Goal: Task Accomplishment & Management: Manage account settings

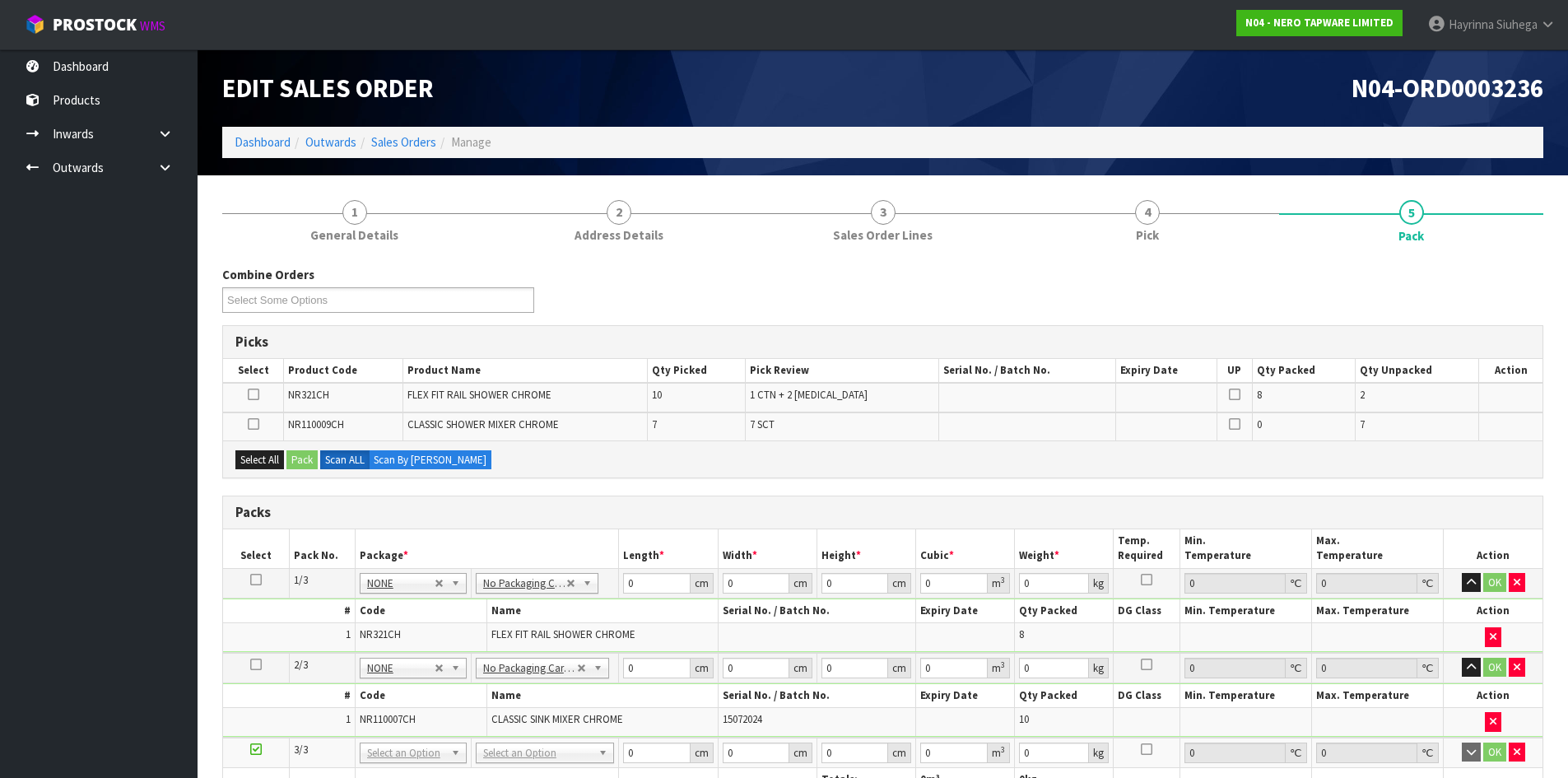
scroll to position [211, 0]
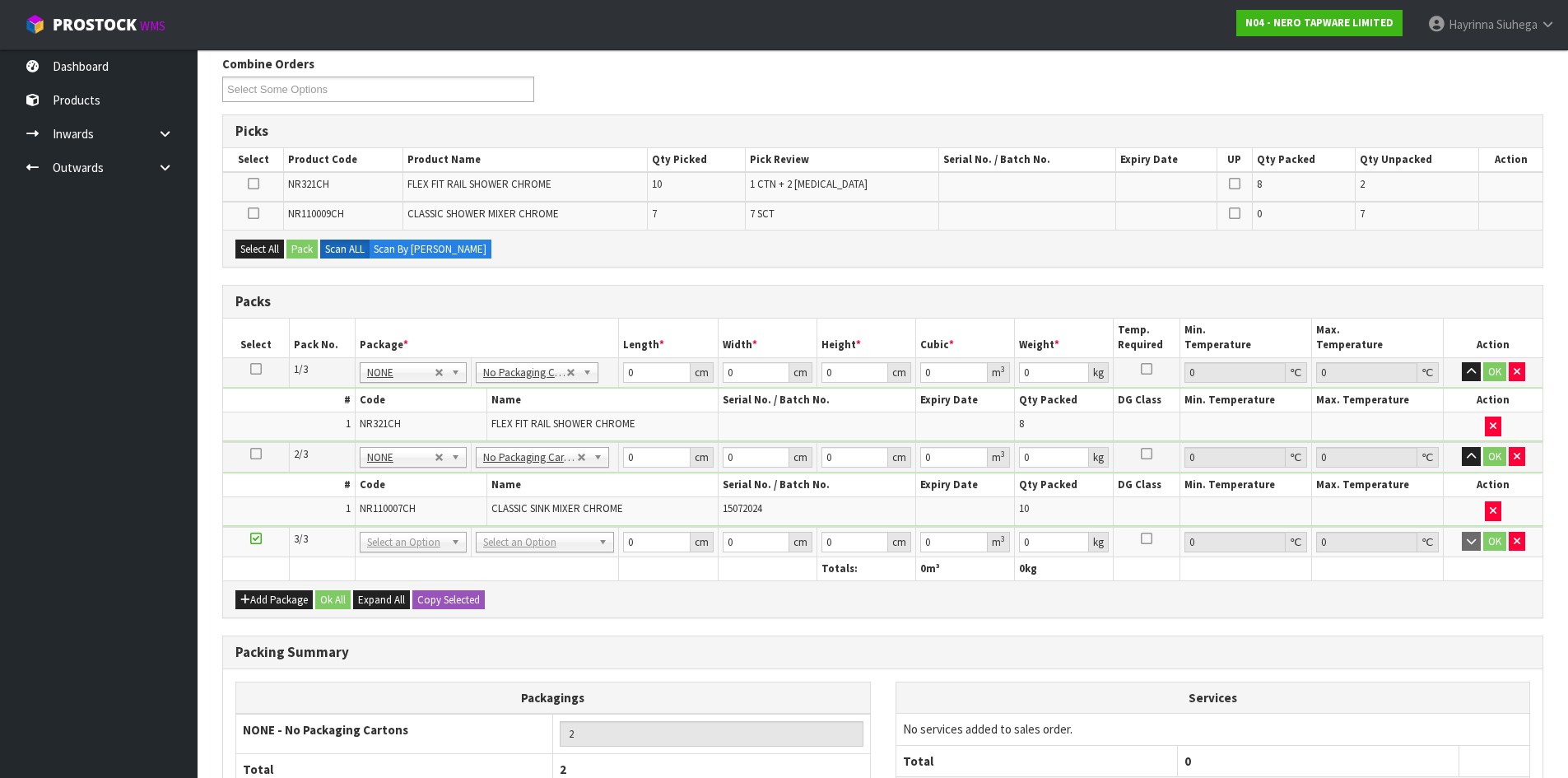
click at [649, 614] on div "Add Package Ok All Expand All Copy Selected" at bounding box center [883, 599] width 1319 height 37
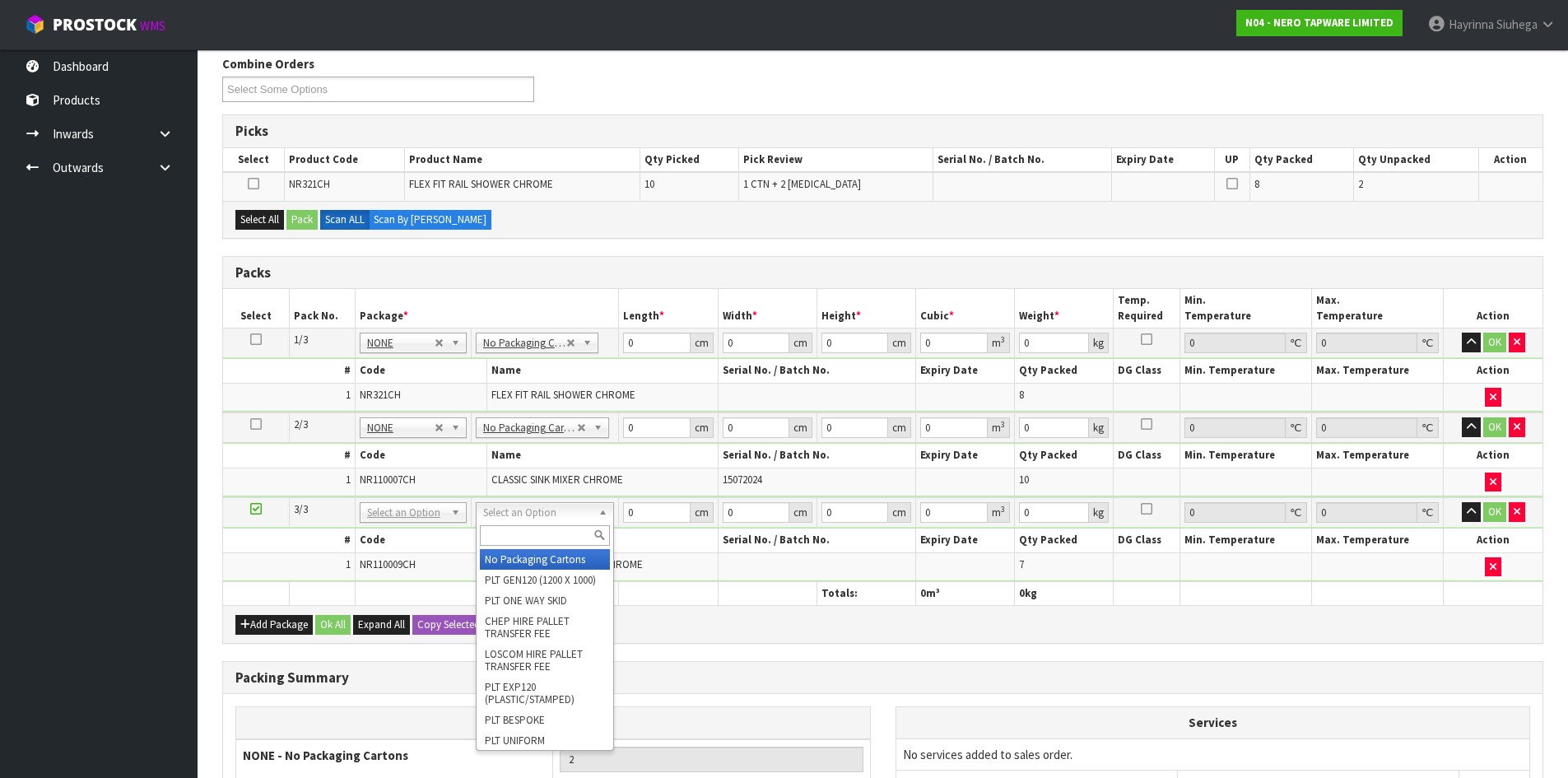
click at [547, 539] on input "text" at bounding box center [544, 534] width 130 height 21
type input "OC"
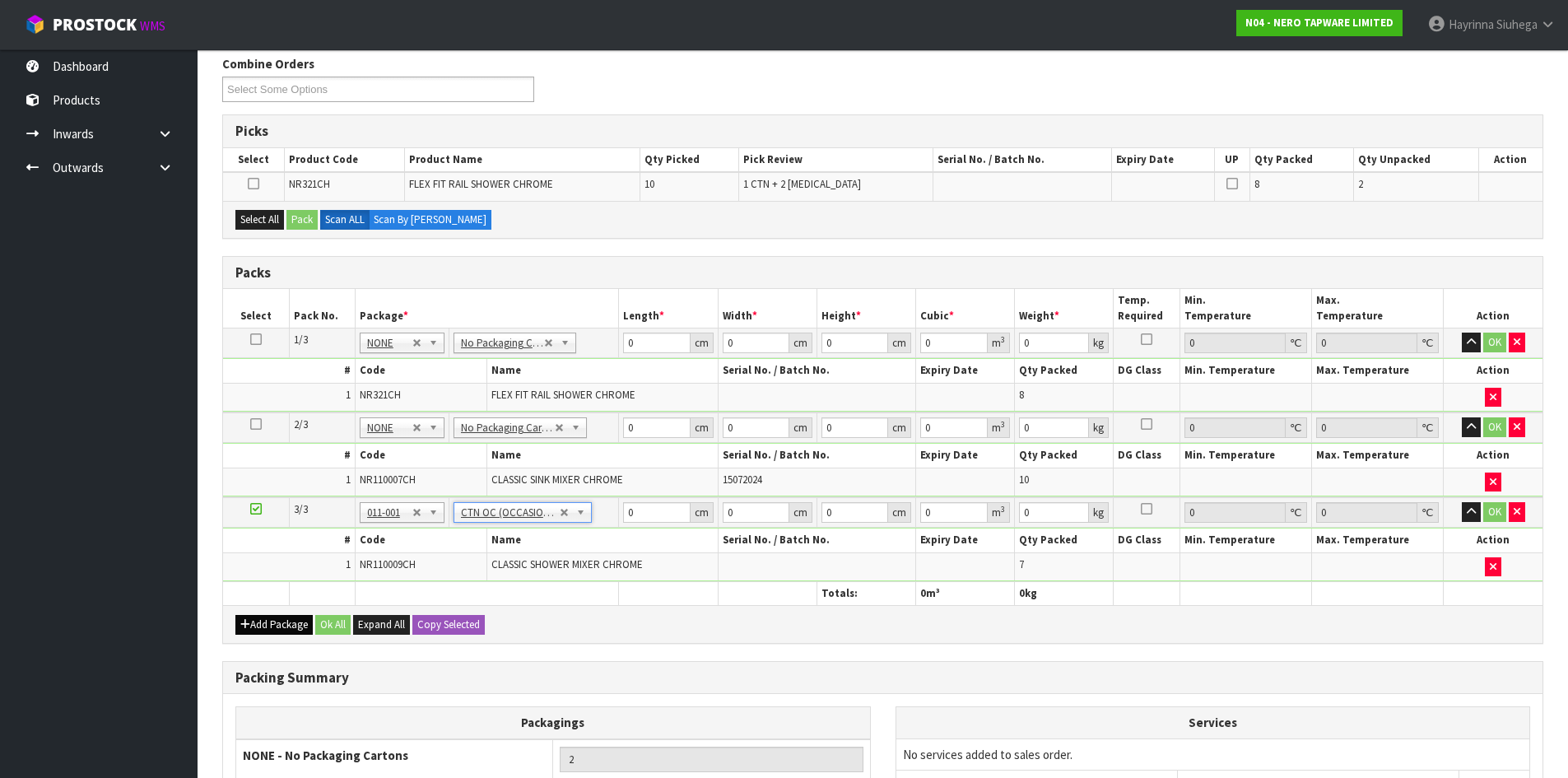
type input "7.35"
click at [275, 626] on button "Add Package" at bounding box center [274, 624] width 77 height 20
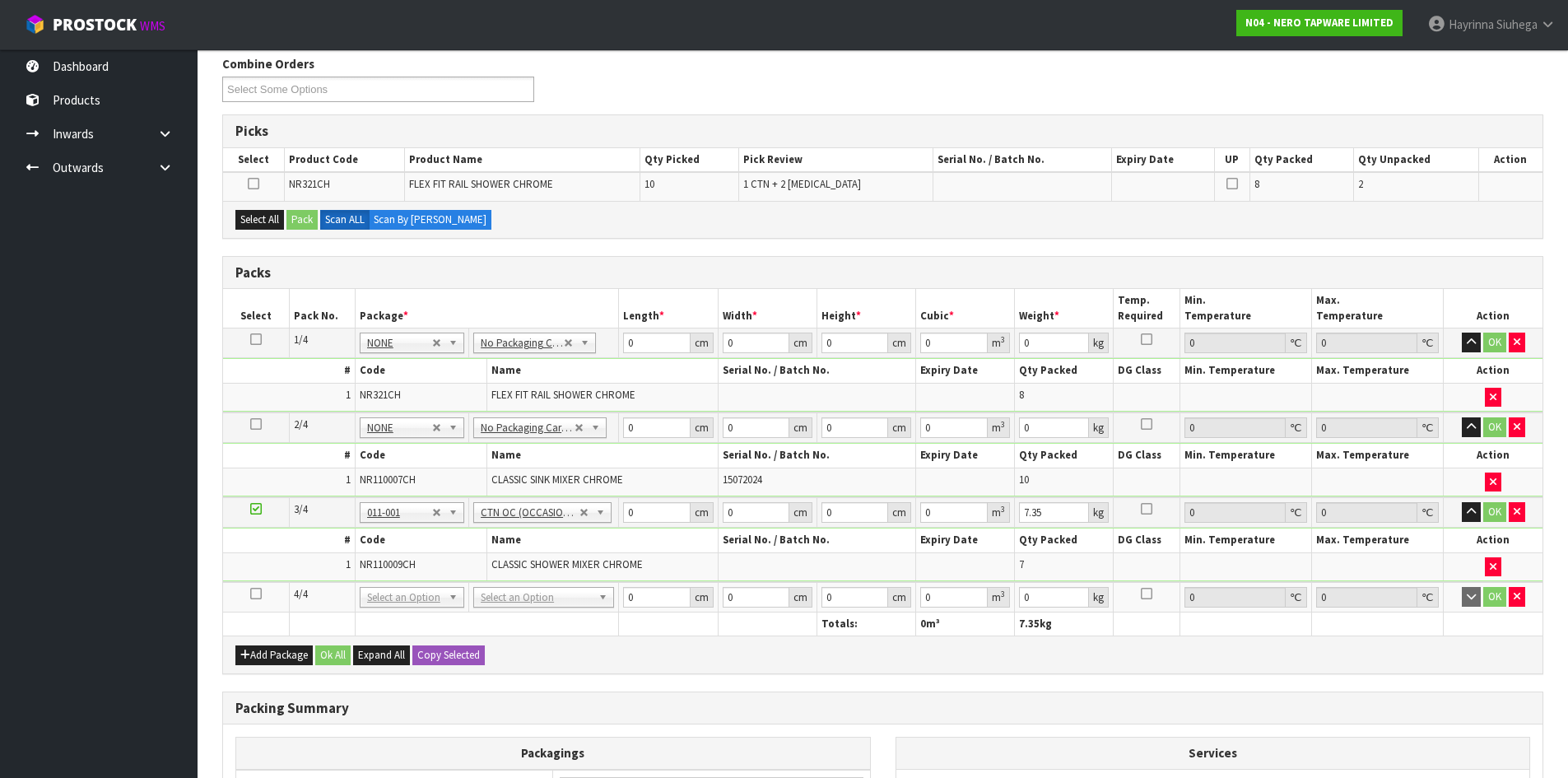
click at [255, 594] on icon at bounding box center [256, 594] width 12 height 1
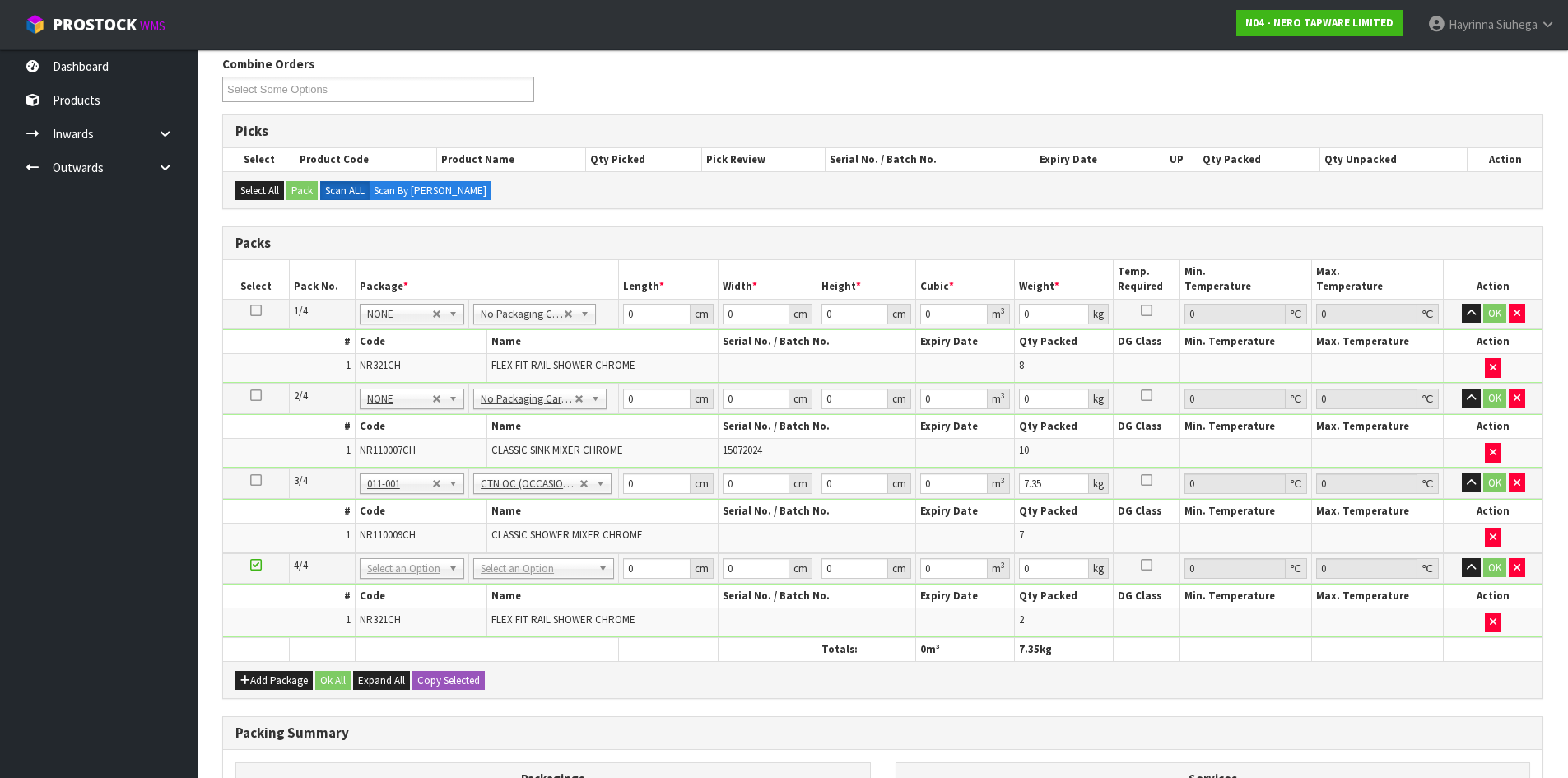
click at [552, 554] on td "No Packaging Cartons PLT GEN120 (1200 X 1000) PLT ONE WAY SKID CHEP HIRE PALLET…" at bounding box center [544, 568] width 150 height 31
type input "120"
type input "100"
type input "3"
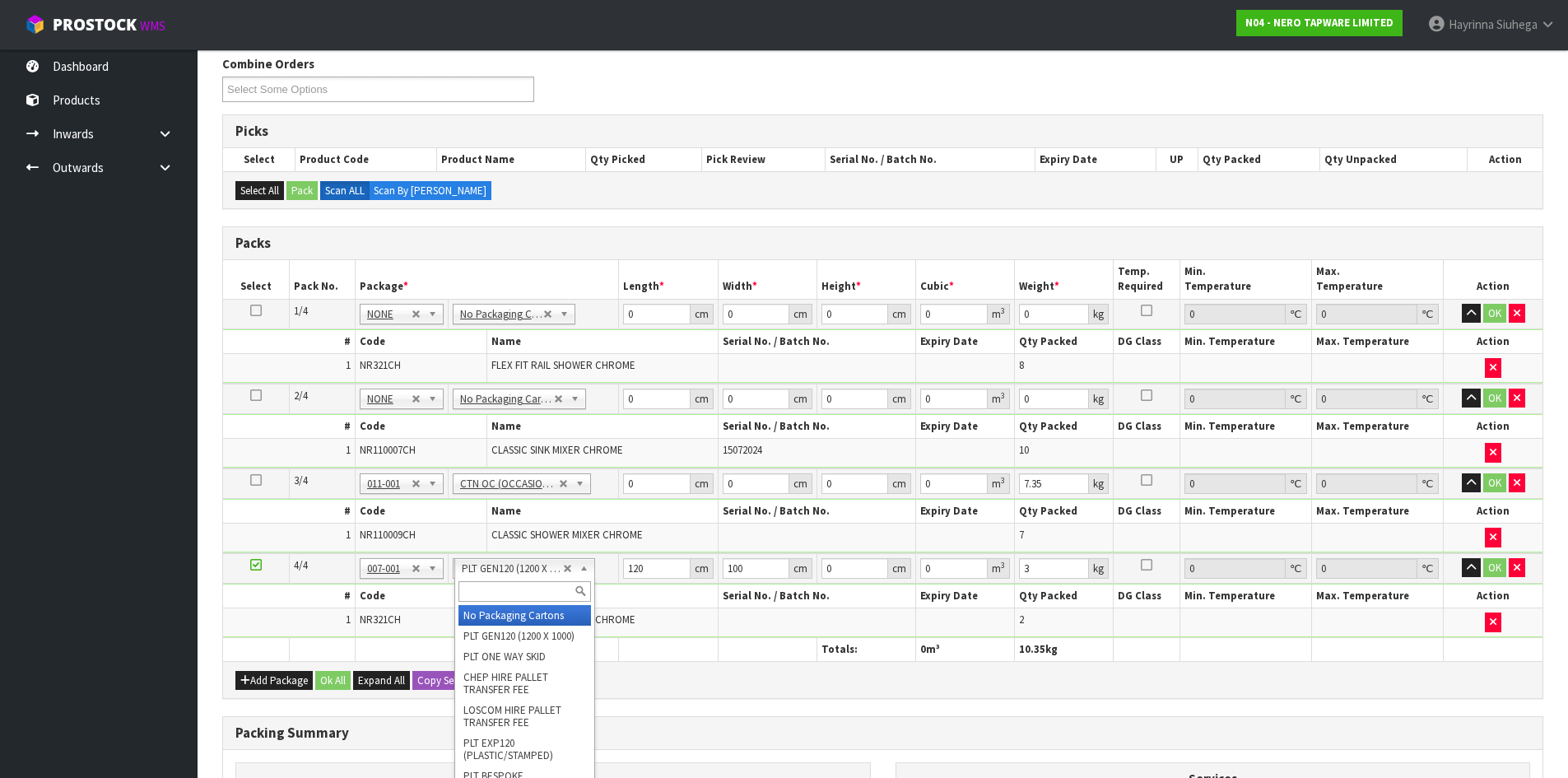
type input "3"
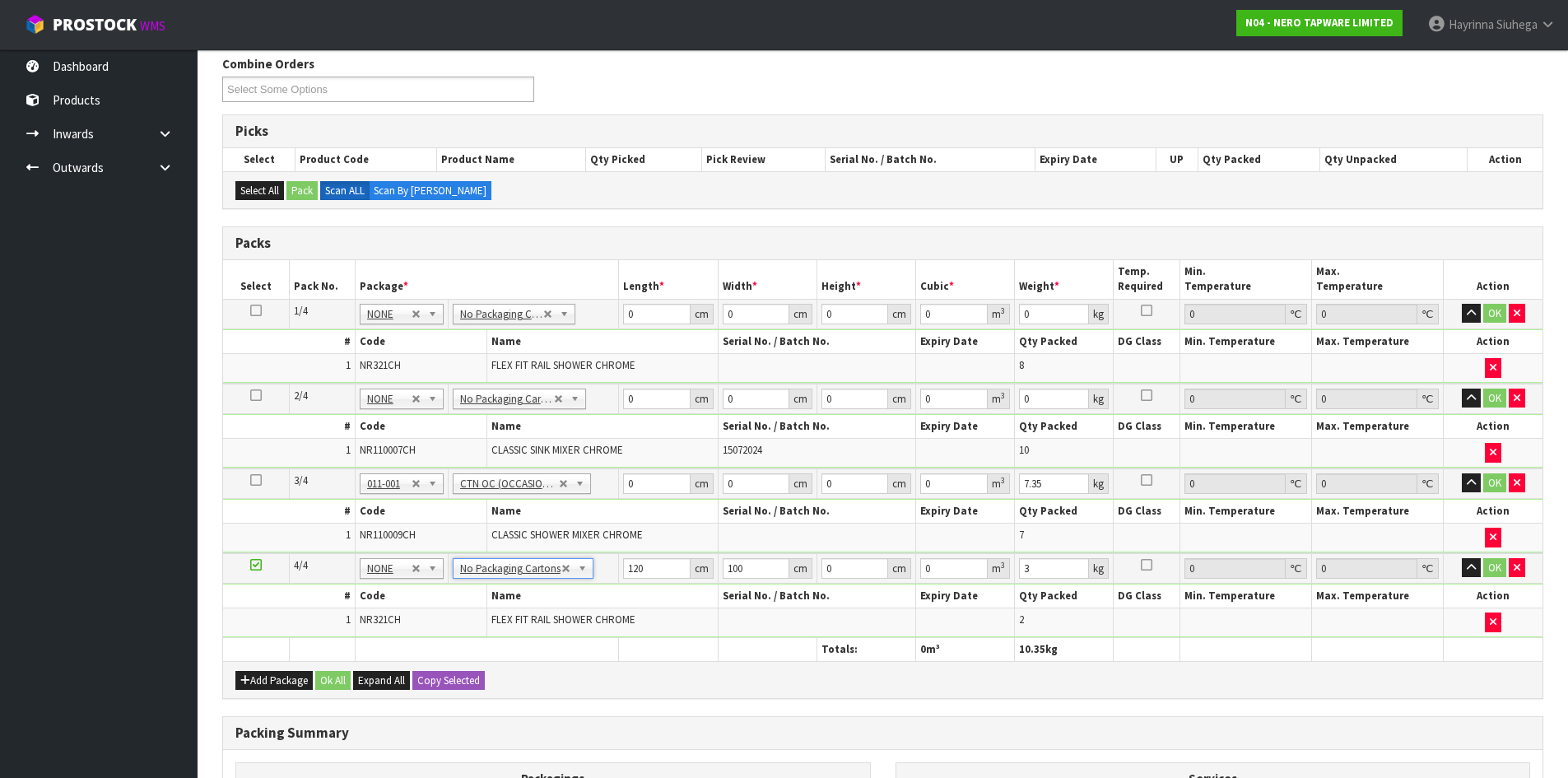
type input "0"
click at [626, 313] on input "0" at bounding box center [657, 314] width 67 height 21
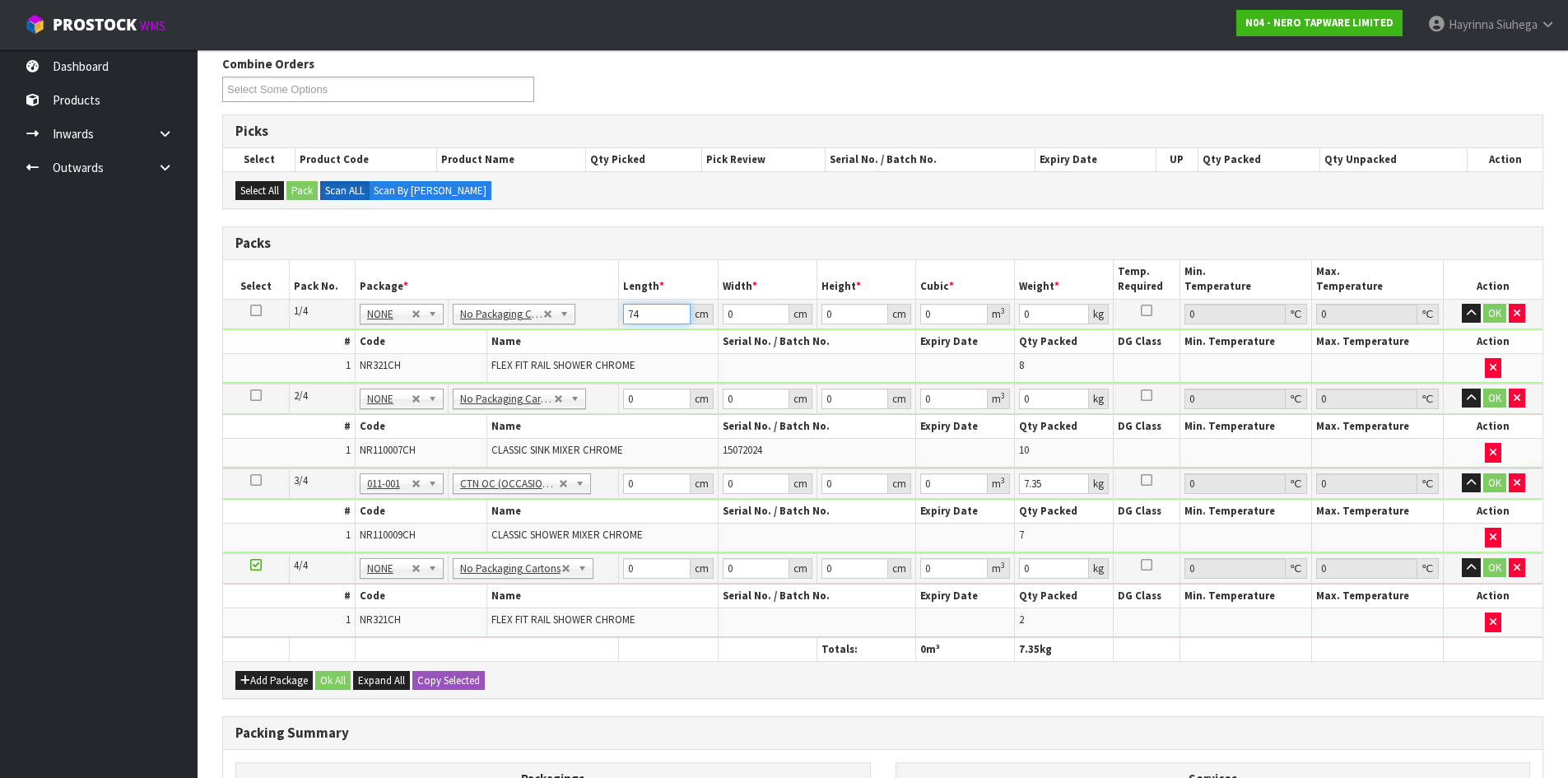
type input "74"
type input "33"
type input "3"
type input "0.007326"
type input "39"
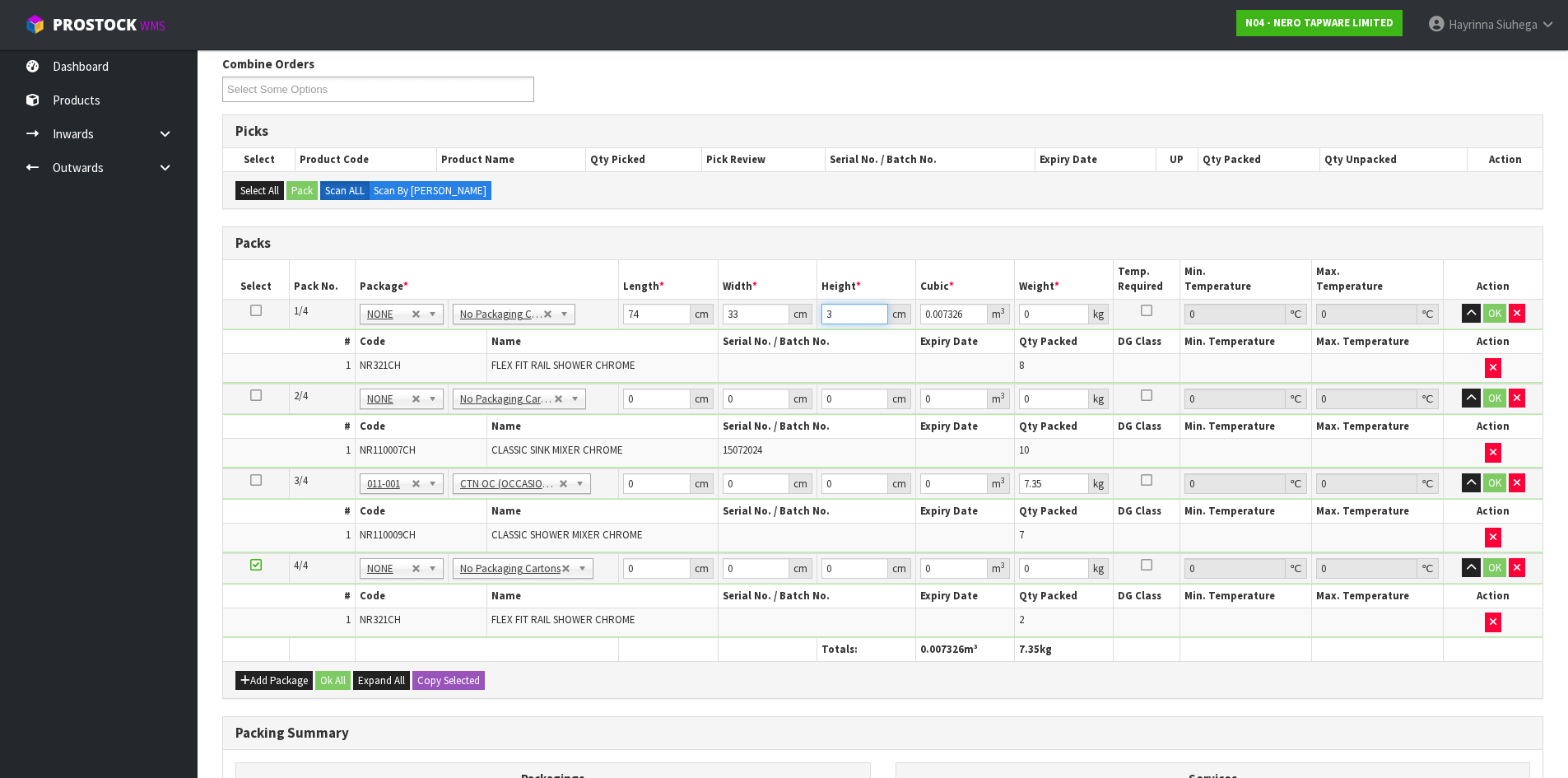
type input "0.095238"
type input "39"
type input "15"
click button "OK" at bounding box center [1494, 314] width 23 height 20
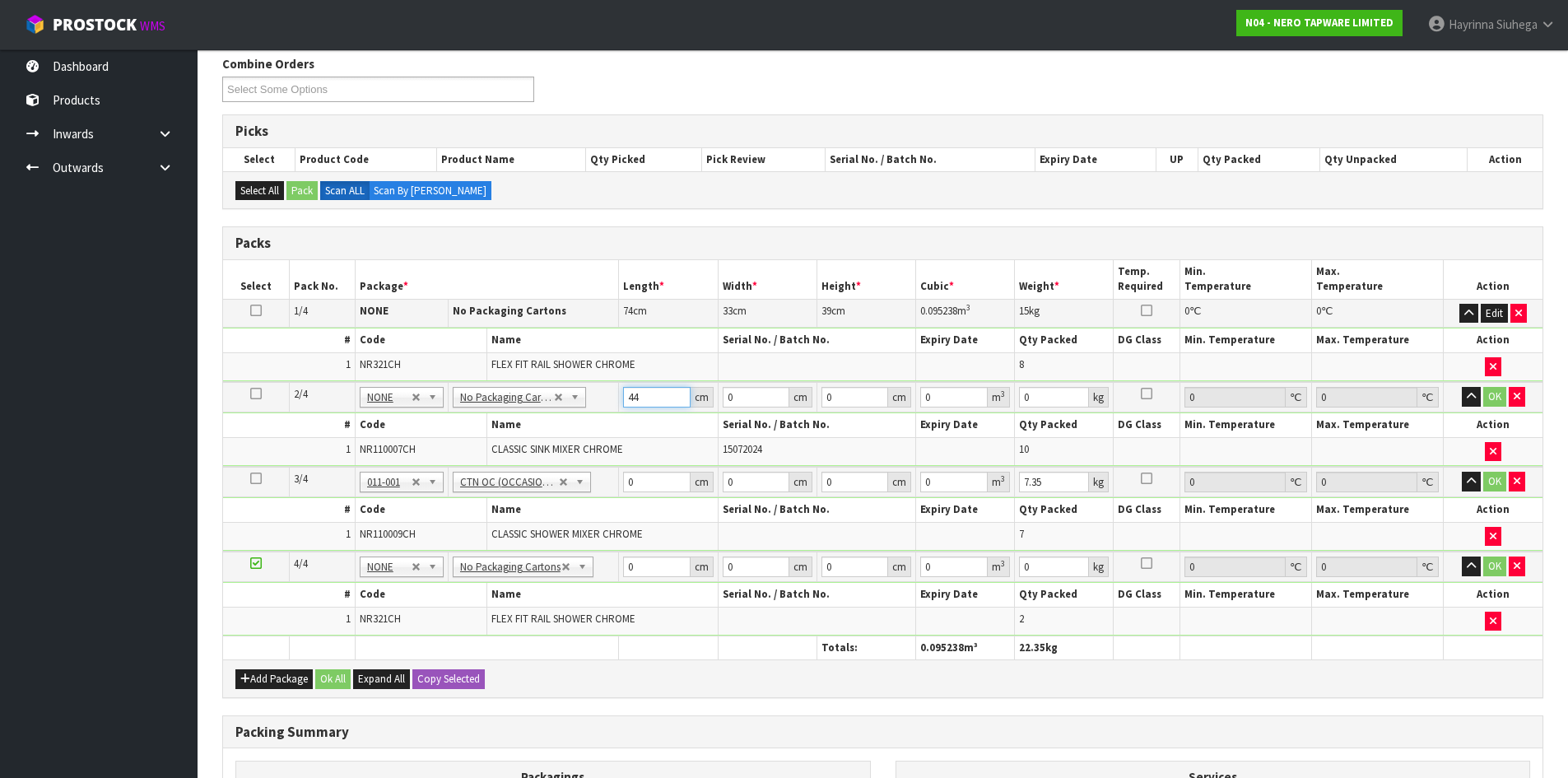
type input "44"
type input "33"
type input "3"
type input "0.004356"
type input "33"
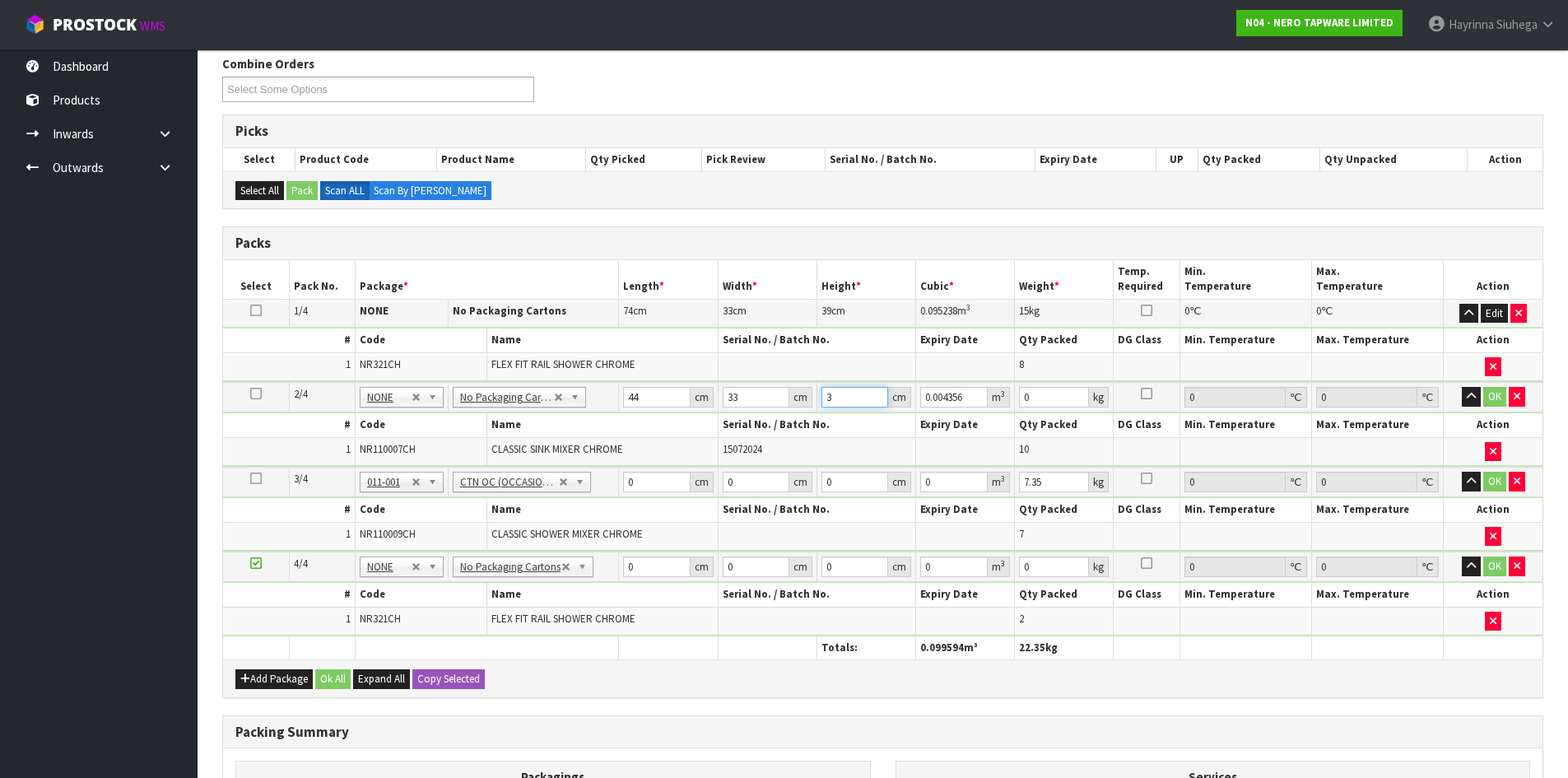
type input "0.047916"
type input "33"
type input "13"
click button "OK" at bounding box center [1494, 396] width 23 height 20
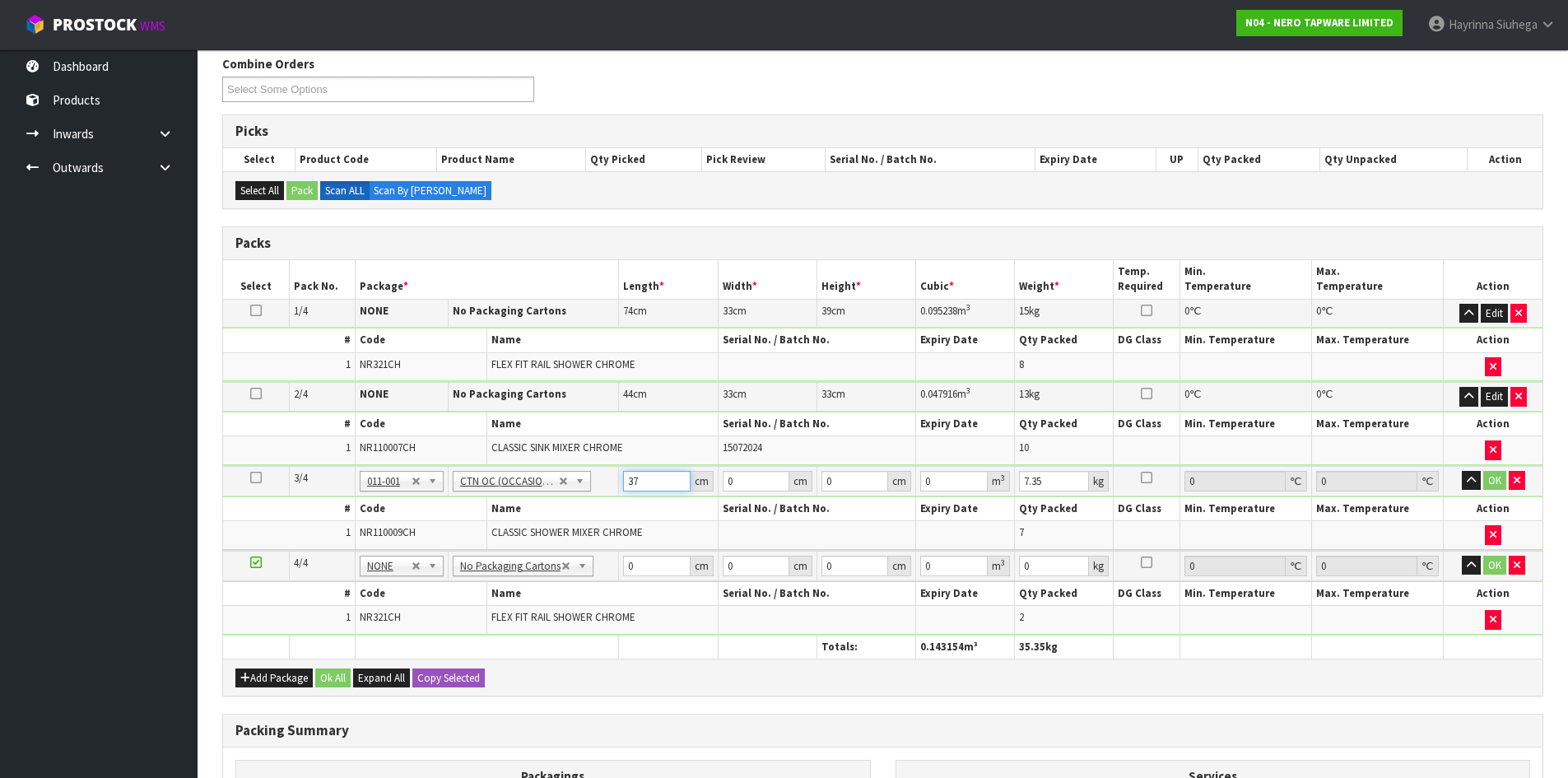
type input "37"
type input "34"
type input "1"
type input "0.001258"
type input "19"
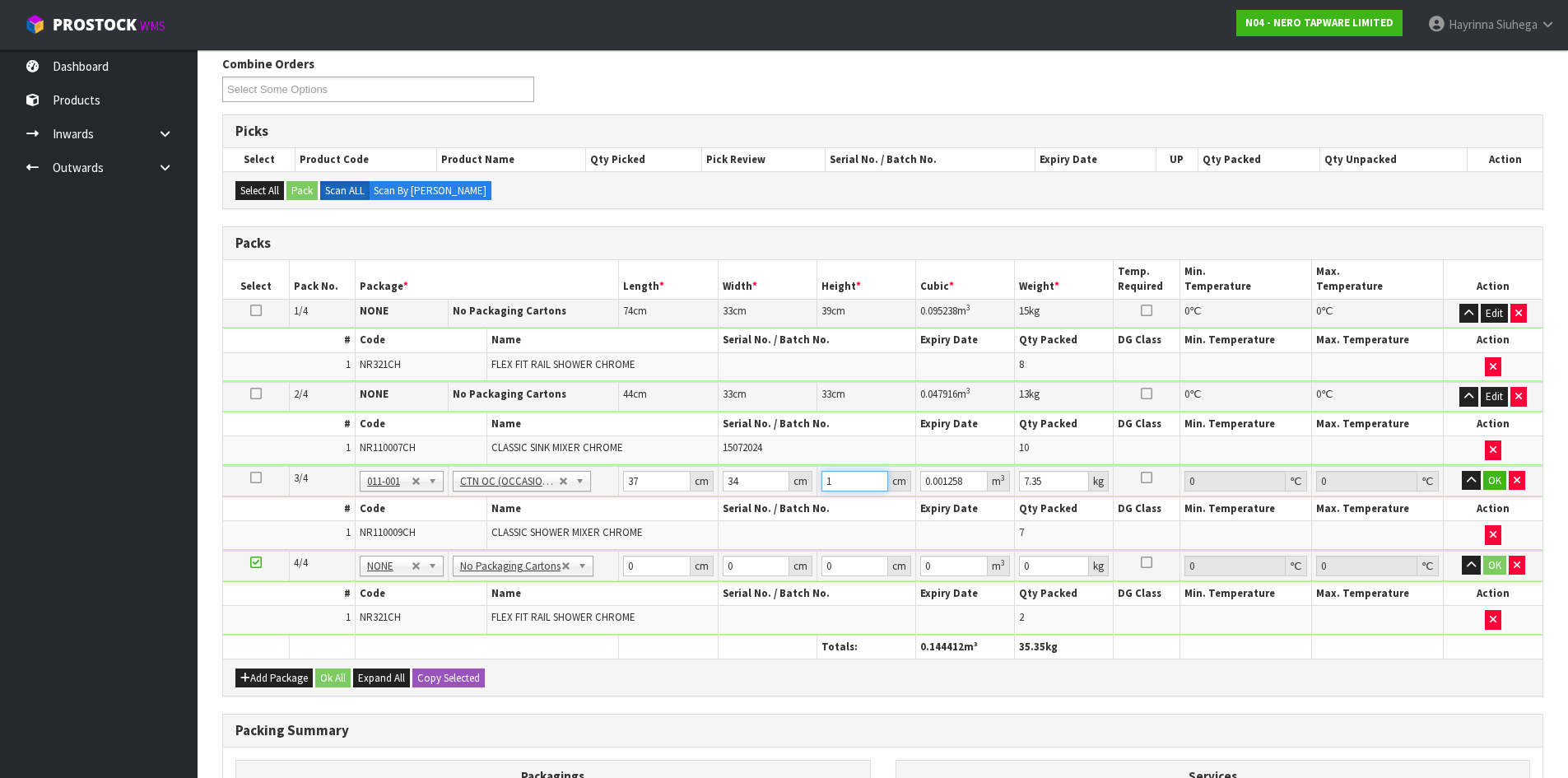
type input "0.023902"
type input "19"
type input "9"
click button "OK" at bounding box center [1494, 480] width 23 height 20
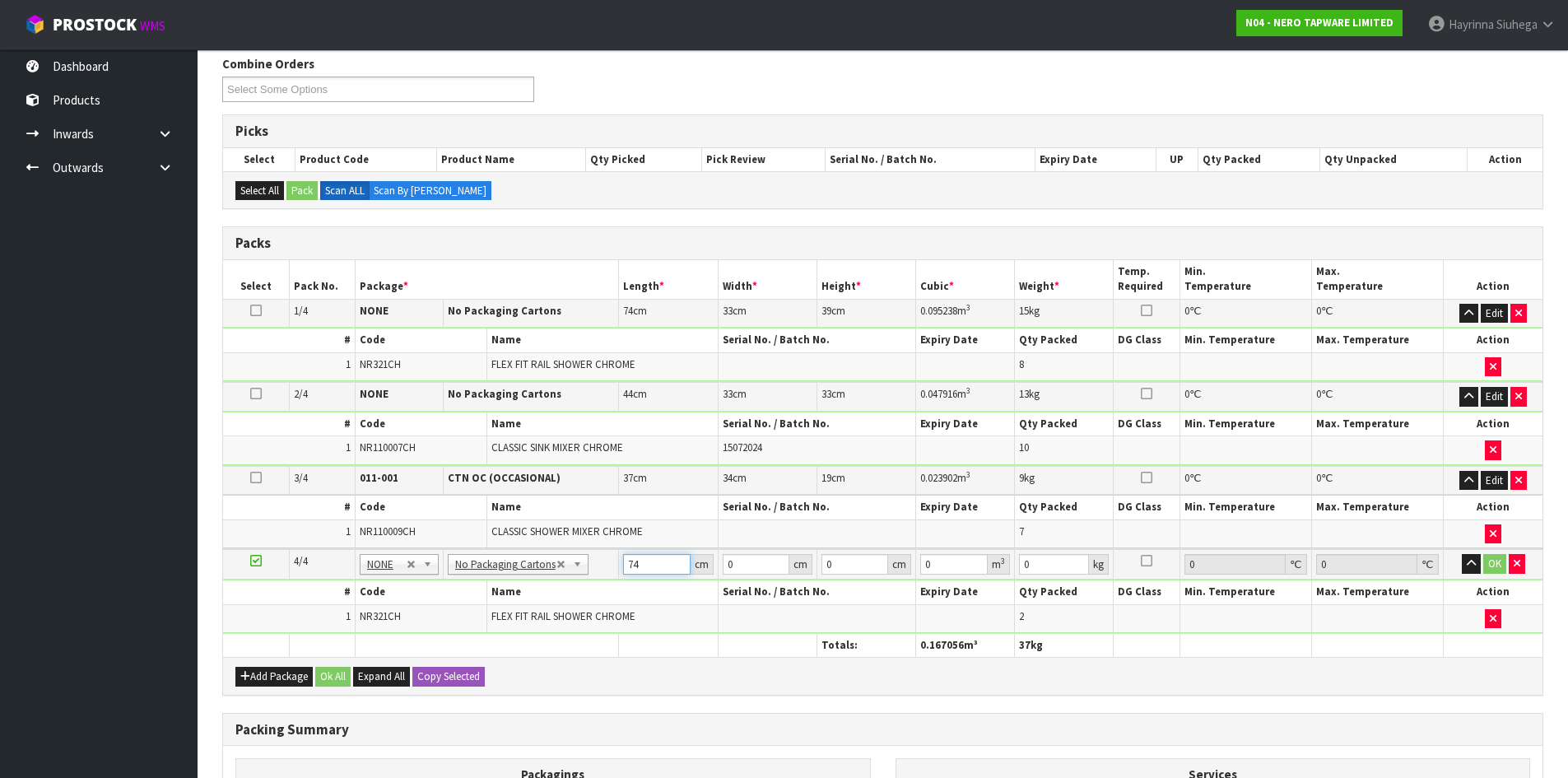
type input "74"
type input "36"
type input "1"
type input "0.002664"
type input "12"
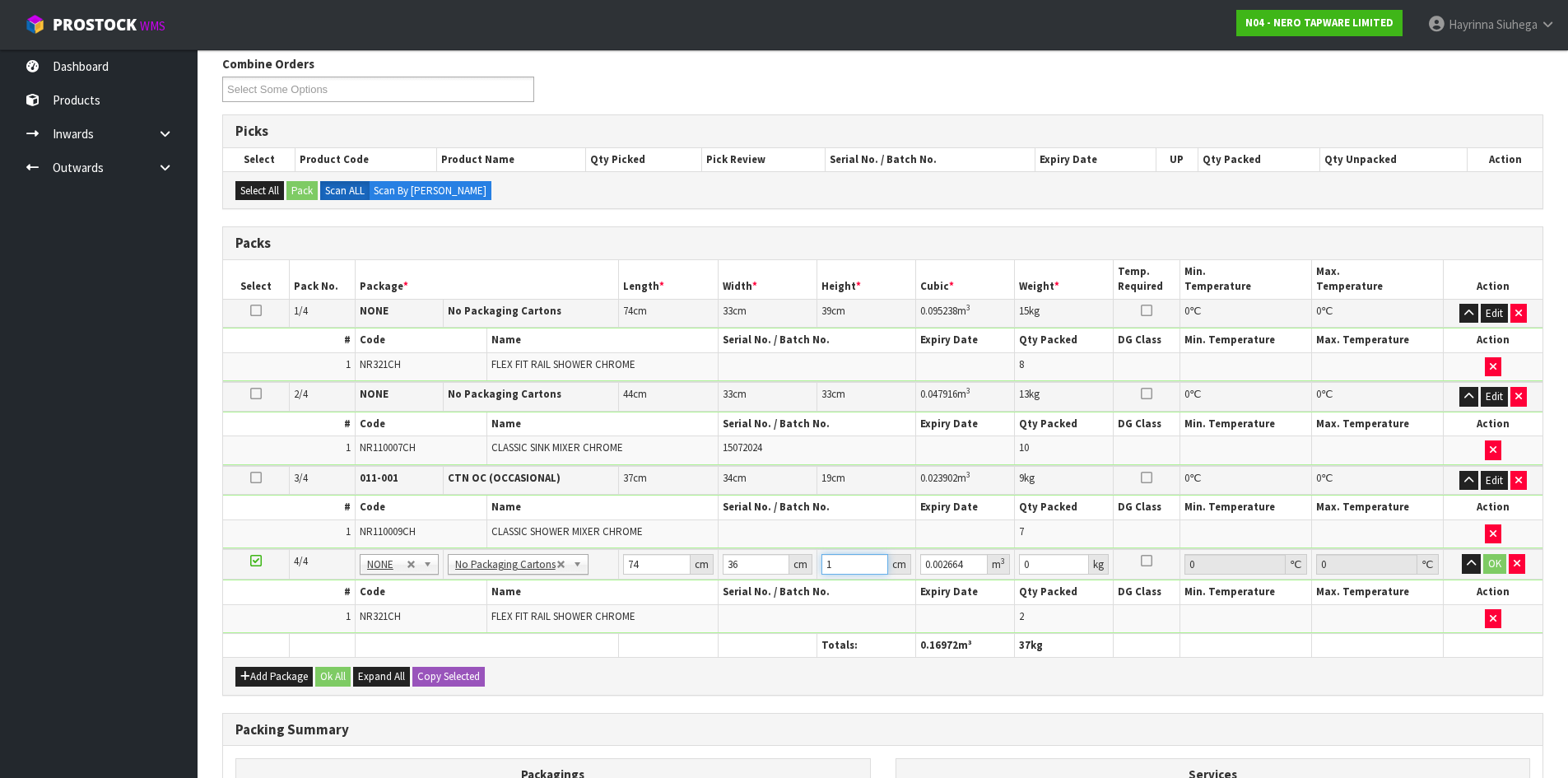
type input "0.031968"
type input "12"
type input "5"
click button "OK" at bounding box center [1494, 564] width 23 height 20
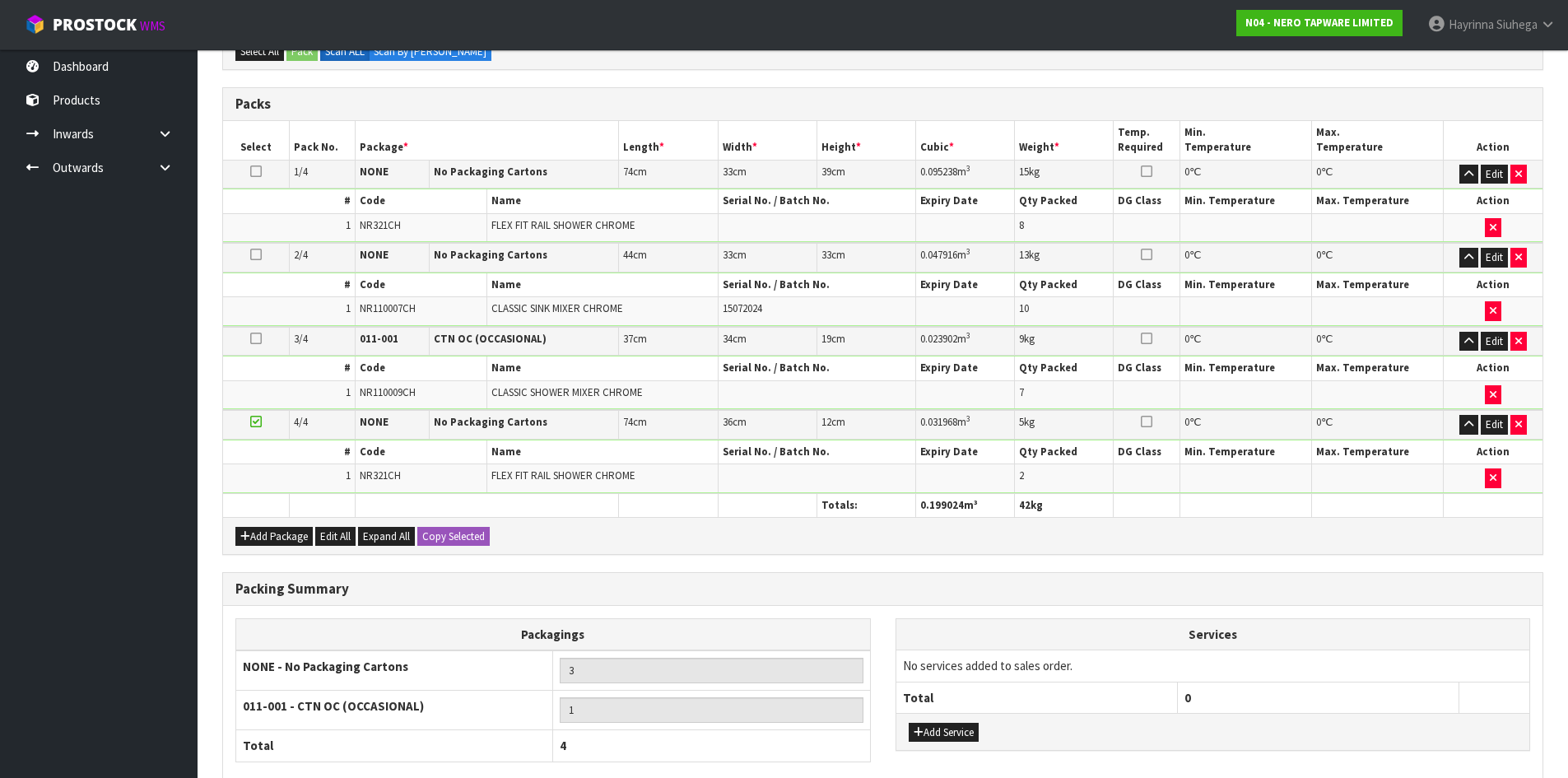
scroll to position [479, 0]
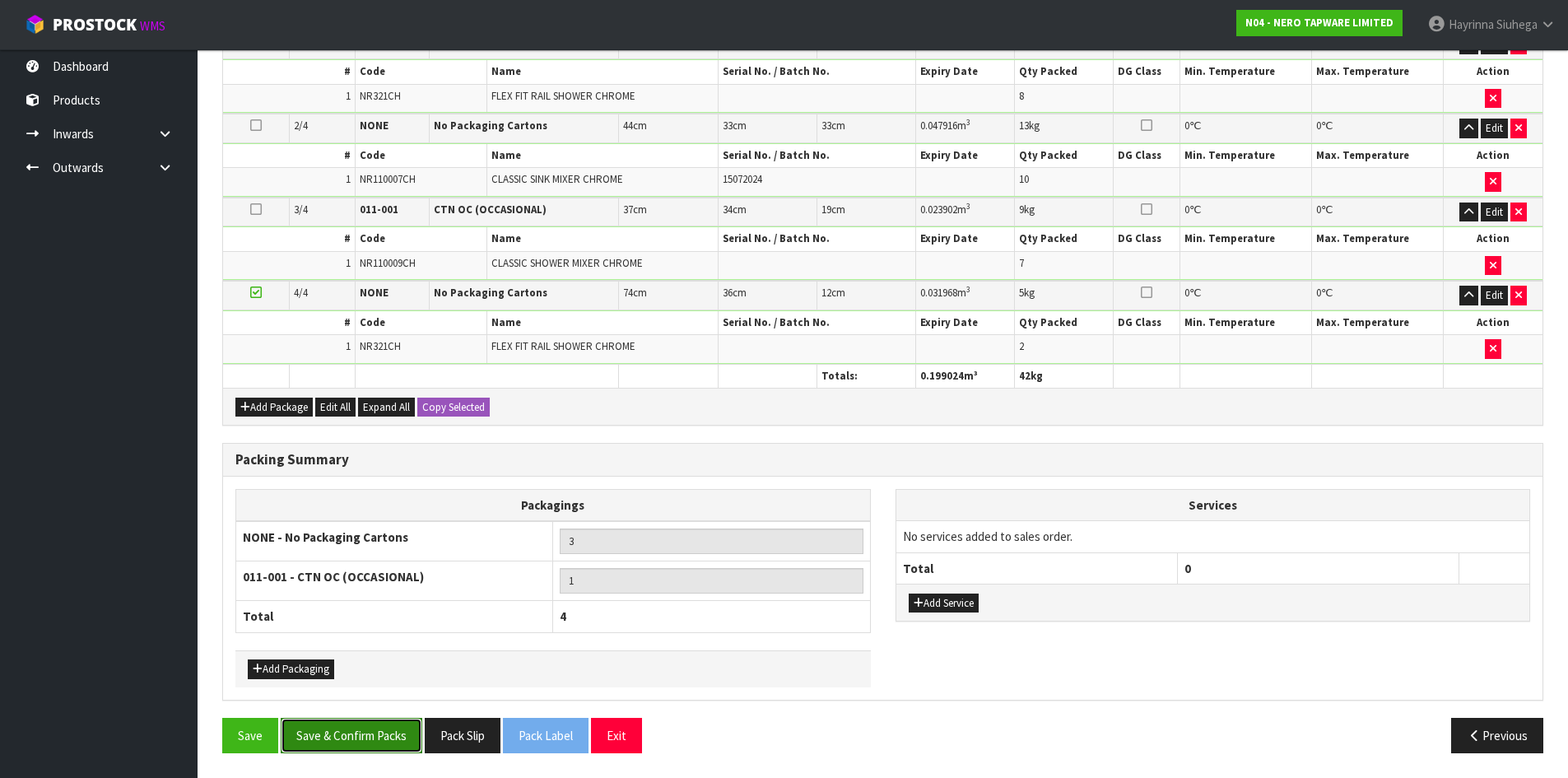
click at [368, 734] on button "Save & Confirm Packs" at bounding box center [352, 736] width 142 height 35
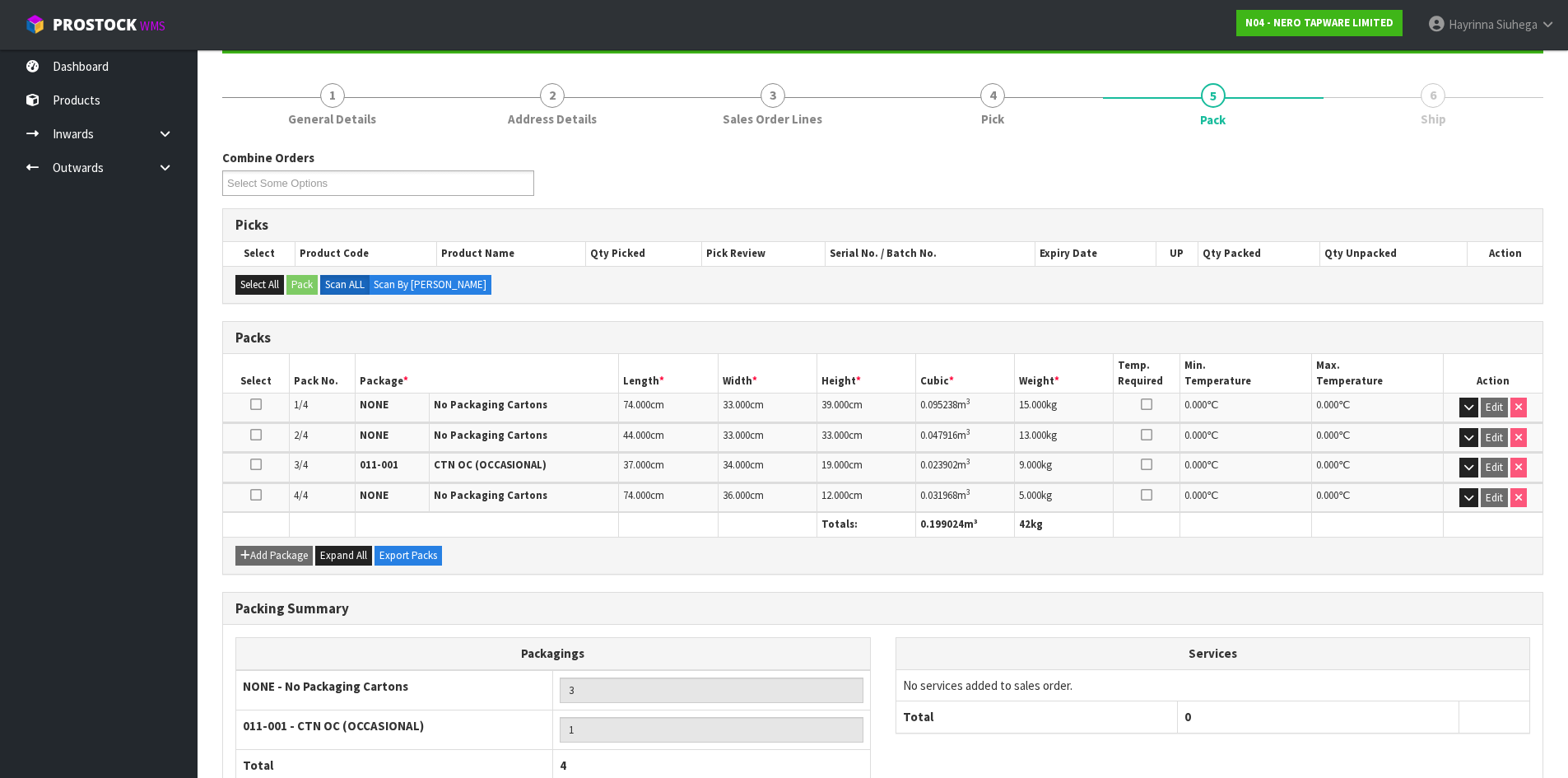
scroll to position [288, 0]
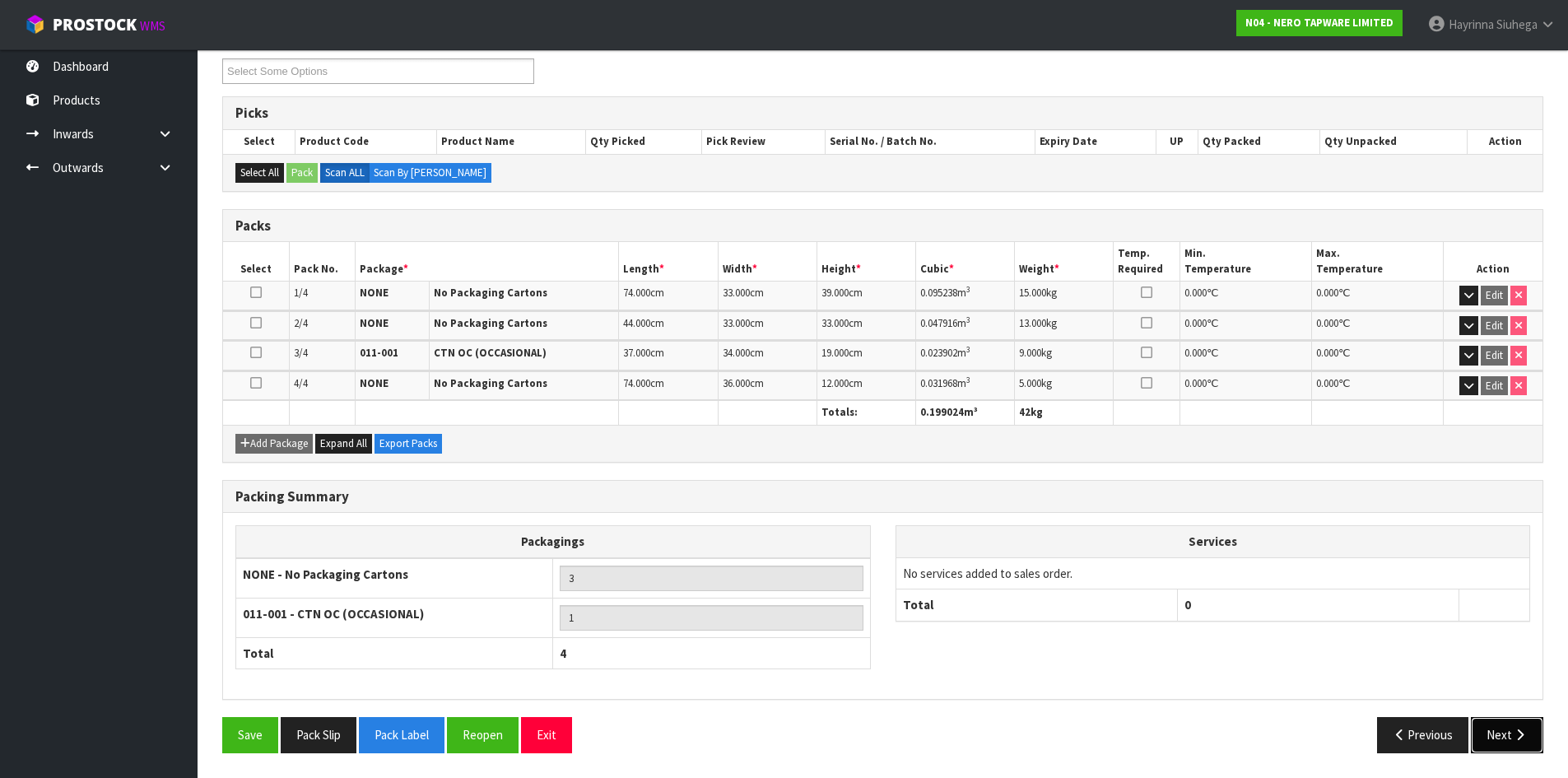
click at [1507, 740] on button "Next" at bounding box center [1506, 735] width 72 height 35
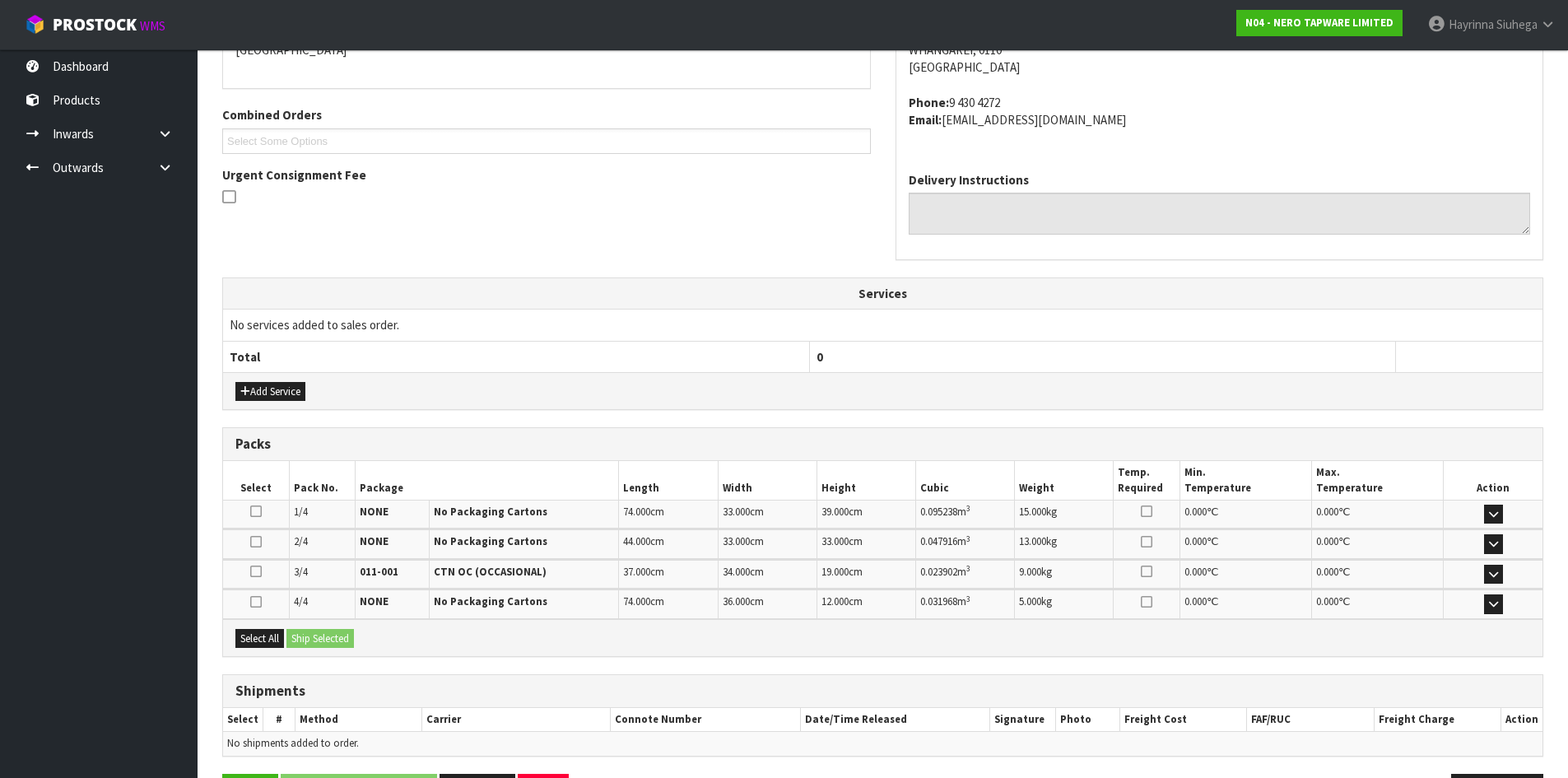
scroll to position [439, 0]
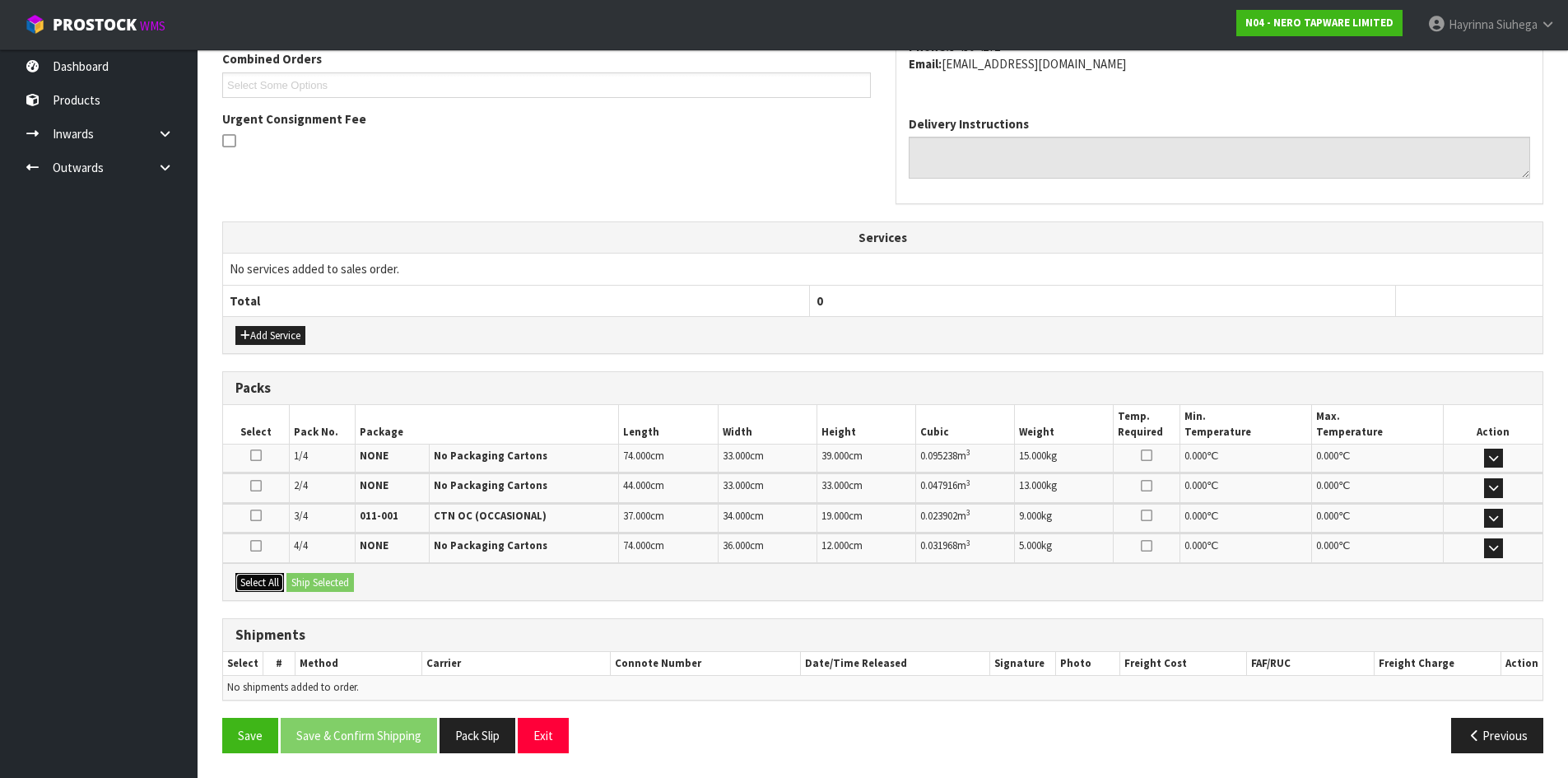
drag, startPoint x: 265, startPoint y: 573, endPoint x: 331, endPoint y: 579, distance: 66.3
click at [264, 574] on button "Select All" at bounding box center [259, 583] width 48 height 20
click at [347, 584] on button "Ship Selected" at bounding box center [320, 583] width 67 height 20
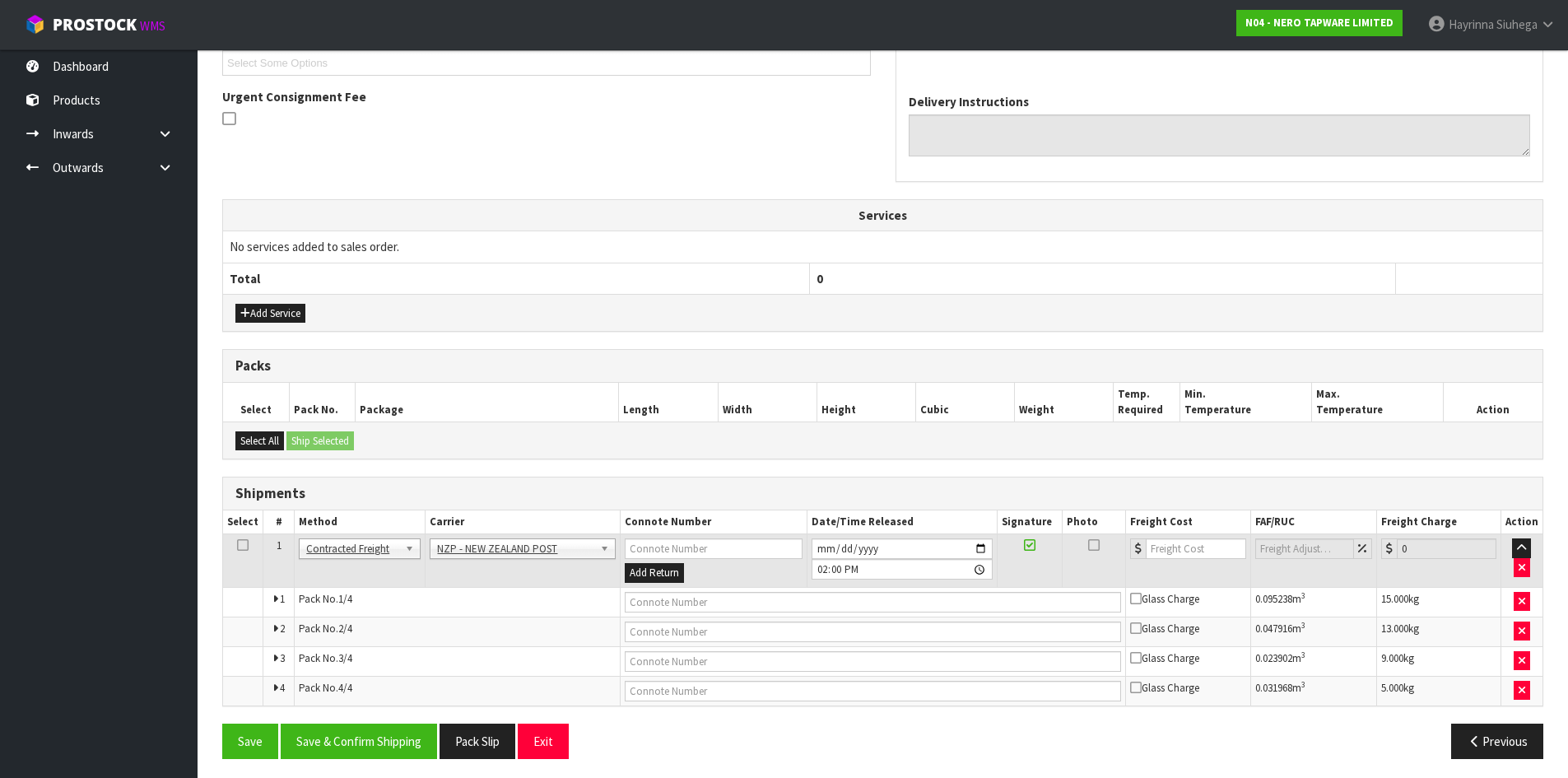
scroll to position [466, 0]
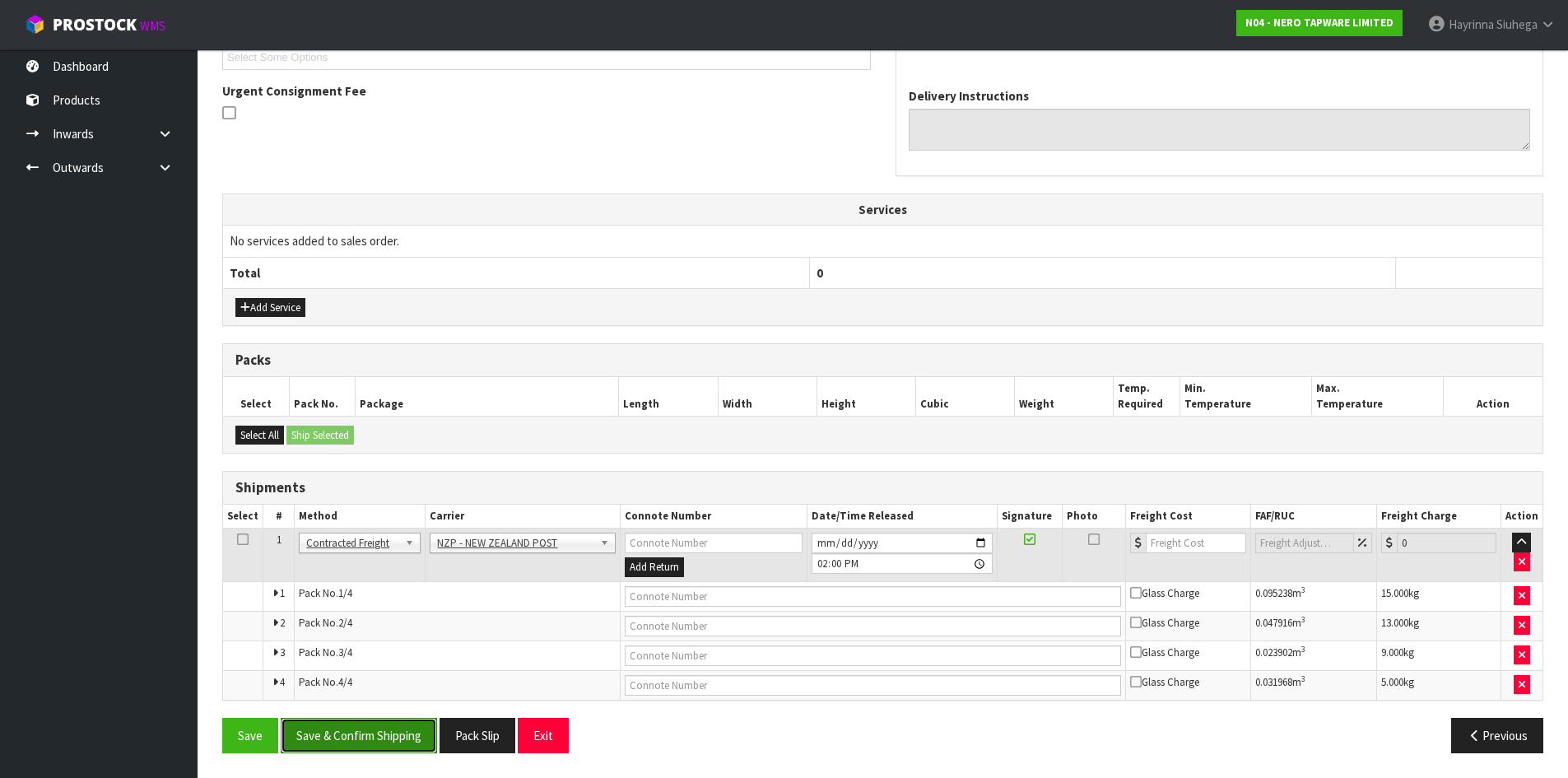
click at [385, 732] on button "Save & Confirm Shipping" at bounding box center [359, 736] width 157 height 35
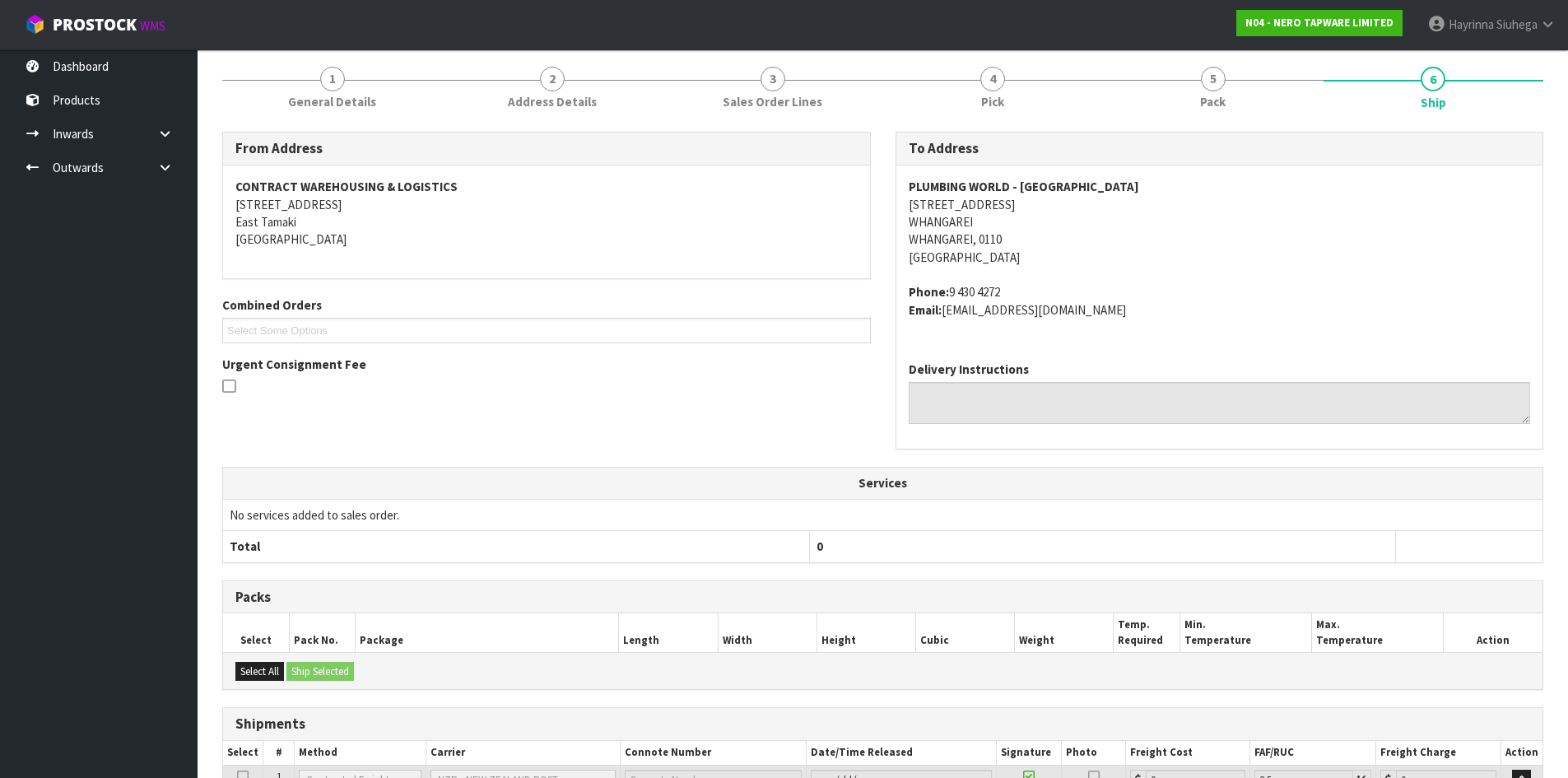
scroll to position [440, 0]
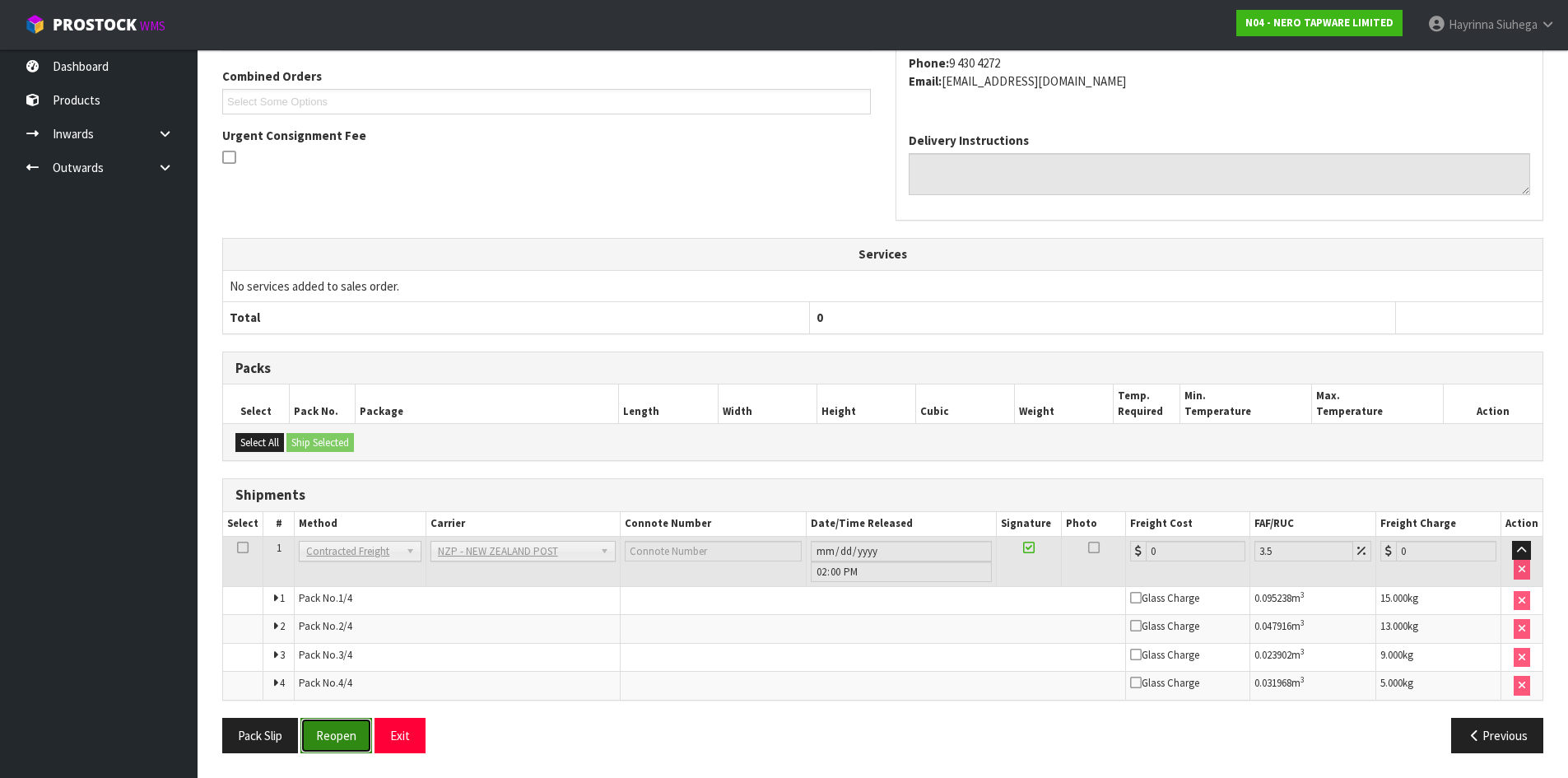
click at [321, 735] on button "Reopen" at bounding box center [336, 736] width 72 height 35
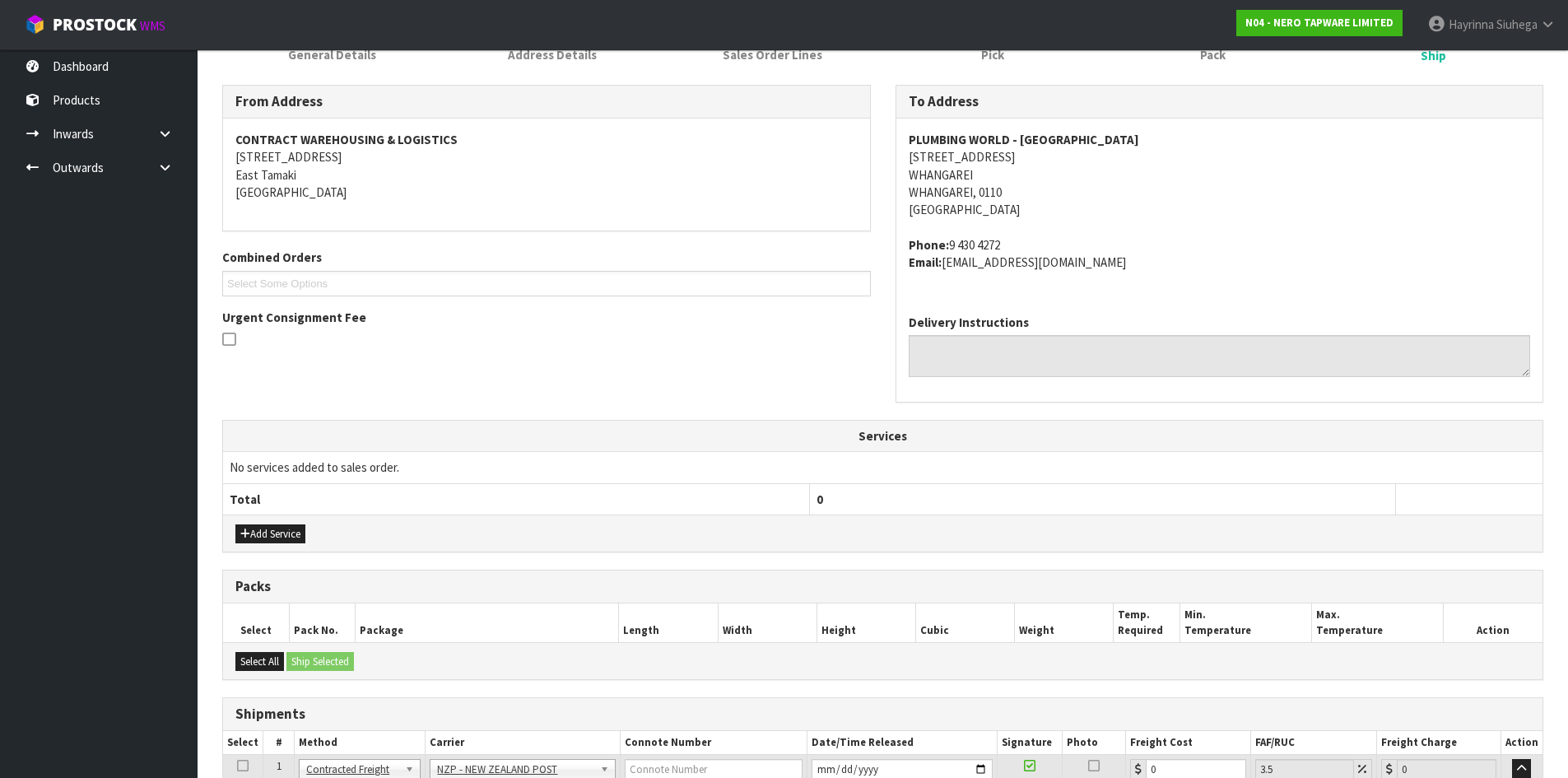
scroll to position [466, 0]
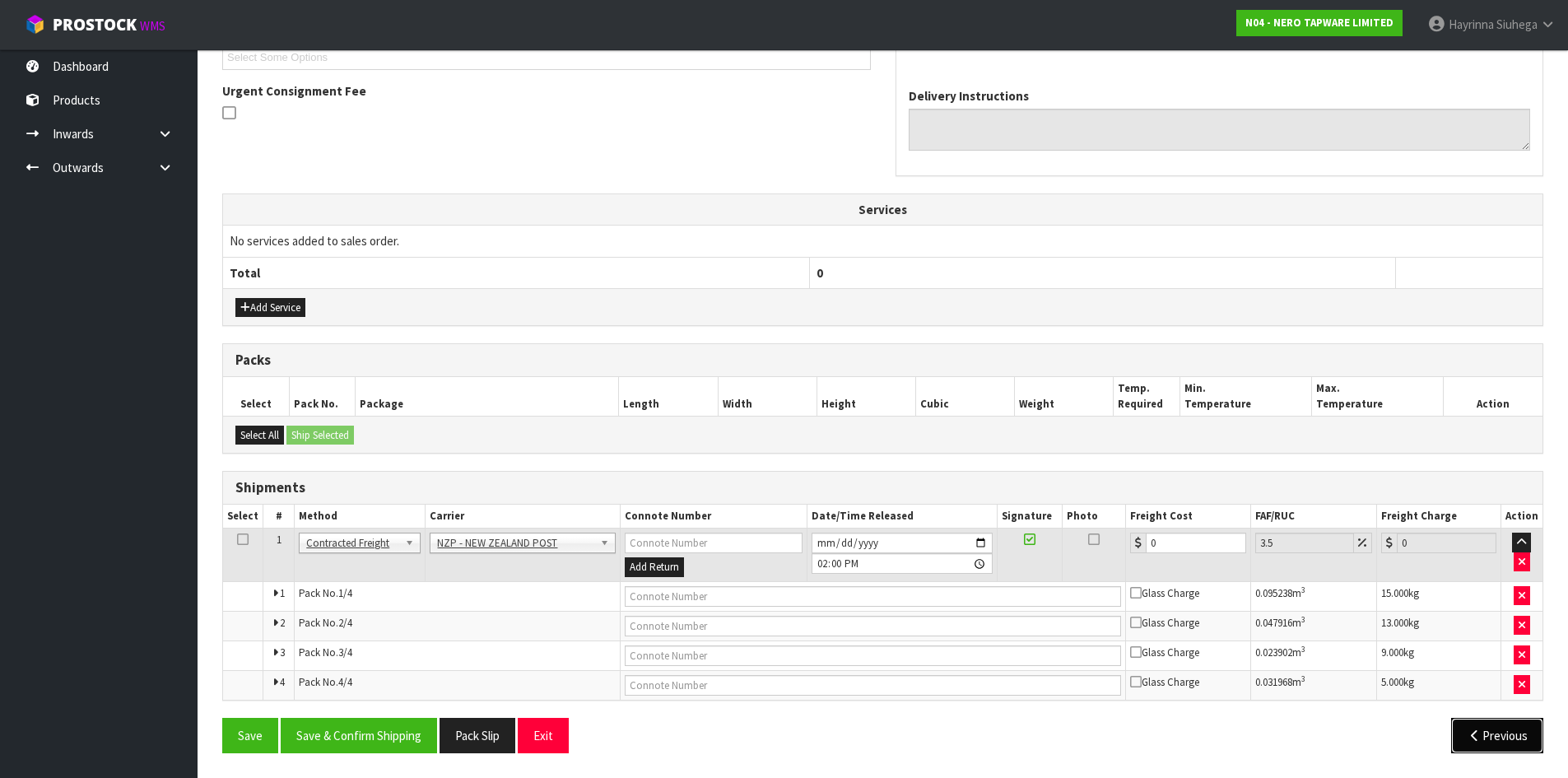
click at [1468, 729] on icon "button" at bounding box center [1474, 735] width 16 height 13
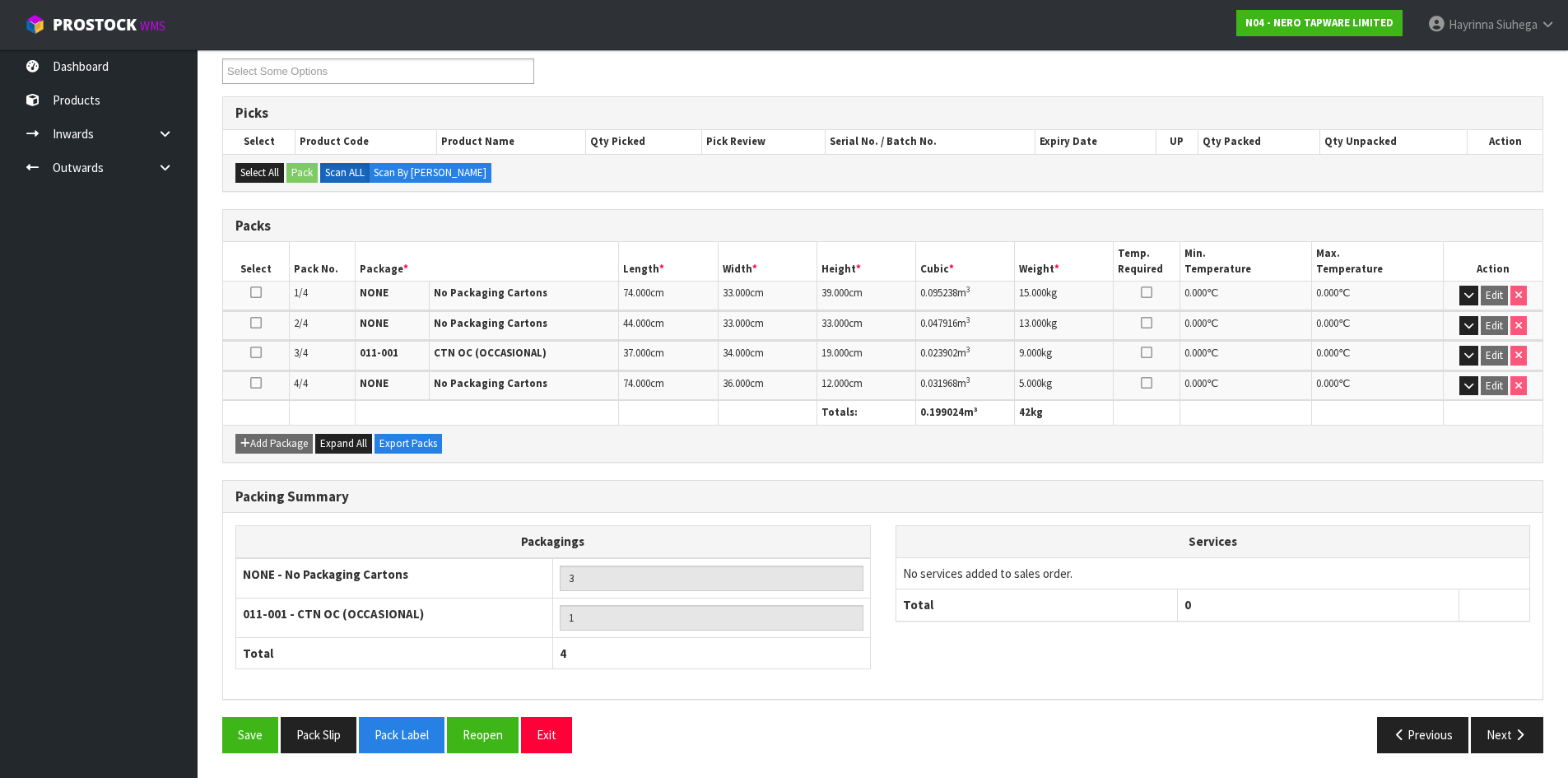
scroll to position [288, 0]
click at [489, 733] on button "Reopen" at bounding box center [482, 735] width 72 height 35
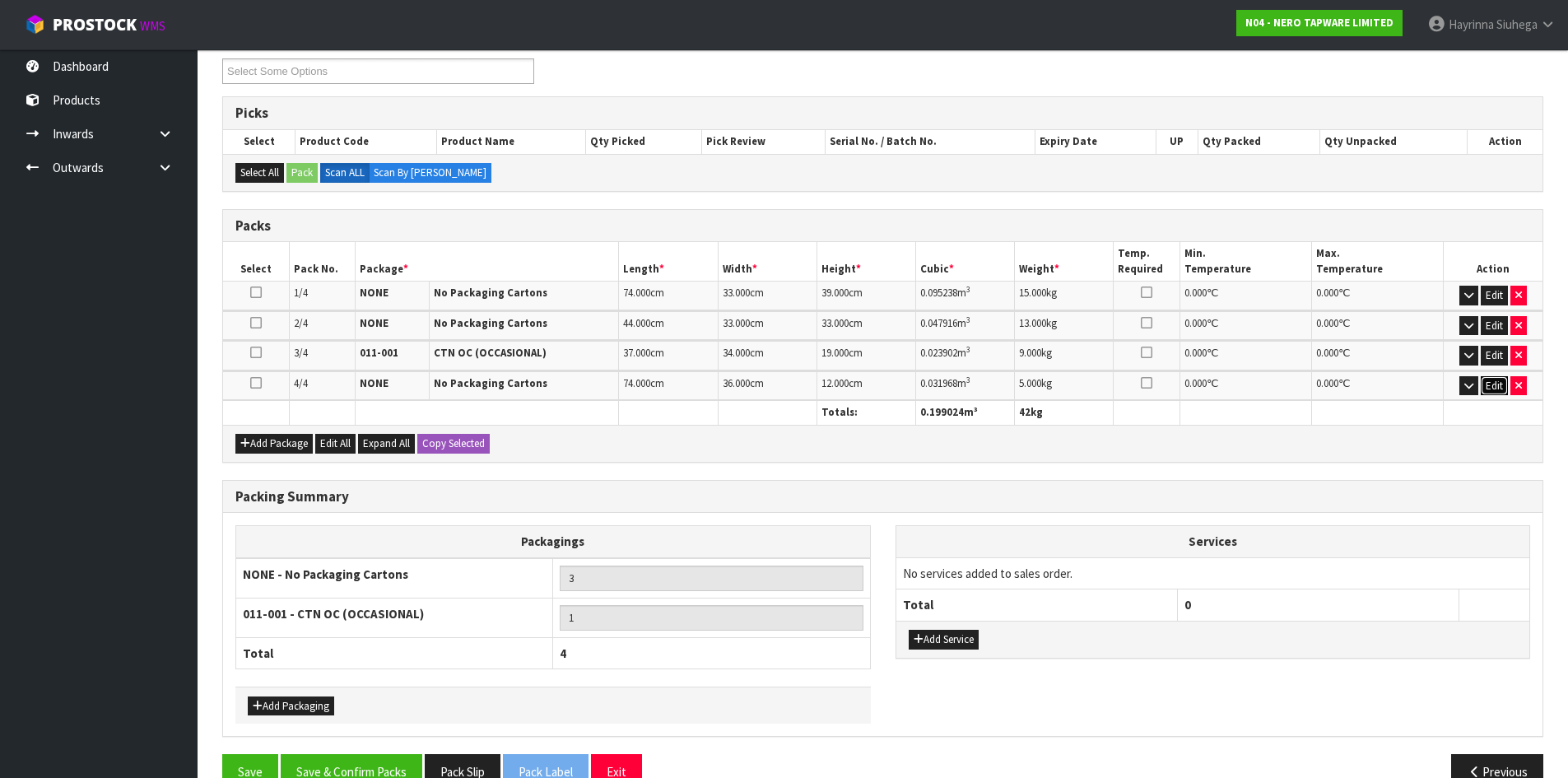
click at [1495, 391] on button "Edit" at bounding box center [1494, 386] width 28 height 20
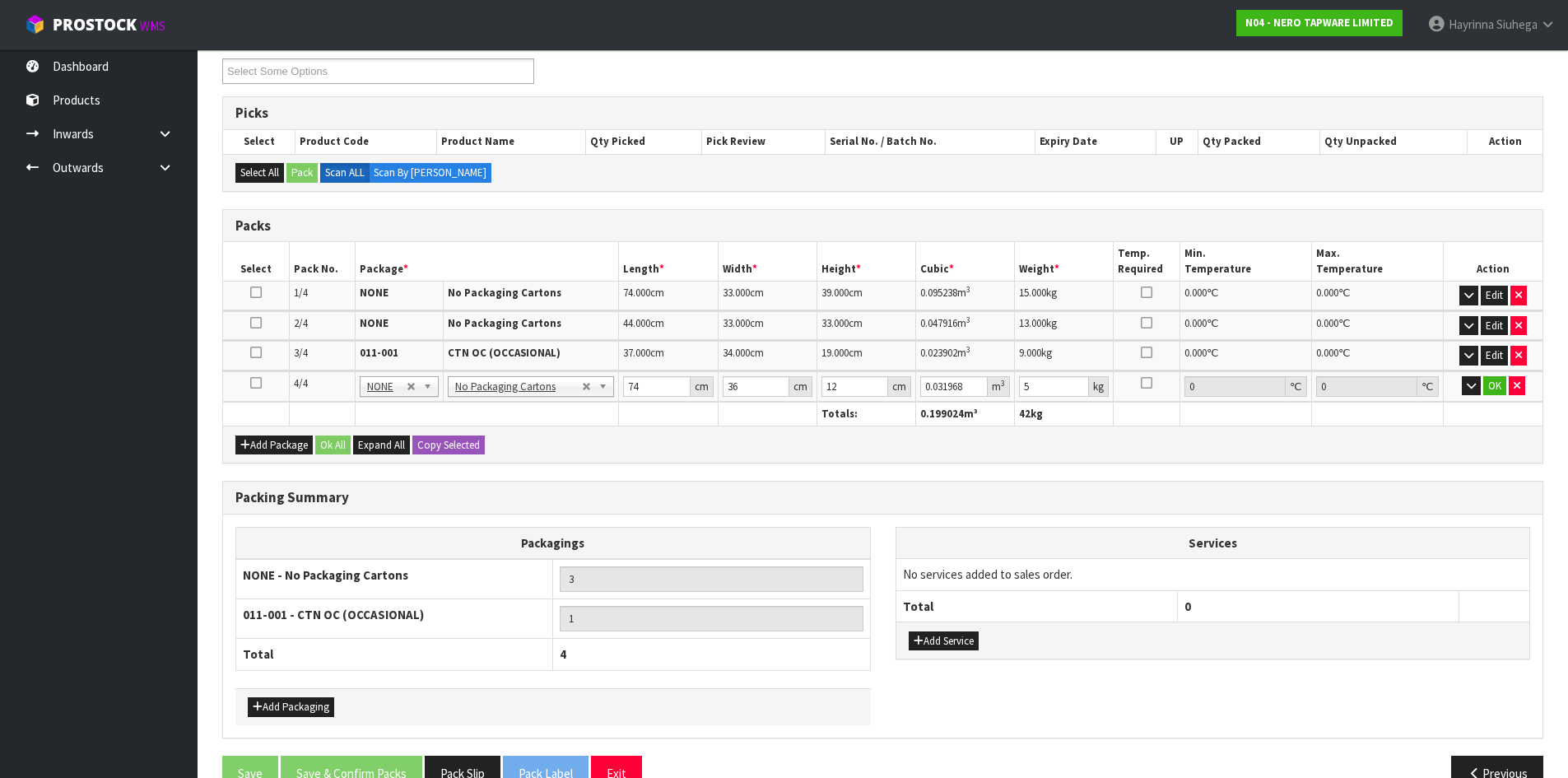
click at [620, 384] on td "74 cm" at bounding box center [668, 386] width 99 height 31
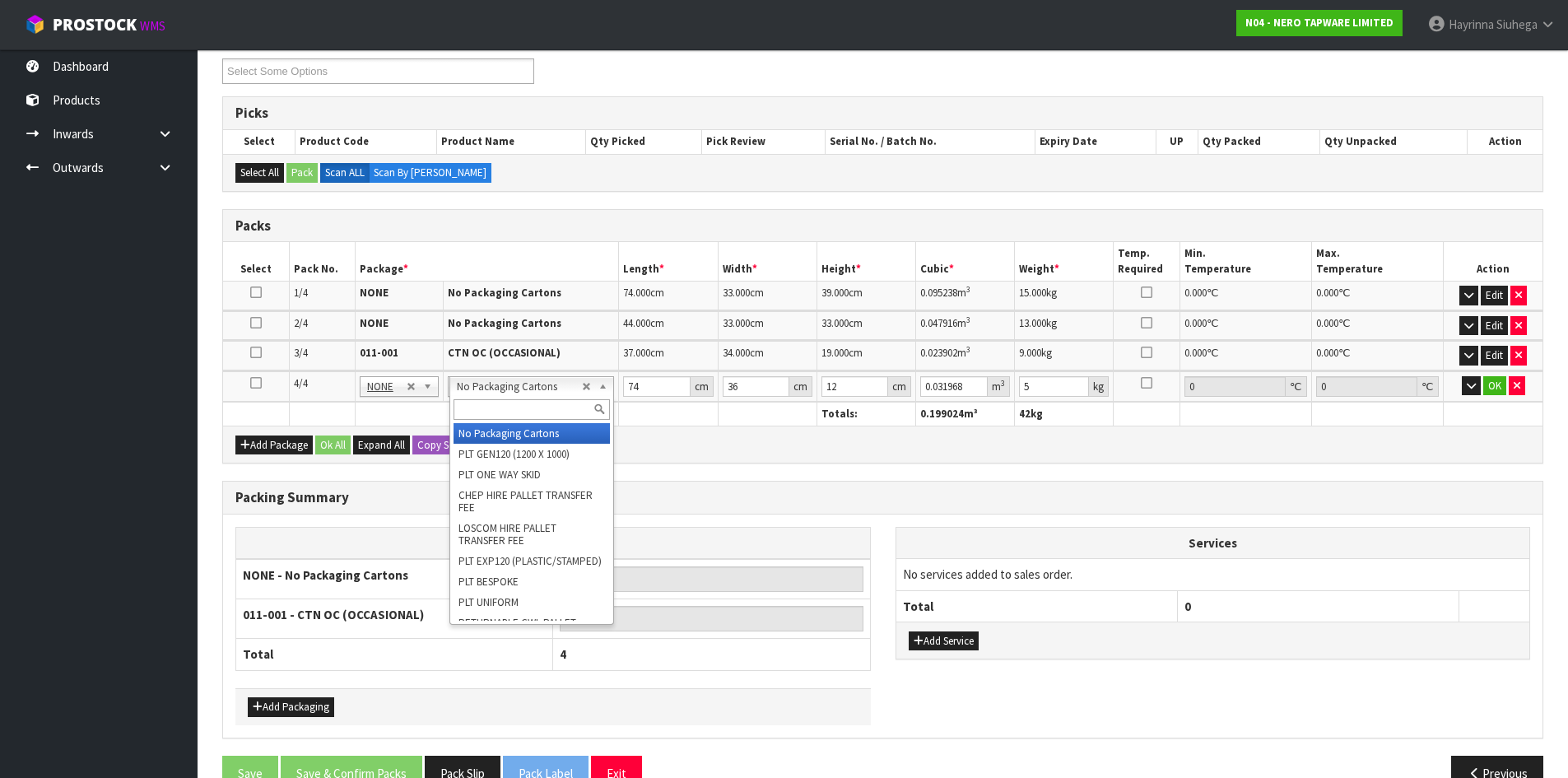
click at [540, 410] on input "text" at bounding box center [532, 409] width 157 height 21
type input "OC"
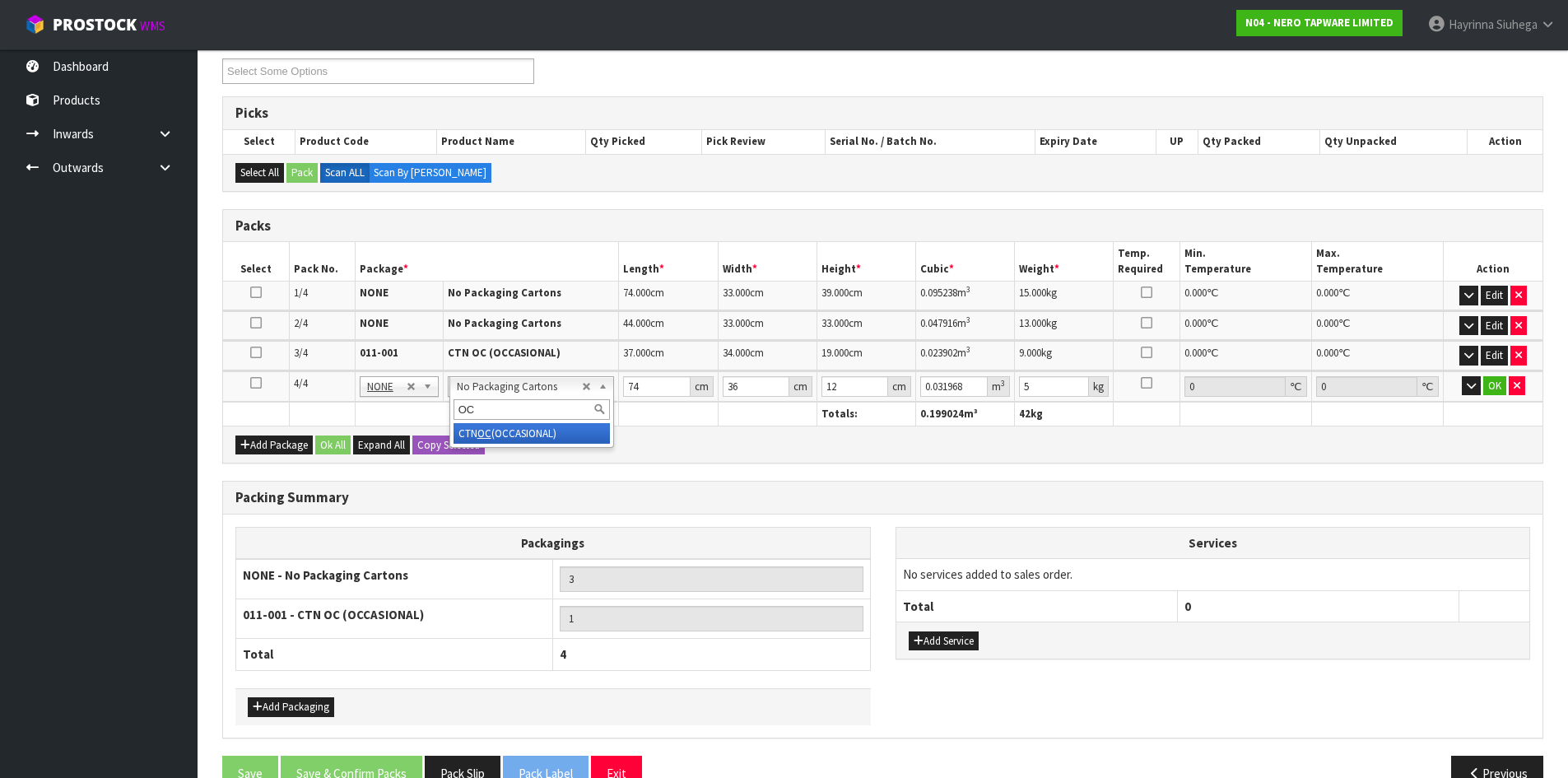
type input "2"
type input "0"
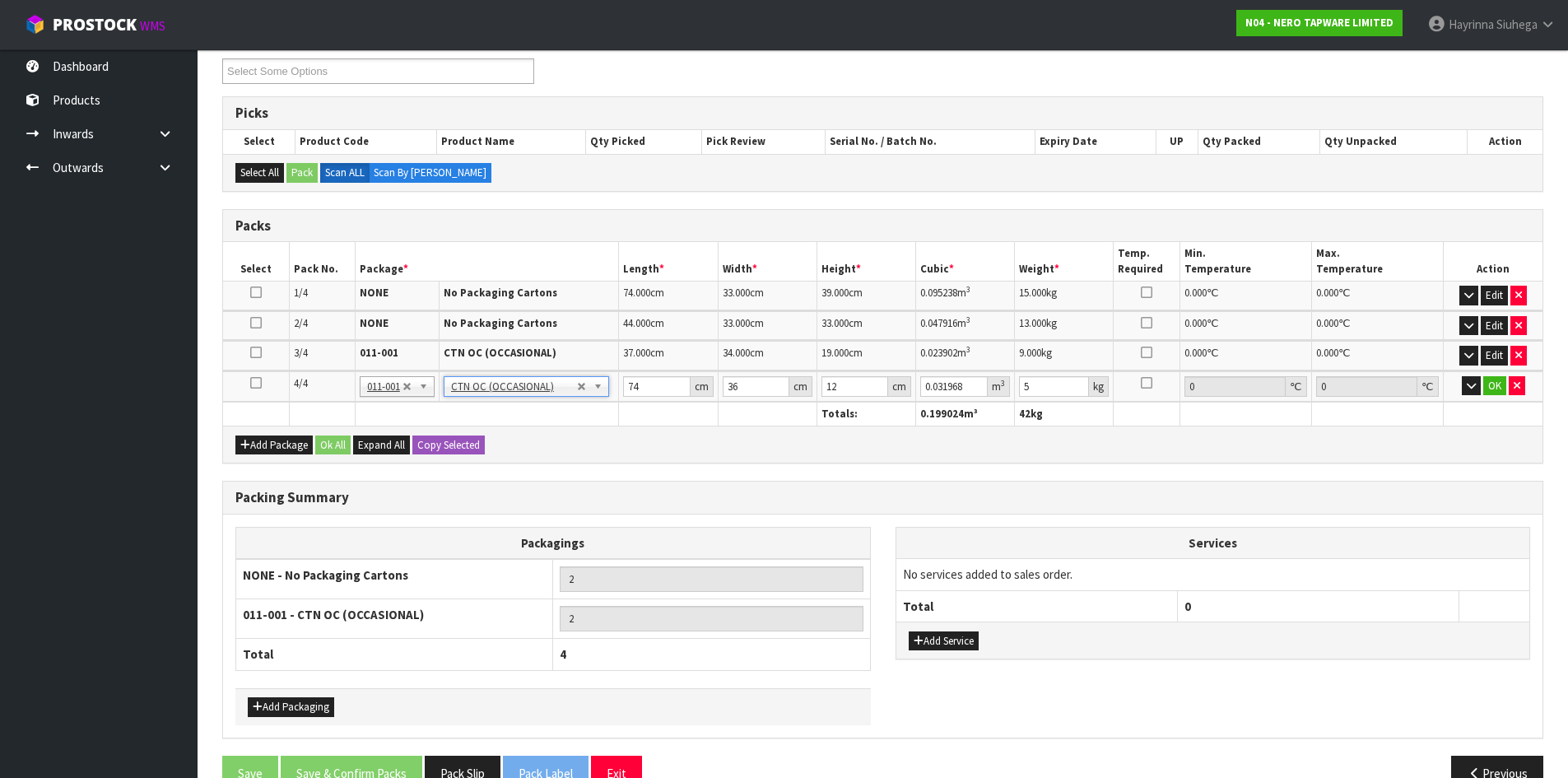
type input "0"
type input "3"
click at [629, 380] on input "0" at bounding box center [657, 386] width 67 height 21
type input "74"
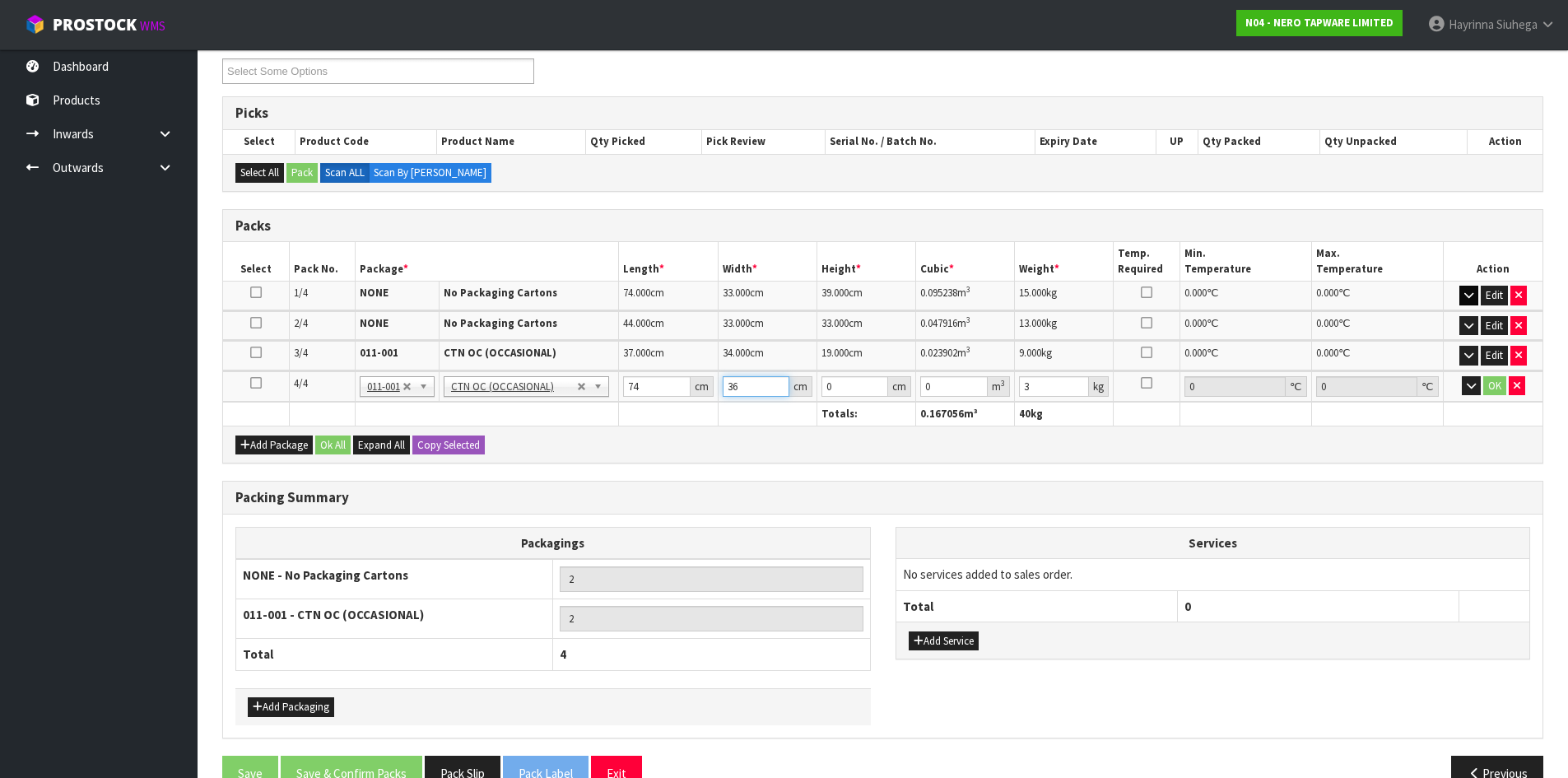
type input "36"
type input "1"
type input "0.002664"
type input "12"
type input "0.031968"
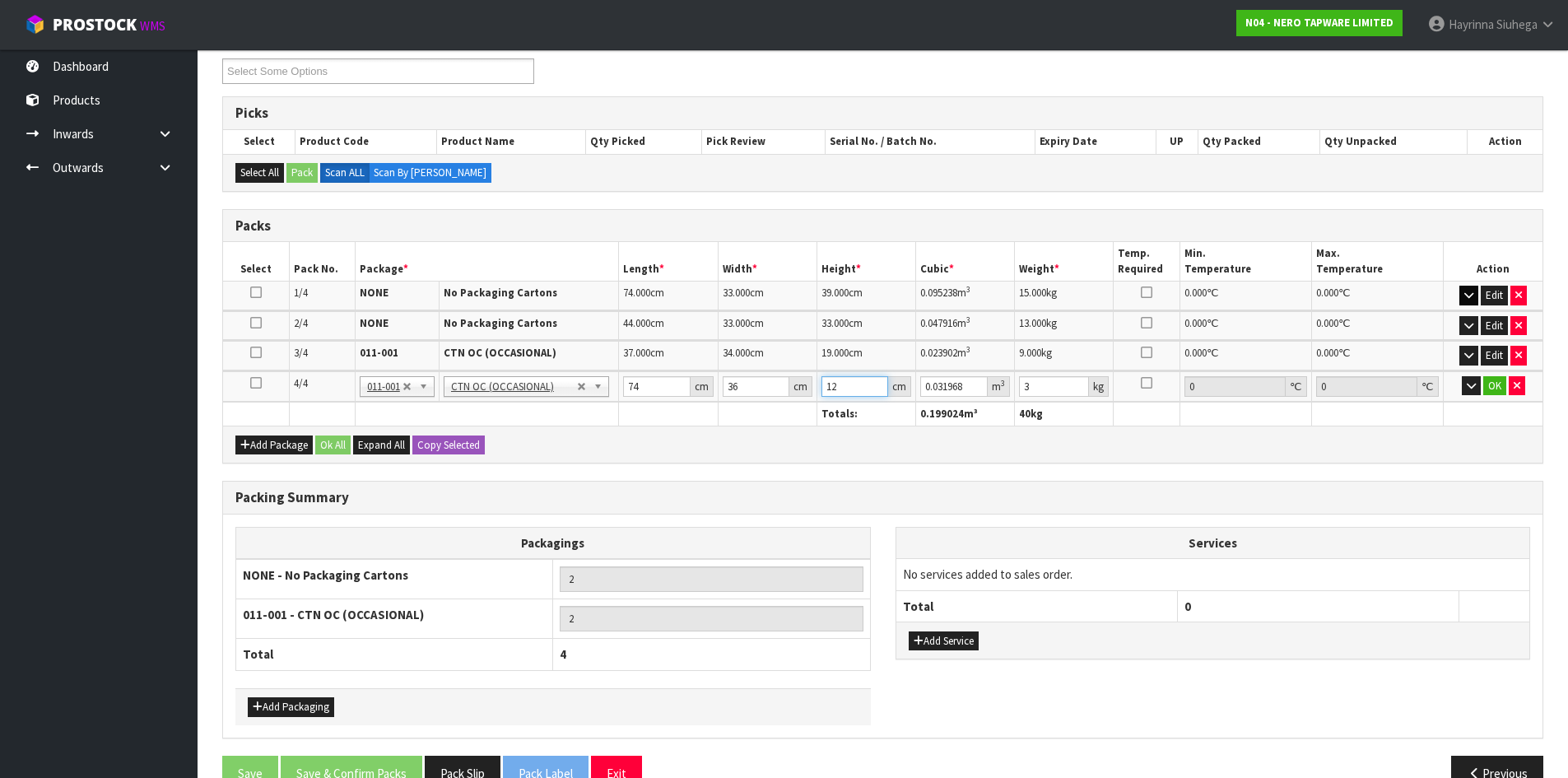
type input "12"
type input "5"
click button "OK" at bounding box center [1494, 386] width 23 height 20
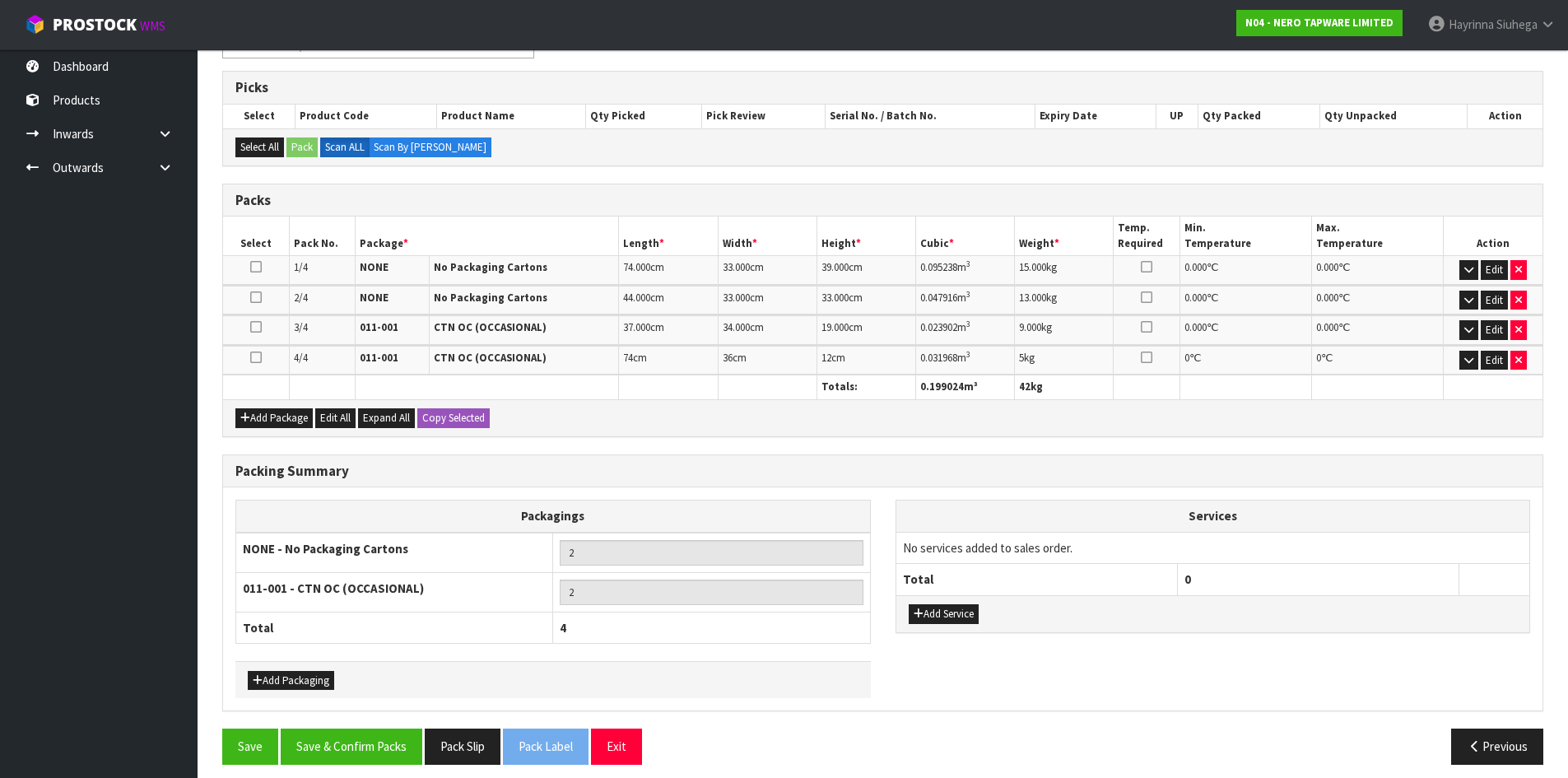
scroll to position [325, 0]
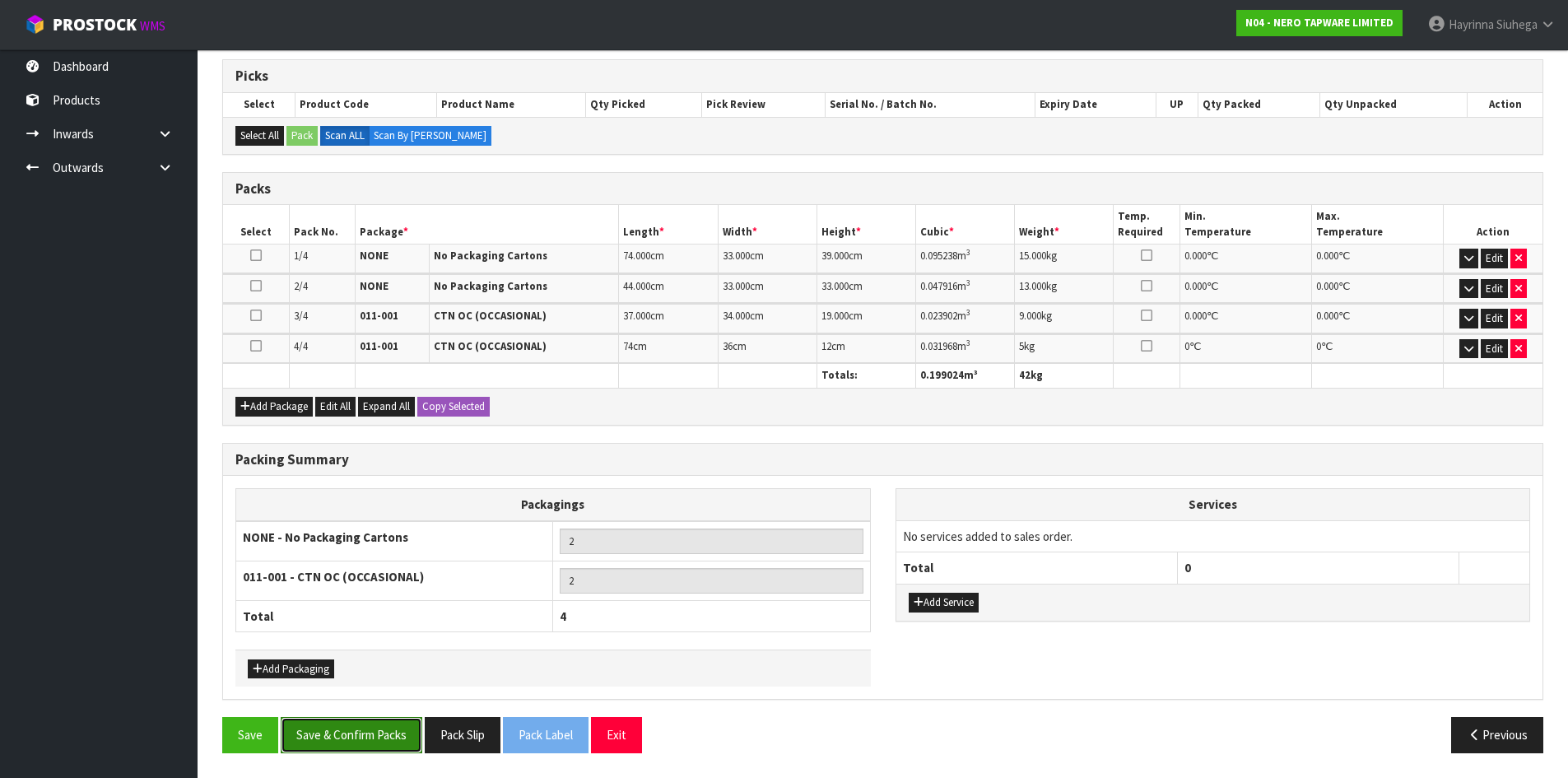
click at [350, 726] on button "Save & Confirm Packs" at bounding box center [352, 735] width 142 height 35
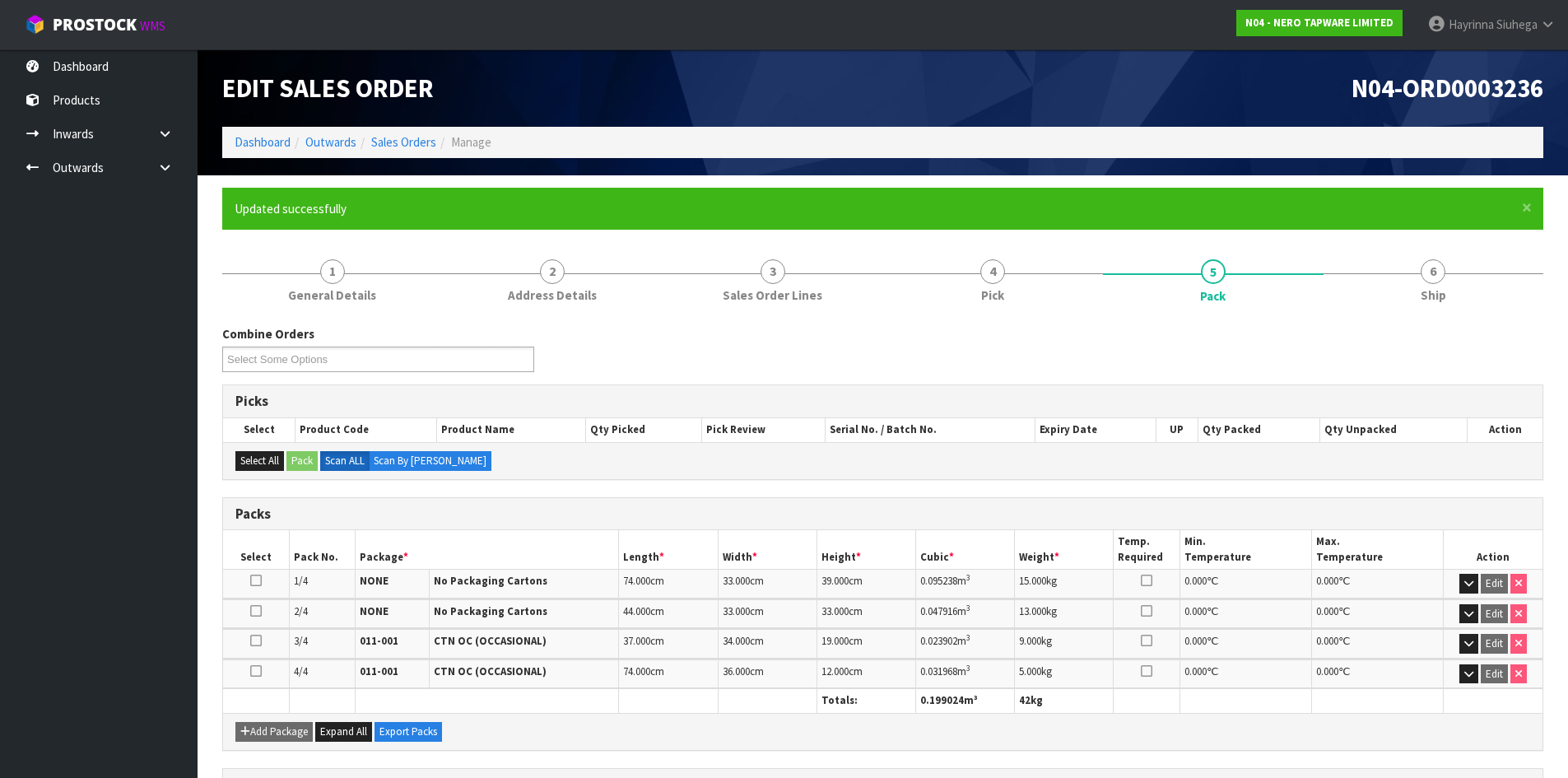
scroll to position [288, 0]
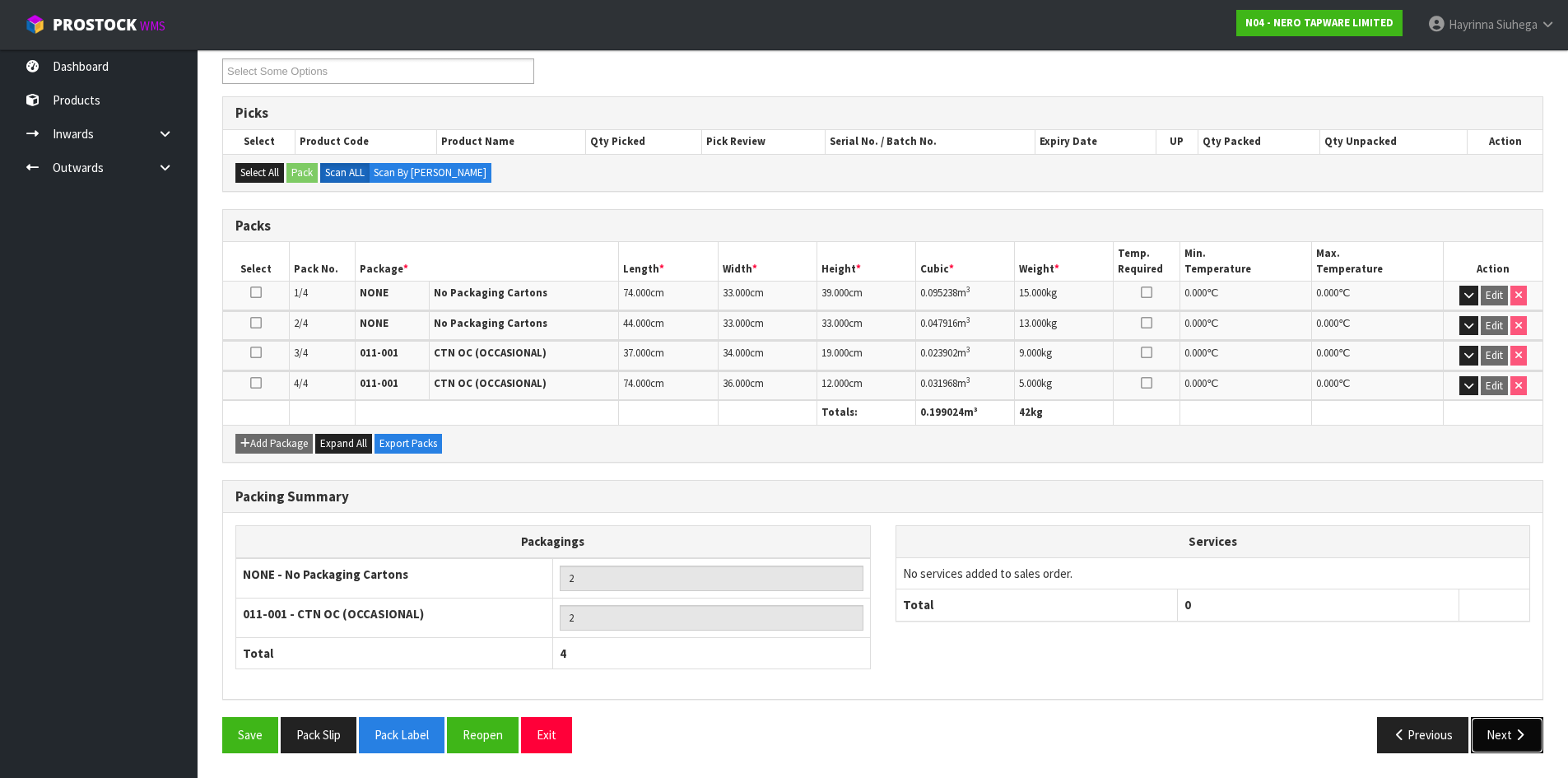
click at [1499, 747] on button "Next" at bounding box center [1506, 735] width 72 height 35
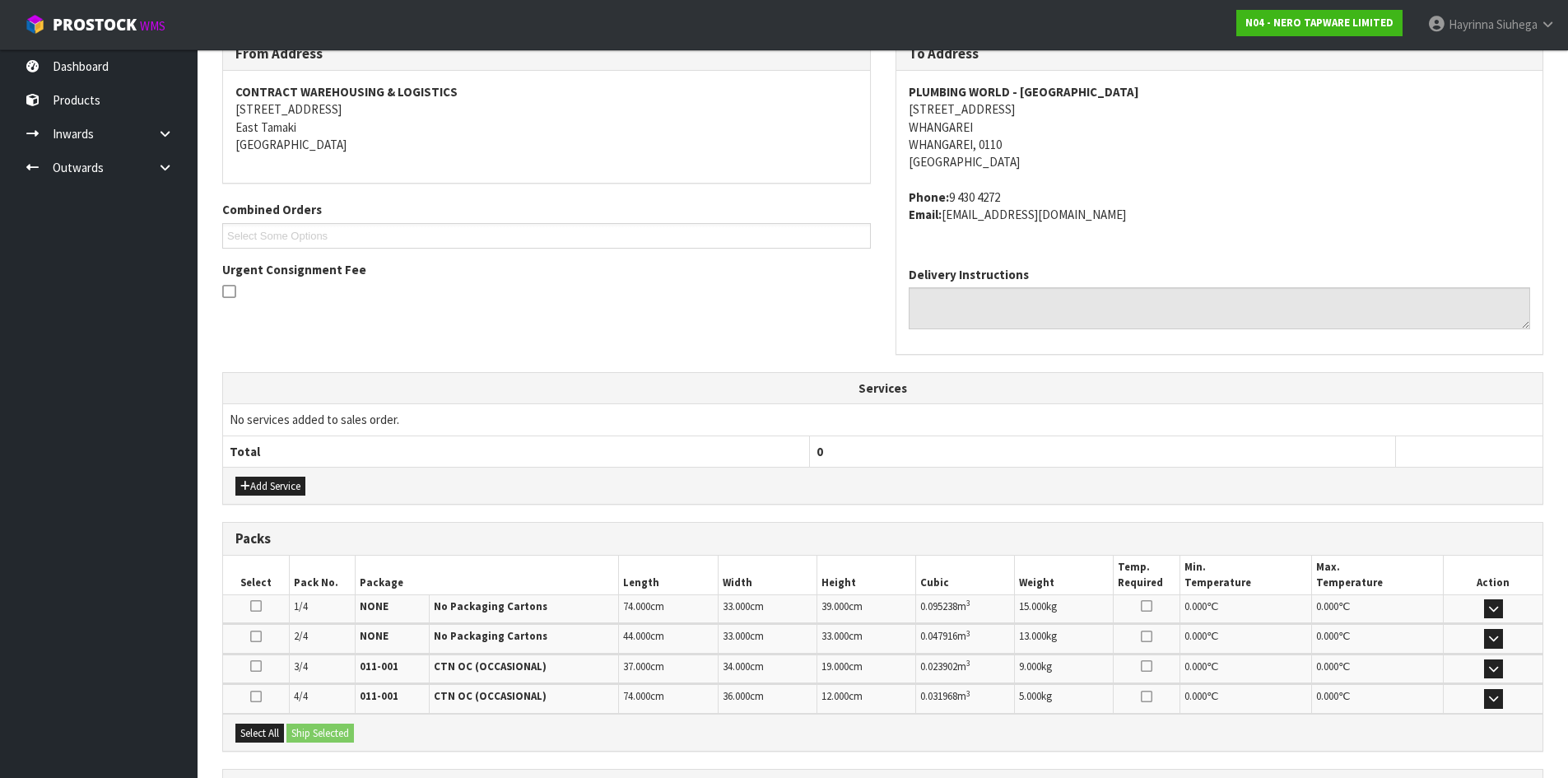
scroll to position [439, 0]
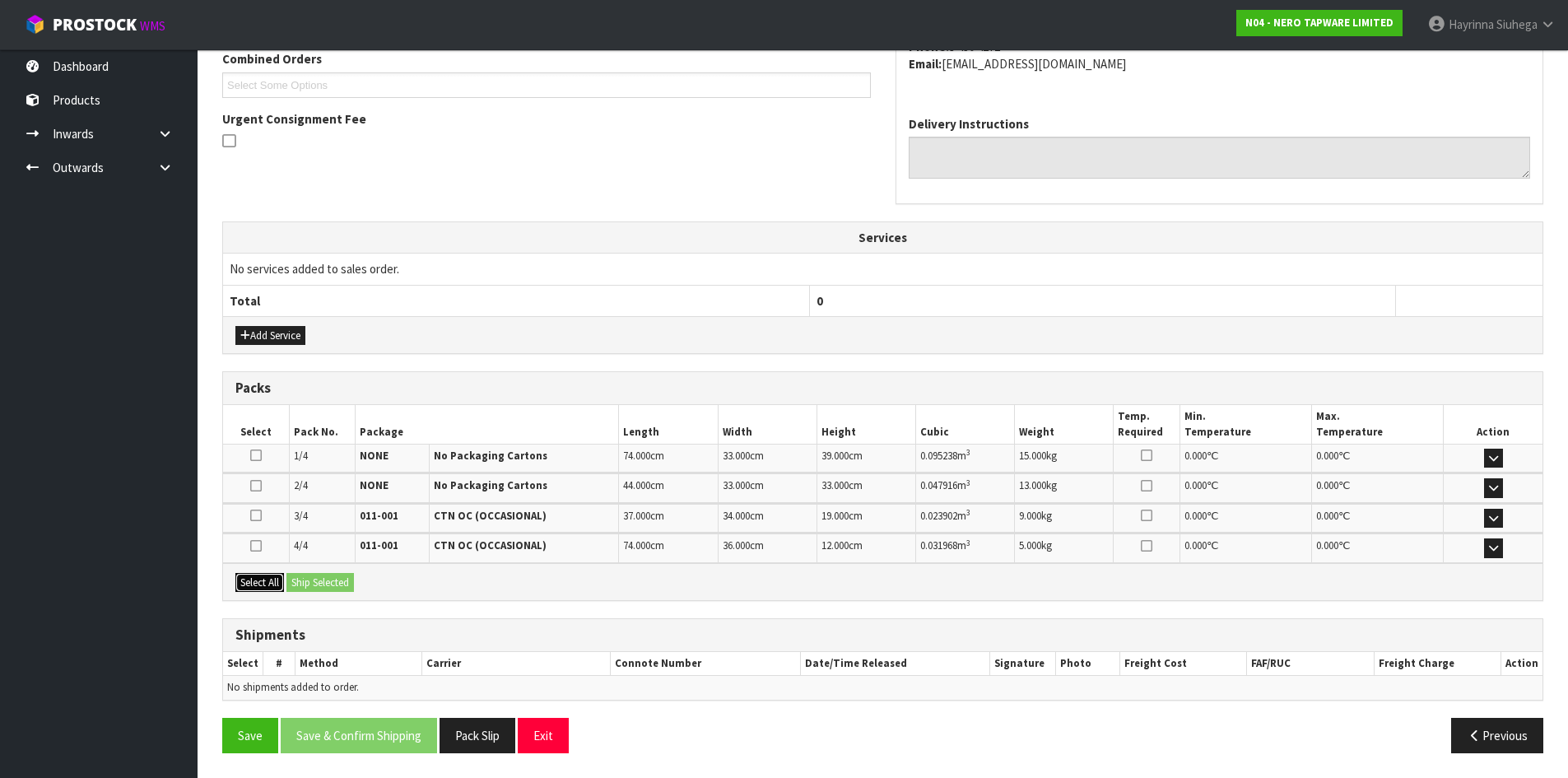
click at [263, 579] on button "Select All" at bounding box center [259, 583] width 48 height 20
click at [307, 574] on button "Ship Selected" at bounding box center [320, 583] width 67 height 20
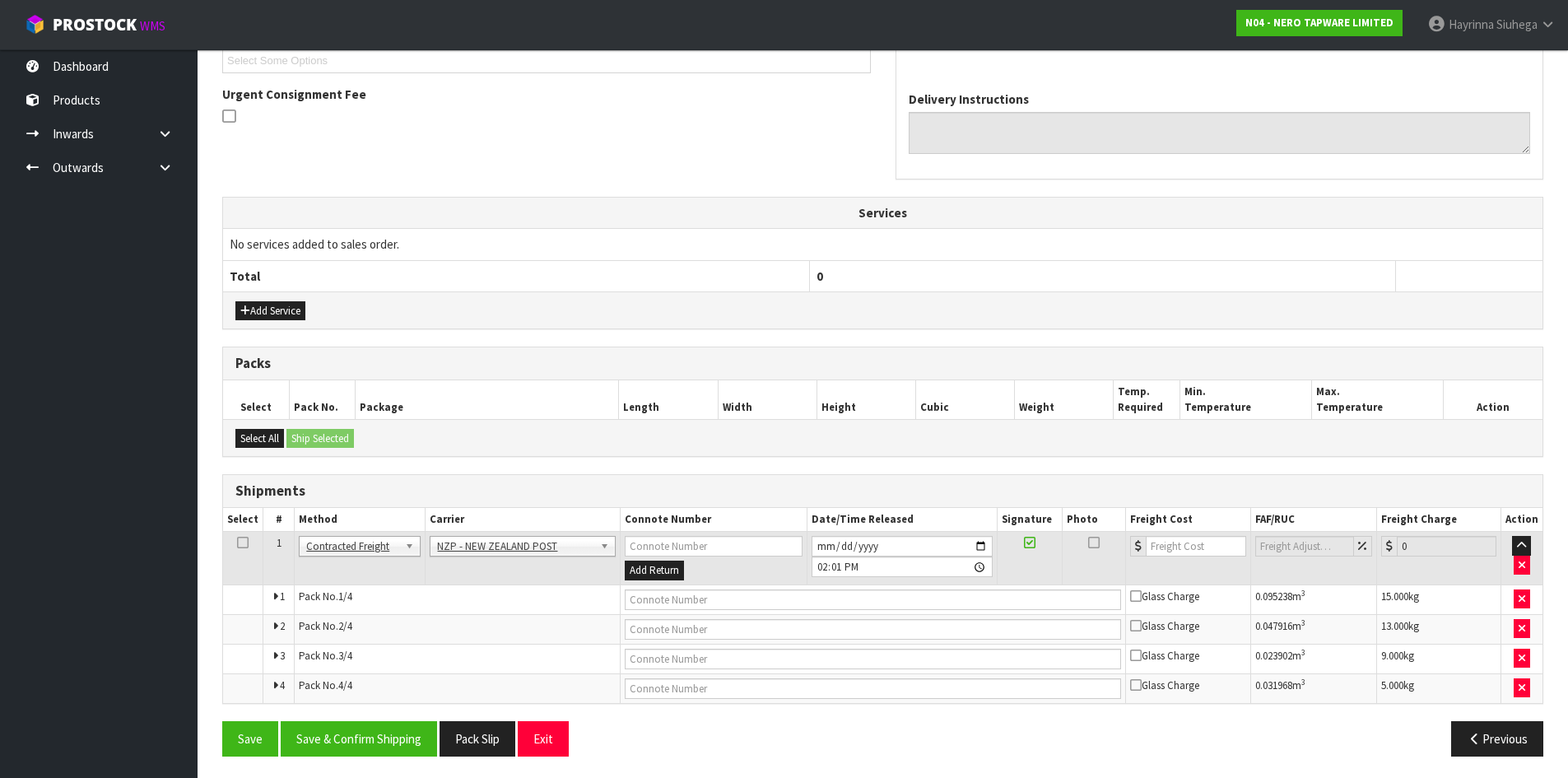
scroll to position [466, 0]
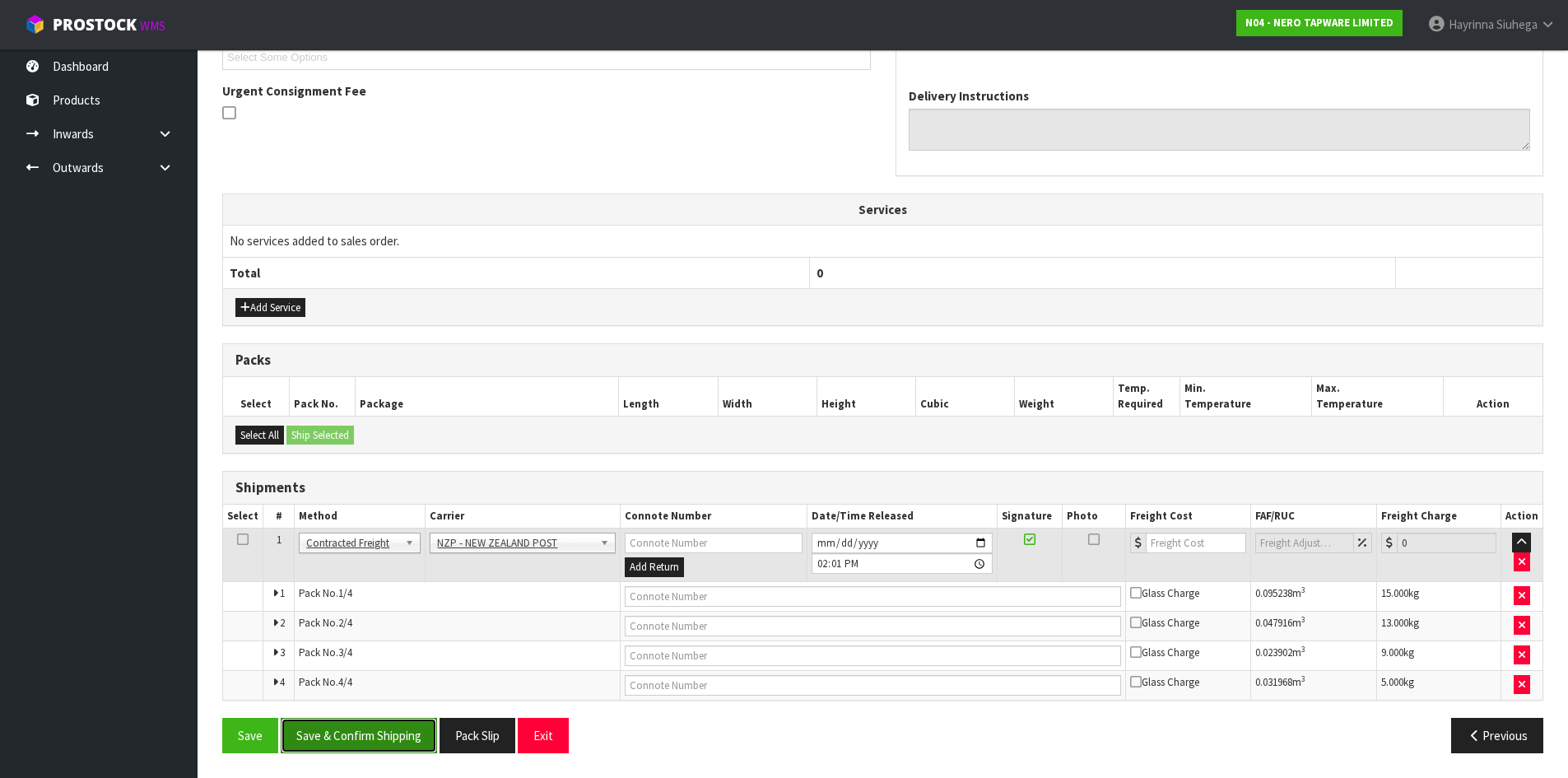
click at [409, 738] on button "Save & Confirm Shipping" at bounding box center [359, 736] width 157 height 35
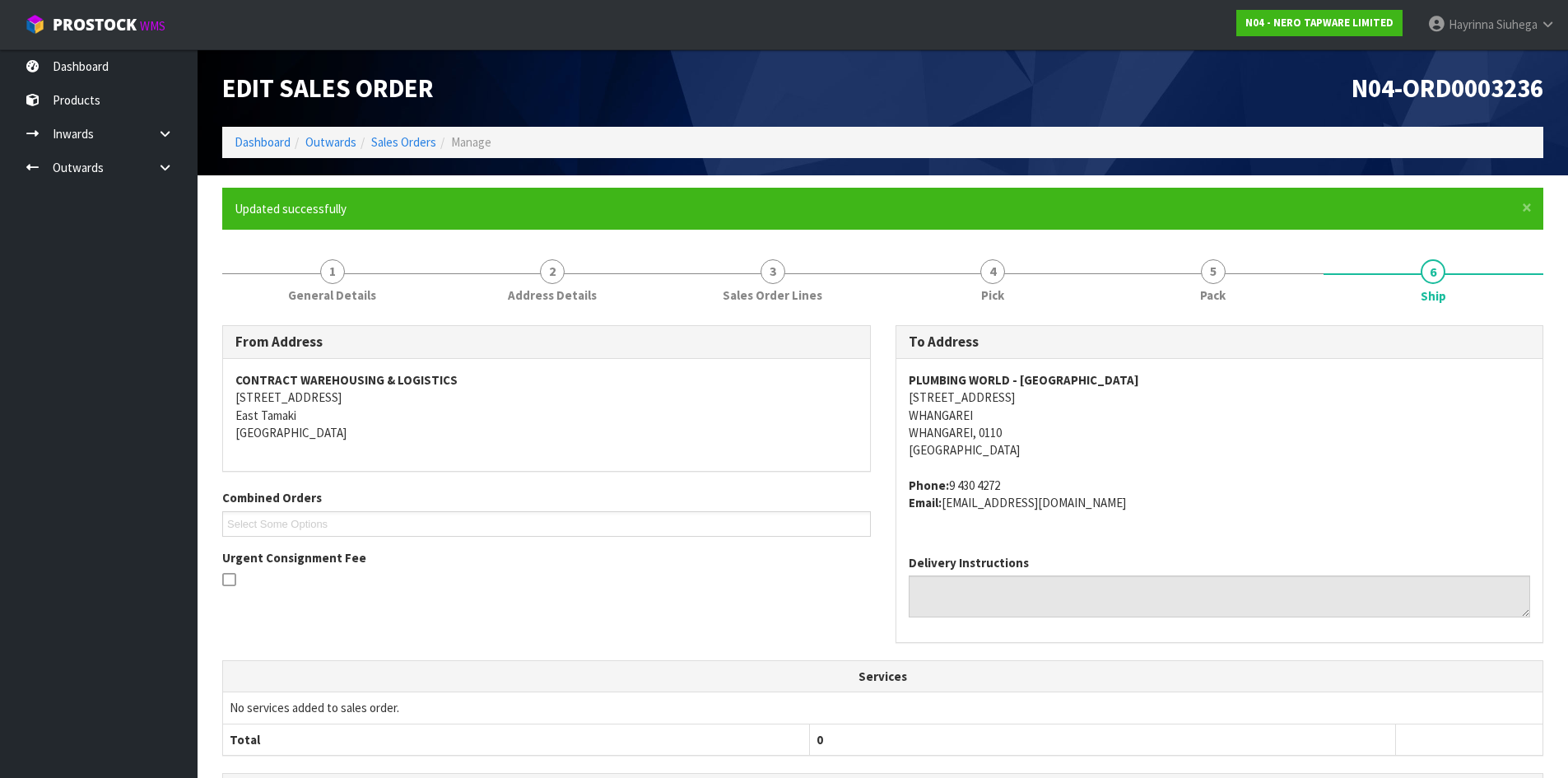
scroll to position [422, 0]
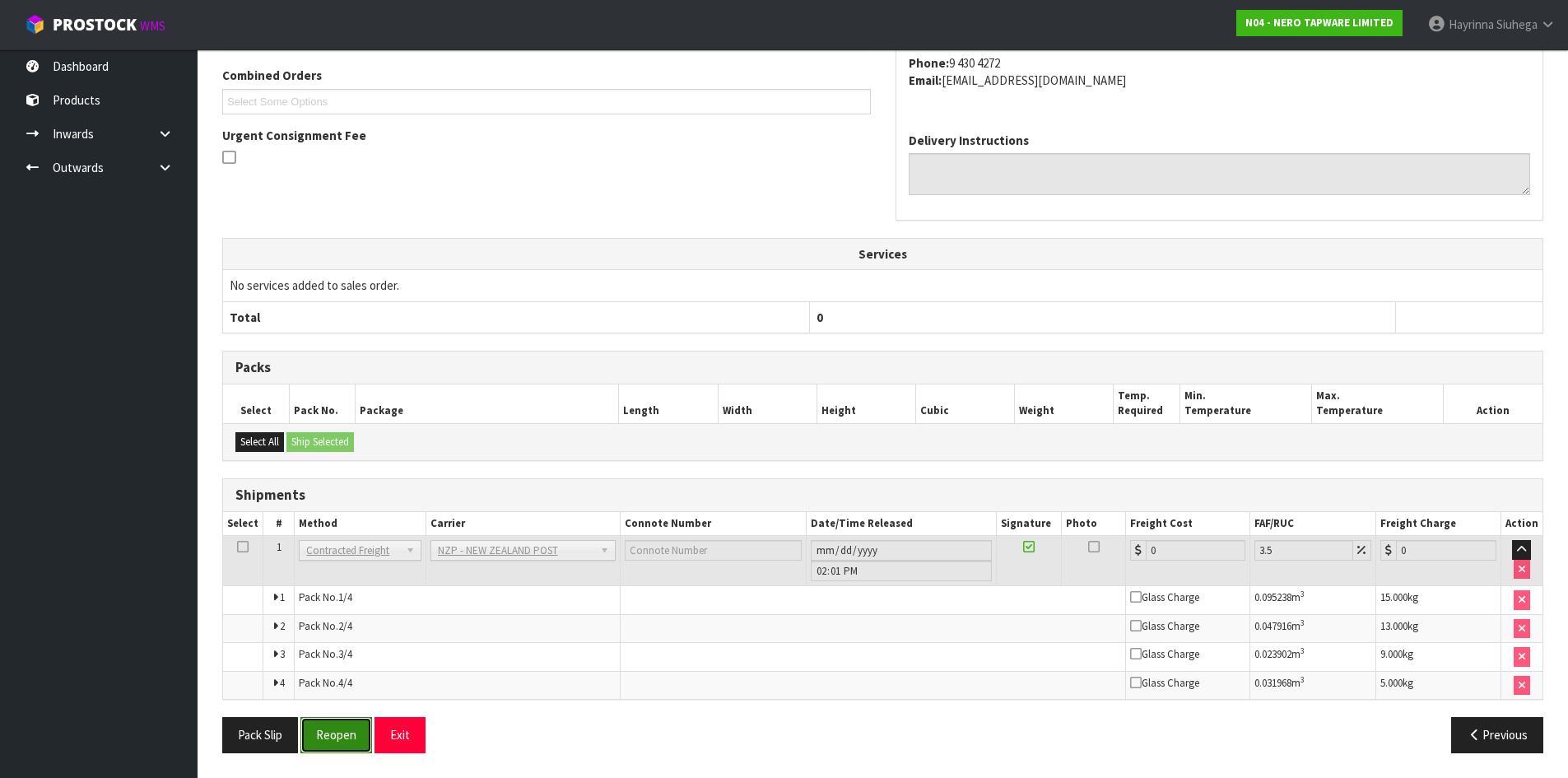
click at [322, 724] on button "Reopen" at bounding box center [336, 735] width 72 height 35
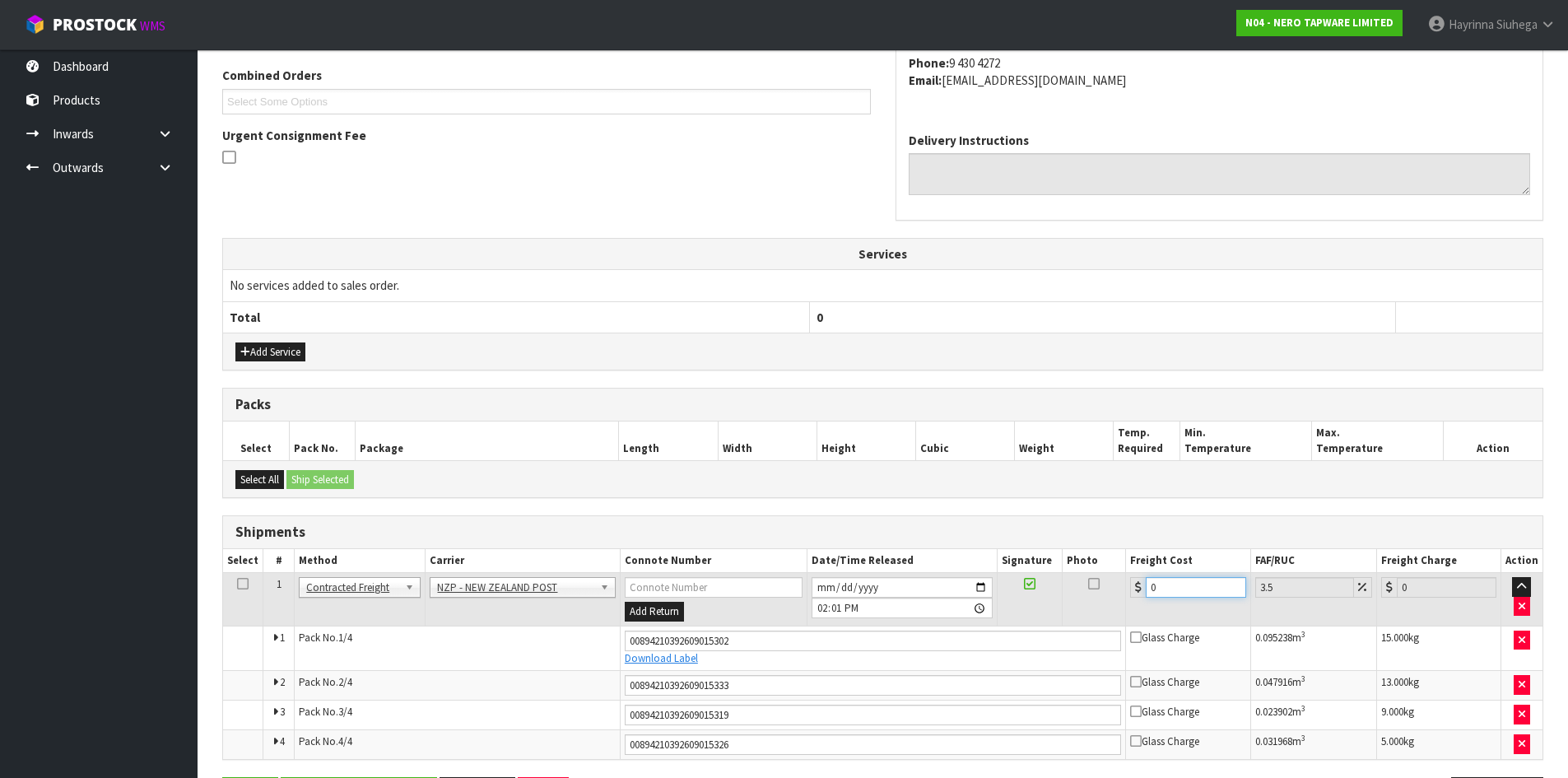
drag, startPoint x: 1203, startPoint y: 596, endPoint x: 945, endPoint y: 585, distance: 258.2
click at [958, 589] on tr "1 Client Local Pickup Customer Local Pickup Company Freight Contracted Freight …" at bounding box center [883, 600] width 1319 height 53
type input "3"
type input "3.1"
type input "30"
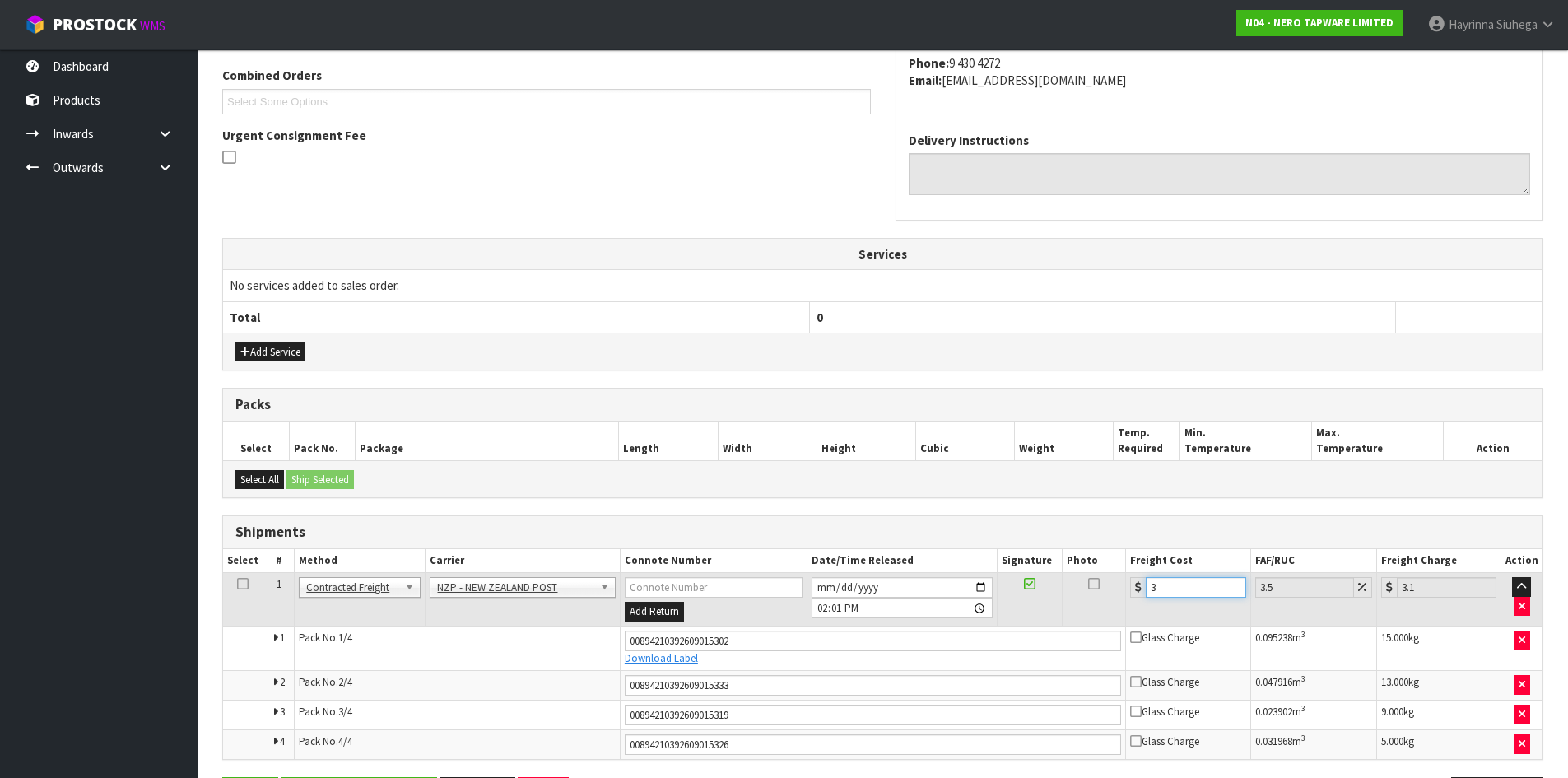
type input "31.05"
type input "30.8"
type input "31.88"
type input "30.86"
type input "31.94"
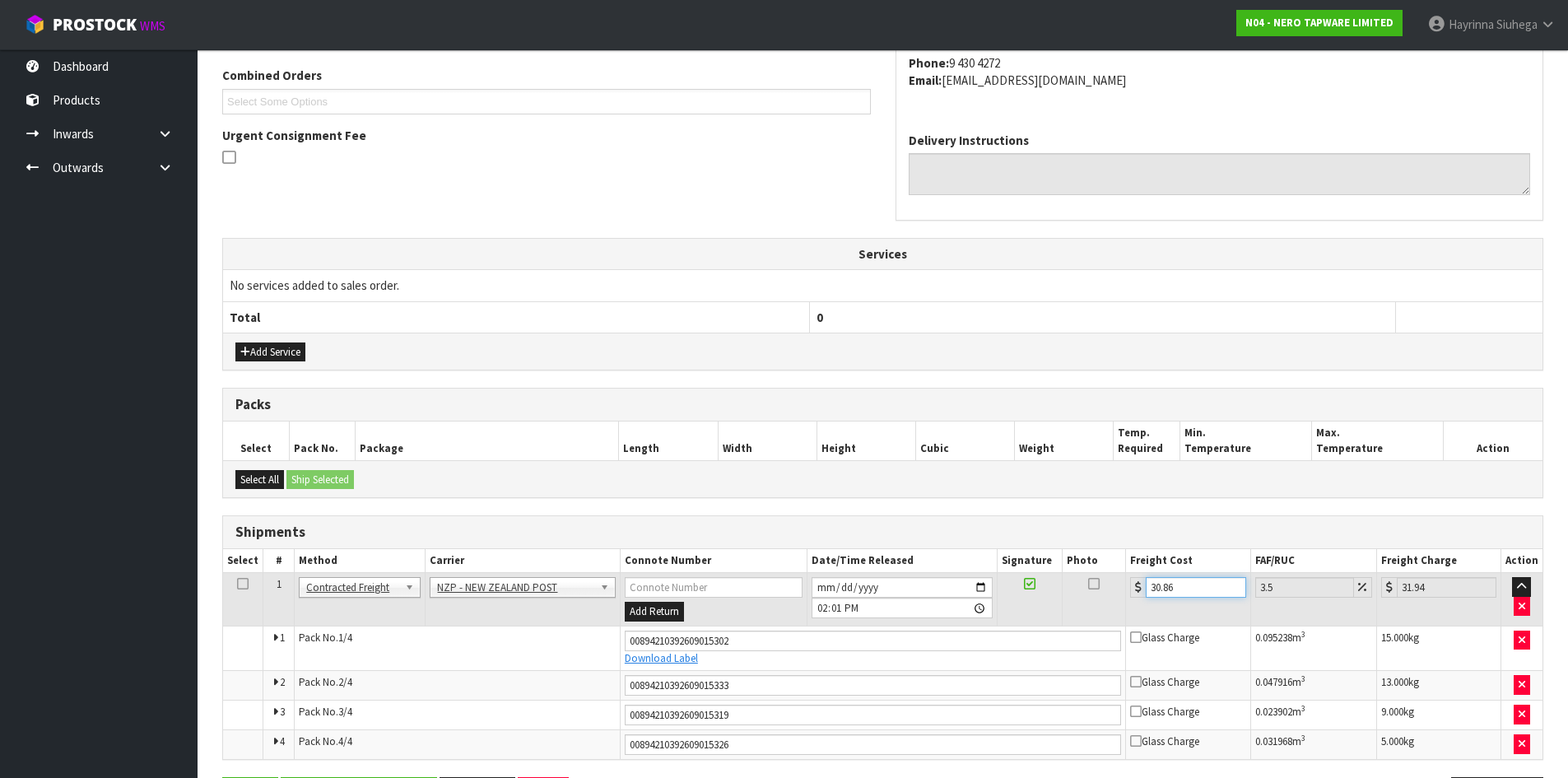
type input "30.86"
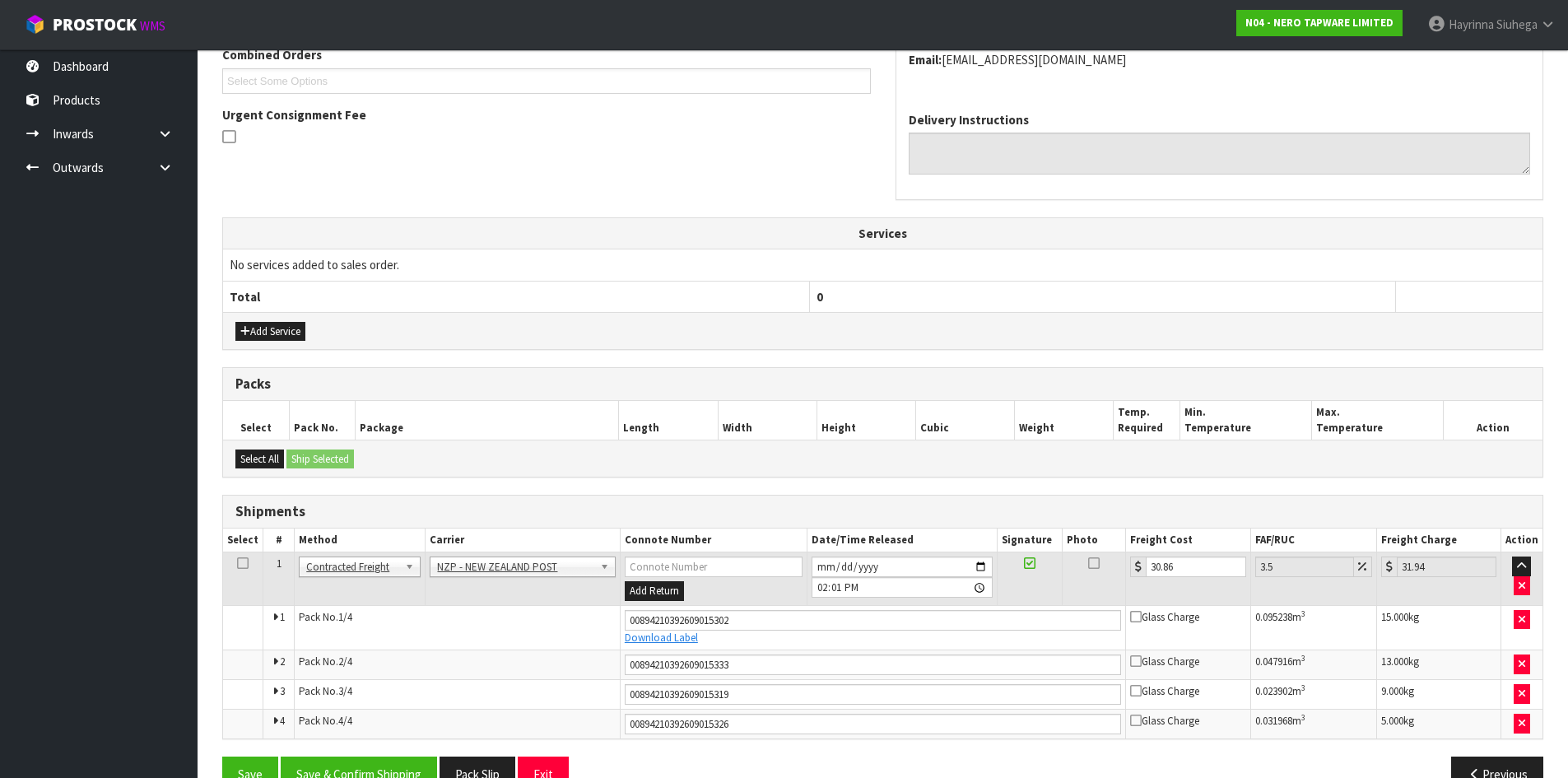
scroll to position [482, 0]
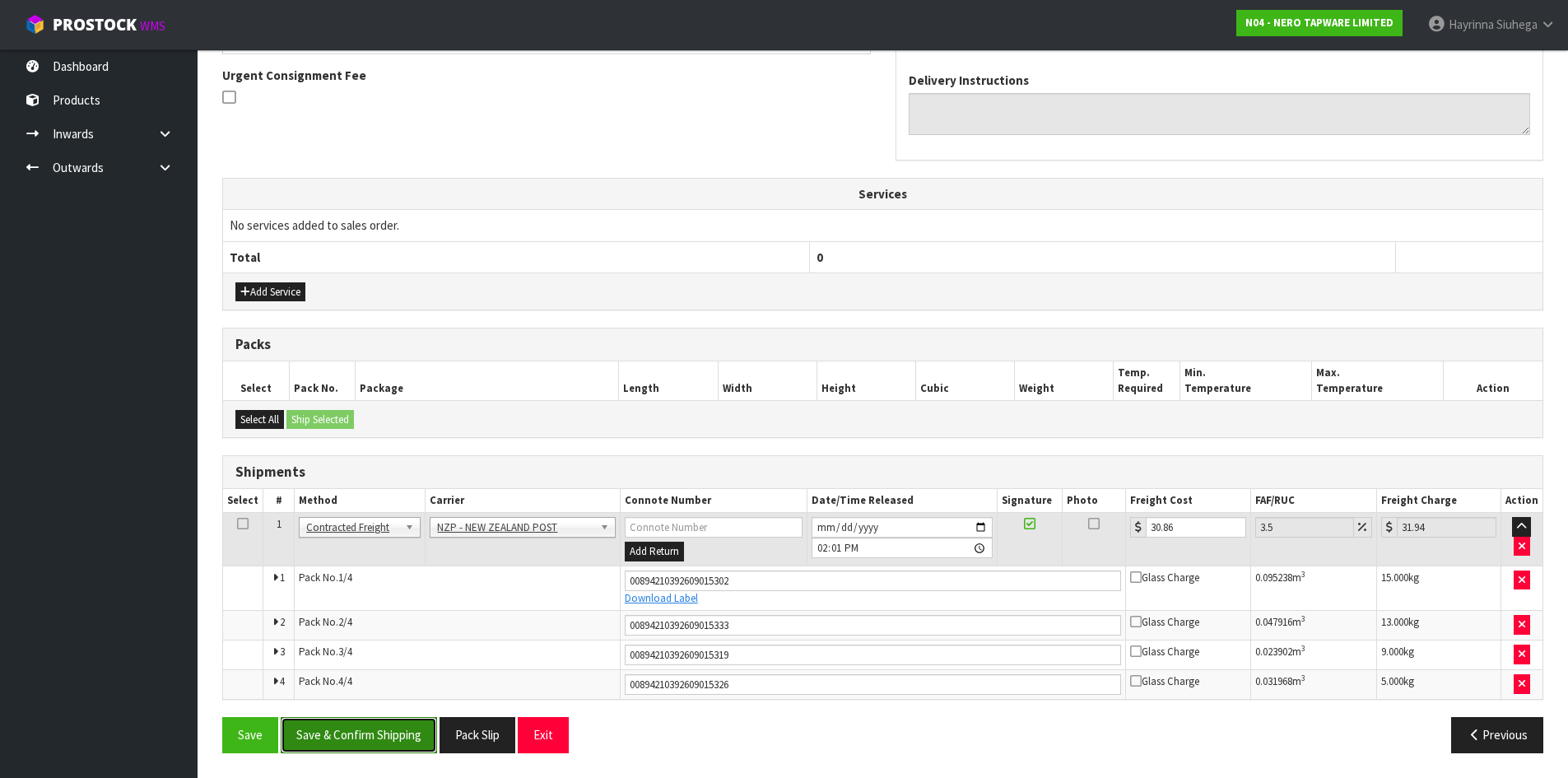
click at [421, 732] on button "Save & Confirm Shipping" at bounding box center [359, 735] width 157 height 35
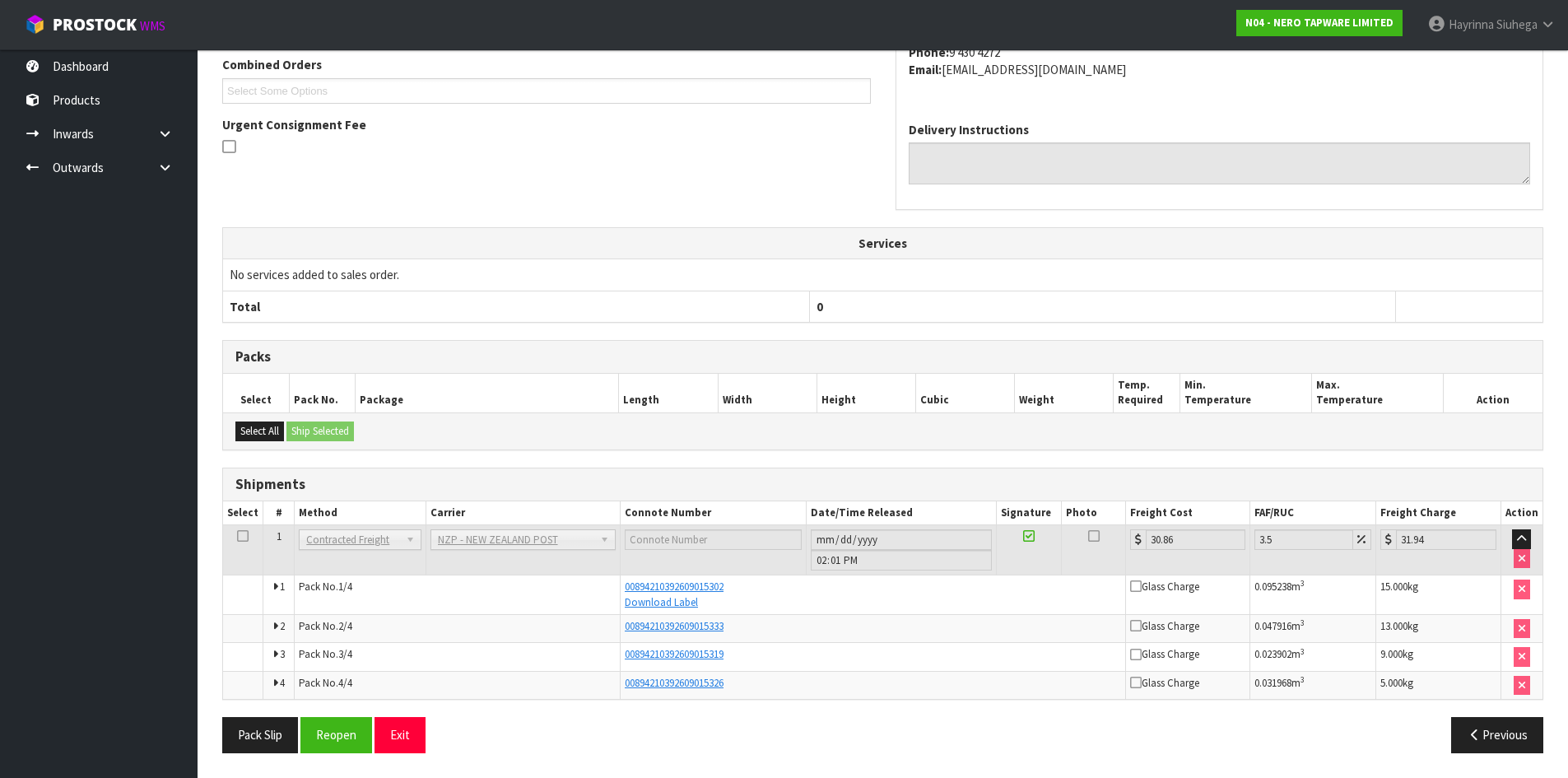
scroll to position [0, 0]
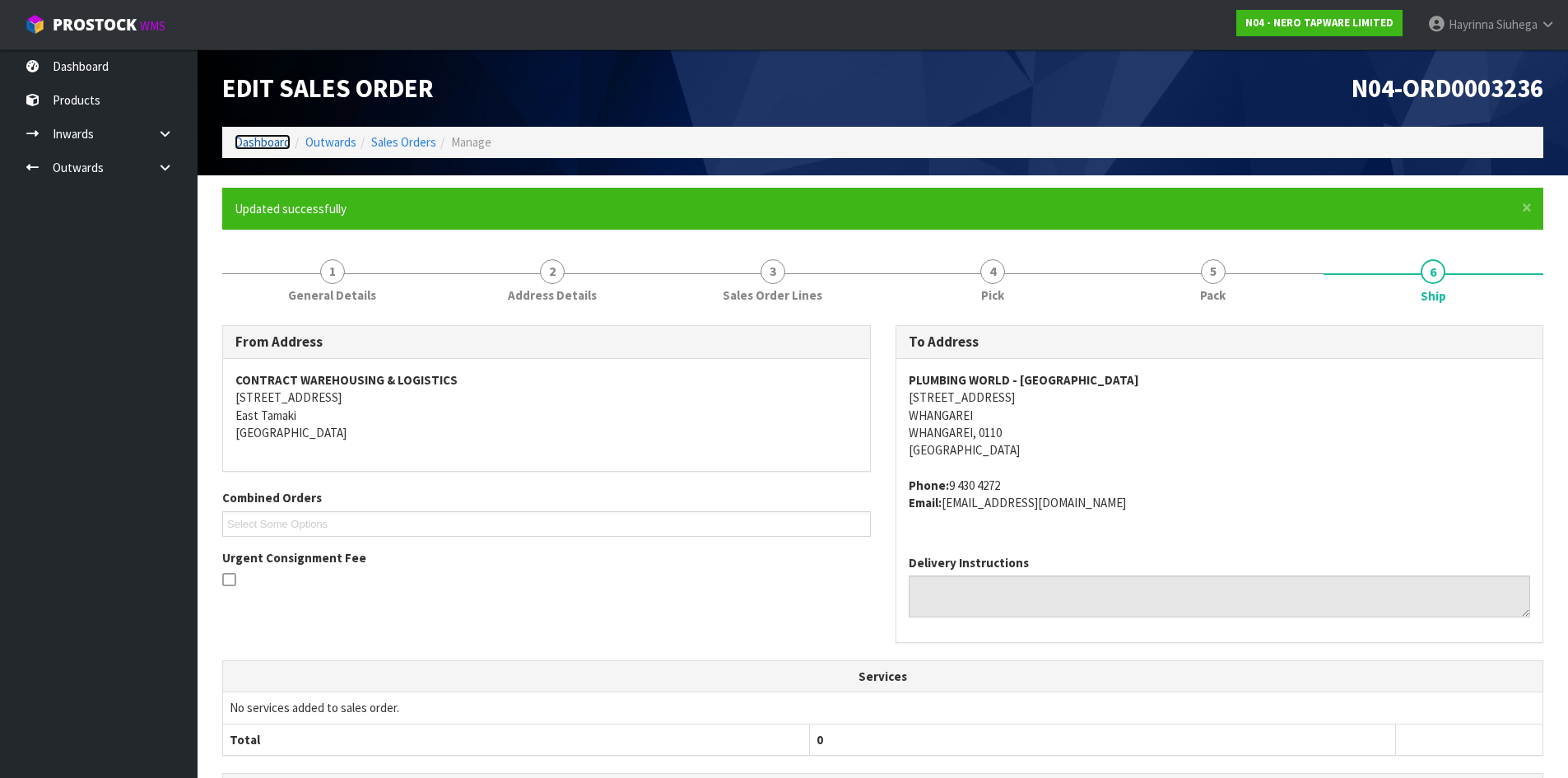
click at [270, 147] on link "Dashboard" at bounding box center [262, 142] width 56 height 16
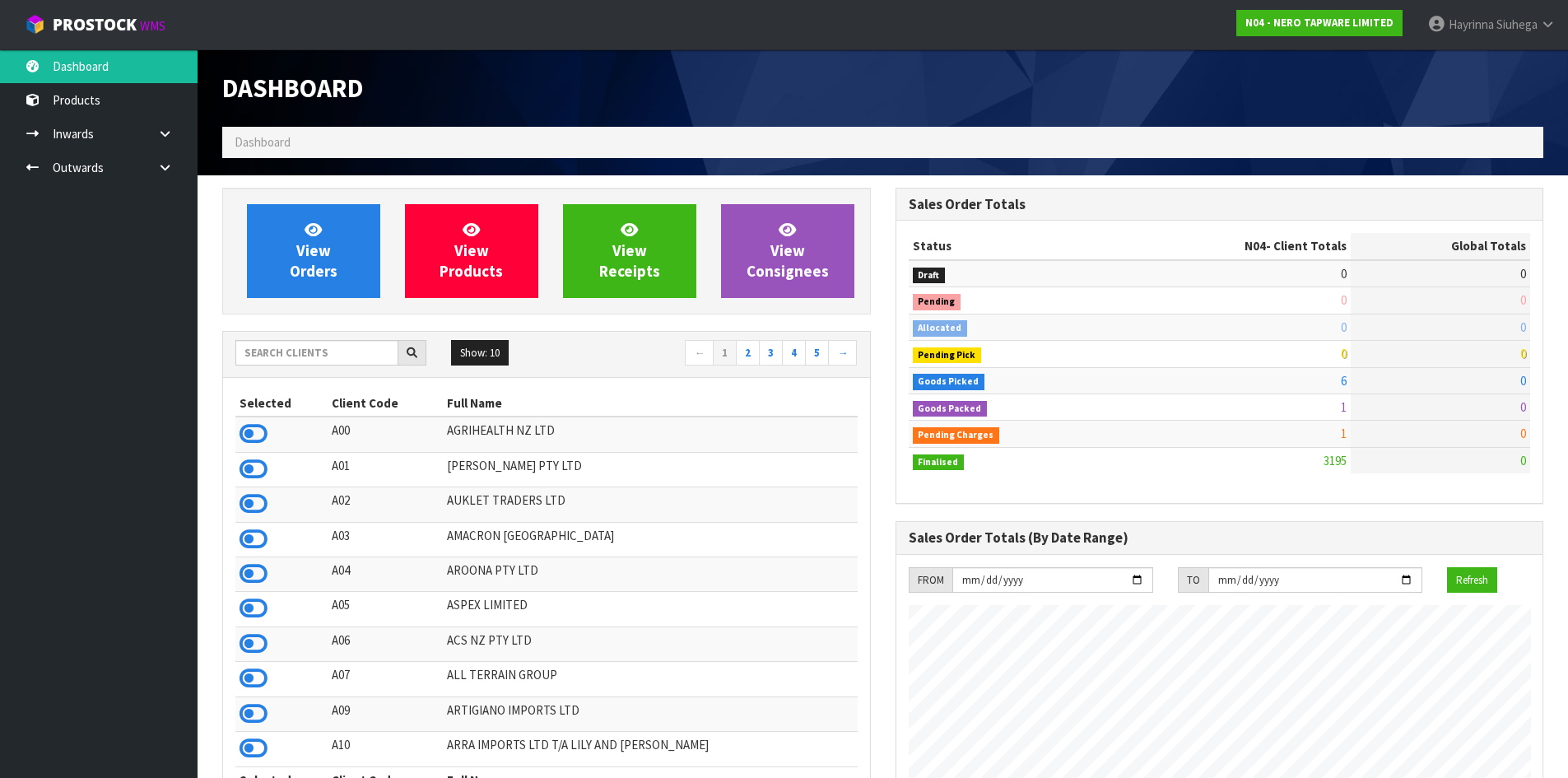
scroll to position [1282, 673]
click at [330, 246] on link "View Orders" at bounding box center [313, 250] width 133 height 94
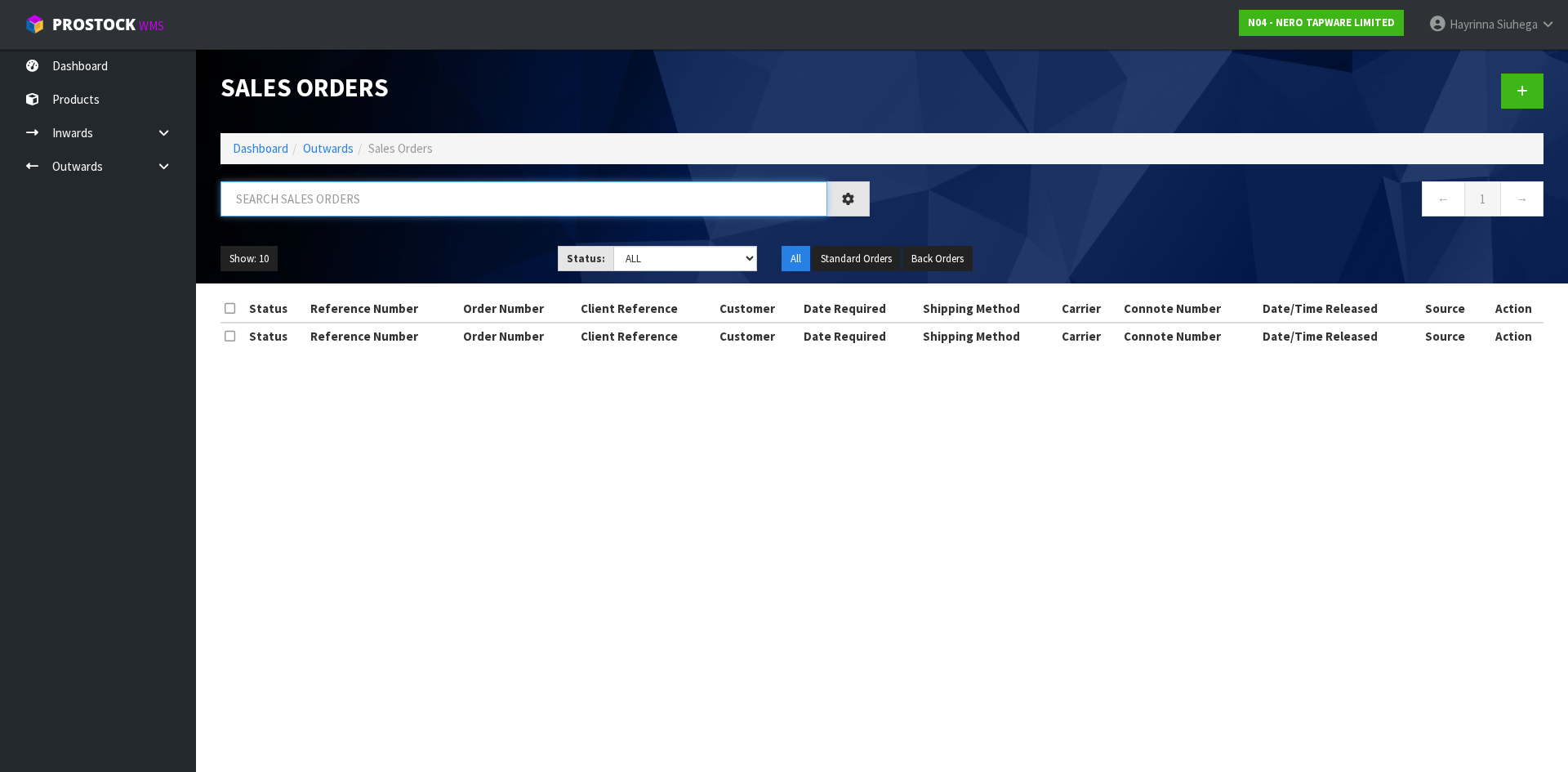
click at [322, 197] on input "text" at bounding box center [524, 199] width 607 height 35
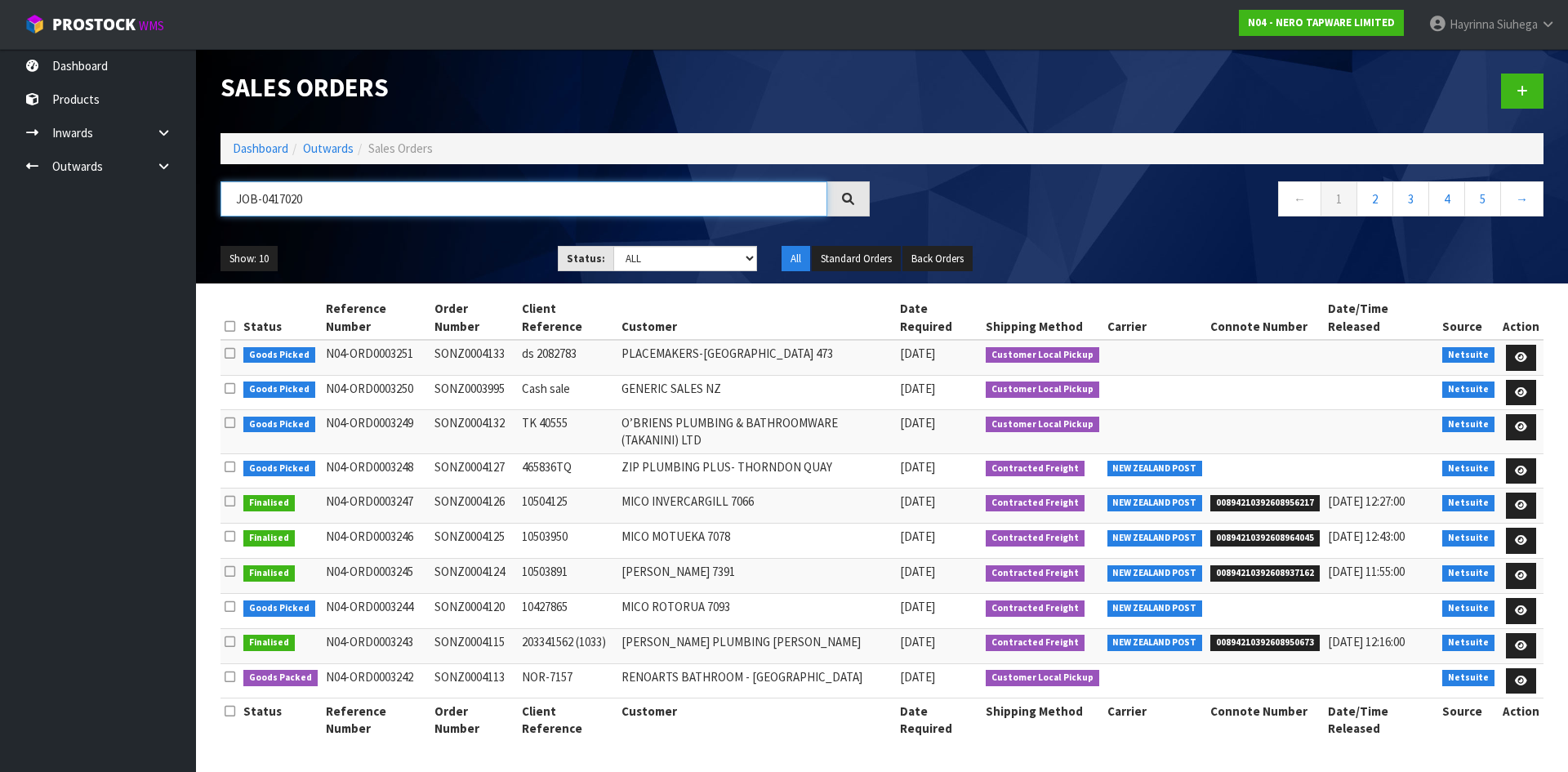
type input "JOB-0417020"
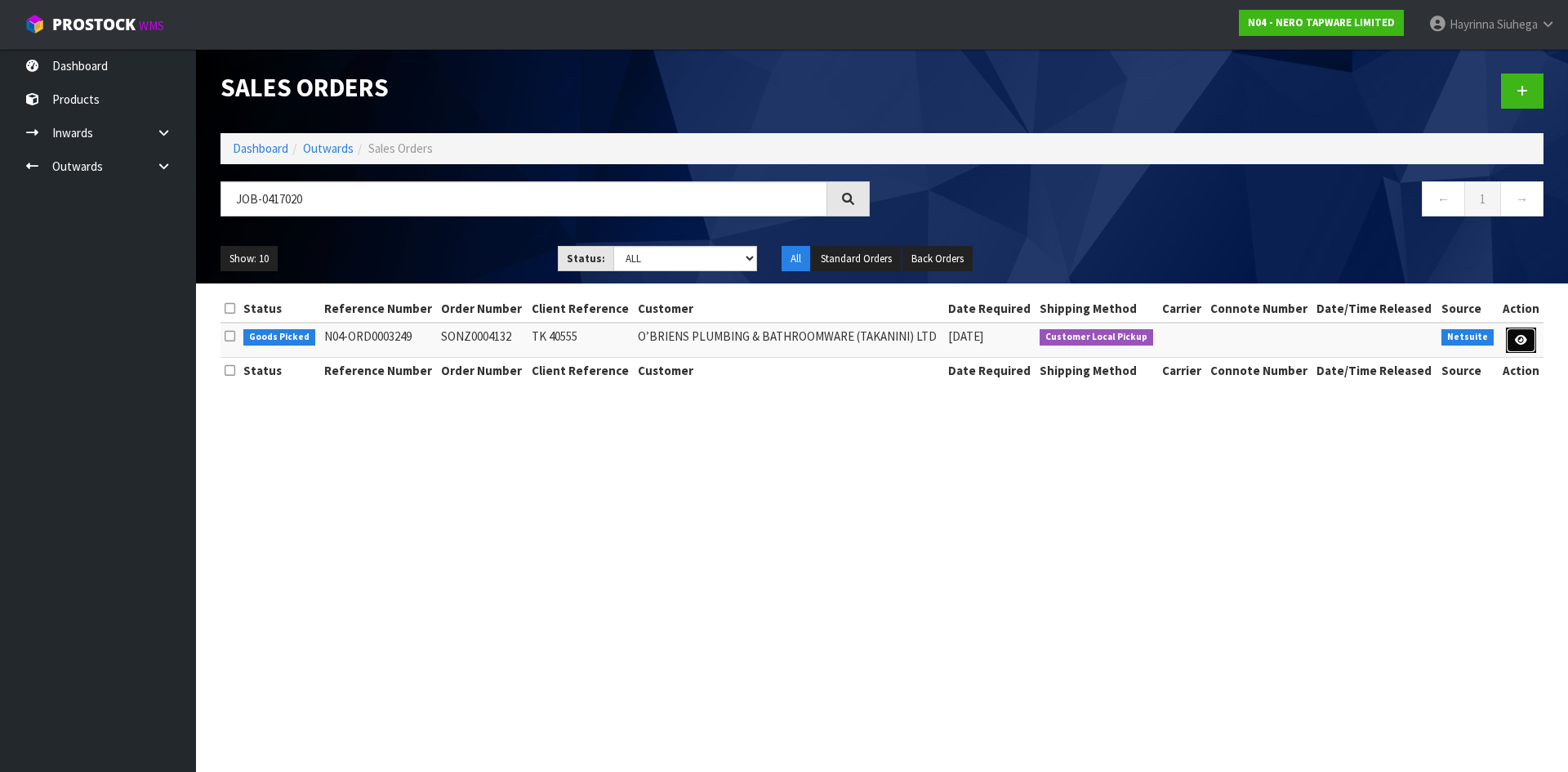
click at [1509, 338] on link at bounding box center [1521, 341] width 30 height 26
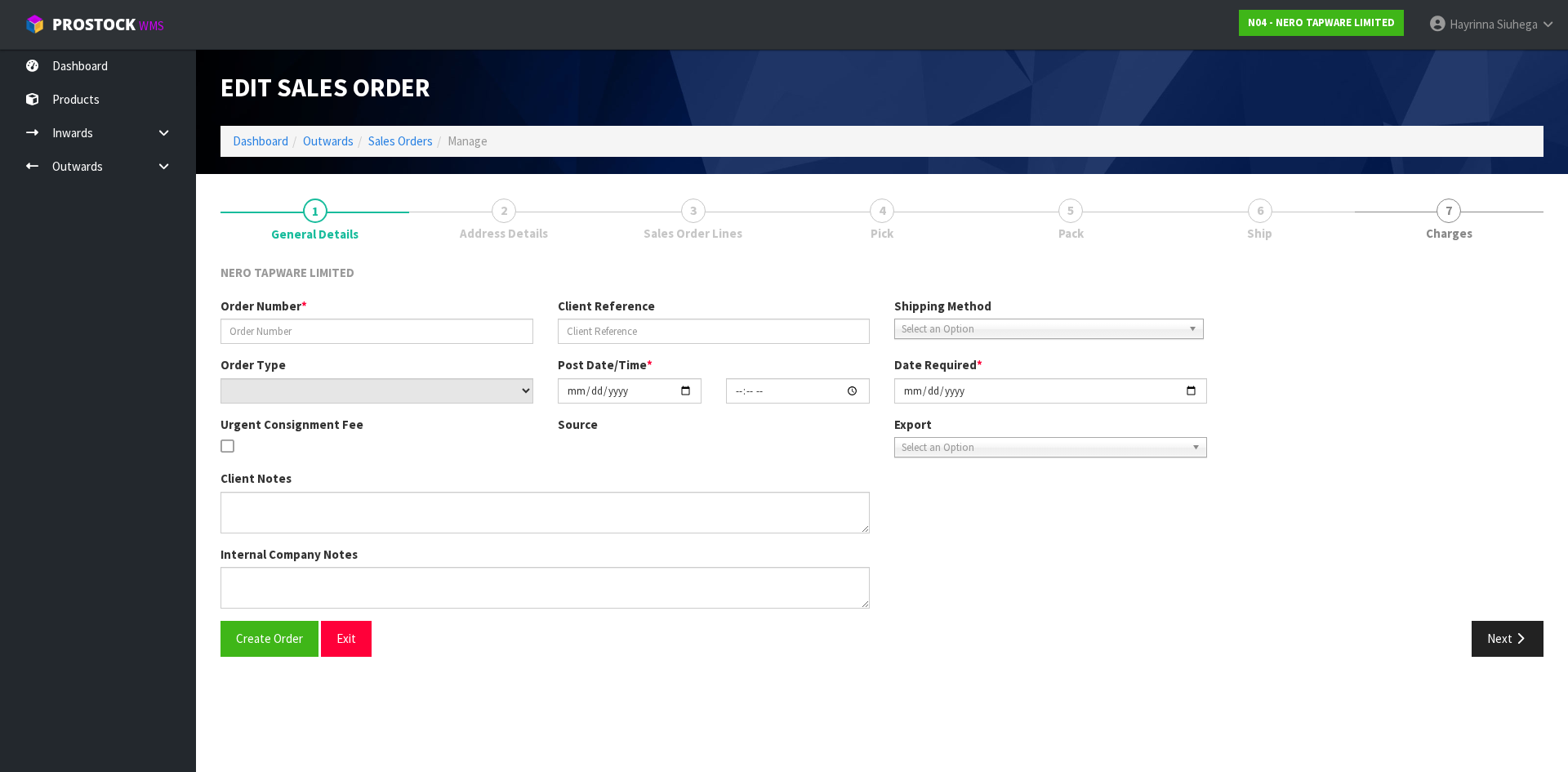
type input "SONZ0004132"
type input "TK 40555"
select select "number:0"
type input "[DATE]"
type input "12:00:05.000"
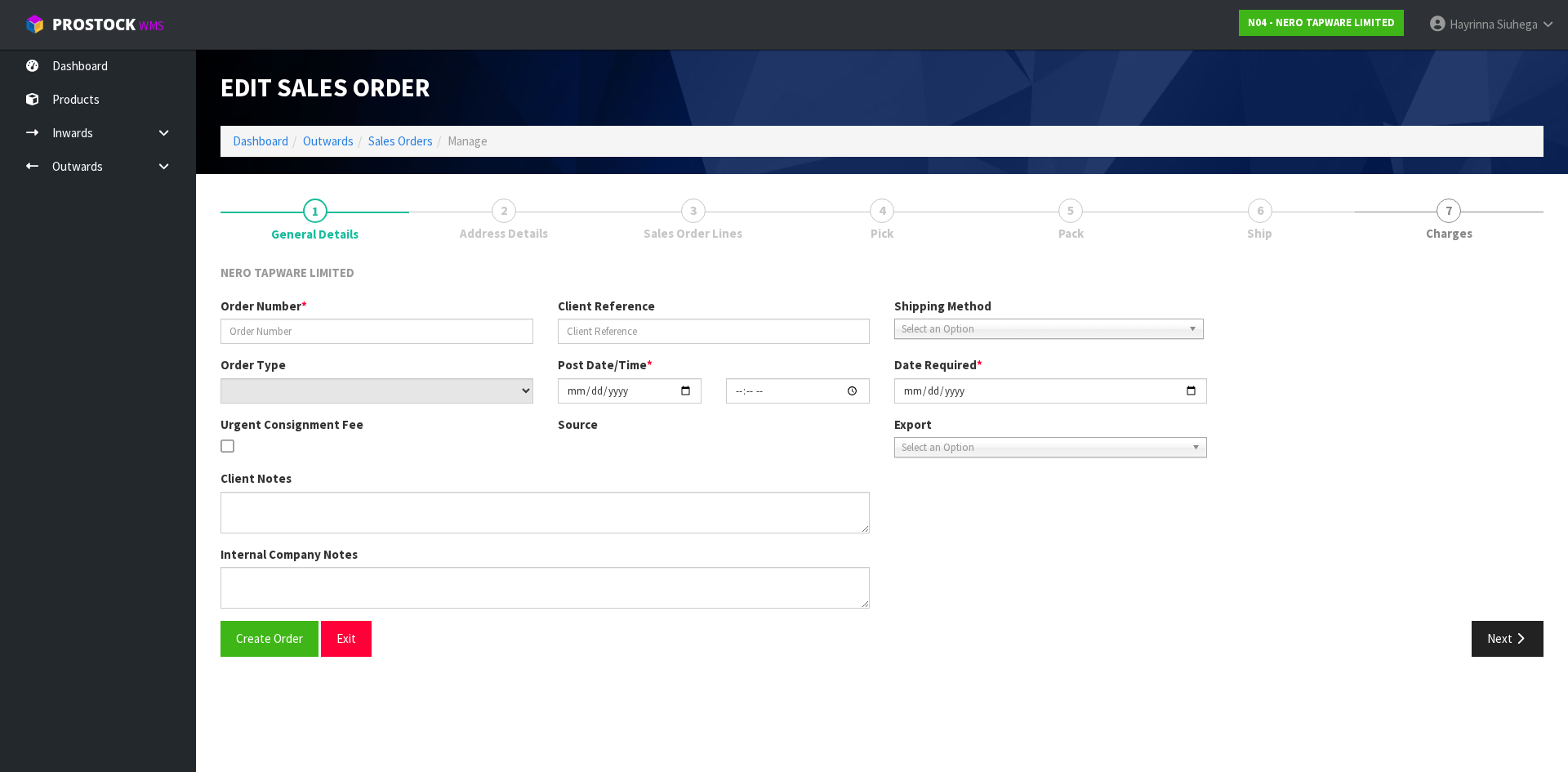
type input "[DATE]"
type textarea "customer pick up 10/10"
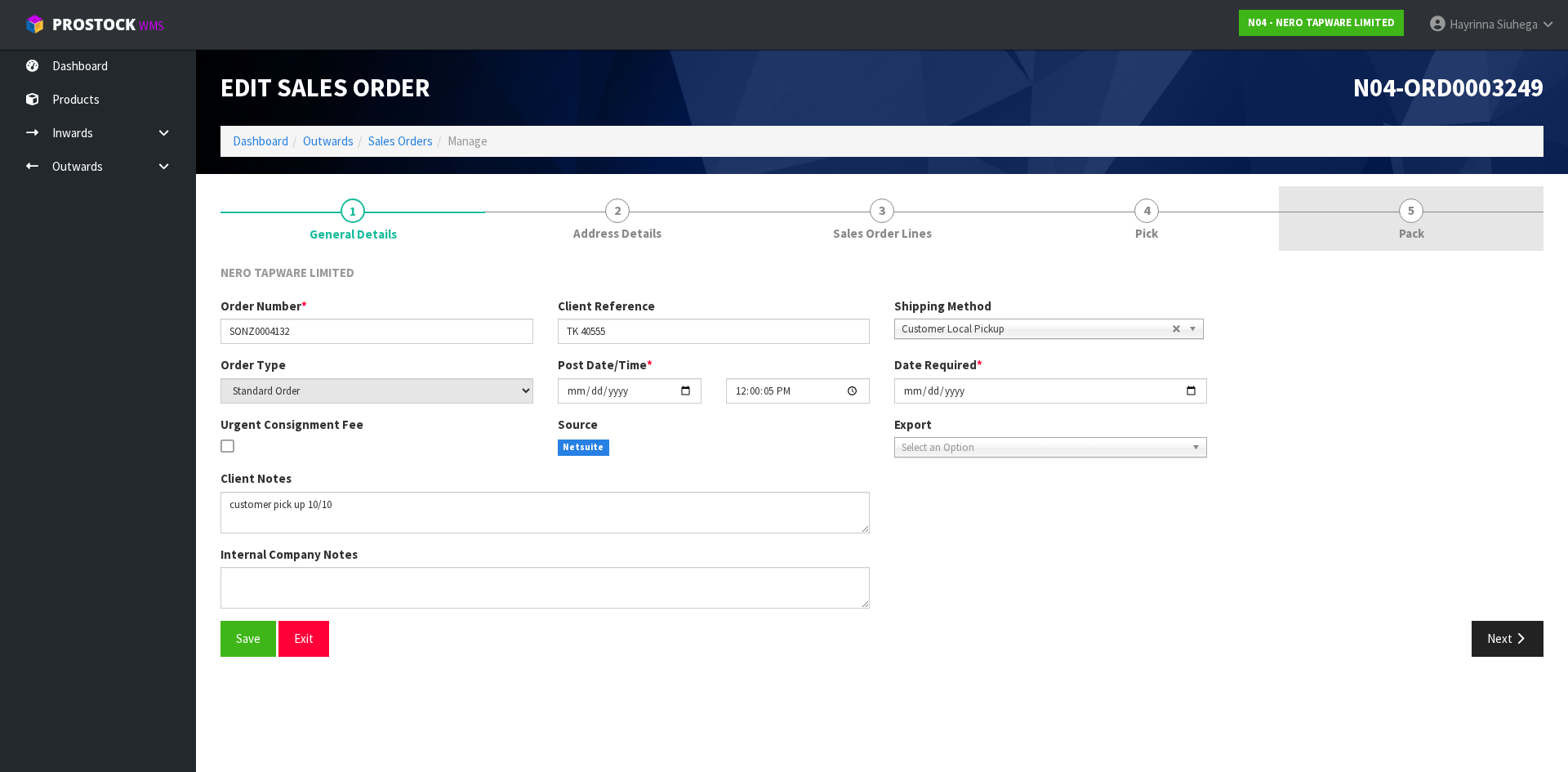
click at [1219, 218] on link "4 Pick" at bounding box center [1146, 218] width 264 height 65
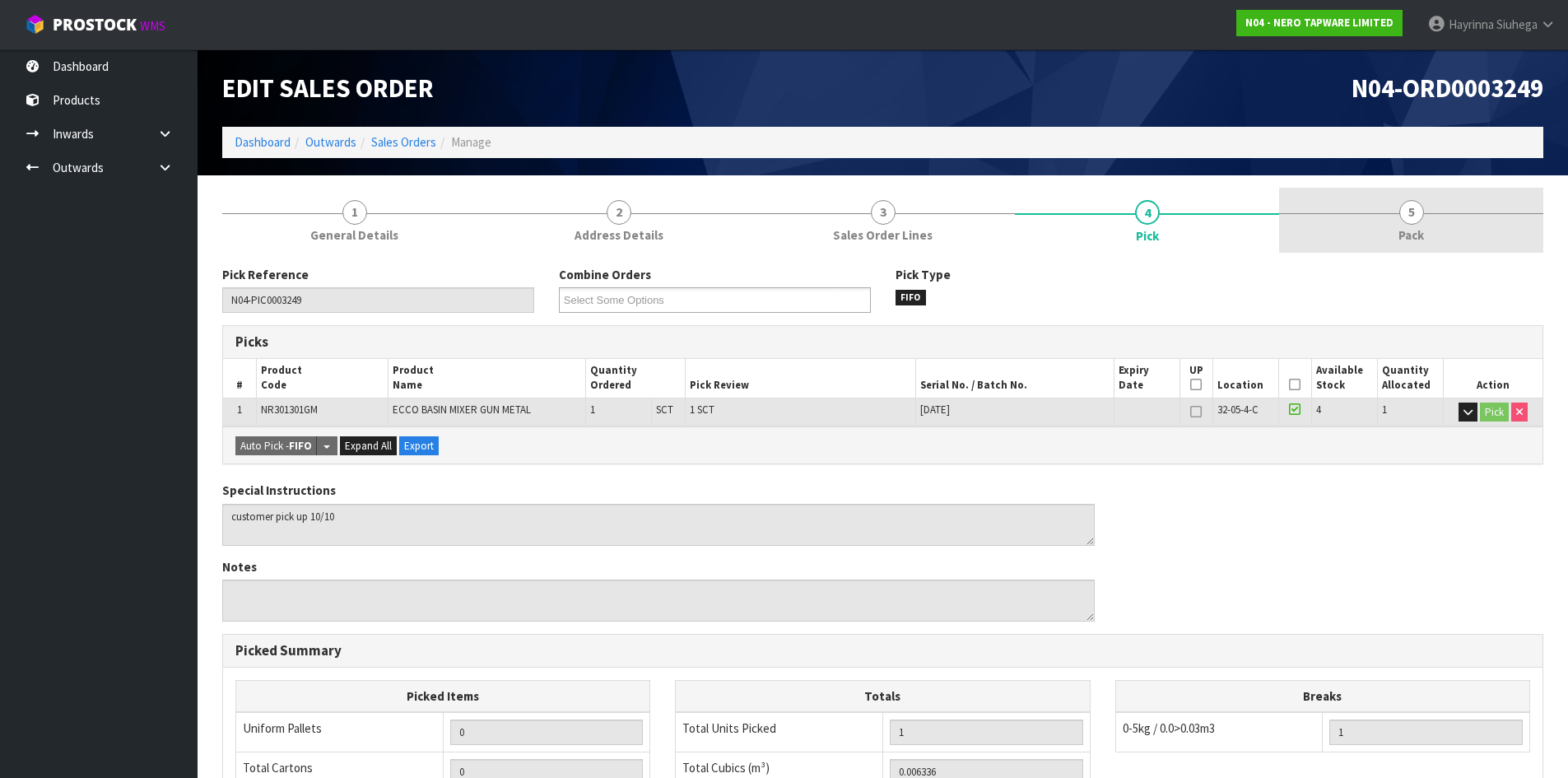
click at [1354, 206] on link "5 Pack" at bounding box center [1411, 220] width 264 height 65
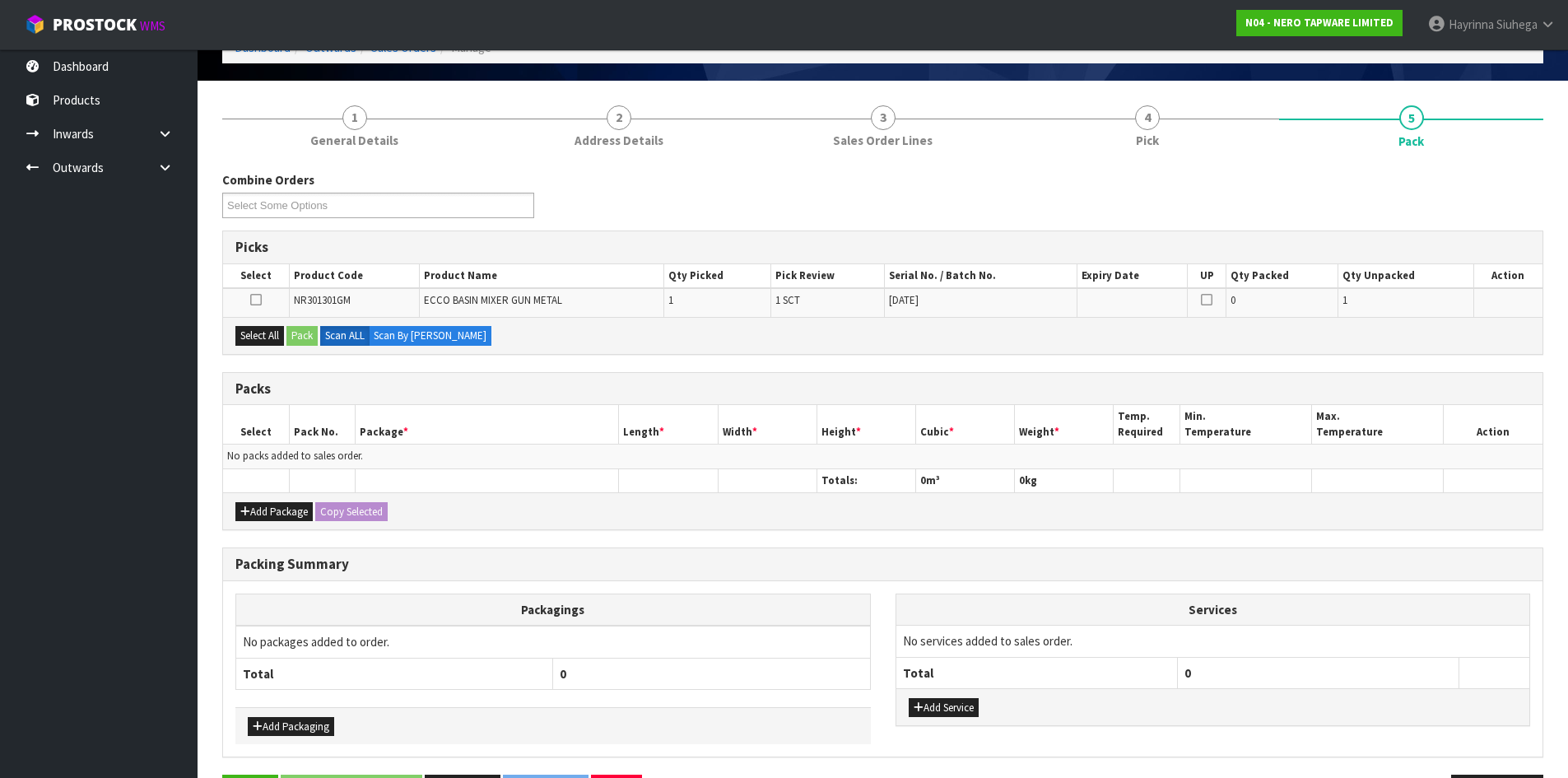
scroll to position [152, 0]
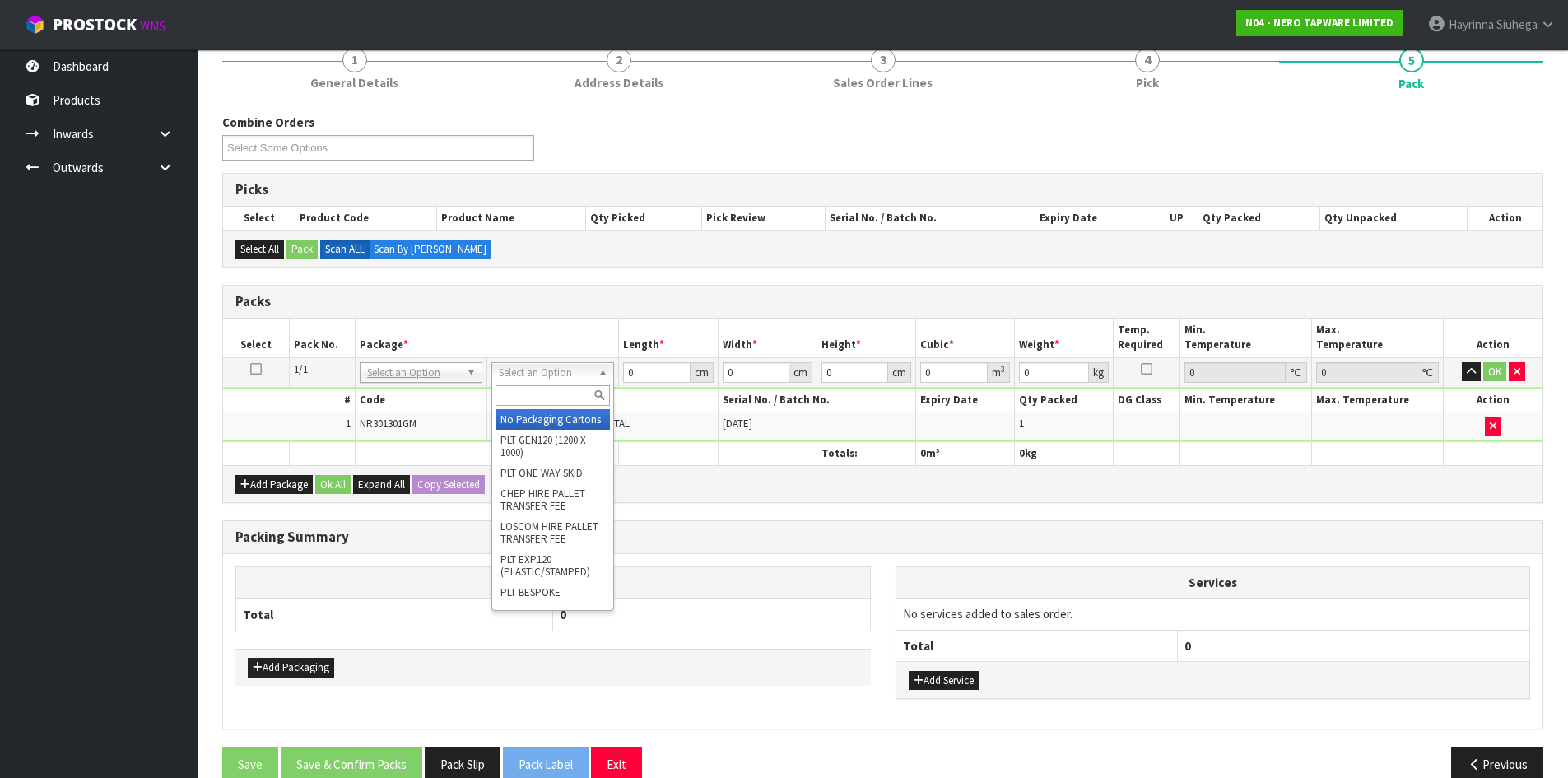
click at [523, 395] on input "text" at bounding box center [552, 394] width 114 height 21
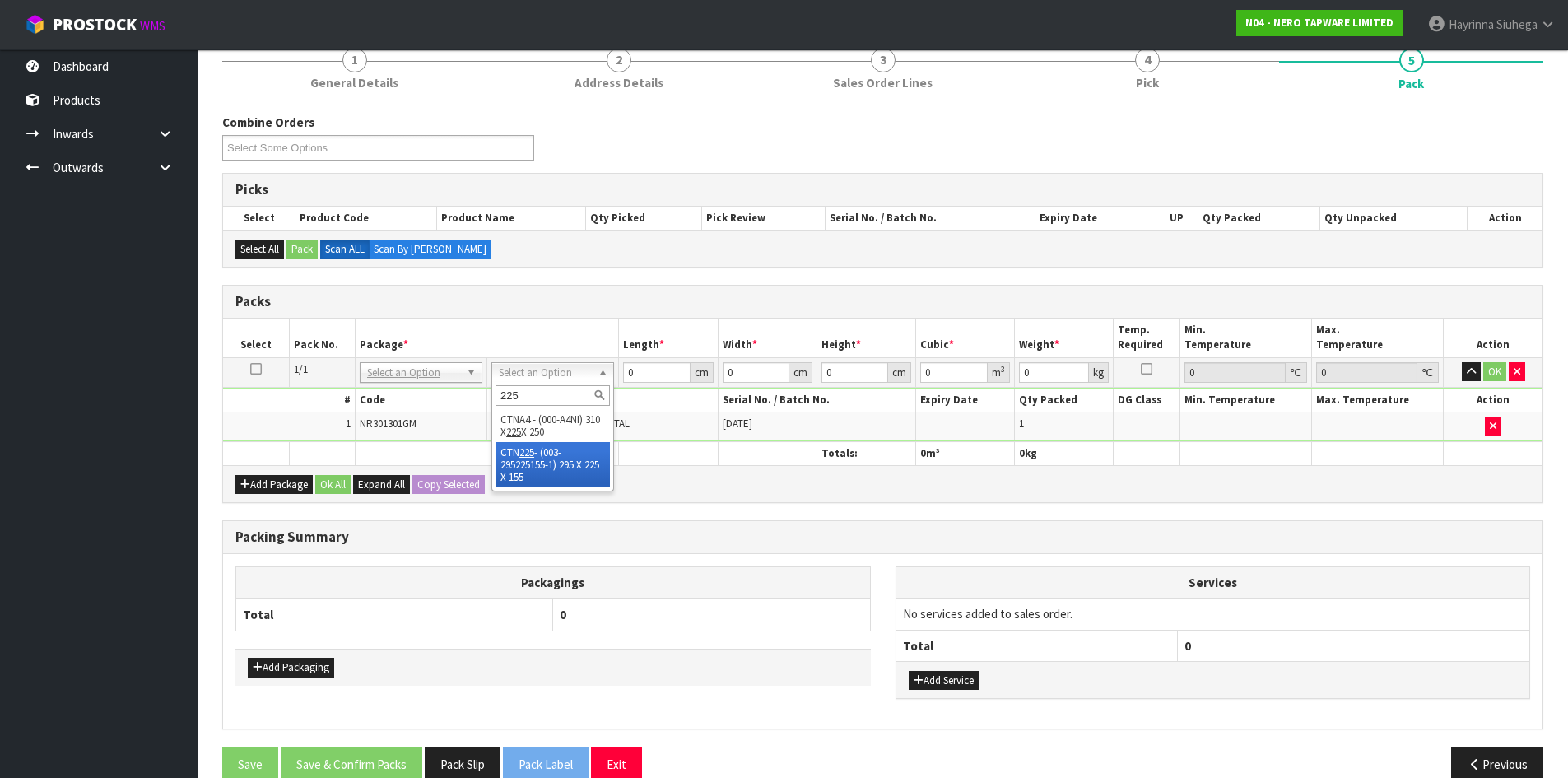
type input "225"
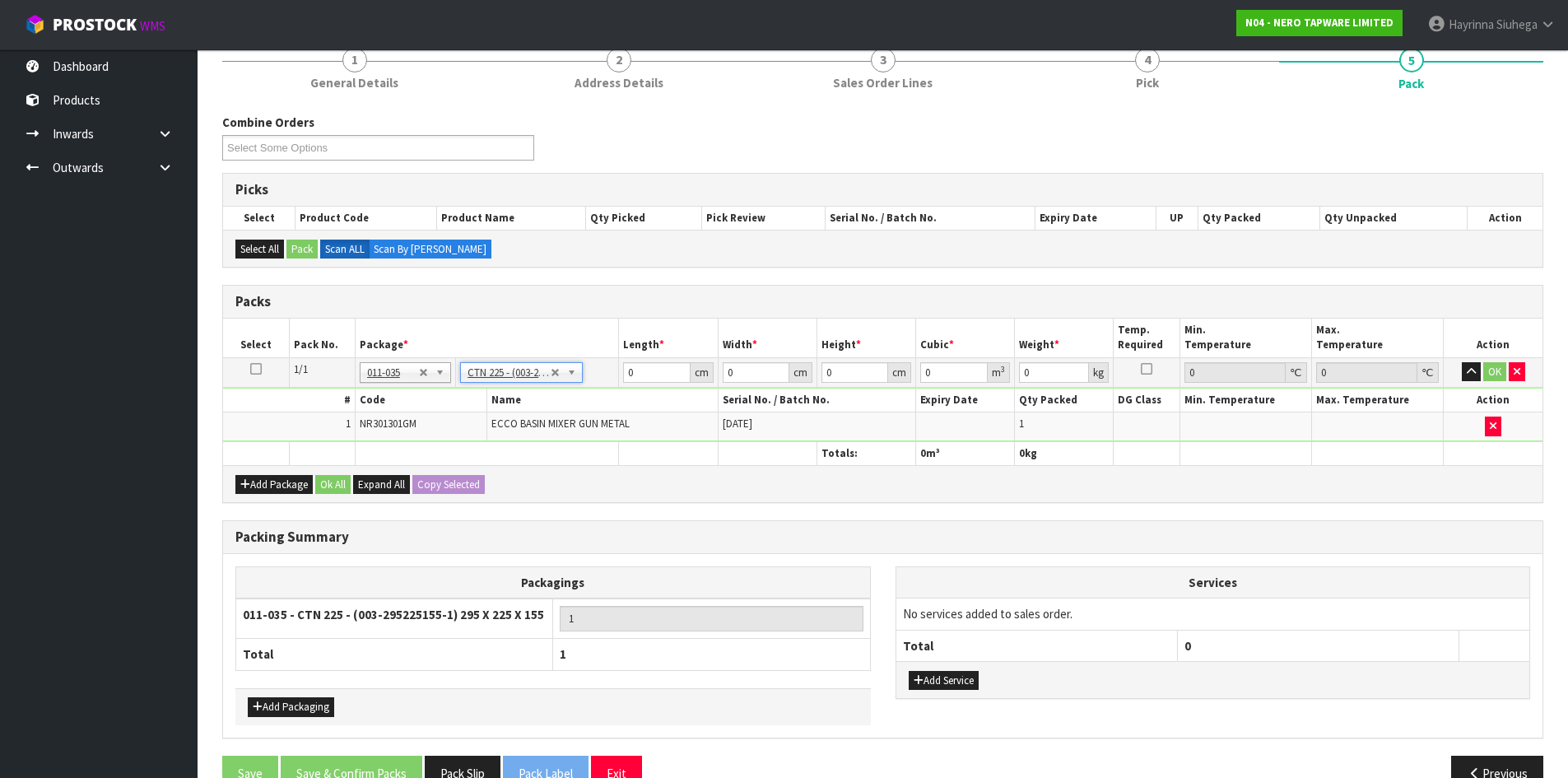
type input "29.5"
type input "22.5"
type input "15.5"
type input "0.010288"
type input "1.85"
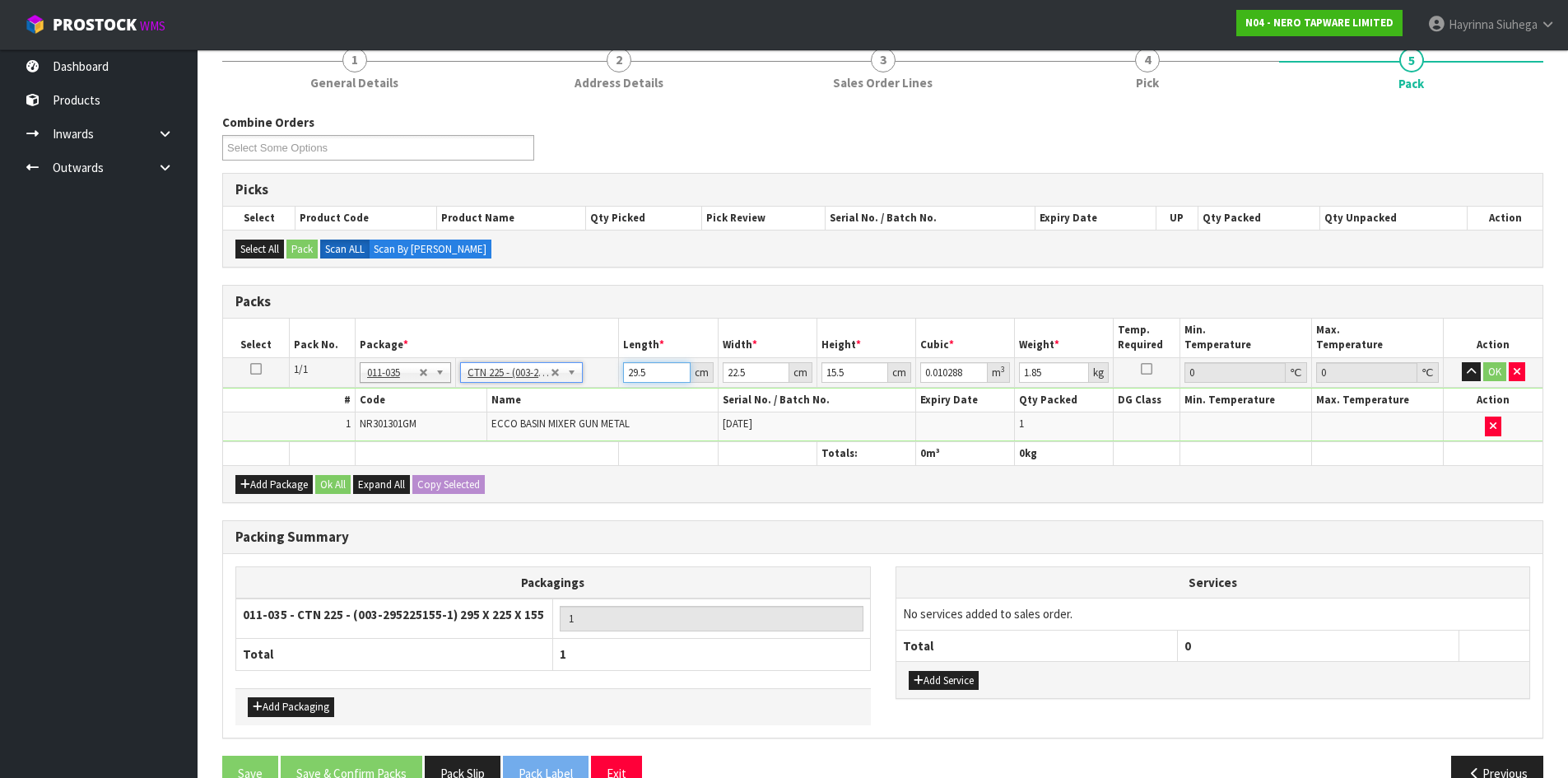
click at [629, 380] on input "29.5" at bounding box center [657, 372] width 67 height 21
type input "3"
type input "0.001046"
type input "30"
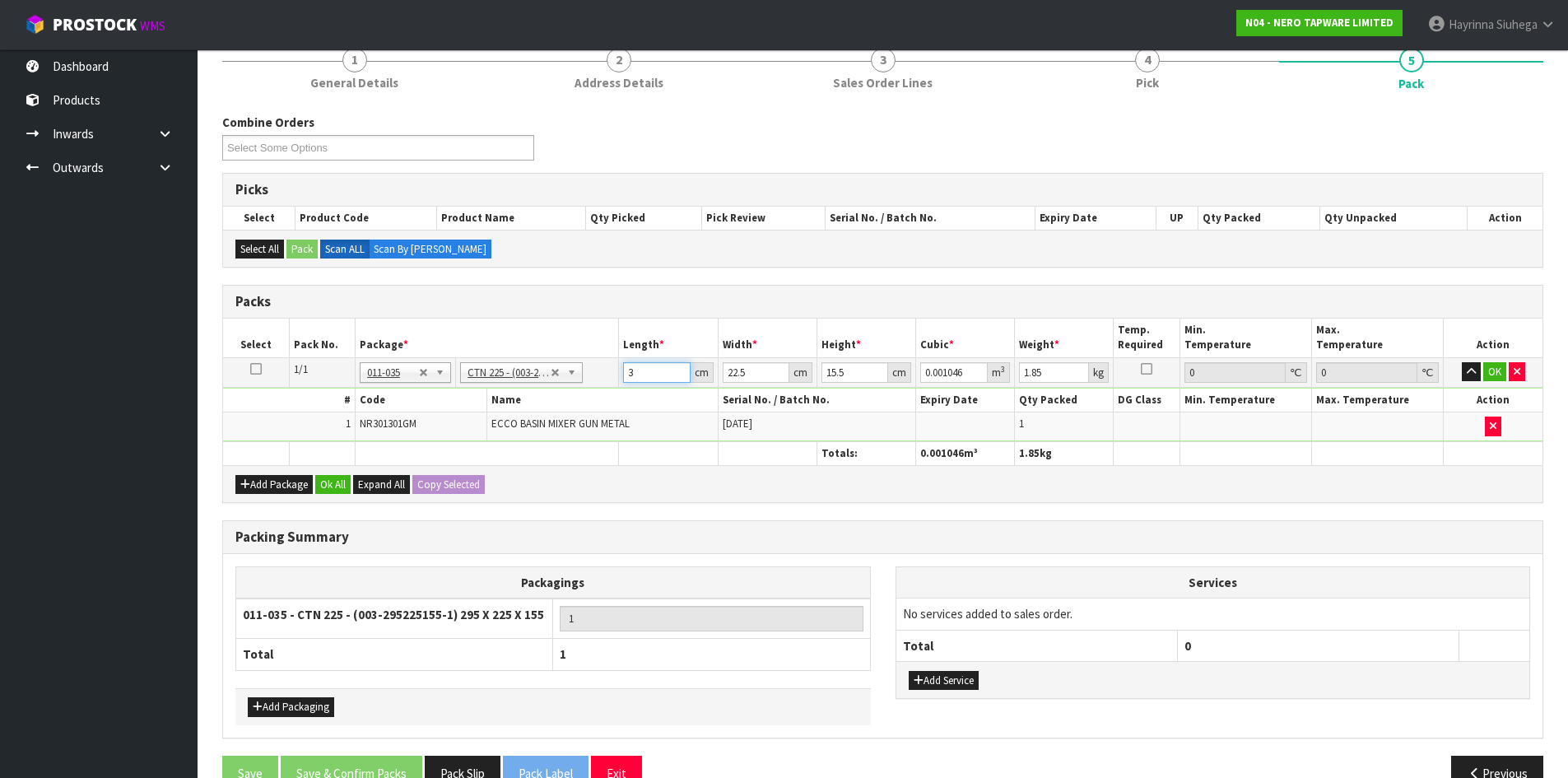
type input "0.010463"
type input "30"
type input "2"
type input "0.00093"
type input "24"
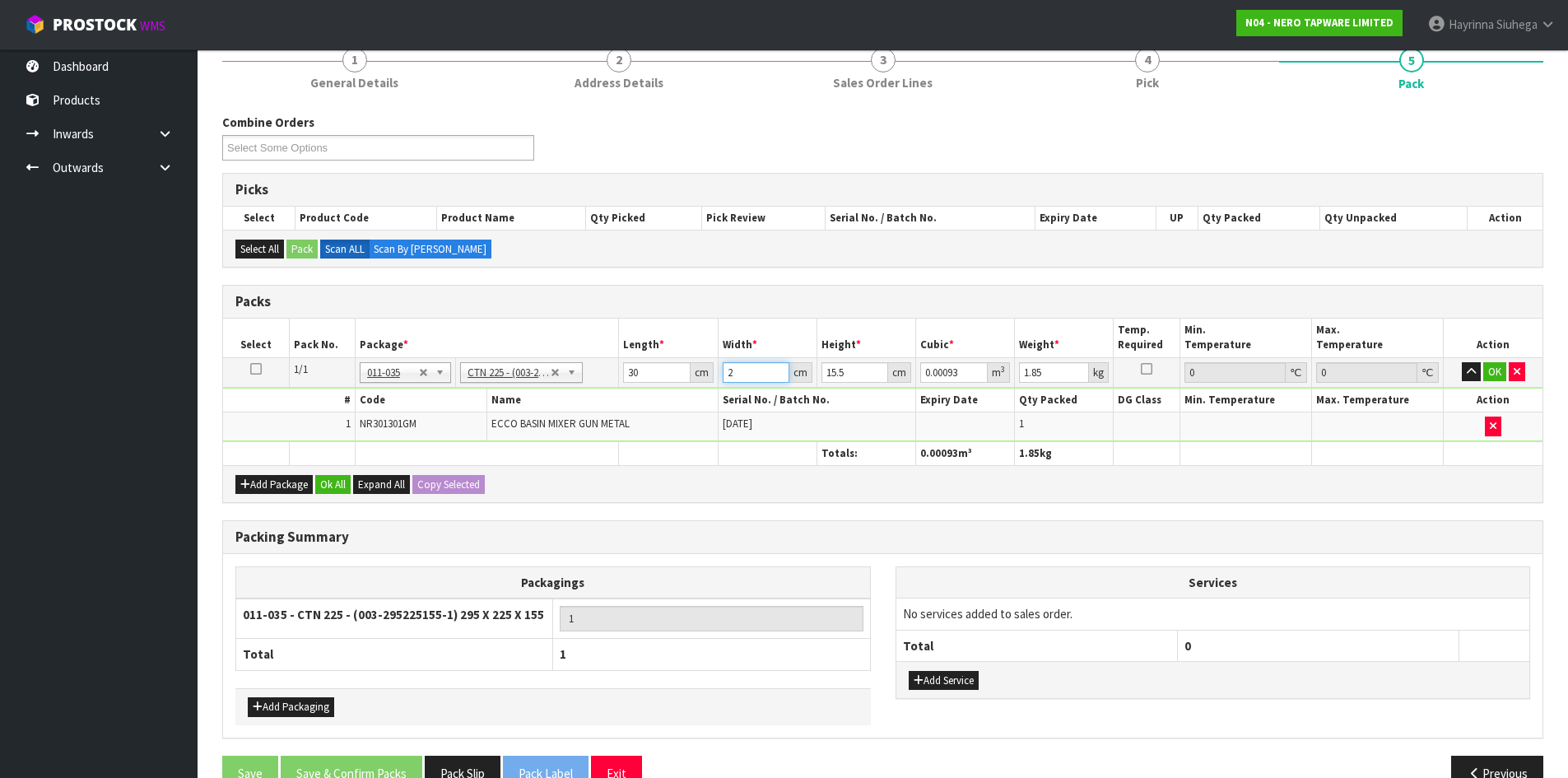
type input "0.01116"
type input "24"
type input "1"
type input "0.00072"
type input "17"
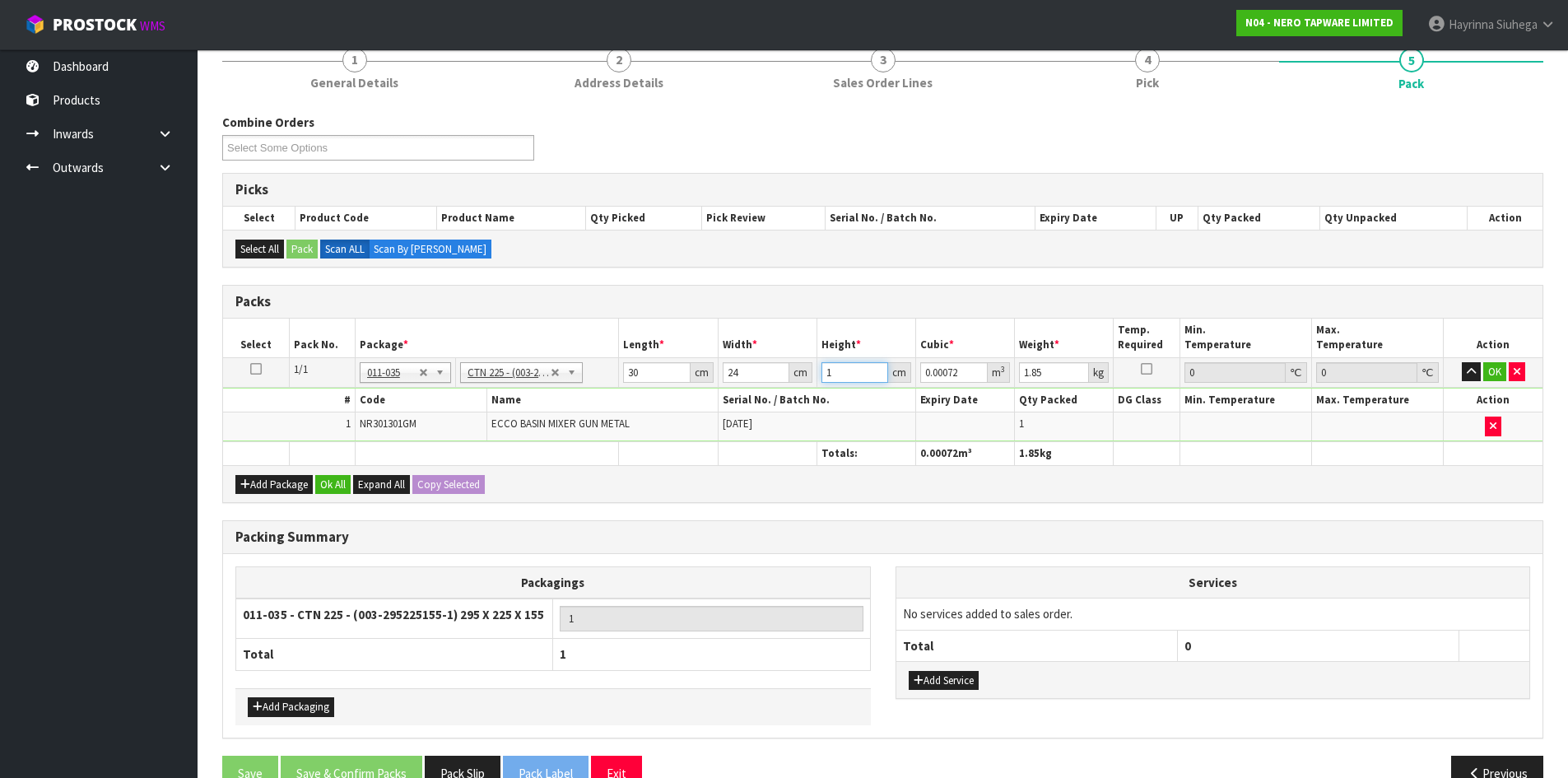
type input "0.01224"
type input "17"
type input "2"
click button "OK" at bounding box center [1494, 372] width 23 height 20
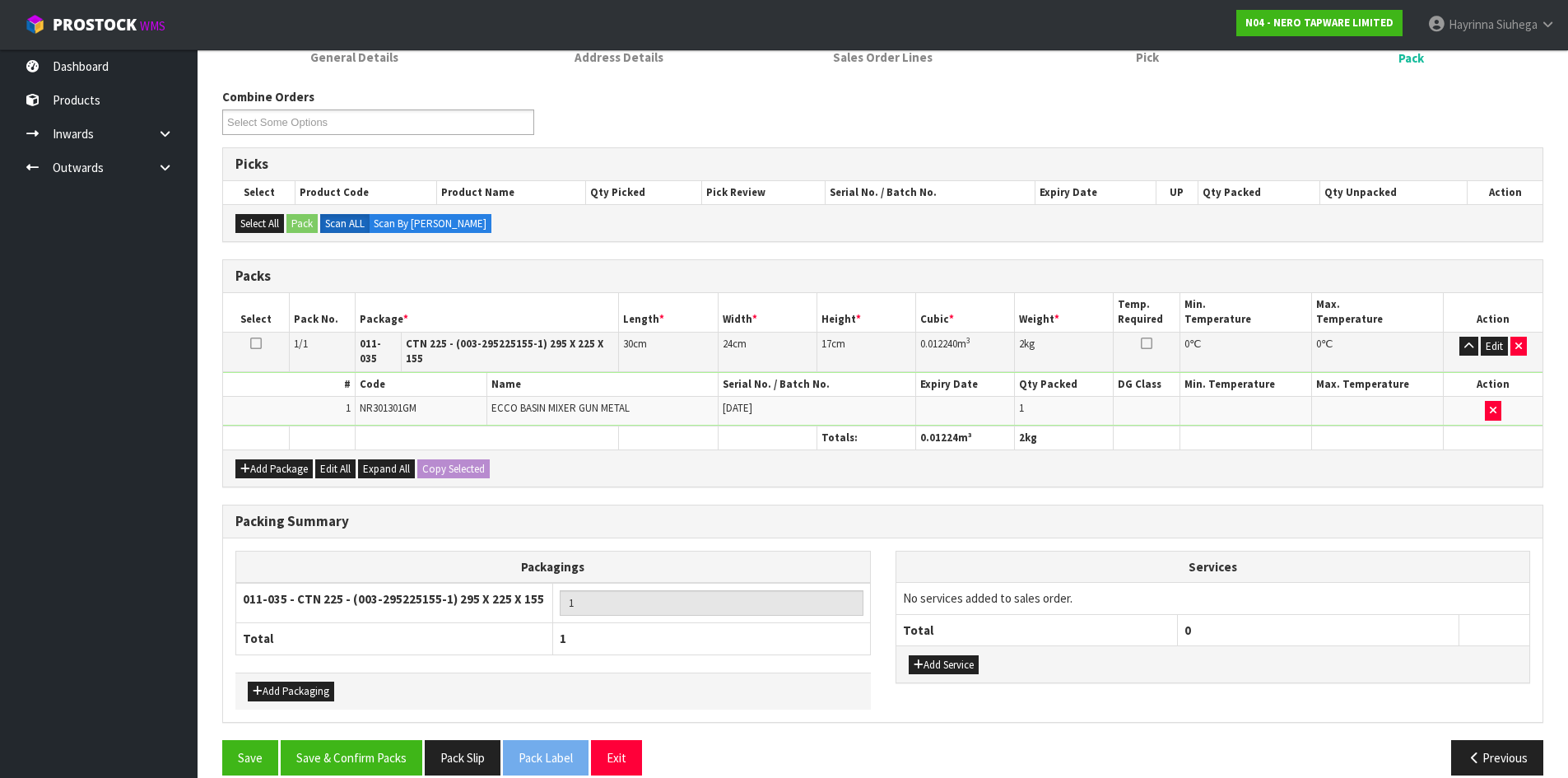
scroll to position [189, 0]
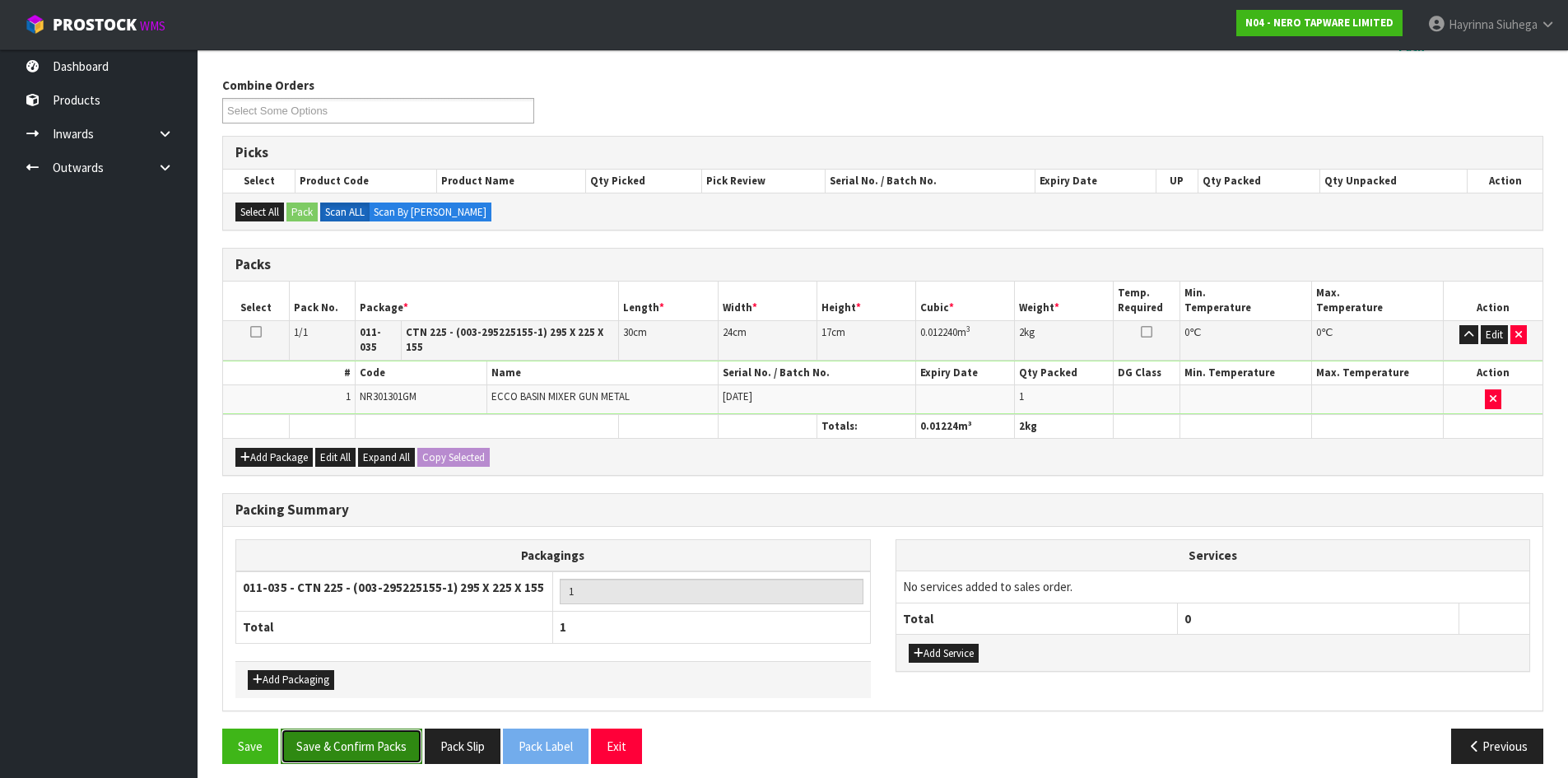
click at [367, 731] on button "Save & Confirm Packs" at bounding box center [352, 745] width 142 height 35
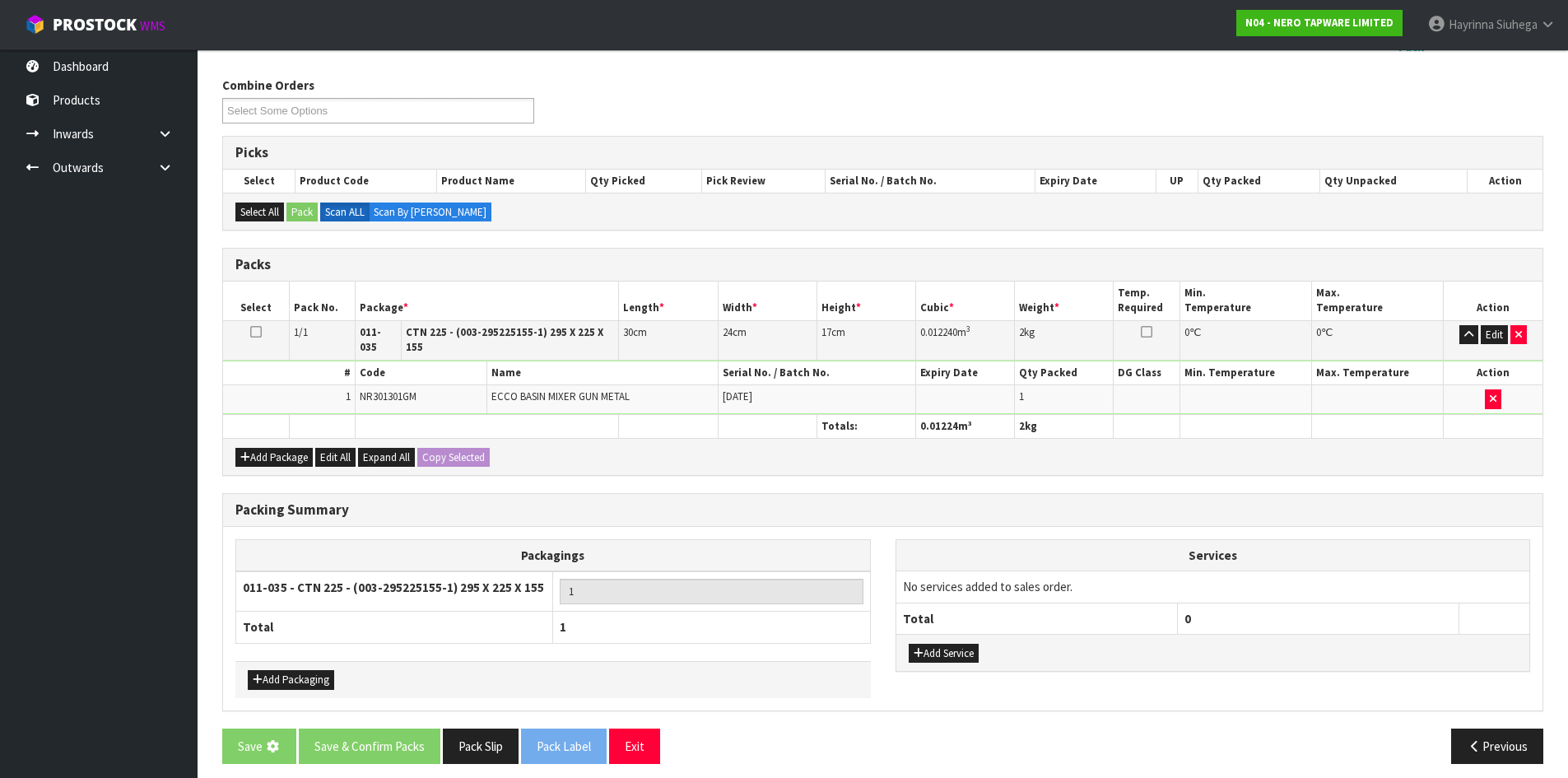
scroll to position [0, 0]
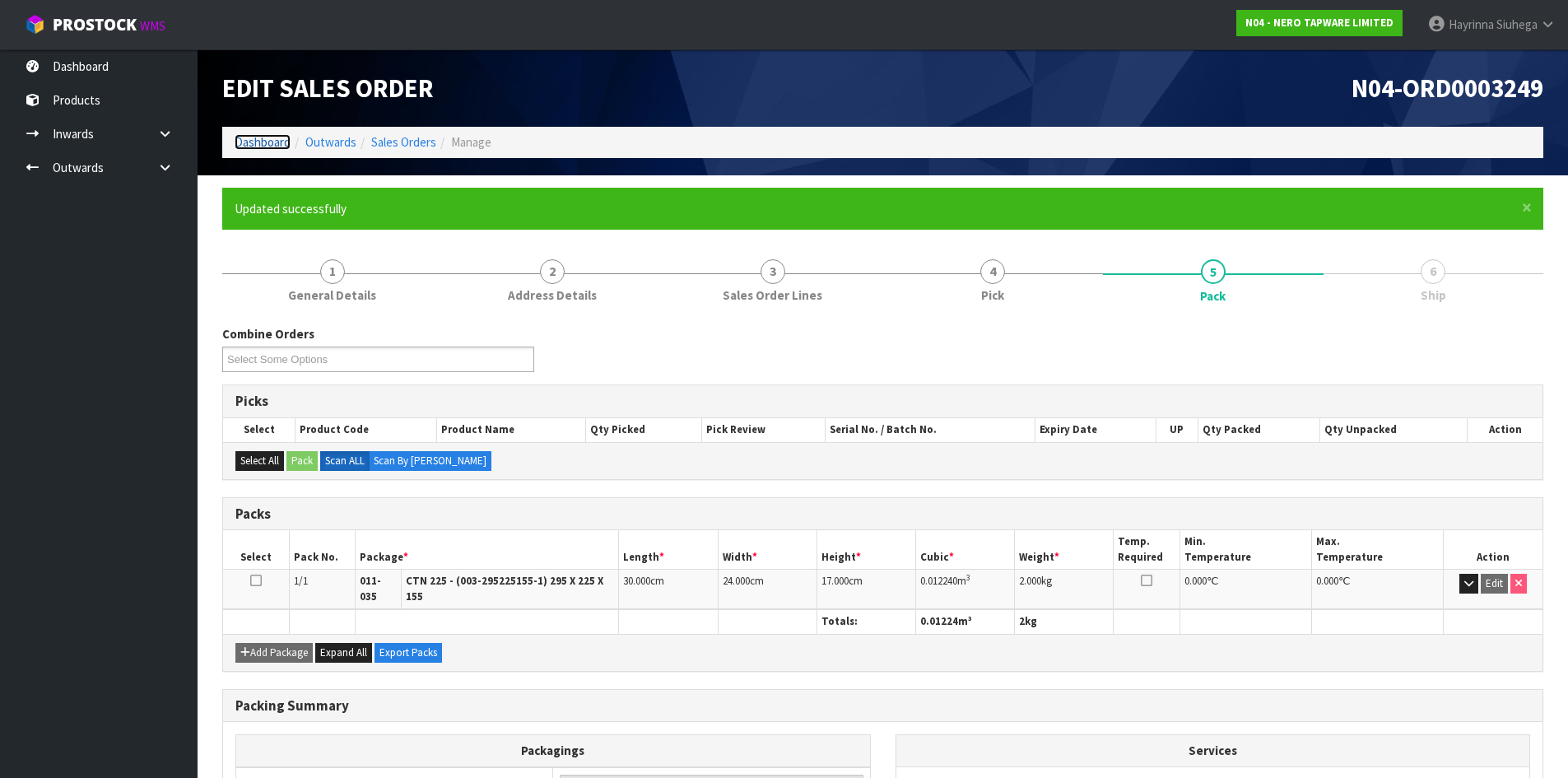
click at [250, 139] on link "Dashboard" at bounding box center [262, 142] width 56 height 16
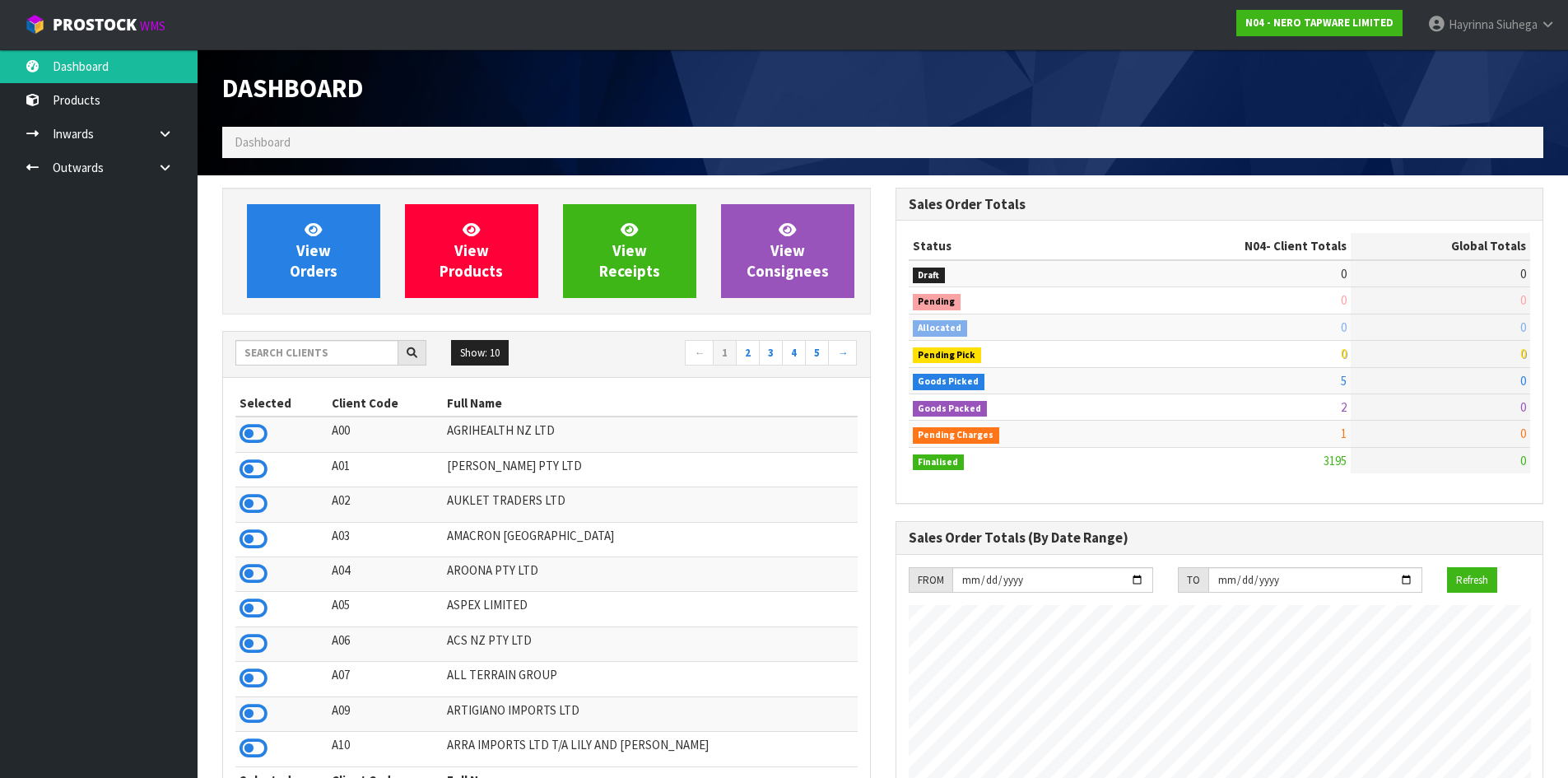
scroll to position [1282, 673]
click at [298, 231] on link "View Orders" at bounding box center [313, 250] width 133 height 94
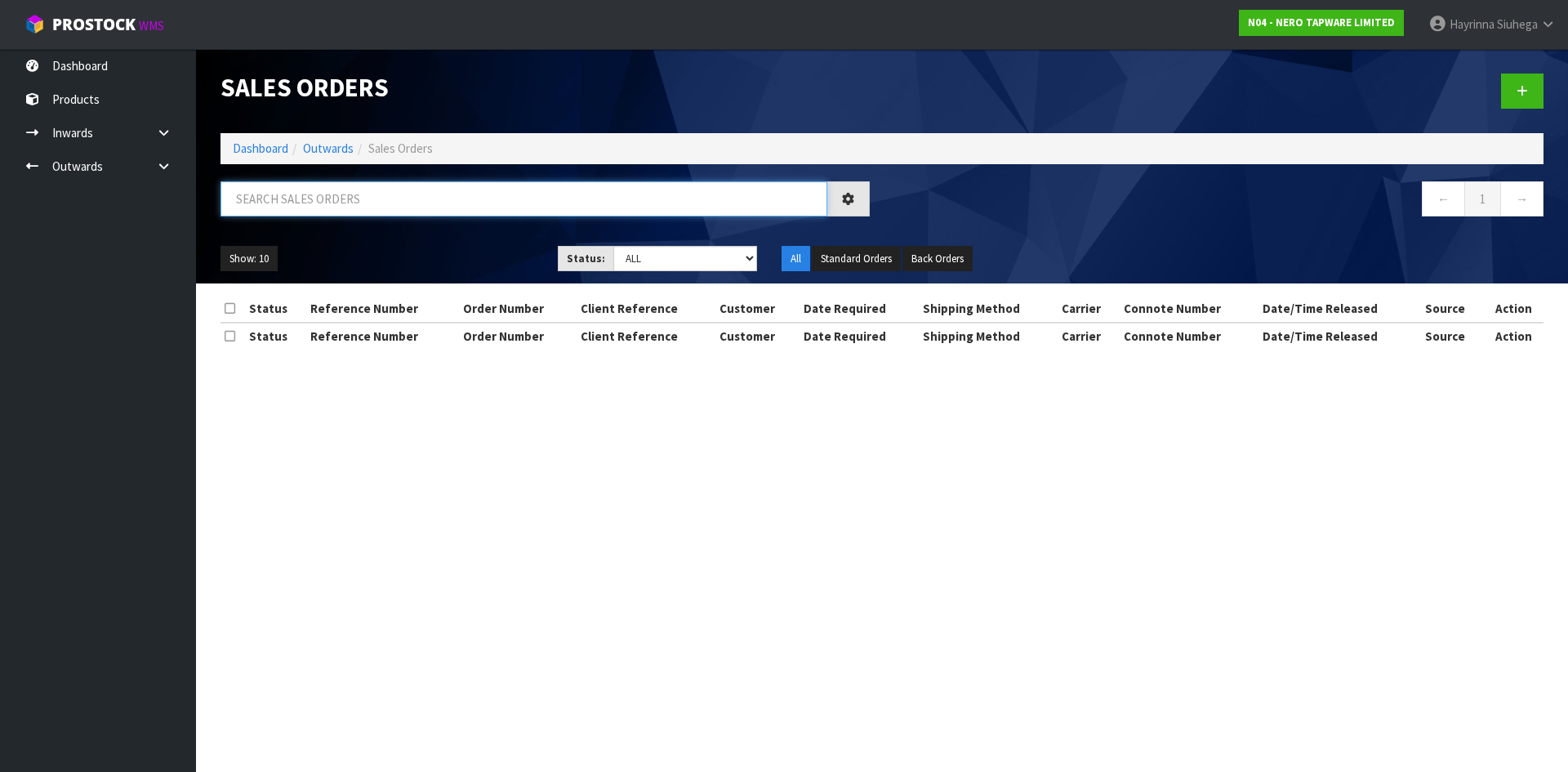
click at [350, 206] on input "text" at bounding box center [524, 199] width 607 height 35
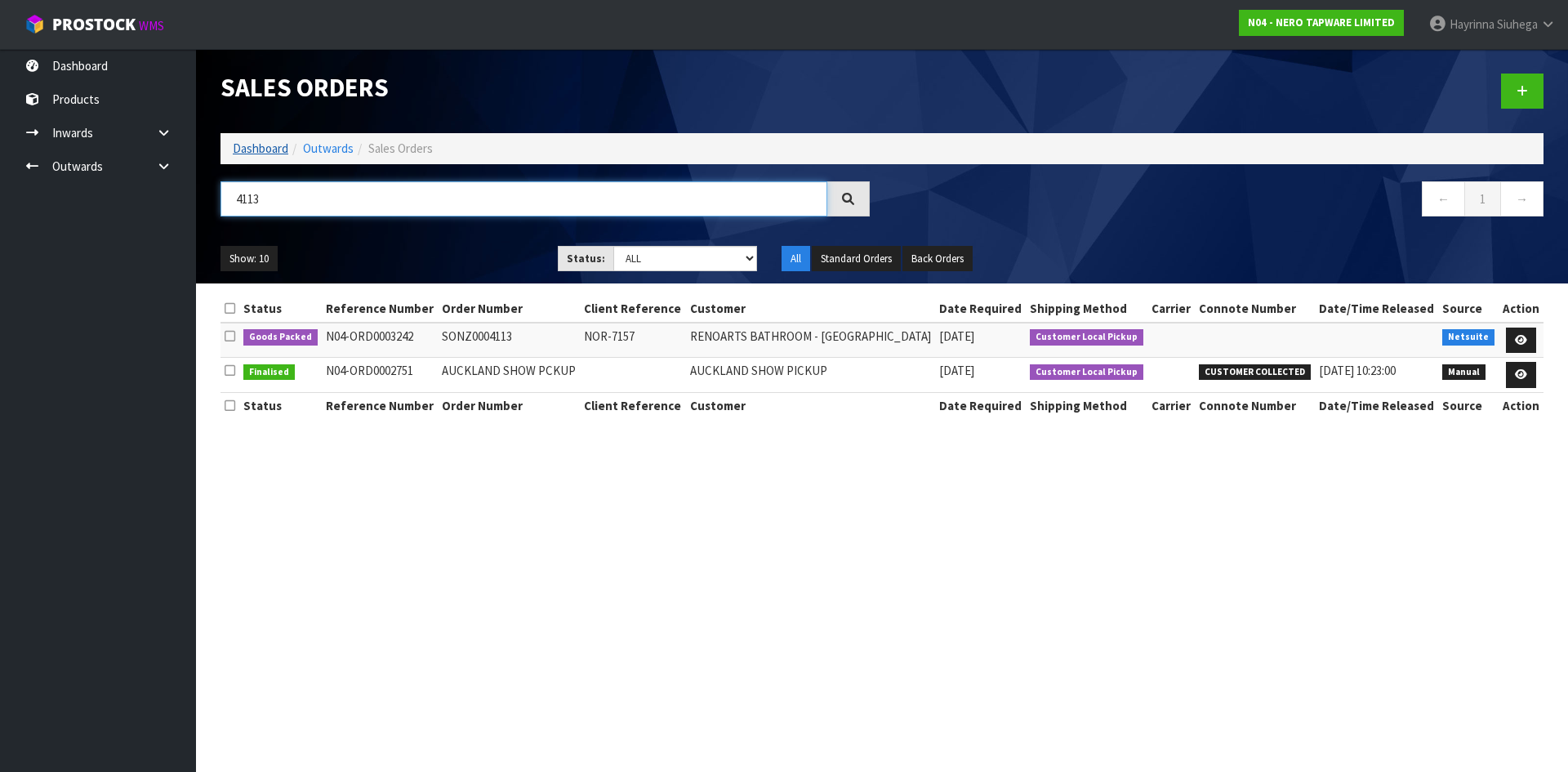
type input "4113"
click at [256, 152] on link "Dashboard" at bounding box center [260, 149] width 56 height 16
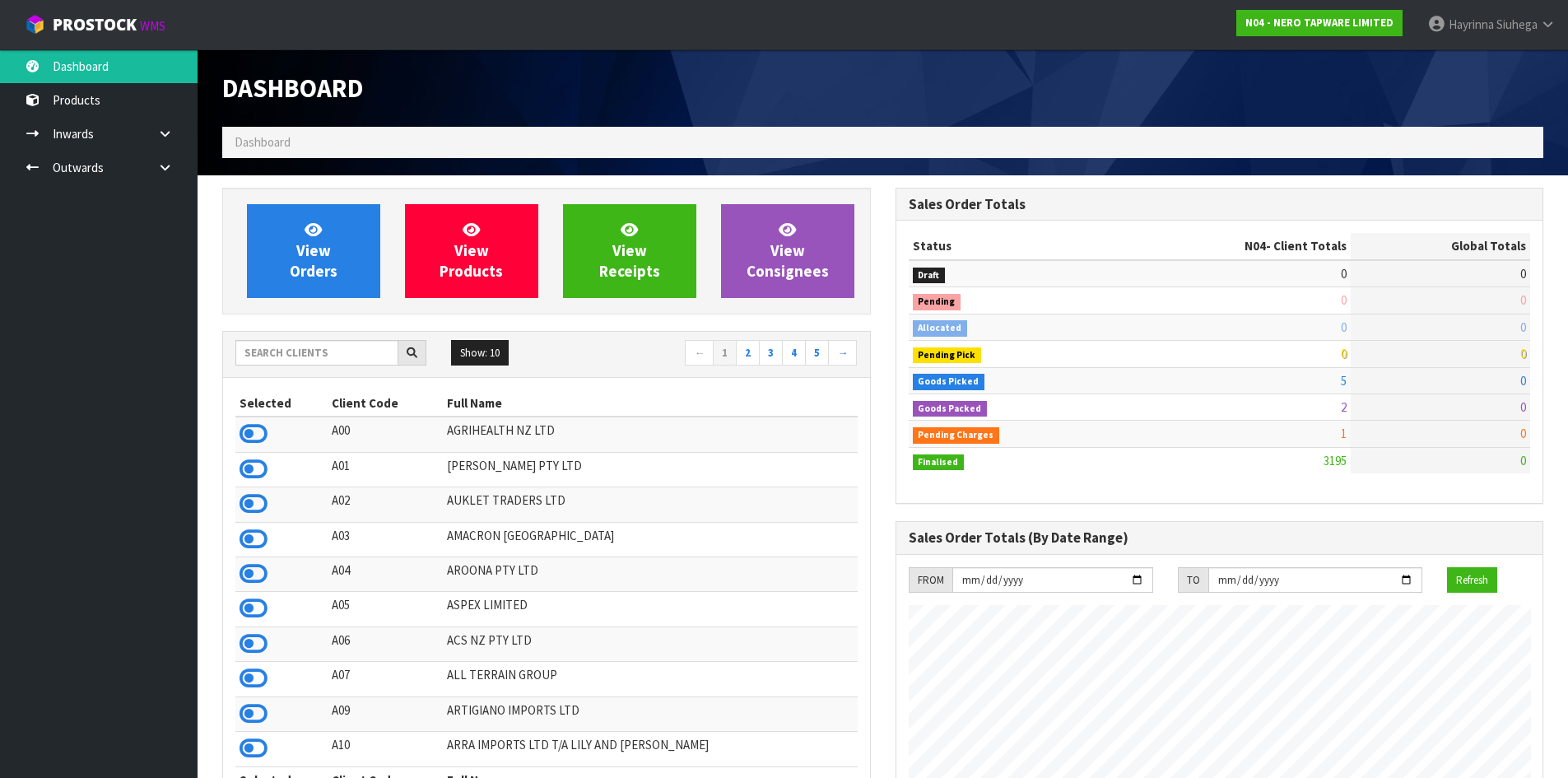
scroll to position [1282, 673]
click at [335, 257] on link "View Orders" at bounding box center [313, 250] width 133 height 94
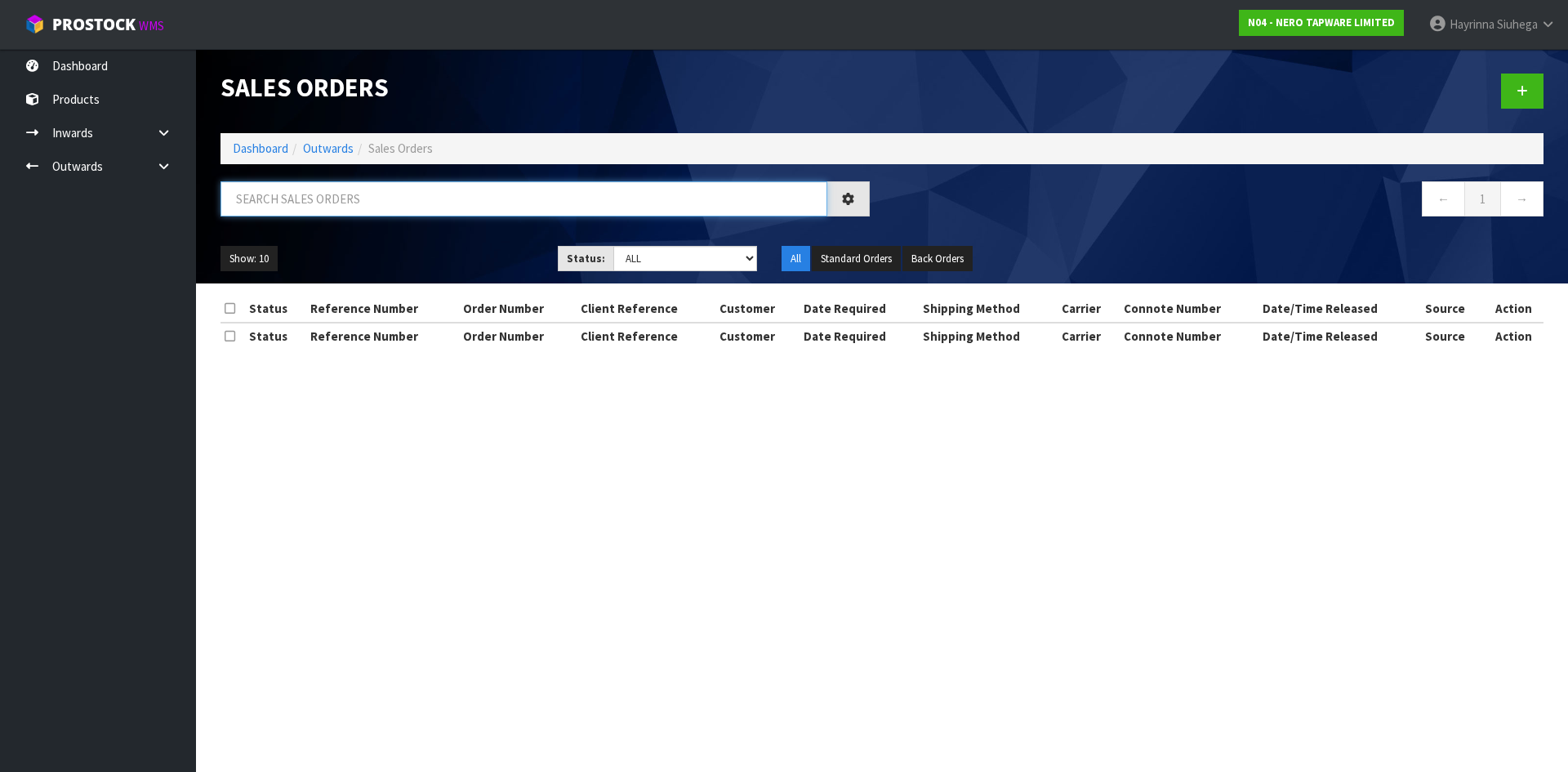
click at [367, 214] on input "text" at bounding box center [524, 199] width 607 height 35
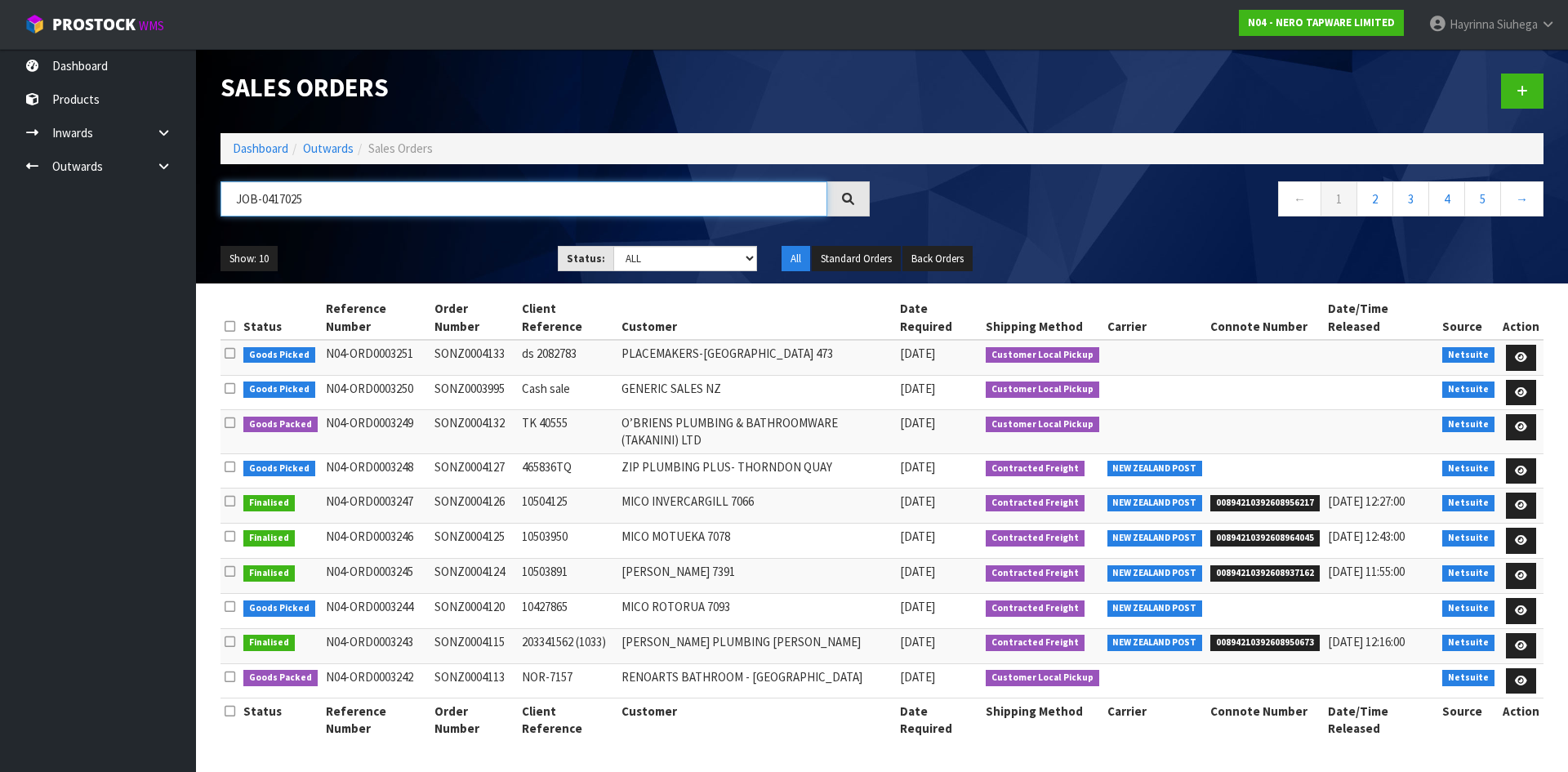
type input "JOB-0417025"
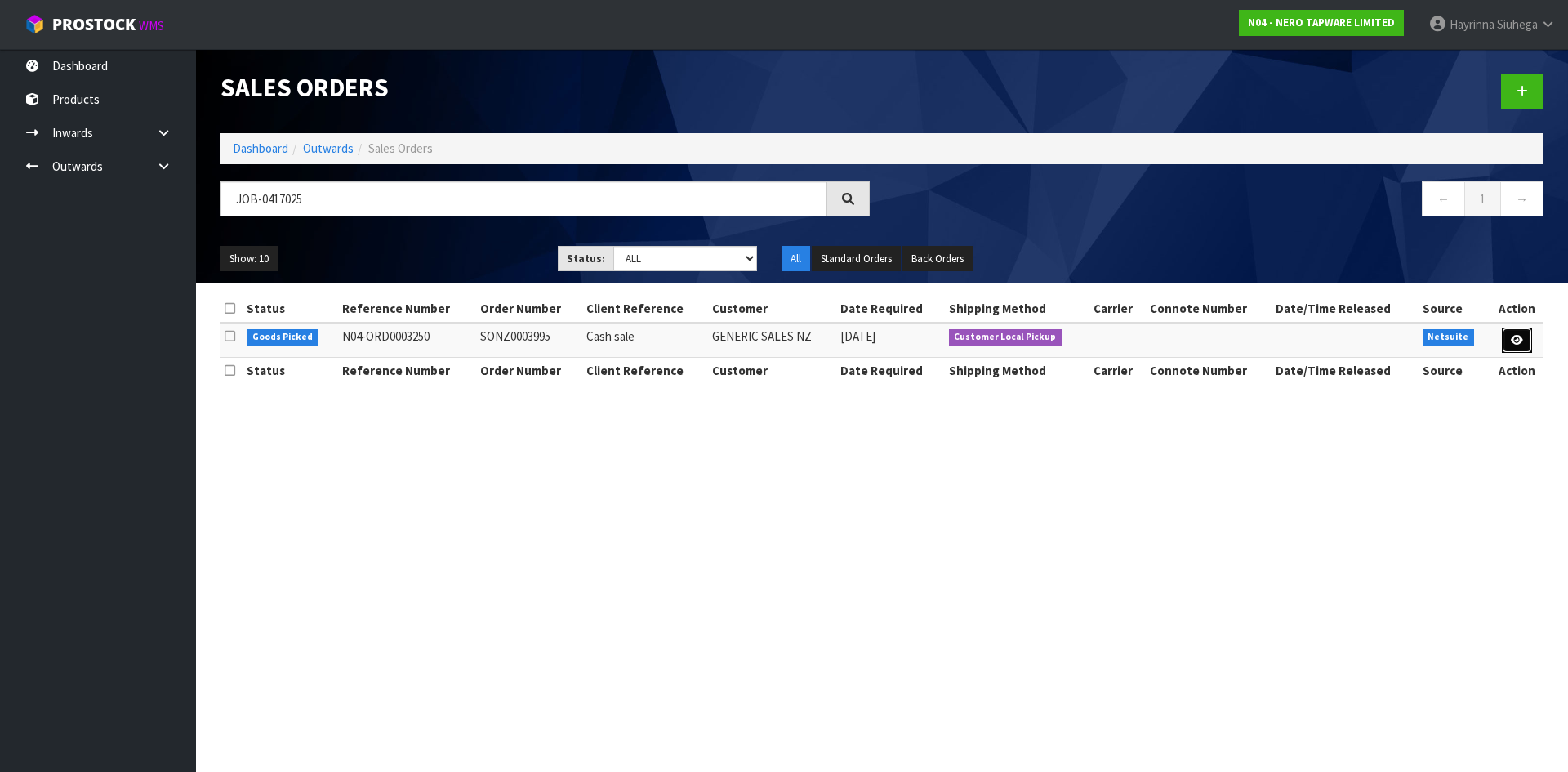
click at [1511, 335] on icon at bounding box center [1517, 340] width 13 height 11
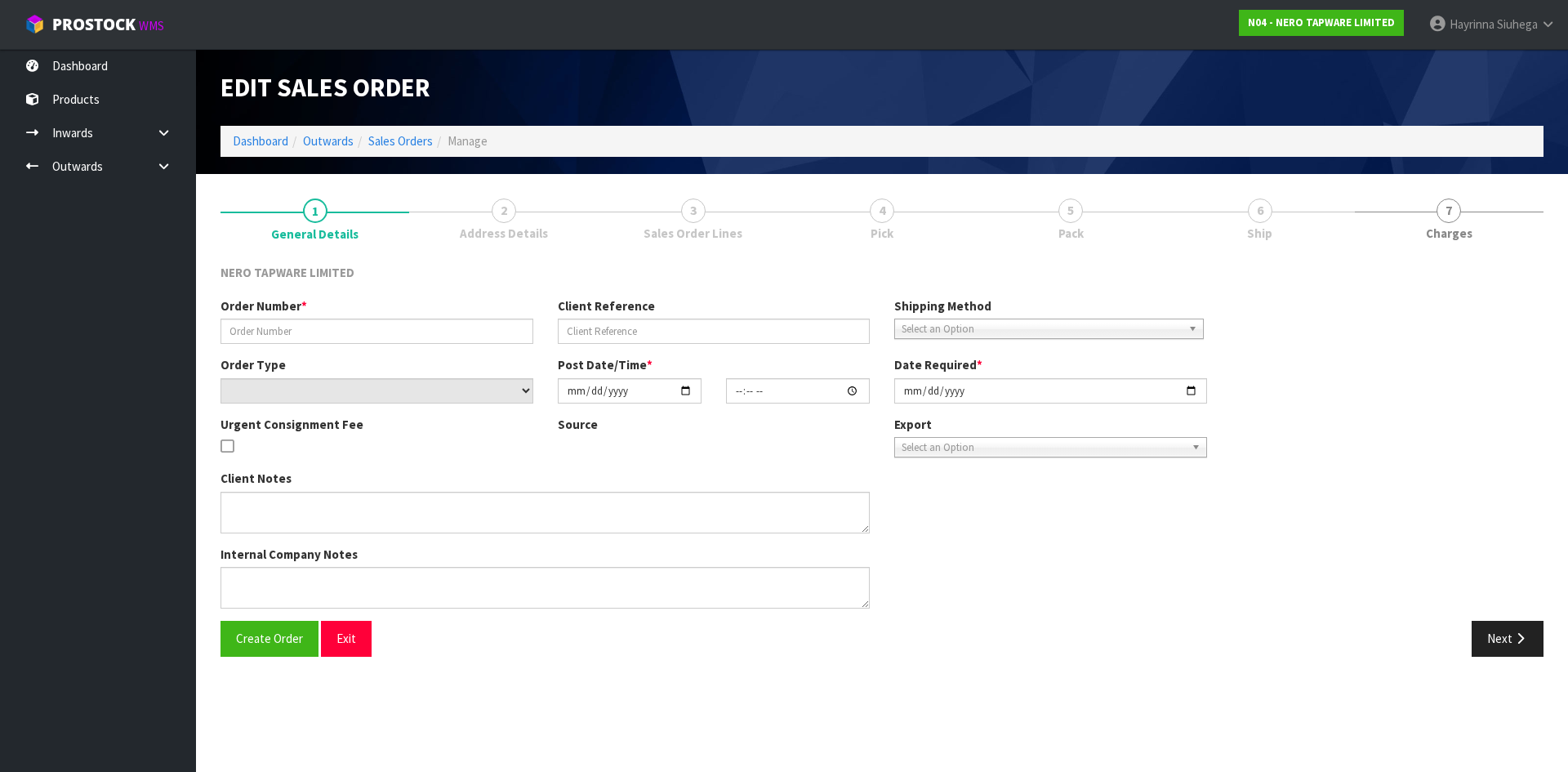
type input "SONZ0003995"
type input "Cash sale"
select select "number:0"
type input "[DATE]"
type input "12:15:06.000"
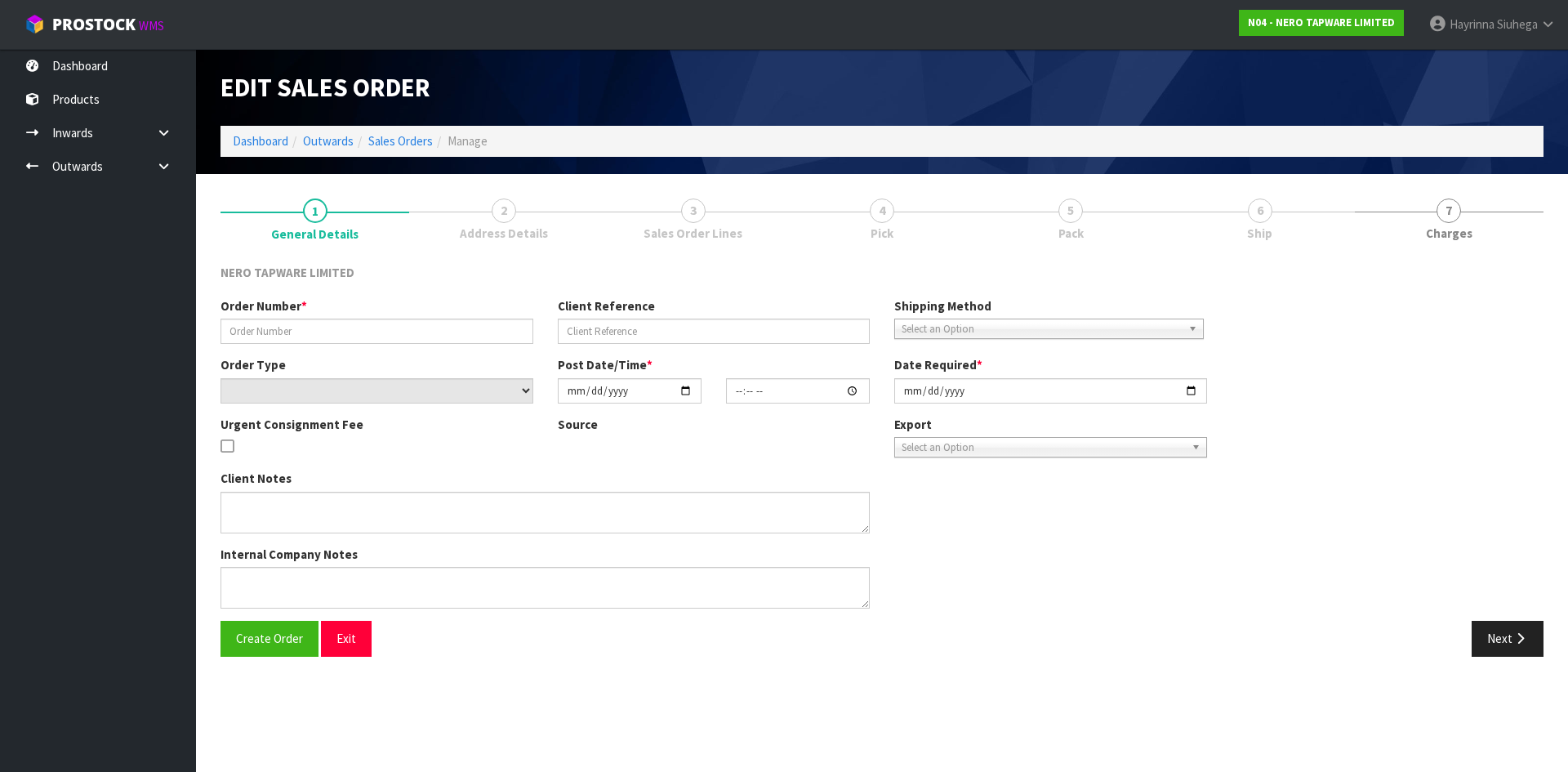
type input "[DATE]"
type textarea "customer pick up 10/10"
click at [976, 226] on link "4 Pick" at bounding box center [881, 218] width 189 height 65
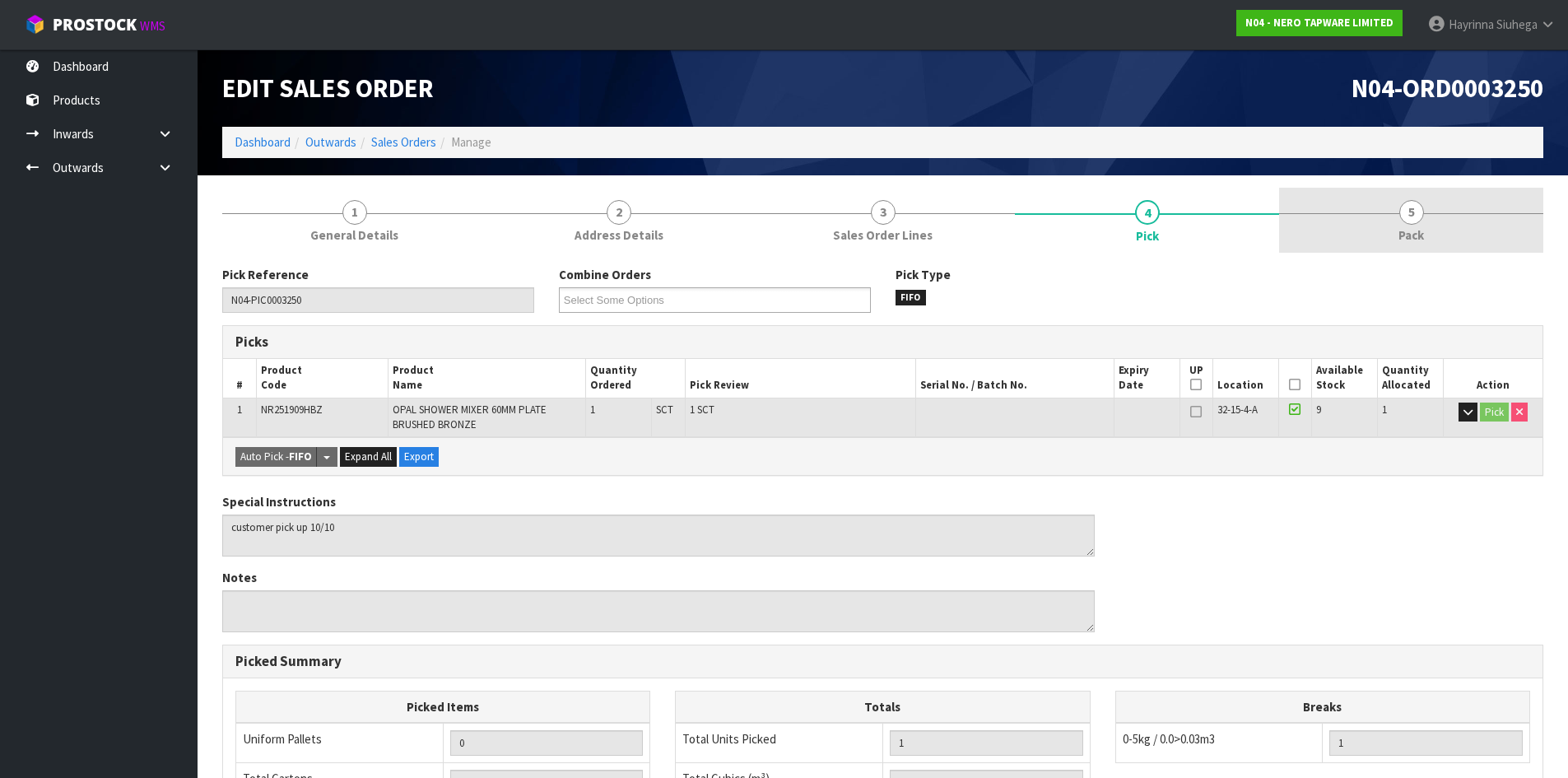
click at [1368, 206] on link "5 Pack" at bounding box center [1411, 220] width 264 height 65
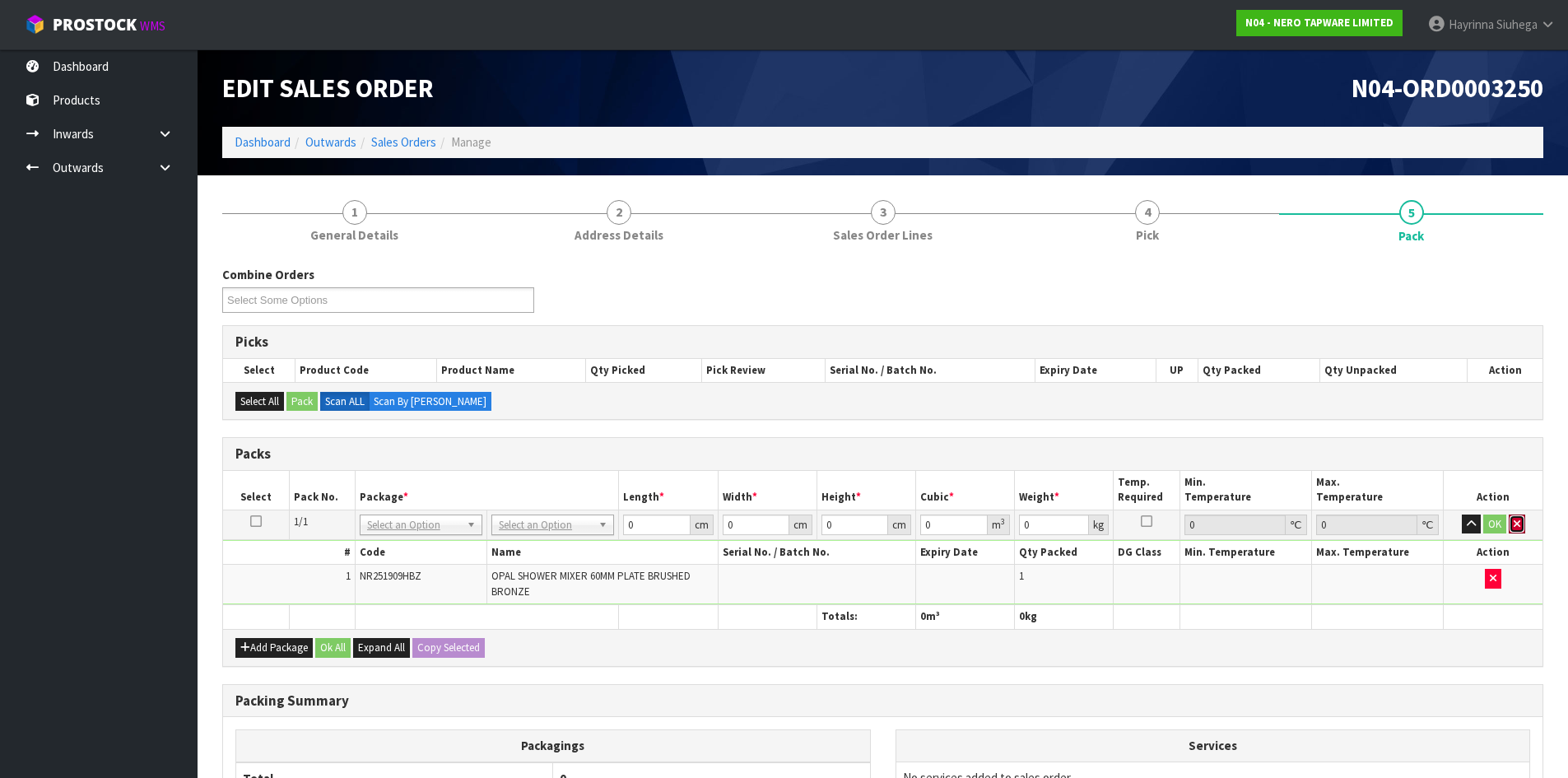
click at [1517, 520] on icon "button" at bounding box center [1516, 524] width 7 height 11
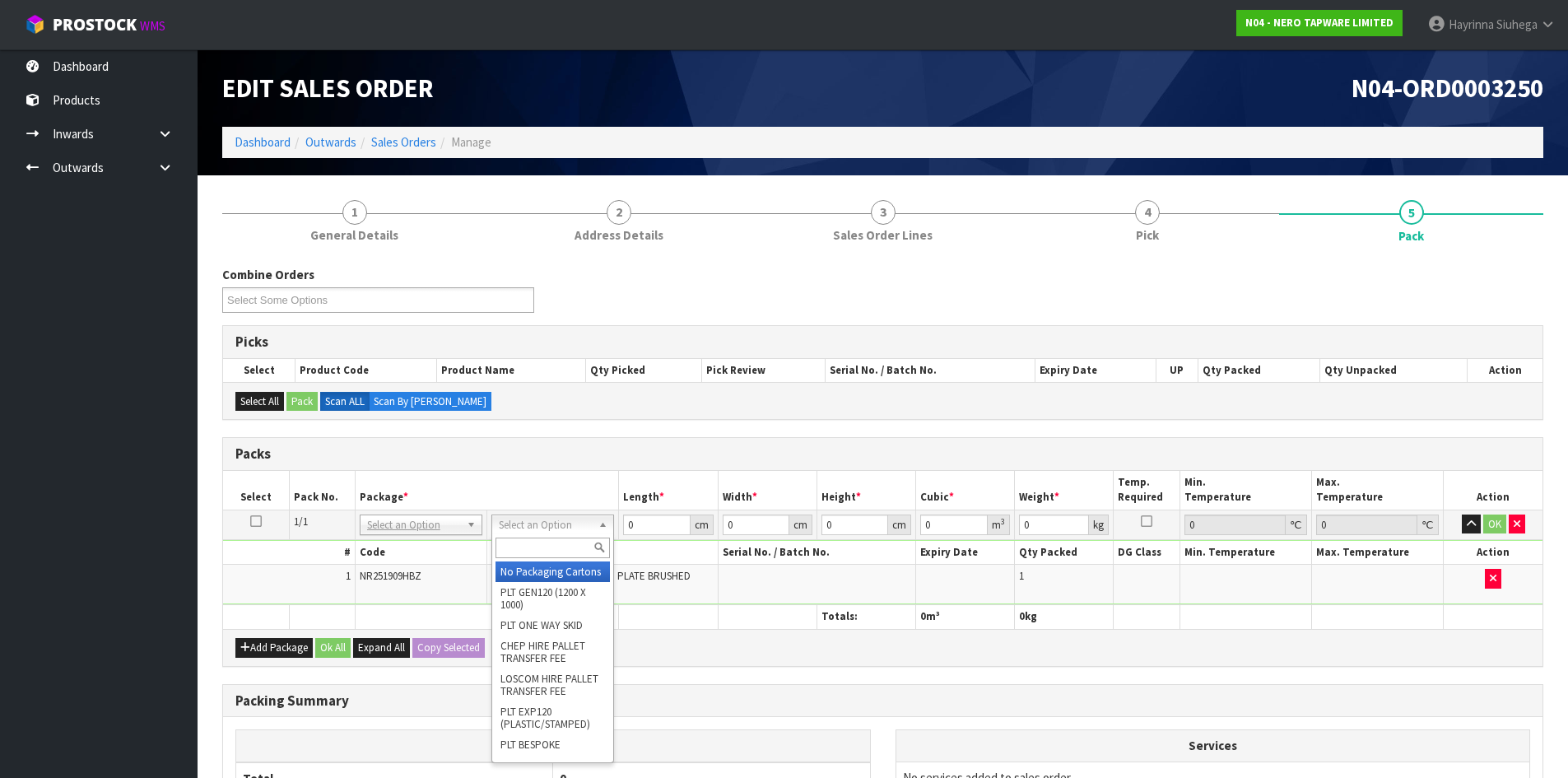
click at [549, 538] on input "text" at bounding box center [552, 547] width 114 height 21
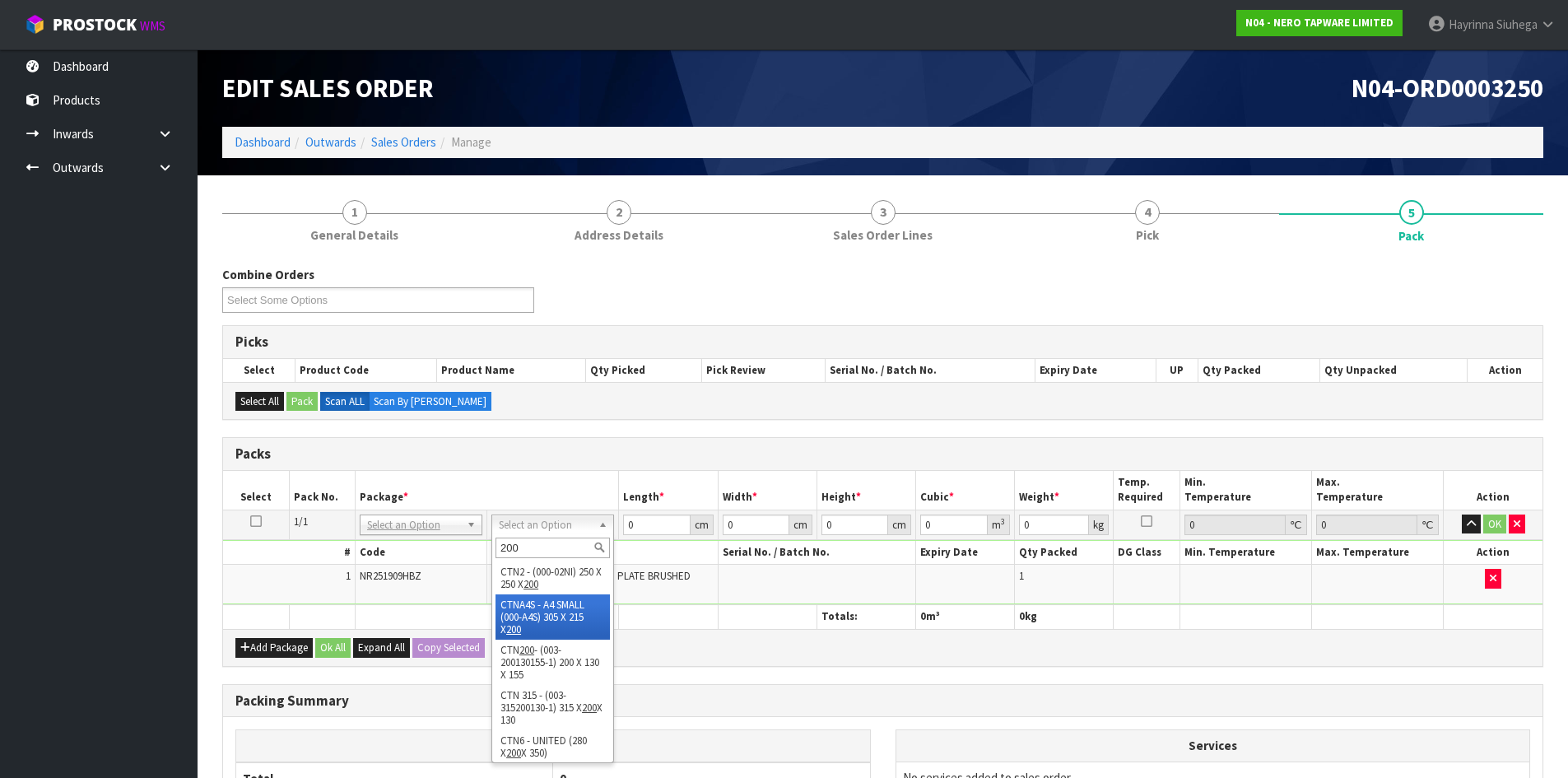
type input "200"
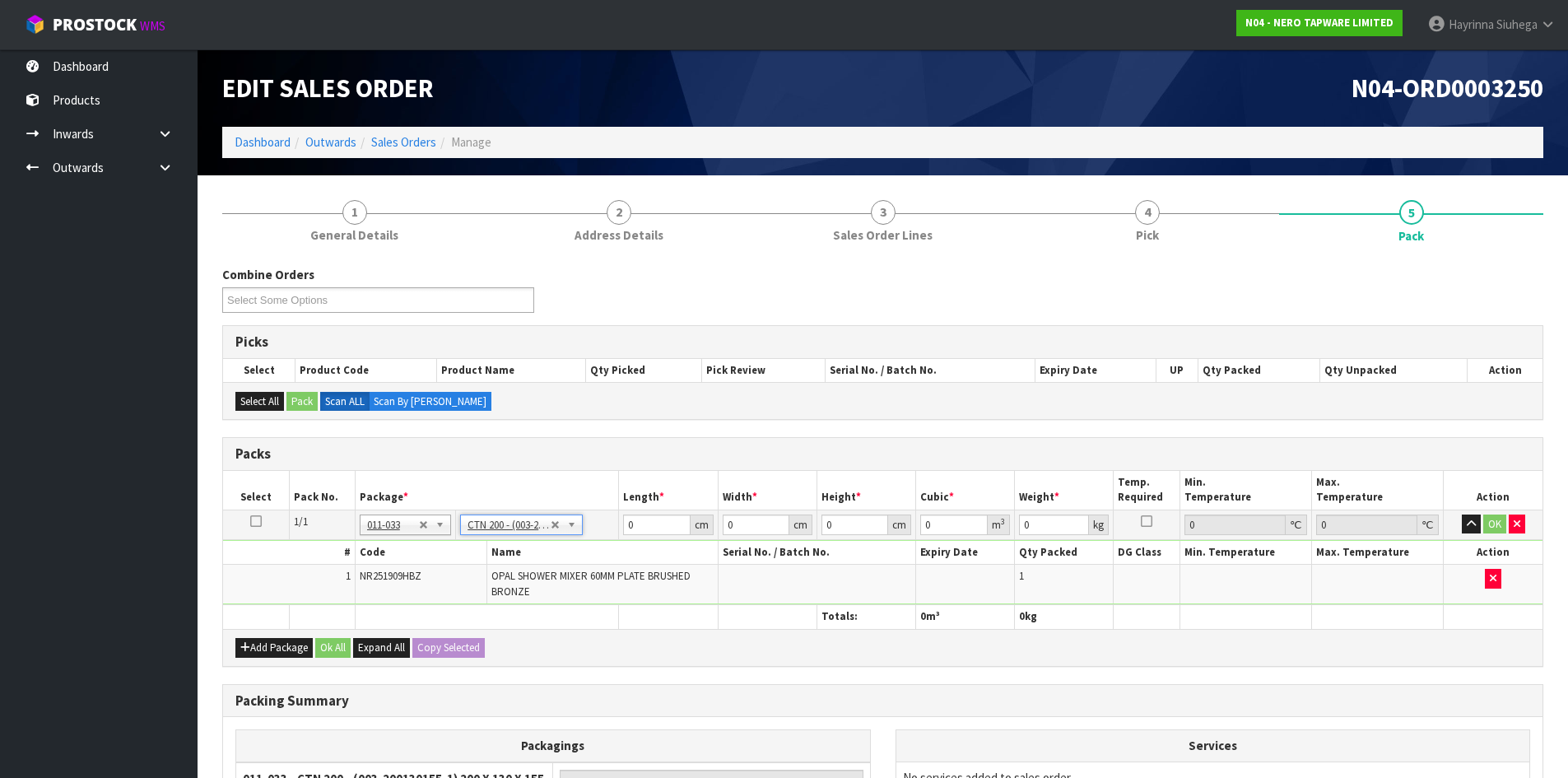
type input "20"
type input "13"
type input "15.5"
type input "0.00403"
type input "1.2"
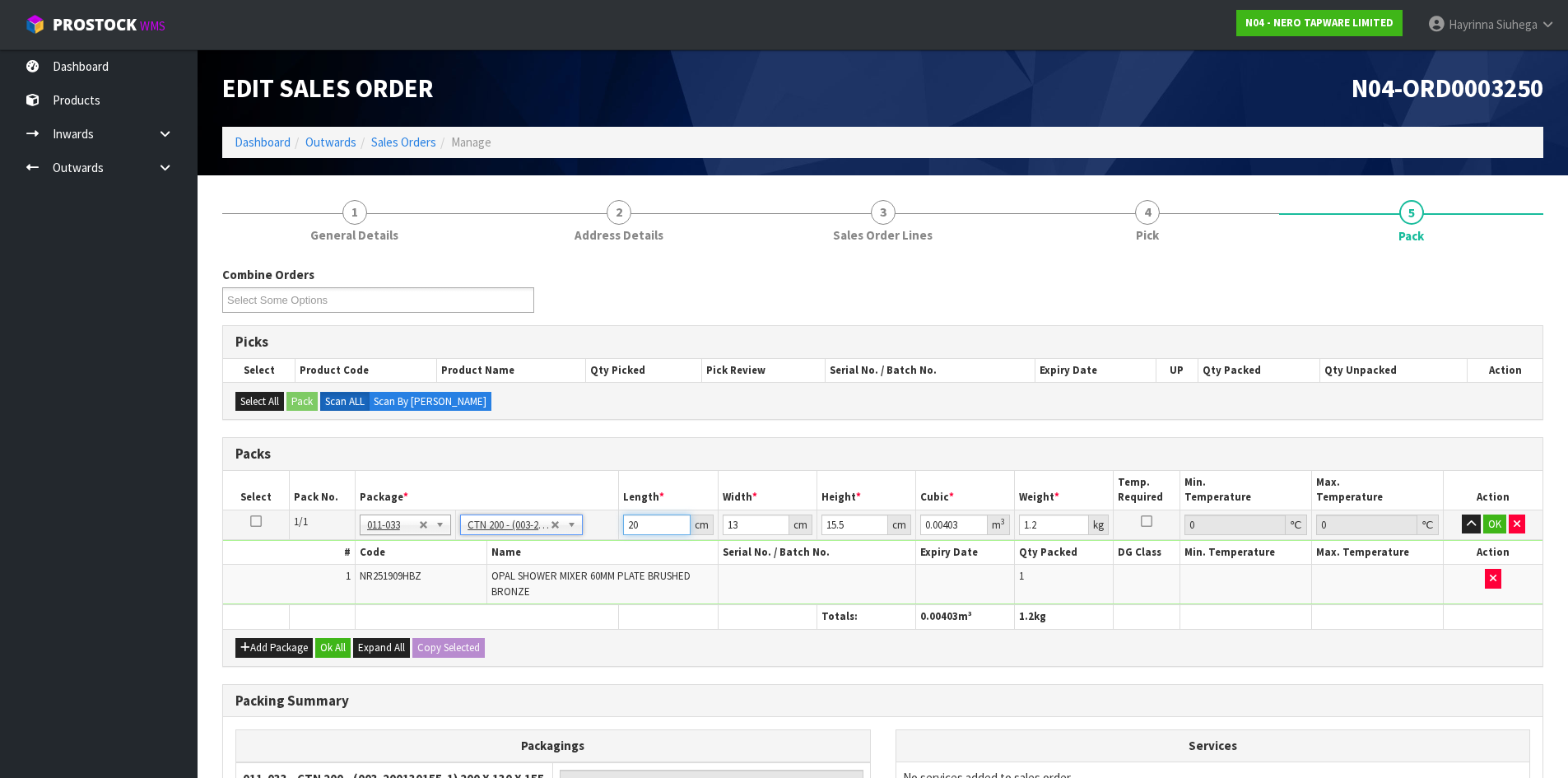
click at [633, 527] on input "20" at bounding box center [657, 524] width 67 height 21
type input "2"
type input "0.000403"
type input "21"
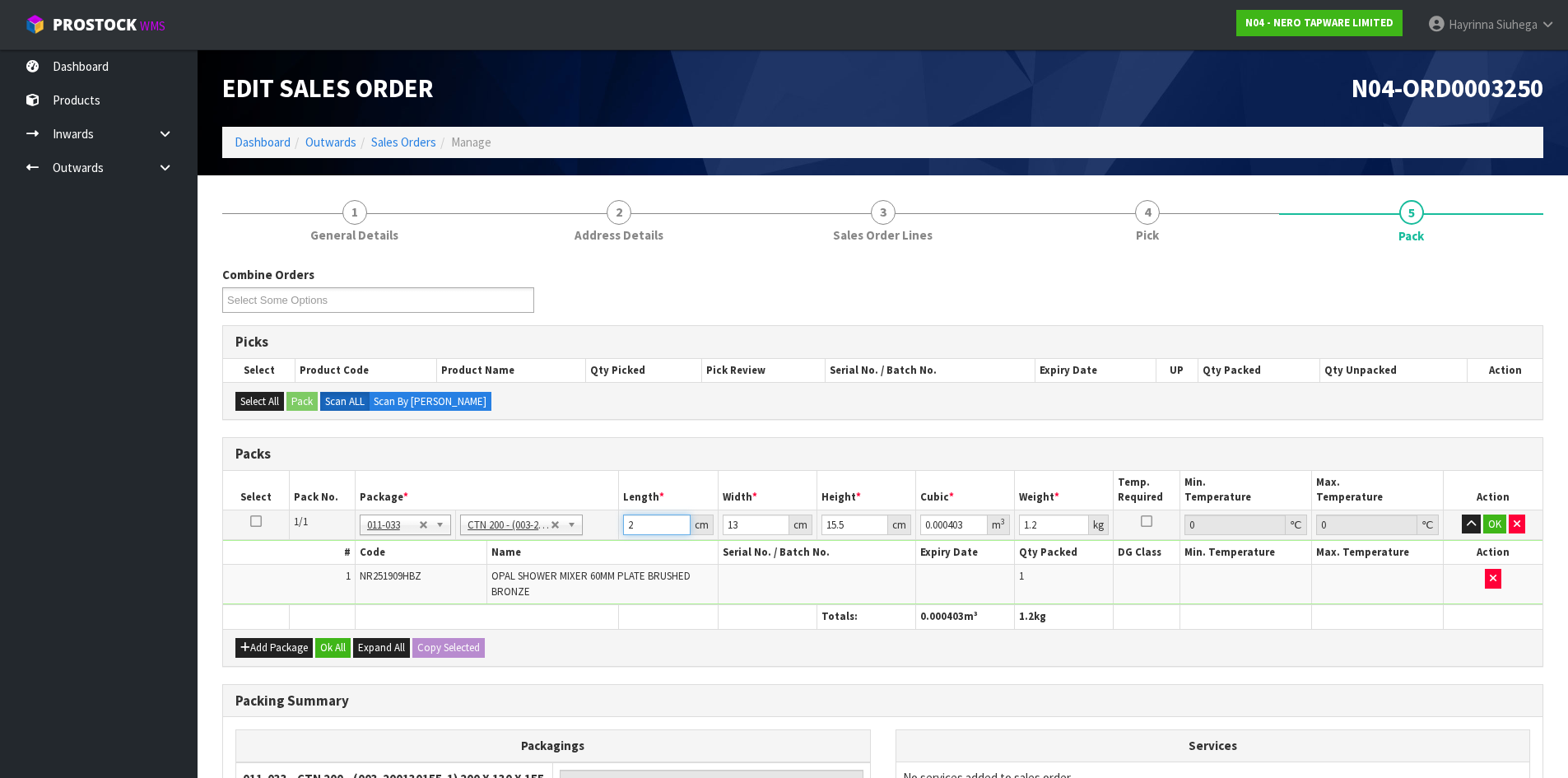
type input "0.004232"
type input "21"
type input "1"
type input "0.000325"
type input "14"
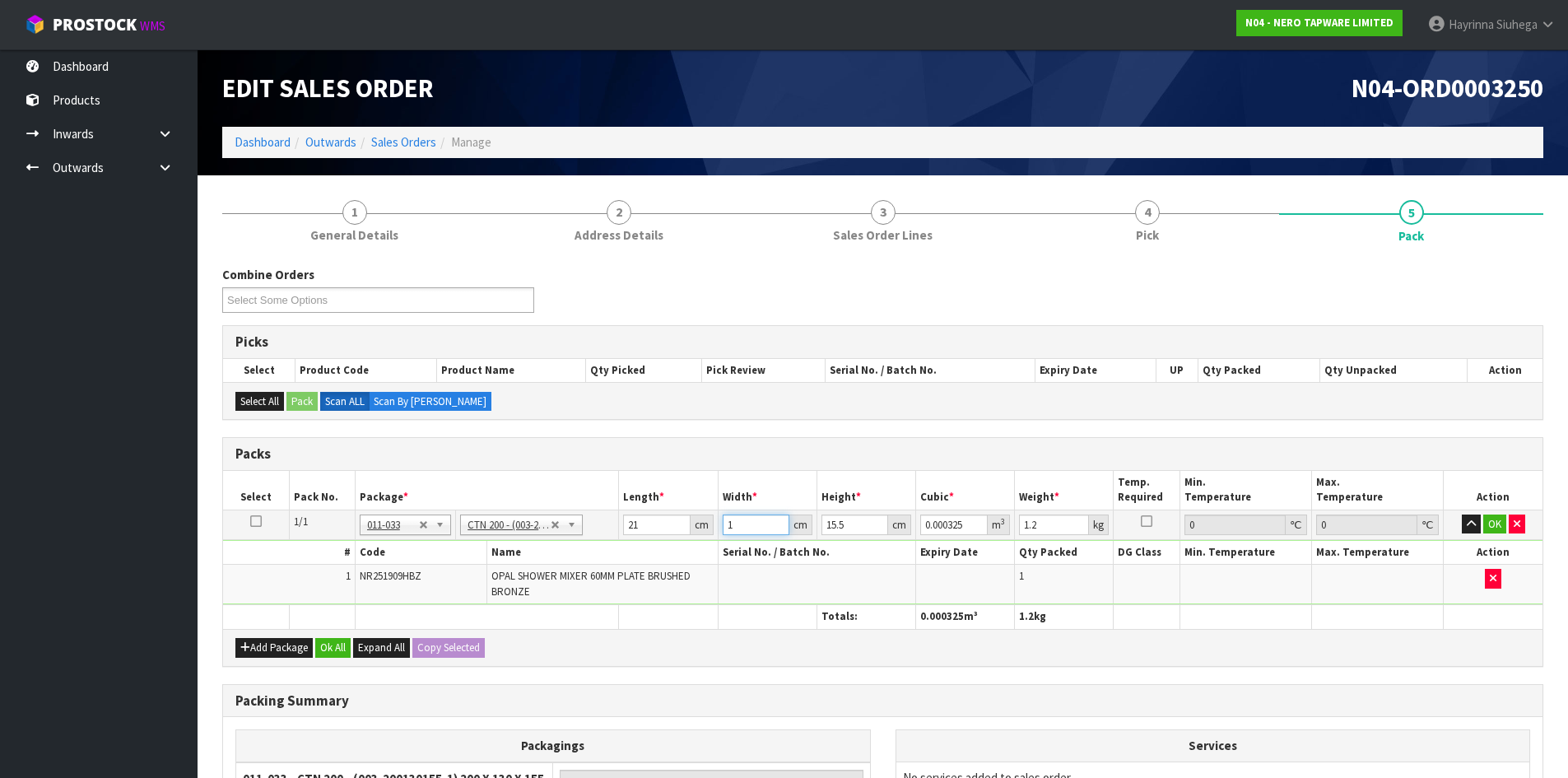
type input "0.004557"
type input "14"
type input "1"
type input "0.000294"
type input "17"
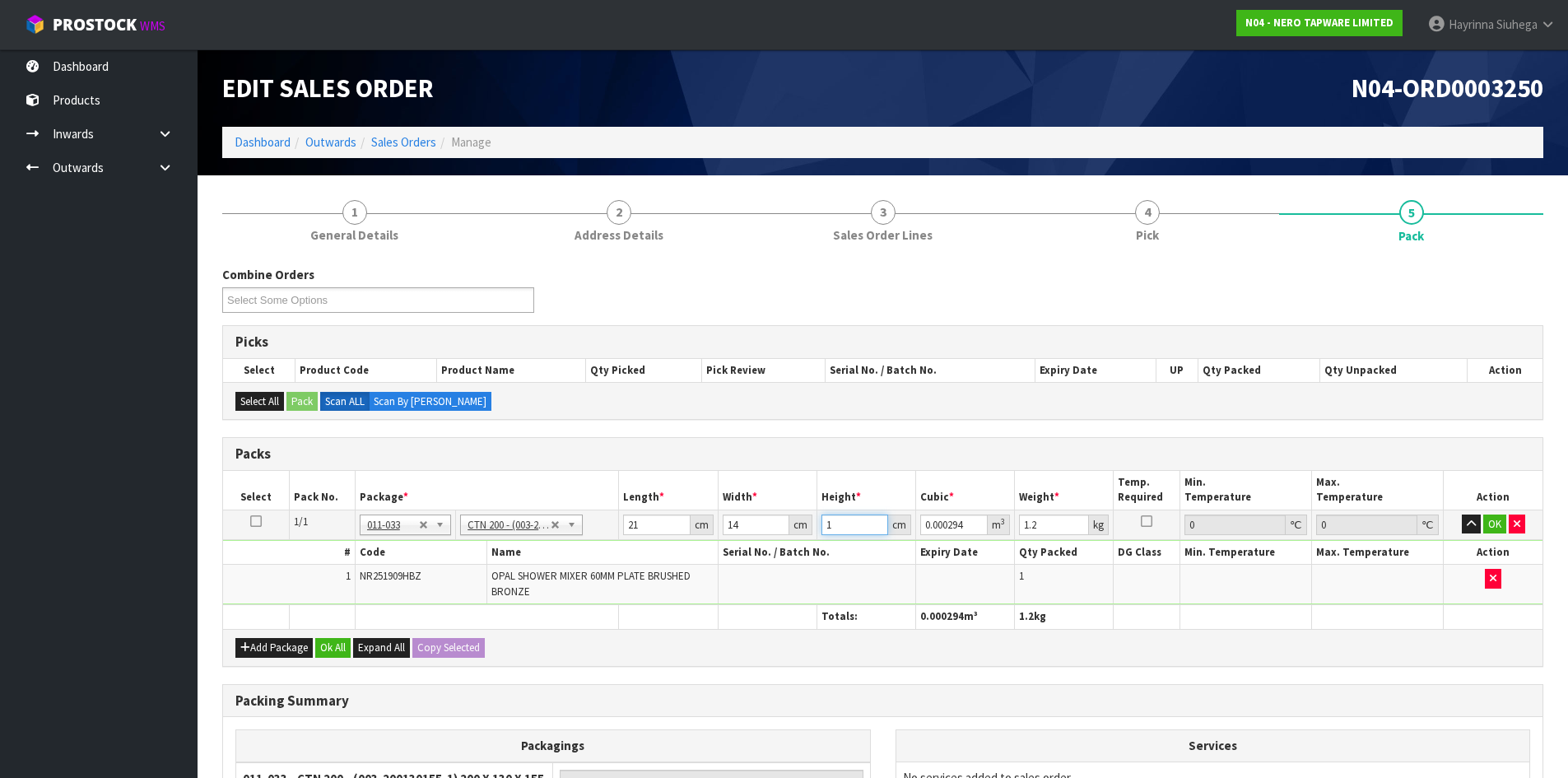
type input "0.004998"
type input "17"
type input "2"
click button "OK" at bounding box center [1494, 524] width 23 height 20
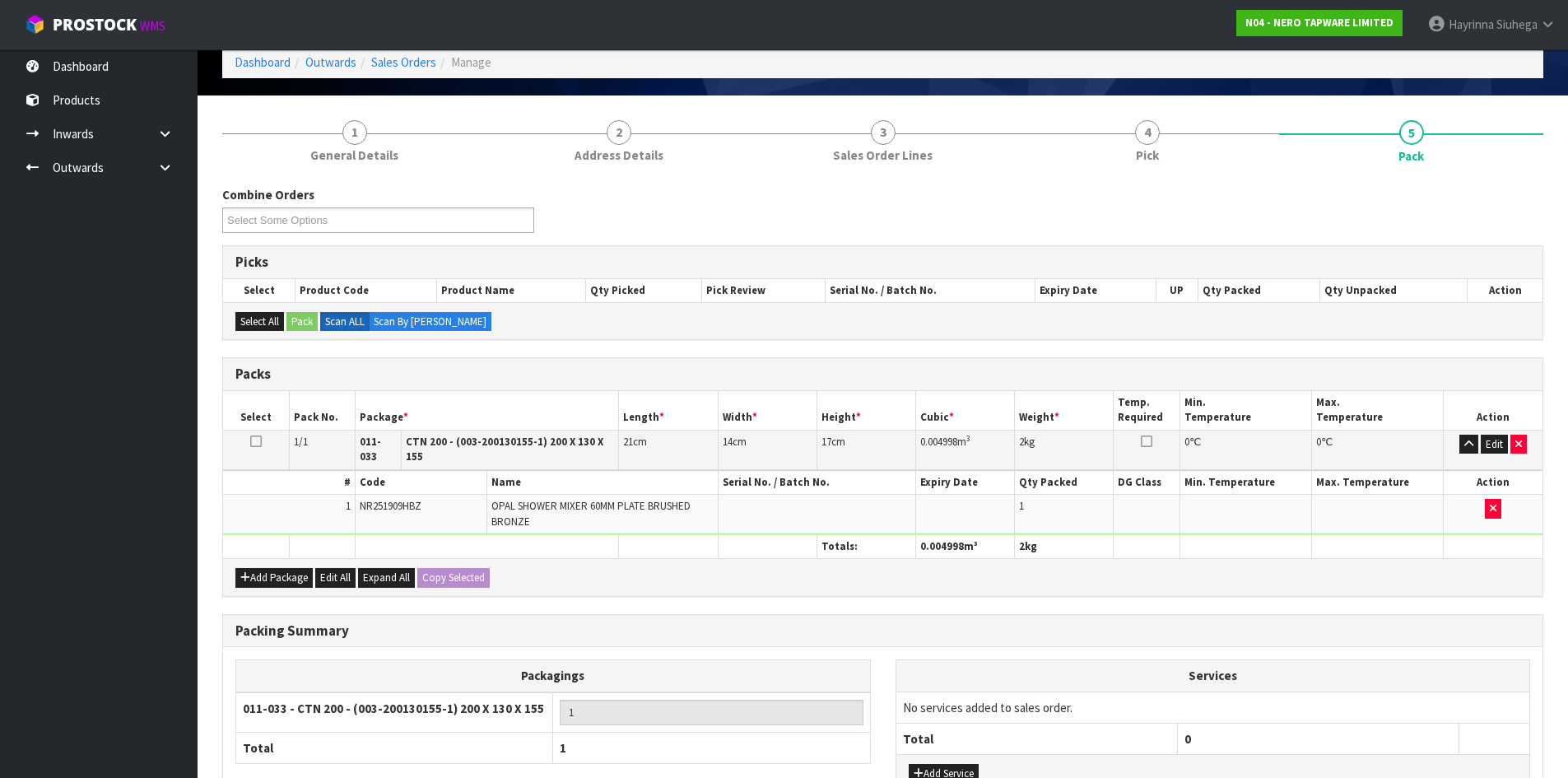
scroll to position [200, 0]
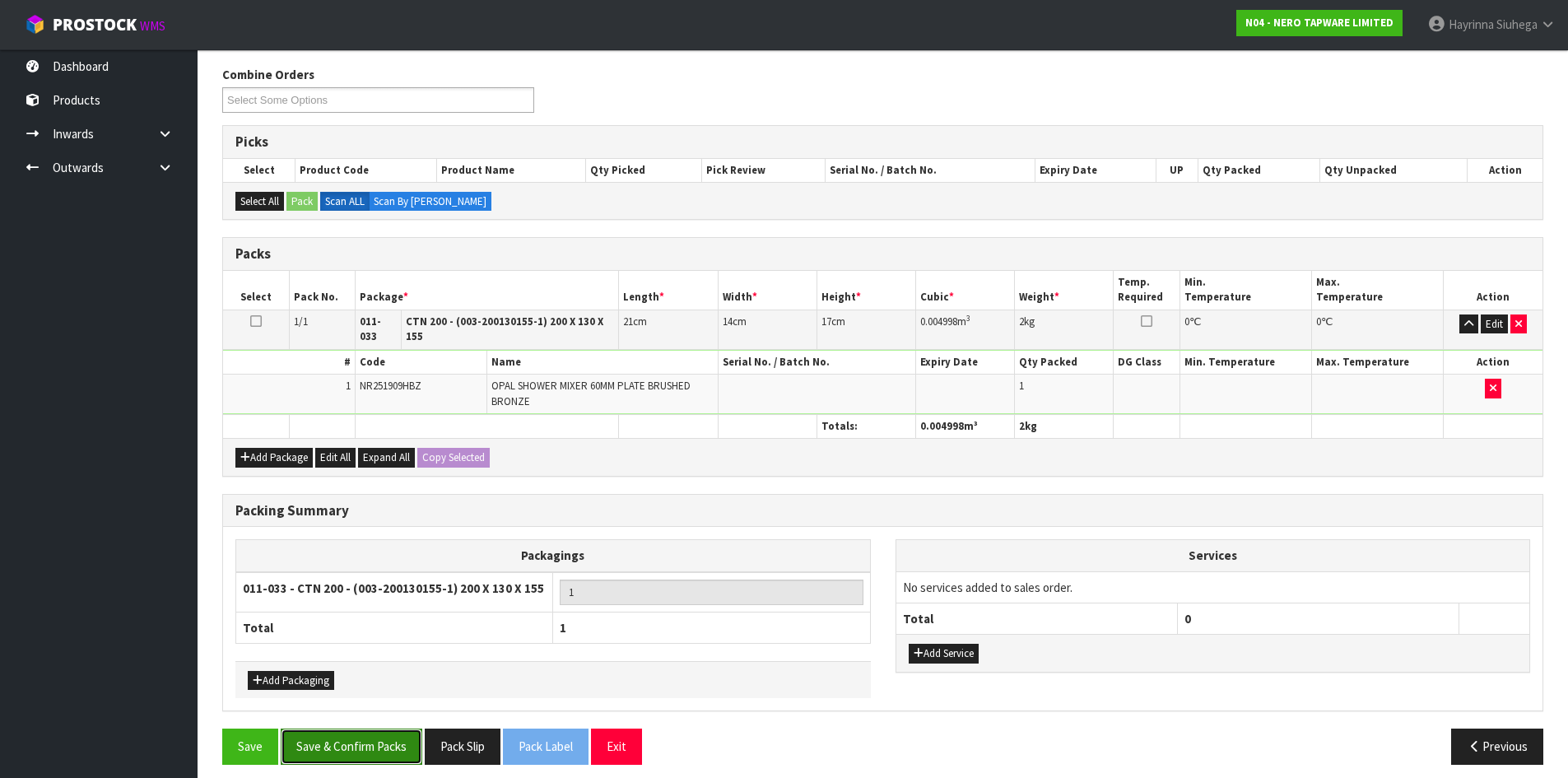
click at [392, 729] on button "Save & Confirm Packs" at bounding box center [352, 745] width 142 height 35
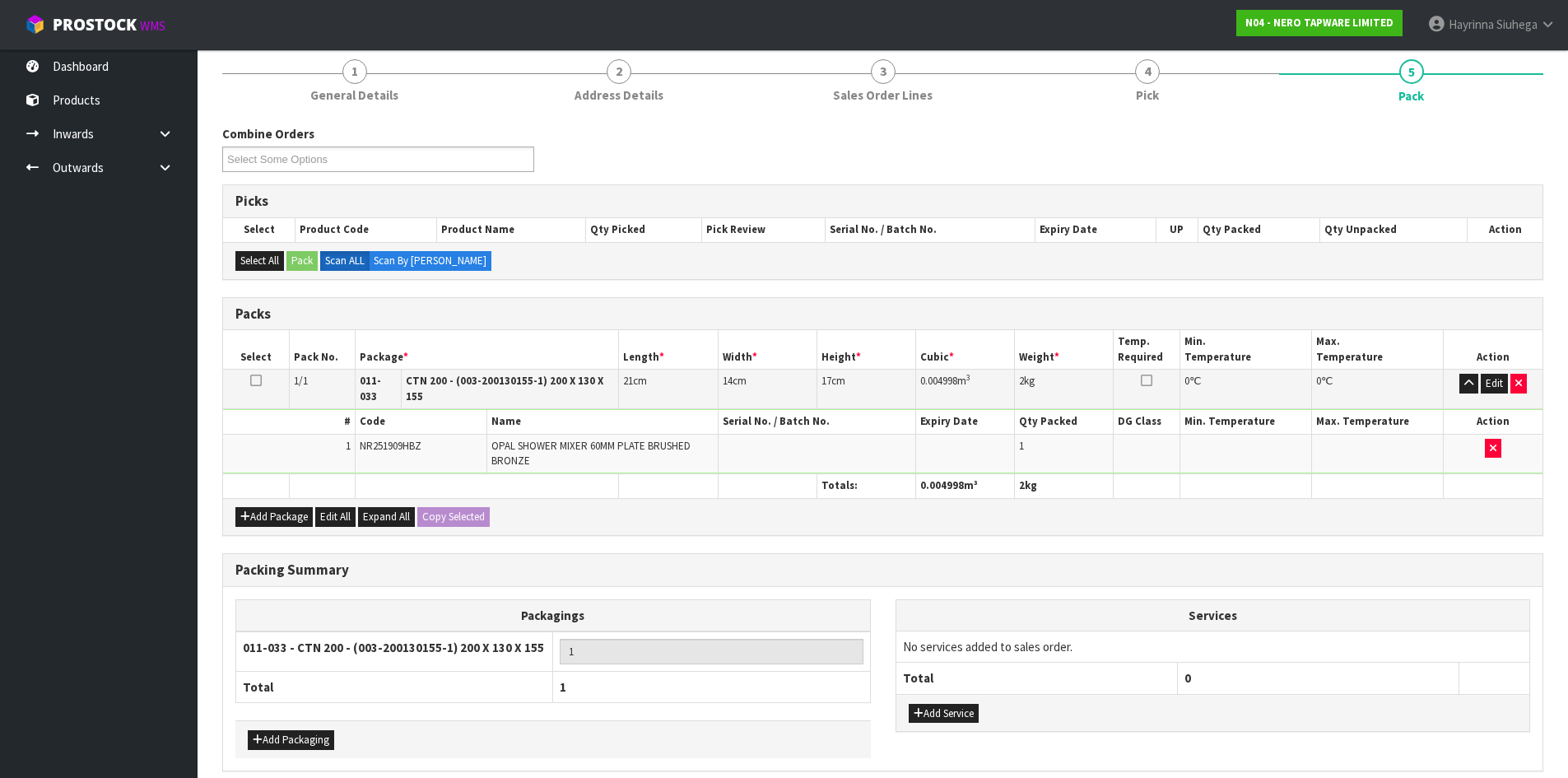
scroll to position [0, 0]
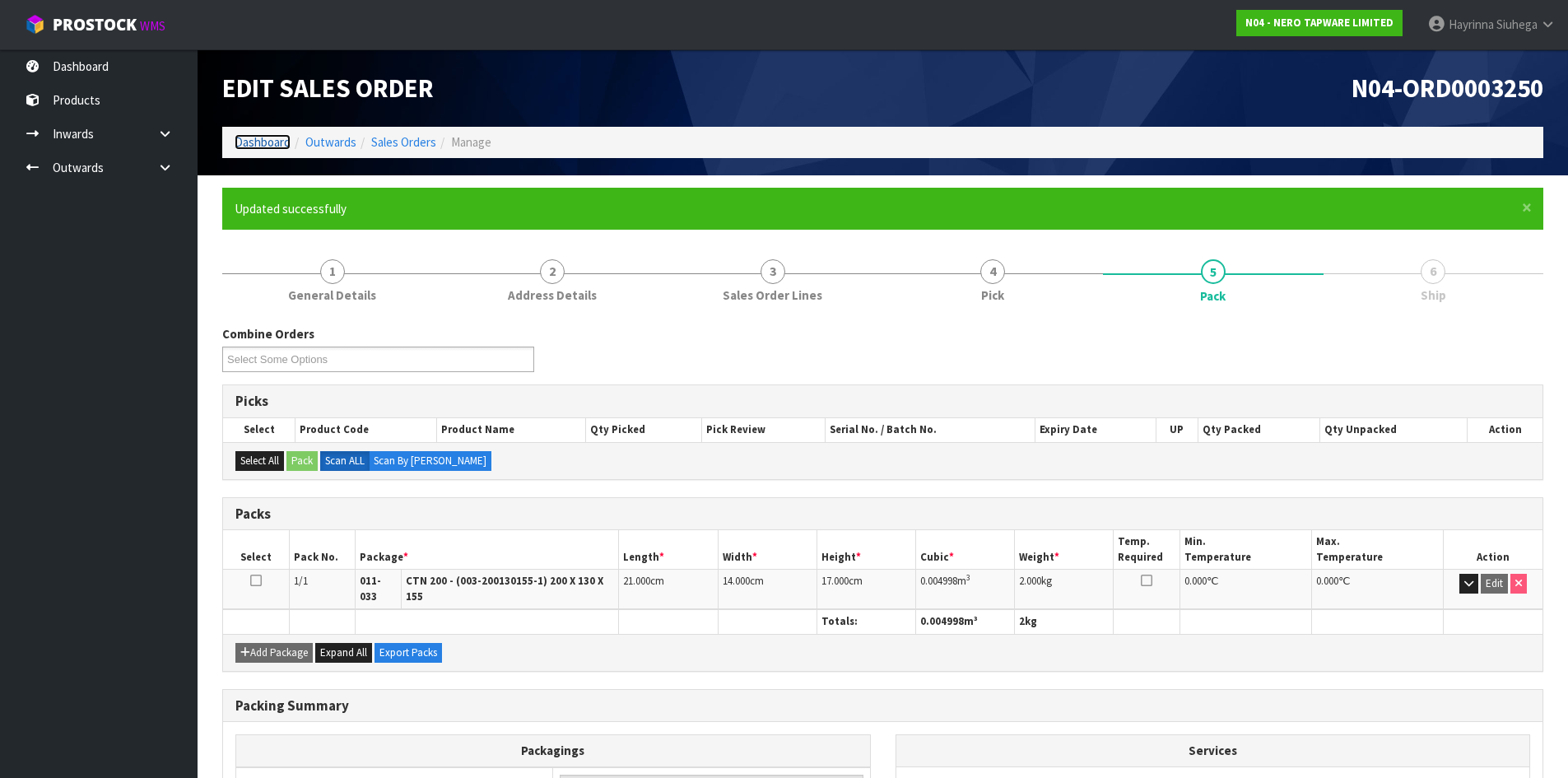
click at [256, 146] on link "Dashboard" at bounding box center [262, 142] width 56 height 16
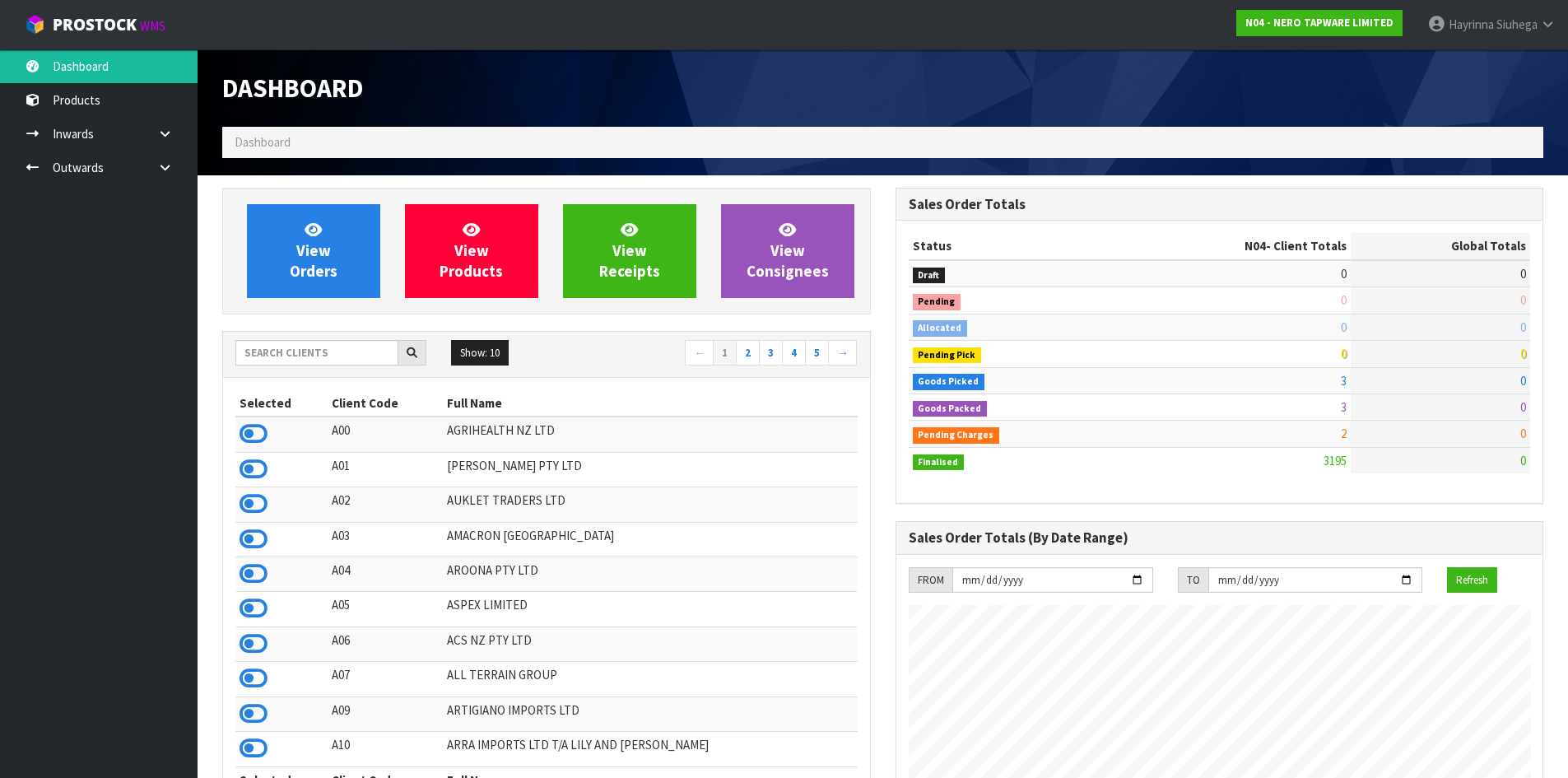
scroll to position [1282, 673]
click at [309, 239] on span "View Orders" at bounding box center [314, 250] width 47 height 62
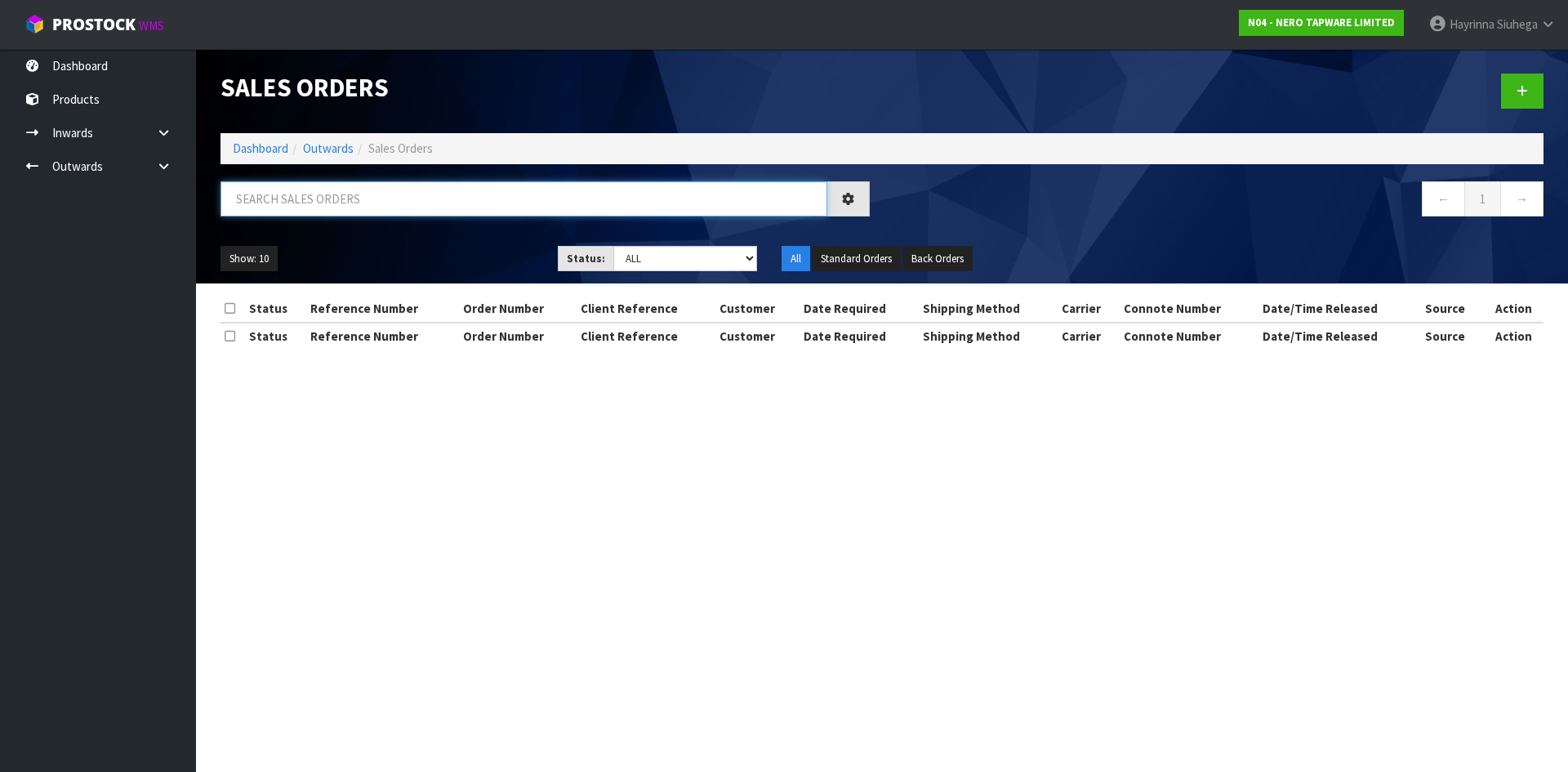
click at [382, 204] on input "text" at bounding box center [524, 199] width 607 height 35
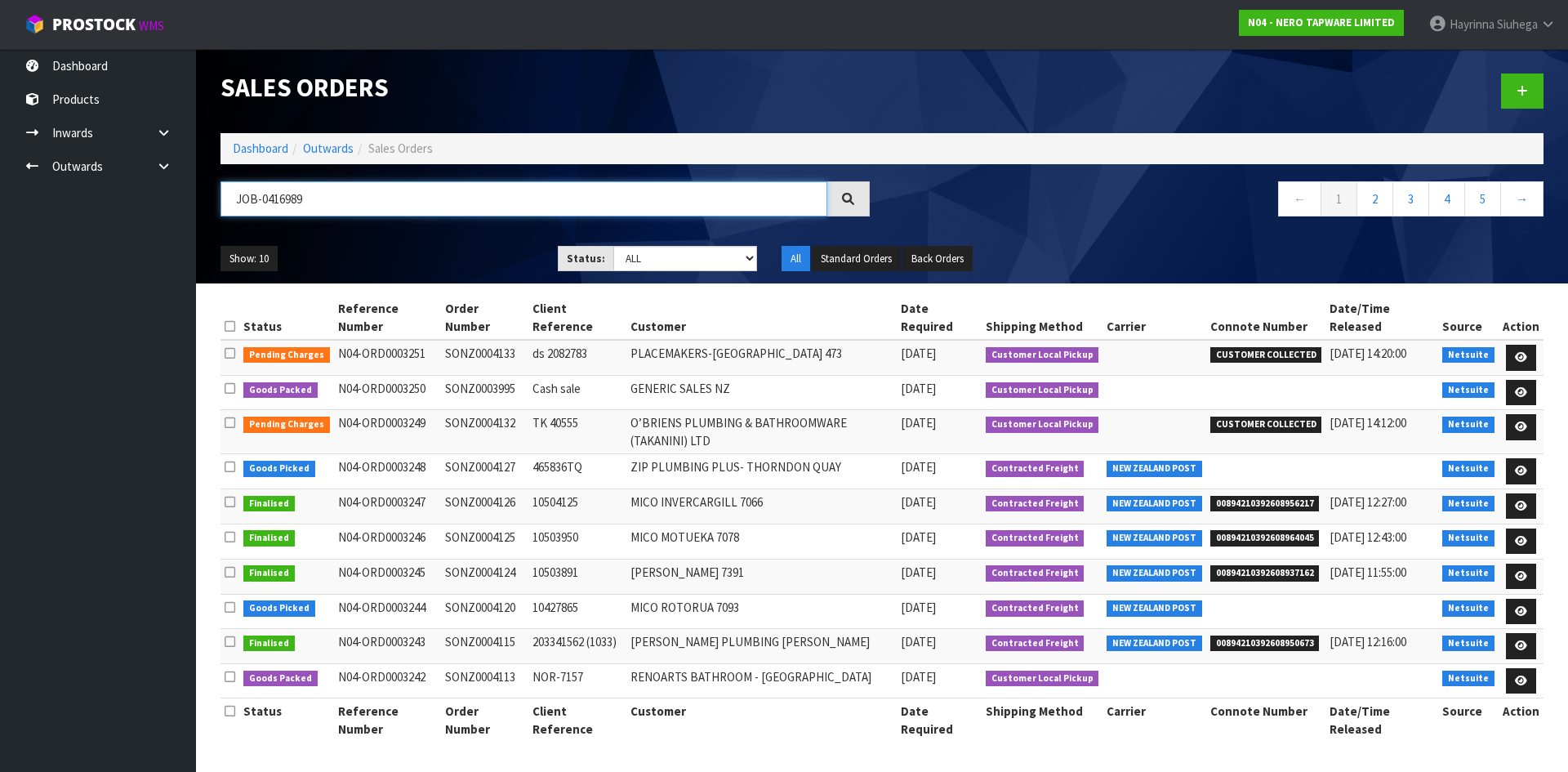
type input "JOB-0416989"
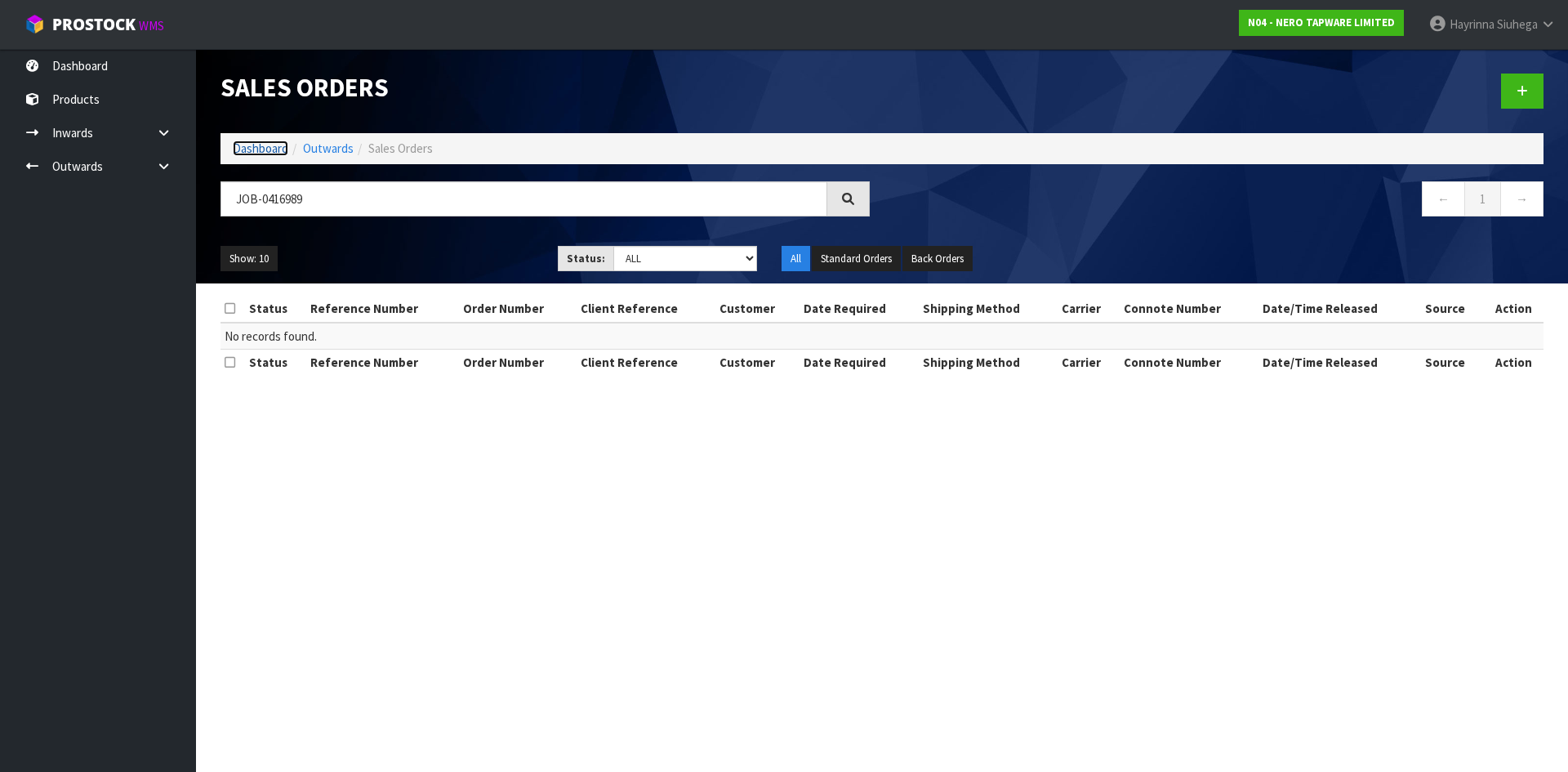
click at [245, 144] on link "Dashboard" at bounding box center [260, 149] width 56 height 16
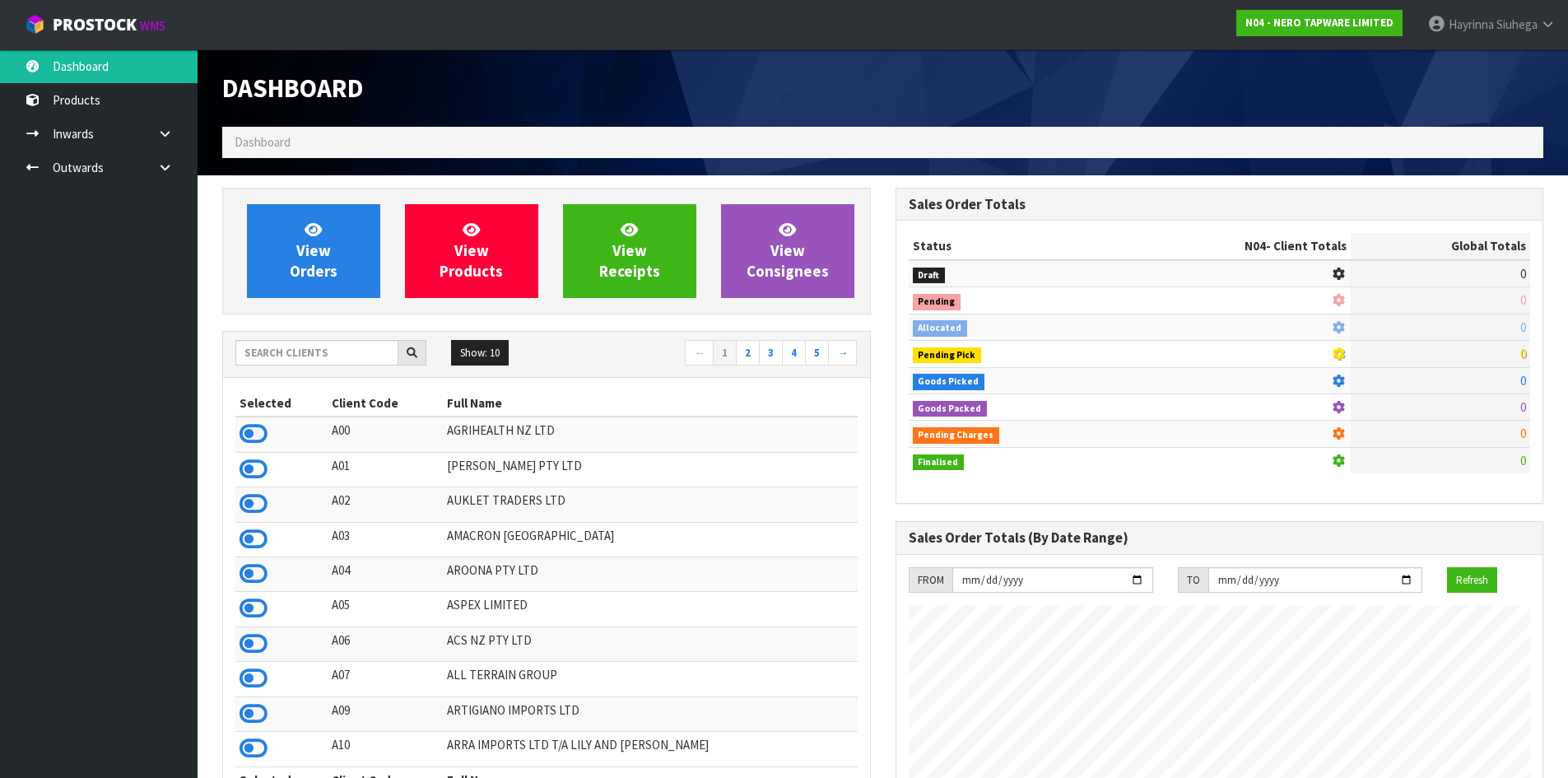
scroll to position [1282, 673]
click at [331, 356] on input "text" at bounding box center [317, 353] width 163 height 26
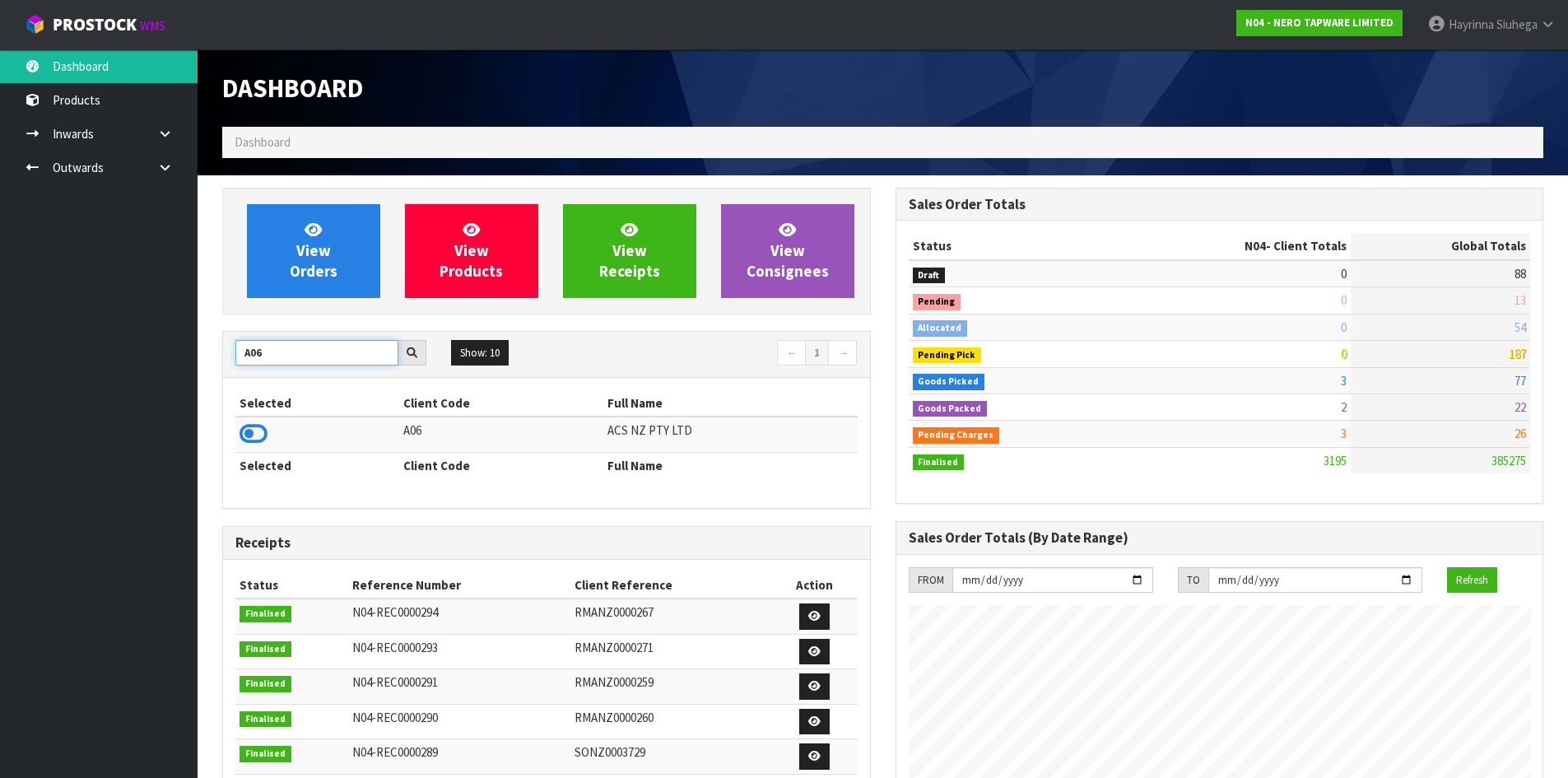
type input "A06"
drag, startPoint x: 233, startPoint y: 430, endPoint x: 249, endPoint y: 428, distance: 16.1
click at [232, 430] on div "Selected Client Code Full Name A06 ACS NZ PTY LTD Selected Client Code Full Name" at bounding box center [546, 443] width 647 height 130
click at [264, 435] on icon at bounding box center [253, 433] width 28 height 25
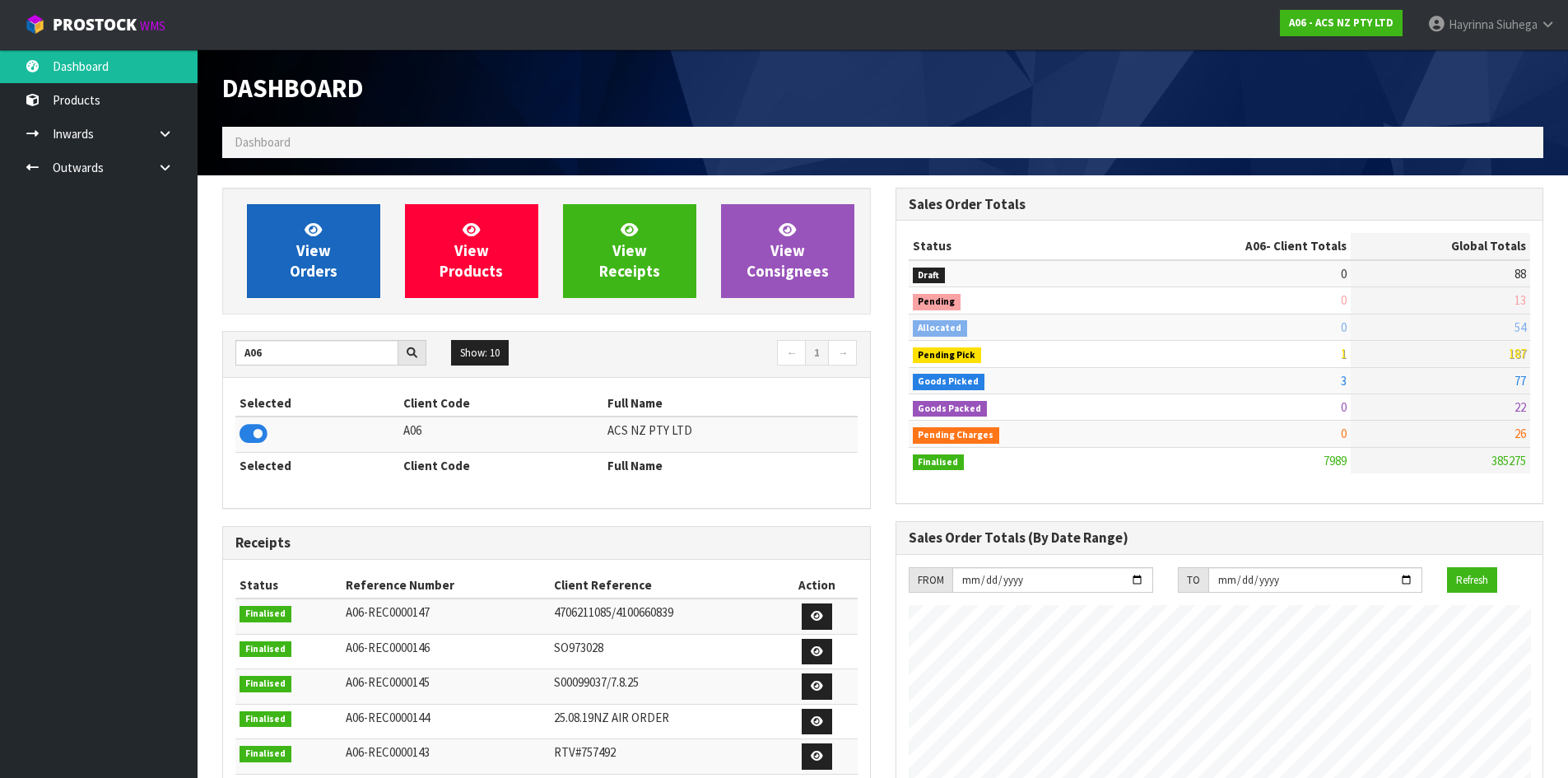
scroll to position [1246, 673]
click at [307, 265] on span "View Orders" at bounding box center [314, 250] width 47 height 62
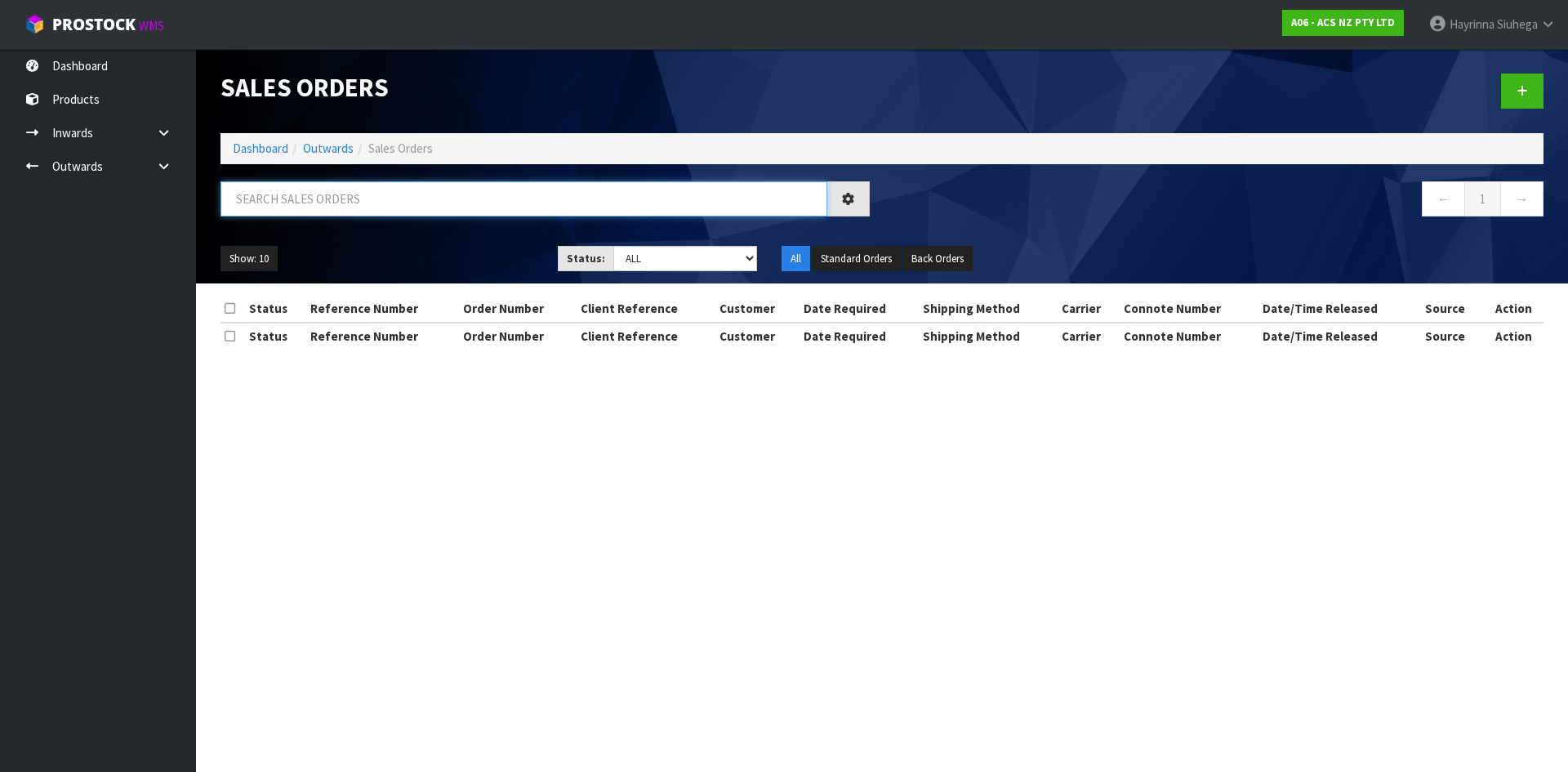
click at [356, 194] on input "text" at bounding box center [524, 199] width 607 height 35
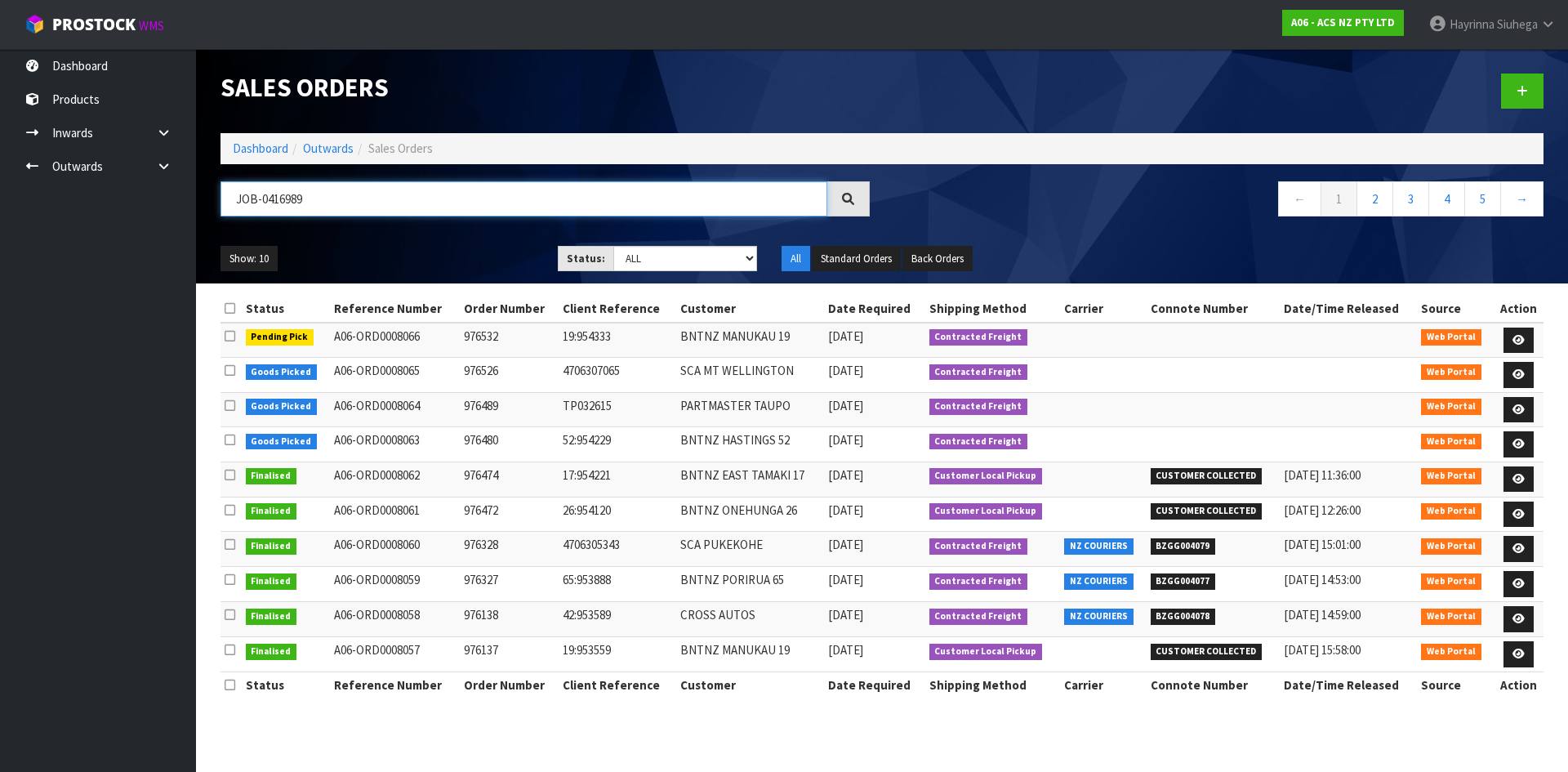
type input "JOB-0416989"
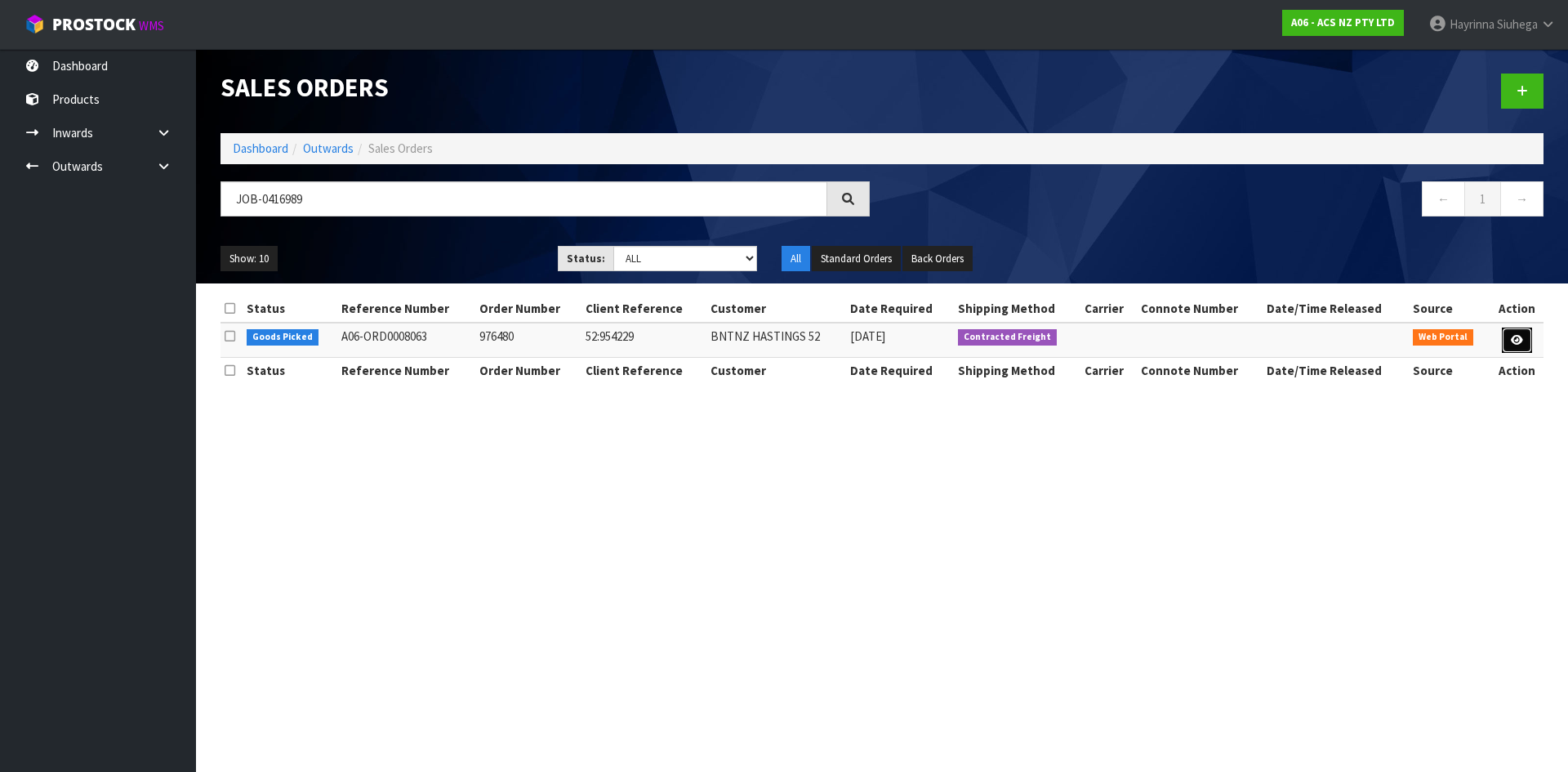
click at [1513, 336] on icon at bounding box center [1517, 340] width 13 height 11
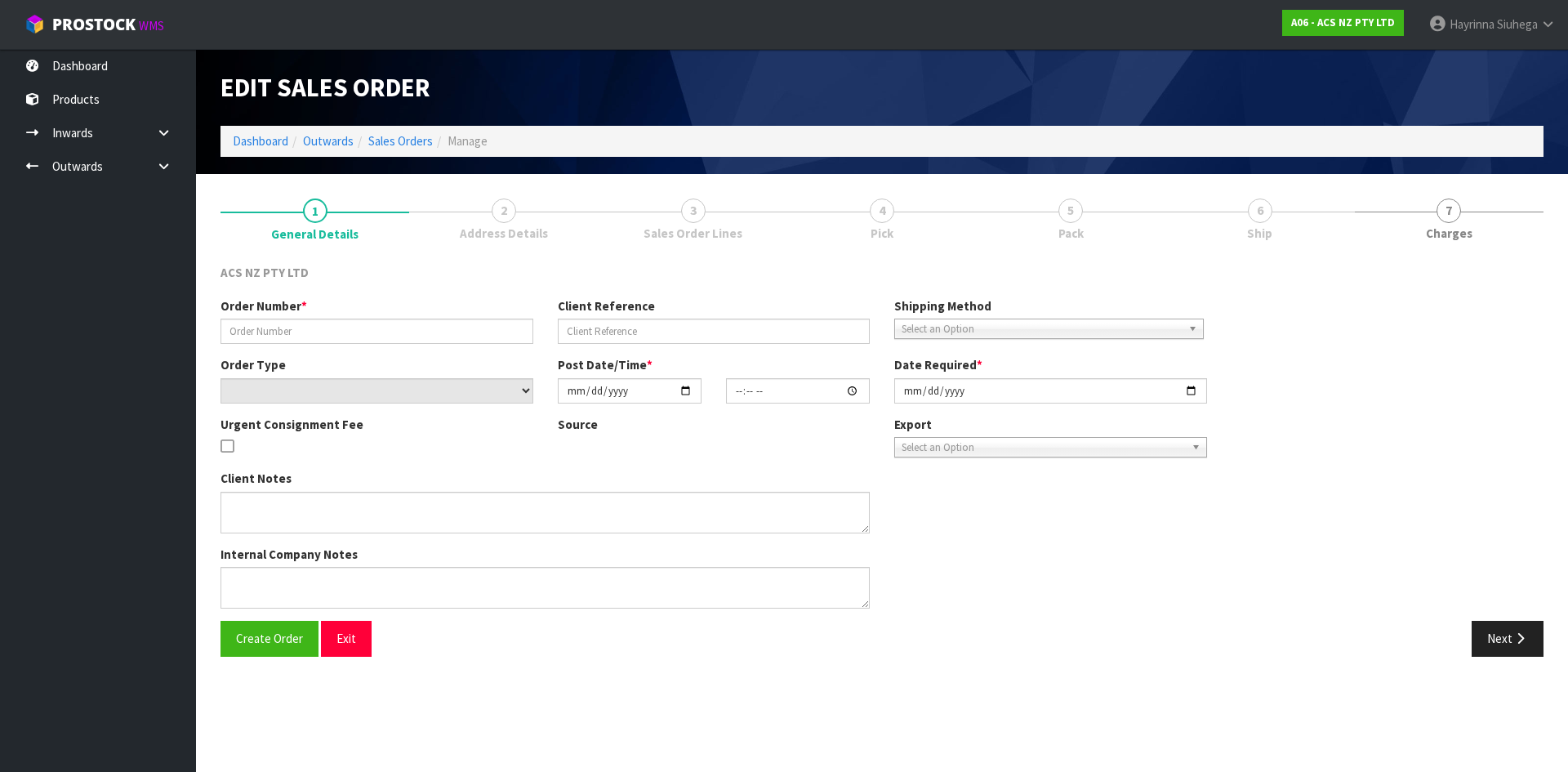
type input "976480"
type input "52:954229"
select select "number:0"
type input "[DATE]"
type input "10:31:00.000"
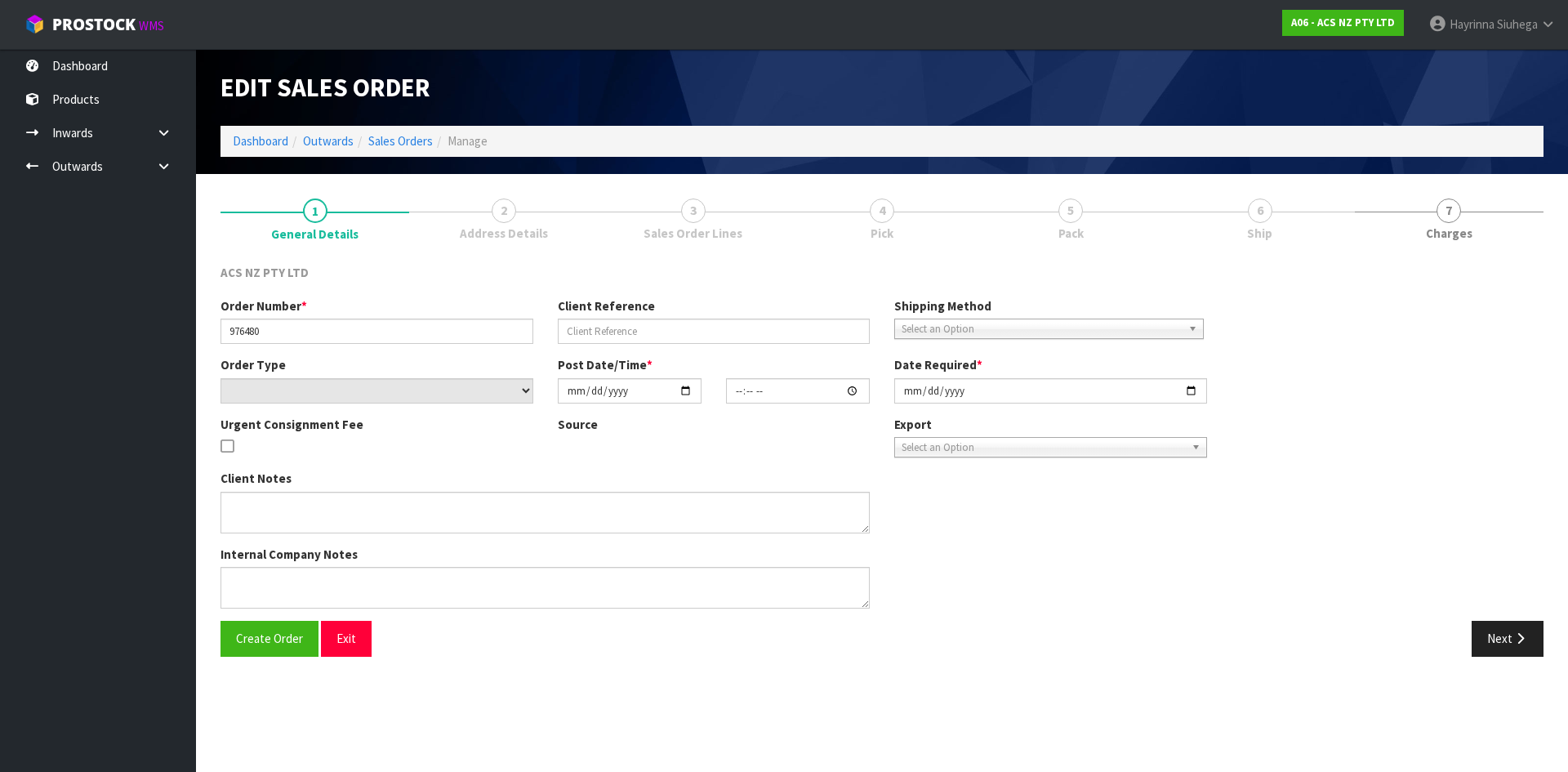
type input "[DATE]"
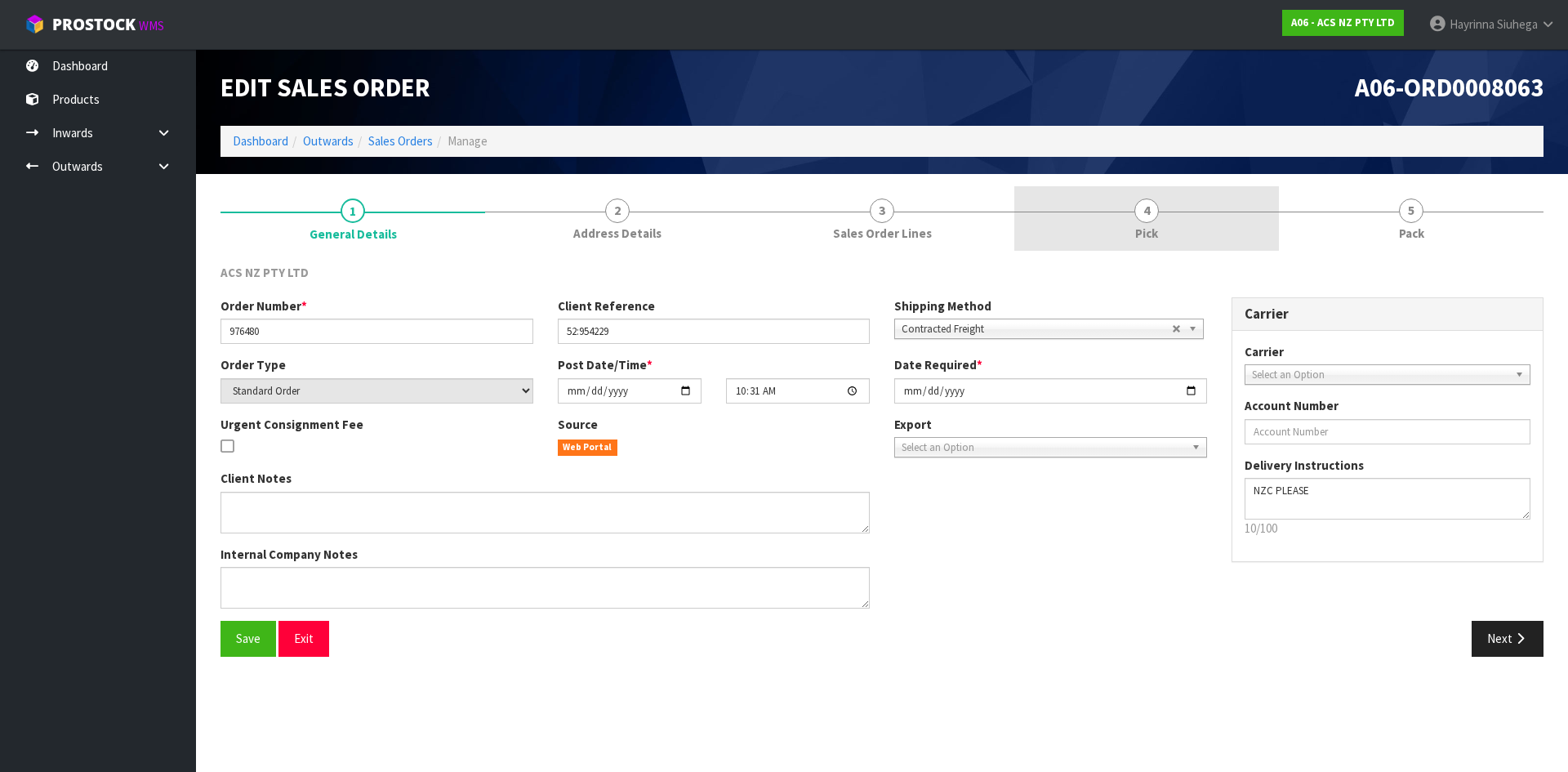
click at [1224, 205] on link "4 Pick" at bounding box center [1146, 218] width 264 height 65
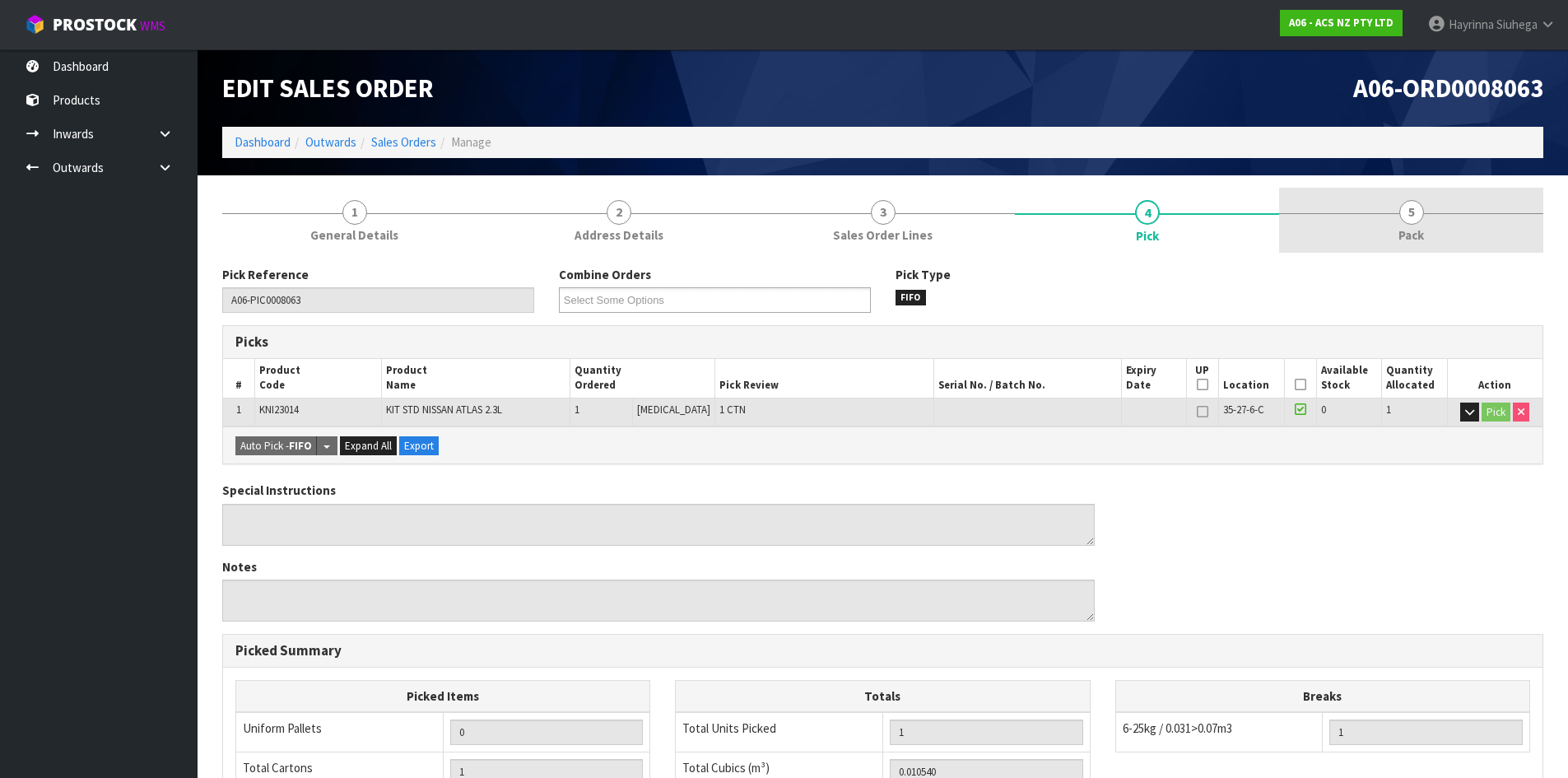
click at [1318, 211] on link "5 Pack" at bounding box center [1411, 220] width 264 height 65
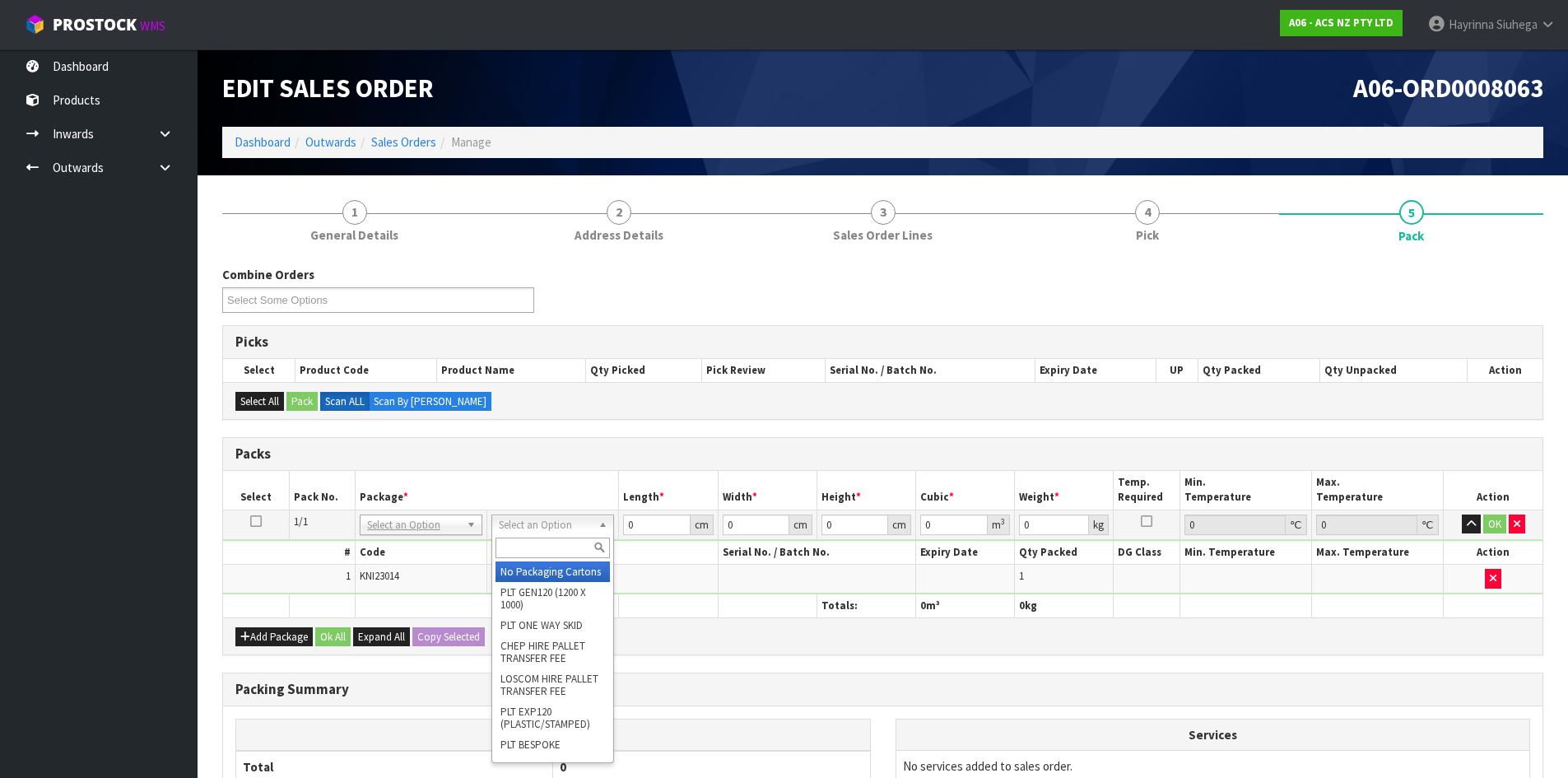
drag, startPoint x: 562, startPoint y: 530, endPoint x: 559, endPoint y: 539, distance: 9.5
click at [558, 544] on input "text" at bounding box center [552, 547] width 114 height 21
type input "UPP"
drag, startPoint x: 534, startPoint y: 577, endPoint x: 539, endPoint y: 566, distance: 12.1
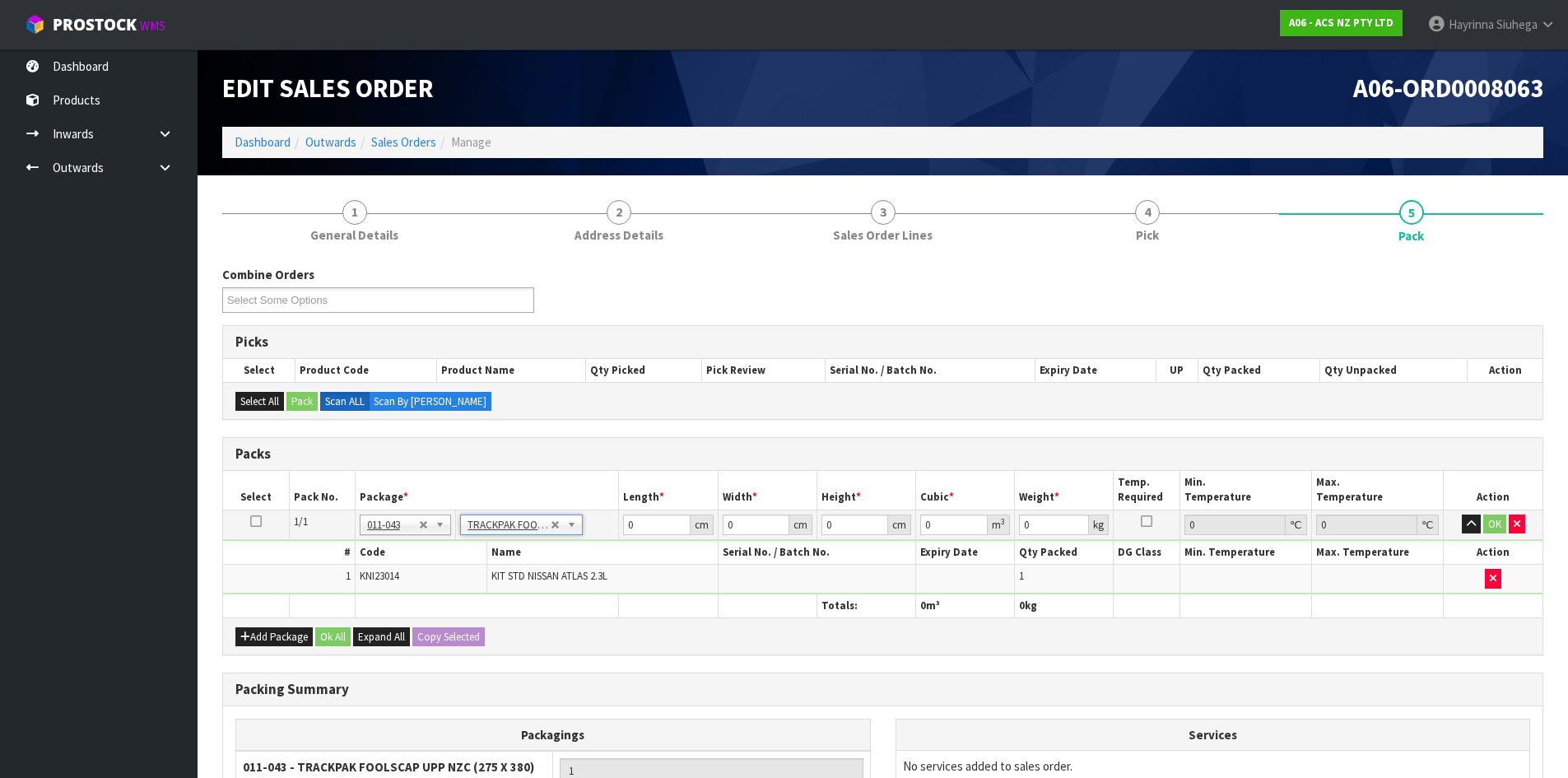
type input "27.5"
type input "38"
type input "0.01"
type input "0.00001"
type input "7.9"
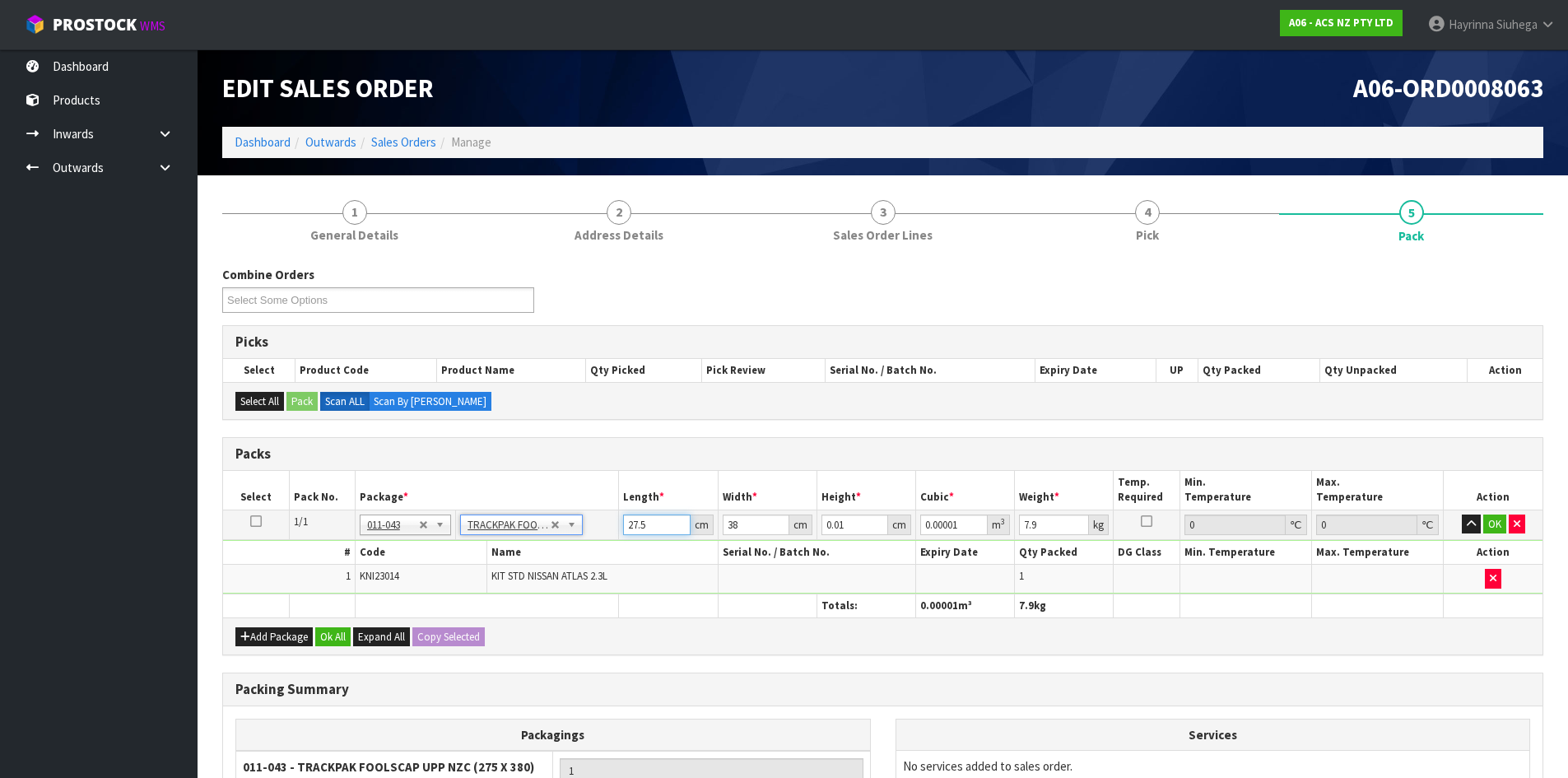
click at [633, 525] on input "27.5" at bounding box center [657, 524] width 67 height 21
drag, startPoint x: 633, startPoint y: 525, endPoint x: 708, endPoint y: 503, distance: 78.2
click at [635, 521] on input "27.5" at bounding box center [657, 524] width 67 height 21
type input "2"
type input "0.000001"
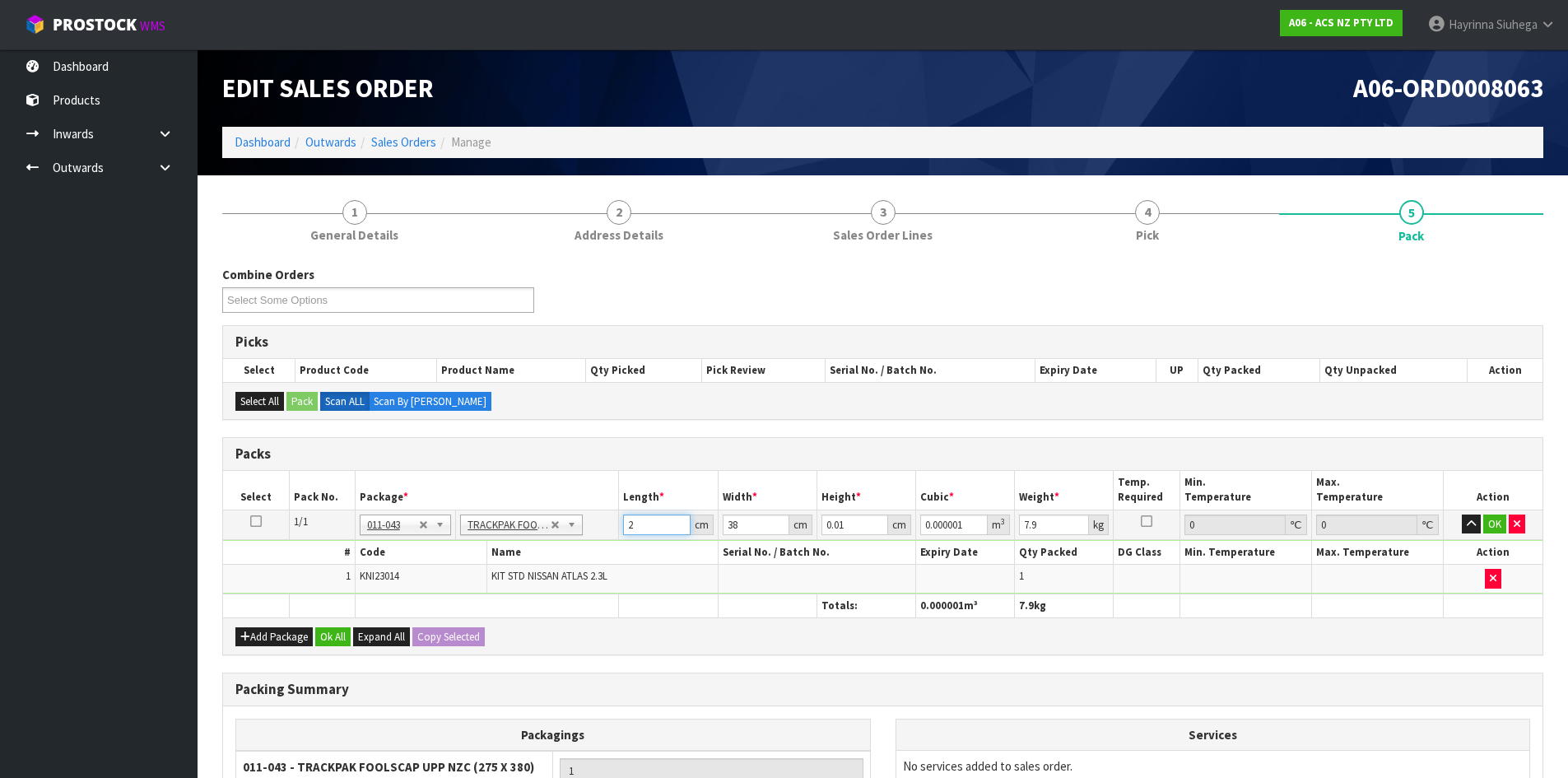
type input "28"
type input "0.000011"
type input "28"
type input "1"
type input "0.001064"
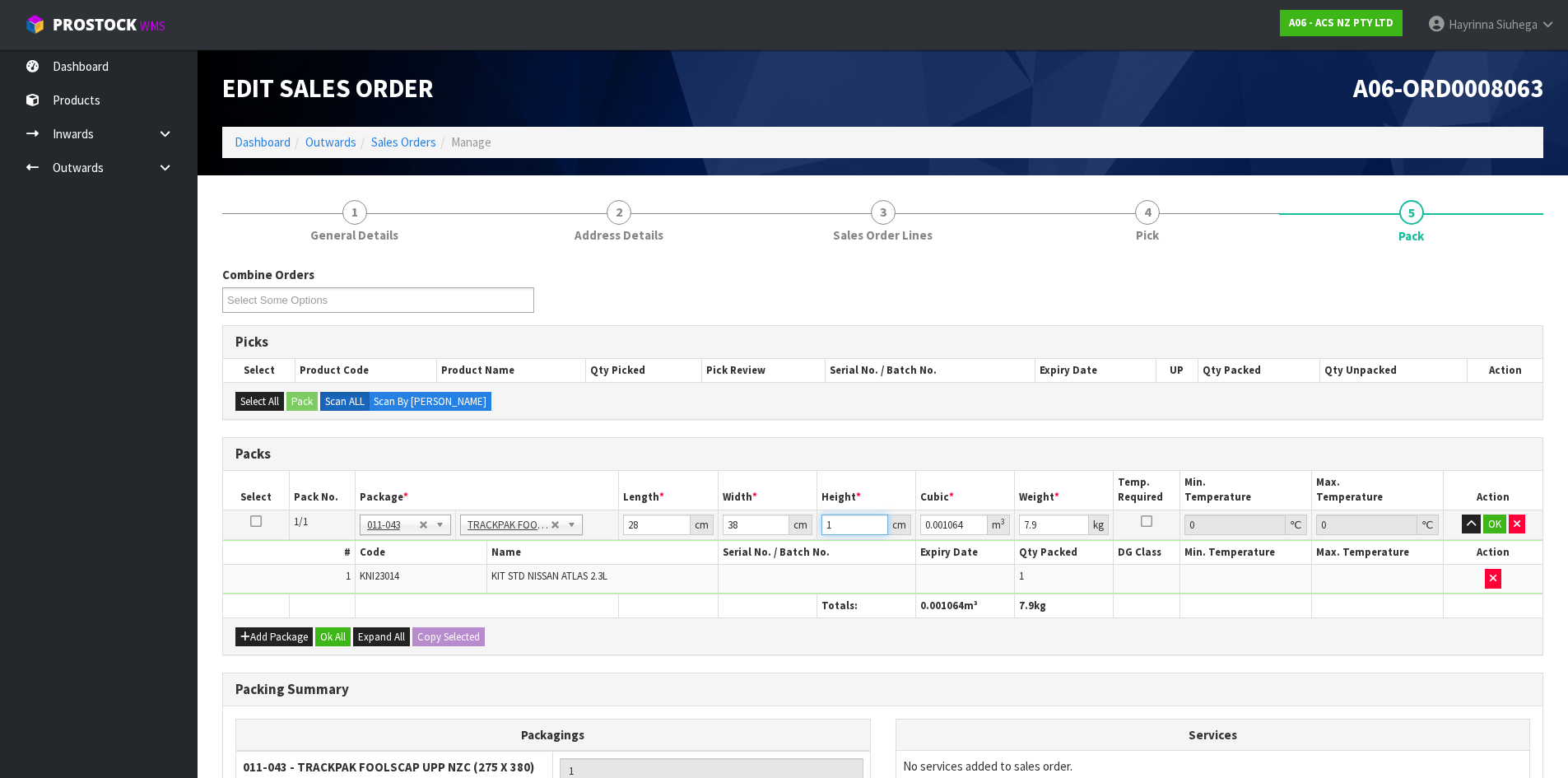
type input "11"
type input "0.011704"
type input "11"
type input "8"
click button "OK" at bounding box center [1494, 524] width 23 height 20
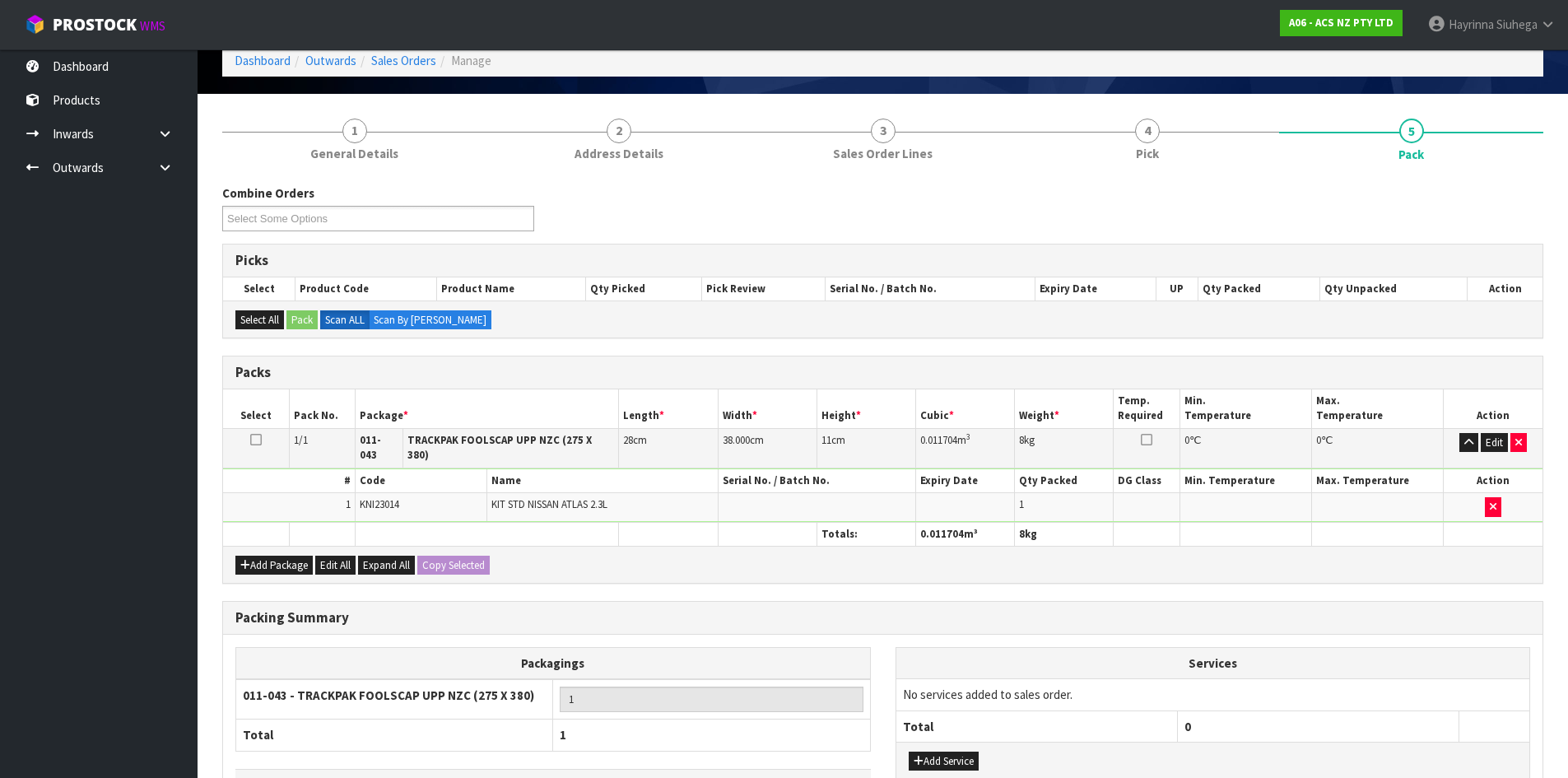
scroll to position [189, 0]
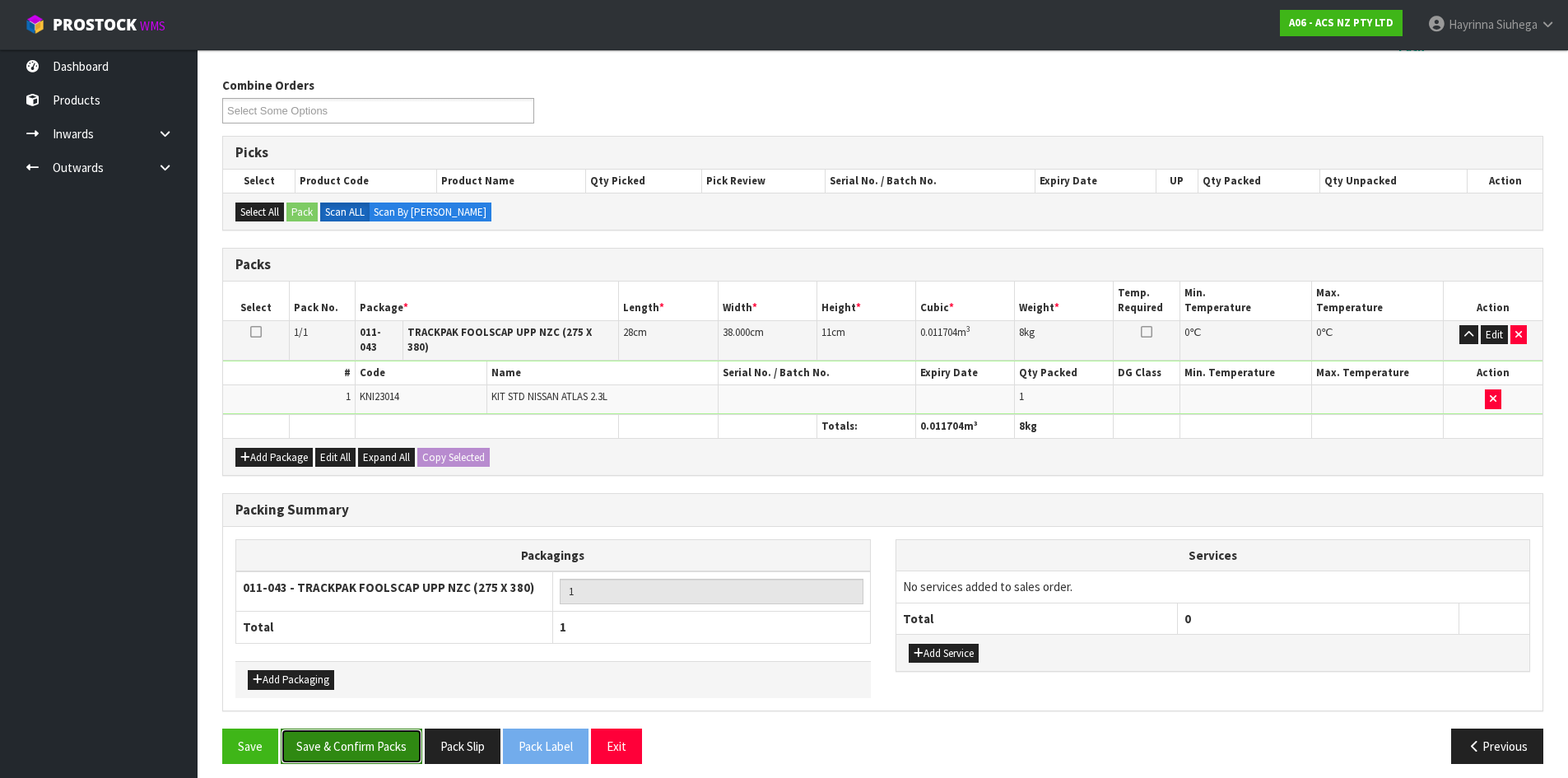
click at [348, 728] on button "Save & Confirm Packs" at bounding box center [352, 745] width 142 height 35
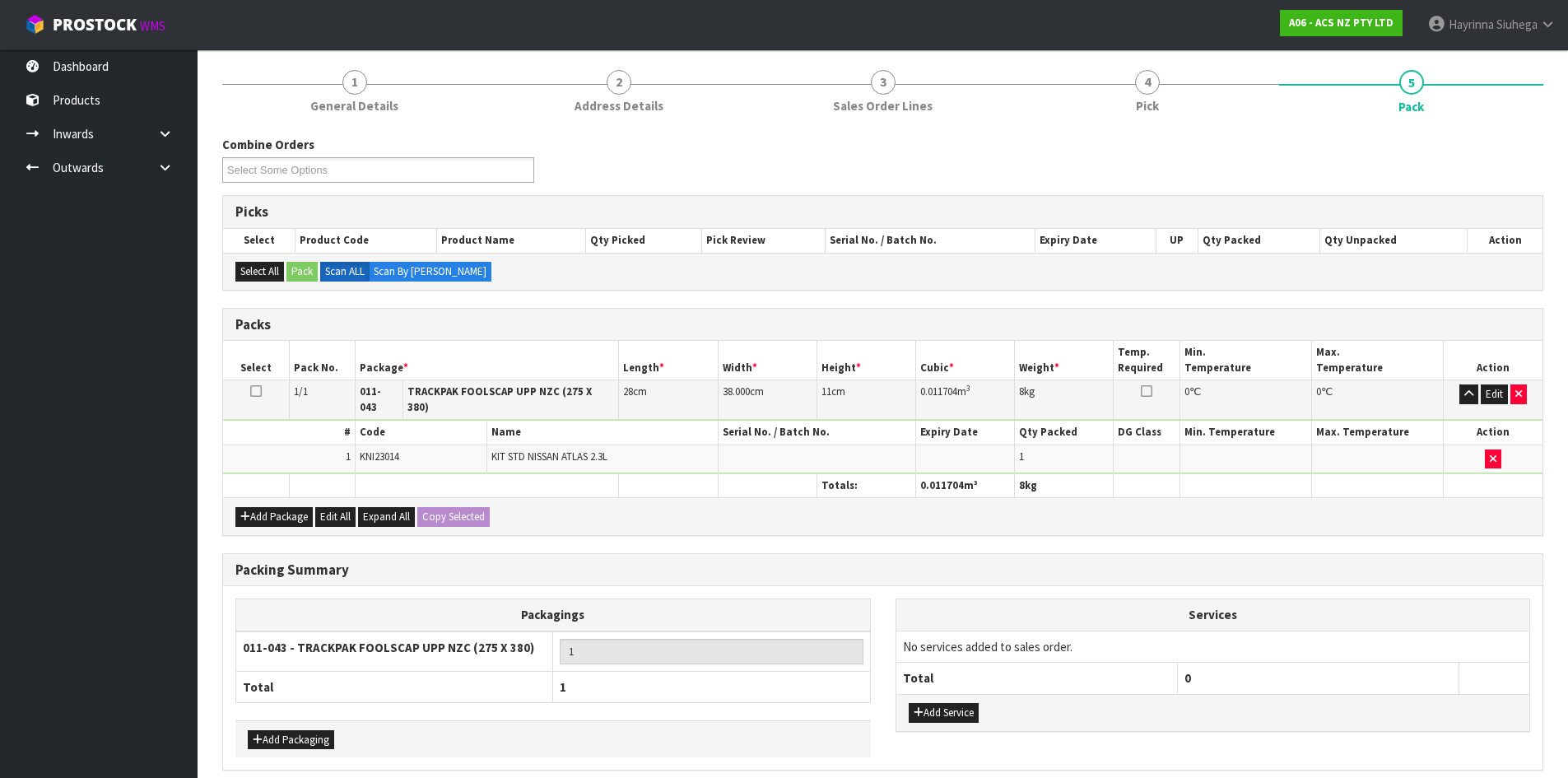
scroll to position [0, 0]
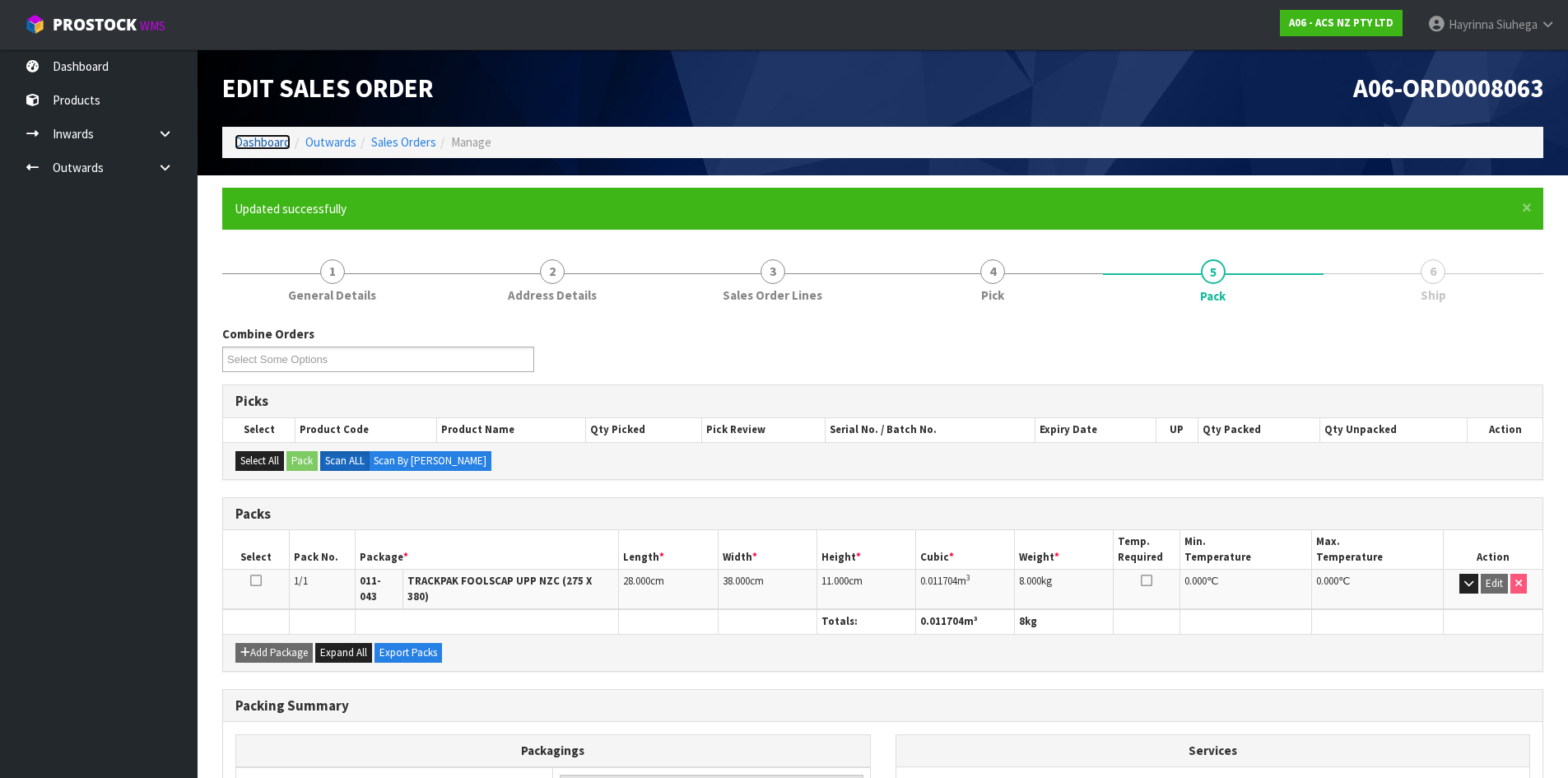
click at [263, 145] on link "Dashboard" at bounding box center [262, 142] width 56 height 16
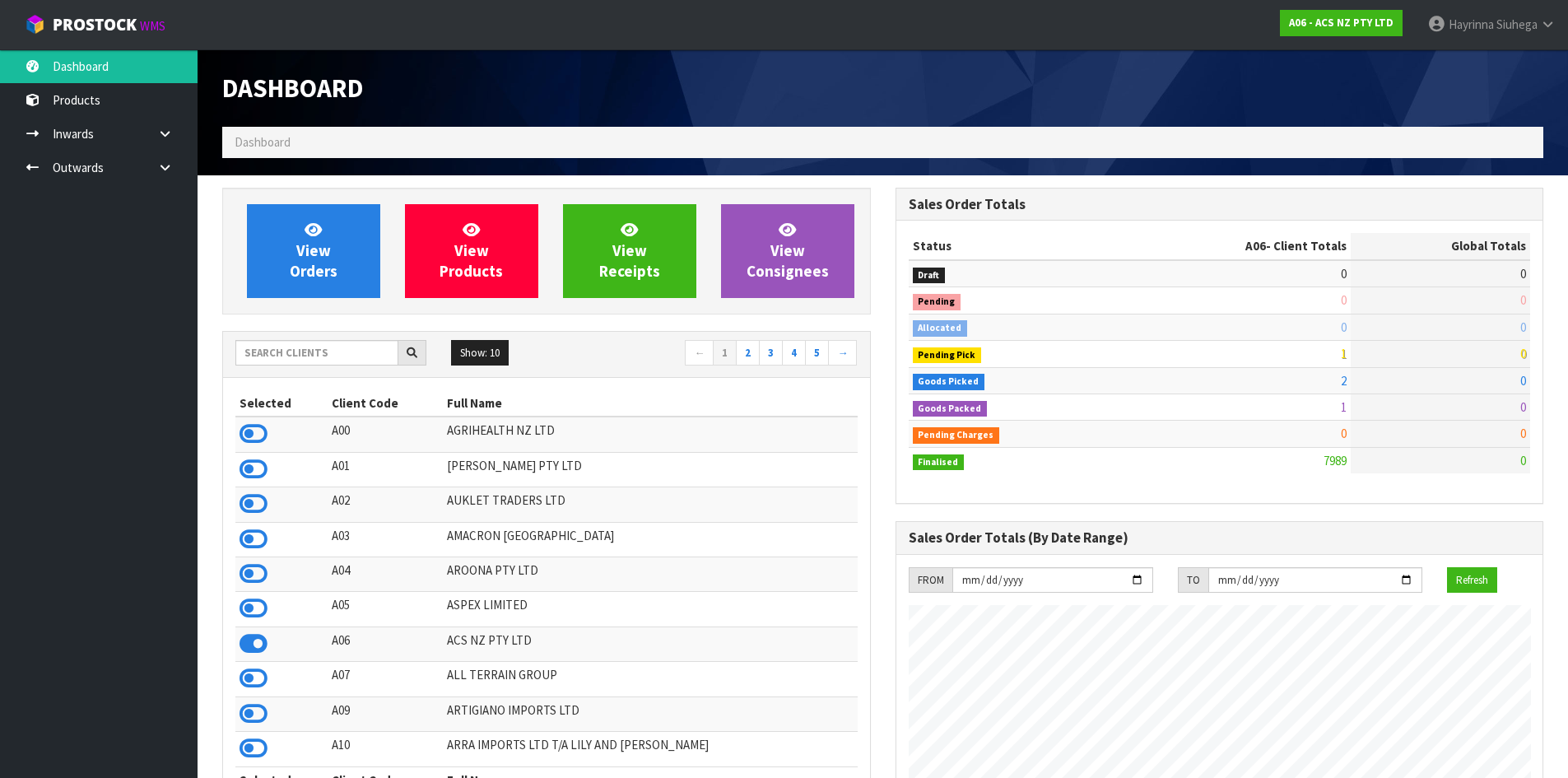
scroll to position [1246, 673]
click at [269, 228] on link "View Orders" at bounding box center [313, 250] width 133 height 94
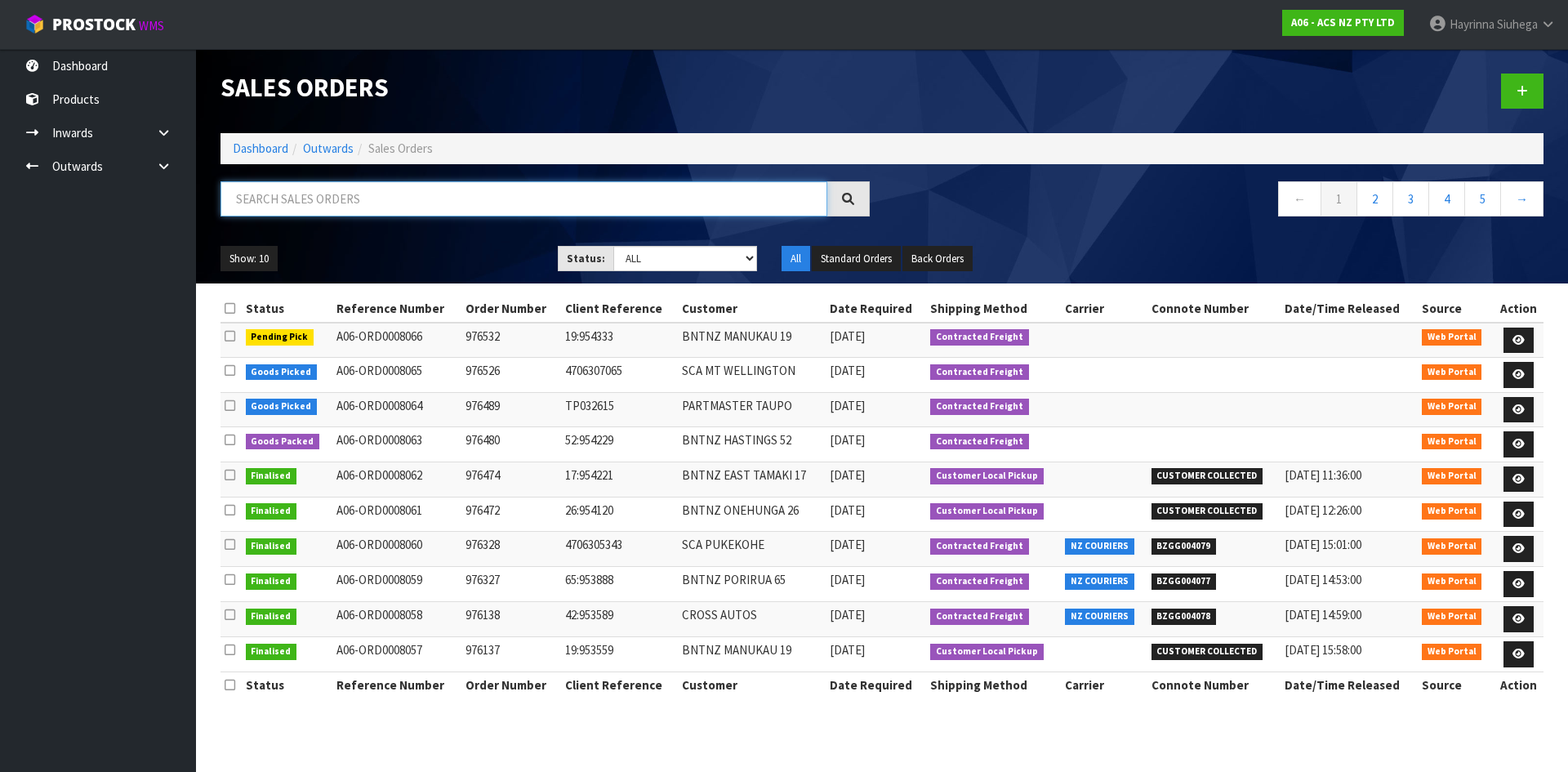
click at [247, 201] on input "text" at bounding box center [524, 199] width 607 height 35
type input "JOB-0417038"
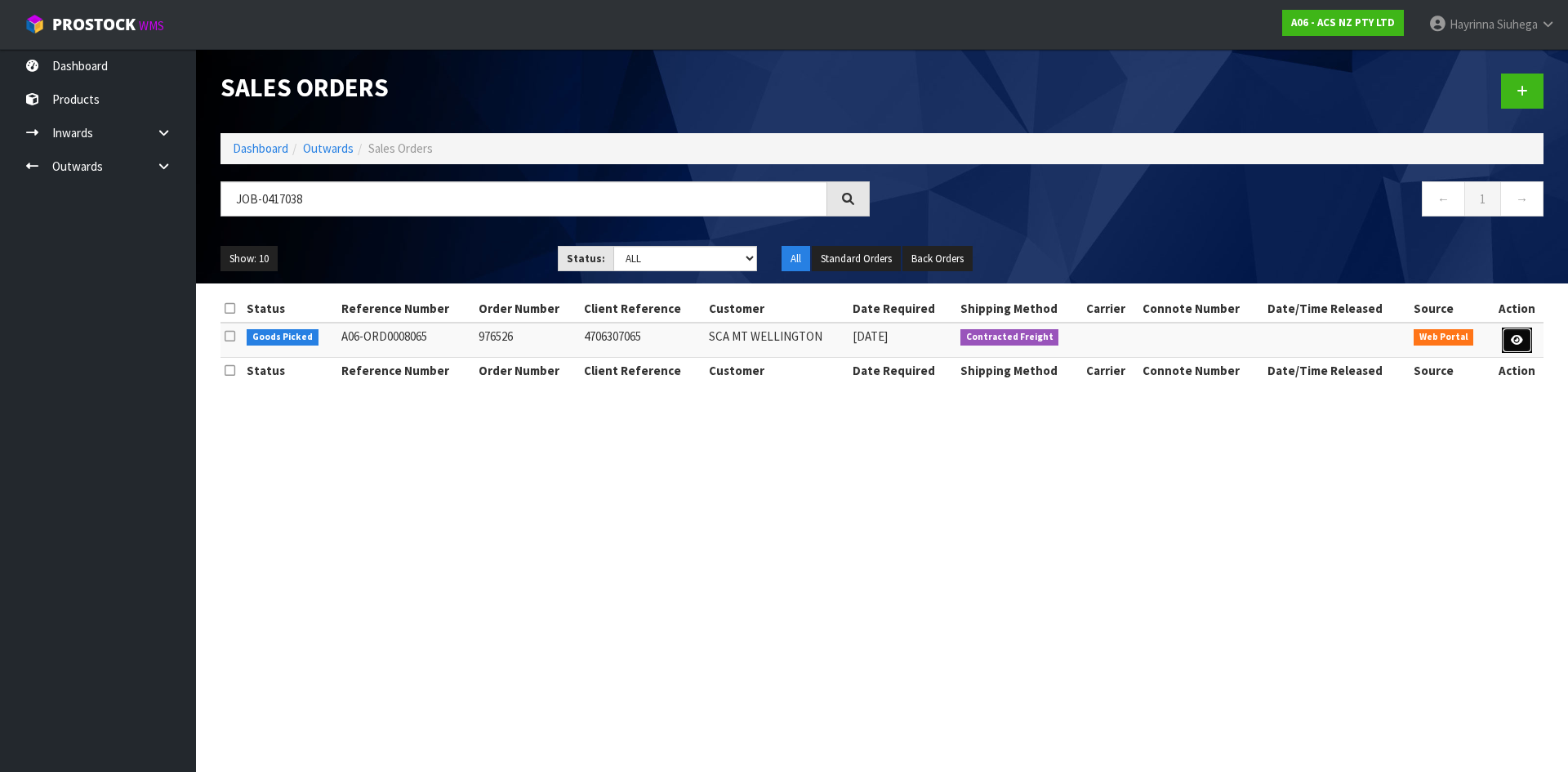
click at [1515, 336] on icon at bounding box center [1517, 340] width 13 height 11
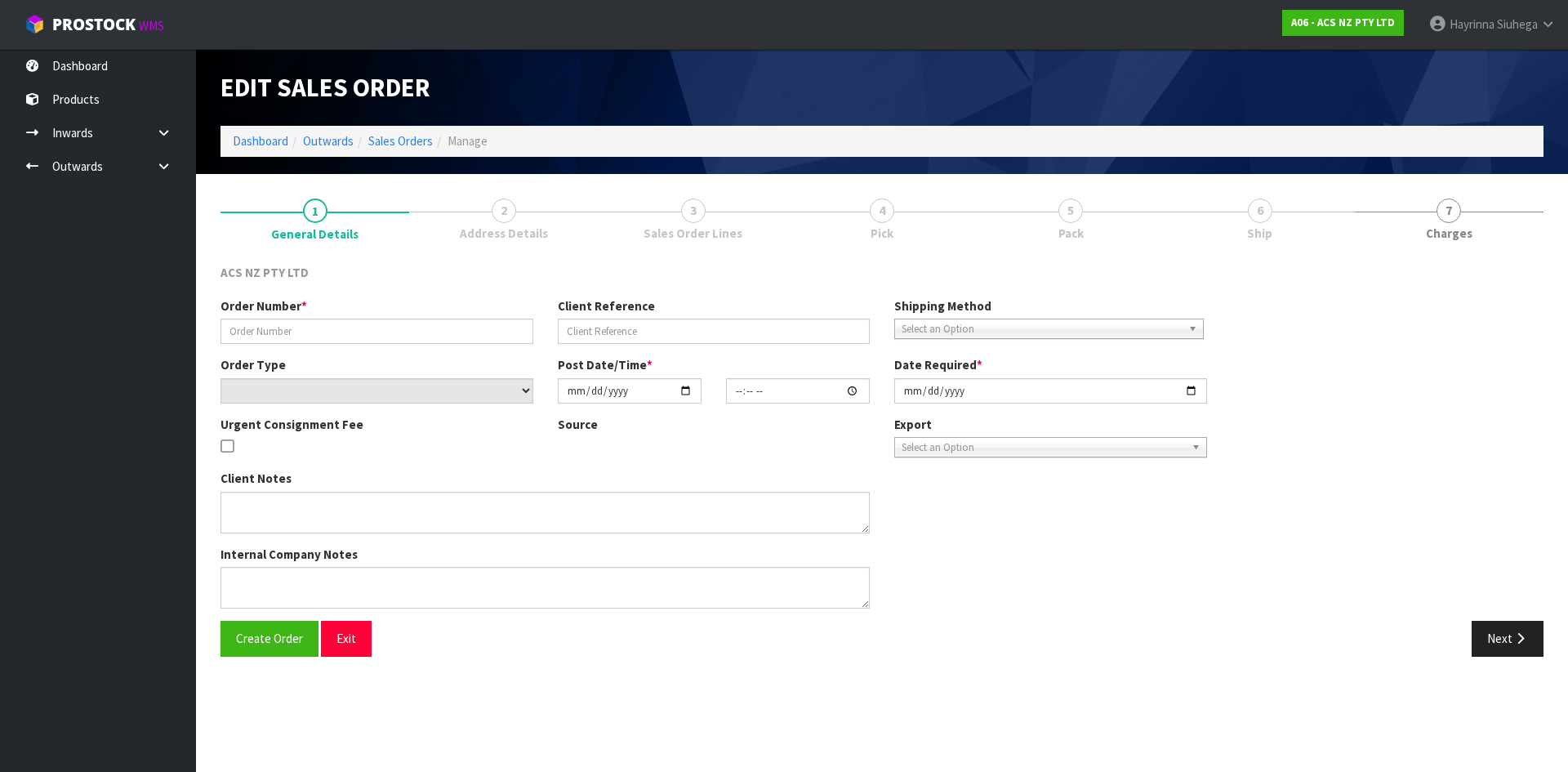
type input "976526"
type input "4706307065"
select select "number:0"
type input "[DATE]"
type input "13:05:00.000"
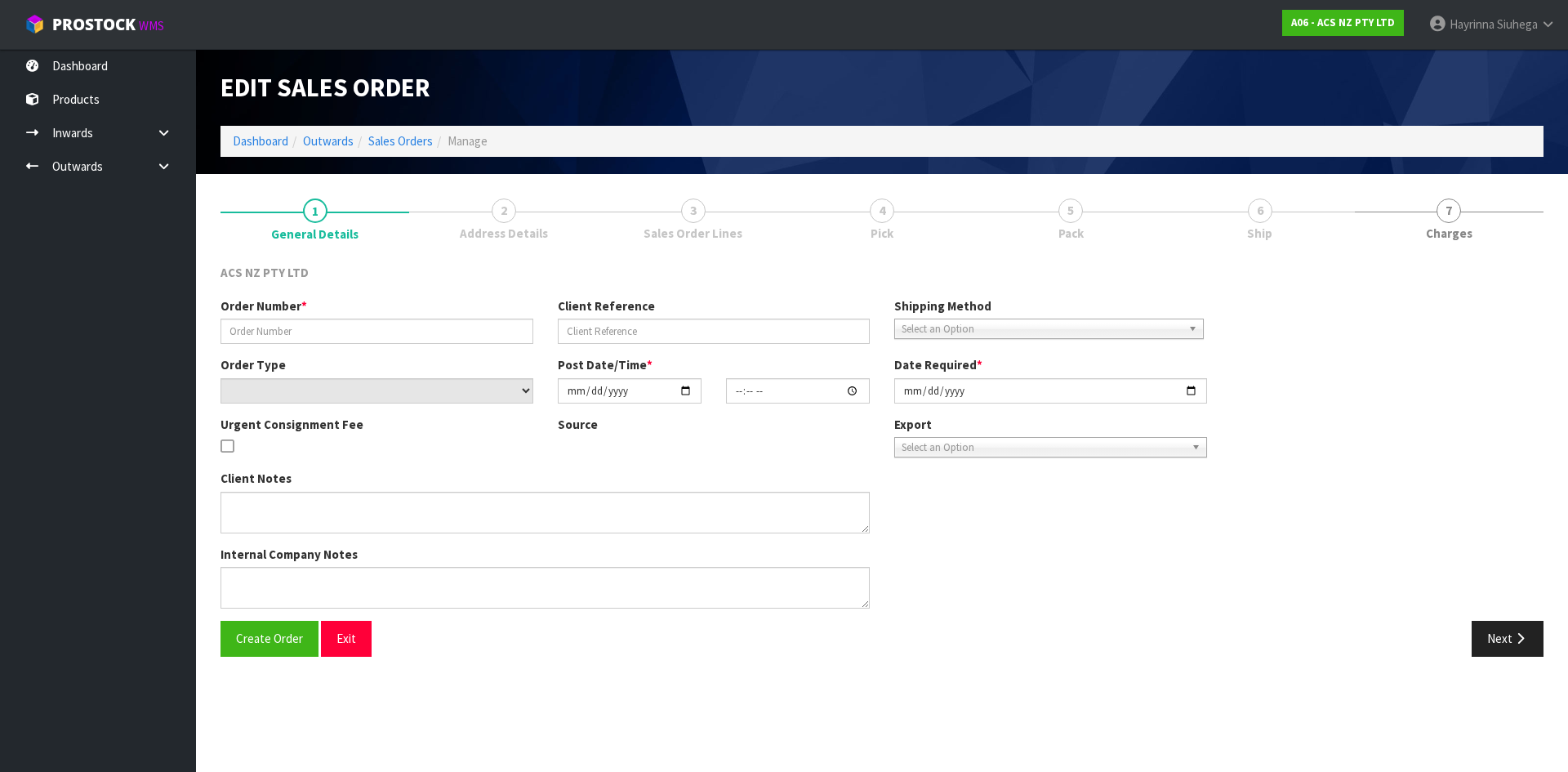
type input "[DATE]"
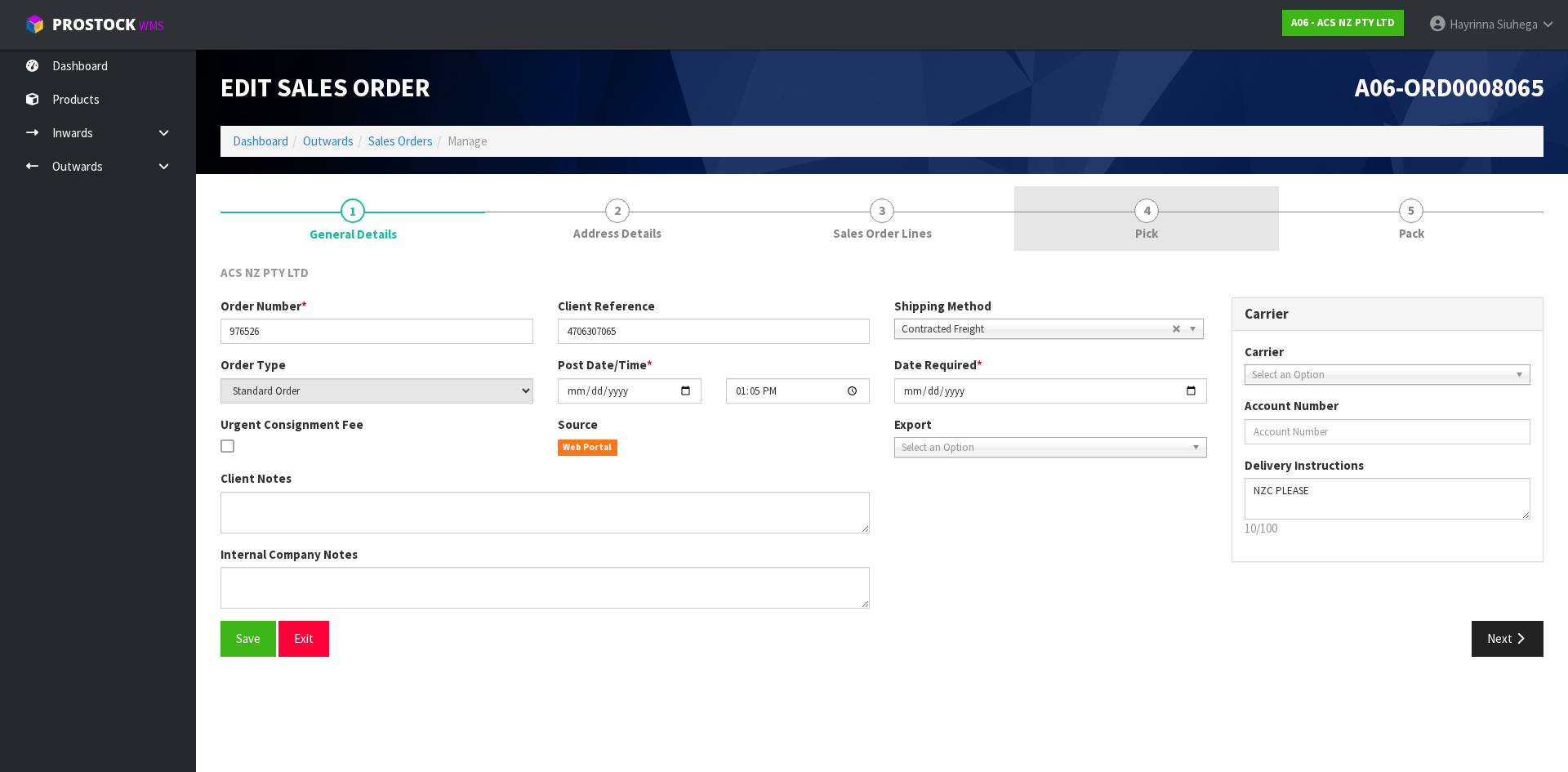
click at [1221, 217] on link "4 Pick" at bounding box center [1146, 218] width 264 height 65
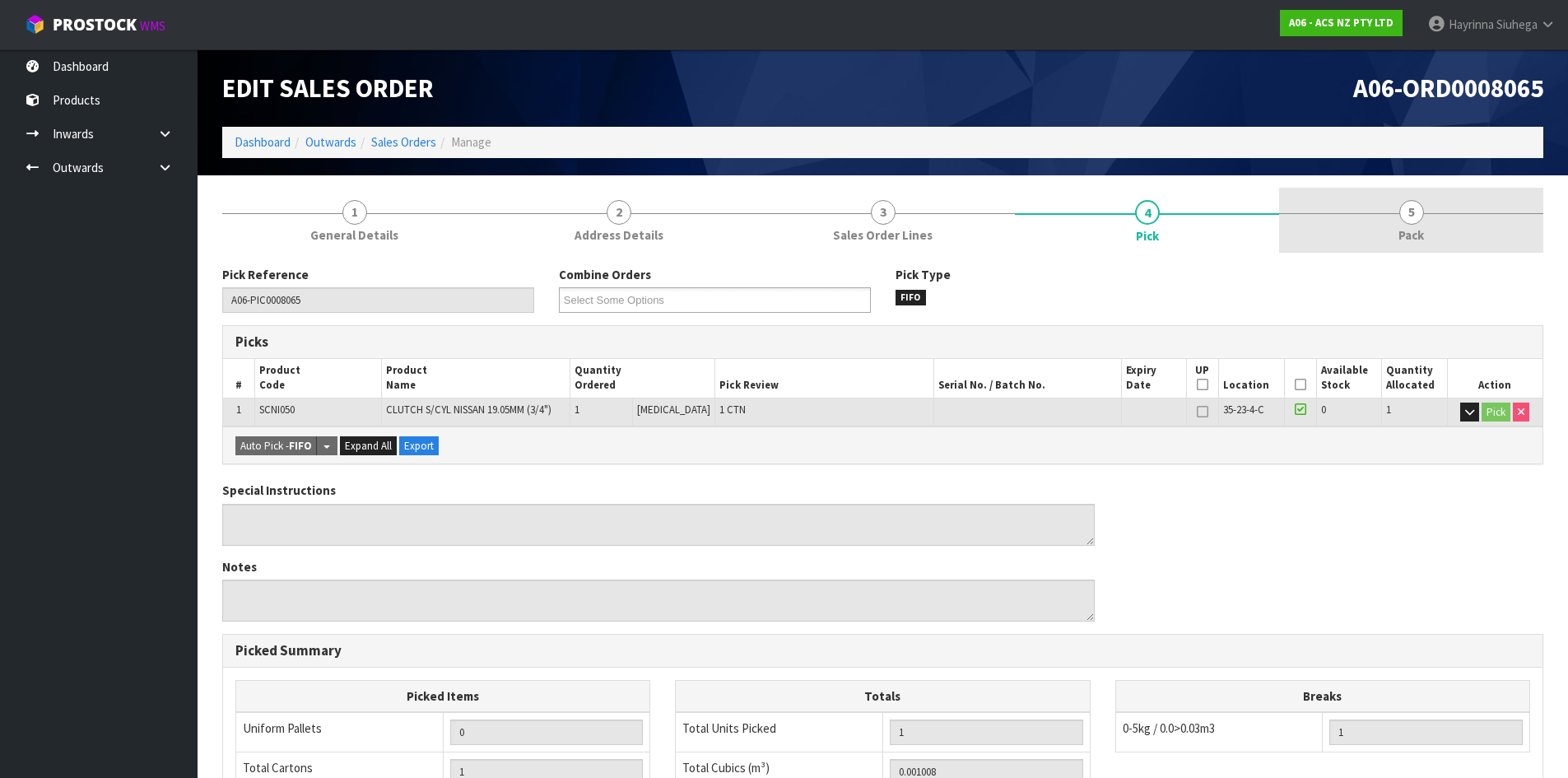
click at [1413, 211] on span "5" at bounding box center [1410, 212] width 25 height 25
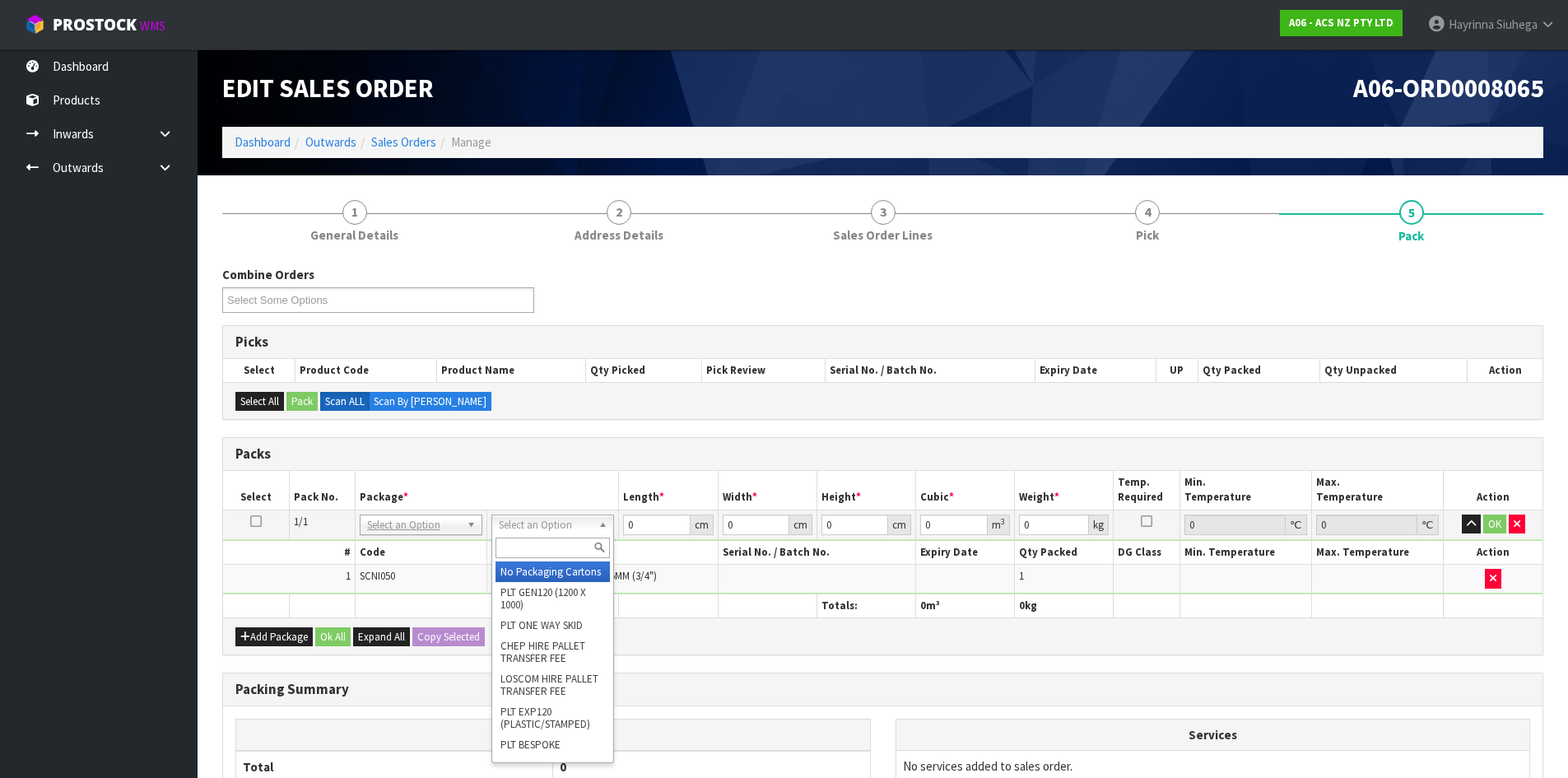
click at [569, 546] on input "text" at bounding box center [552, 547] width 114 height 21
type input "U20"
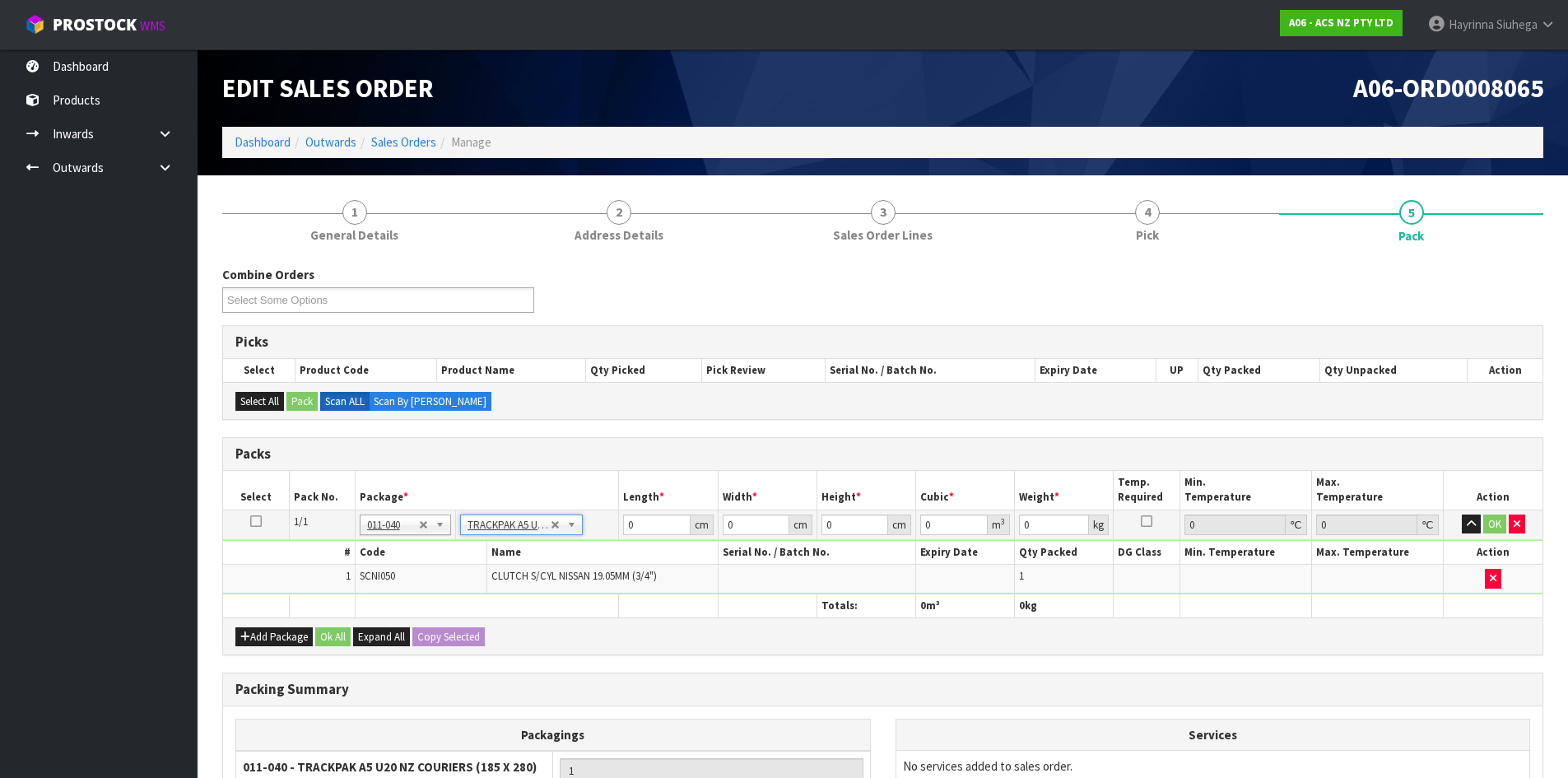
type input "18.5"
type input "28"
type input "0.01"
type input "0.000005"
type input "0.51"
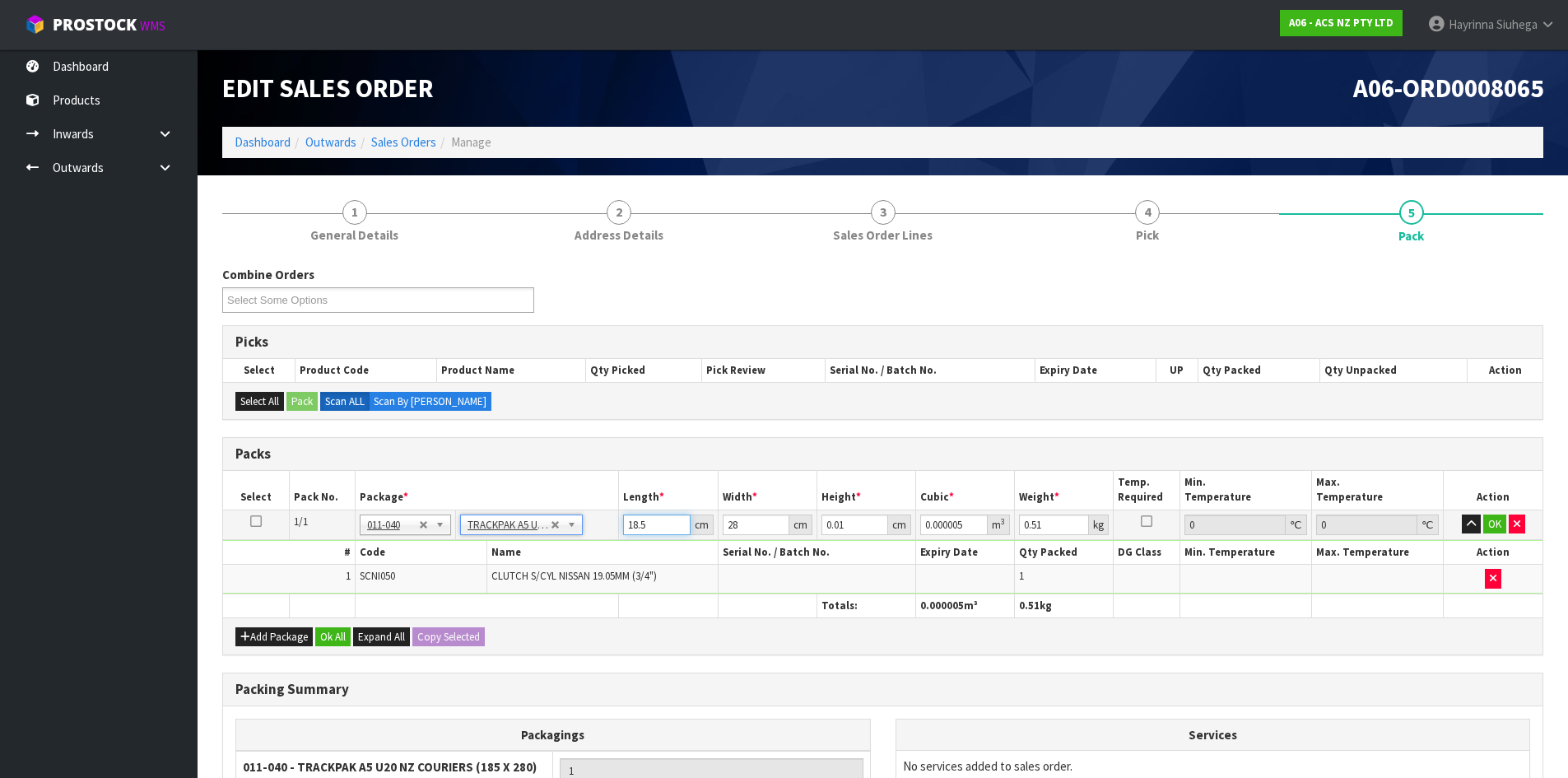
click at [640, 530] on input "18.5" at bounding box center [657, 524] width 67 height 21
click at [640, 529] on input "18.5" at bounding box center [657, 524] width 67 height 21
type input "1"
type input "0"
type input "19"
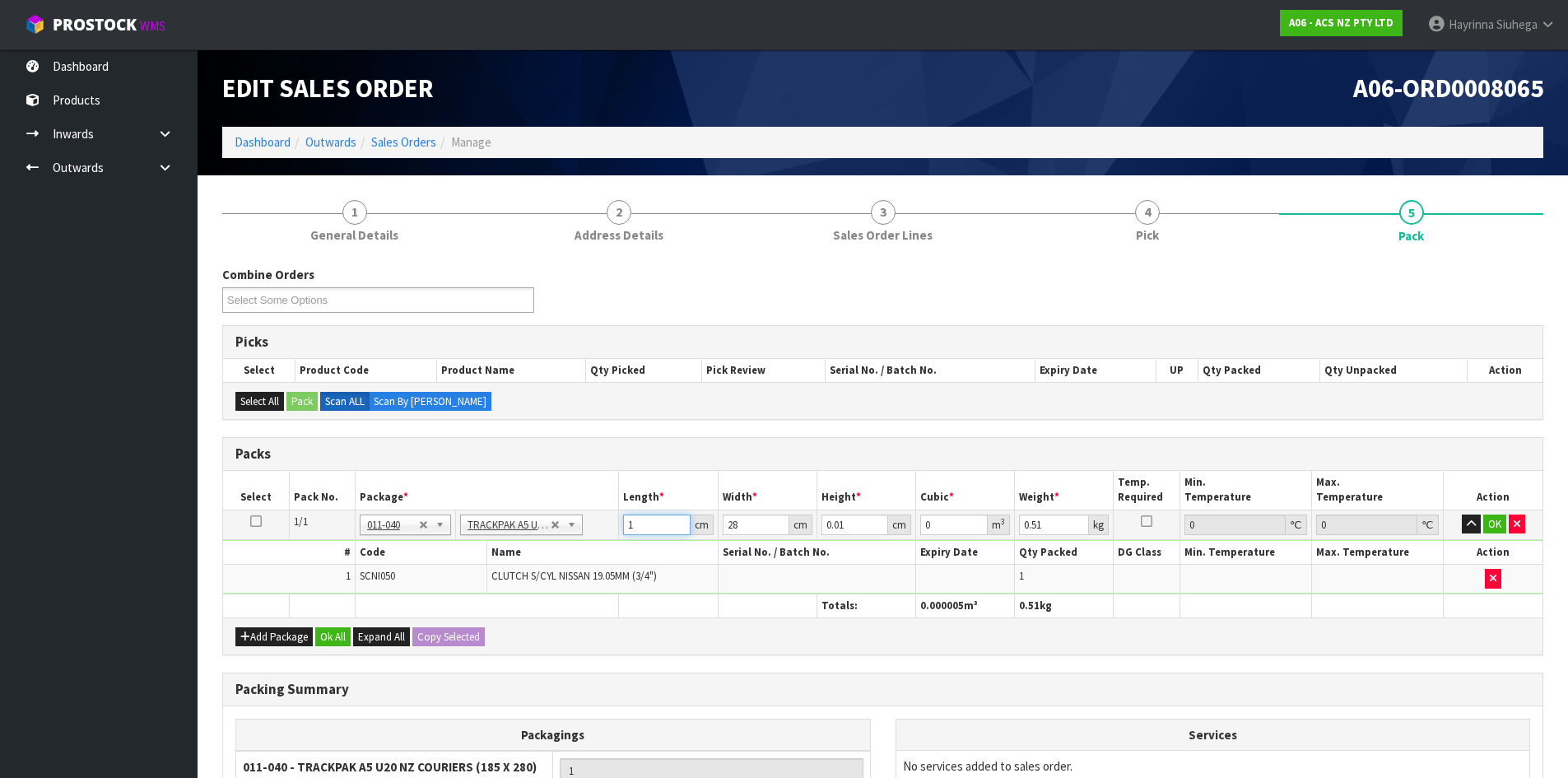
type input "0.000005"
type input "19"
type input "7"
type input "0.003724"
type input "7"
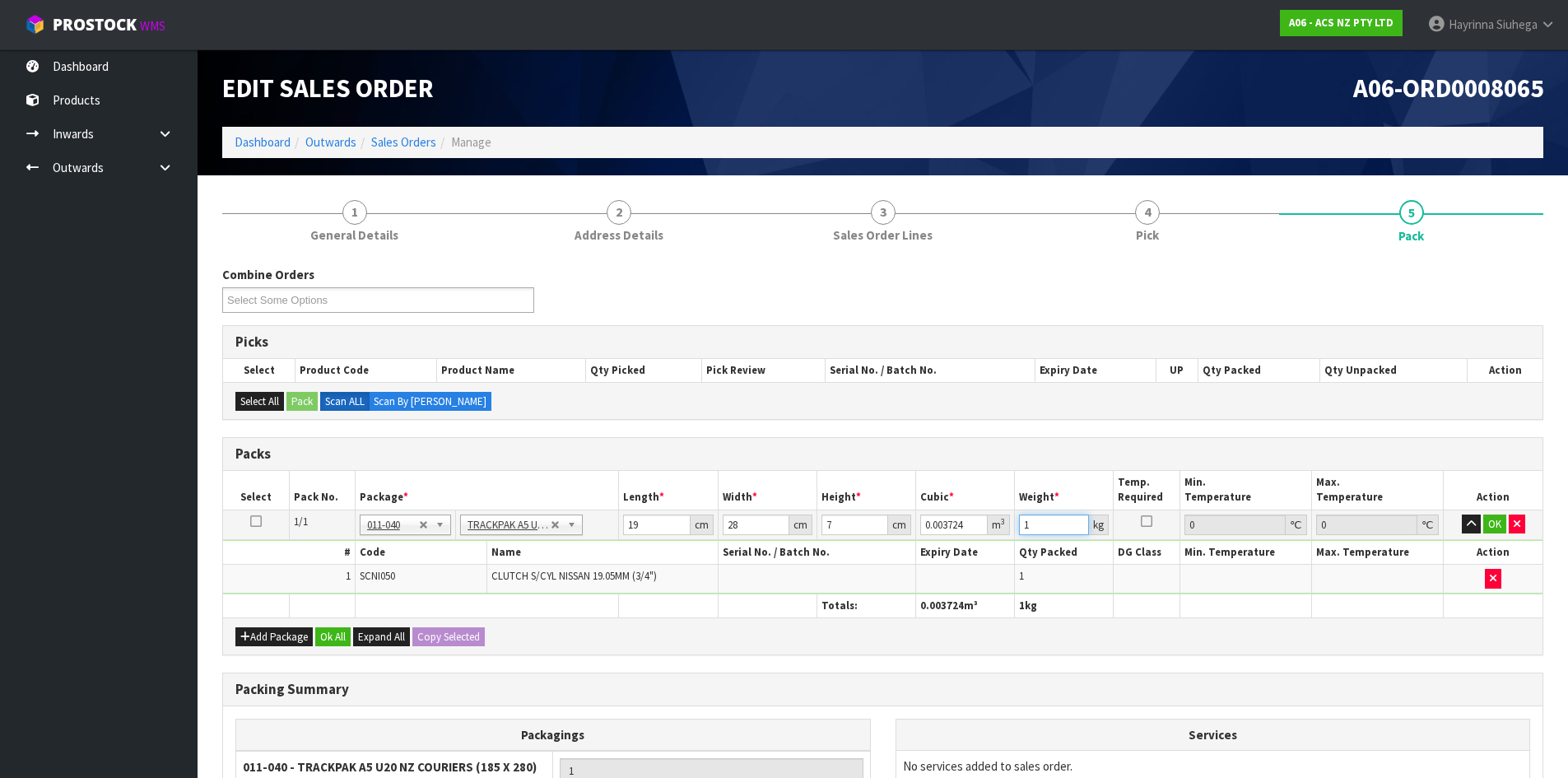
type input "1"
click button "OK" at bounding box center [1494, 524] width 23 height 20
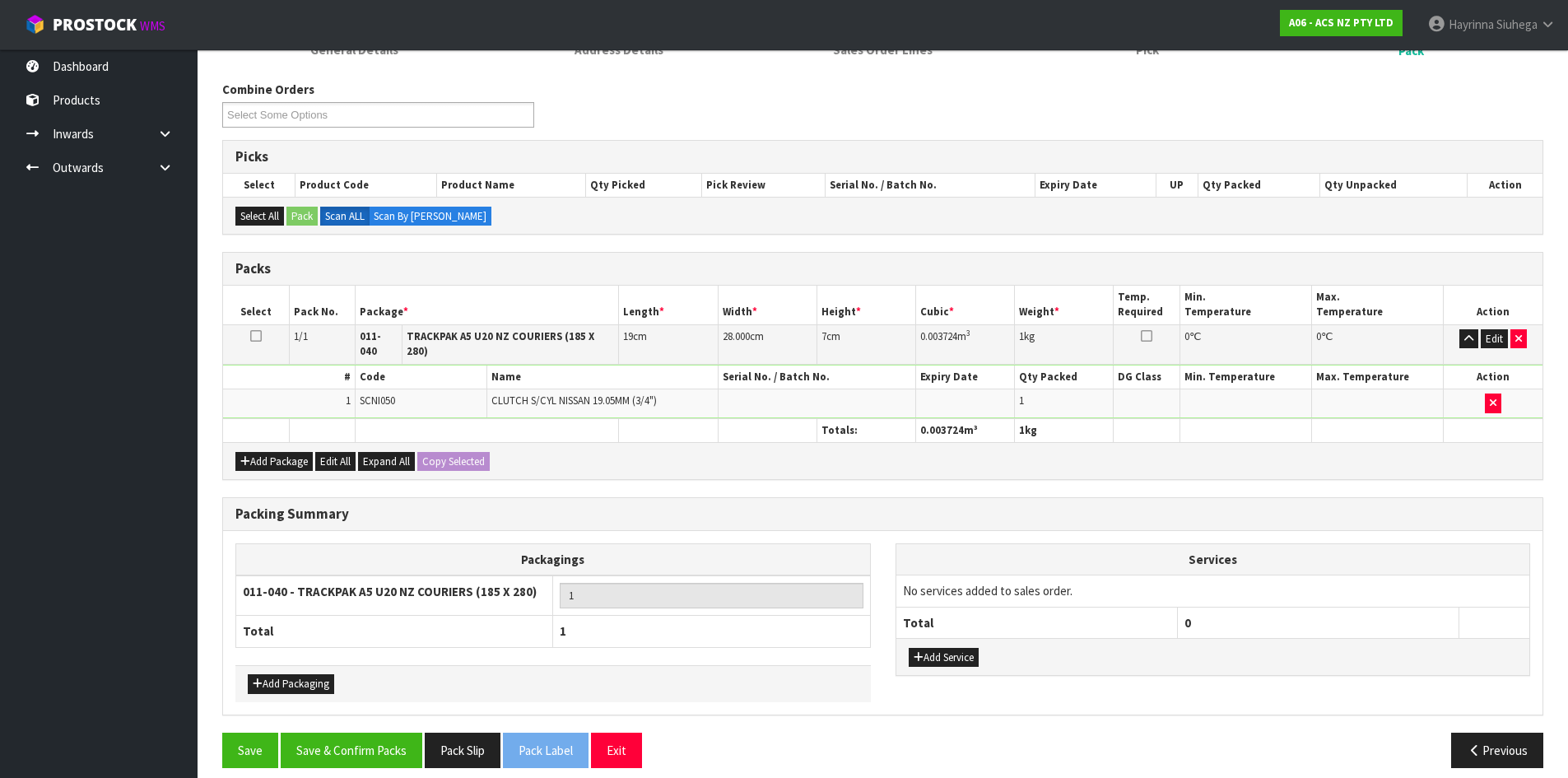
scroll to position [189, 0]
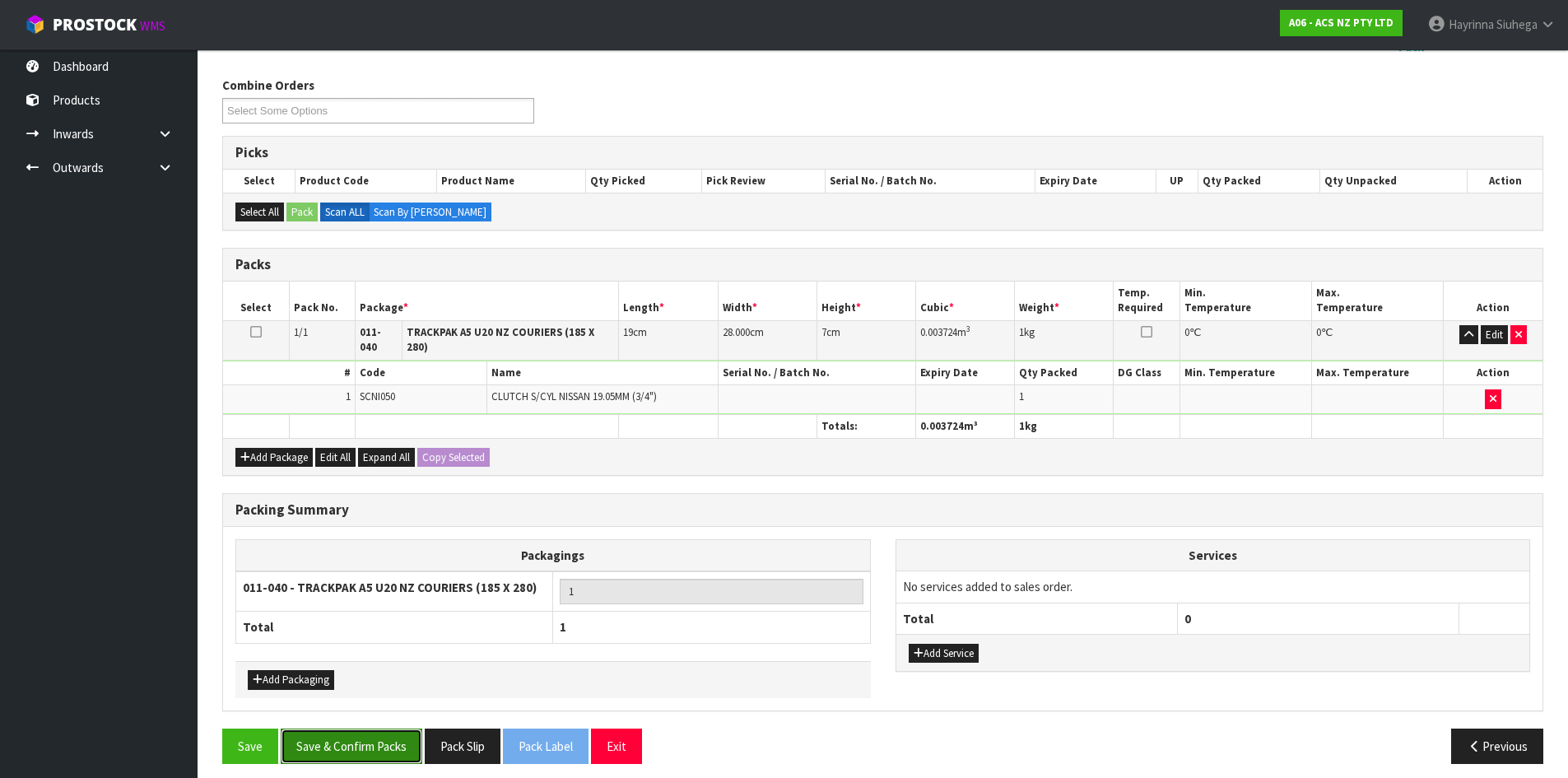
click at [375, 733] on button "Save & Confirm Packs" at bounding box center [352, 745] width 142 height 35
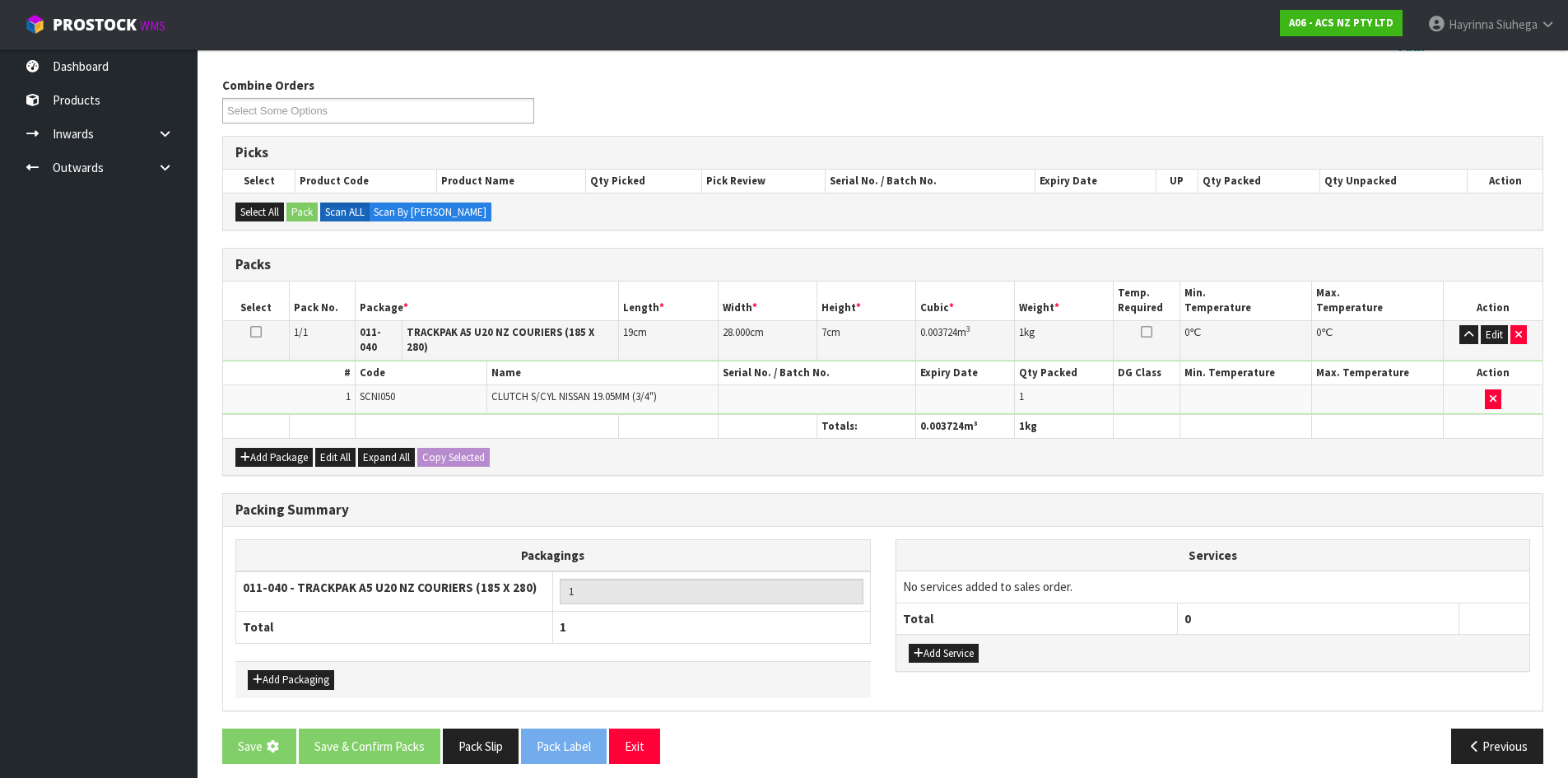
scroll to position [0, 0]
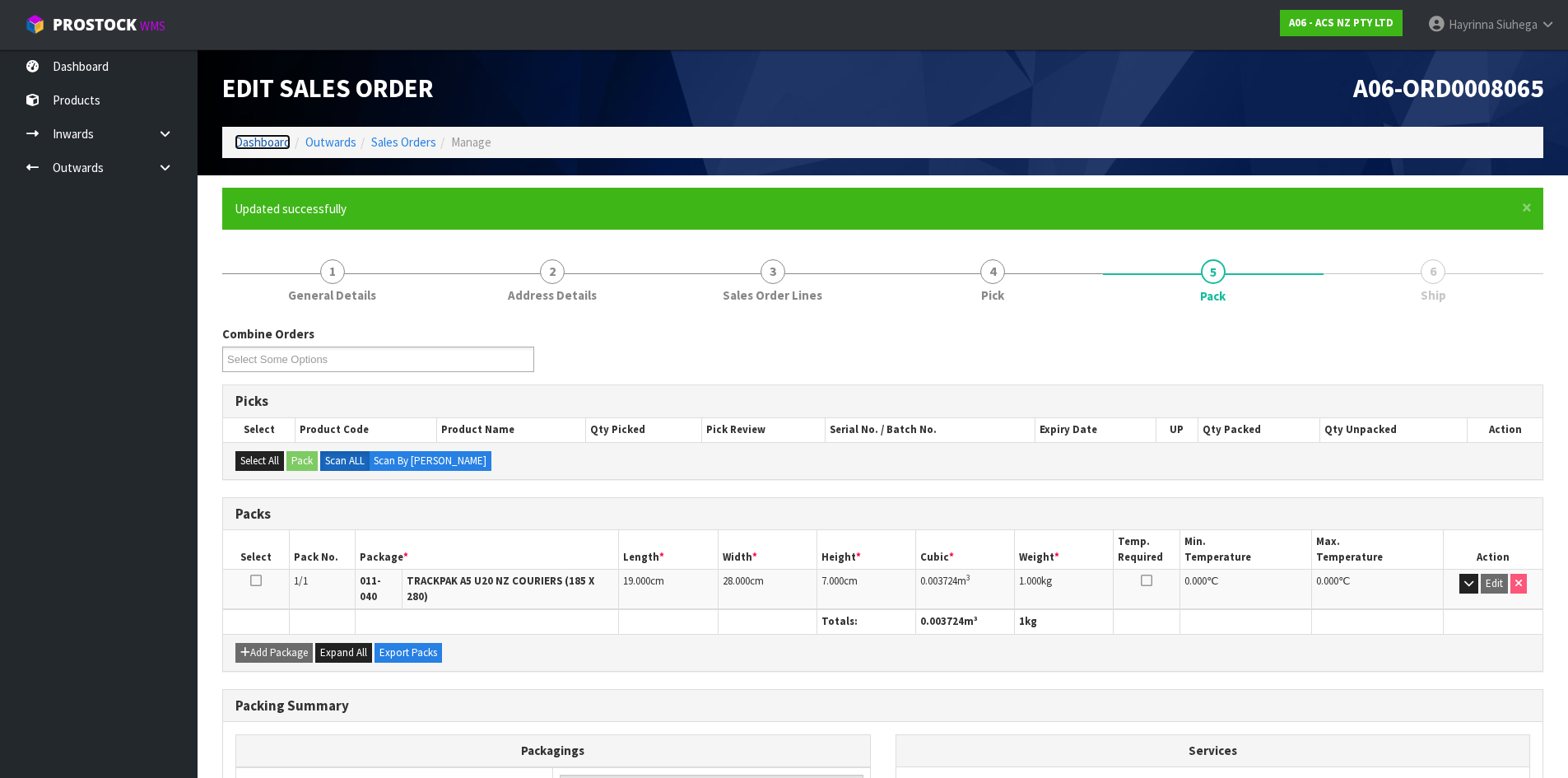
click at [263, 141] on link "Dashboard" at bounding box center [262, 142] width 56 height 16
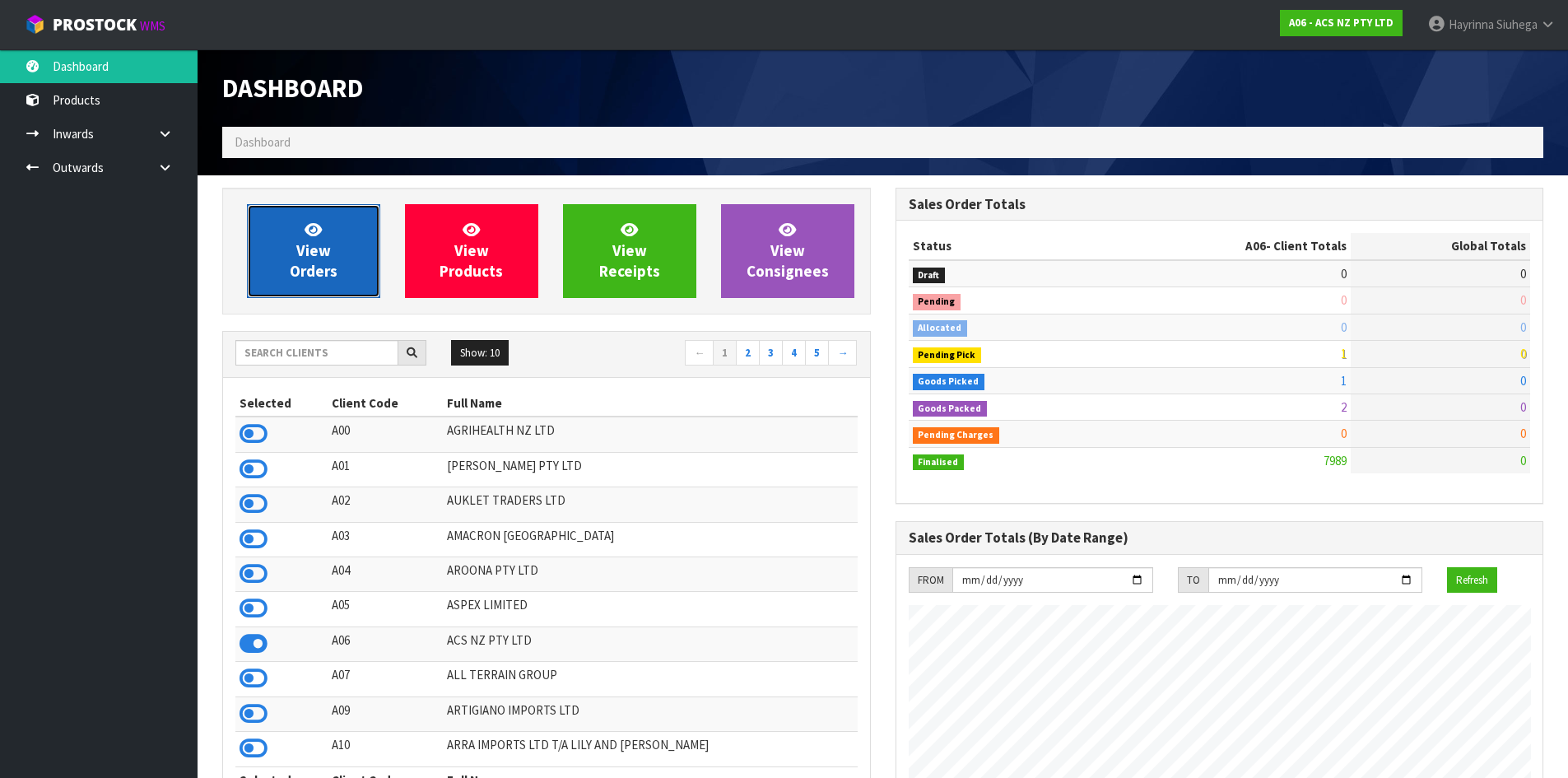
scroll to position [1246, 673]
click at [333, 259] on link "View Orders" at bounding box center [313, 250] width 133 height 94
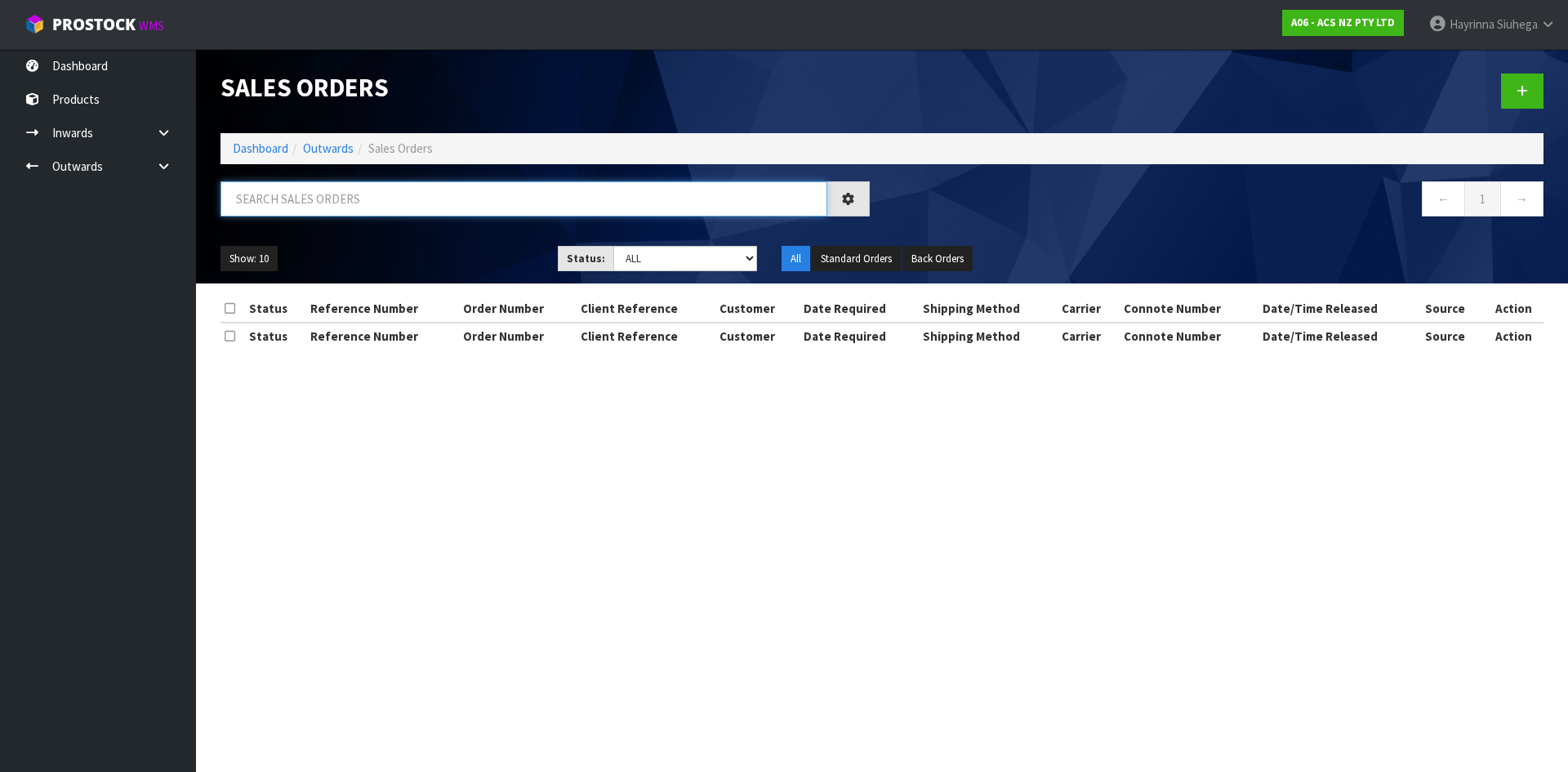
click at [339, 208] on input "text" at bounding box center [524, 199] width 607 height 35
type input "JOB-0416995"
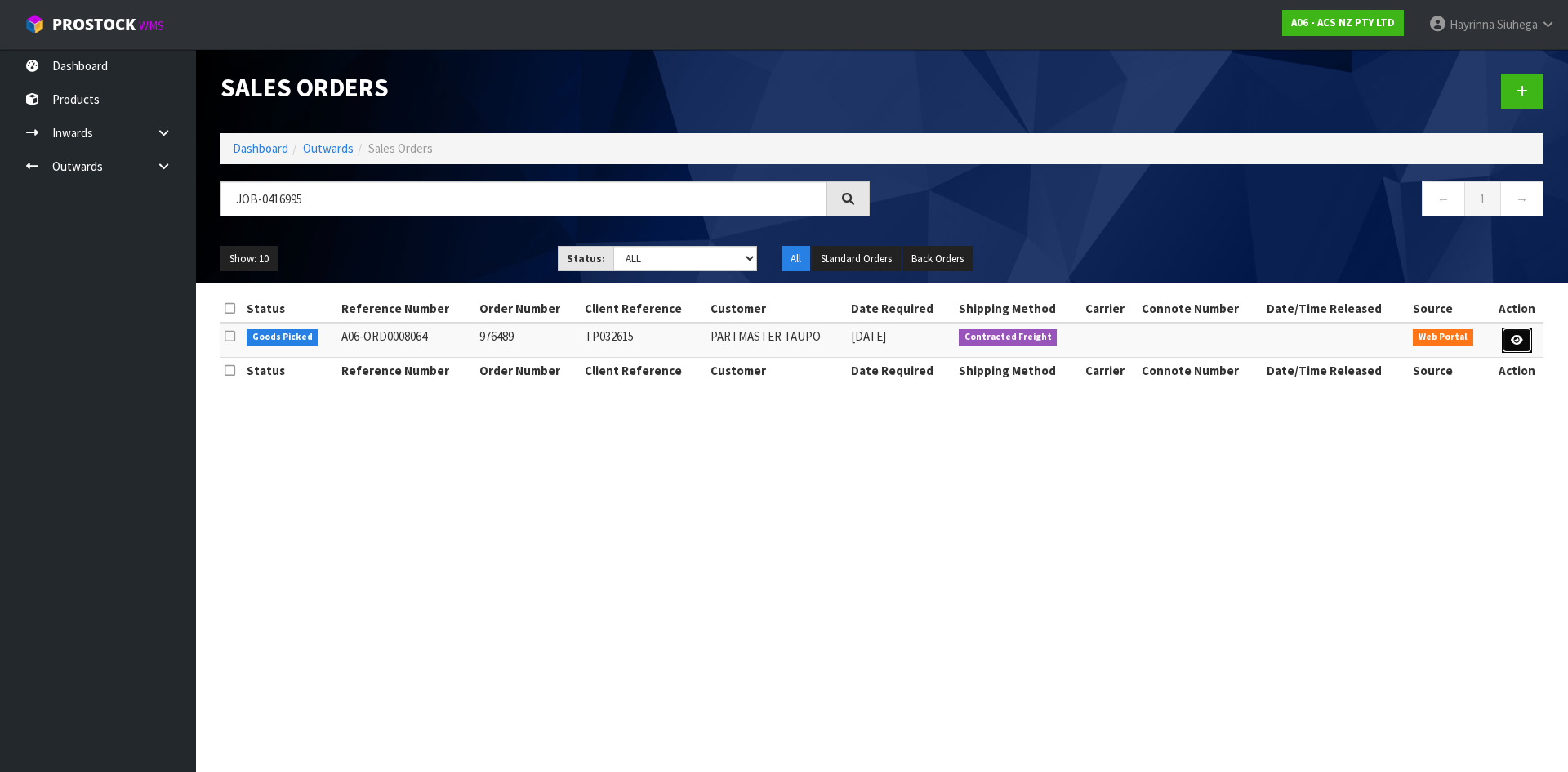
click at [1526, 338] on link at bounding box center [1516, 341] width 30 height 26
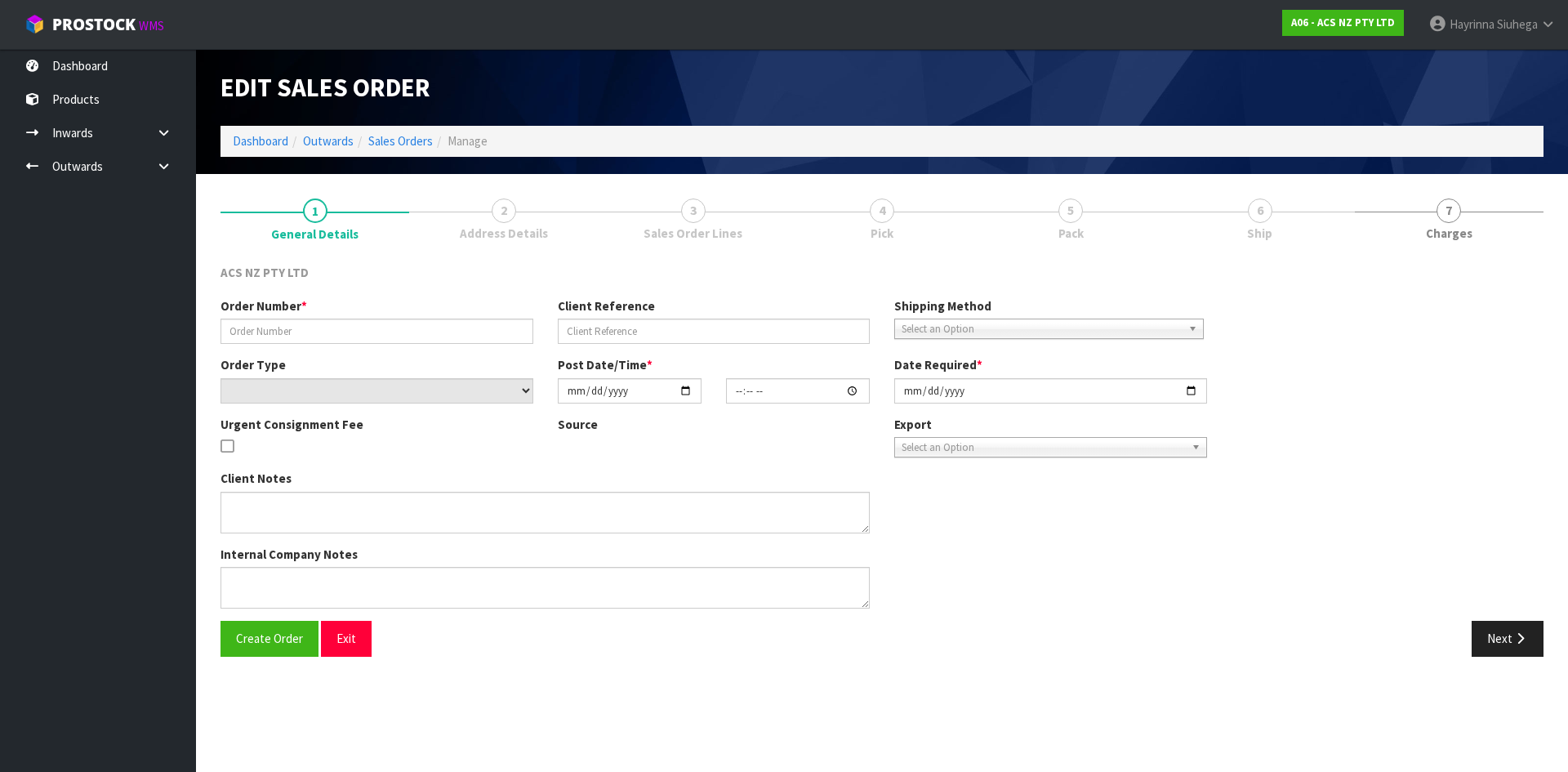
type input "976489"
type input "TP032615"
select select "number:0"
type input "[DATE]"
type input "10:42:00.000"
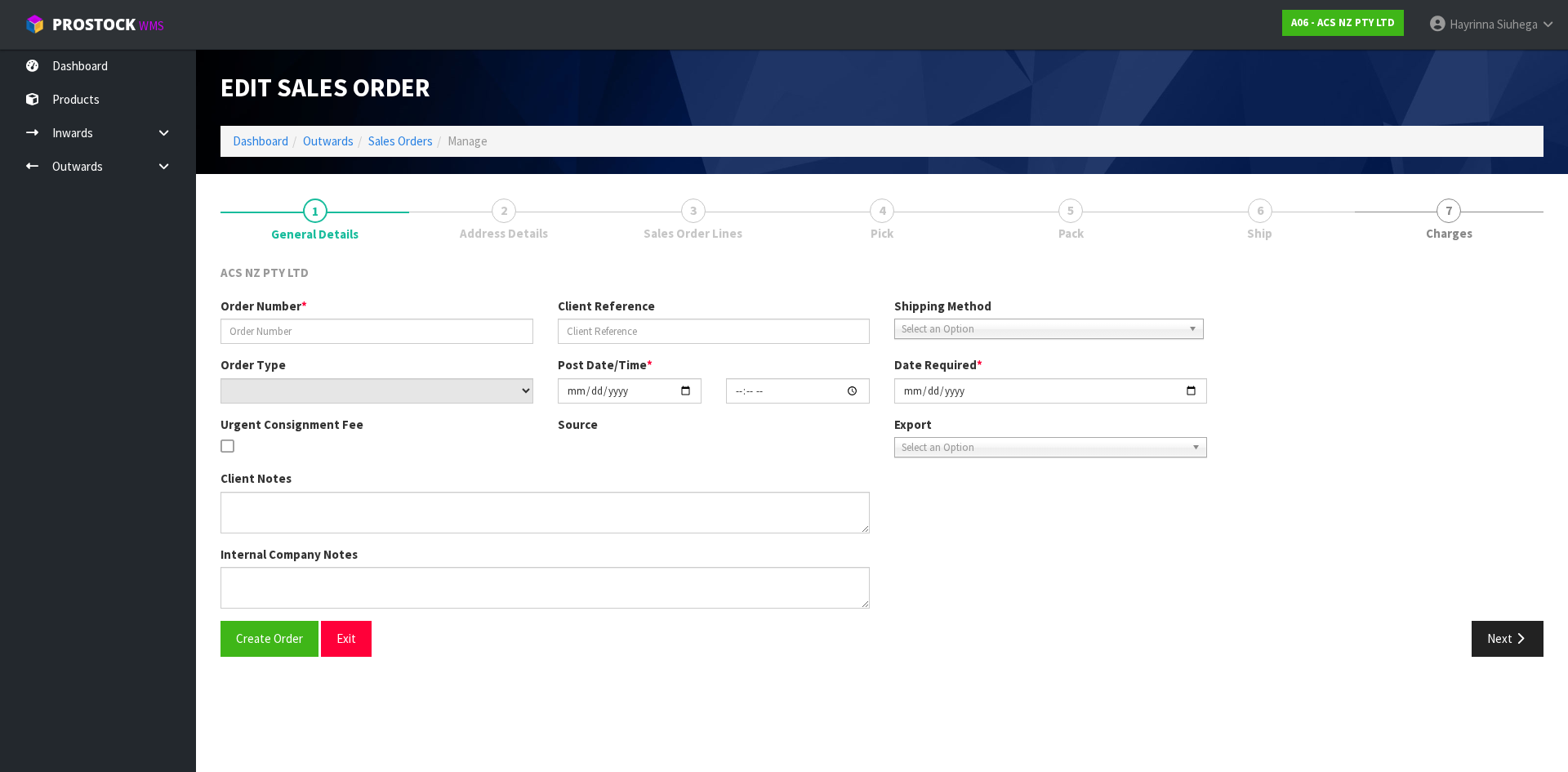
type input "[DATE]"
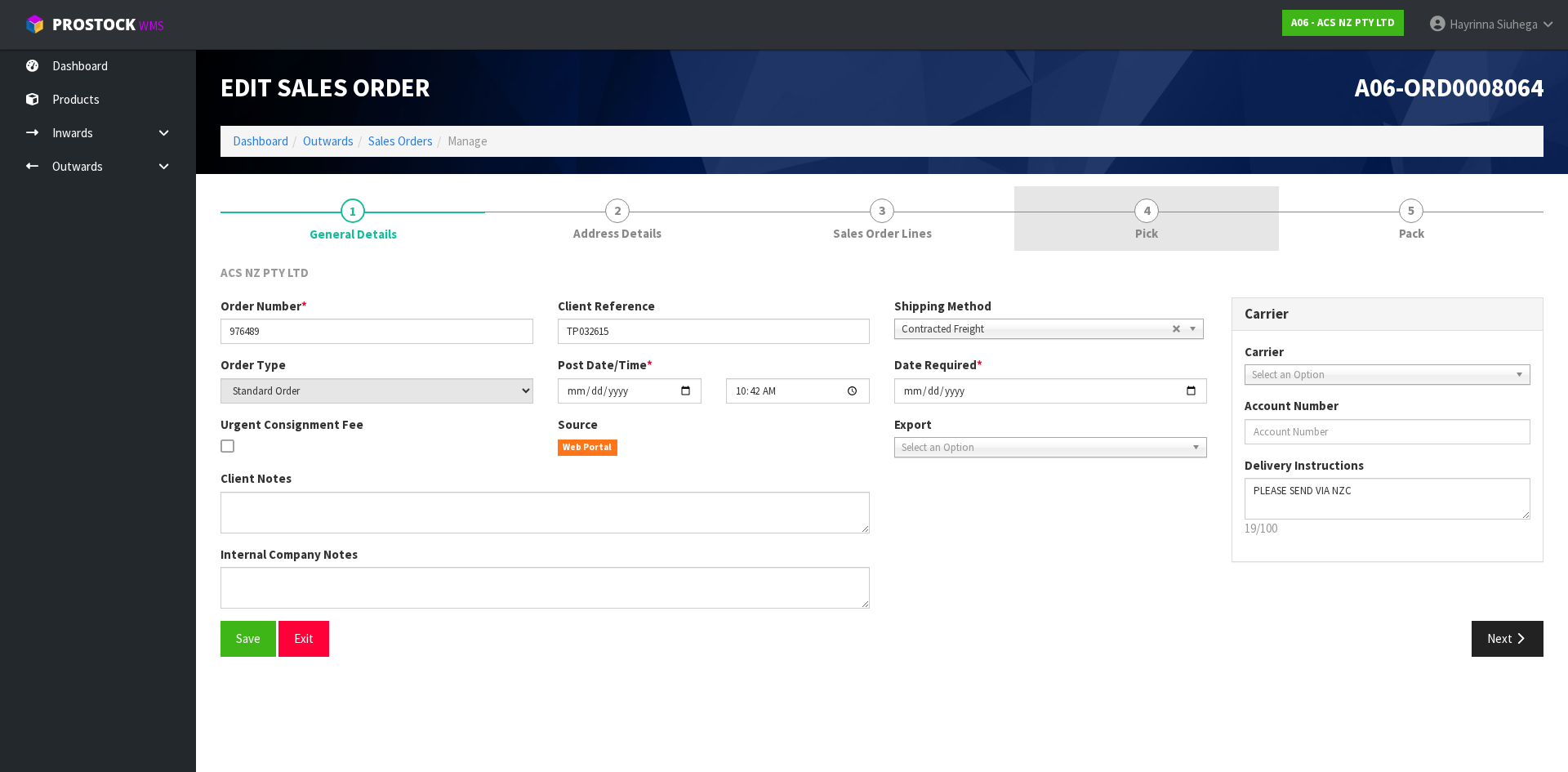
click at [1277, 242] on link "4 Pick" at bounding box center [1146, 218] width 264 height 65
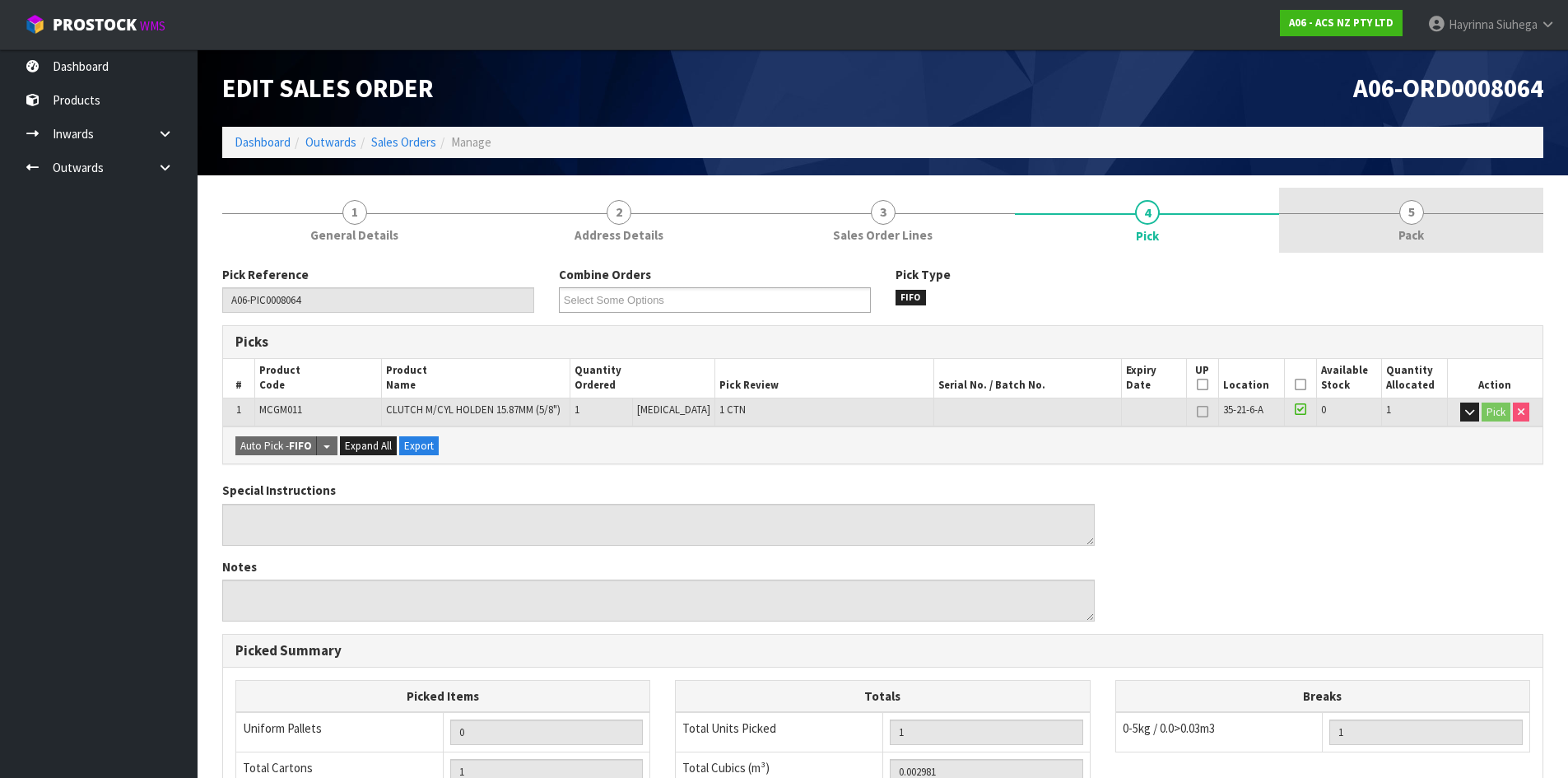
click at [1300, 216] on link "5 Pack" at bounding box center [1411, 220] width 264 height 65
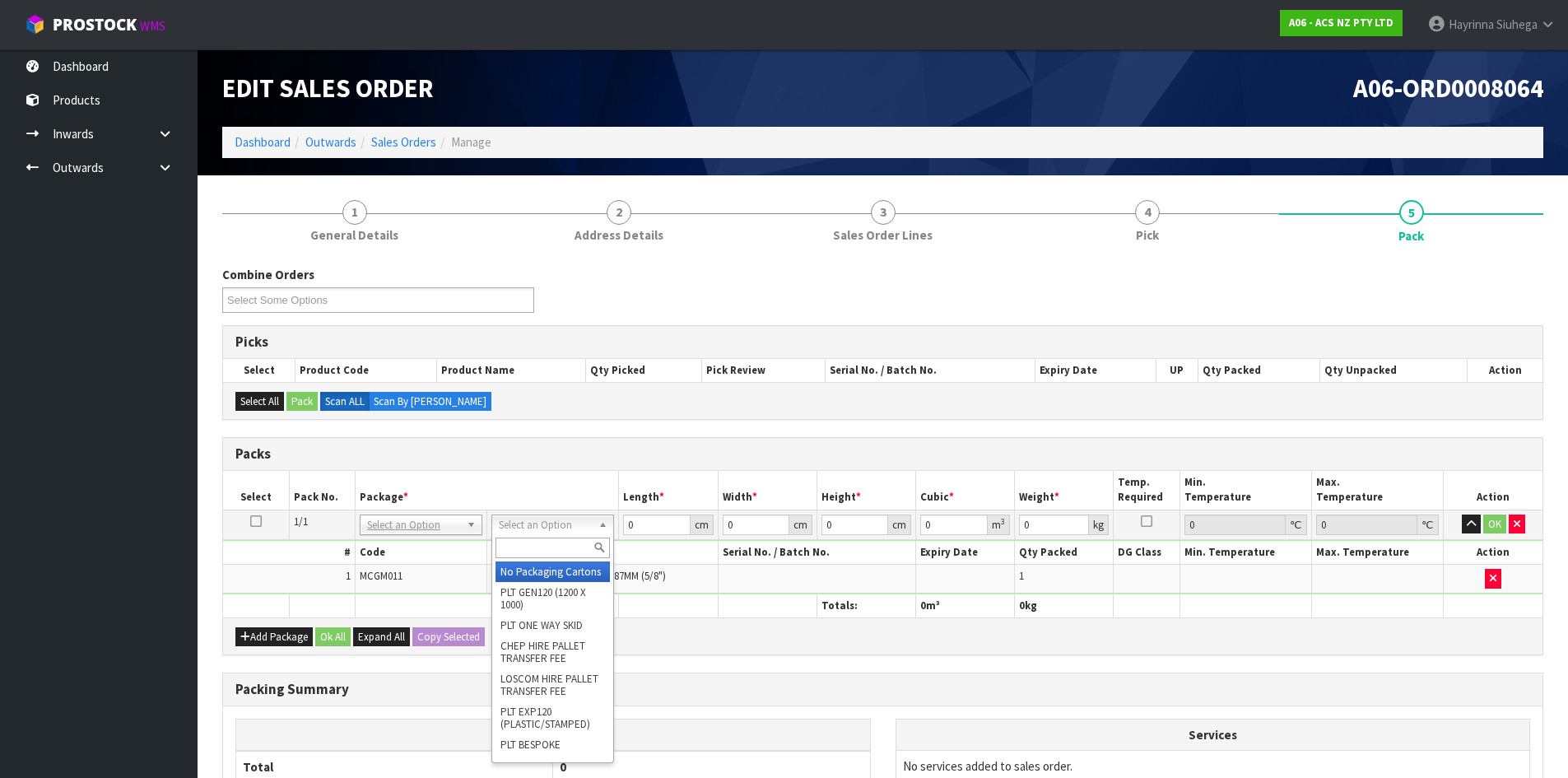
click at [537, 551] on input "text" at bounding box center [552, 547] width 114 height 21
type input "U40"
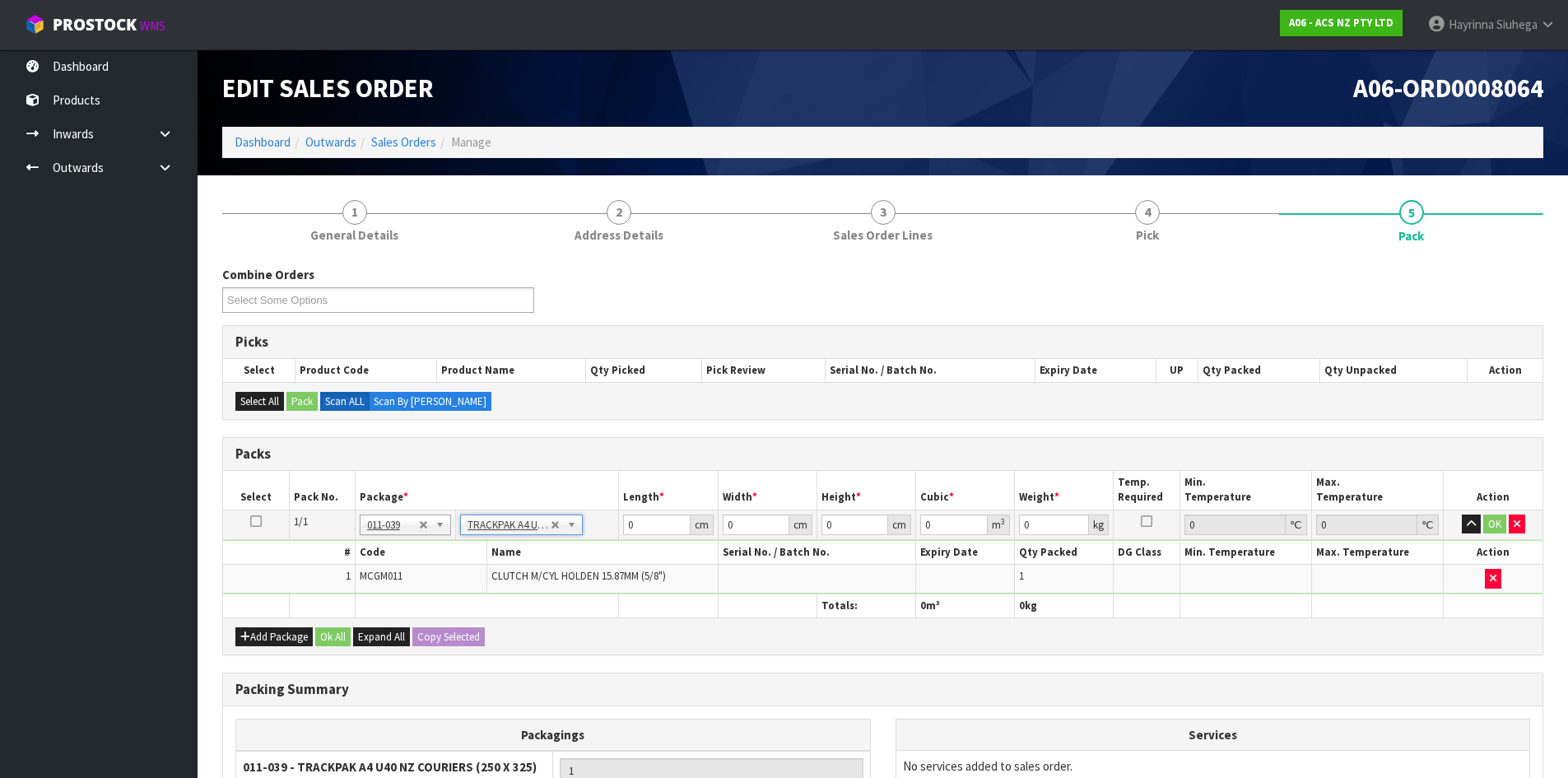
type input "25"
click at [732, 524] on input "32.5" at bounding box center [756, 524] width 67 height 21
click button "OK" at bounding box center [1494, 524] width 23 height 20
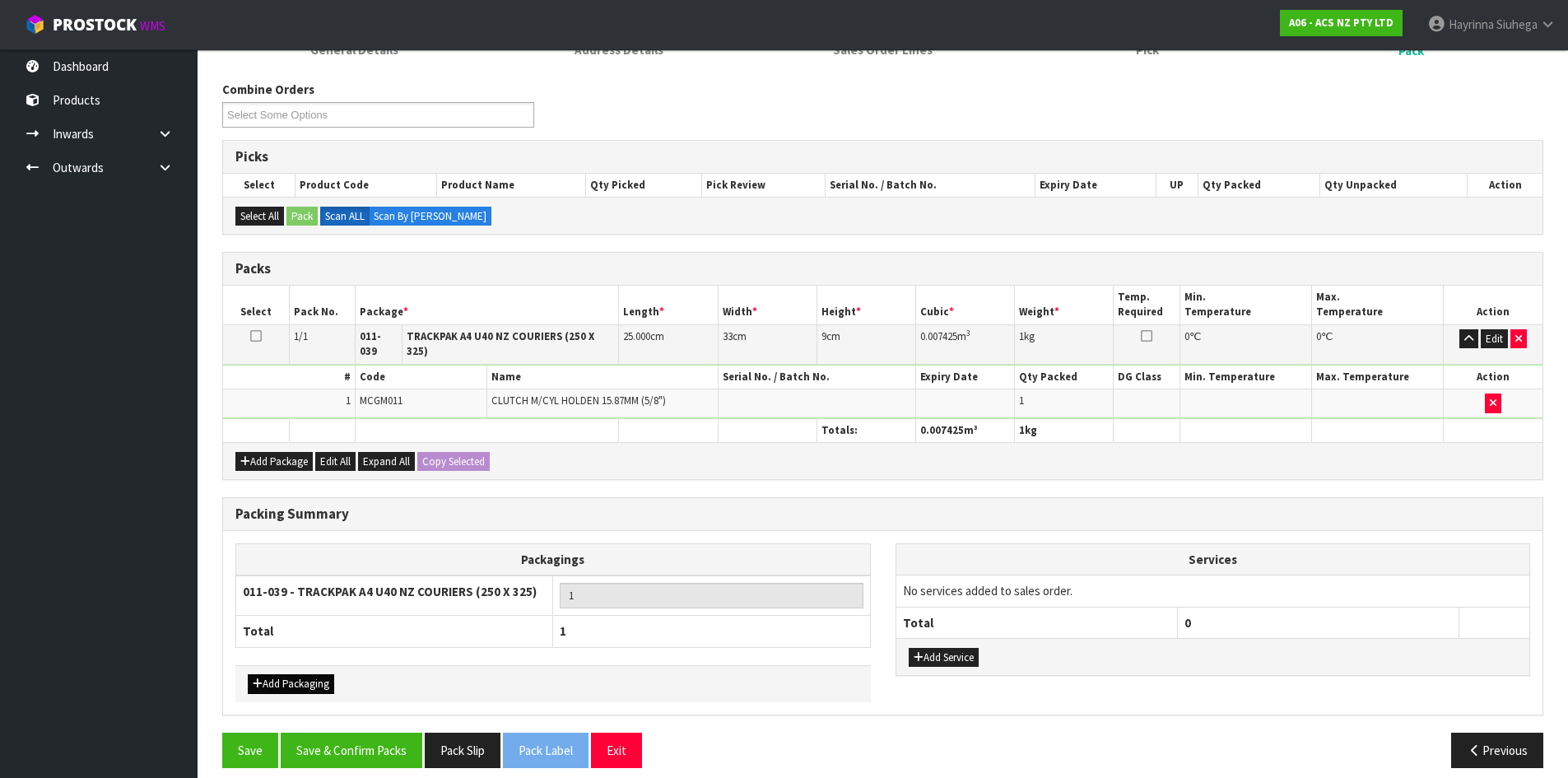
scroll to position [189, 0]
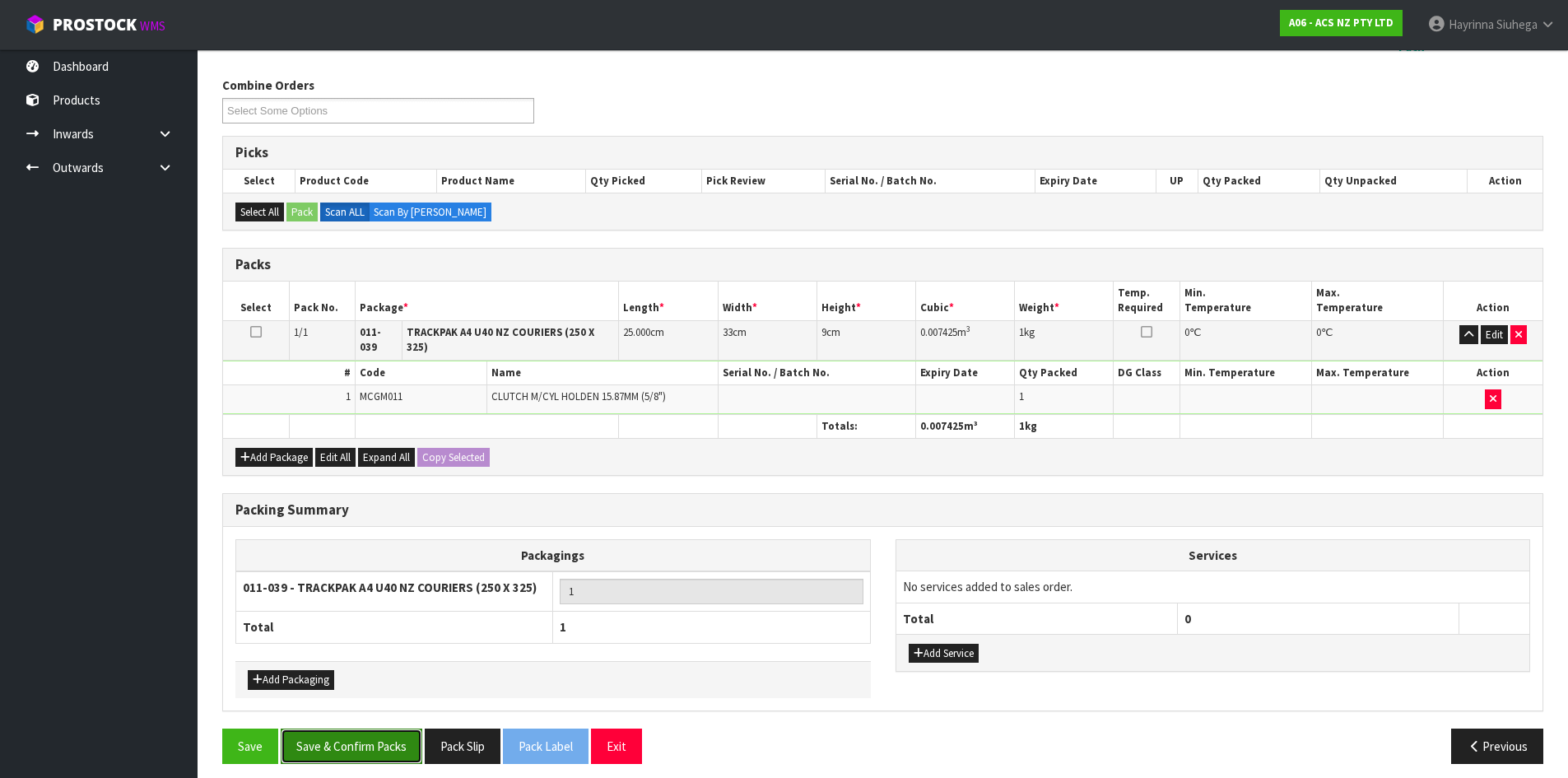
click at [354, 735] on button "Save & Confirm Packs" at bounding box center [352, 745] width 142 height 35
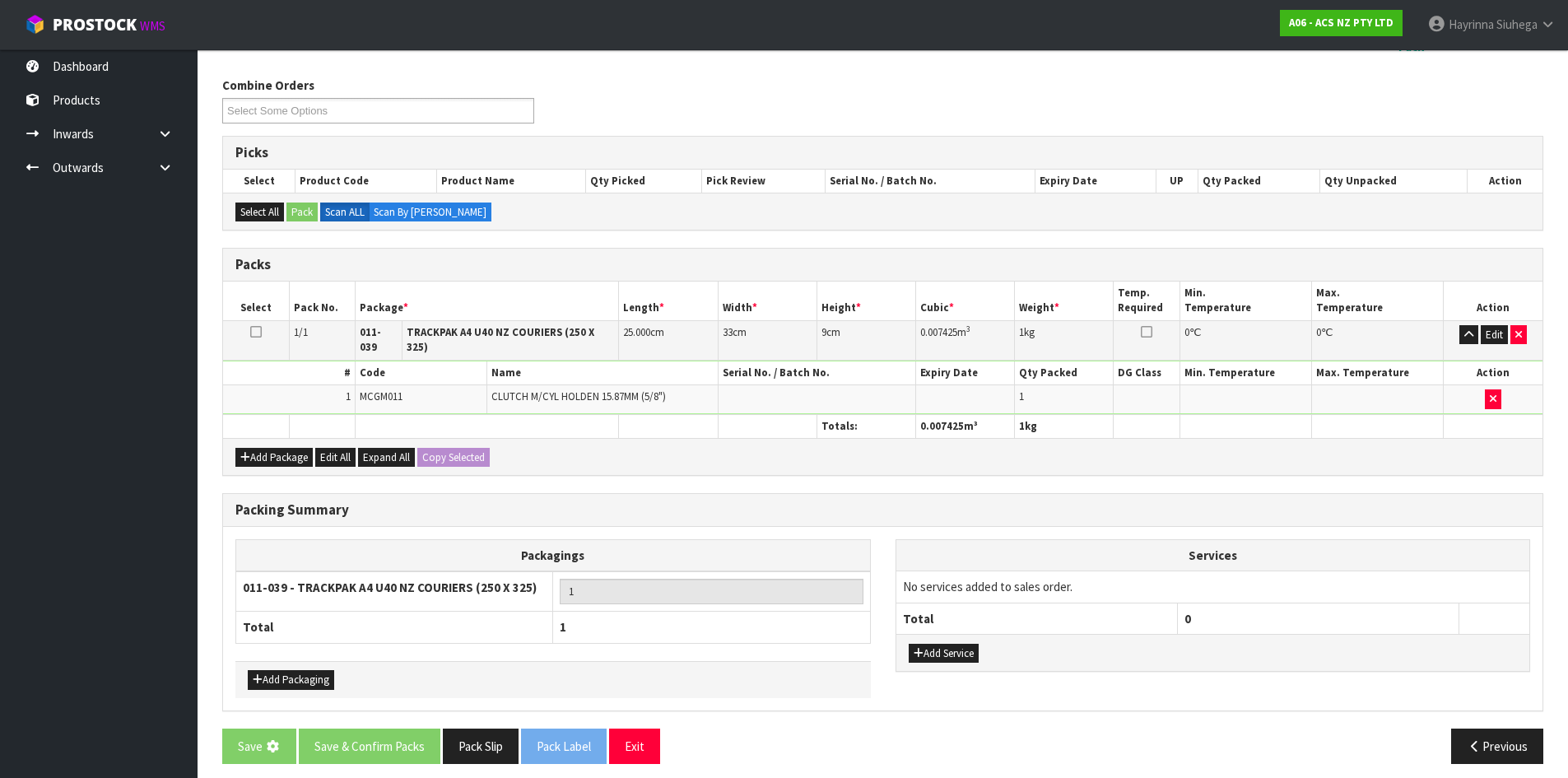
scroll to position [0, 0]
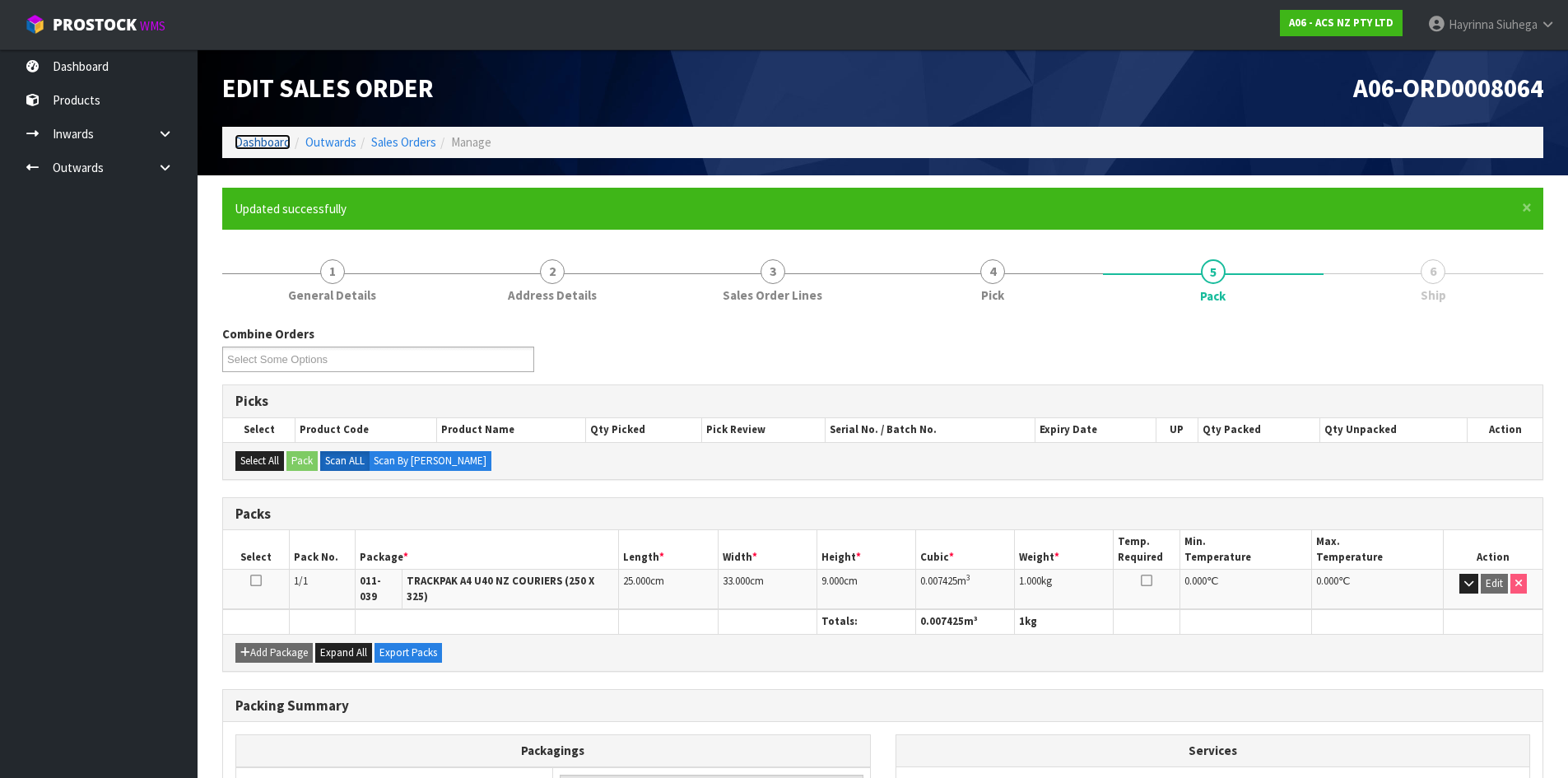
click at [241, 141] on link "Dashboard" at bounding box center [262, 142] width 56 height 16
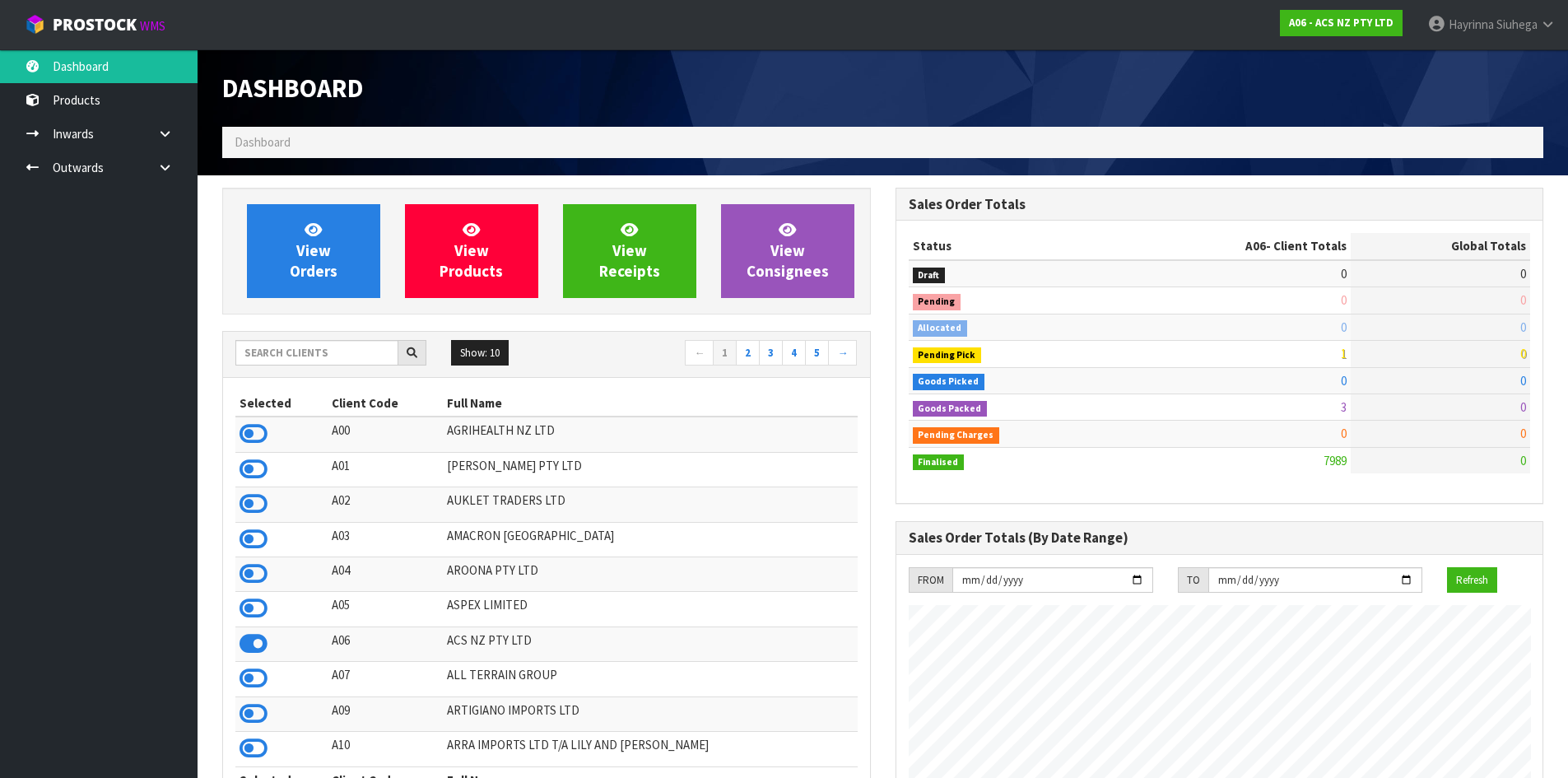
scroll to position [1246, 673]
click at [308, 348] on input "text" at bounding box center [317, 353] width 163 height 26
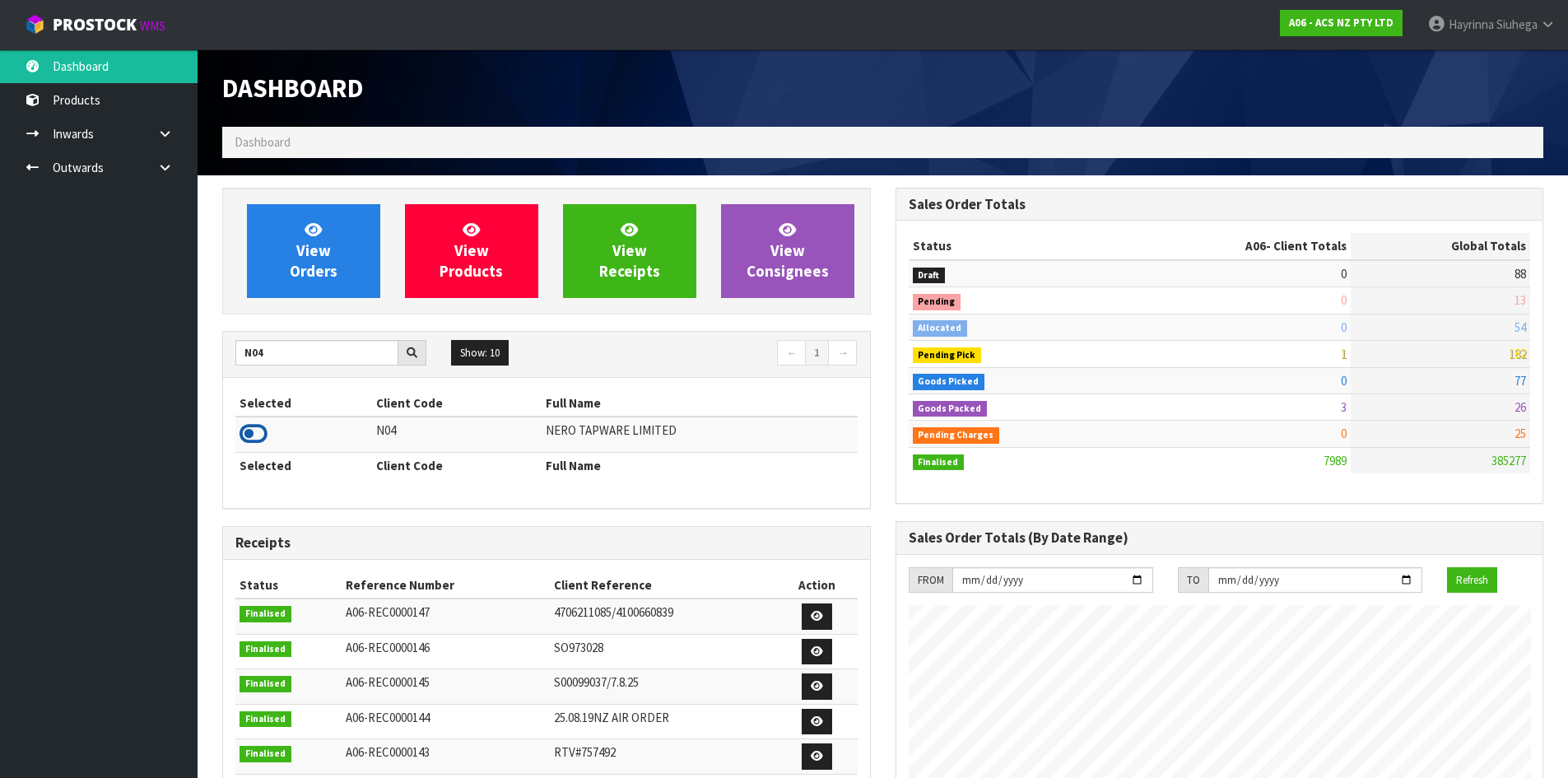
click at [242, 431] on icon at bounding box center [253, 433] width 28 height 25
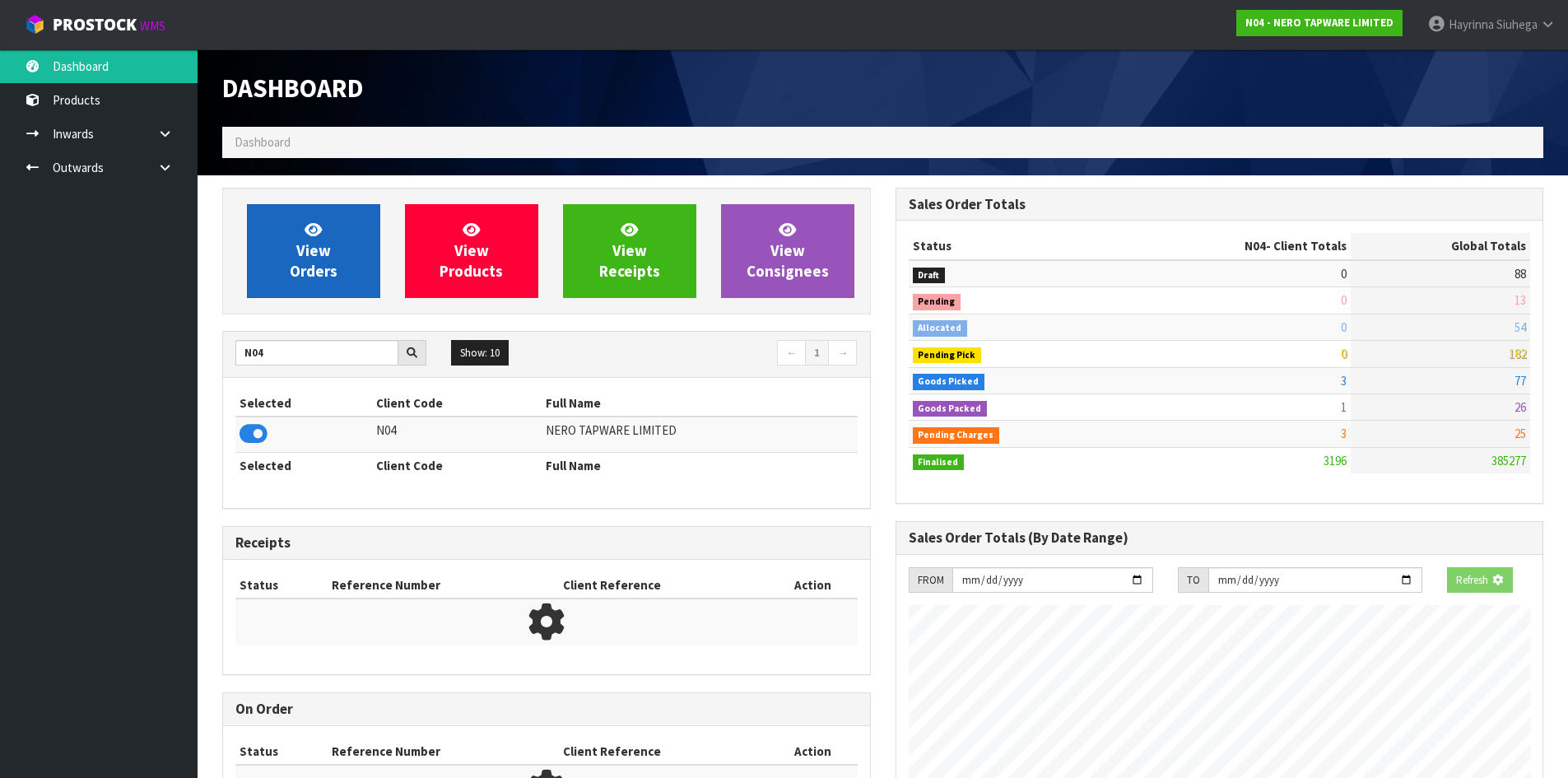
scroll to position [1282, 673]
click at [327, 223] on link "View Orders" at bounding box center [313, 250] width 133 height 94
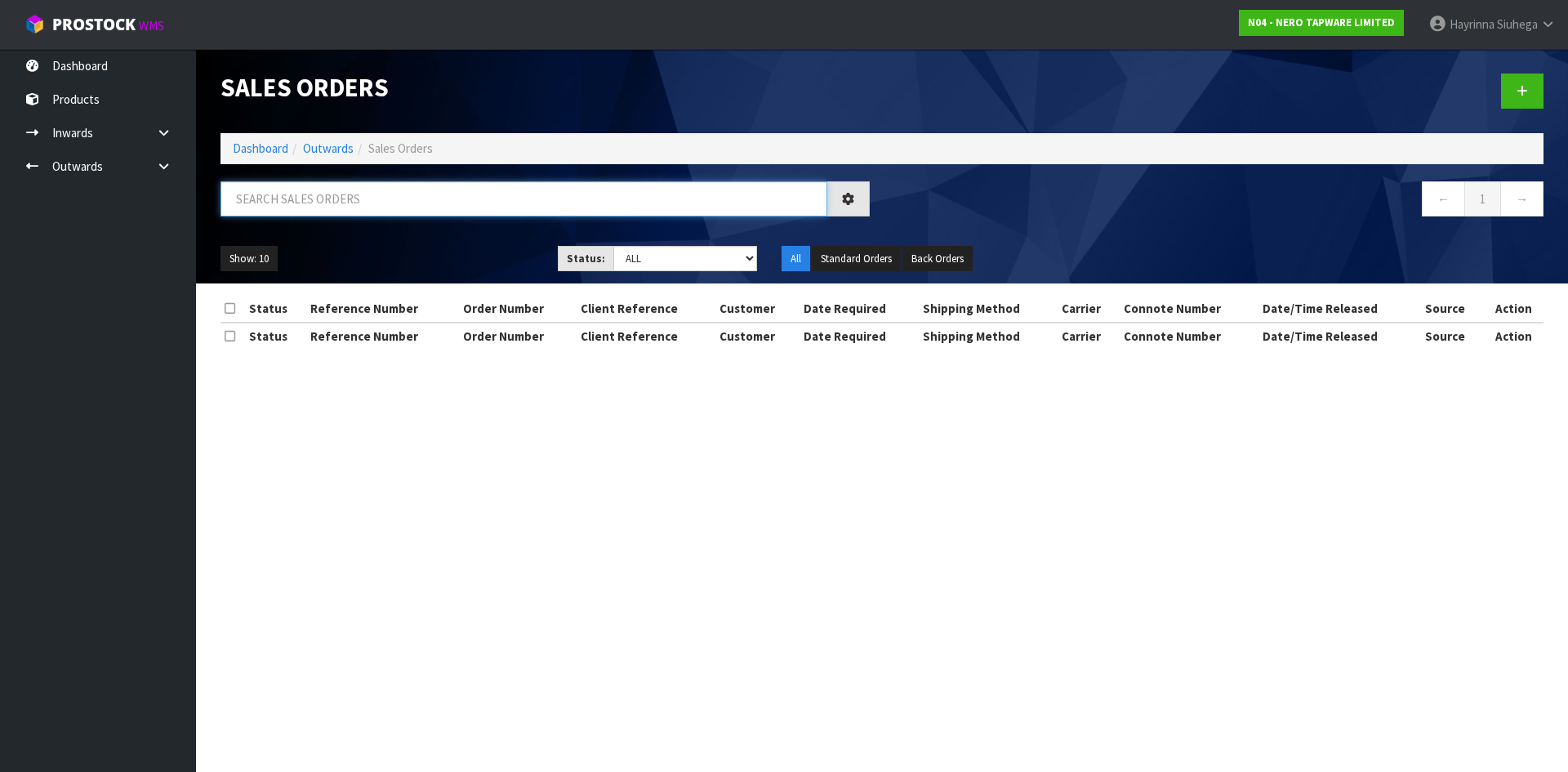
click at [352, 194] on input "text" at bounding box center [524, 199] width 607 height 35
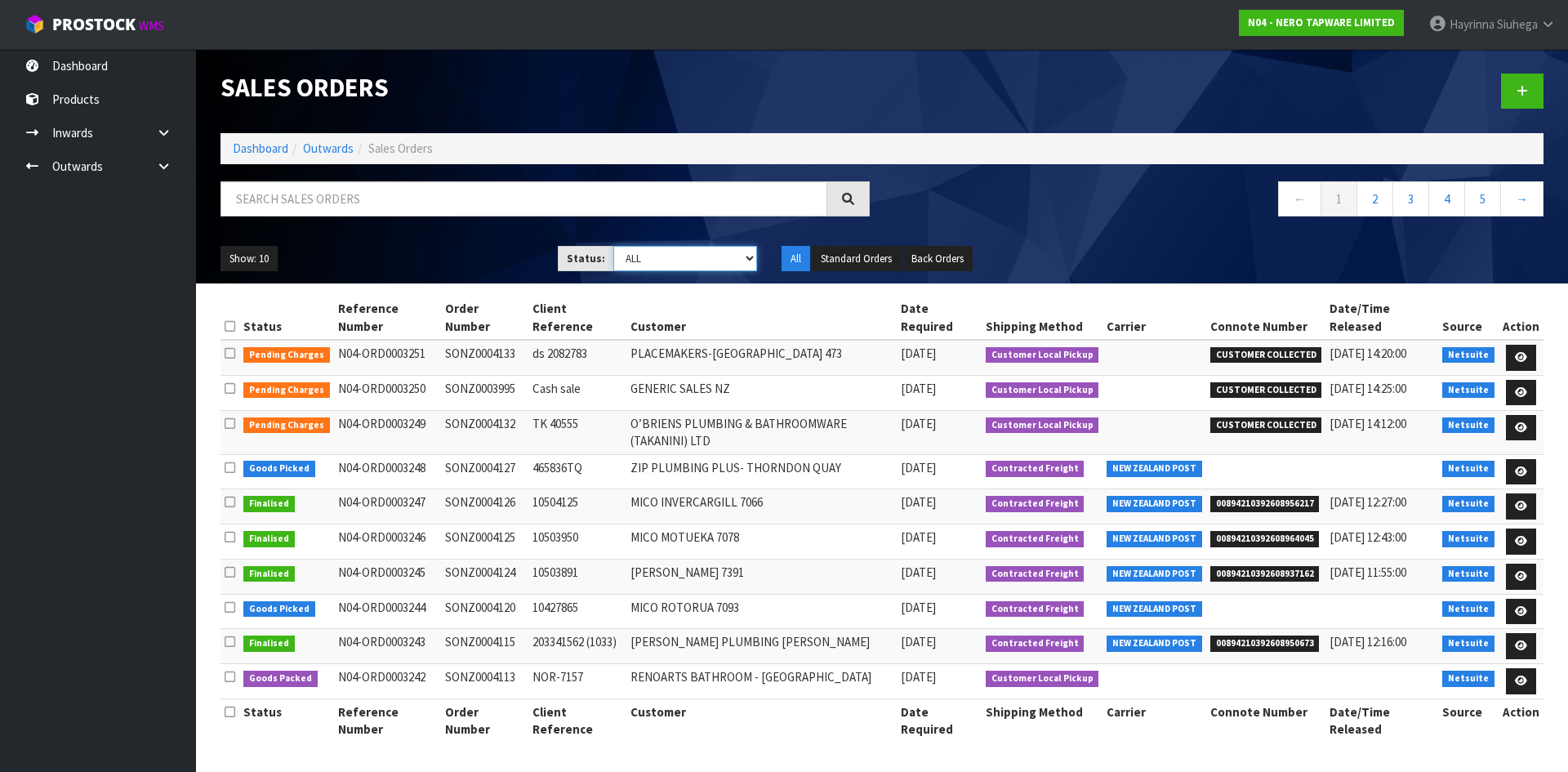
click at [693, 257] on select "Draft Pending Allocated Pending Pick Goods Picked Goods Packed Pending Charges …" at bounding box center [686, 258] width 145 height 25
click at [614, 246] on select "Draft Pending Allocated Pending Pick Goods Picked Goods Packed Pending Charges …" at bounding box center [686, 258] width 145 height 25
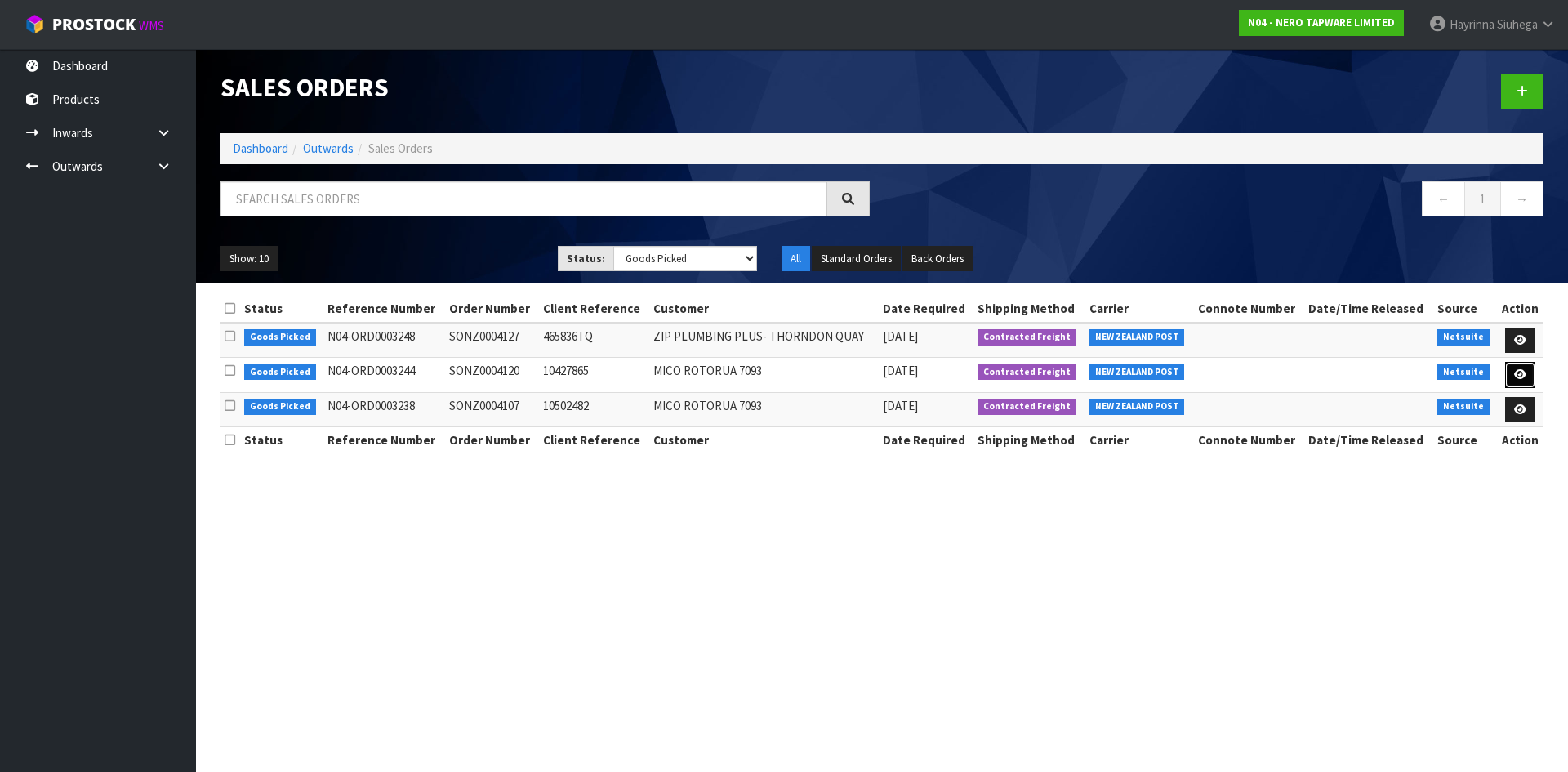
click at [1520, 369] on icon at bounding box center [1520, 374] width 13 height 11
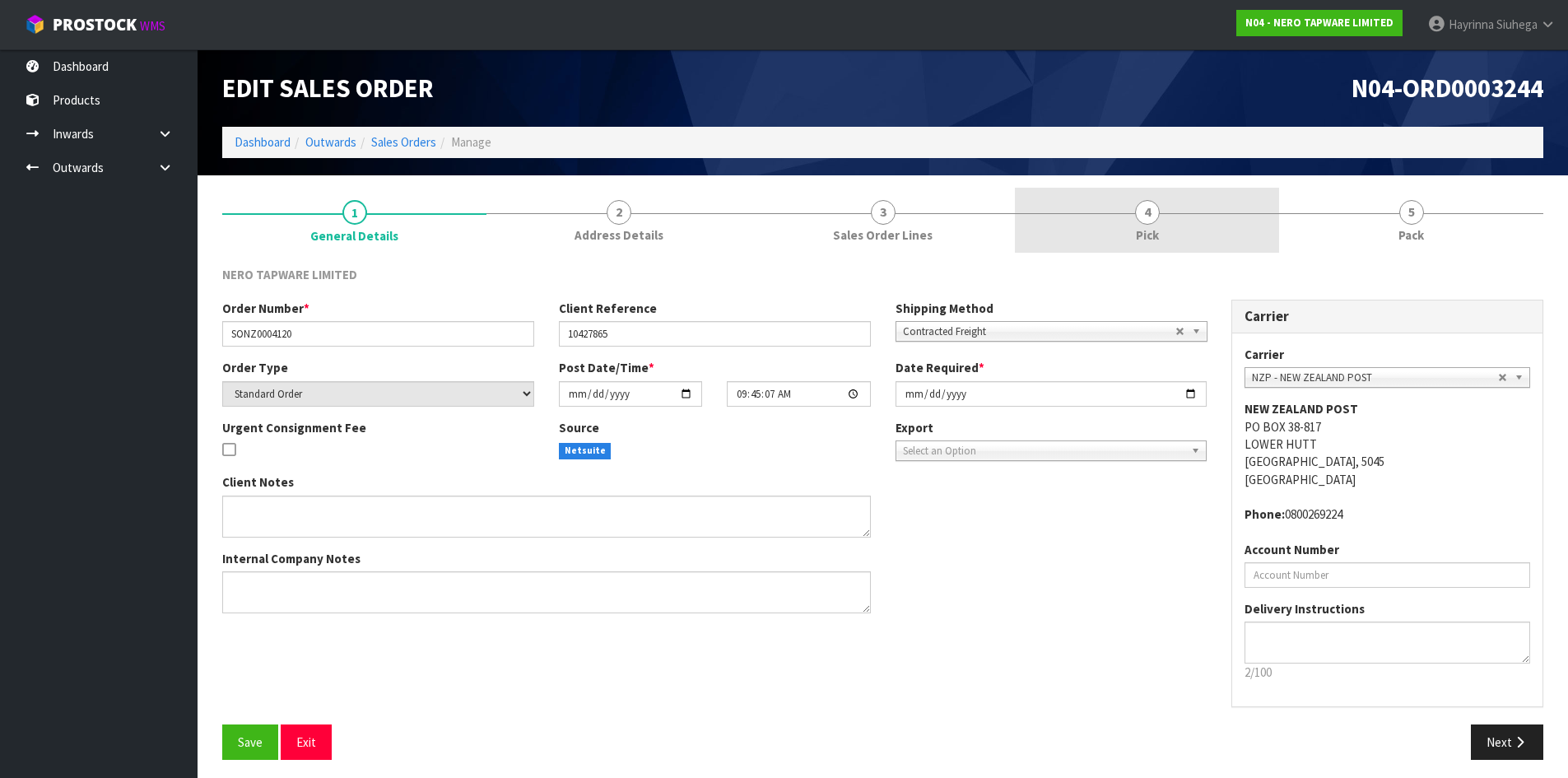
click at [1203, 236] on link "4 Pick" at bounding box center [1147, 220] width 264 height 65
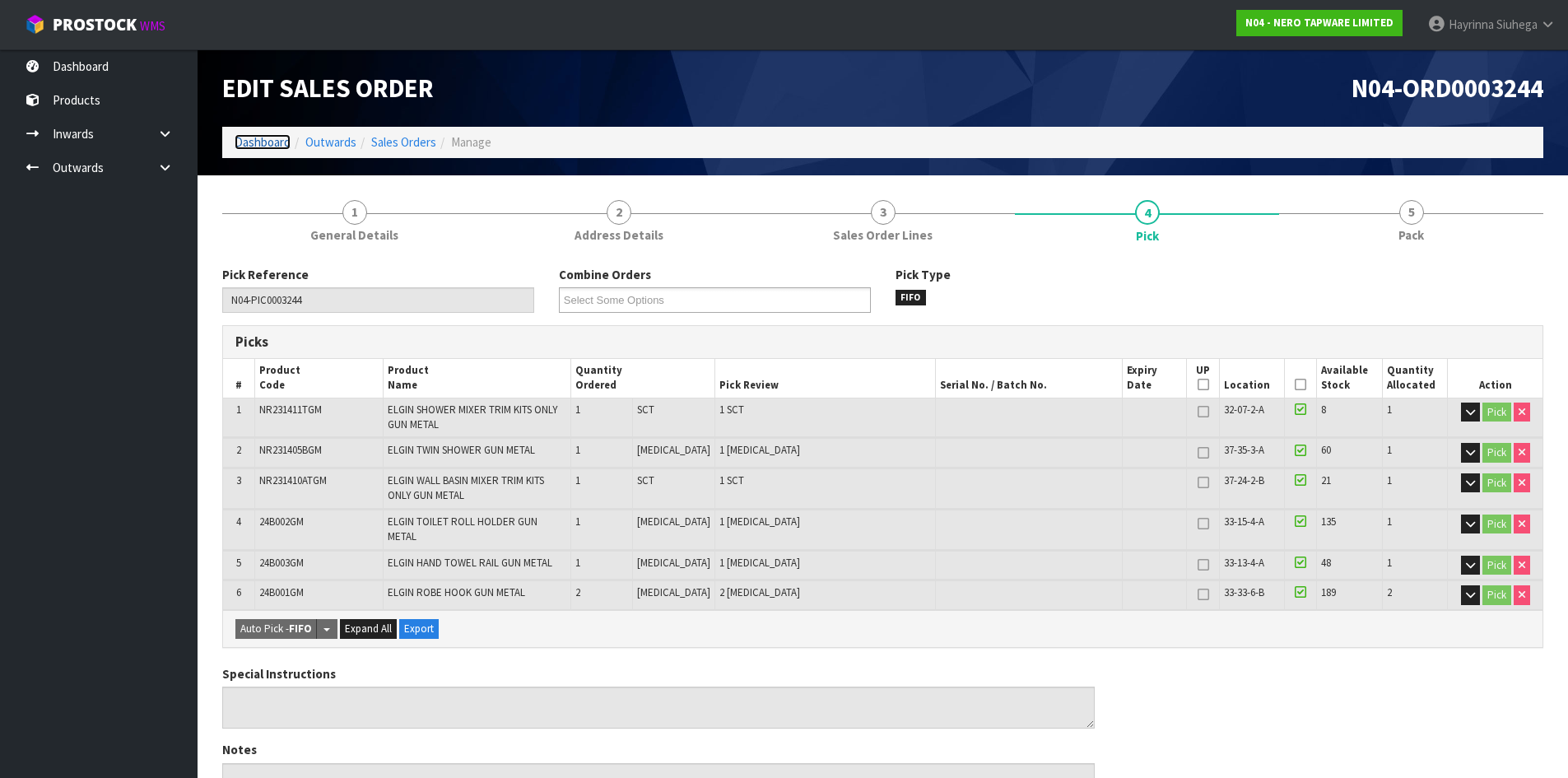
click at [263, 145] on link "Dashboard" at bounding box center [262, 142] width 56 height 16
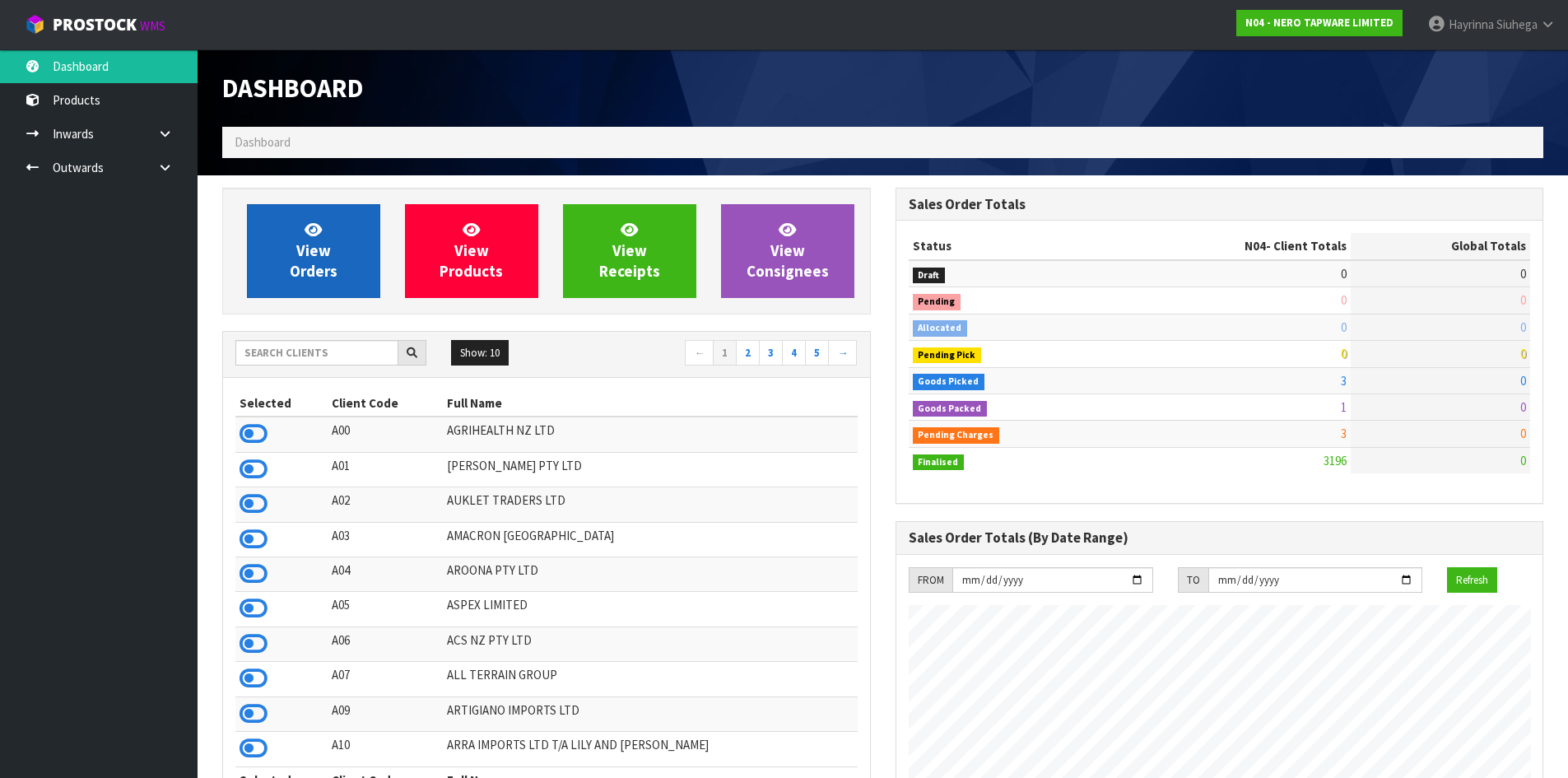
scroll to position [1282, 673]
click at [320, 239] on span "View Orders" at bounding box center [314, 250] width 47 height 62
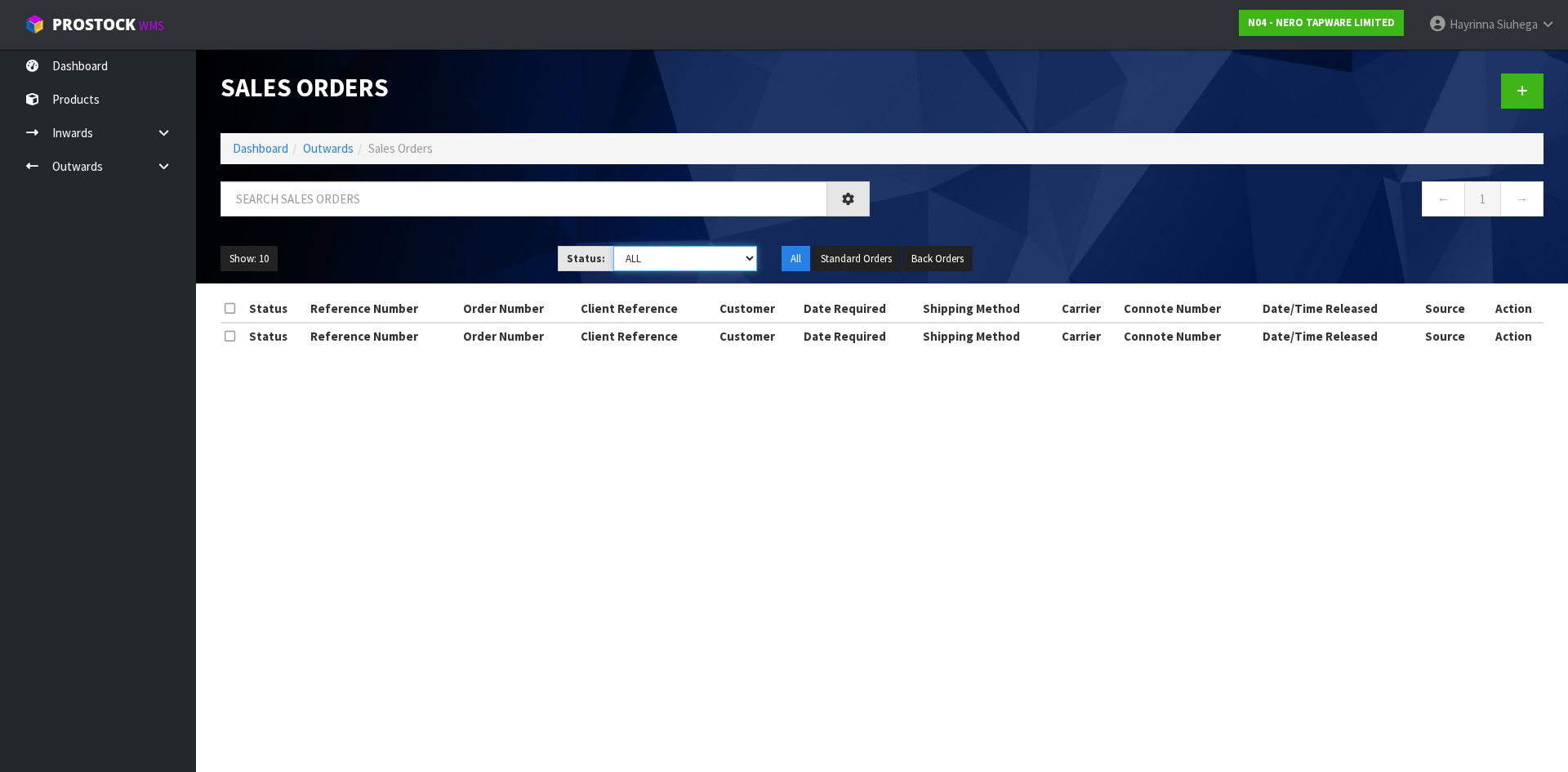
click at [695, 259] on select "Draft Pending Allocated Pending Pick Goods Picked Goods Packed Pending Charges …" at bounding box center [686, 258] width 145 height 25
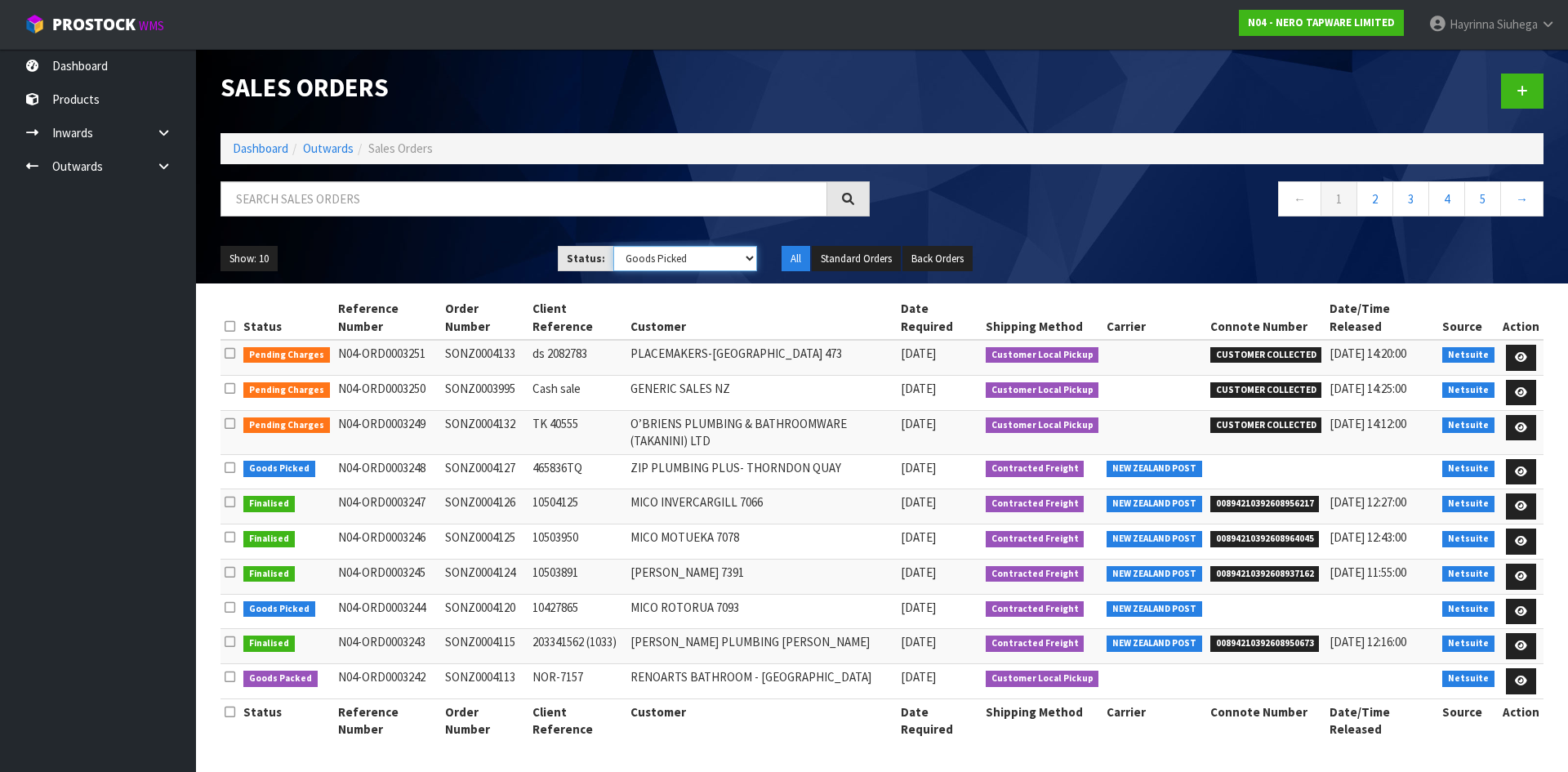
click at [614, 246] on select "Draft Pending Allocated Pending Pick Goods Picked Goods Packed Pending Charges …" at bounding box center [686, 258] width 145 height 25
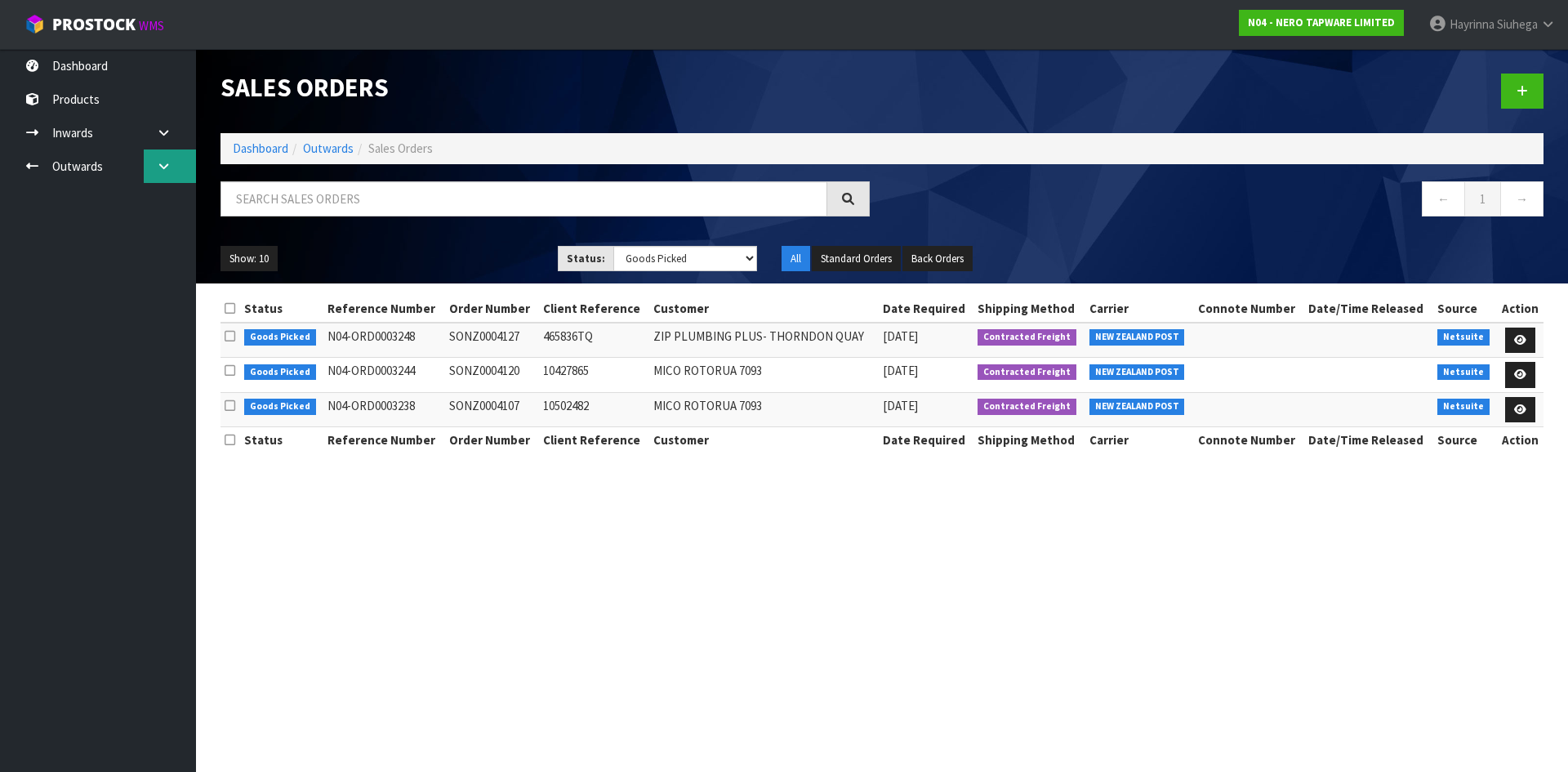
click at [163, 155] on link at bounding box center [169, 166] width 52 height 33
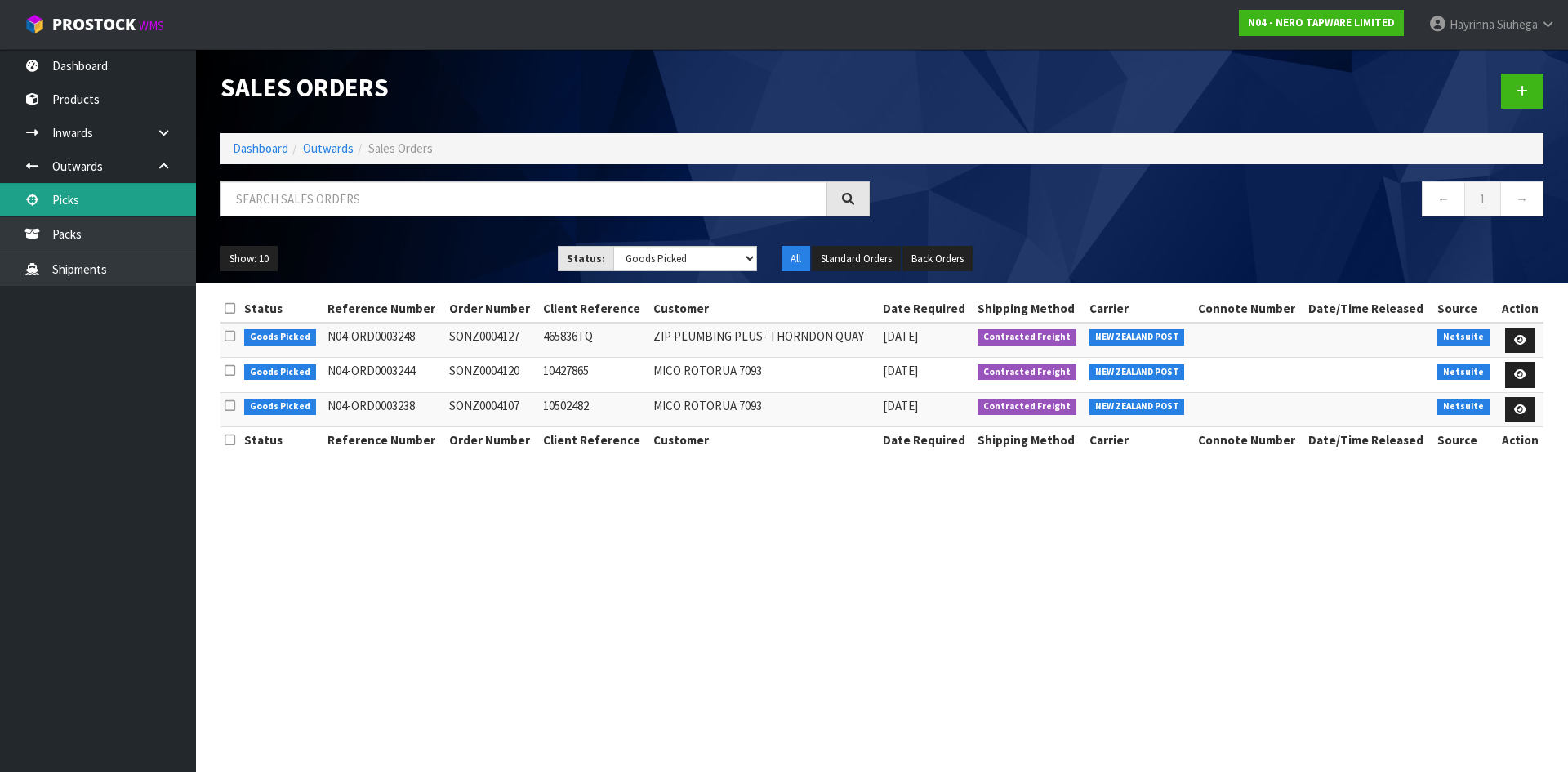
click at [120, 207] on link "Picks" at bounding box center [98, 200] width 196 height 33
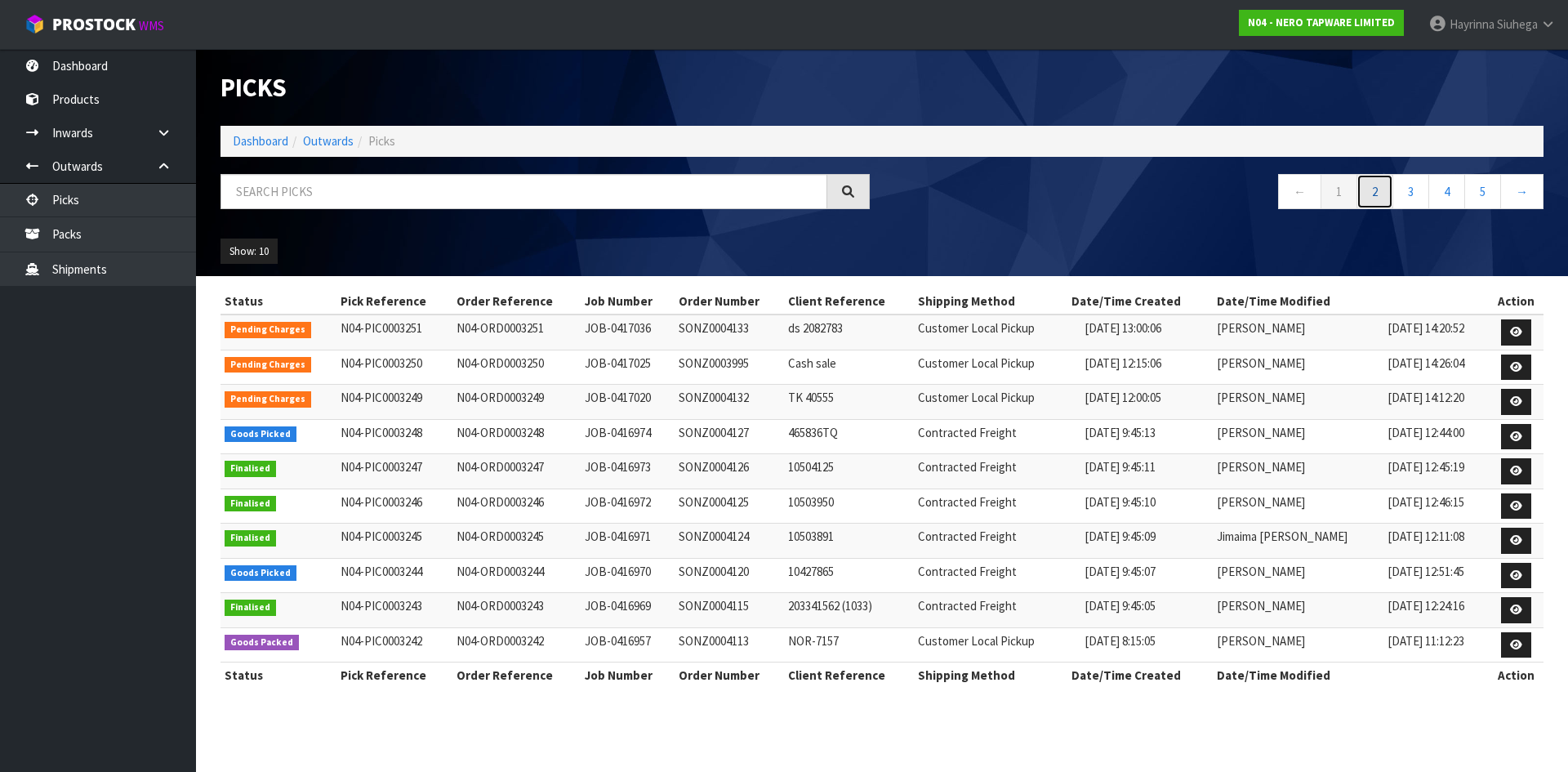
click at [1364, 190] on link "2" at bounding box center [1375, 192] width 37 height 35
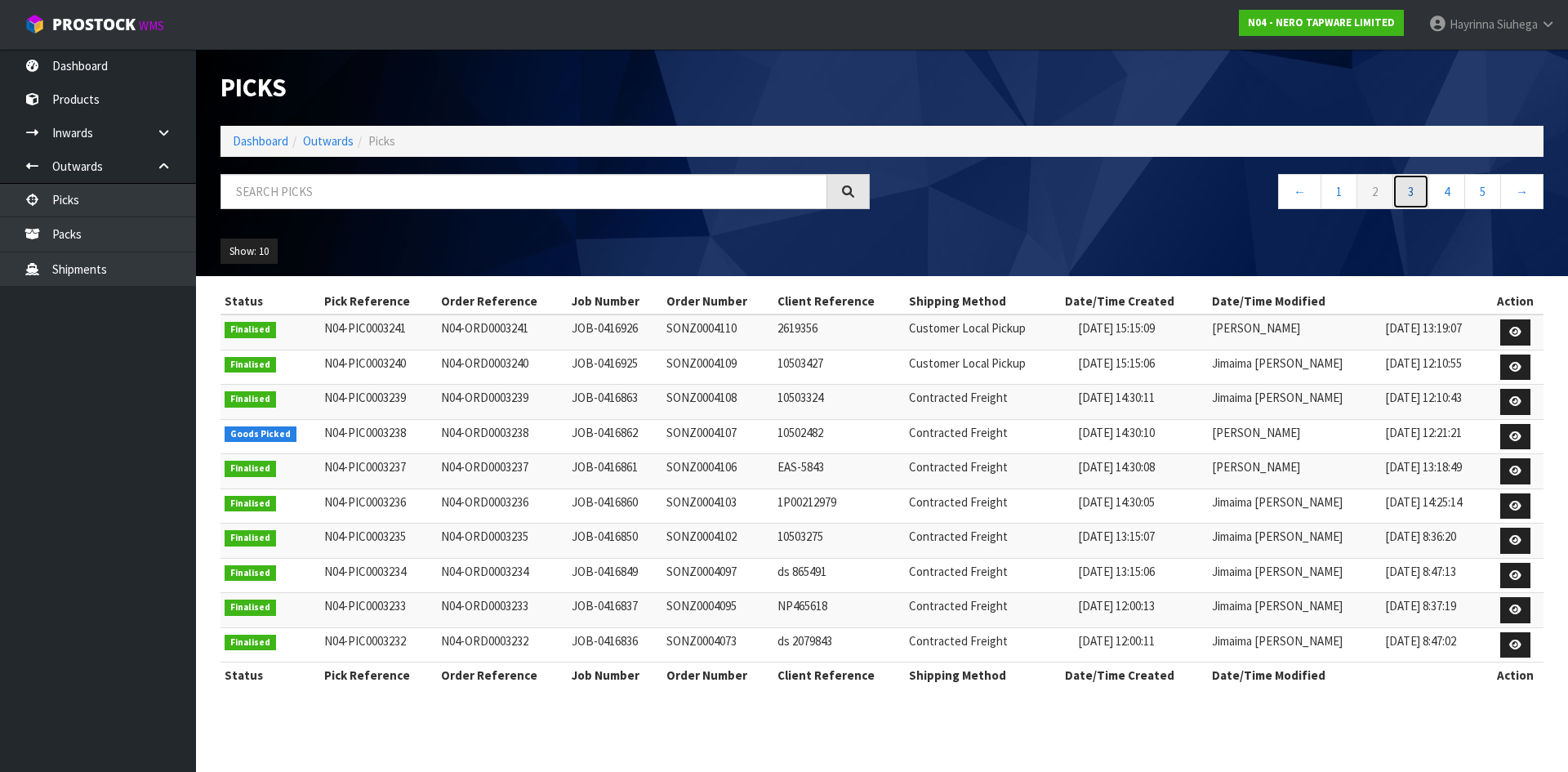
click at [1413, 185] on link "3" at bounding box center [1411, 192] width 37 height 35
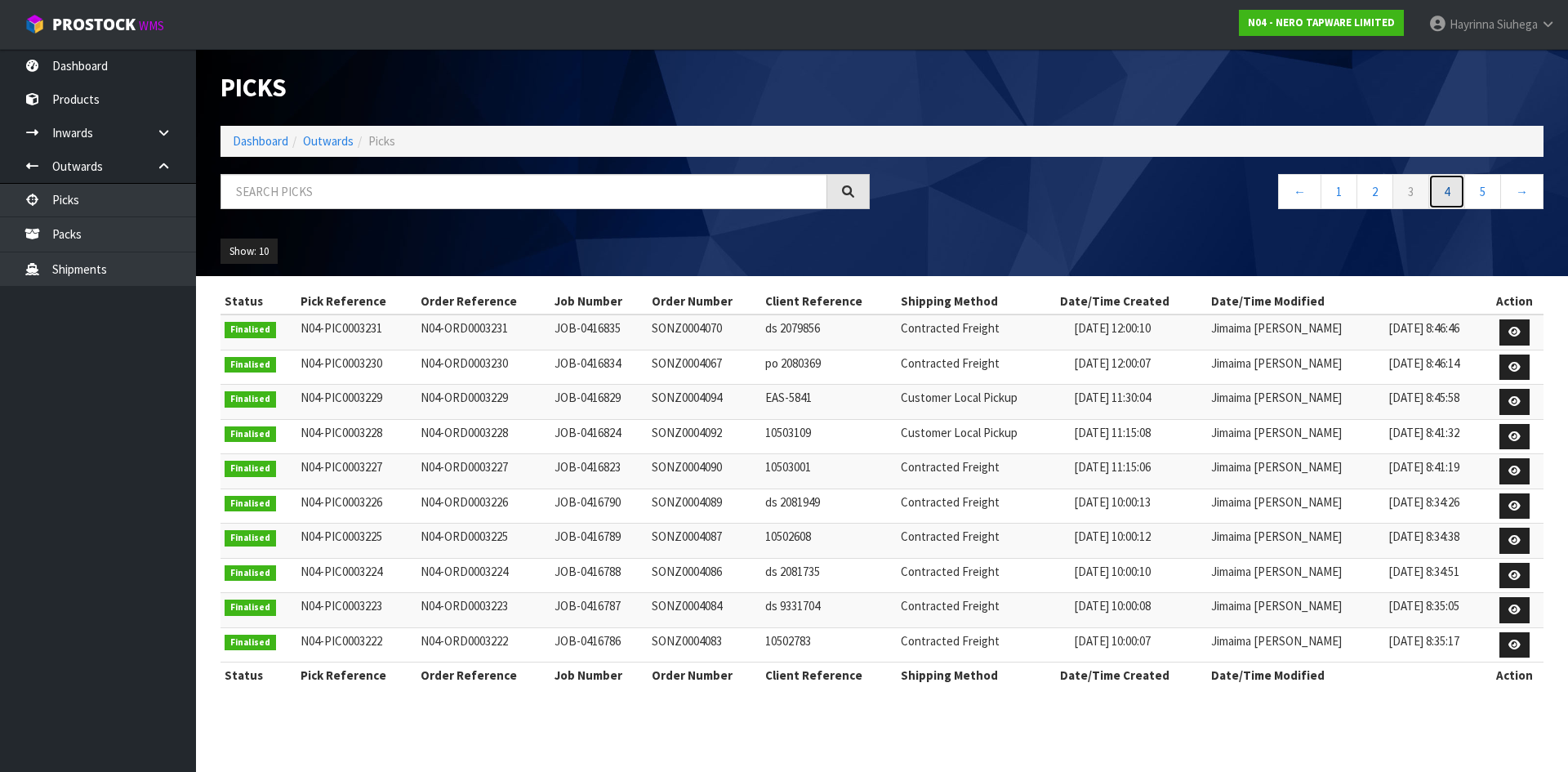
click at [1430, 185] on link "4" at bounding box center [1447, 192] width 37 height 35
click at [1457, 192] on link "5" at bounding box center [1447, 192] width 37 height 35
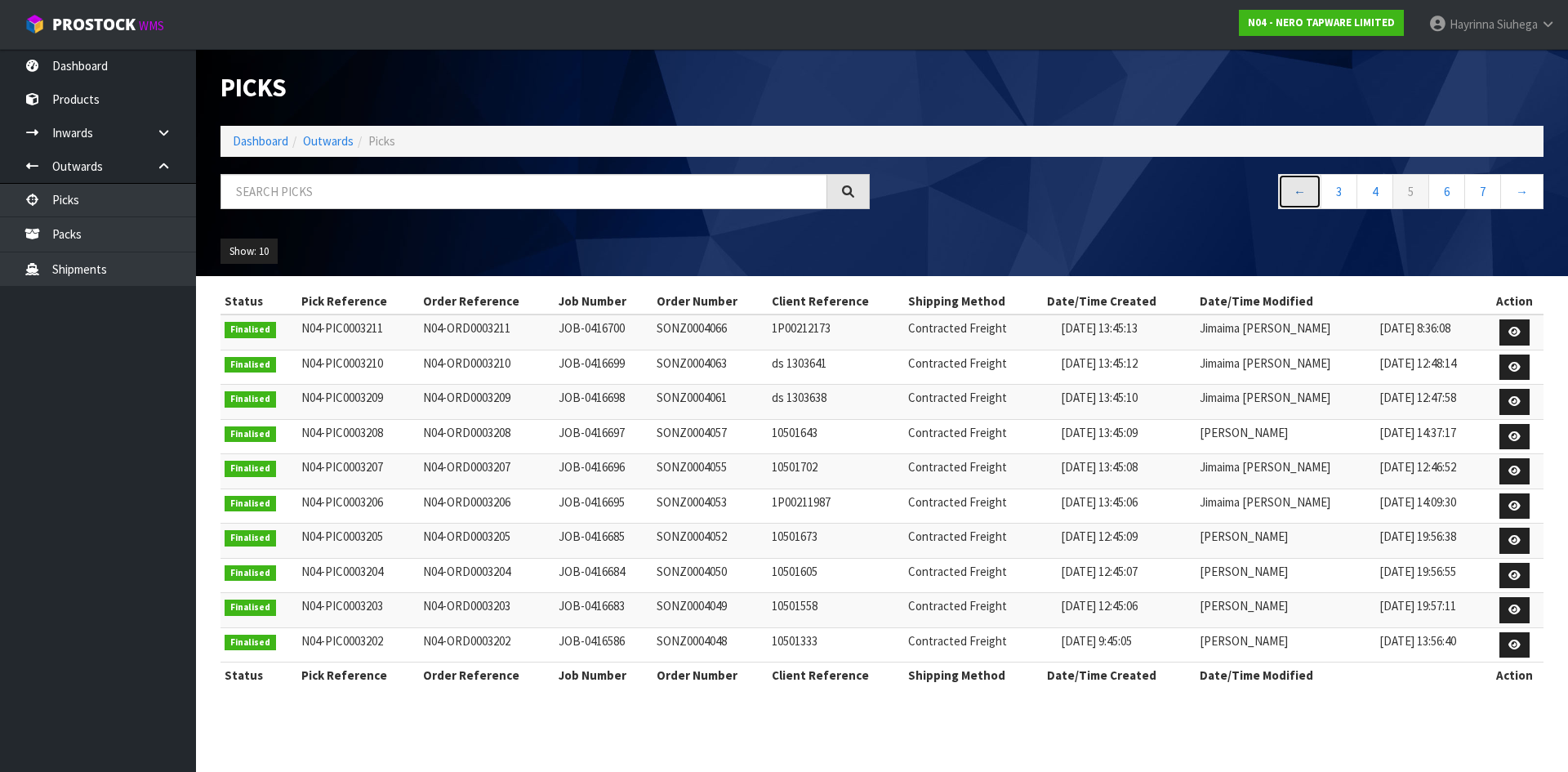
click at [1313, 182] on link "←" at bounding box center [1300, 192] width 43 height 35
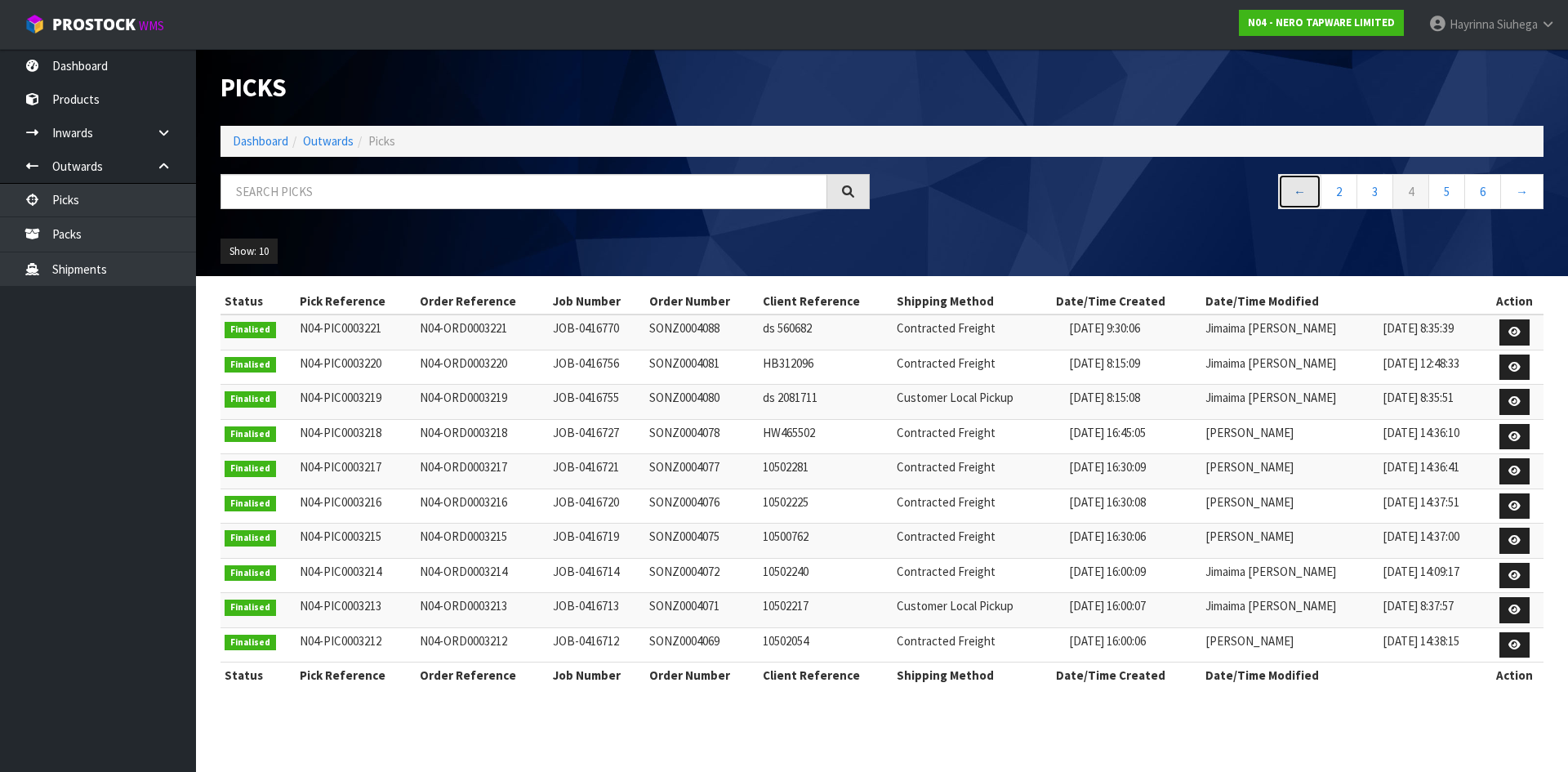
click at [1313, 182] on link "←" at bounding box center [1300, 192] width 43 height 35
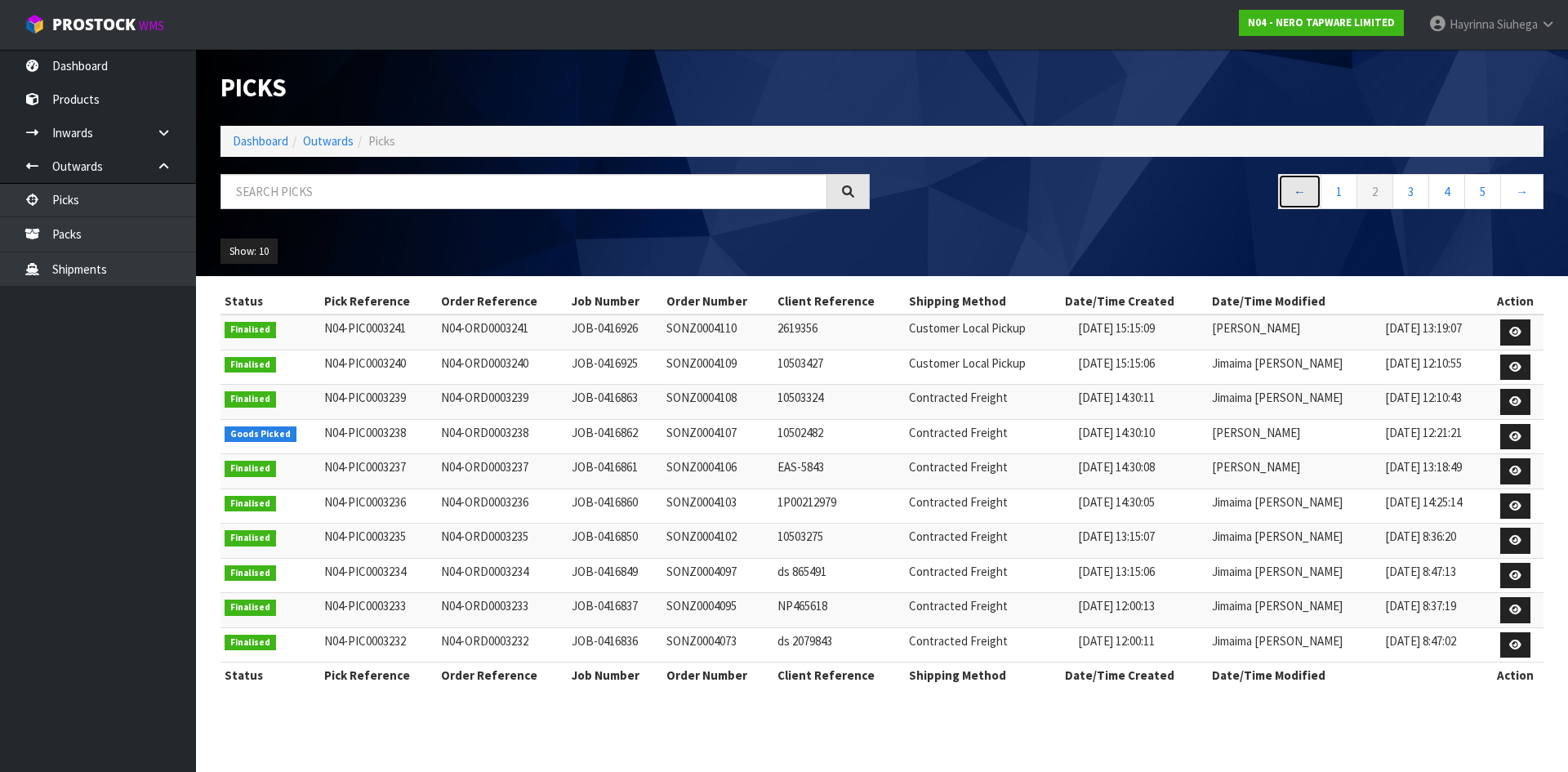
click at [1313, 182] on link "←" at bounding box center [1300, 192] width 43 height 35
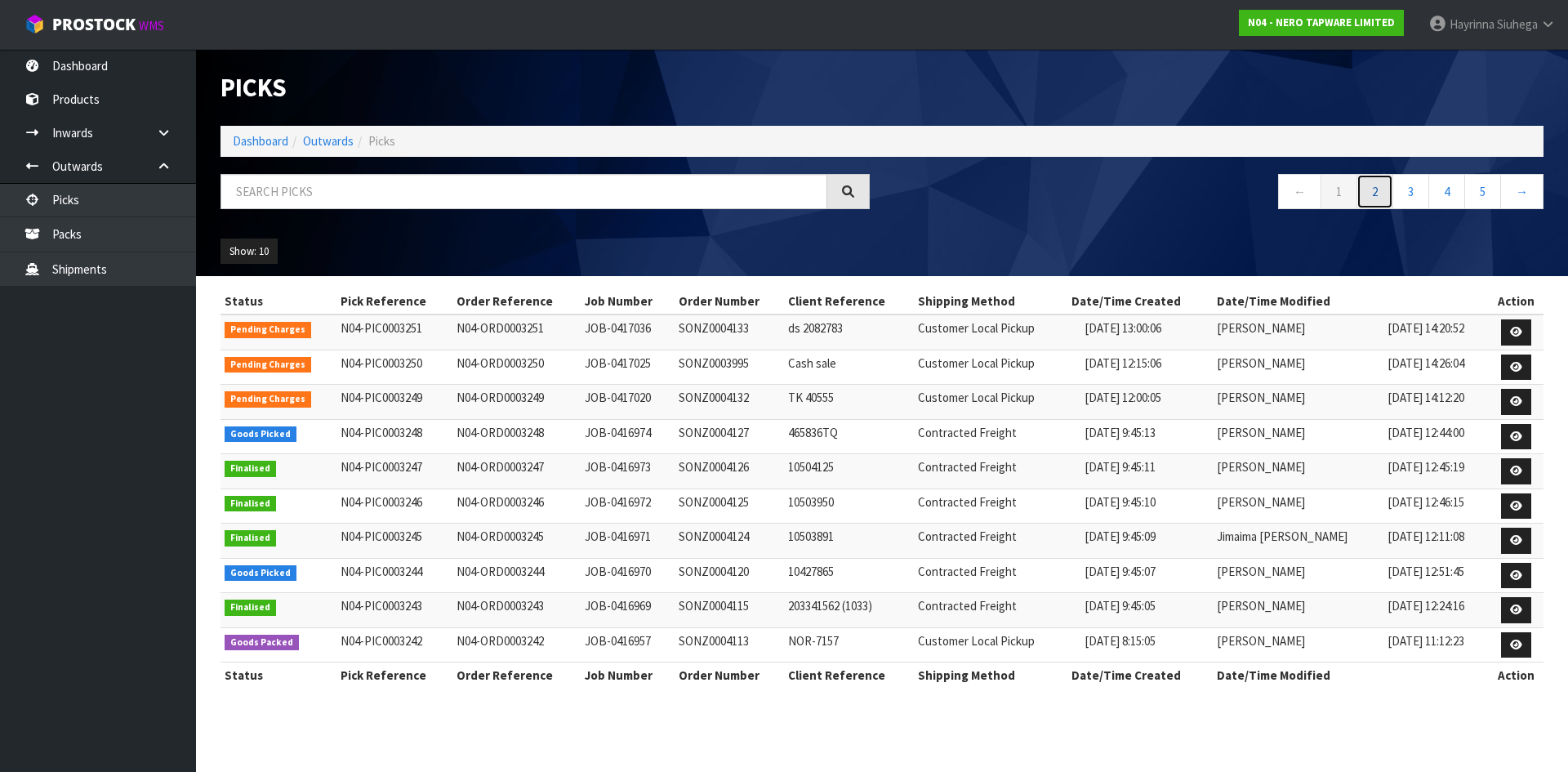
click at [1370, 195] on link "2" at bounding box center [1375, 192] width 37 height 35
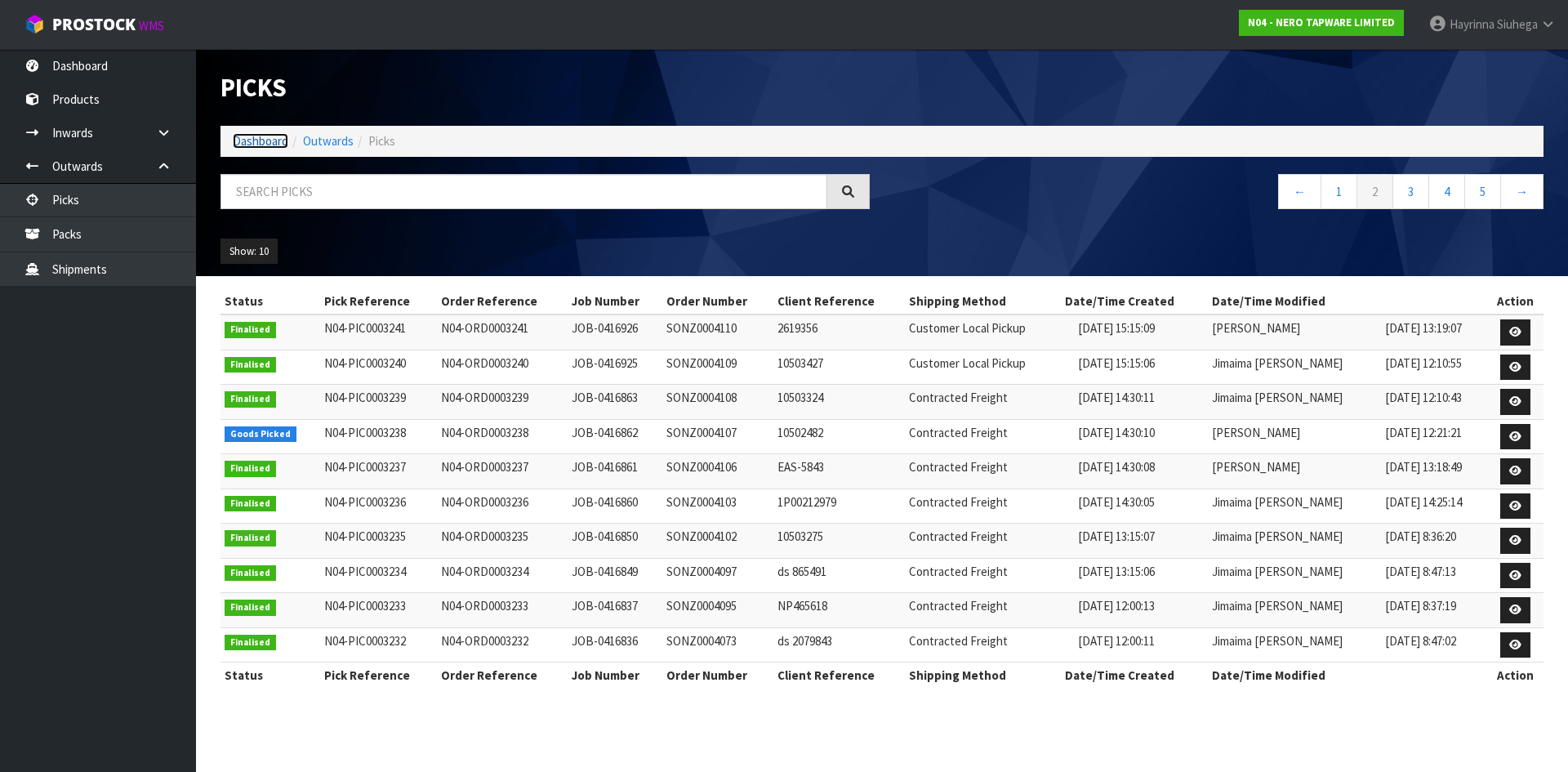
click at [254, 141] on link "Dashboard" at bounding box center [260, 141] width 56 height 16
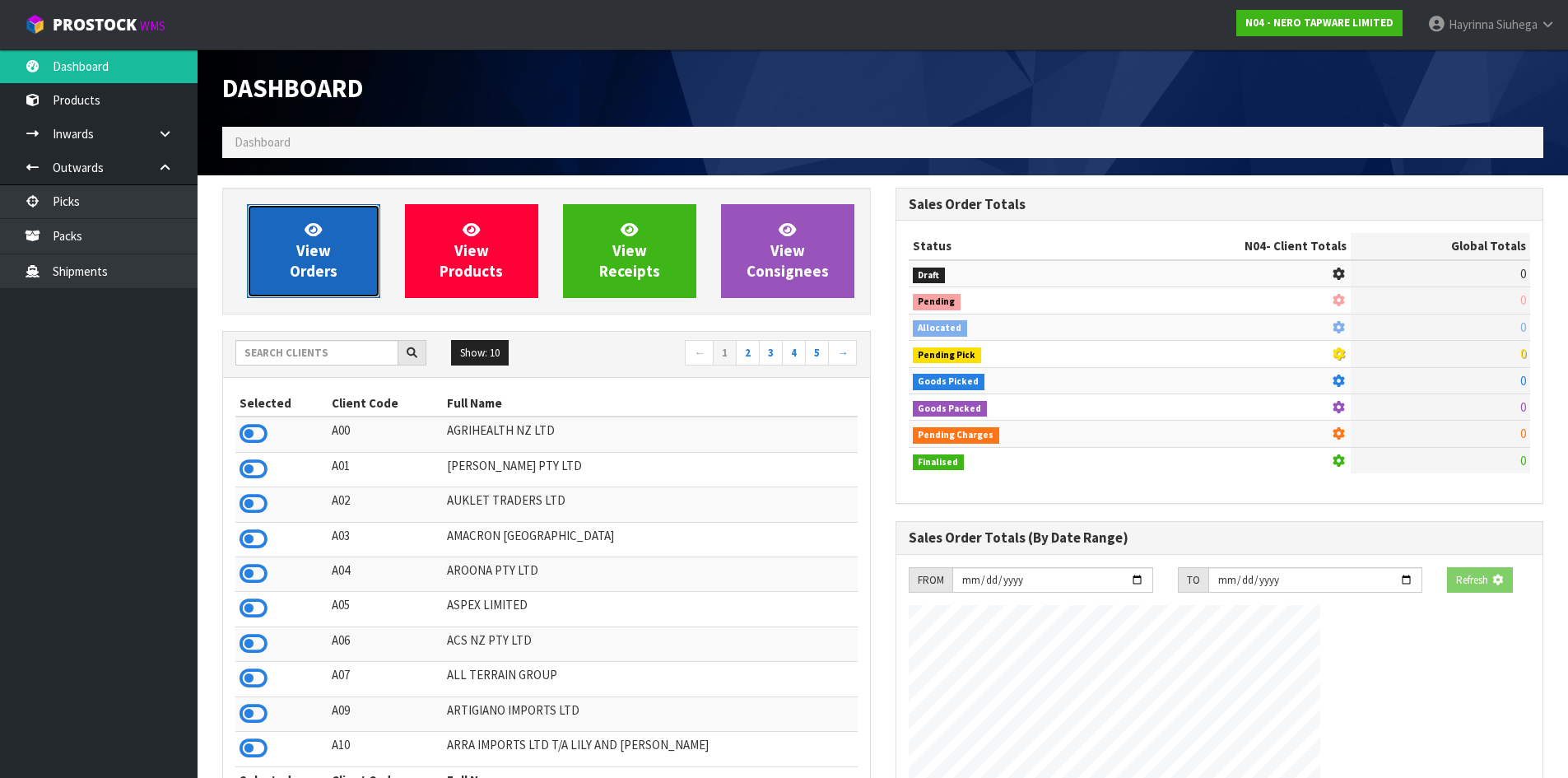
click at [294, 219] on link "View Orders" at bounding box center [313, 250] width 133 height 94
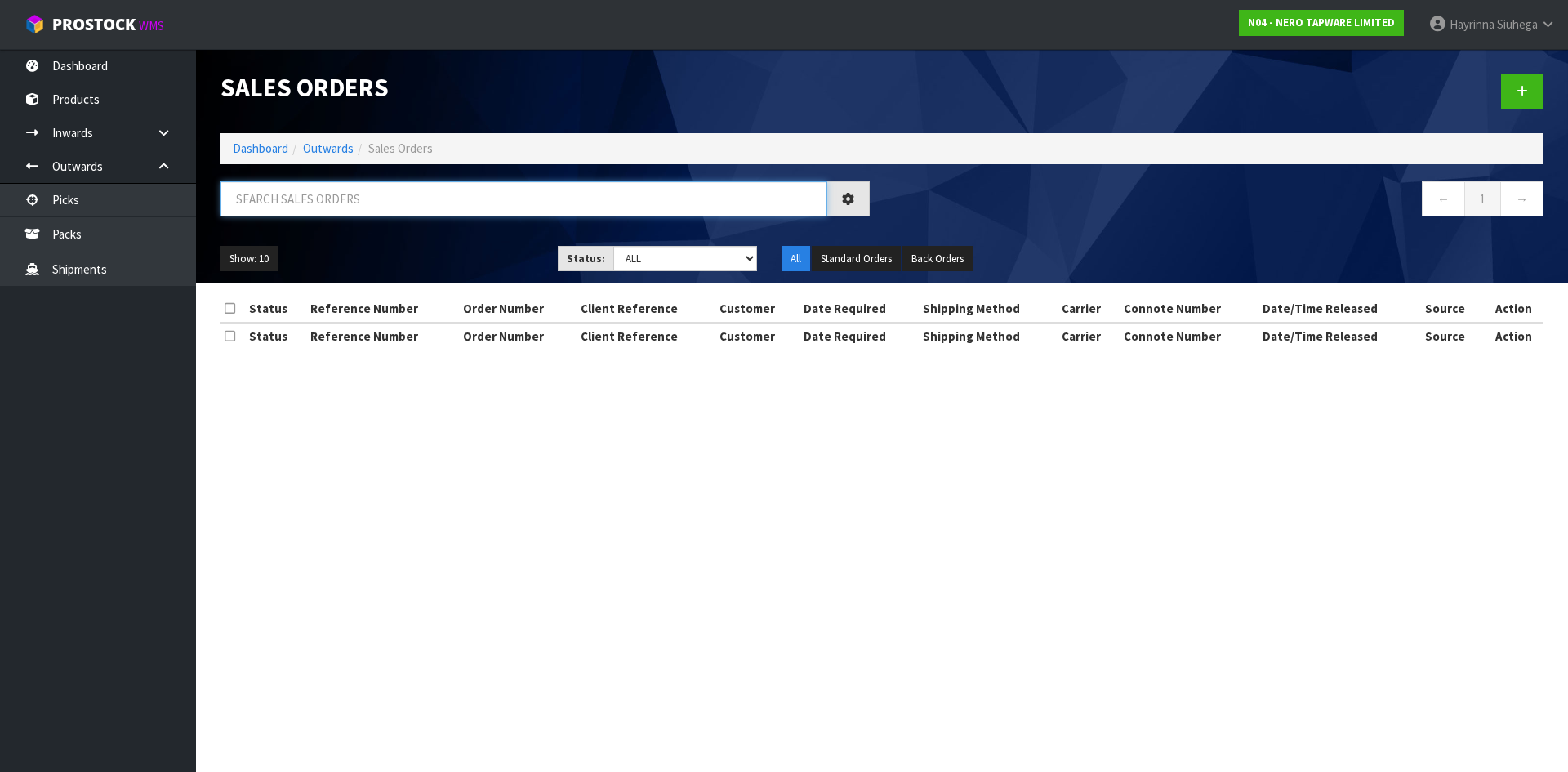
click at [361, 181] on input "text" at bounding box center [524, 199] width 607 height 35
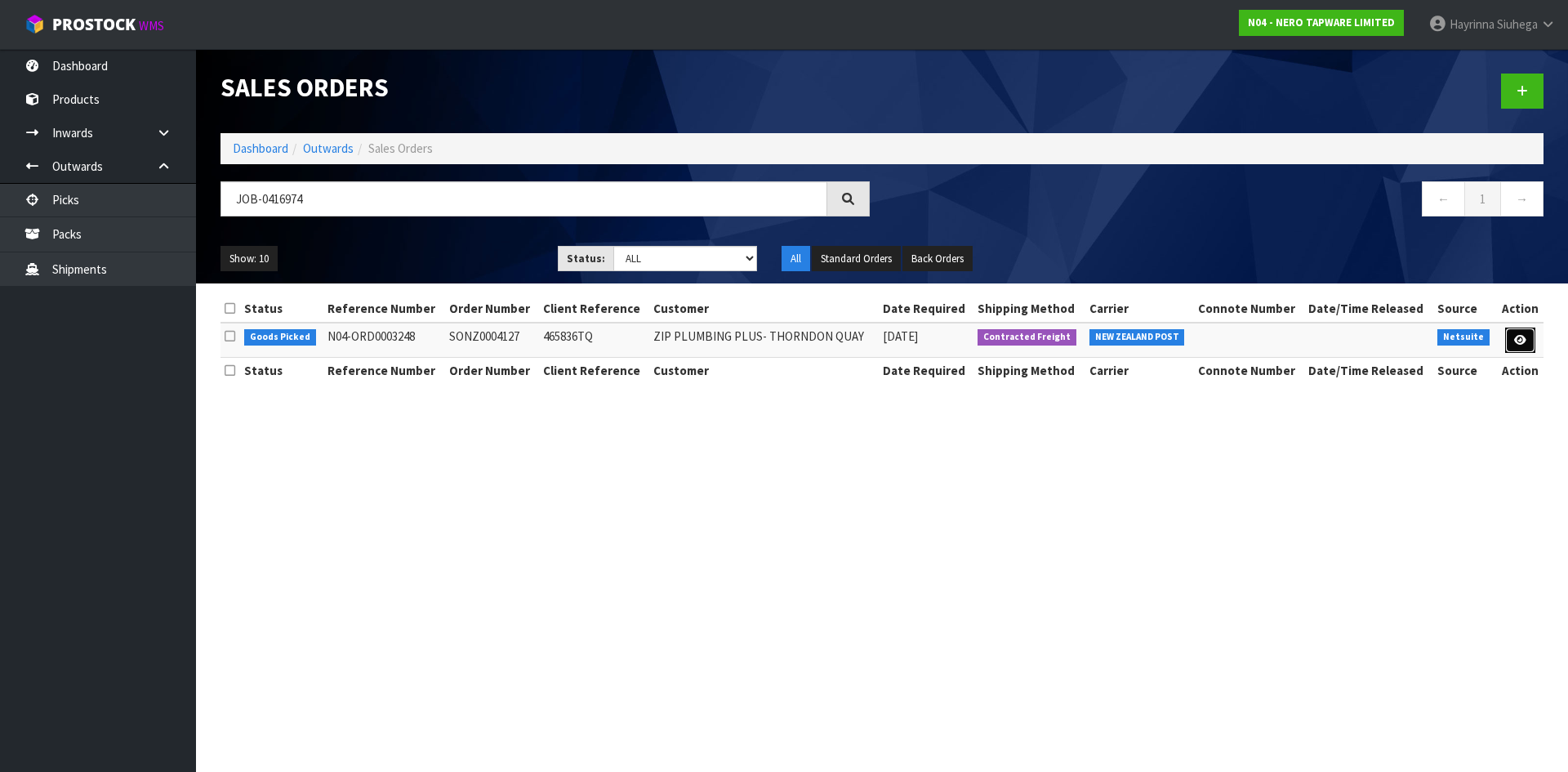
click at [1515, 338] on icon at bounding box center [1520, 340] width 13 height 11
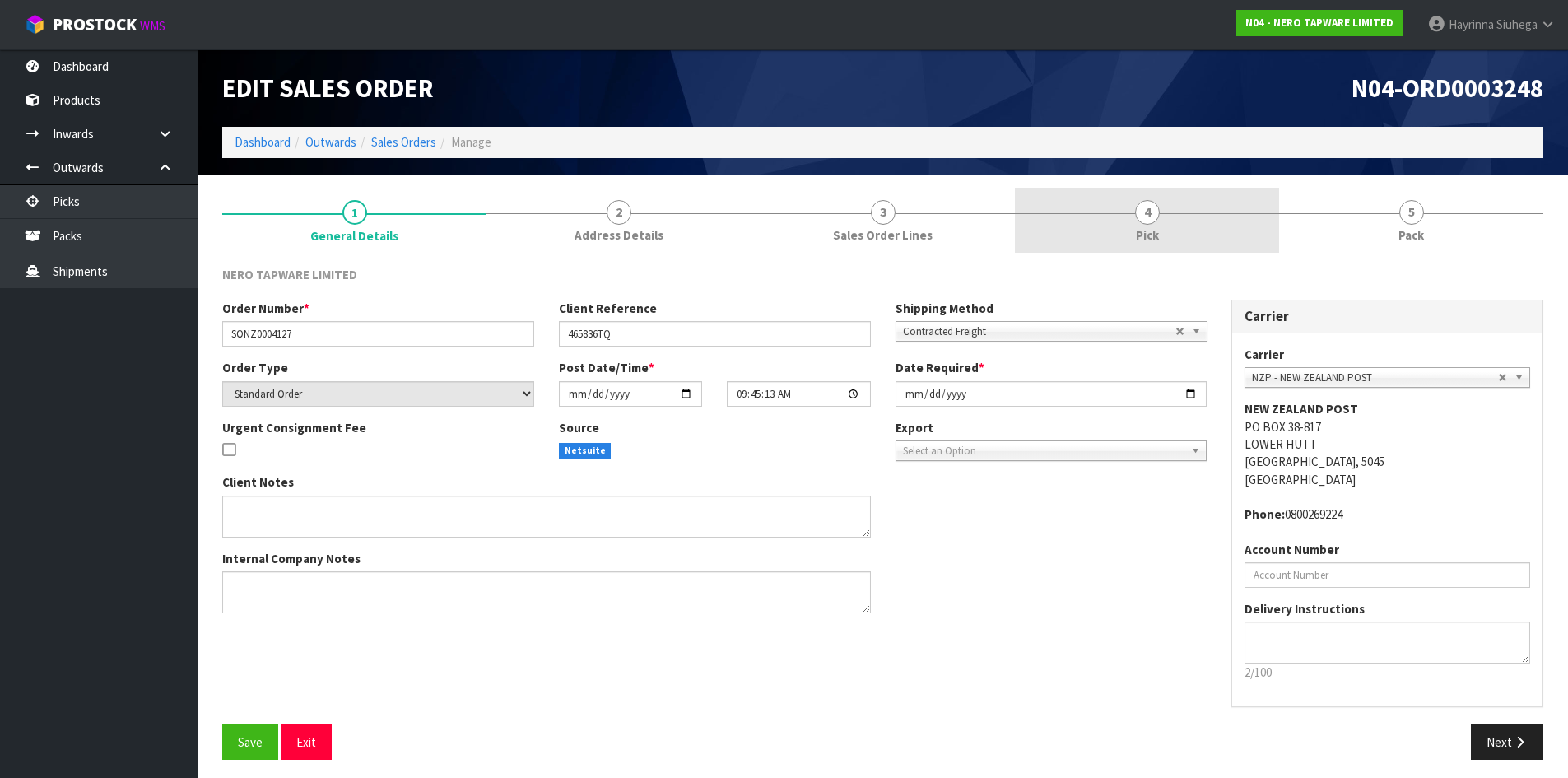
click at [1160, 214] on link "4 Pick" at bounding box center [1147, 220] width 264 height 65
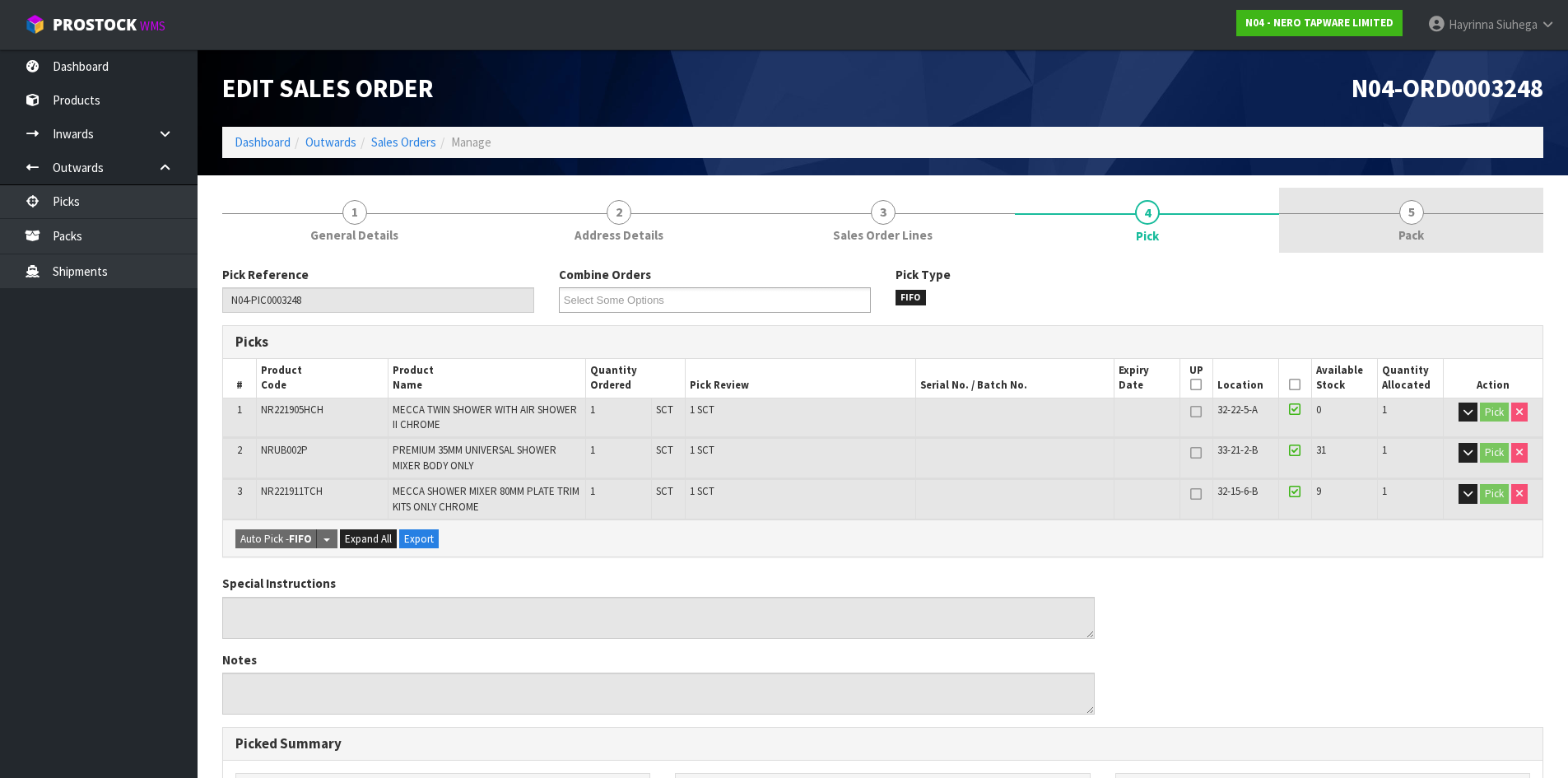
click at [1306, 195] on link "5 Pack" at bounding box center [1411, 220] width 264 height 65
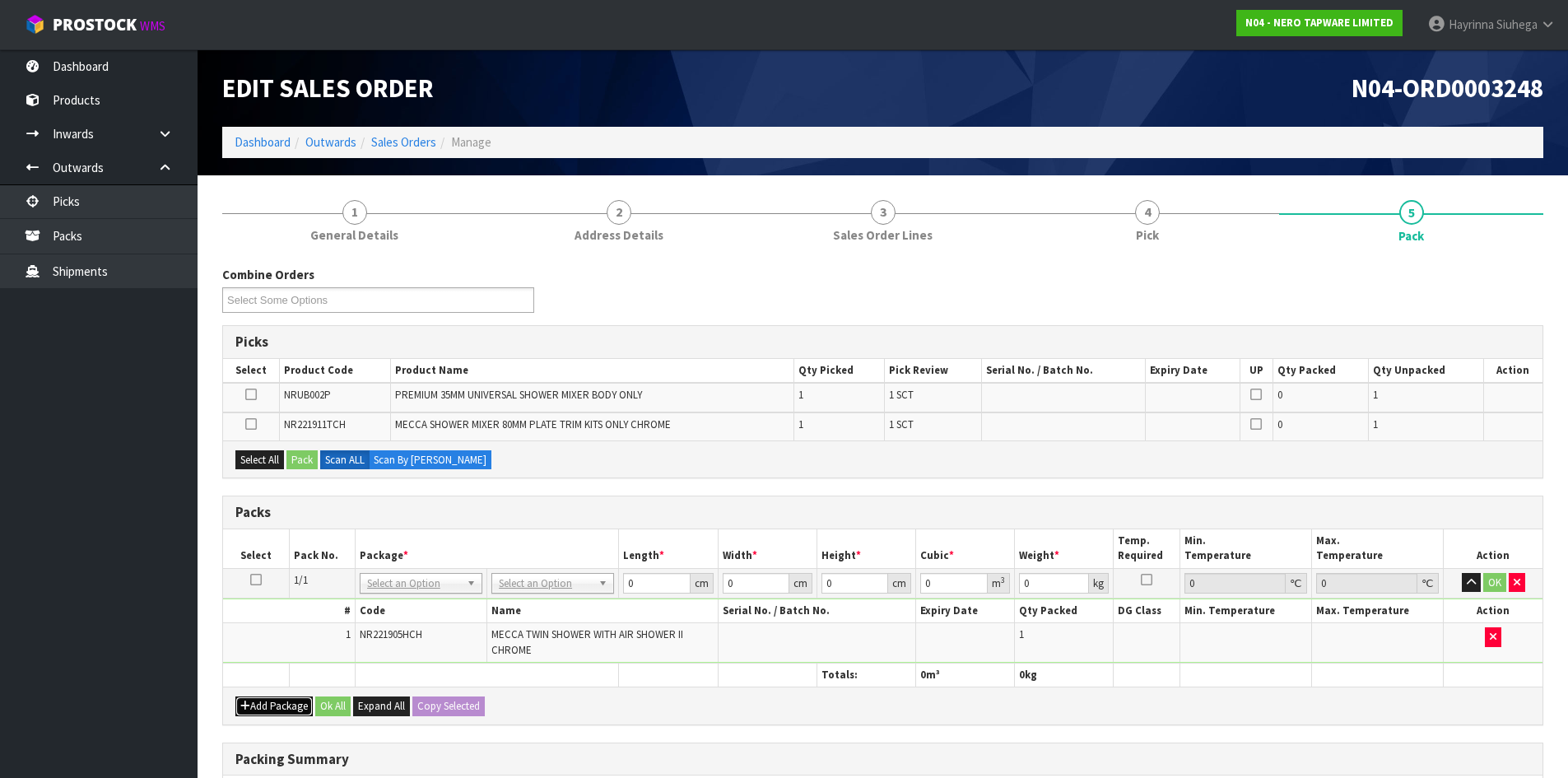
click at [261, 699] on button "Add Package" at bounding box center [274, 706] width 77 height 20
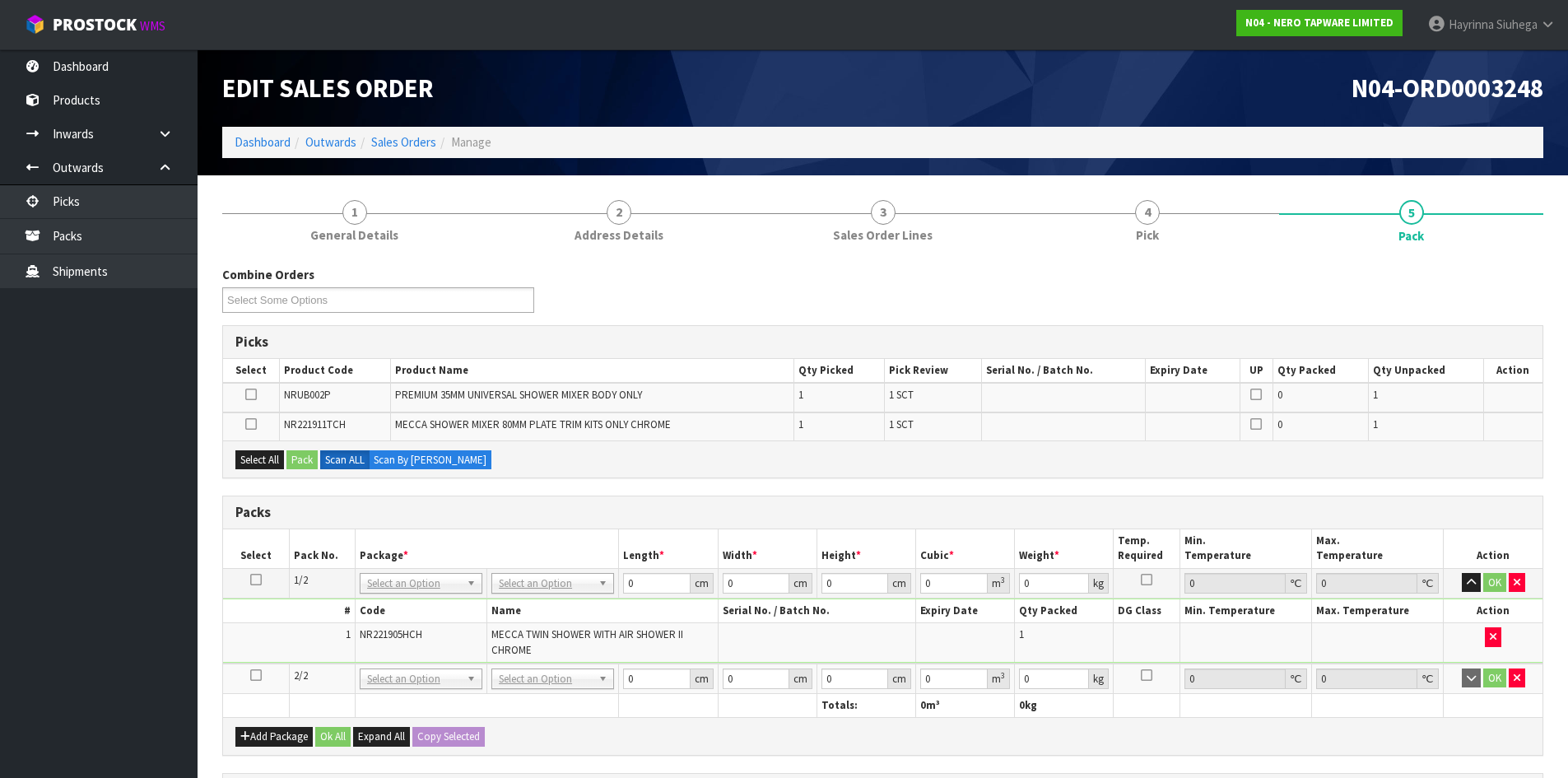
click at [257, 674] on icon at bounding box center [256, 674] width 12 height 1
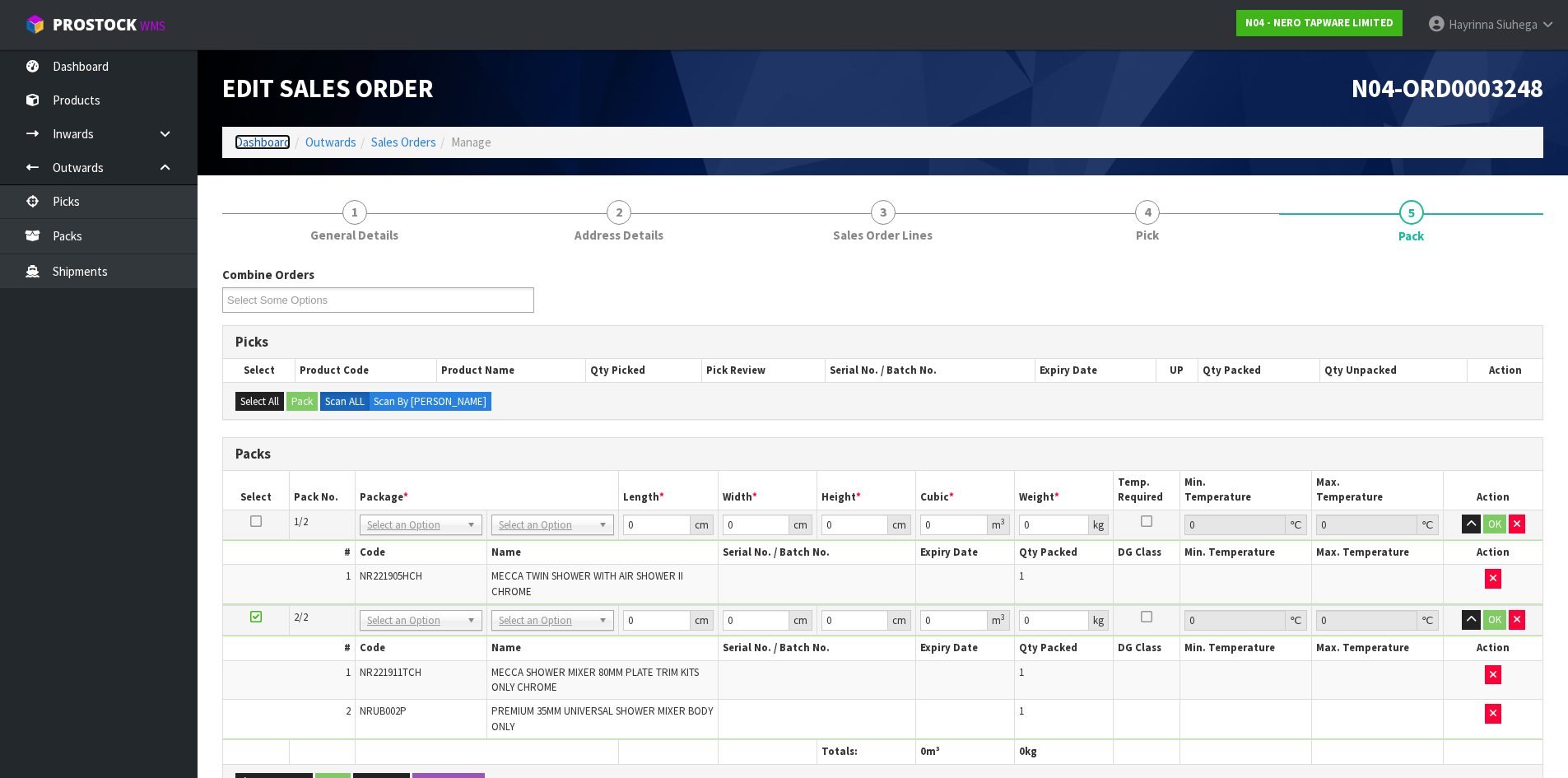
click at [276, 137] on link "Dashboard" at bounding box center [262, 142] width 56 height 16
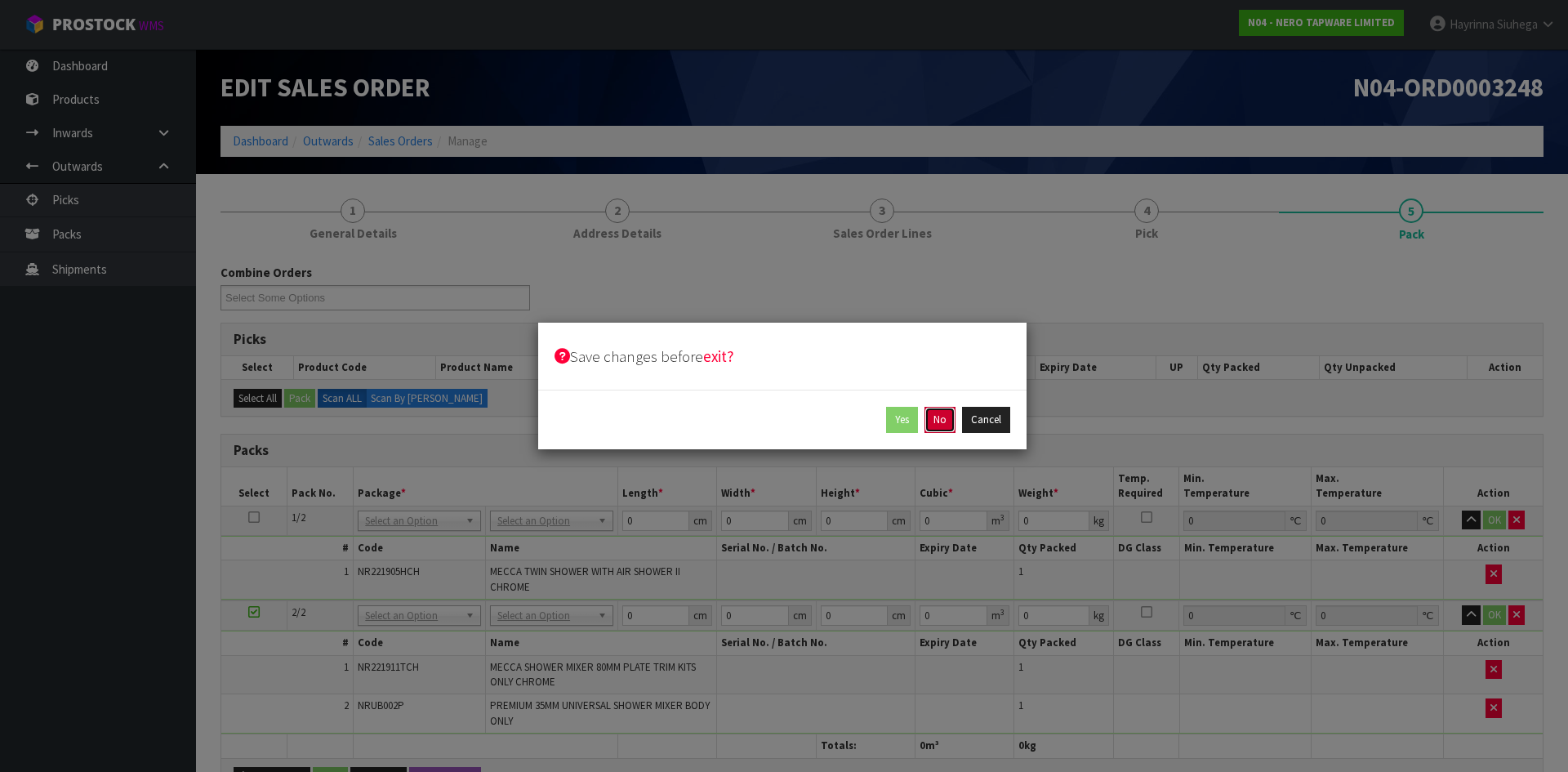
click at [930, 417] on button "No" at bounding box center [941, 420] width 31 height 26
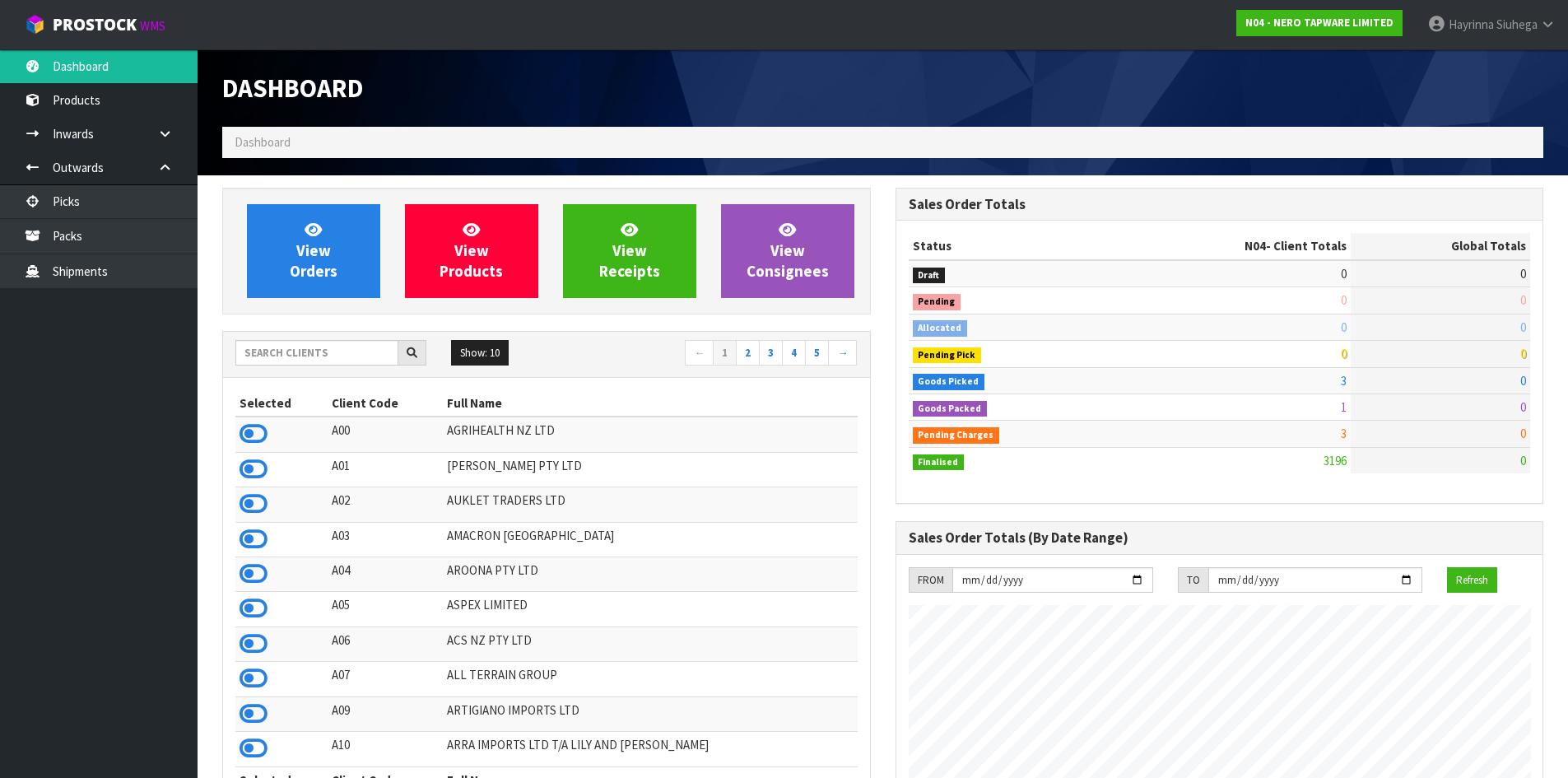
scroll to position [1282, 673]
click at [316, 354] on input "text" at bounding box center [317, 353] width 163 height 26
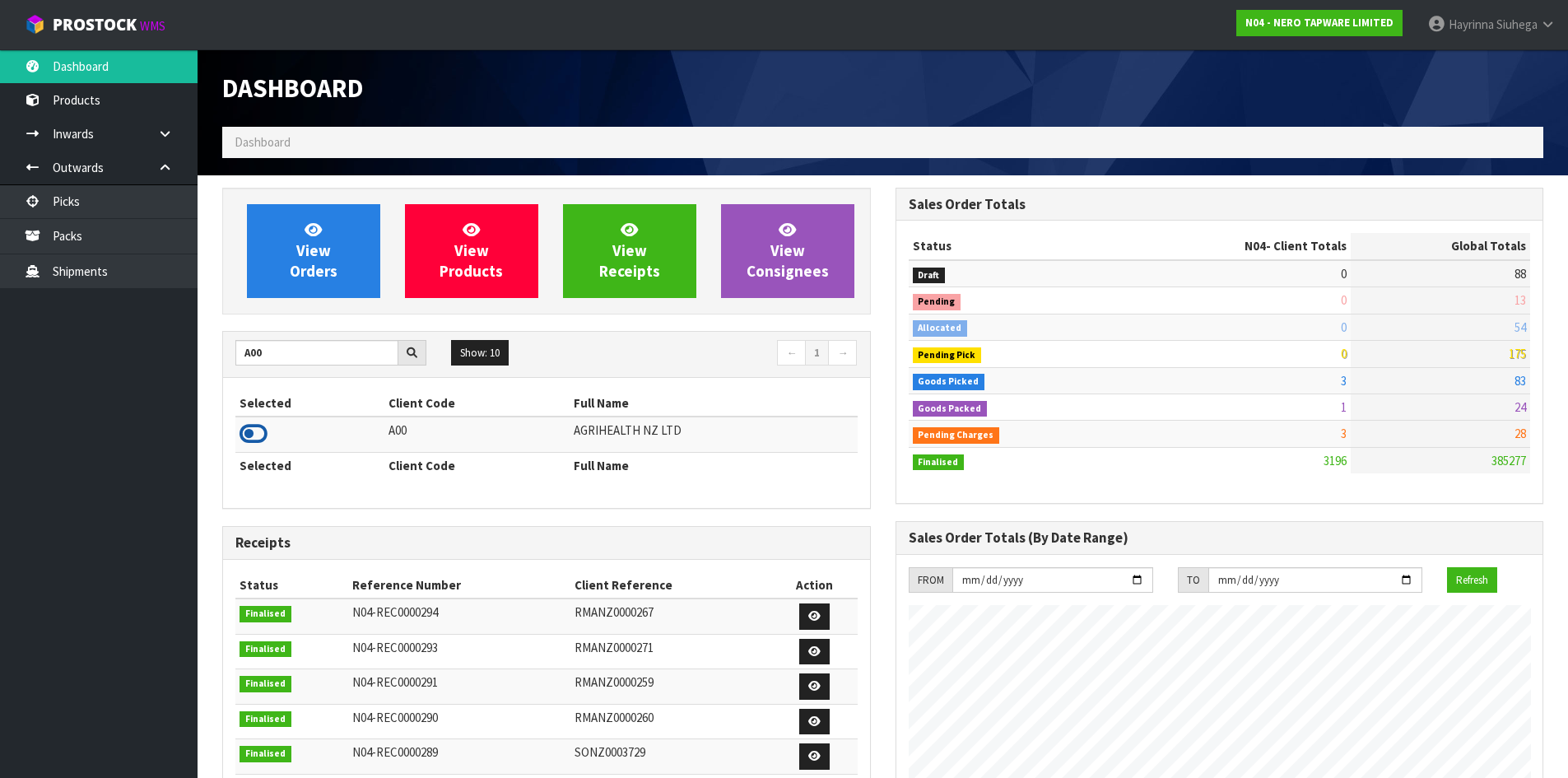
click at [255, 431] on icon at bounding box center [253, 433] width 28 height 25
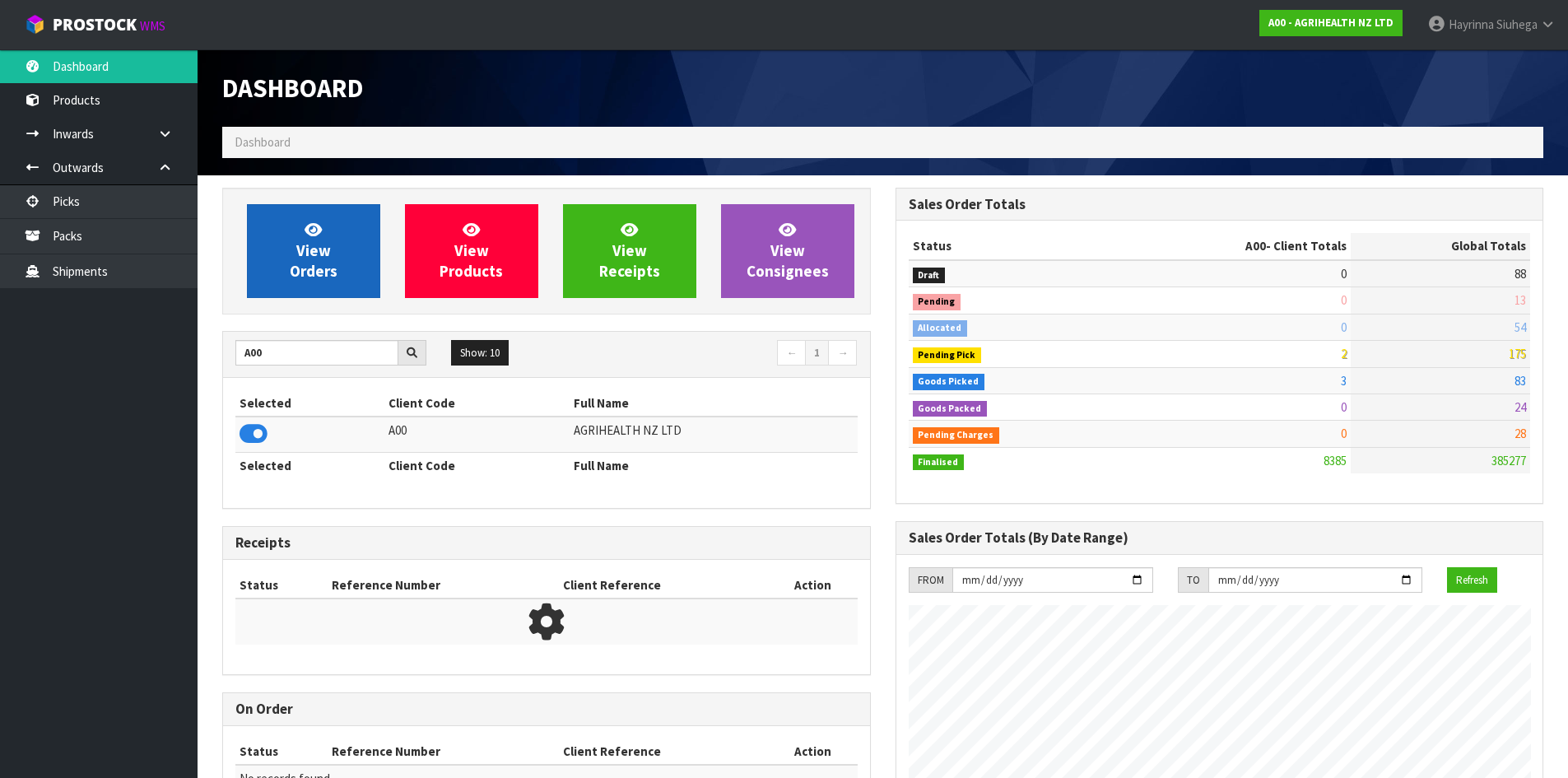
scroll to position [1246, 673]
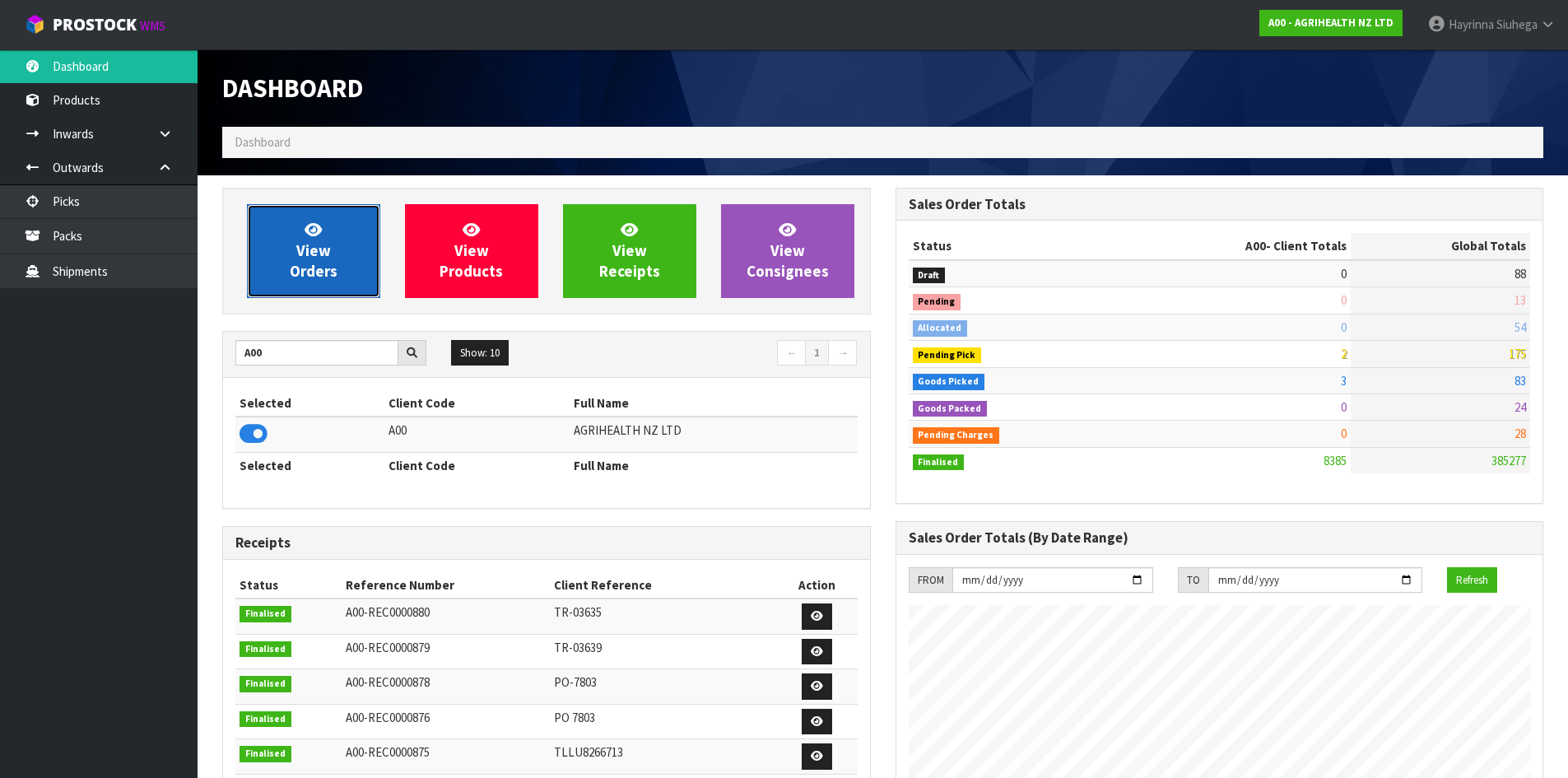
click at [347, 250] on link "View Orders" at bounding box center [313, 250] width 133 height 94
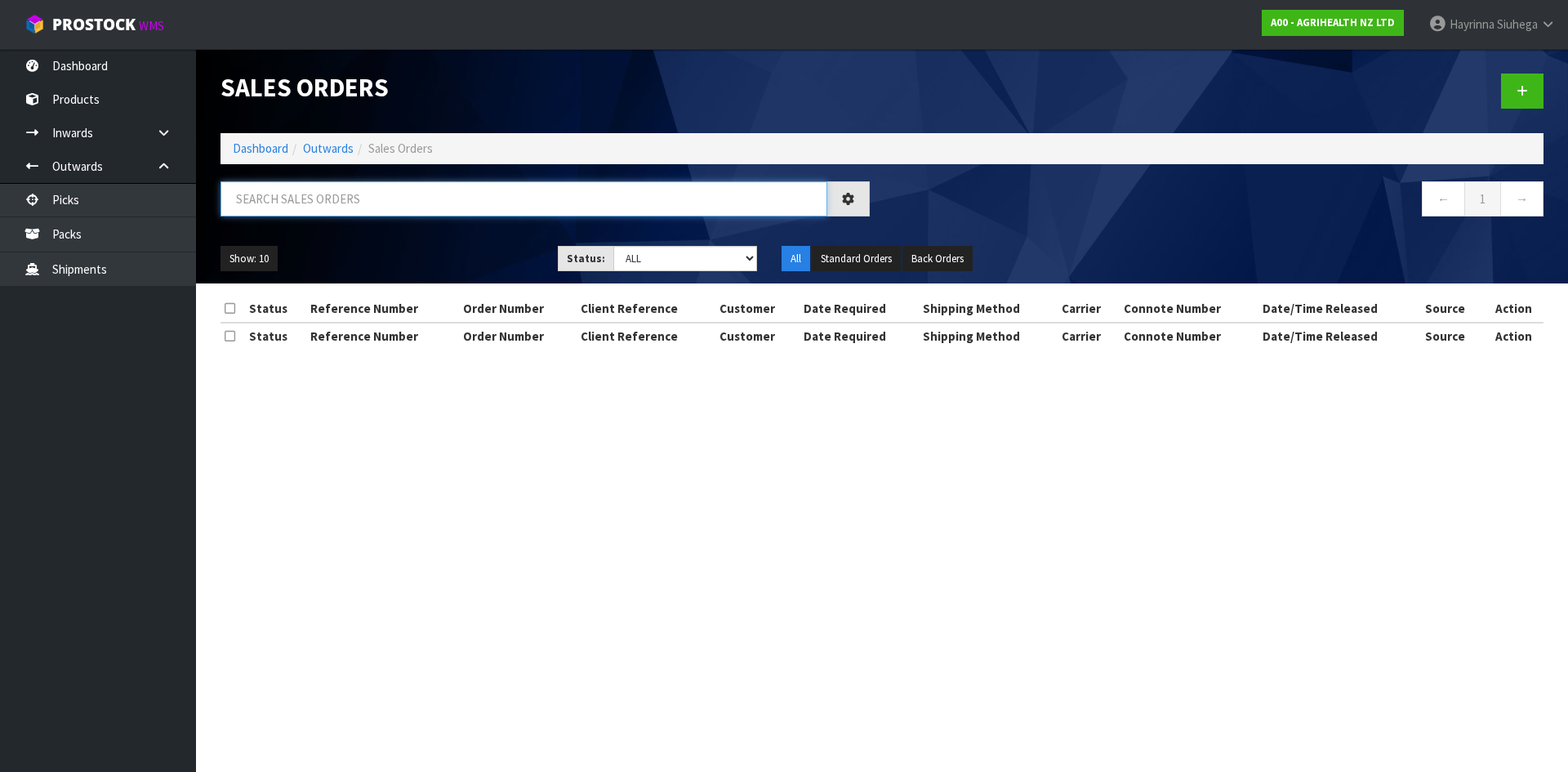
click at [370, 205] on input "text" at bounding box center [524, 199] width 607 height 35
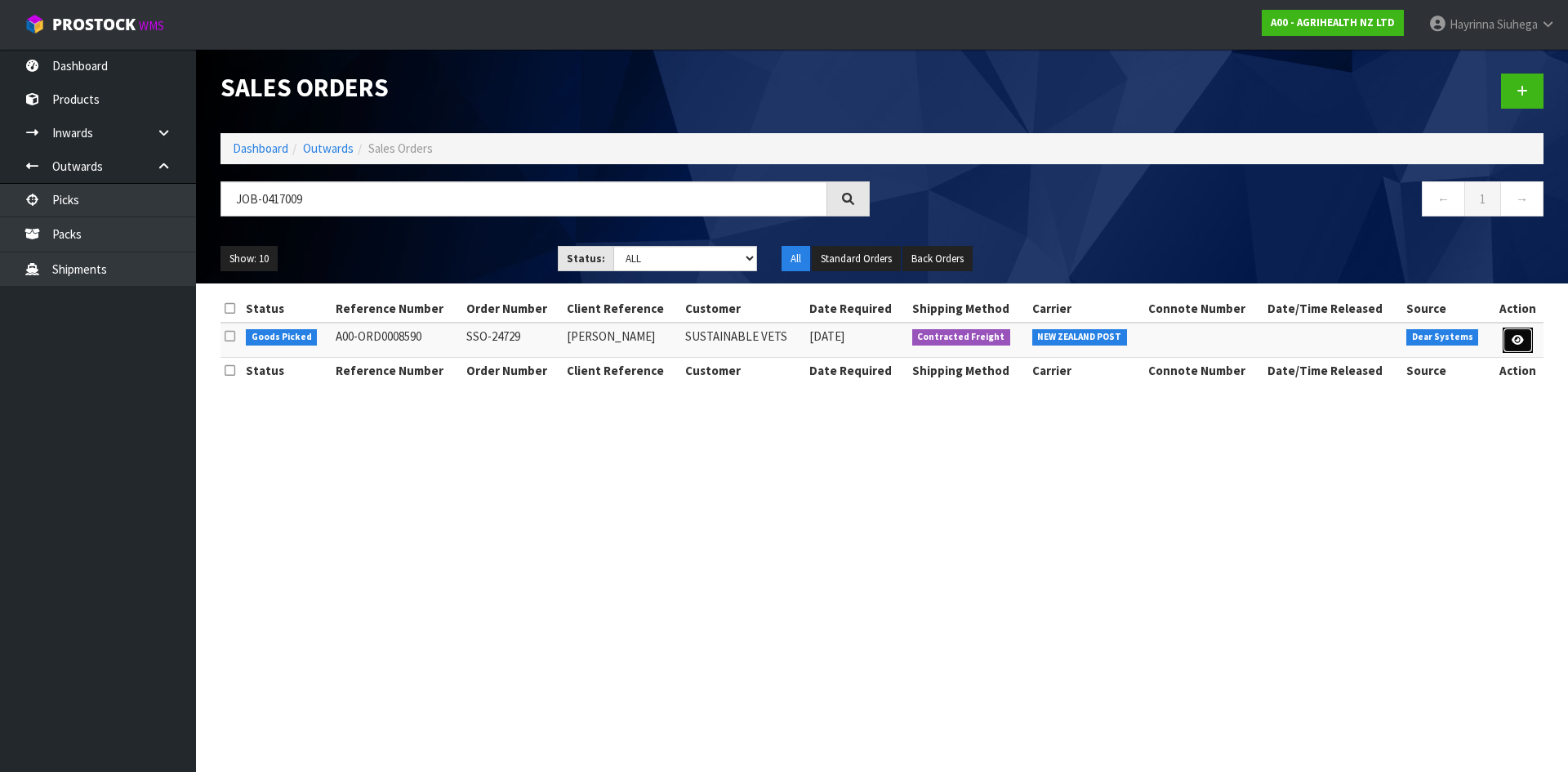
click at [1512, 342] on icon at bounding box center [1517, 340] width 13 height 11
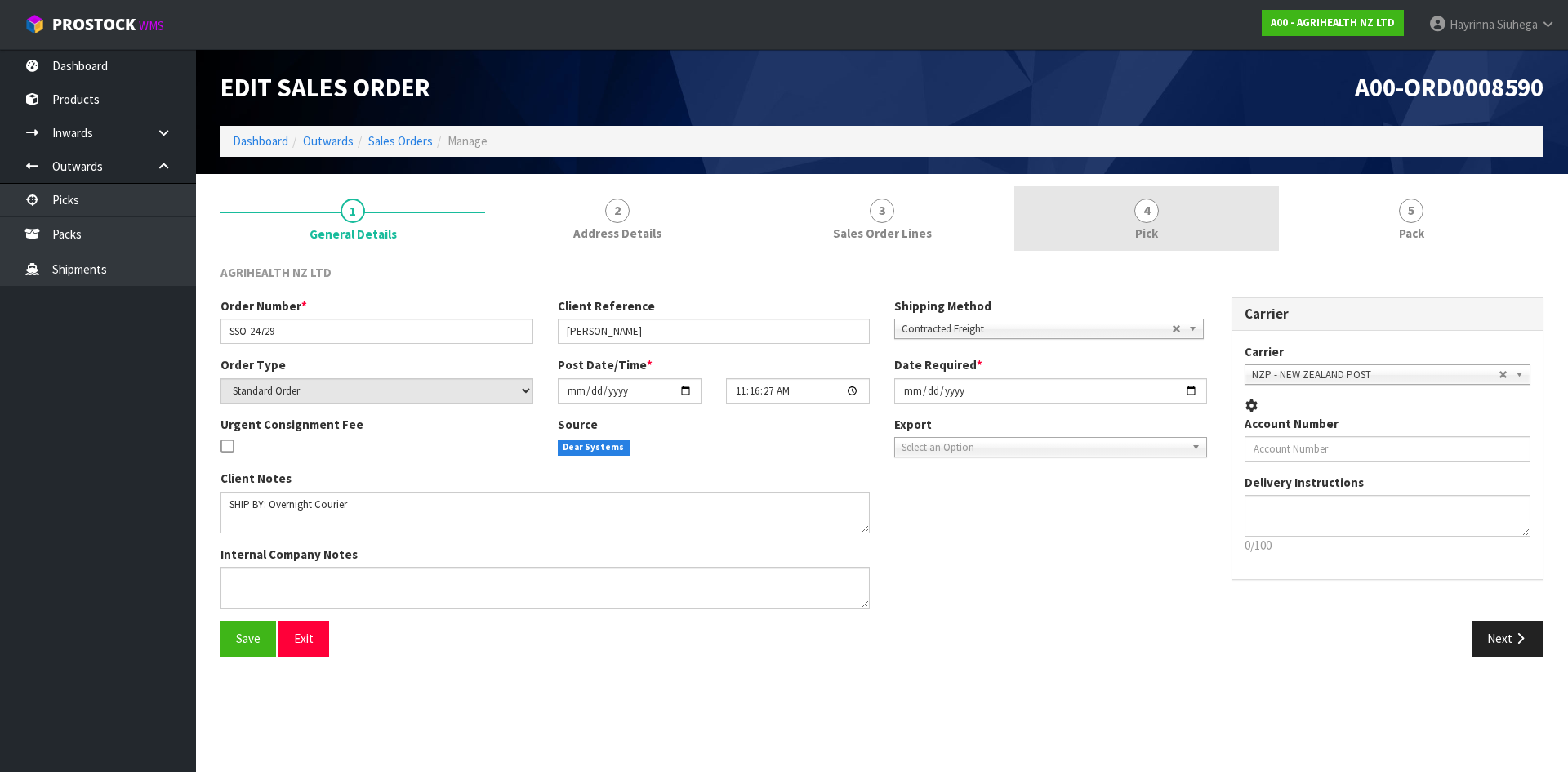
click at [1258, 215] on link "4 Pick" at bounding box center [1146, 218] width 264 height 65
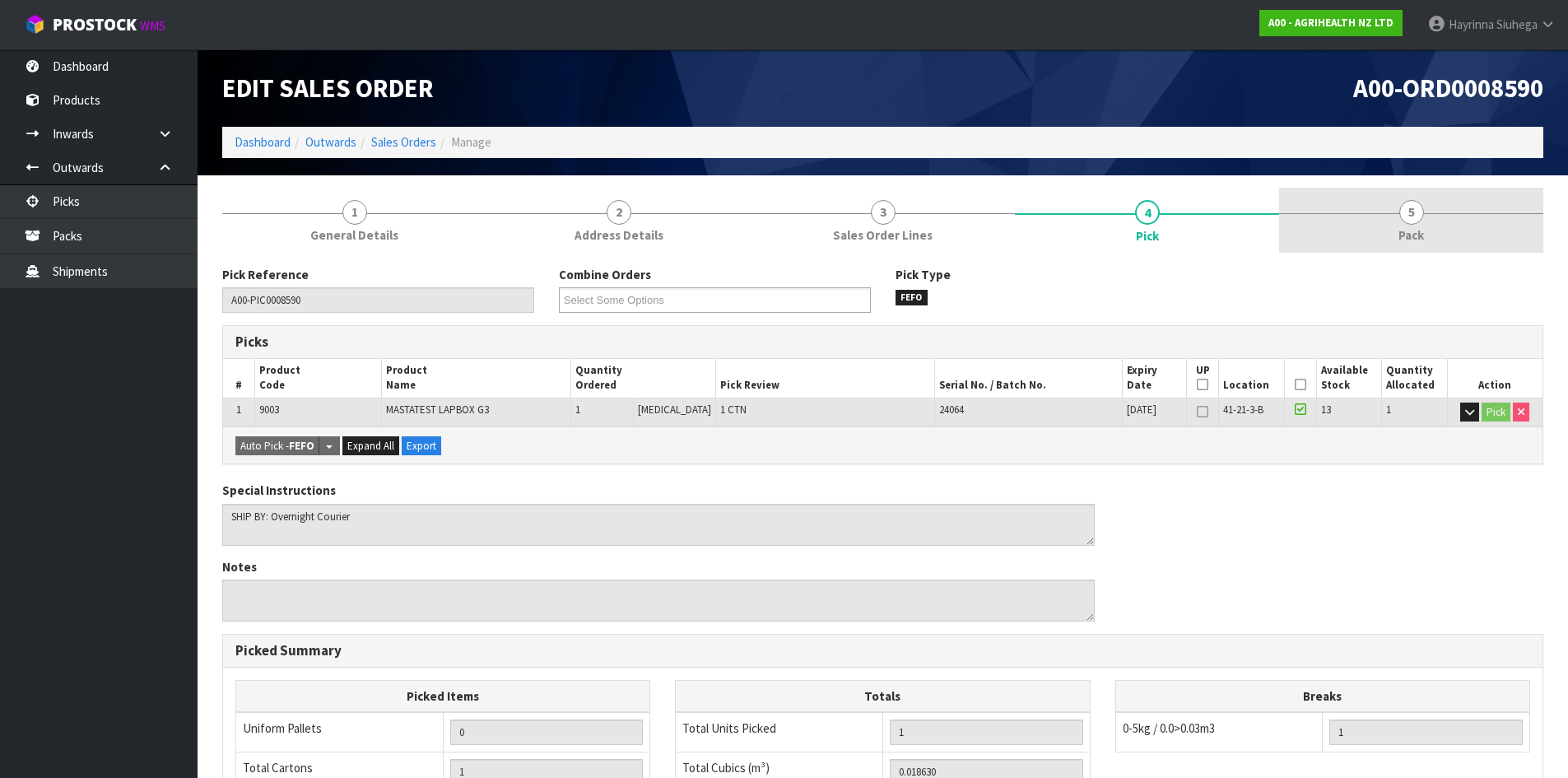
click at [1387, 204] on link "5 Pack" at bounding box center [1411, 220] width 264 height 65
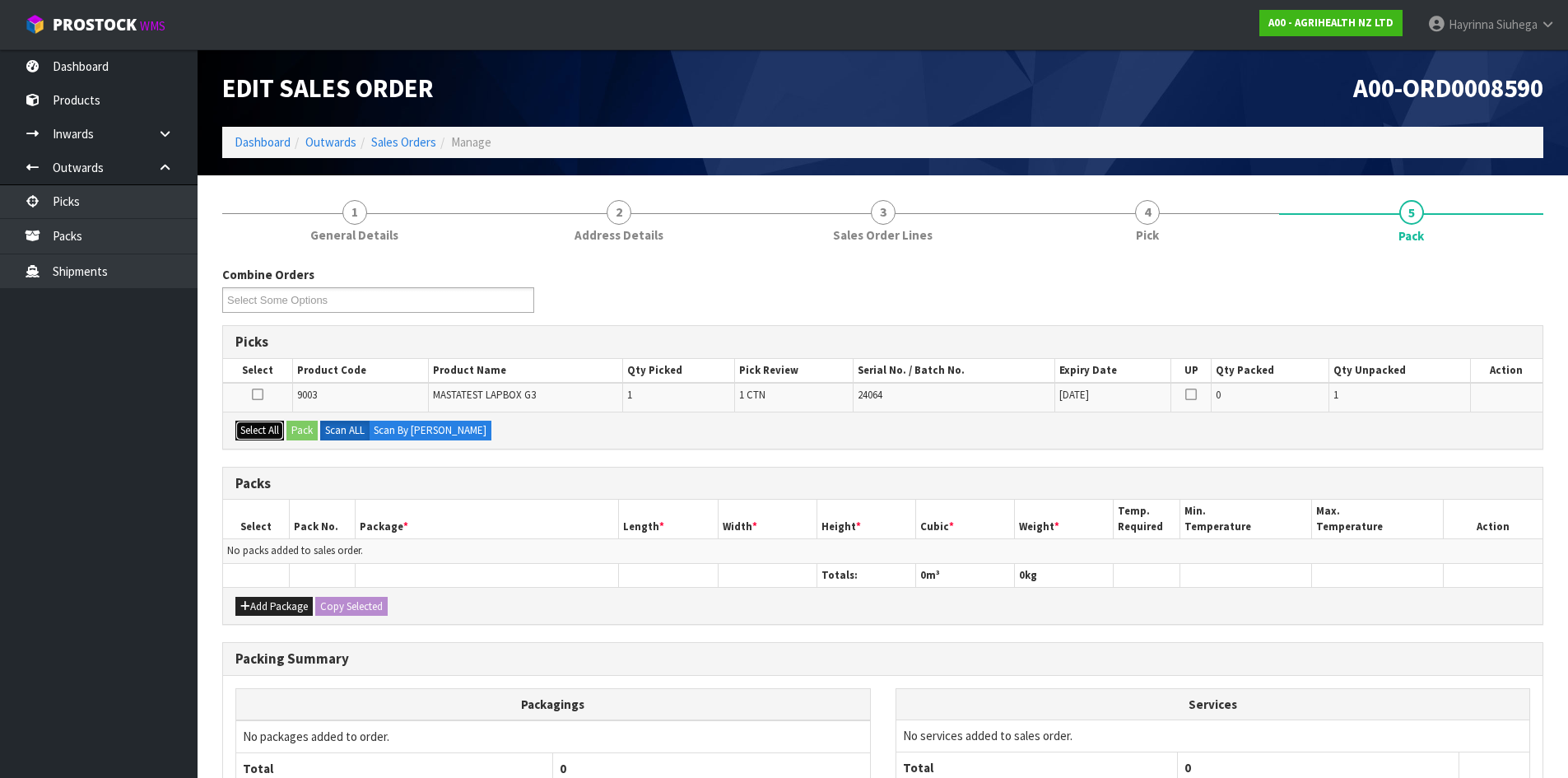
click at [253, 432] on button "Select All" at bounding box center [259, 430] width 48 height 20
click at [316, 434] on button "Pack" at bounding box center [302, 430] width 32 height 20
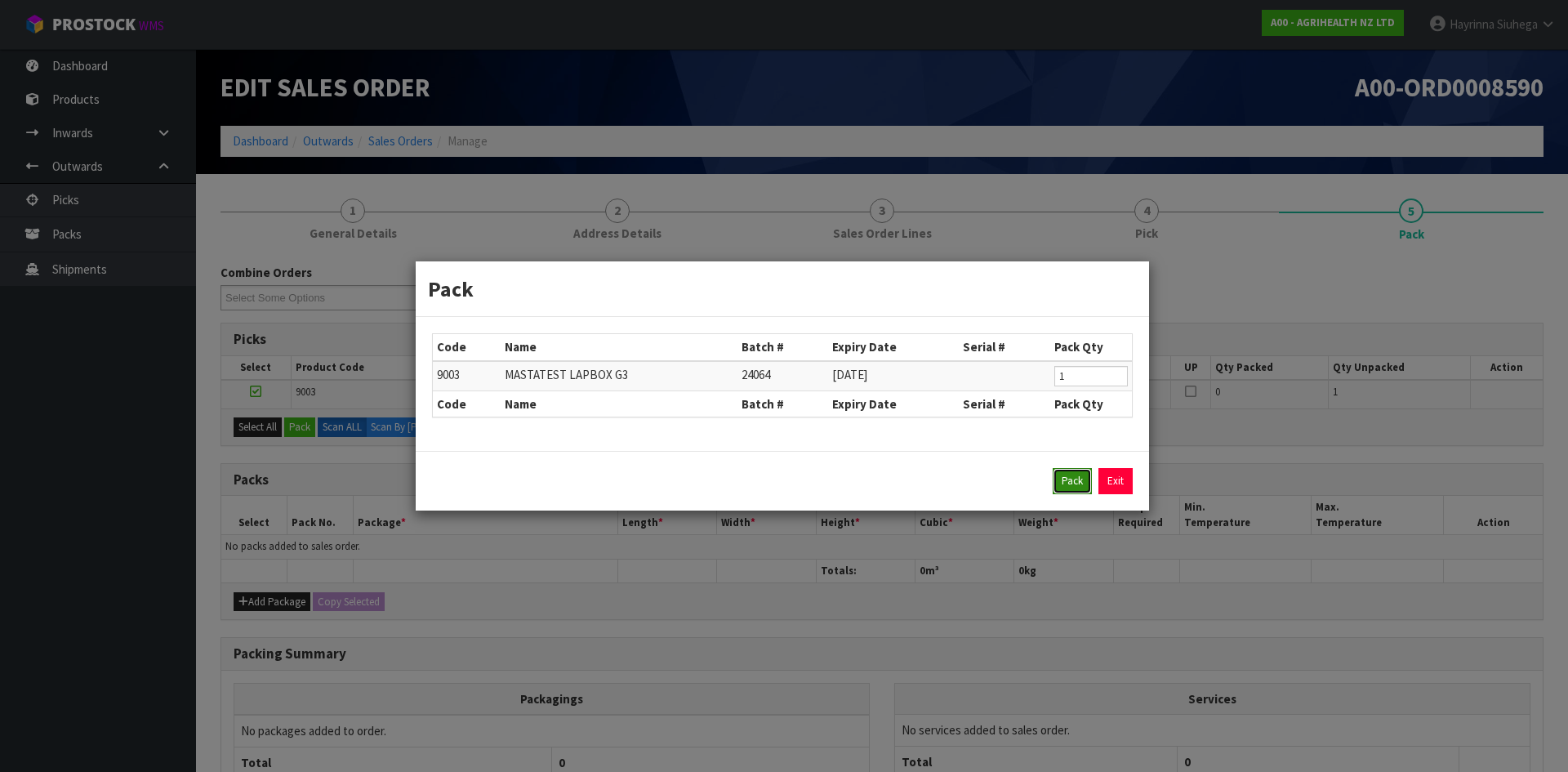
click at [1063, 474] on button "Pack" at bounding box center [1073, 480] width 39 height 26
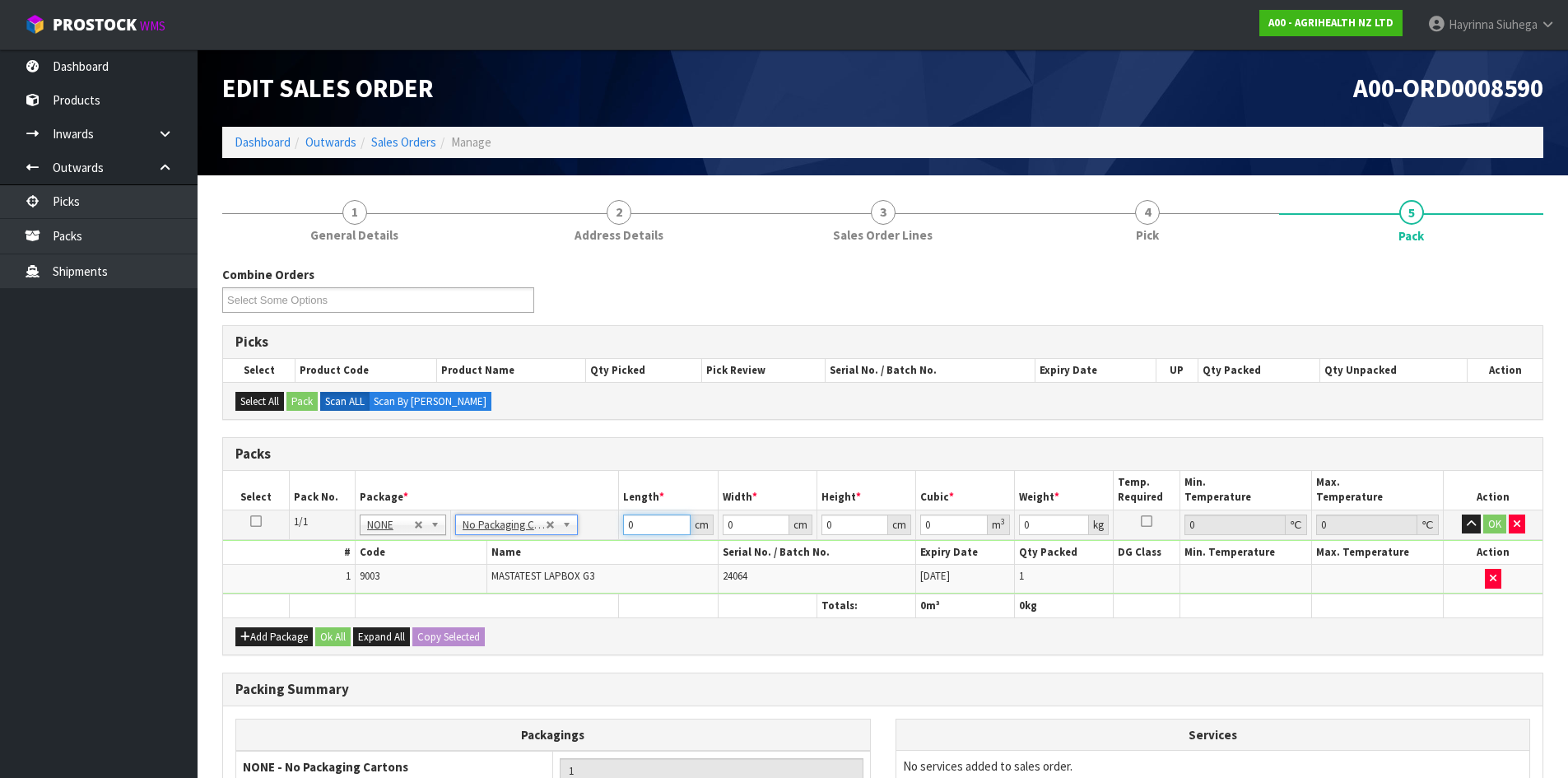
click at [628, 529] on input "0" at bounding box center [657, 524] width 67 height 21
click button "OK" at bounding box center [1494, 524] width 23 height 20
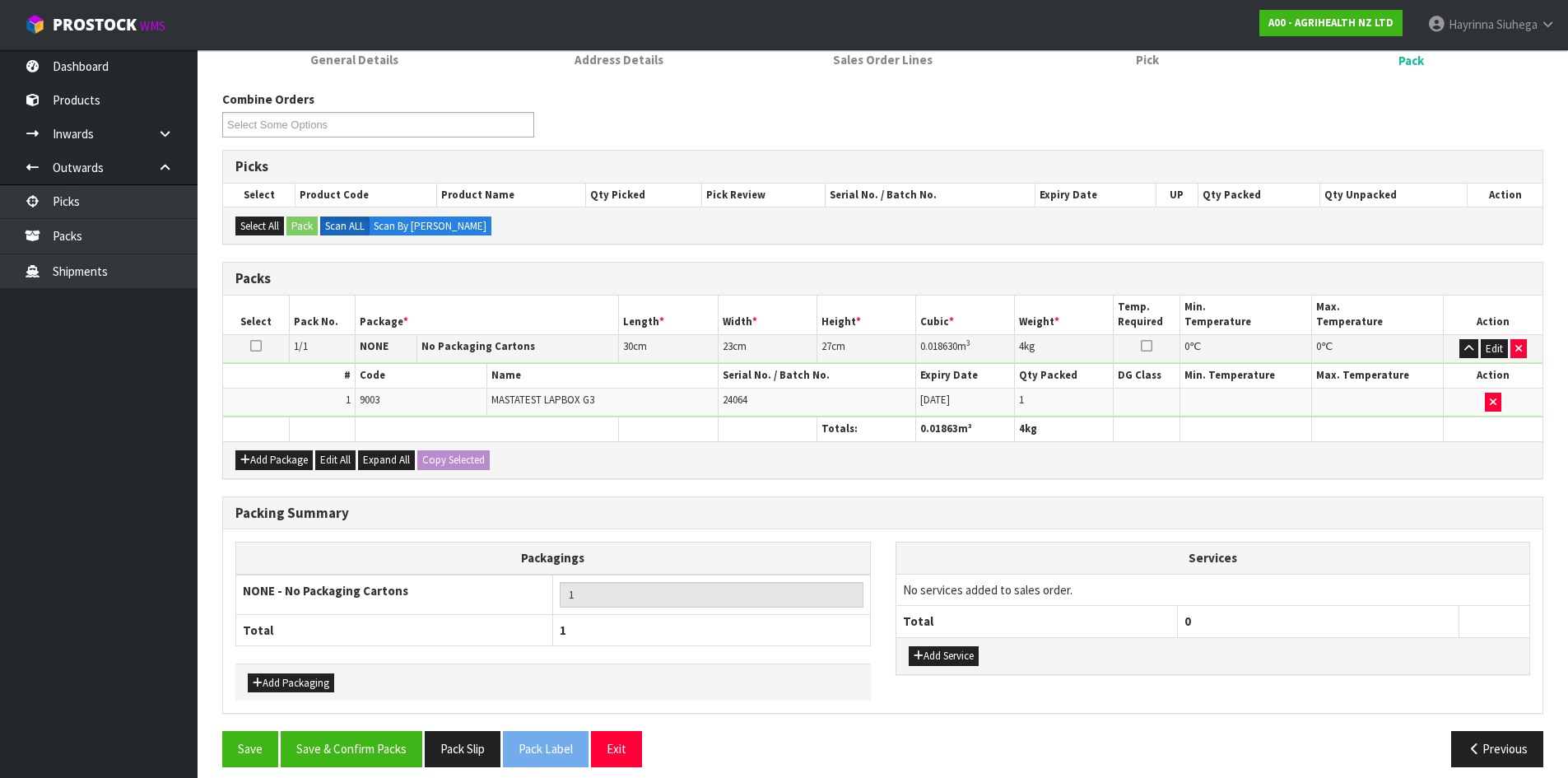
scroll to position [189, 0]
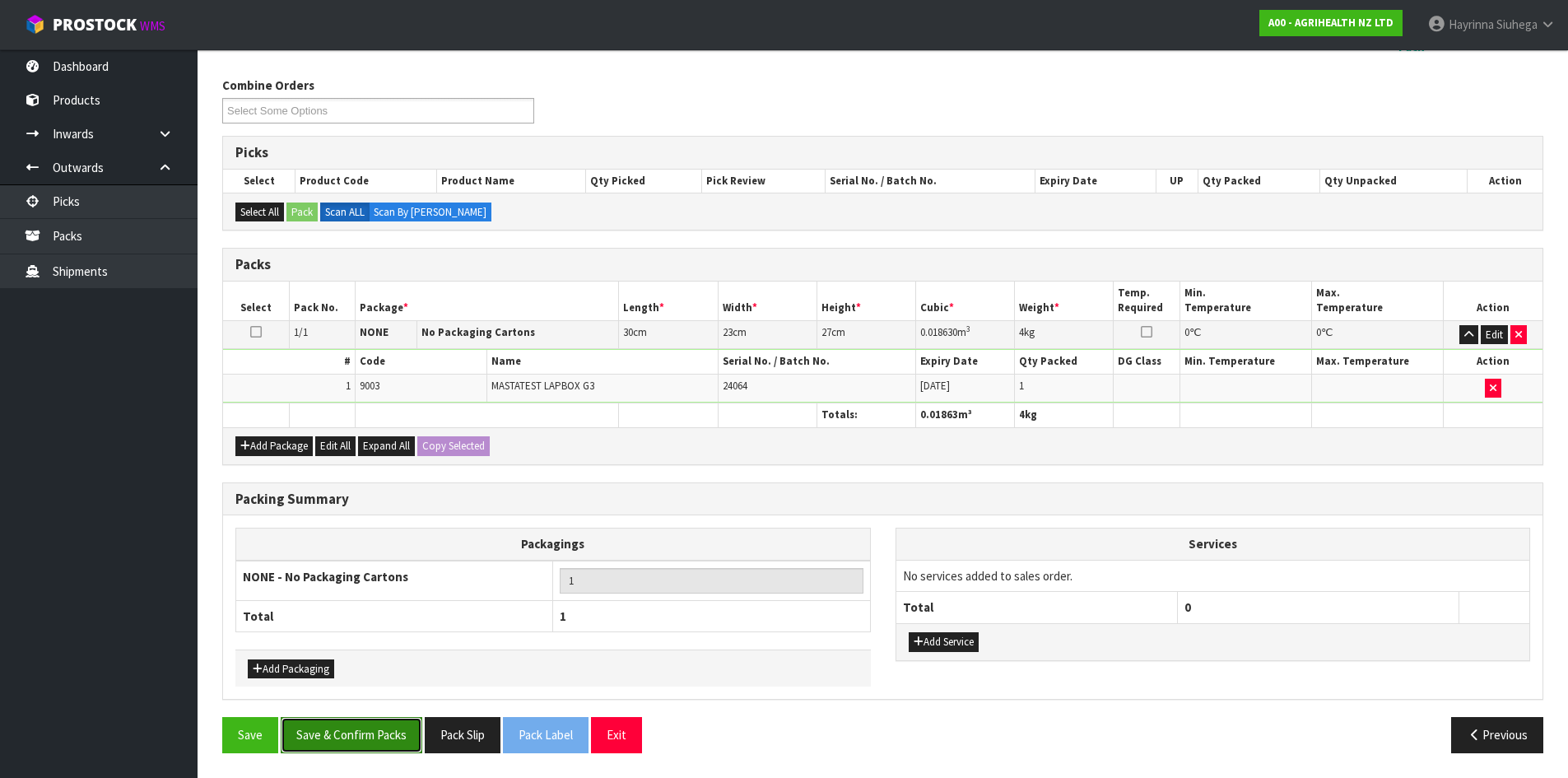
click at [368, 718] on button "Save & Confirm Packs" at bounding box center [352, 735] width 142 height 35
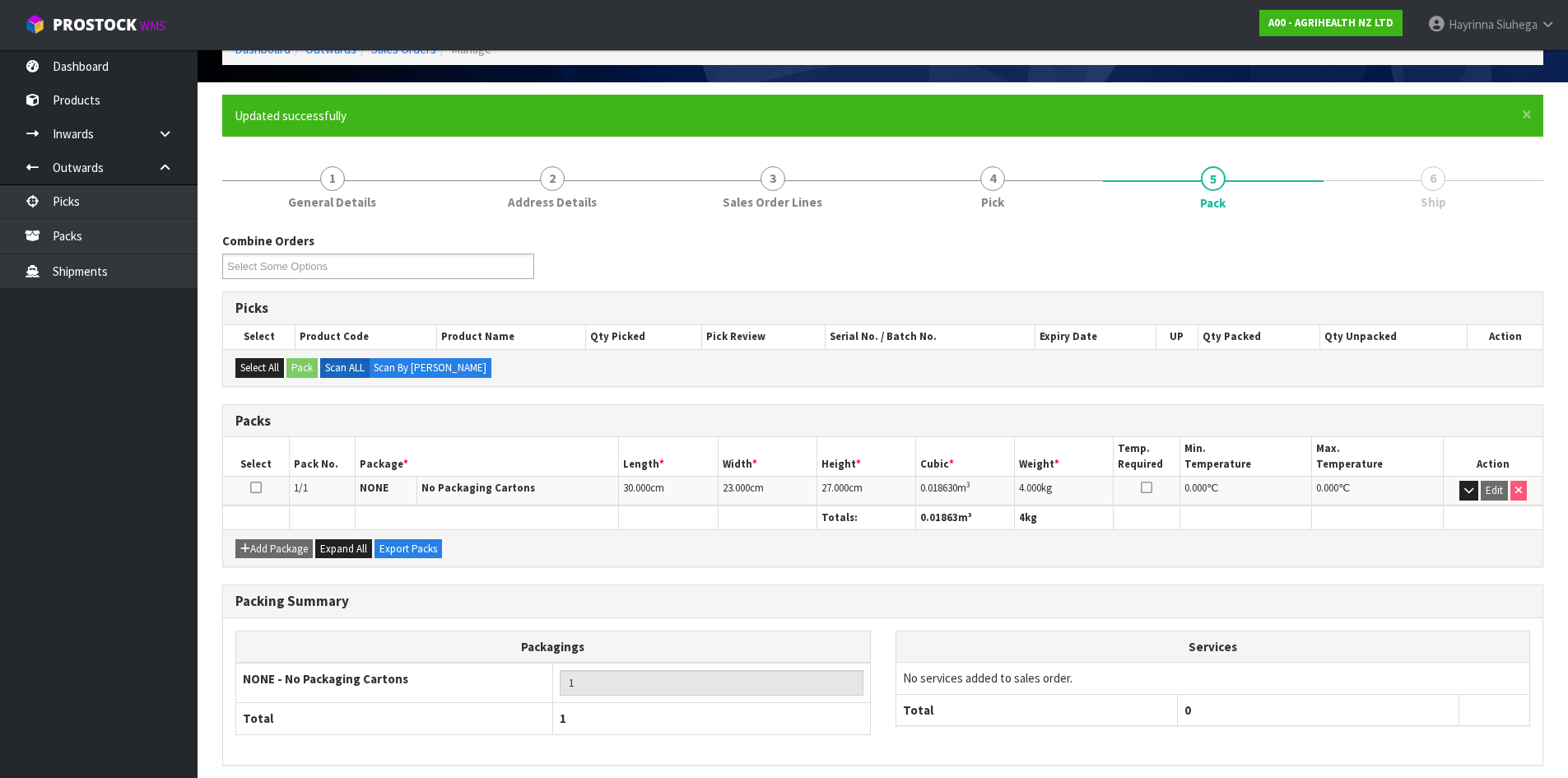
scroll to position [158, 0]
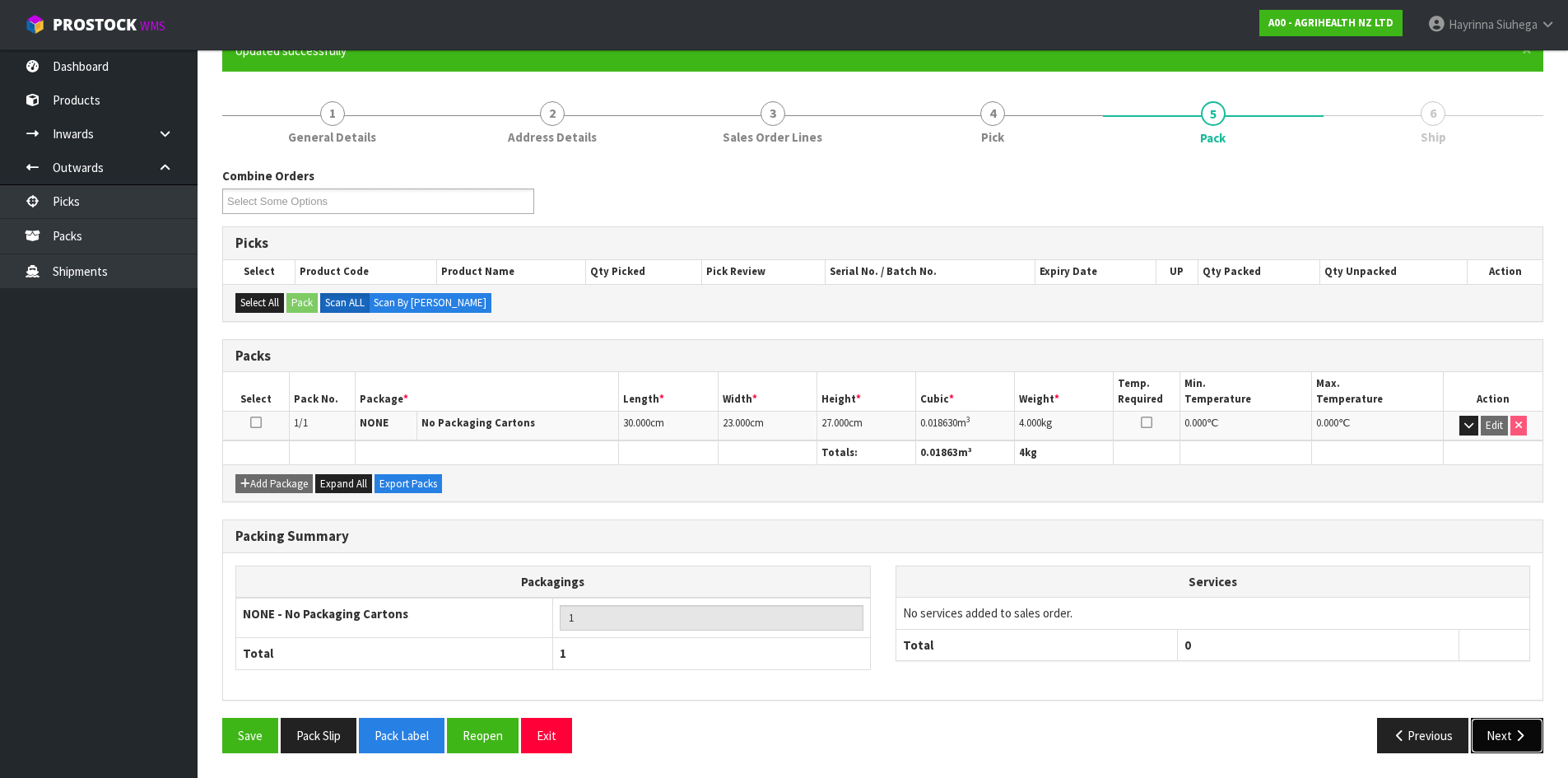
click at [1498, 730] on button "Next" at bounding box center [1506, 736] width 72 height 35
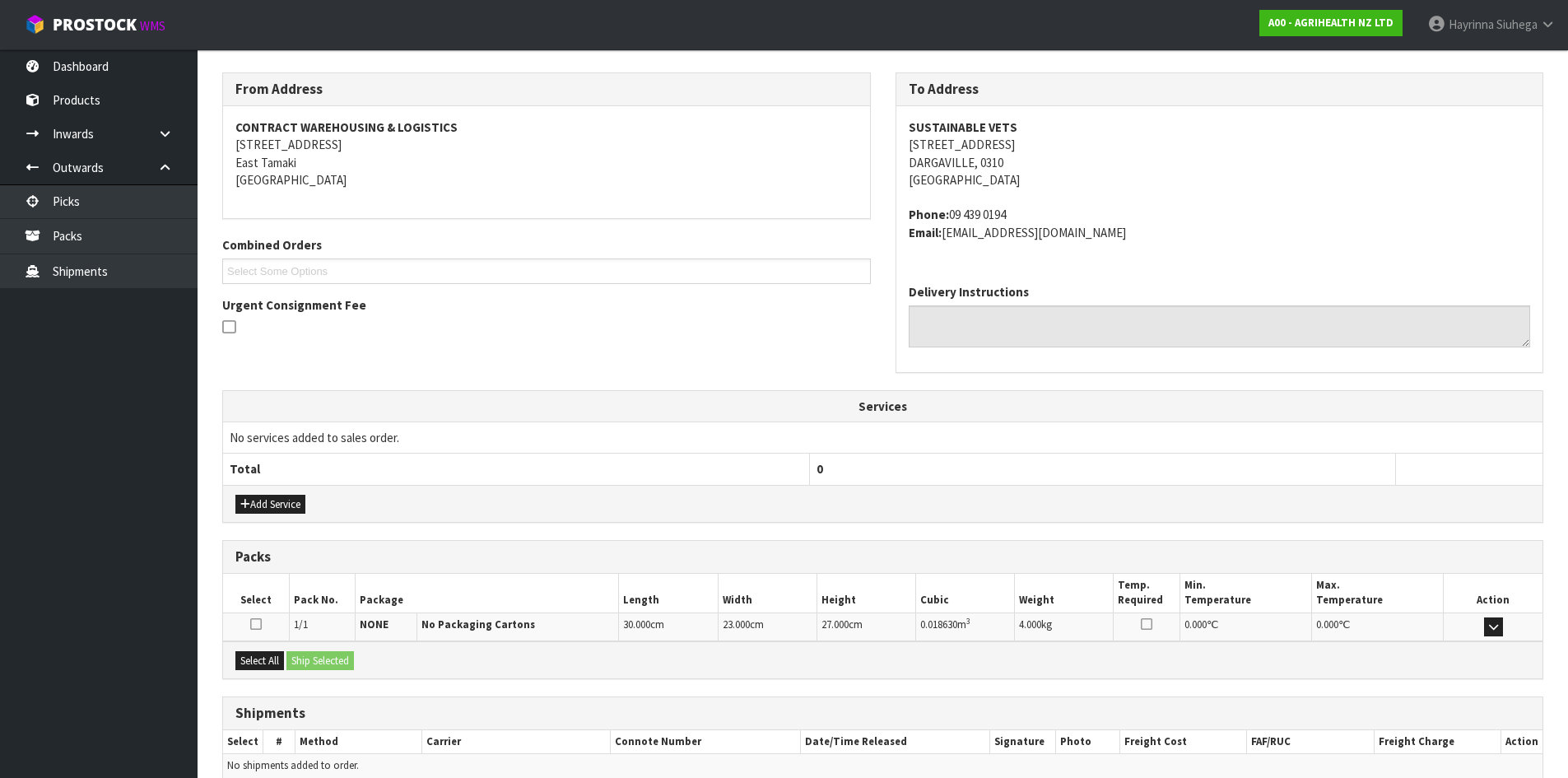
scroll to position [330, 0]
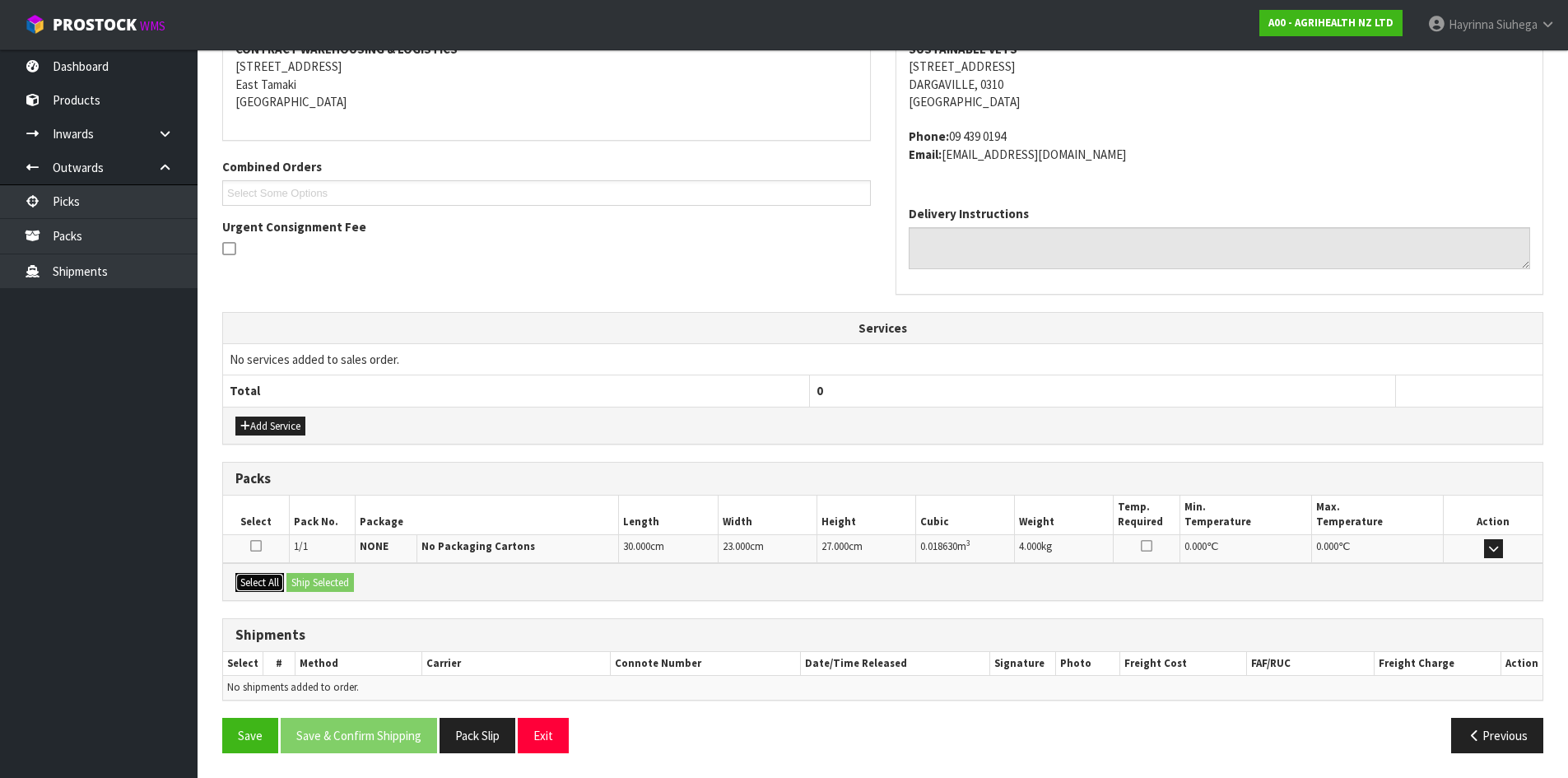
click at [261, 579] on button "Select All" at bounding box center [259, 583] width 48 height 20
click at [319, 578] on button "Ship Selected" at bounding box center [320, 583] width 67 height 20
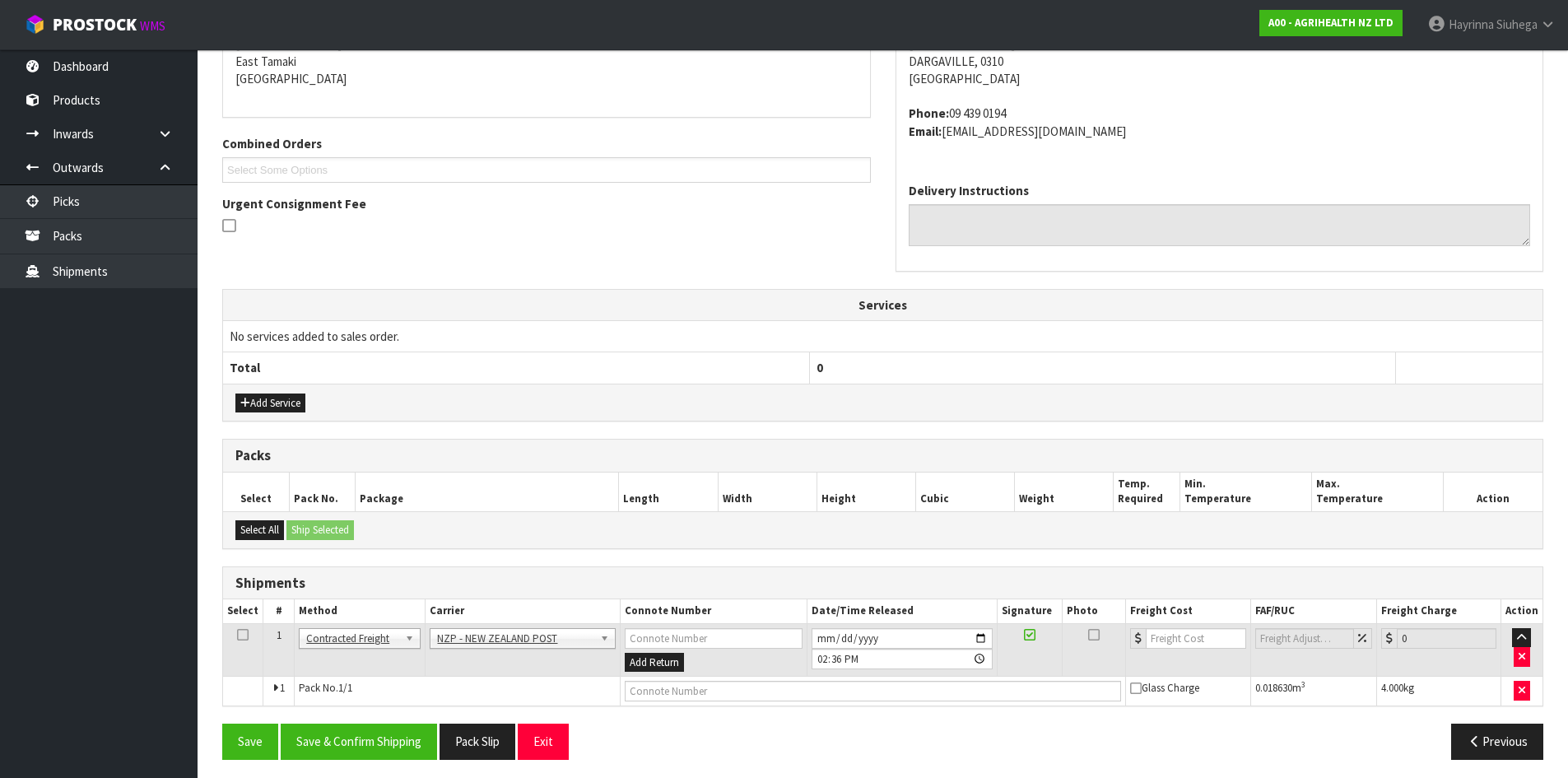
scroll to position [360, 0]
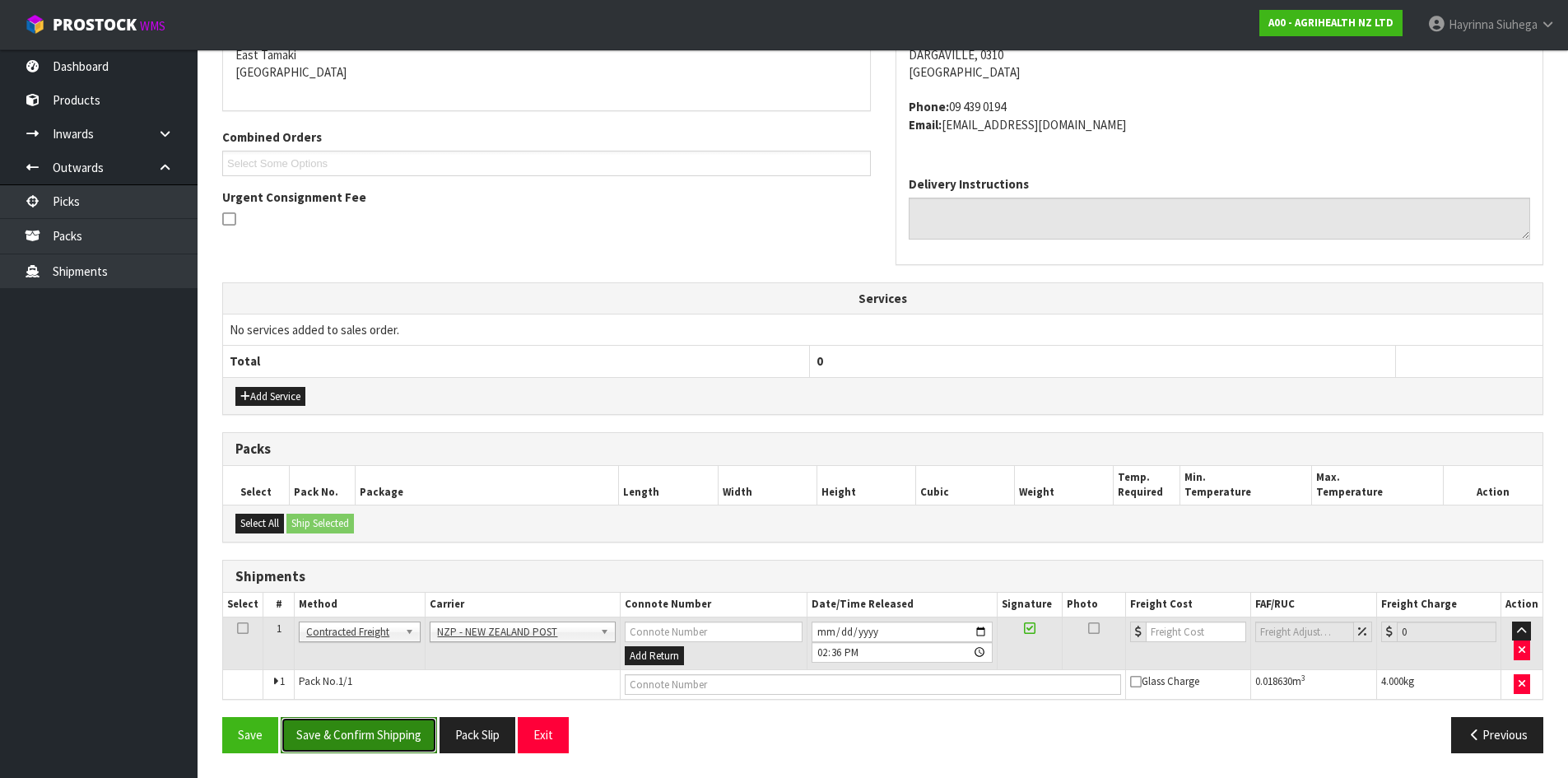
click at [357, 717] on button "Save & Confirm Shipping" at bounding box center [359, 735] width 157 height 35
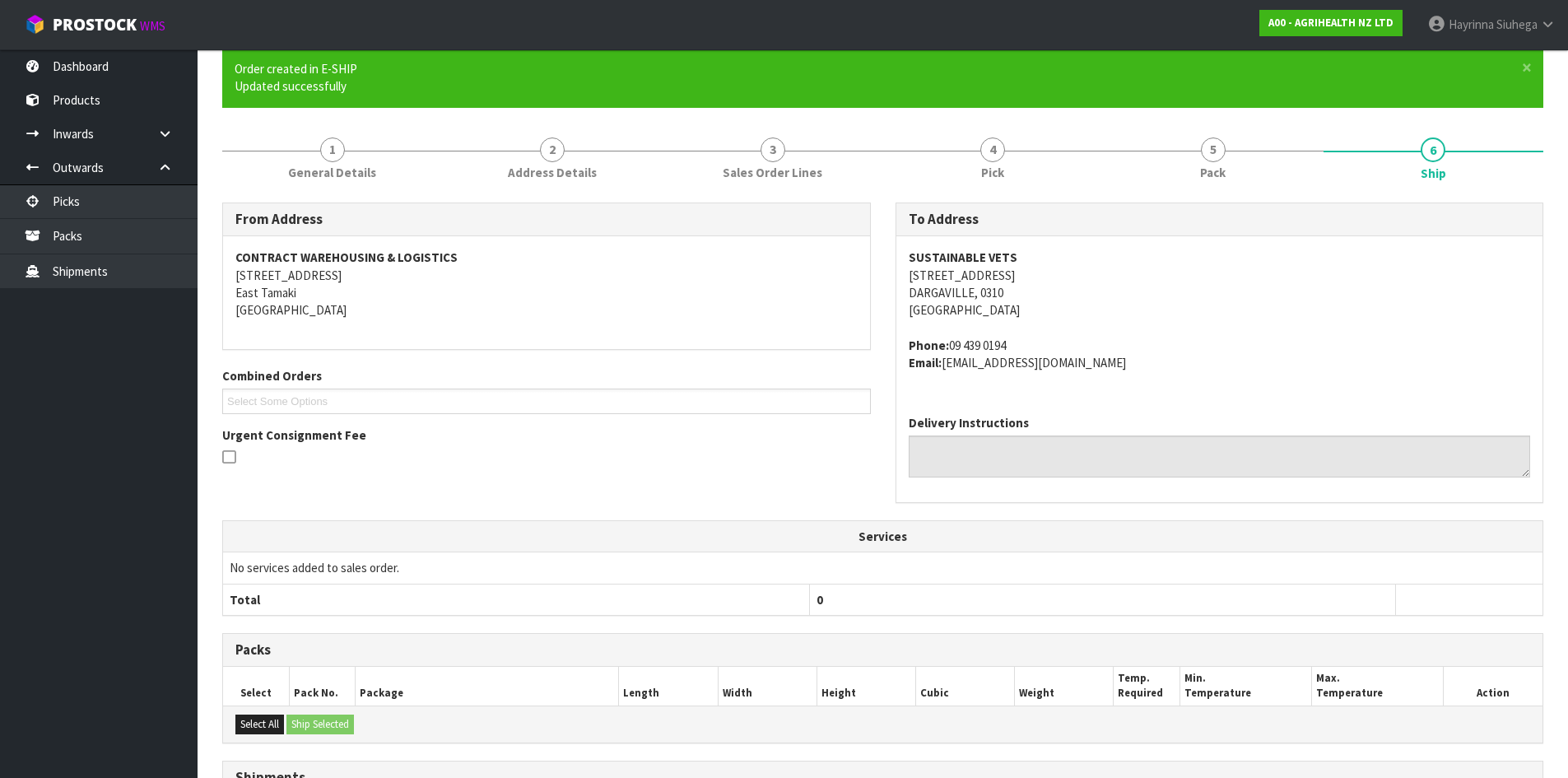
scroll to position [336, 0]
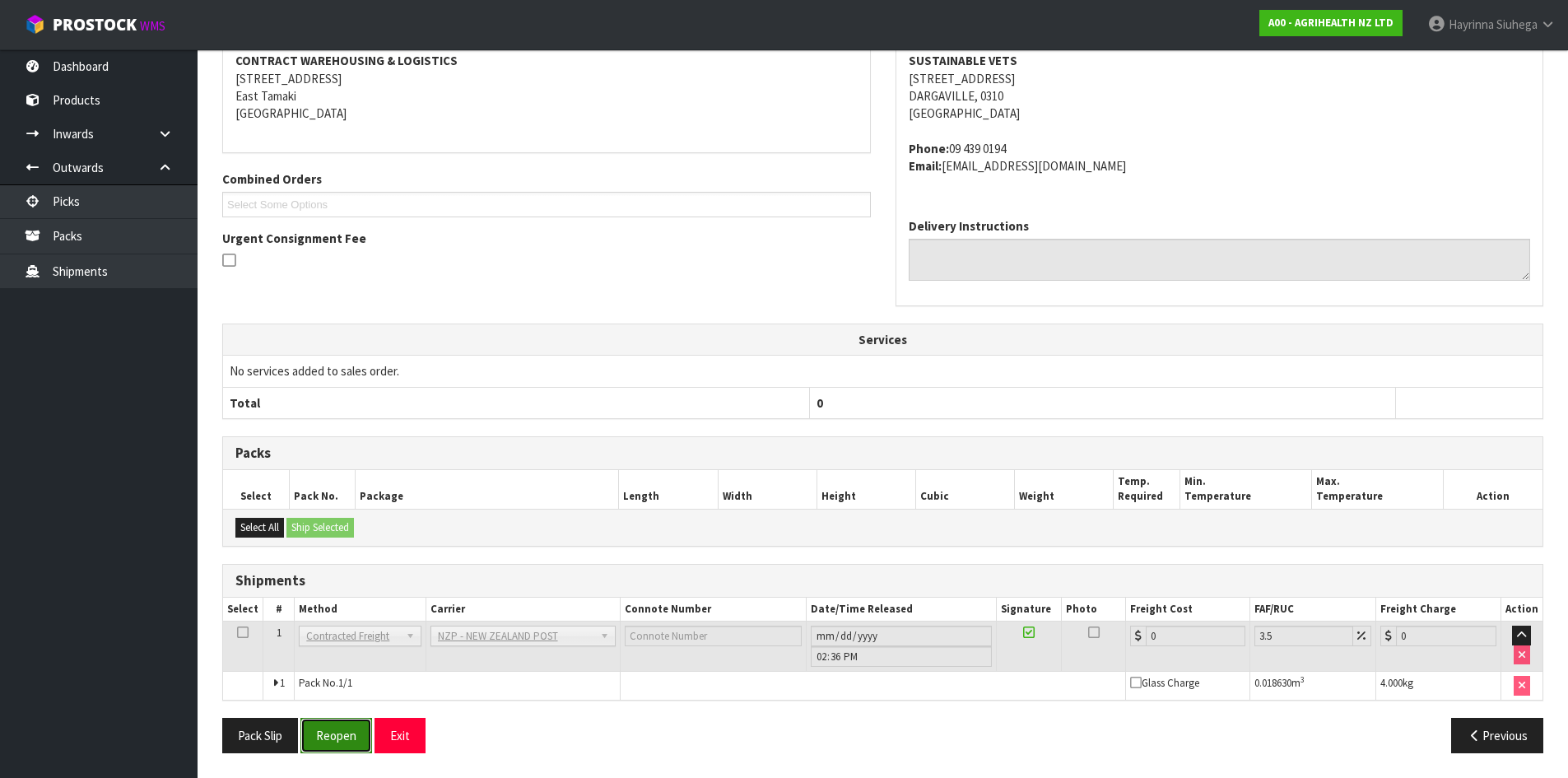
click at [326, 736] on button "Reopen" at bounding box center [336, 736] width 72 height 35
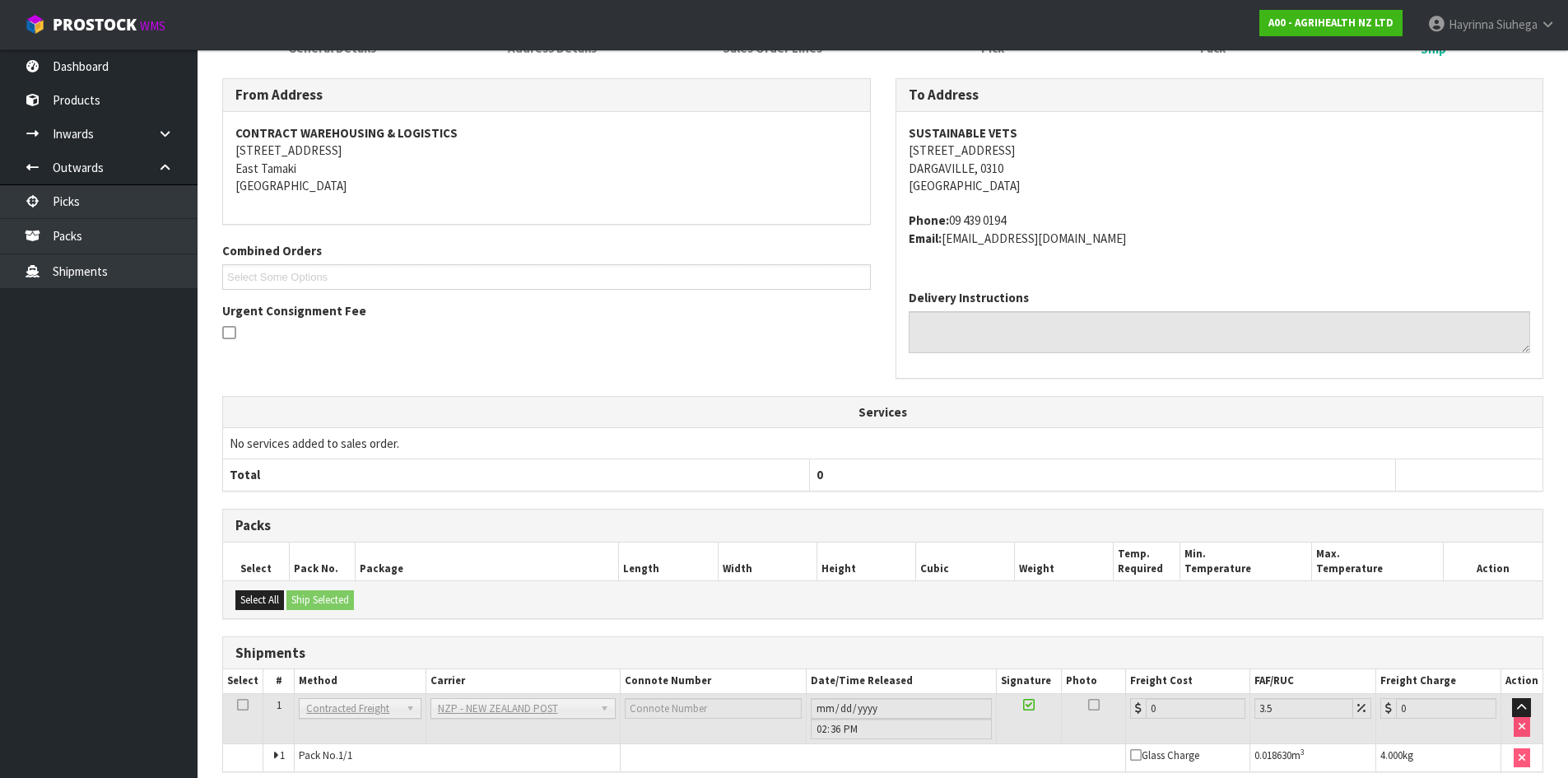
scroll to position [319, 0]
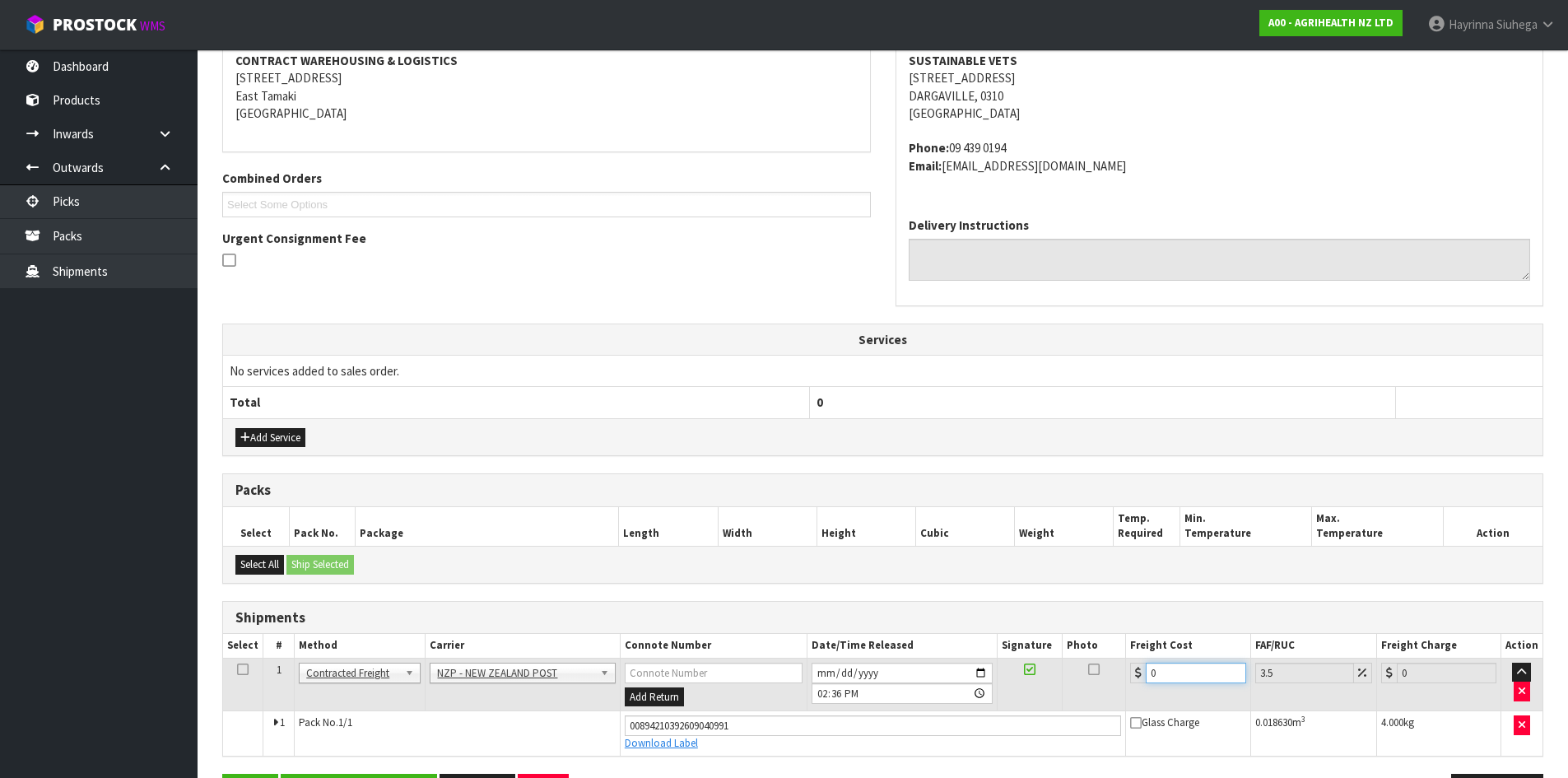
drag, startPoint x: 1190, startPoint y: 677, endPoint x: 806, endPoint y: 658, distance: 384.5
click at [903, 671] on tr "1 Client Local Pickup Customer Local Pickup Company Freight Contracted Freight …" at bounding box center [883, 684] width 1319 height 53
click at [222, 773] on button "Save" at bounding box center [249, 791] width 56 height 35
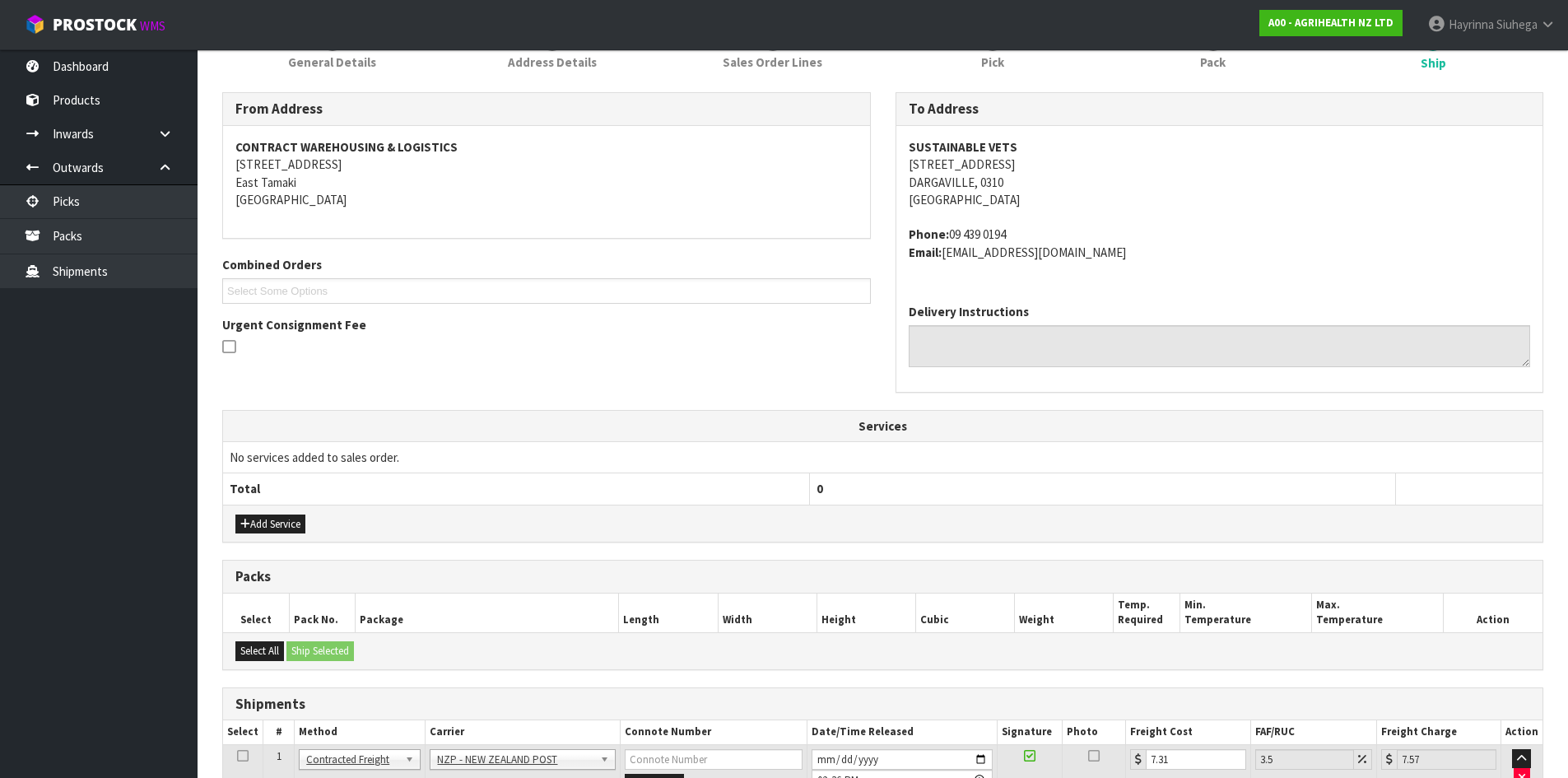
scroll to position [375, 0]
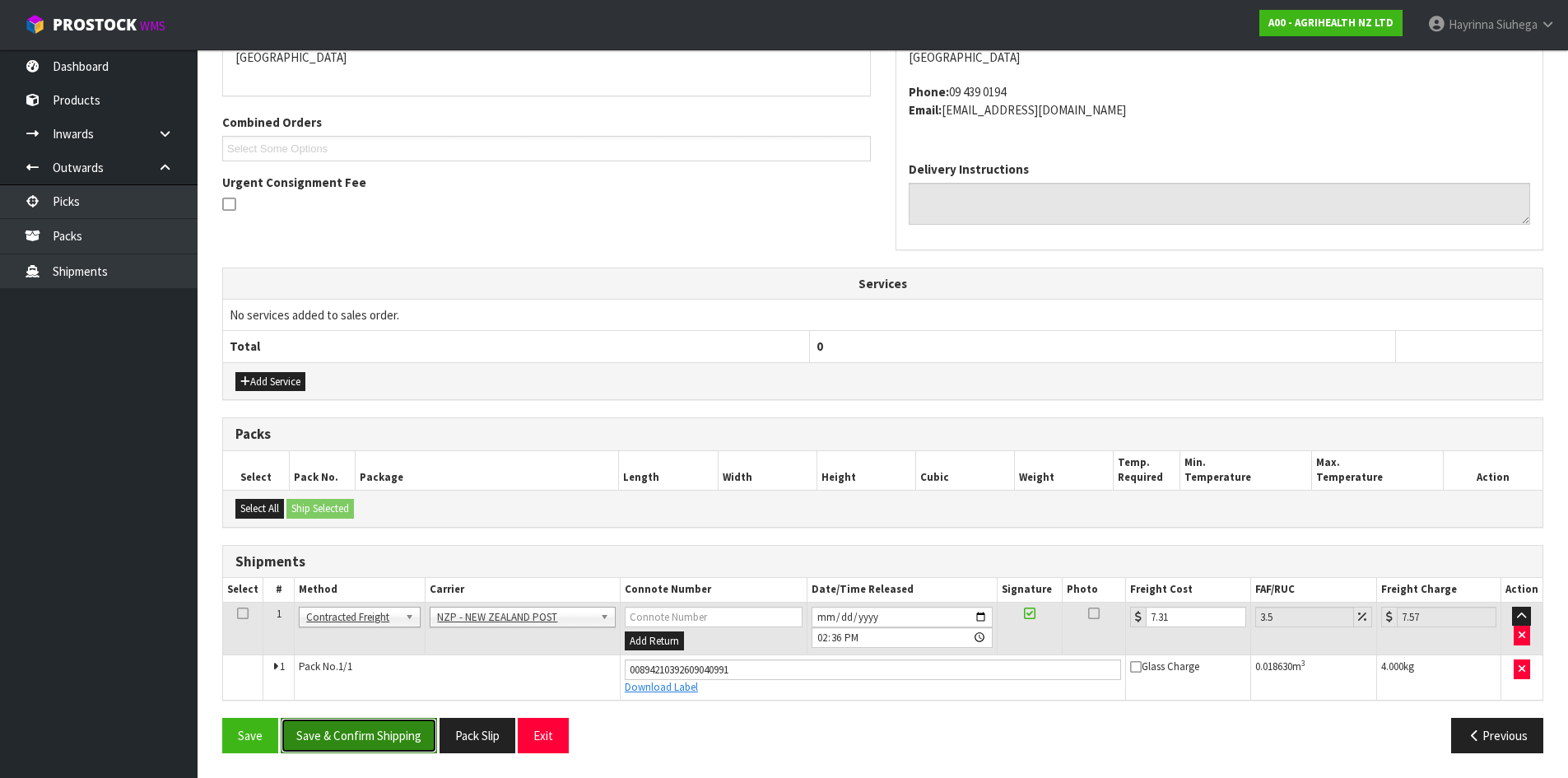
click at [392, 733] on button "Save & Confirm Shipping" at bounding box center [359, 736] width 157 height 35
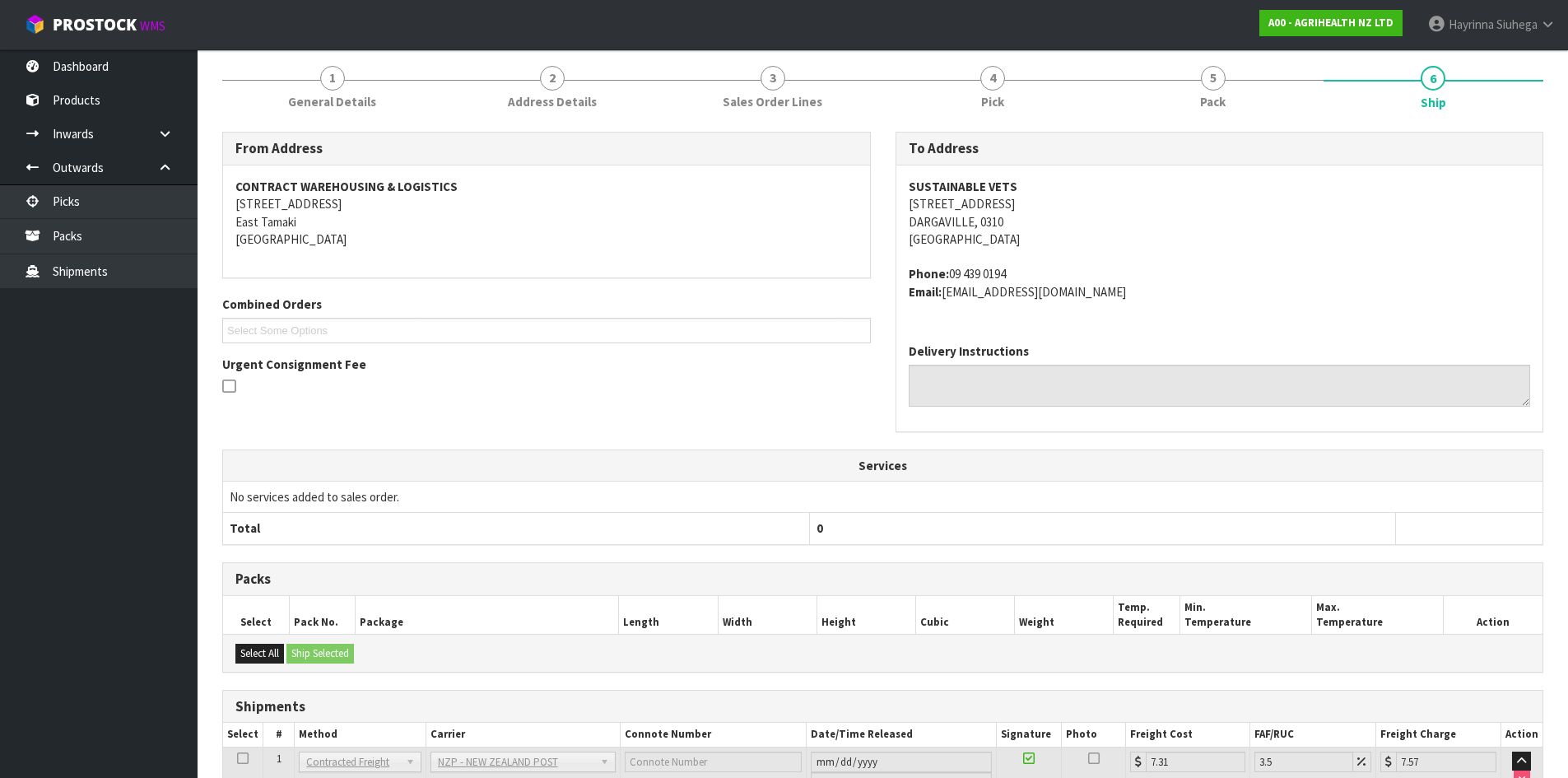
scroll to position [0, 0]
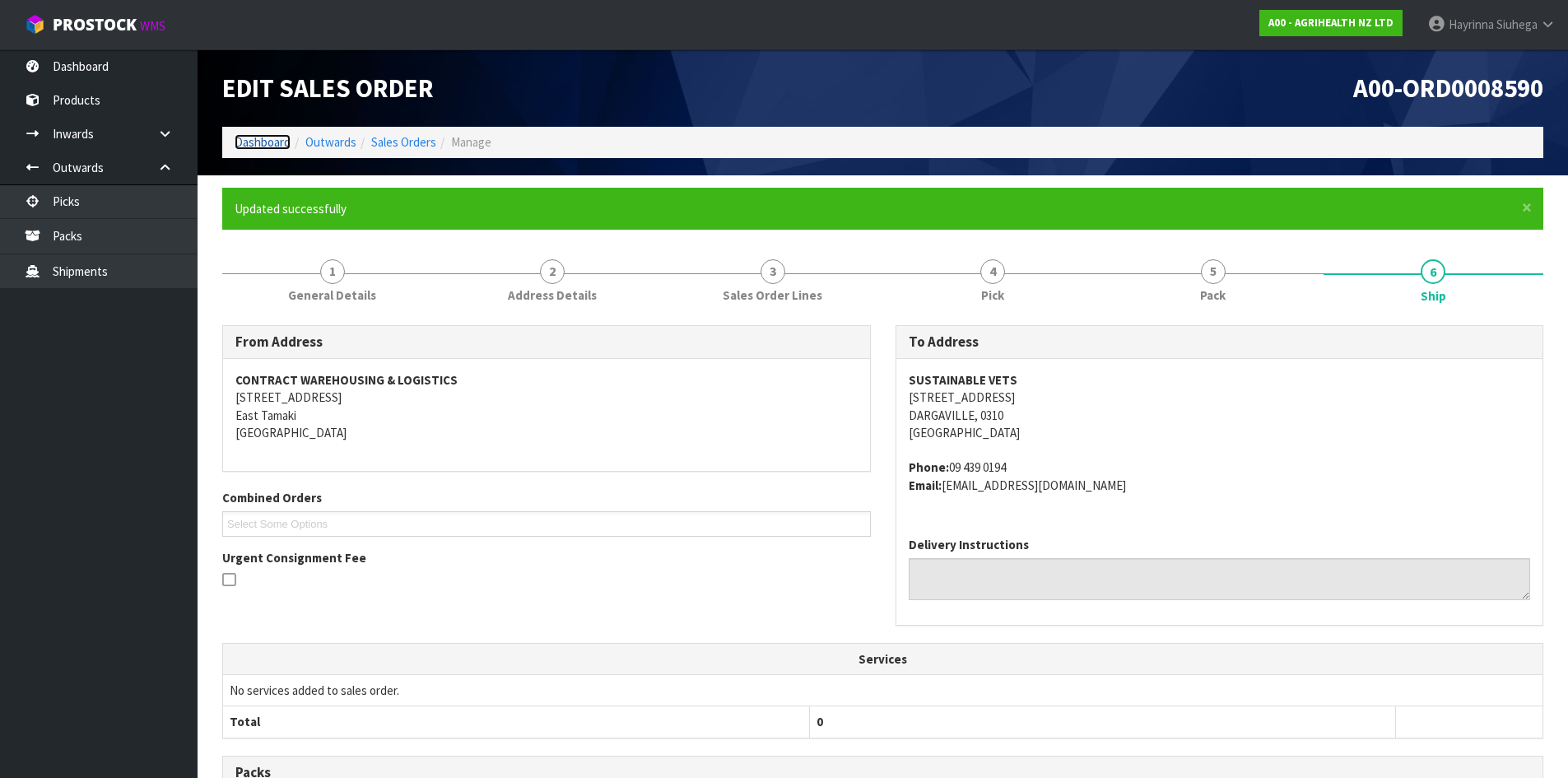
click at [269, 146] on link "Dashboard" at bounding box center [262, 142] width 56 height 16
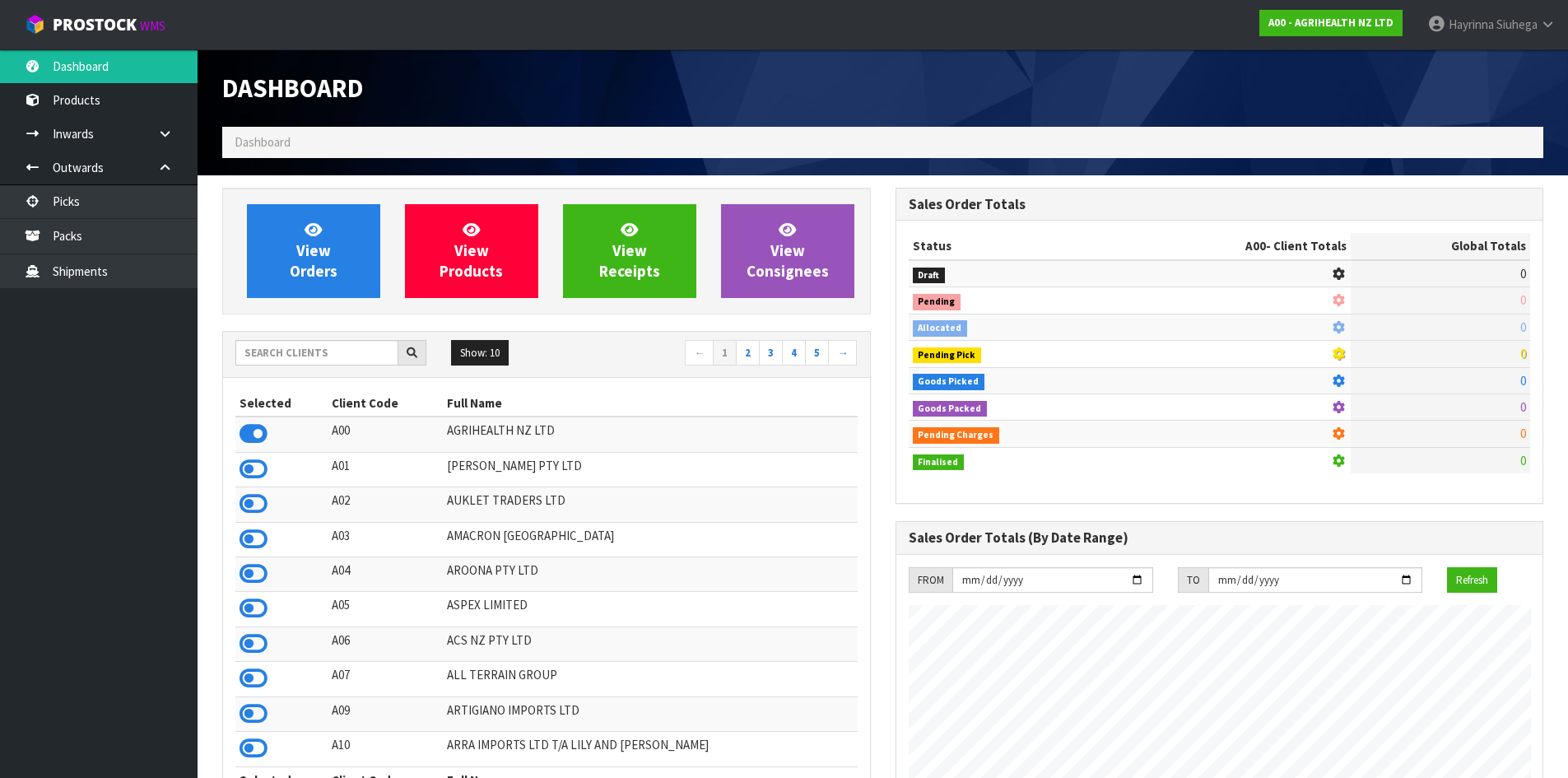
scroll to position [1246, 673]
click at [321, 348] on input "text" at bounding box center [317, 353] width 163 height 26
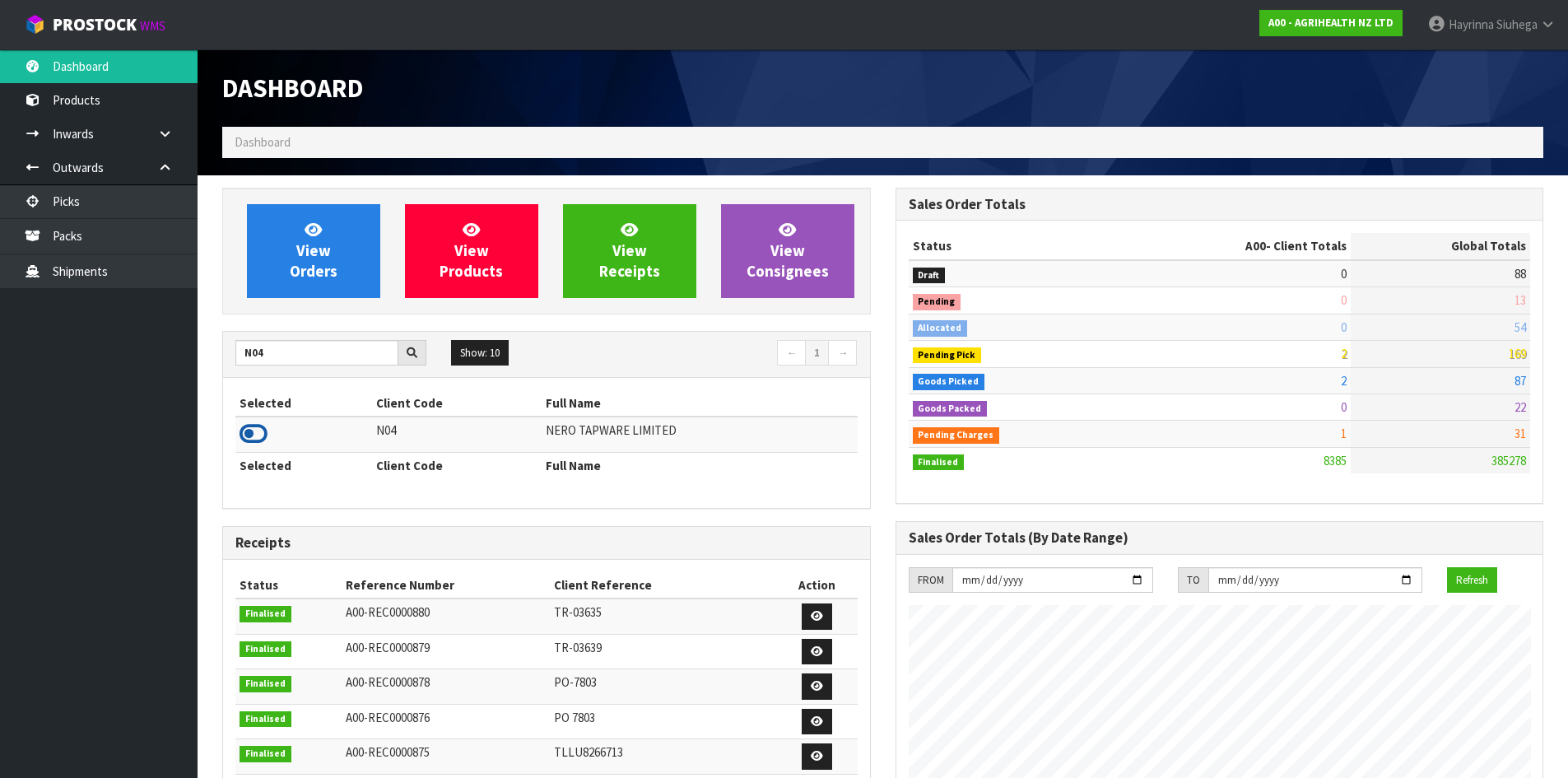
click at [264, 434] on icon at bounding box center [253, 433] width 28 height 25
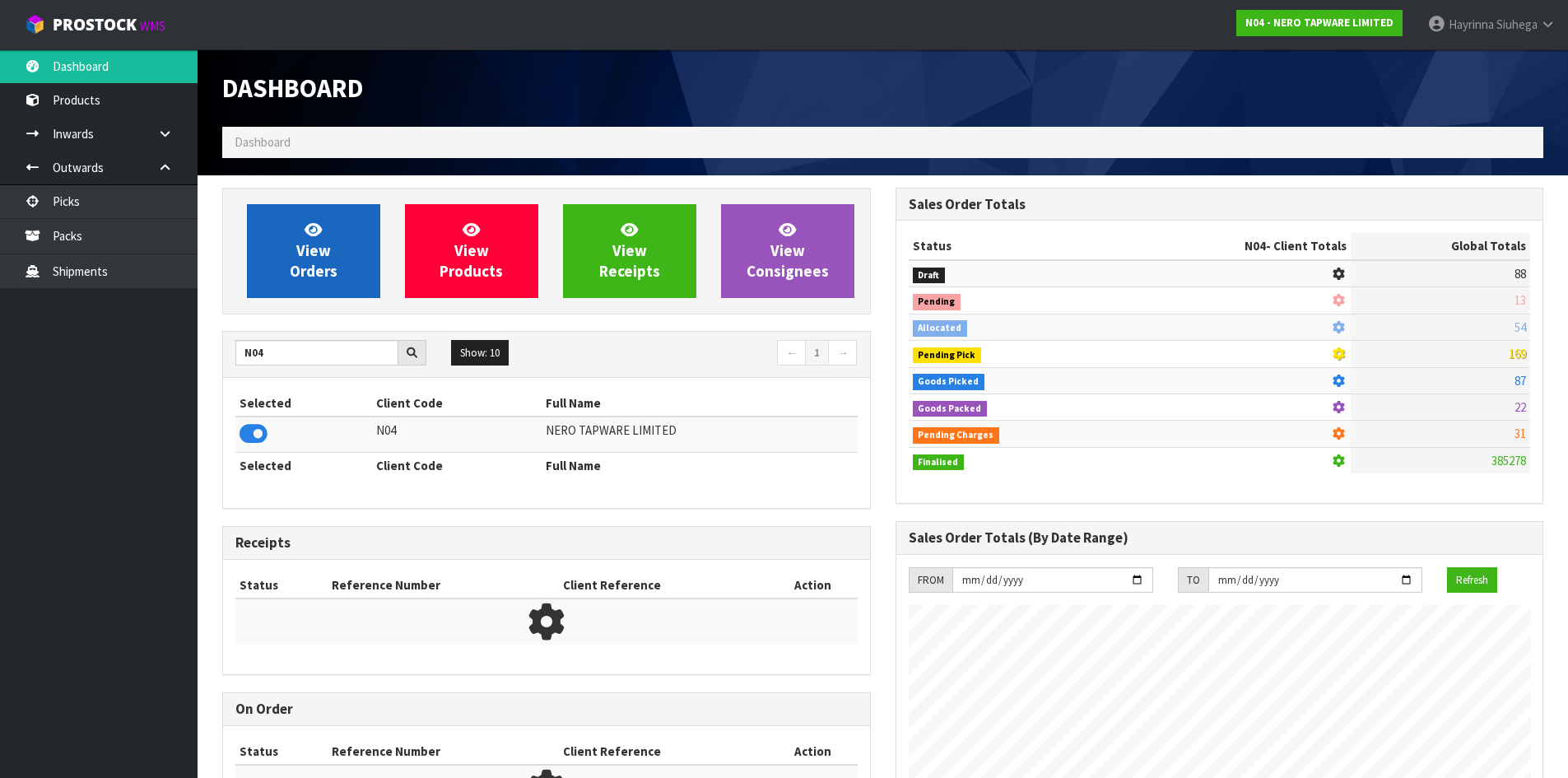
scroll to position [1282, 673]
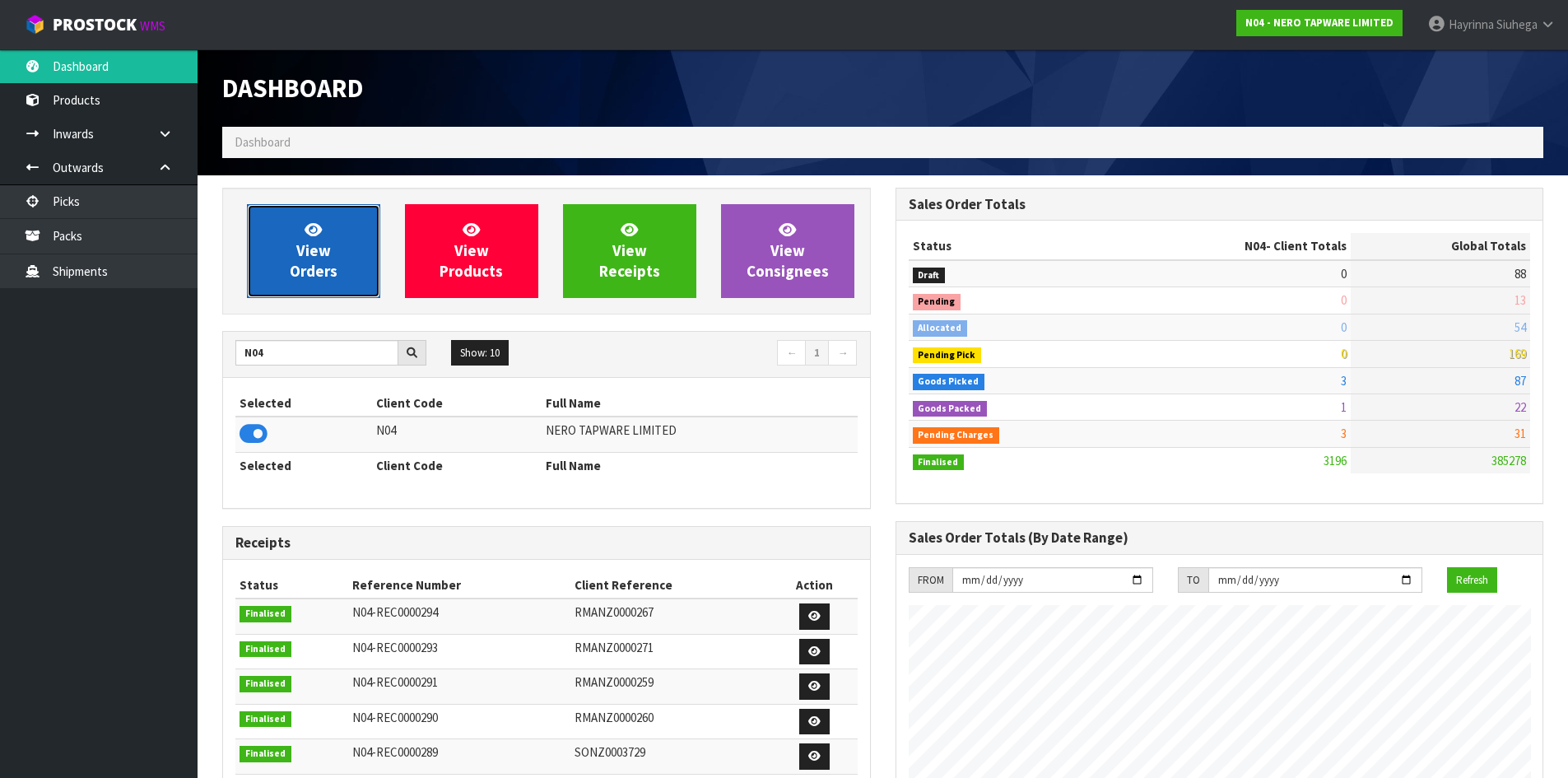
click at [308, 271] on span "View Orders" at bounding box center [314, 250] width 47 height 62
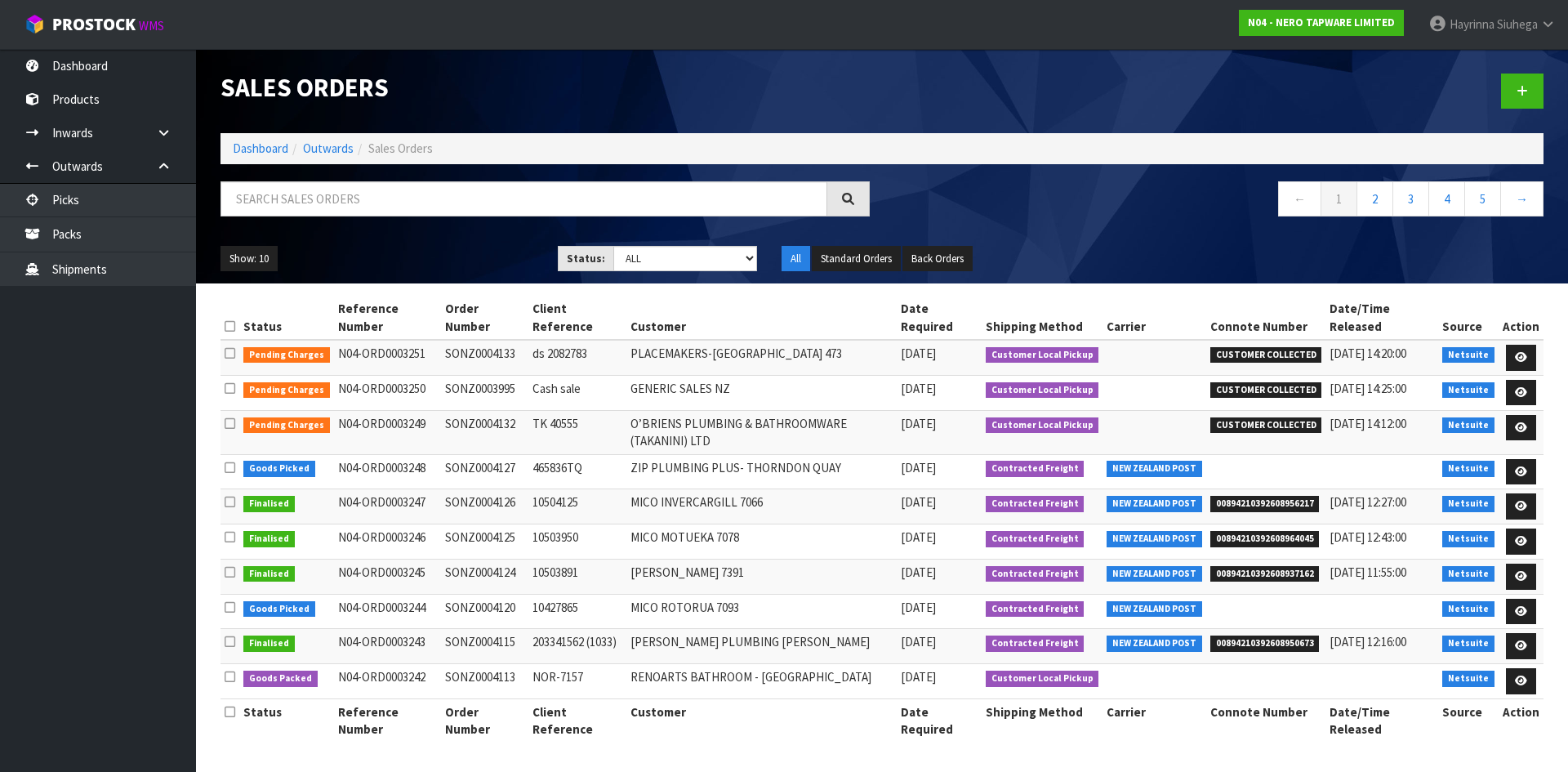
click at [361, 223] on div at bounding box center [545, 204] width 673 height 47
click at [397, 195] on input "text" at bounding box center [524, 199] width 607 height 35
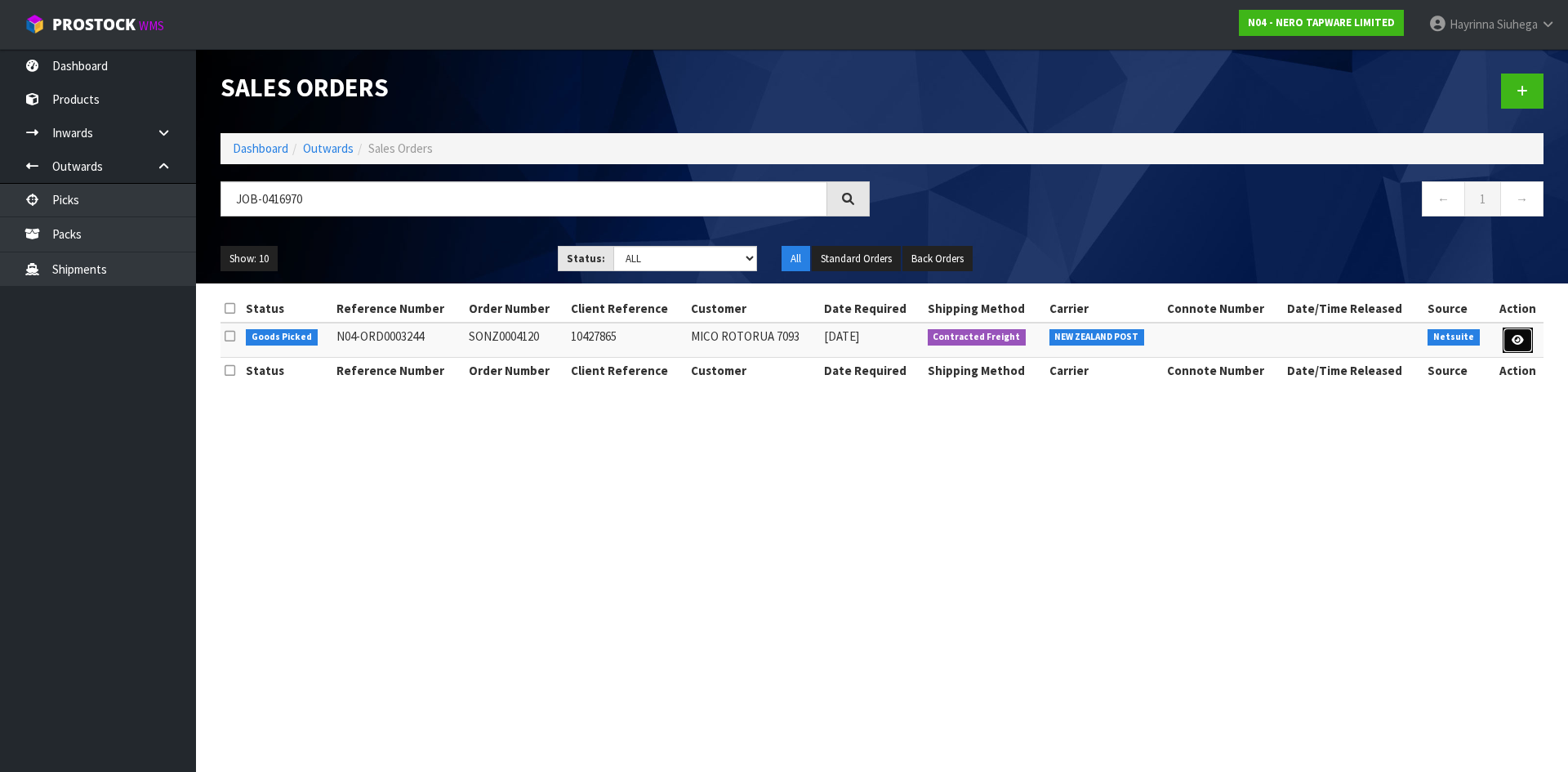
click at [1507, 347] on link at bounding box center [1517, 341] width 30 height 26
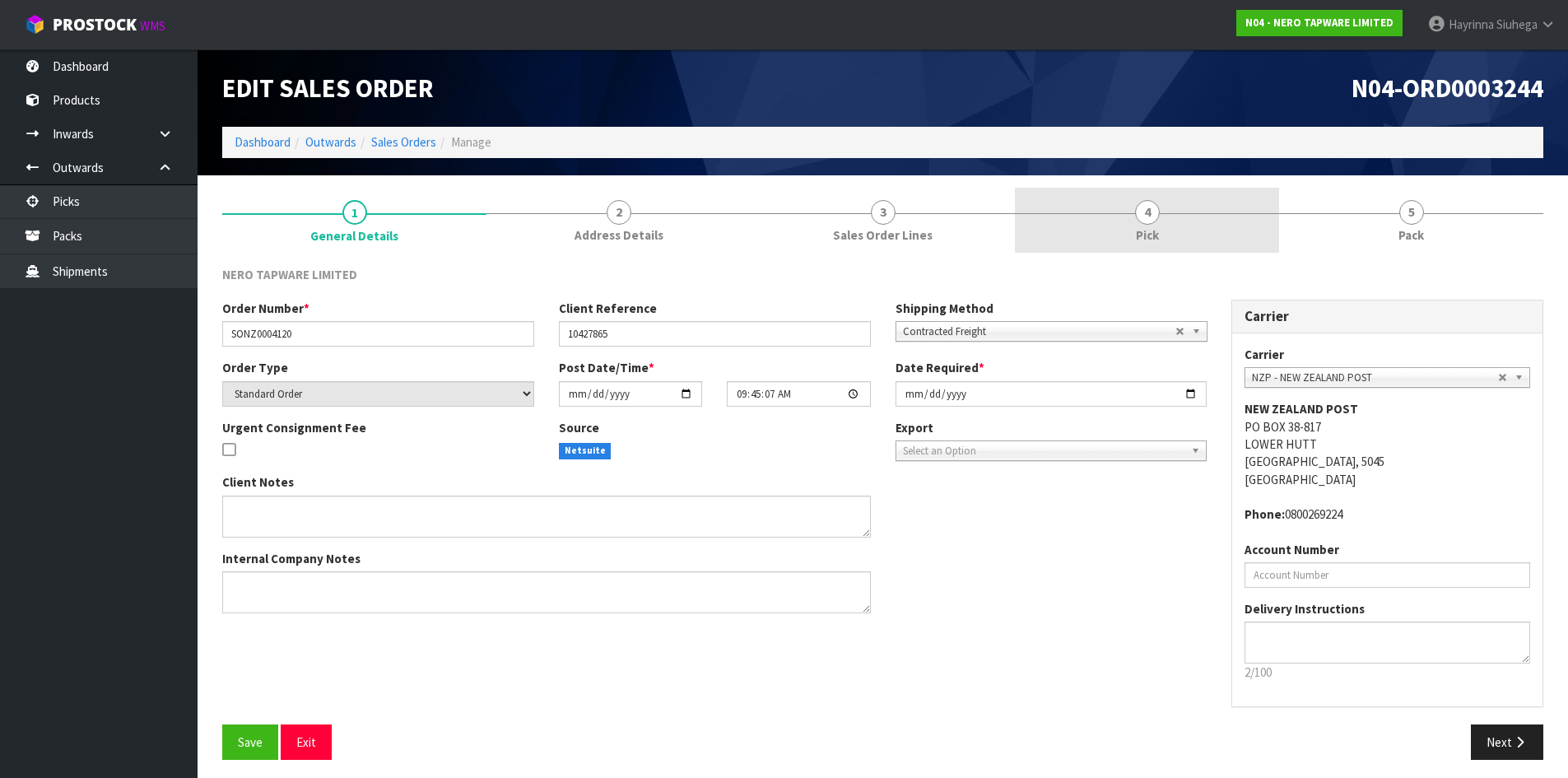
click at [1152, 216] on span "4" at bounding box center [1147, 212] width 25 height 25
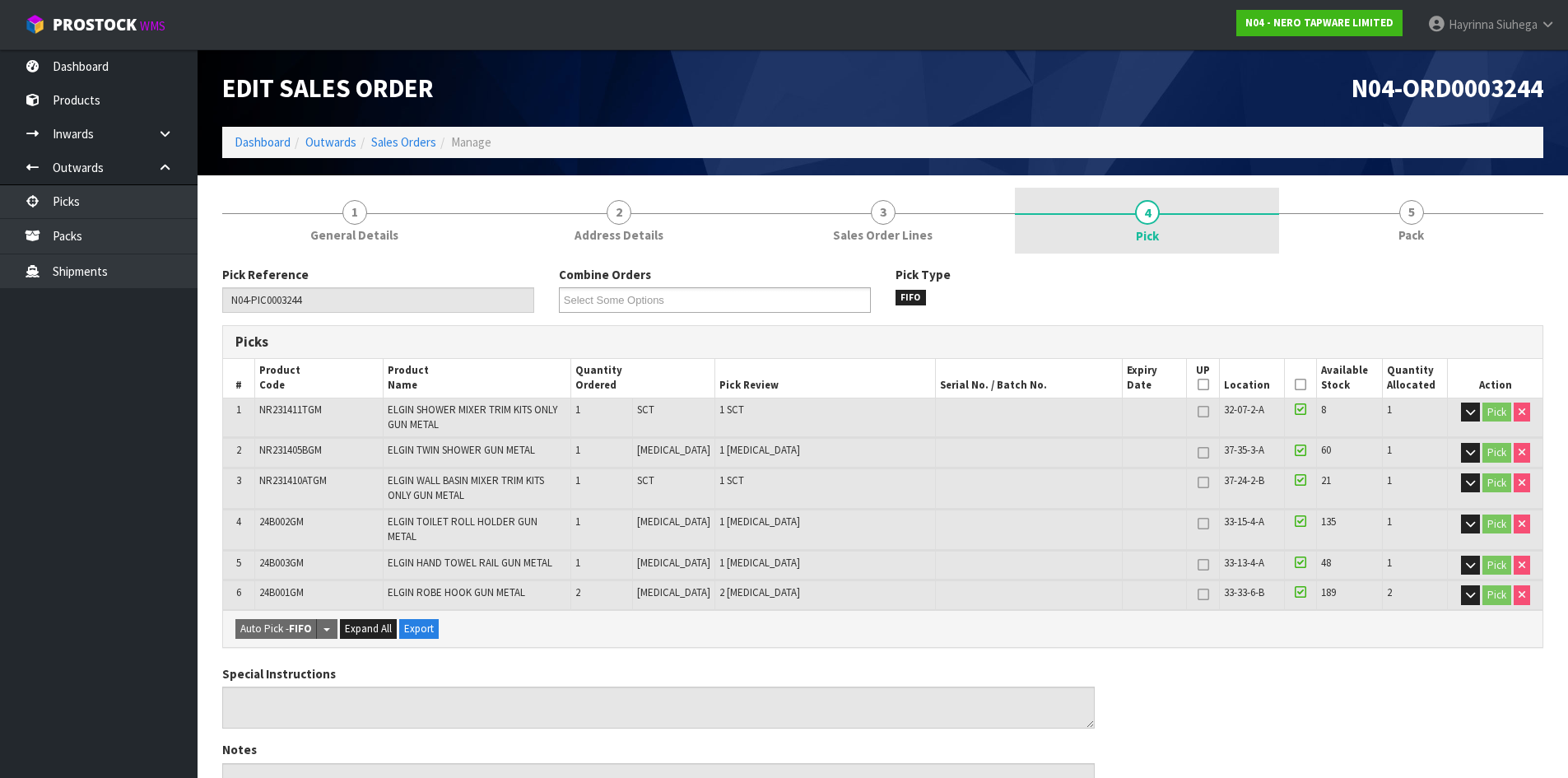
click at [1152, 216] on span "4" at bounding box center [1147, 212] width 25 height 25
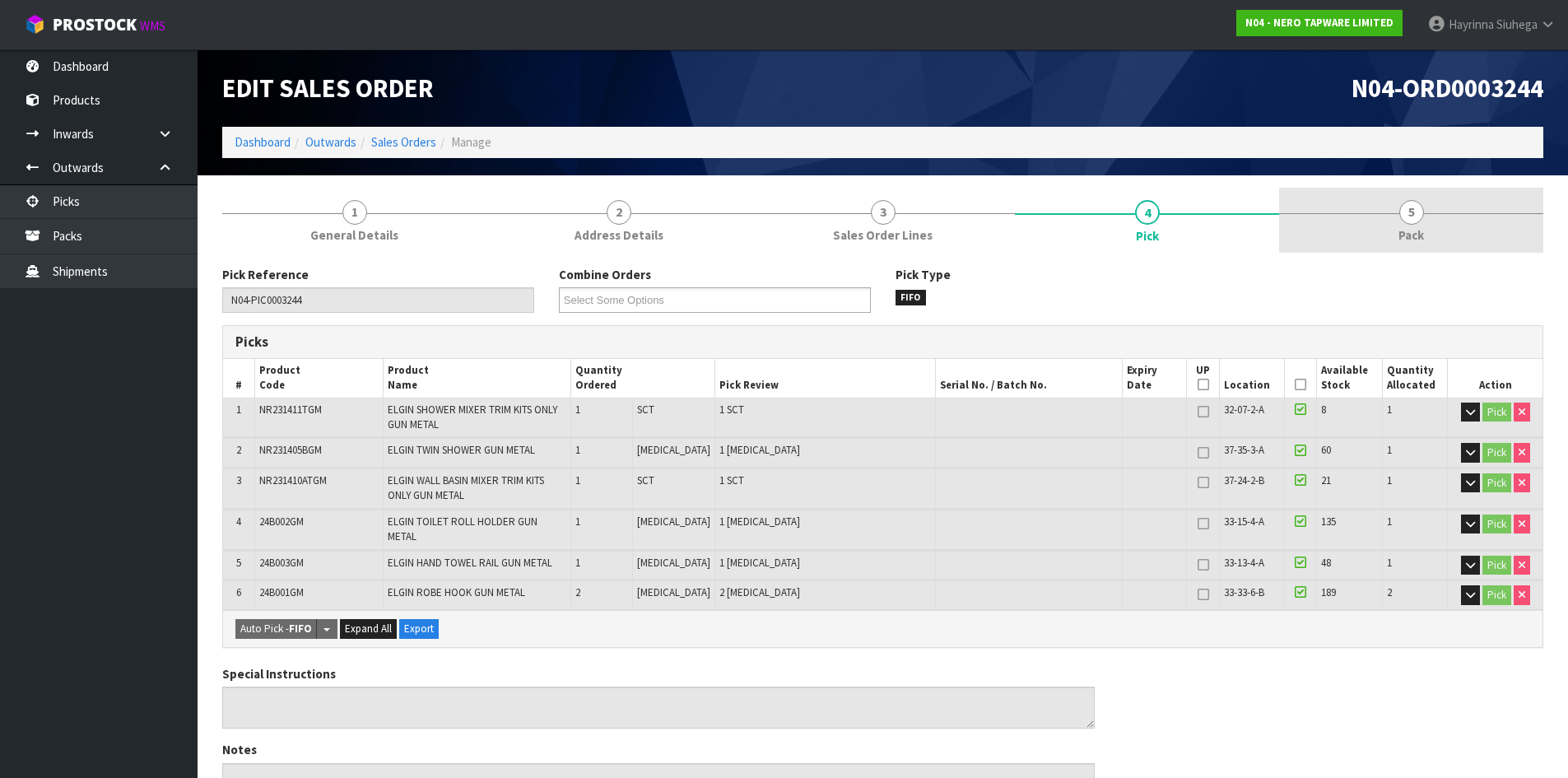
click at [1407, 237] on span "Pack" at bounding box center [1411, 235] width 26 height 18
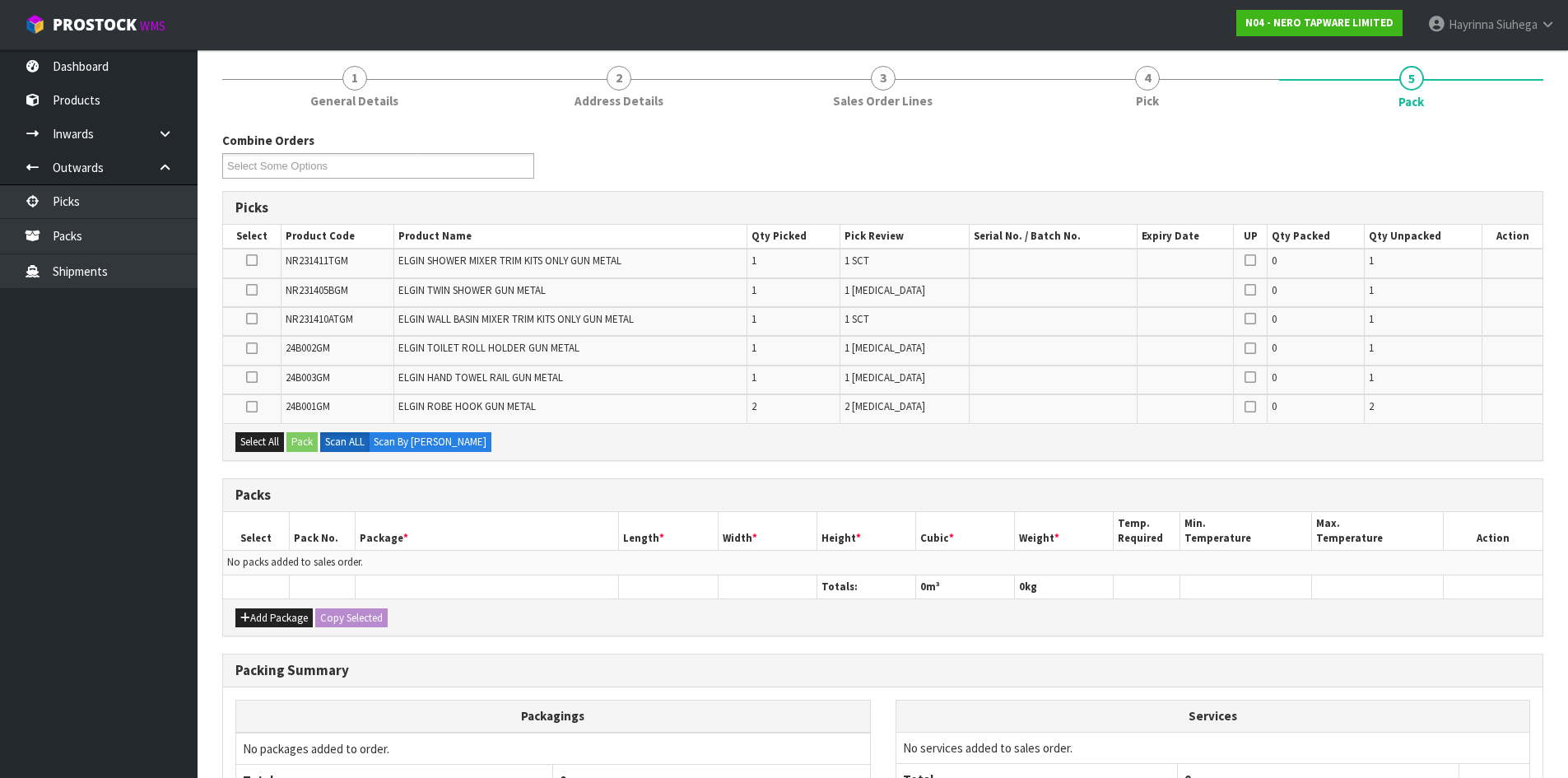
scroll to position [298, 0]
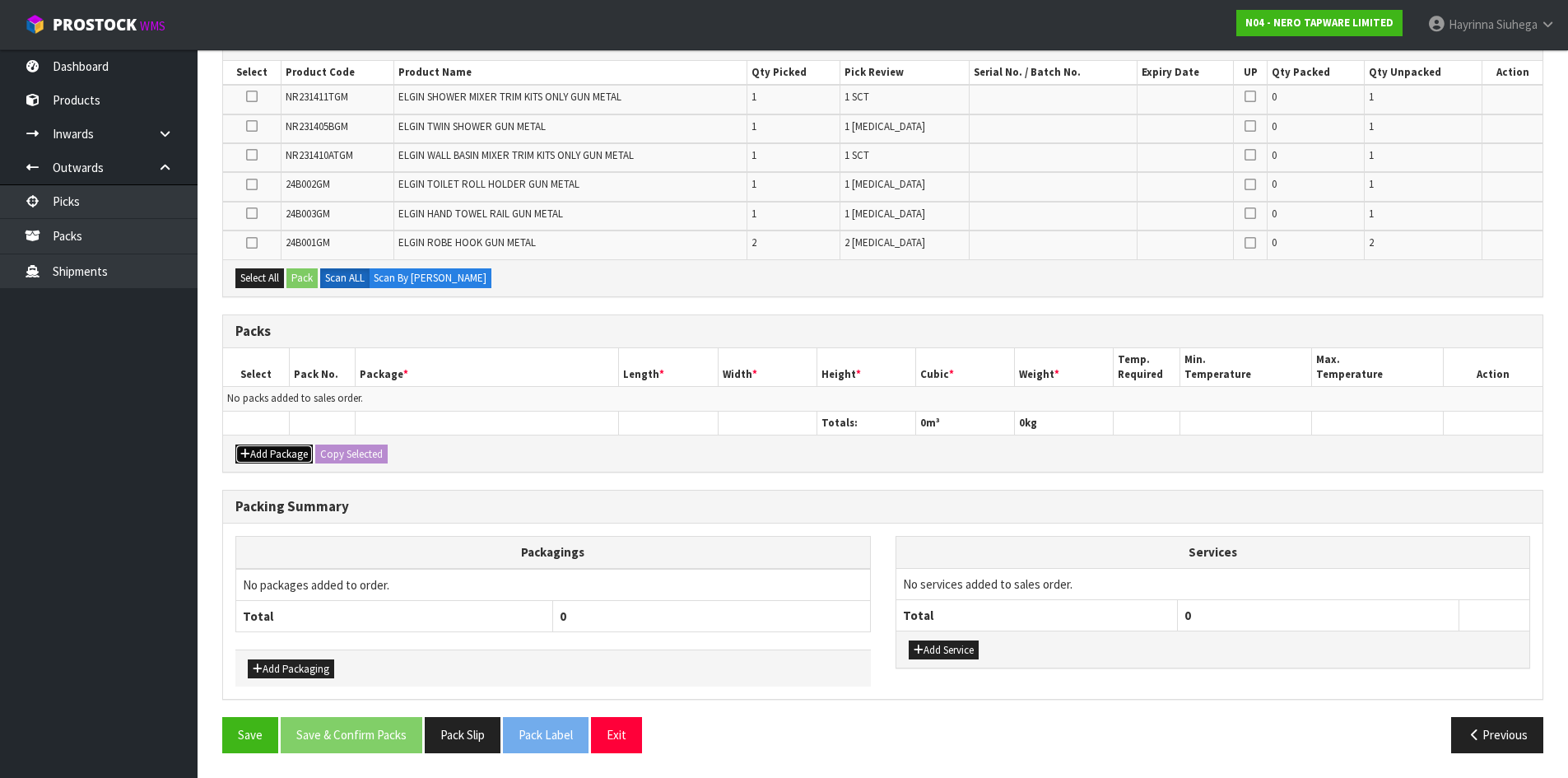
click at [297, 459] on button "Add Package" at bounding box center [274, 455] width 77 height 20
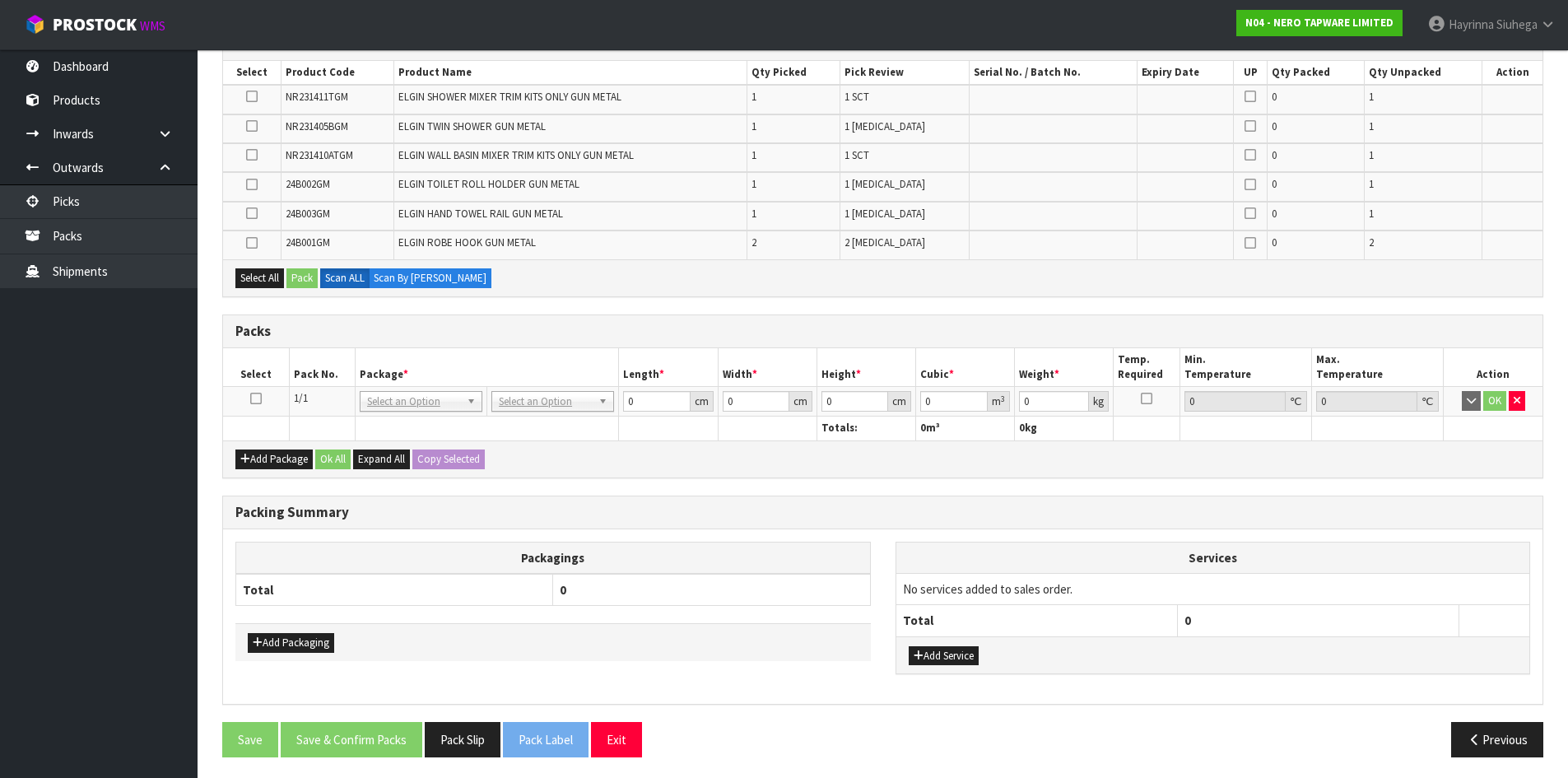
click at [256, 398] on icon at bounding box center [256, 398] width 12 height 1
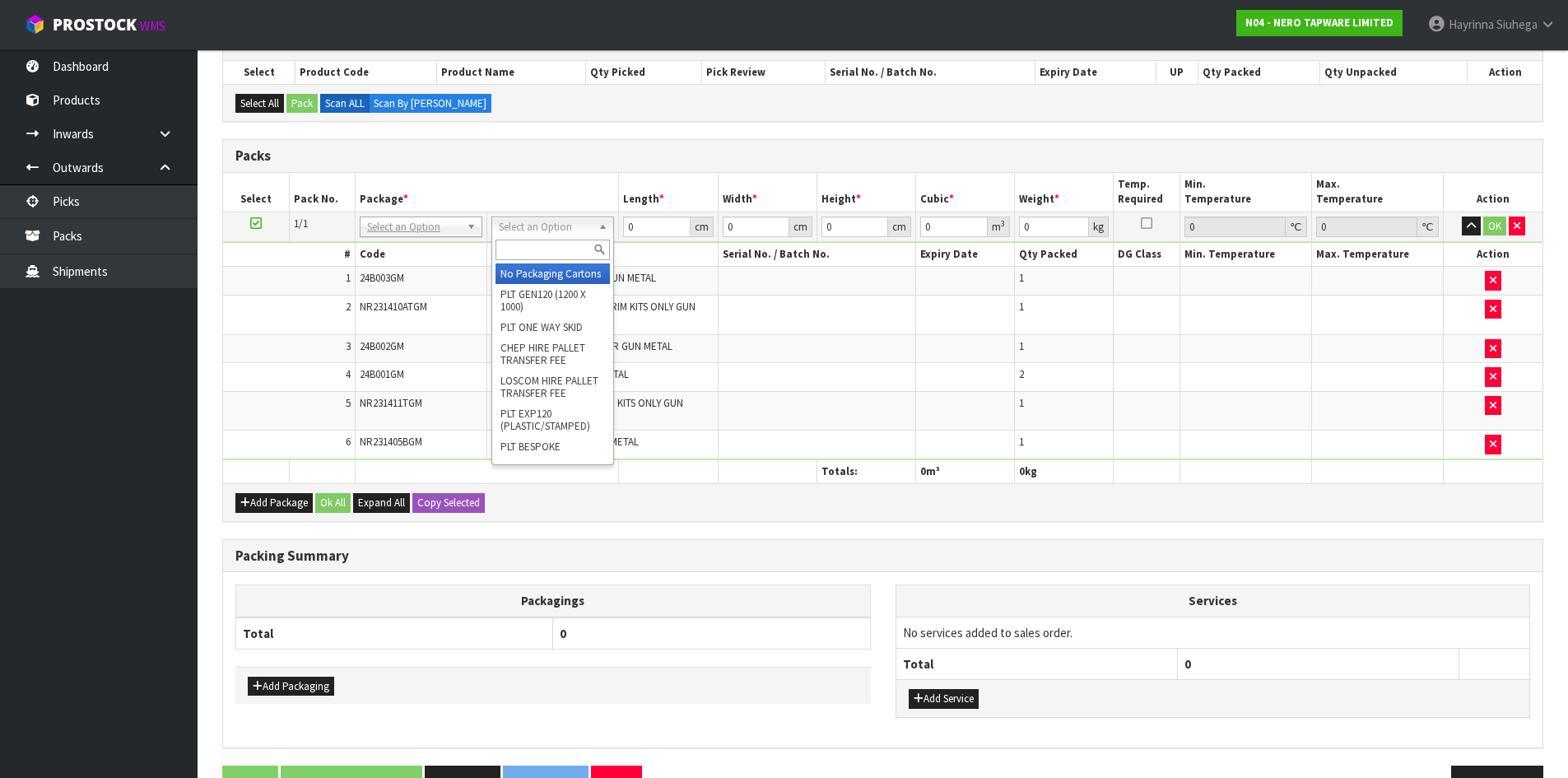
click at [535, 250] on input "text" at bounding box center [552, 249] width 114 height 21
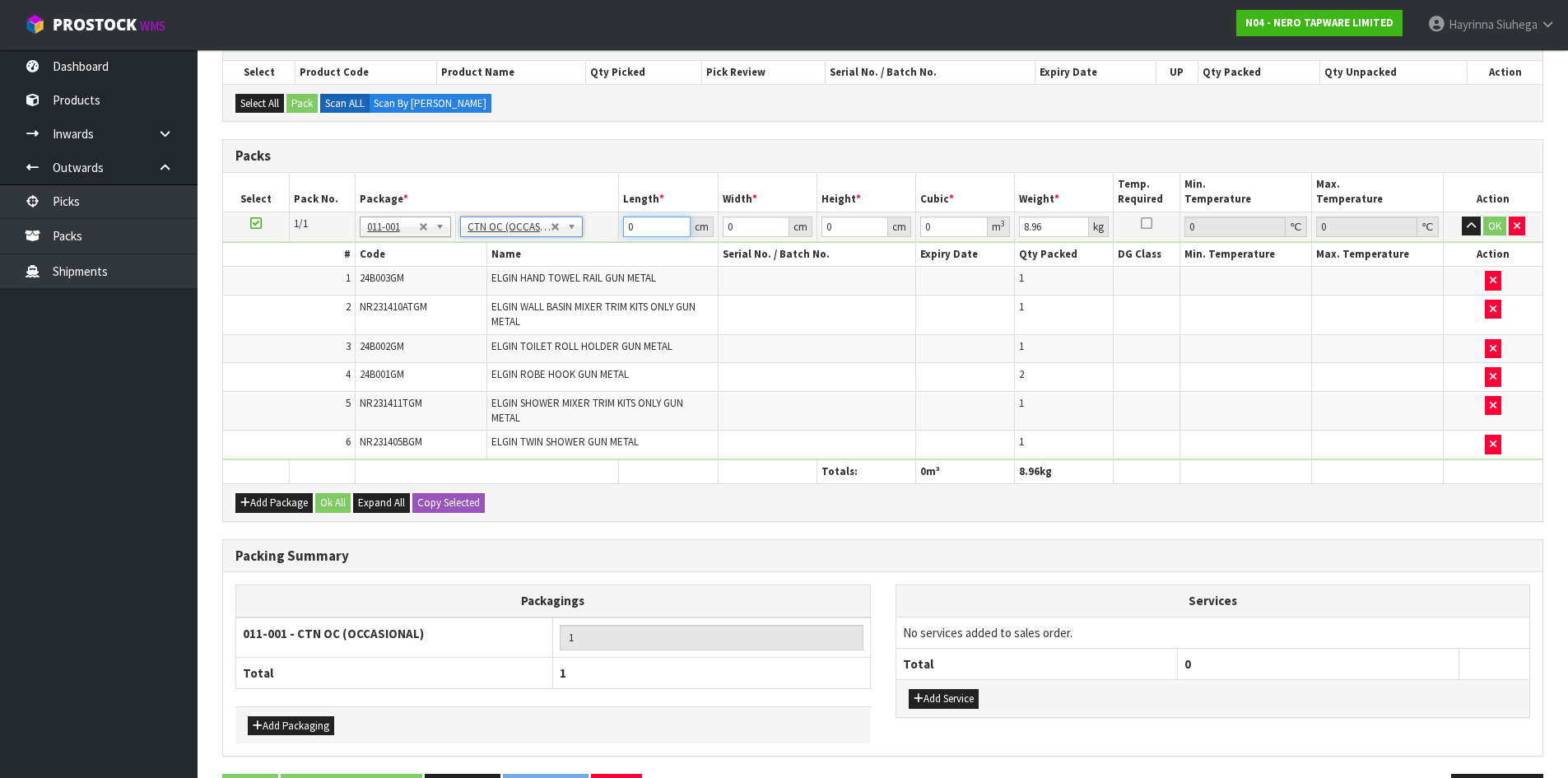
click at [624, 225] on input "0" at bounding box center [657, 226] width 67 height 21
click at [623, 225] on input "0" at bounding box center [657, 226] width 67 height 21
click button "OK" at bounding box center [1494, 226] width 23 height 20
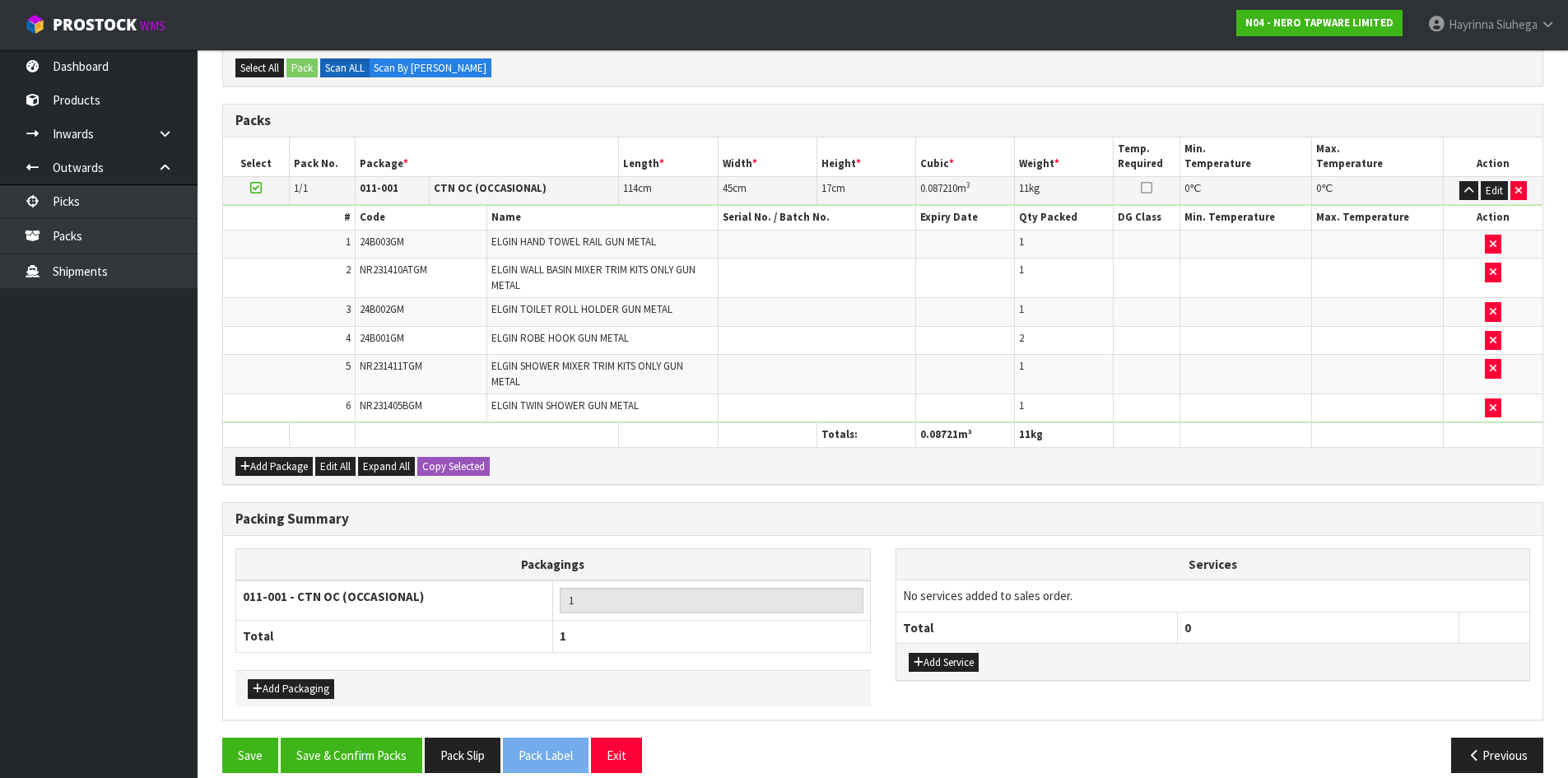
scroll to position [353, 0]
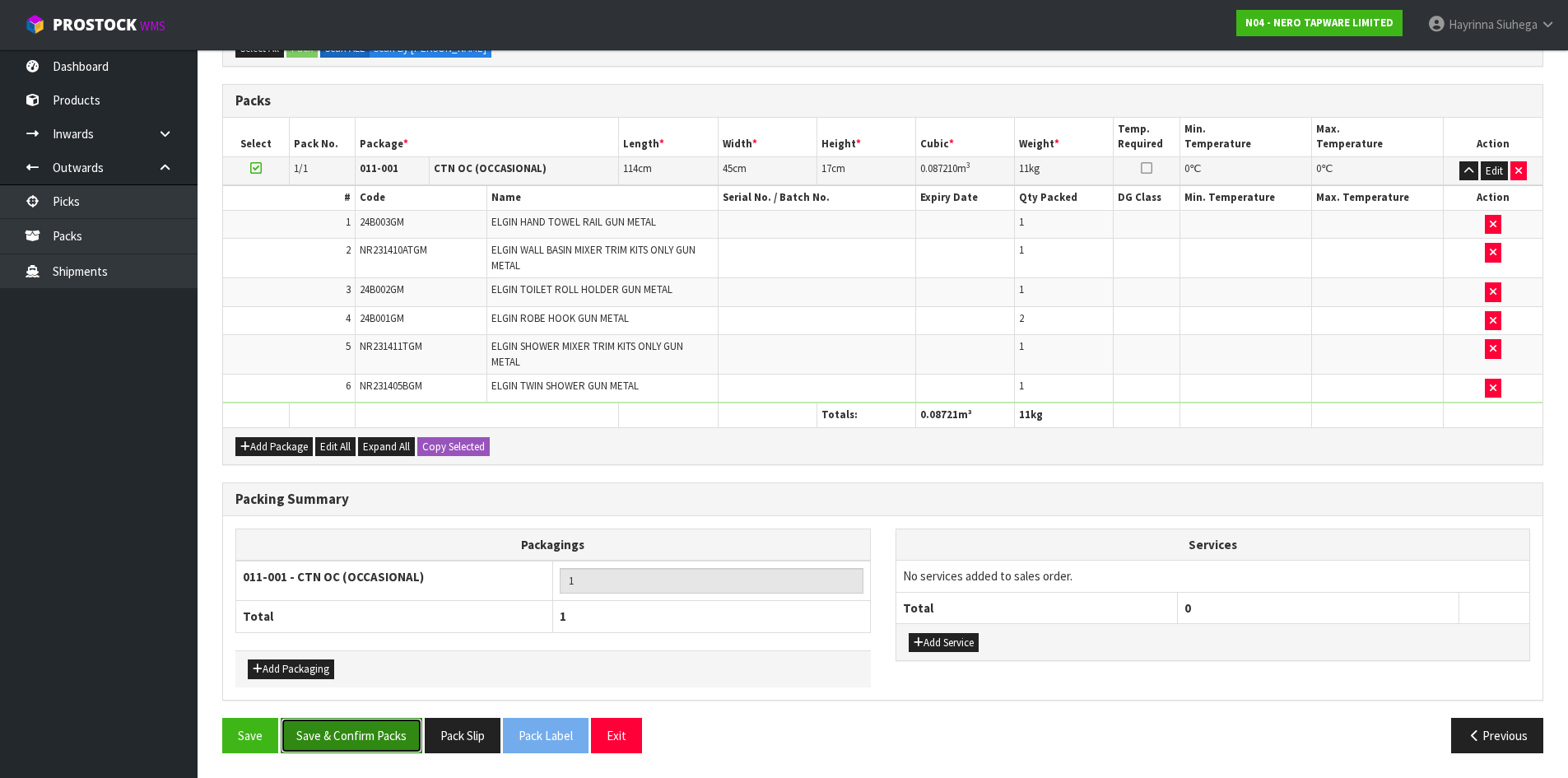
click at [360, 727] on button "Save & Confirm Packs" at bounding box center [352, 736] width 142 height 35
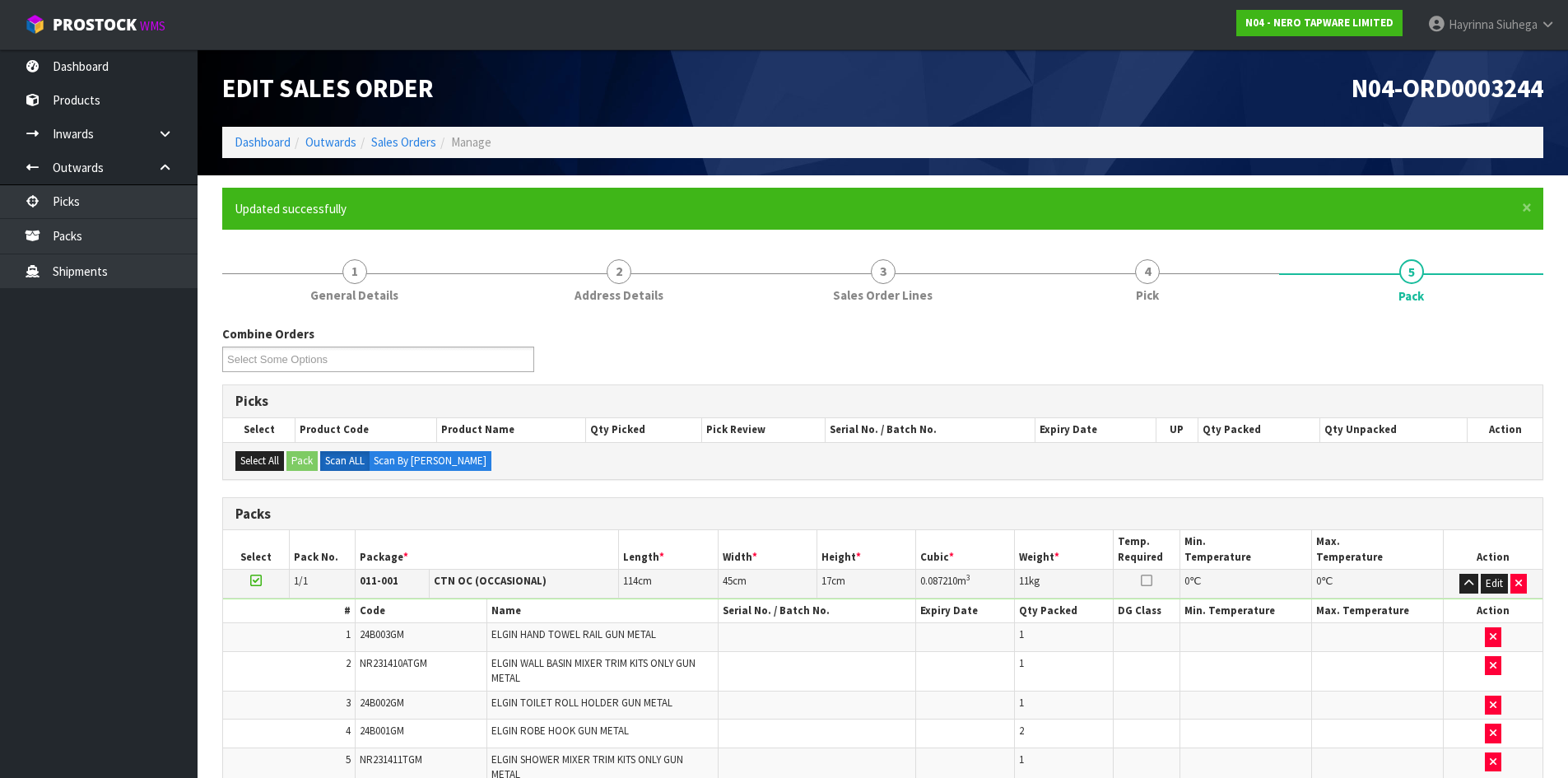
scroll to position [158, 0]
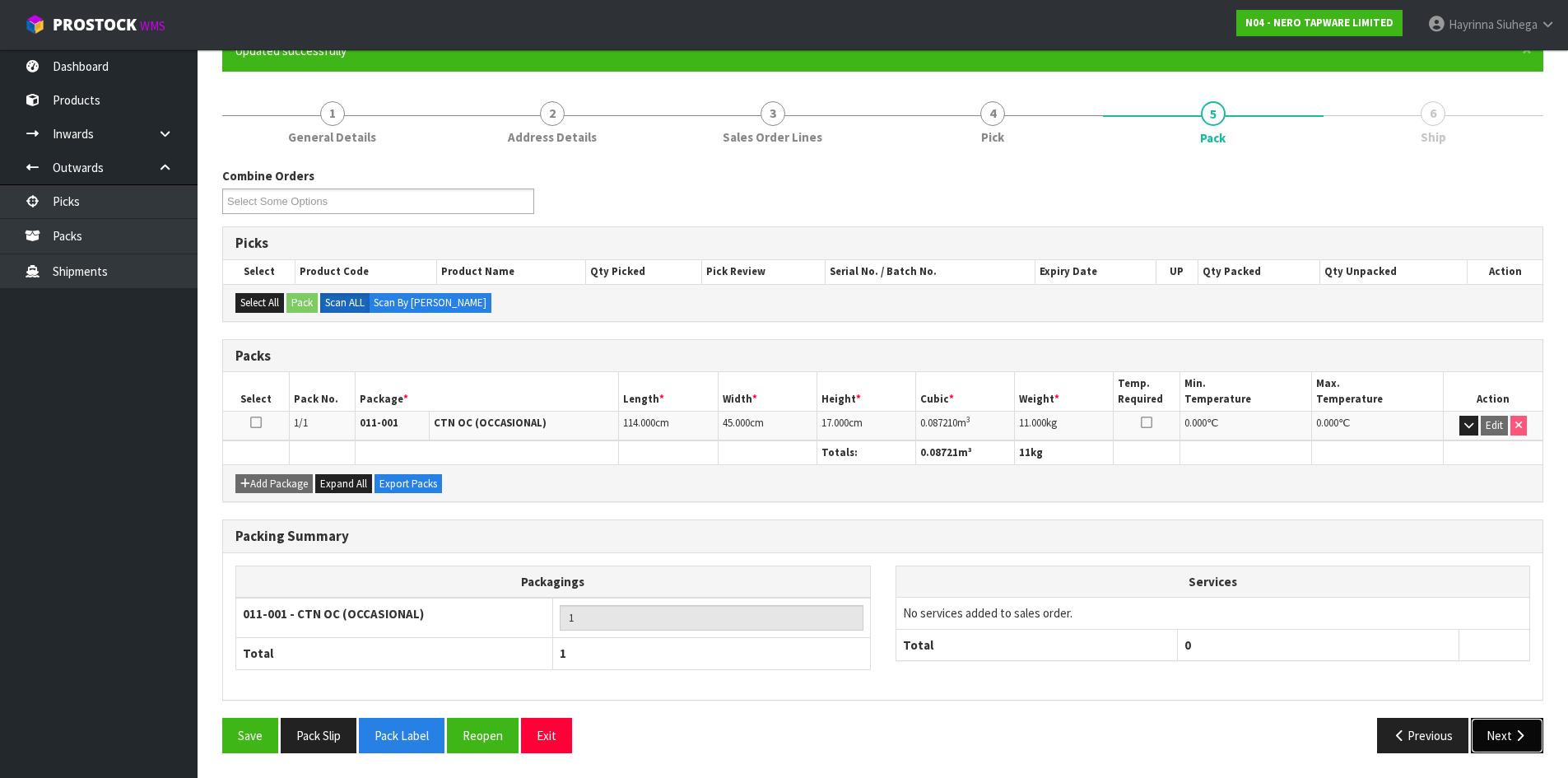
click at [1519, 738] on icon "button" at bounding box center [1520, 735] width 16 height 13
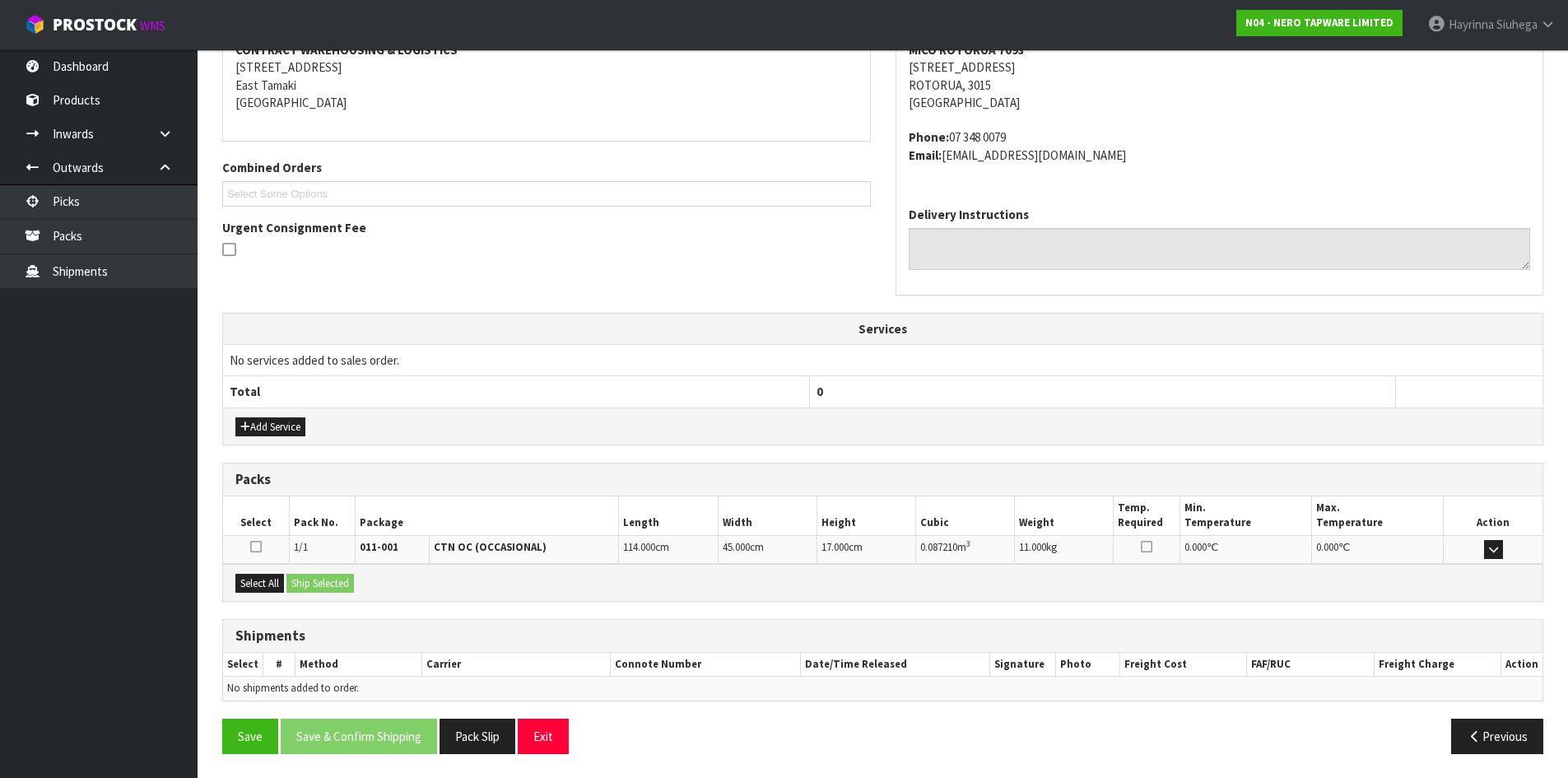
scroll to position [330, 0]
click at [276, 579] on button "Select All" at bounding box center [259, 583] width 48 height 20
click at [307, 579] on button "Ship Selected" at bounding box center [320, 583] width 67 height 20
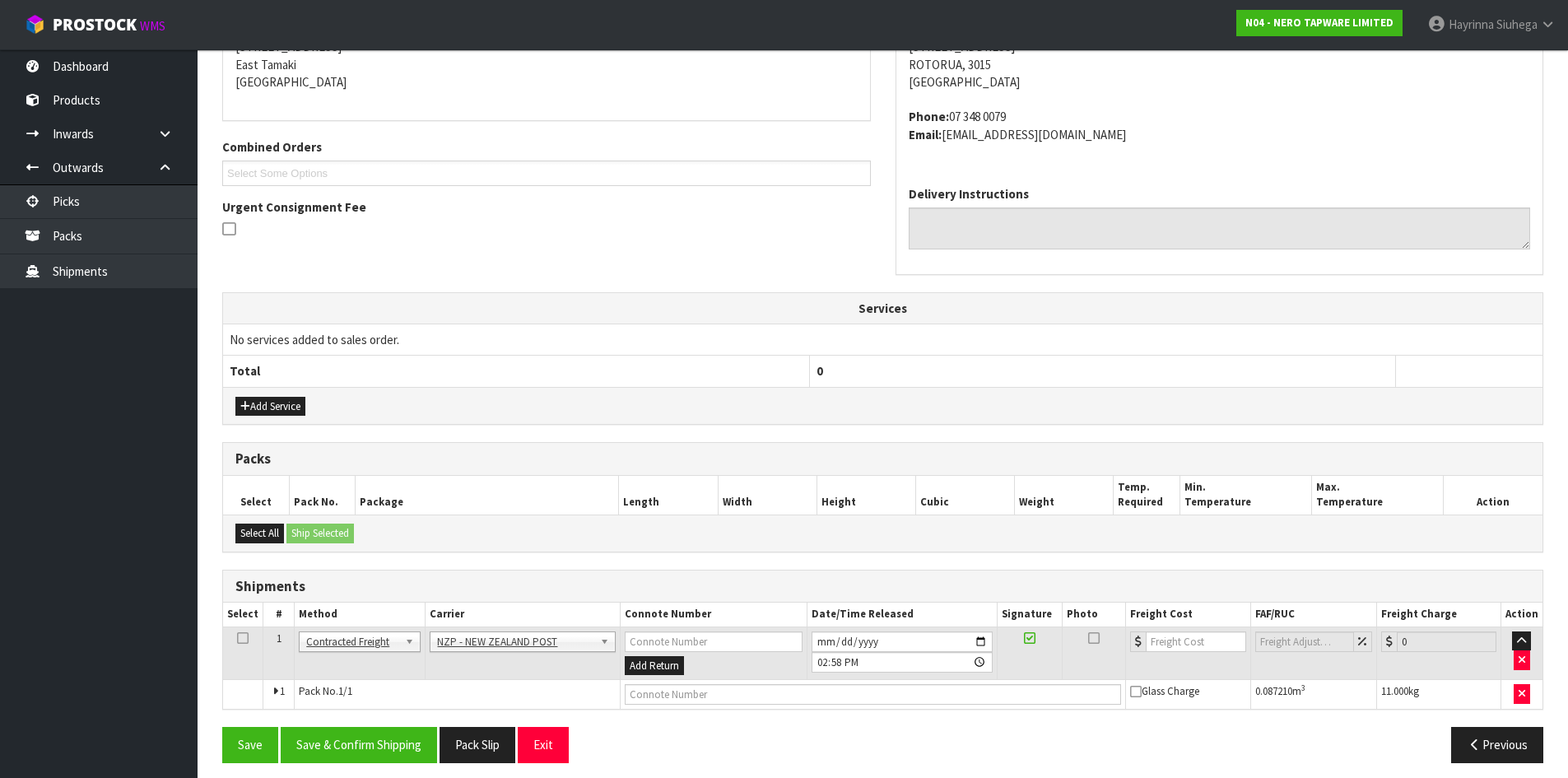
scroll to position [360, 0]
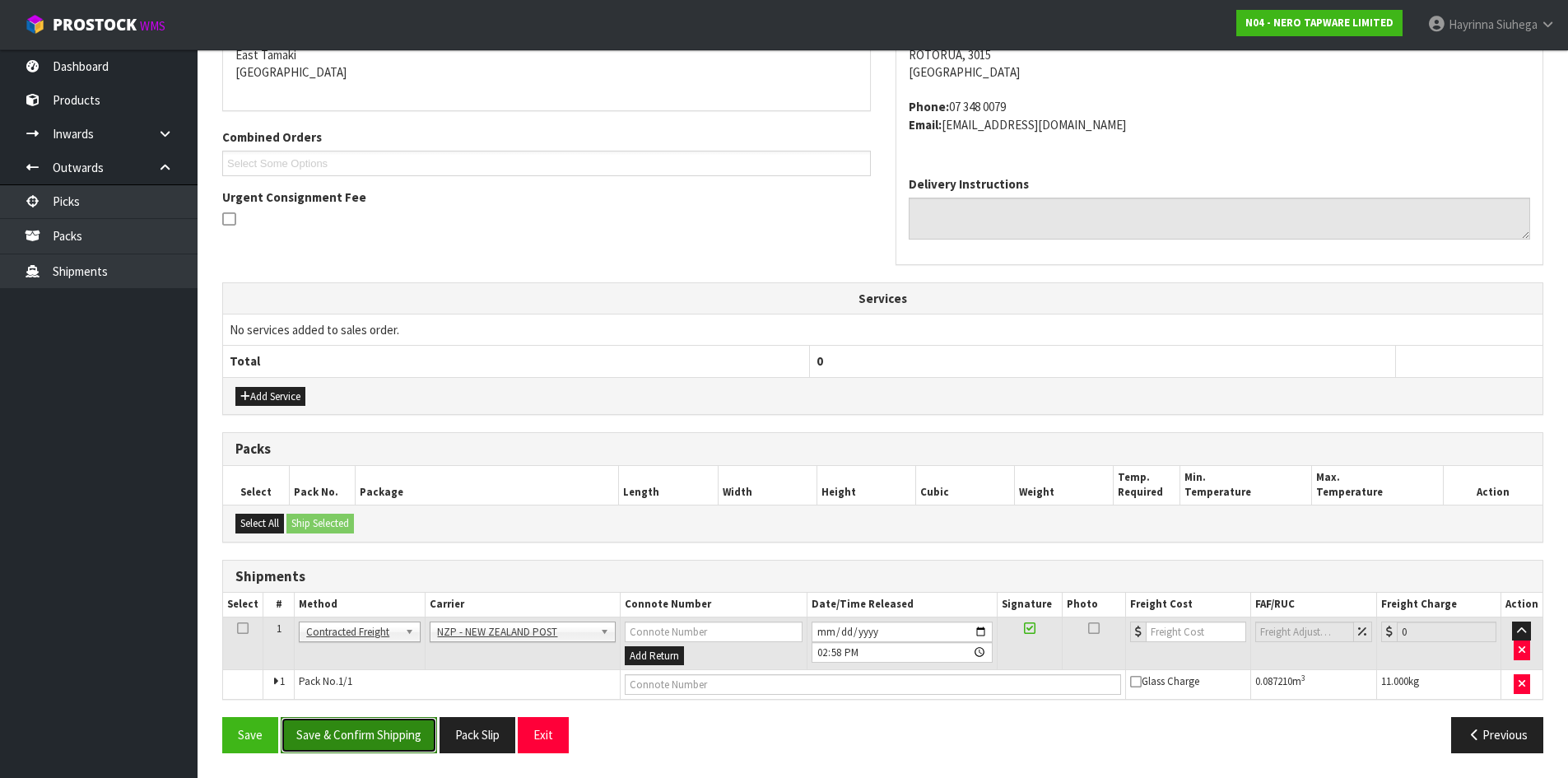
click at [359, 738] on button "Save & Confirm Shipping" at bounding box center [359, 735] width 157 height 35
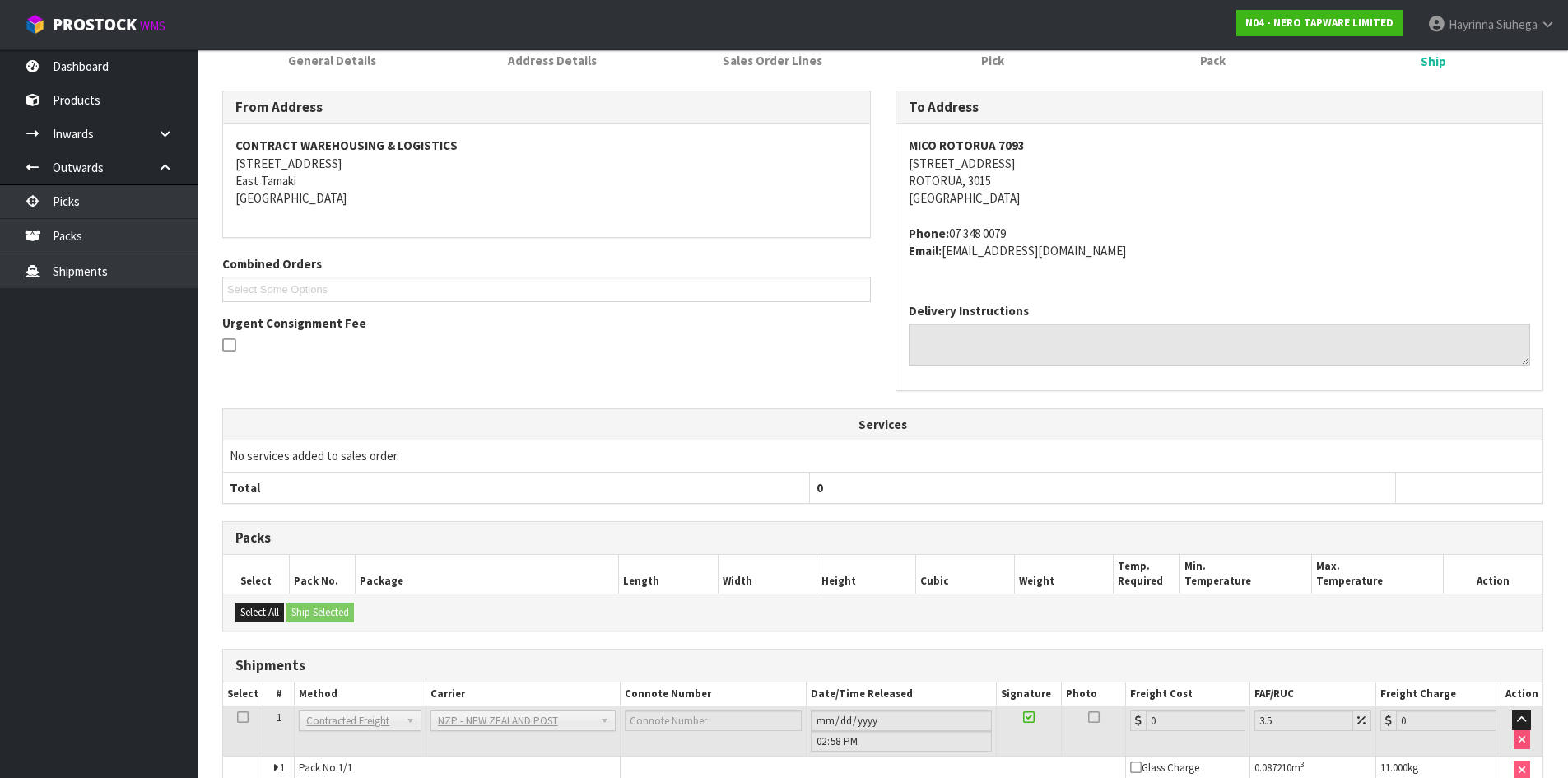
scroll to position [336, 0]
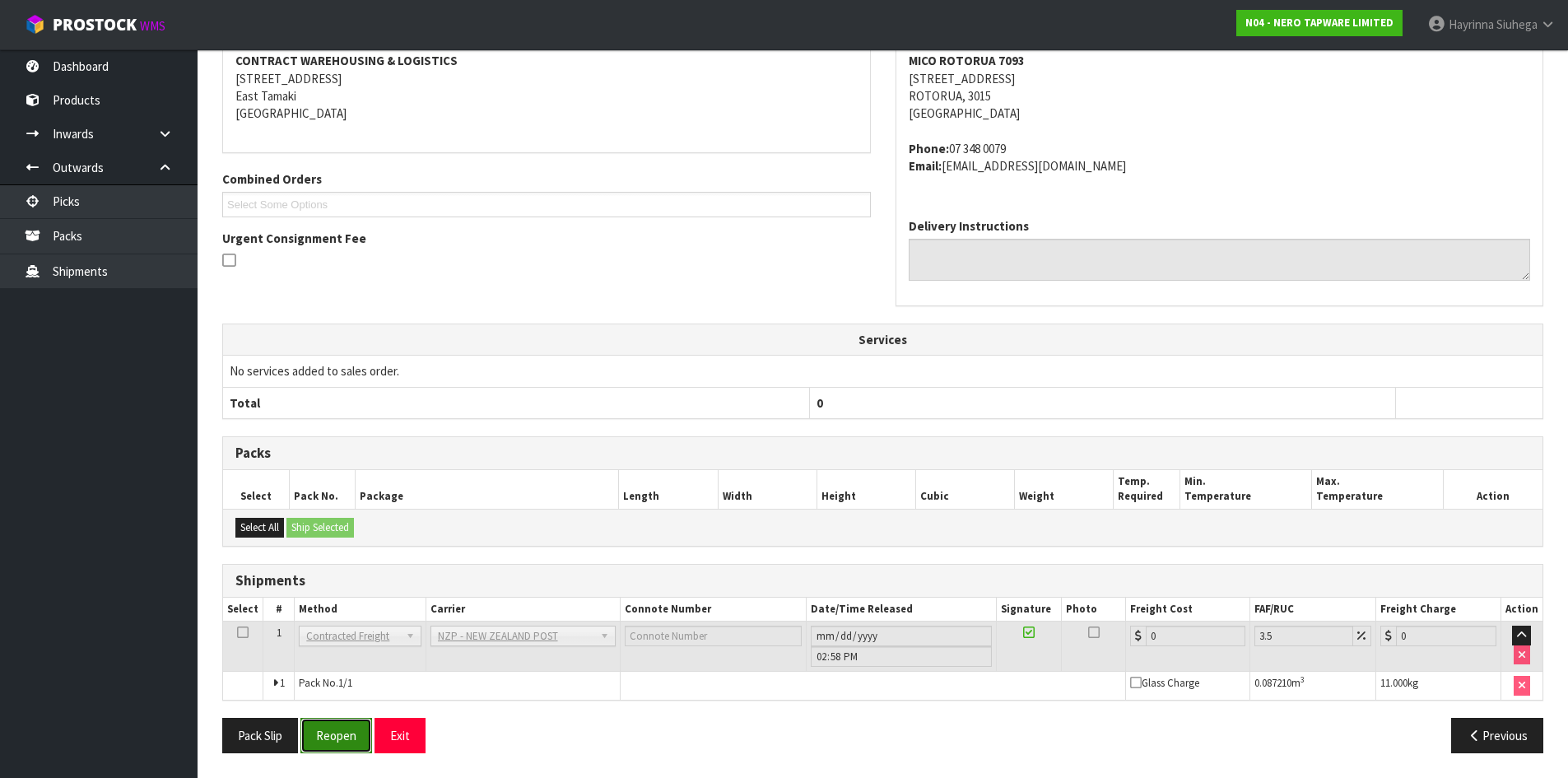
click at [330, 723] on button "Reopen" at bounding box center [336, 736] width 72 height 35
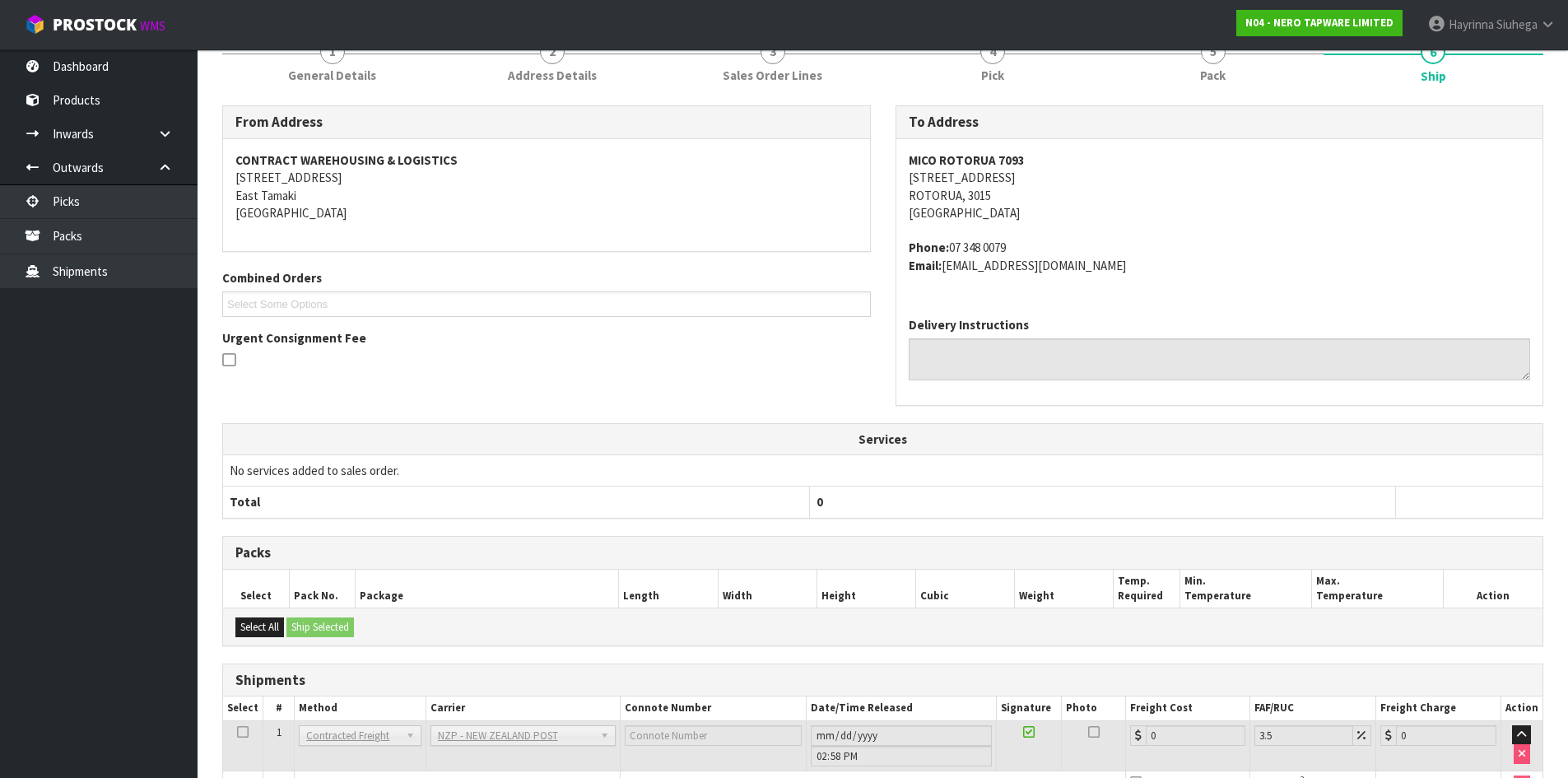
scroll to position [319, 0]
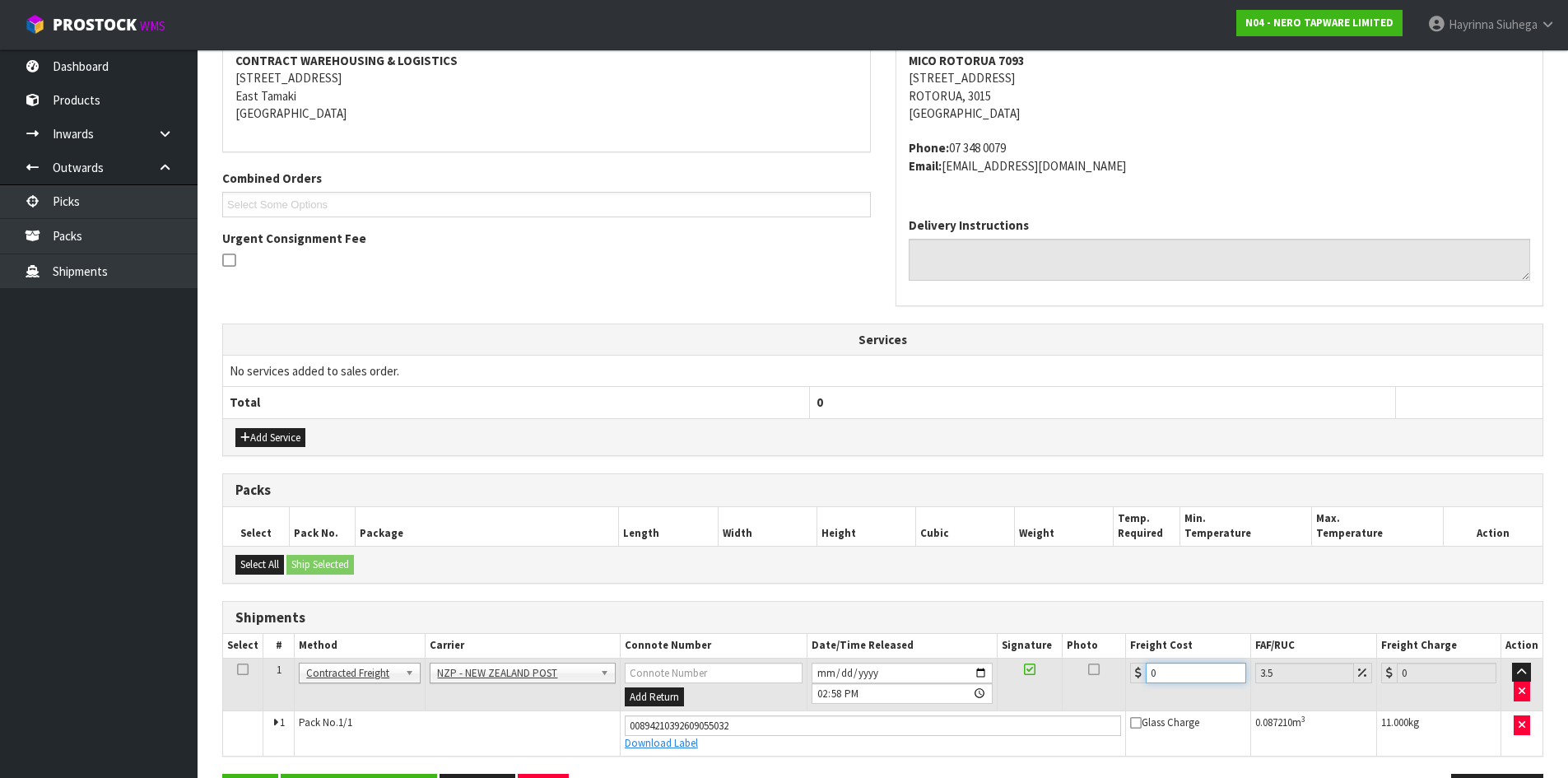
drag, startPoint x: 1148, startPoint y: 673, endPoint x: 1044, endPoint y: 673, distance: 104.0
click at [1050, 673] on tr "1 Client Local Pickup Customer Local Pickup Company Freight Contracted Freight …" at bounding box center [883, 684] width 1319 height 53
click at [222, 773] on button "Save" at bounding box center [249, 791] width 56 height 35
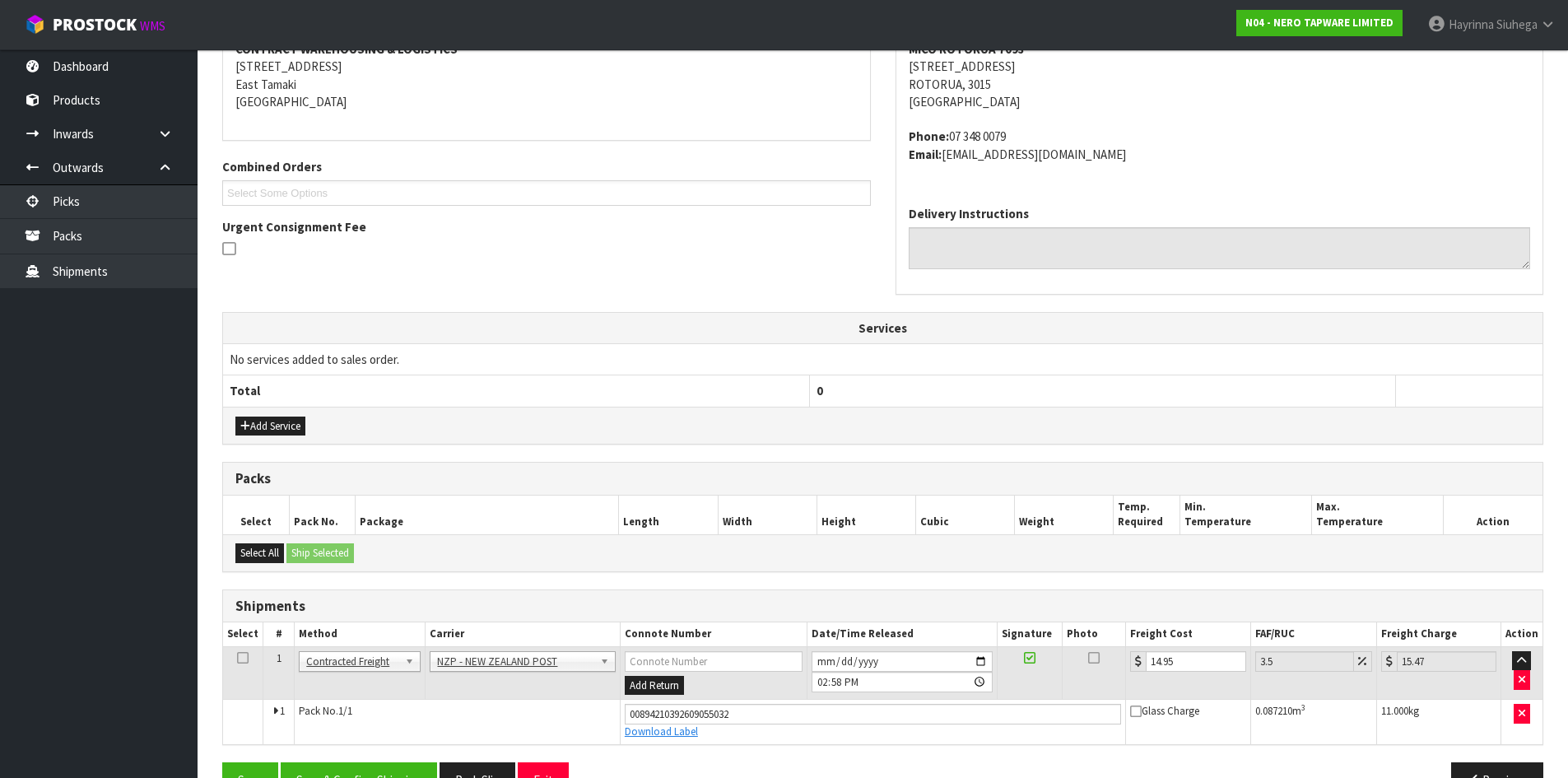
scroll to position [375, 0]
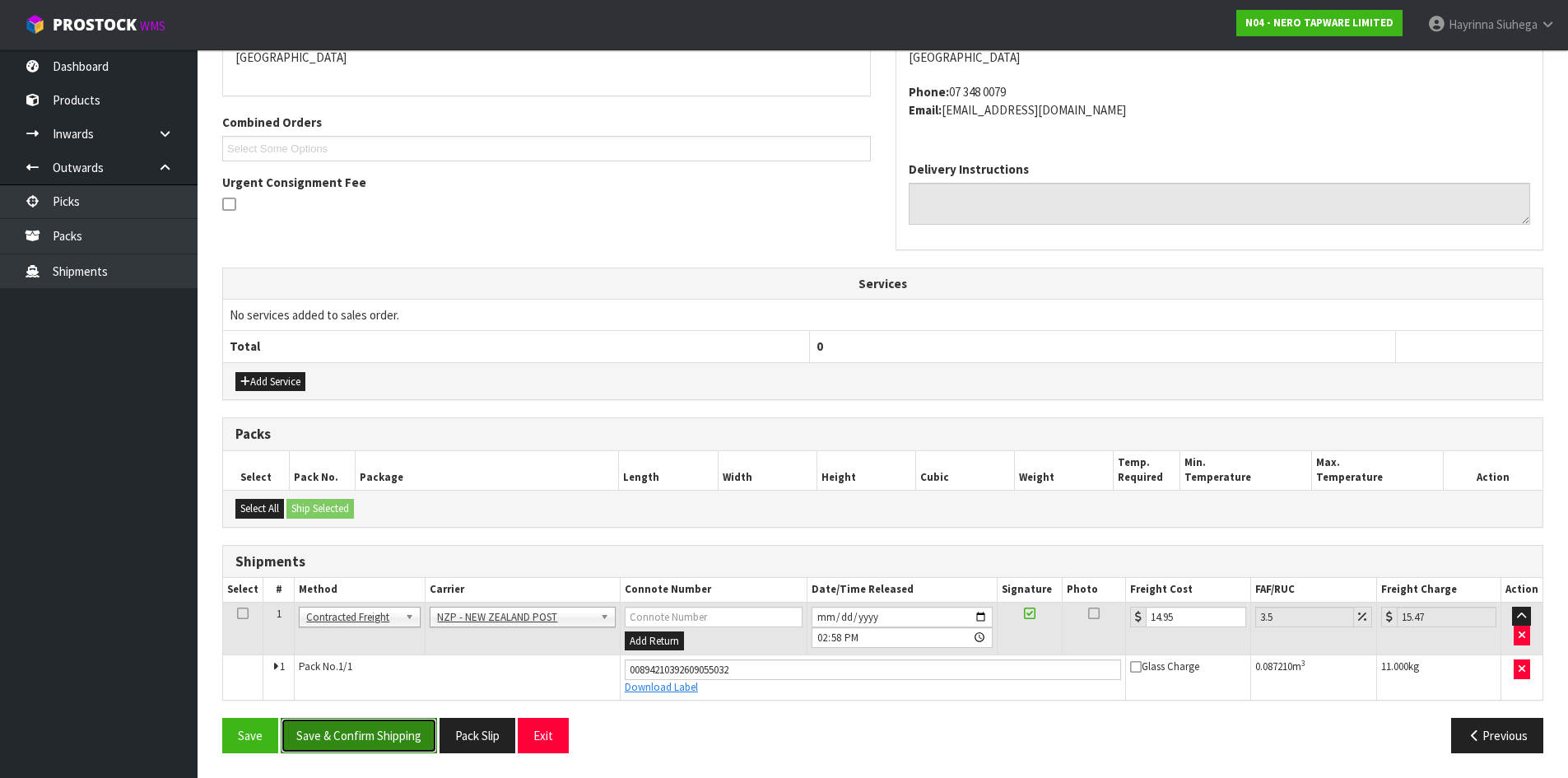
click at [404, 729] on button "Save & Confirm Shipping" at bounding box center [359, 736] width 157 height 35
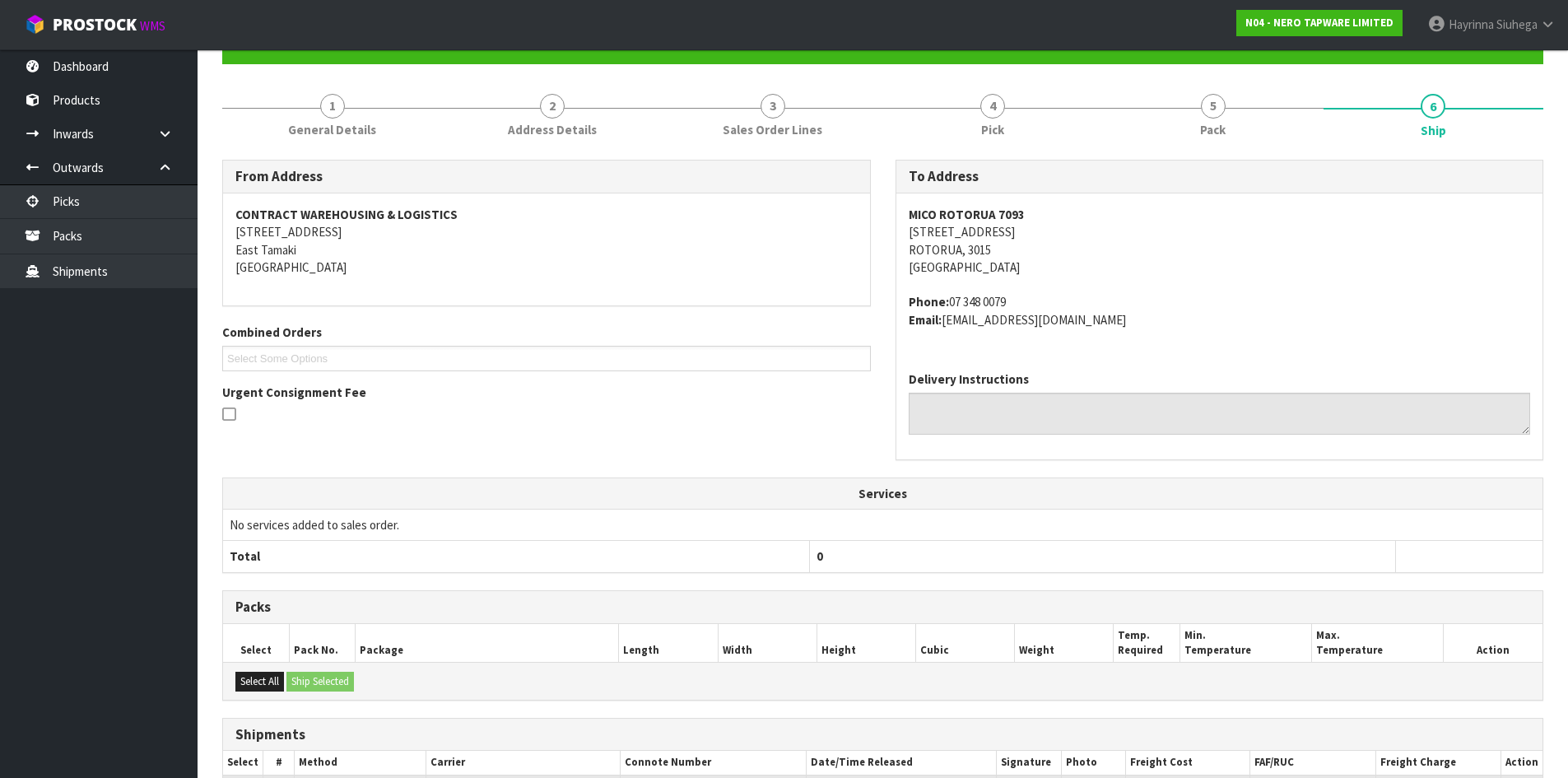
scroll to position [0, 0]
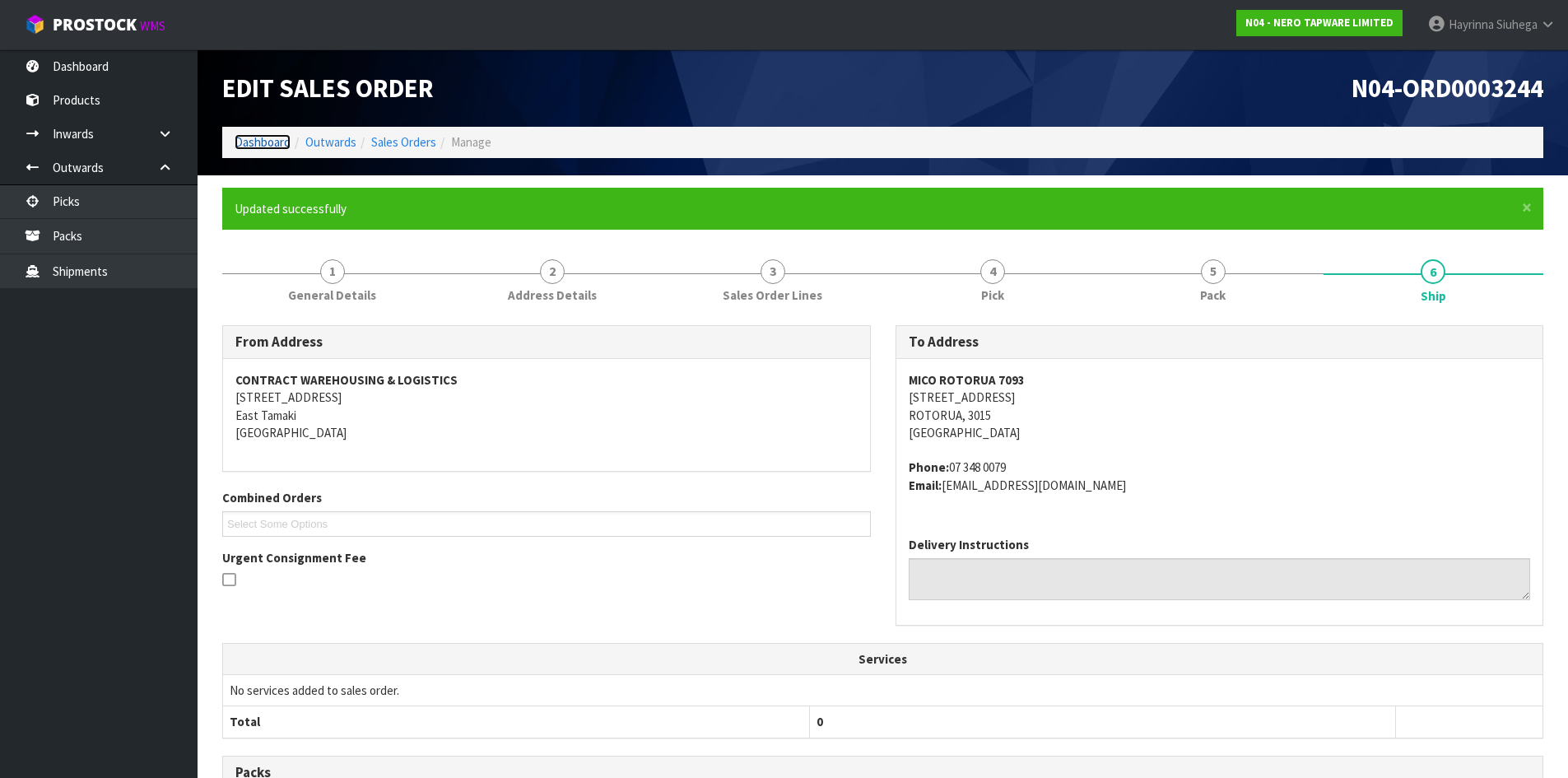
click at [261, 139] on link "Dashboard" at bounding box center [262, 142] width 56 height 16
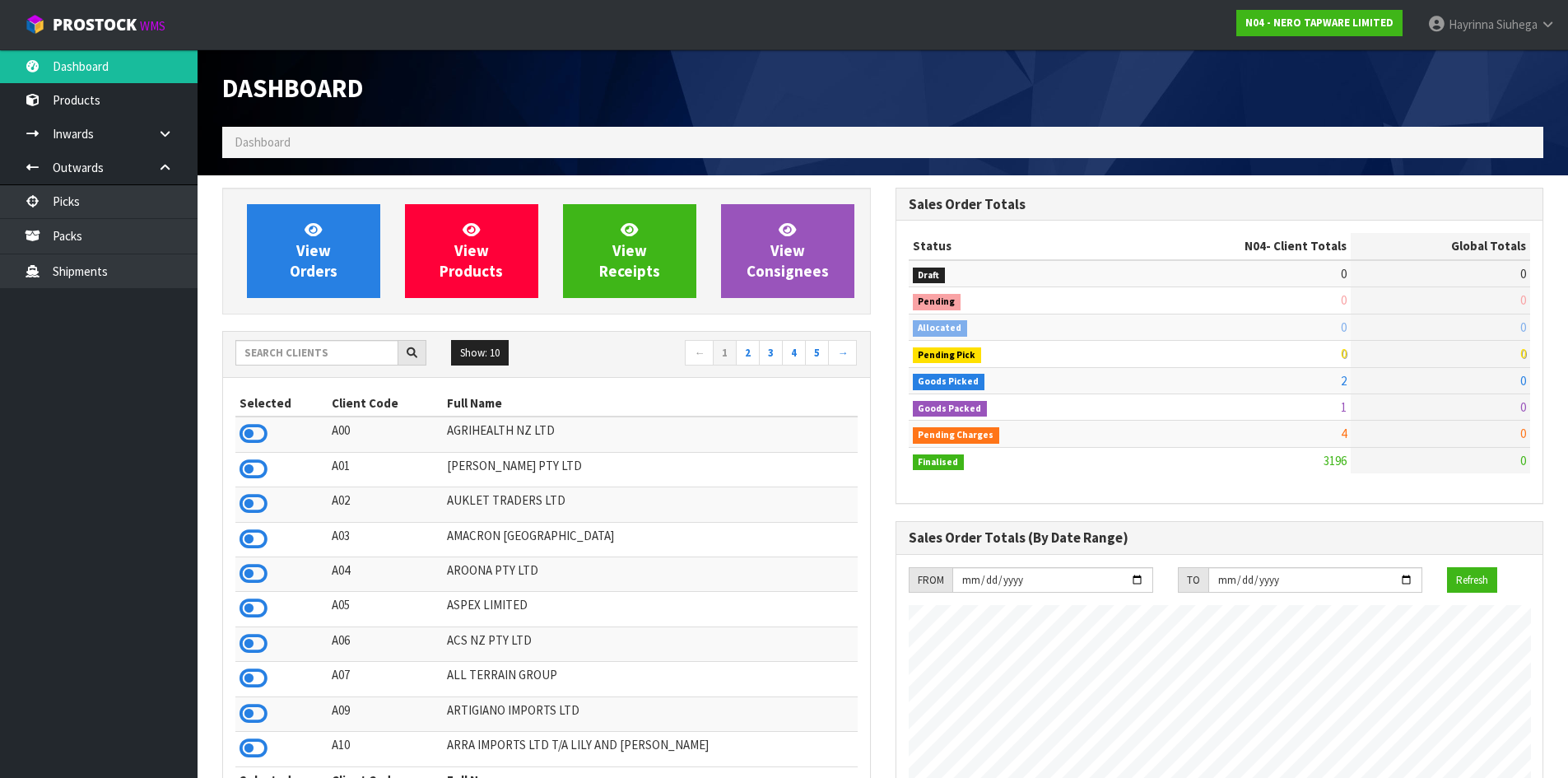
scroll to position [1282, 673]
click at [276, 252] on link "View Orders" at bounding box center [313, 250] width 133 height 94
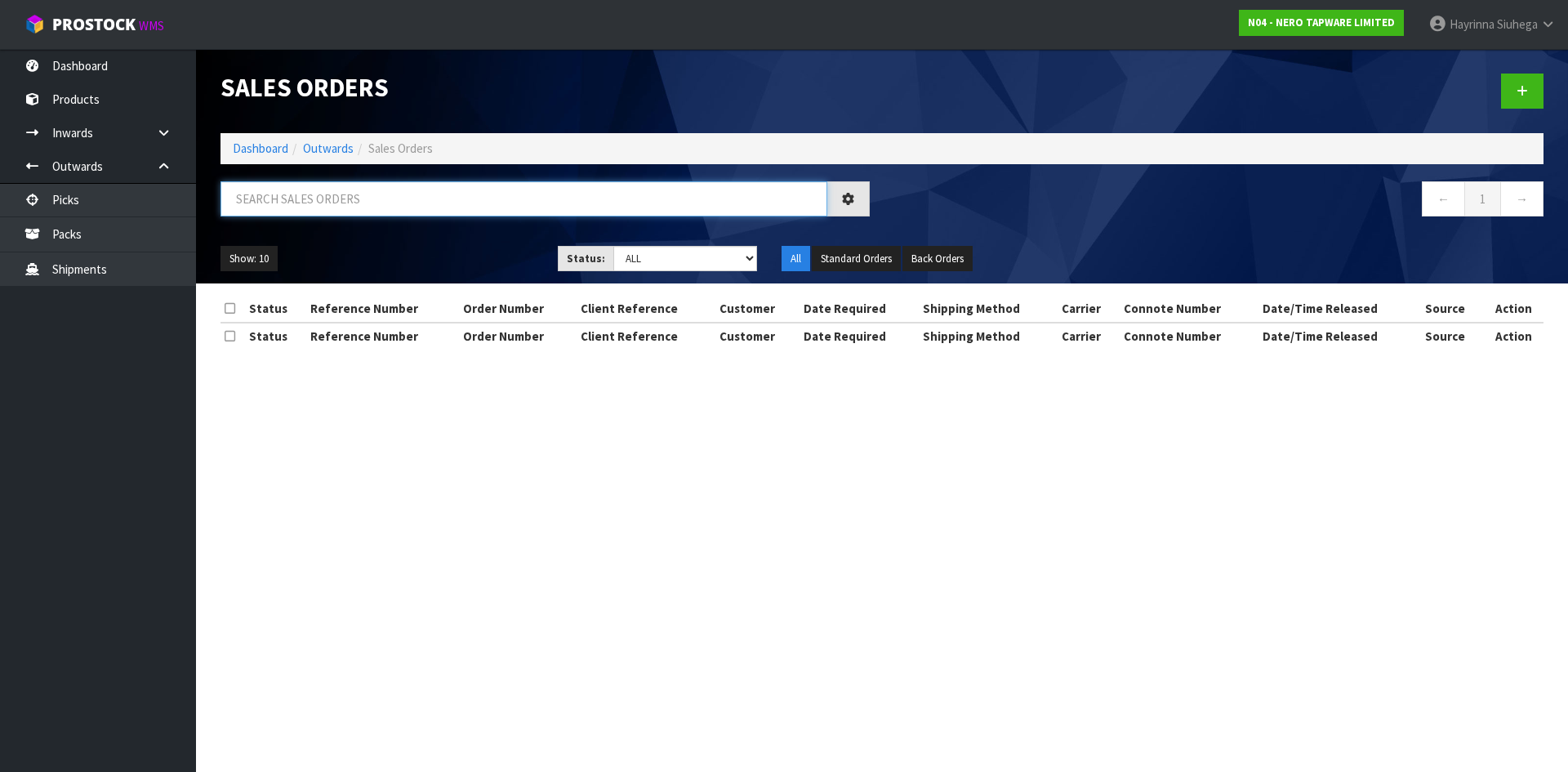
click at [338, 210] on input "text" at bounding box center [524, 199] width 607 height 35
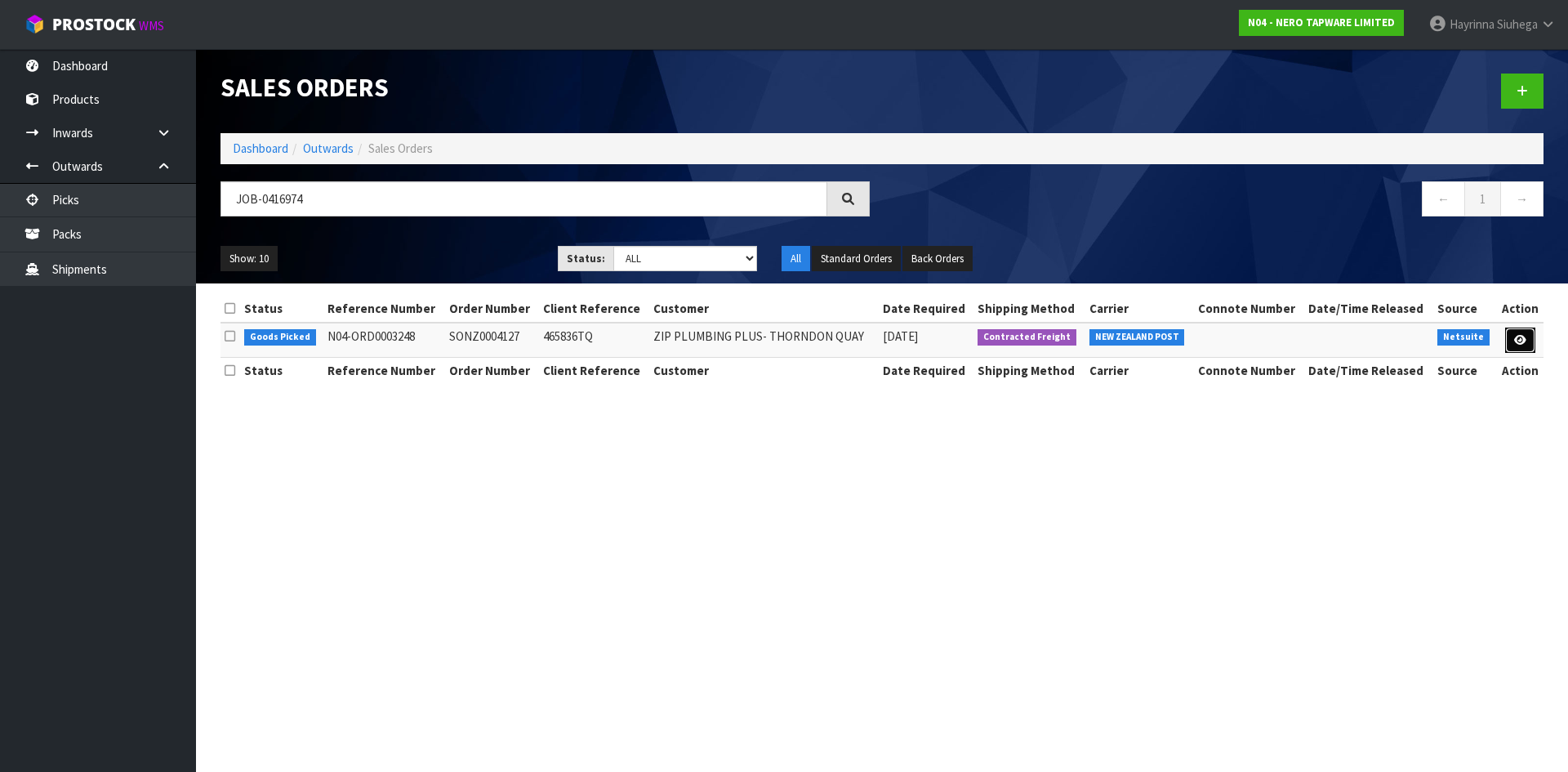
click at [1517, 344] on icon at bounding box center [1520, 340] width 13 height 11
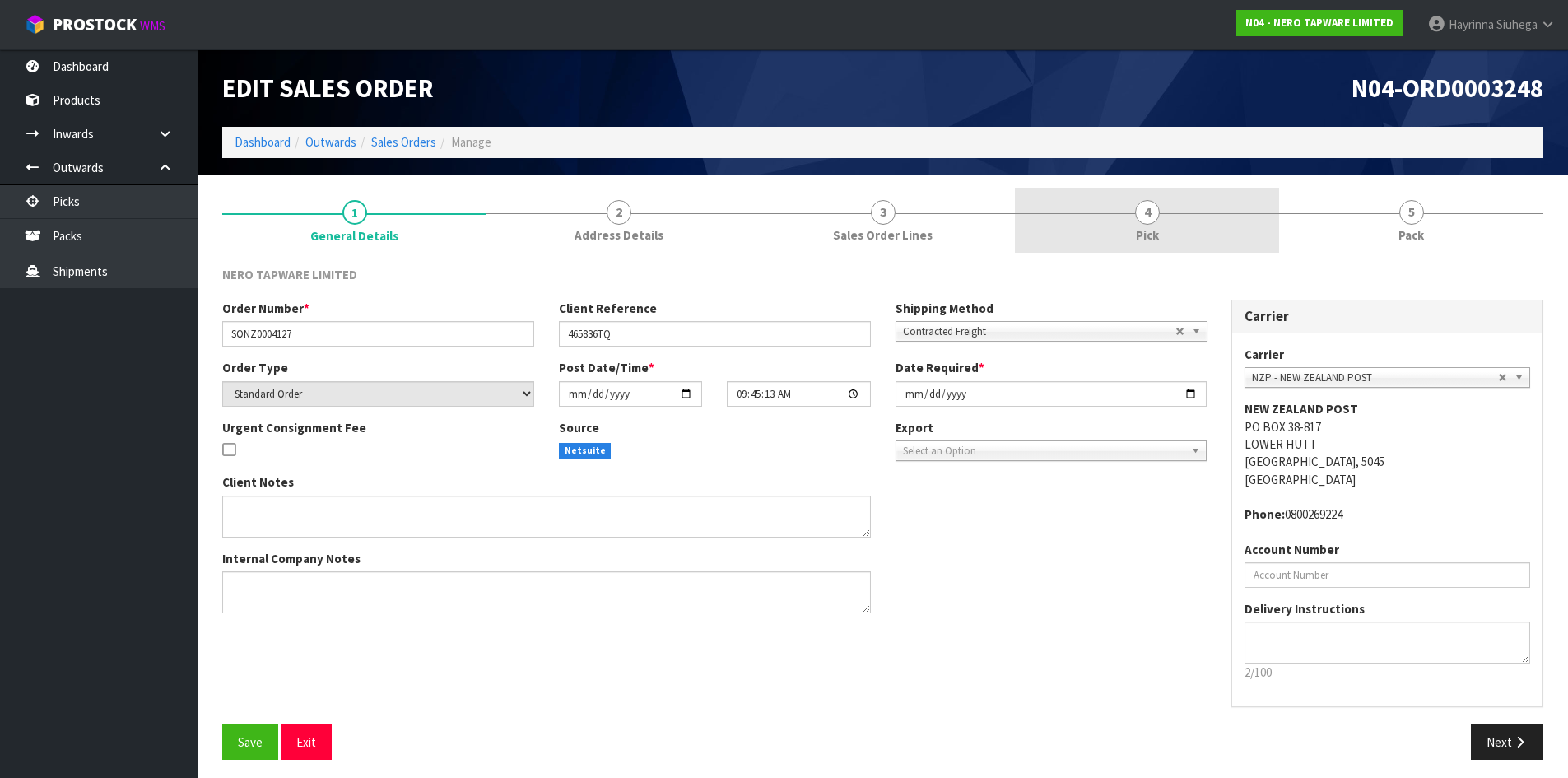
click at [1144, 226] on span "Pick" at bounding box center [1146, 235] width 23 height 18
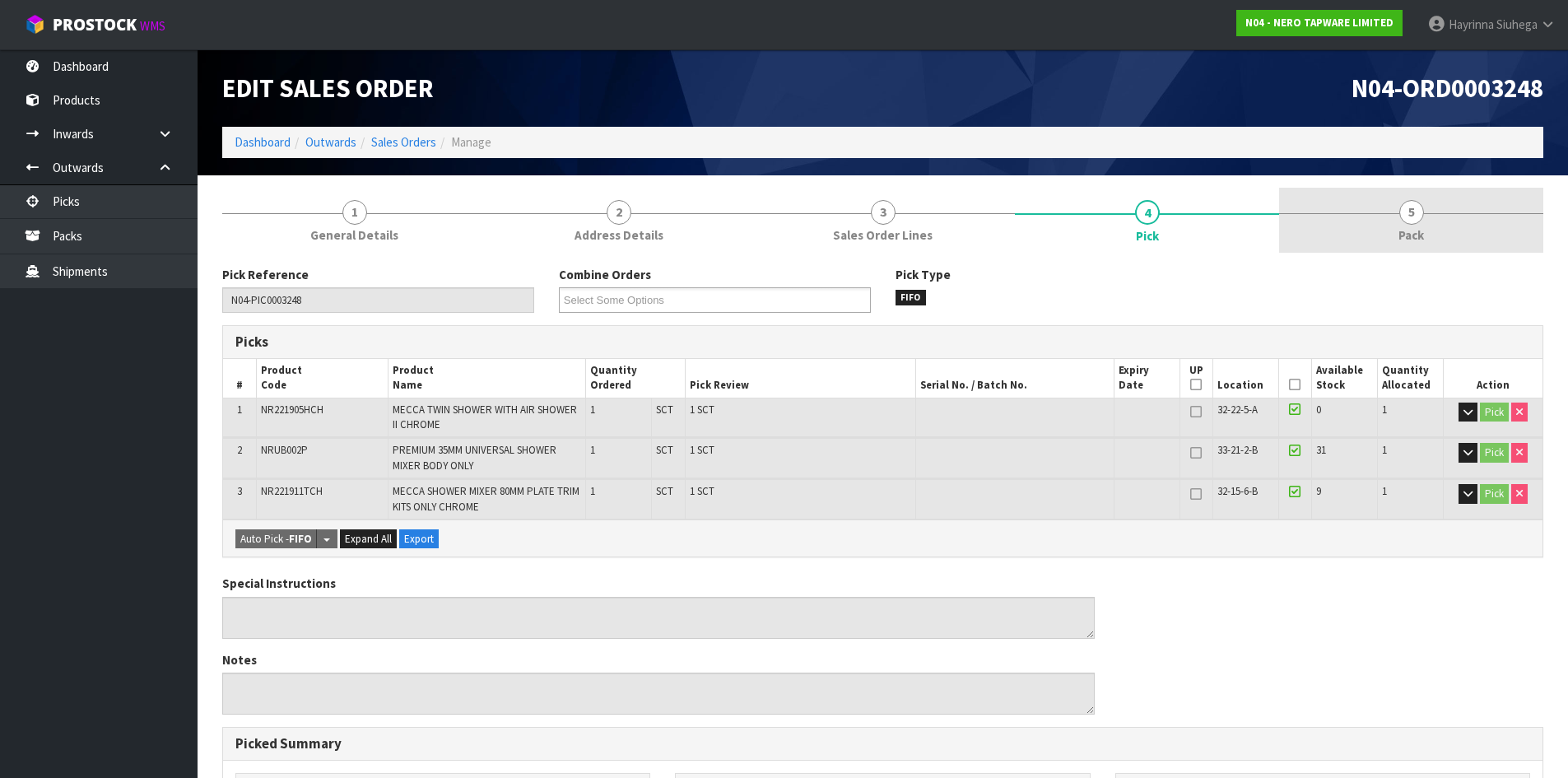
click at [1359, 241] on link "5 Pack" at bounding box center [1411, 220] width 264 height 65
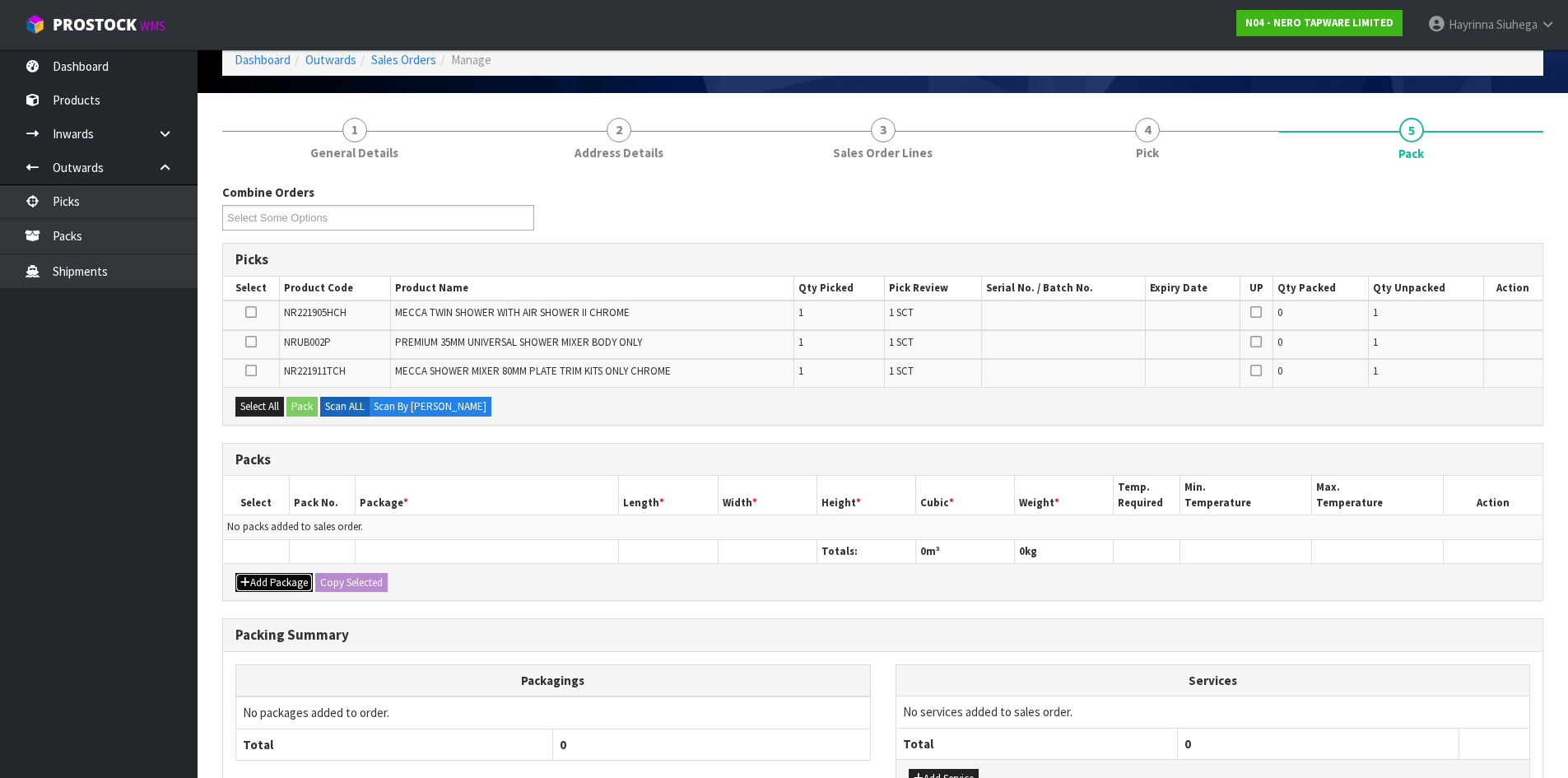
click at [262, 585] on button "Add Package" at bounding box center [274, 583] width 77 height 20
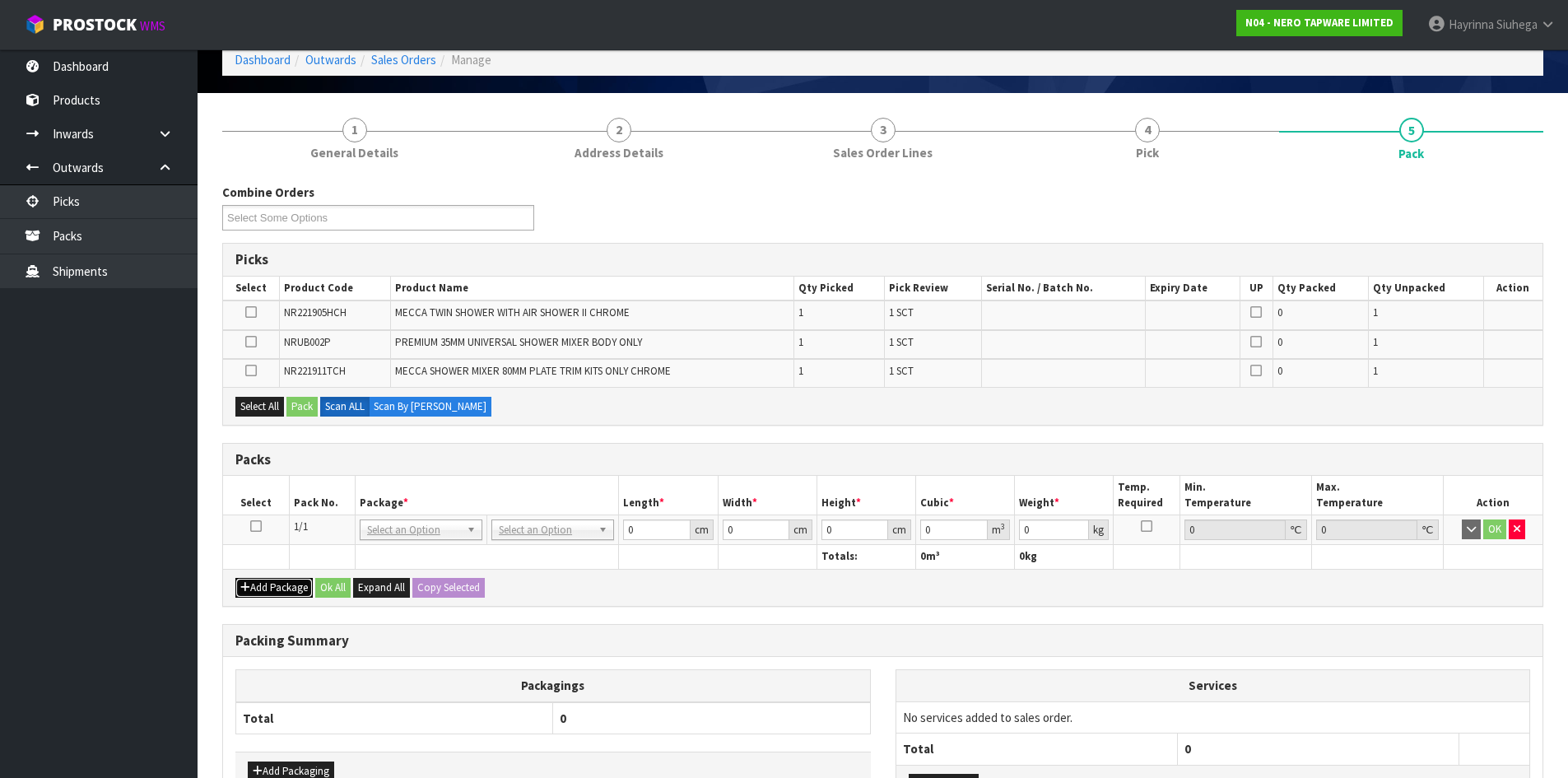
scroll to position [165, 0]
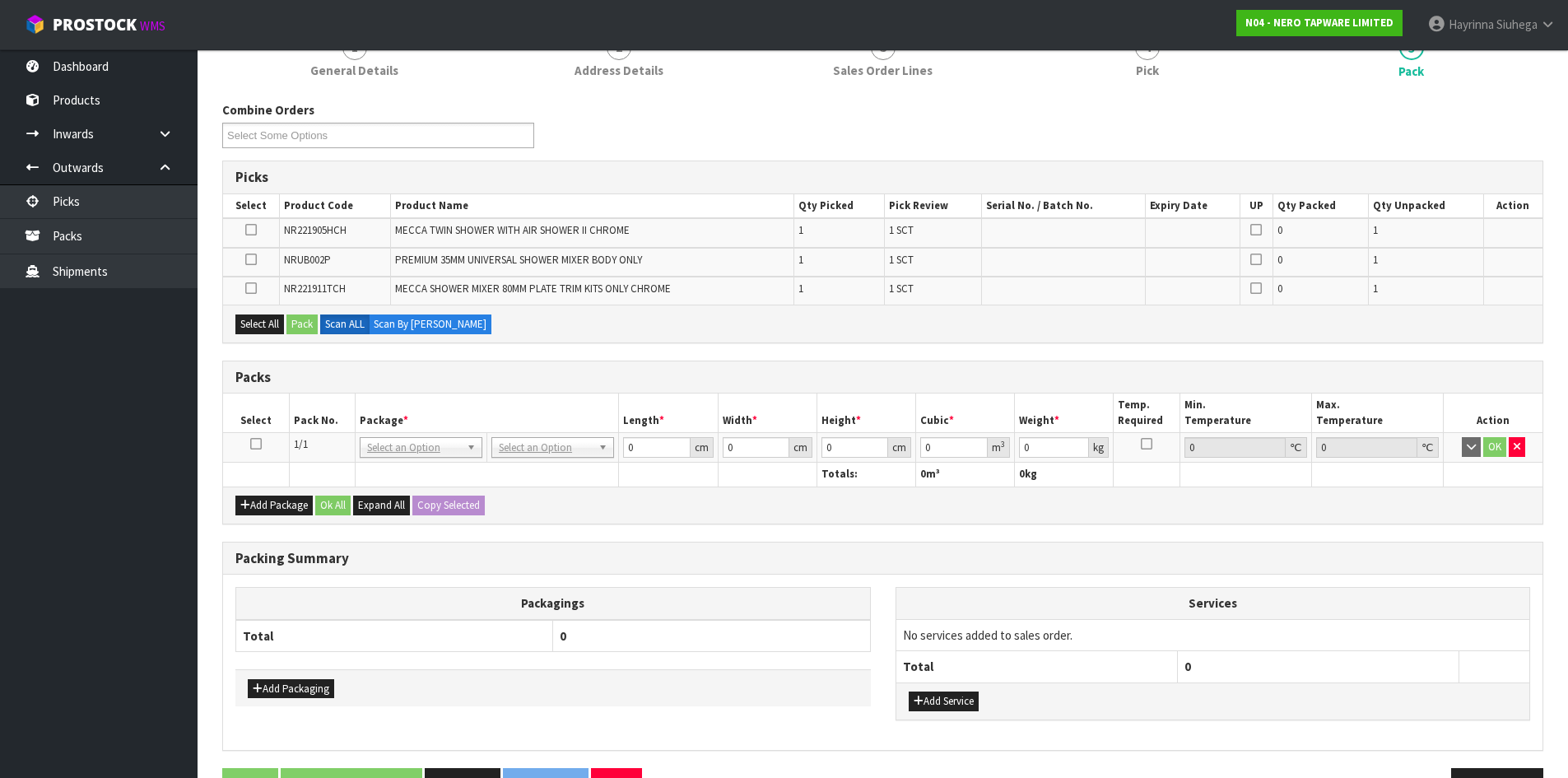
click at [250, 444] on icon at bounding box center [256, 444] width 12 height 1
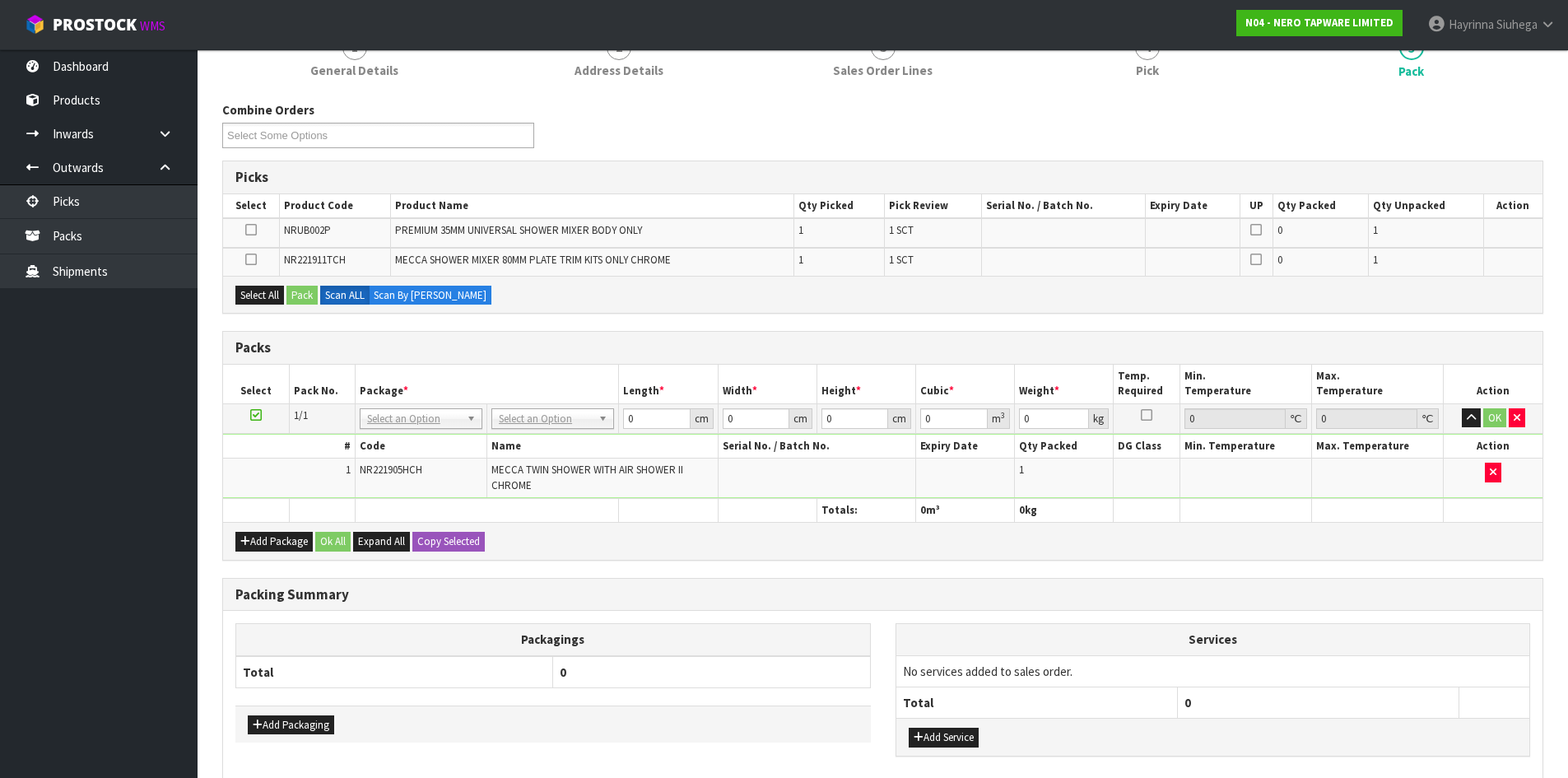
click at [271, 551] on div "Add Package Ok All Expand All Copy Selected" at bounding box center [883, 540] width 1319 height 37
click at [271, 546] on button "Add Package" at bounding box center [274, 541] width 77 height 20
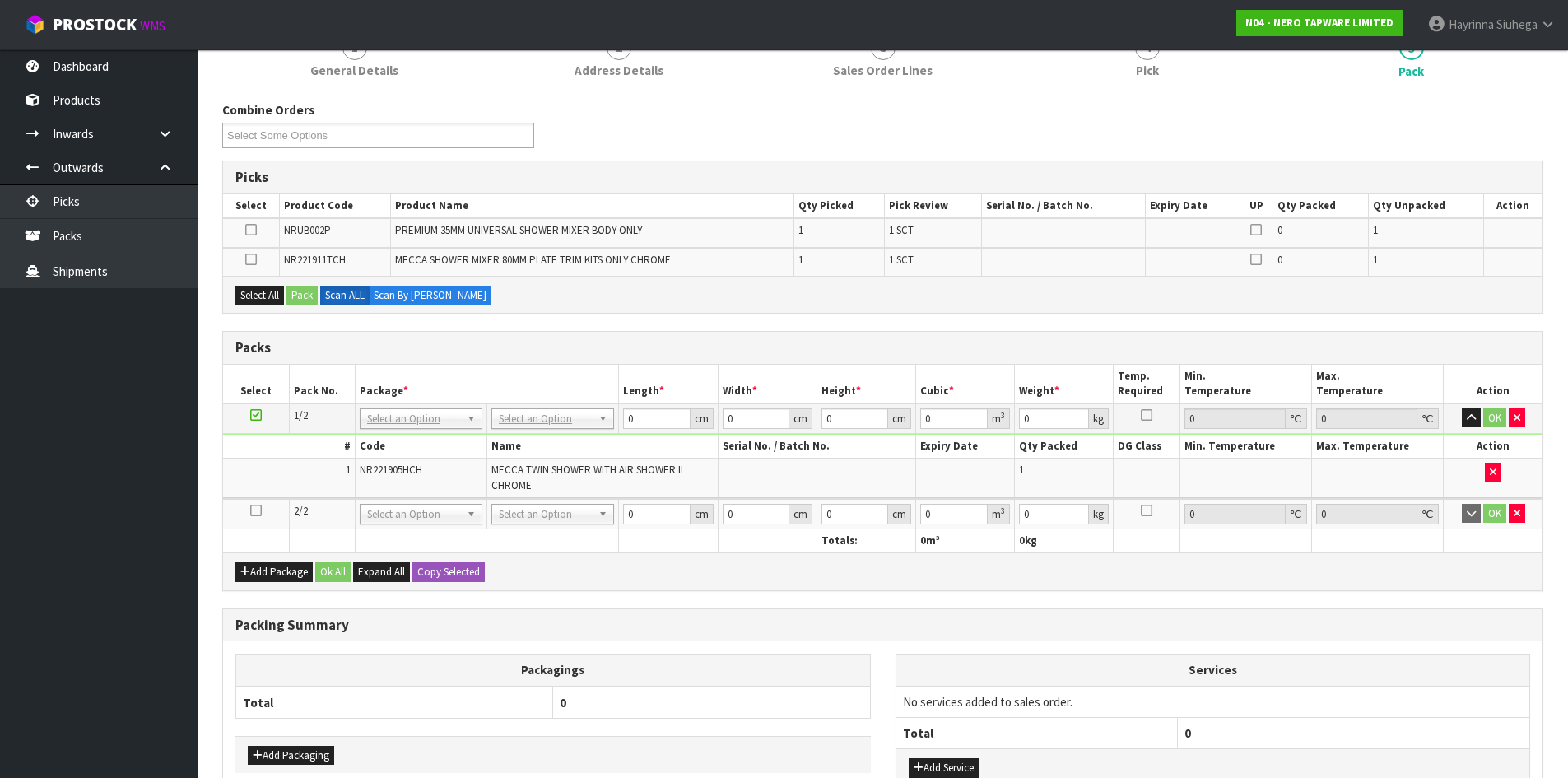
click at [260, 510] on icon at bounding box center [256, 510] width 12 height 1
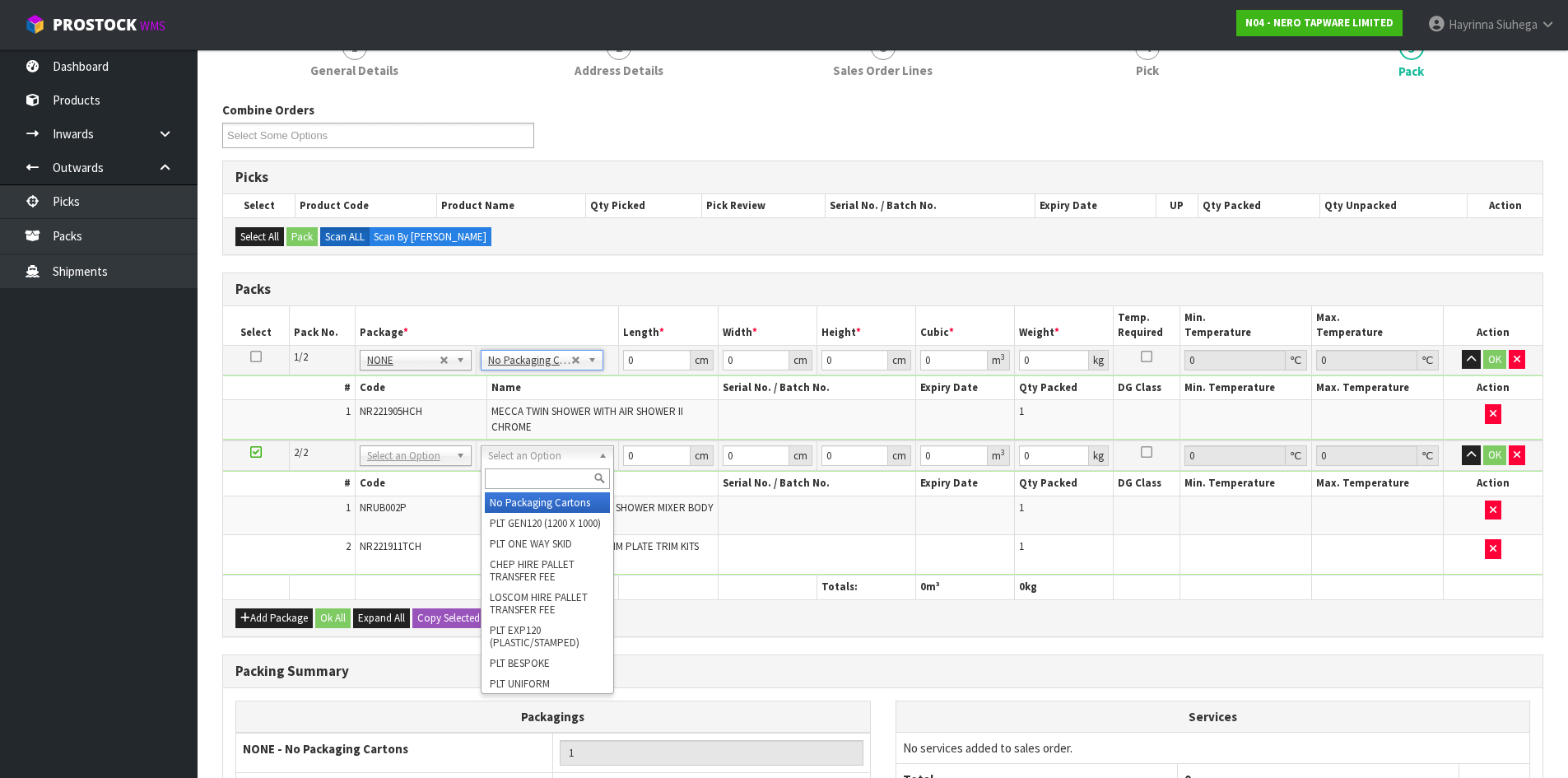
click at [536, 474] on input "text" at bounding box center [546, 478] width 125 height 21
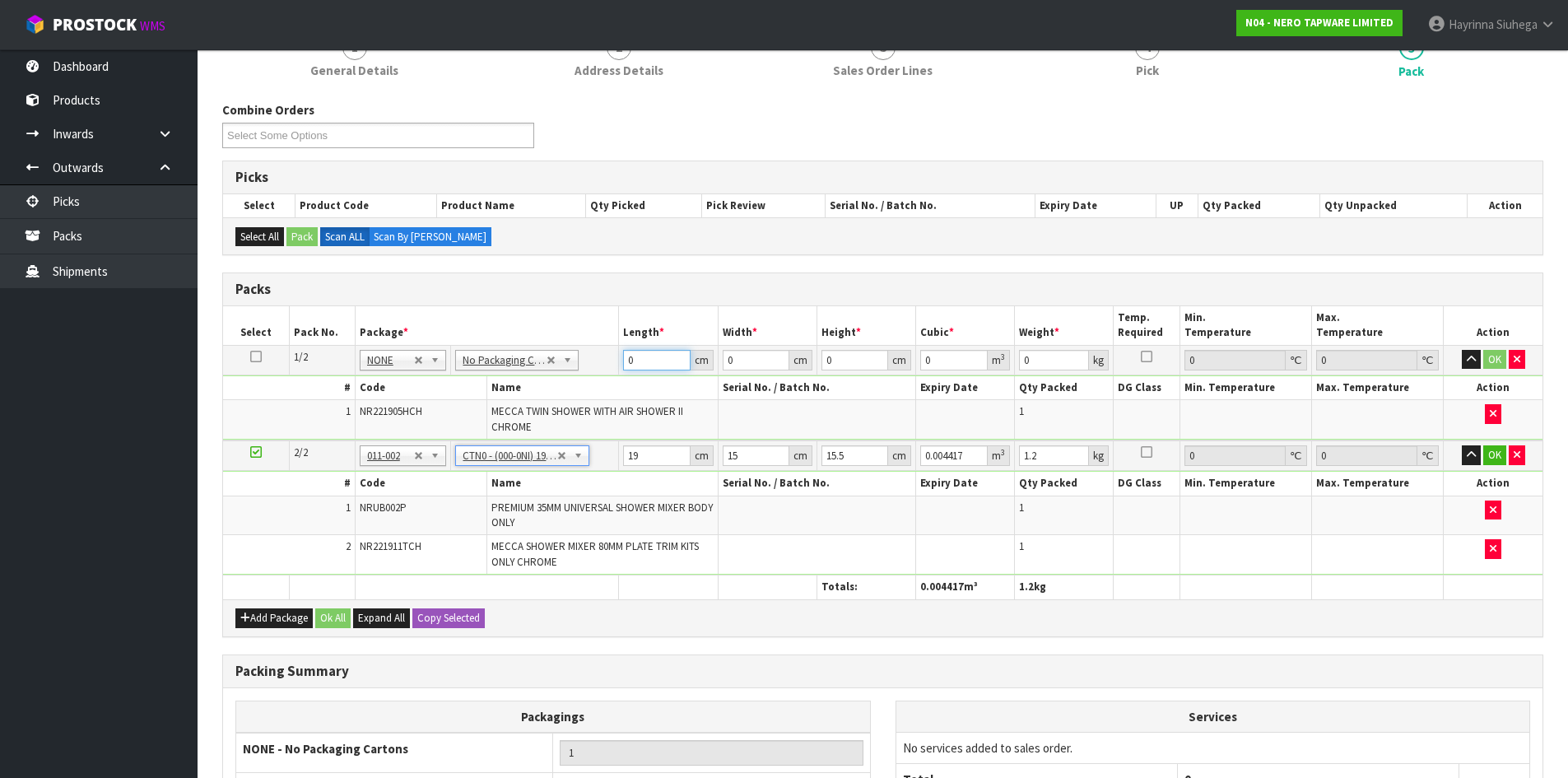
click at [624, 360] on input "0" at bounding box center [657, 360] width 67 height 21
click button "OK" at bounding box center [1494, 360] width 23 height 20
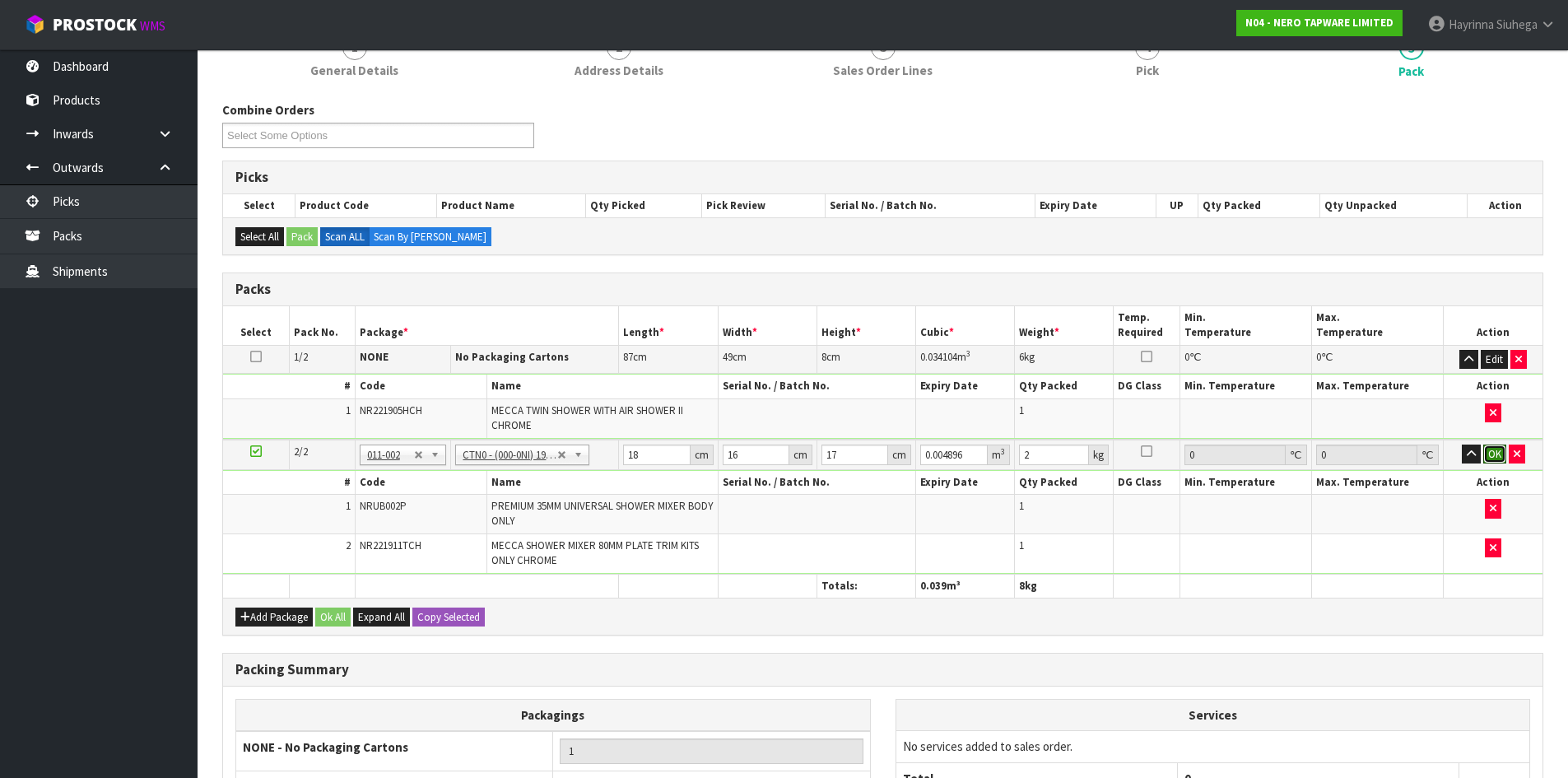
click button "OK" at bounding box center [1494, 455] width 23 height 20
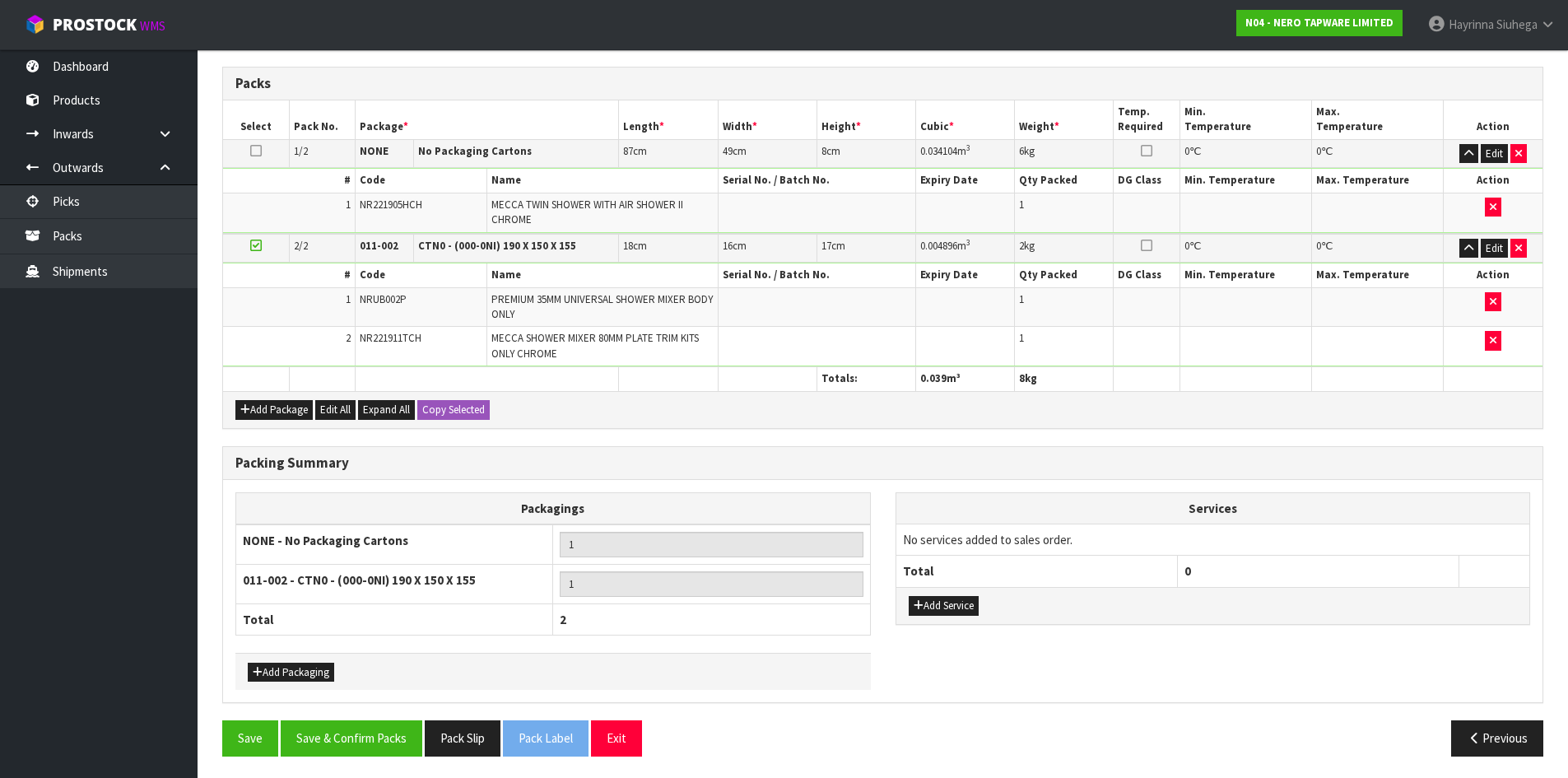
scroll to position [374, 0]
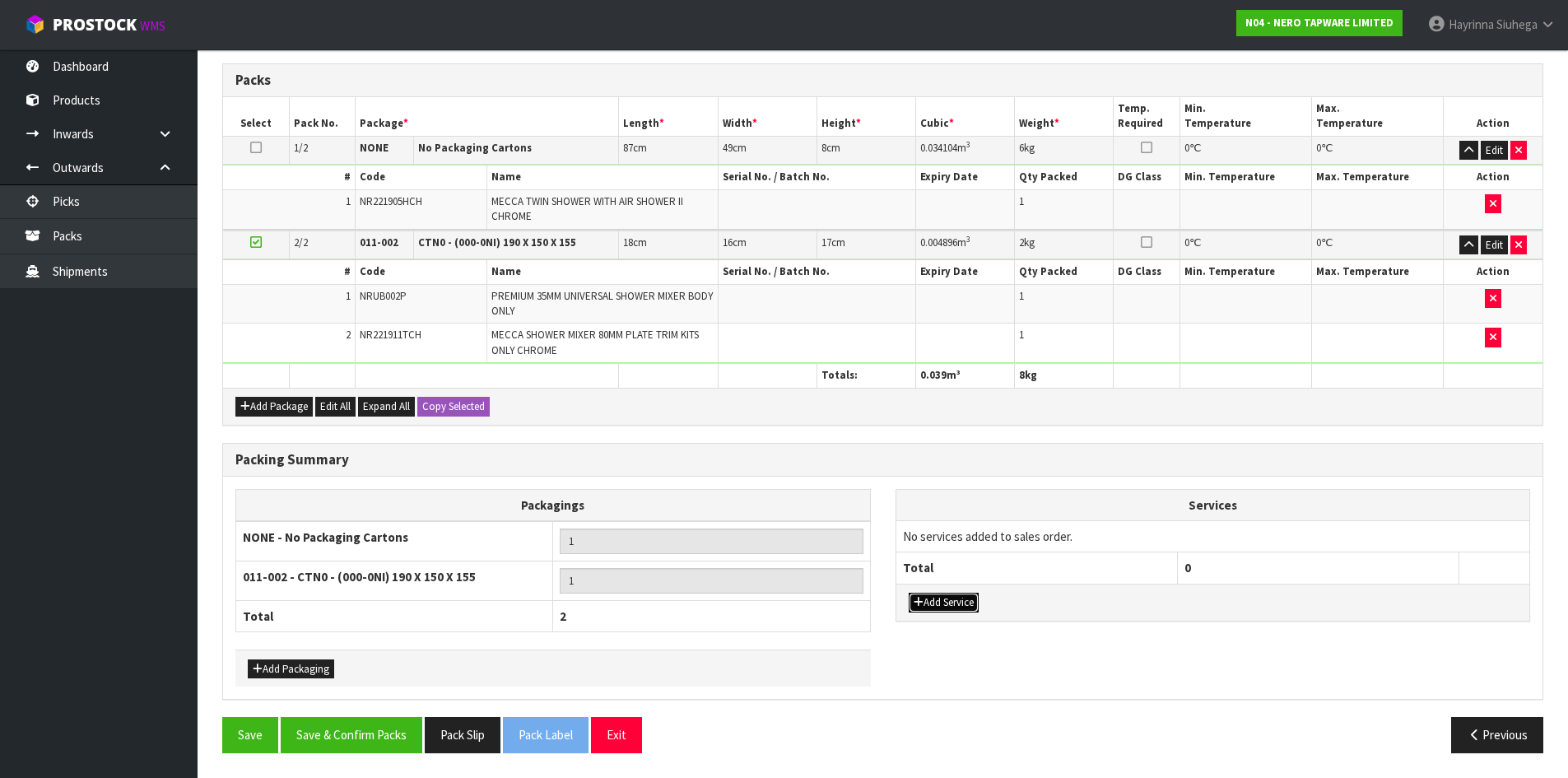
click at [967, 594] on button "Add Service" at bounding box center [943, 602] width 70 height 20
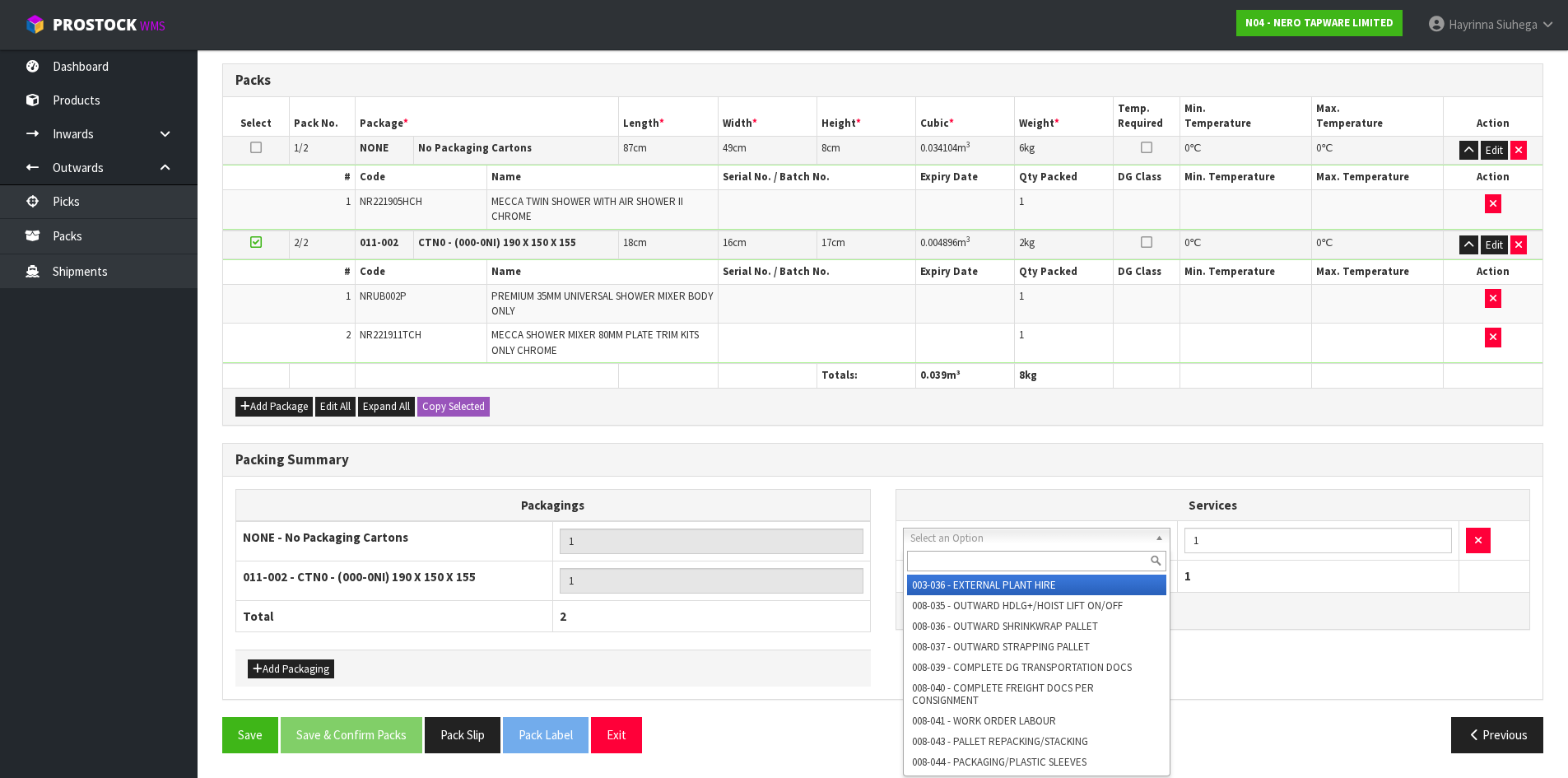
click at [1013, 556] on input "text" at bounding box center [1037, 560] width 260 height 21
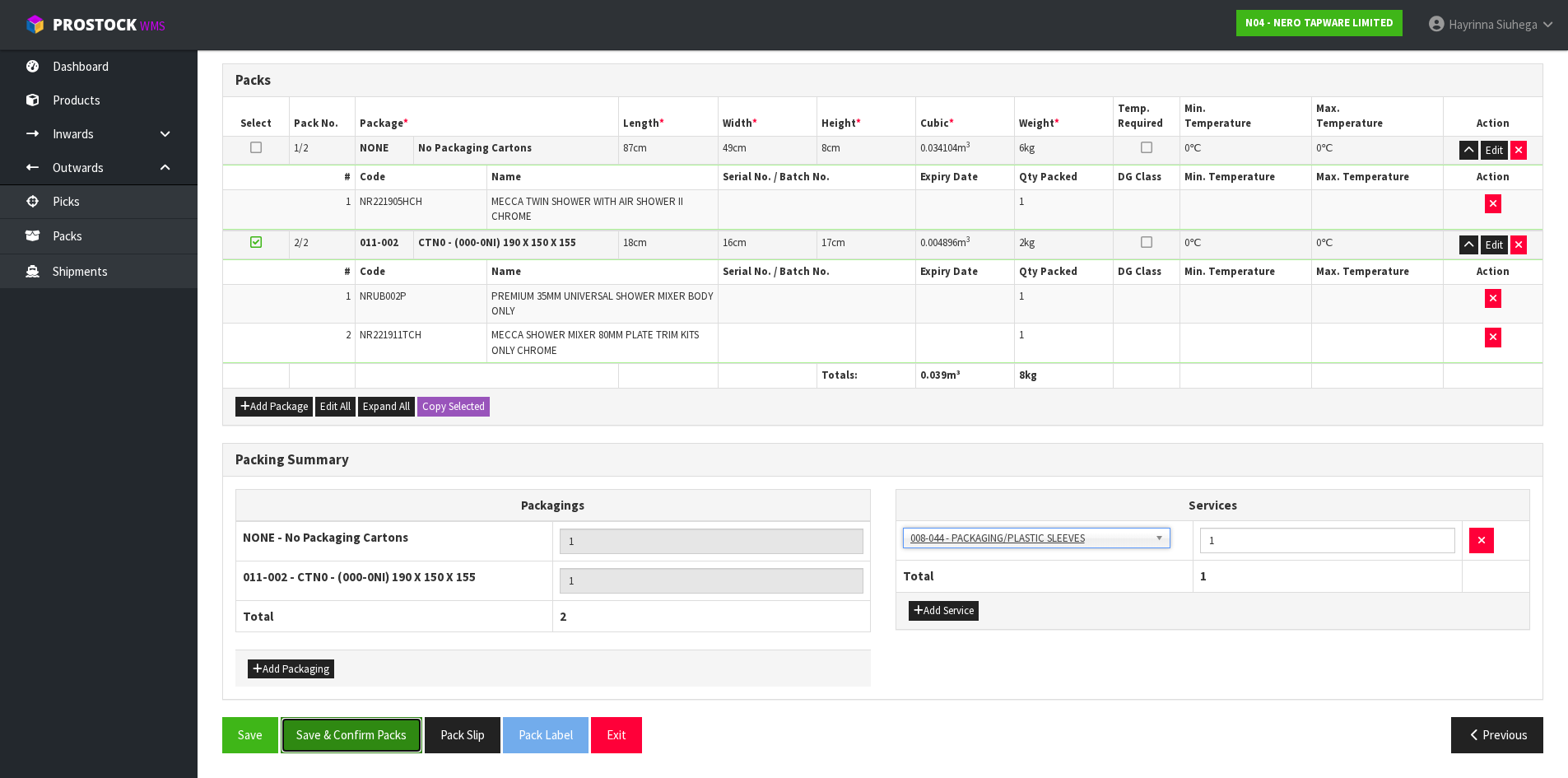
click at [350, 744] on button "Save & Confirm Packs" at bounding box center [352, 735] width 142 height 35
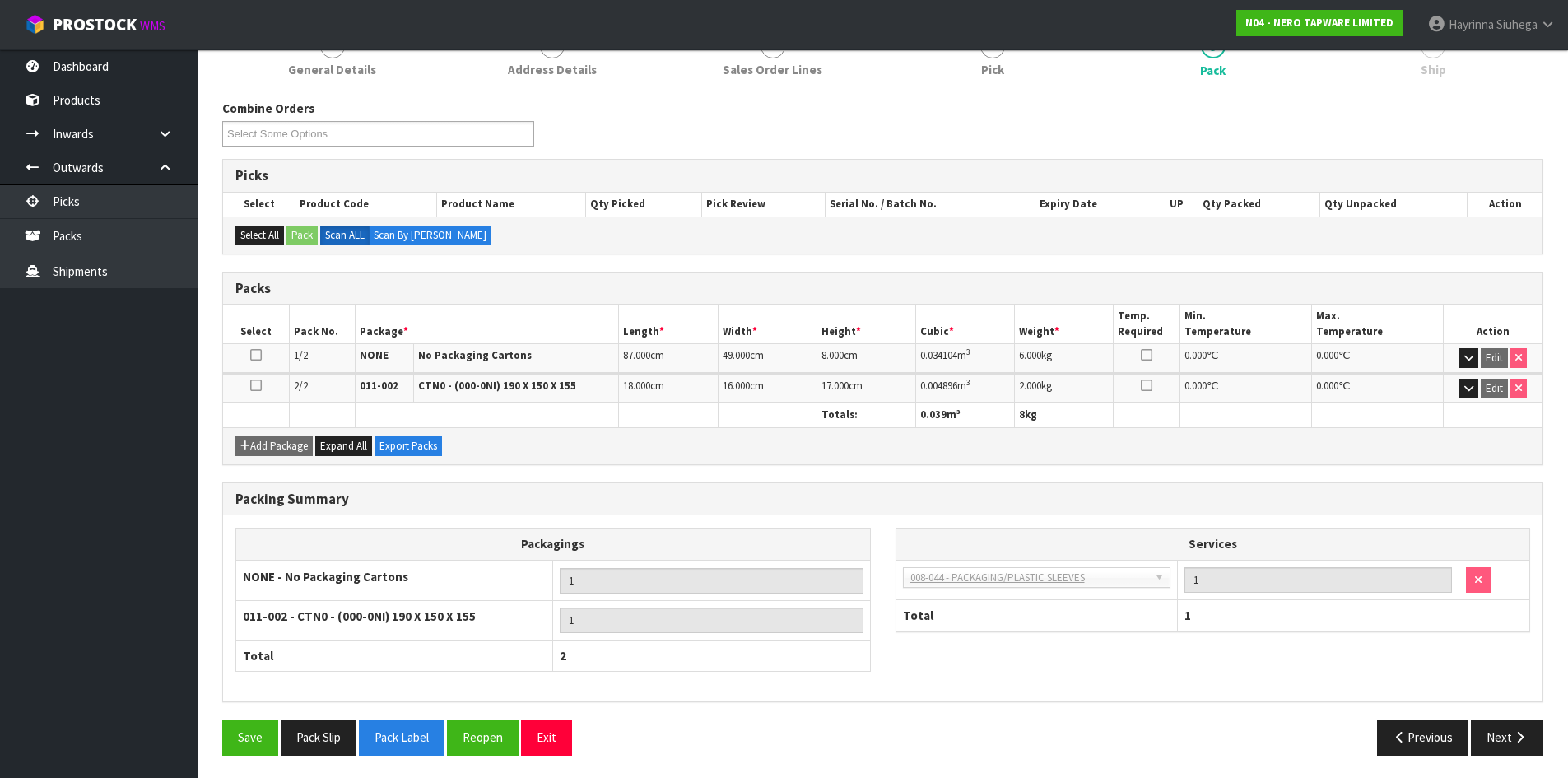
scroll to position [228, 0]
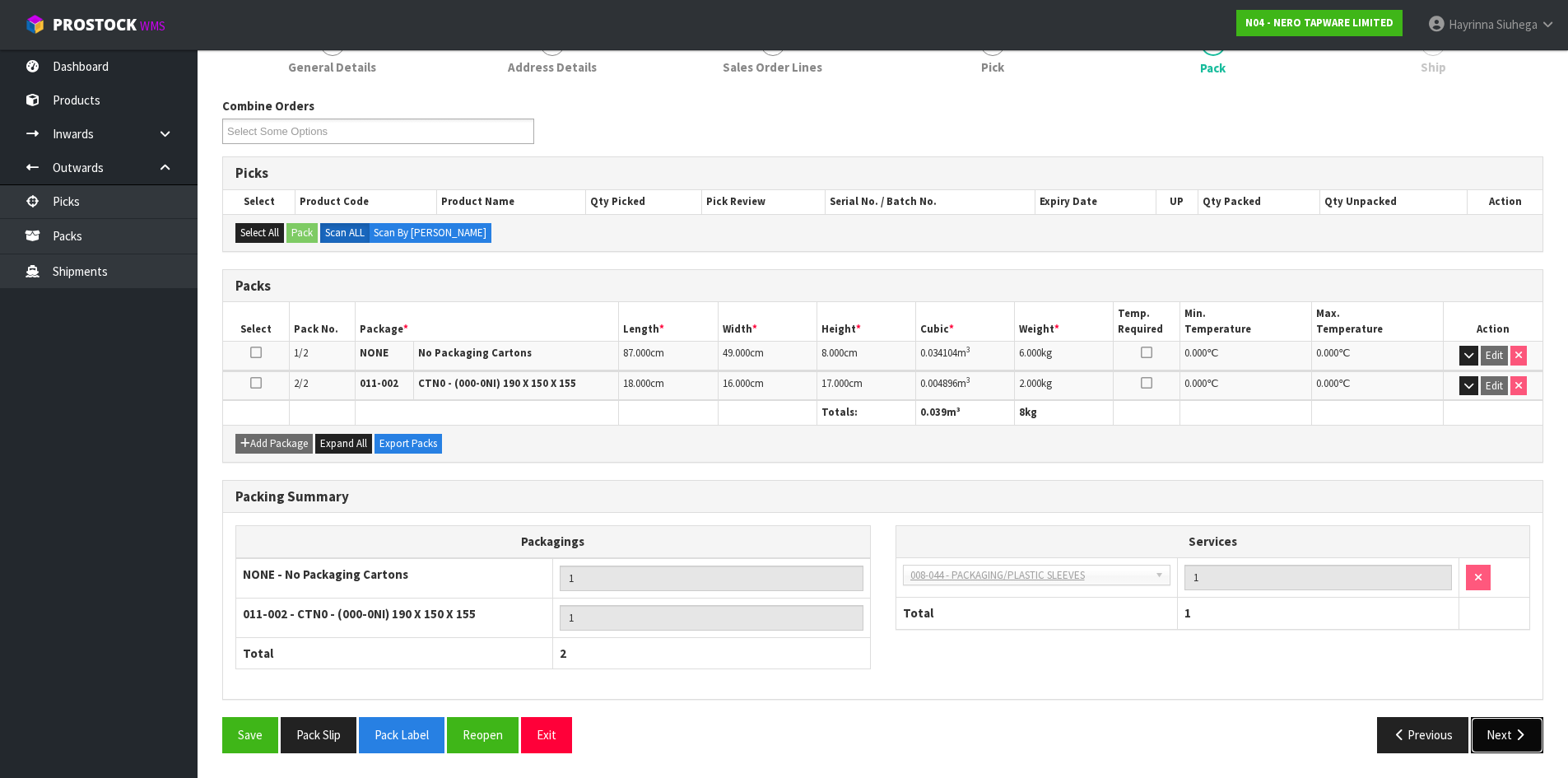
click at [1485, 727] on button "Next" at bounding box center [1506, 735] width 72 height 35
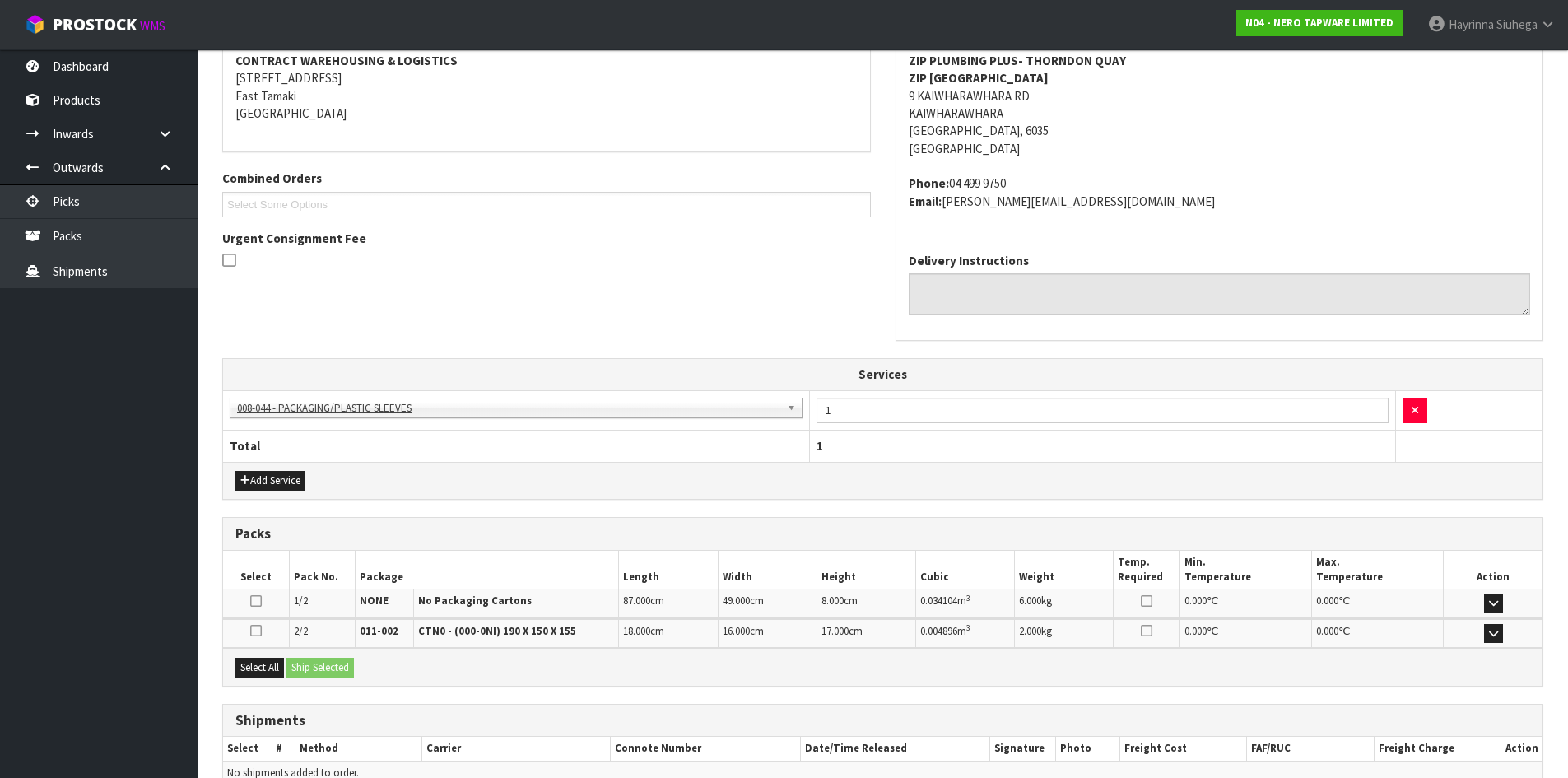
scroll to position [405, 0]
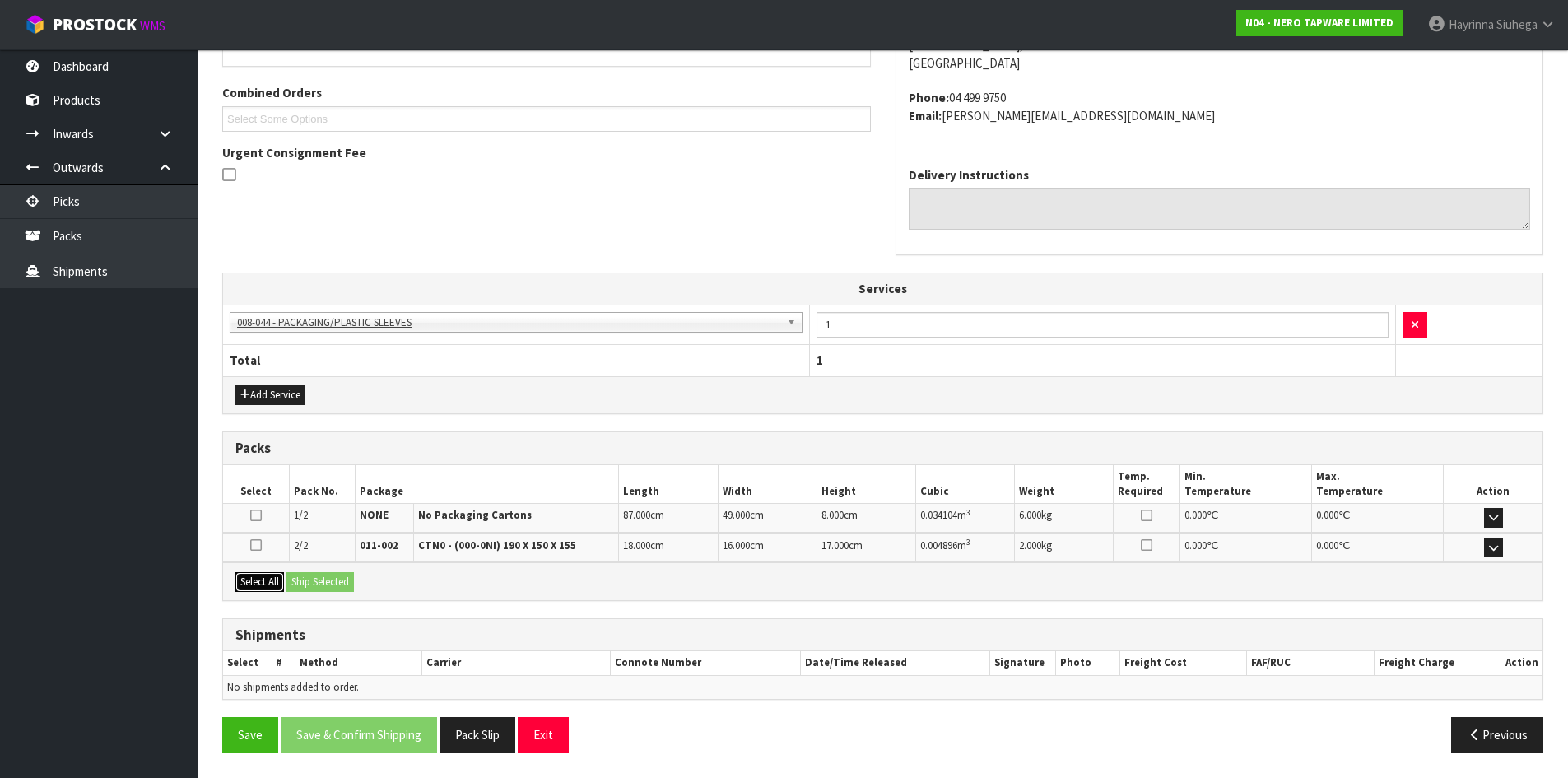
drag, startPoint x: 276, startPoint y: 584, endPoint x: 285, endPoint y: 579, distance: 10.3
click at [276, 584] on button "Select All" at bounding box center [259, 582] width 48 height 20
click at [351, 576] on button "Ship Selected" at bounding box center [320, 582] width 67 height 20
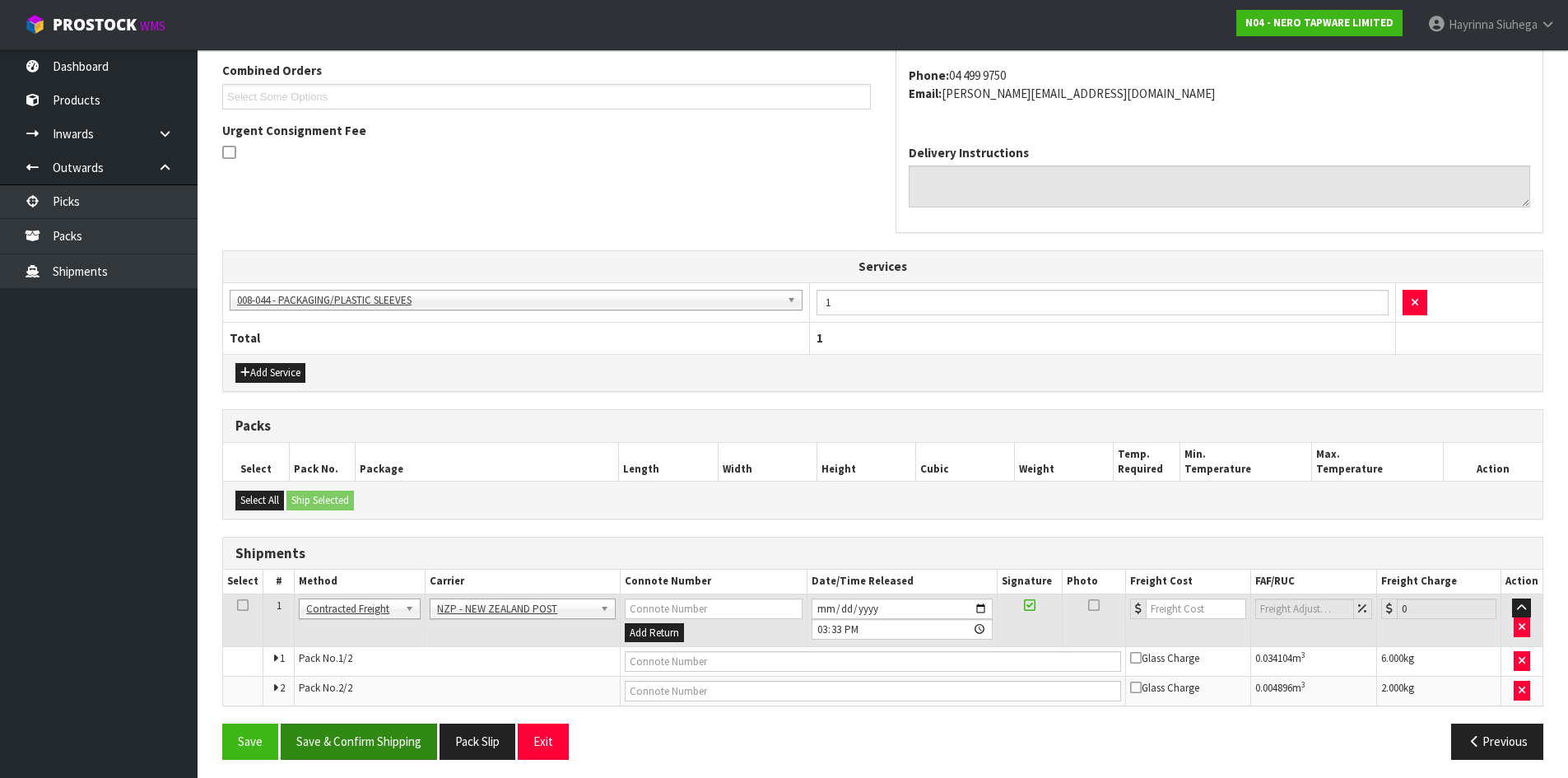
scroll to position [434, 0]
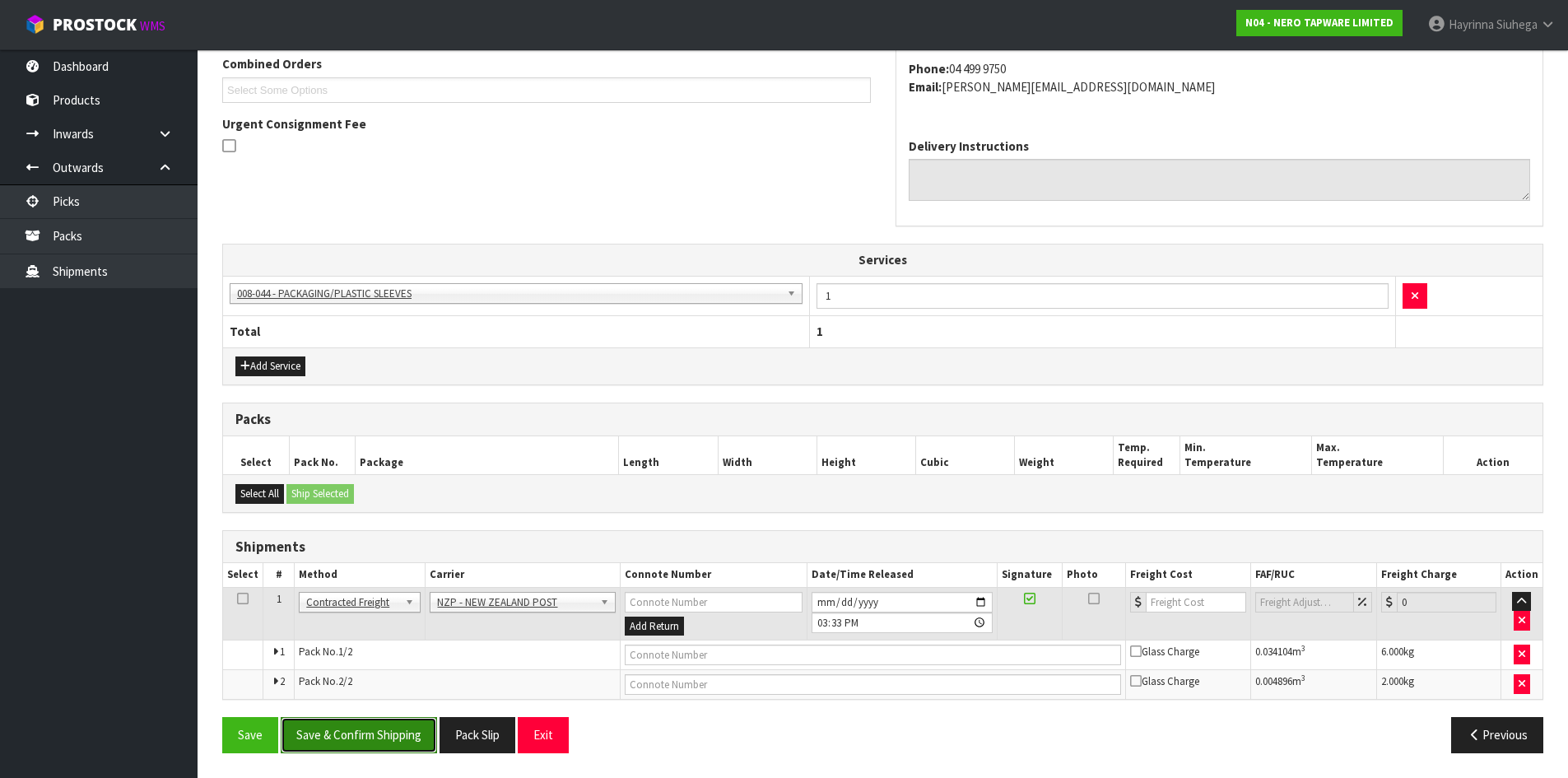
click at [416, 727] on button "Save & Confirm Shipping" at bounding box center [359, 735] width 157 height 35
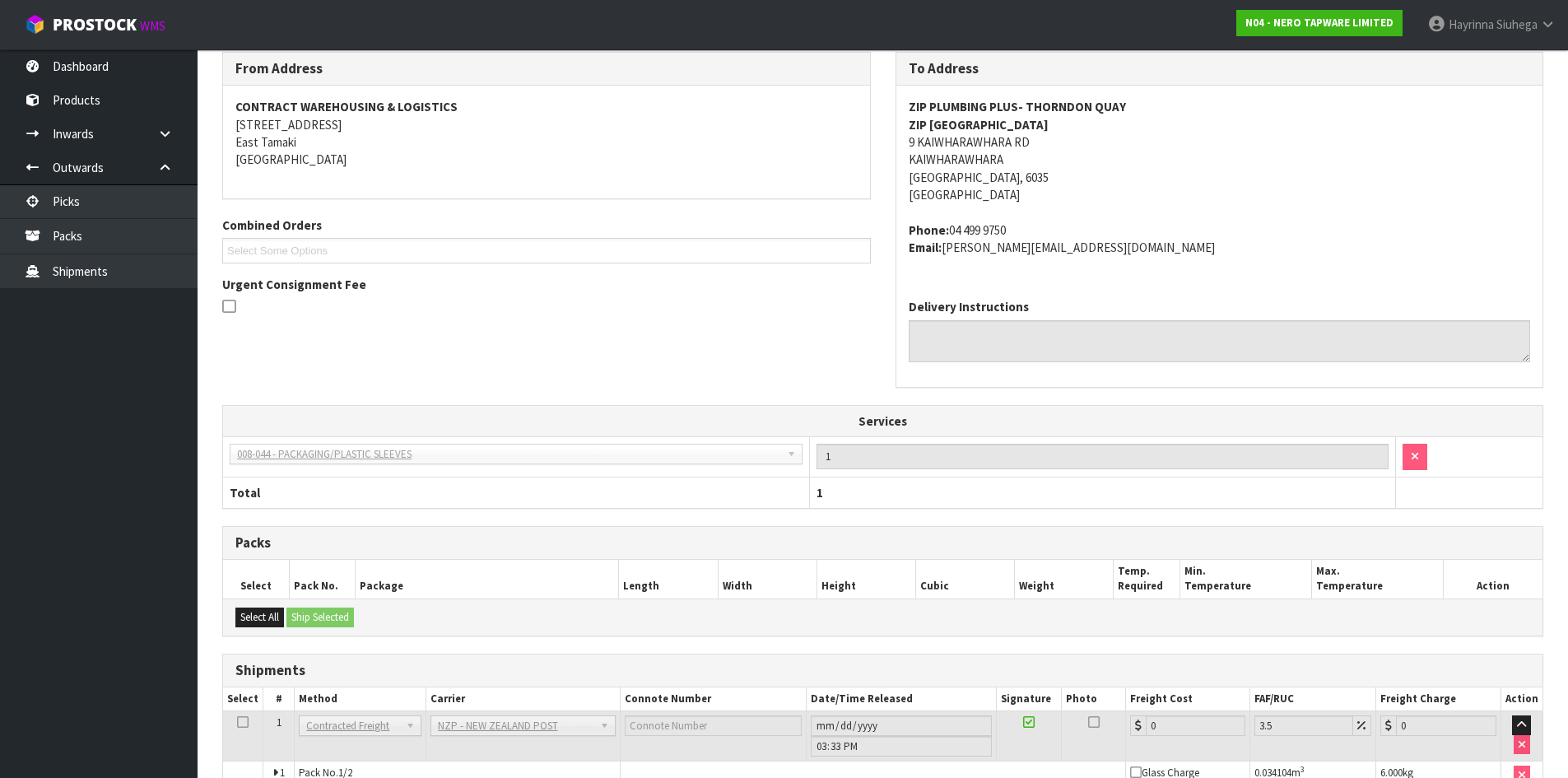
scroll to position [408, 0]
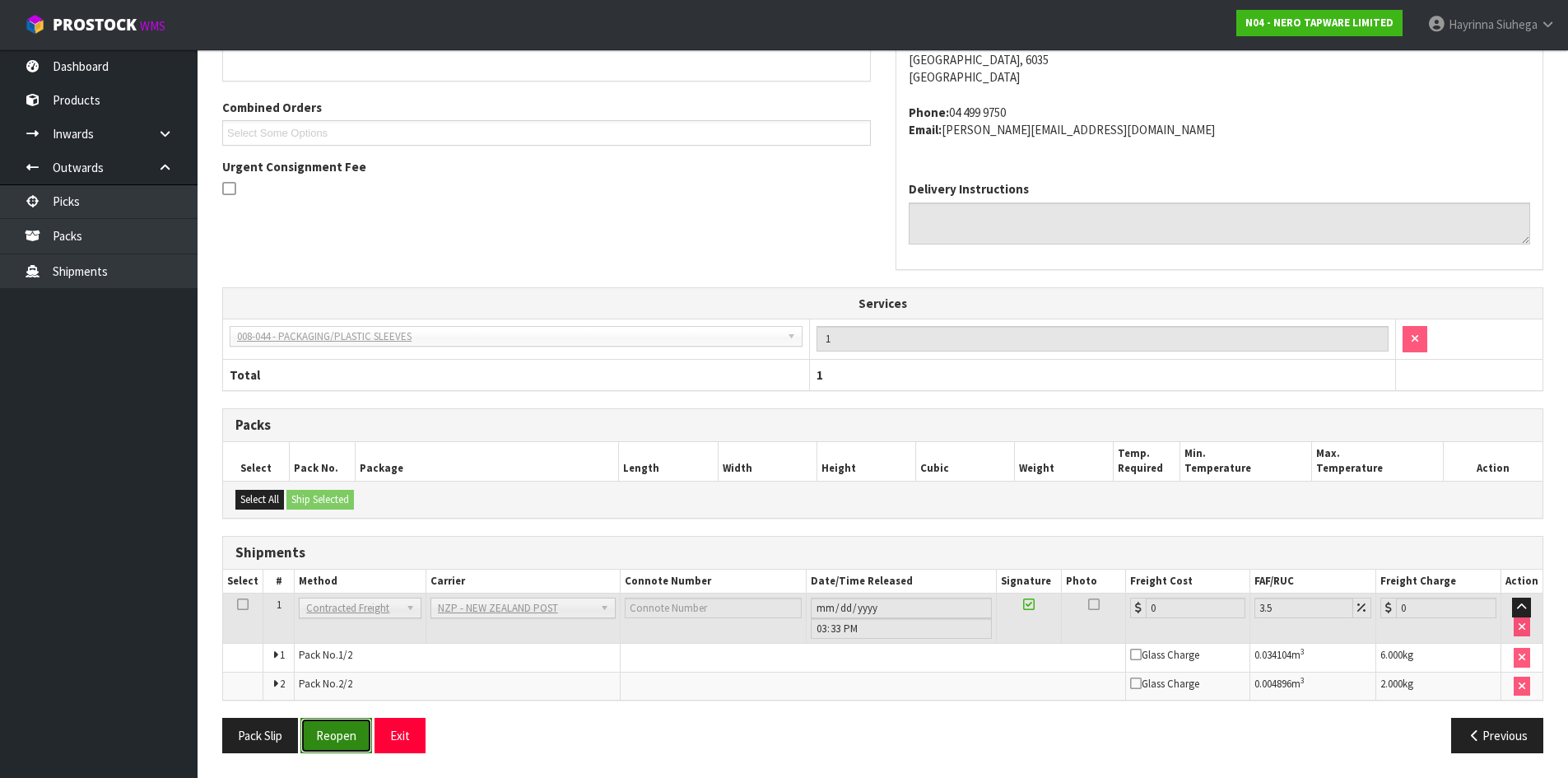
click at [347, 733] on button "Reopen" at bounding box center [336, 736] width 72 height 35
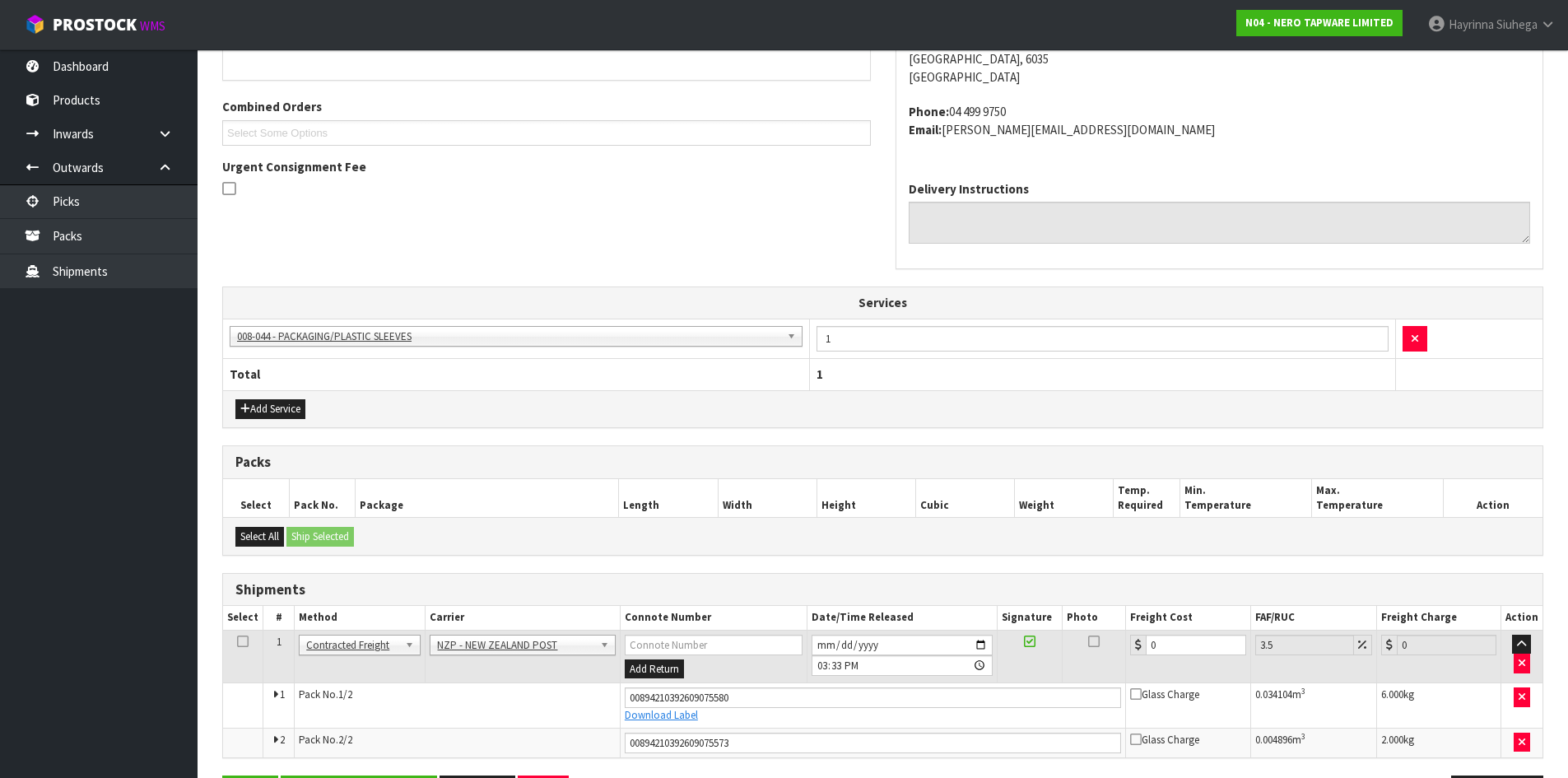
scroll to position [449, 0]
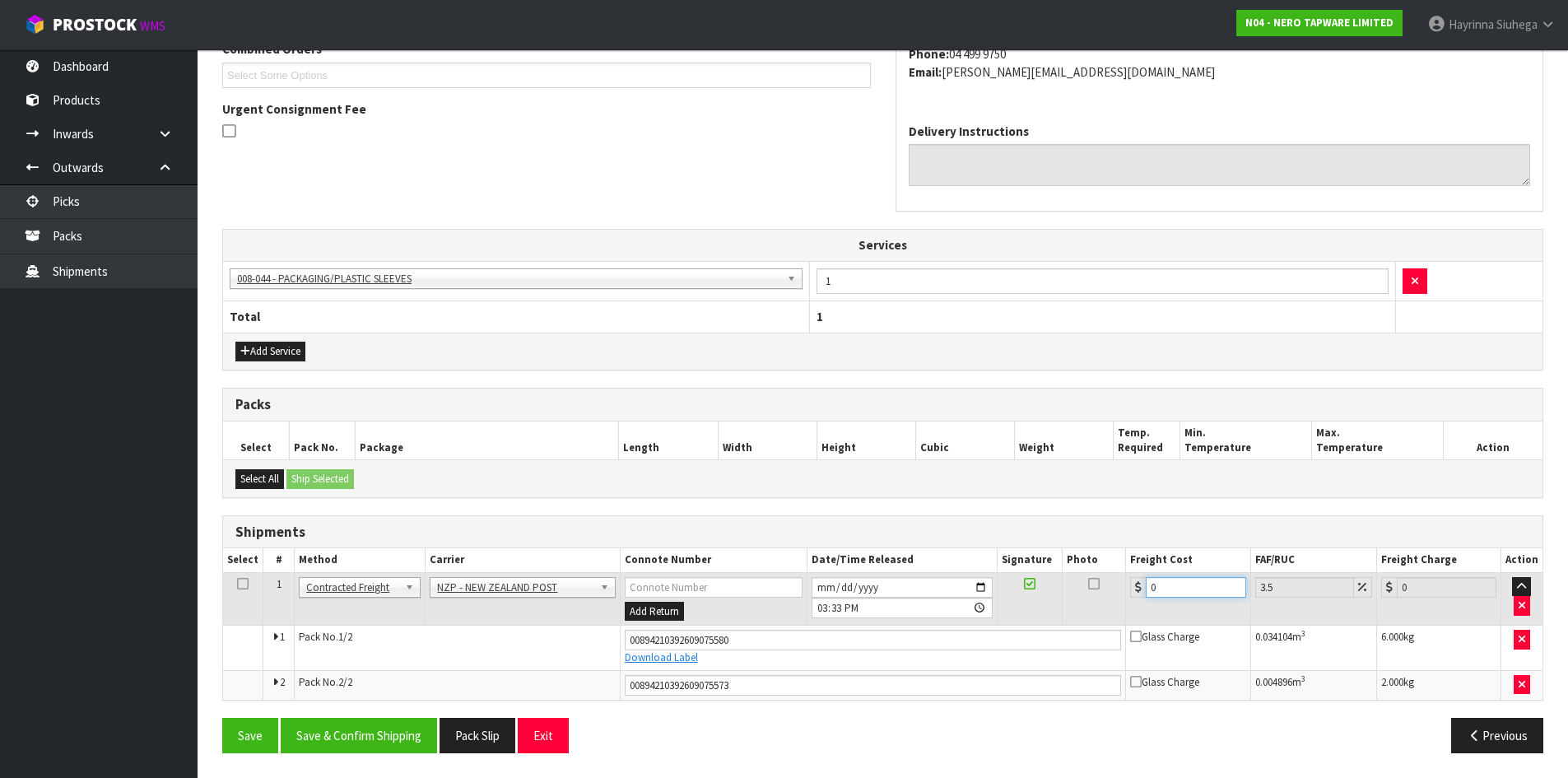
drag, startPoint x: 1189, startPoint y: 585, endPoint x: 871, endPoint y: 585, distance: 318.0
click at [871, 585] on tr "1 Client Local Pickup Customer Local Pickup Company Freight Contracted Freight …" at bounding box center [883, 599] width 1319 height 53
click at [222, 718] on button "Save" at bounding box center [249, 736] width 56 height 35
click at [380, 729] on button "Save & Confirm Shipping" at bounding box center [359, 736] width 157 height 35
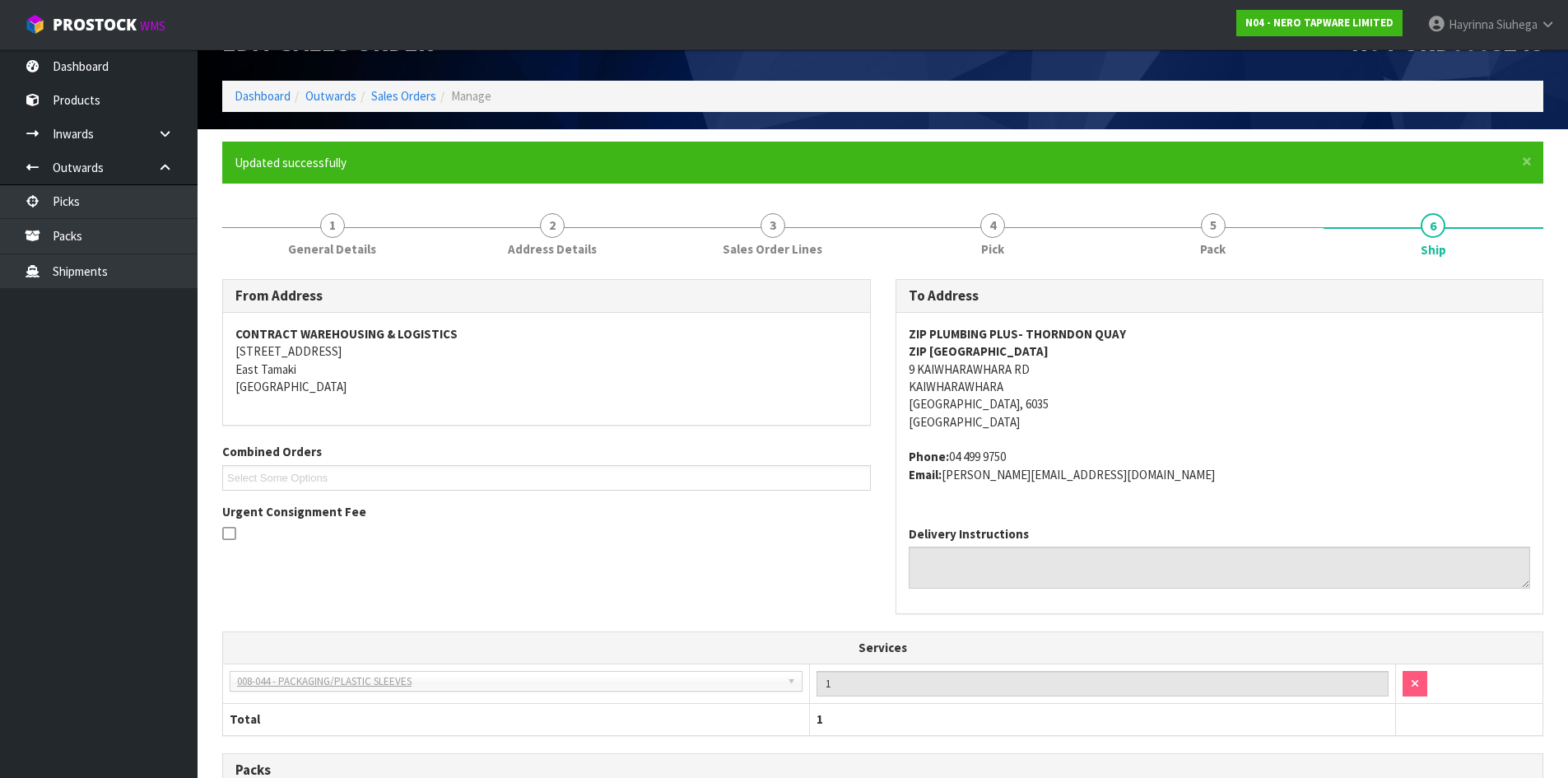
scroll to position [0, 0]
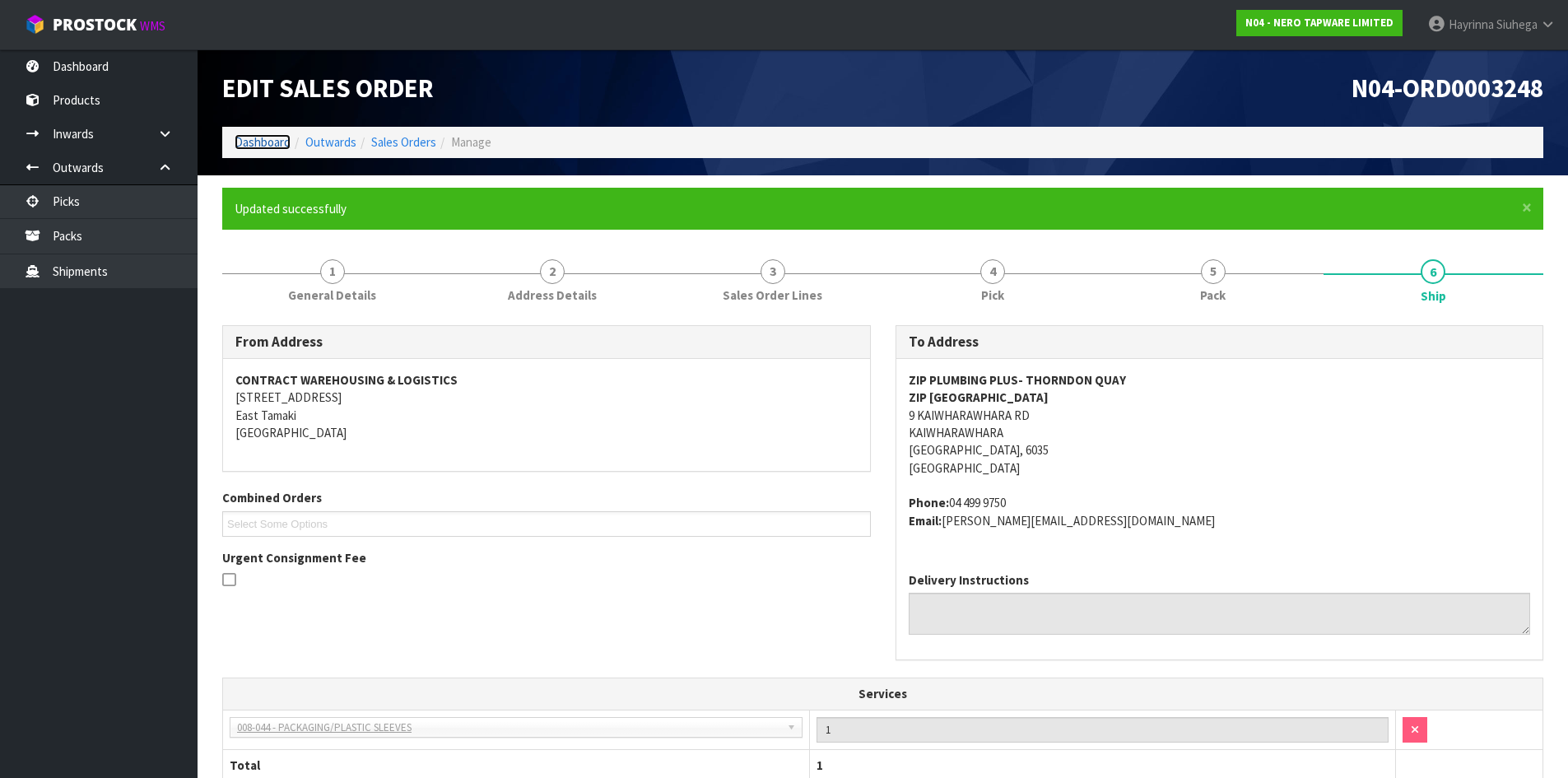
click at [275, 150] on link "Dashboard" at bounding box center [262, 142] width 56 height 16
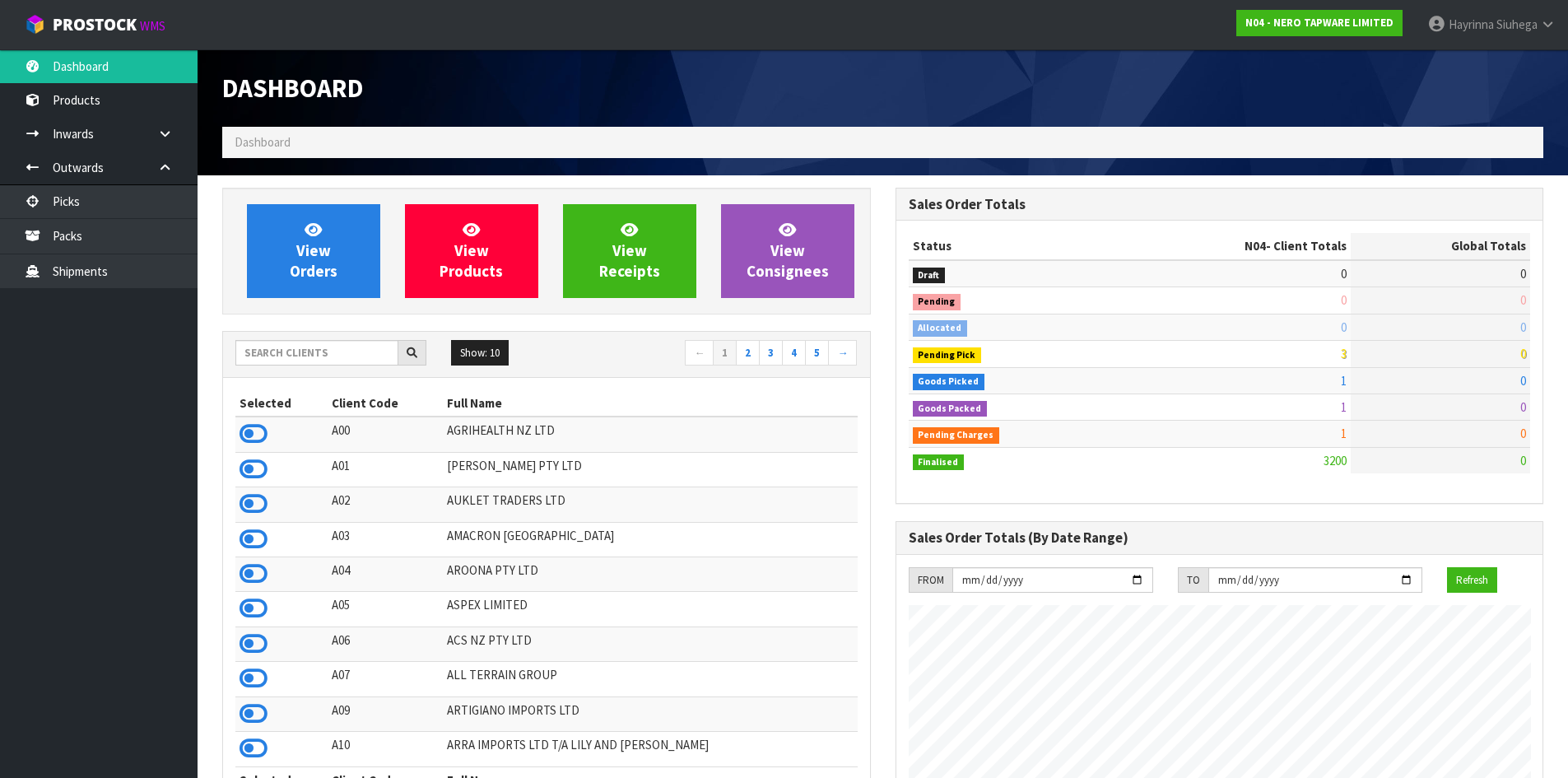
scroll to position [1282, 673]
click at [345, 343] on input "text" at bounding box center [317, 353] width 163 height 26
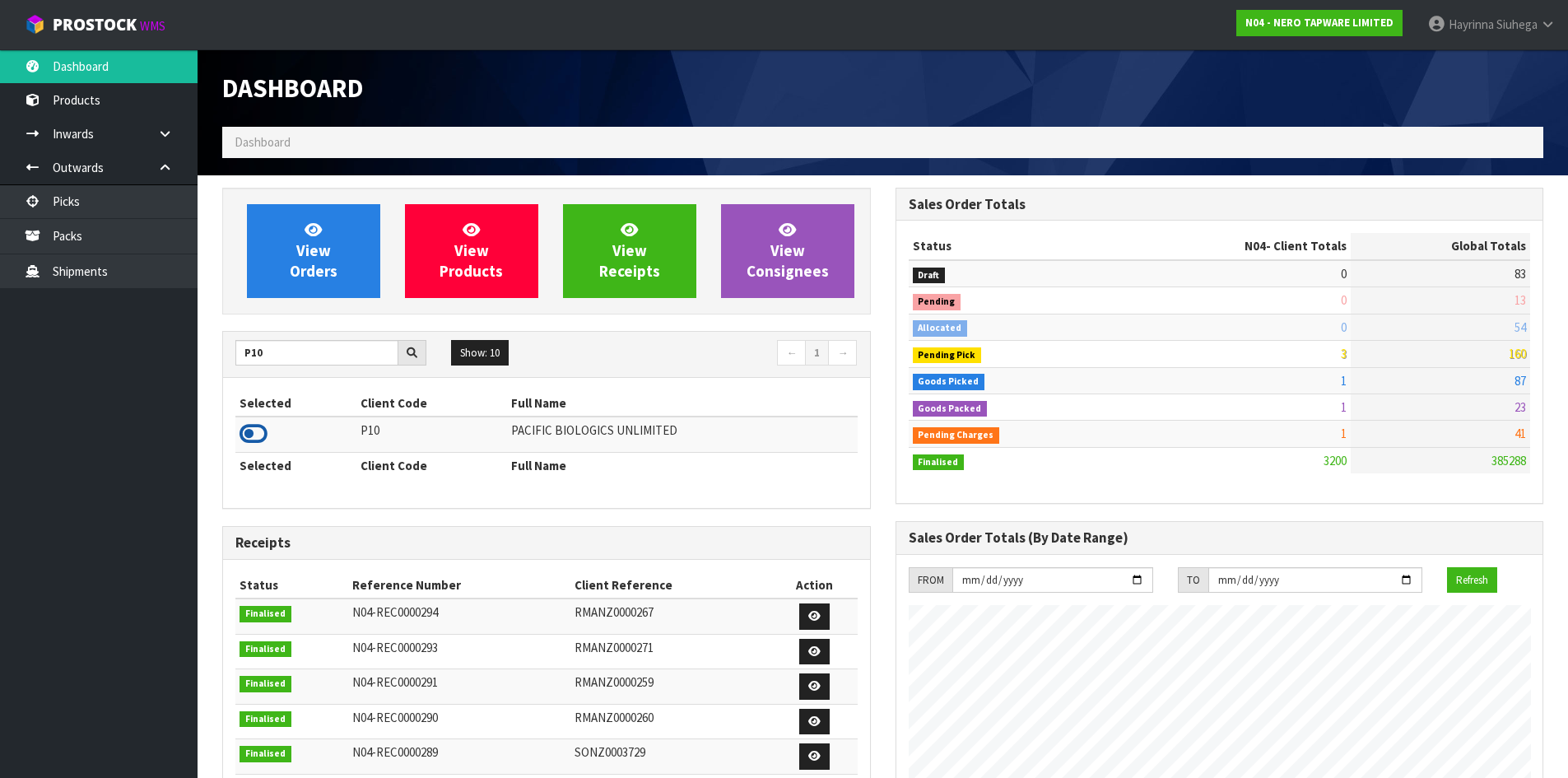
drag, startPoint x: 249, startPoint y: 432, endPoint x: 251, endPoint y: 424, distance: 8.2
click at [249, 432] on icon at bounding box center [253, 433] width 28 height 25
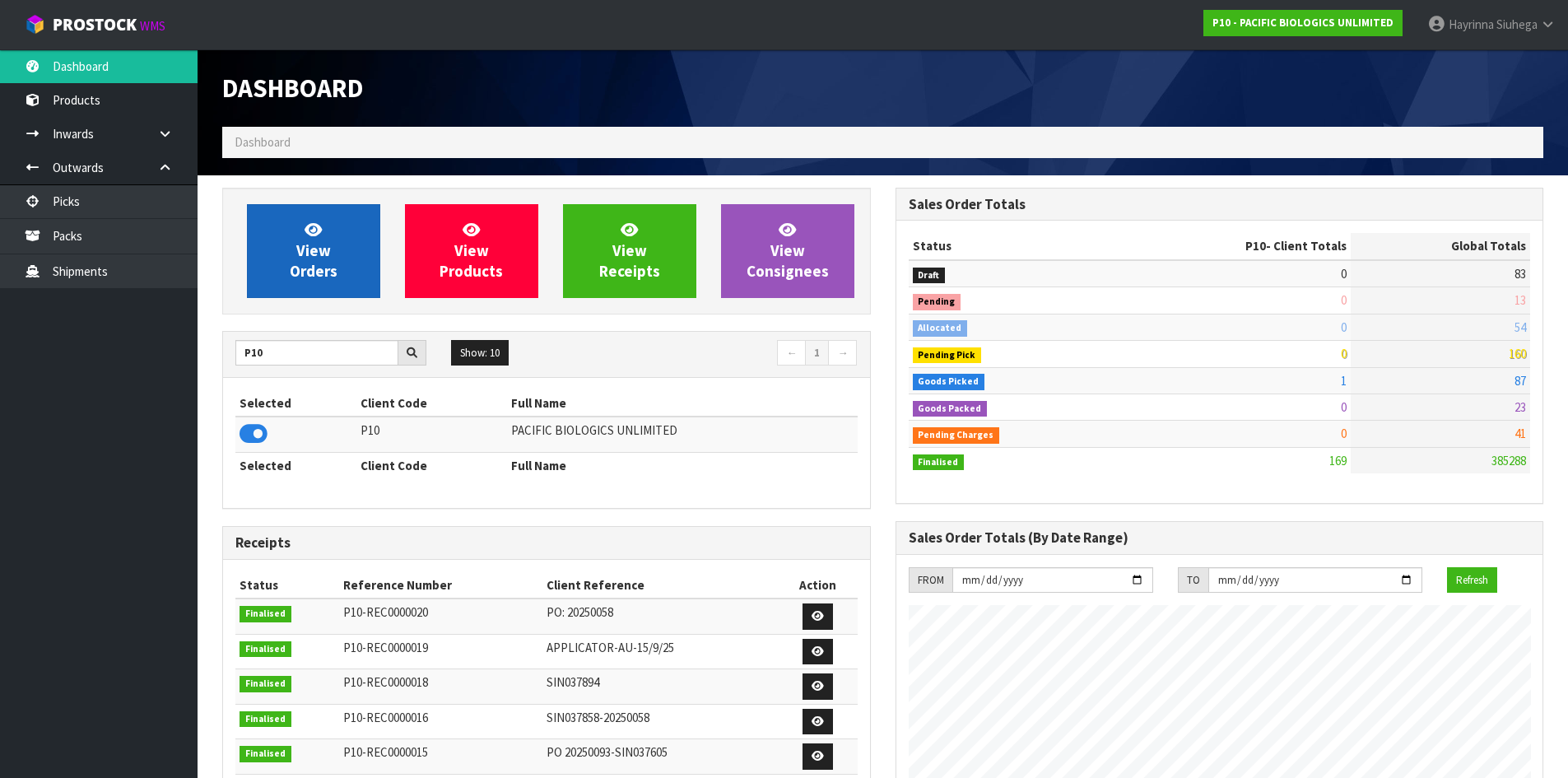
scroll to position [1060, 673]
click at [323, 269] on span "View Orders" at bounding box center [314, 250] width 47 height 62
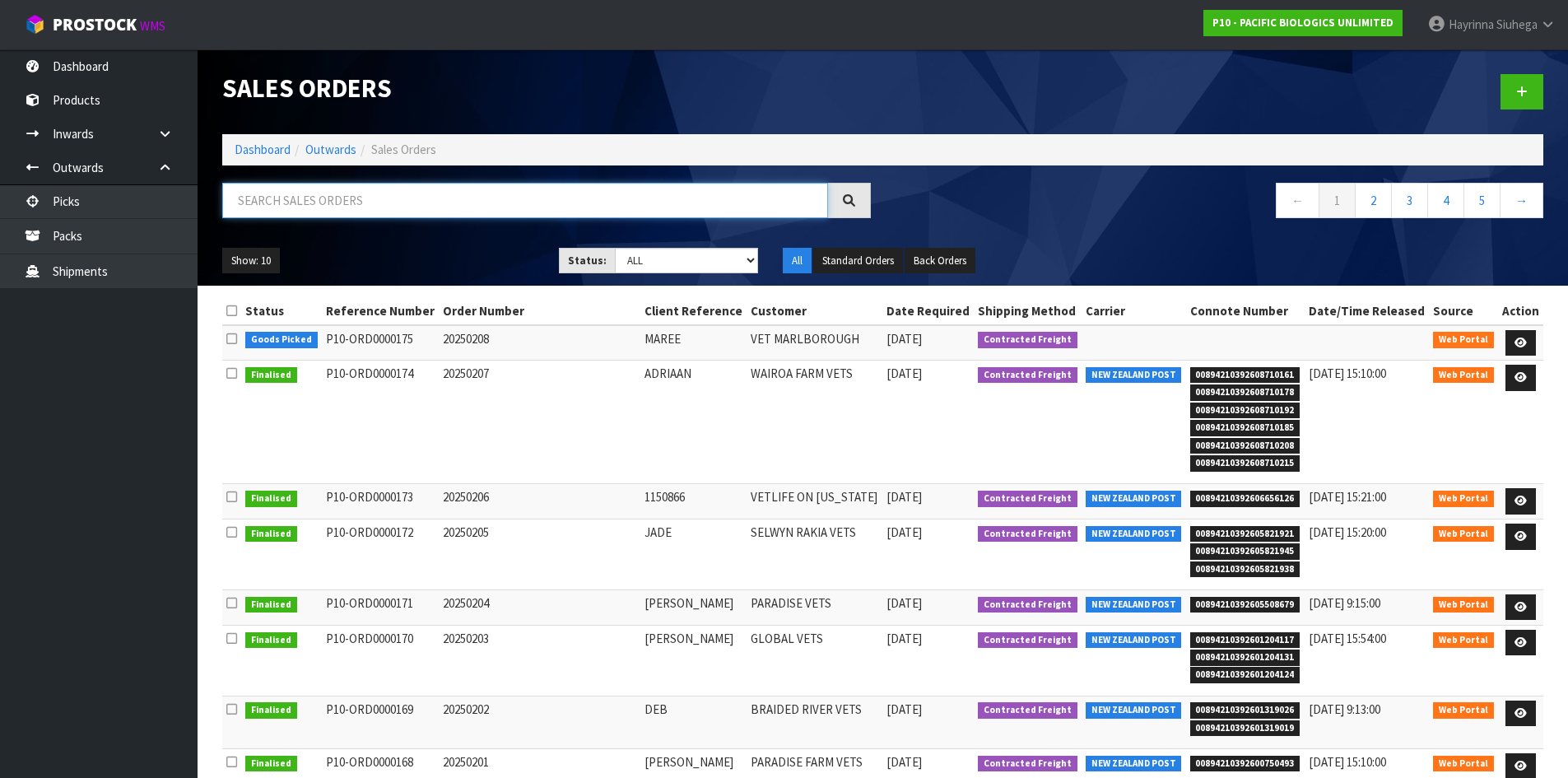
click at [359, 209] on input "text" at bounding box center [525, 200] width 606 height 35
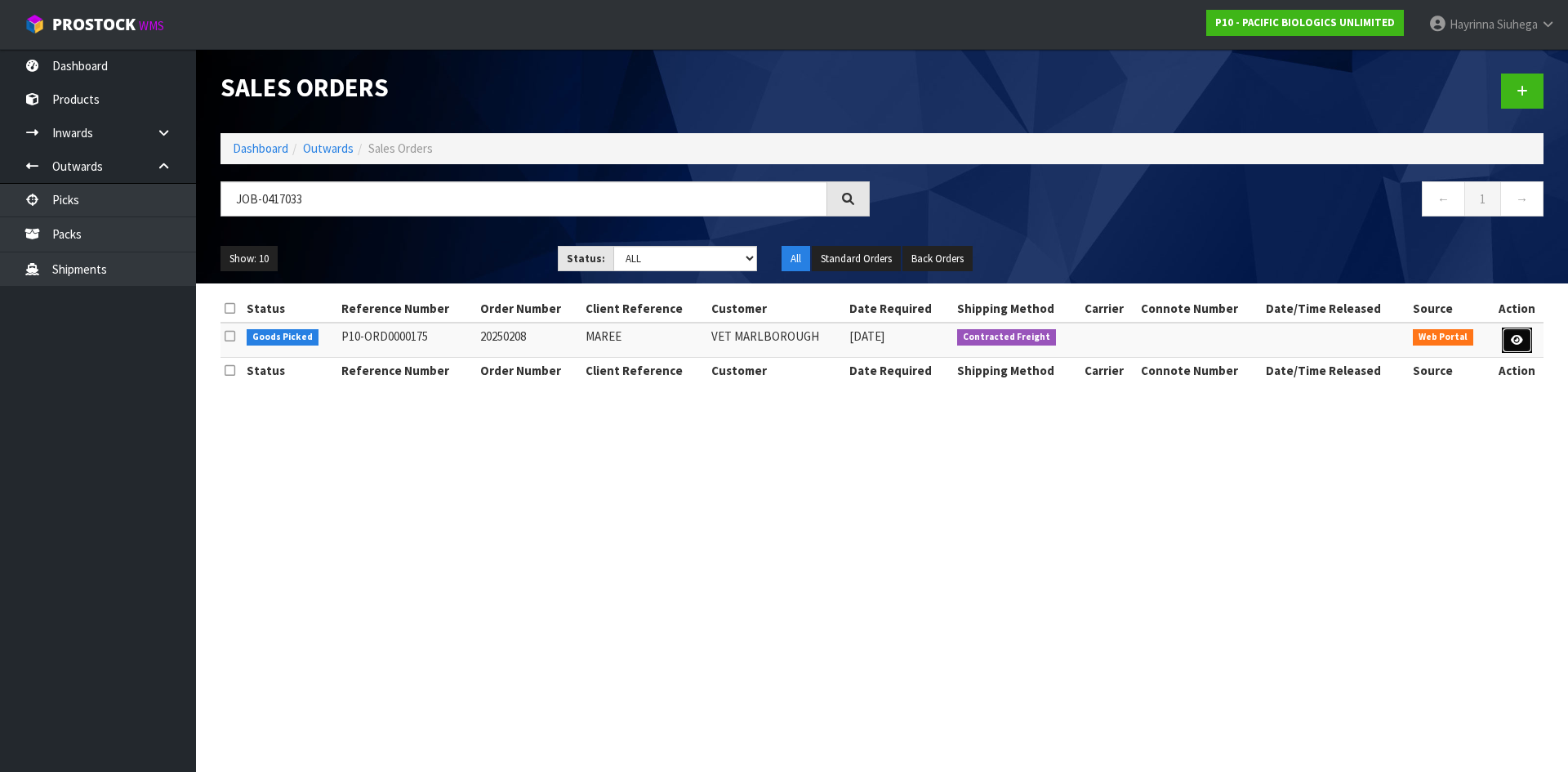
click at [1521, 346] on link at bounding box center [1516, 341] width 30 height 26
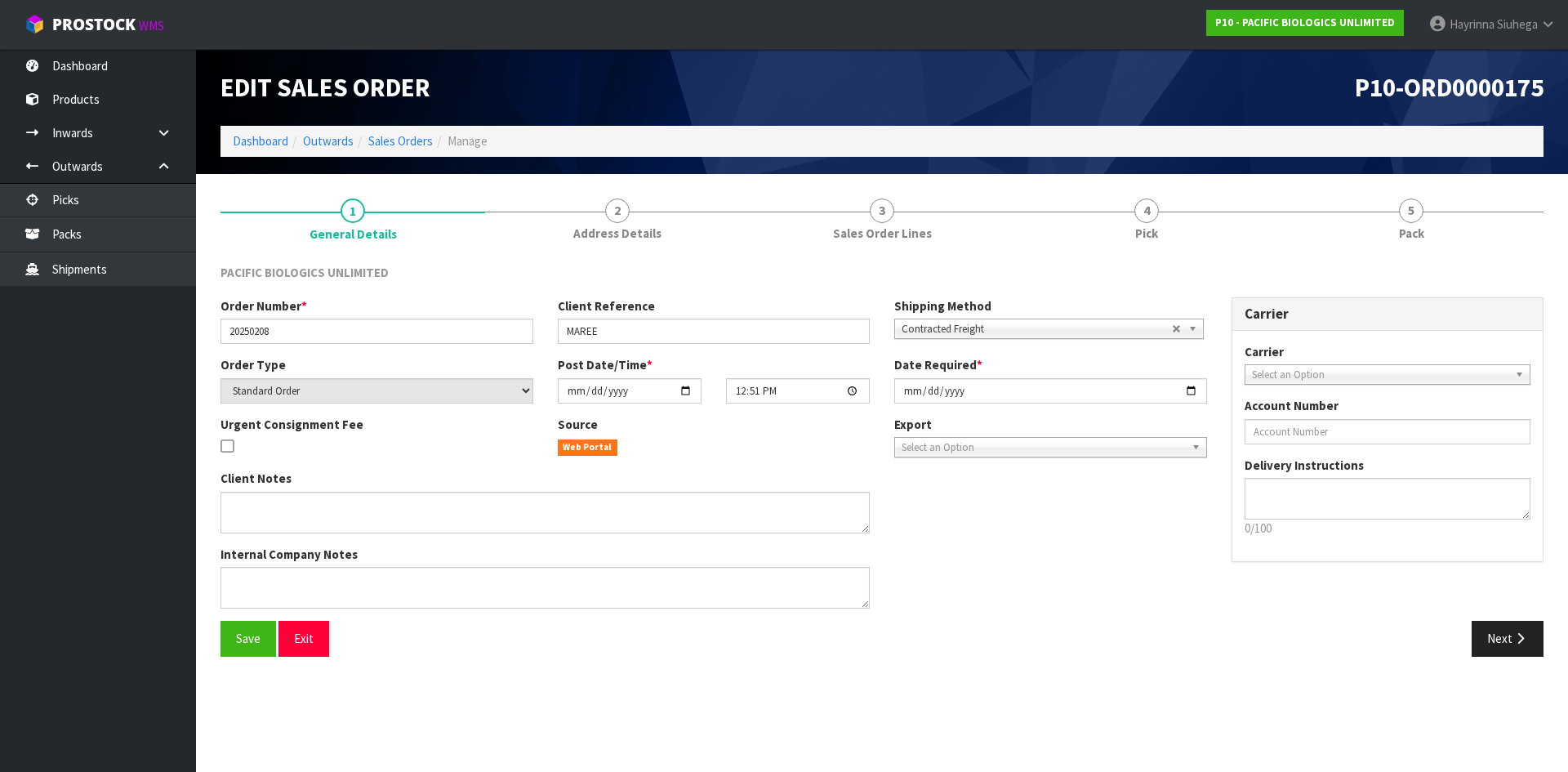
click at [1252, 219] on link "4 Pick" at bounding box center [1146, 218] width 264 height 65
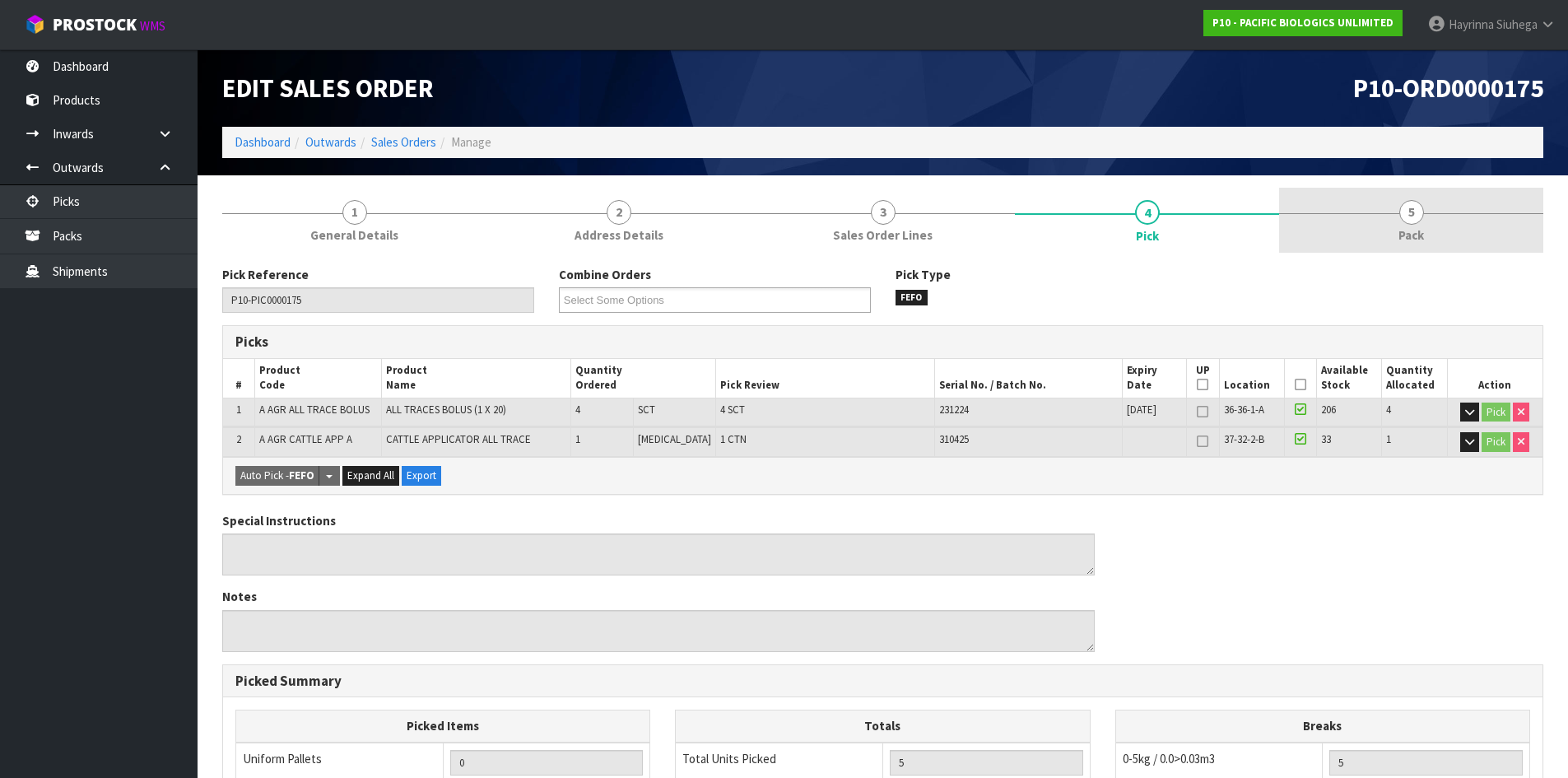
click at [1364, 216] on link "5 Pack" at bounding box center [1411, 220] width 264 height 65
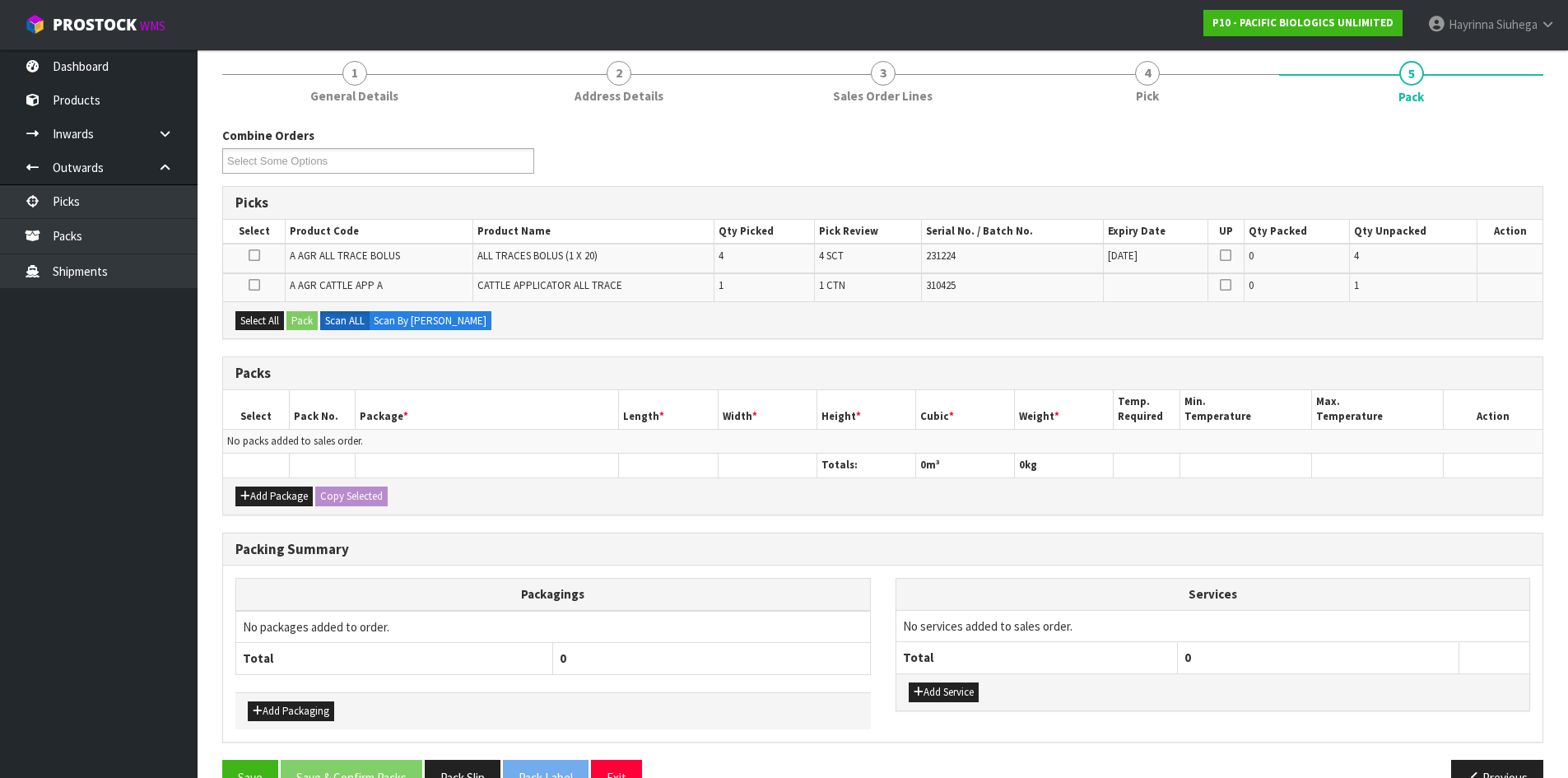
scroll to position [165, 0]
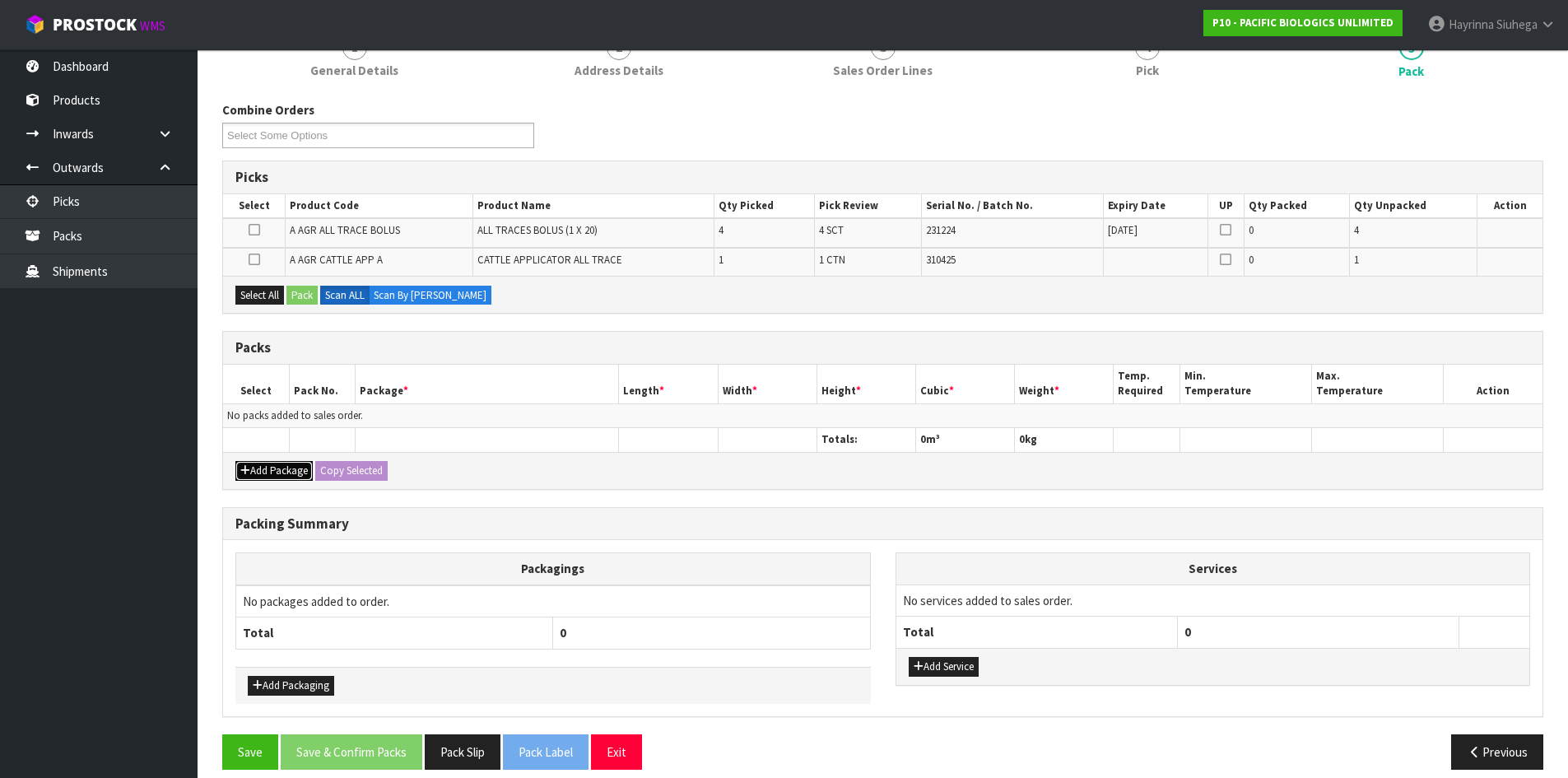
click at [264, 467] on button "Add Package" at bounding box center [274, 470] width 77 height 20
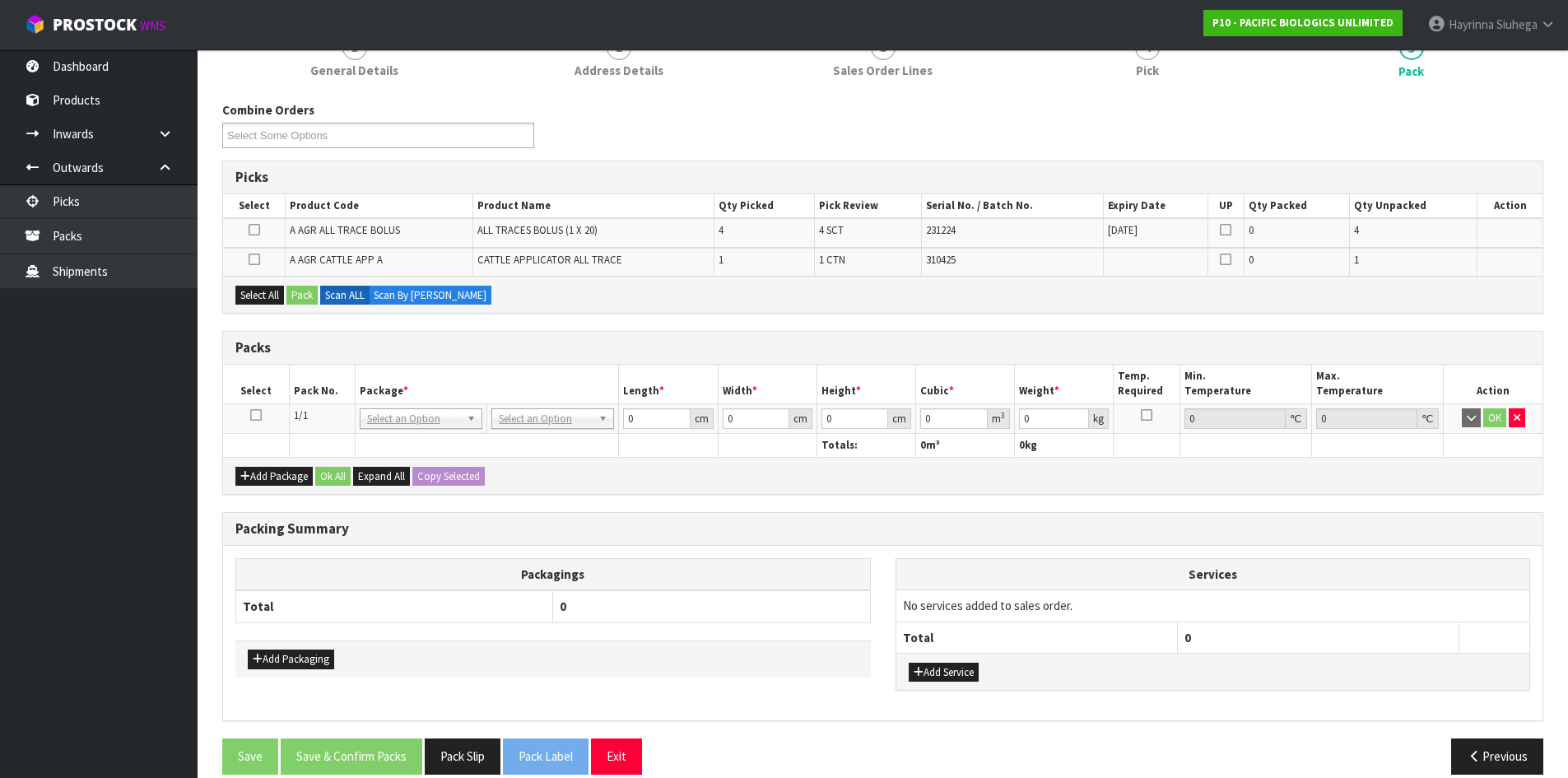
click at [260, 415] on icon at bounding box center [256, 415] width 12 height 1
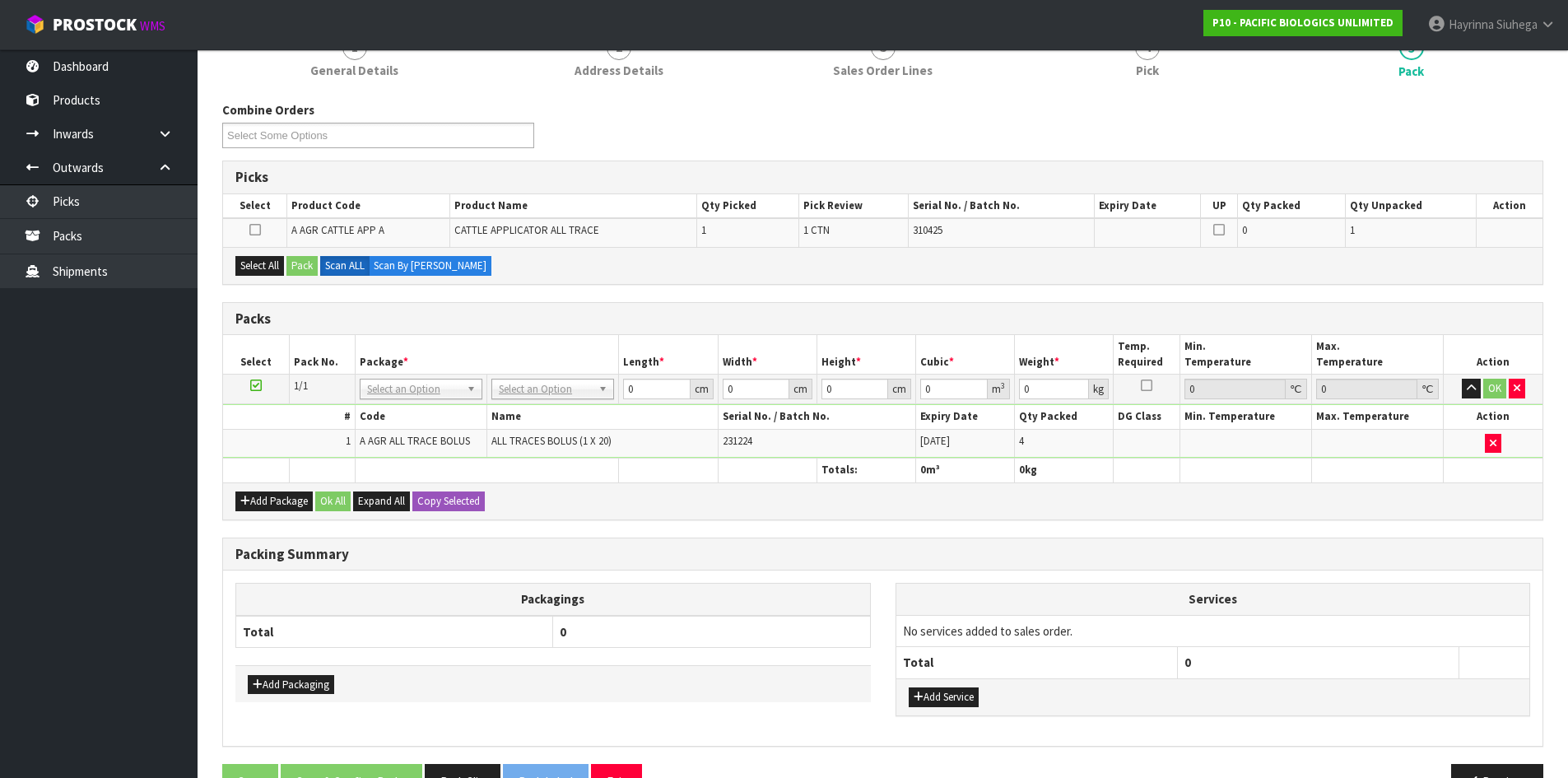
drag, startPoint x: 253, startPoint y: 382, endPoint x: 298, endPoint y: 399, distance: 48.1
click at [253, 385] on icon at bounding box center [256, 385] width 12 height 1
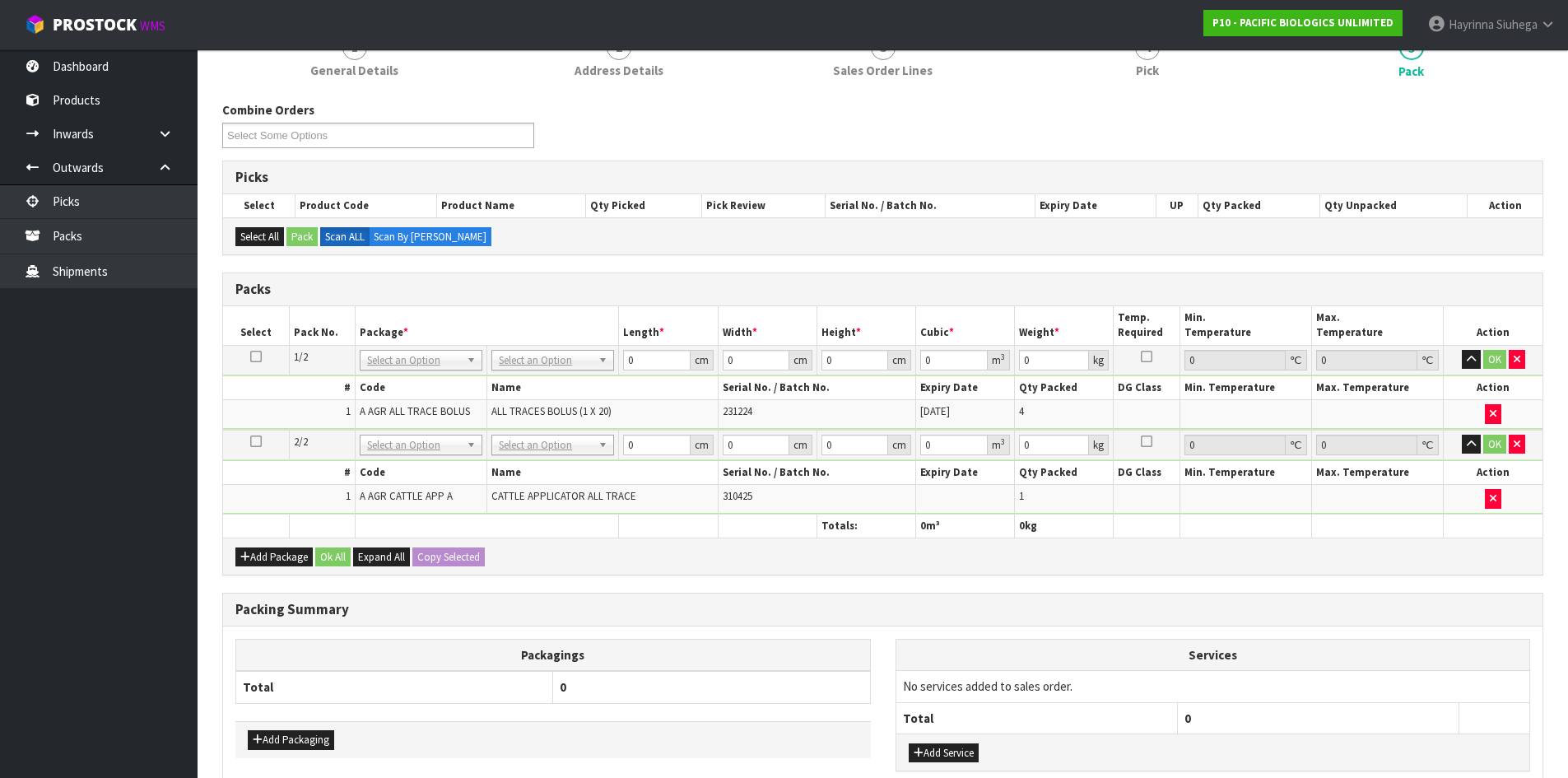
drag, startPoint x: 596, startPoint y: 362, endPoint x: 558, endPoint y: 390, distance: 47.2
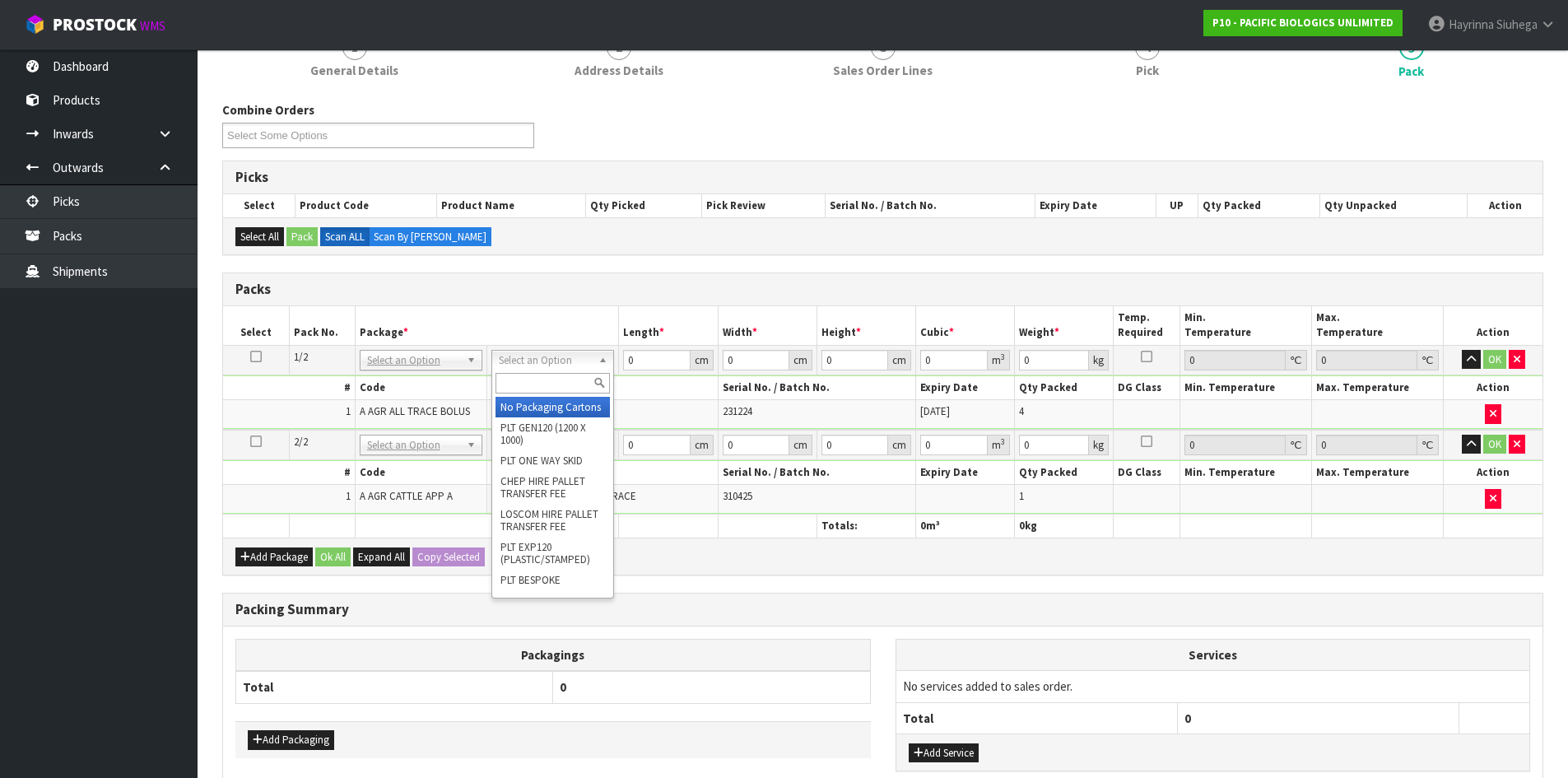
click at [553, 388] on input "text" at bounding box center [552, 383] width 114 height 21
drag, startPoint x: 543, startPoint y: 403, endPoint x: 540, endPoint y: 420, distance: 17.3
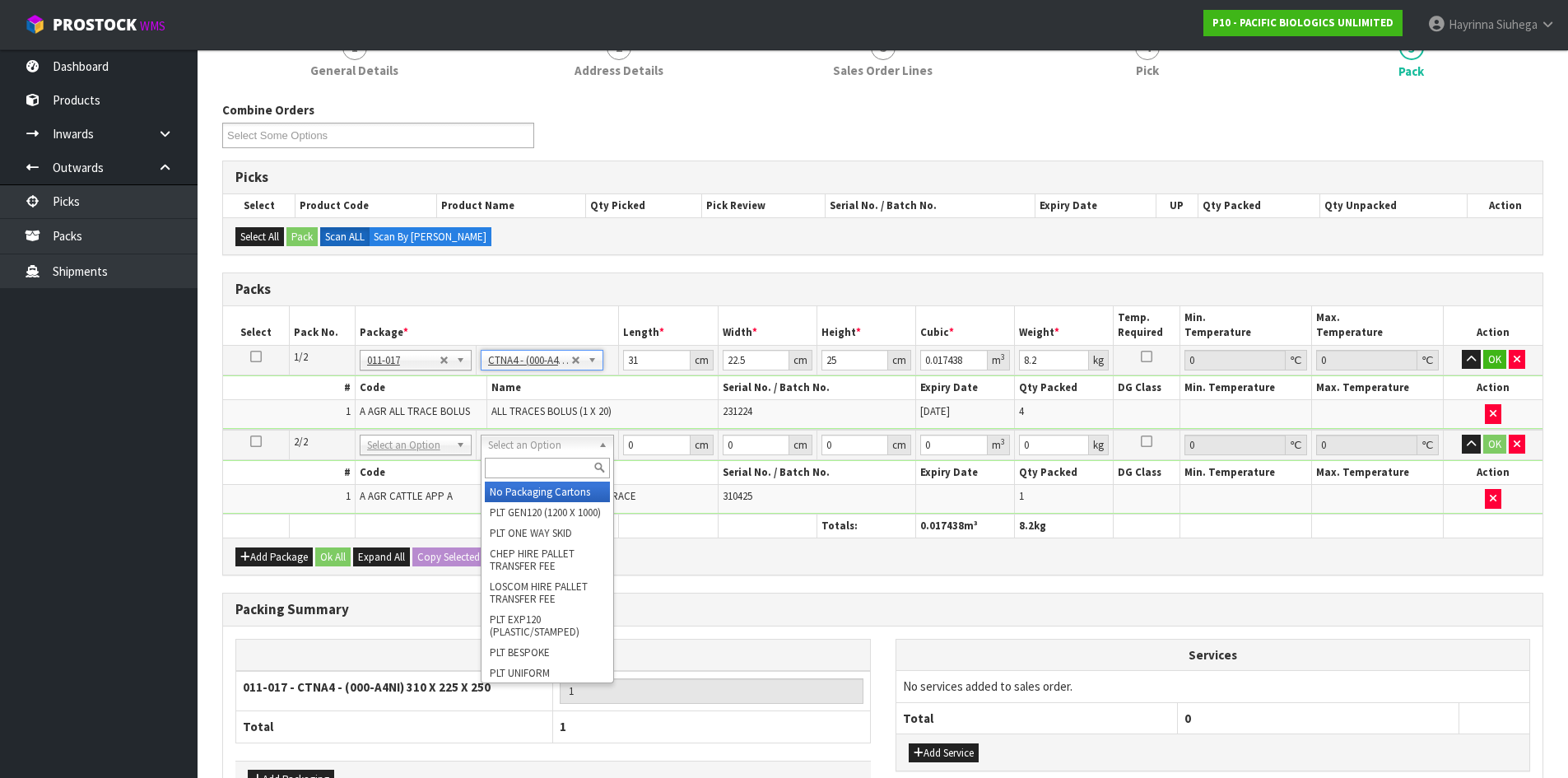
drag, startPoint x: 537, startPoint y: 494, endPoint x: 639, endPoint y: 385, distance: 149.3
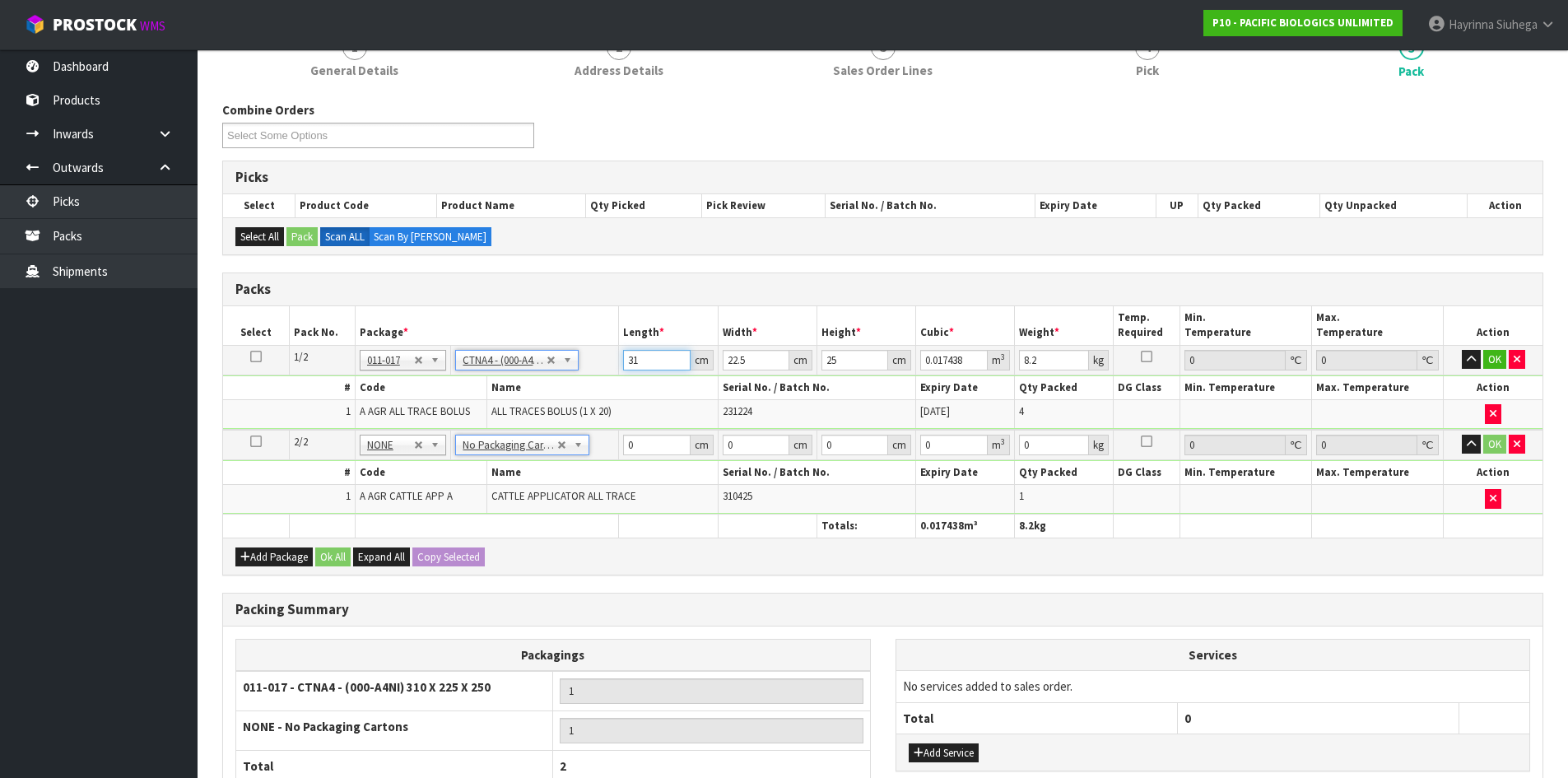
click at [632, 355] on input "31" at bounding box center [657, 360] width 67 height 21
drag, startPoint x: 632, startPoint y: 355, endPoint x: 708, endPoint y: 352, distance: 76.1
click at [632, 354] on input "31" at bounding box center [657, 360] width 67 height 21
click button "OK" at bounding box center [1494, 360] width 23 height 20
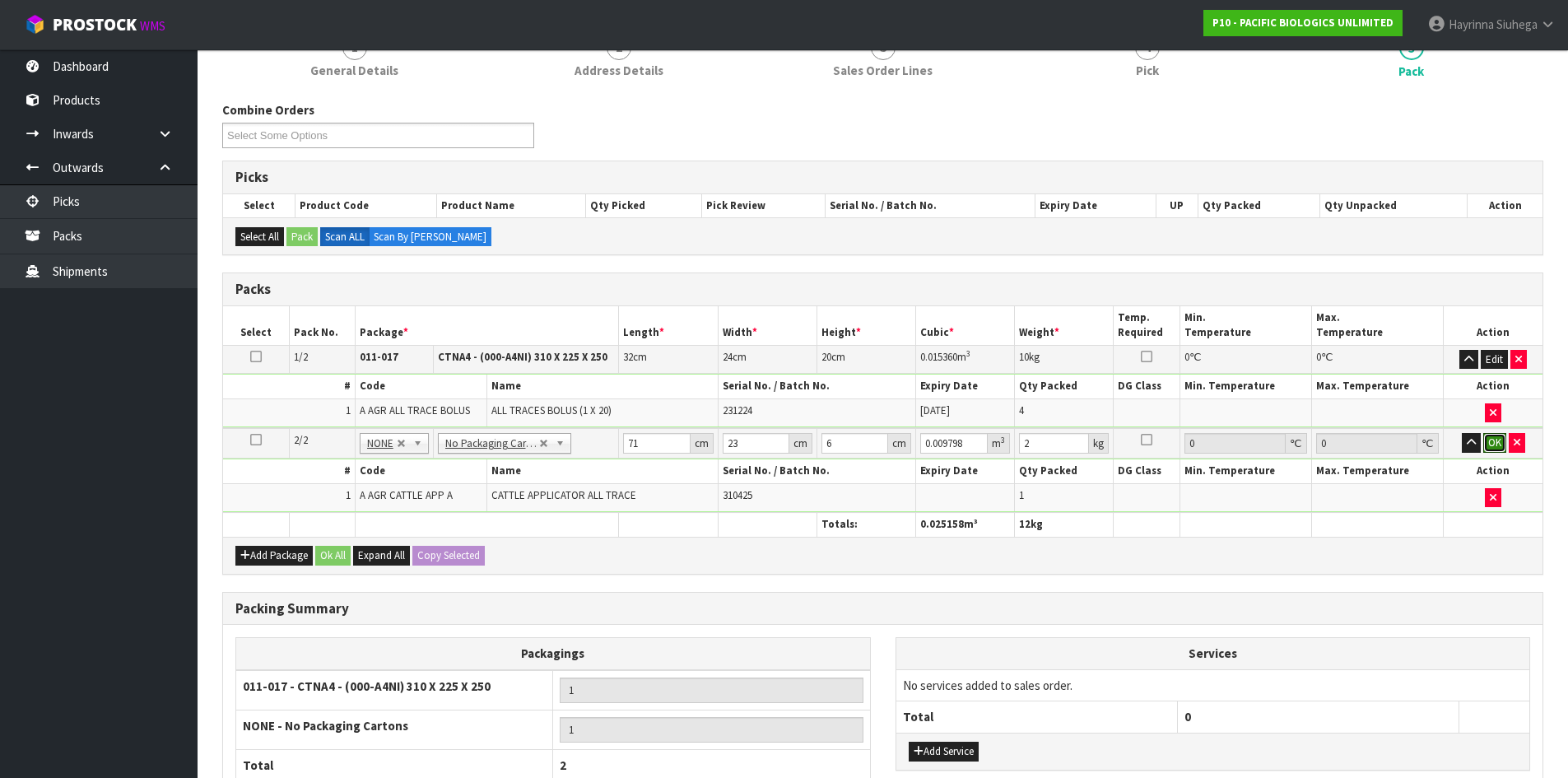
click button "OK" at bounding box center [1494, 443] width 23 height 20
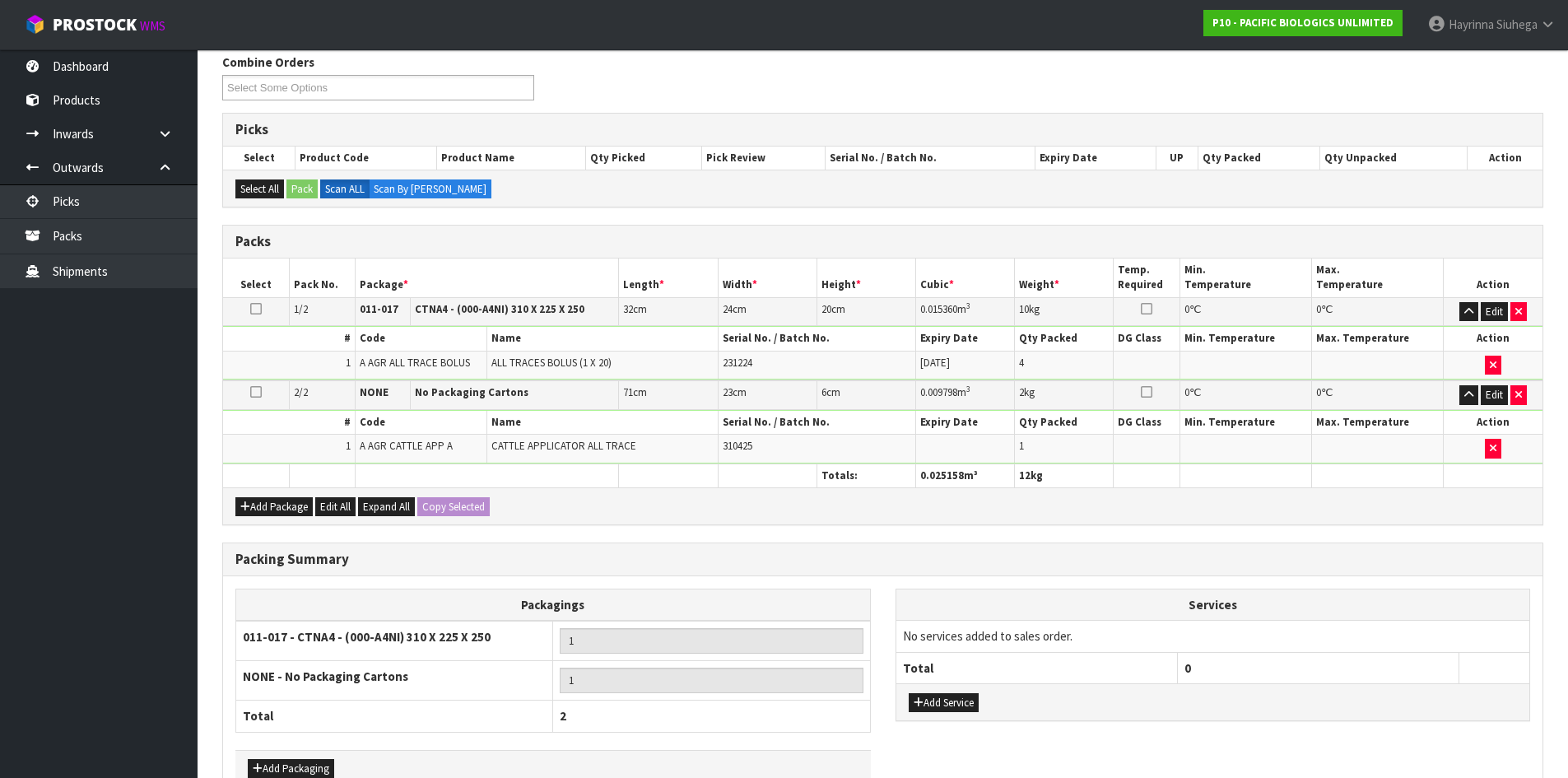
scroll to position [312, 0]
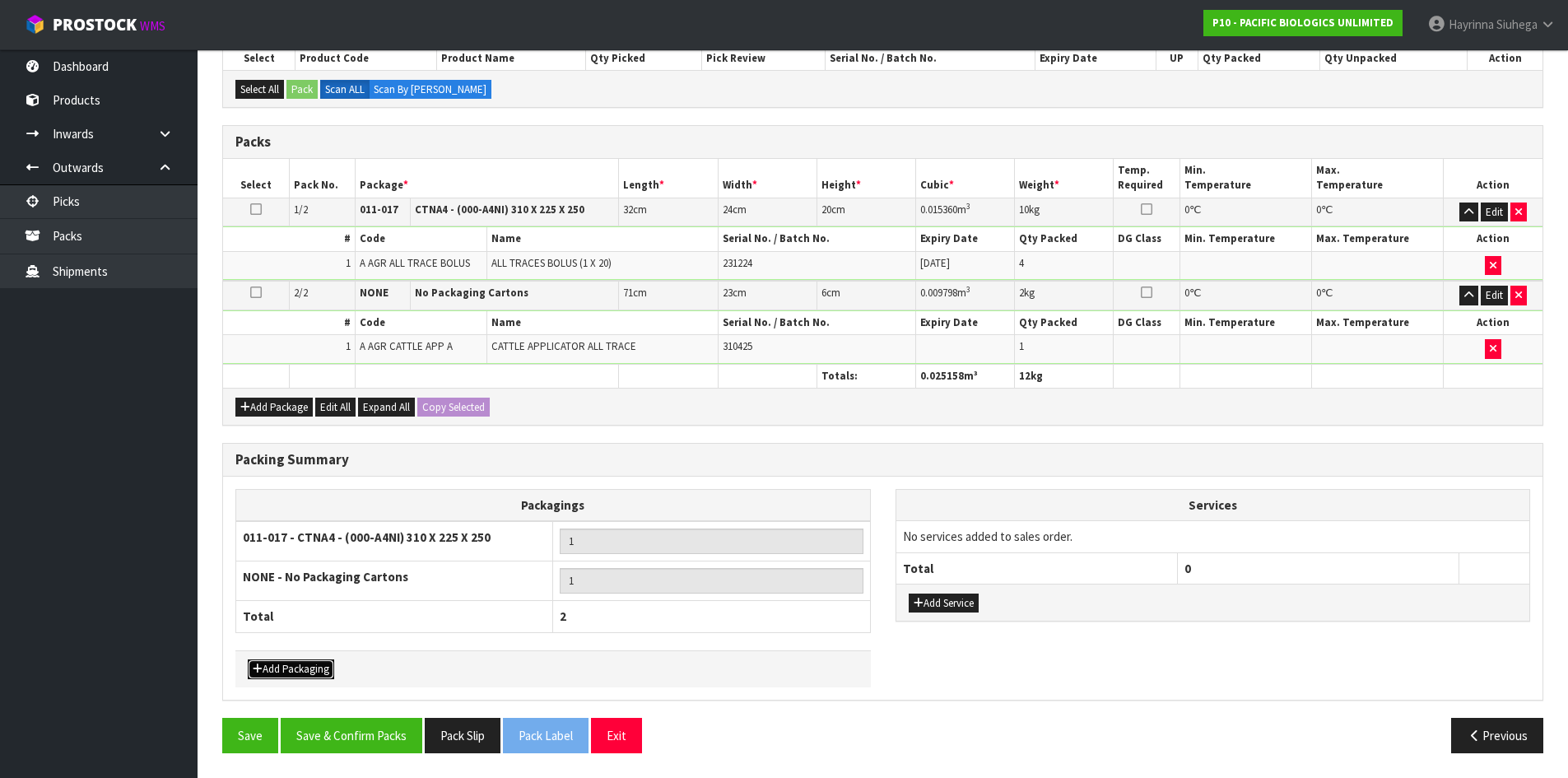
click at [319, 670] on button "Add Packaging" at bounding box center [291, 669] width 87 height 20
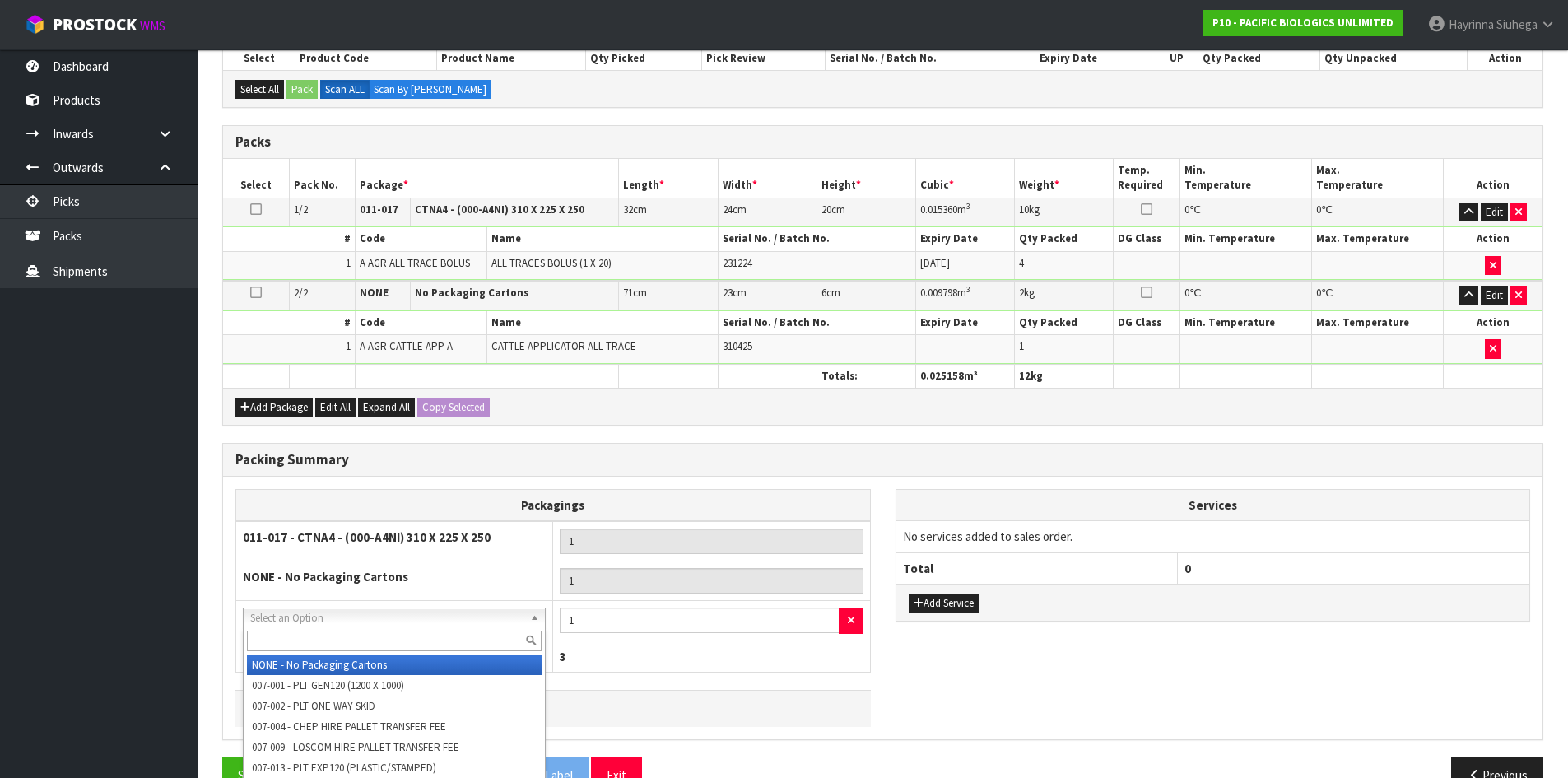
click at [357, 640] on input "text" at bounding box center [393, 640] width 295 height 21
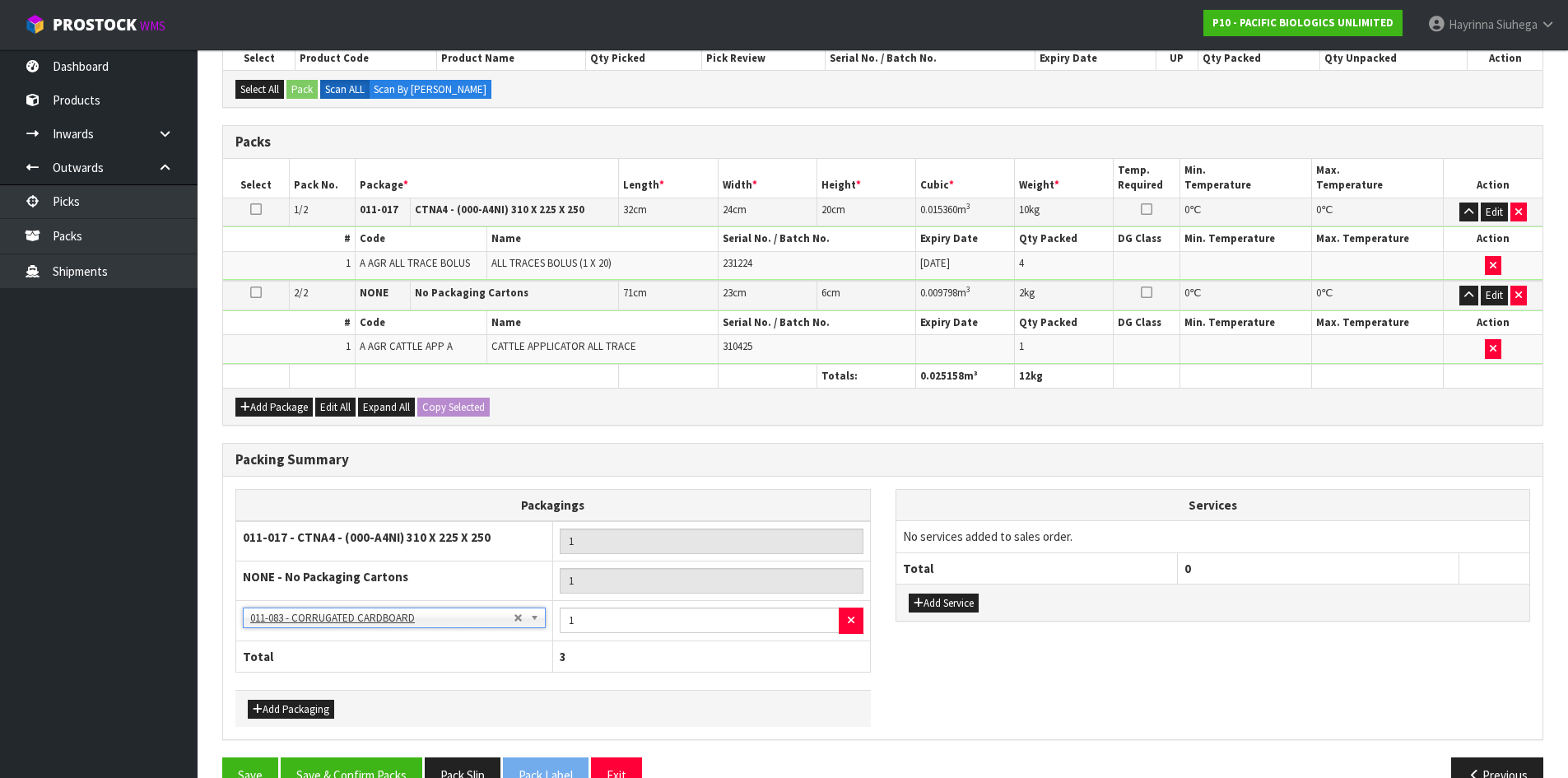
scroll to position [352, 0]
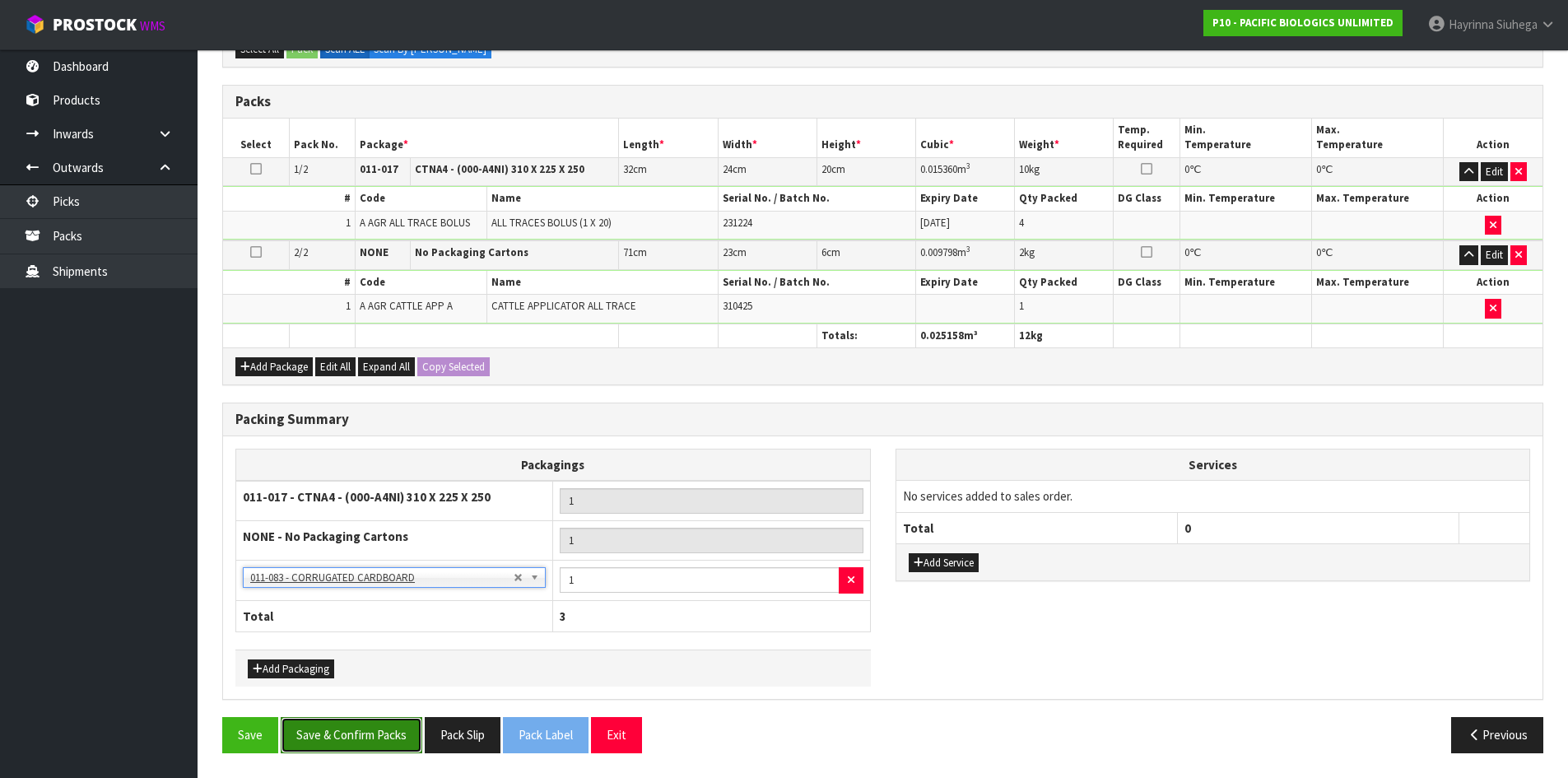
click at [369, 719] on button "Save & Confirm Packs" at bounding box center [352, 735] width 142 height 35
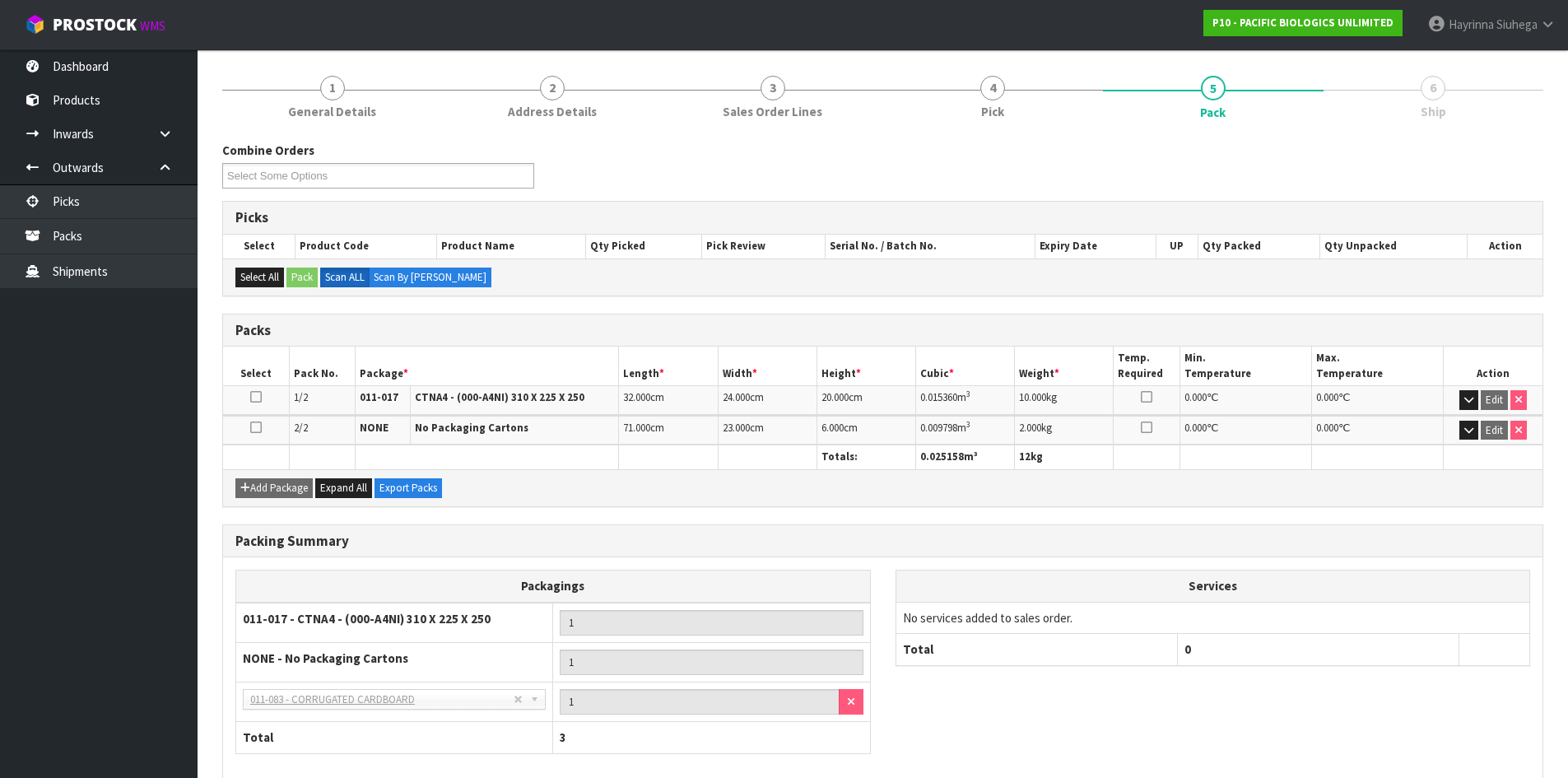
scroll to position [267, 0]
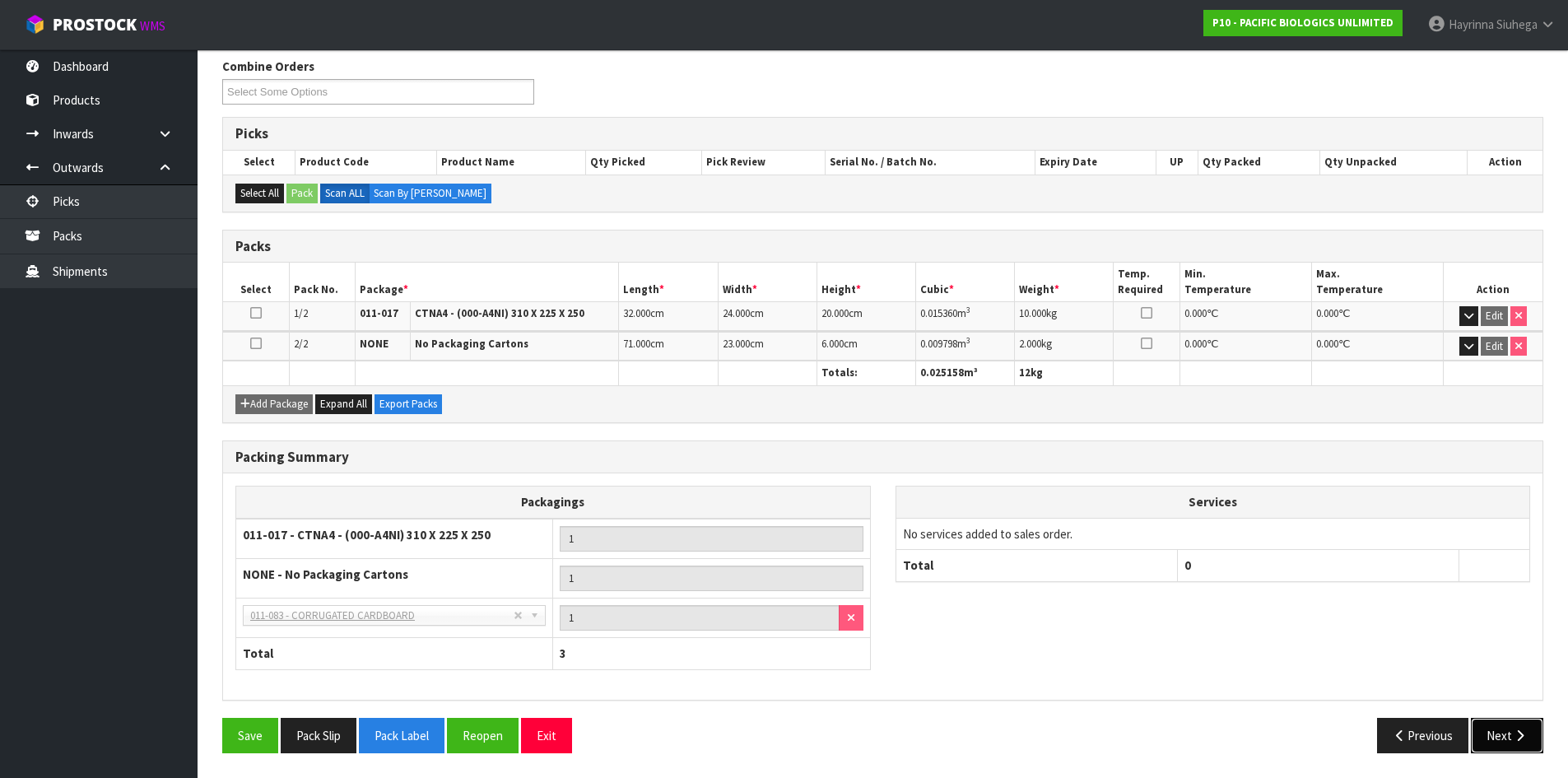
click at [1490, 728] on button "Next" at bounding box center [1506, 736] width 72 height 35
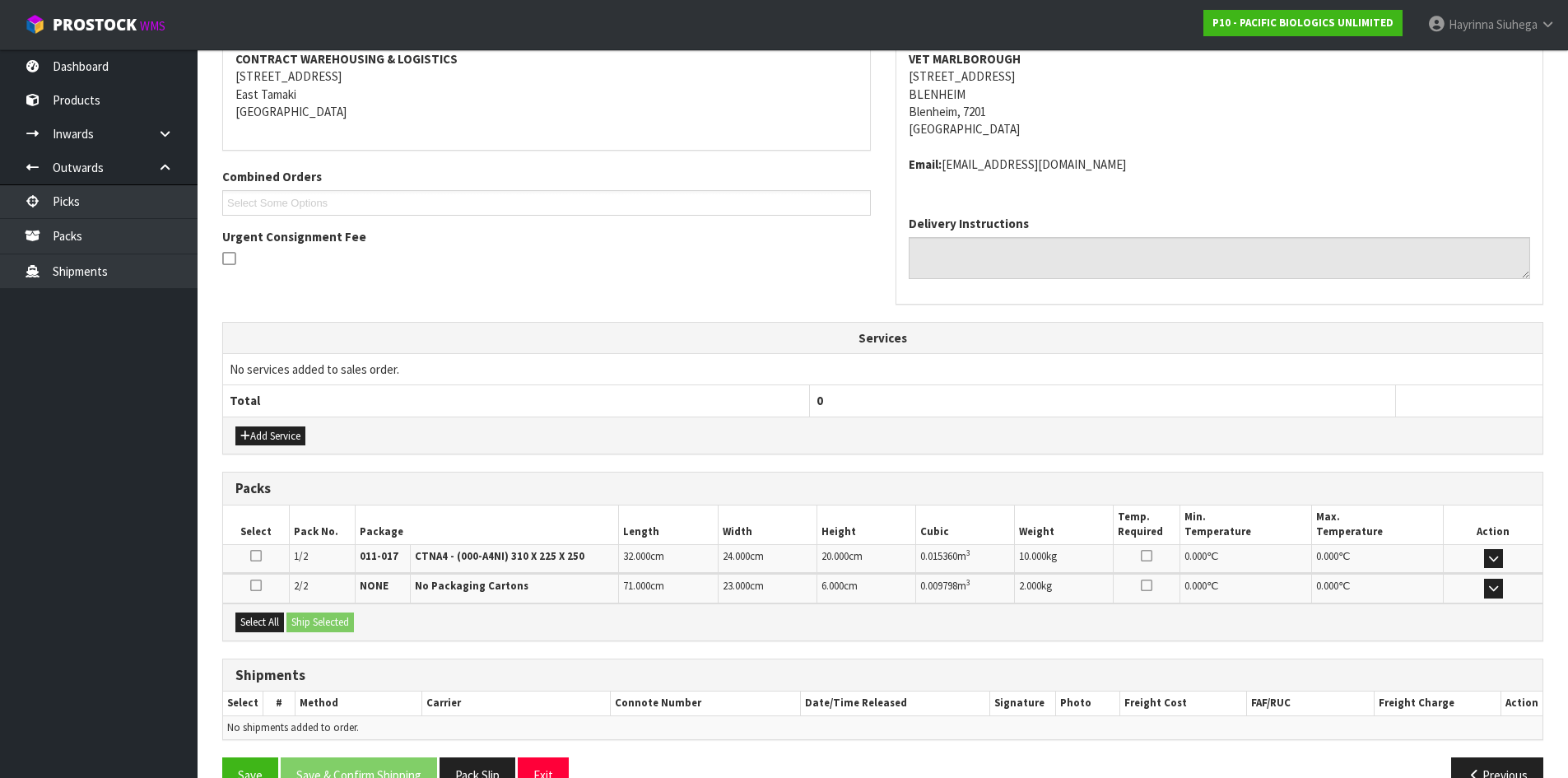
scroll to position [361, 0]
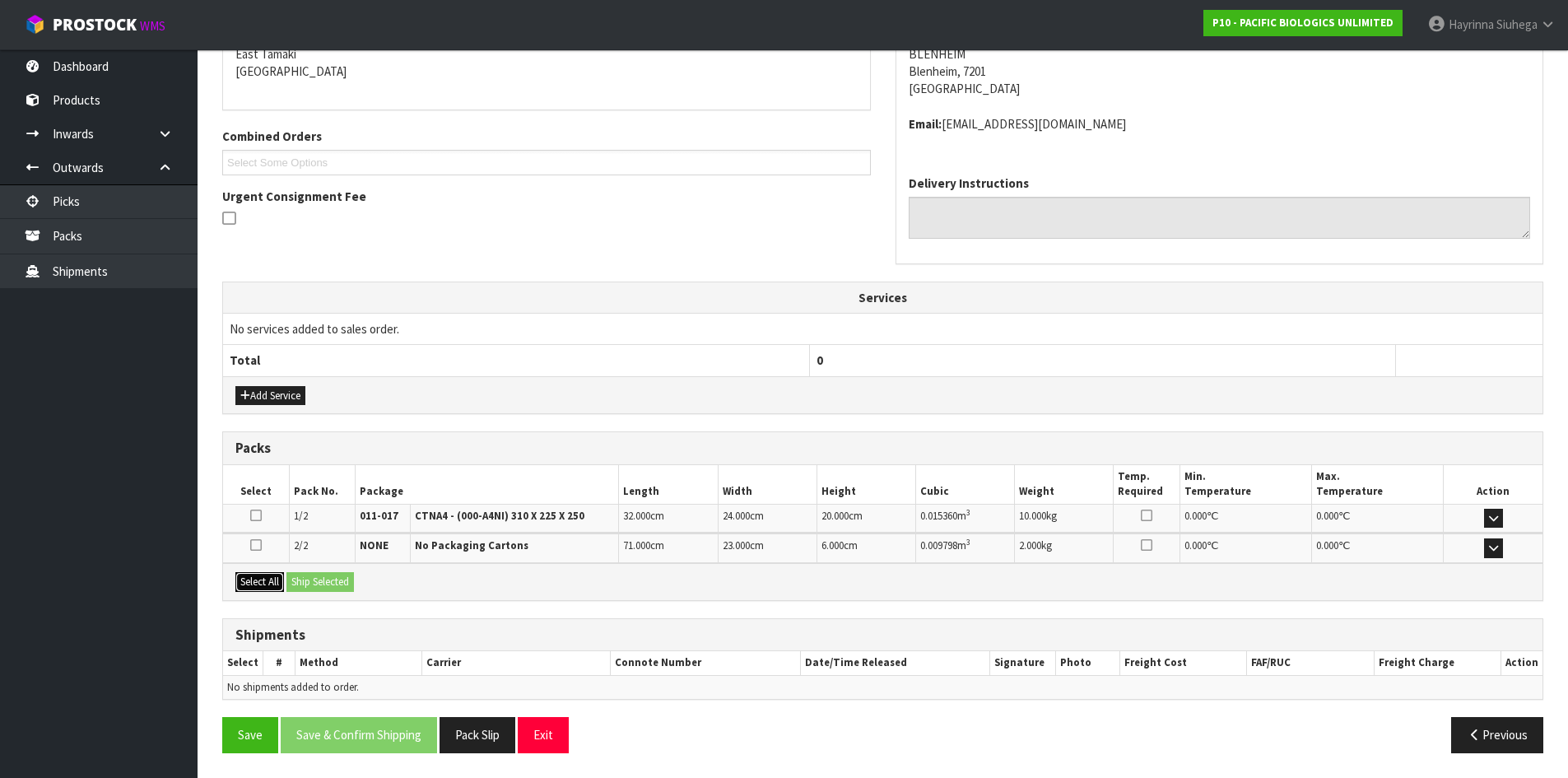
drag, startPoint x: 259, startPoint y: 580, endPoint x: 321, endPoint y: 579, distance: 62.0
click at [259, 581] on button "Select All" at bounding box center [259, 582] width 48 height 20
click at [330, 579] on button "Ship Selected" at bounding box center [320, 582] width 67 height 20
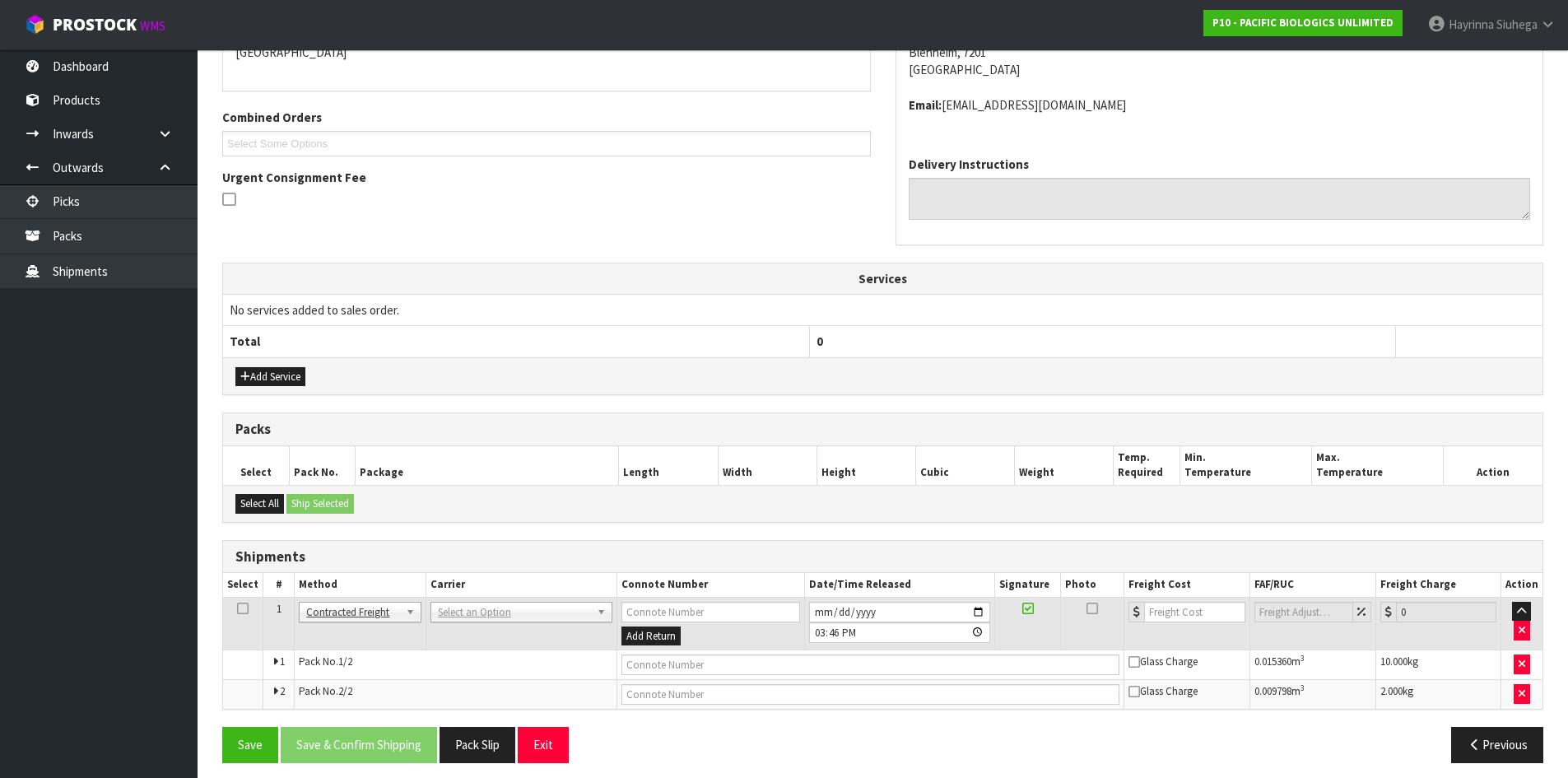
scroll to position [390, 0]
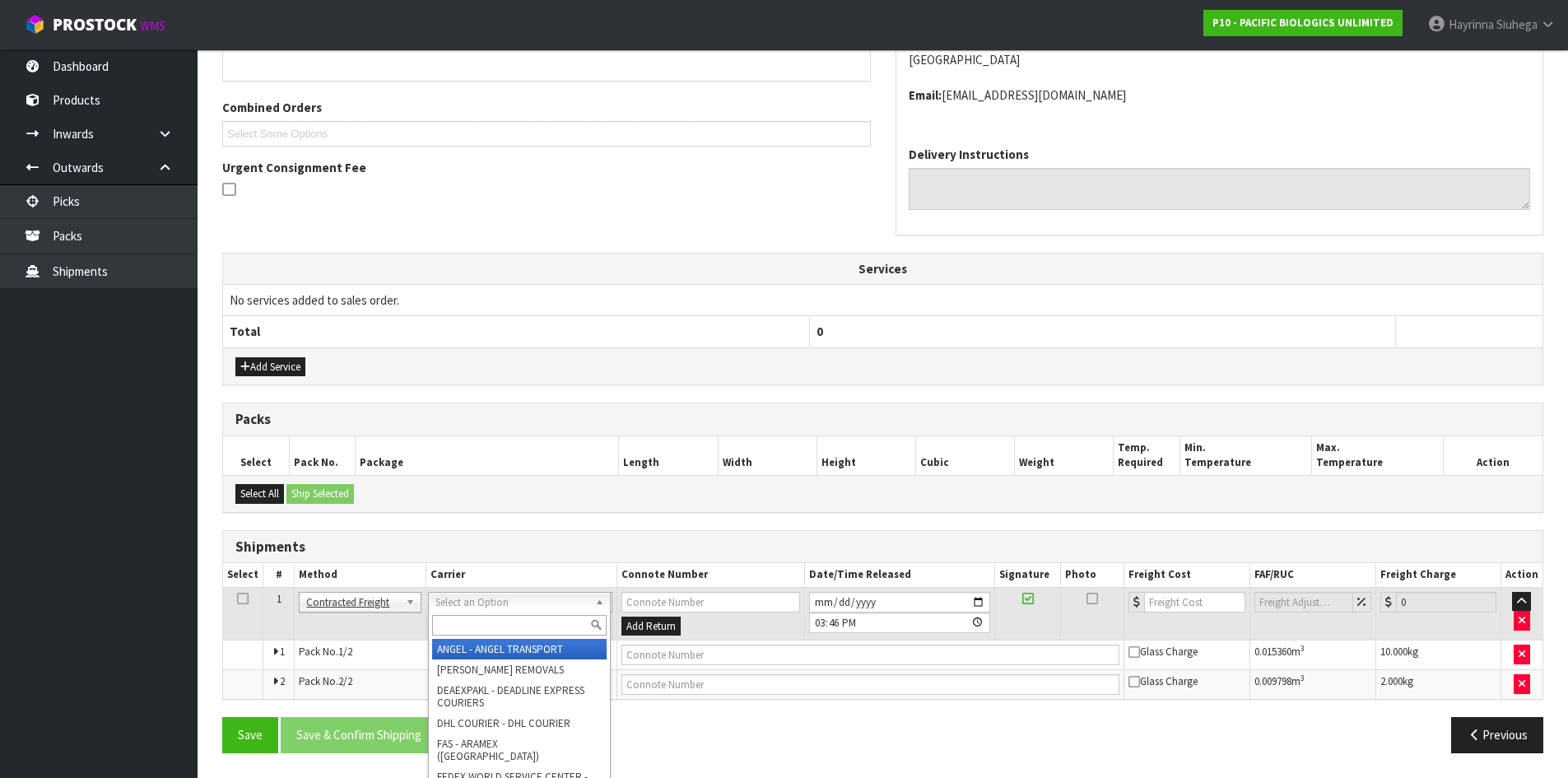
click at [474, 616] on input "text" at bounding box center [519, 624] width 175 height 21
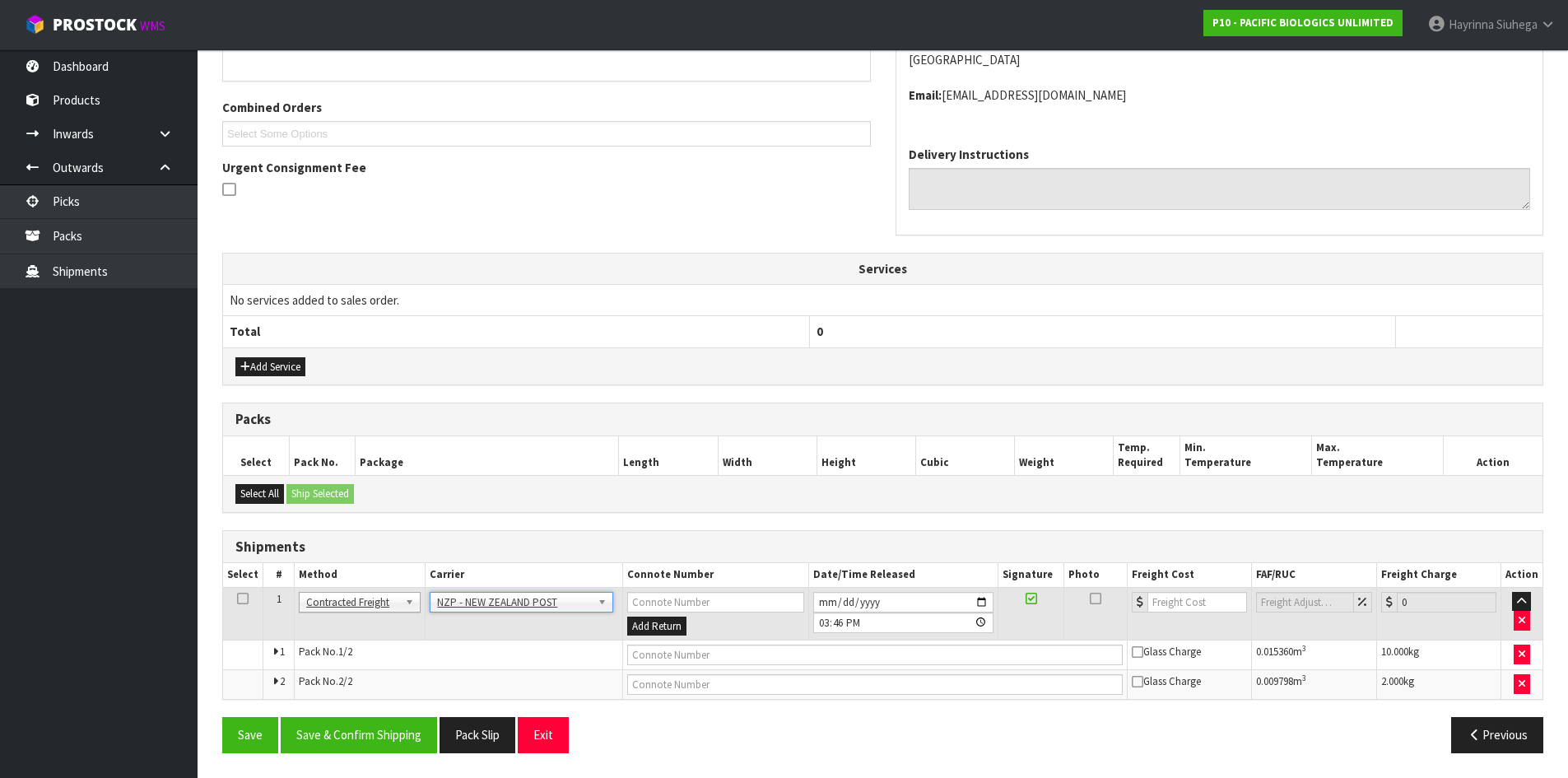
click at [393, 715] on div "From Address CONTRACT WAREHOUSING & LOGISTICS 17 Allens Road East Tamaki Auckla…" at bounding box center [882, 350] width 1320 height 830
click at [392, 722] on button "Save & Confirm Shipping" at bounding box center [359, 735] width 157 height 35
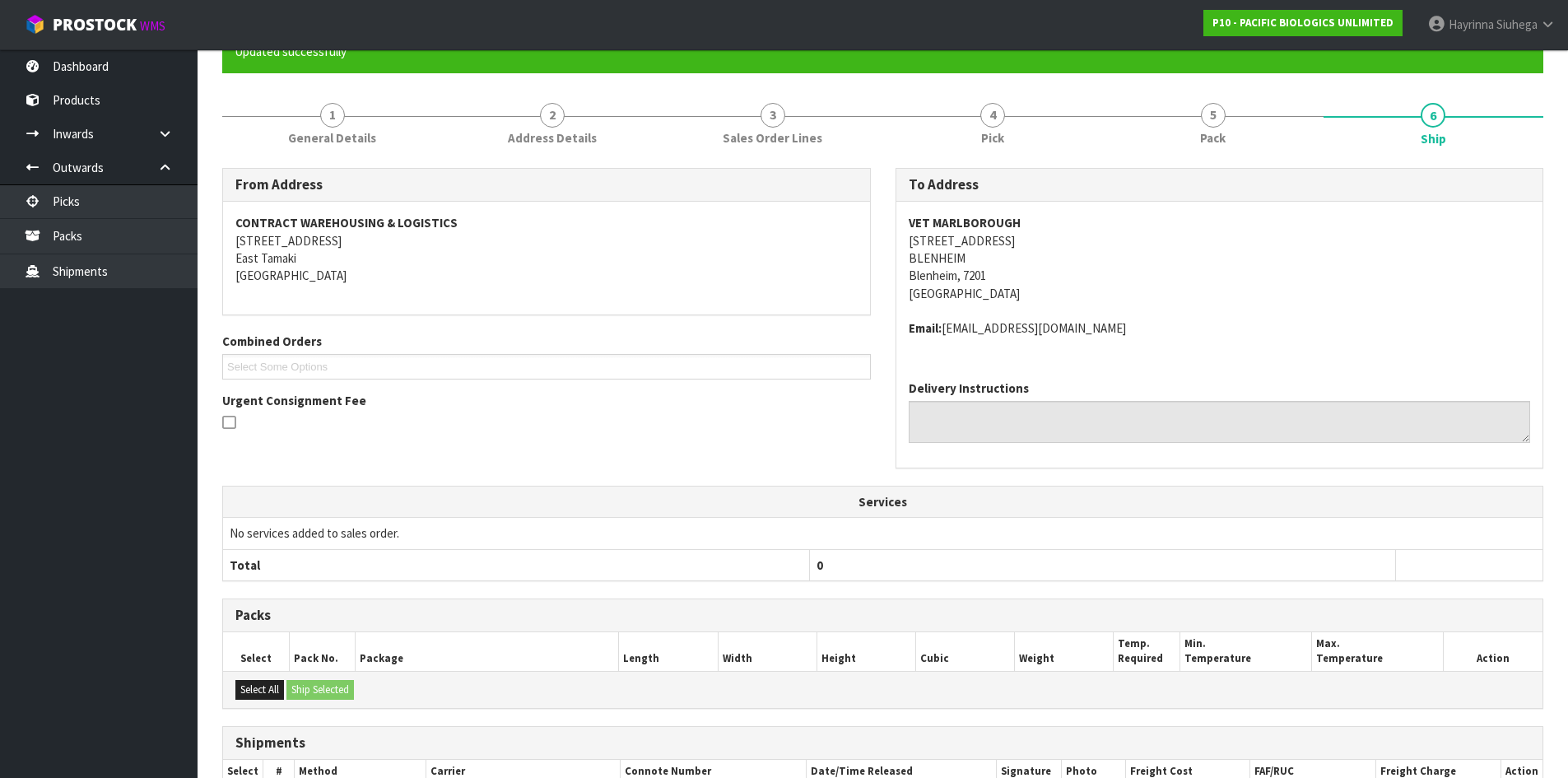
scroll to position [365, 0]
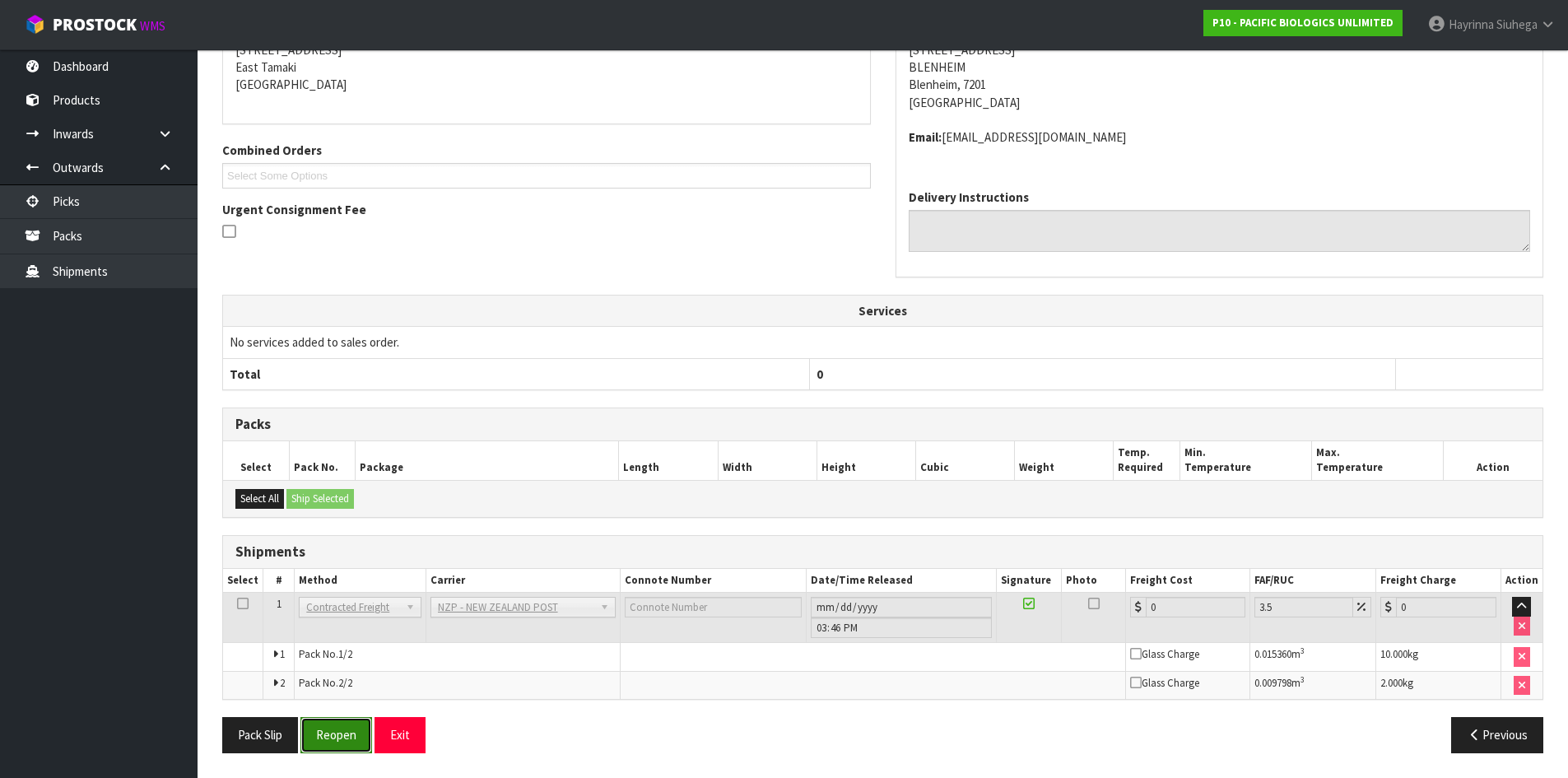
click at [334, 741] on button "Reopen" at bounding box center [336, 735] width 72 height 35
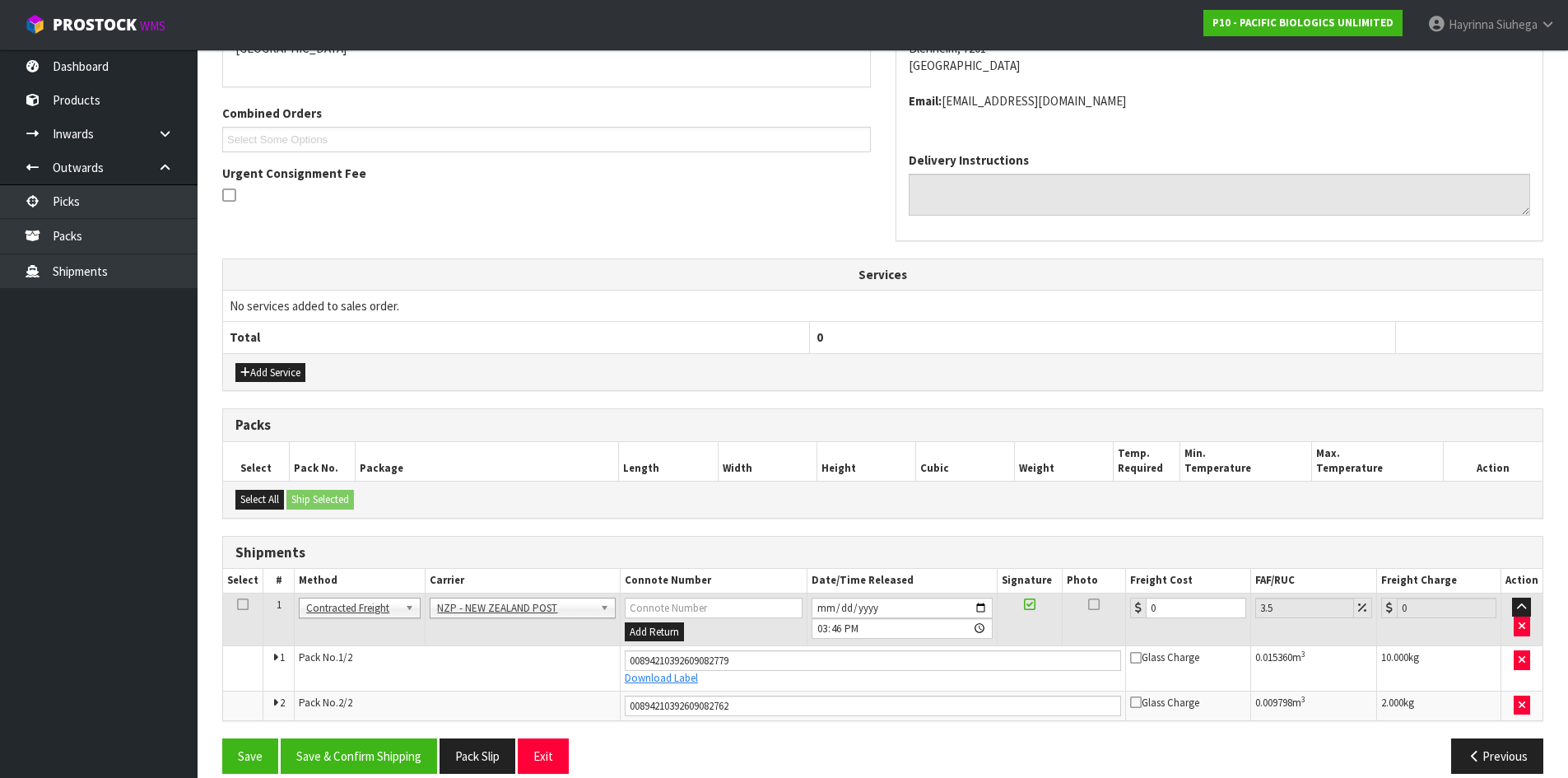
scroll to position [405, 0]
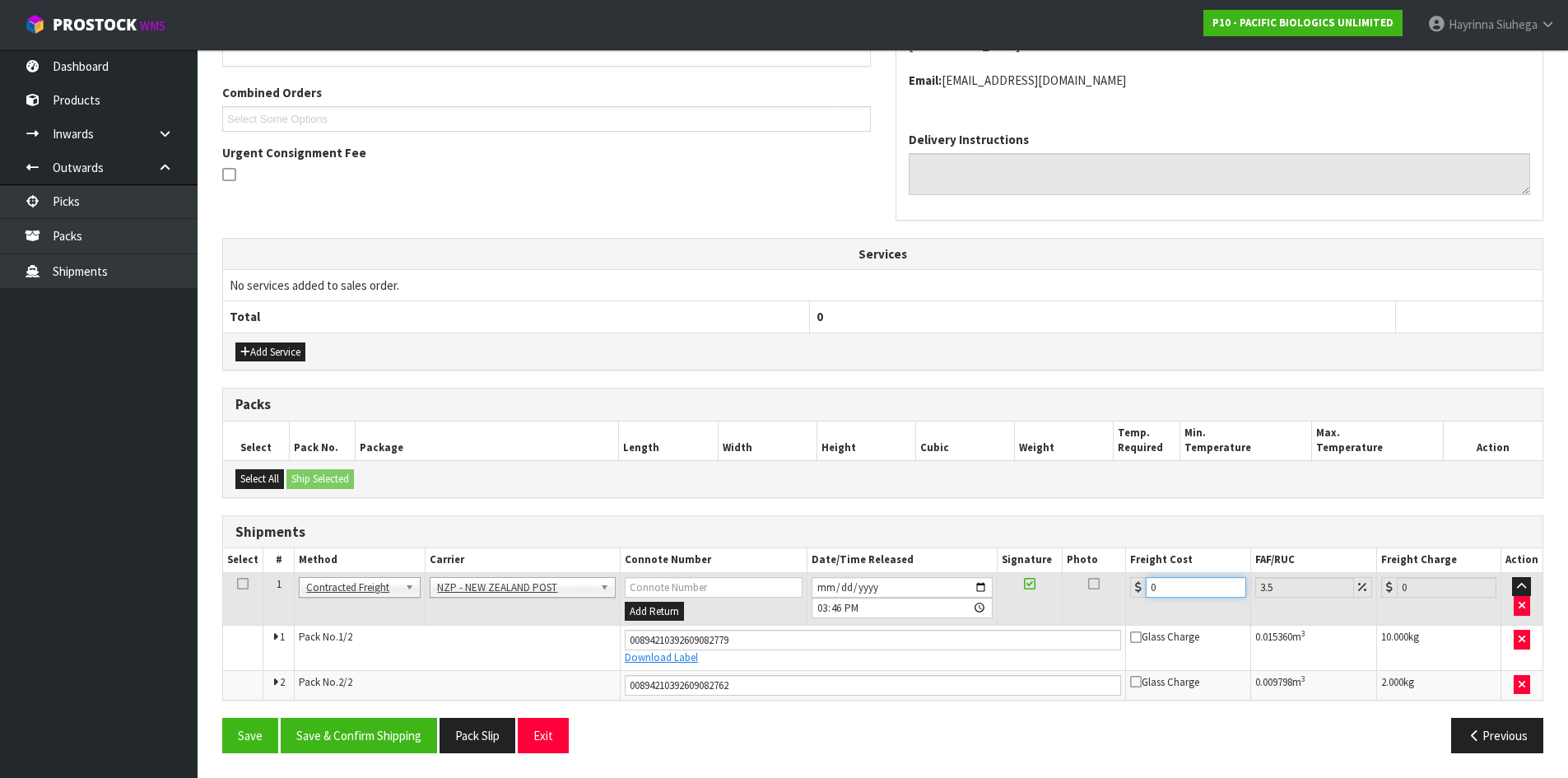
drag, startPoint x: 1168, startPoint y: 588, endPoint x: 1012, endPoint y: 586, distance: 156.0
click at [1012, 588] on tr "1 Client Local Pickup Customer Local Pickup Company Freight Contracted Freight …" at bounding box center [883, 599] width 1319 height 53
click at [222, 718] on button "Save" at bounding box center [249, 736] width 56 height 35
click at [369, 726] on button "Save & Confirm Shipping" at bounding box center [359, 736] width 157 height 35
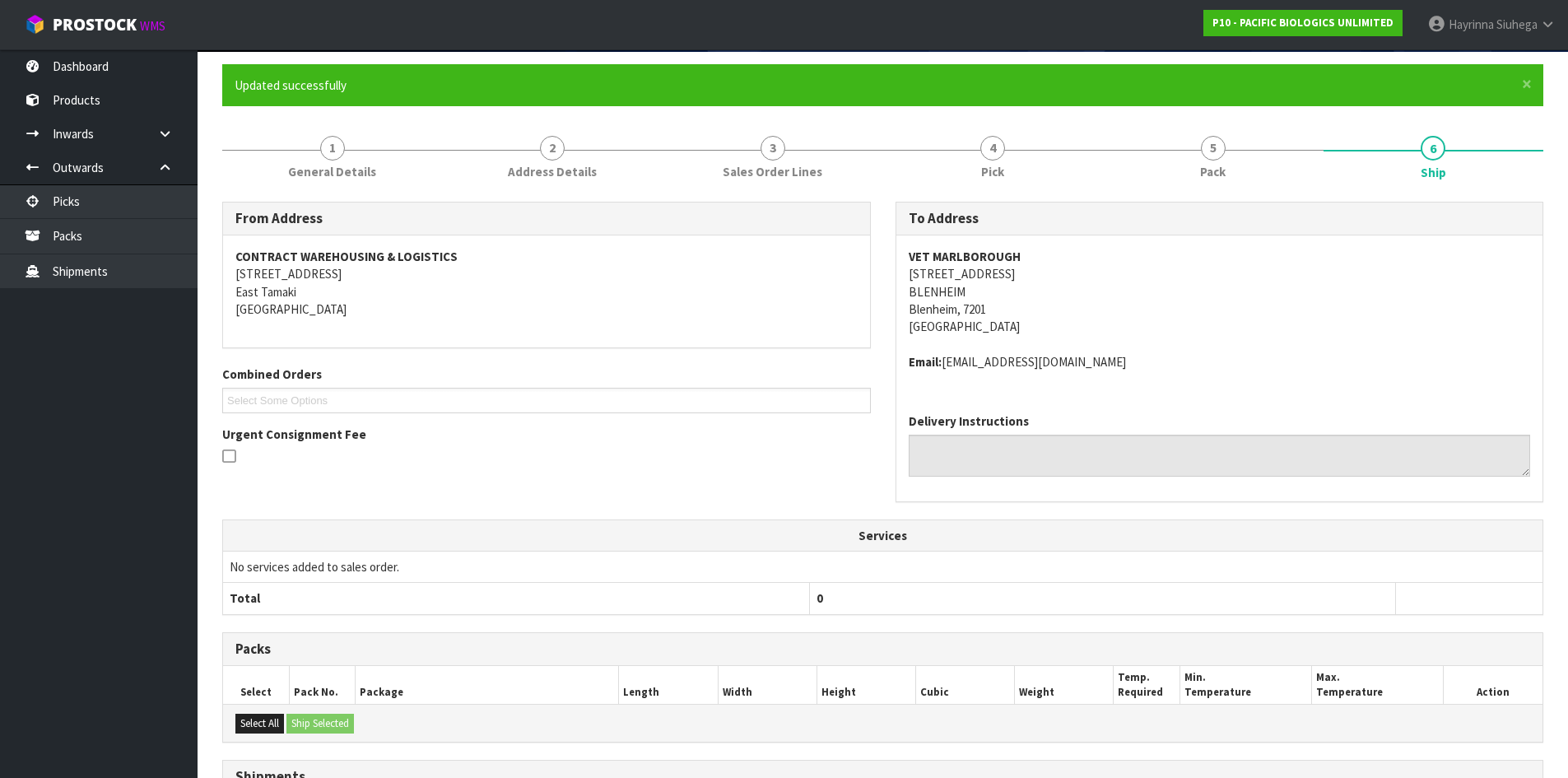
scroll to position [0, 0]
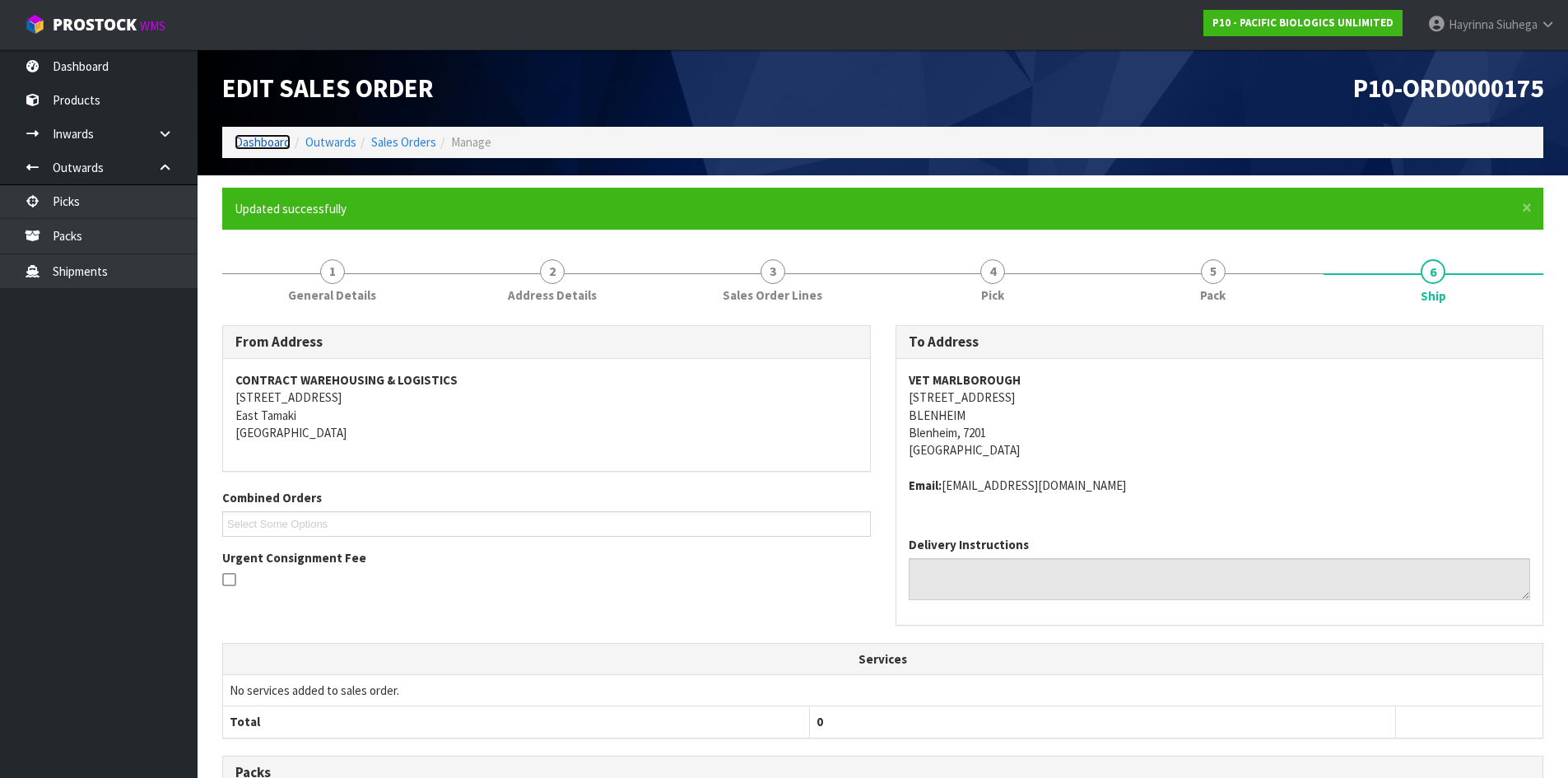
click at [267, 142] on link "Dashboard" at bounding box center [262, 142] width 56 height 16
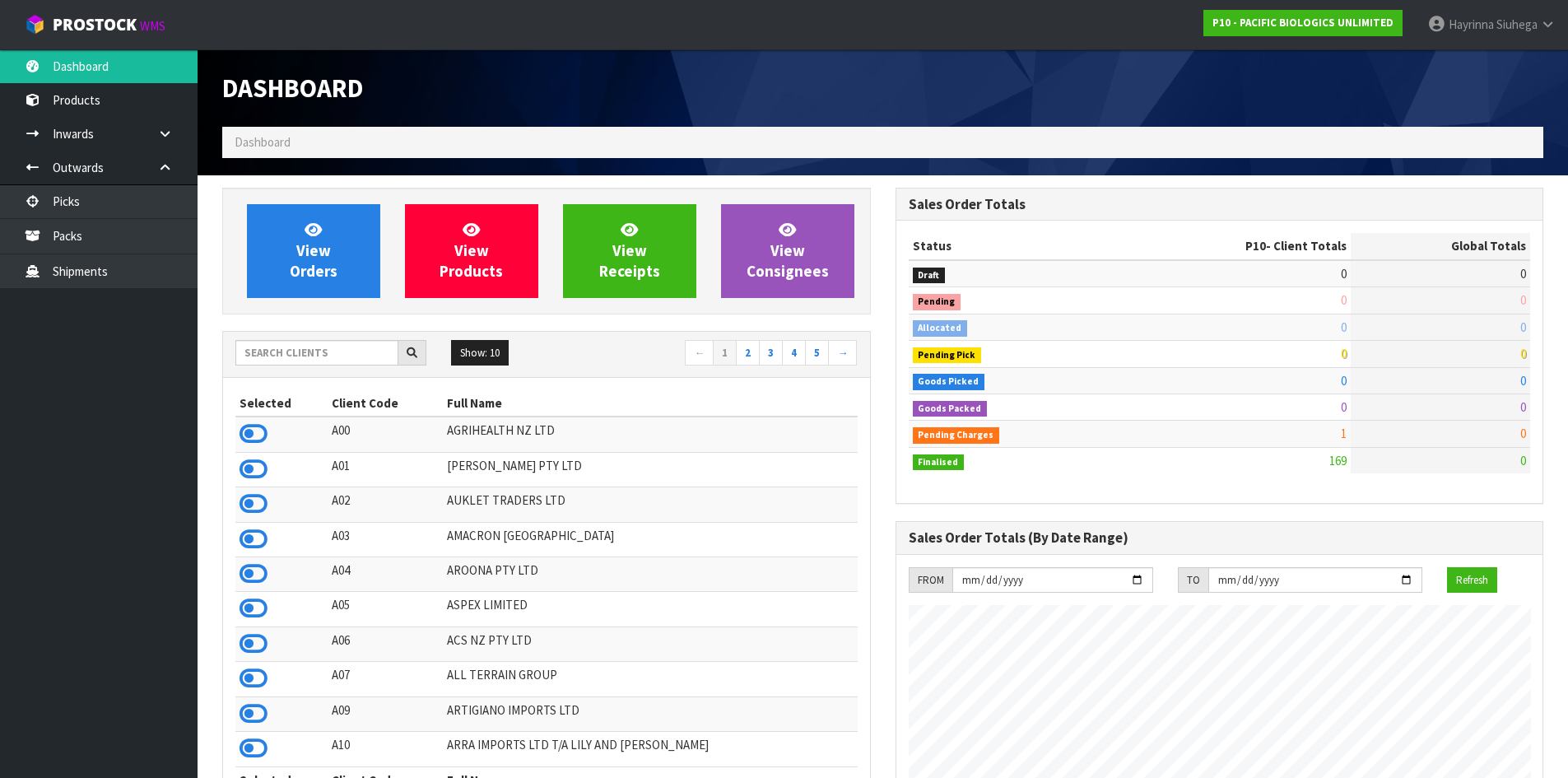
scroll to position [1060, 673]
click at [330, 354] on input "text" at bounding box center [317, 353] width 163 height 26
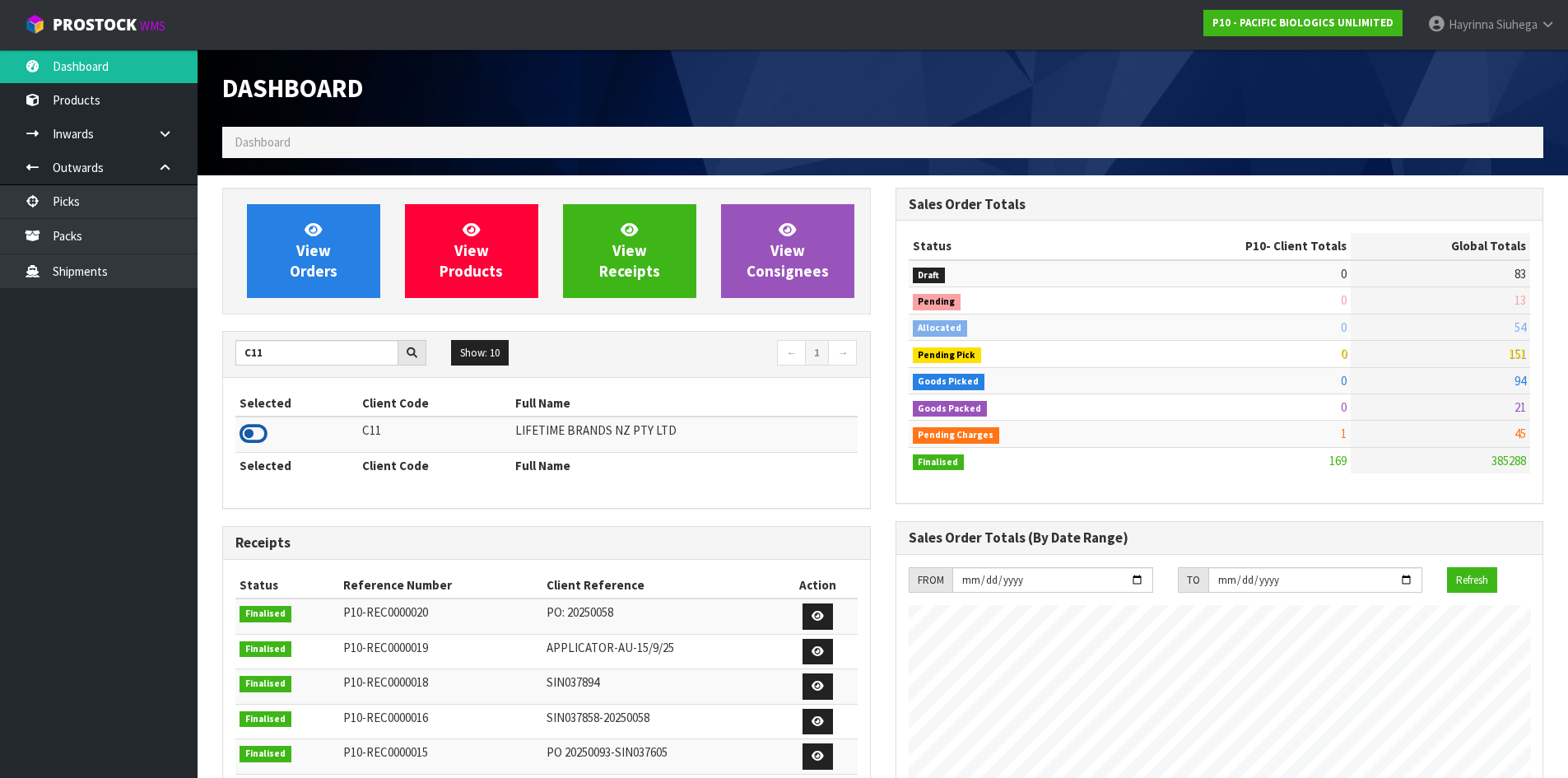
click at [256, 436] on icon at bounding box center [253, 433] width 28 height 25
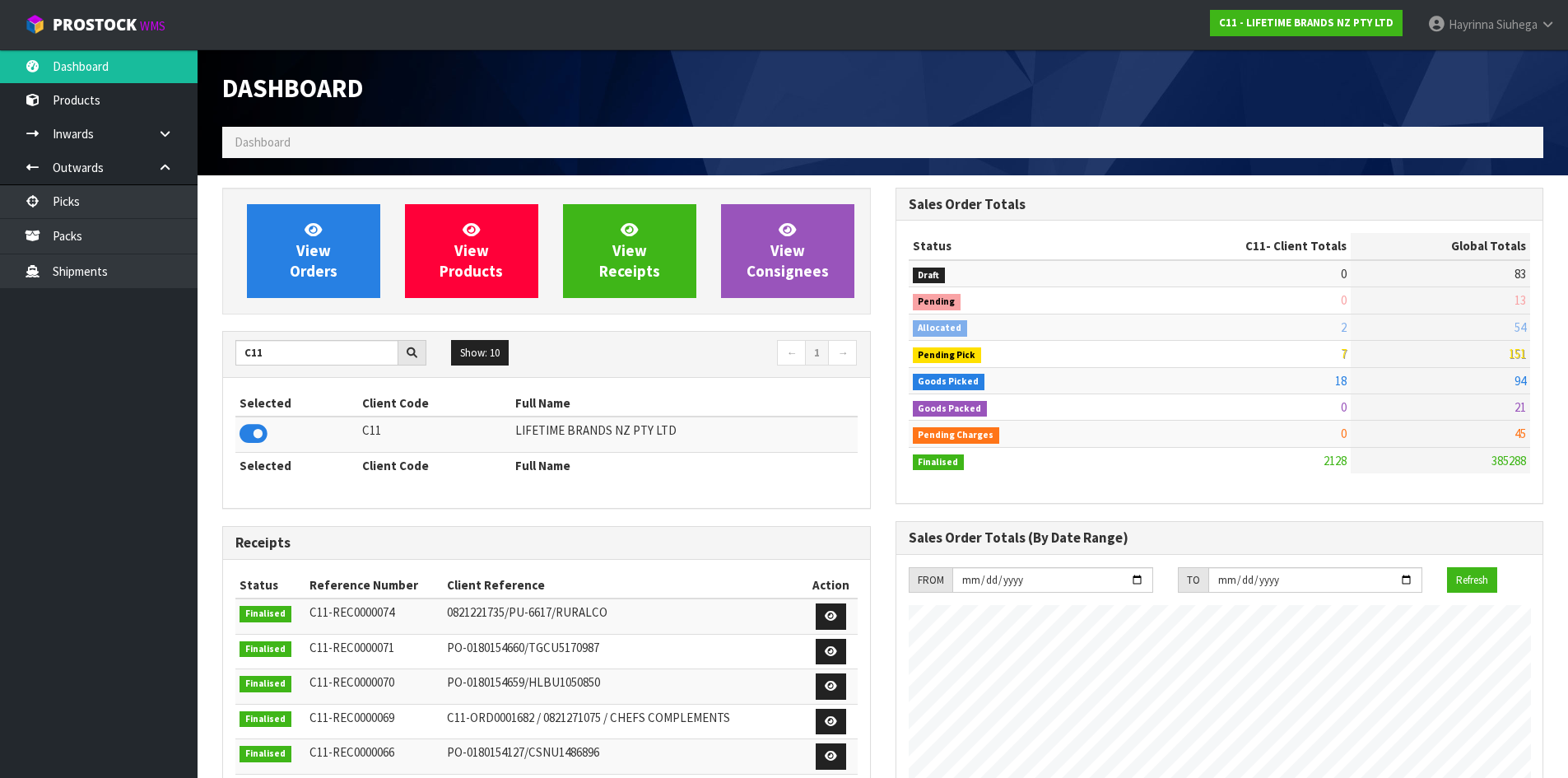
scroll to position [1246, 673]
click at [326, 268] on span "View Orders" at bounding box center [314, 250] width 47 height 62
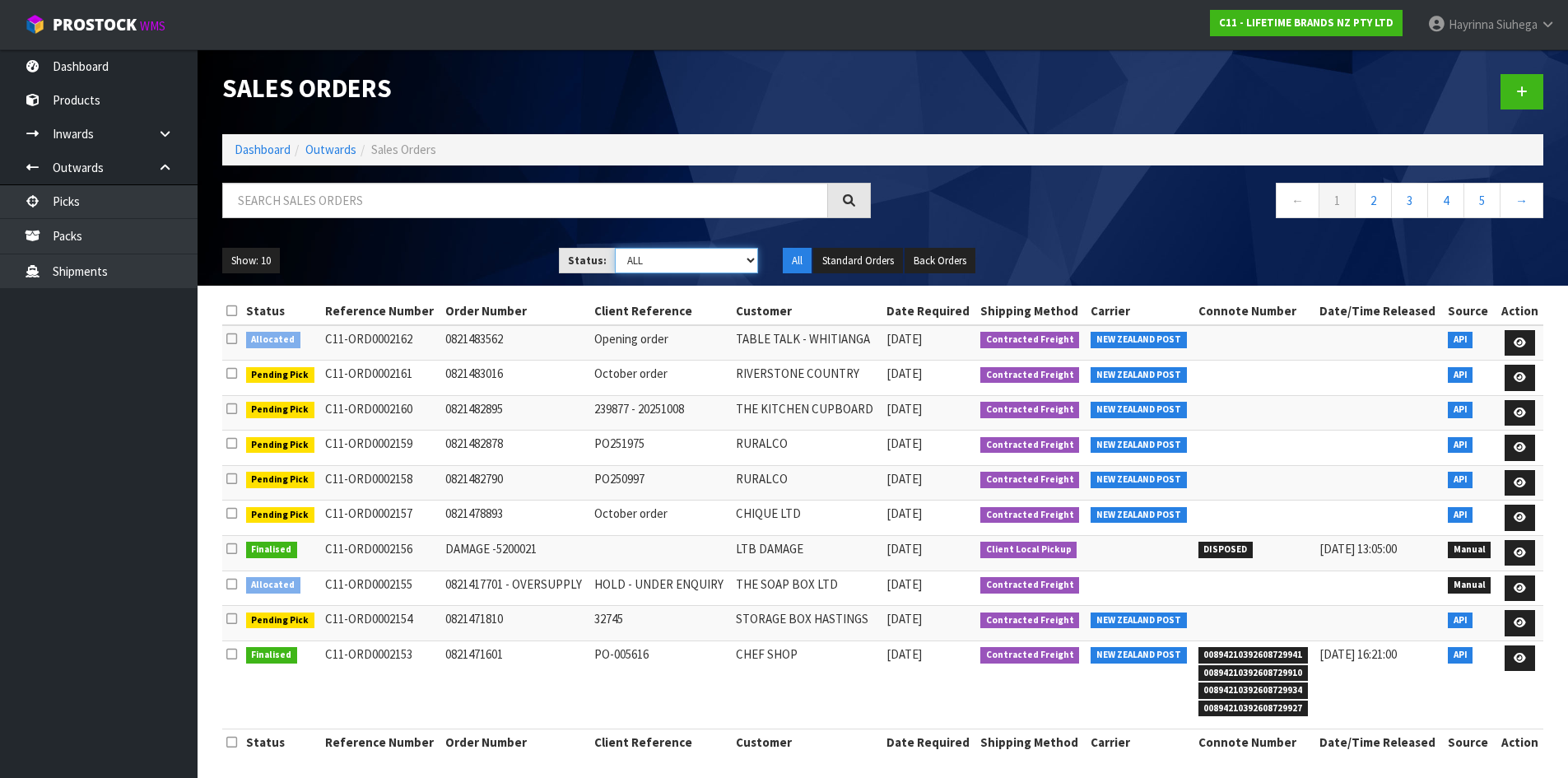
click at [698, 271] on select "Draft Pending Allocated Pending Pick Goods Picked Goods Packed Pending Charges …" at bounding box center [685, 260] width 143 height 26
click at [614, 248] on select "Draft Pending Allocated Pending Pick Goods Picked Goods Packed Pending Charges …" at bounding box center [685, 260] width 143 height 26
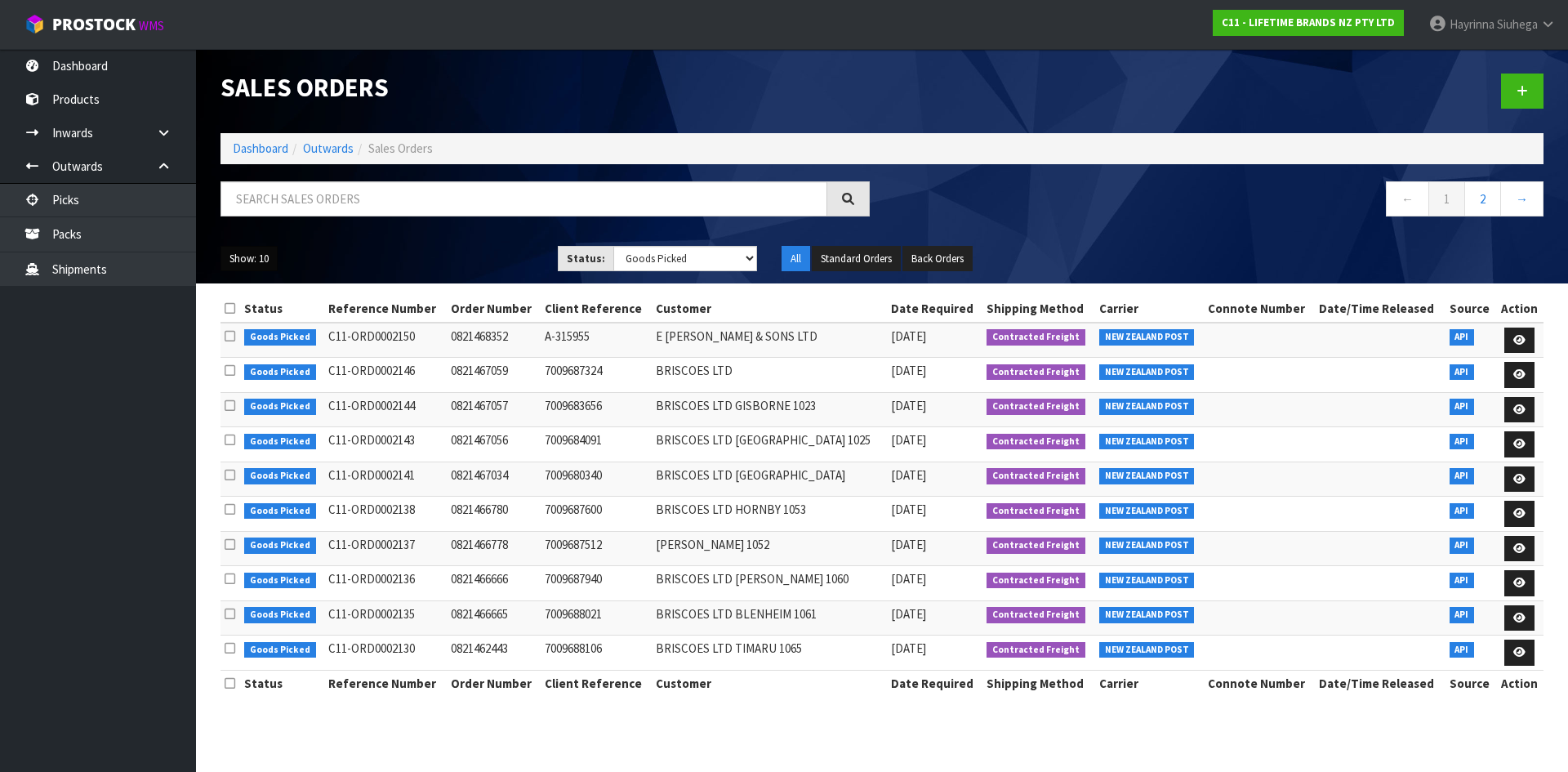
click at [234, 261] on button "Show: 10" at bounding box center [249, 258] width 57 height 26
click at [254, 346] on link "50" at bounding box center [286, 355] width 129 height 23
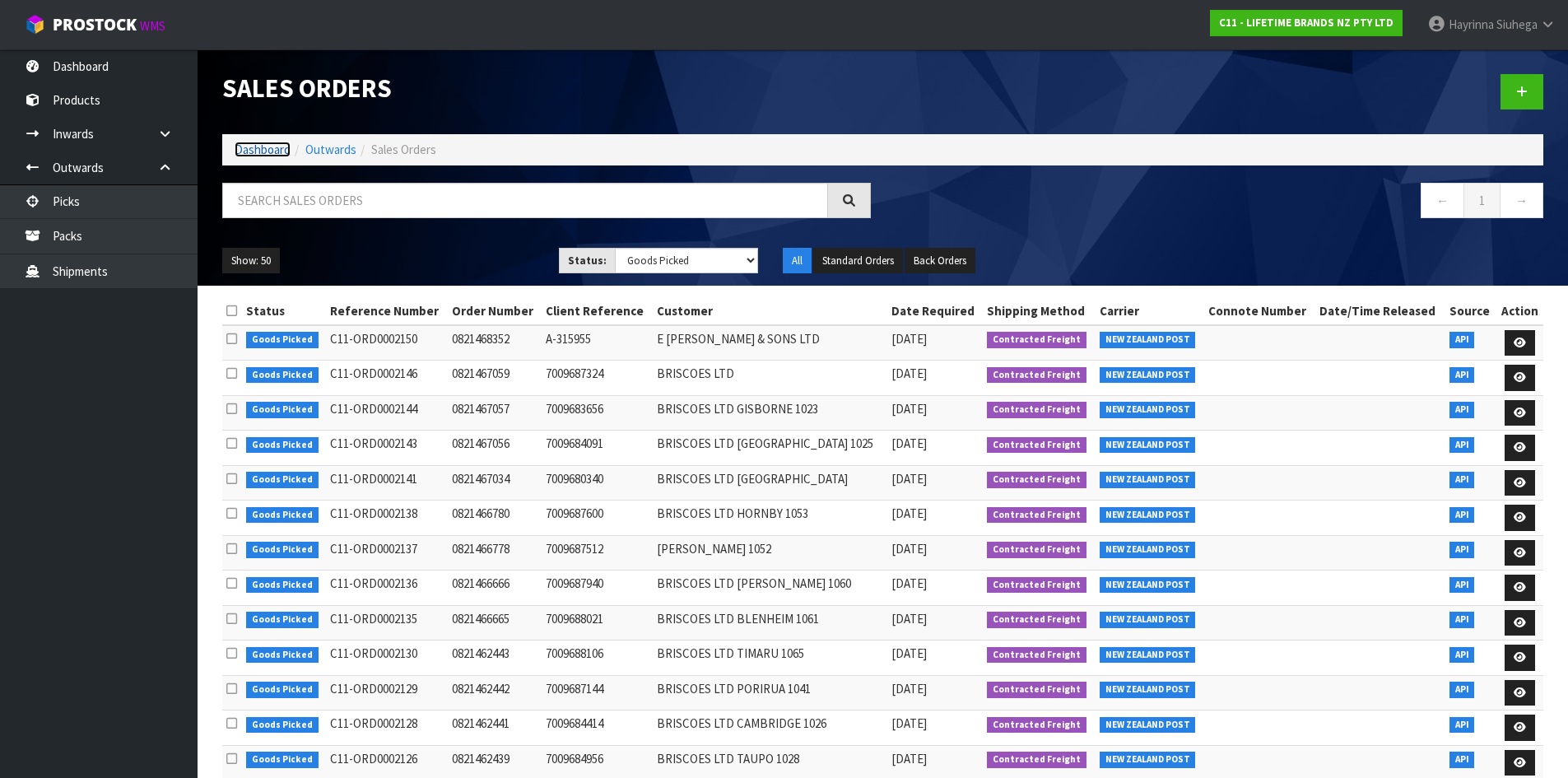
click at [275, 148] on link "Dashboard" at bounding box center [262, 150] width 56 height 16
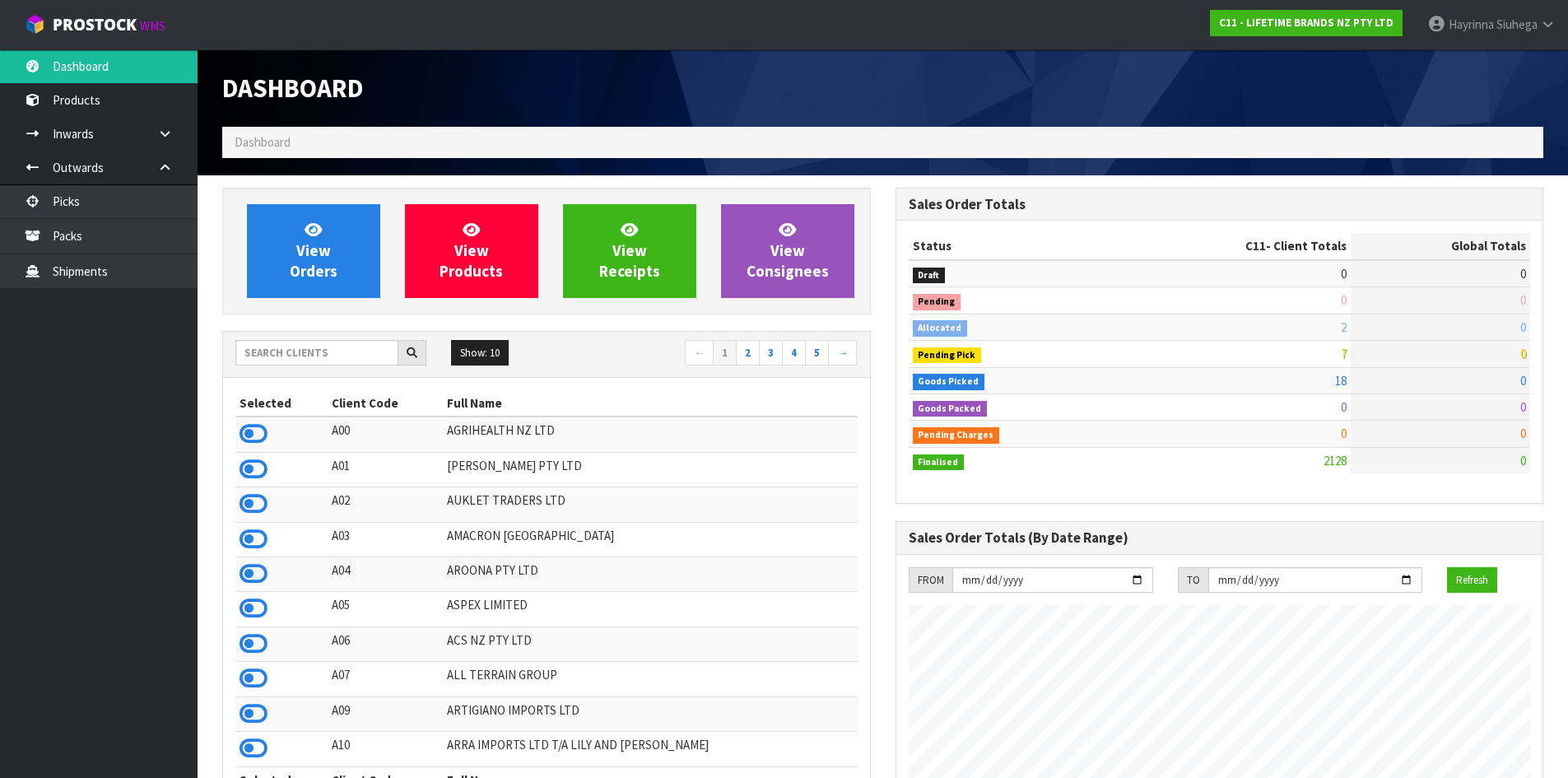
scroll to position [1246, 673]
click at [333, 357] on input "text" at bounding box center [317, 353] width 163 height 26
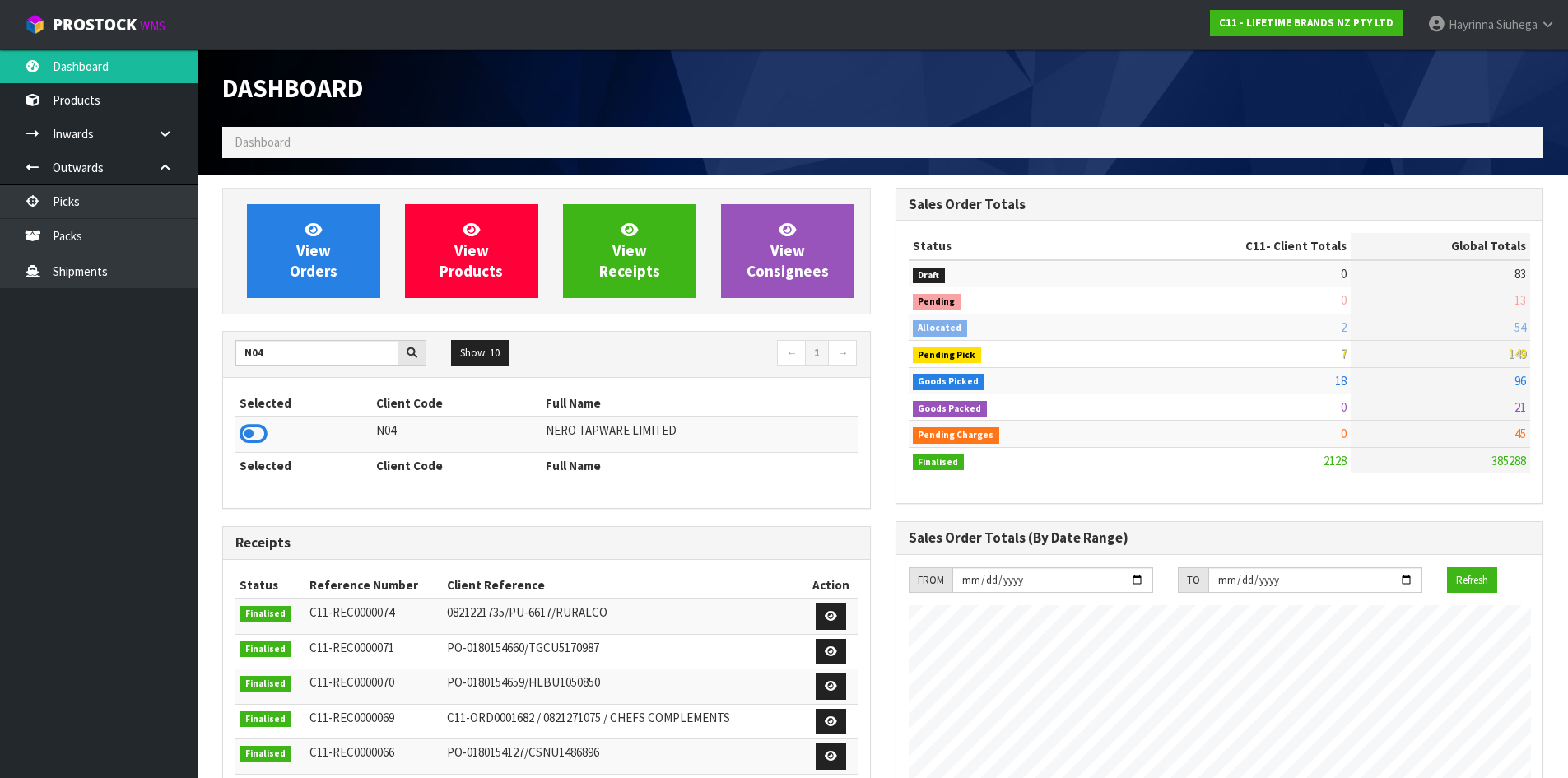
click at [255, 450] on td at bounding box center [304, 434] width 137 height 35
click at [251, 424] on icon at bounding box center [253, 433] width 28 height 25
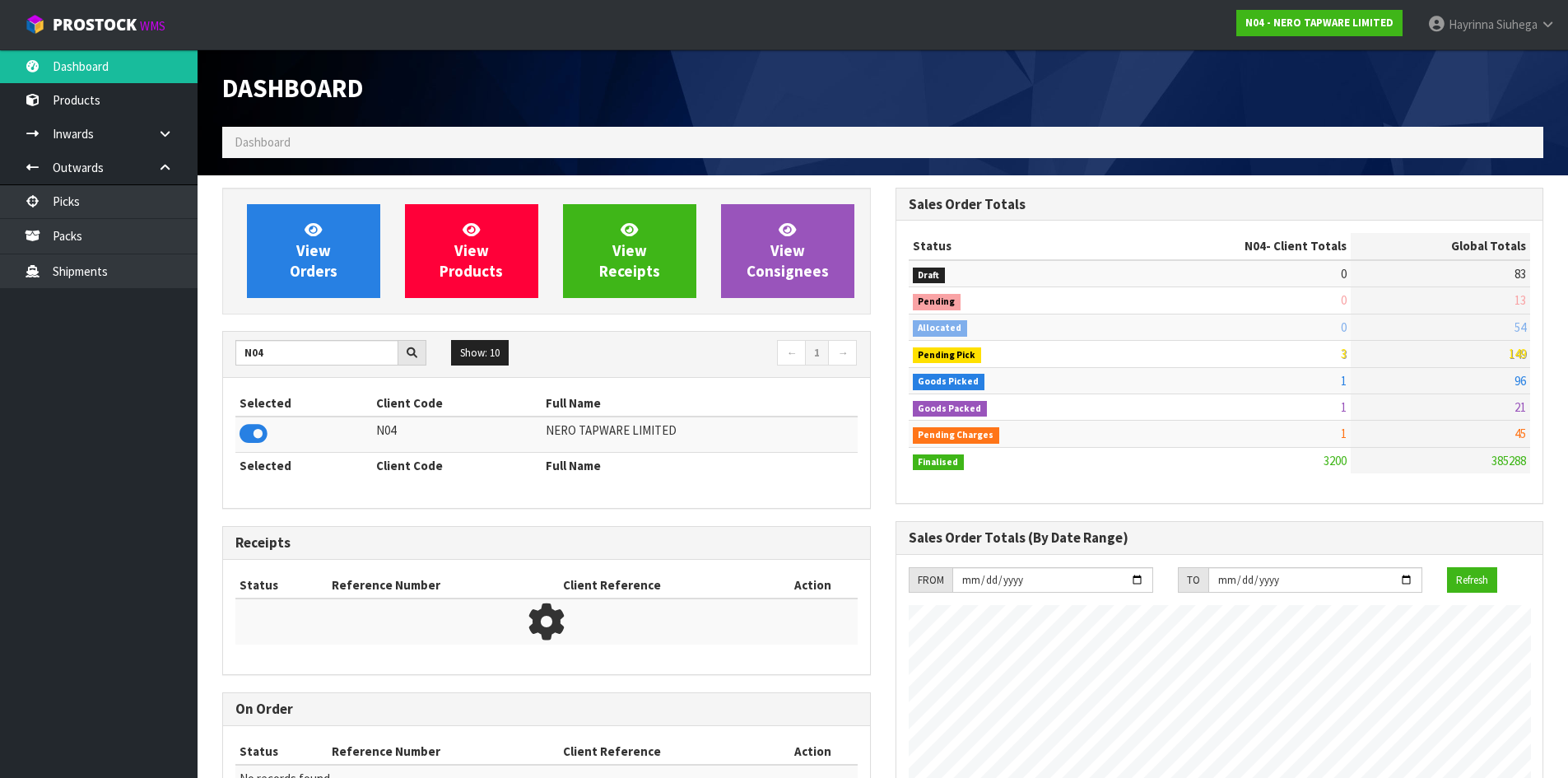
scroll to position [1282, 673]
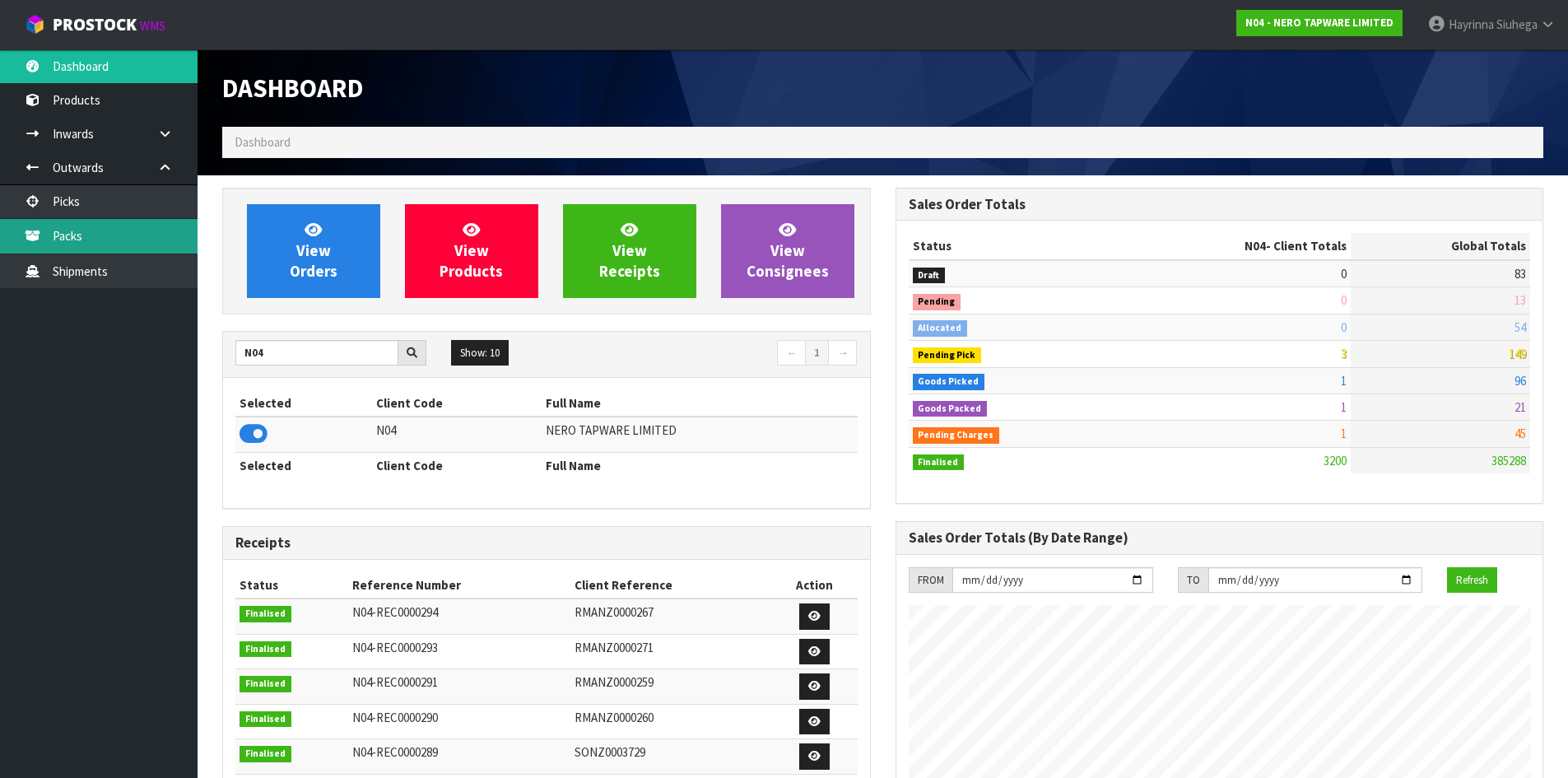
click at [149, 241] on link "Packs" at bounding box center [99, 236] width 197 height 34
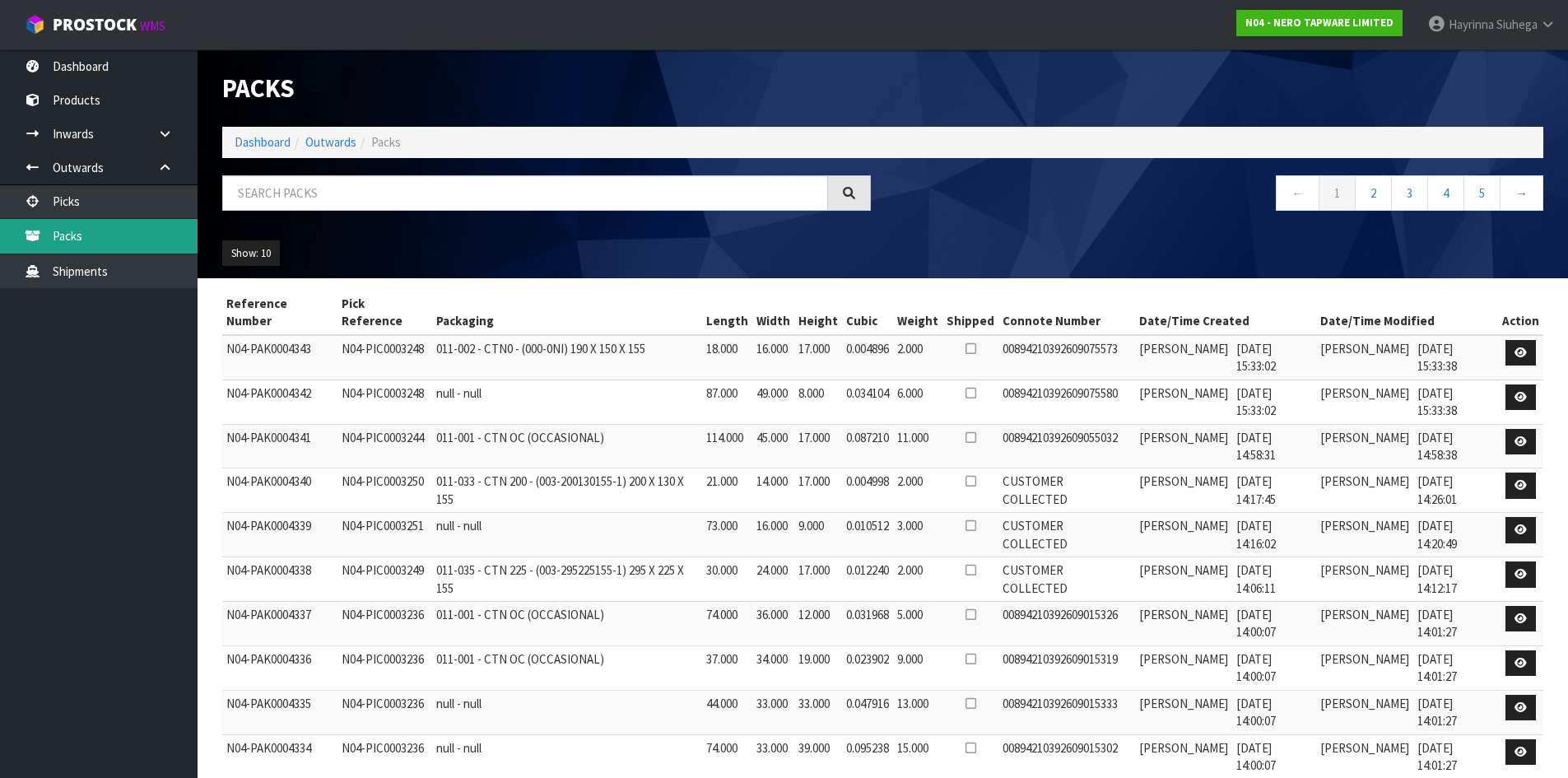
scroll to position [74, 0]
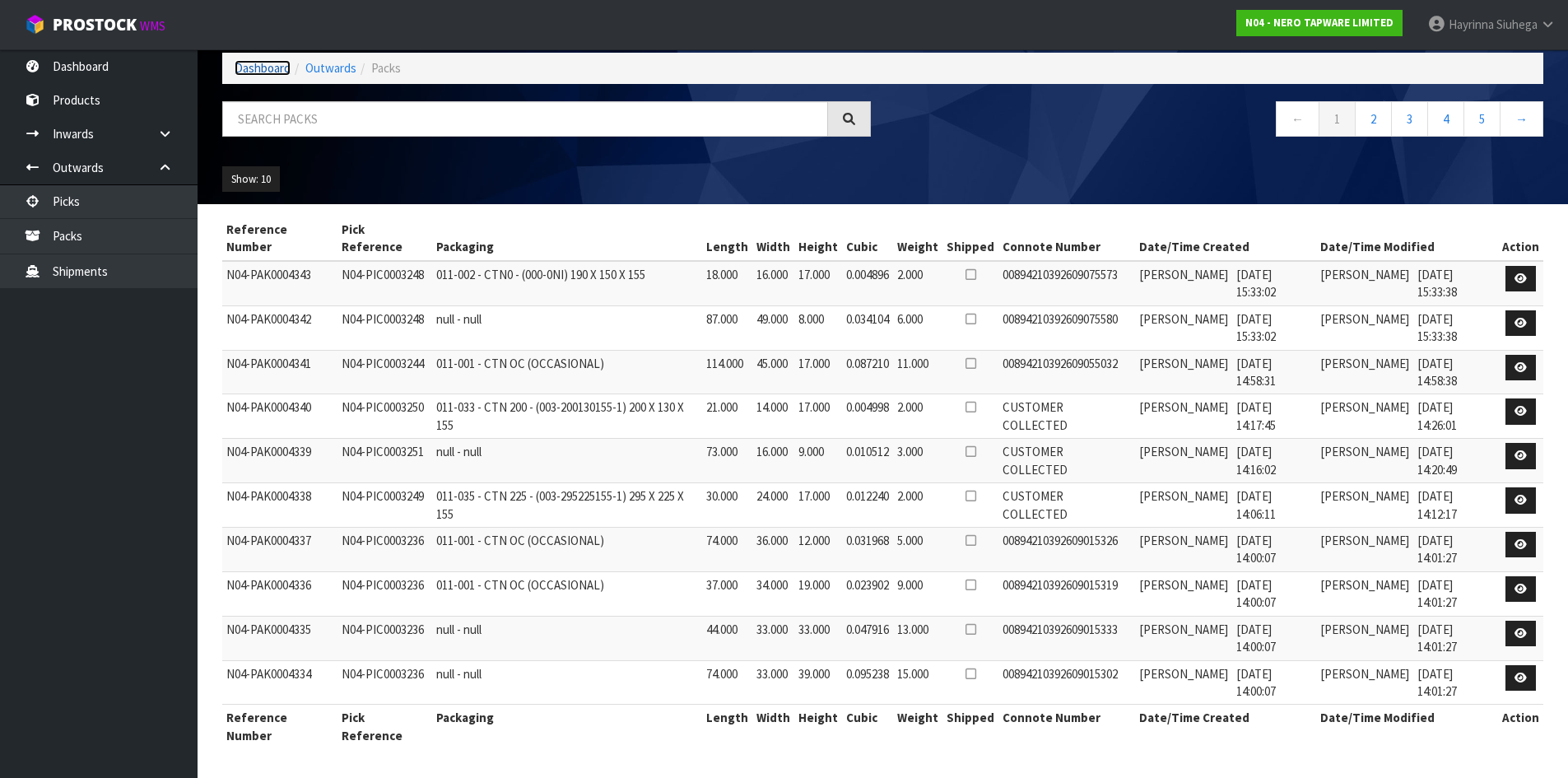
click at [267, 74] on link "Dashboard" at bounding box center [262, 68] width 56 height 16
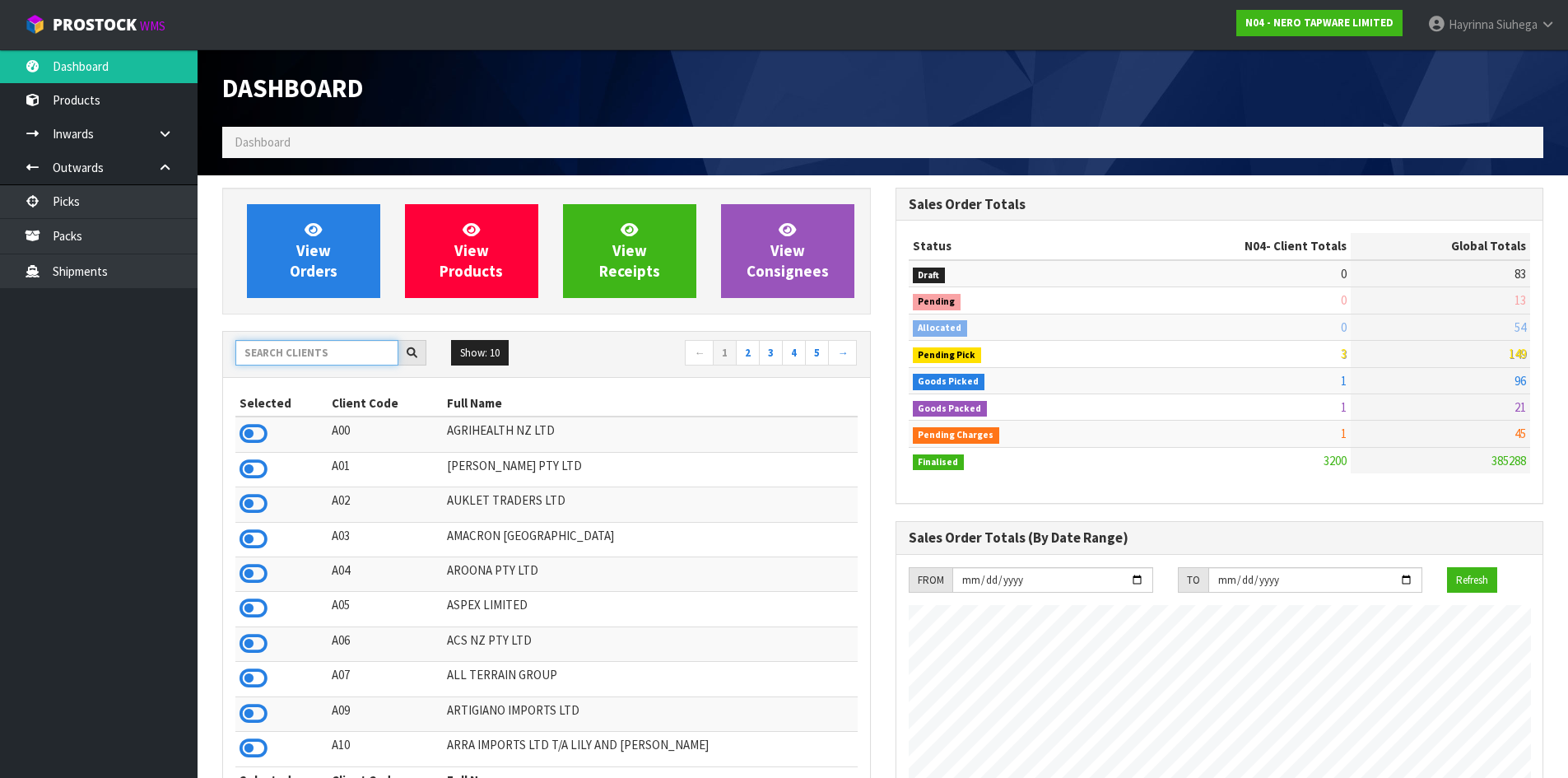
click at [323, 356] on input "text" at bounding box center [317, 353] width 163 height 26
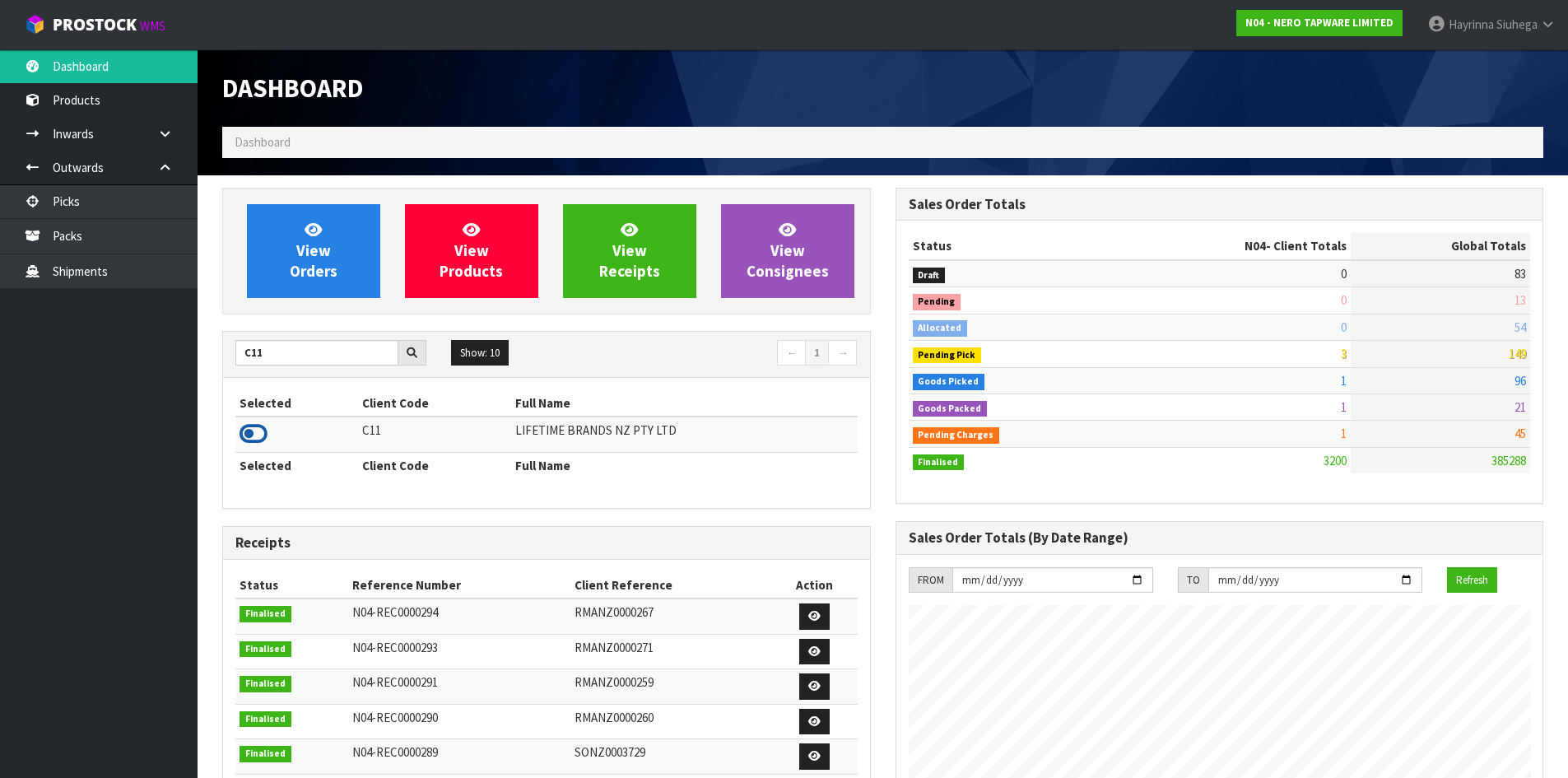
click at [247, 428] on icon at bounding box center [253, 433] width 28 height 25
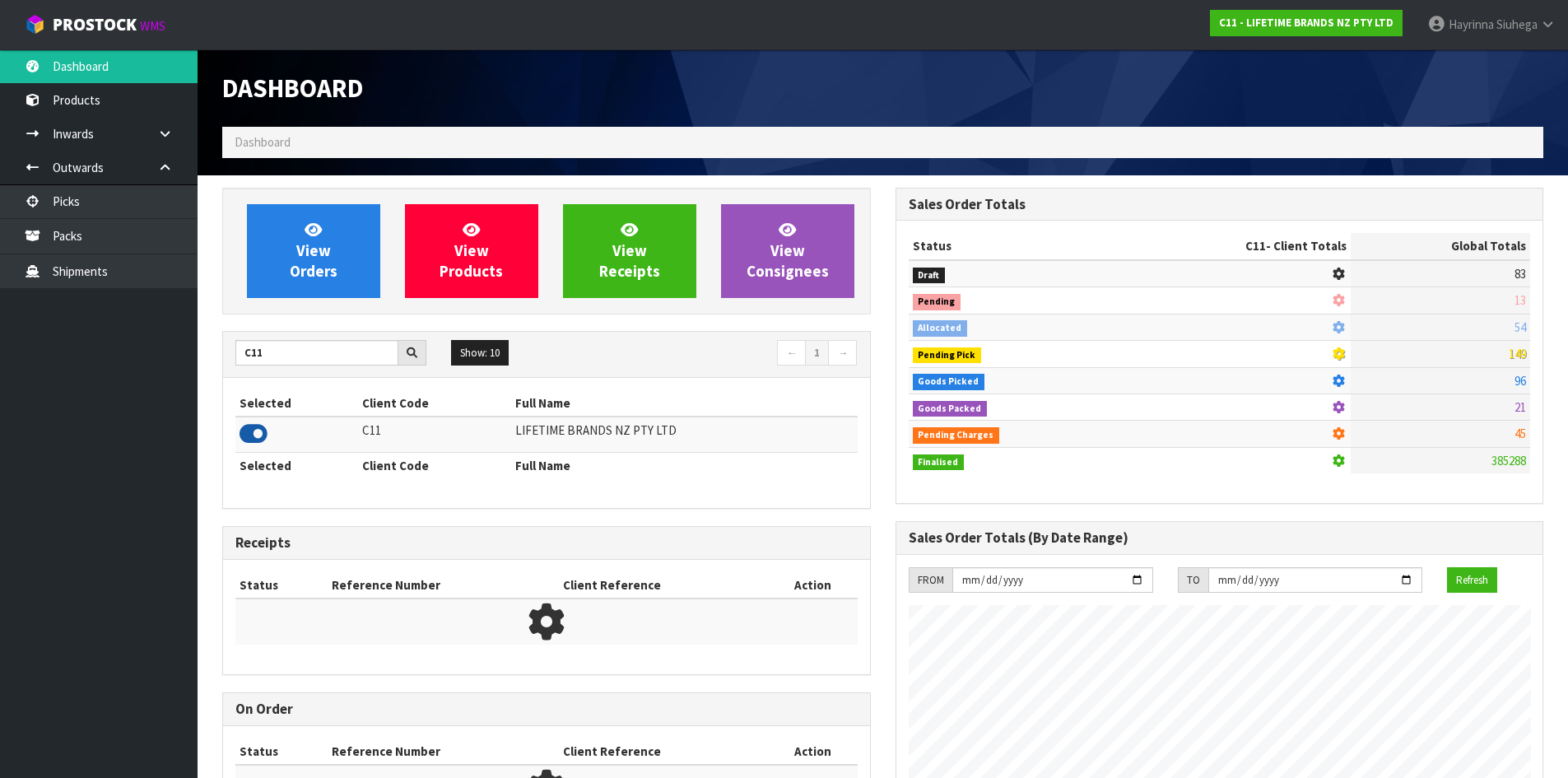
scroll to position [1246, 673]
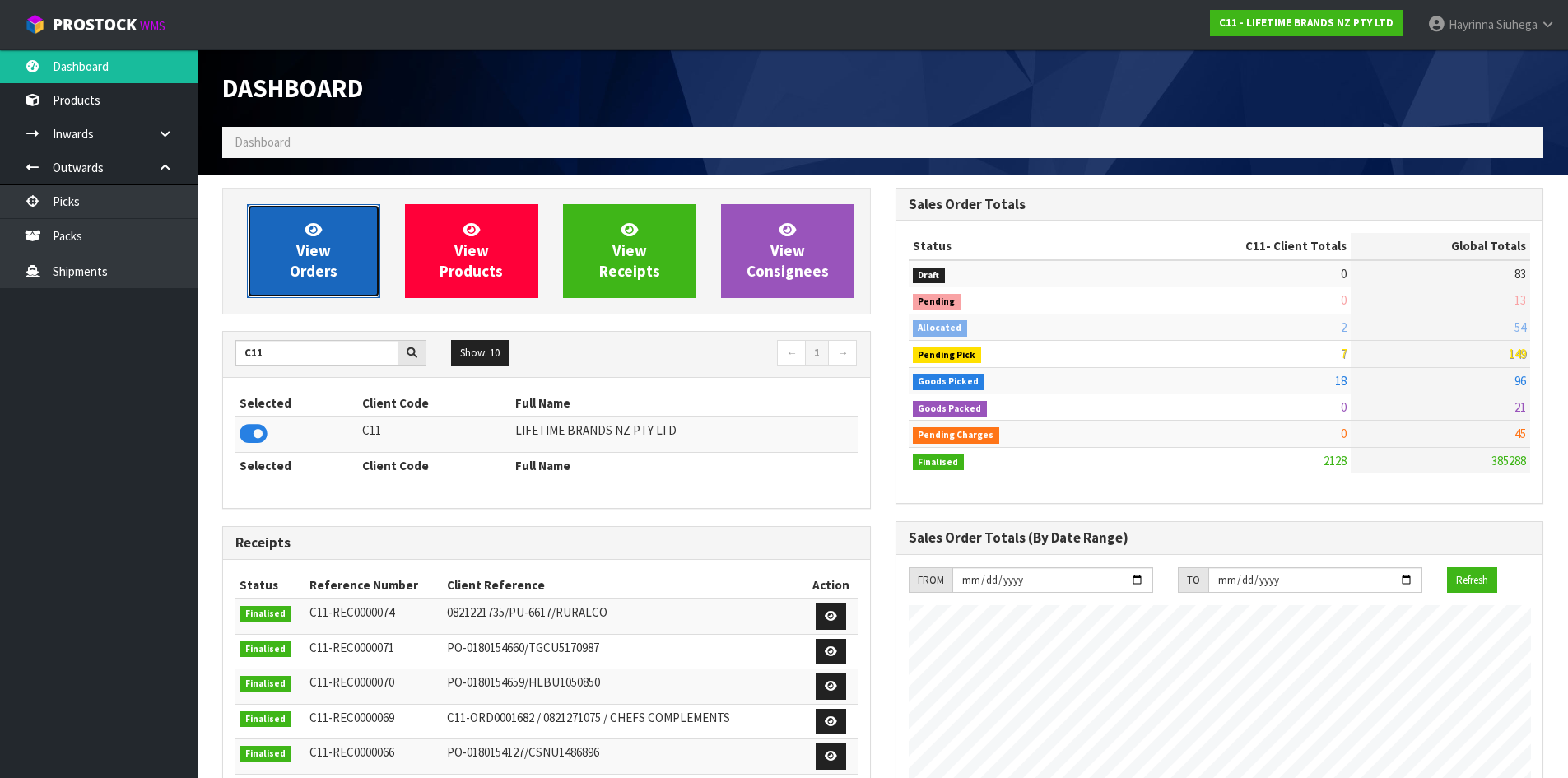
click at [350, 214] on link "View Orders" at bounding box center [313, 250] width 133 height 94
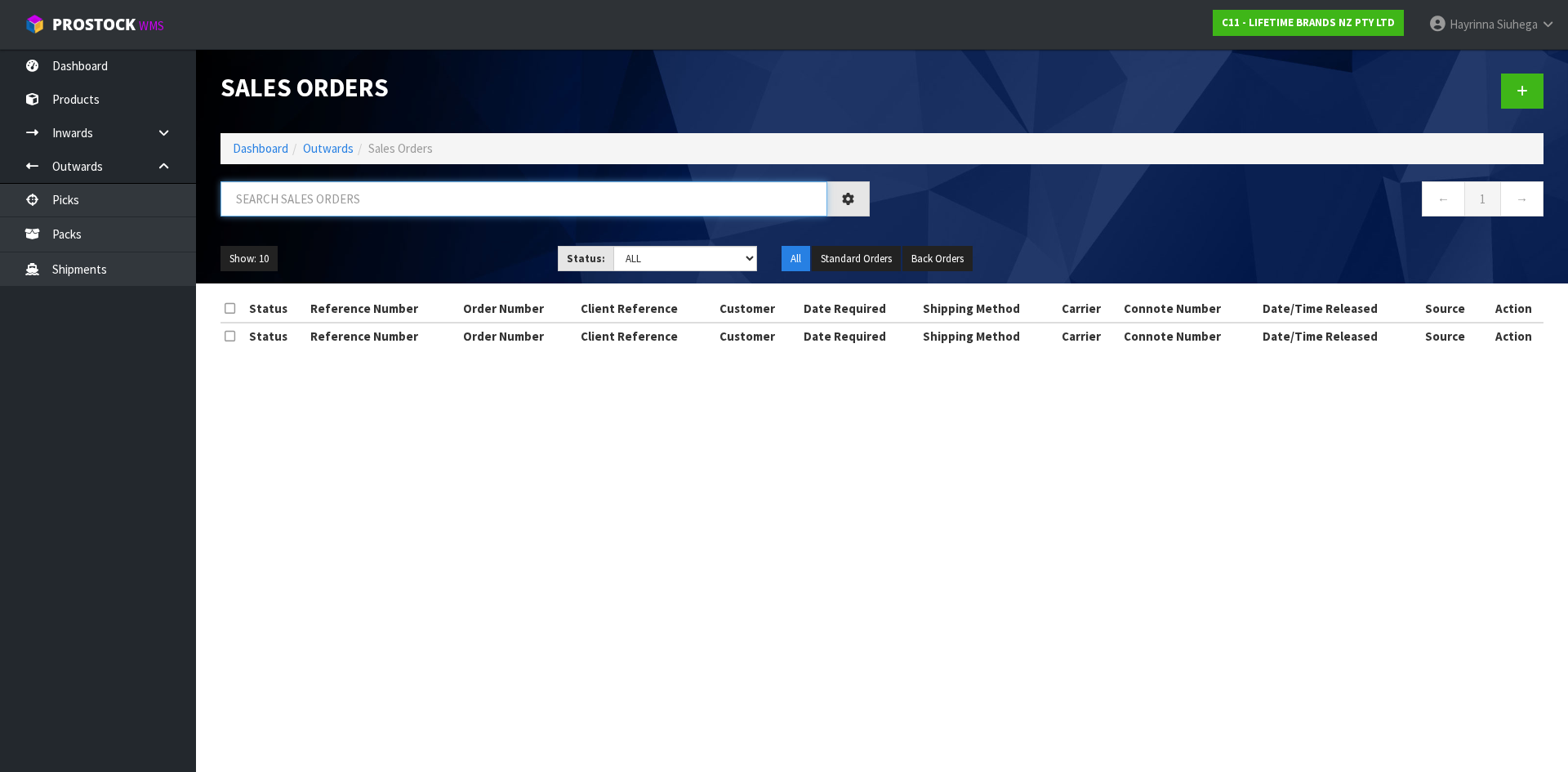
click at [347, 197] on input "text" at bounding box center [524, 199] width 607 height 35
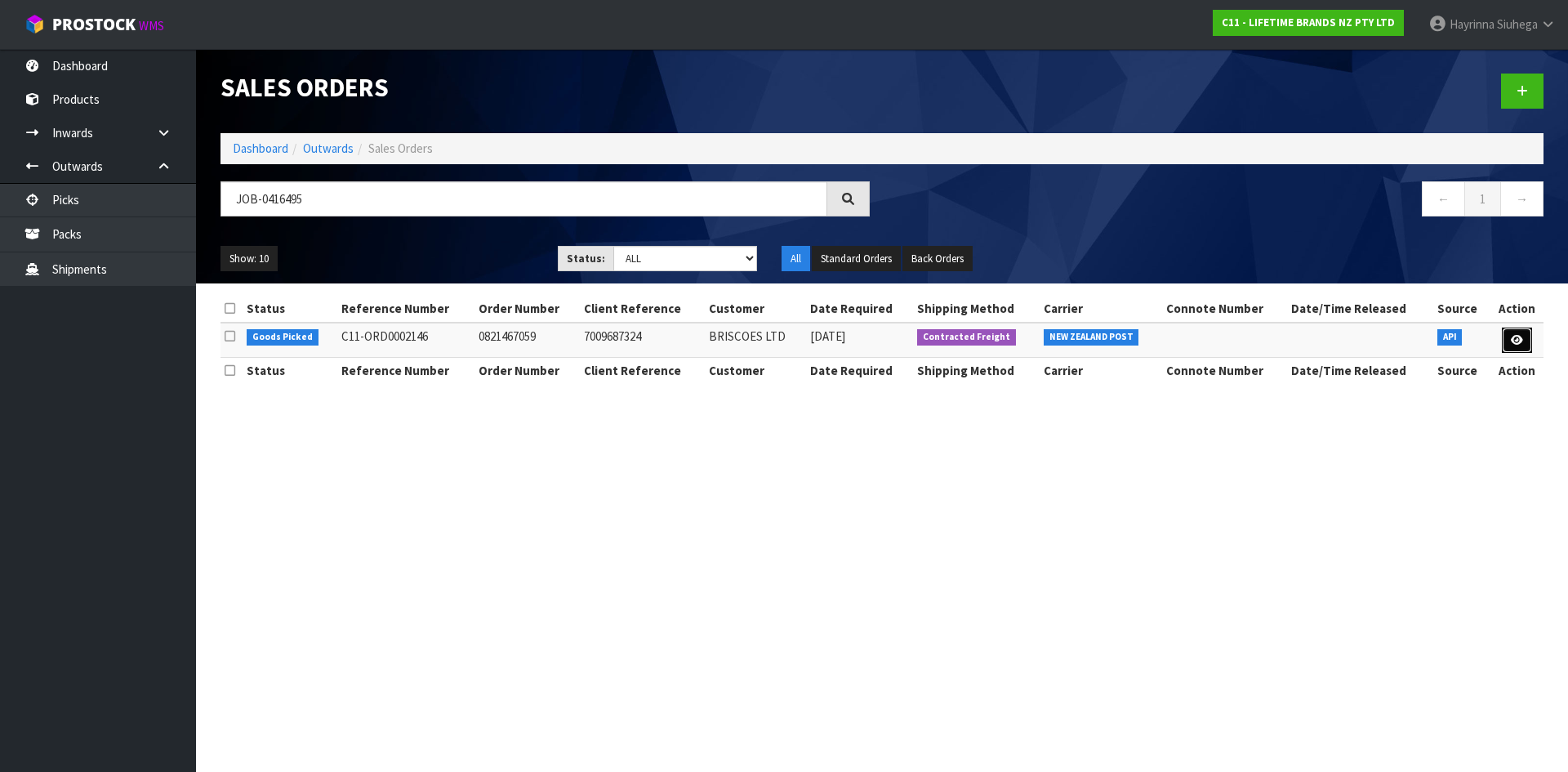
click at [1517, 341] on icon at bounding box center [1517, 340] width 13 height 11
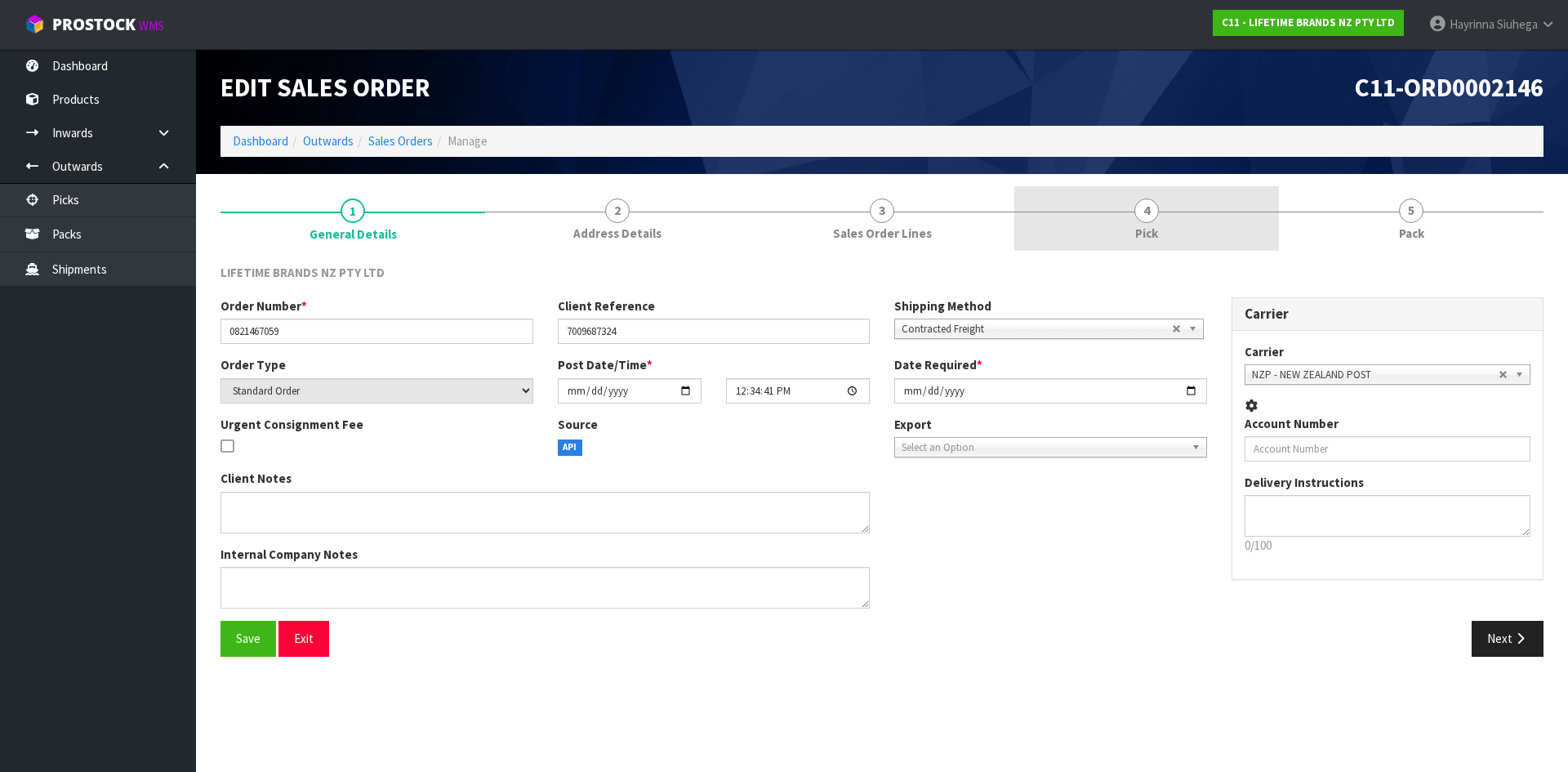
click at [1233, 226] on link "4 Pick" at bounding box center [1146, 218] width 264 height 65
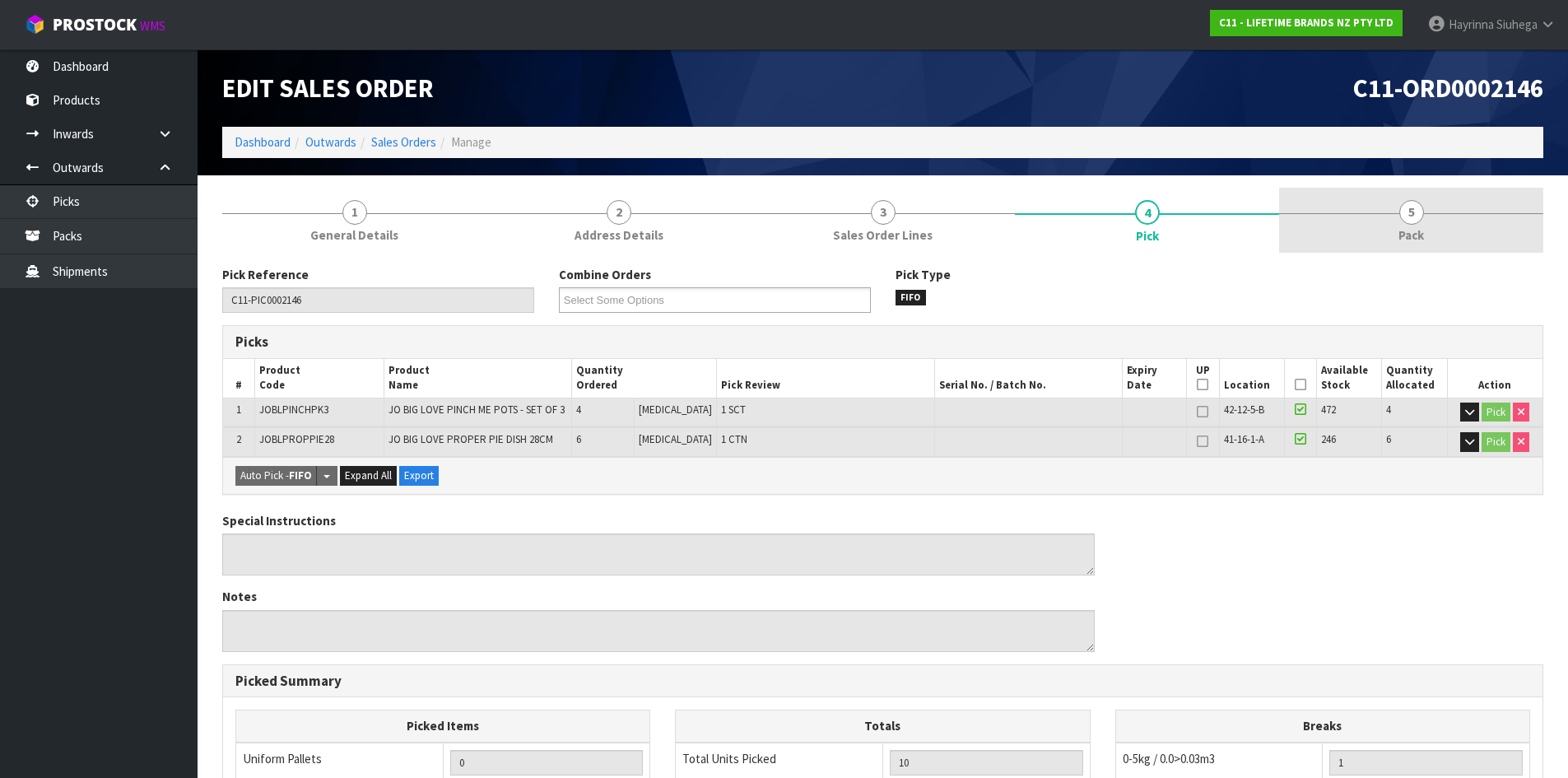
click at [1374, 220] on link "5 Pack" at bounding box center [1411, 220] width 264 height 65
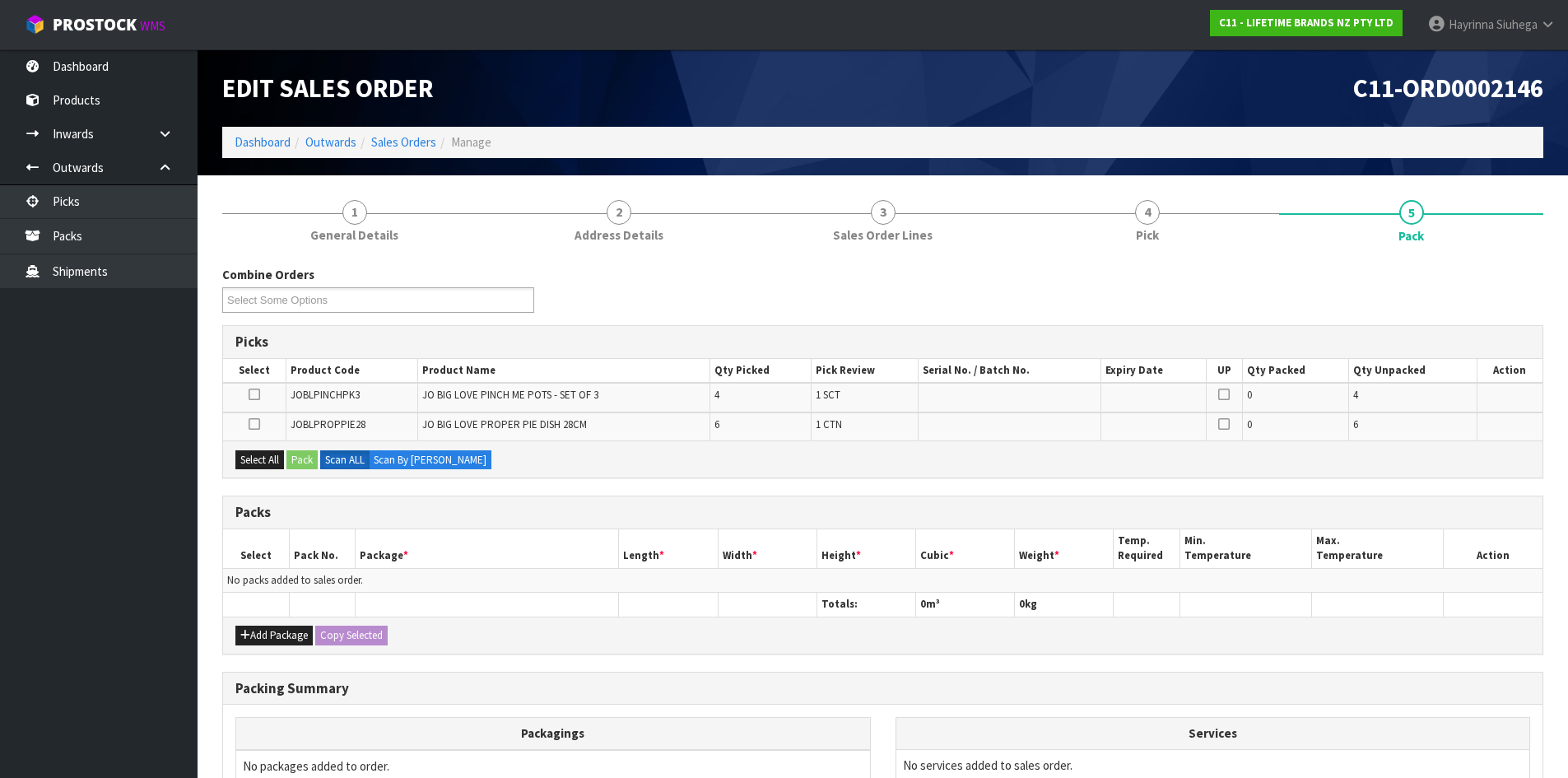
scroll to position [82, 0]
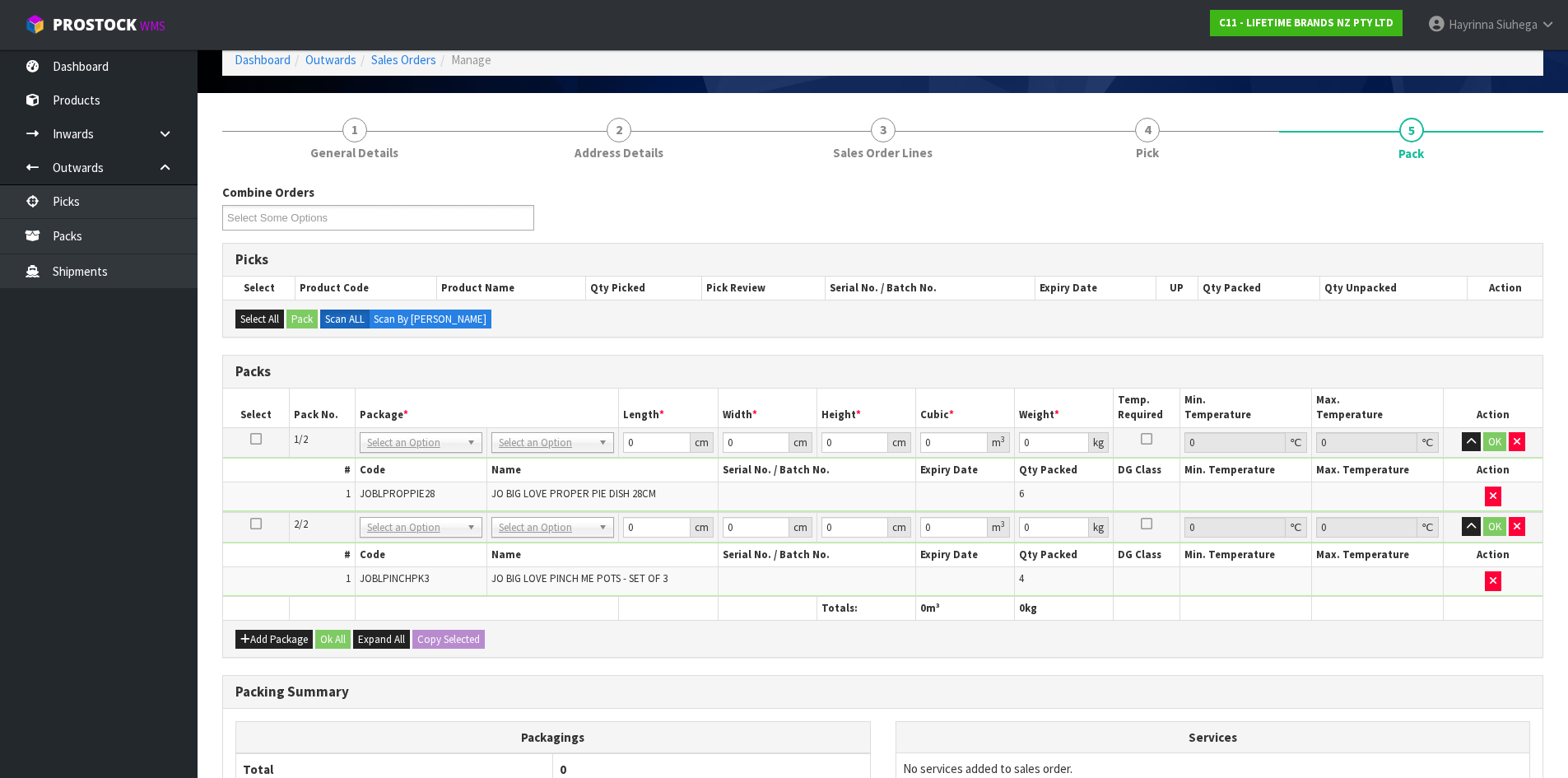
click at [577, 453] on td "No Packaging Cartons PLT GEN120 (1200 X 1000) PLT ONE WAY SKID CHEP HIRE PALLET…" at bounding box center [553, 442] width 132 height 30
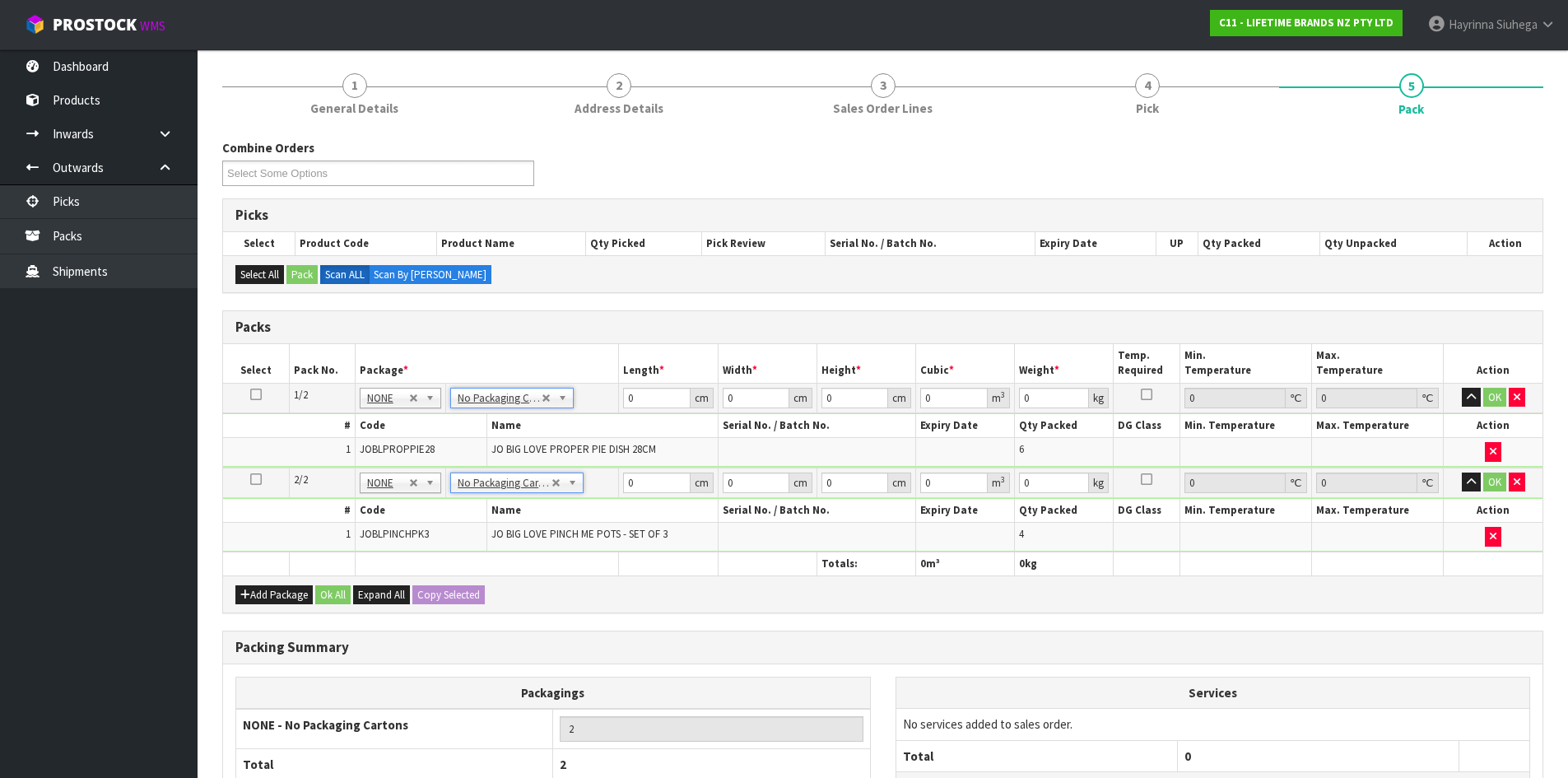
scroll to position [0, 0]
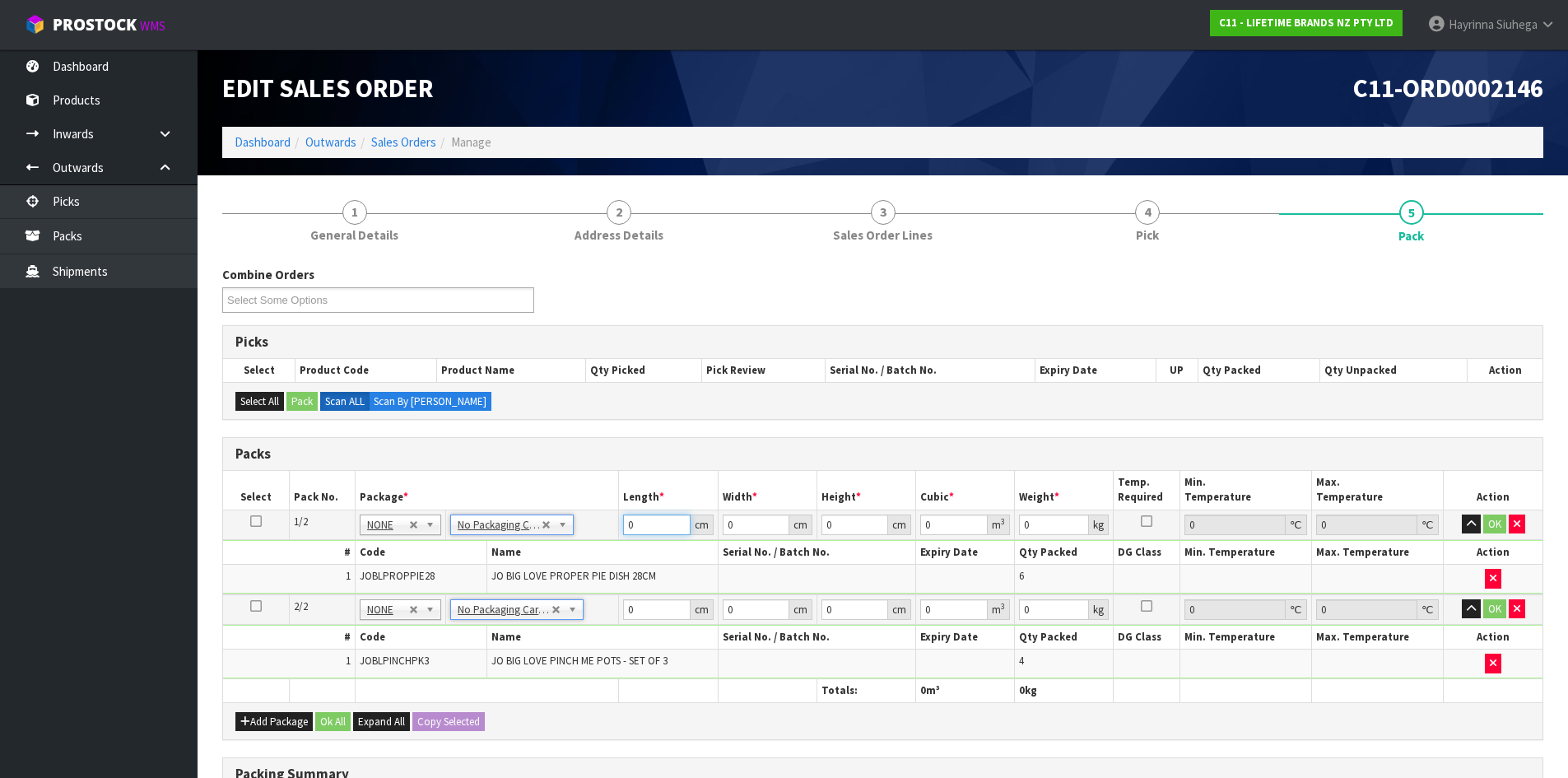
click at [628, 518] on input "0" at bounding box center [657, 524] width 67 height 21
drag, startPoint x: 628, startPoint y: 518, endPoint x: 1477, endPoint y: 525, distance: 849.0
click at [628, 519] on input "0" at bounding box center [657, 524] width 67 height 21
click button "OK" at bounding box center [1494, 524] width 23 height 20
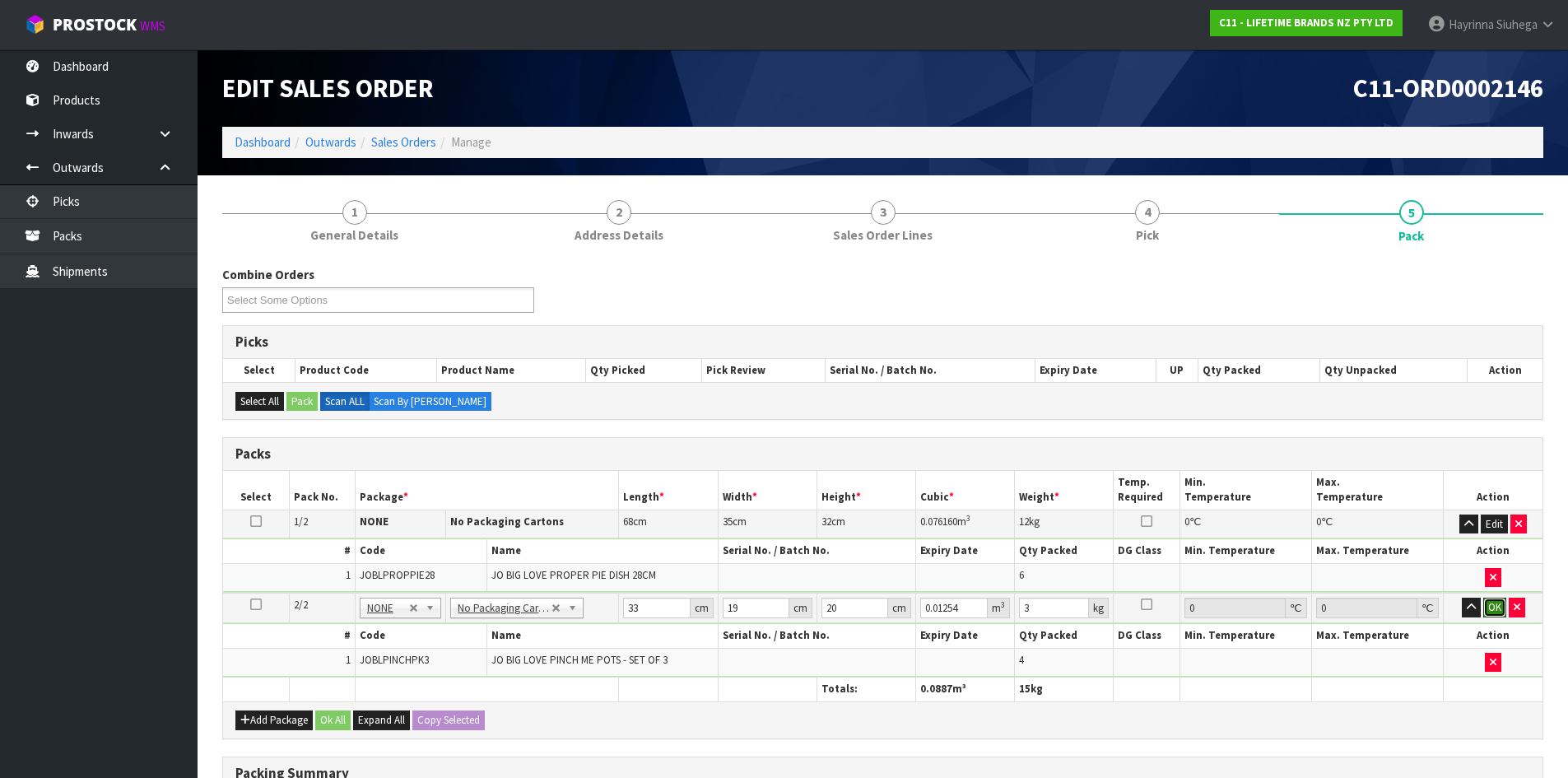
click button "OK" at bounding box center [1494, 607] width 23 height 20
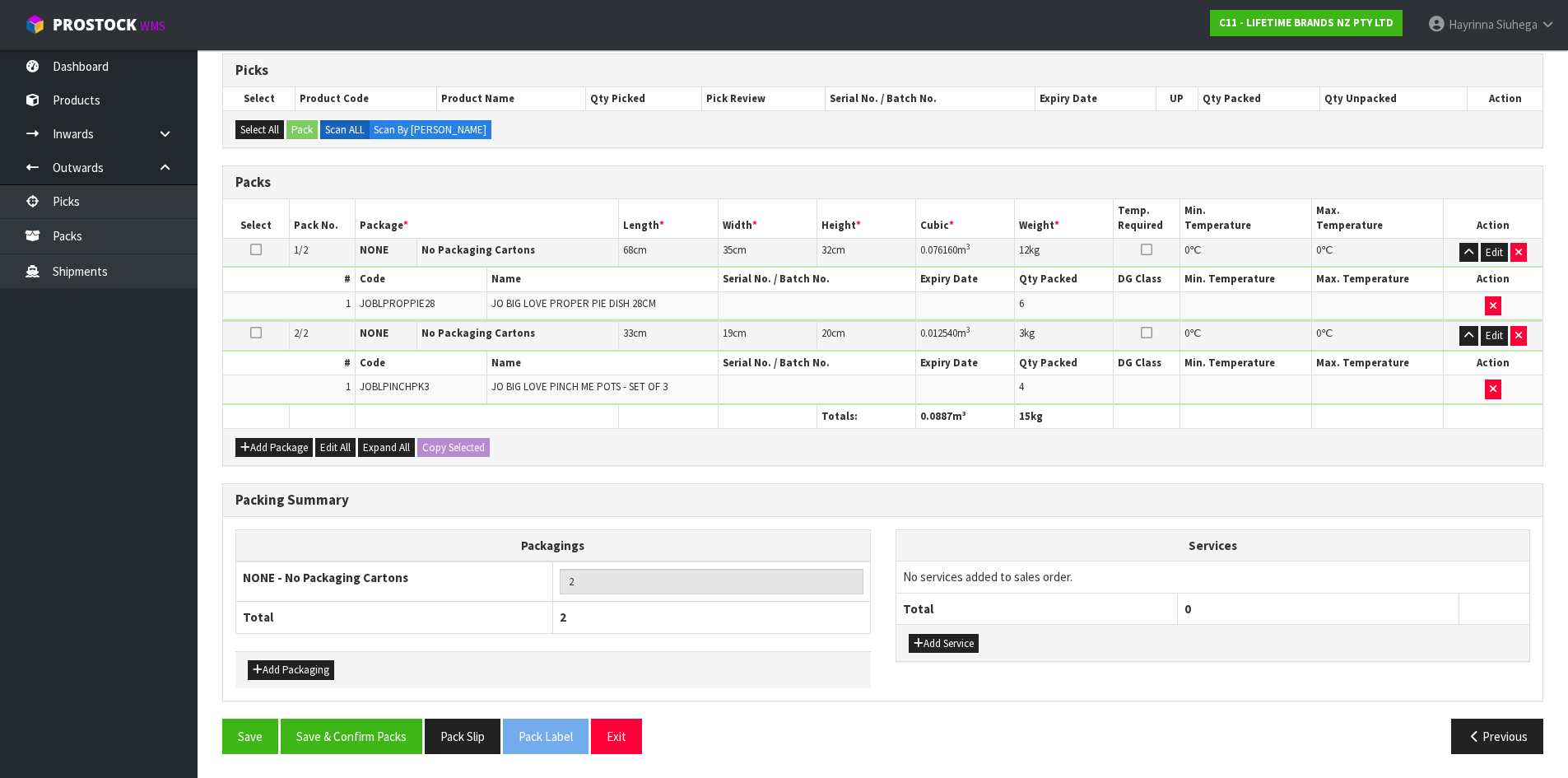
scroll to position [272, 0]
click at [966, 645] on button "Add Service" at bounding box center [943, 643] width 70 height 20
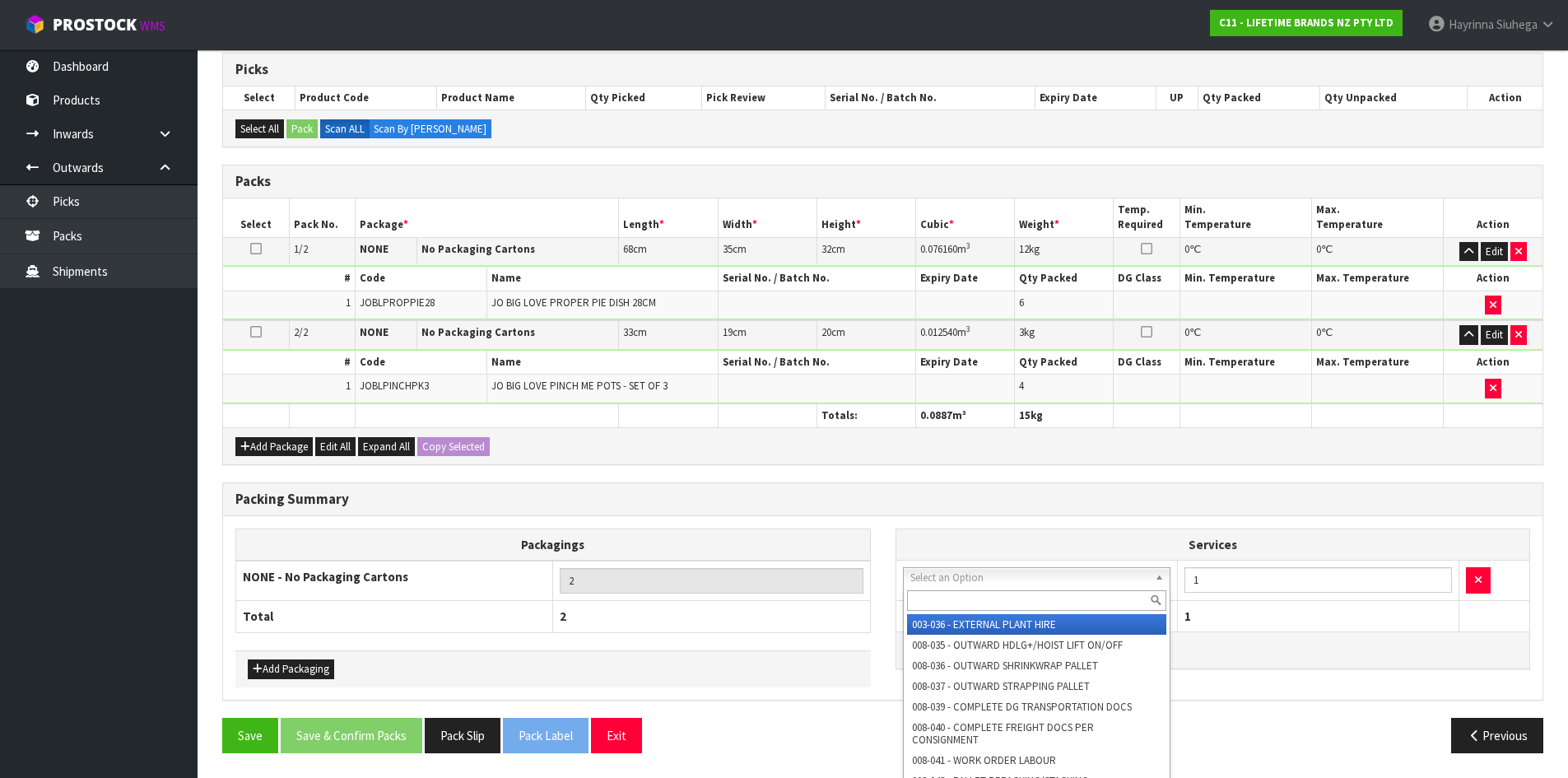
click at [985, 591] on input "text" at bounding box center [1037, 600] width 260 height 21
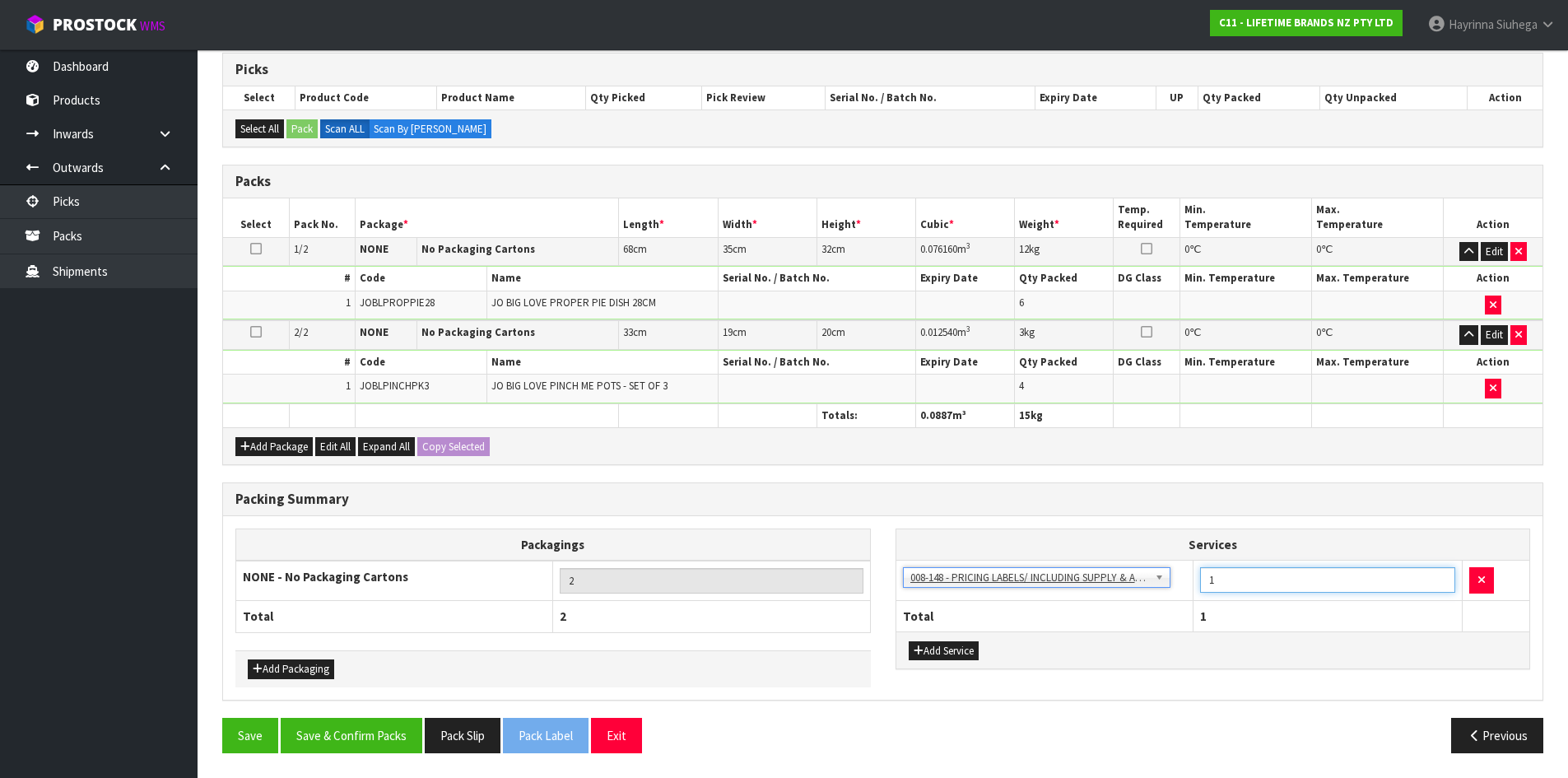
click at [1211, 583] on input "1" at bounding box center [1327, 580] width 255 height 26
click at [385, 731] on button "Save & Confirm Packs" at bounding box center [352, 736] width 142 height 35
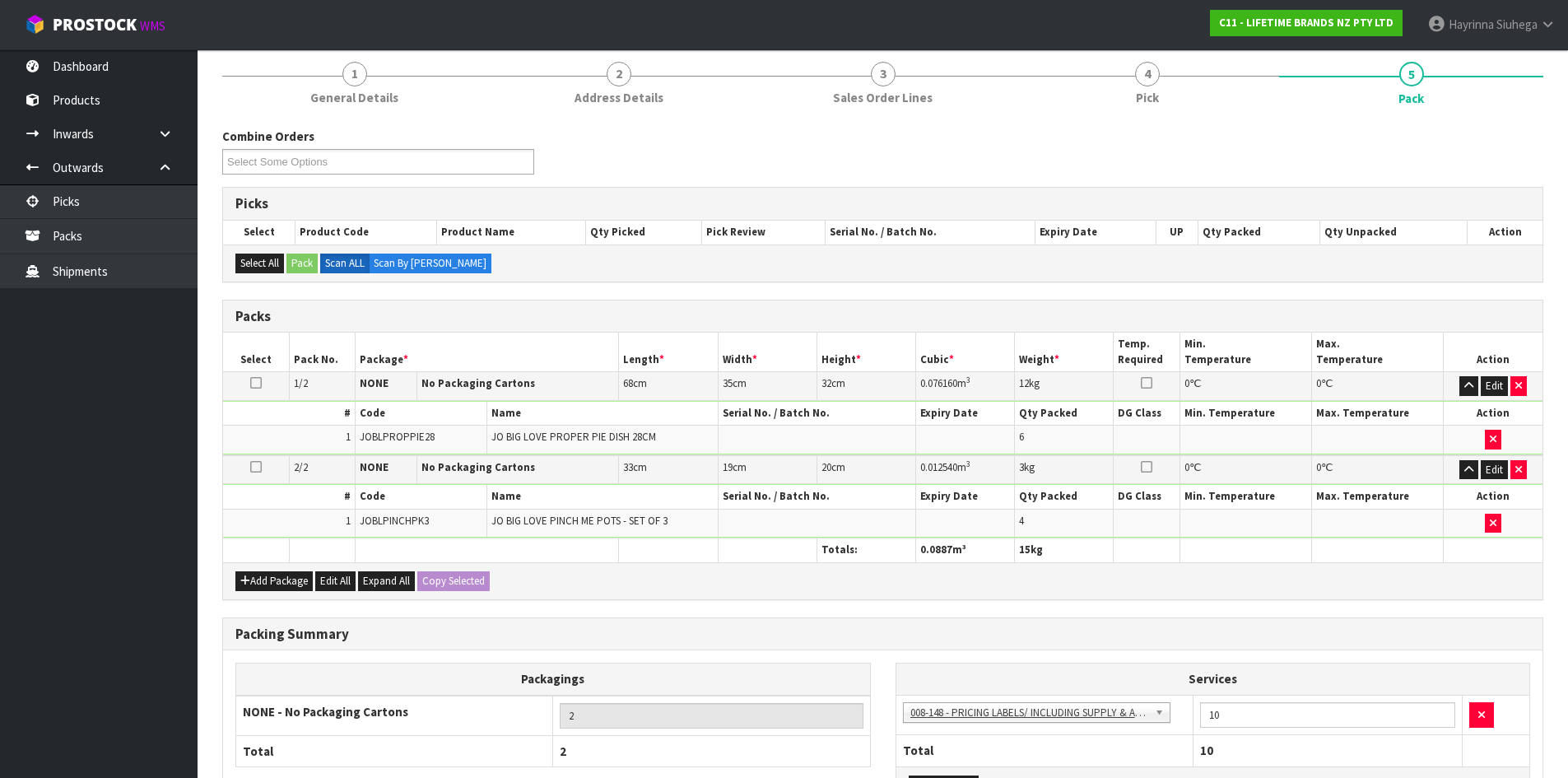
scroll to position [188, 0]
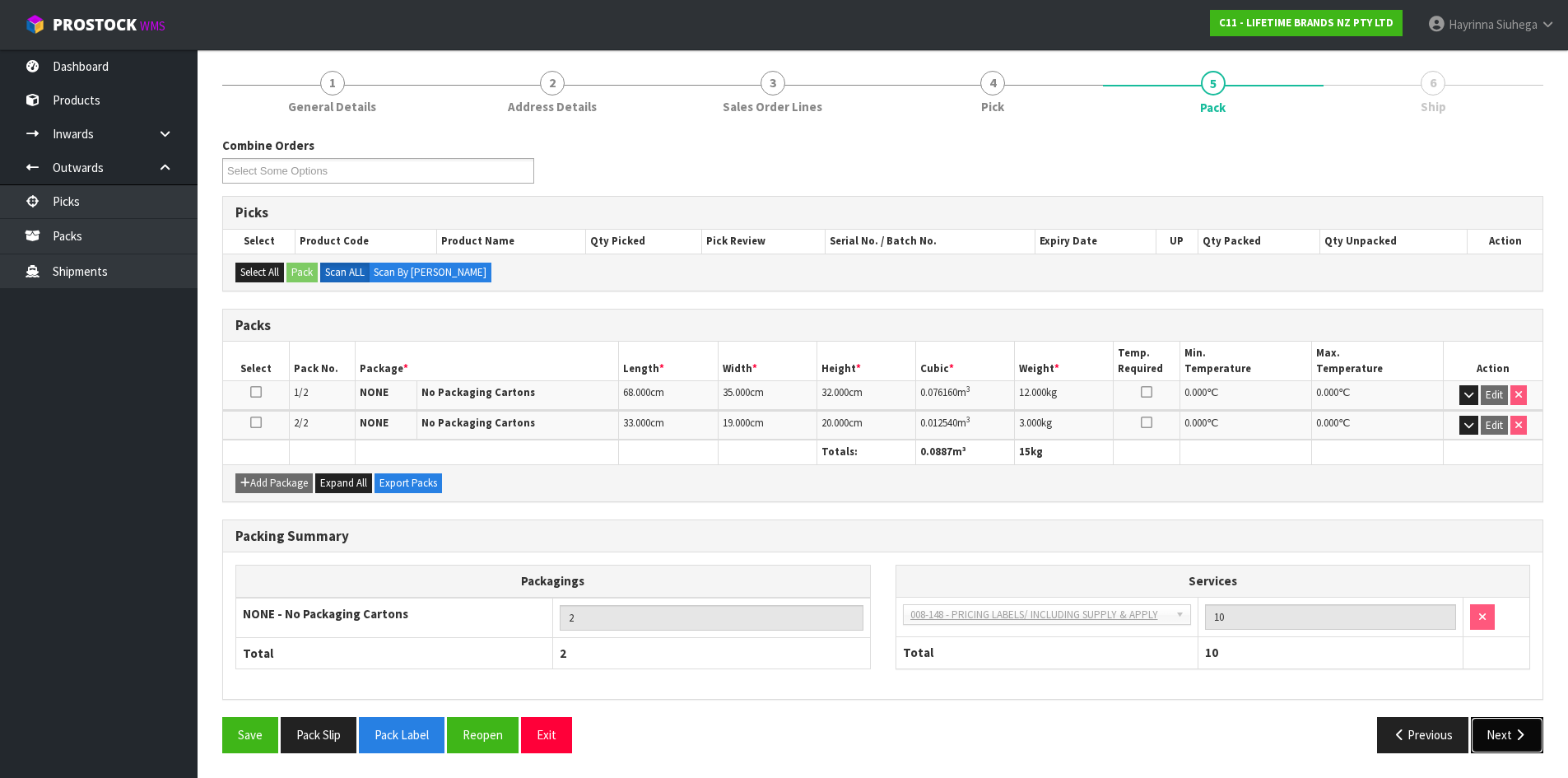
click at [1497, 736] on button "Next" at bounding box center [1506, 735] width 72 height 35
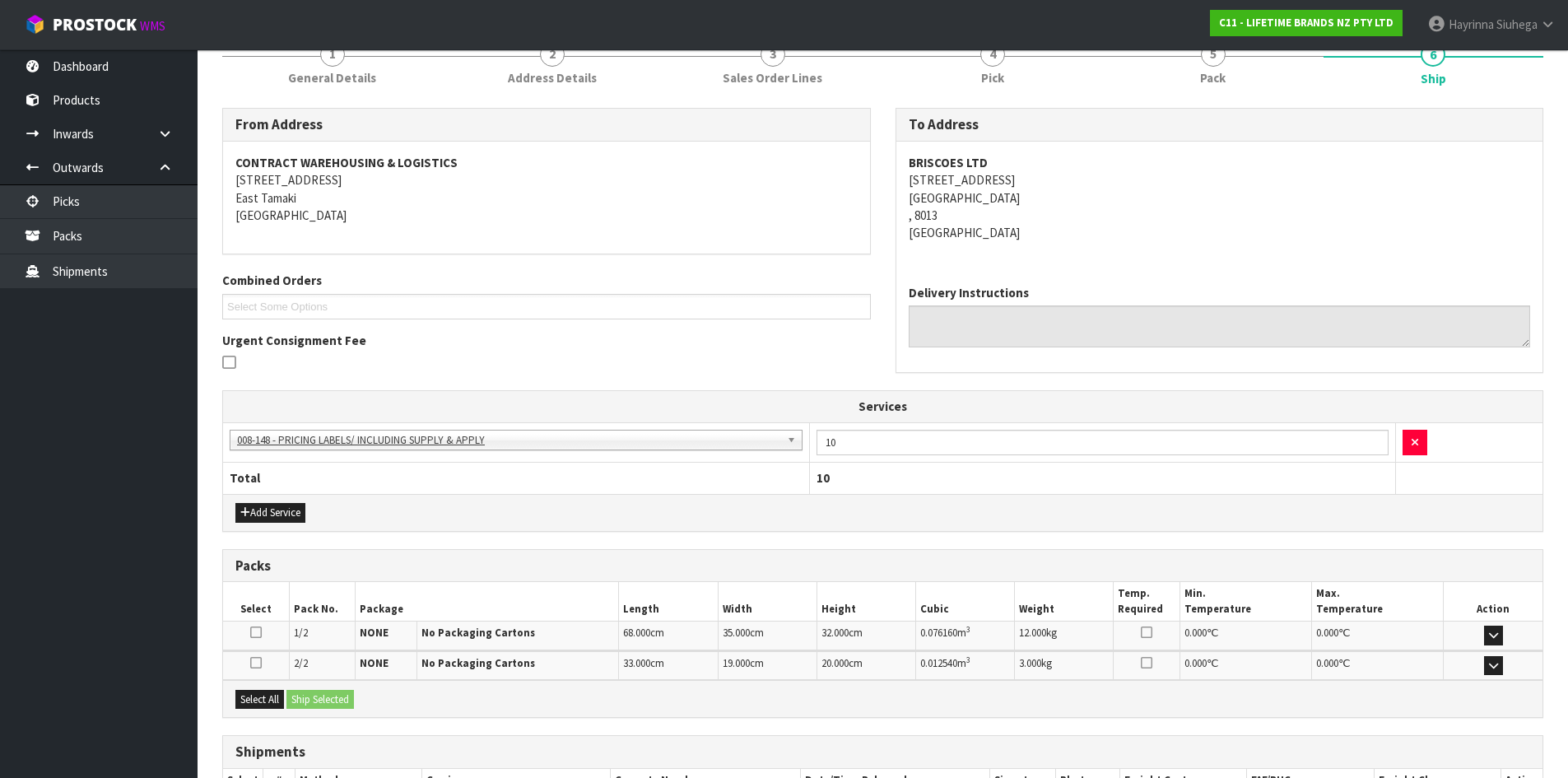
scroll to position [334, 0]
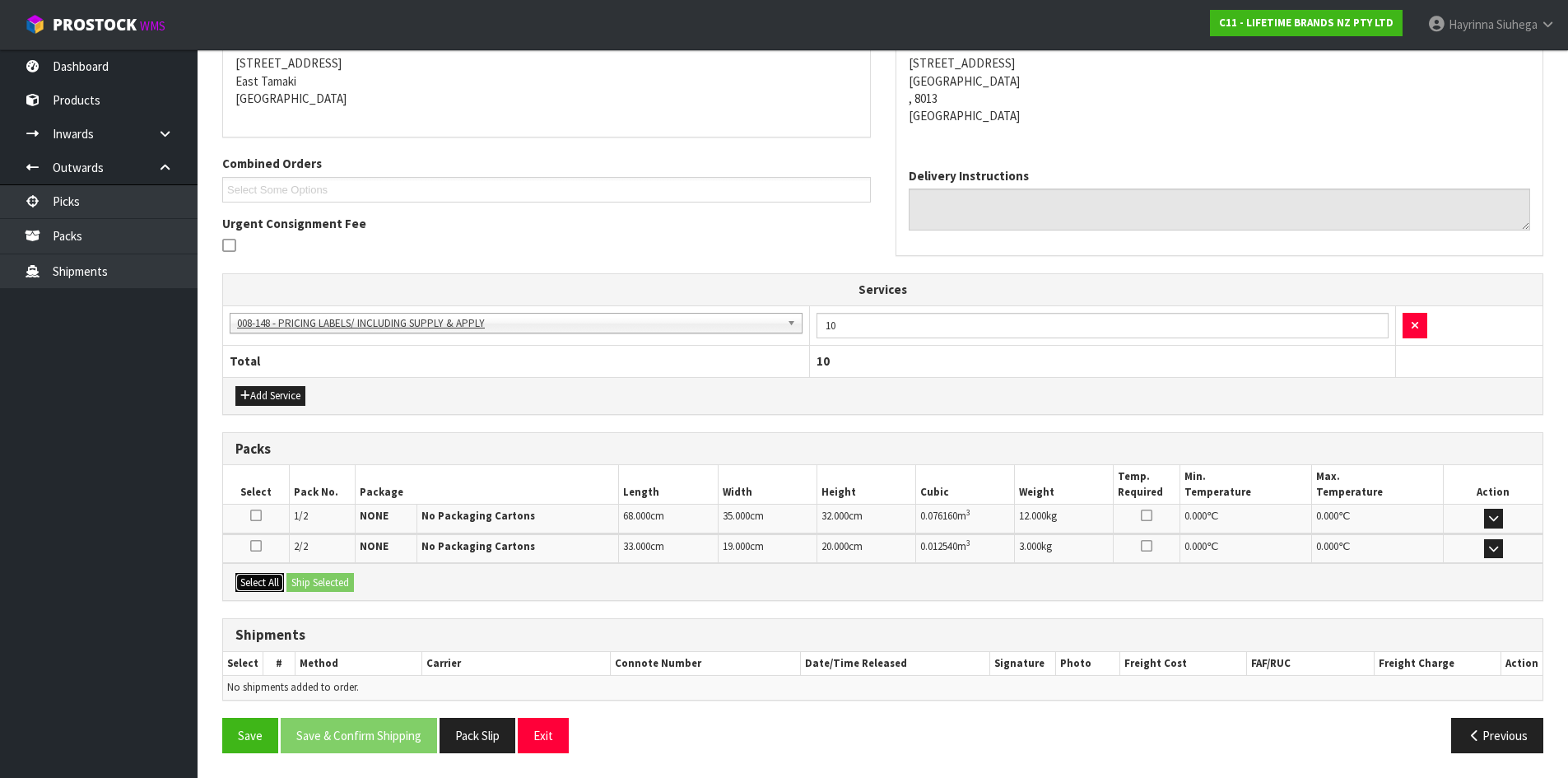
drag, startPoint x: 274, startPoint y: 584, endPoint x: 300, endPoint y: 583, distance: 26.0
click at [275, 583] on button "Select All" at bounding box center [259, 583] width 48 height 20
click at [308, 583] on button "Ship Selected" at bounding box center [320, 583] width 67 height 20
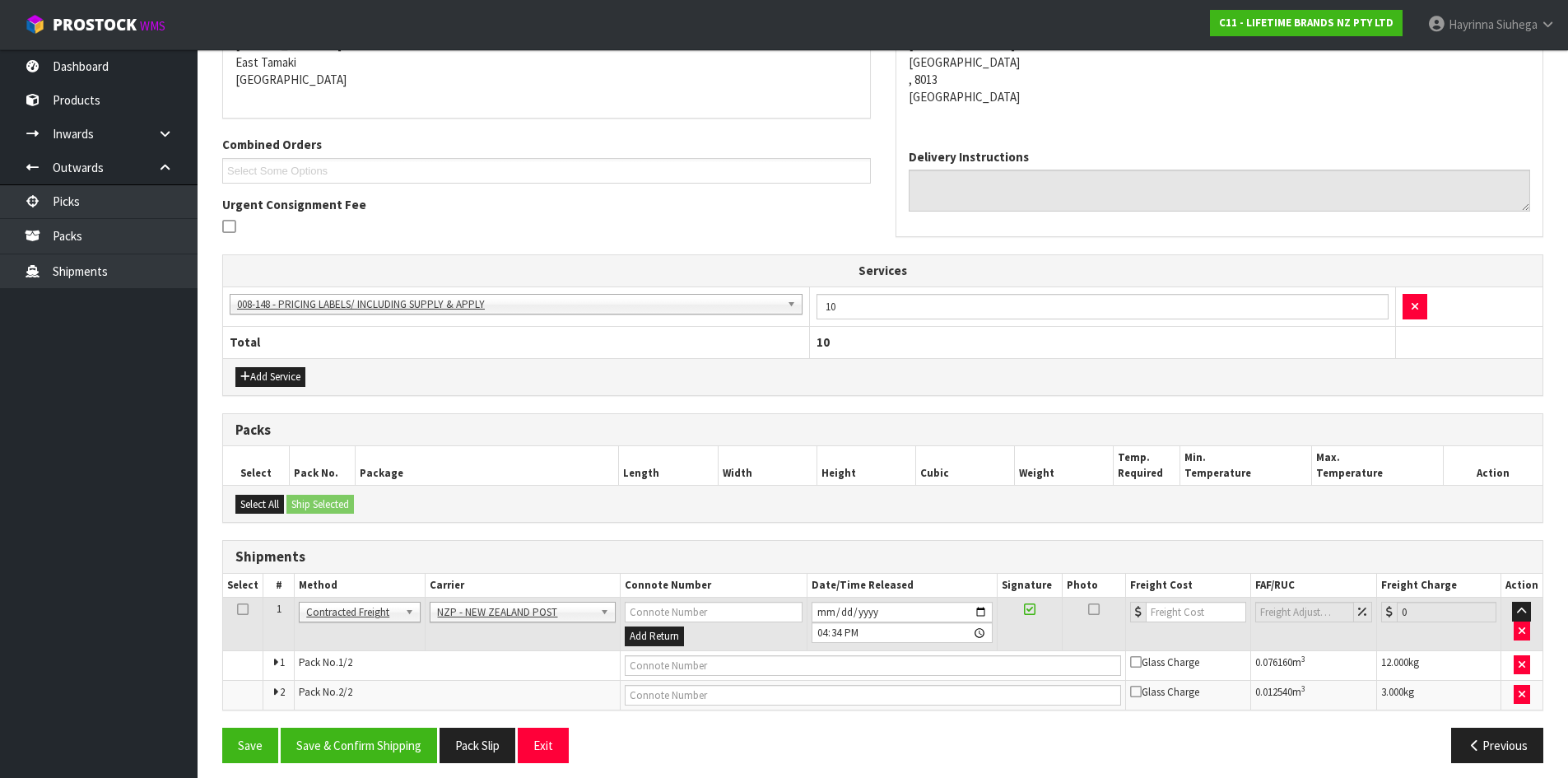
scroll to position [363, 0]
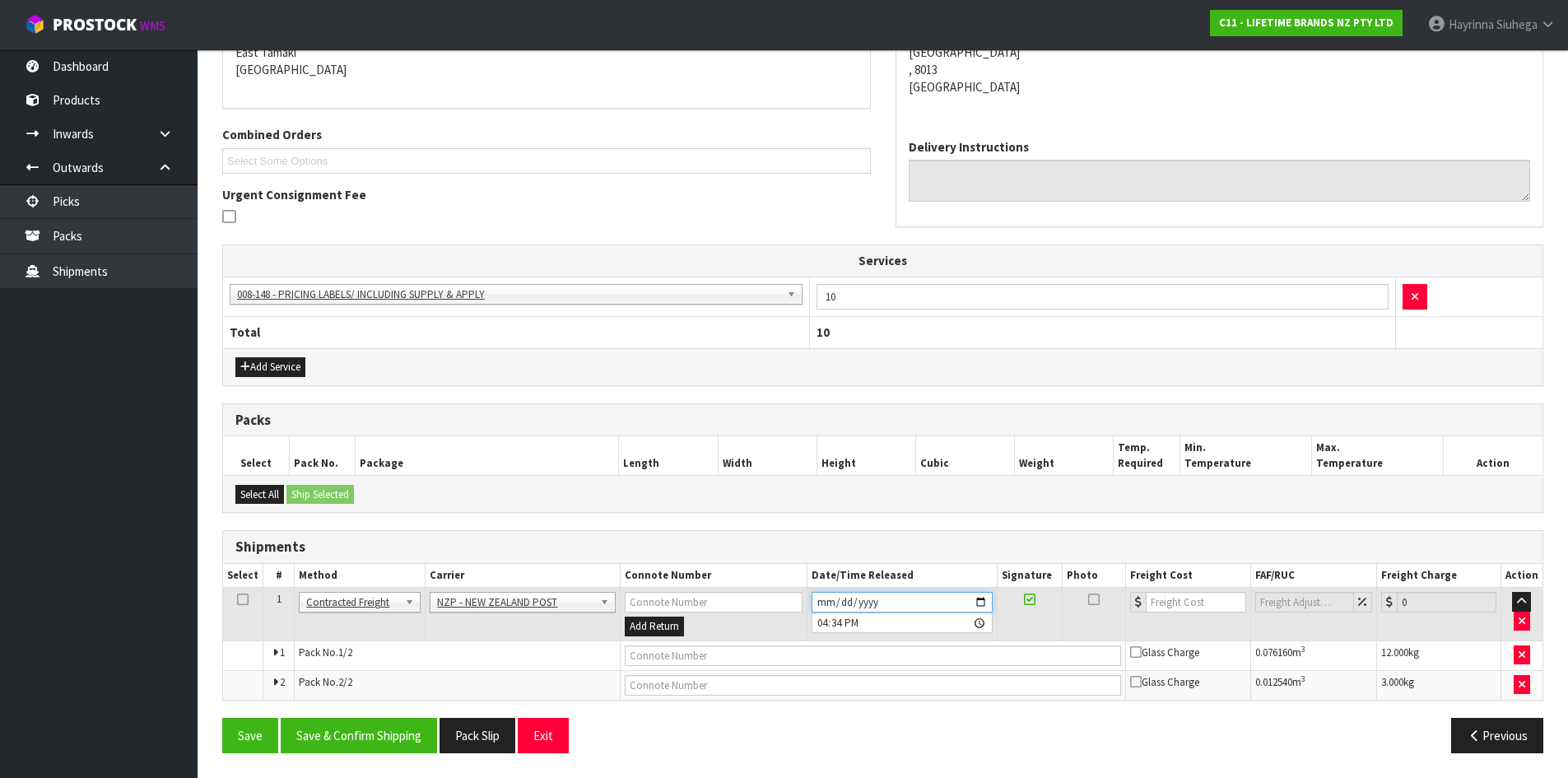
click at [818, 601] on input "[DATE]" at bounding box center [902, 601] width 181 height 21
click at [815, 601] on input "[DATE]" at bounding box center [902, 601] width 181 height 21
click at [395, 723] on button "Save & Confirm Shipping" at bounding box center [359, 736] width 157 height 35
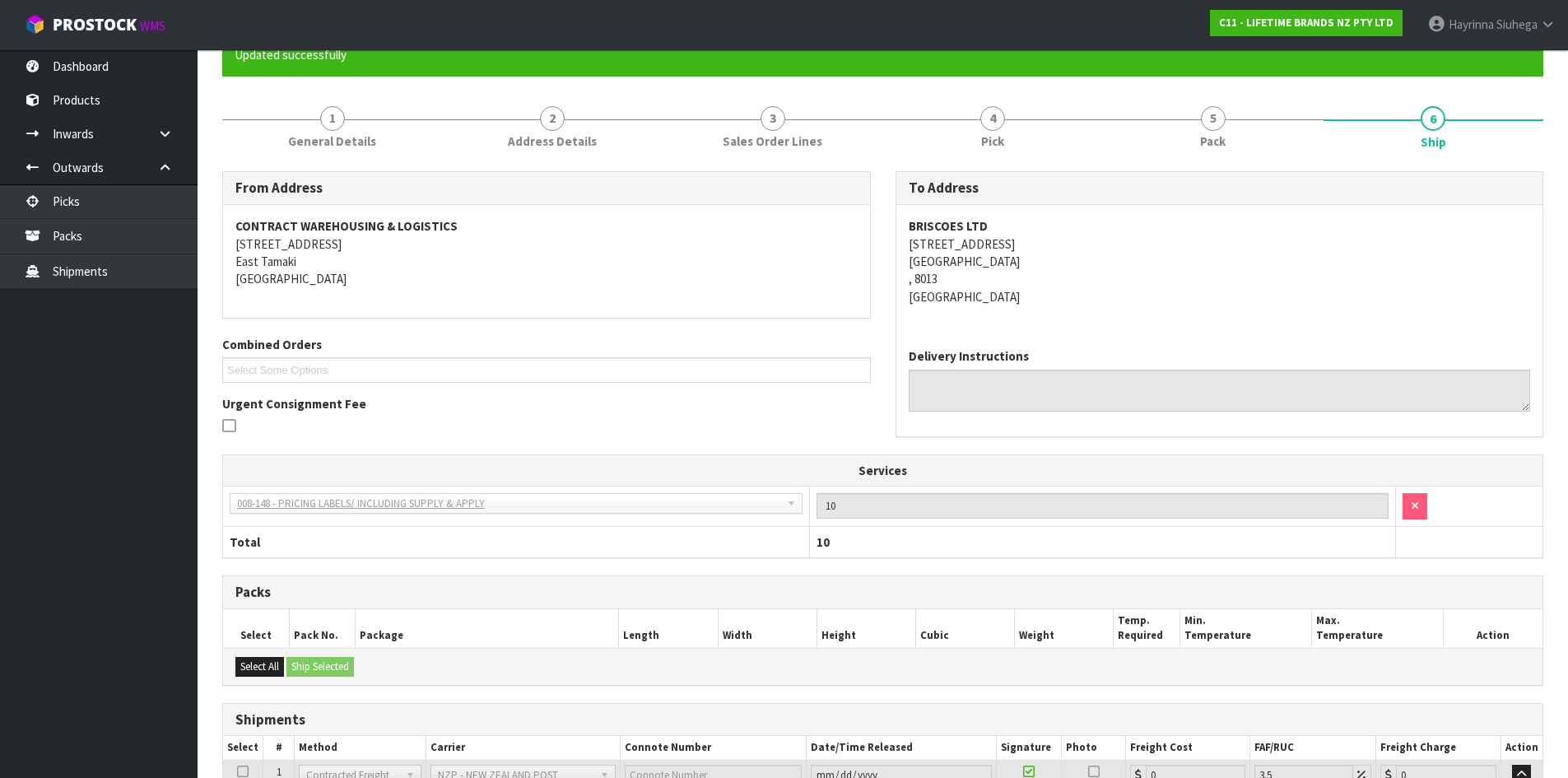
scroll to position [338, 0]
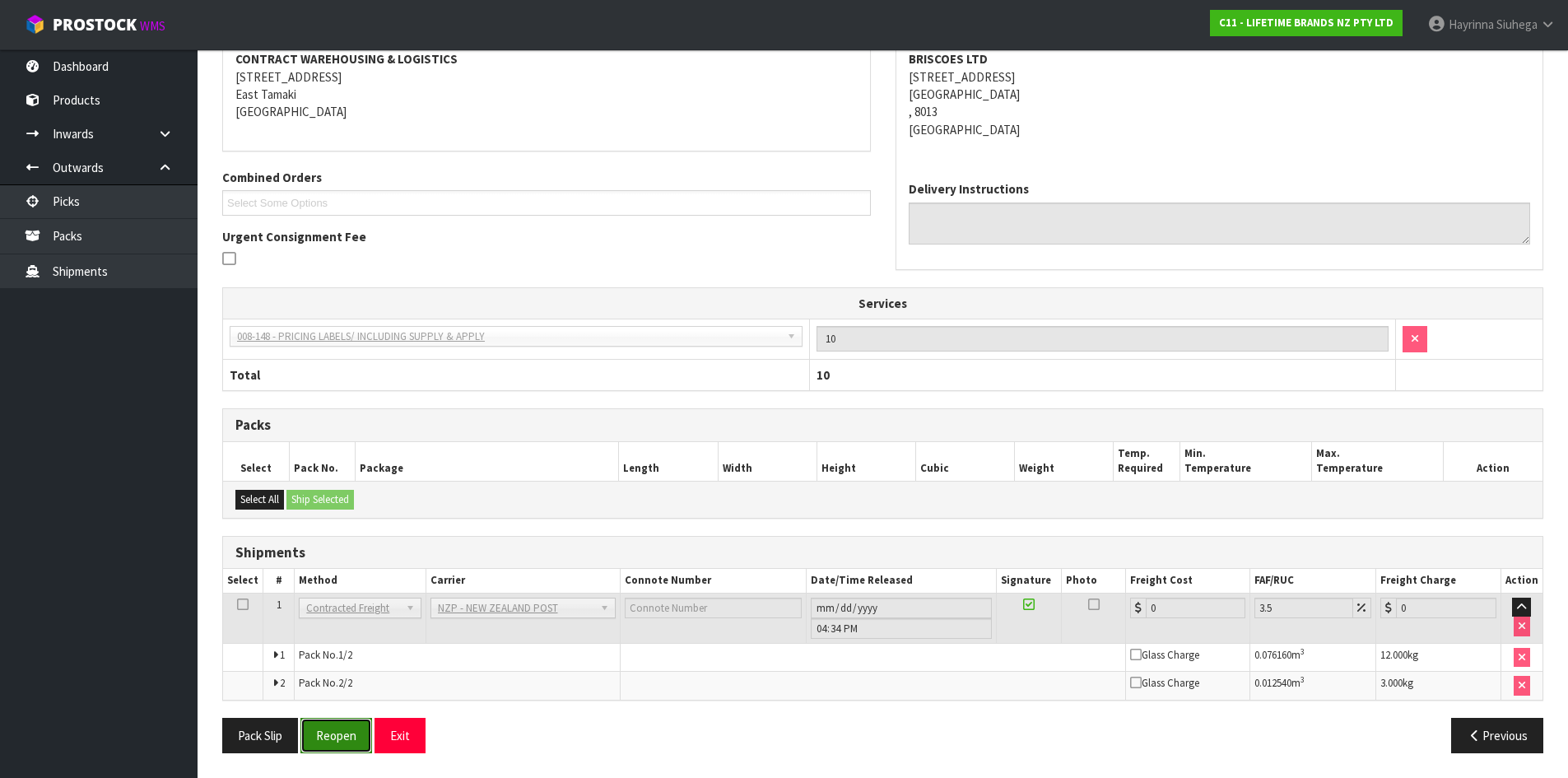
click at [330, 720] on button "Reopen" at bounding box center [336, 736] width 72 height 35
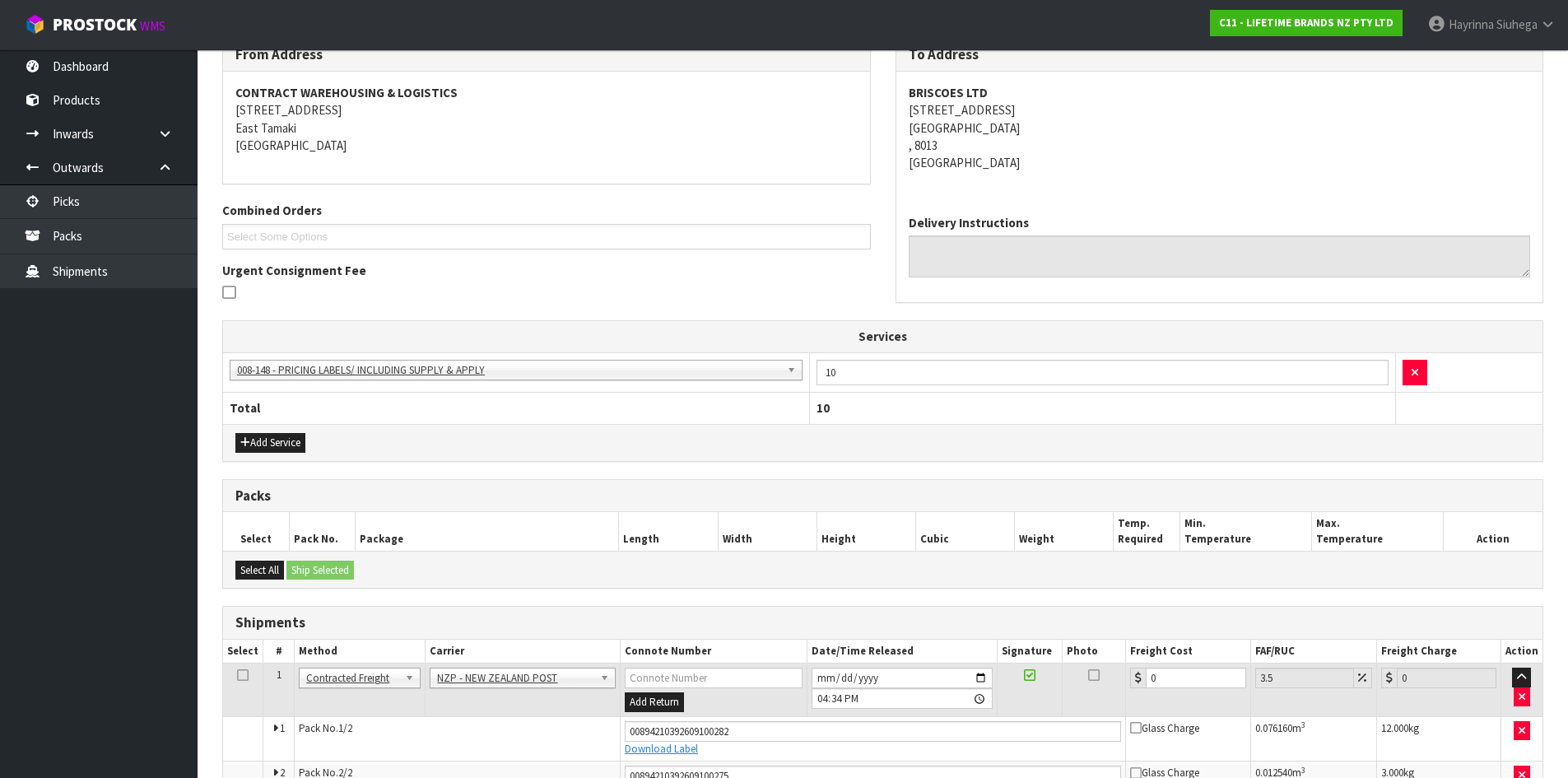
scroll to position [379, 0]
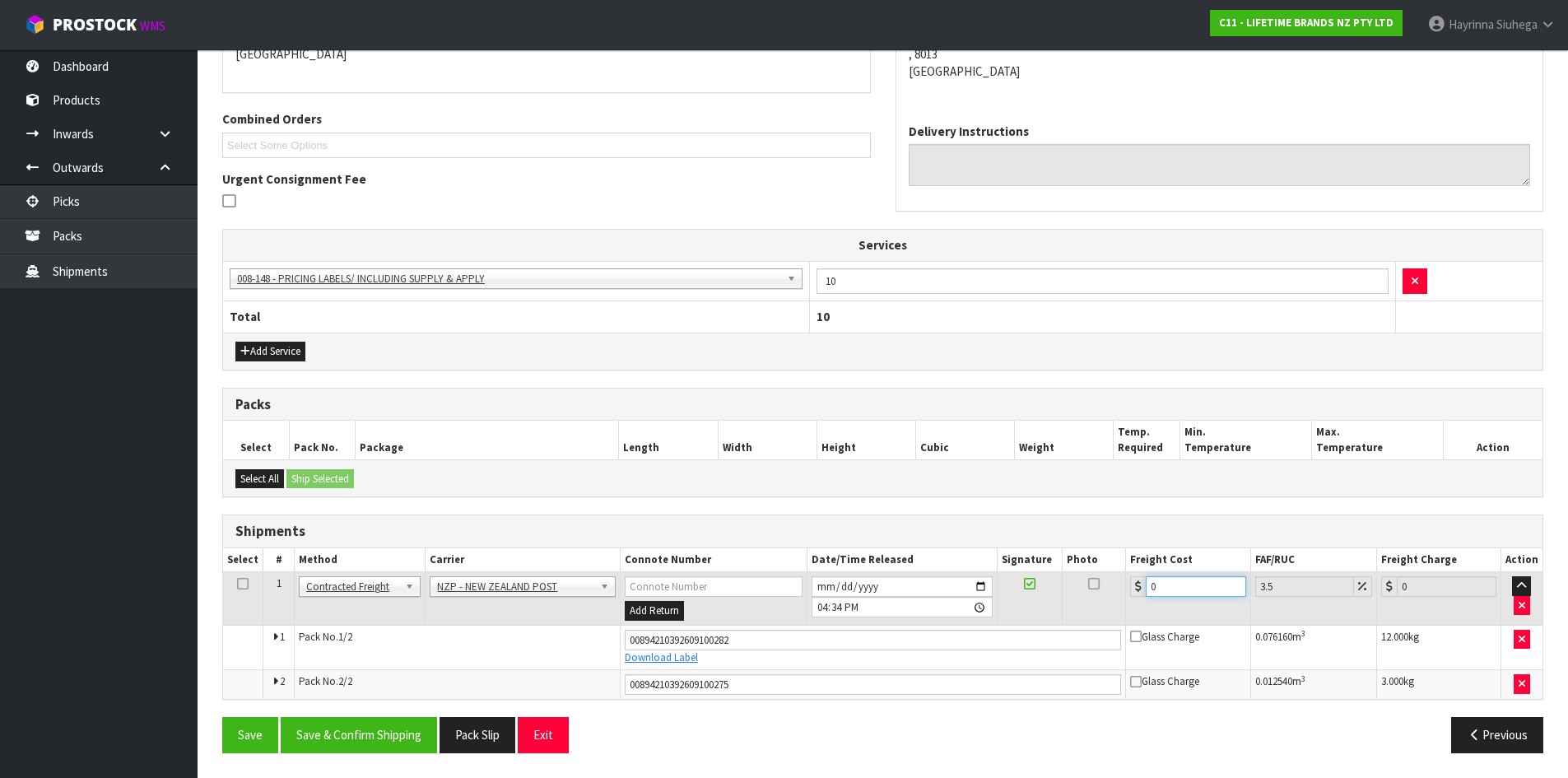
drag, startPoint x: 1195, startPoint y: 594, endPoint x: 1031, endPoint y: 594, distance: 164.0
click at [1039, 593] on tr "1 Client Local Pickup Customer Local Pickup Company Freight Contracted Freight …" at bounding box center [883, 599] width 1319 height 53
click at [222, 717] on button "Save" at bounding box center [249, 735] width 56 height 35
click at [390, 739] on button "Save & Confirm Shipping" at bounding box center [359, 735] width 157 height 35
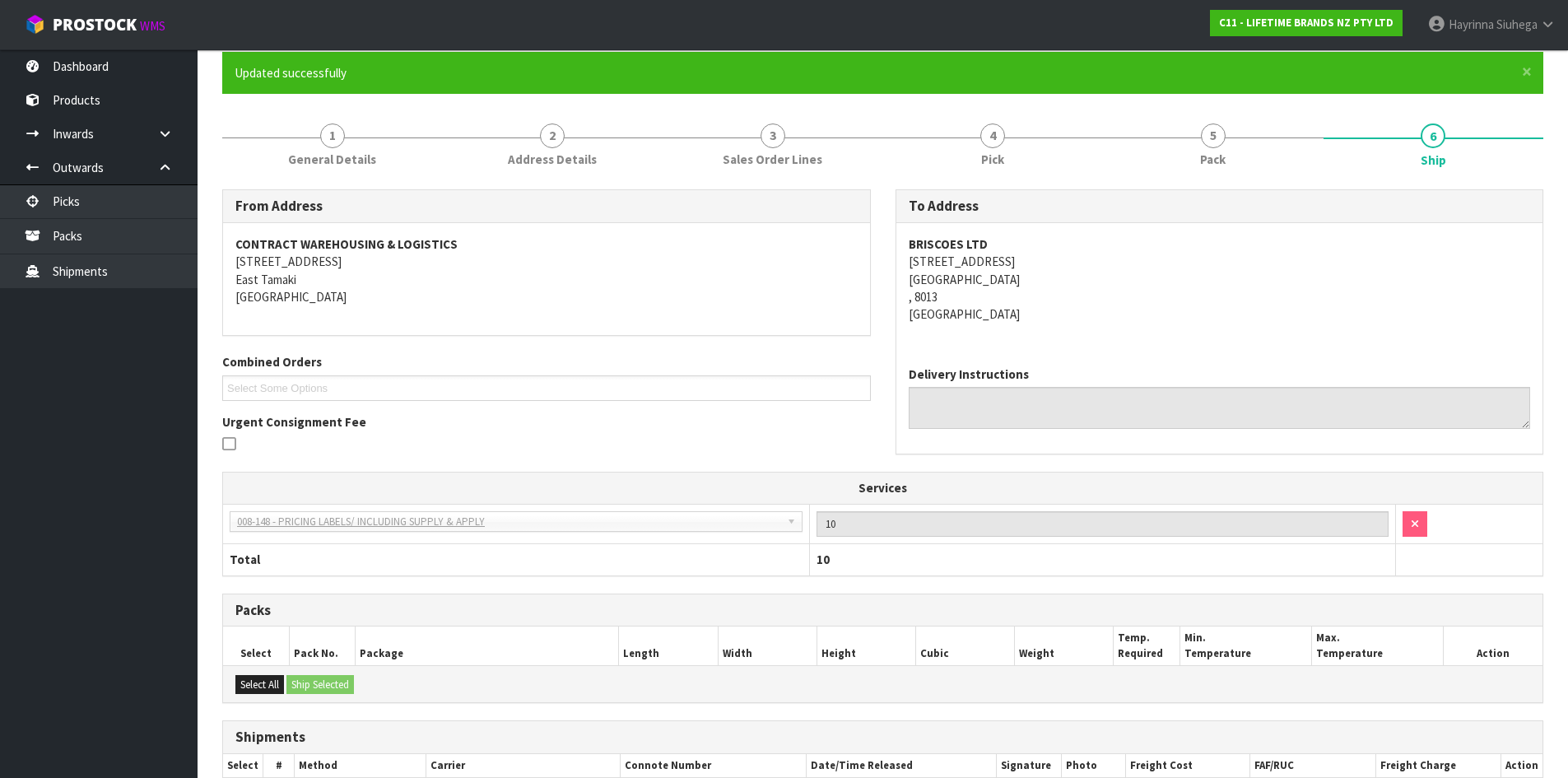
scroll to position [0, 0]
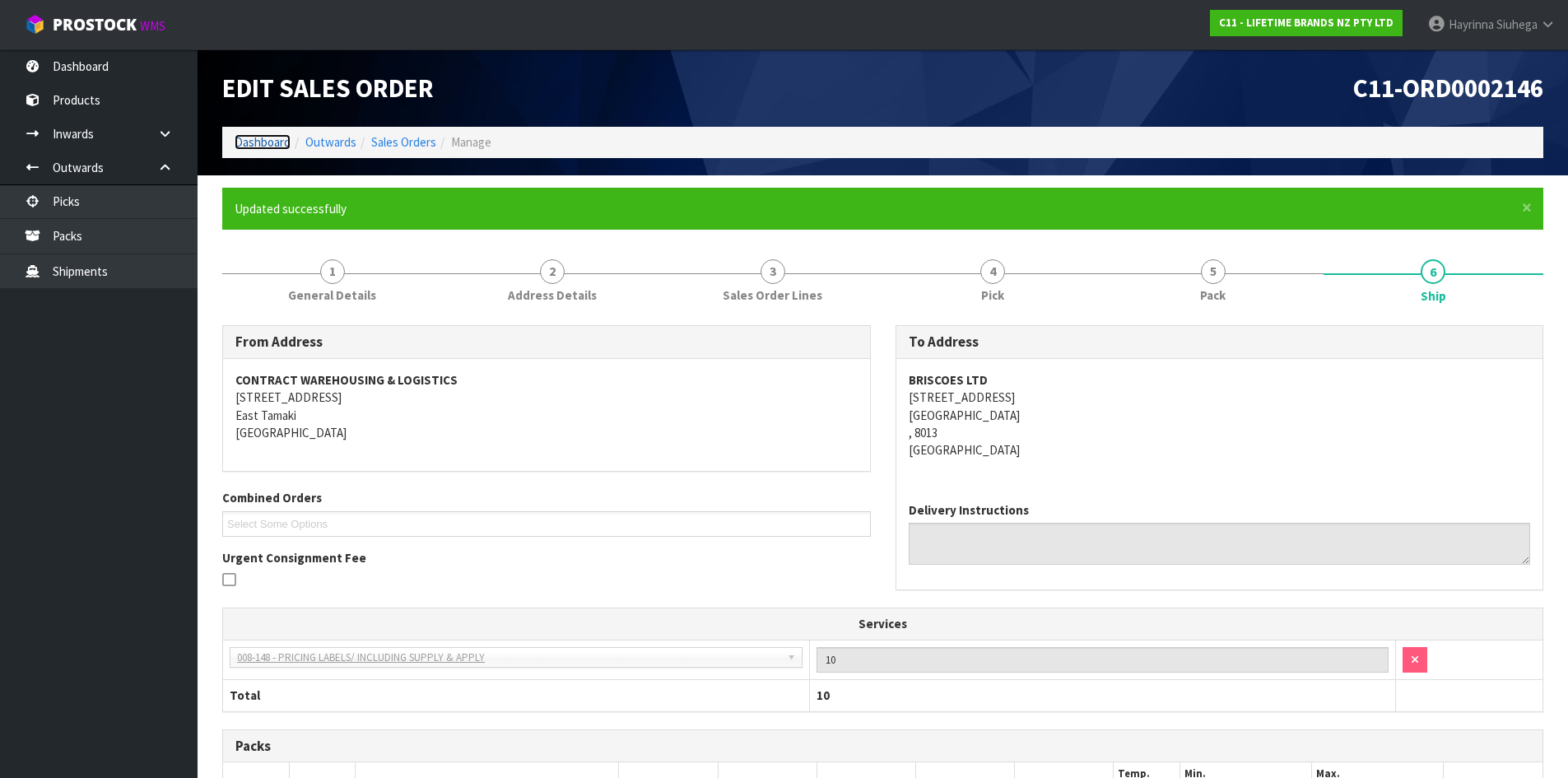
click at [272, 139] on link "Dashboard" at bounding box center [262, 142] width 56 height 16
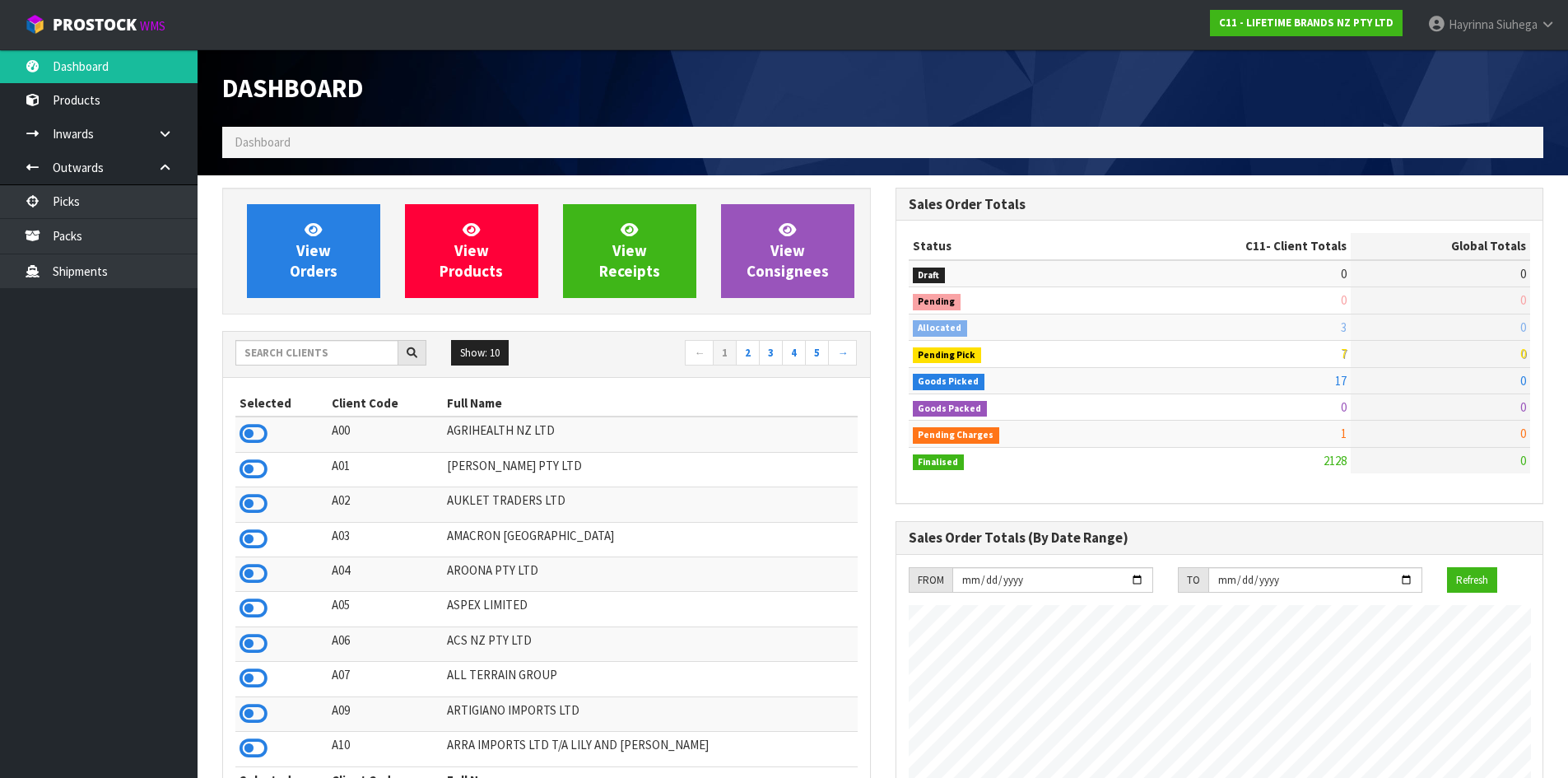
scroll to position [1246, 673]
click at [323, 232] on link "View Orders" at bounding box center [313, 250] width 133 height 94
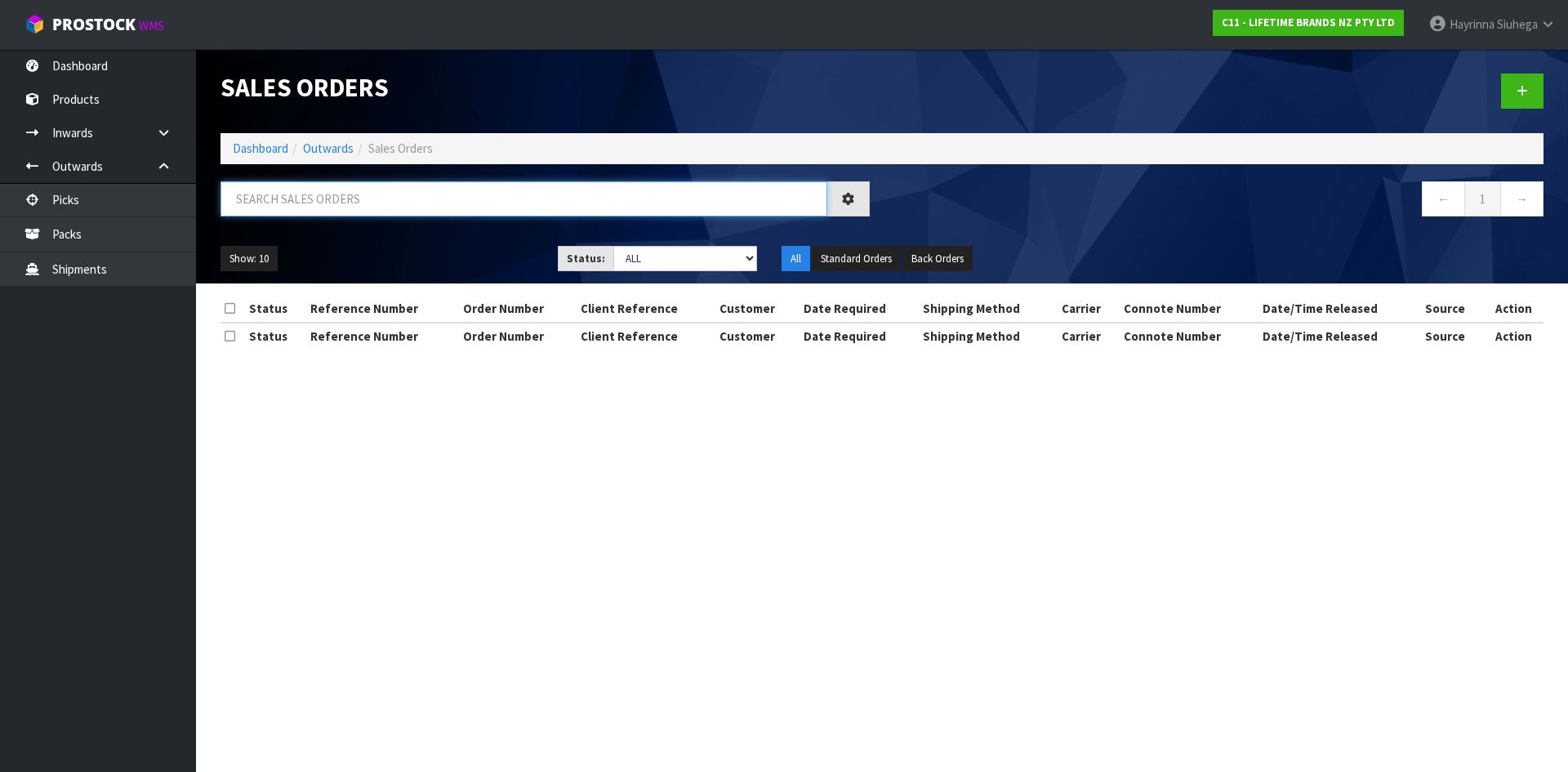
click at [360, 201] on input "text" at bounding box center [524, 199] width 607 height 35
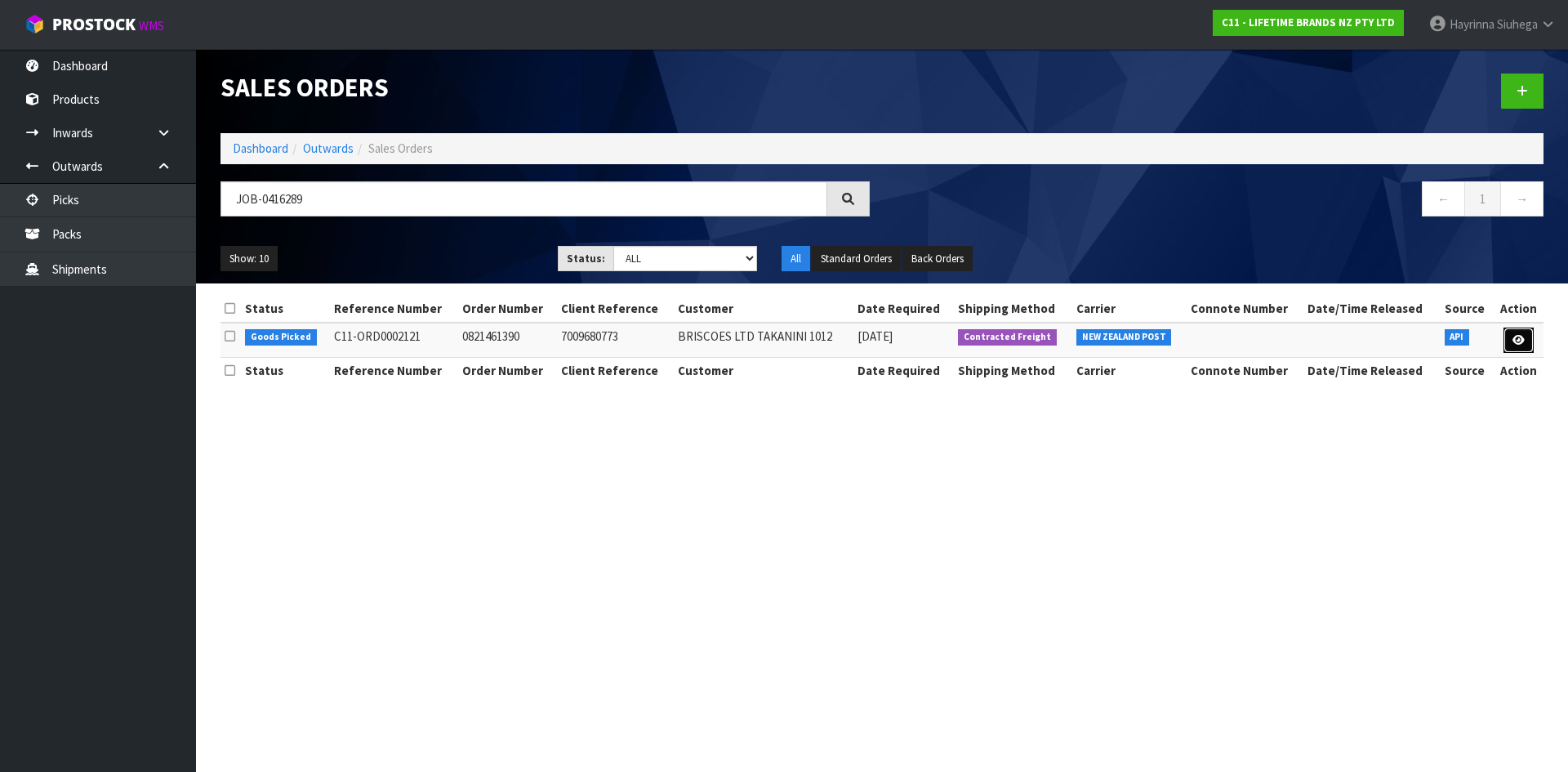
click at [1517, 339] on icon at bounding box center [1518, 340] width 13 height 11
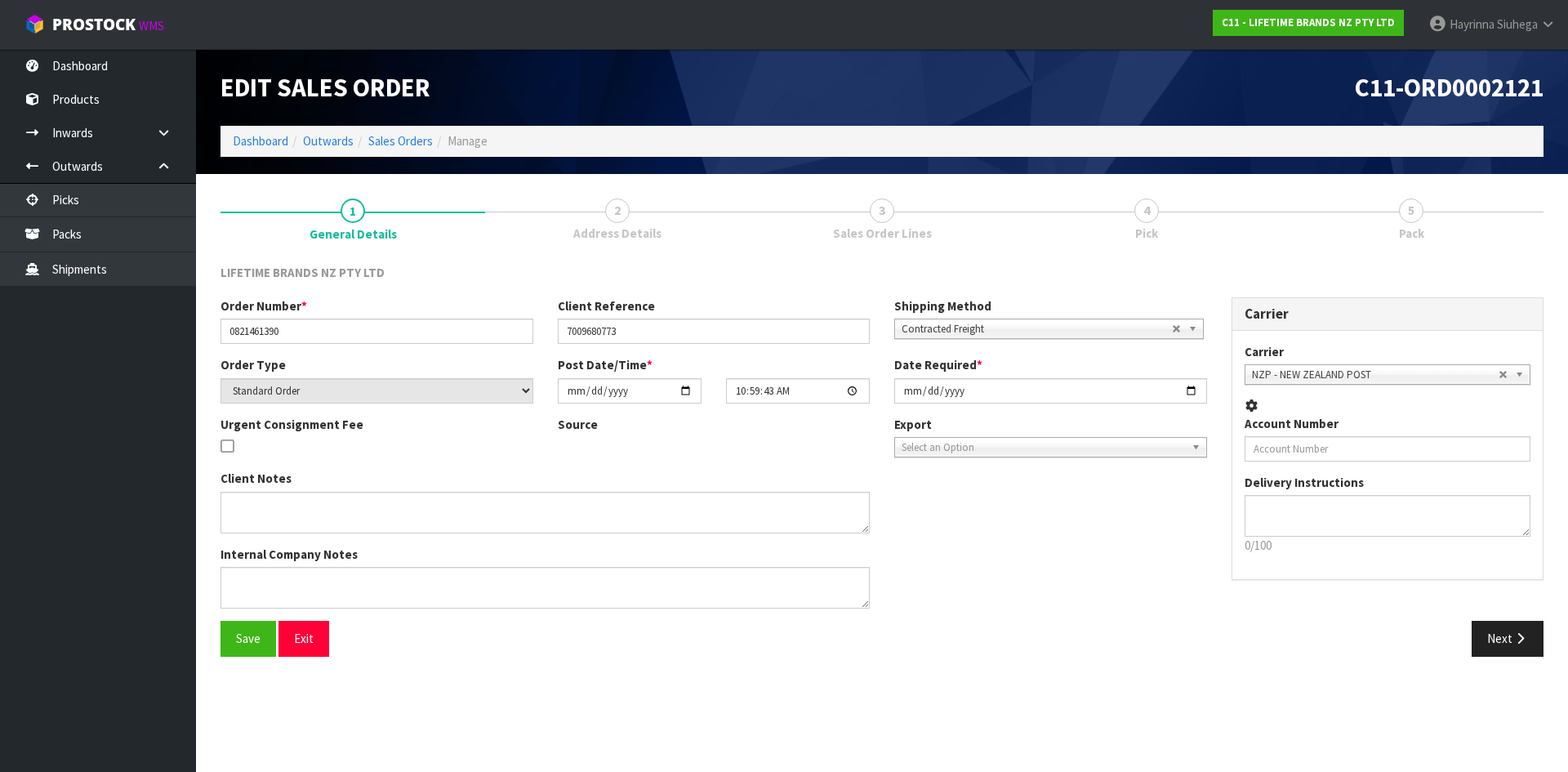
click at [1238, 217] on link "4 Pick" at bounding box center [1146, 218] width 264 height 65
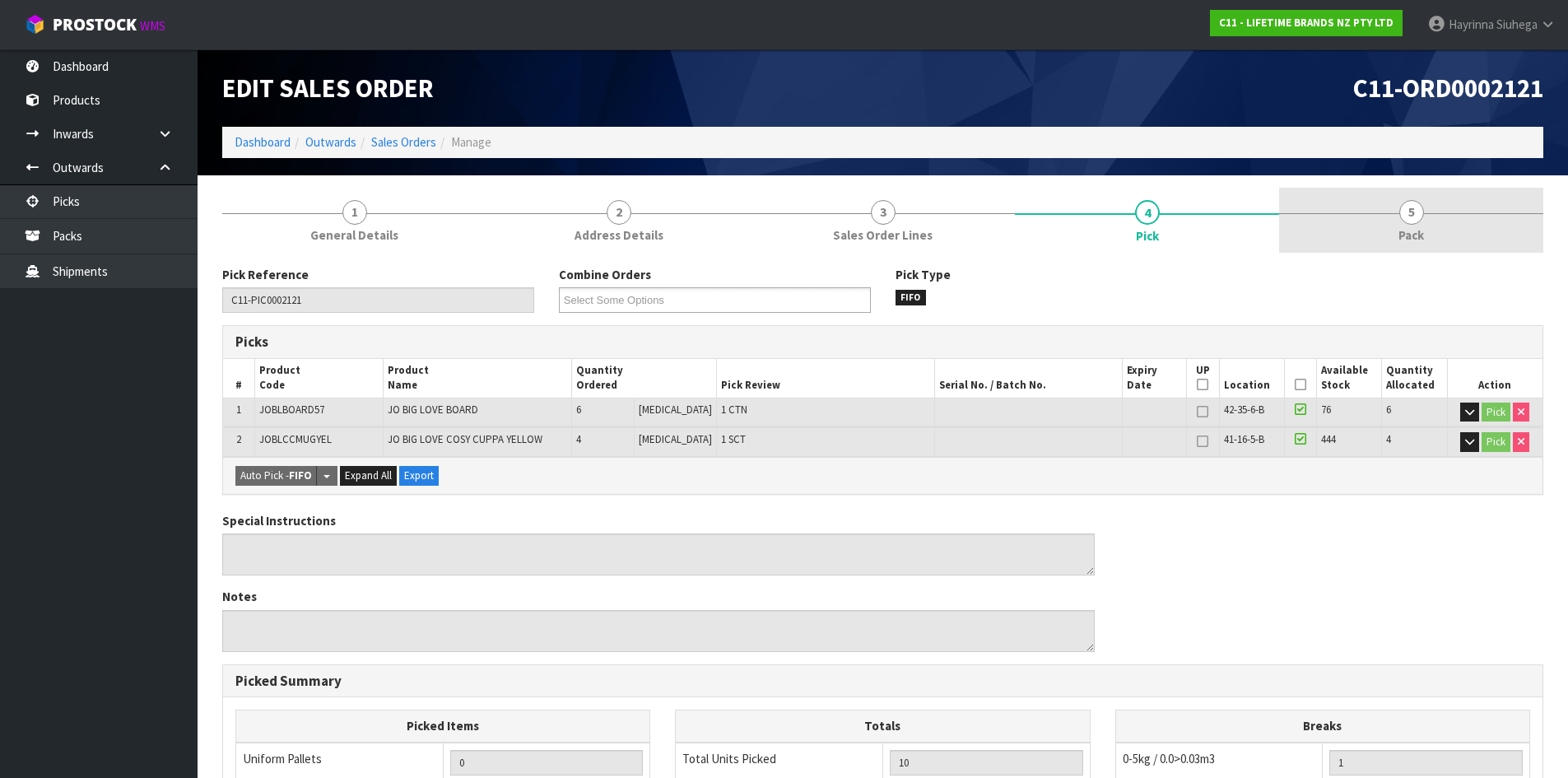
click at [1338, 216] on link "5 Pack" at bounding box center [1411, 220] width 264 height 65
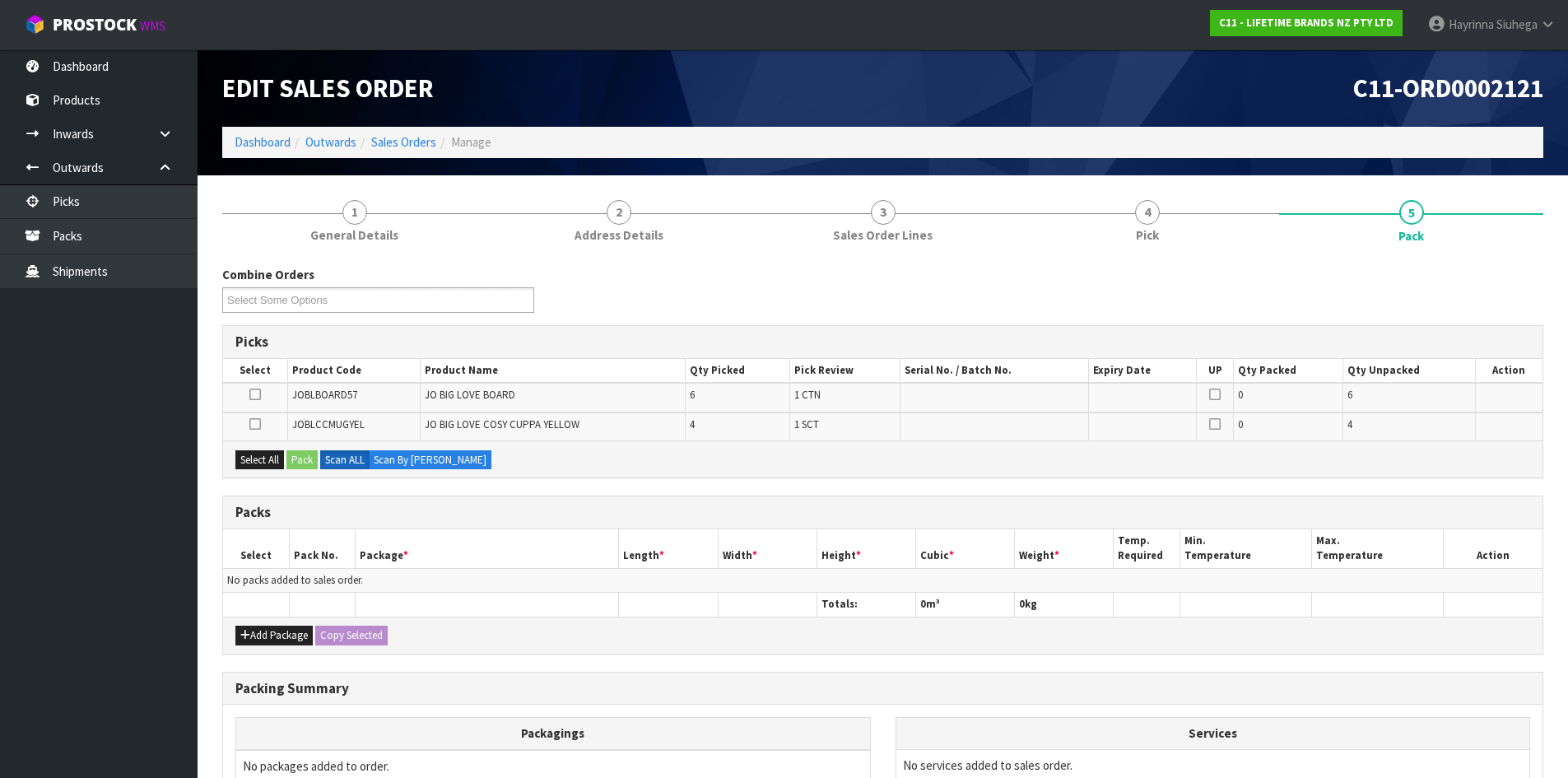
click at [757, 463] on div "Select All Pack Scan ALL Scan By Quantity" at bounding box center [883, 459] width 1319 height 37
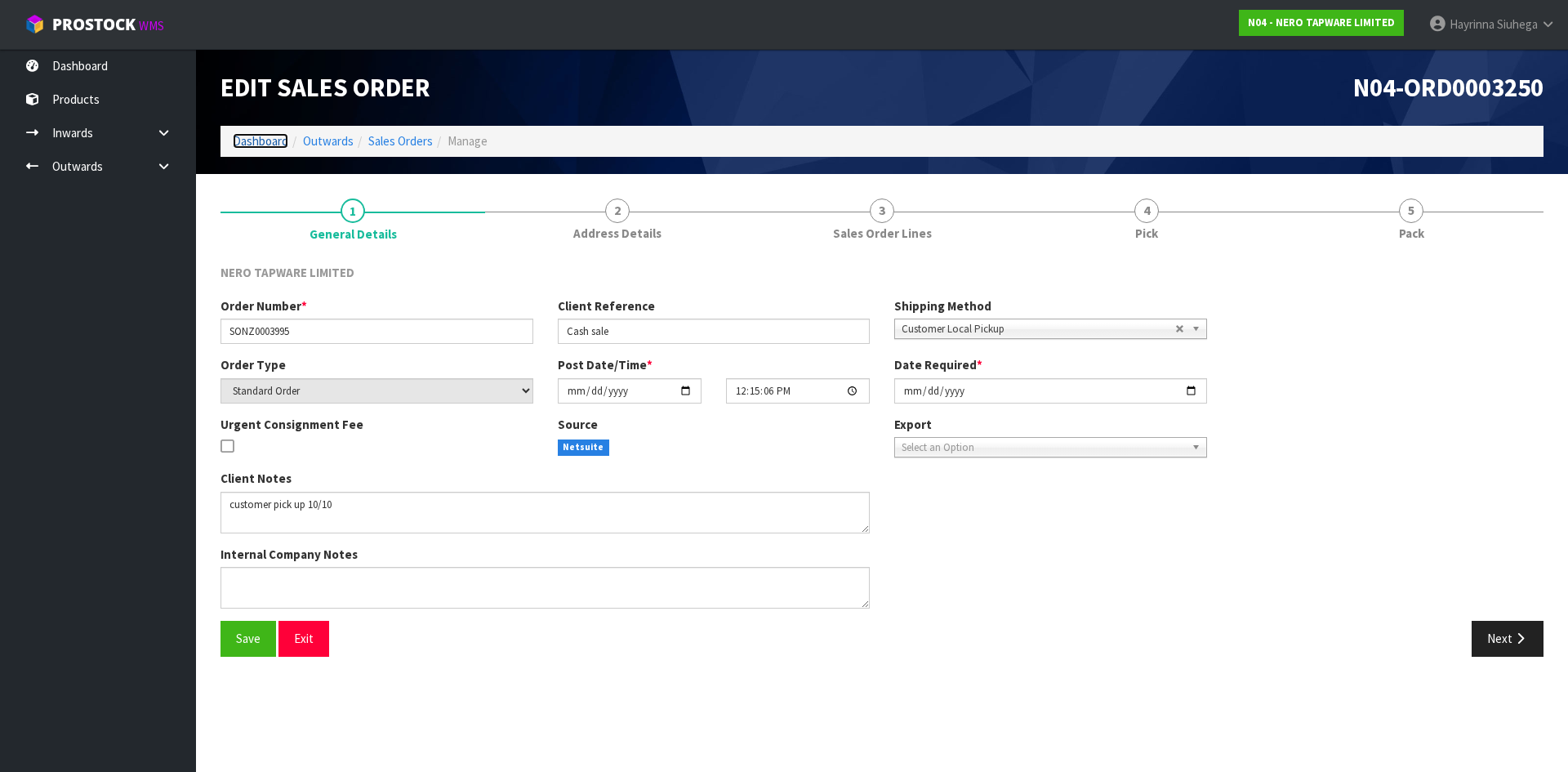
click at [249, 146] on link "Dashboard" at bounding box center [260, 141] width 56 height 16
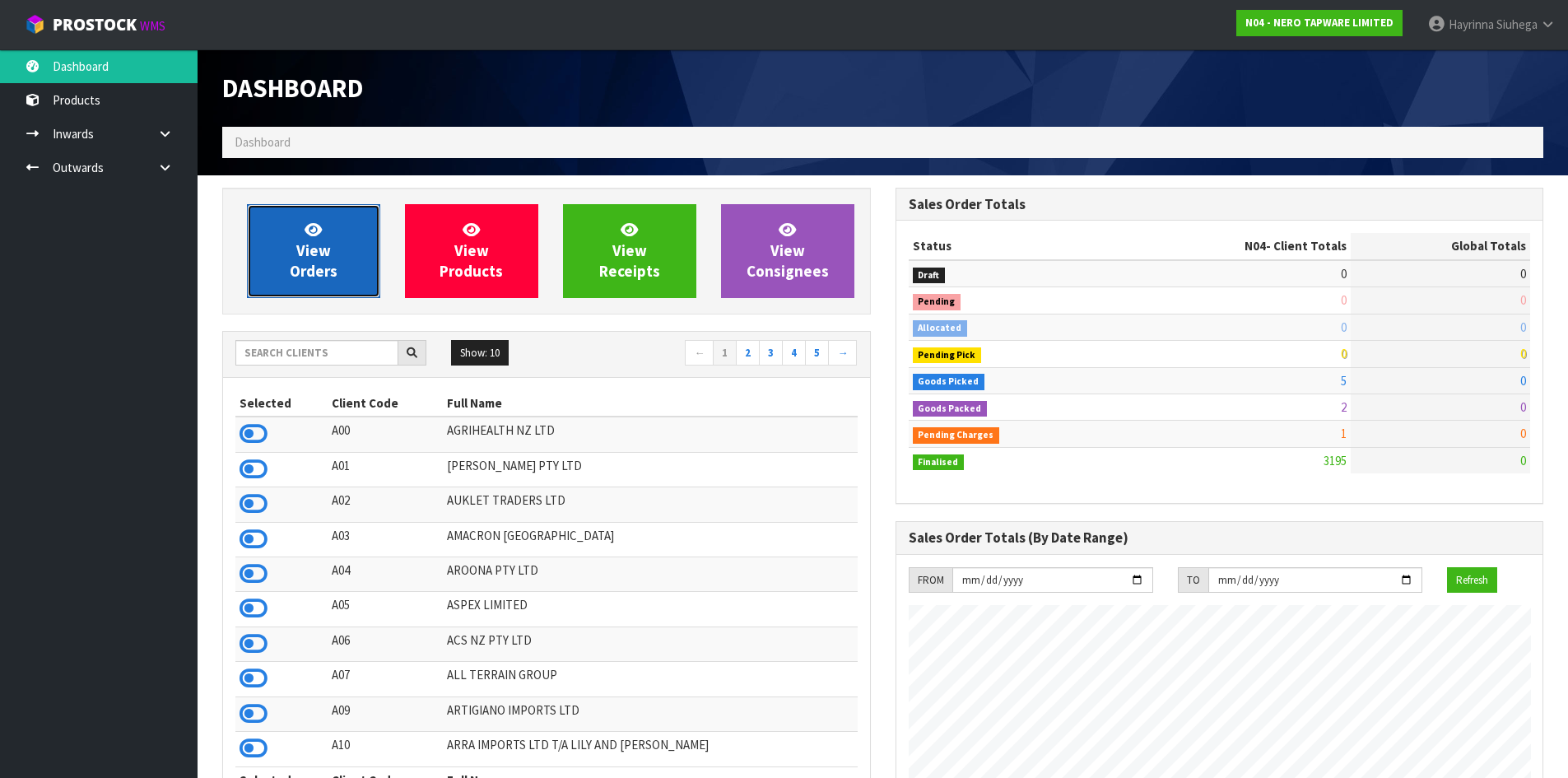
click at [318, 231] on icon at bounding box center [314, 229] width 18 height 16
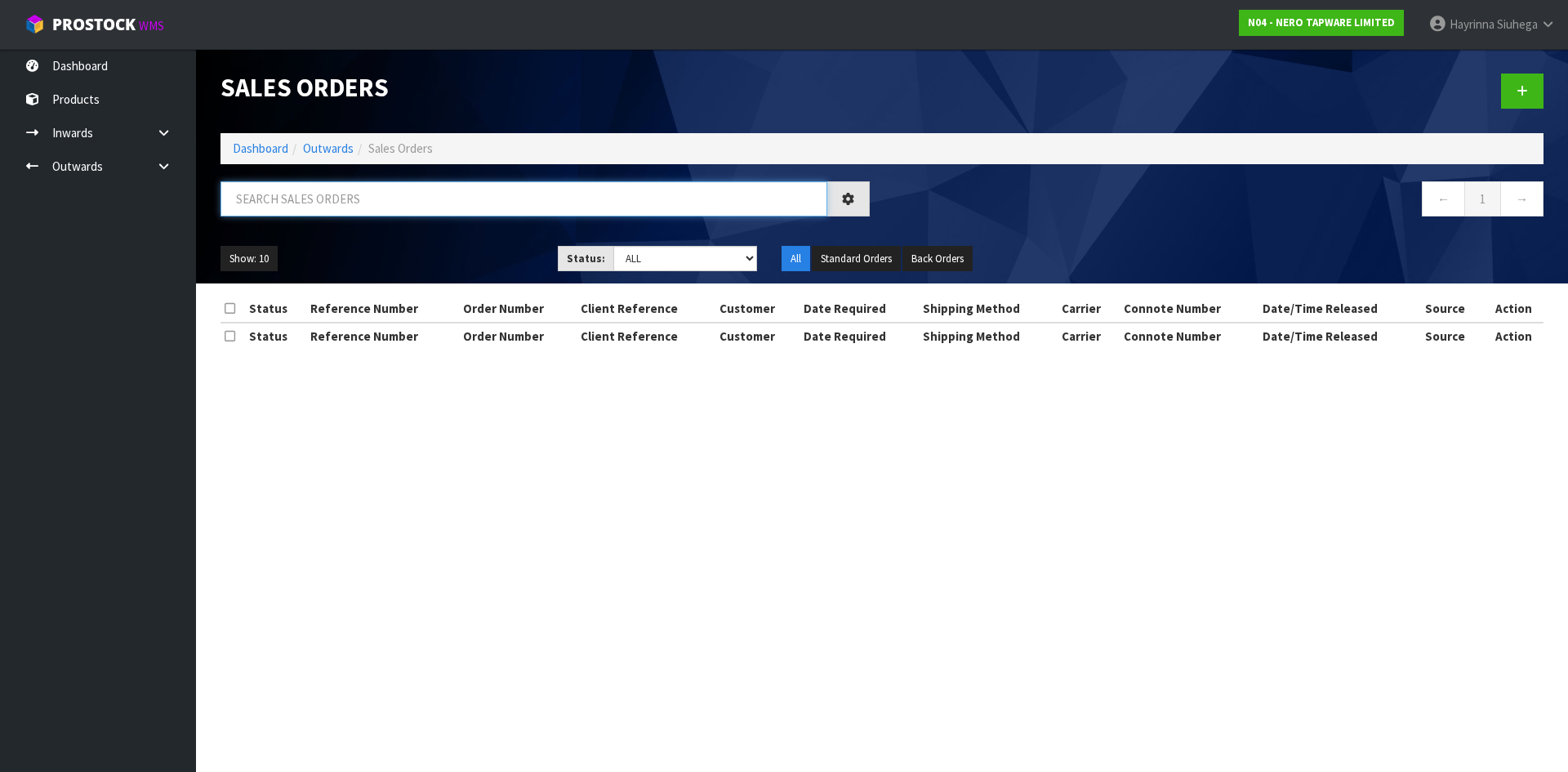
click at [336, 196] on input "text" at bounding box center [524, 199] width 607 height 35
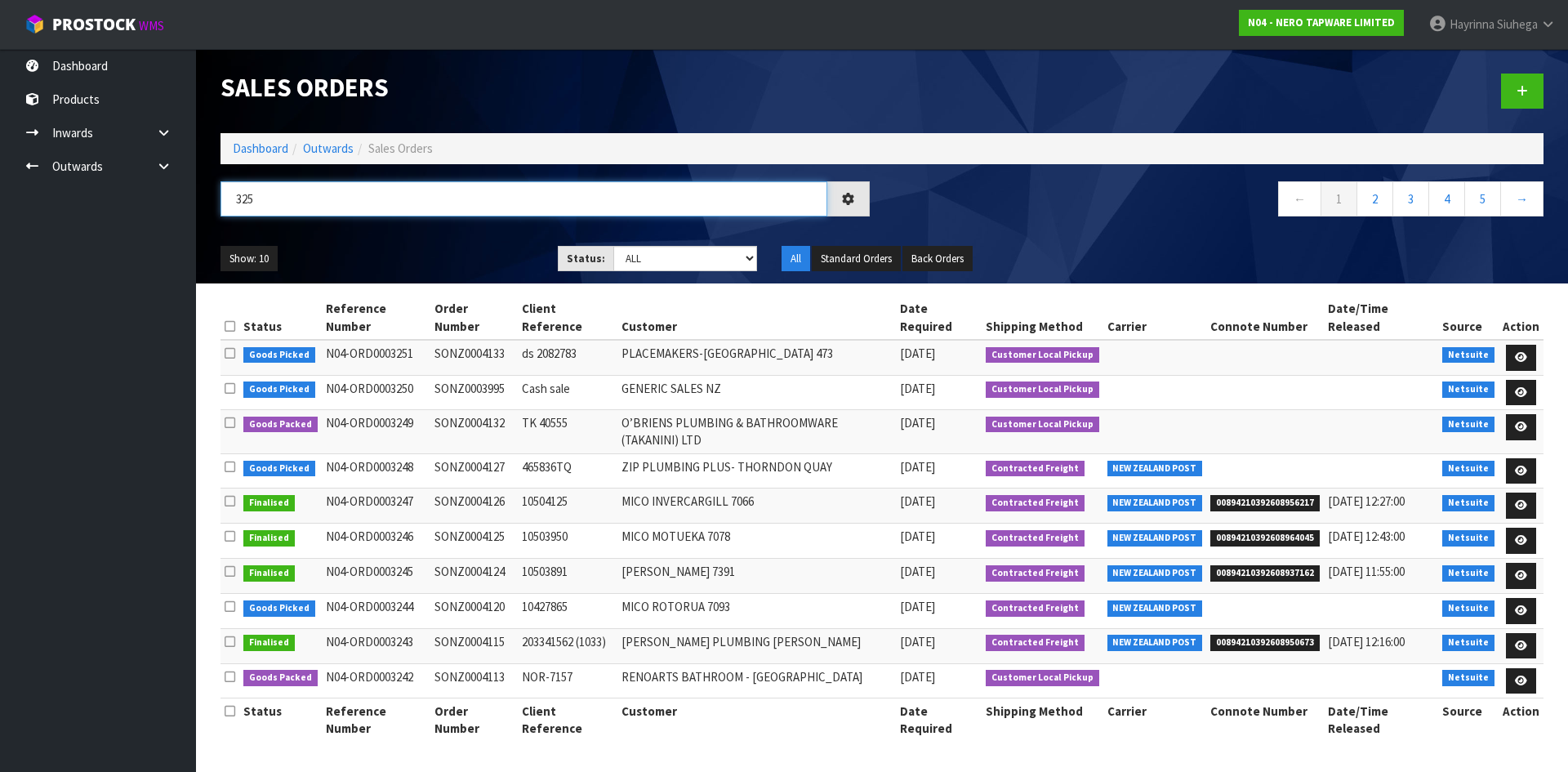
type input "3251"
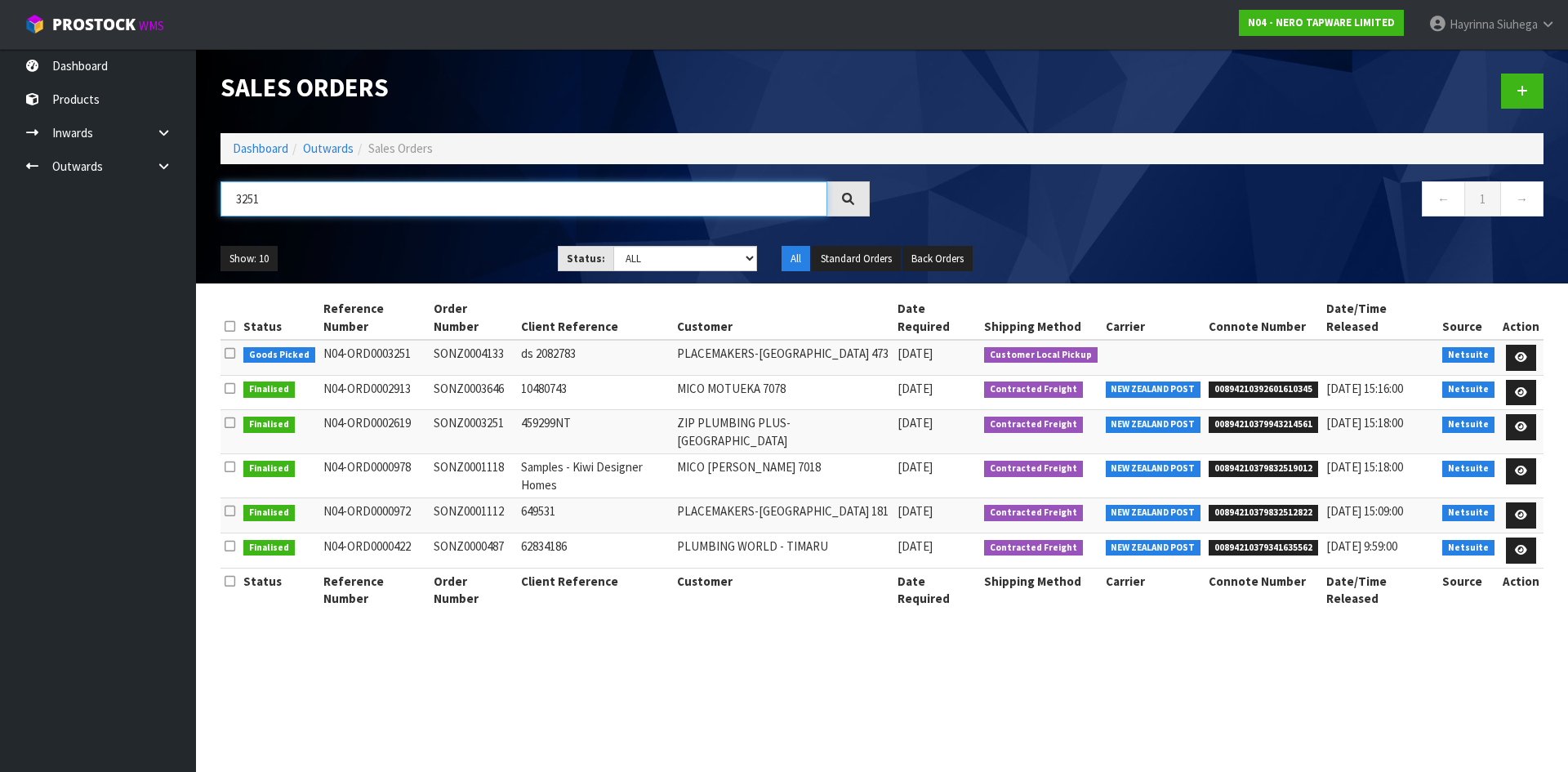
drag, startPoint x: 275, startPoint y: 204, endPoint x: 125, endPoint y: 205, distance: 150.0
click at [125, 205] on body "Toggle navigation ProStock WMS N04 - NERO TAPWARE LIMITED Hayrinna Siuhega Logo…" at bounding box center [784, 386] width 1568 height 772
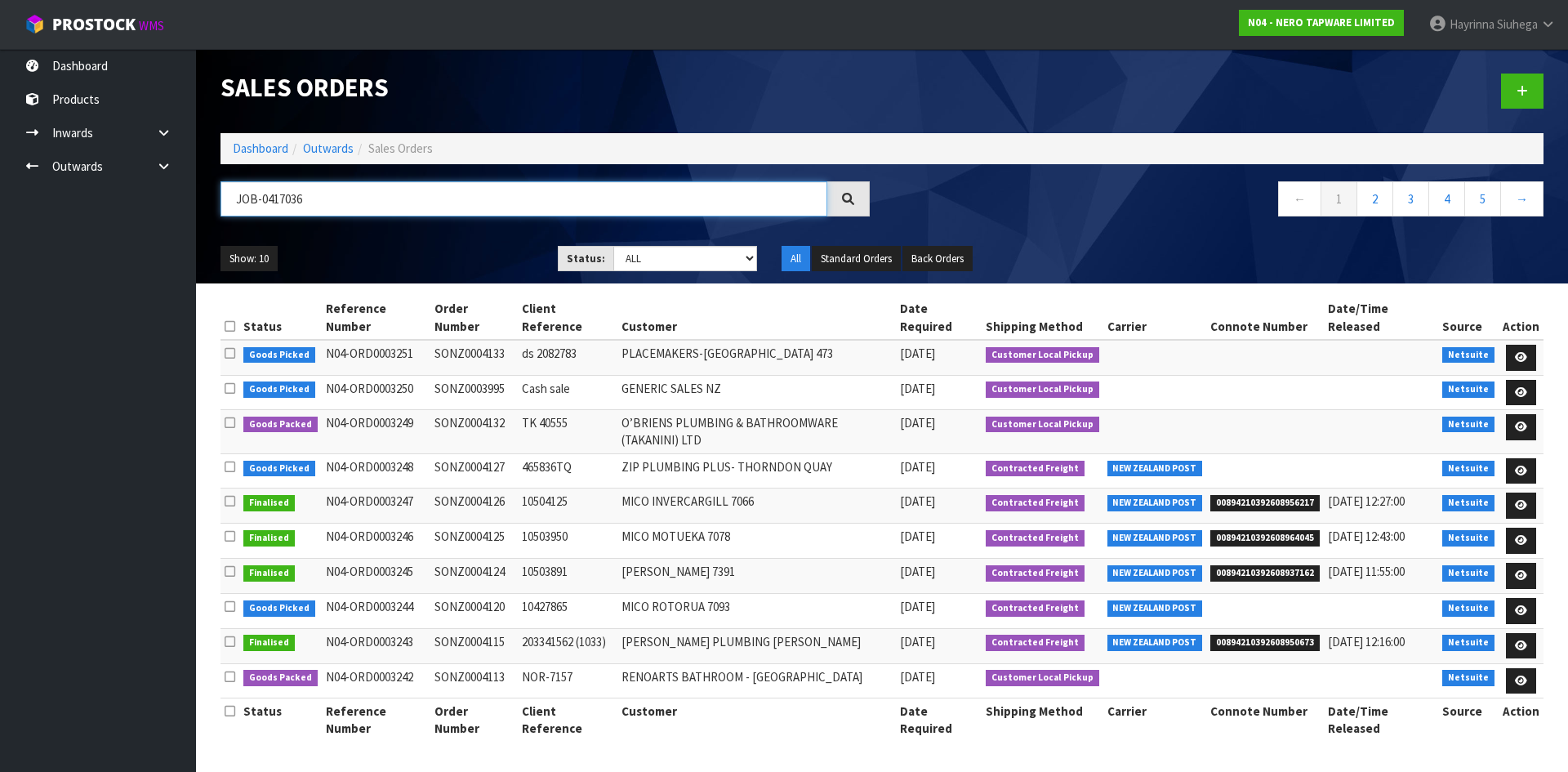
type input "JOB-0417036"
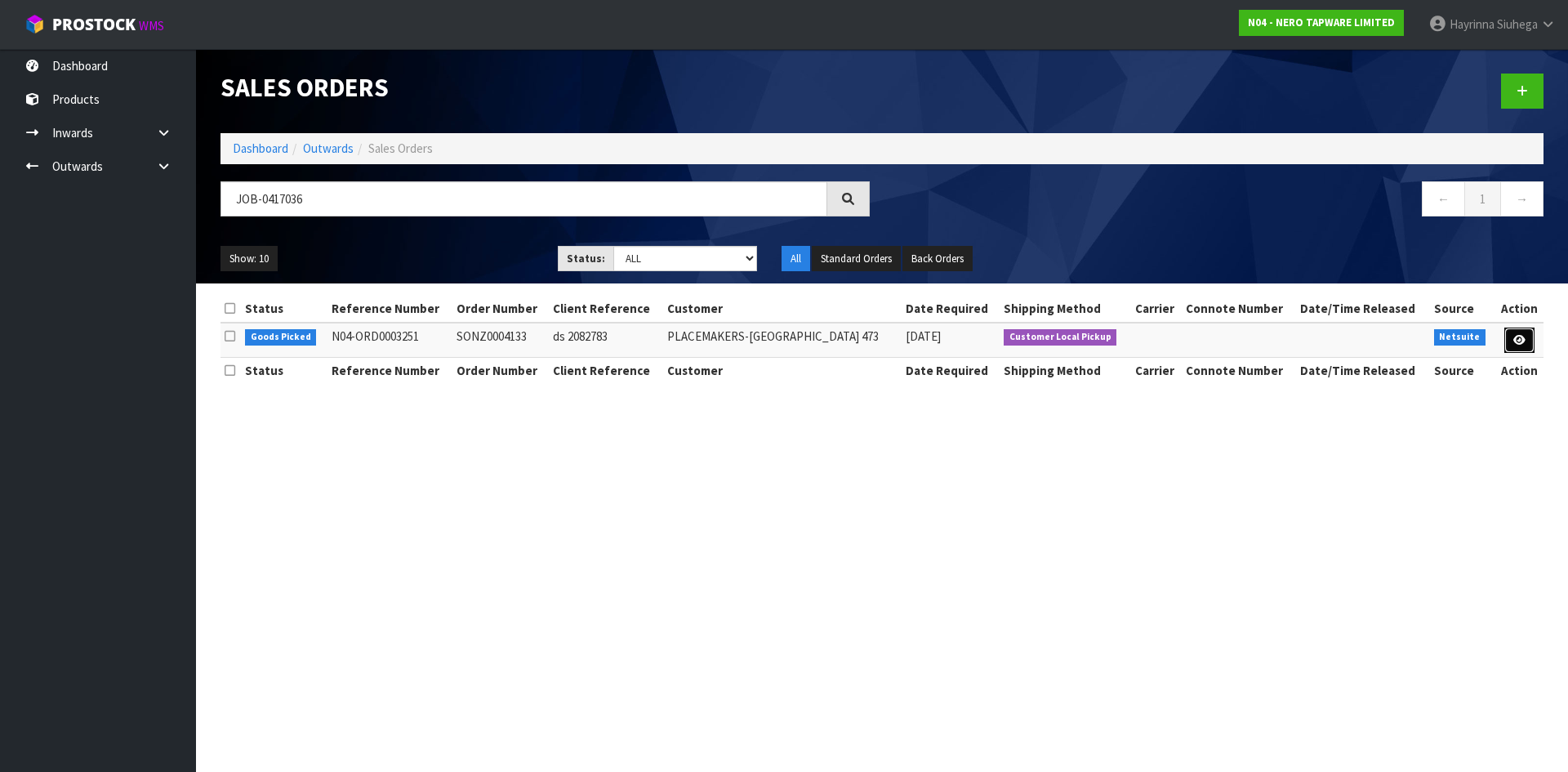
click at [1513, 341] on icon at bounding box center [1519, 340] width 13 height 11
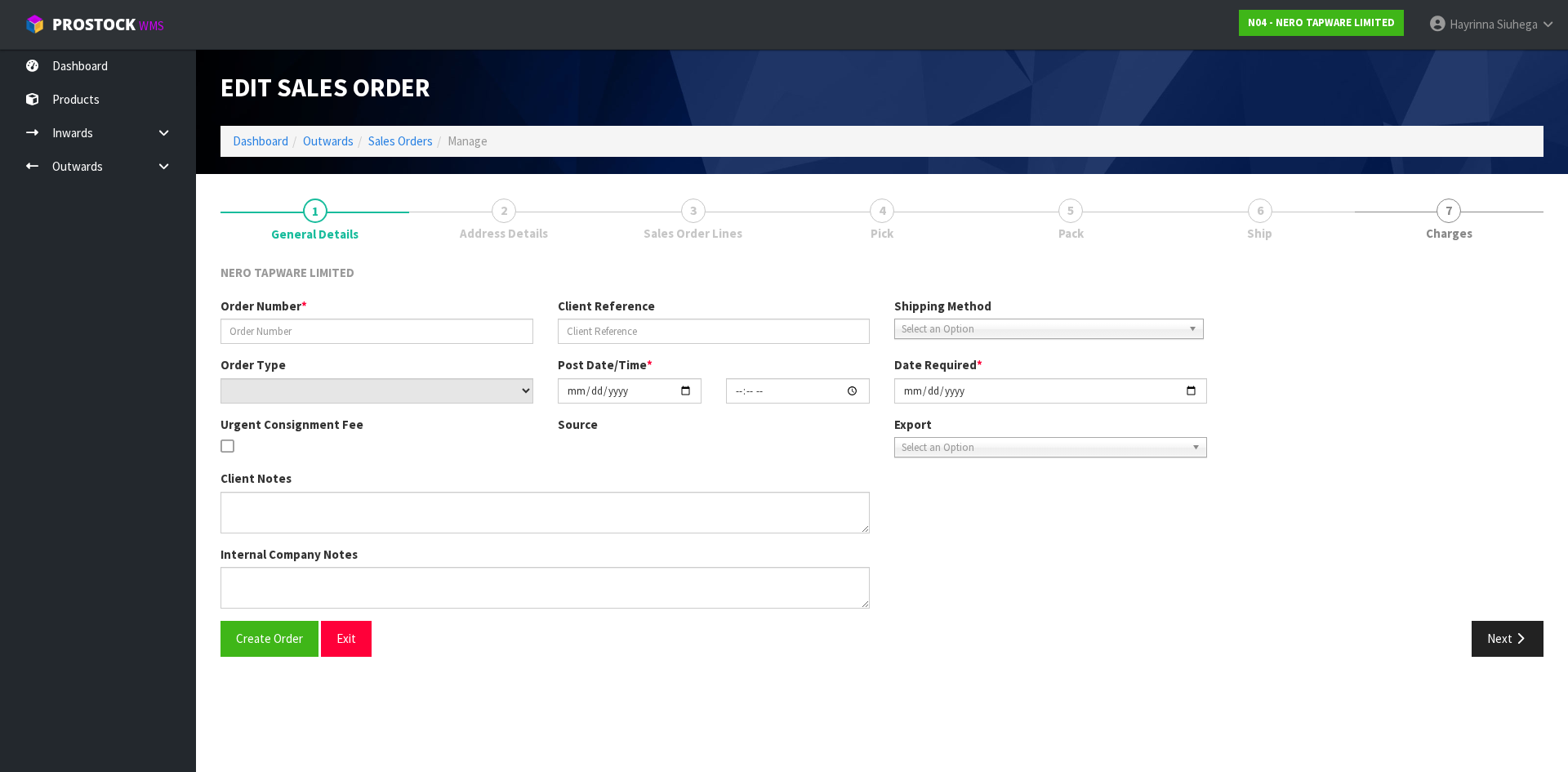
type input "SONZ0004133"
type input "ds 2082783"
select select "number:0"
type input "[DATE]"
type input "13:00:06.000"
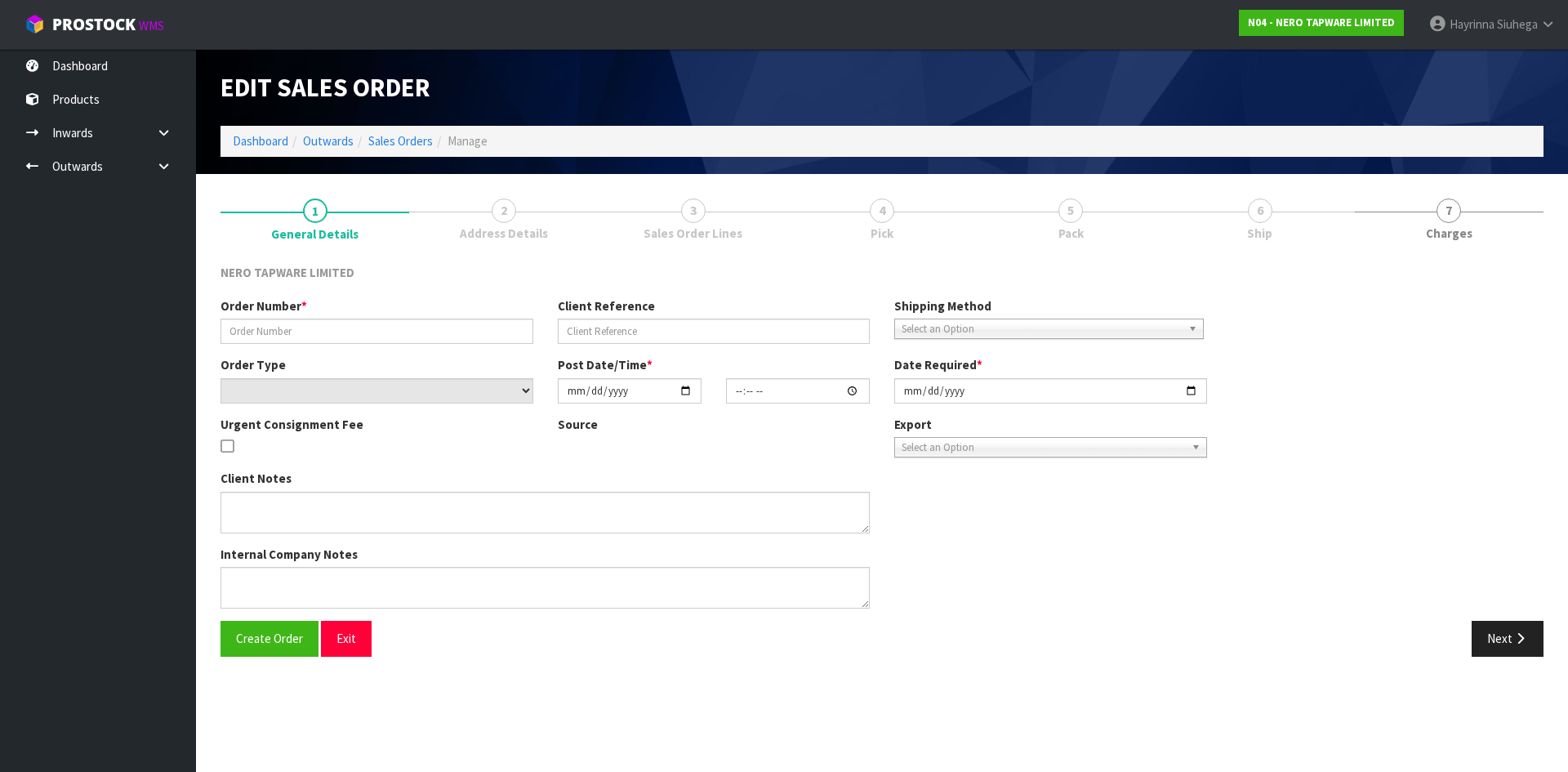
type input "[DATE]"
type textarea "customer pick up 10/10"
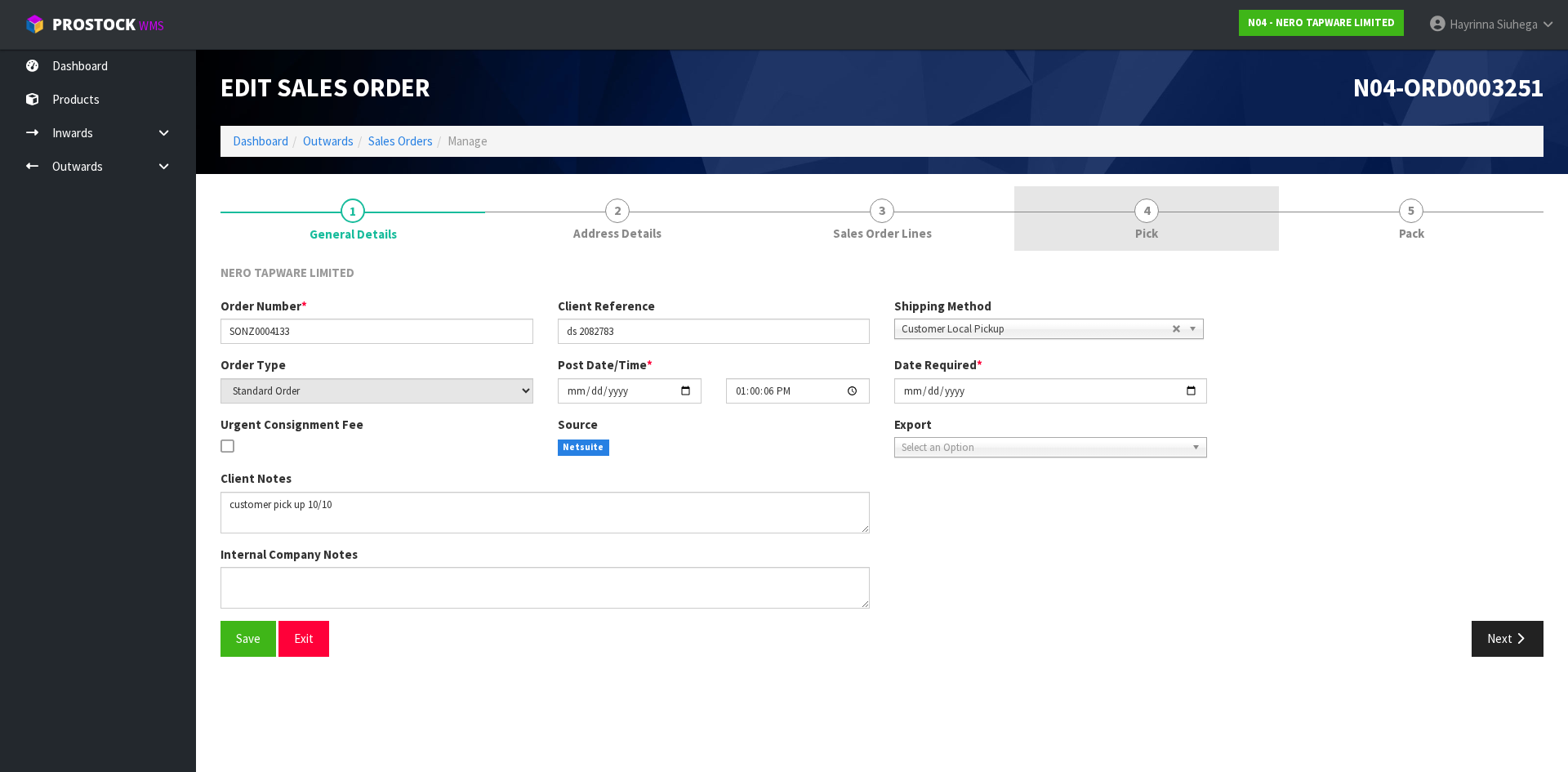
click at [1226, 236] on link "4 Pick" at bounding box center [1146, 218] width 264 height 65
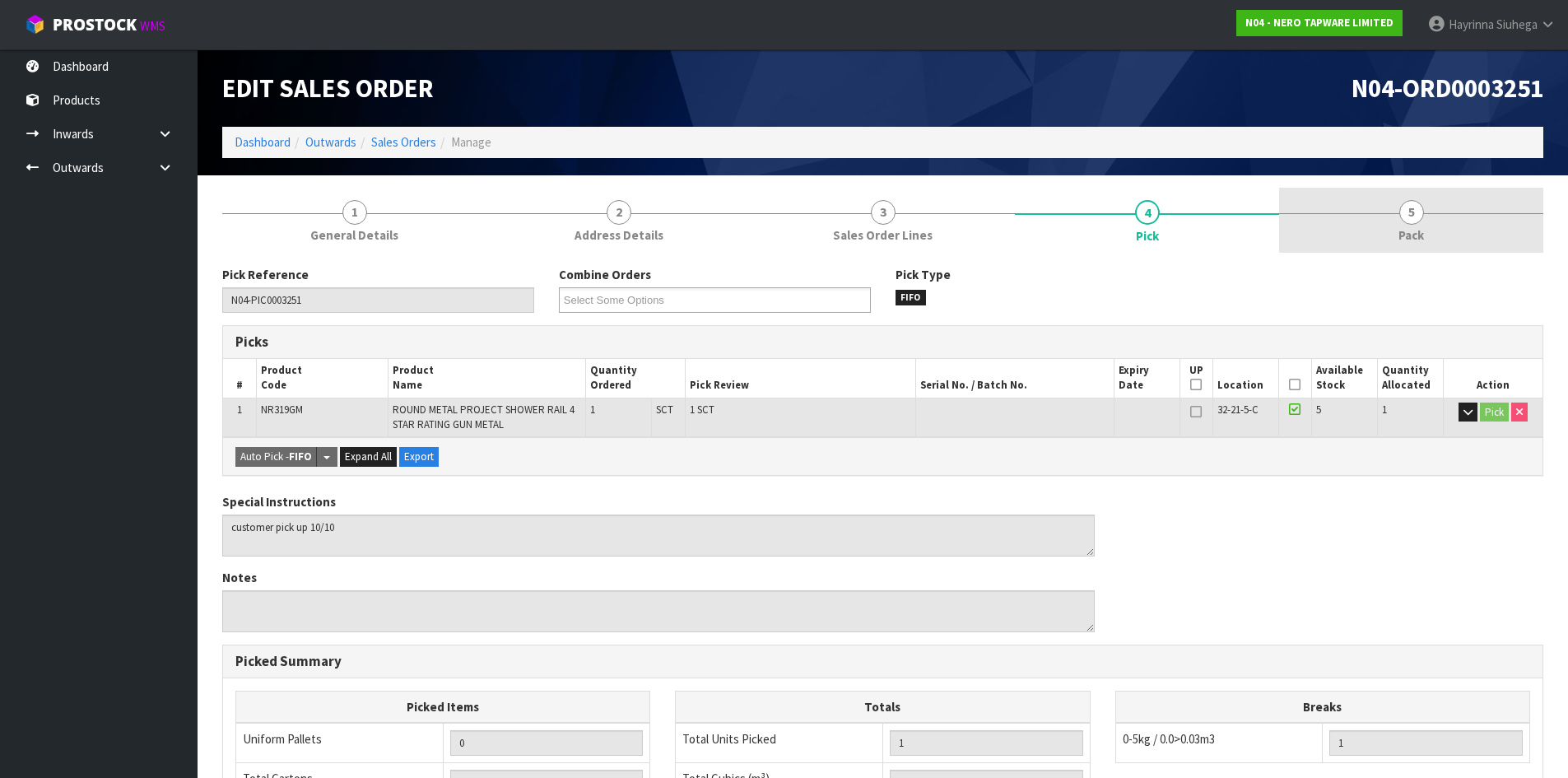
click at [1391, 211] on link "5 Pack" at bounding box center [1411, 220] width 264 height 65
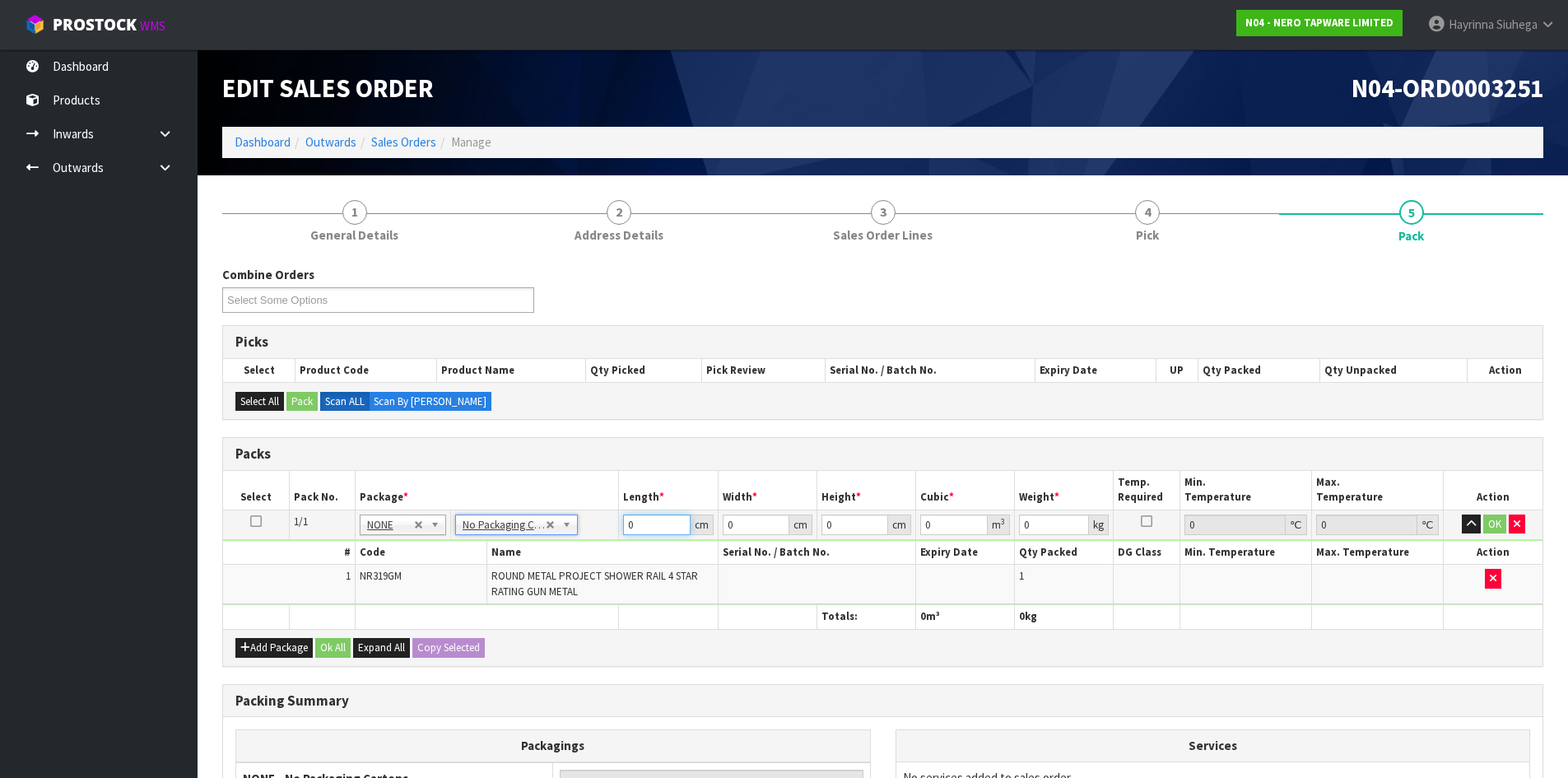
click at [625, 526] on input "0" at bounding box center [657, 524] width 67 height 21
type input "73"
type input "16"
type input "9"
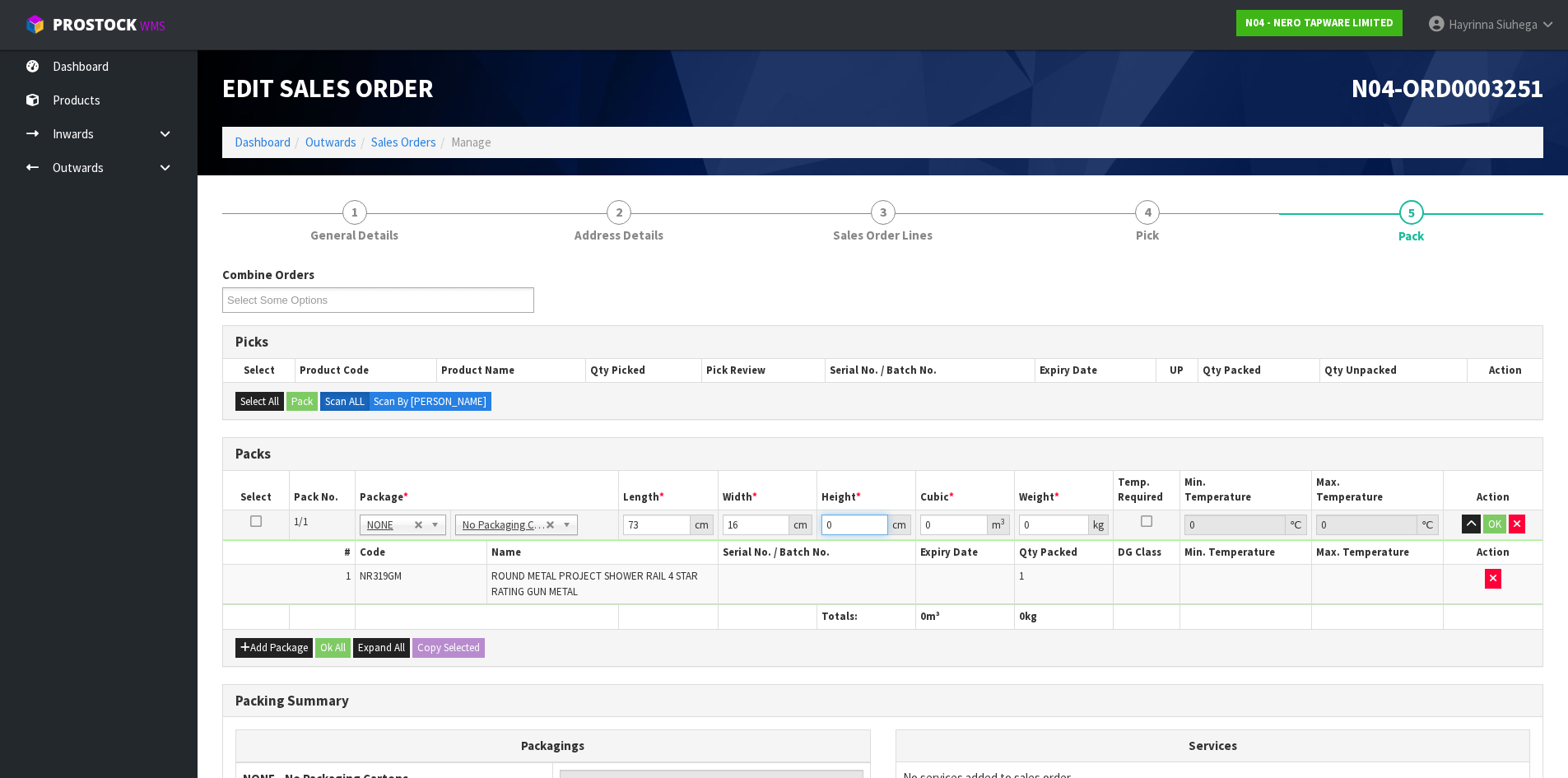
type input "0.010512"
type input "9"
type input "3"
click button "OK" at bounding box center [1494, 524] width 23 height 20
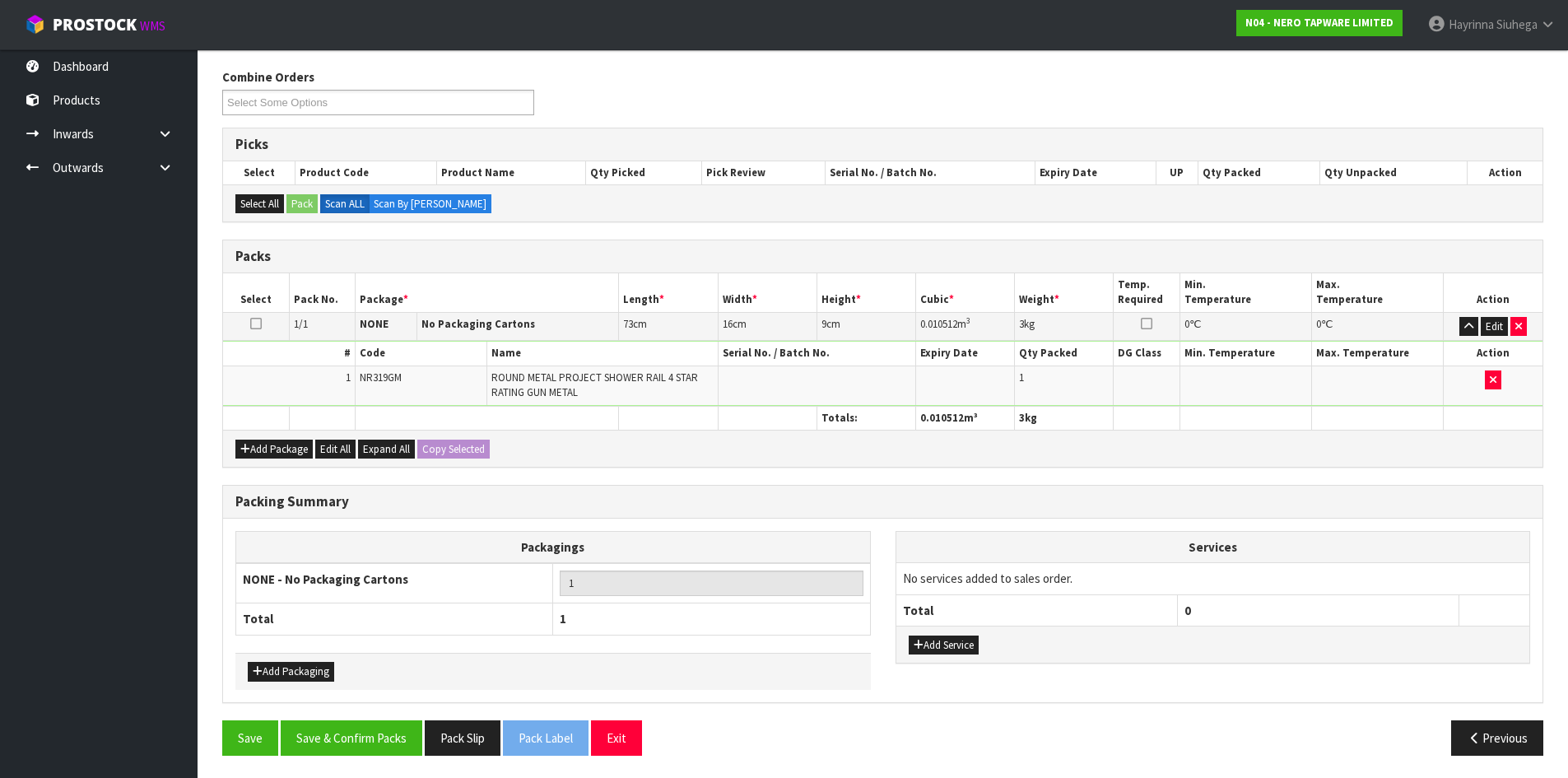
scroll to position [200, 0]
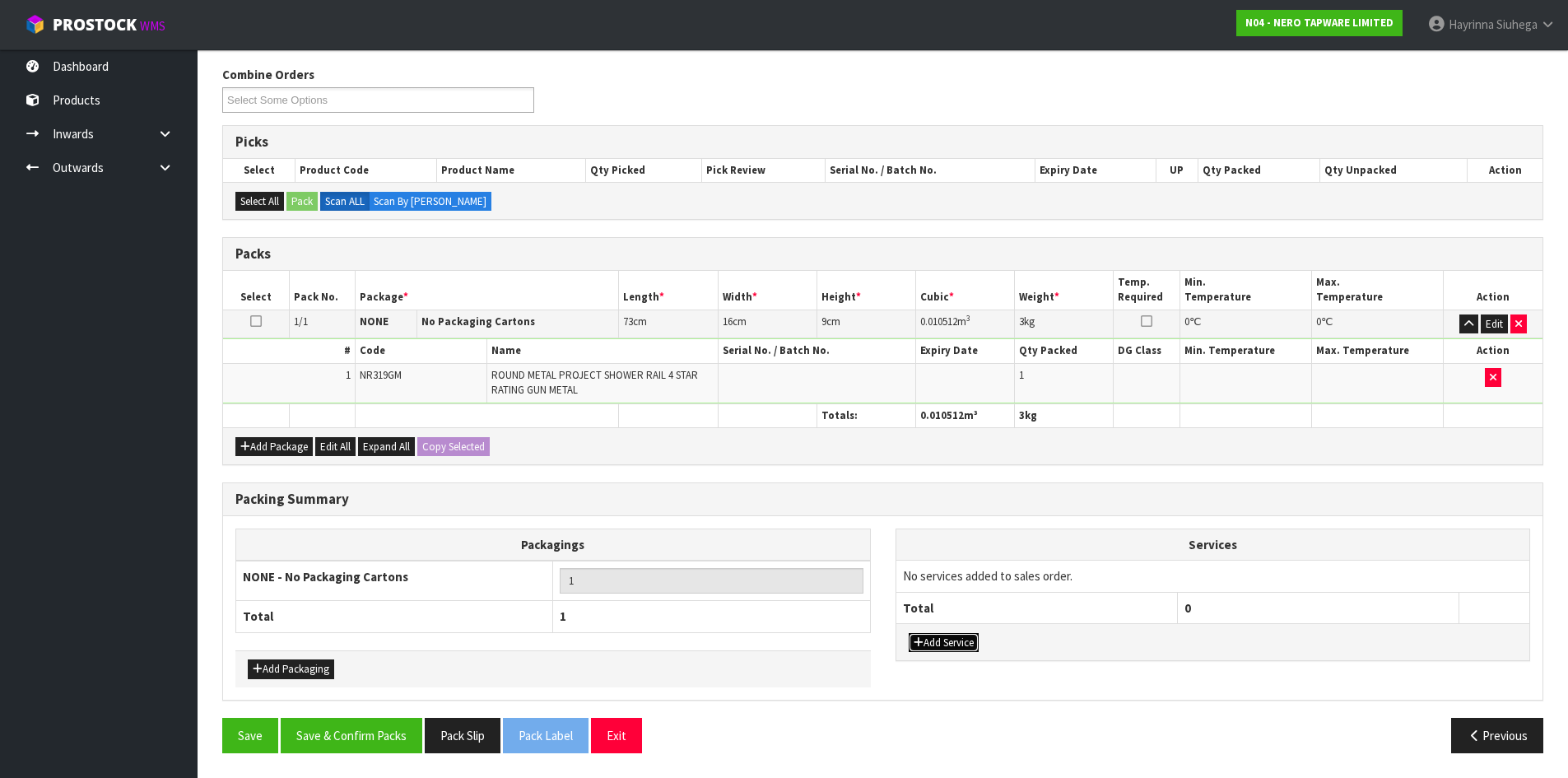
click at [939, 633] on button "Add Service" at bounding box center [943, 643] width 70 height 20
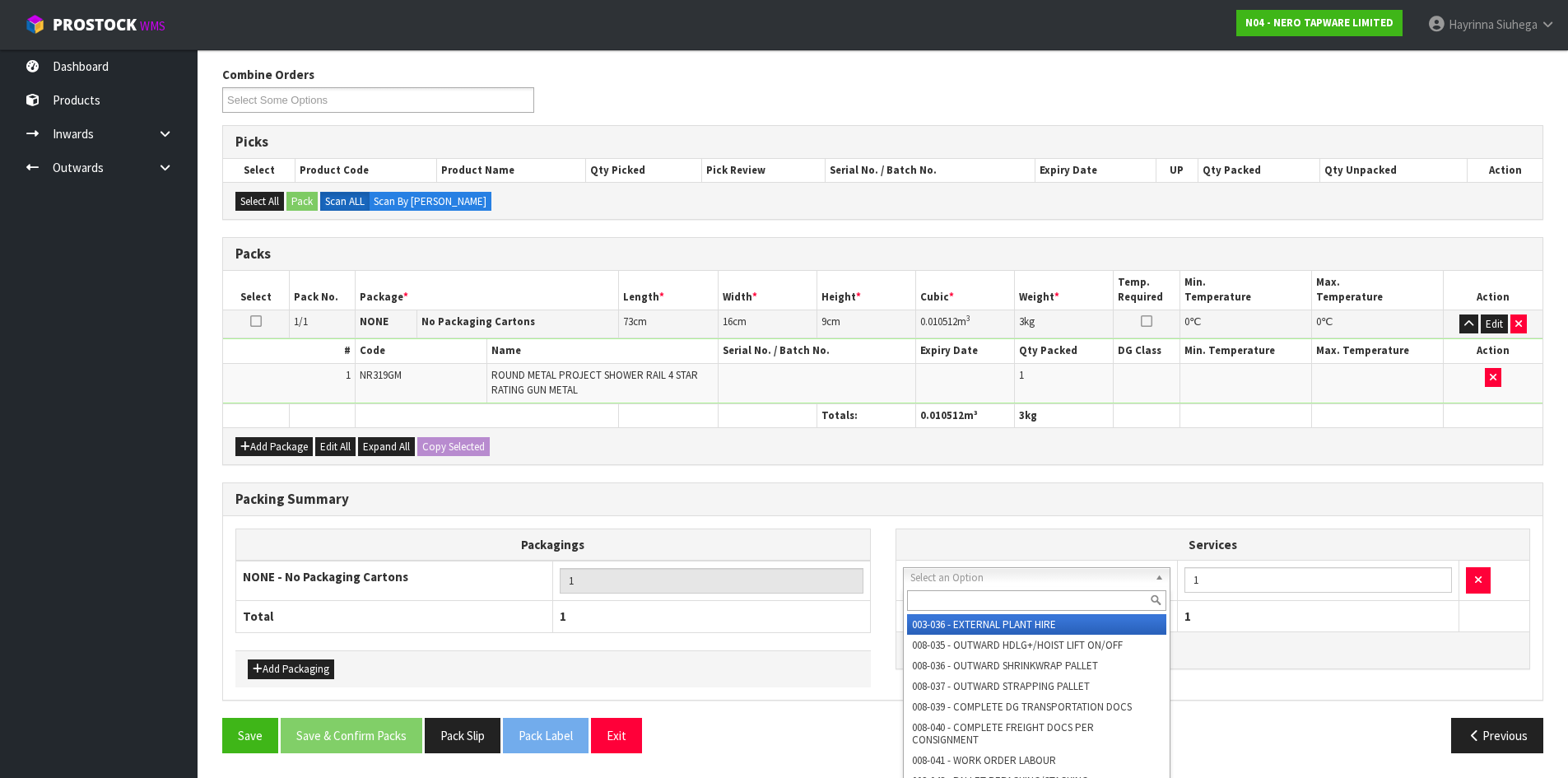
click at [988, 596] on input "text" at bounding box center [1037, 600] width 260 height 21
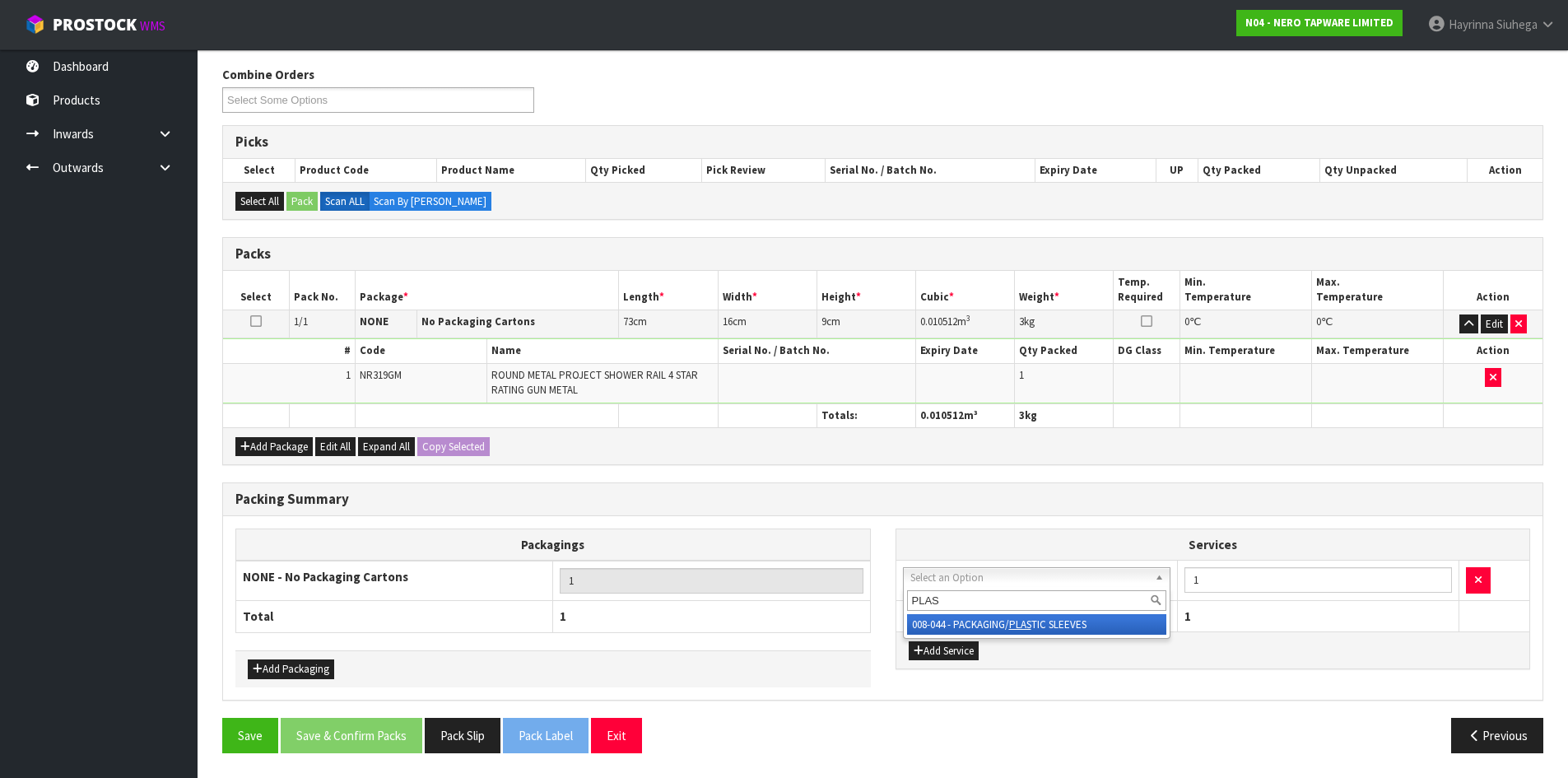
type input "PLAST"
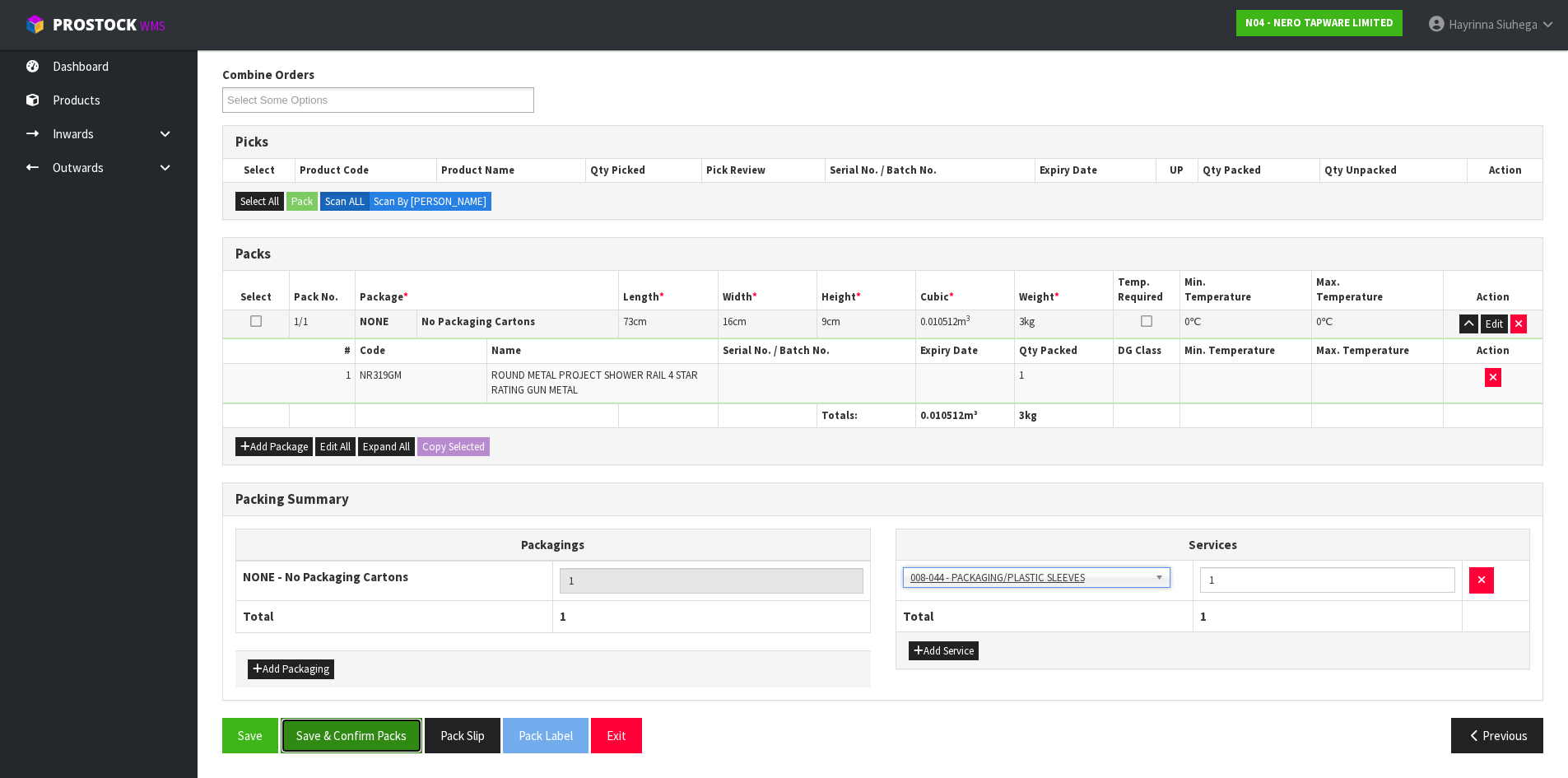
click at [358, 730] on button "Save & Confirm Packs" at bounding box center [352, 736] width 142 height 35
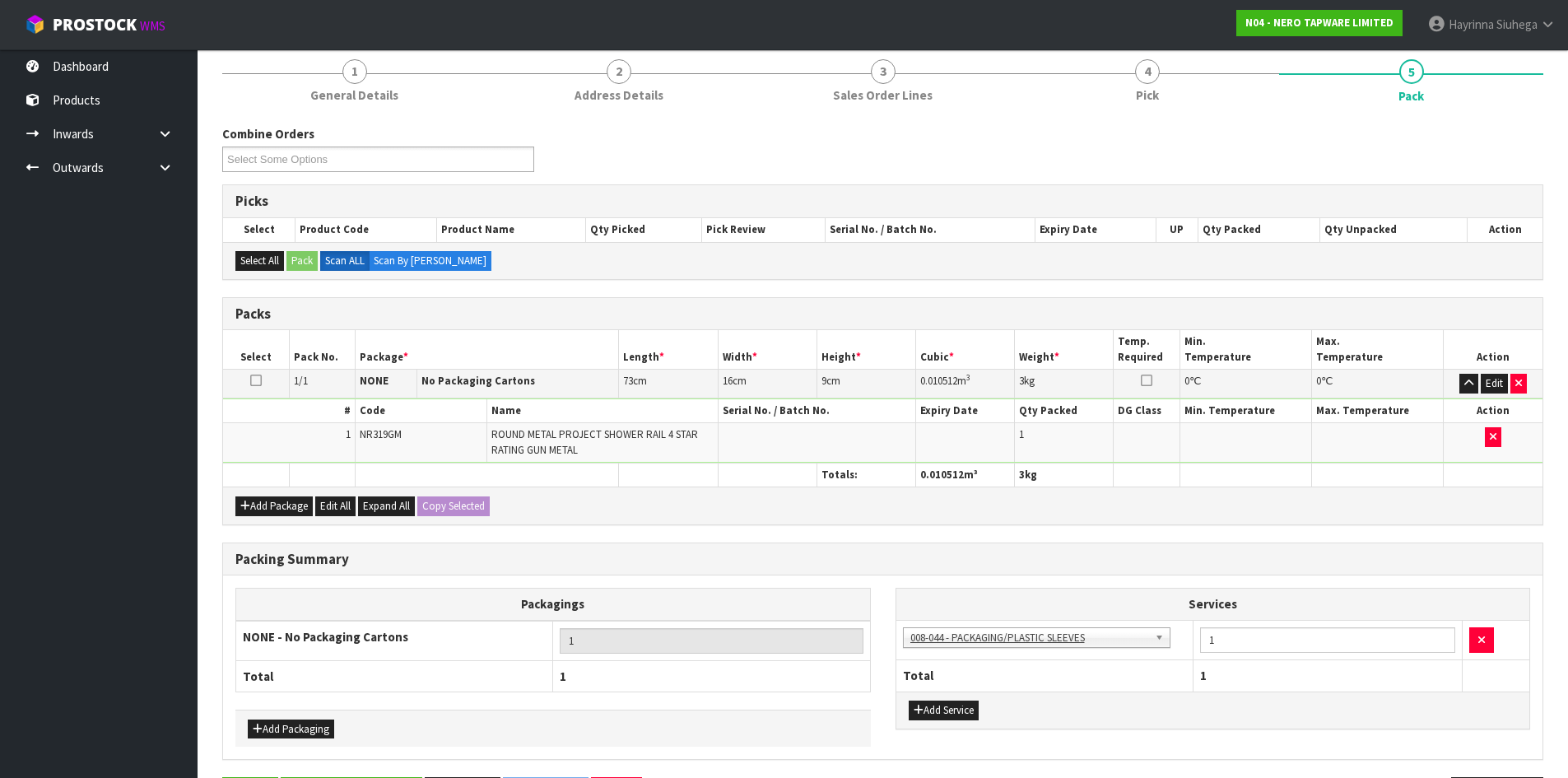
scroll to position [0, 0]
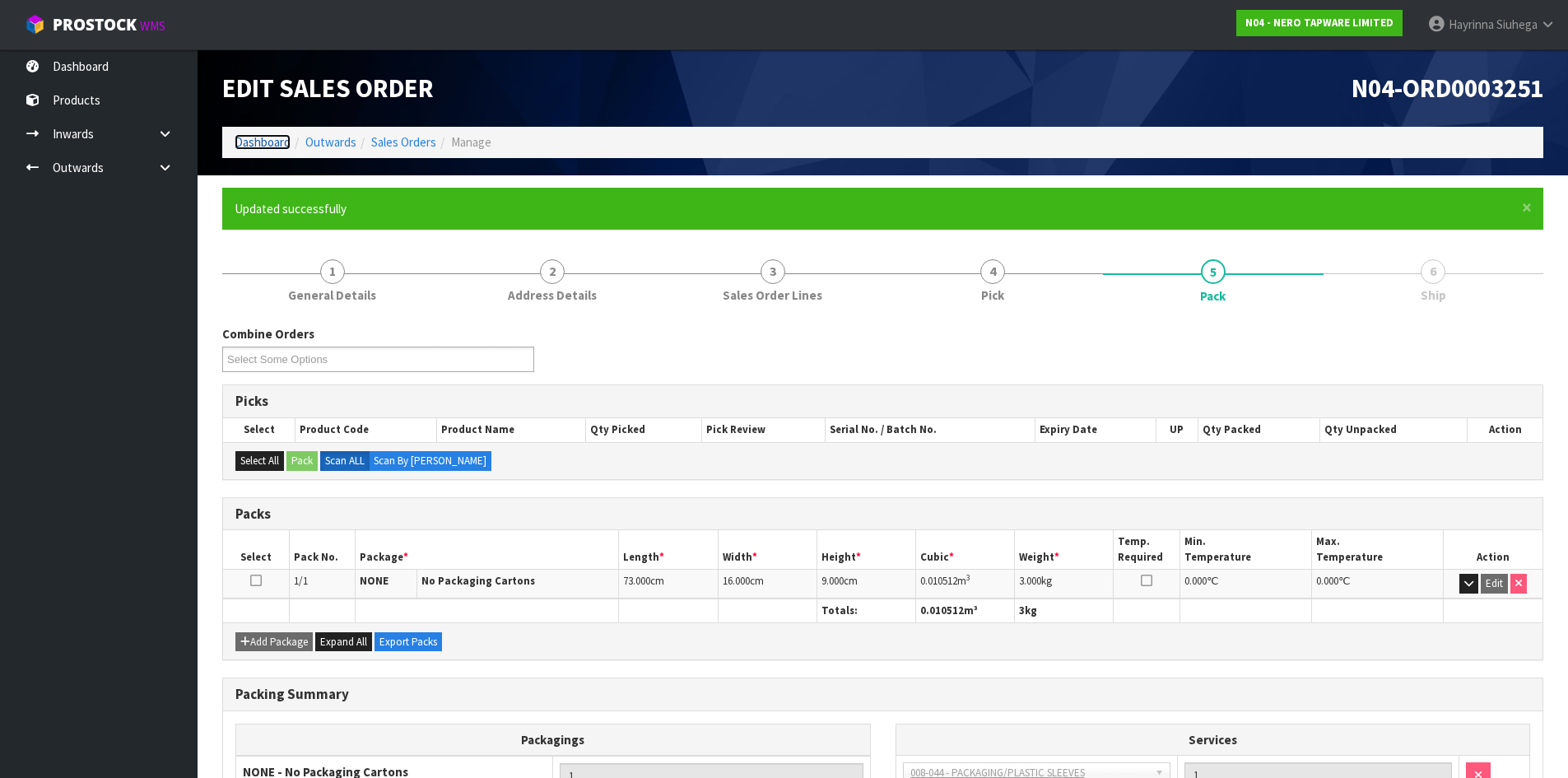
click at [276, 141] on link "Dashboard" at bounding box center [262, 142] width 56 height 16
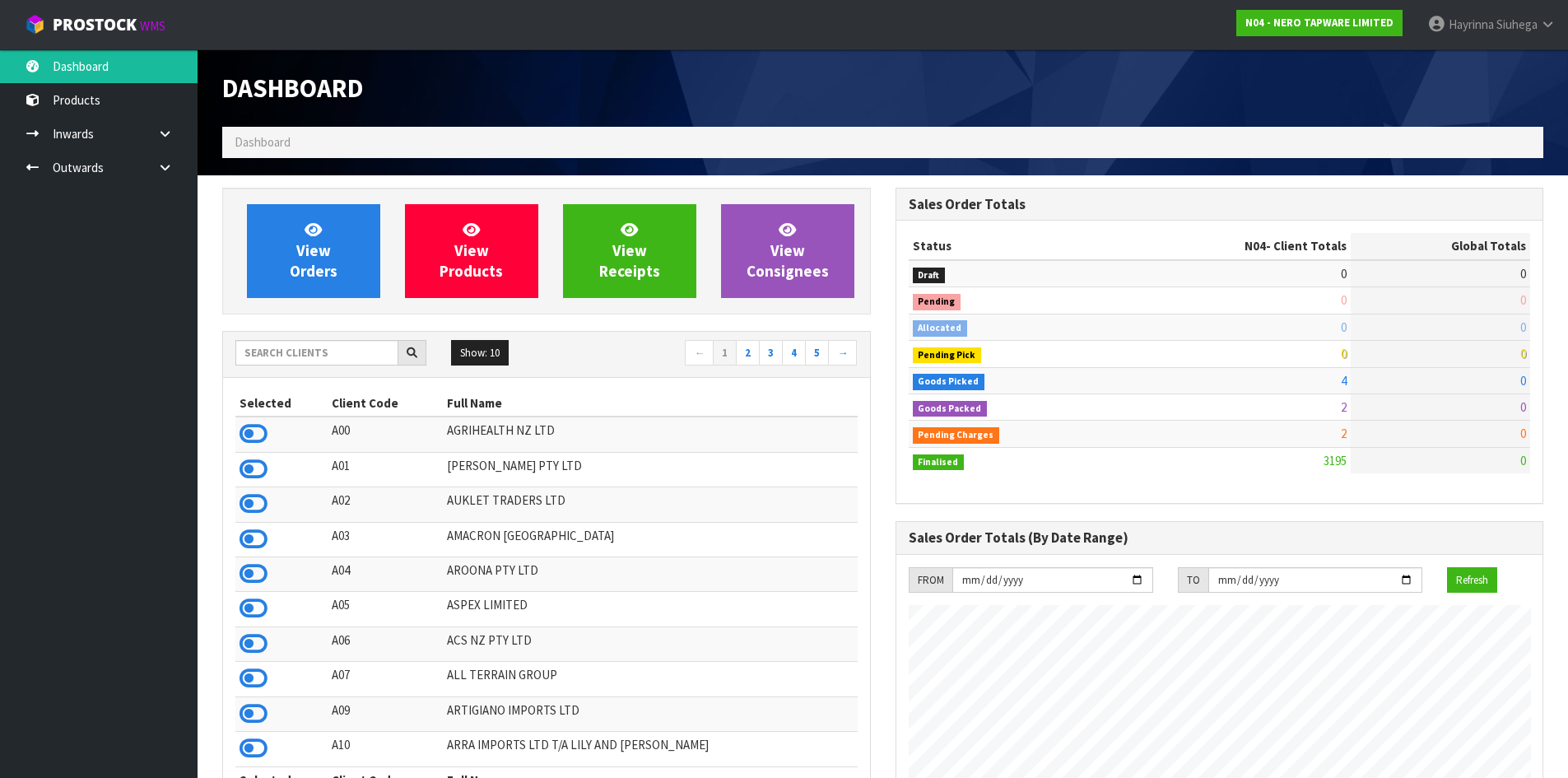
scroll to position [1282, 673]
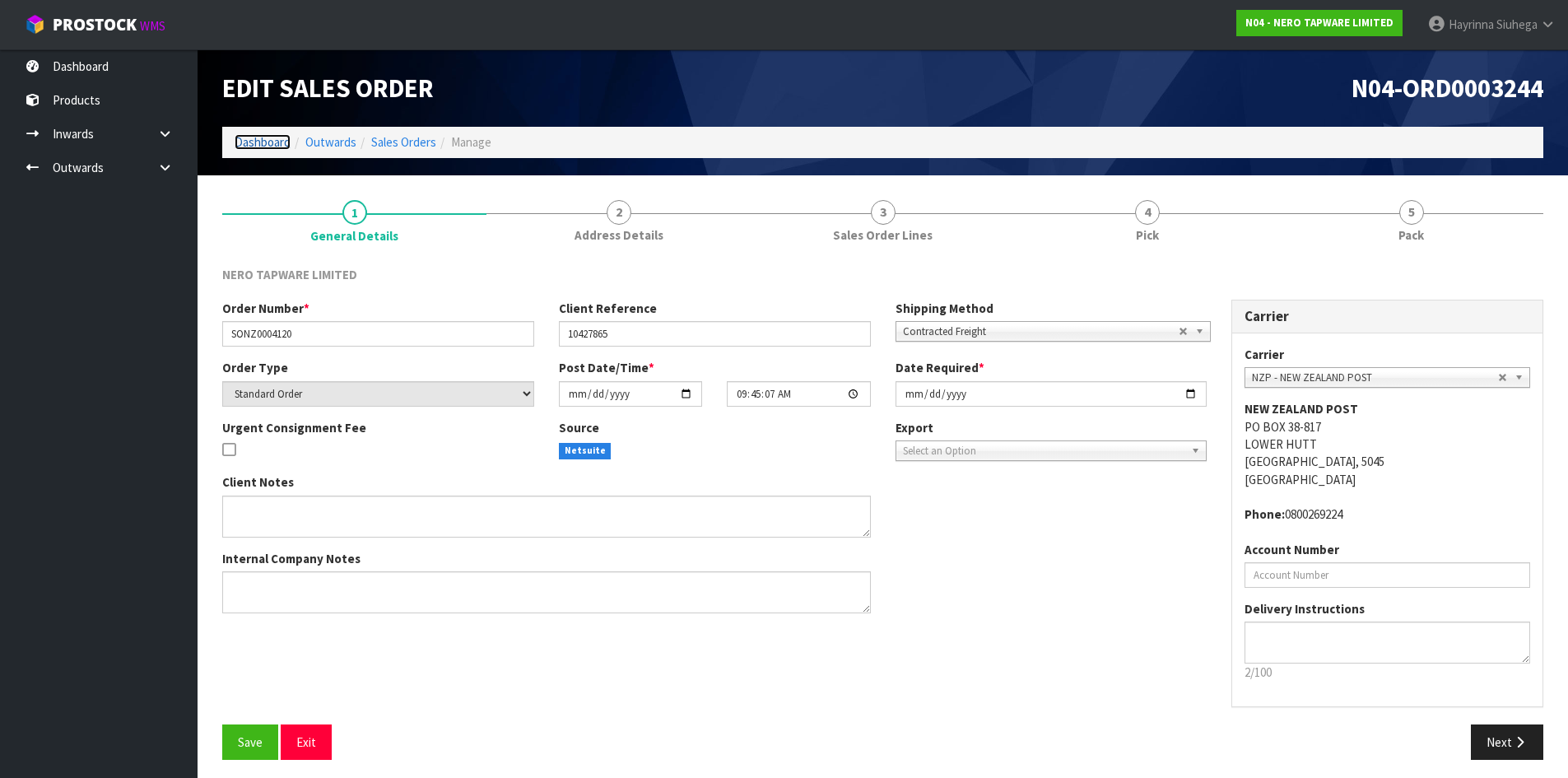
click at [276, 146] on link "Dashboard" at bounding box center [262, 142] width 56 height 16
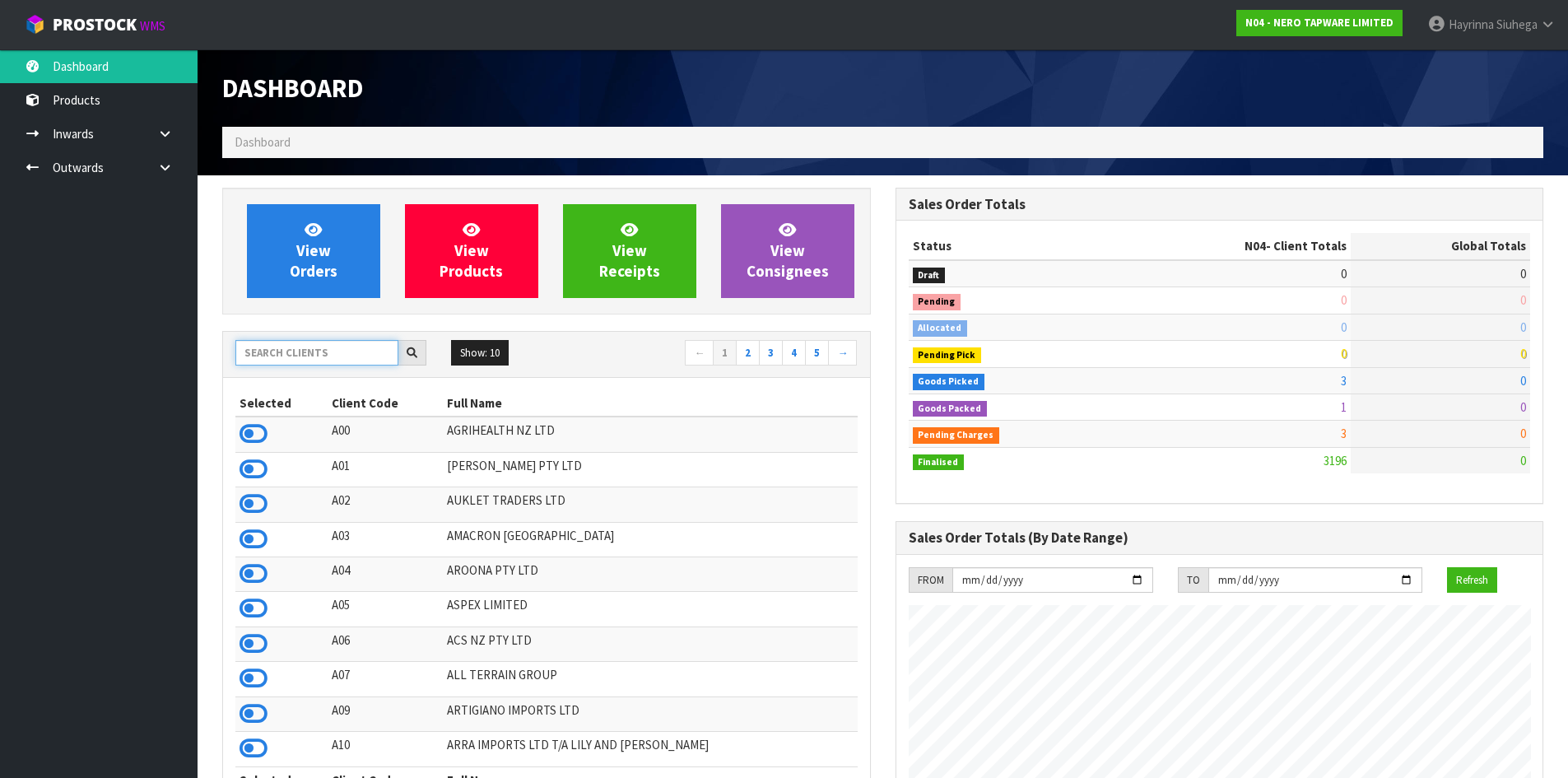
click at [376, 352] on input "text" at bounding box center [317, 353] width 163 height 26
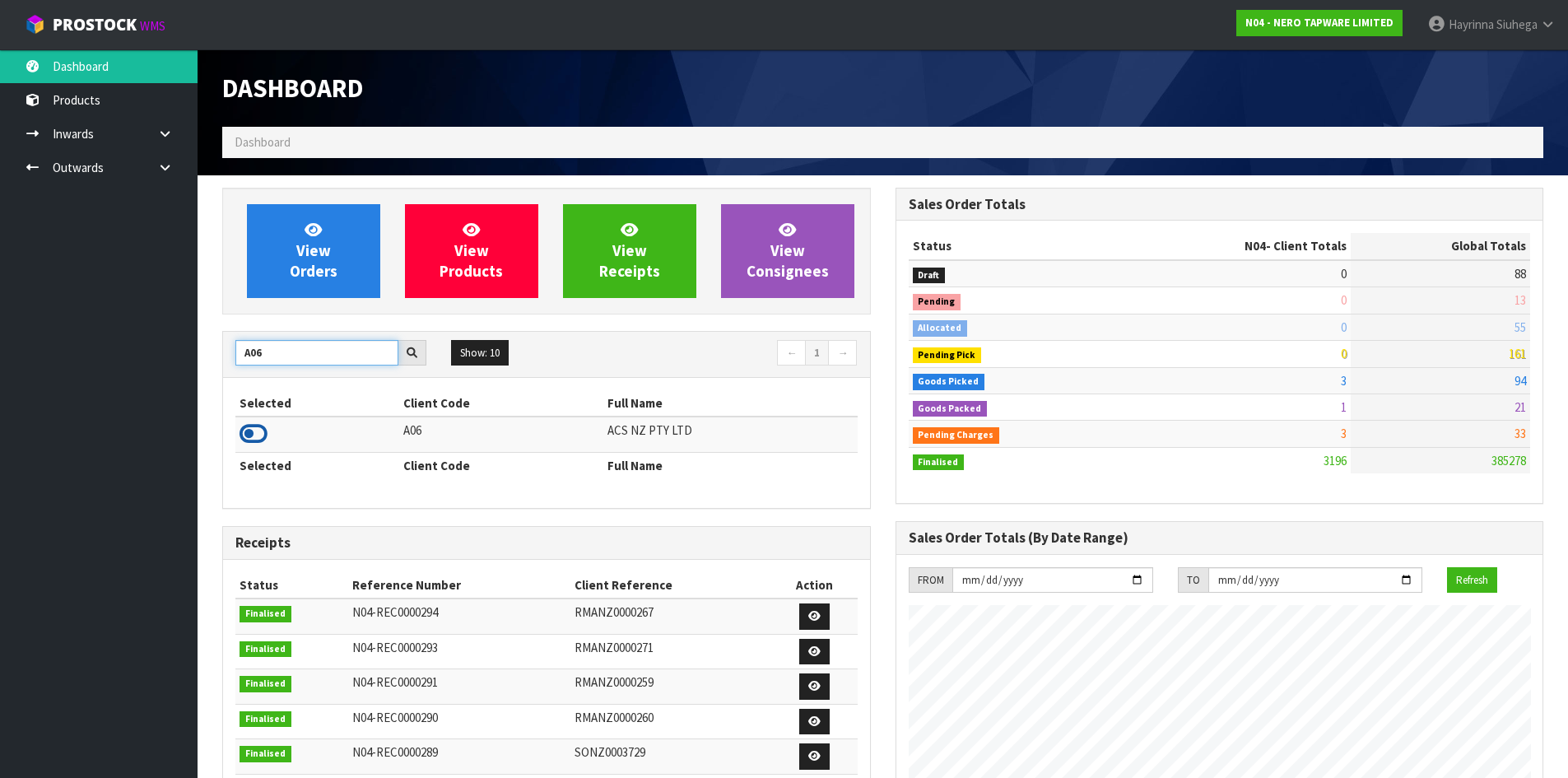
type input "A06"
click at [249, 430] on icon at bounding box center [253, 433] width 28 height 25
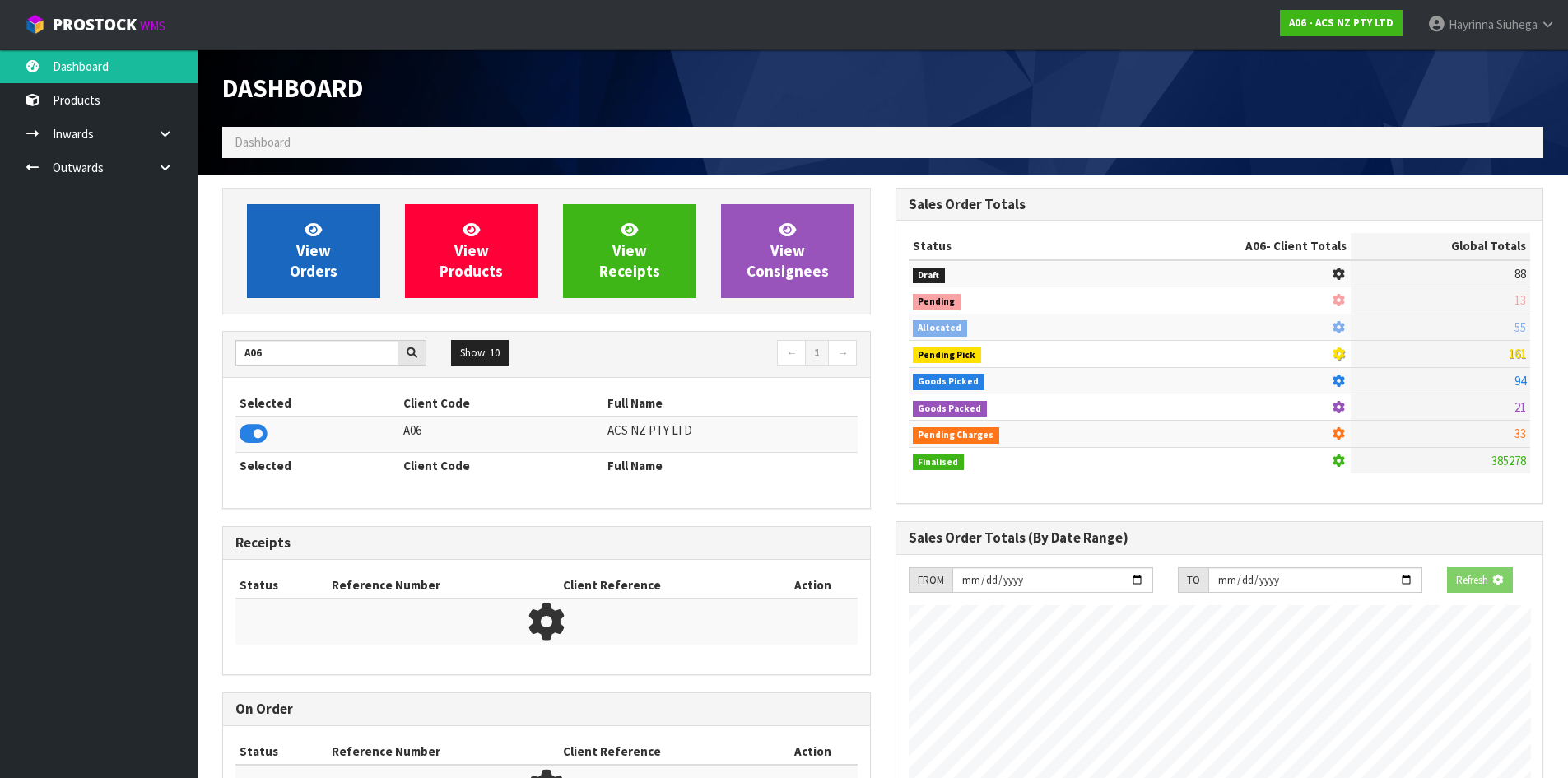
scroll to position [1246, 673]
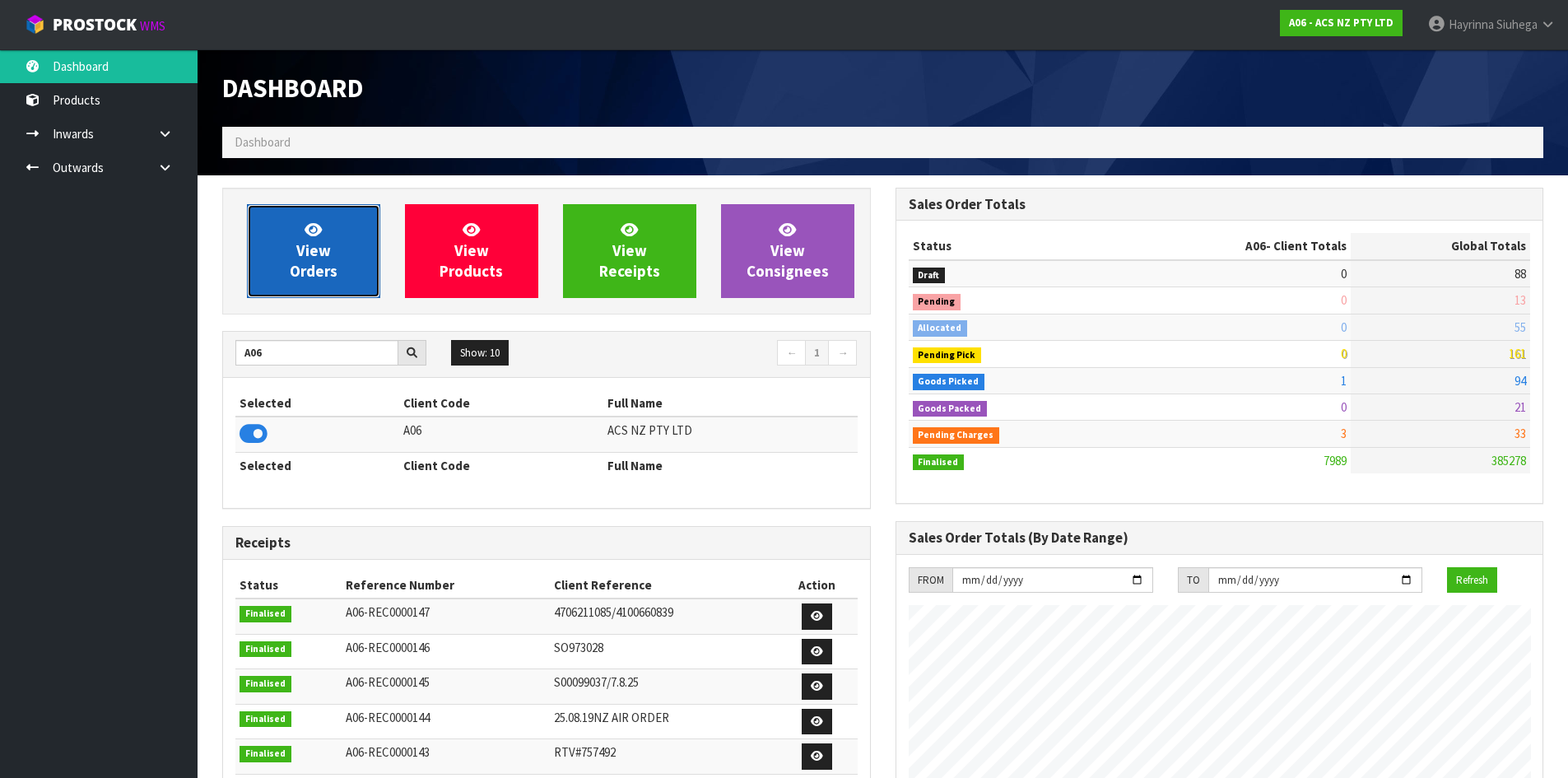
click at [348, 262] on link "View Orders" at bounding box center [313, 250] width 133 height 94
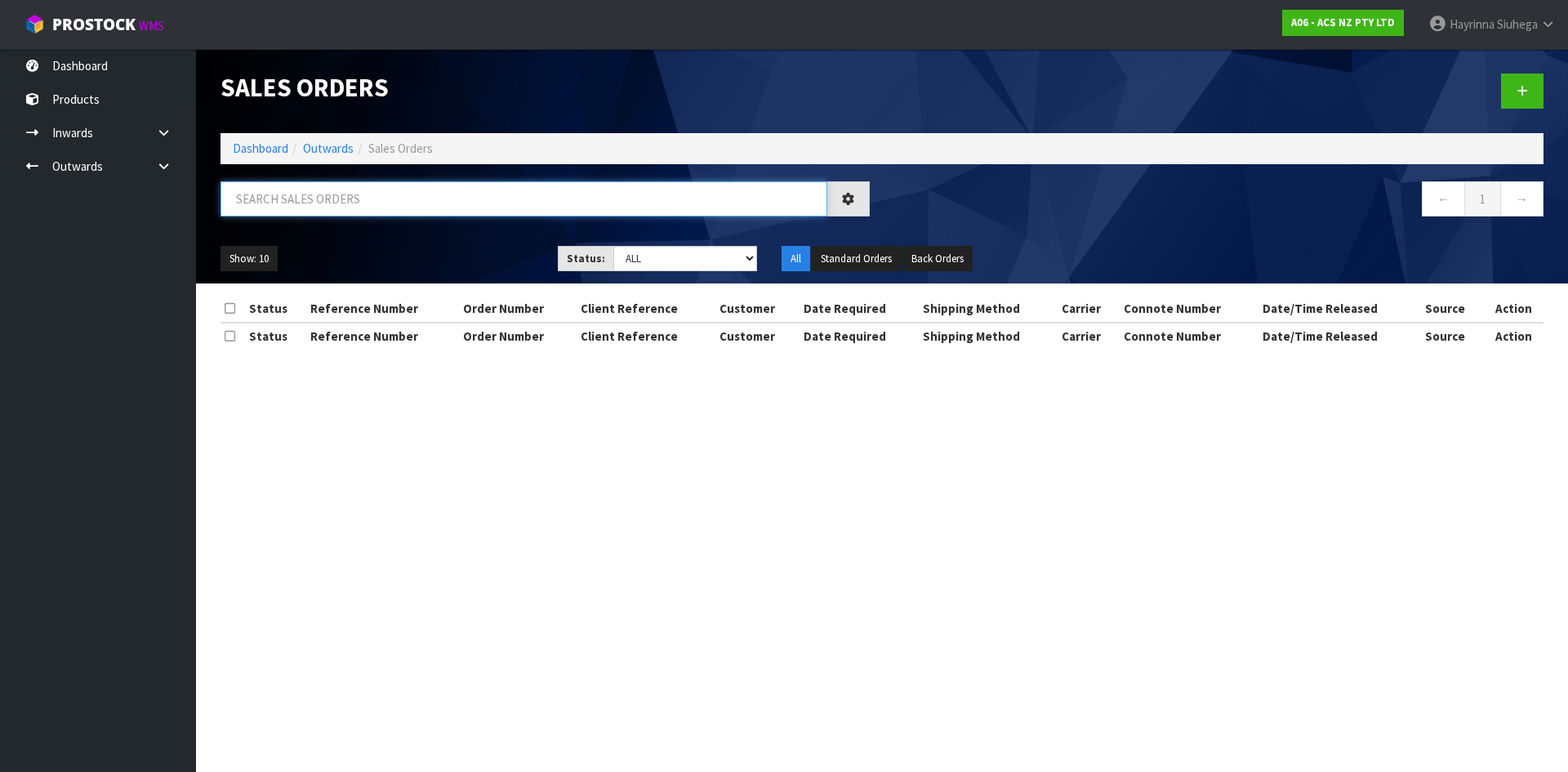
click at [368, 194] on input "text" at bounding box center [524, 199] width 607 height 35
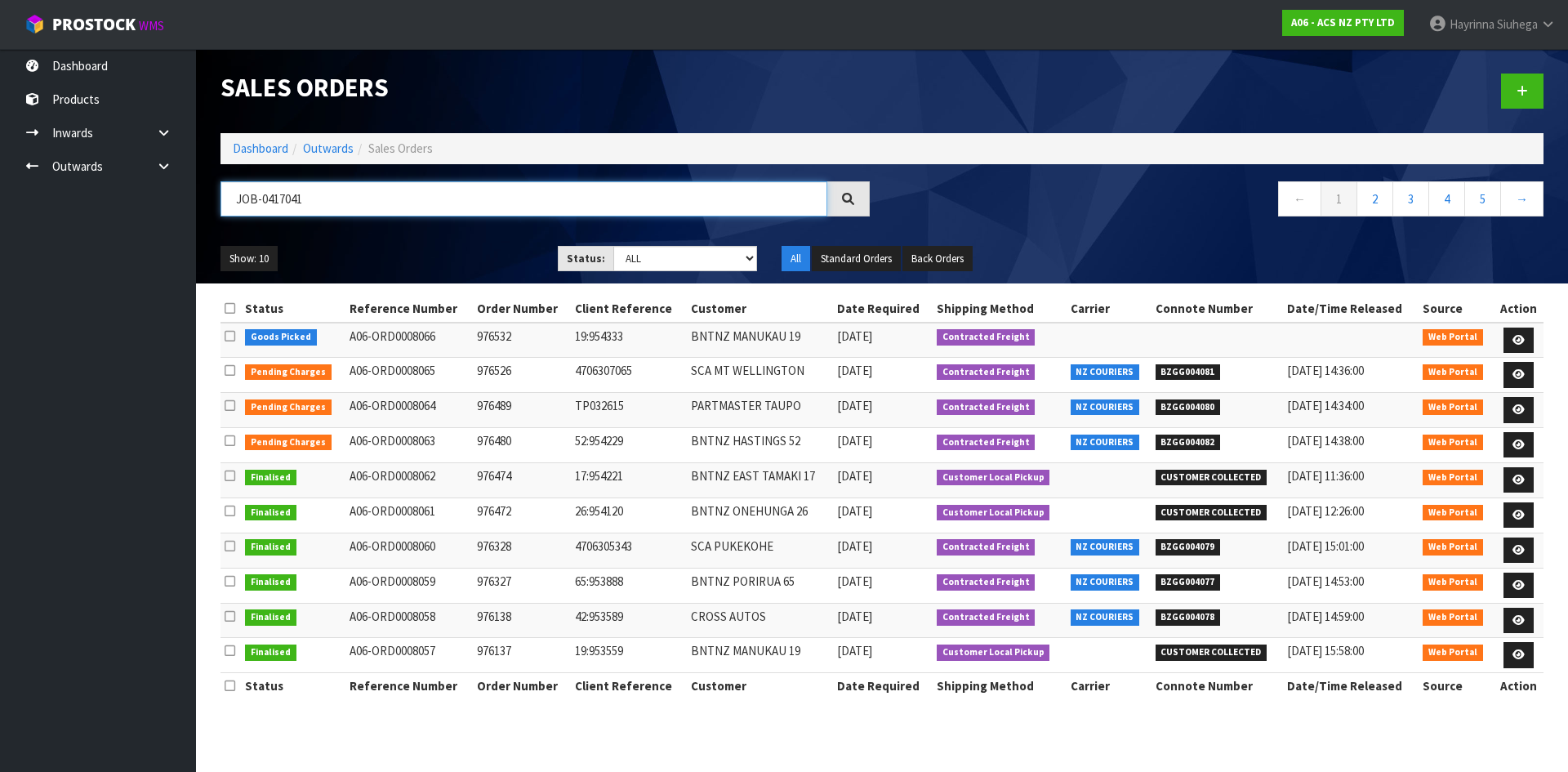
type input "JOB-0417041"
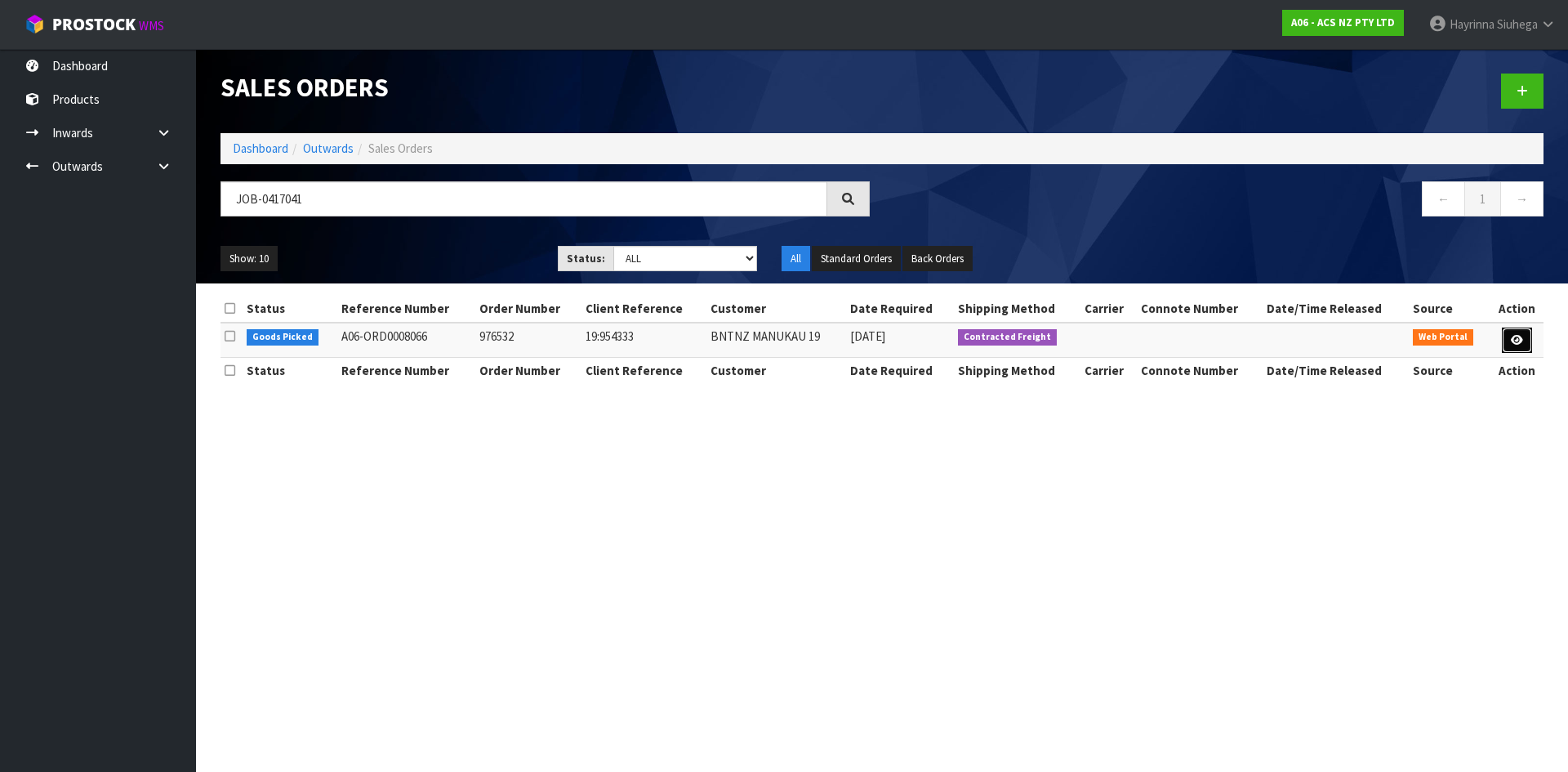
click at [1506, 345] on link at bounding box center [1516, 341] width 30 height 26
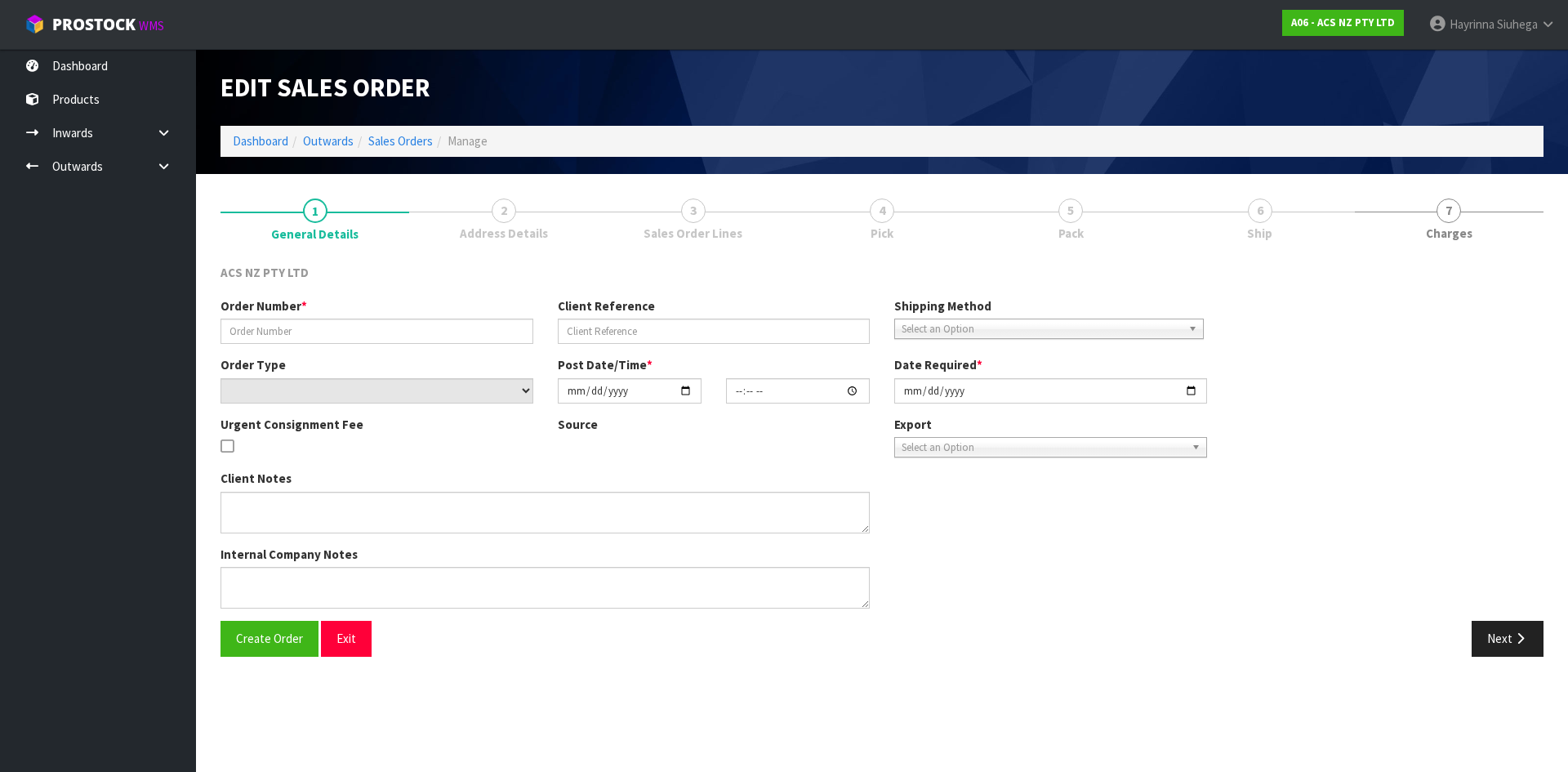
type input "976532"
type input "19:954333"
select select "number:0"
type input "[DATE]"
type input "15:50:00.000"
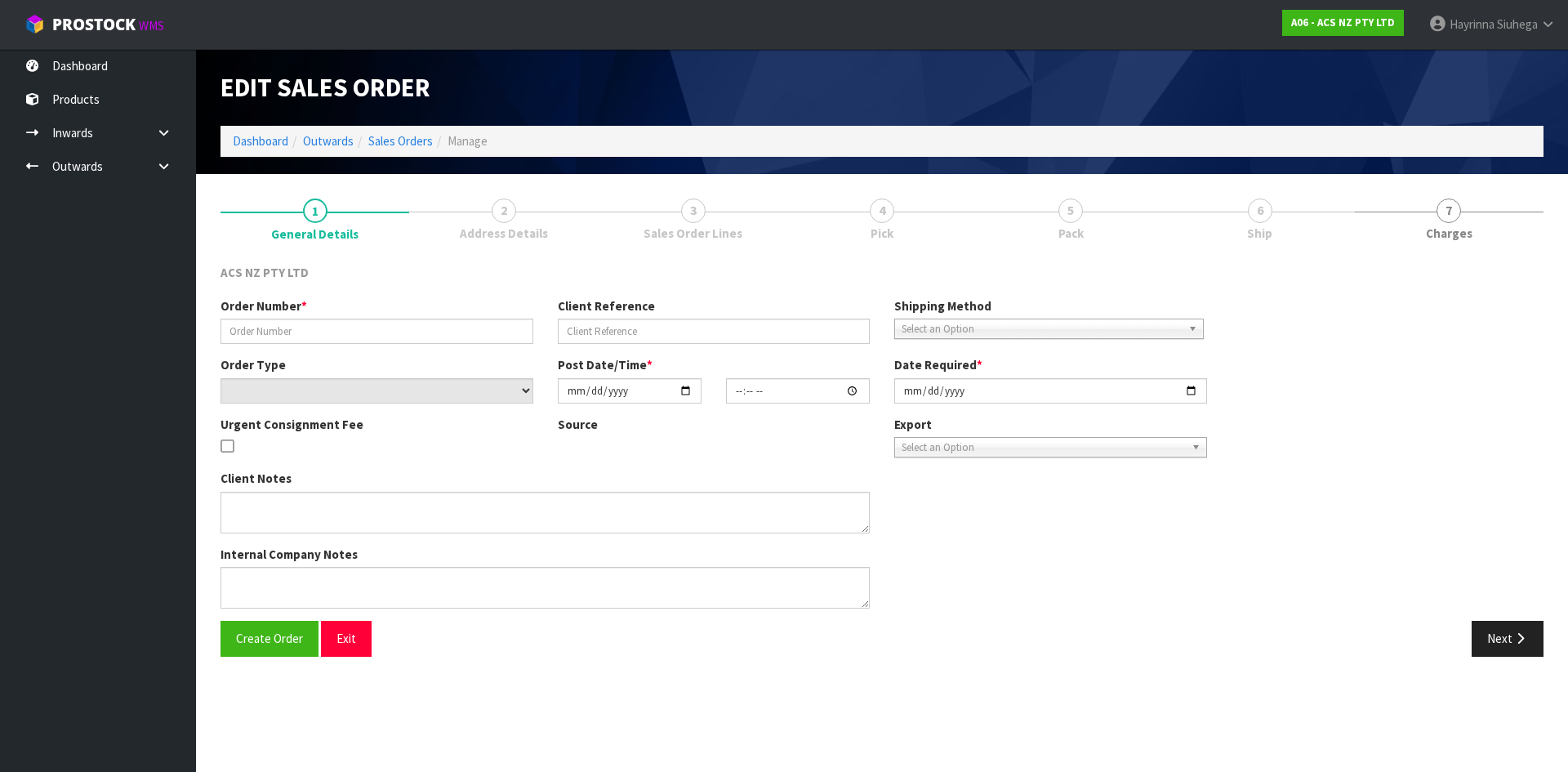
type input "[DATE]"
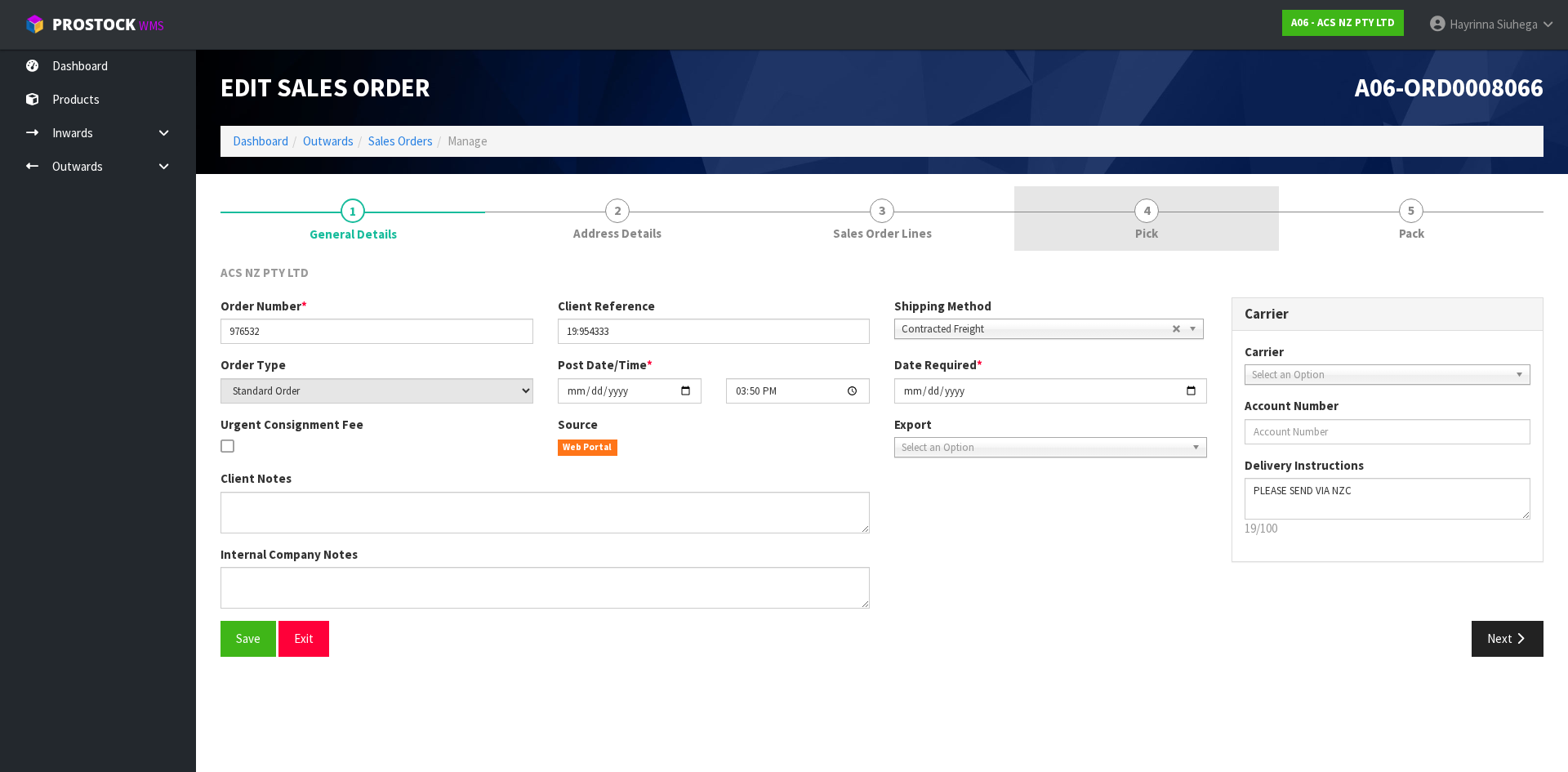
click at [1217, 219] on link "4 Pick" at bounding box center [1146, 218] width 264 height 65
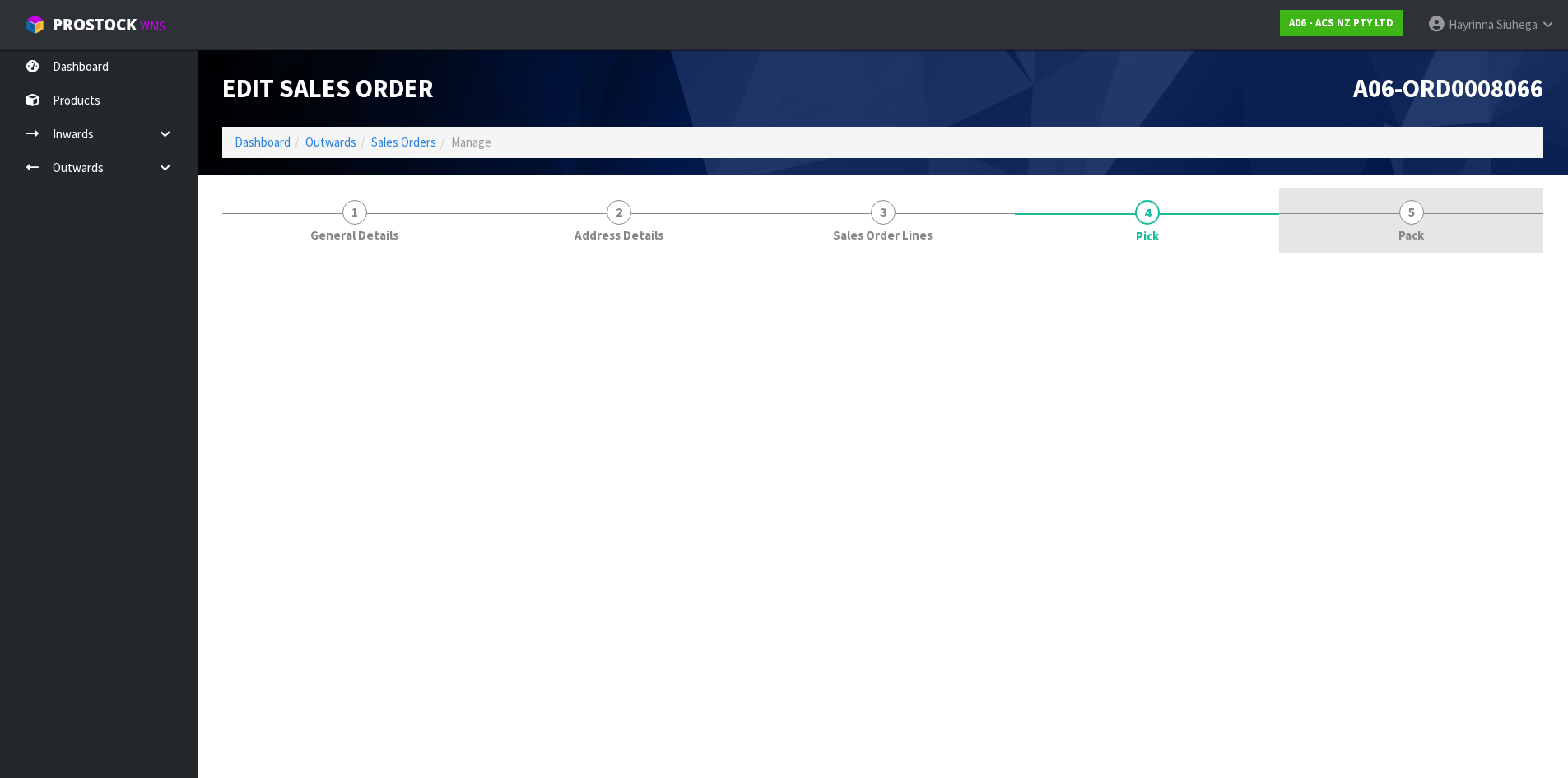
click at [1324, 219] on link "5 Pack" at bounding box center [1411, 220] width 264 height 65
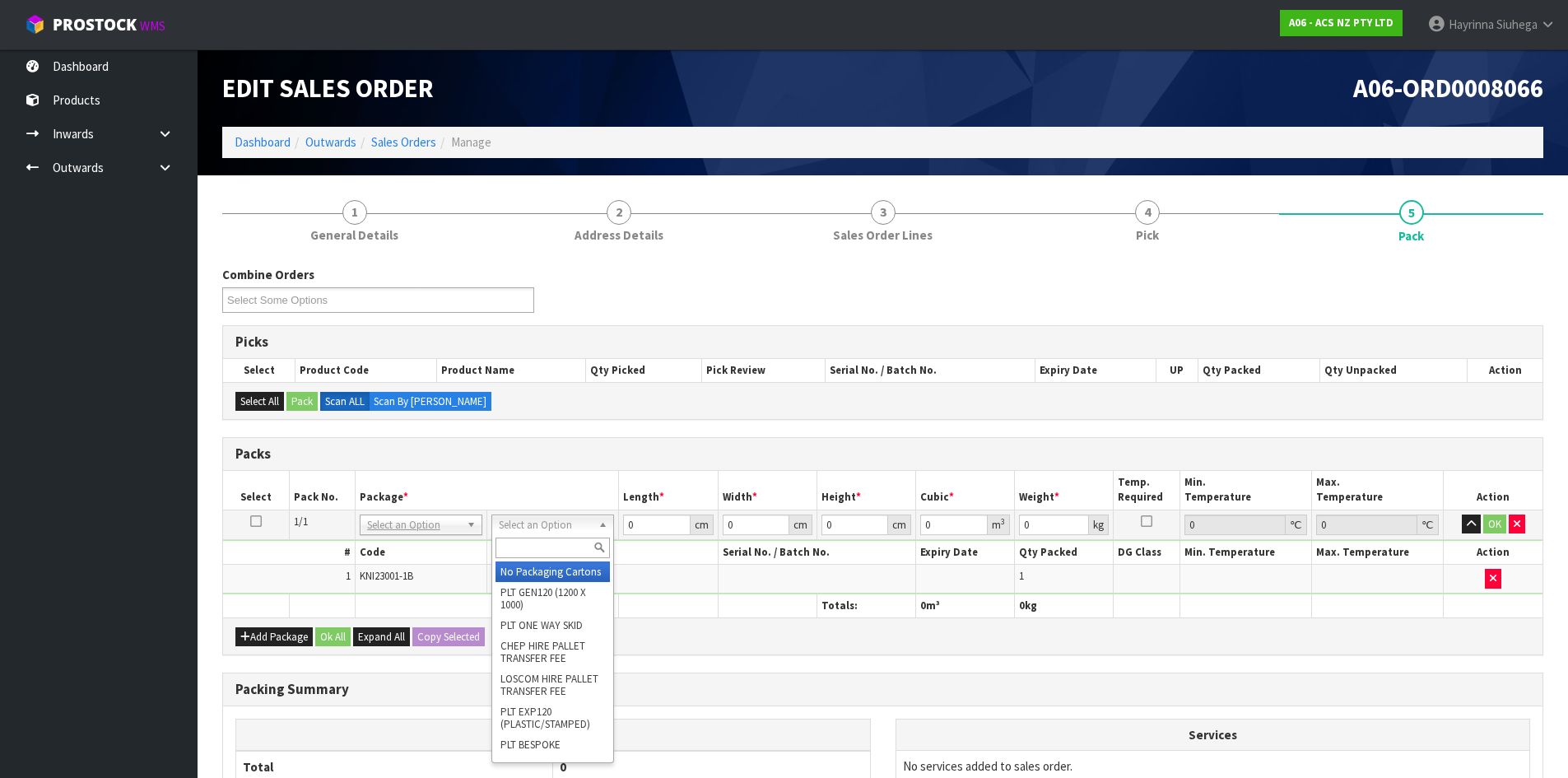
click at [533, 537] on input "text" at bounding box center [552, 547] width 114 height 21
type input "UPP"
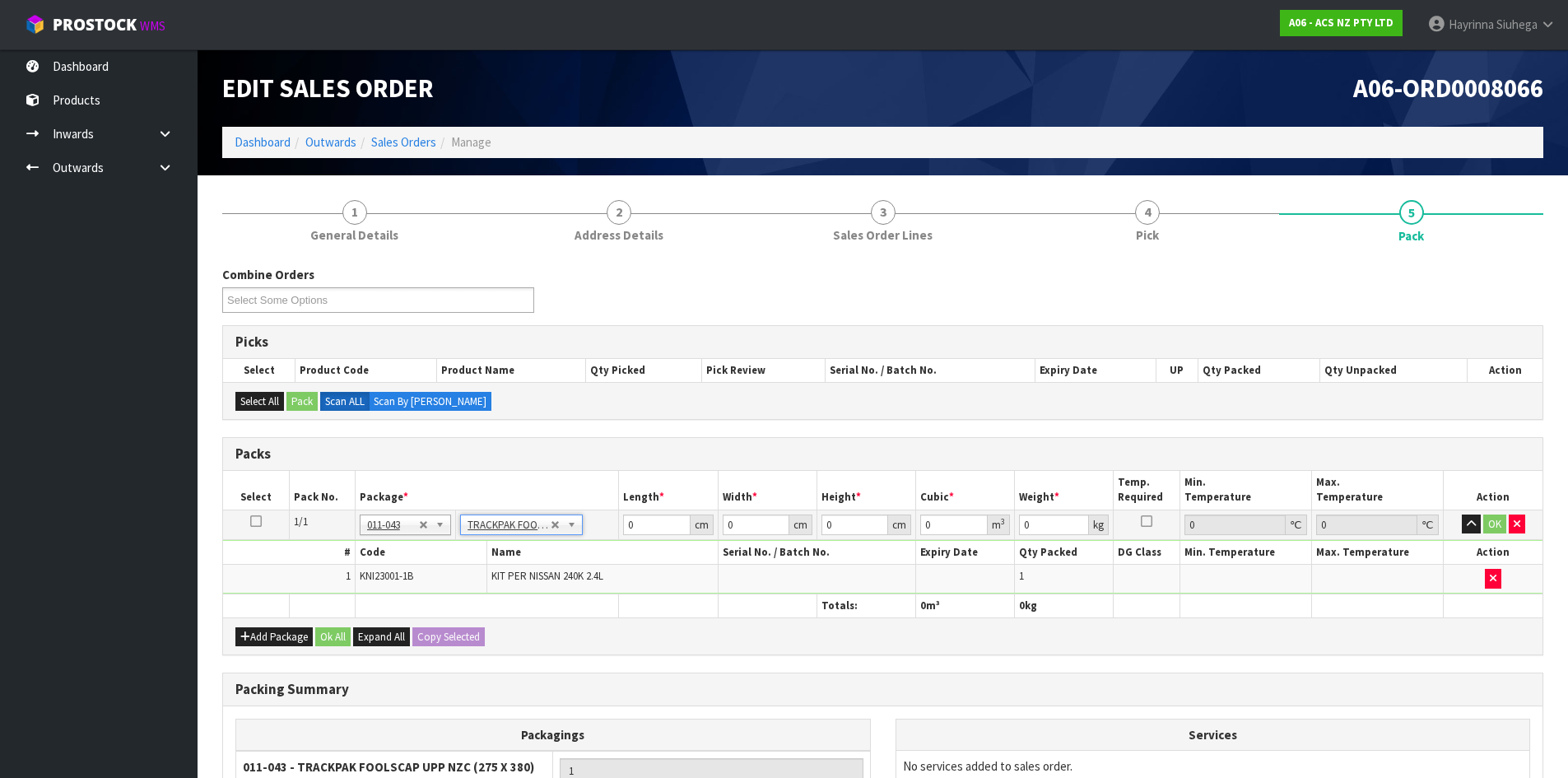
type input "27.5"
type input "38"
type input "0.01"
type input "0.00001"
type input "7.72"
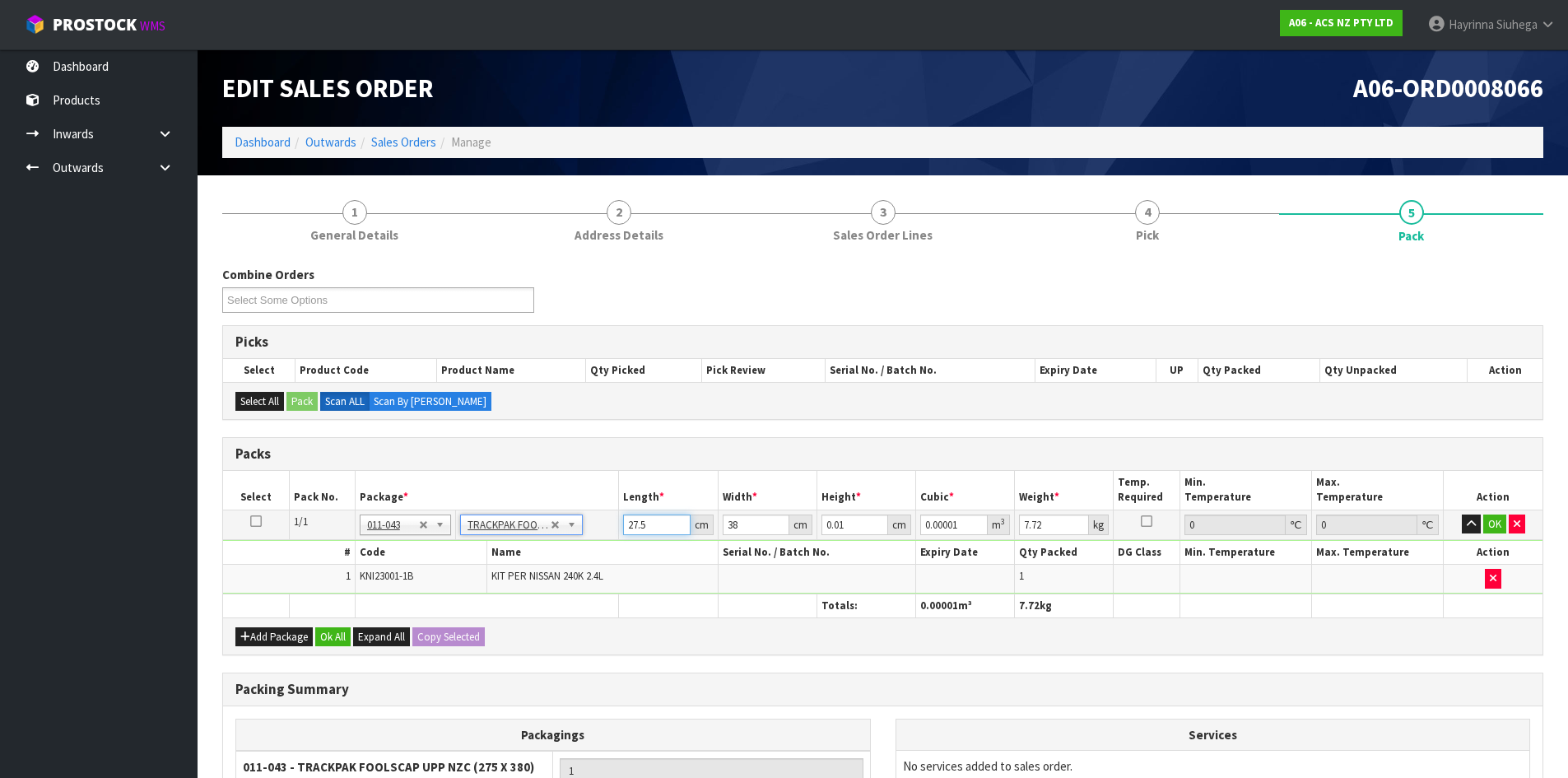
click at [628, 525] on input "27.5" at bounding box center [657, 524] width 67 height 21
type input "2"
type input "0.000001"
type input "28"
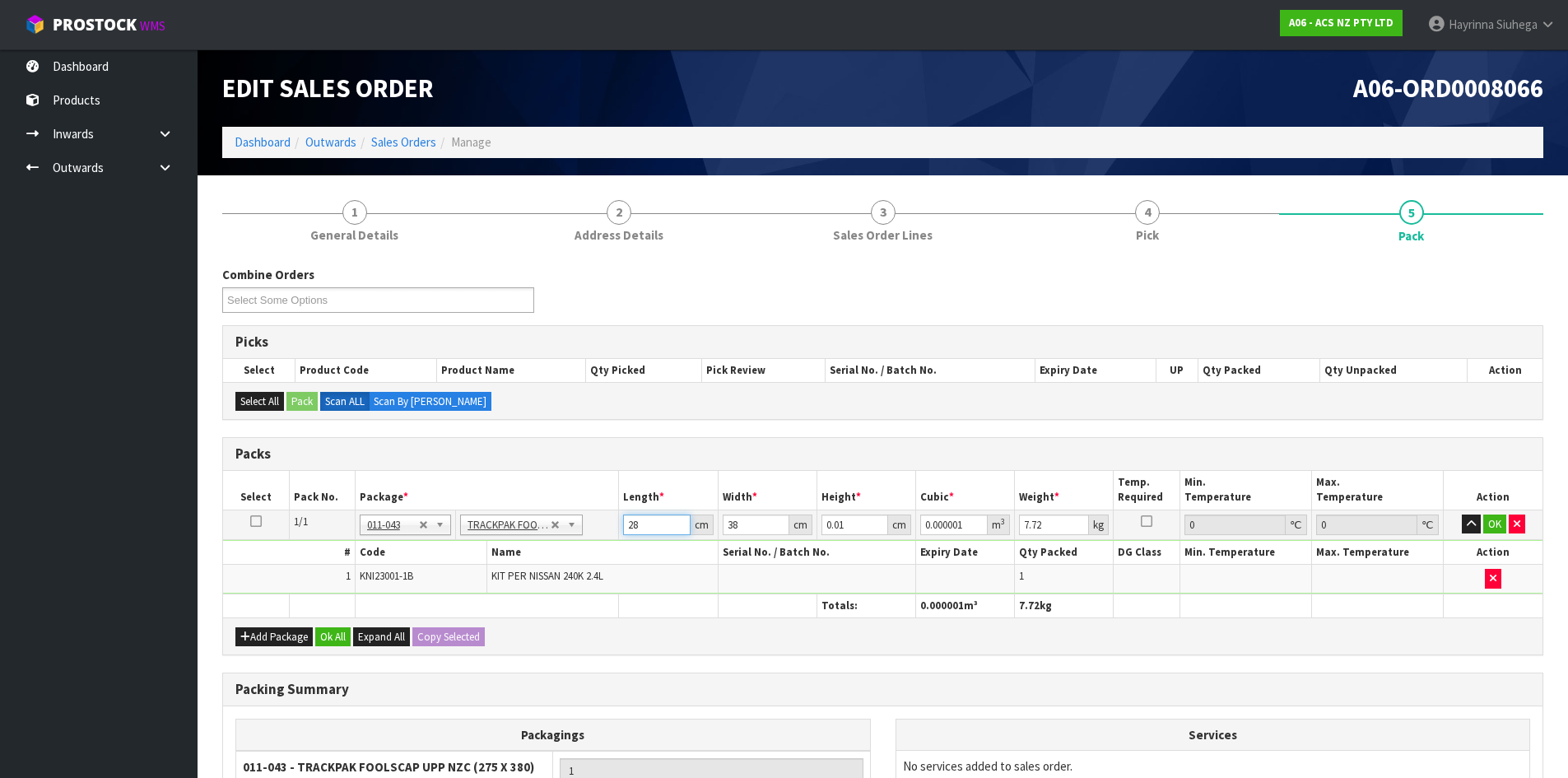
type input "0.000011"
type input "28"
type input "1"
type input "0.001064"
type input "12"
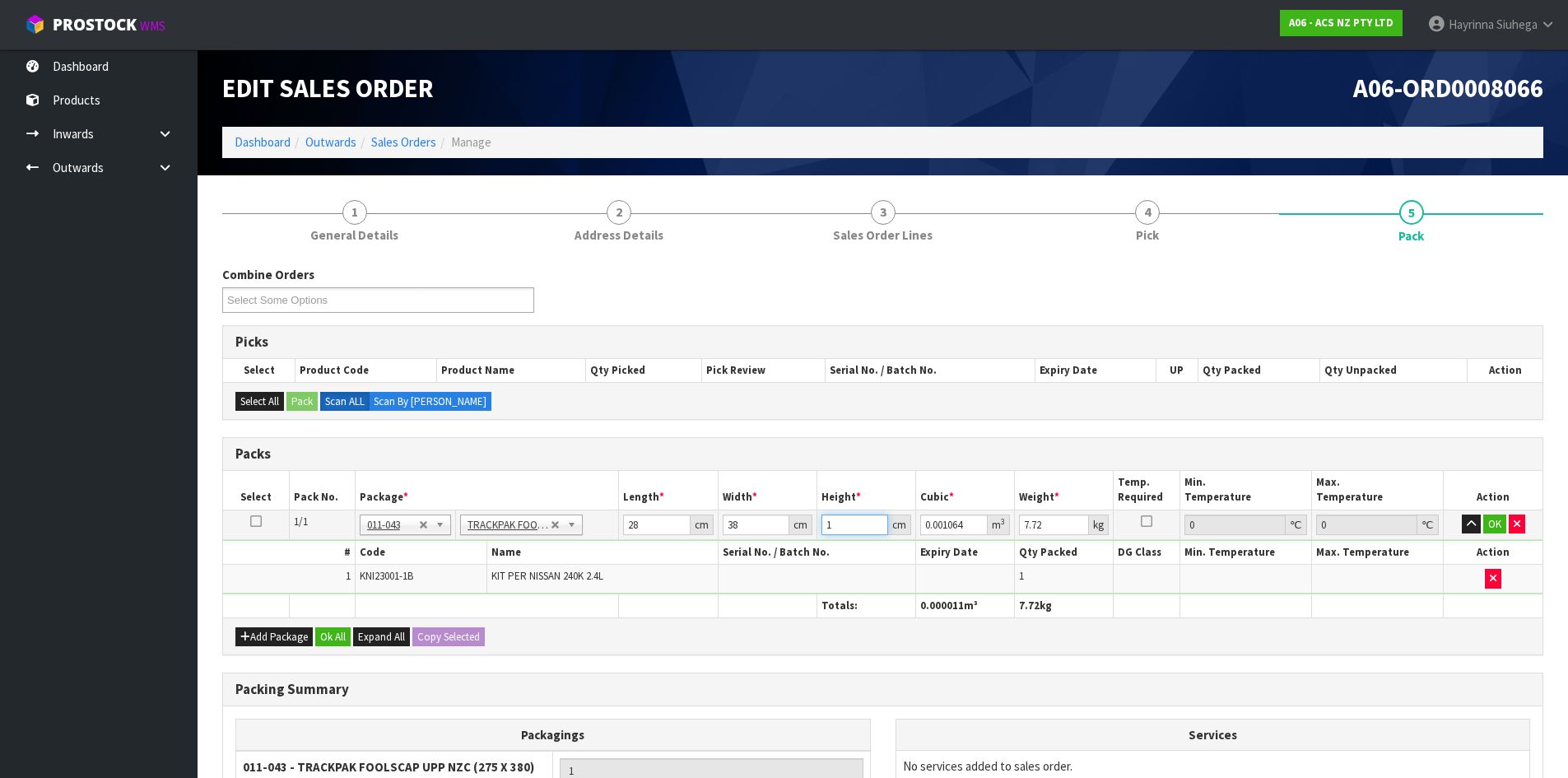
type input "0.012768"
type input "12"
type input "9"
click button "OK" at bounding box center [1494, 524] width 23 height 20
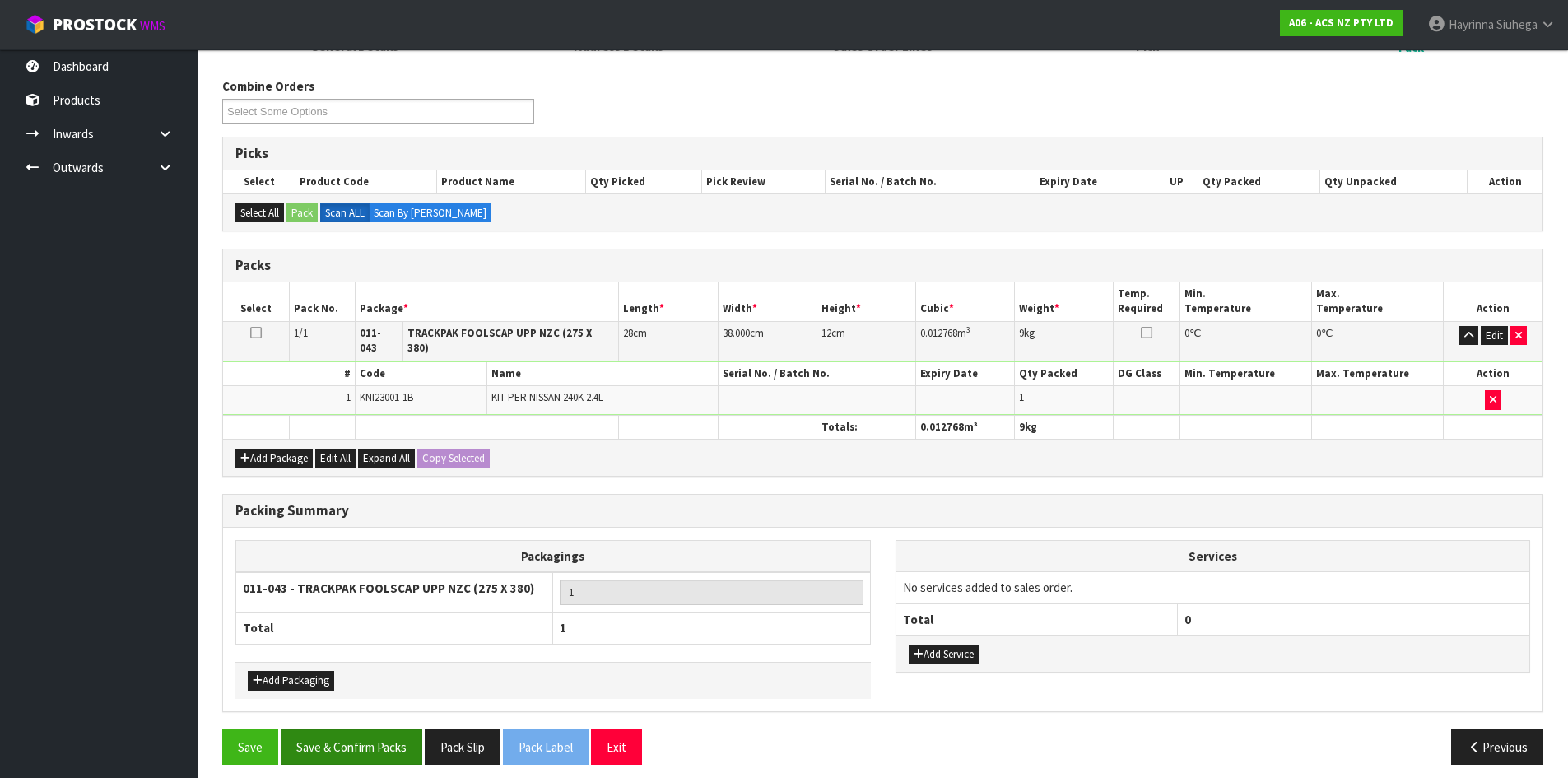
scroll to position [189, 0]
click at [379, 740] on button "Save & Confirm Packs" at bounding box center [352, 745] width 142 height 35
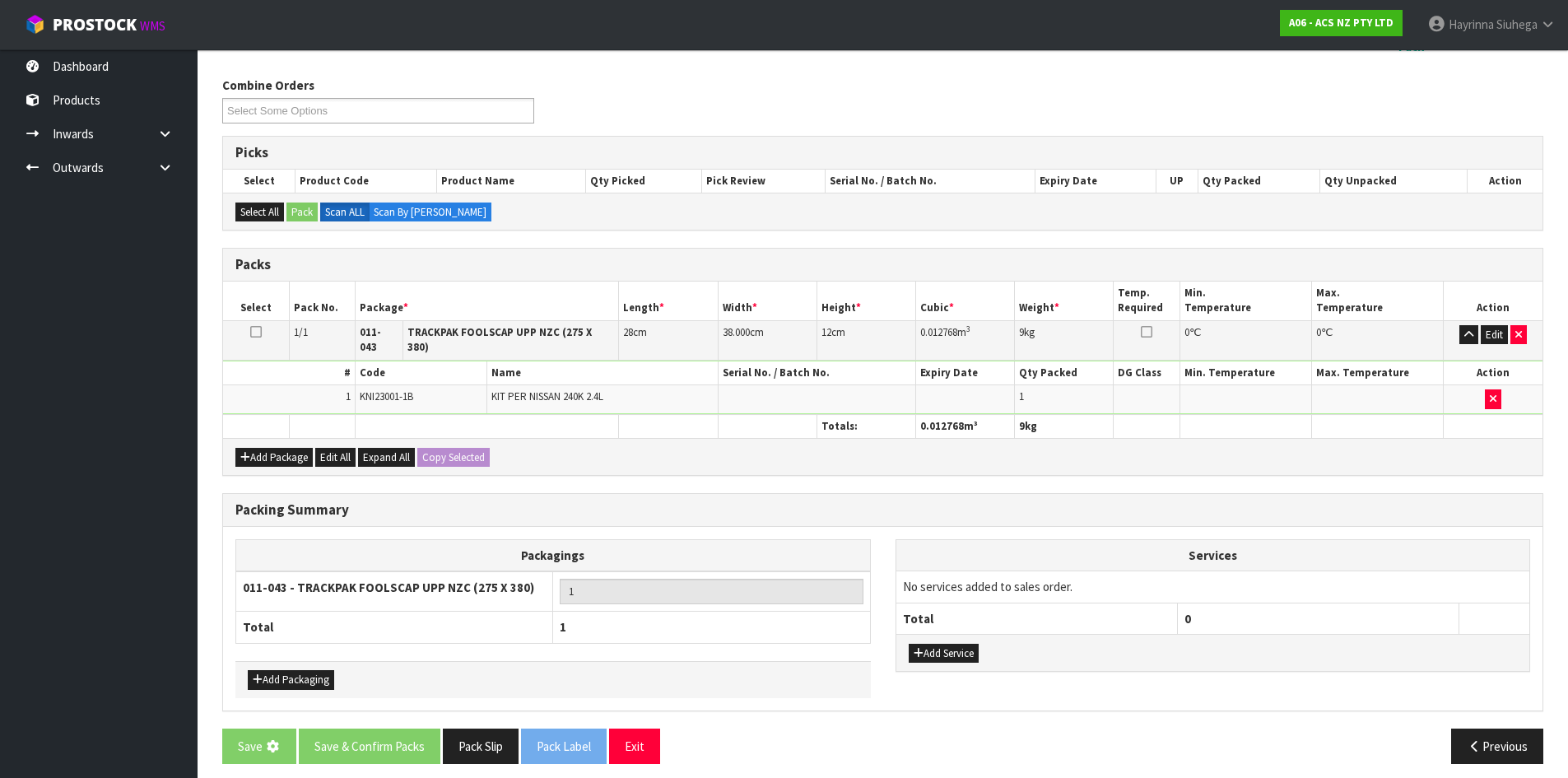
scroll to position [0, 0]
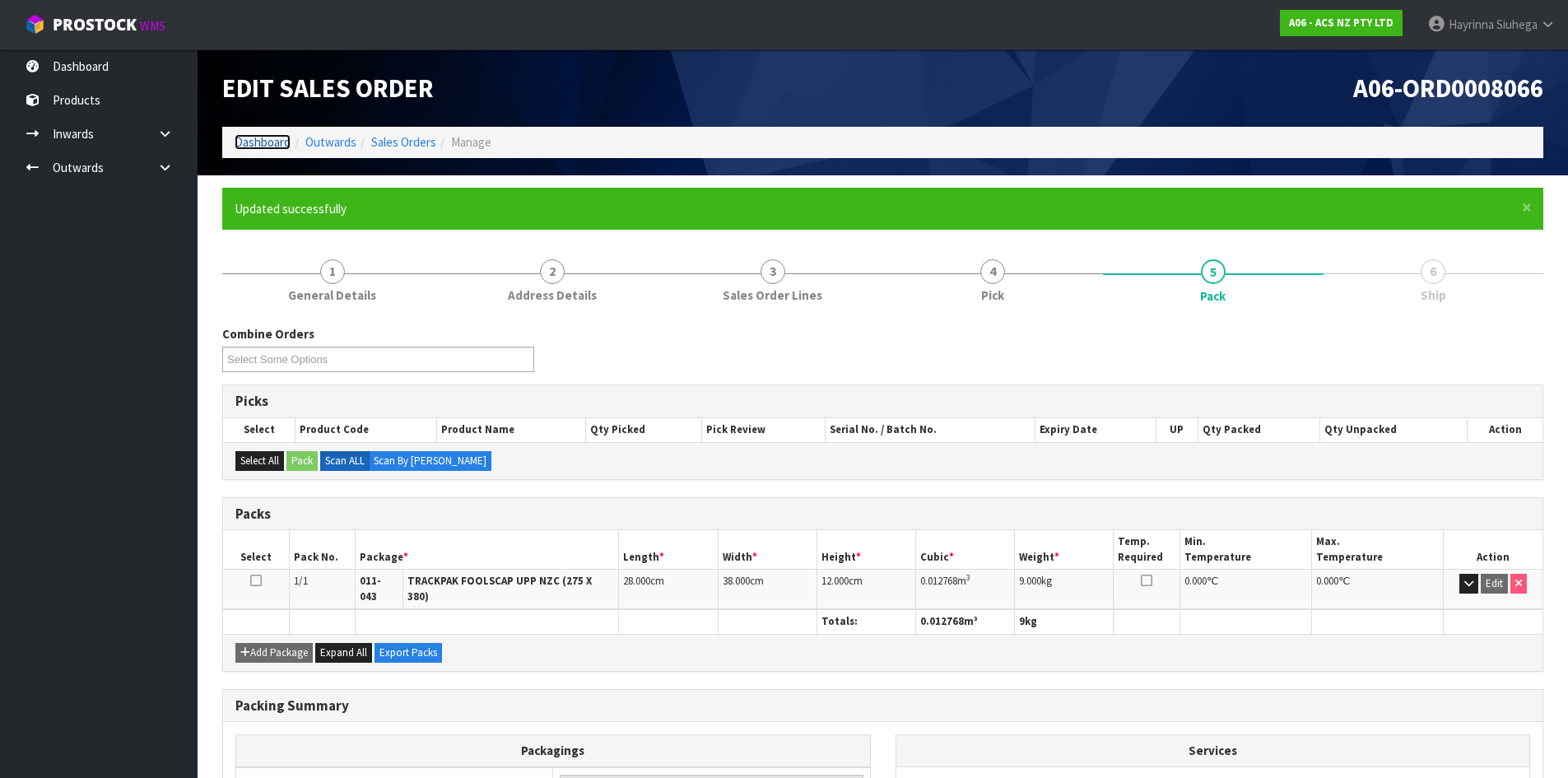
click at [270, 142] on link "Dashboard" at bounding box center [262, 142] width 56 height 16
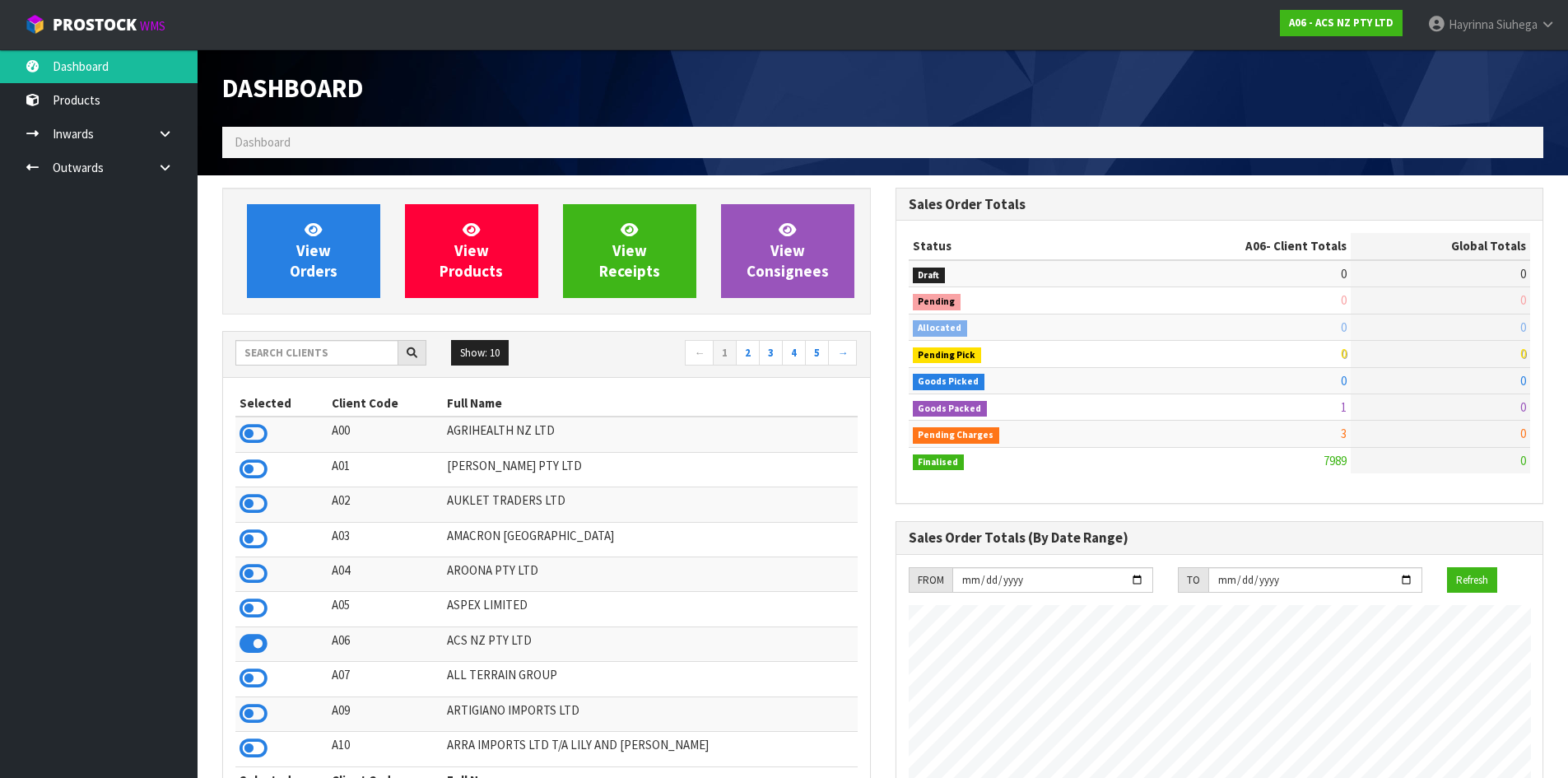
scroll to position [1246, 673]
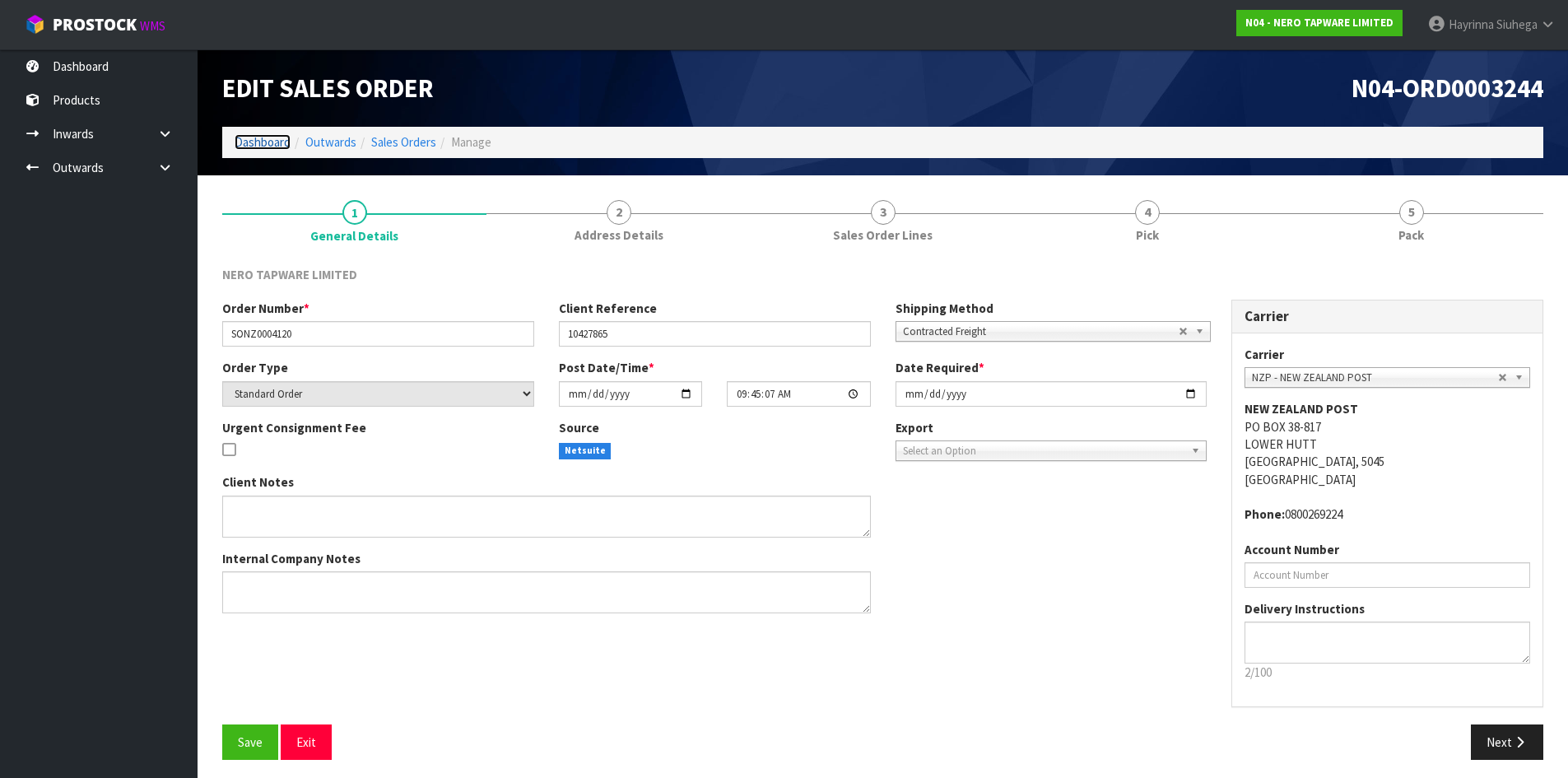
click at [274, 139] on link "Dashboard" at bounding box center [262, 142] width 56 height 16
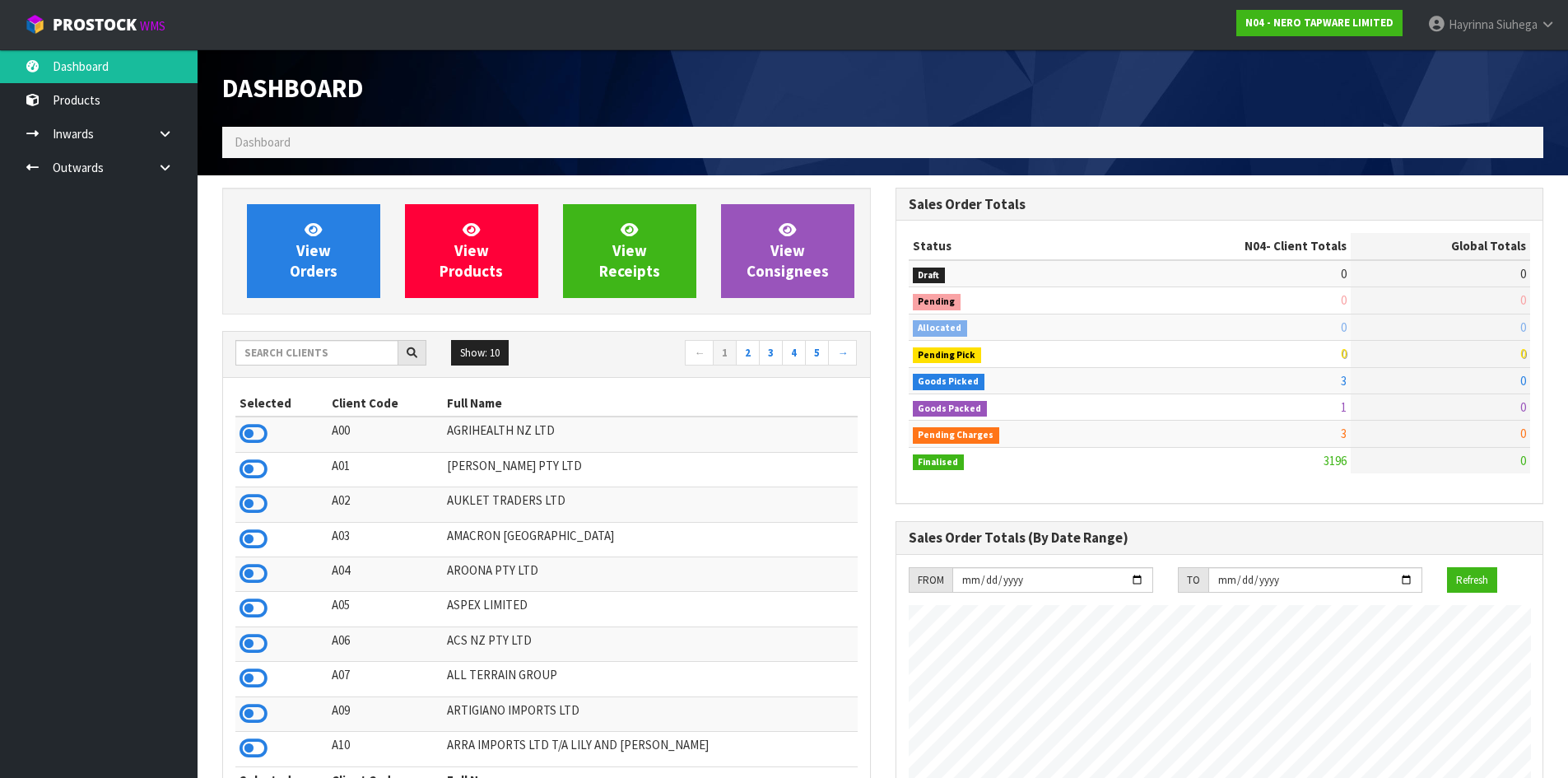
scroll to position [1282, 673]
click at [301, 286] on link "View Orders" at bounding box center [313, 250] width 133 height 94
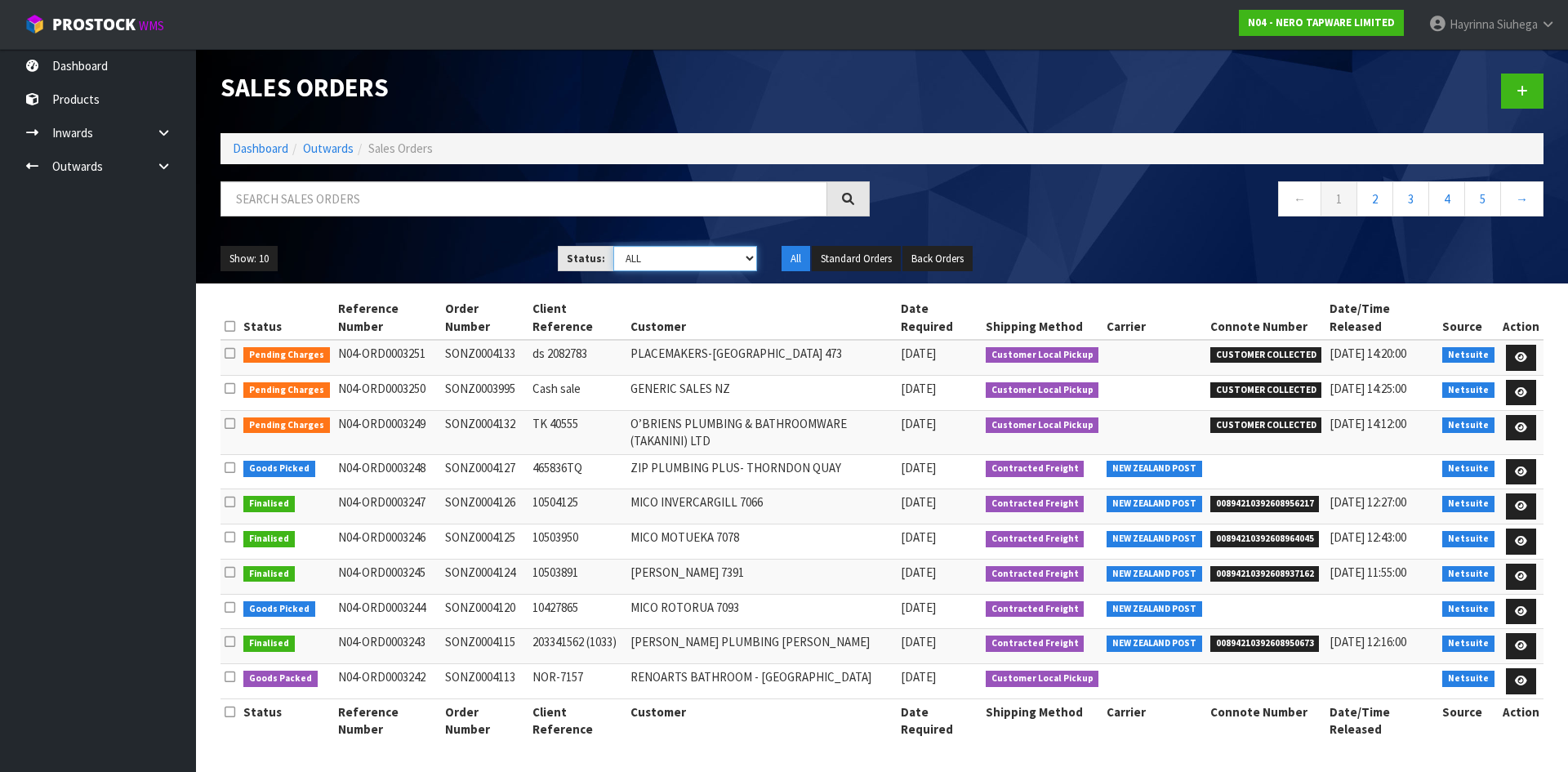
click at [618, 255] on select "Draft Pending Allocated Pending Pick Goods Picked Goods Packed Pending Charges …" at bounding box center [686, 258] width 145 height 25
select select "string:4"
click at [614, 246] on select "Draft Pending Allocated Pending Pick Goods Picked Goods Packed Pending Charges …" at bounding box center [686, 258] width 145 height 25
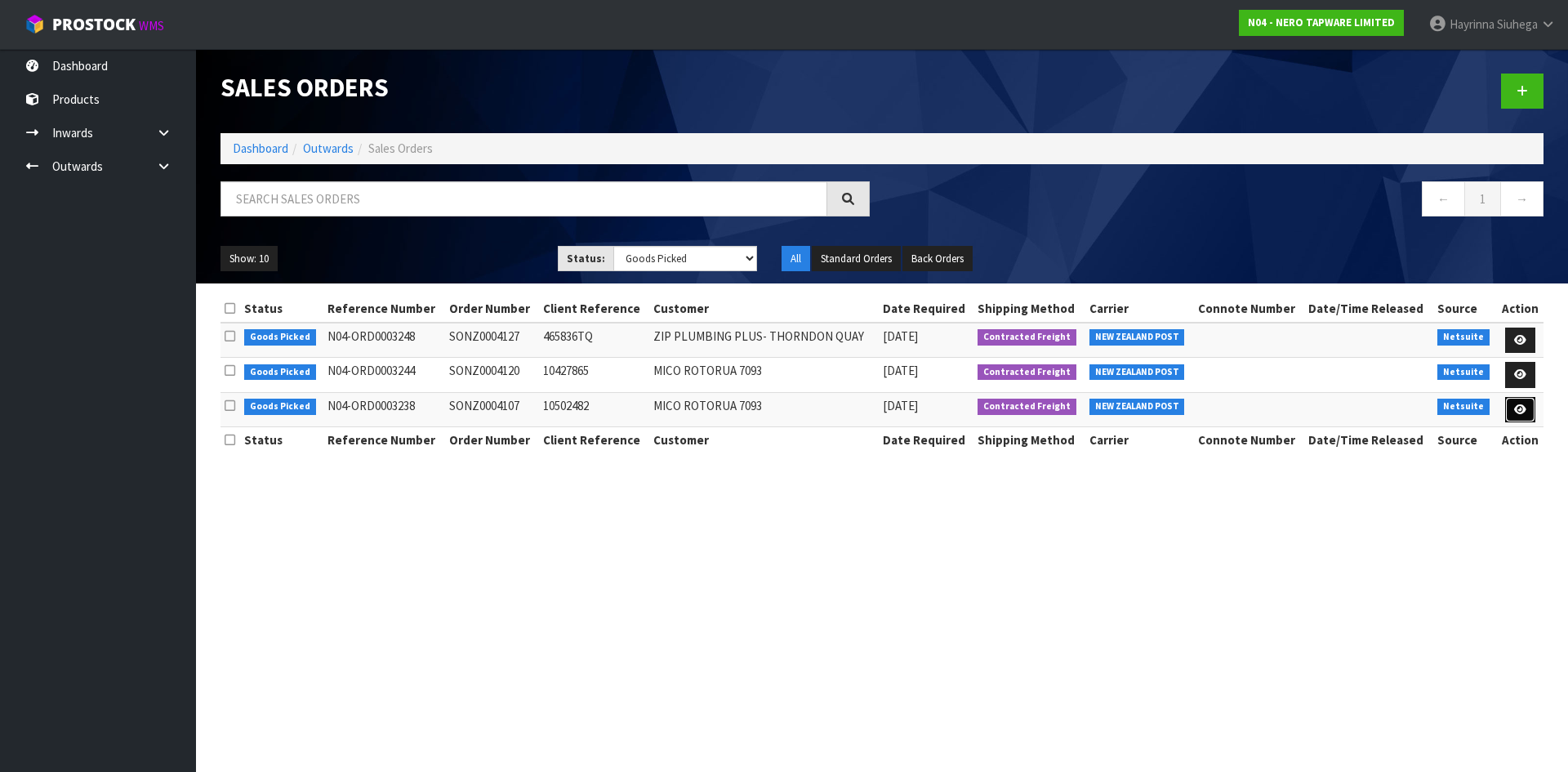
click at [1527, 407] on link at bounding box center [1520, 410] width 30 height 26
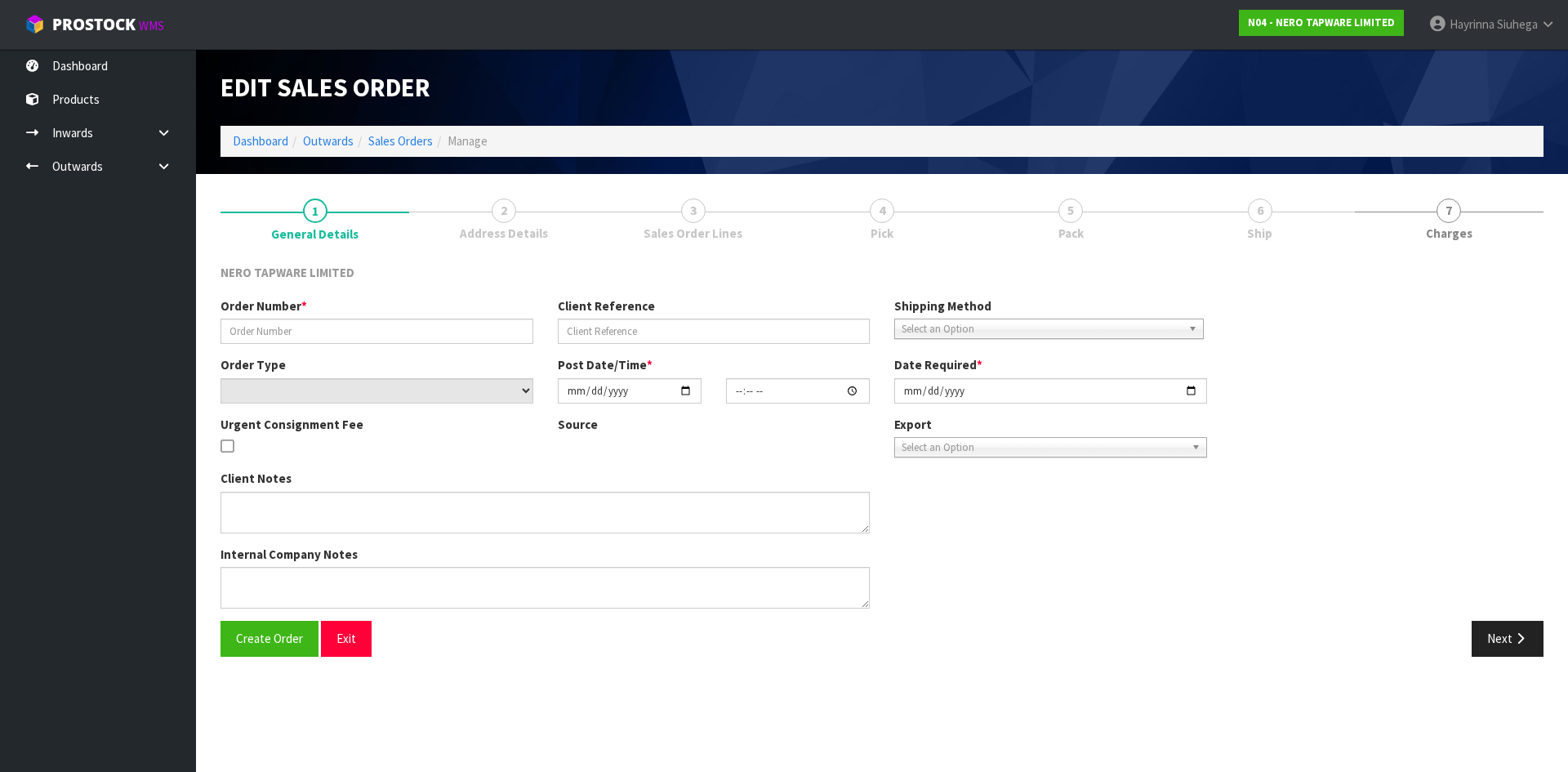
type input "SONZ0004107"
type input "10502482"
select select "number:0"
type input "2025-10-09"
type input "14:30:10.000"
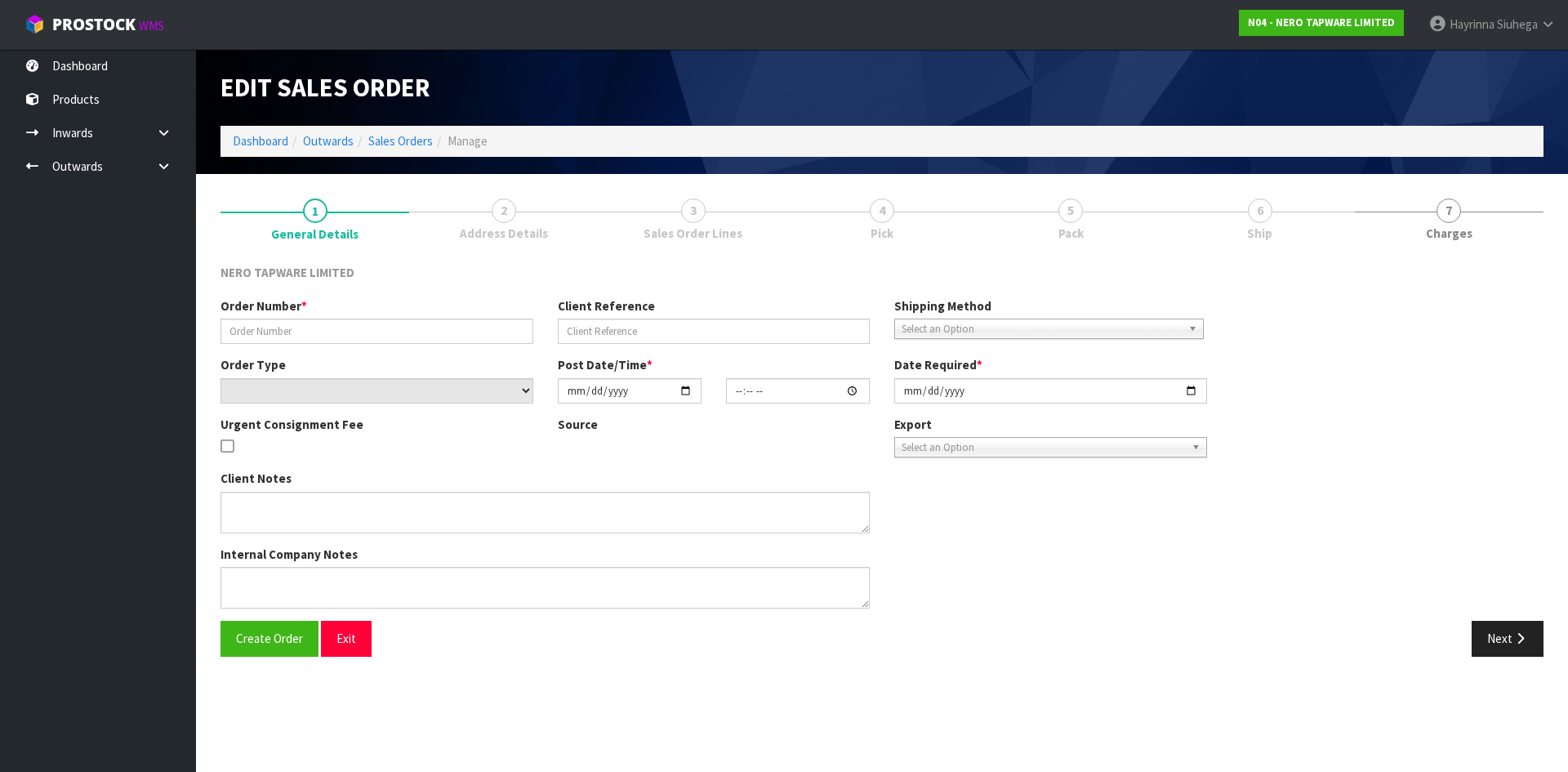
type input "[DATE]"
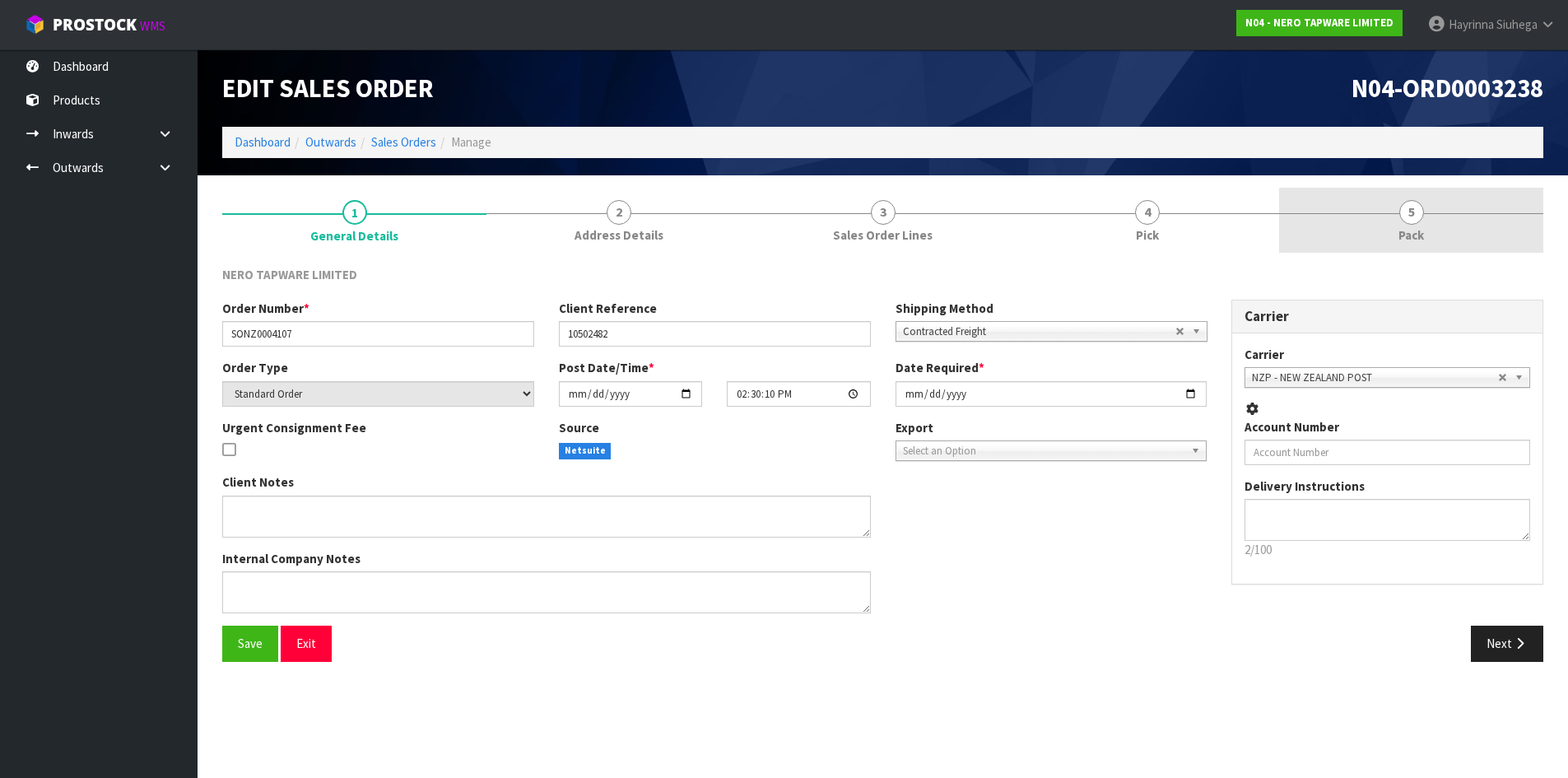
drag, startPoint x: 1251, startPoint y: 216, endPoint x: 1296, endPoint y: 211, distance: 45.3
click at [1250, 216] on link "4 Pick" at bounding box center [1147, 220] width 264 height 65
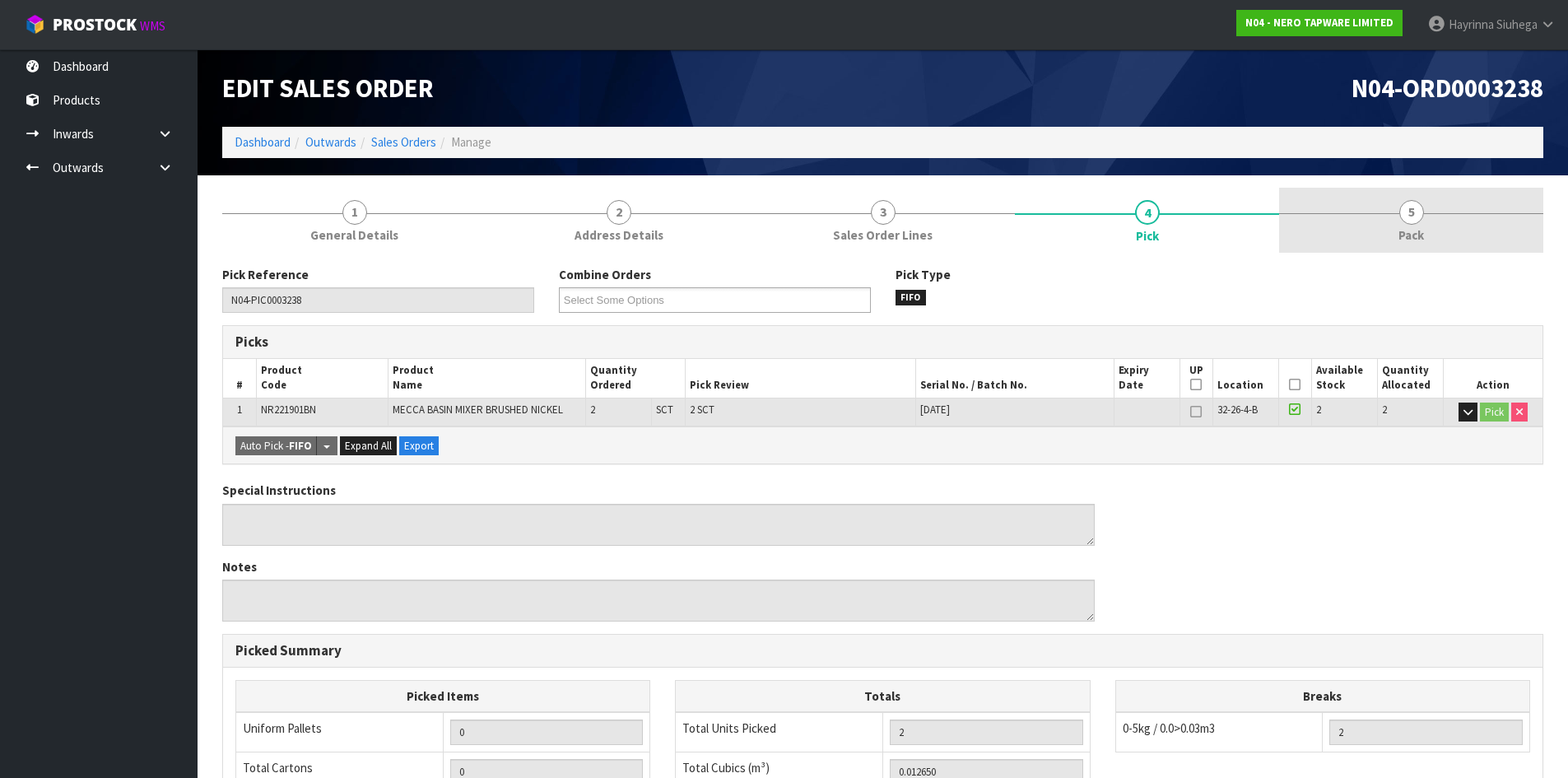
click at [1377, 210] on link "5 Pack" at bounding box center [1411, 220] width 264 height 65
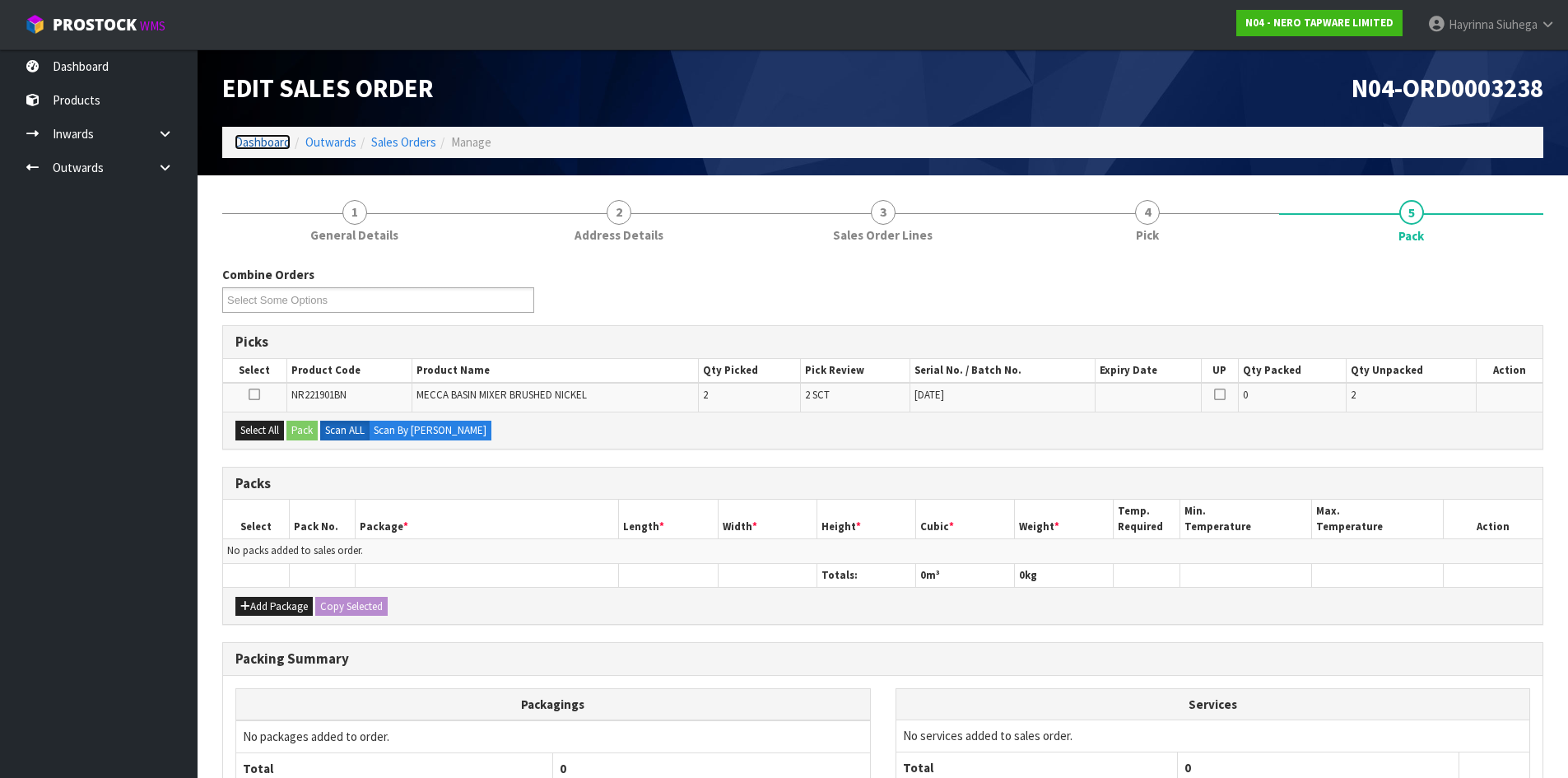
click at [269, 142] on link "Dashboard" at bounding box center [262, 142] width 56 height 16
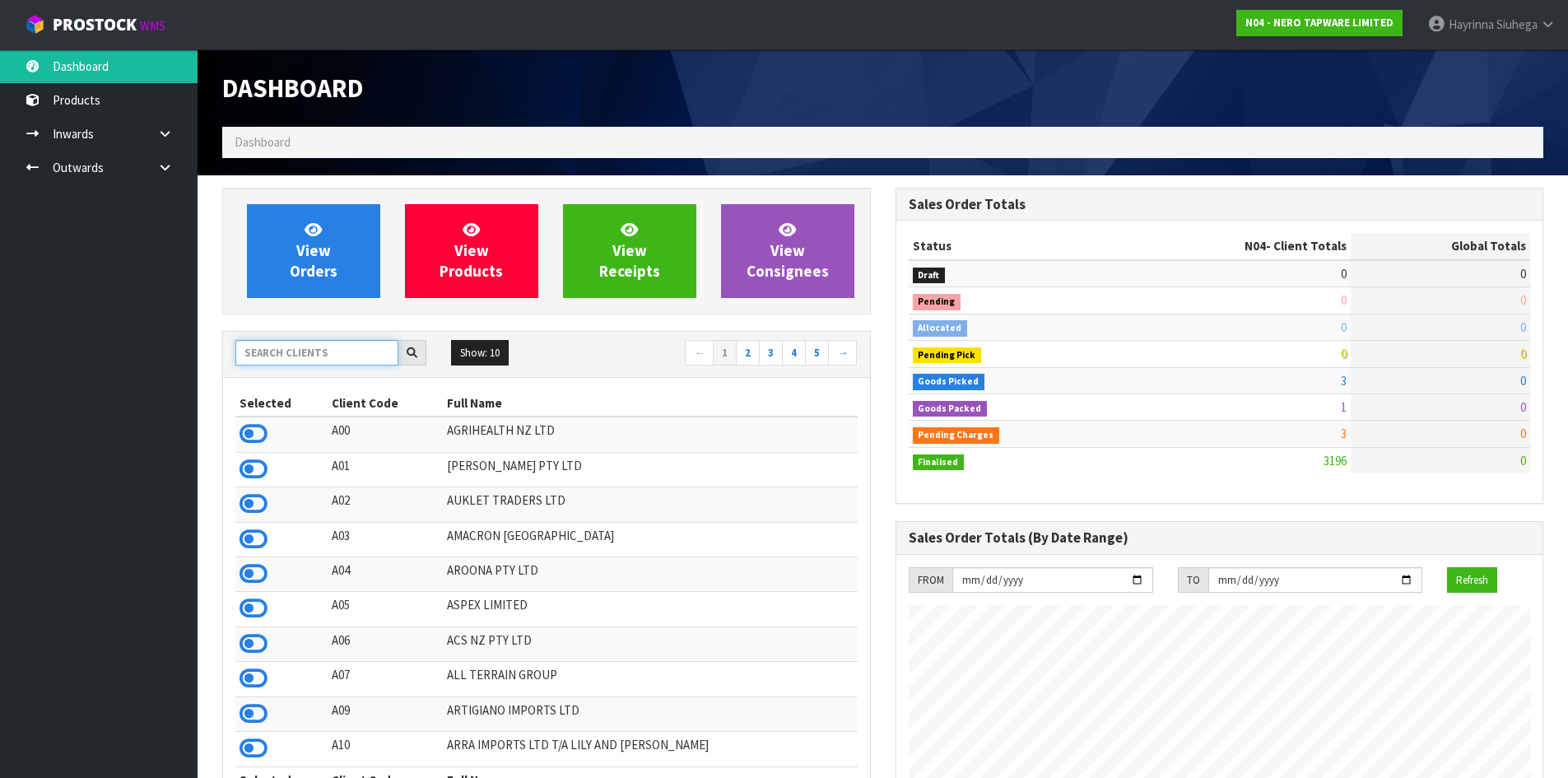
click at [331, 345] on input "text" at bounding box center [317, 353] width 163 height 26
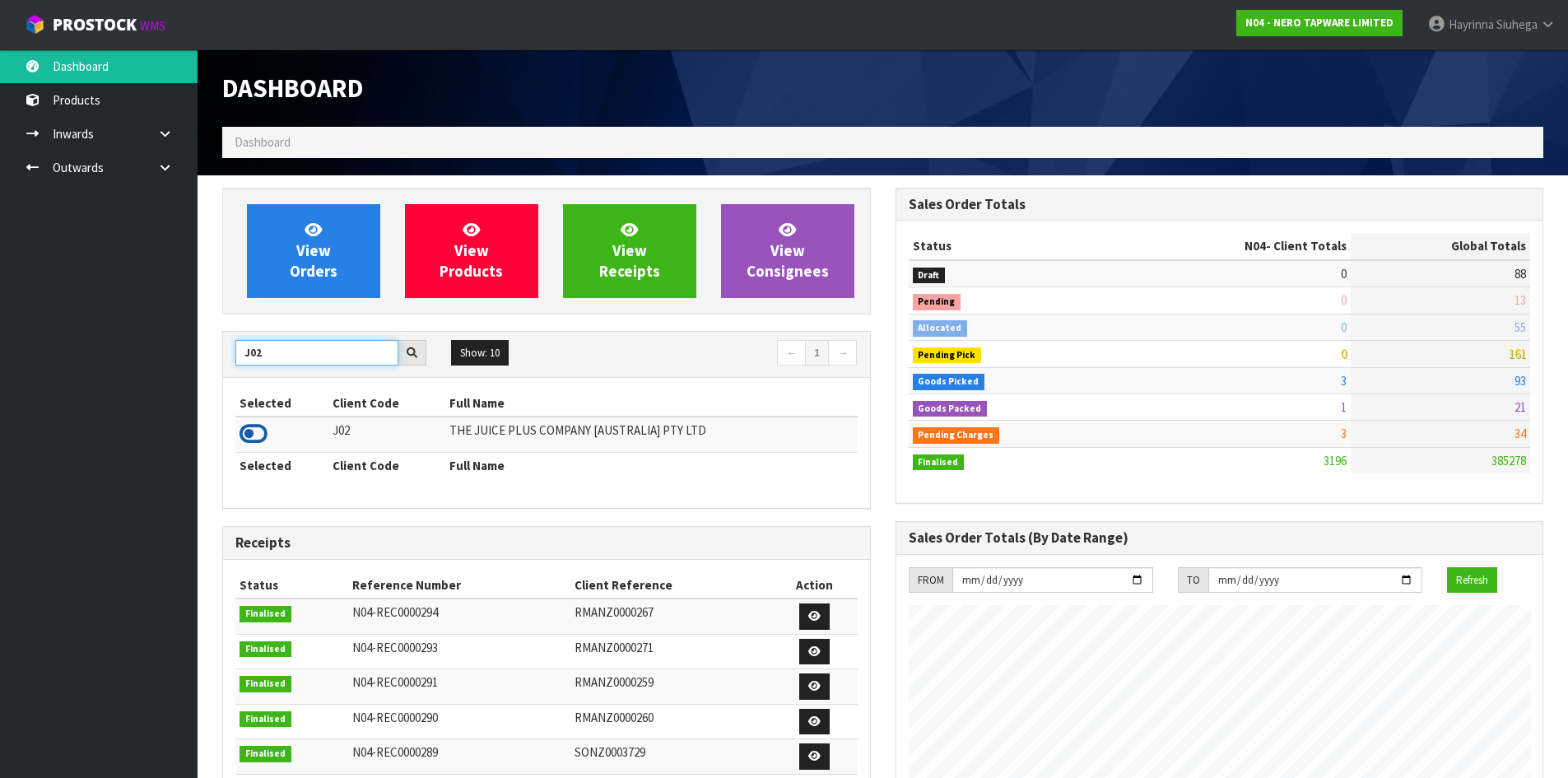
type input "J02"
click at [249, 439] on icon at bounding box center [253, 433] width 28 height 25
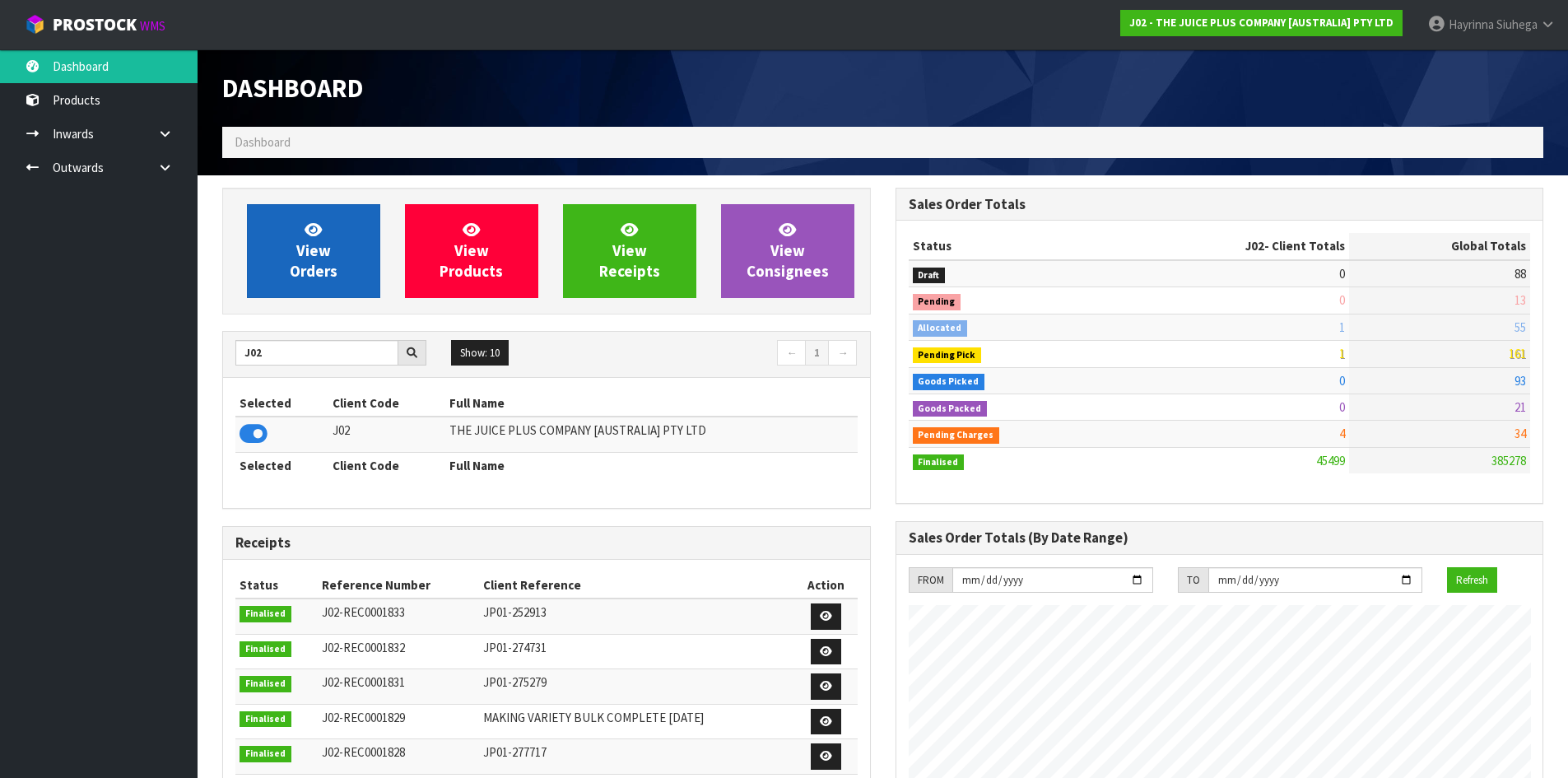
scroll to position [1246, 673]
click at [334, 256] on link "View Orders" at bounding box center [313, 250] width 133 height 94
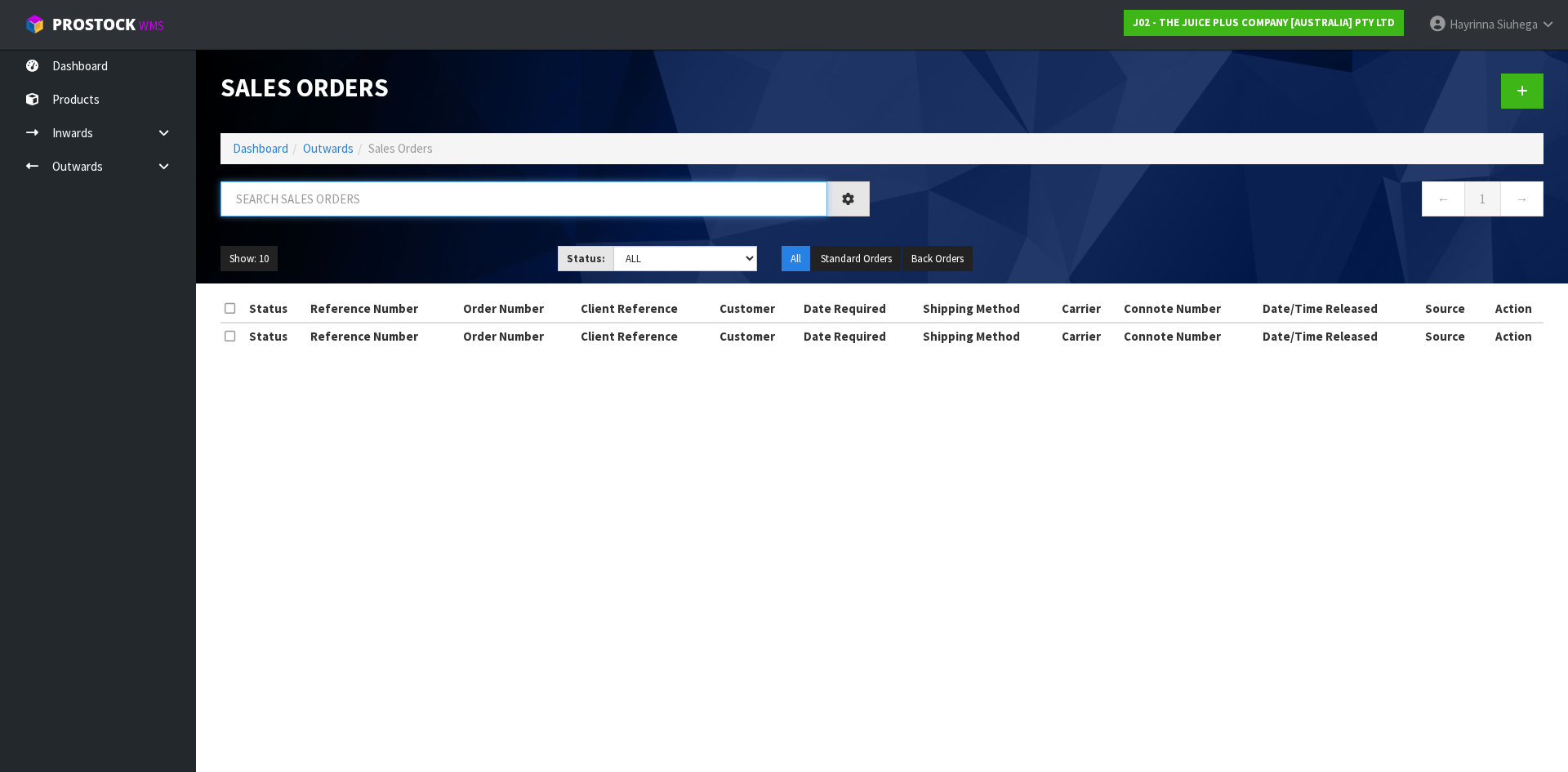
click at [349, 205] on input "text" at bounding box center [524, 199] width 607 height 35
type input "JOB-0417011"
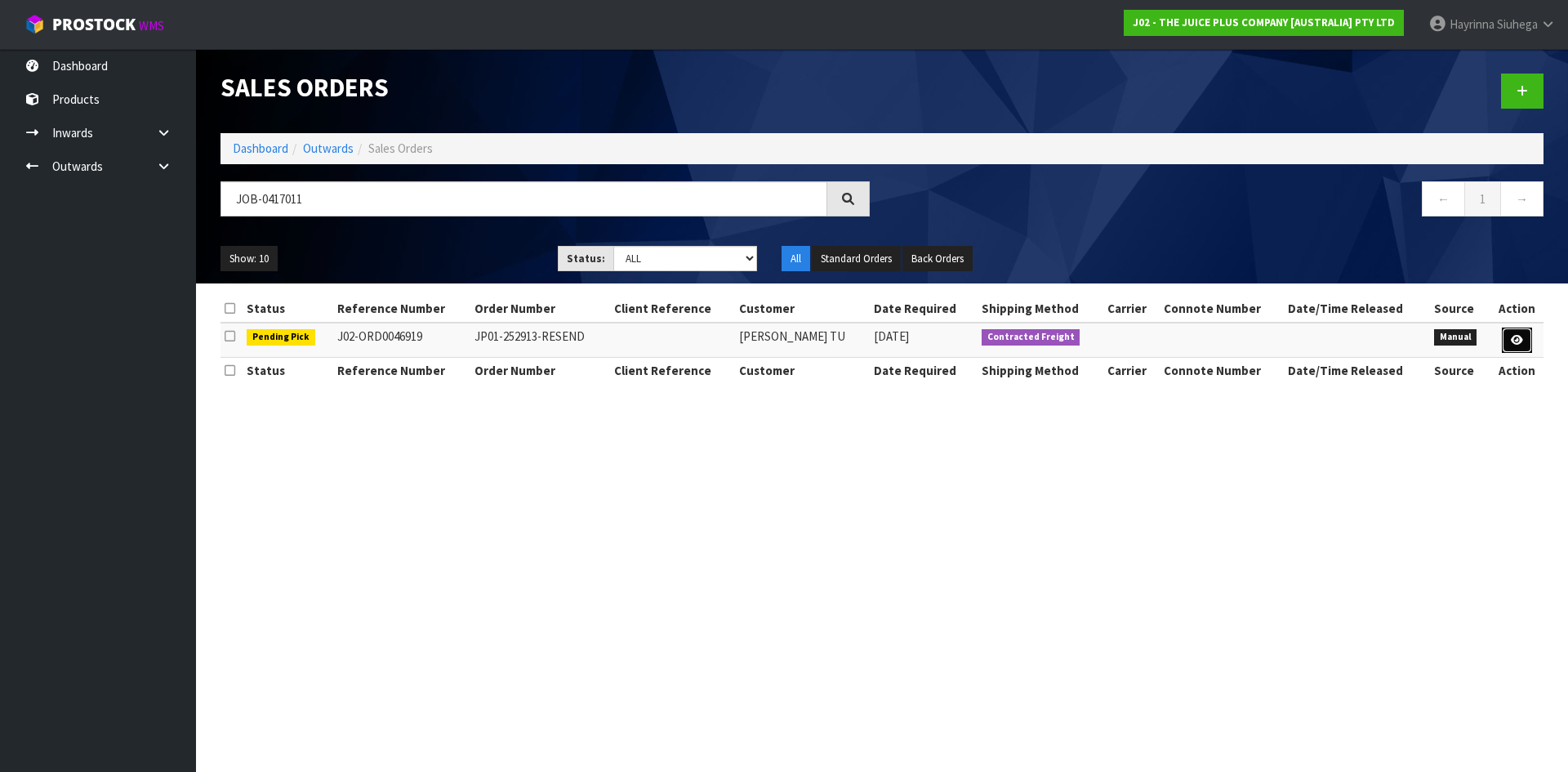
click at [1523, 347] on link at bounding box center [1516, 341] width 30 height 26
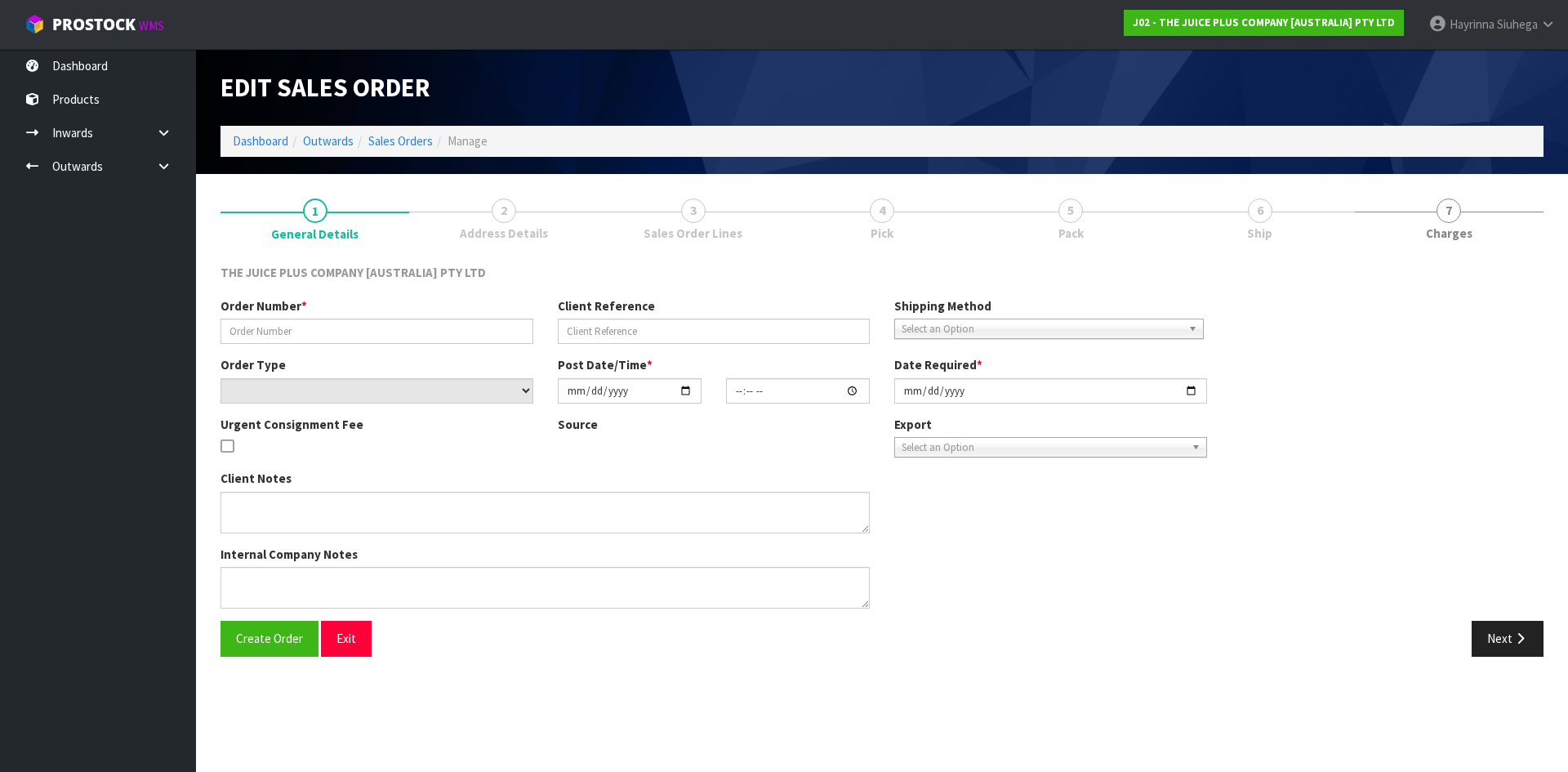
type input "JP01-252913-RESEND"
select select "number:0"
type input "[DATE]"
type input "11:22:00.000"
type input "[DATE]"
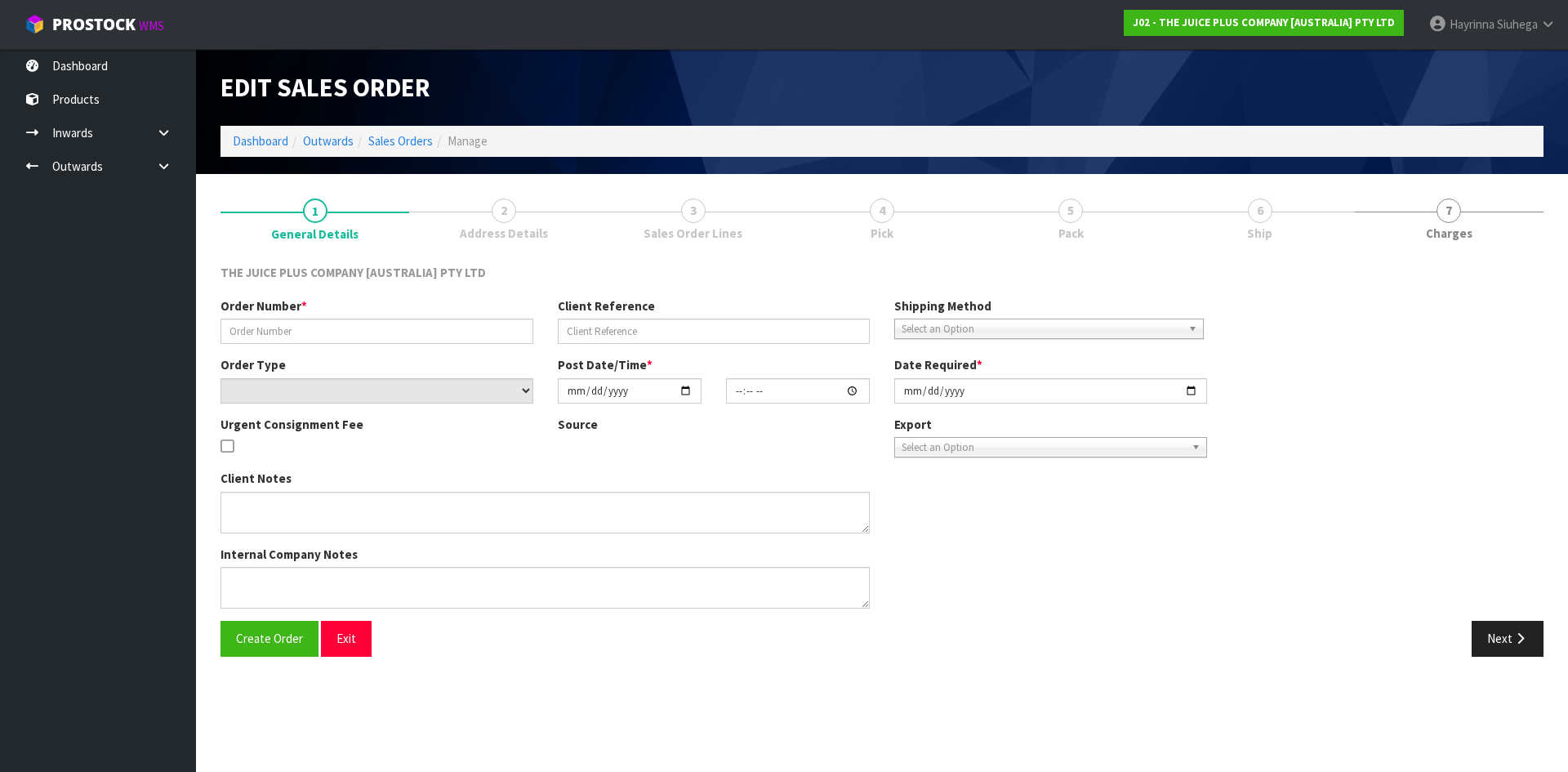
type textarea "CAN WE PLEASE SEND THIS BACK TO THE SENDER WITH THE ATTACHED NOTE PRINTED OUT A…"
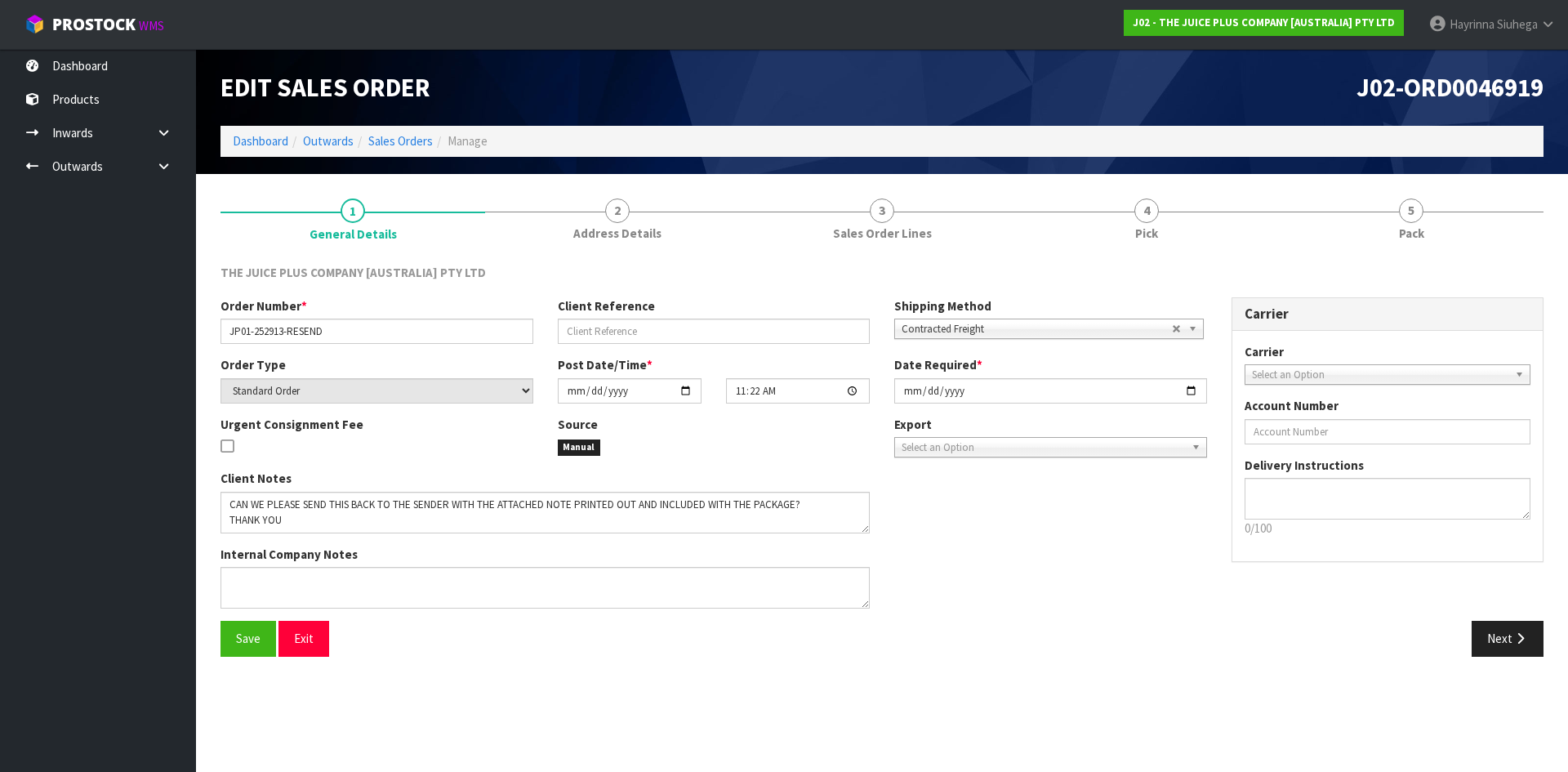
click at [1241, 226] on link "4 Pick" at bounding box center [1146, 218] width 264 height 65
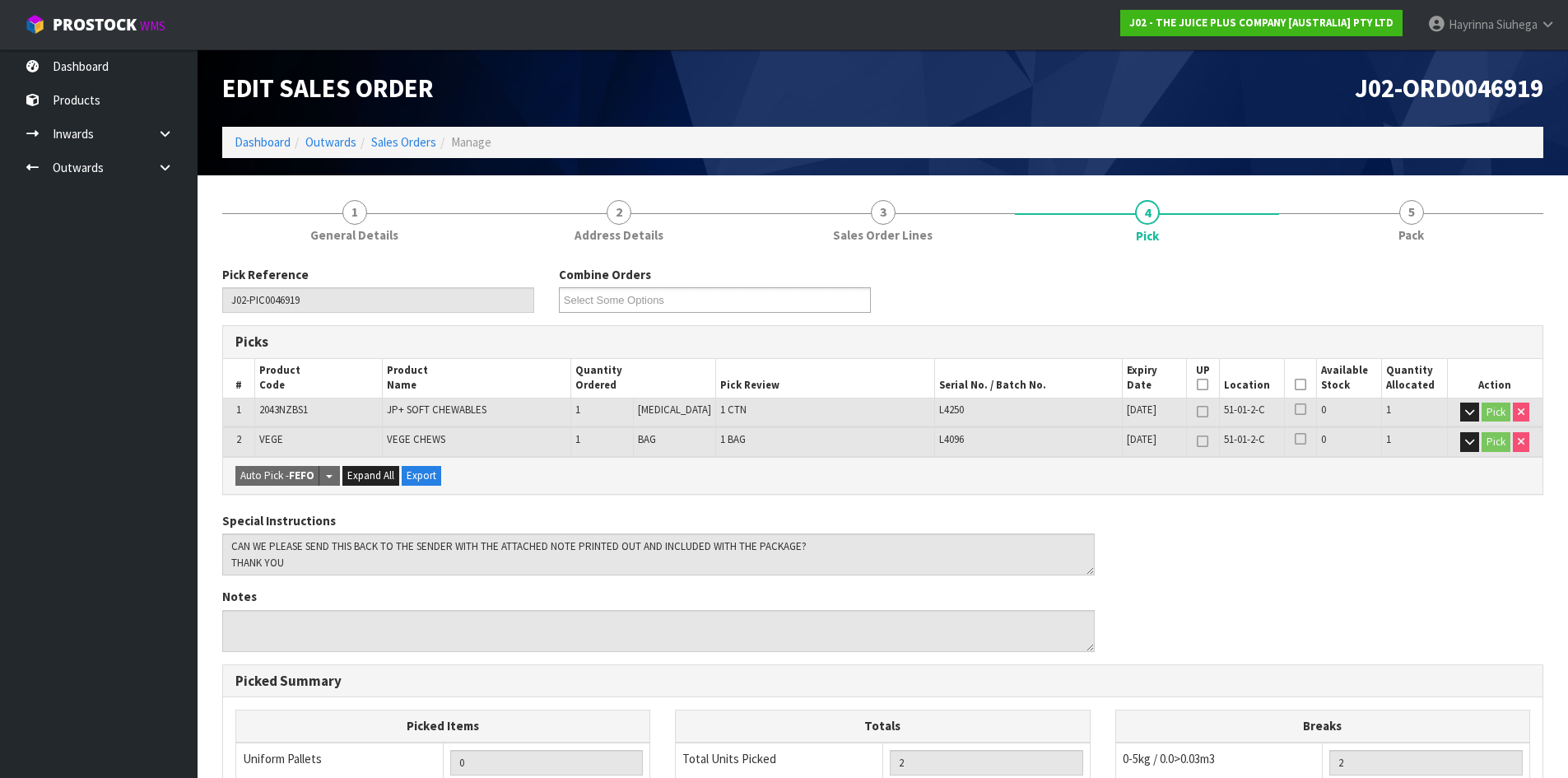
click at [1295, 385] on icon at bounding box center [1301, 385] width 12 height 1
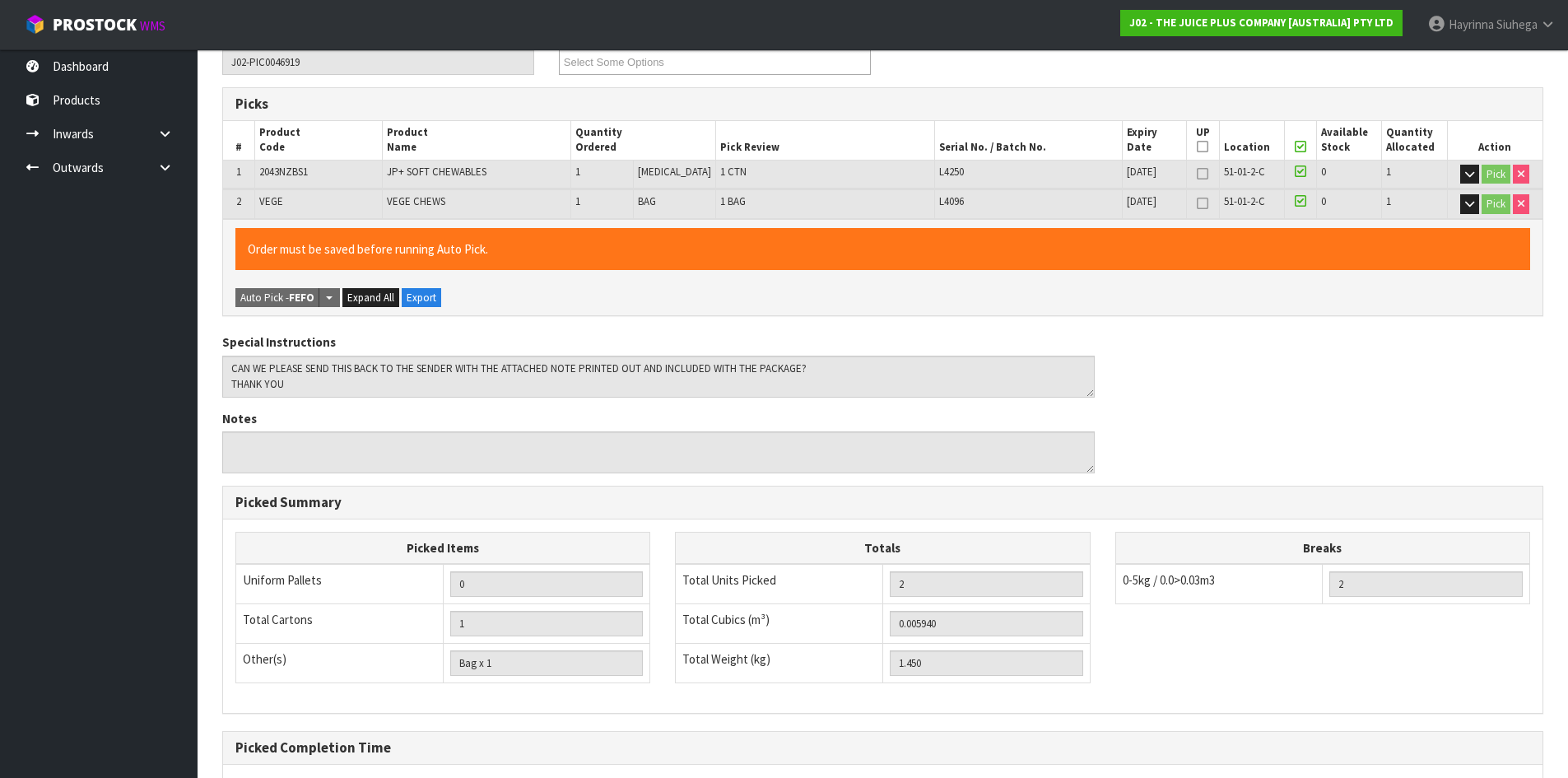
scroll to position [400, 0]
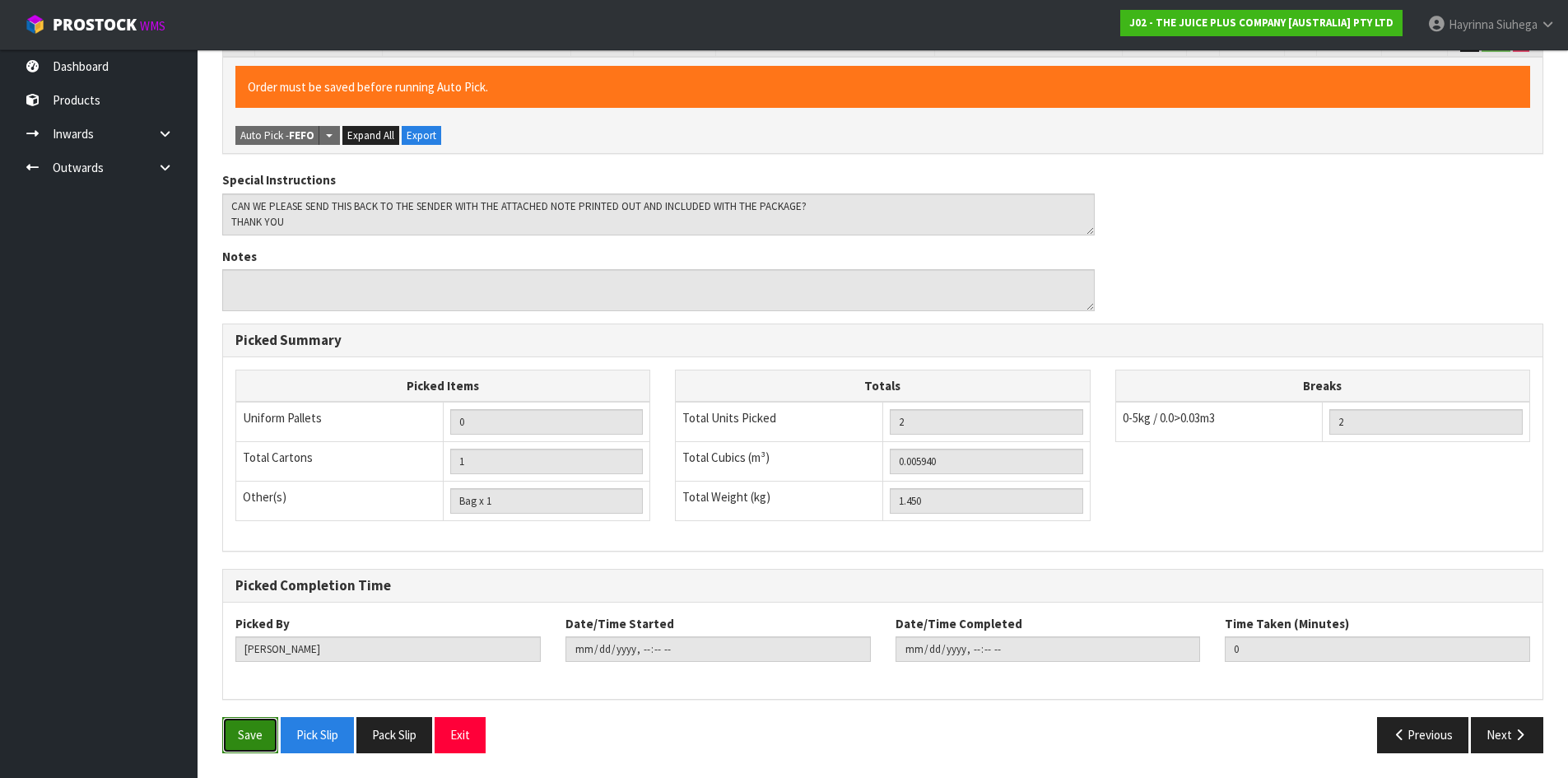
click at [250, 738] on button "Save" at bounding box center [249, 735] width 56 height 35
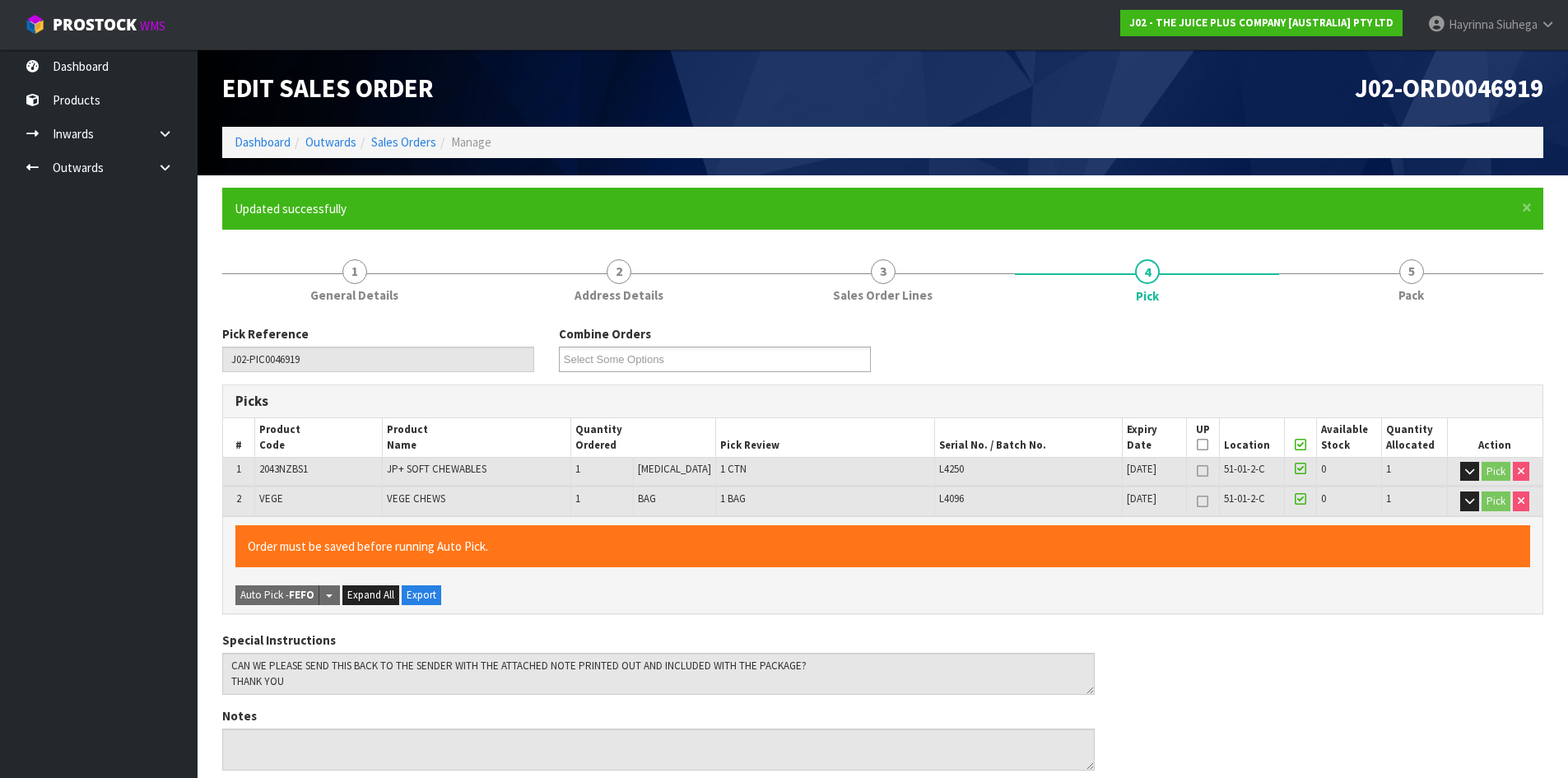
type input "Hayrinna Siuhega"
type input "2025-10-10T14:48:28"
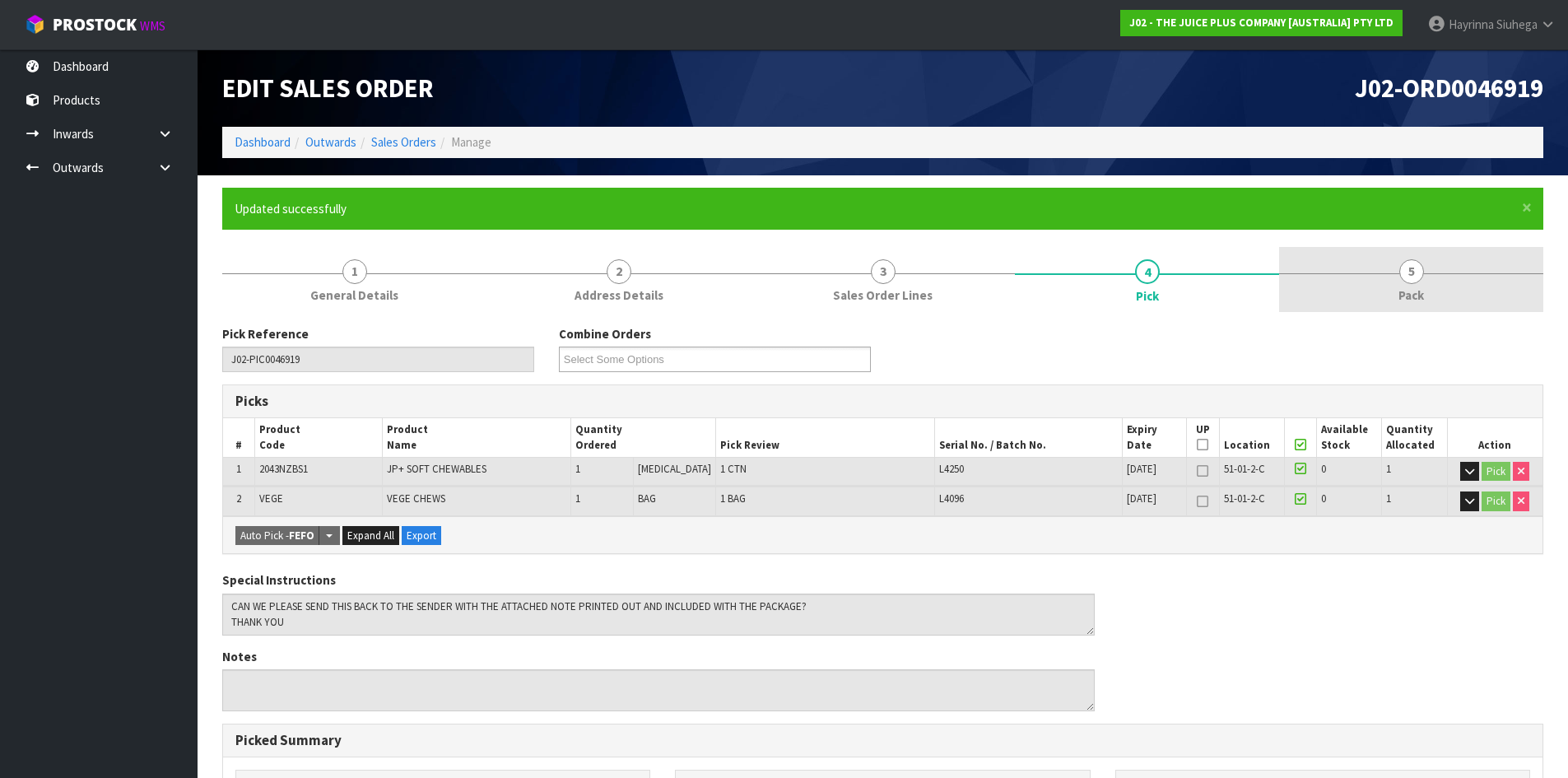
click at [1356, 285] on link "5 Pack" at bounding box center [1411, 279] width 264 height 65
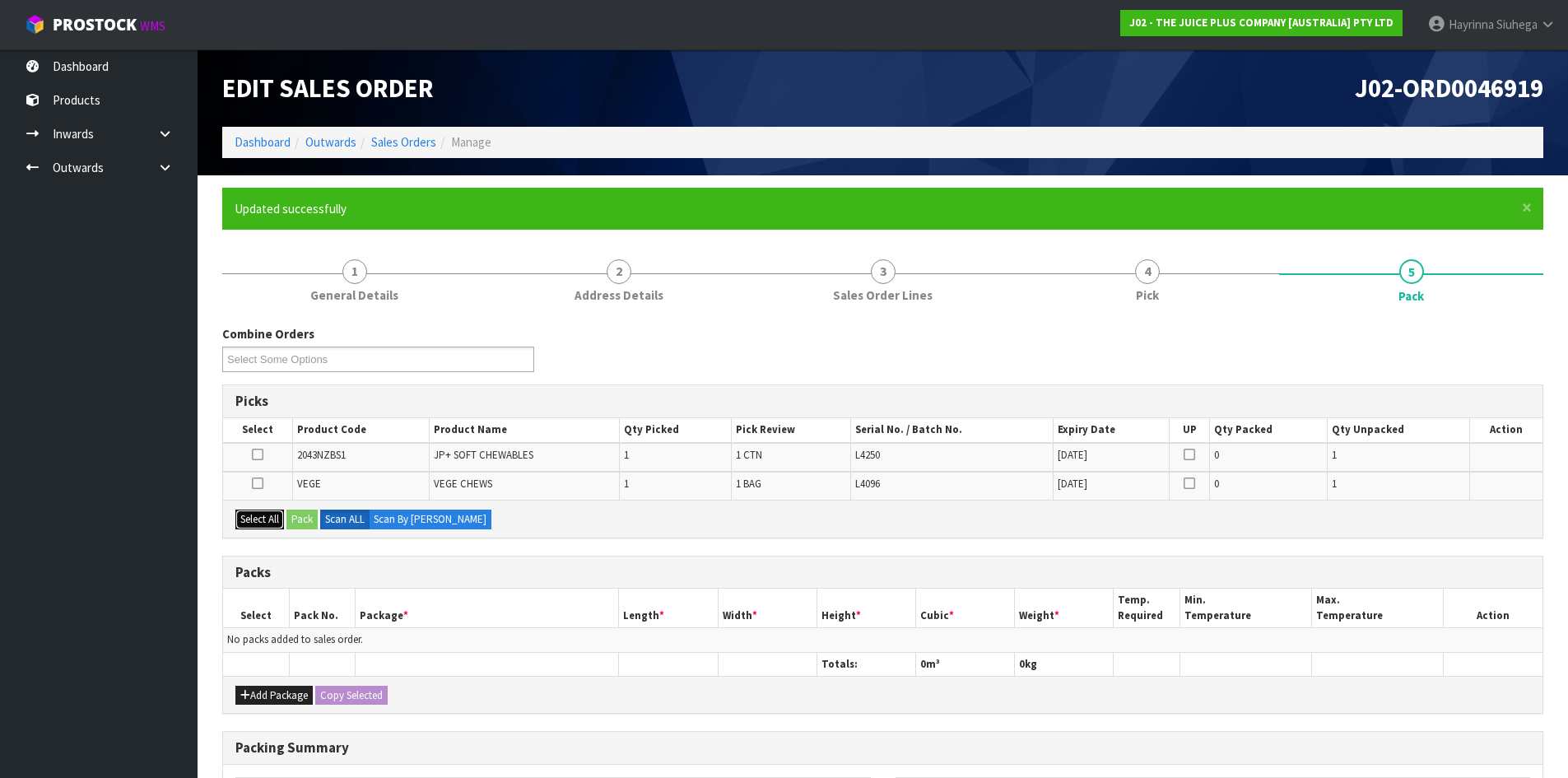
click at [264, 511] on button "Select All" at bounding box center [259, 519] width 48 height 20
drag, startPoint x: 279, startPoint y: 688, endPoint x: 263, endPoint y: 670, distance: 24.1
click at [278, 688] on button "Add Package" at bounding box center [274, 695] width 77 height 20
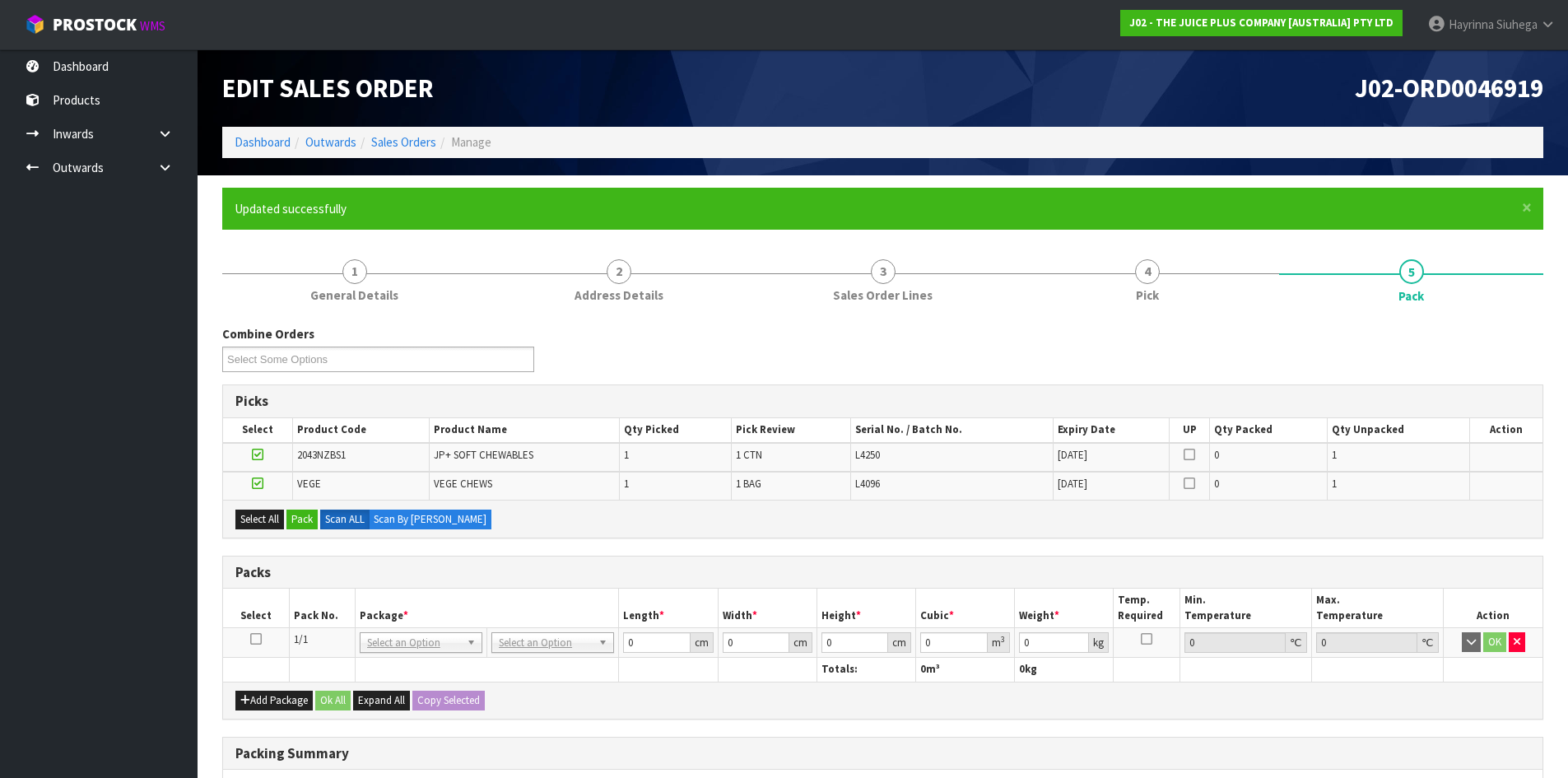
click at [257, 639] on icon at bounding box center [256, 638] width 12 height 1
click at [303, 520] on button "Pack" at bounding box center [302, 519] width 32 height 20
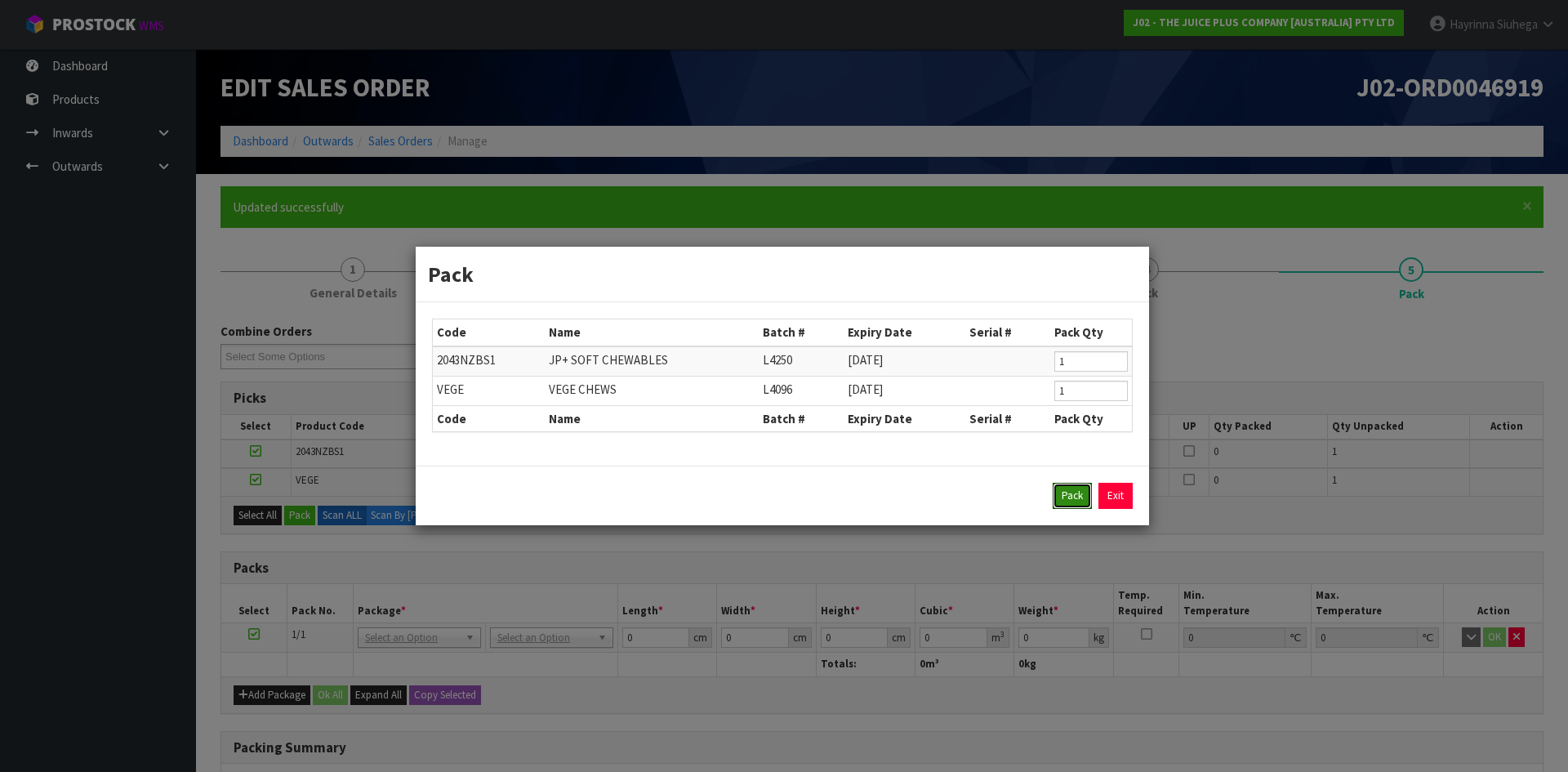
click at [1070, 500] on button "Pack" at bounding box center [1073, 495] width 39 height 26
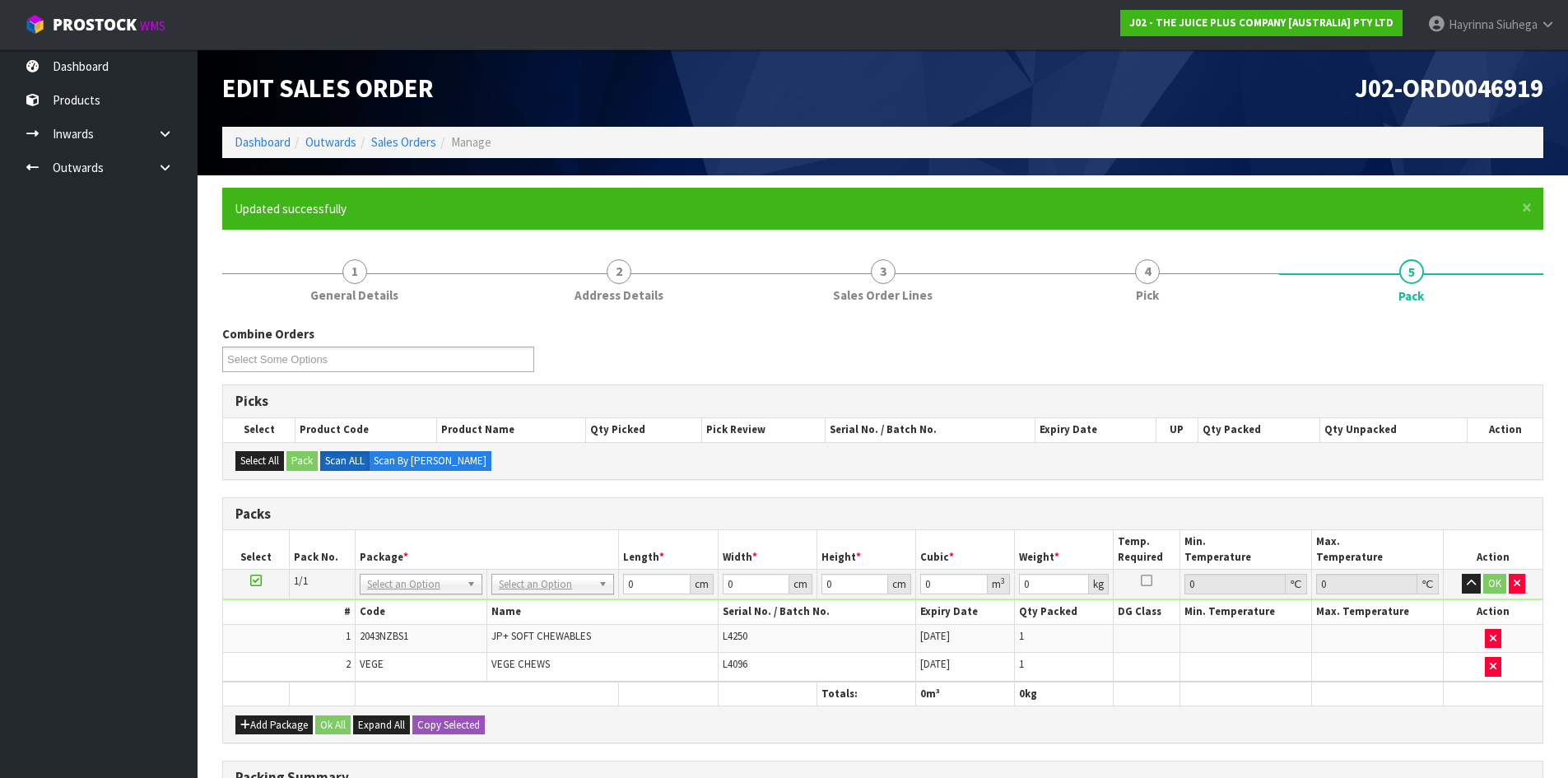
click at [549, 573] on td "No Packaging Cartons PLT GEN120 (1200 X 1000) PLT ONE WAY SKID CHEP HIRE PALLET…" at bounding box center [553, 584] width 132 height 30
click at [532, 613] on input "text" at bounding box center [552, 606] width 114 height 21
type input "315"
type input "31.5"
type input "20"
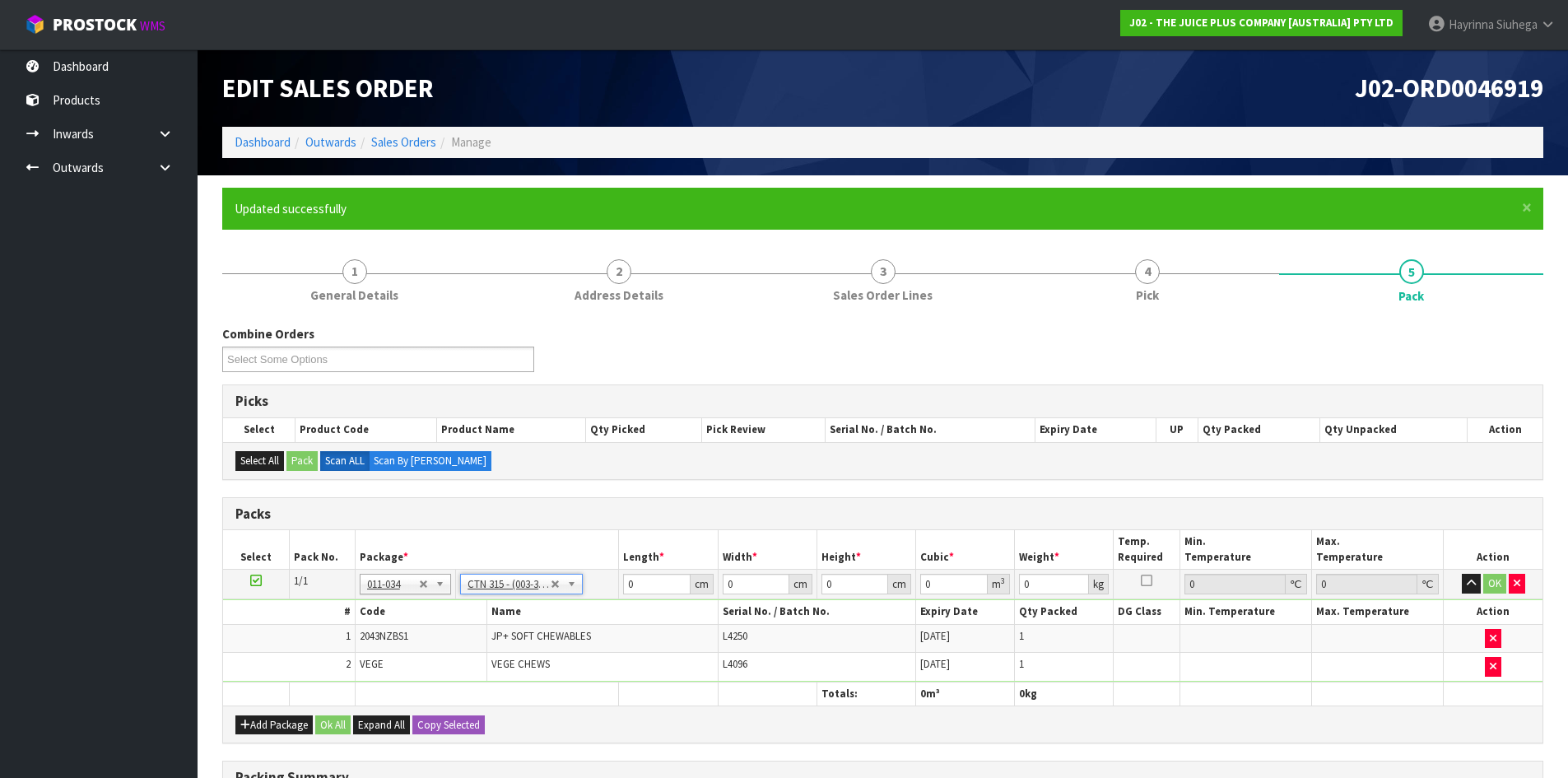
type input "13"
type input "0.00819"
type input "1.65"
click at [629, 588] on input "31.5" at bounding box center [657, 584] width 67 height 21
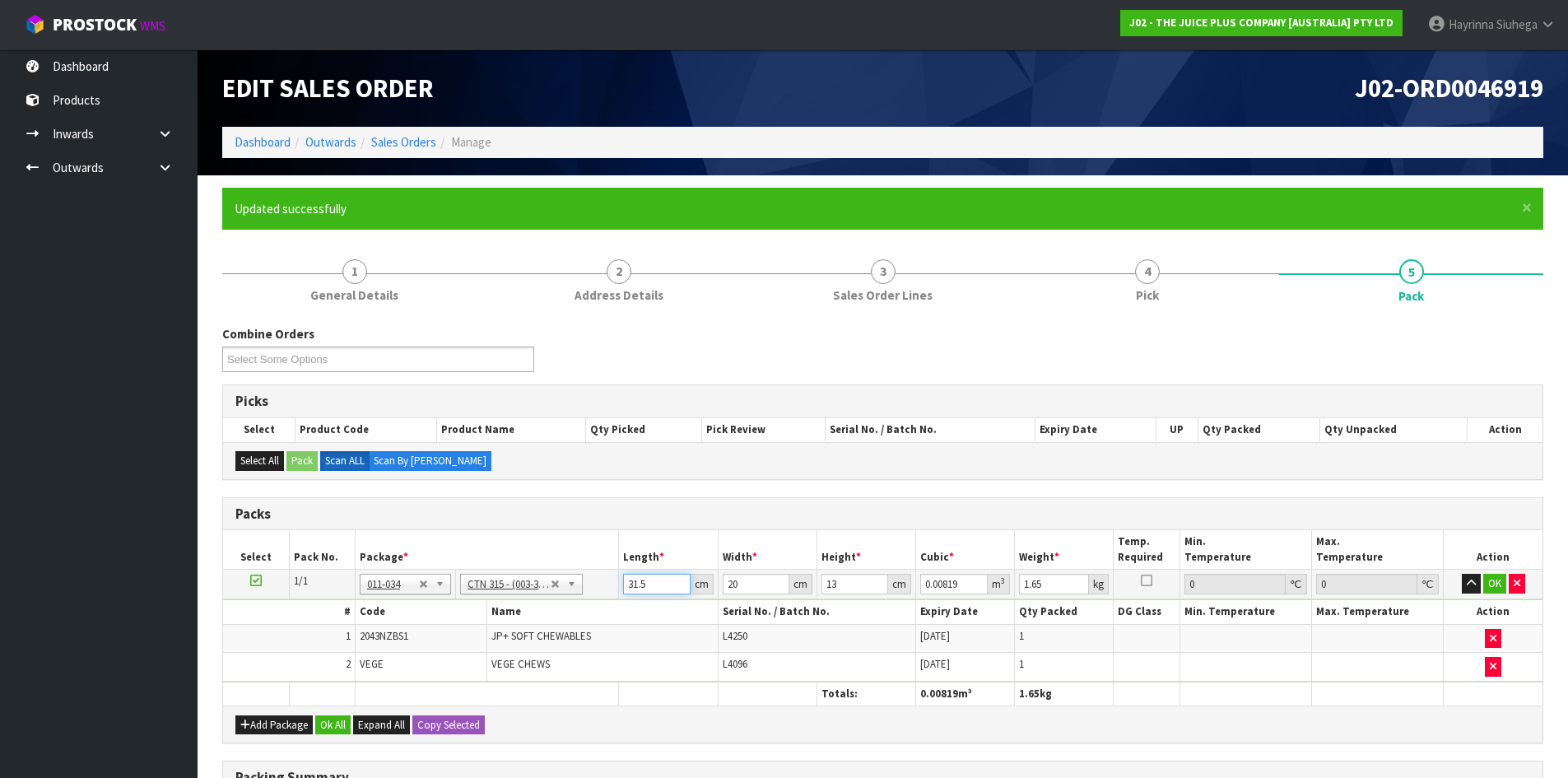
type input "3"
type input "0.00078"
type input "32"
type input "0.00832"
type input "32"
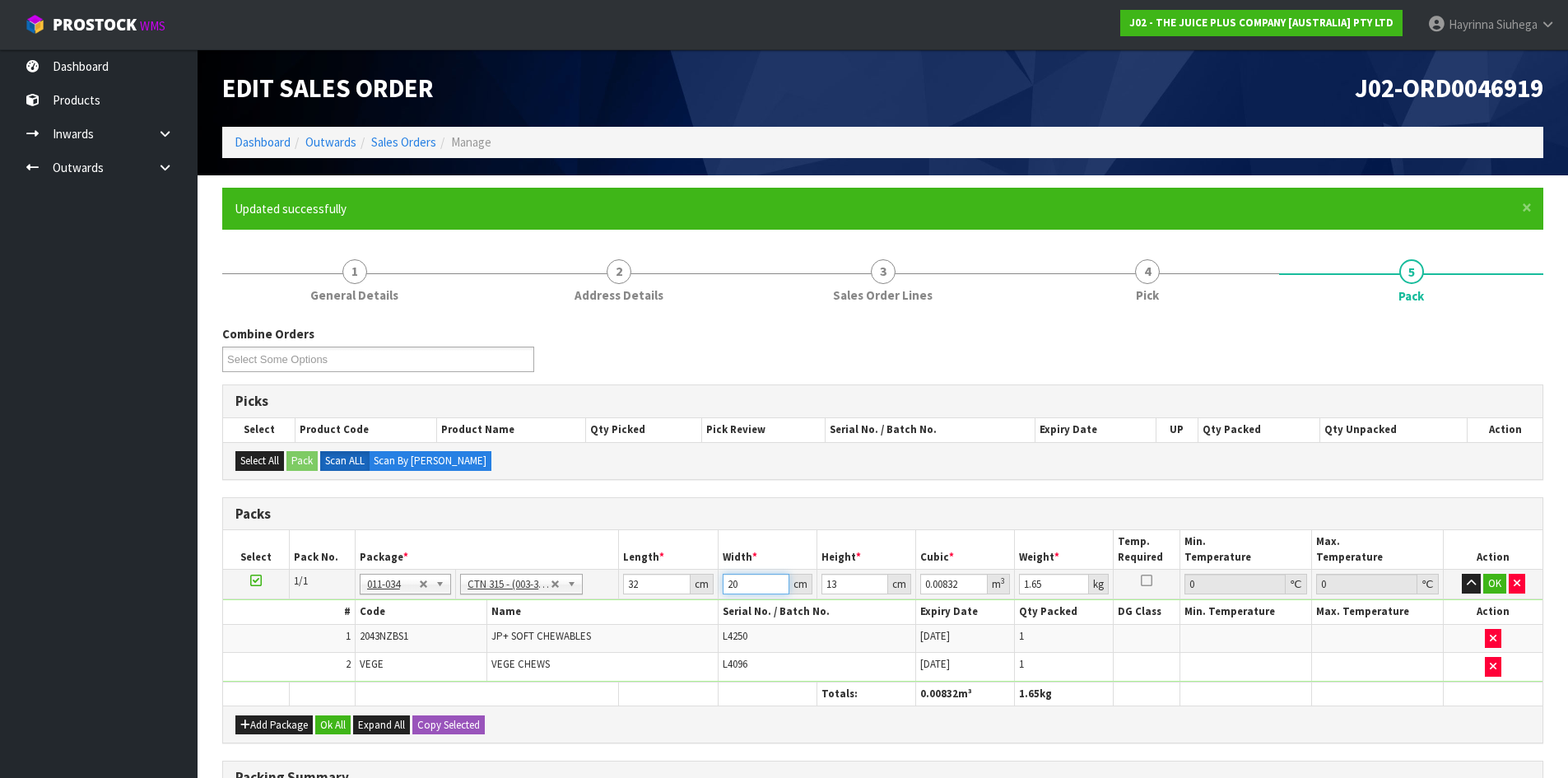
type input "2"
type input "0.000832"
type input "21"
type input "0.008736"
type input "21"
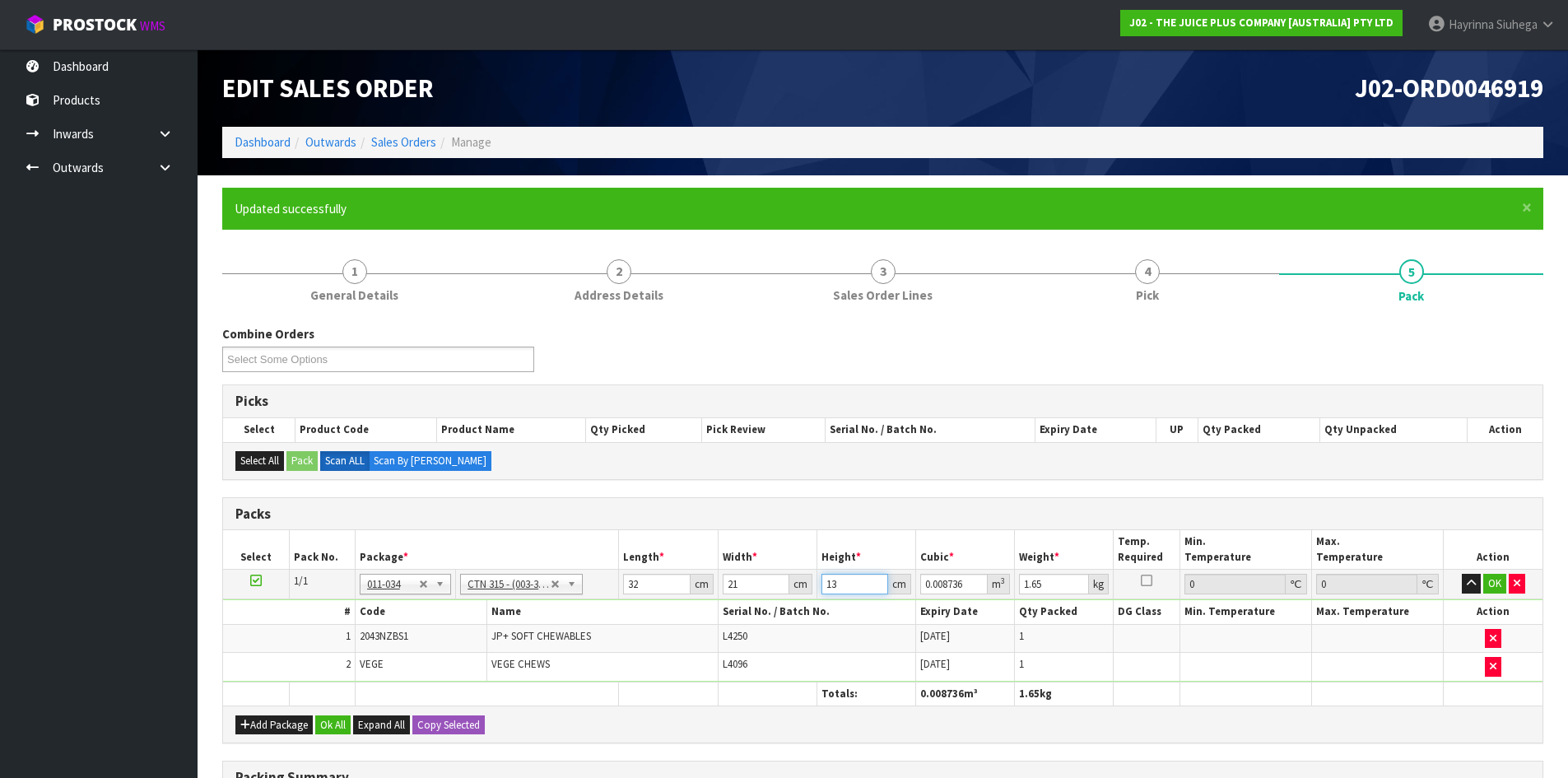
type input "1"
type input "0.000672"
type input "14"
type input "0.009408"
type input "14"
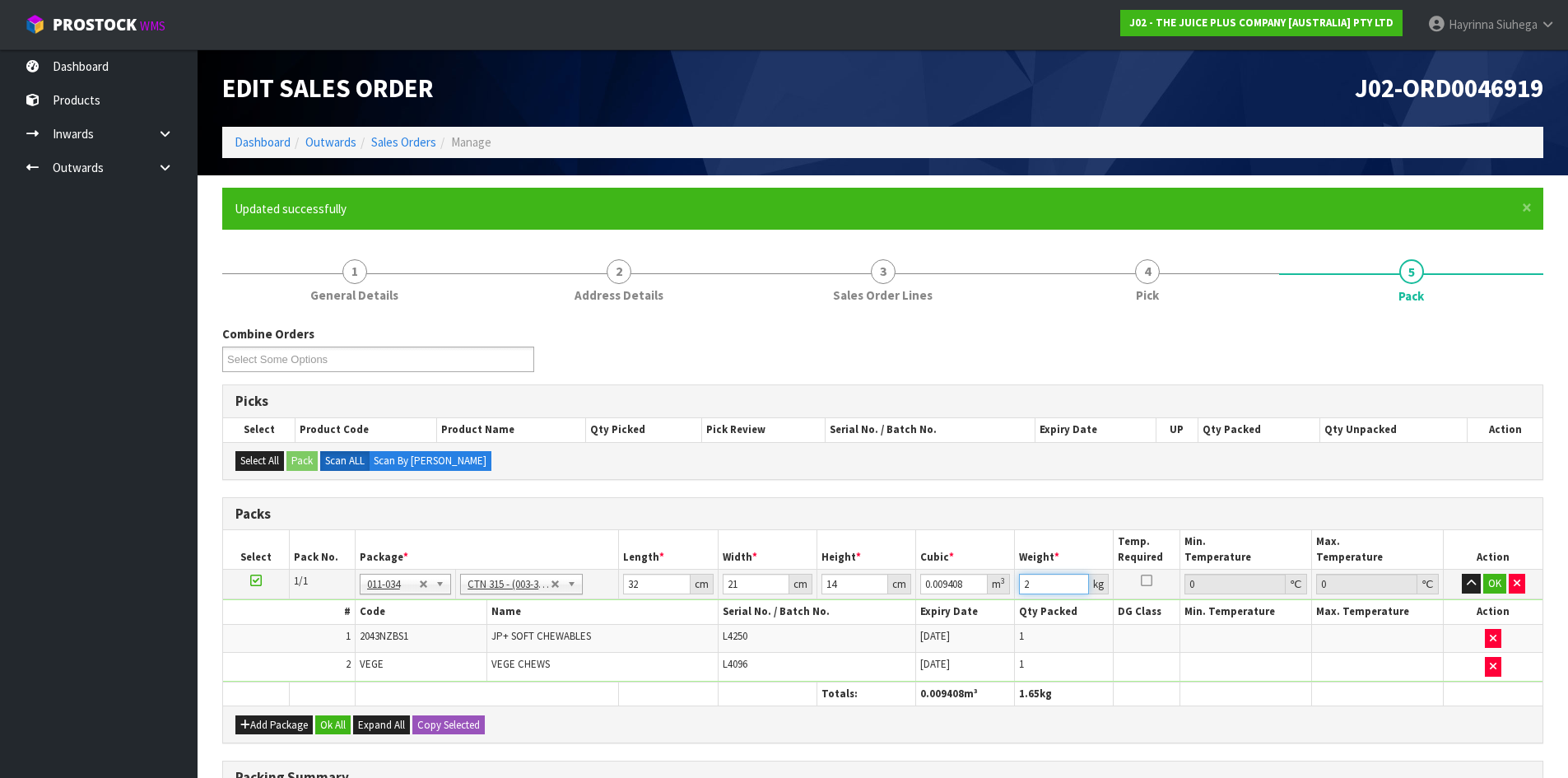
type input "2"
click button "OK" at bounding box center [1494, 584] width 23 height 20
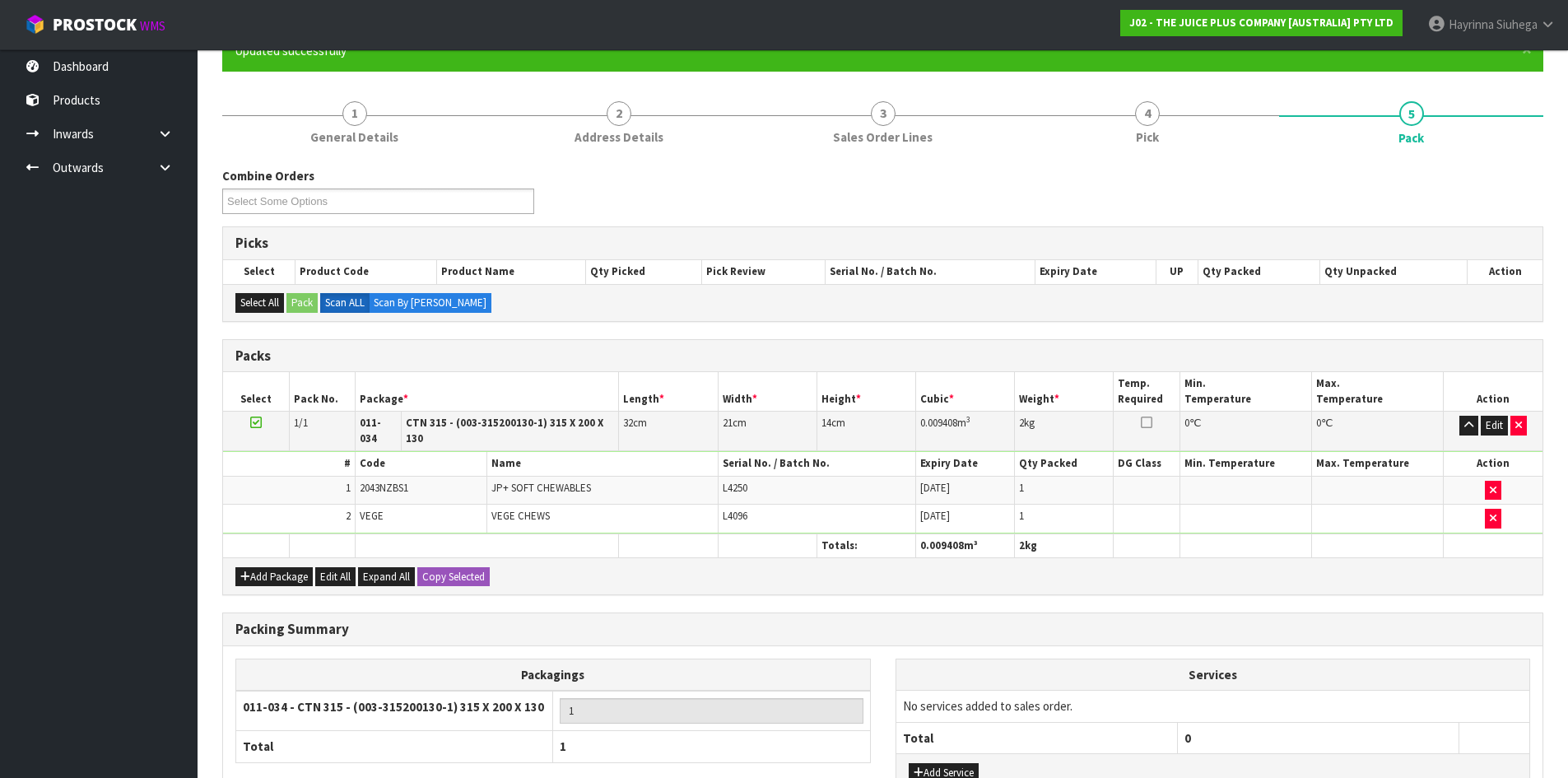
scroll to position [277, 0]
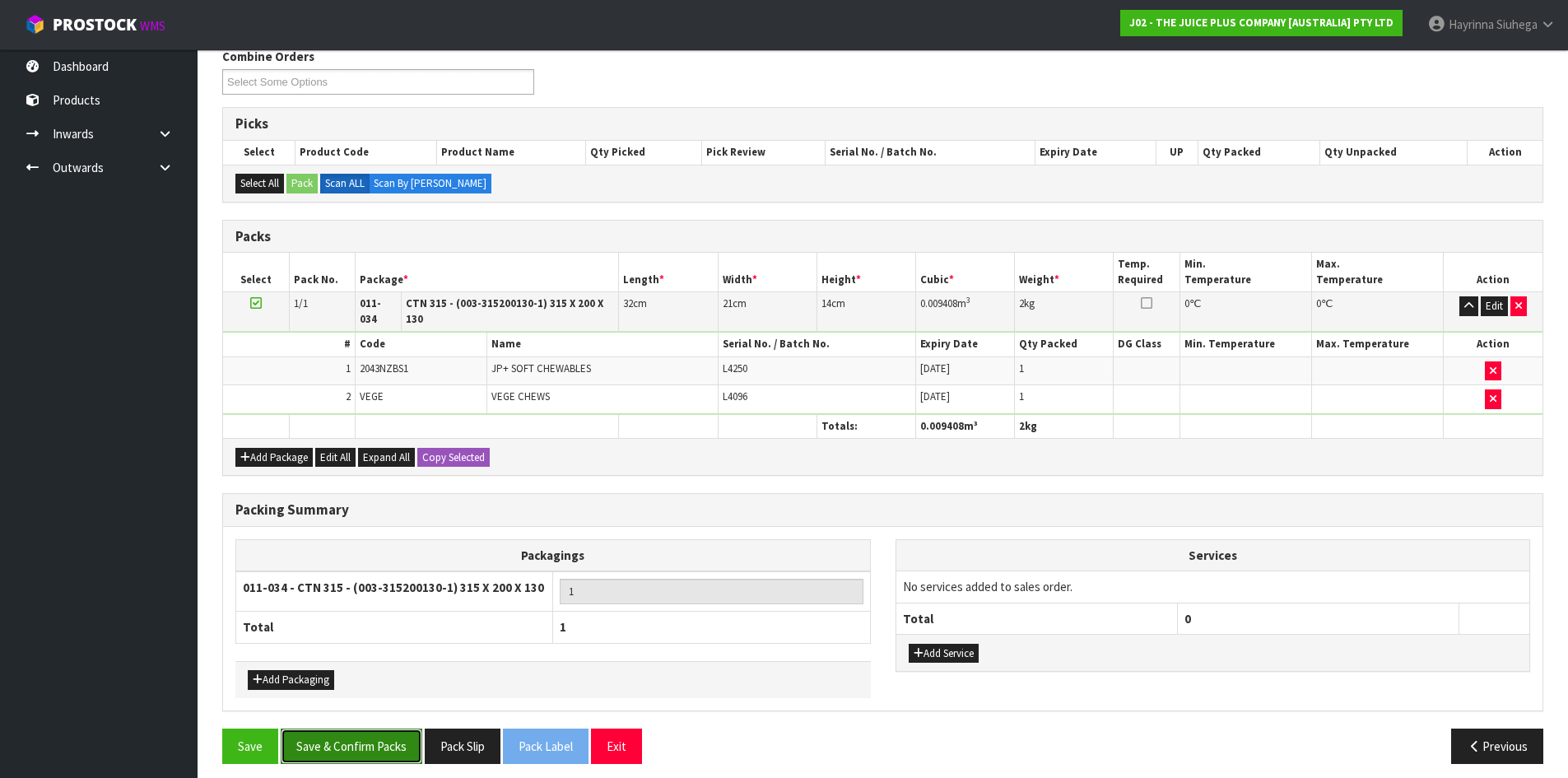
click at [380, 744] on button "Save & Confirm Packs" at bounding box center [352, 745] width 142 height 35
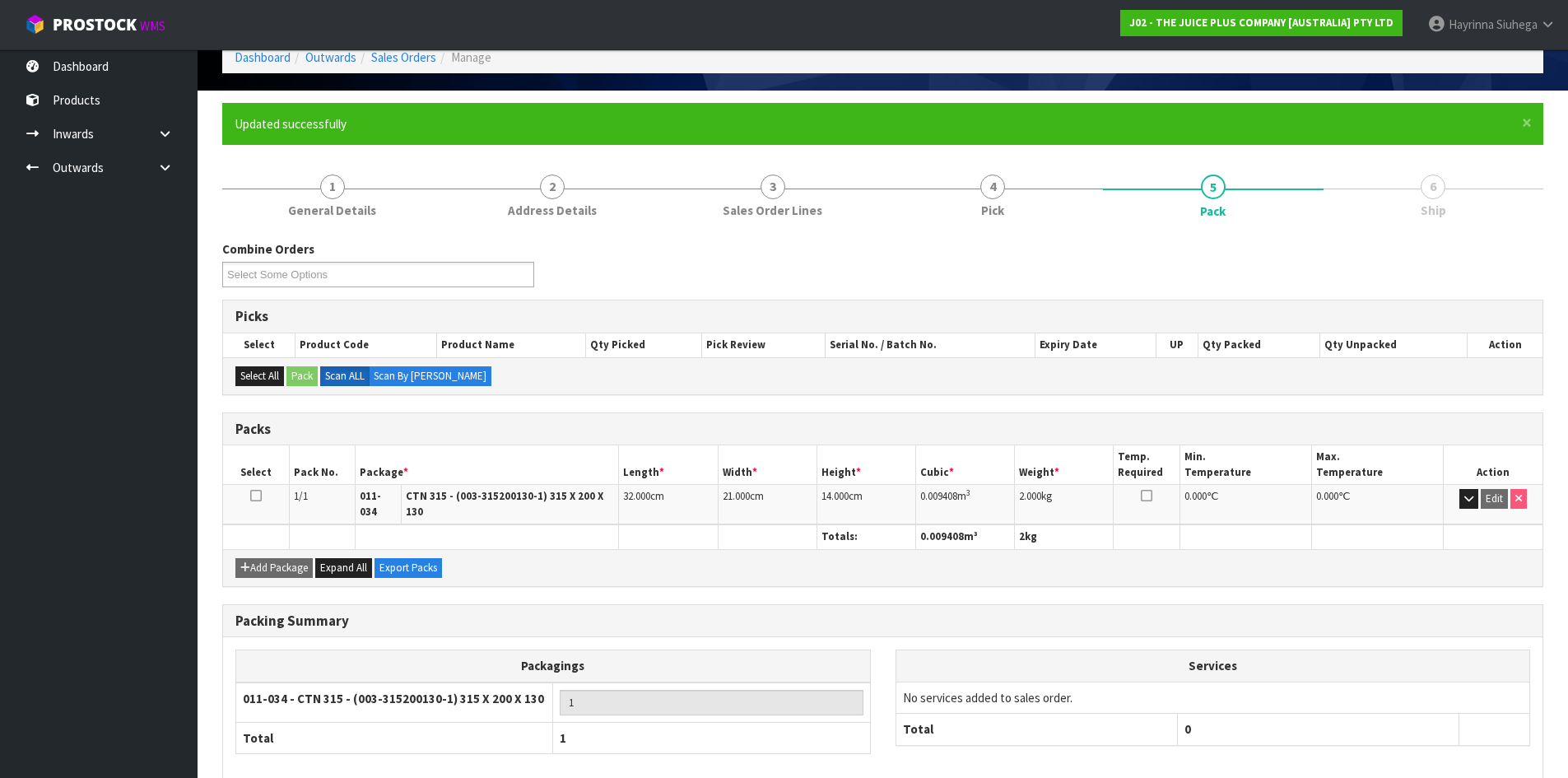
scroll to position [158, 0]
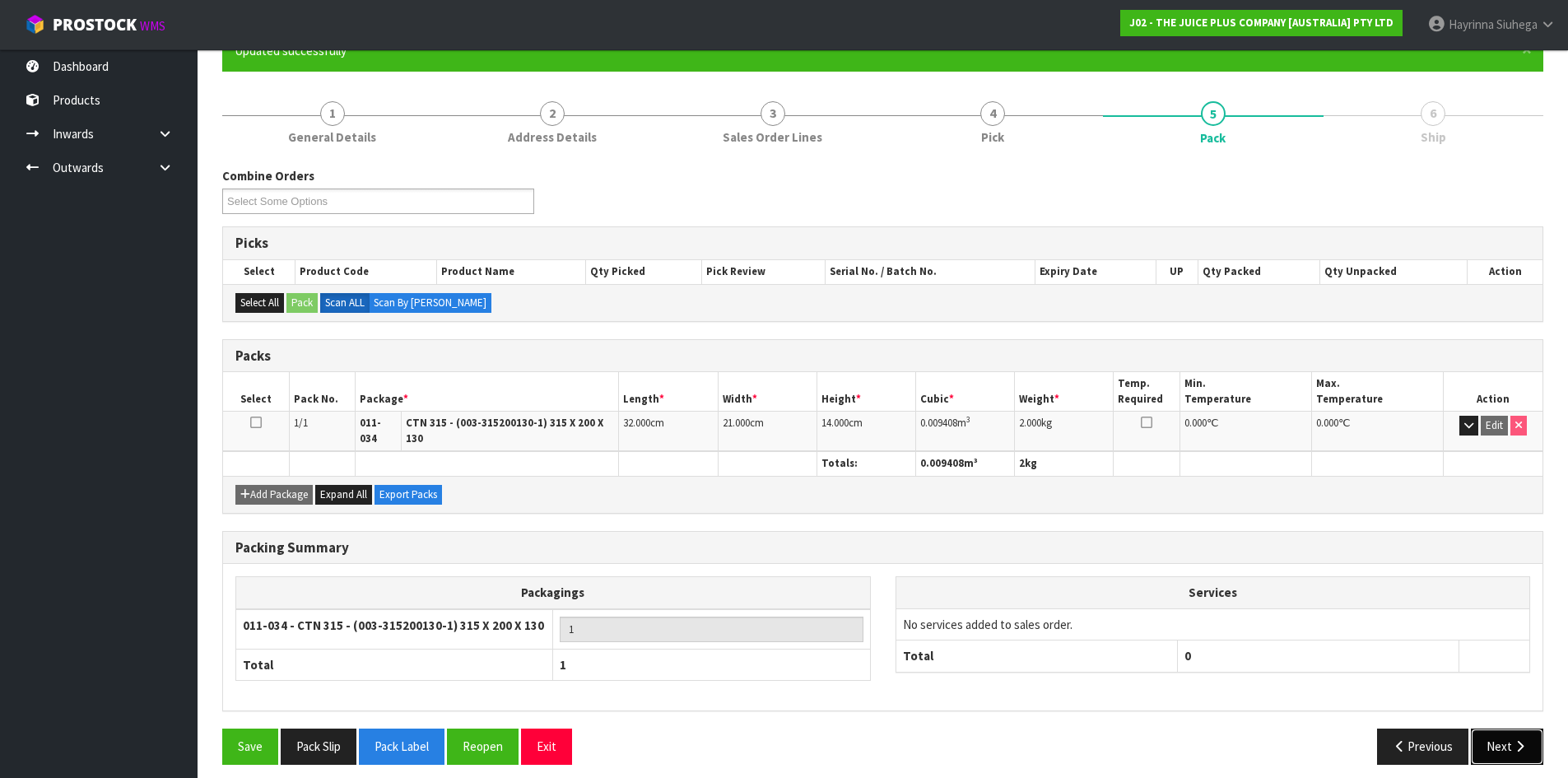
click at [1516, 740] on icon "button" at bounding box center [1520, 745] width 16 height 13
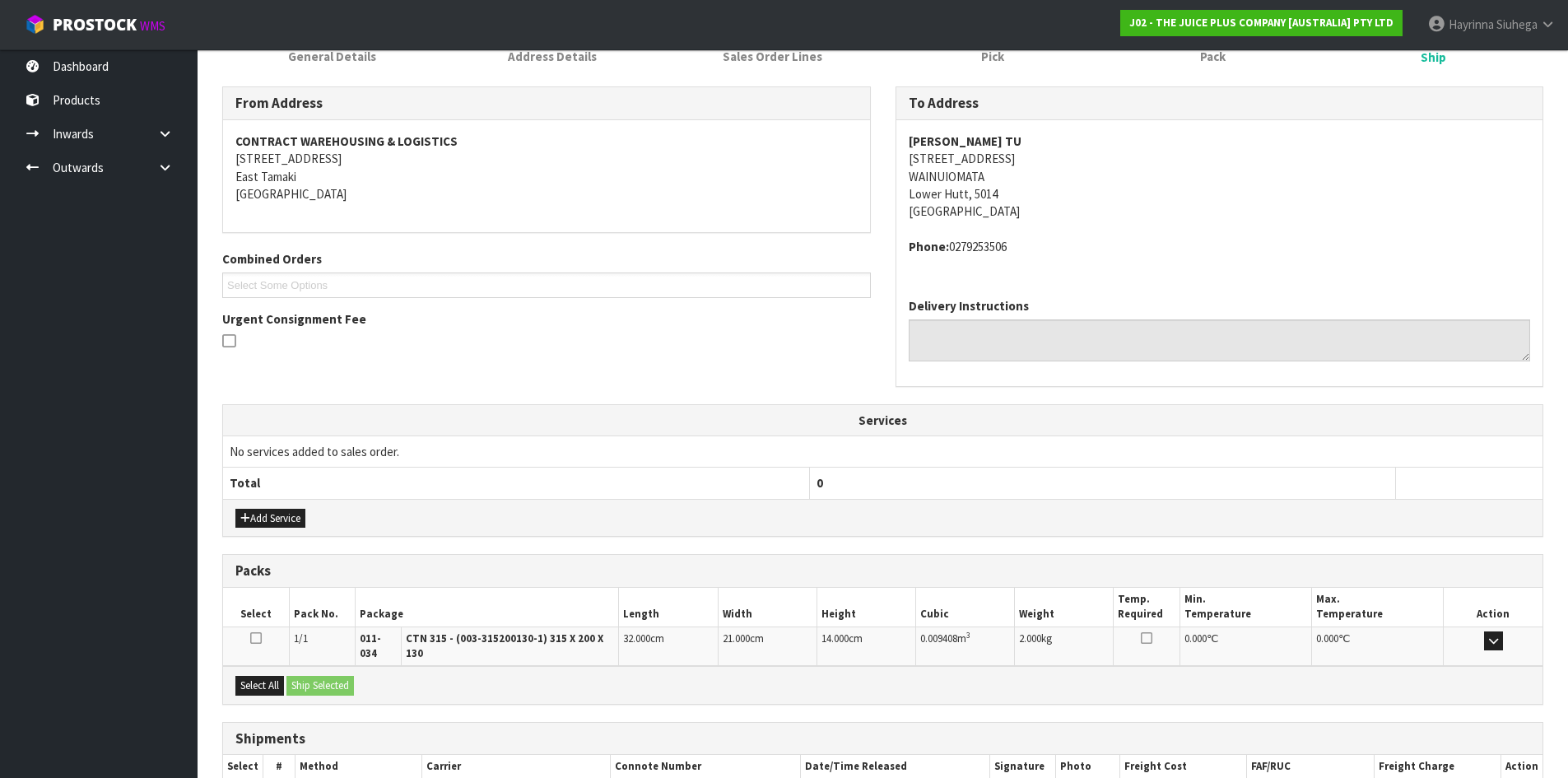
scroll to position [330, 0]
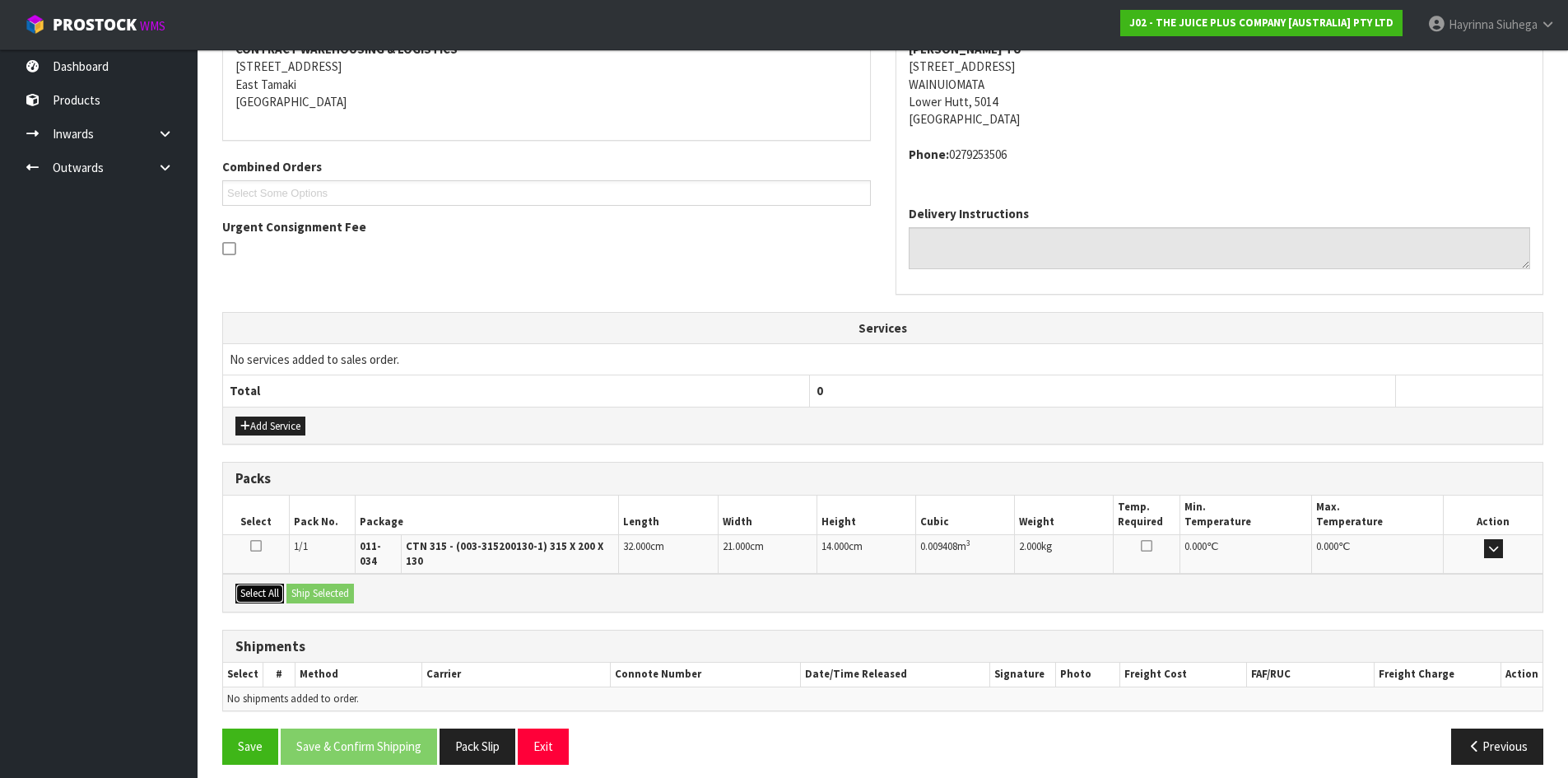
drag, startPoint x: 261, startPoint y: 586, endPoint x: 300, endPoint y: 572, distance: 41.4
click at [265, 584] on button "Select All" at bounding box center [259, 594] width 48 height 20
click at [338, 584] on button "Ship Selected" at bounding box center [320, 594] width 67 height 20
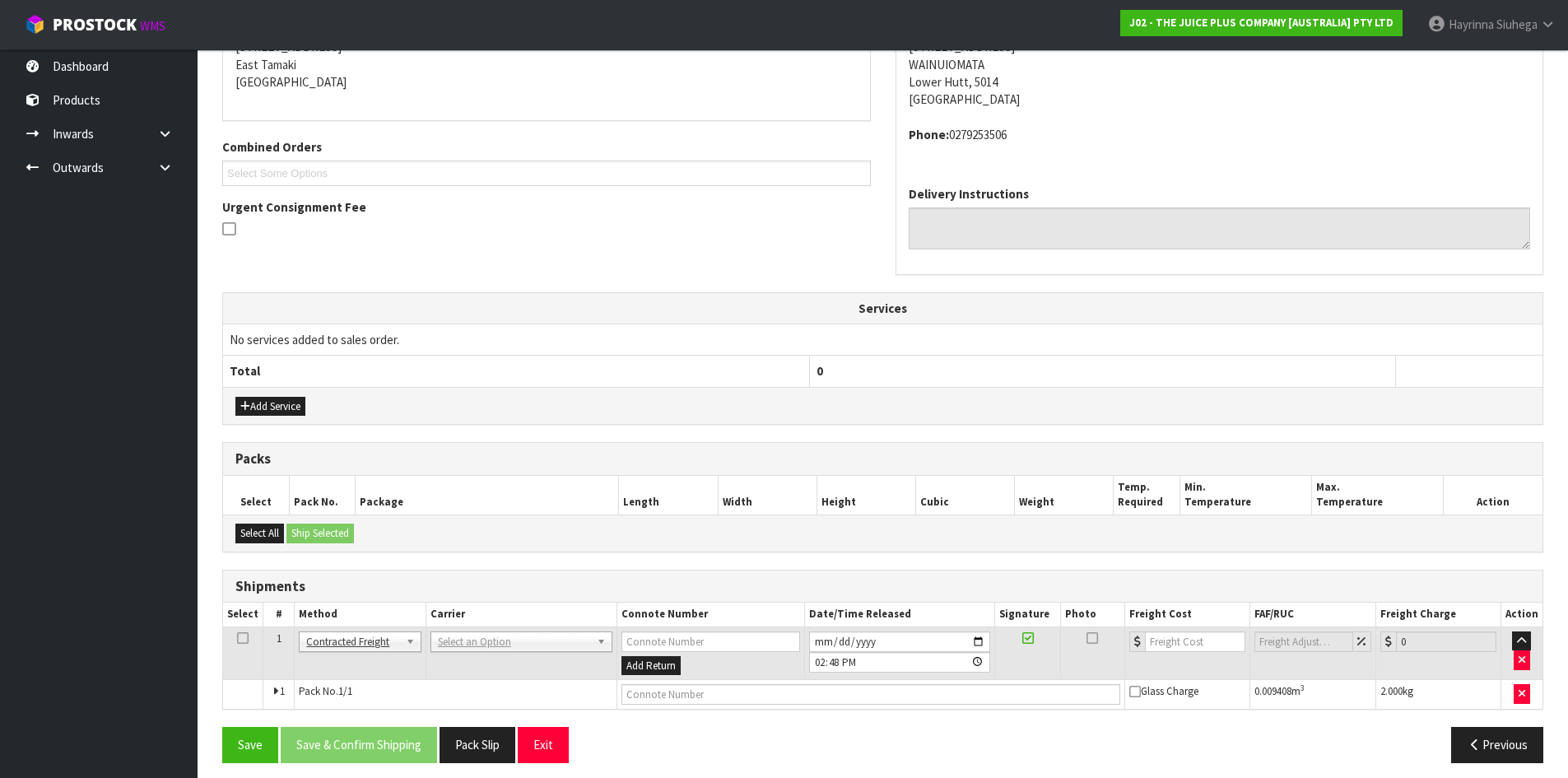
scroll to position [360, 0]
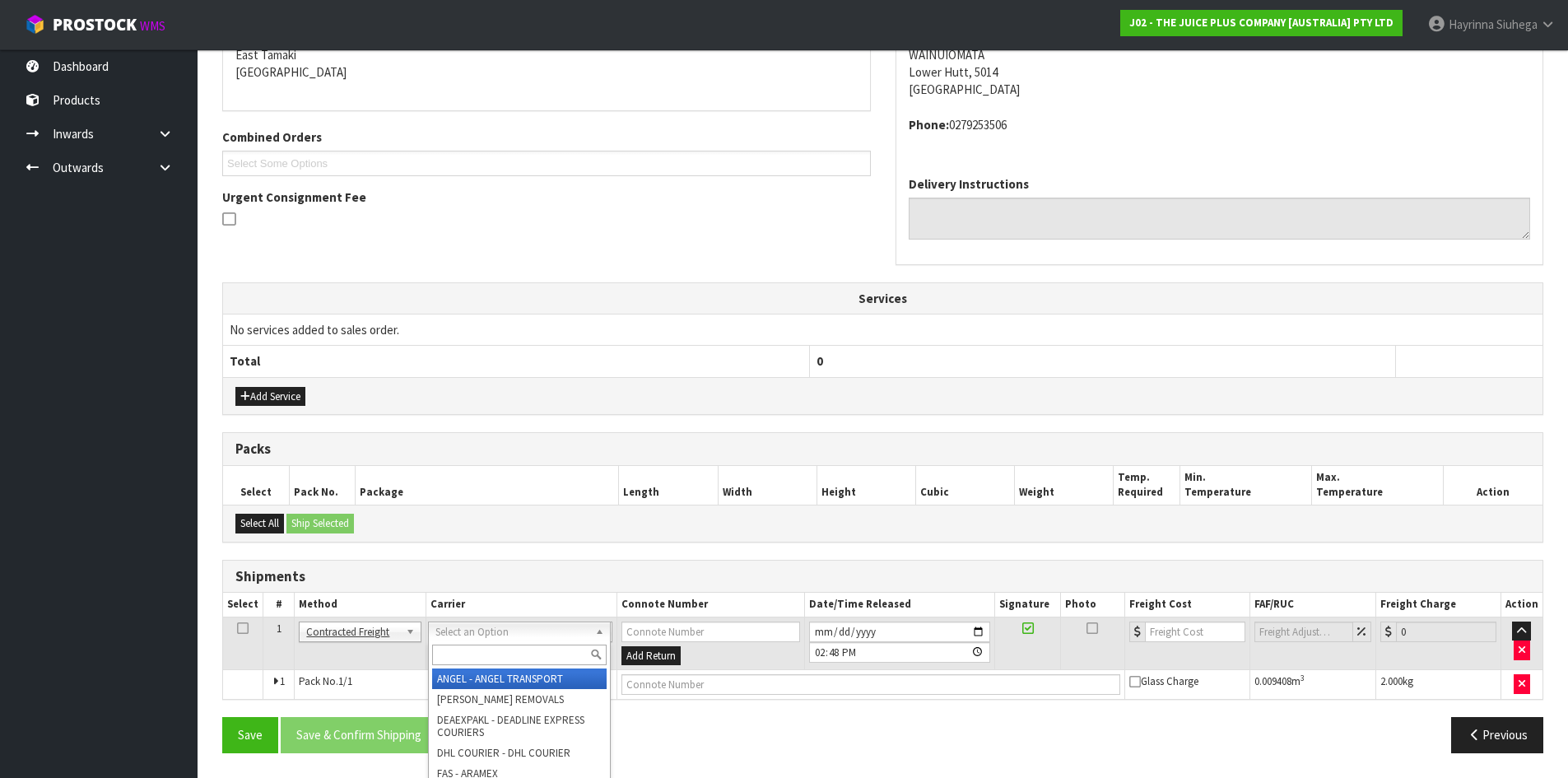
click at [484, 667] on div at bounding box center [520, 655] width 181 height 28
drag, startPoint x: 484, startPoint y: 663, endPoint x: 489, endPoint y: 654, distance: 10.3
click at [487, 659] on input "text" at bounding box center [519, 654] width 175 height 21
type input "NZP"
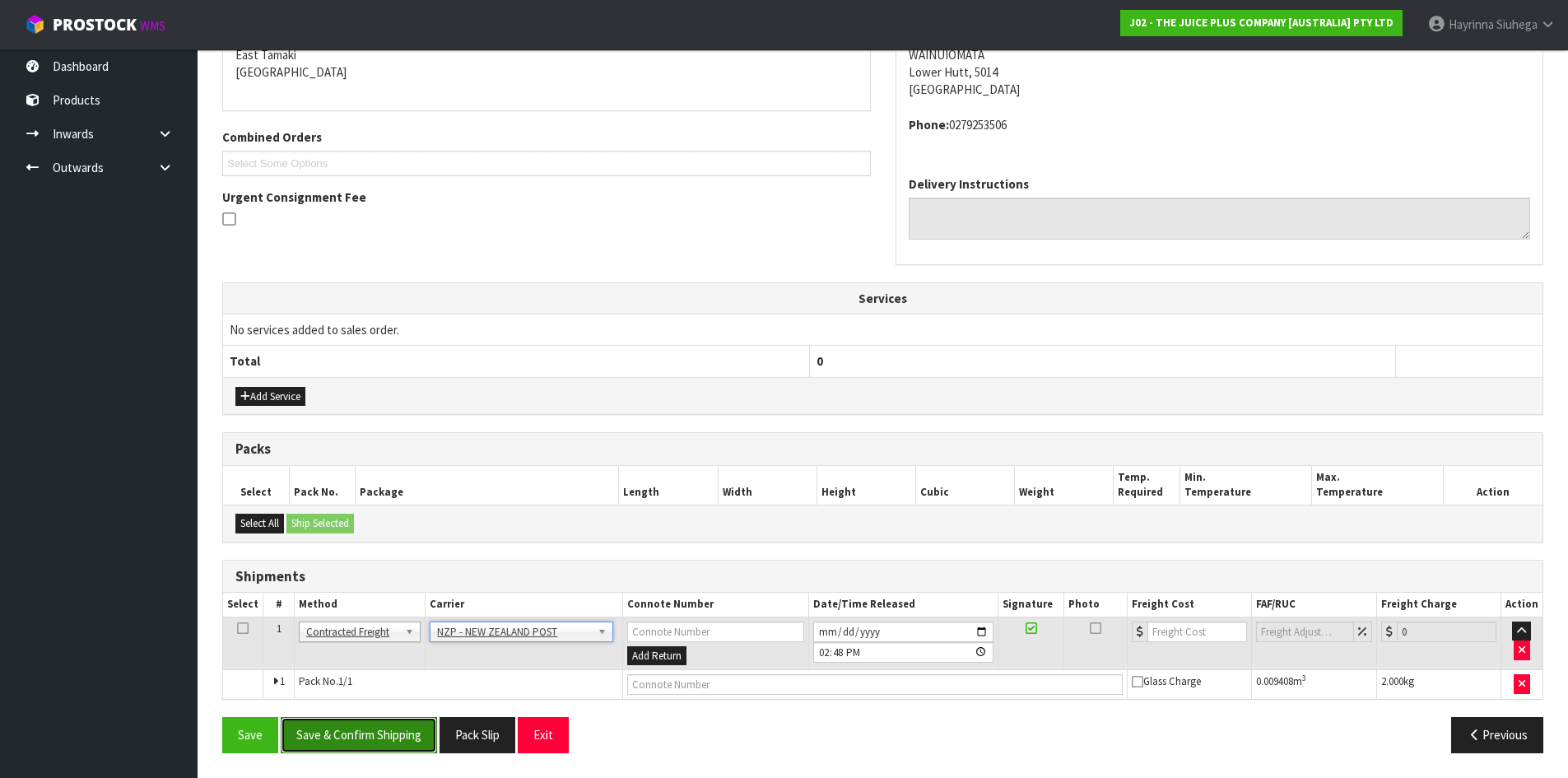
click at [397, 736] on button "Save & Confirm Shipping" at bounding box center [359, 735] width 157 height 35
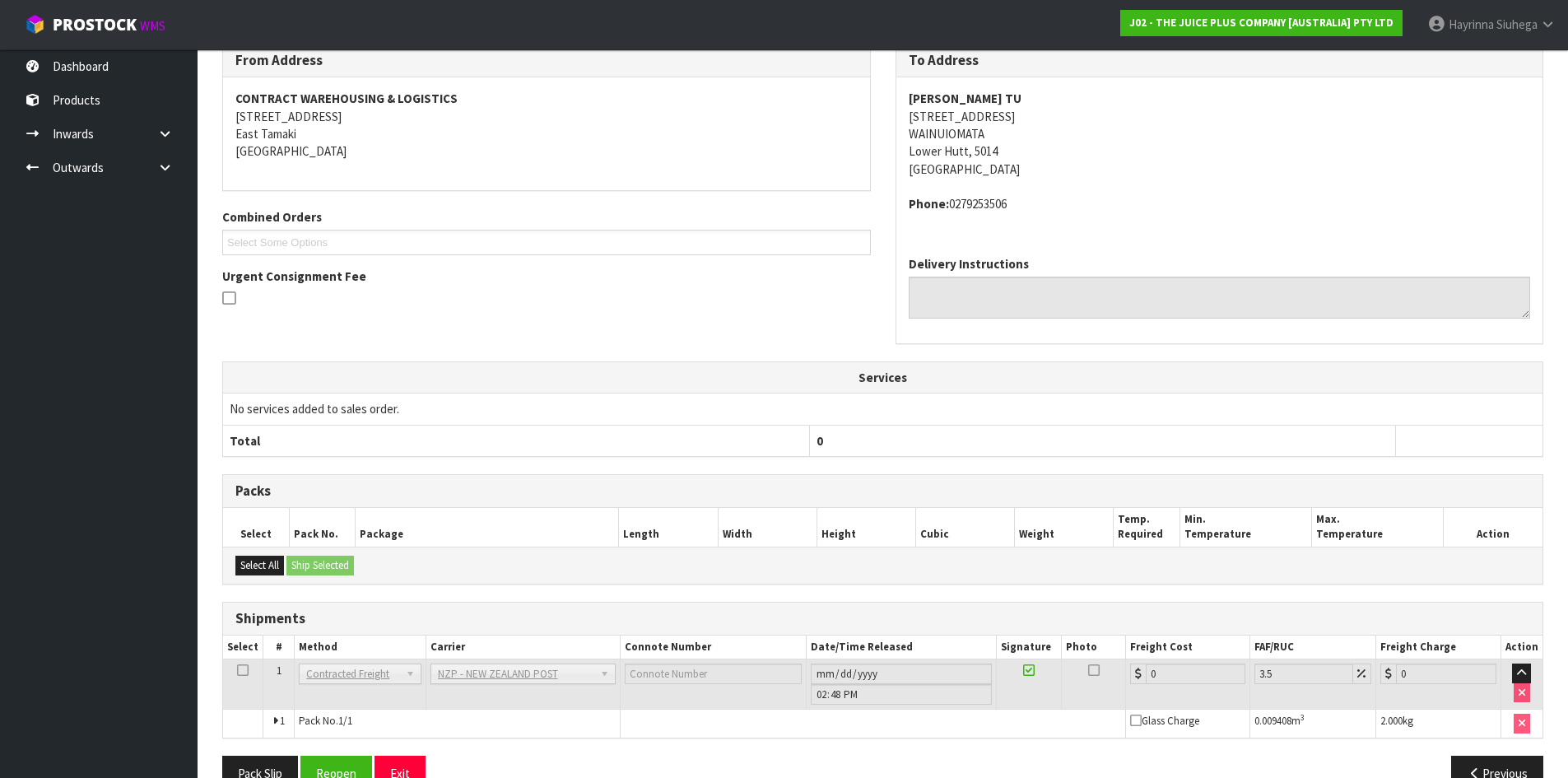
scroll to position [336, 0]
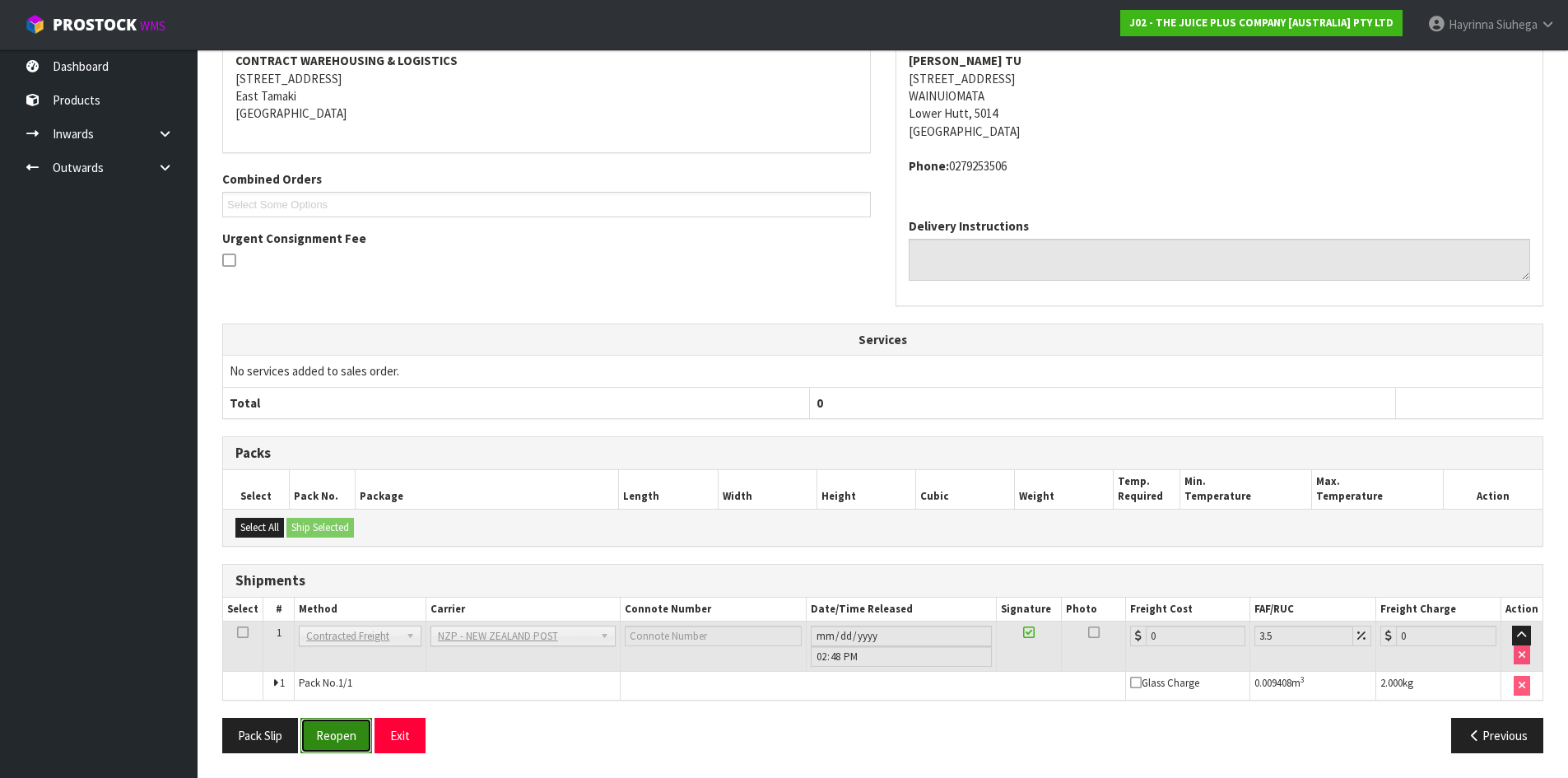
click at [345, 736] on button "Reopen" at bounding box center [336, 736] width 72 height 35
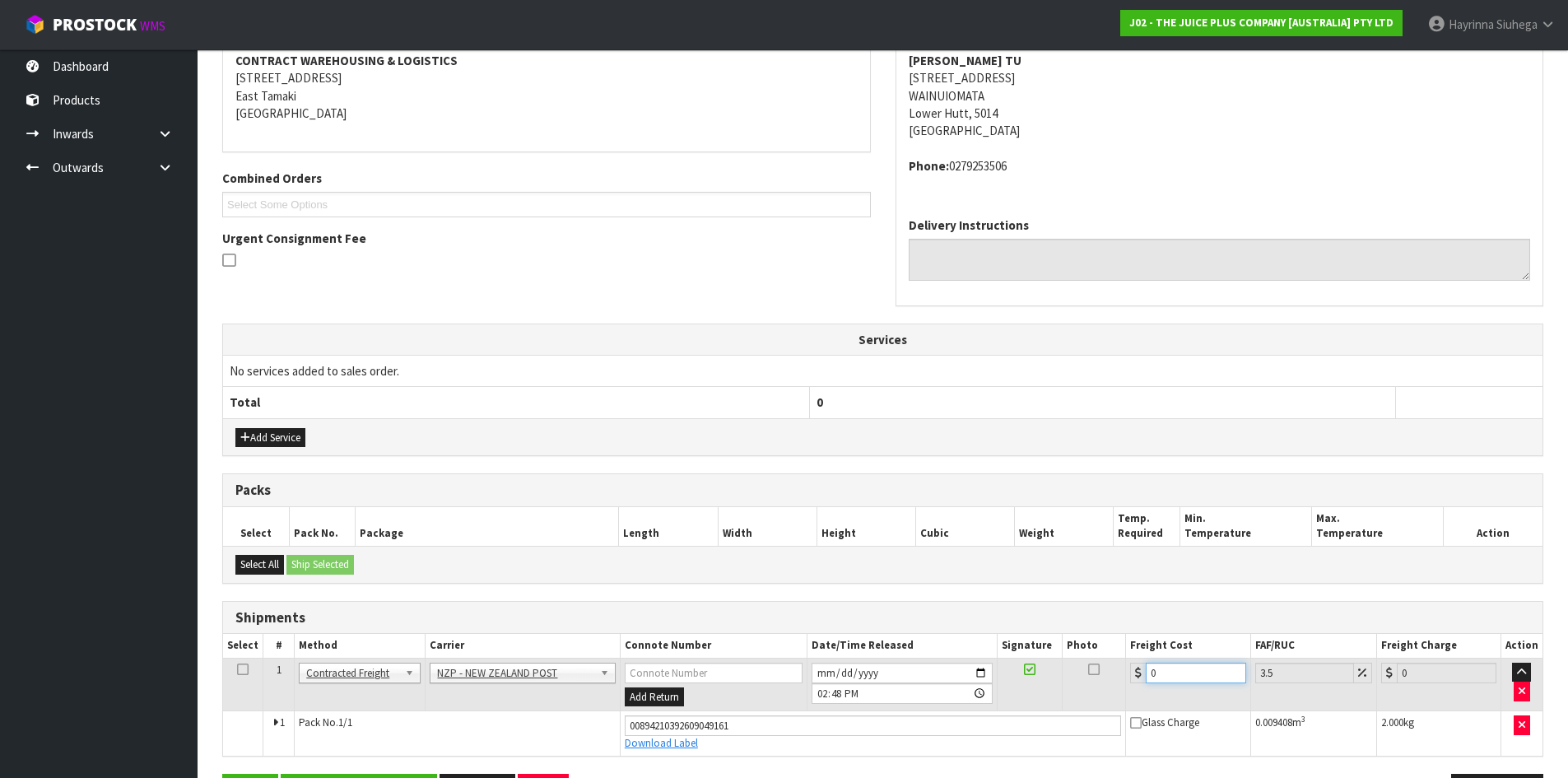
drag, startPoint x: 1188, startPoint y: 666, endPoint x: 896, endPoint y: 672, distance: 292.1
click at [914, 672] on tr "1 Client Local Pickup Customer Local Pickup Company Freight Contracted Freight …" at bounding box center [883, 684] width 1319 height 53
type input "8"
type input "8.28"
type input "8.2"
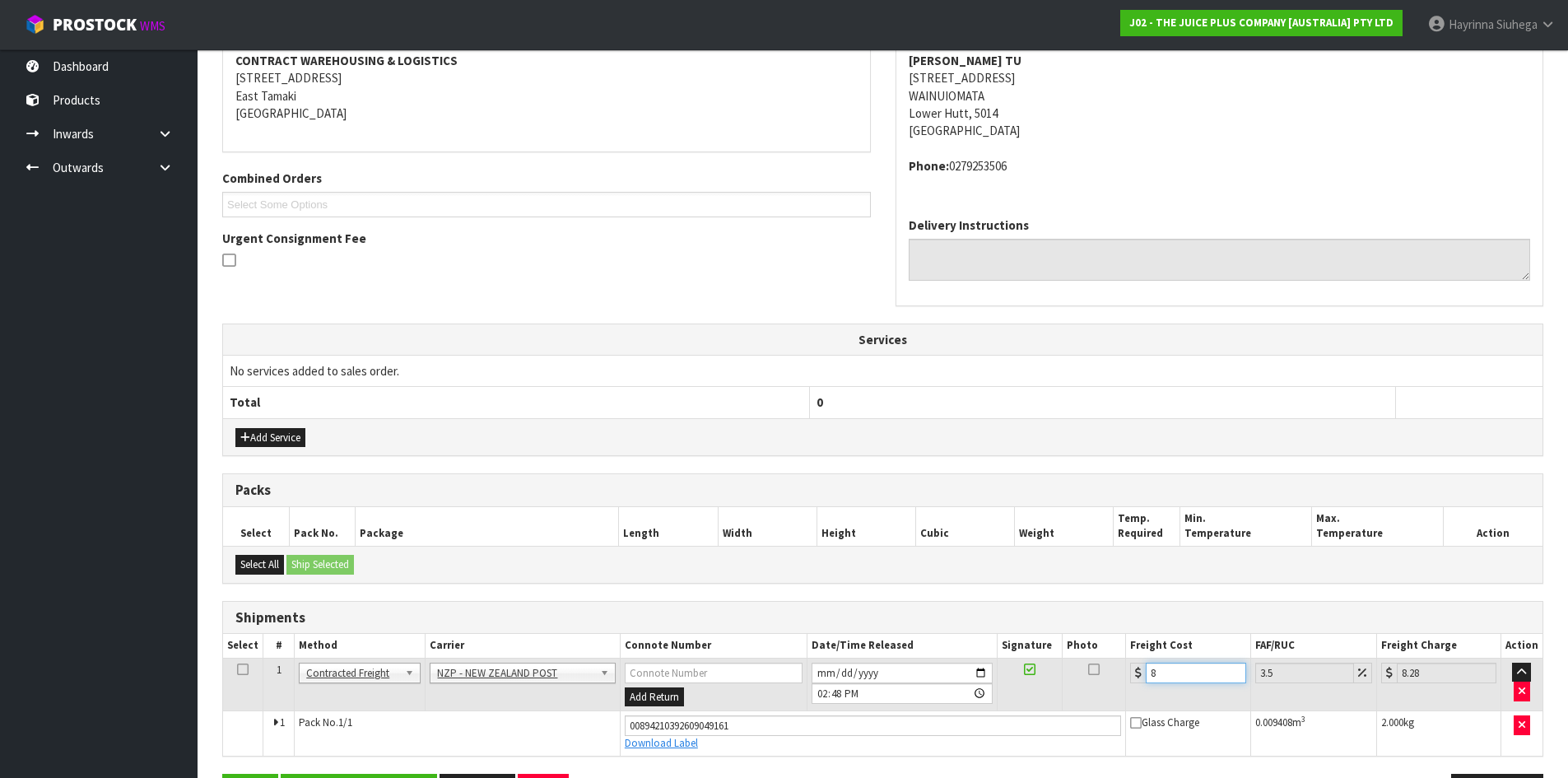
type input "8.49"
type input "8.25"
type input "8.54"
type input "8.25"
click at [222, 773] on button "Save" at bounding box center [249, 791] width 56 height 35
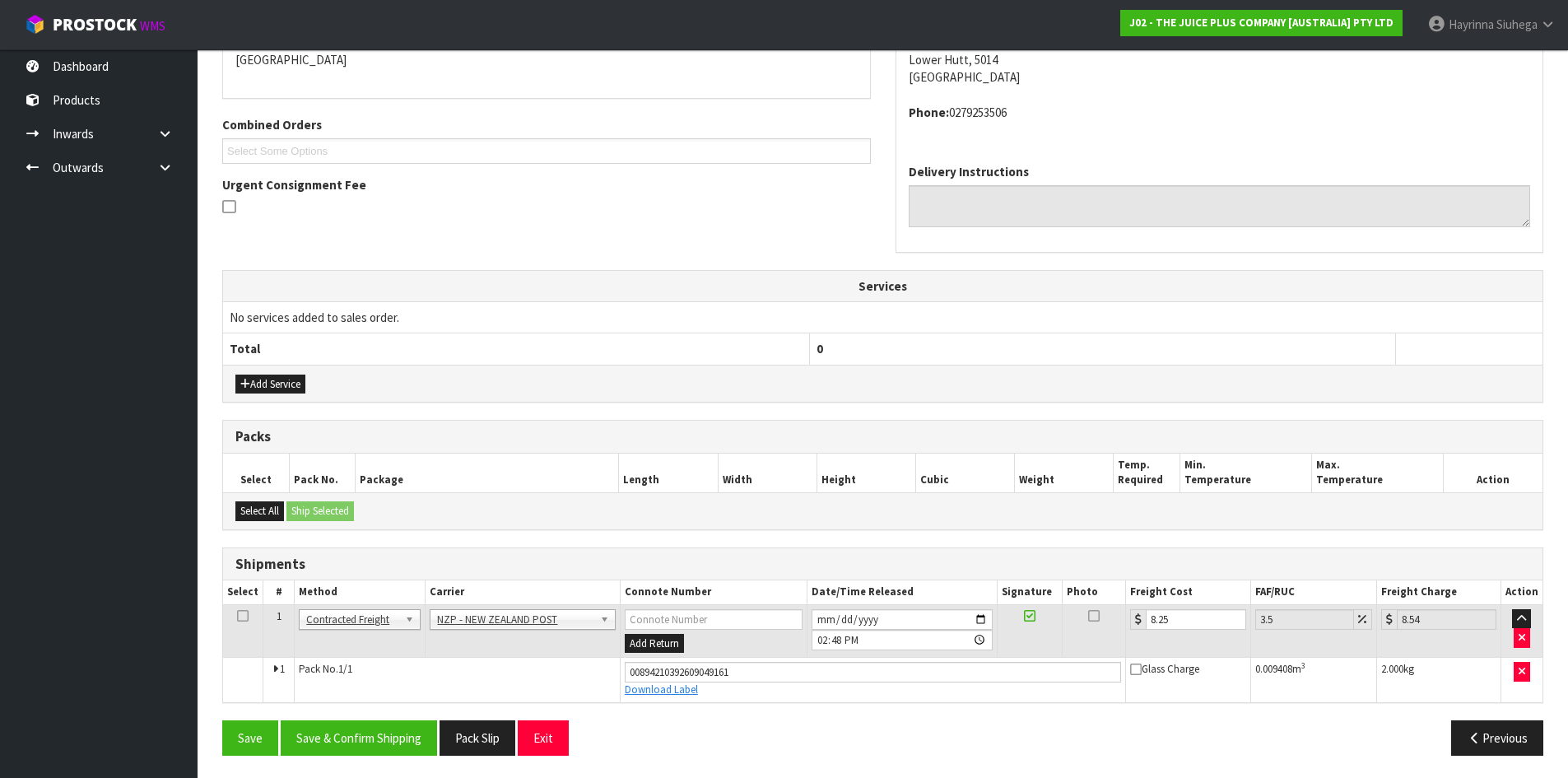
scroll to position [375, 0]
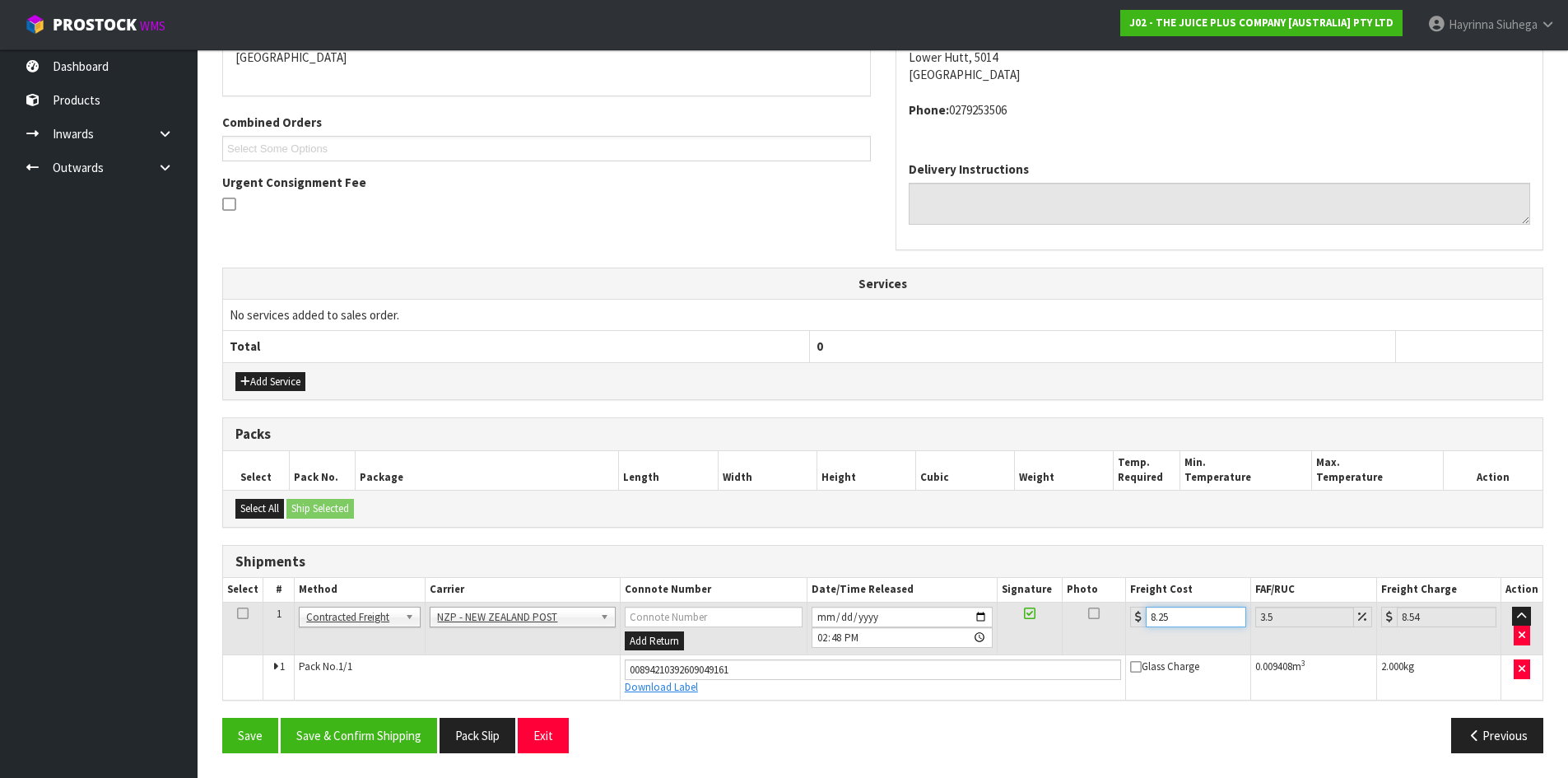
drag, startPoint x: 1185, startPoint y: 618, endPoint x: 978, endPoint y: 621, distance: 207.0
click at [984, 620] on tr "1 Client Local Pickup Customer Local Pickup Company Freight Contracted Freight …" at bounding box center [883, 628] width 1319 height 53
type input "8"
type input "8.28"
type input "8.4"
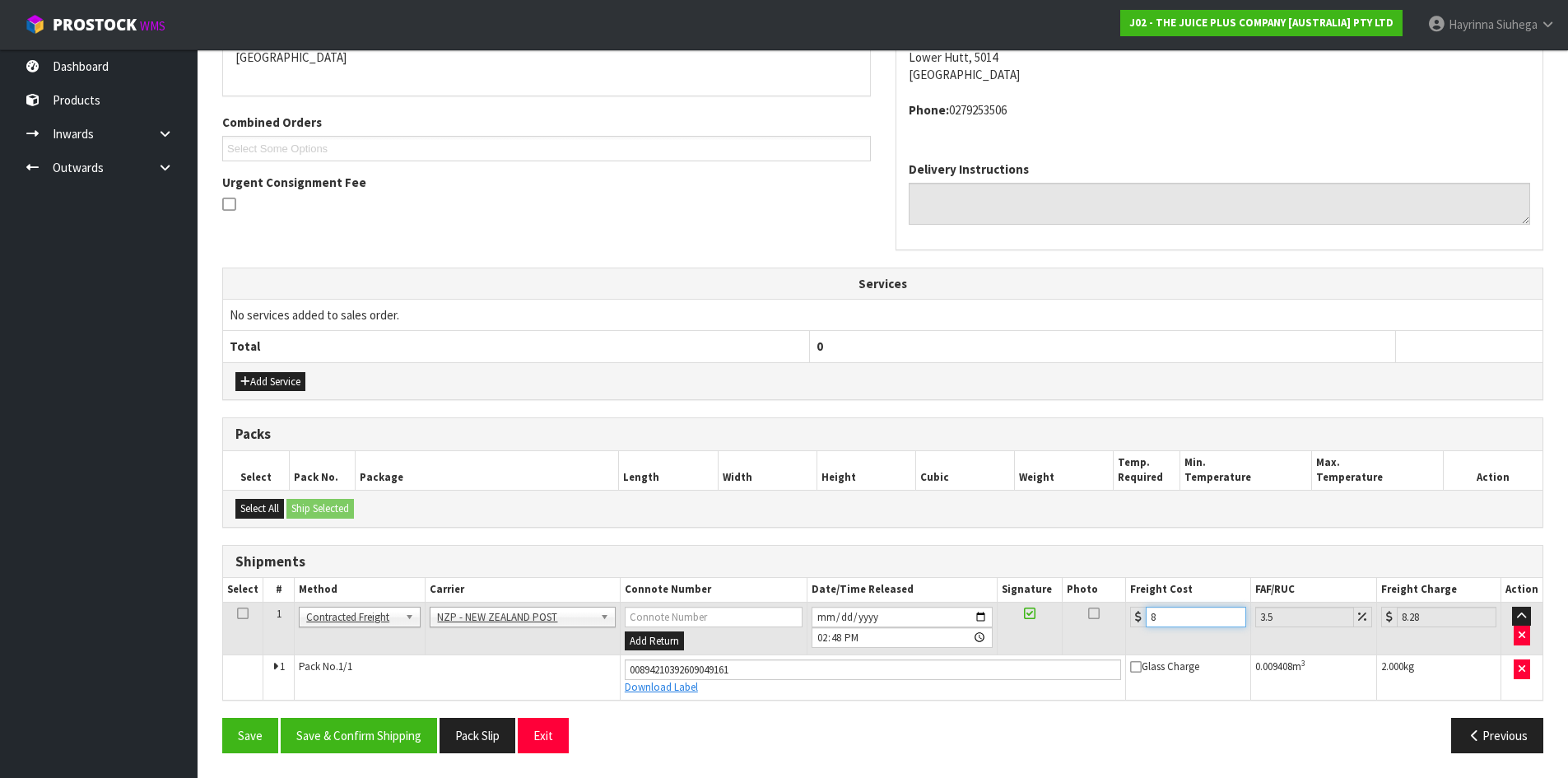
type input "8.69"
type input "8.45"
type input "8.75"
type input "8.45"
click at [222, 718] on button "Save" at bounding box center [249, 736] width 56 height 35
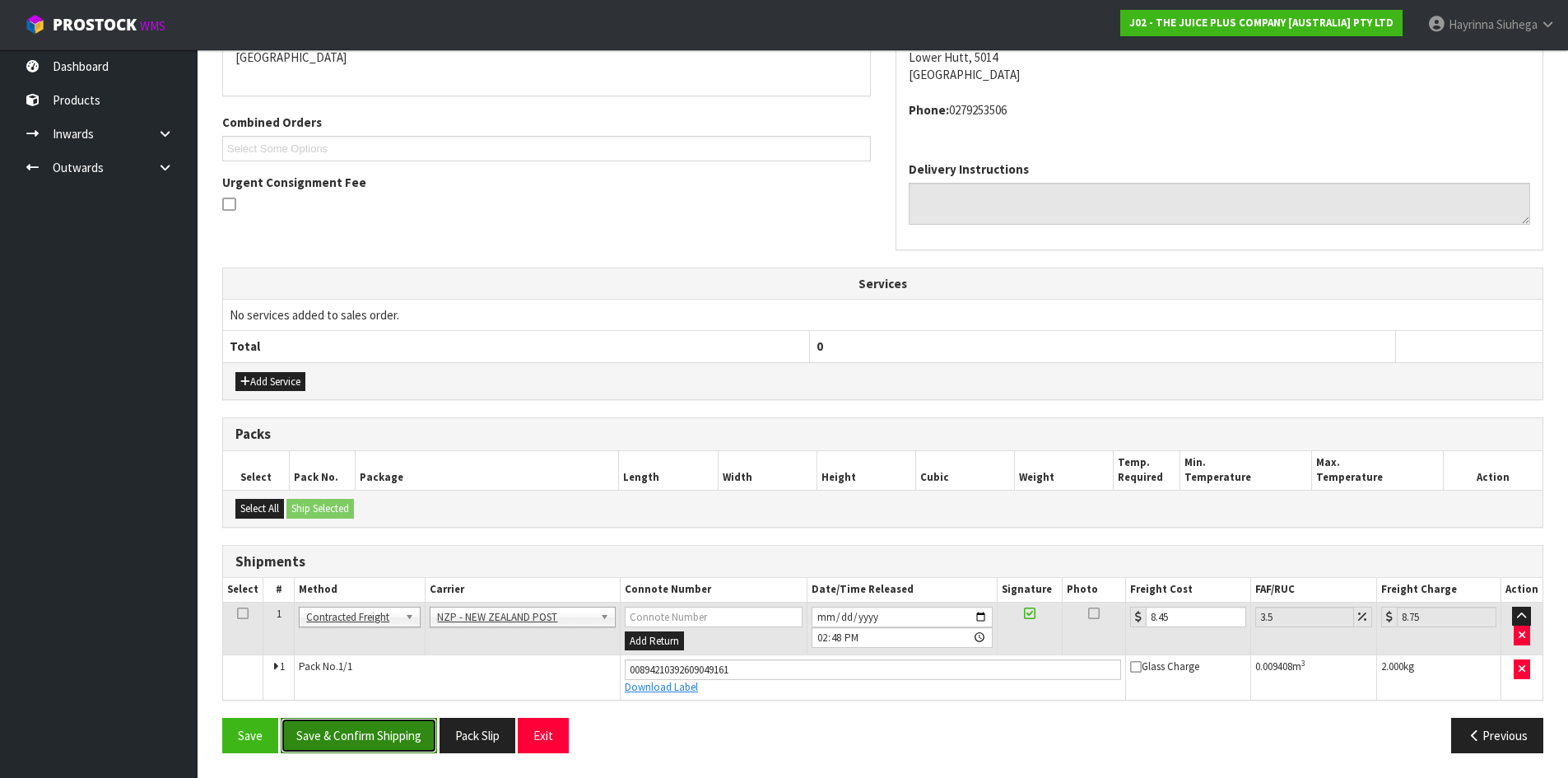
click at [368, 718] on button "Save & Confirm Shipping" at bounding box center [359, 736] width 157 height 35
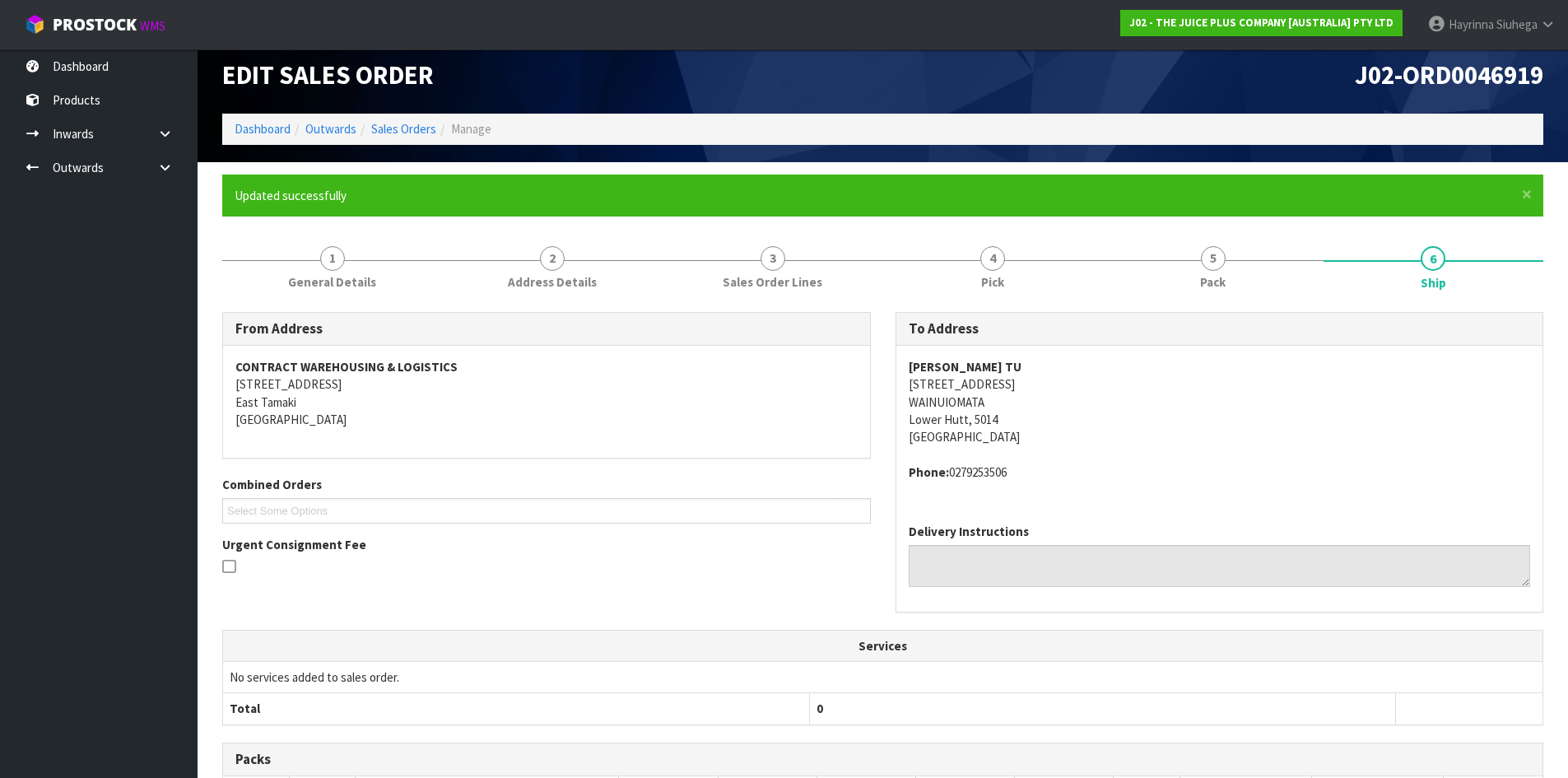
scroll to position [0, 0]
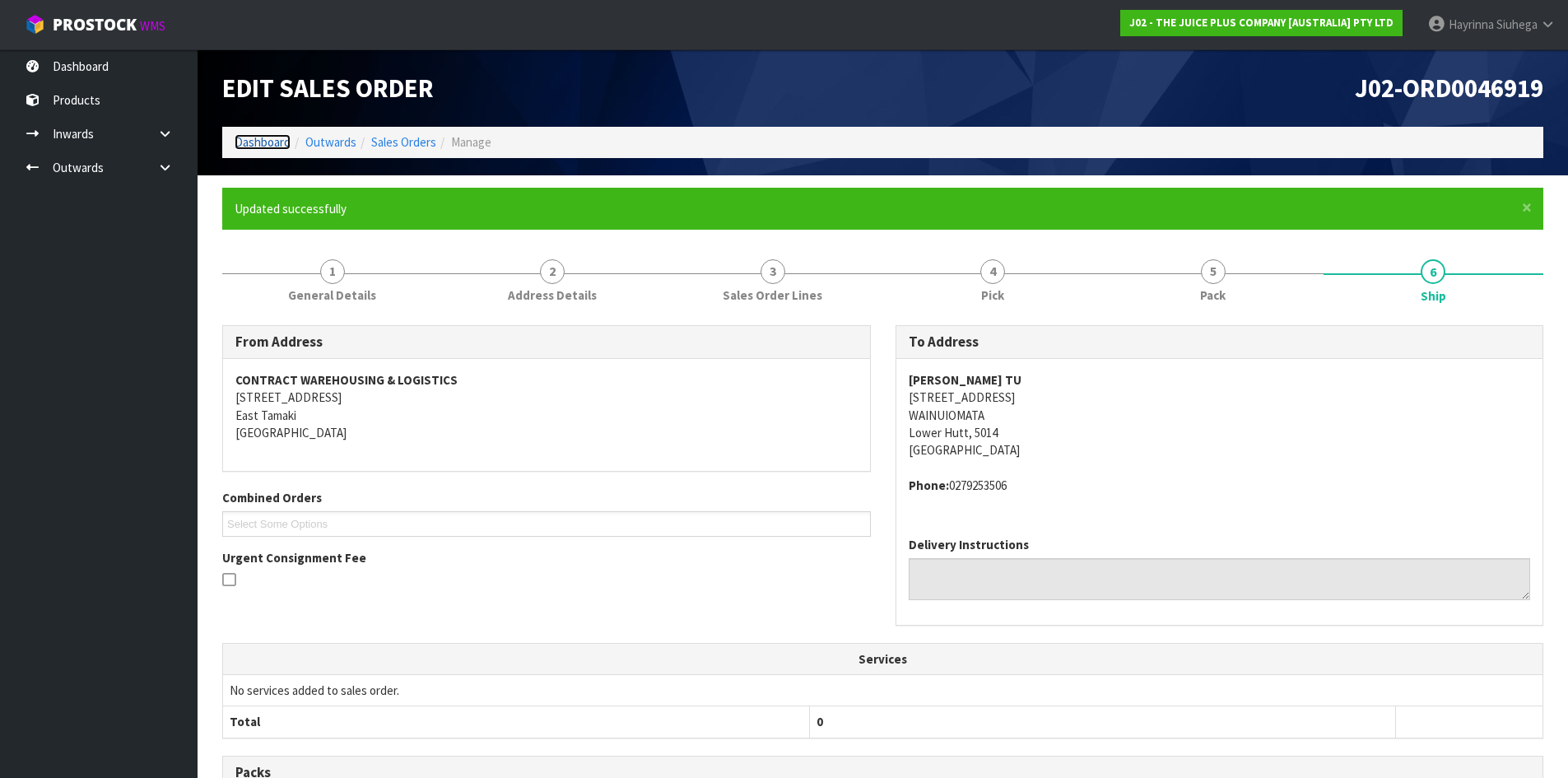
click at [261, 134] on link "Dashboard" at bounding box center [262, 142] width 56 height 16
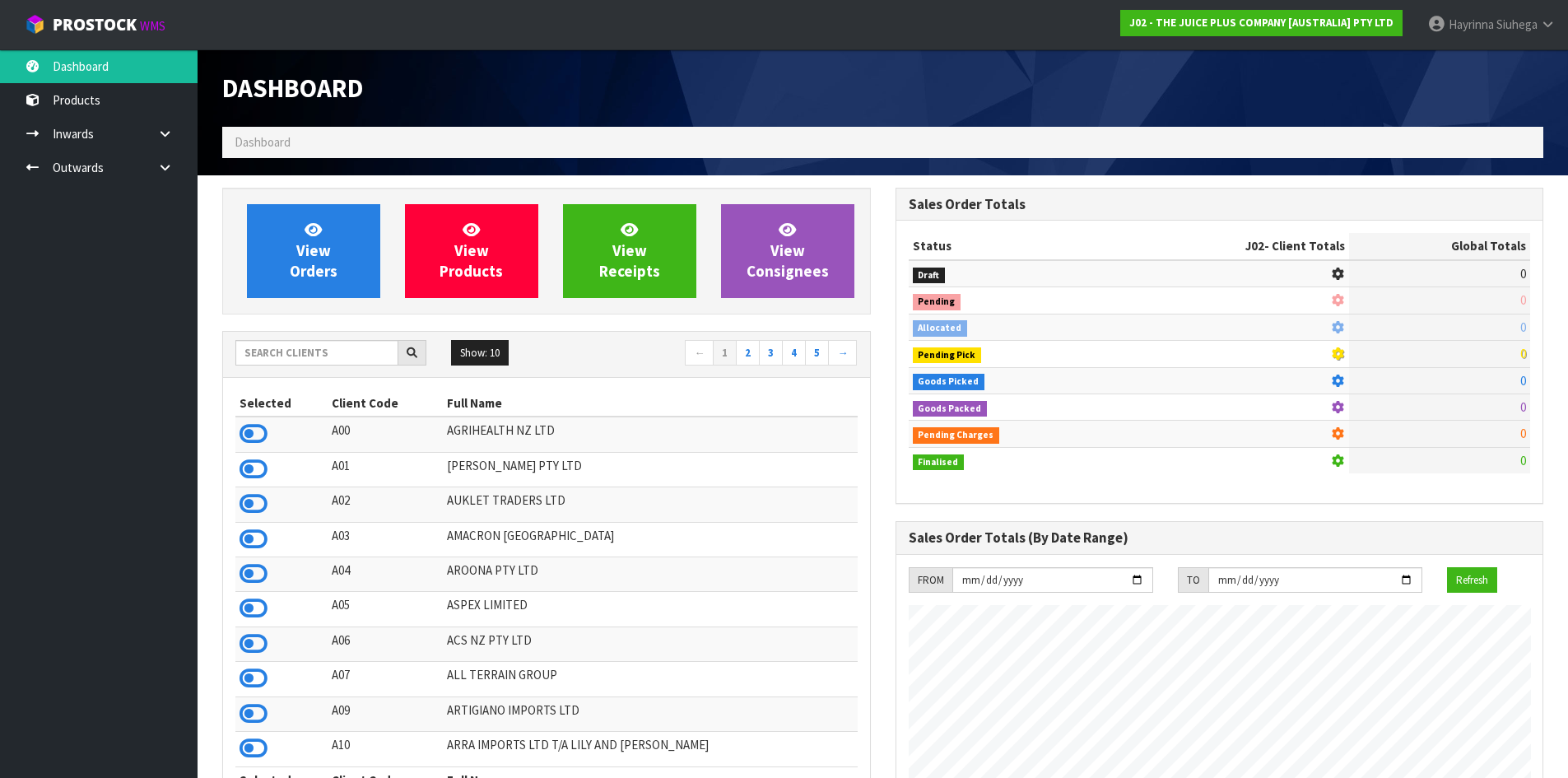
scroll to position [1026, 673]
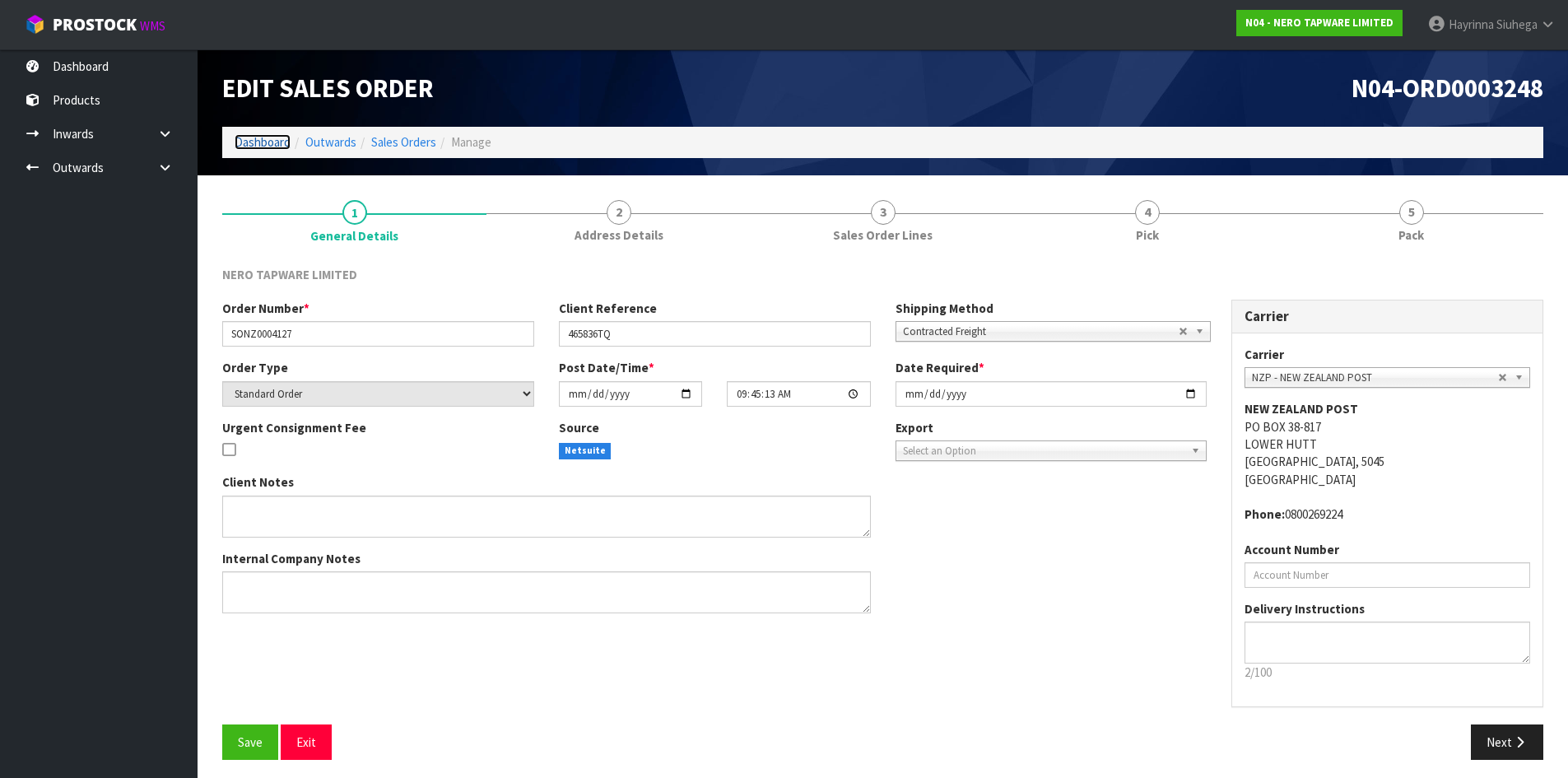
click at [259, 137] on link "Dashboard" at bounding box center [262, 142] width 56 height 16
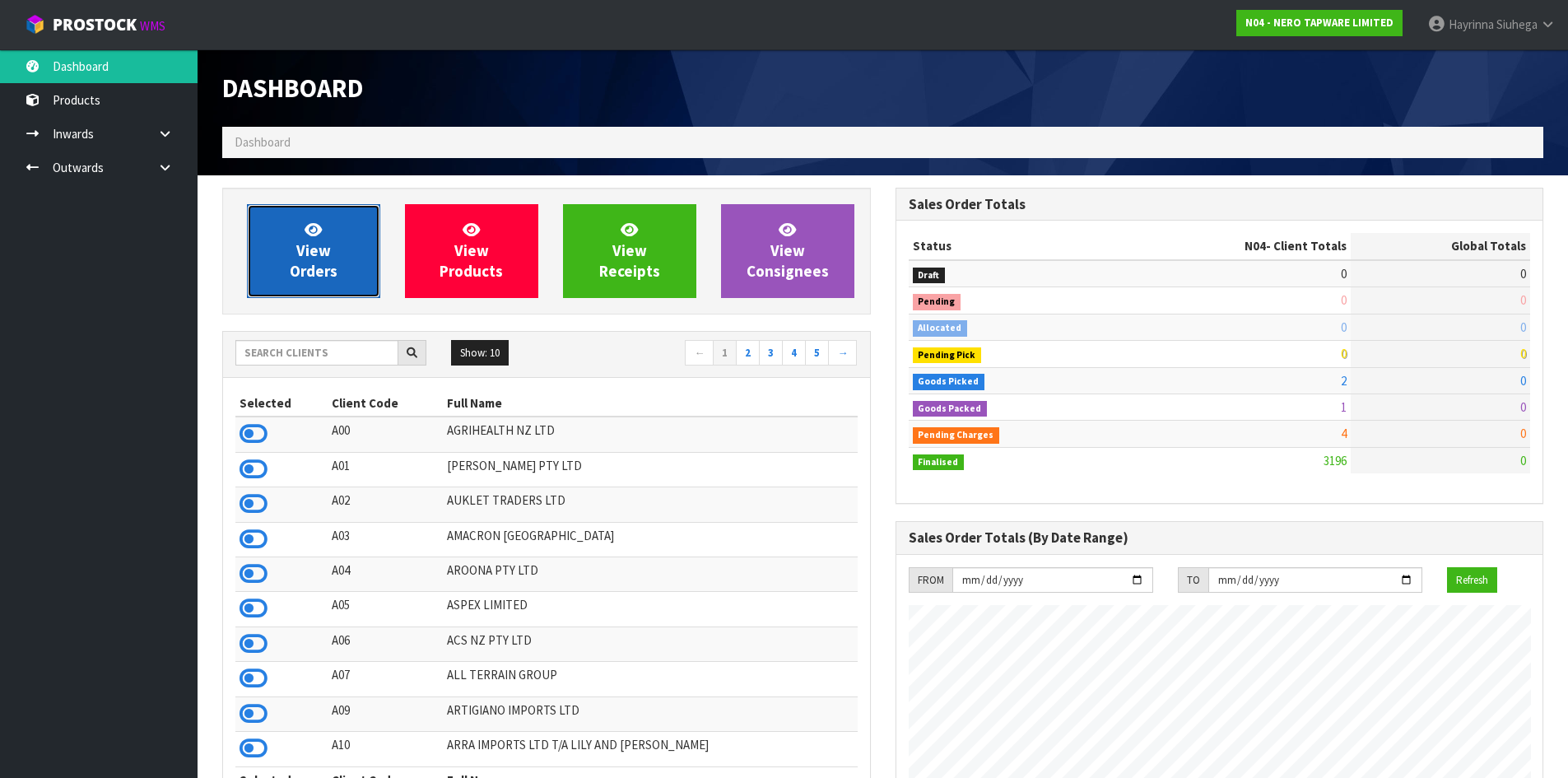
scroll to position [1282, 673]
click at [296, 236] on link "View Orders" at bounding box center [313, 250] width 133 height 94
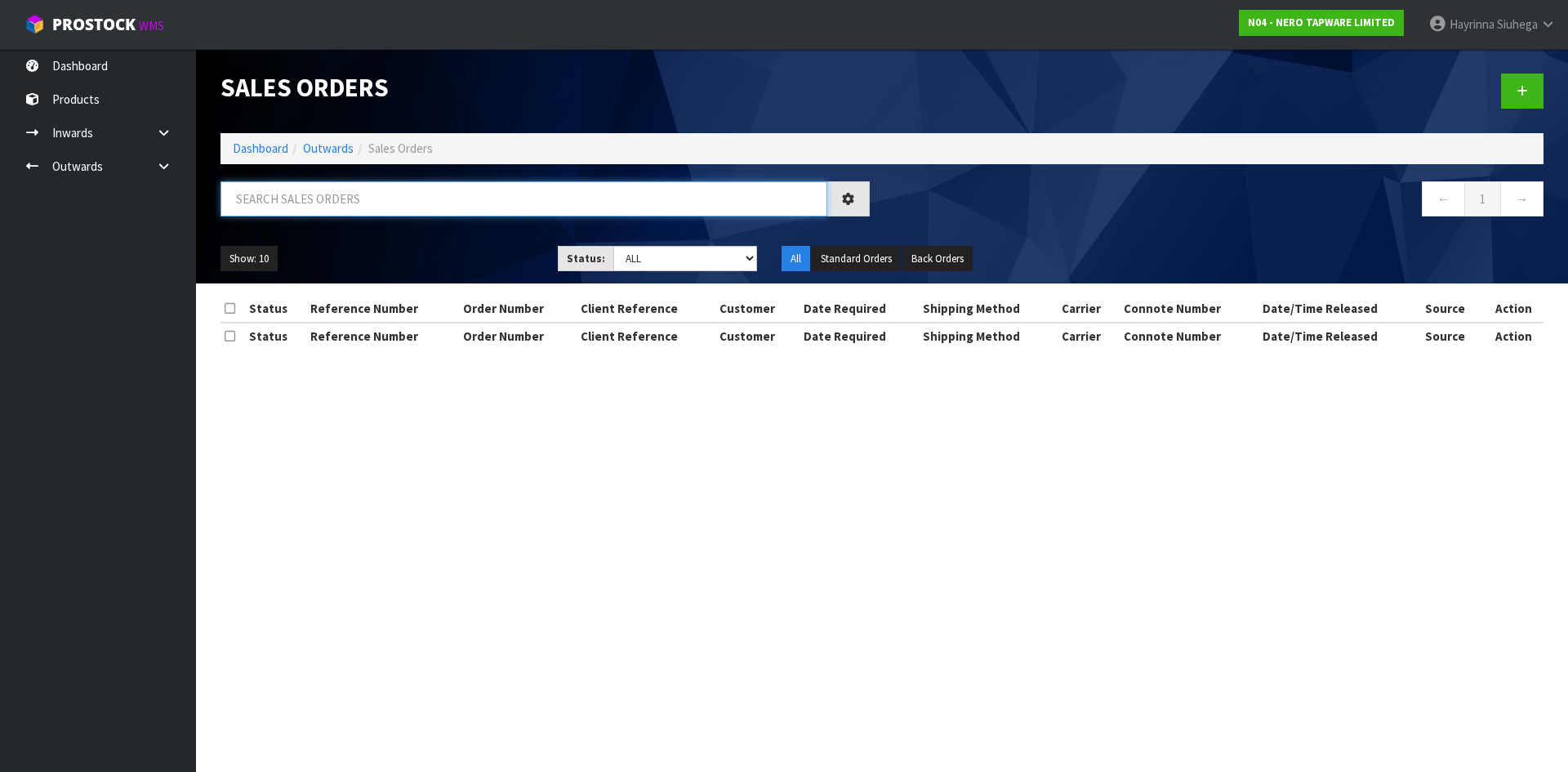
click at [316, 204] on input "text" at bounding box center [524, 199] width 607 height 35
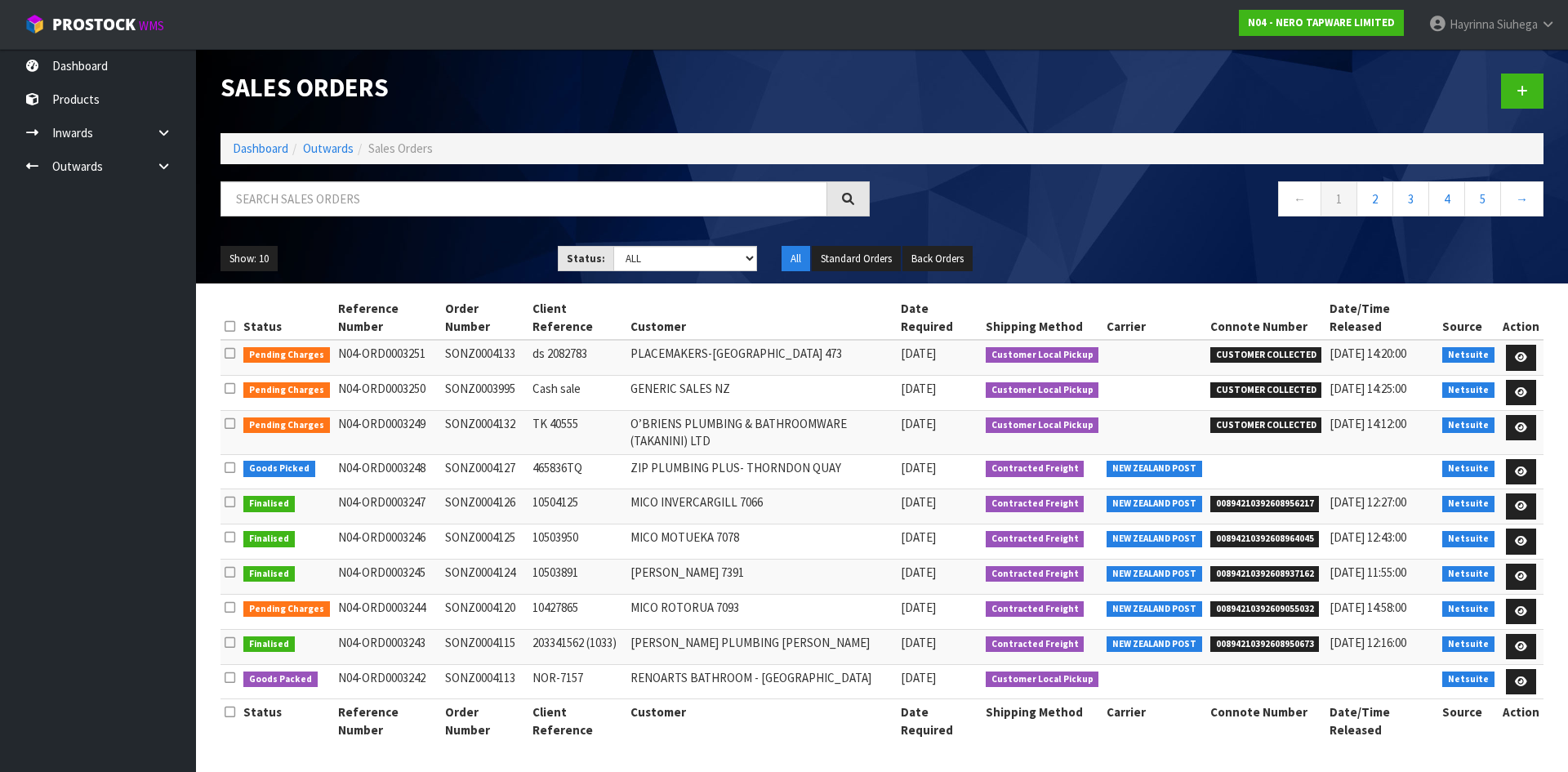
click at [608, 275] on div "Show: 10 5 10 25 50 Status: Draft Pending Allocated Pending Pick Goods Picked G…" at bounding box center [882, 259] width 1348 height 51
click at [615, 262] on select "Draft Pending Allocated Pending Pick Goods Picked Goods Packed Pending Charges …" at bounding box center [686, 258] width 145 height 25
select select "string:4"
click at [614, 246] on select "Draft Pending Allocated Pending Pick Goods Picked Goods Packed Pending Charges …" at bounding box center [686, 258] width 145 height 25
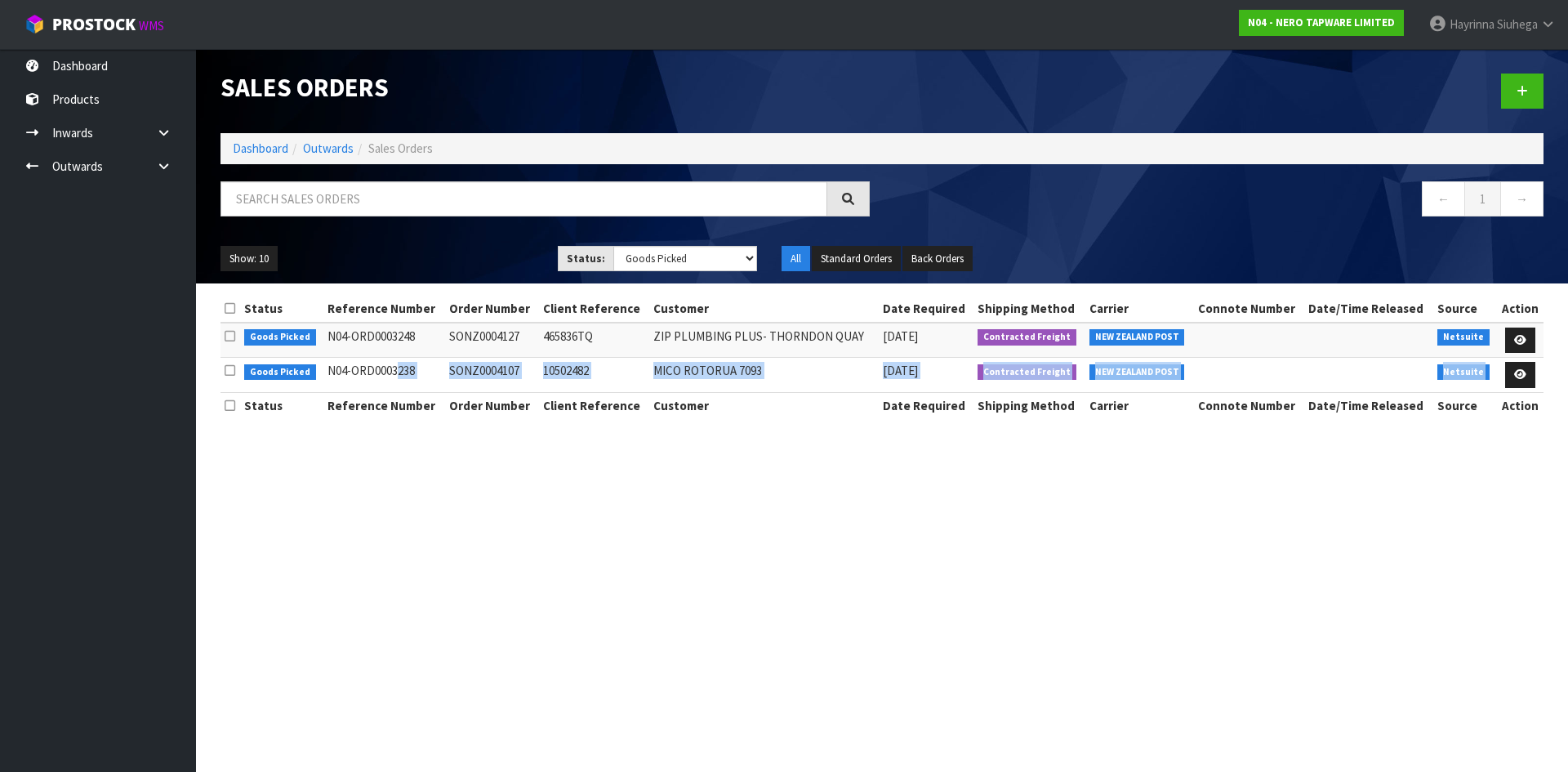
drag, startPoint x: 323, startPoint y: 372, endPoint x: 1503, endPoint y: 377, distance: 1180.0
click at [1503, 377] on tr "Goods Picked N04-ORD0003238 SONZ0004107 10502482 MICO ROTORUA 7093 10/10/2025 C…" at bounding box center [882, 375] width 1323 height 35
click at [1516, 375] on icon at bounding box center [1520, 374] width 13 height 11
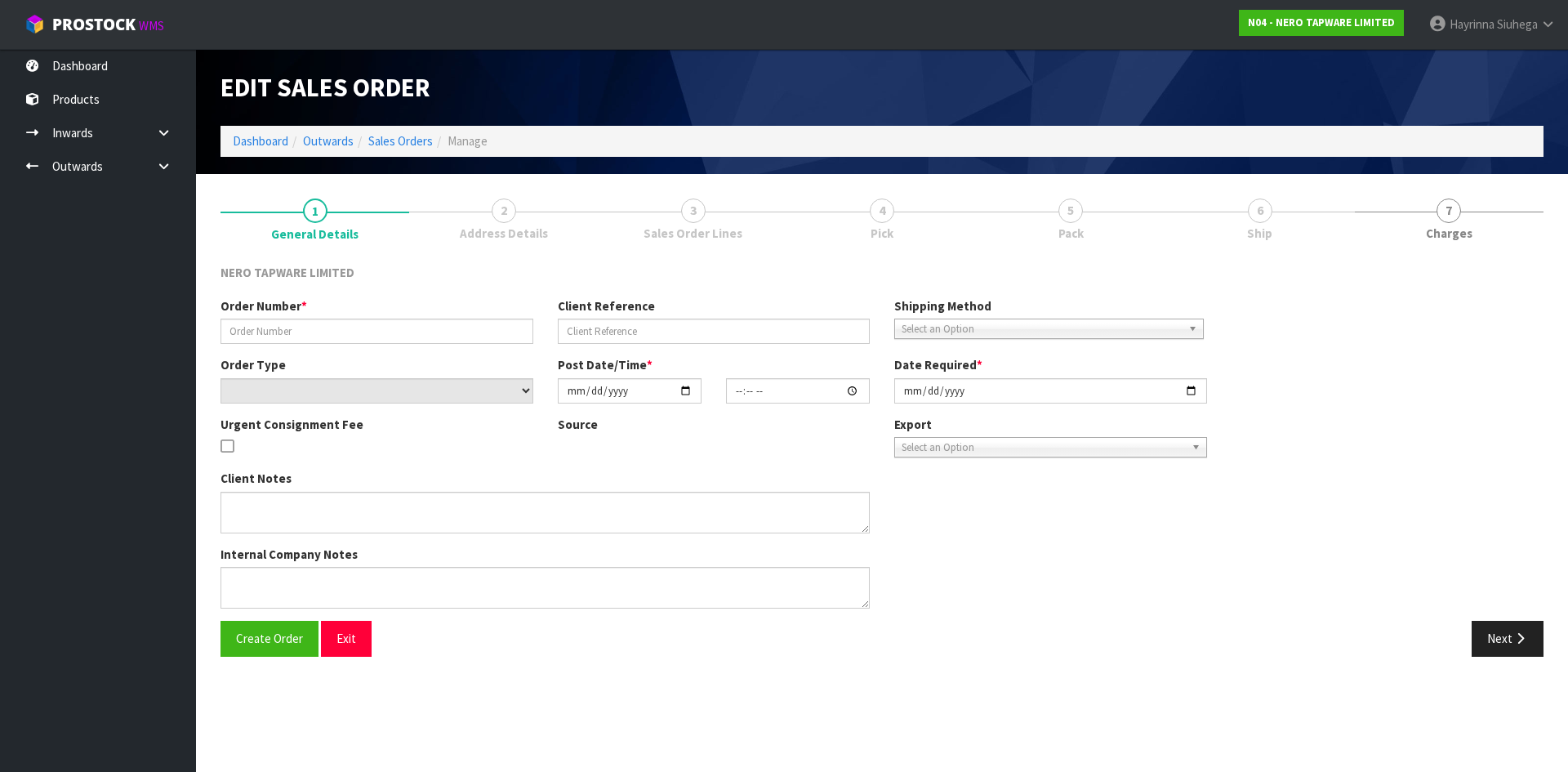
type input "SONZ0004107"
type input "10502482"
select select "number:0"
type input "[DATE]"
type input "14:30:10.000"
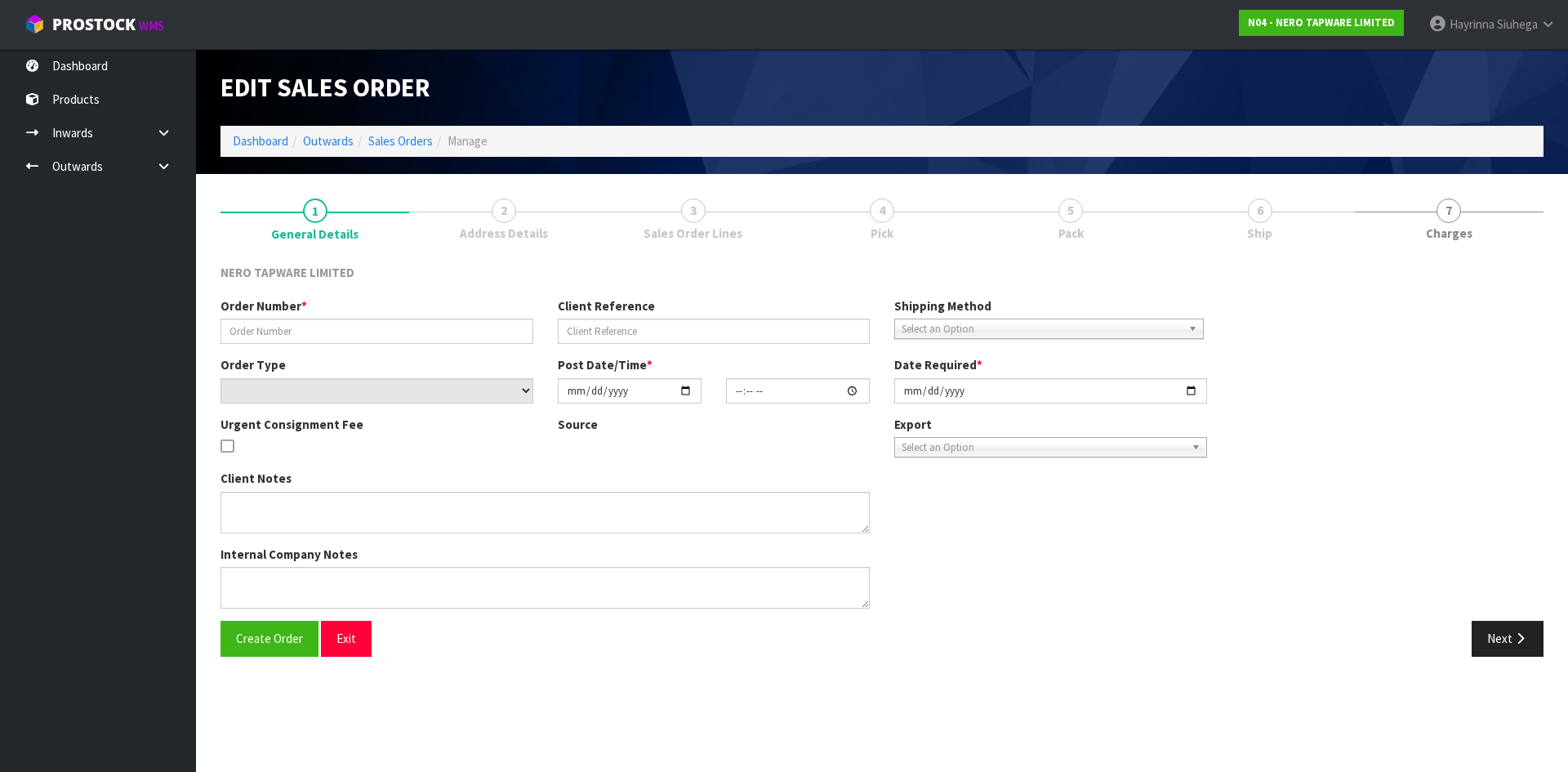
type input "[DATE]"
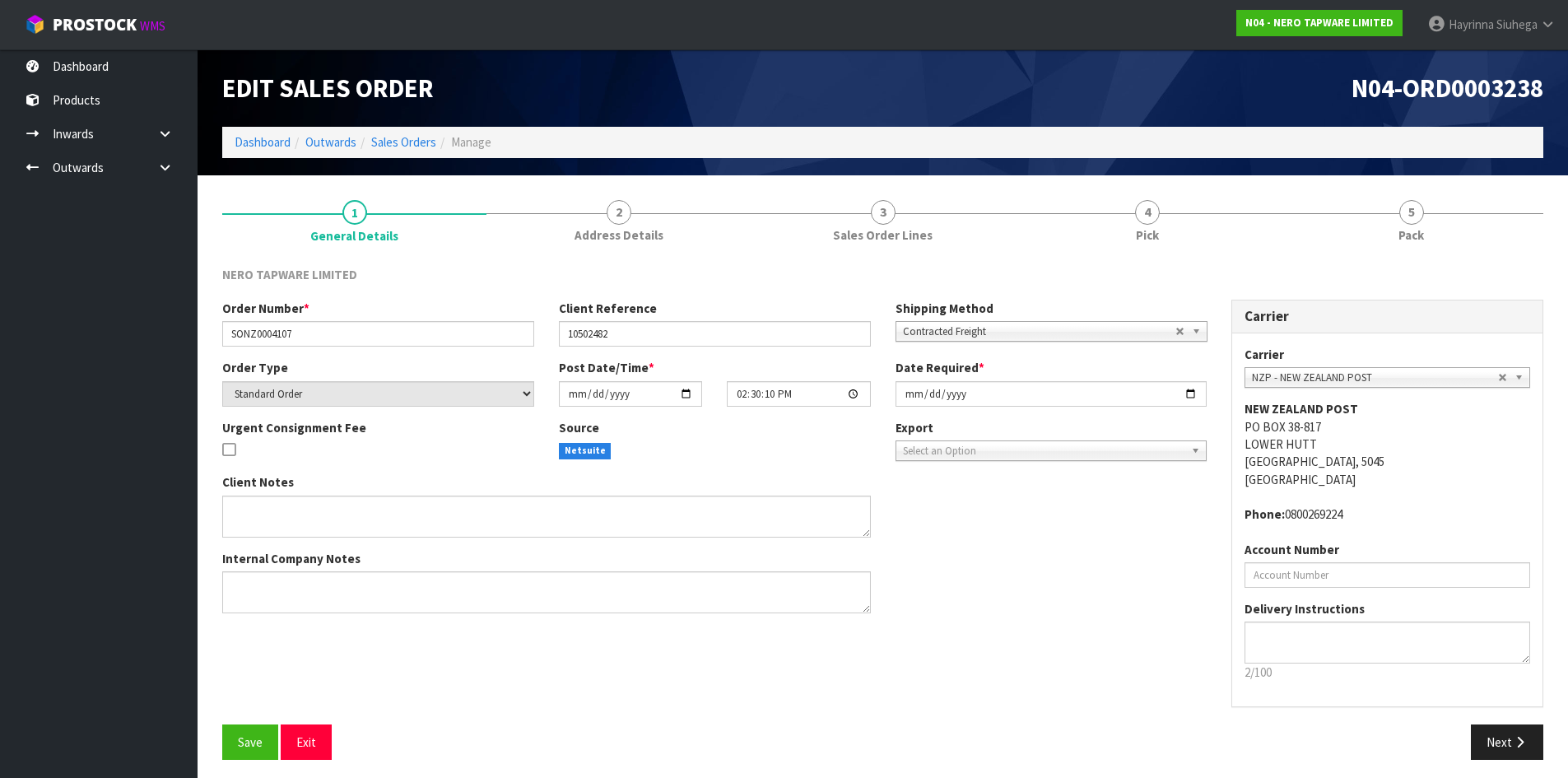
click at [1215, 263] on div "NERO TAPWARE LIMITED Order Number * SONZ0004107 Client Reference 10502482 Shipp…" at bounding box center [882, 513] width 1320 height 520
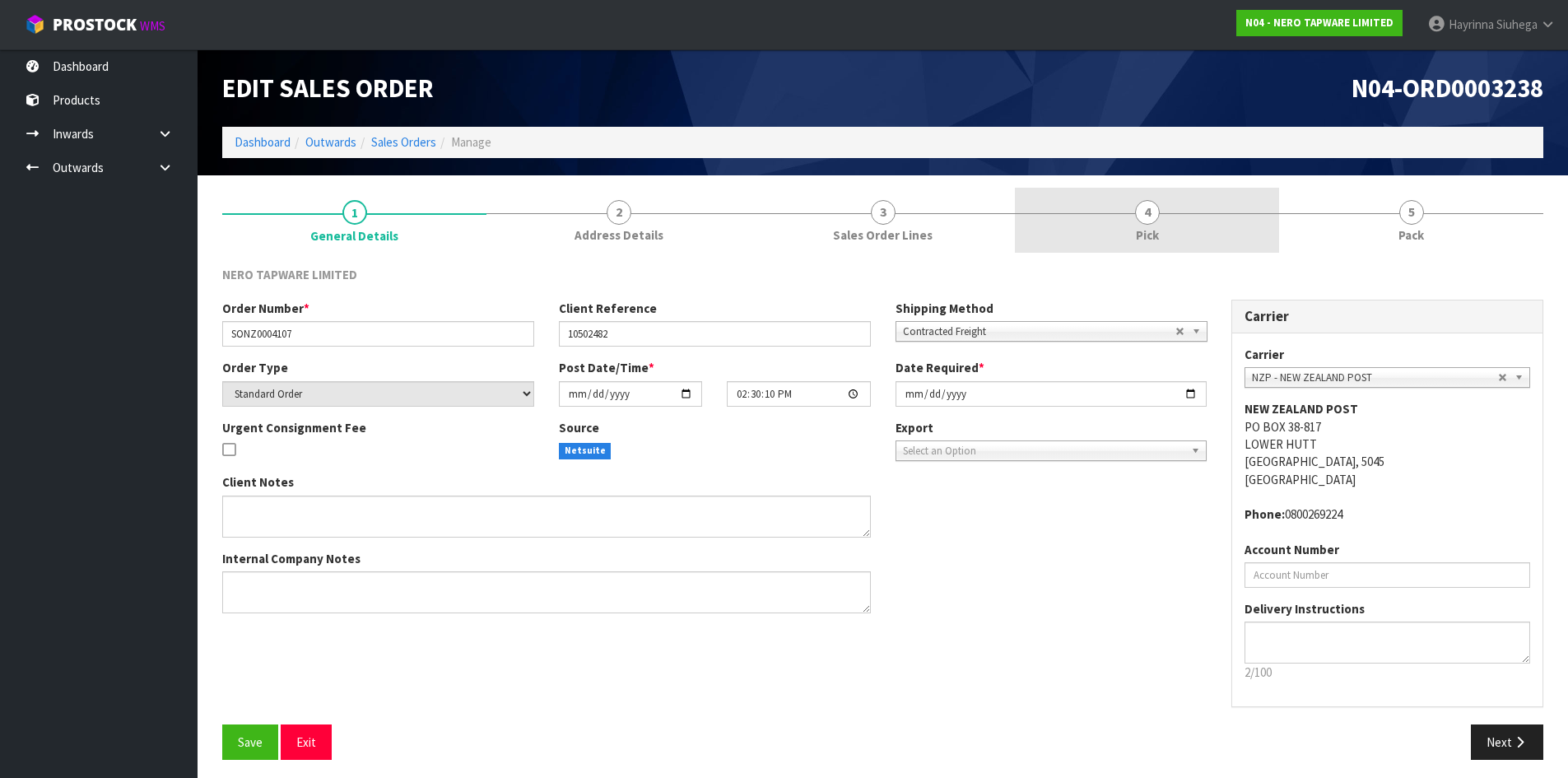
click at [1204, 203] on link "4 Pick" at bounding box center [1147, 220] width 264 height 65
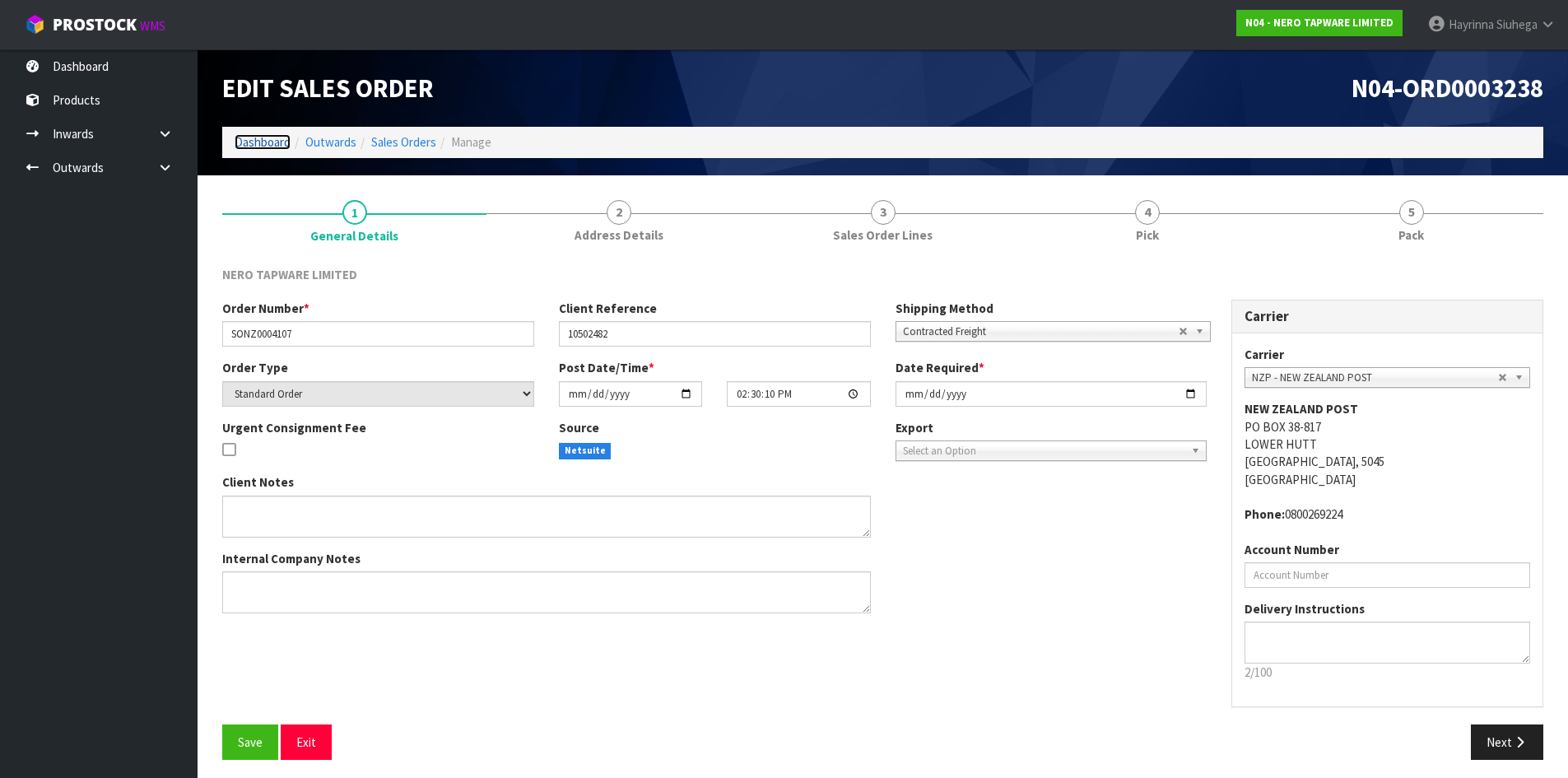
click at [249, 146] on link "Dashboard" at bounding box center [262, 142] width 56 height 16
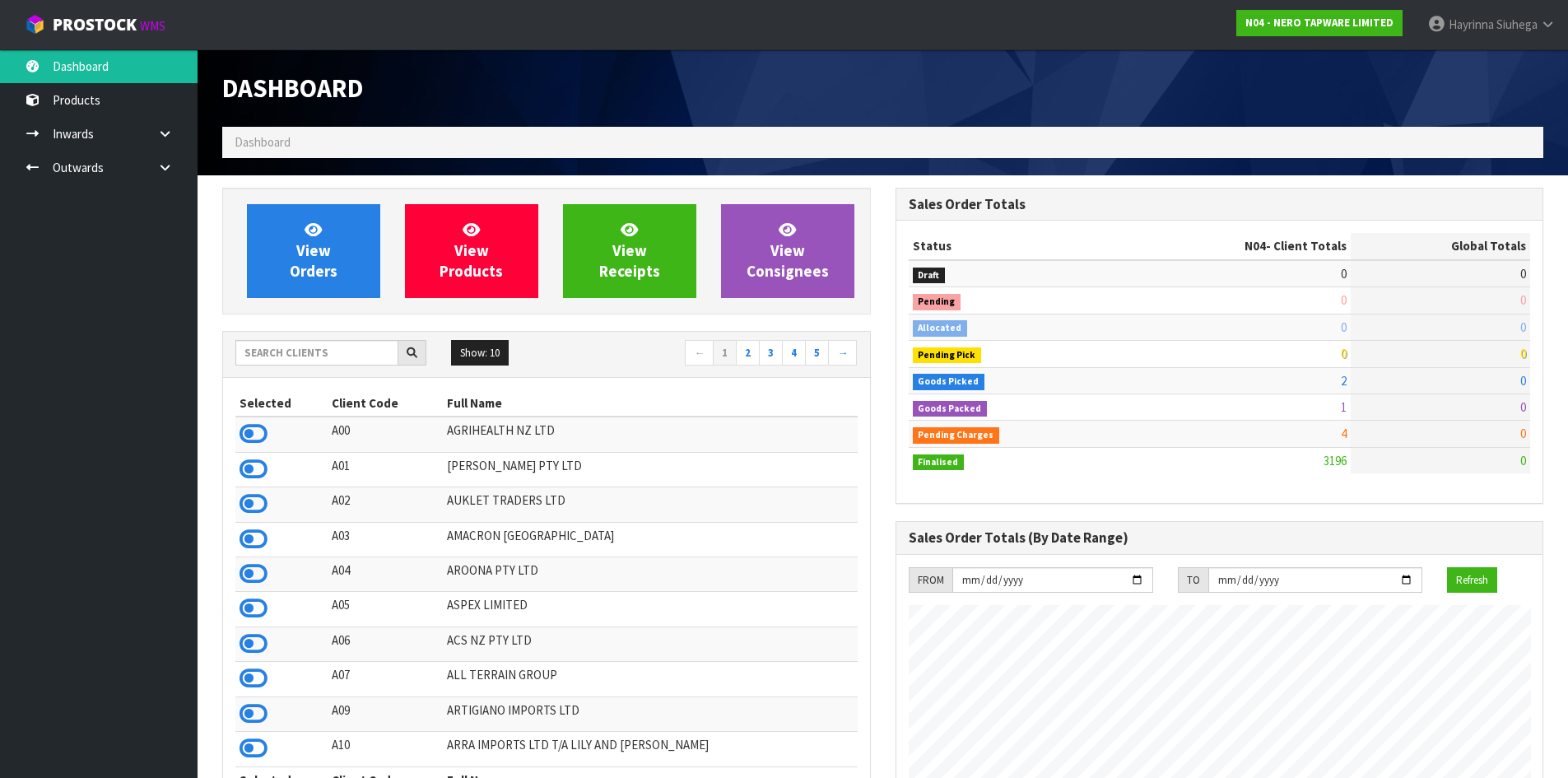
scroll to position [1282, 673]
click at [304, 237] on link "View Orders" at bounding box center [313, 250] width 133 height 94
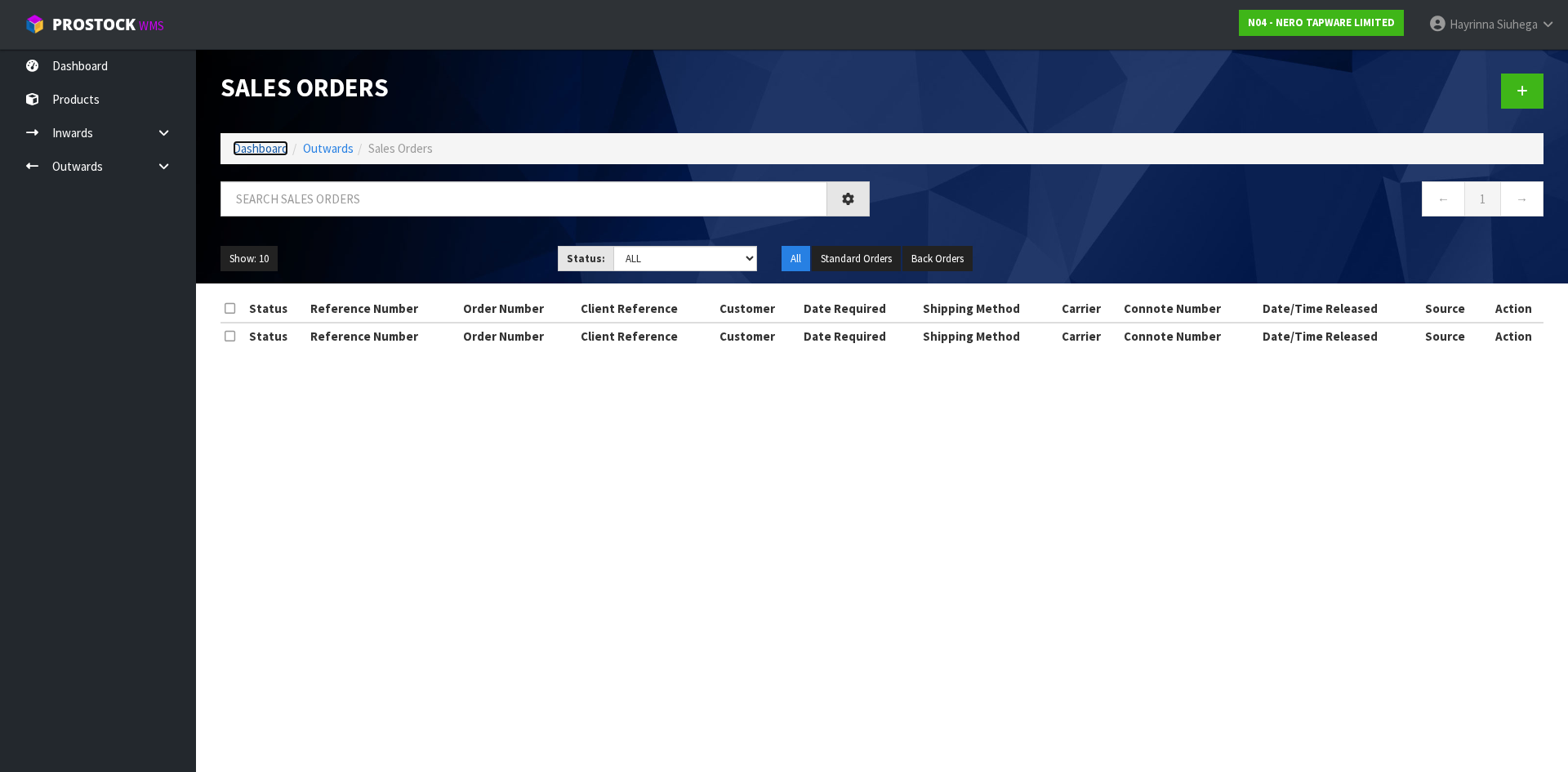
click at [265, 149] on link "Dashboard" at bounding box center [260, 149] width 56 height 16
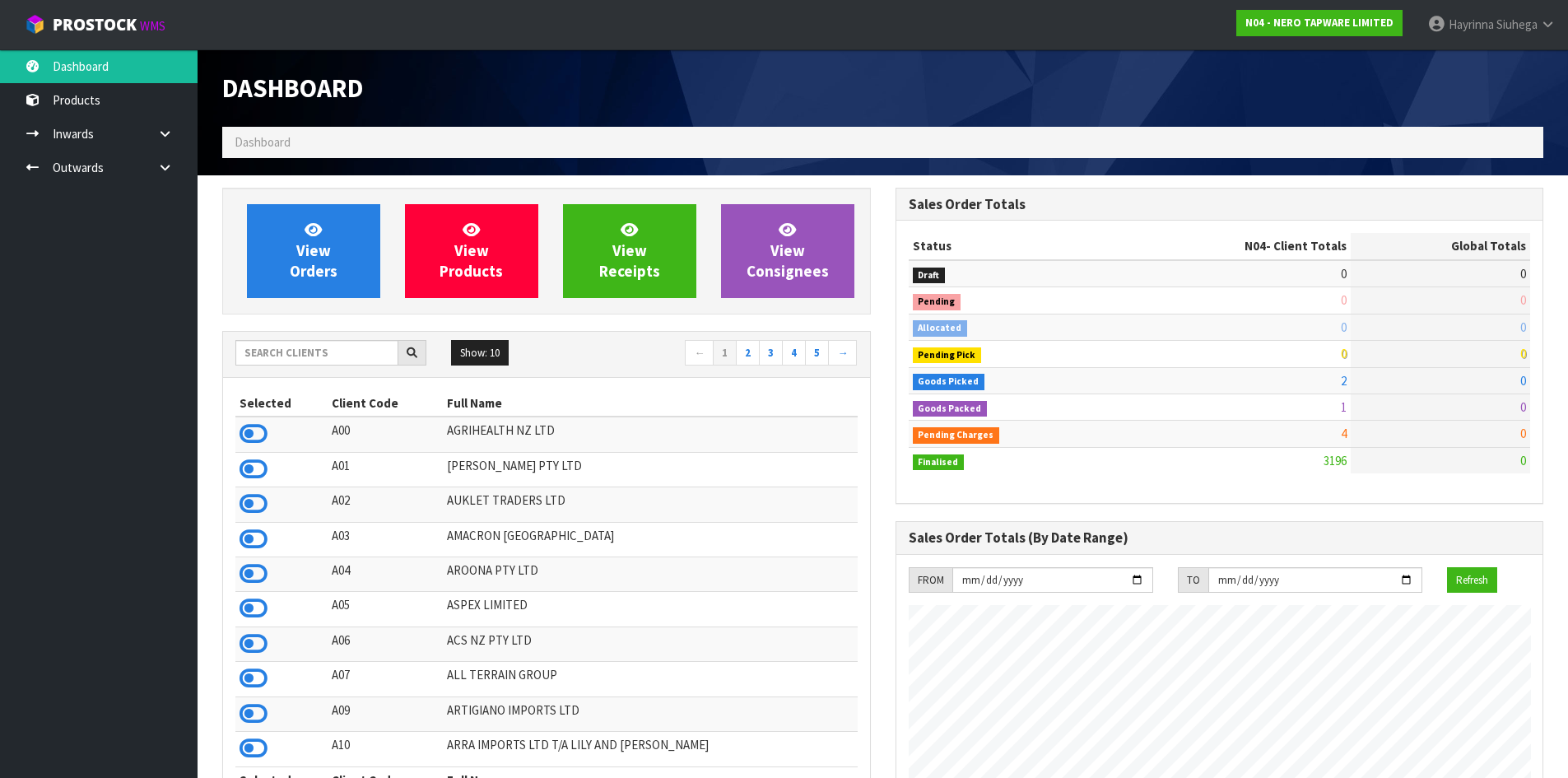
scroll to position [1282, 673]
click at [305, 352] on input "text" at bounding box center [317, 353] width 163 height 26
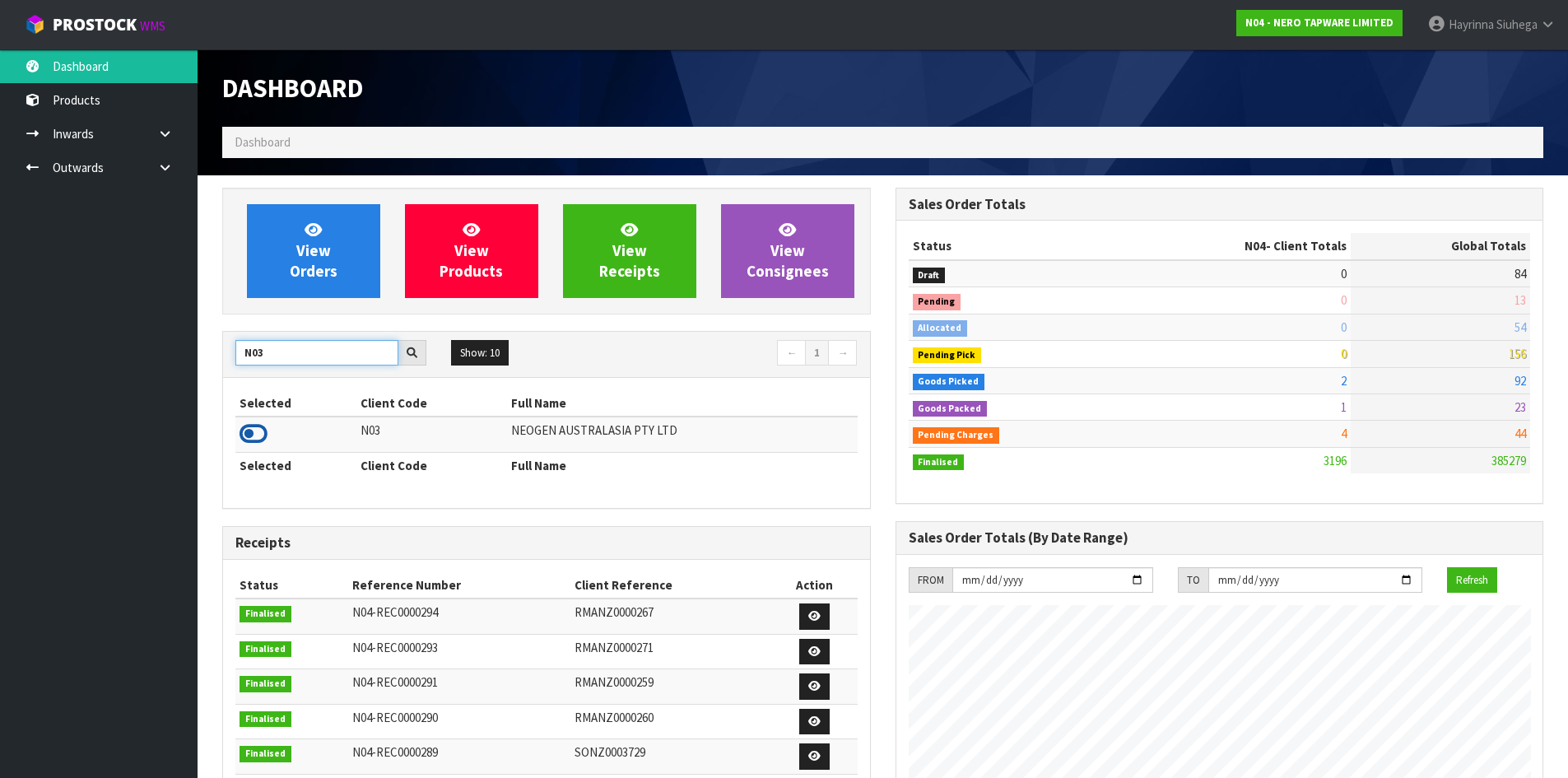
type input "N03"
click at [254, 428] on icon at bounding box center [253, 433] width 28 height 25
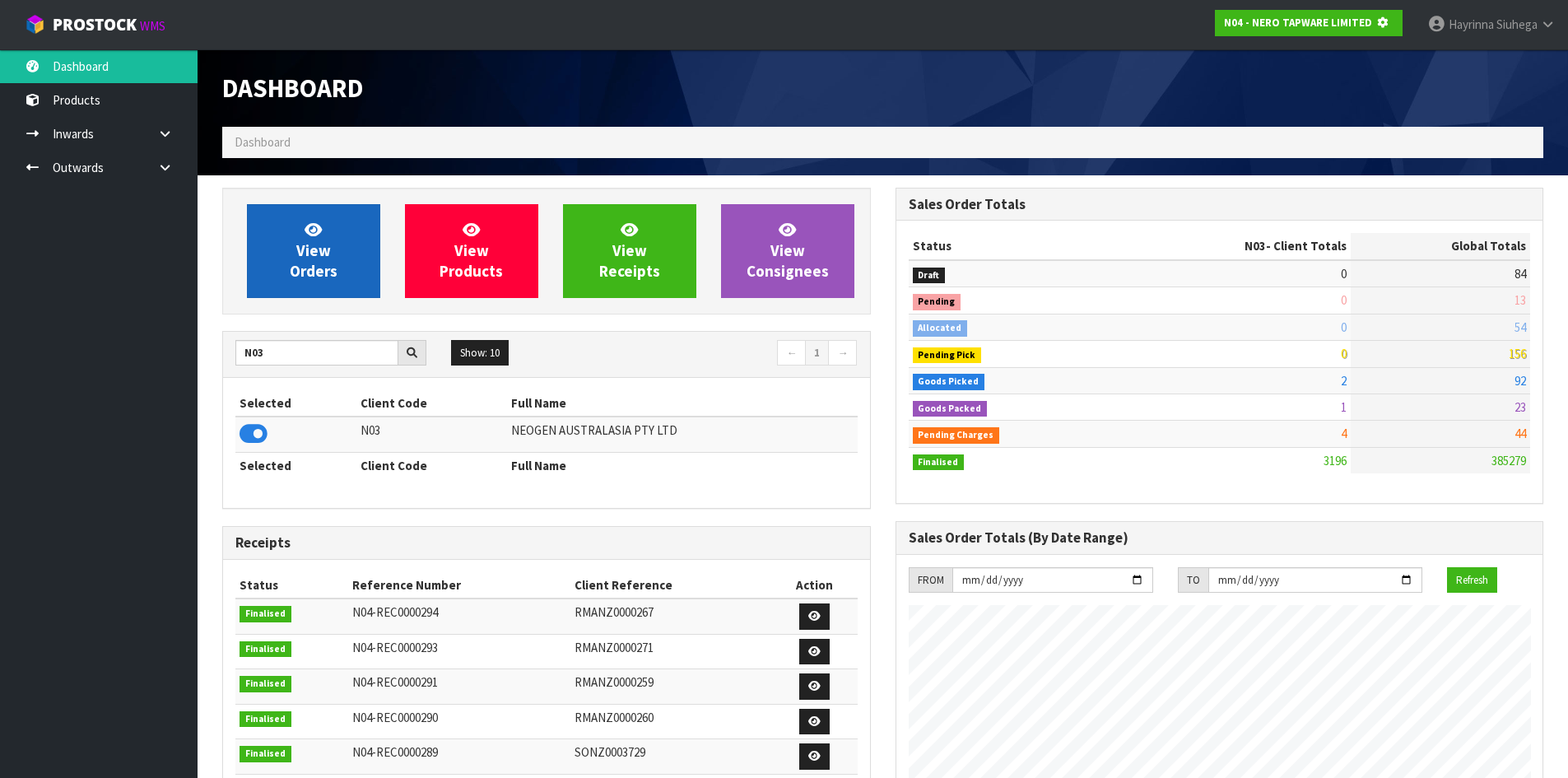
scroll to position [821736, 822176]
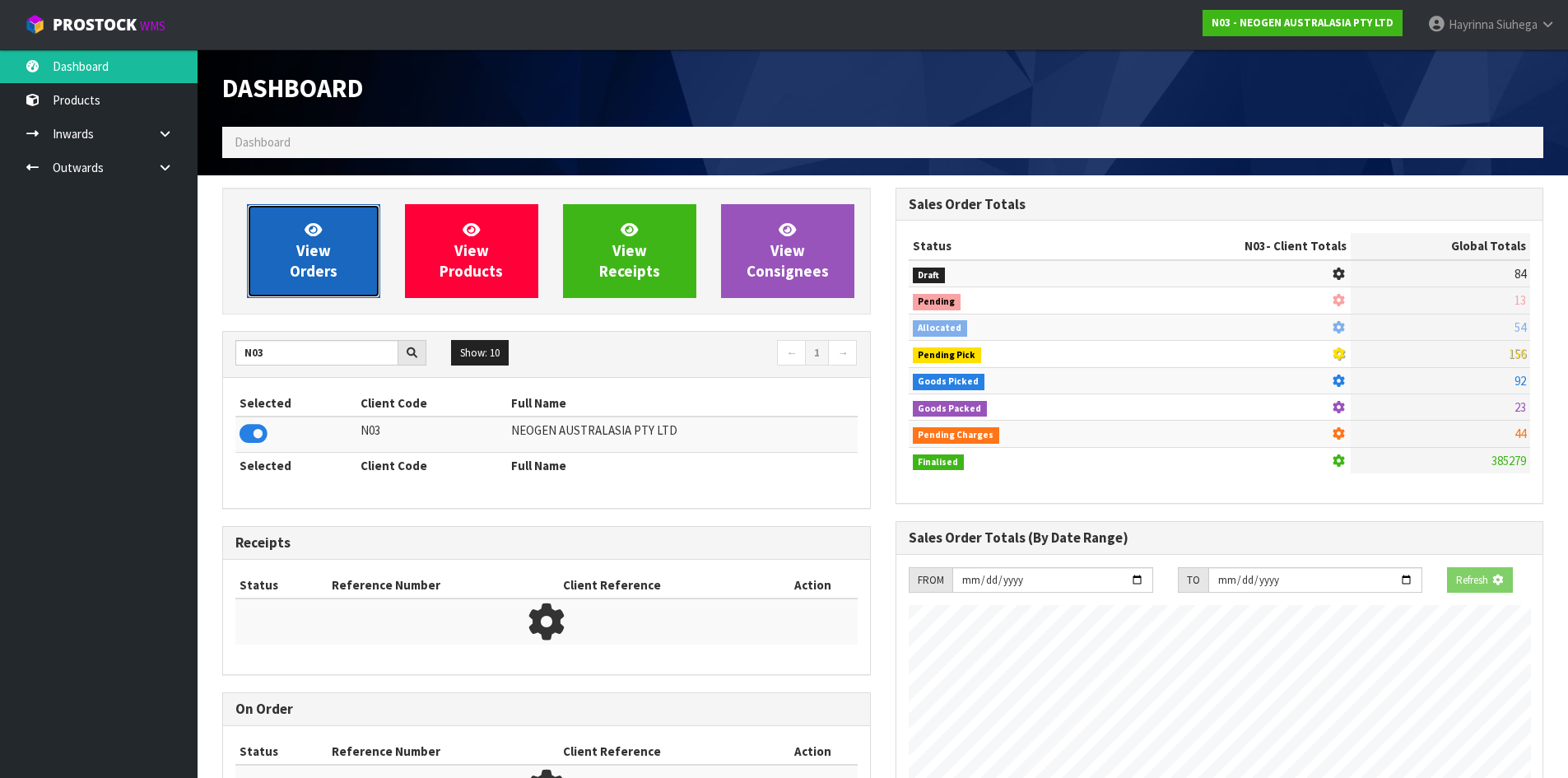
click at [288, 242] on link "View Orders" at bounding box center [313, 250] width 133 height 94
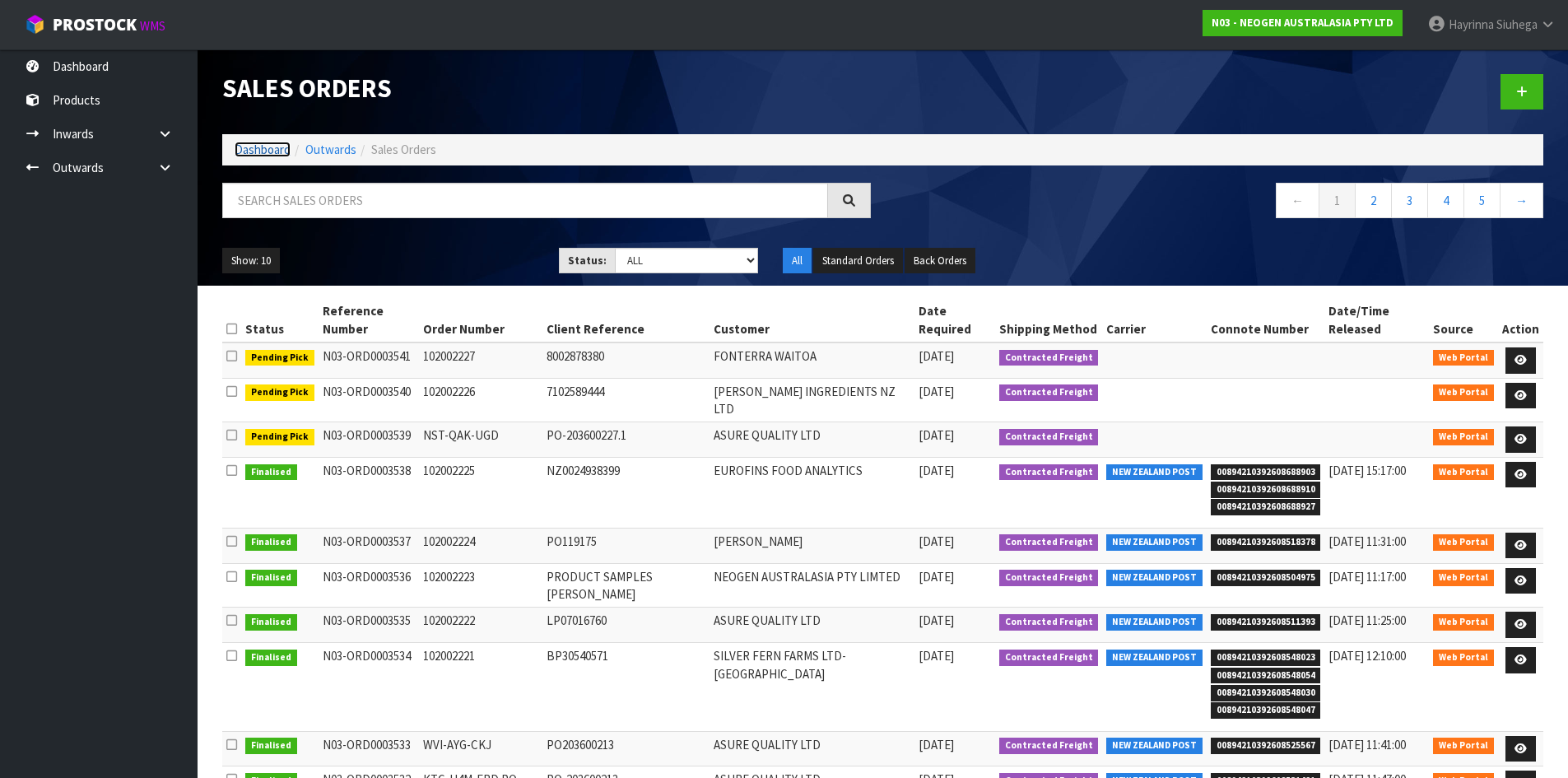
click at [250, 147] on link "Dashboard" at bounding box center [262, 150] width 56 height 16
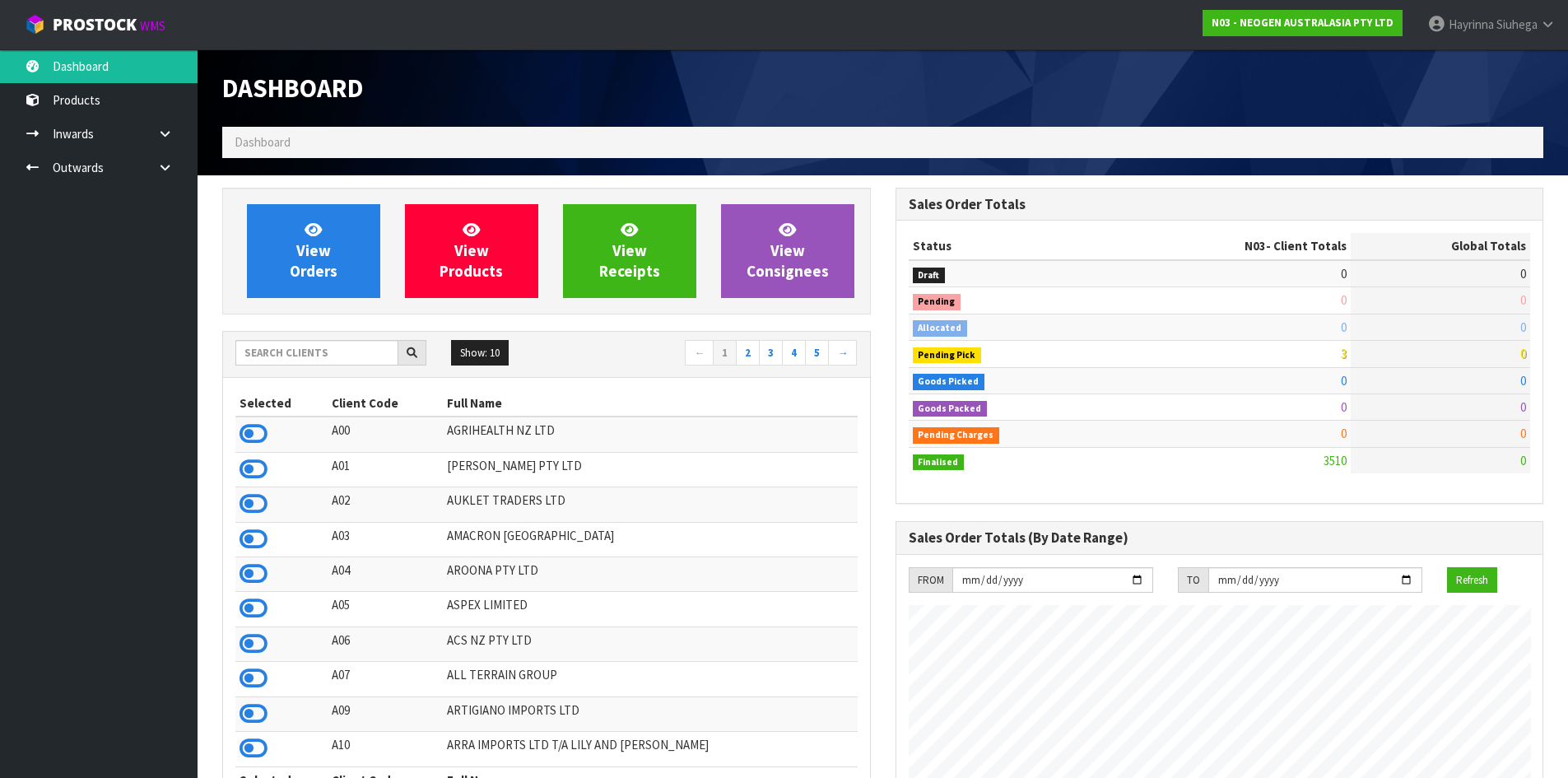
scroll to position [1246, 673]
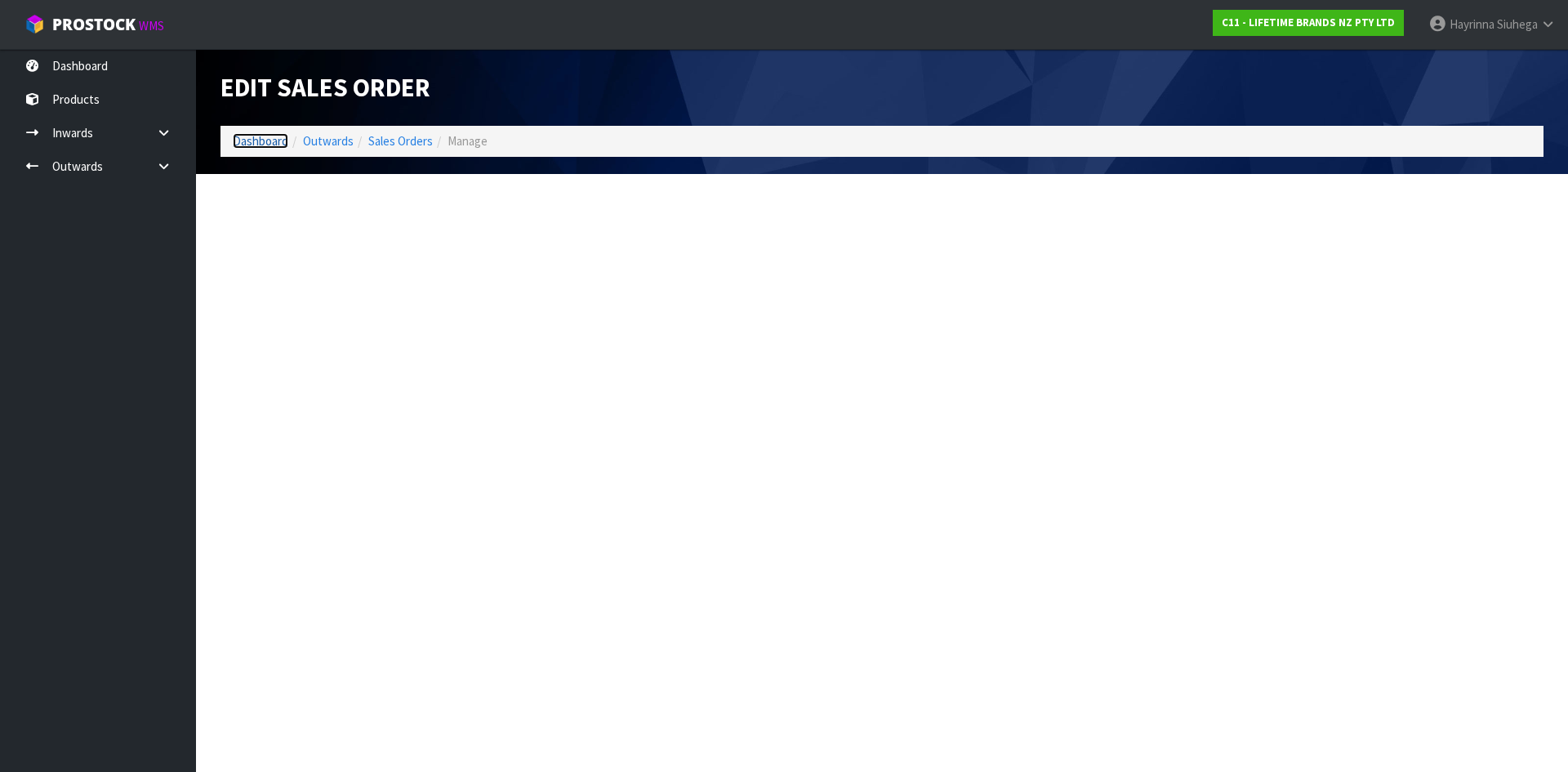
click at [257, 146] on link "Dashboard" at bounding box center [260, 141] width 56 height 16
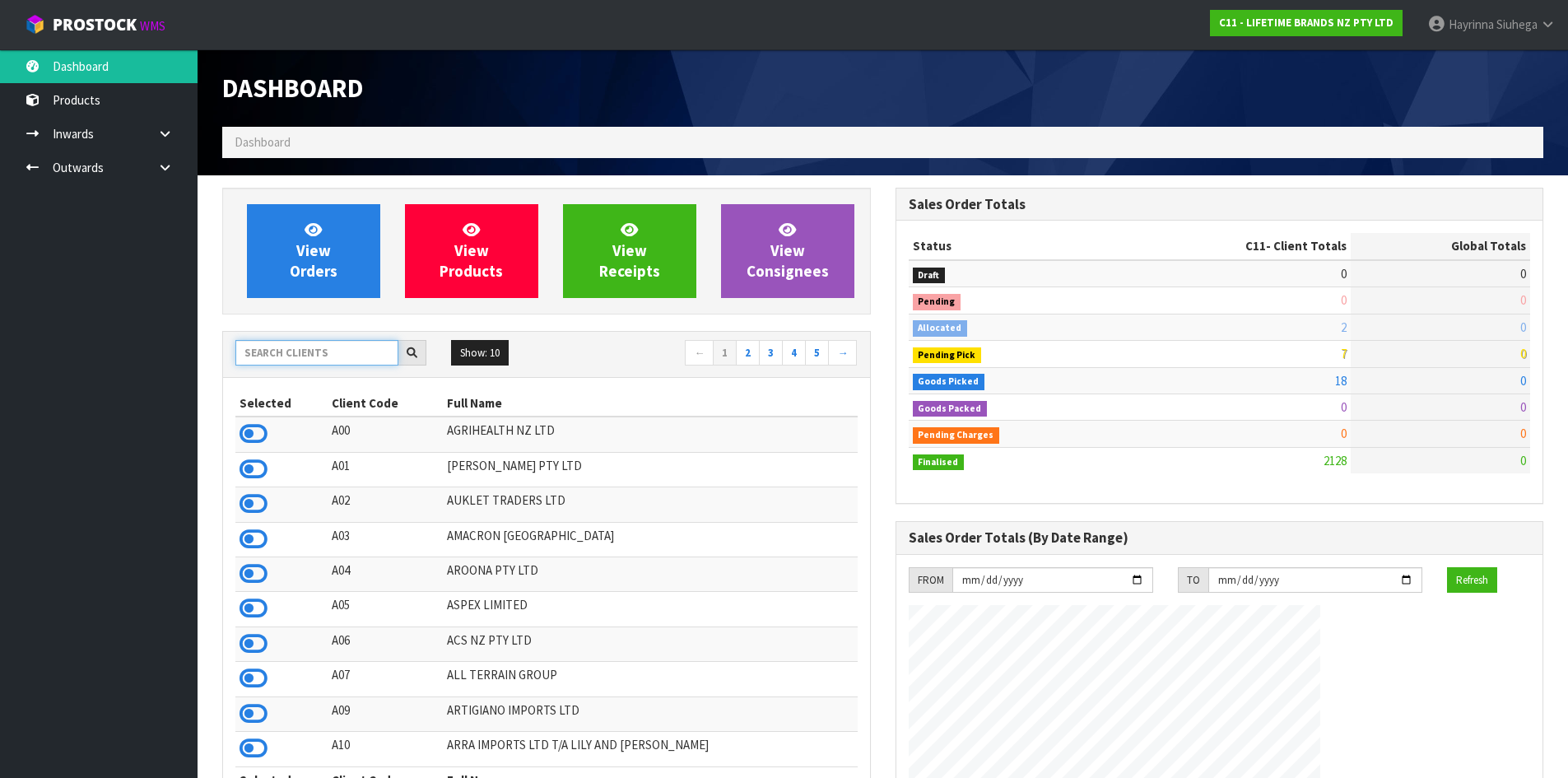
click at [319, 354] on input "text" at bounding box center [317, 353] width 163 height 26
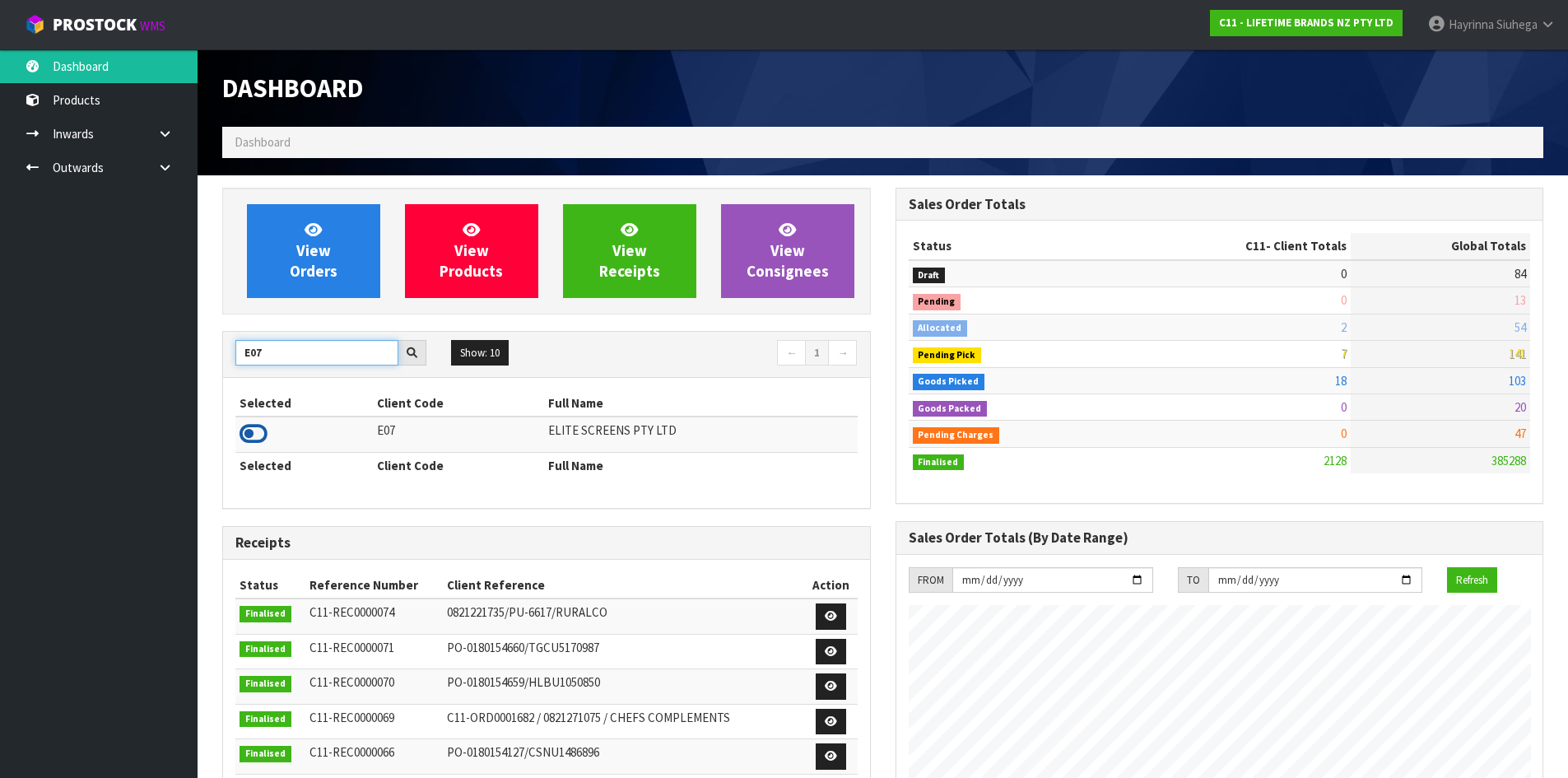
type input "E07"
drag, startPoint x: 259, startPoint y: 439, endPoint x: 266, endPoint y: 400, distance: 39.6
click at [258, 438] on icon at bounding box center [253, 433] width 28 height 25
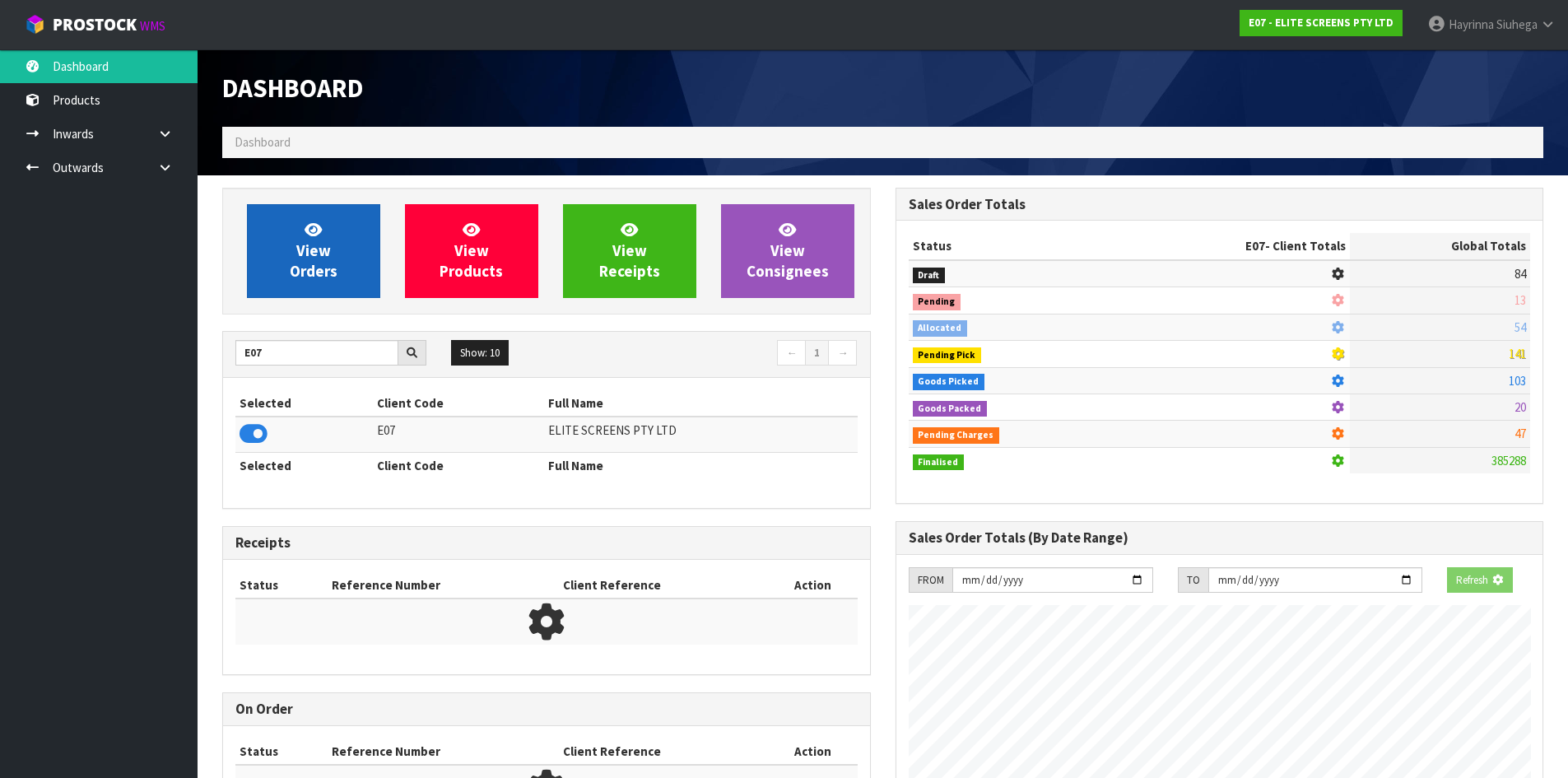
scroll to position [1060, 673]
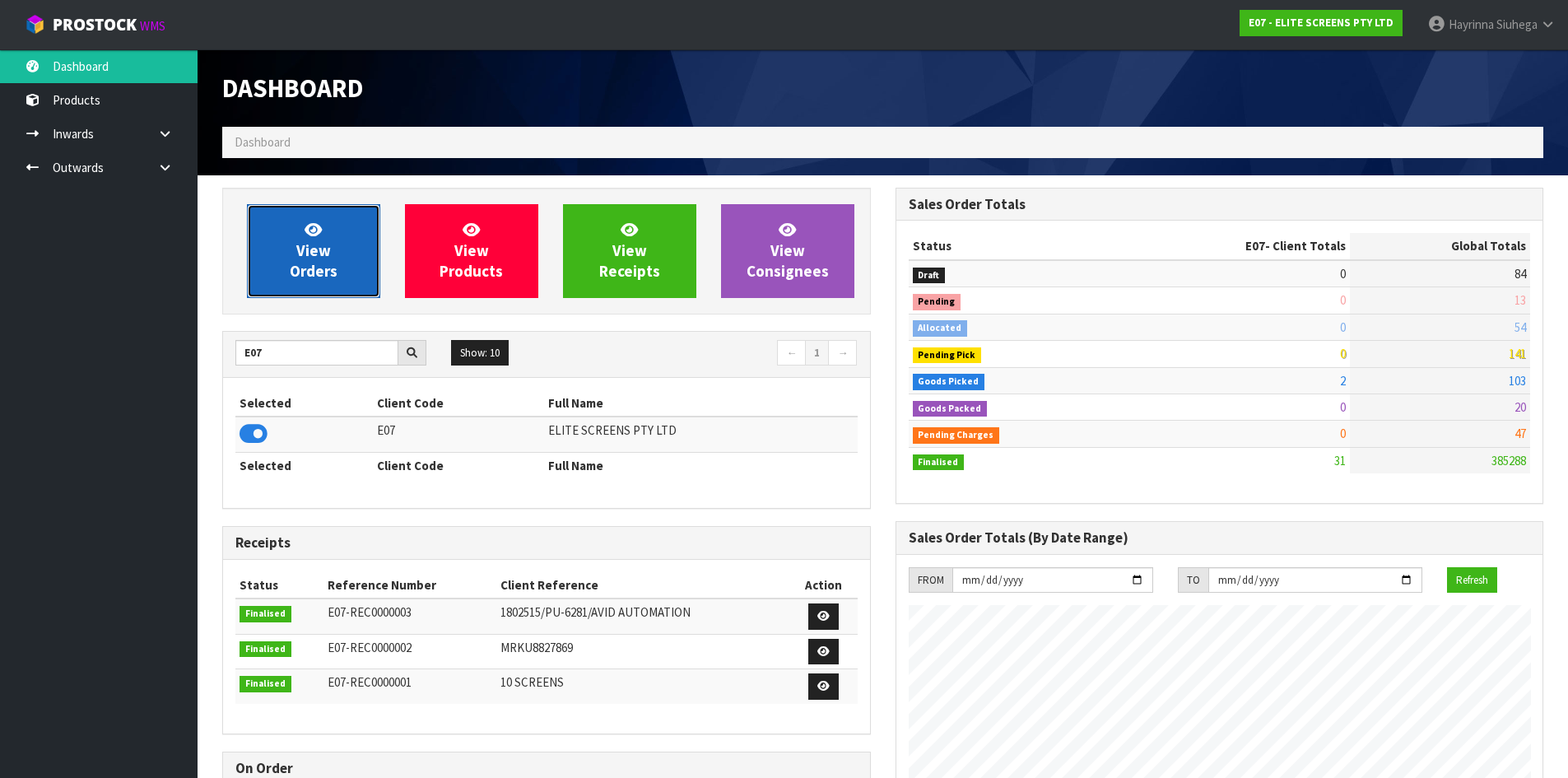
click at [317, 276] on span "View Orders" at bounding box center [314, 250] width 47 height 62
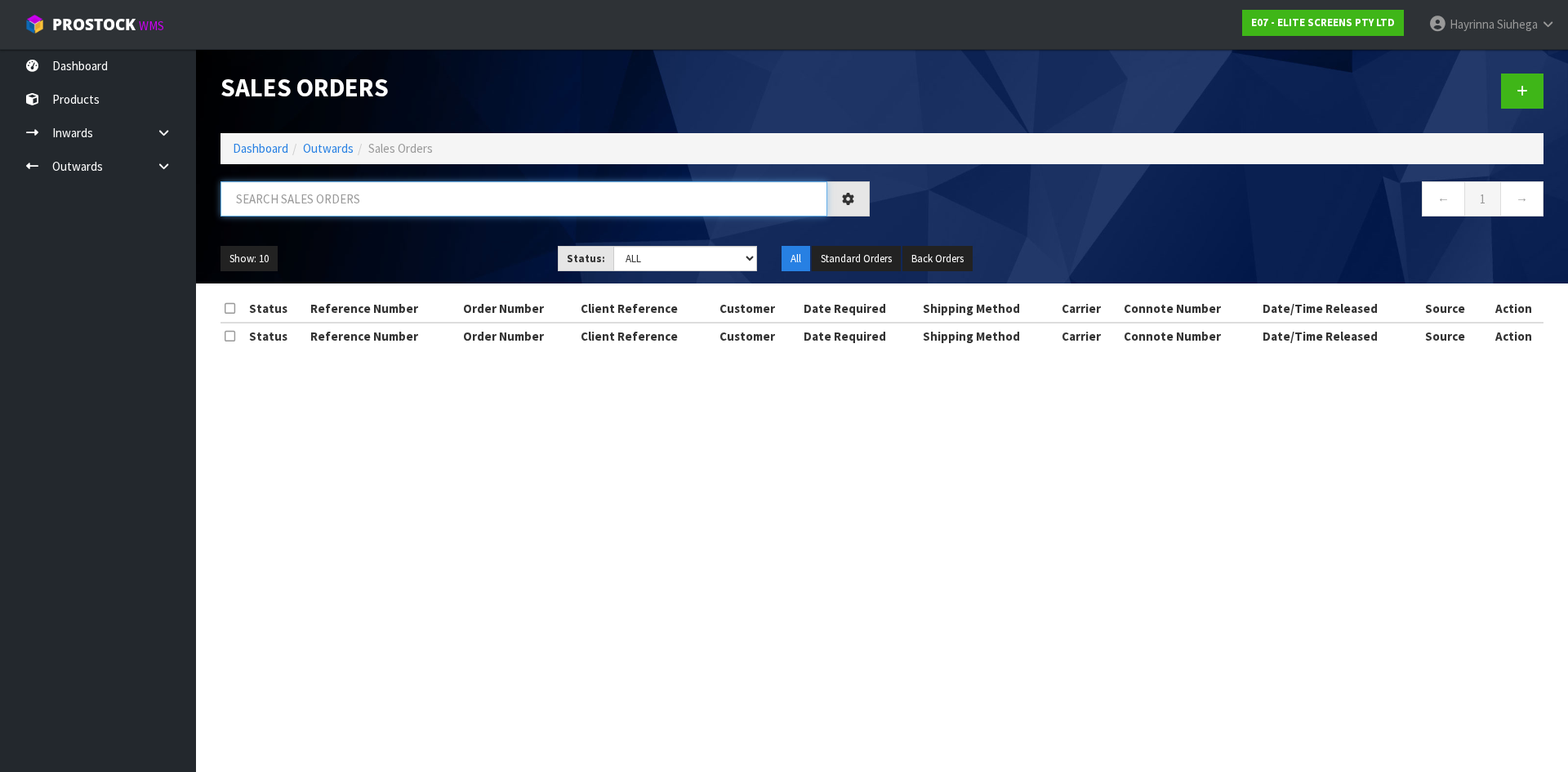
click at [352, 208] on input "text" at bounding box center [524, 199] width 607 height 35
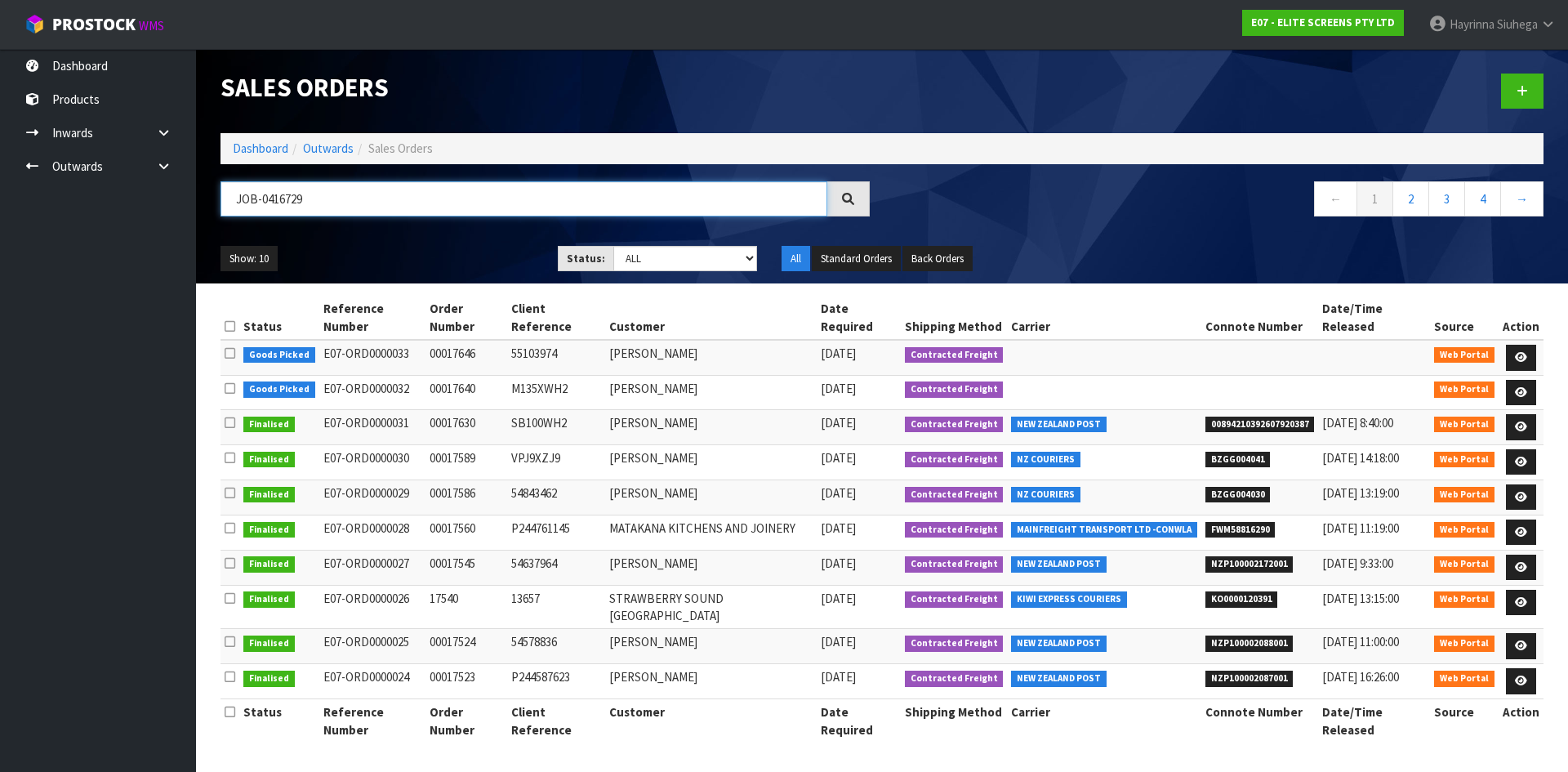
type input "JOB-0416729"
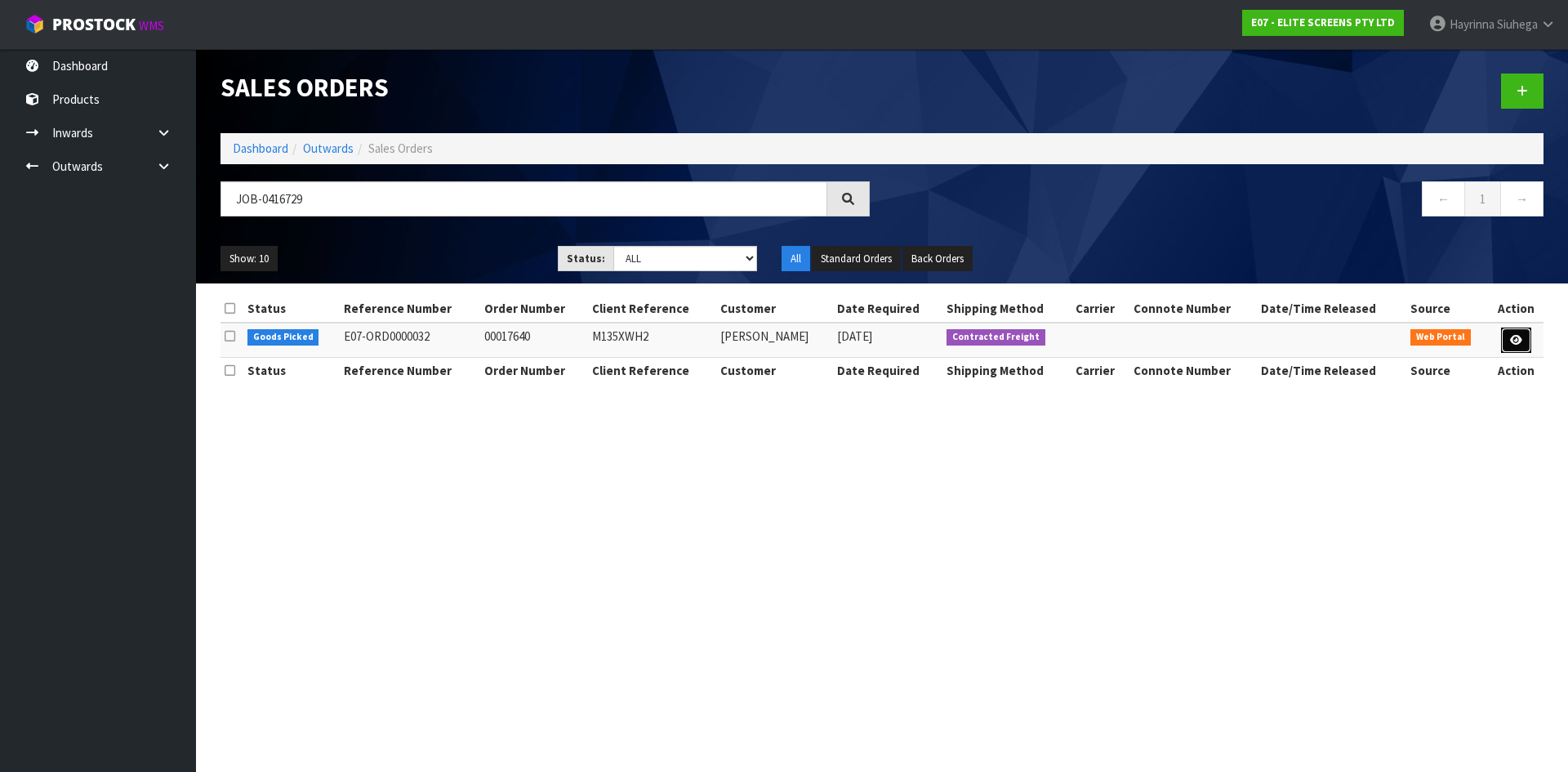
click at [1528, 336] on link at bounding box center [1516, 341] width 30 height 26
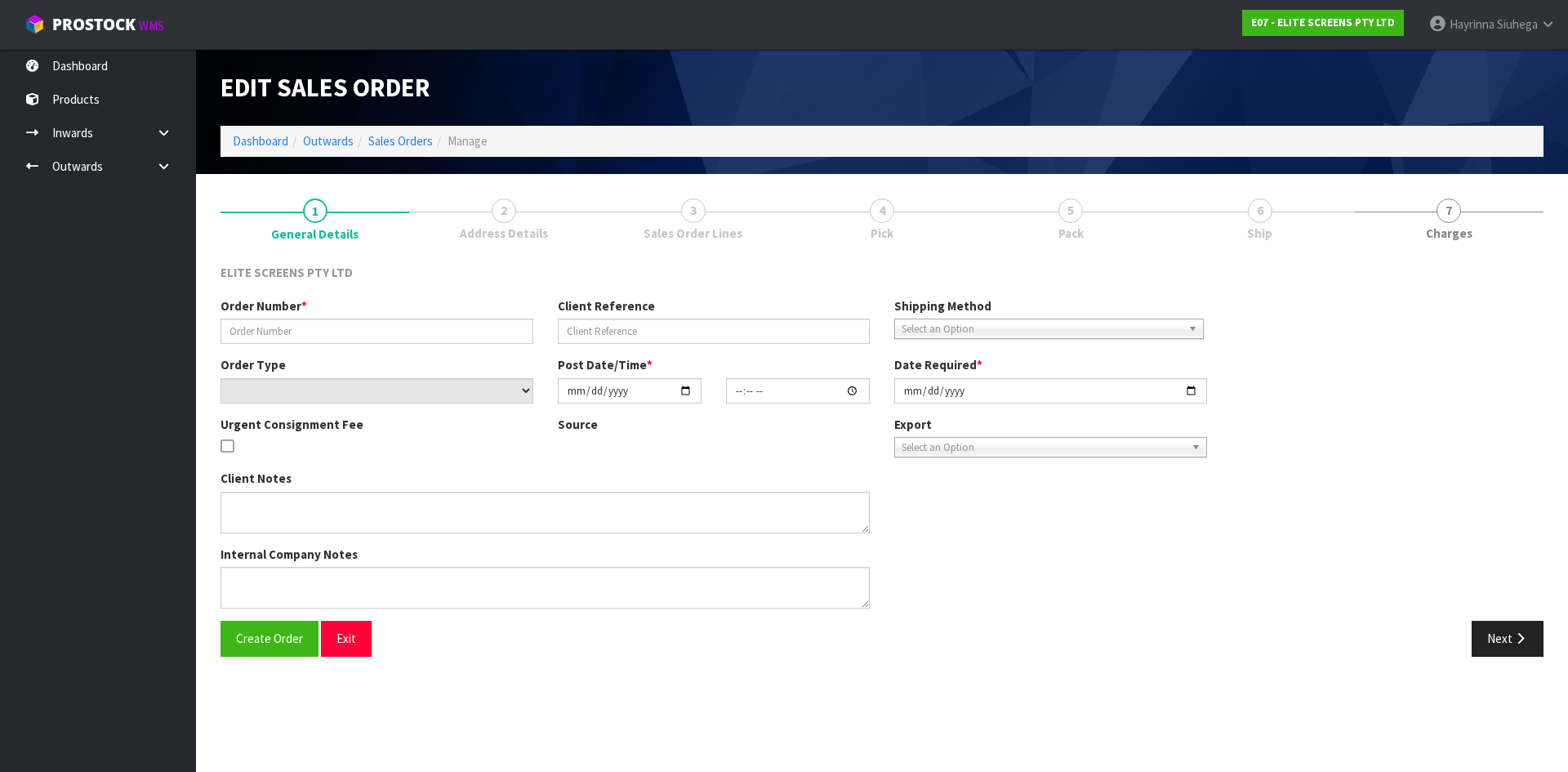
type input "00017640"
type input "M135XWH2"
select select "number:0"
type input "[DATE]"
type input "20:57:00.000"
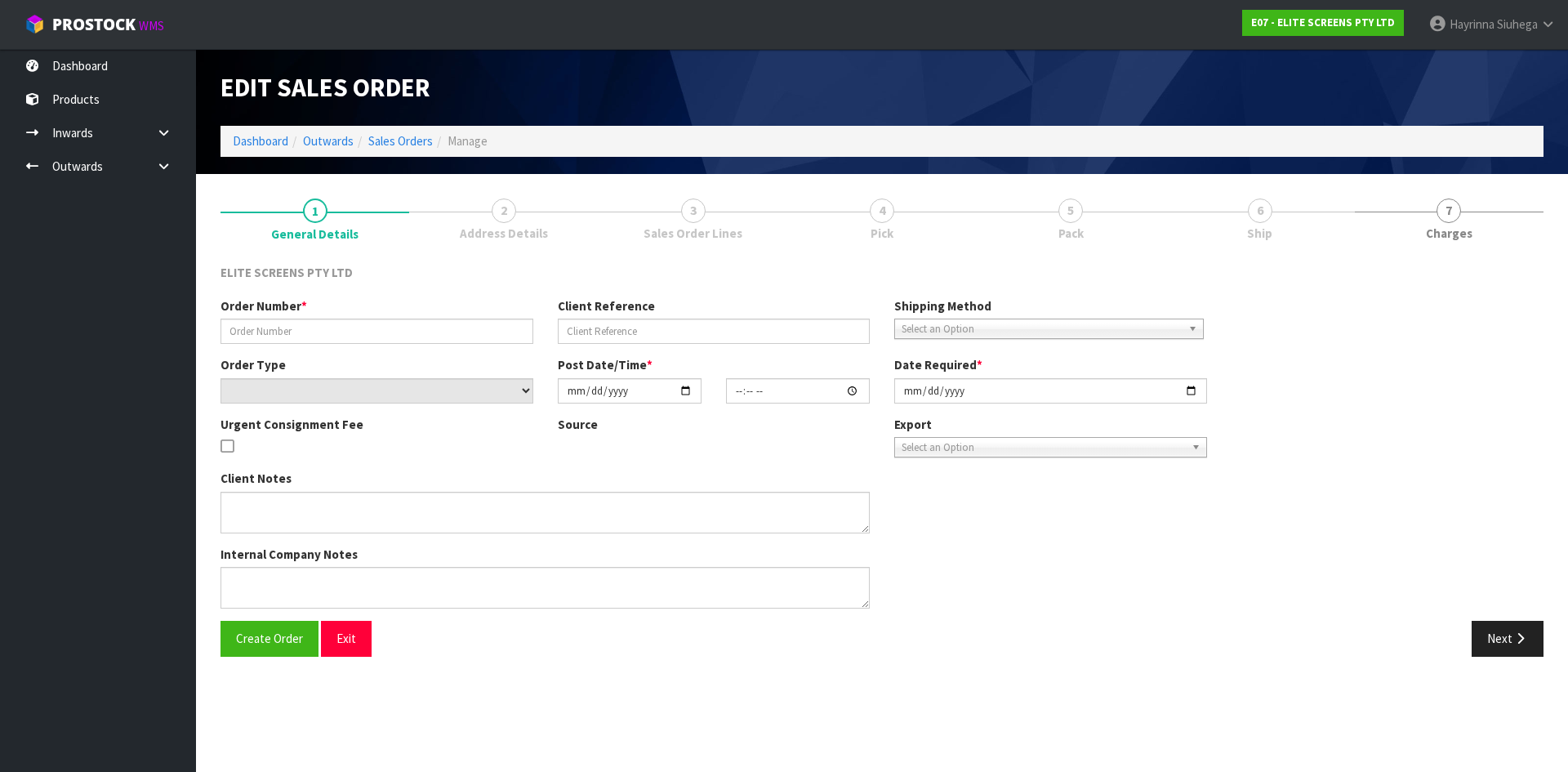
type input "[DATE]"
type textarea "THE FREIGHT COST WILL BE APPROXIMATELY $ 80.00+GST."
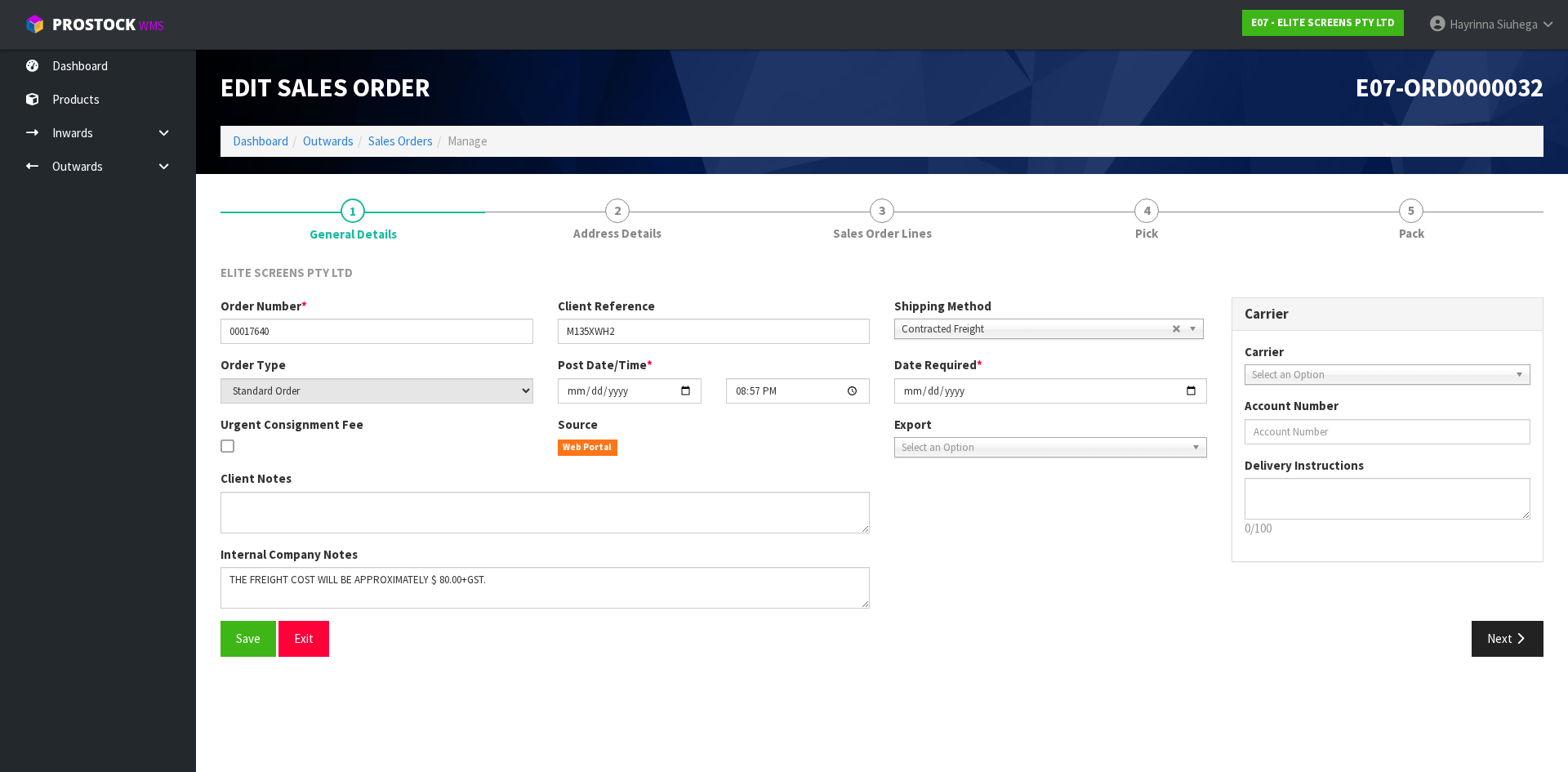
click at [1188, 202] on link "4 Pick" at bounding box center [1146, 218] width 264 height 65
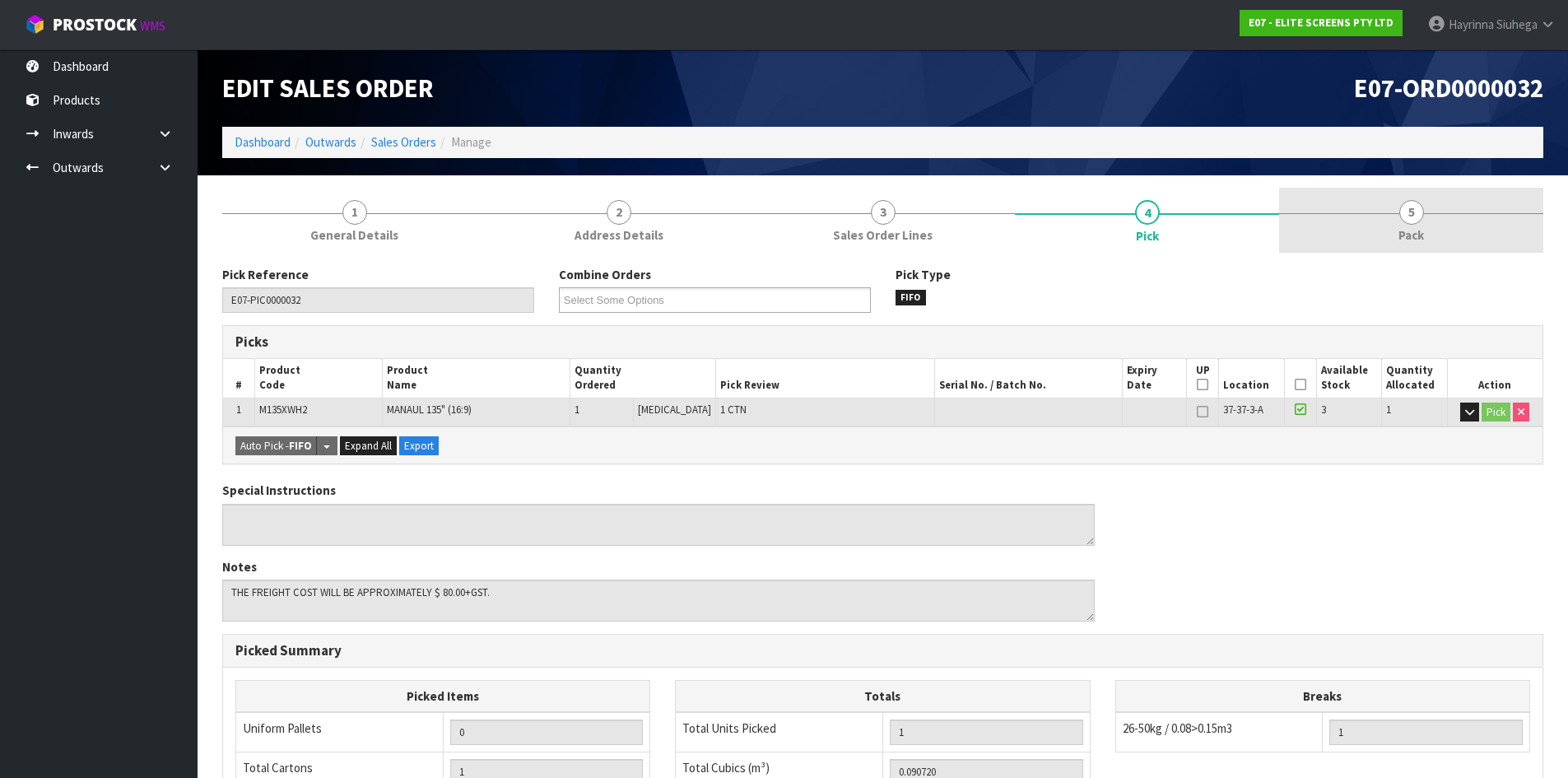
click at [1342, 216] on link "5 Pack" at bounding box center [1411, 220] width 264 height 65
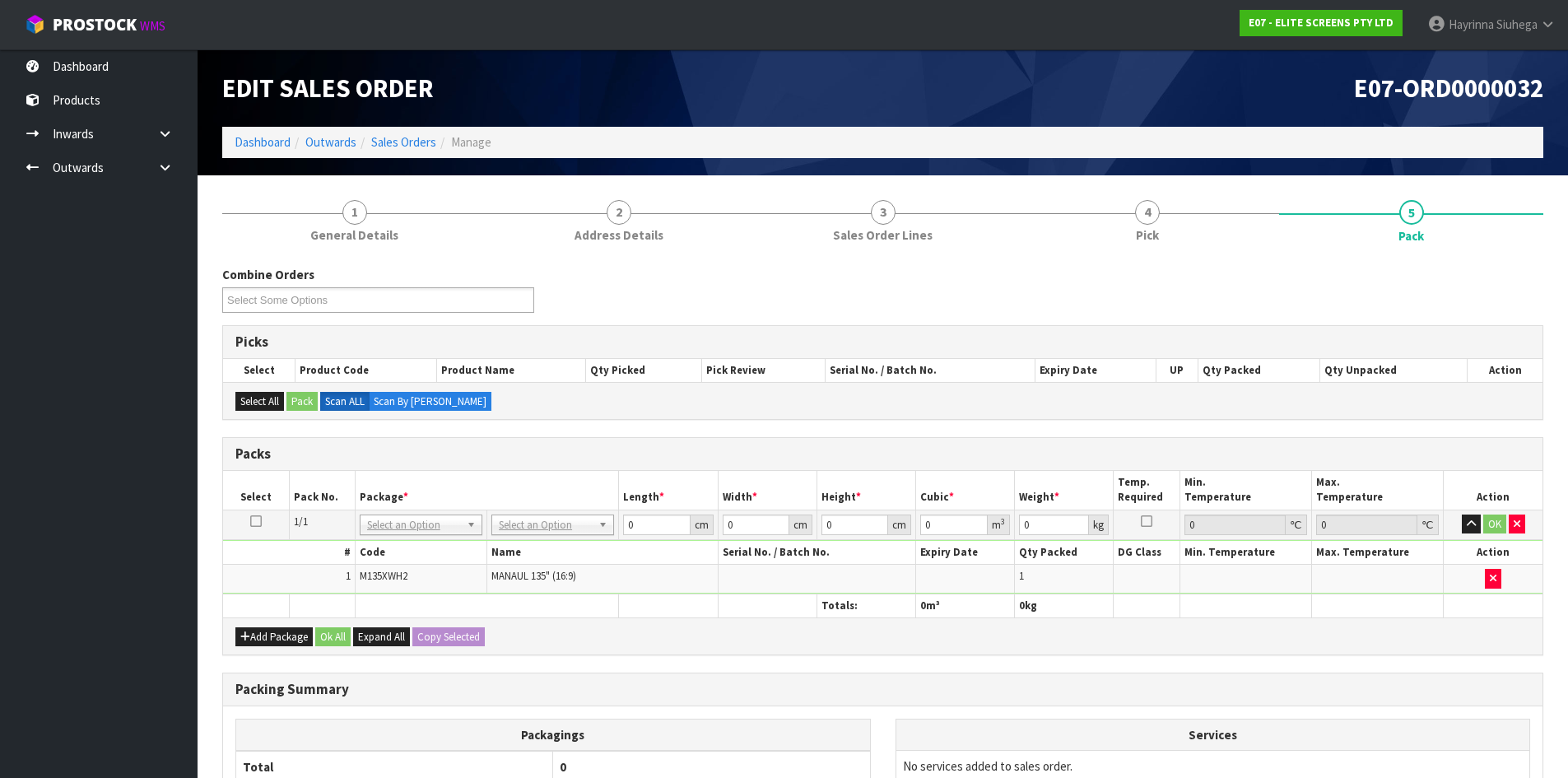
click at [577, 509] on td "No Packaging Cartons PLT GEN120 (1200 X 1000) PLT ONE WAY SKID CHEP HIRE PALLET…" at bounding box center [553, 524] width 132 height 30
click at [559, 535] on td "No Packaging Cartons PLT GEN120 (1200 X 1000) PLT ONE WAY SKID CHEP HIRE PALLET…" at bounding box center [553, 524] width 132 height 30
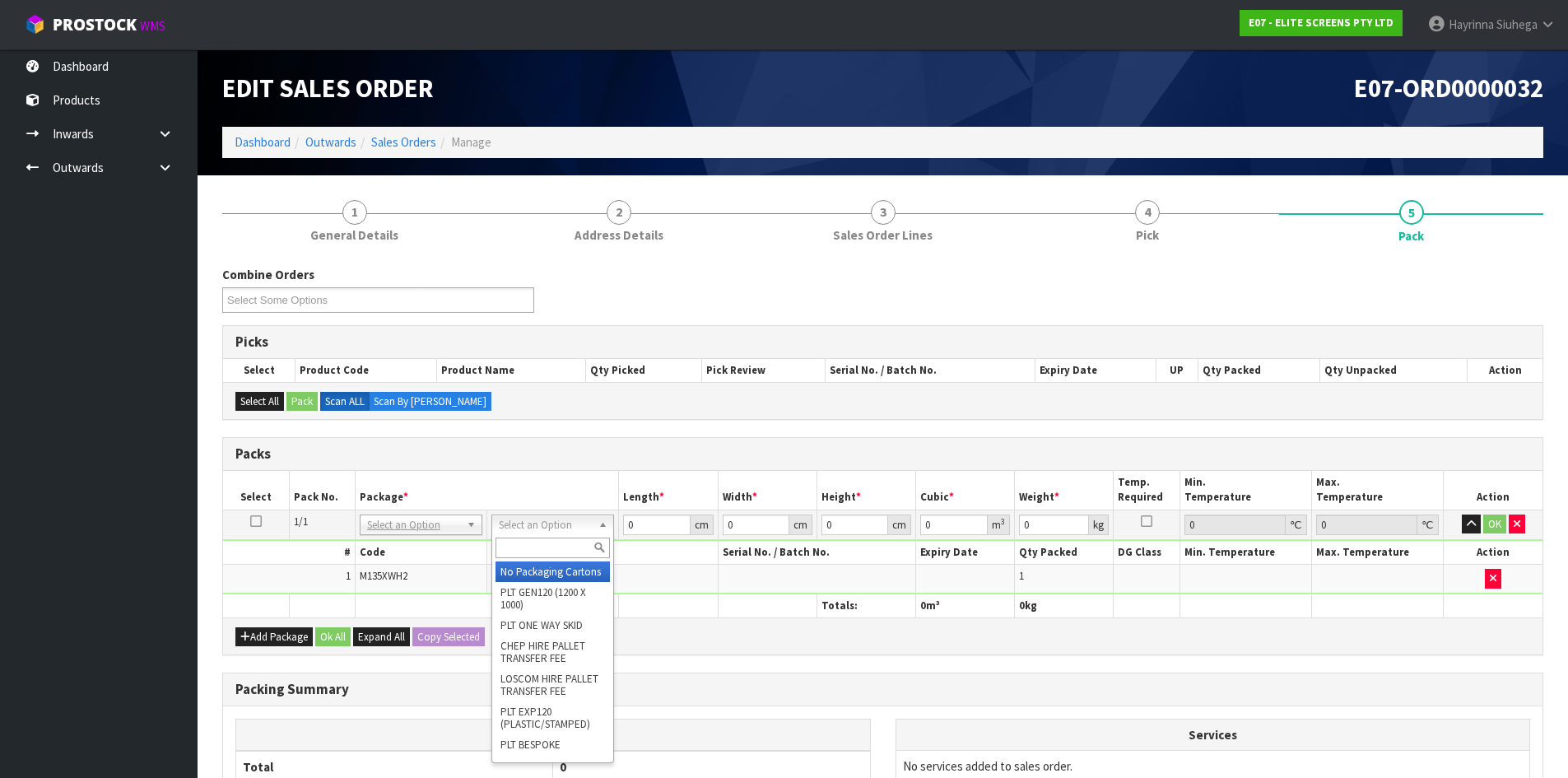
drag, startPoint x: 544, startPoint y: 579, endPoint x: 594, endPoint y: 548, distance: 58.8
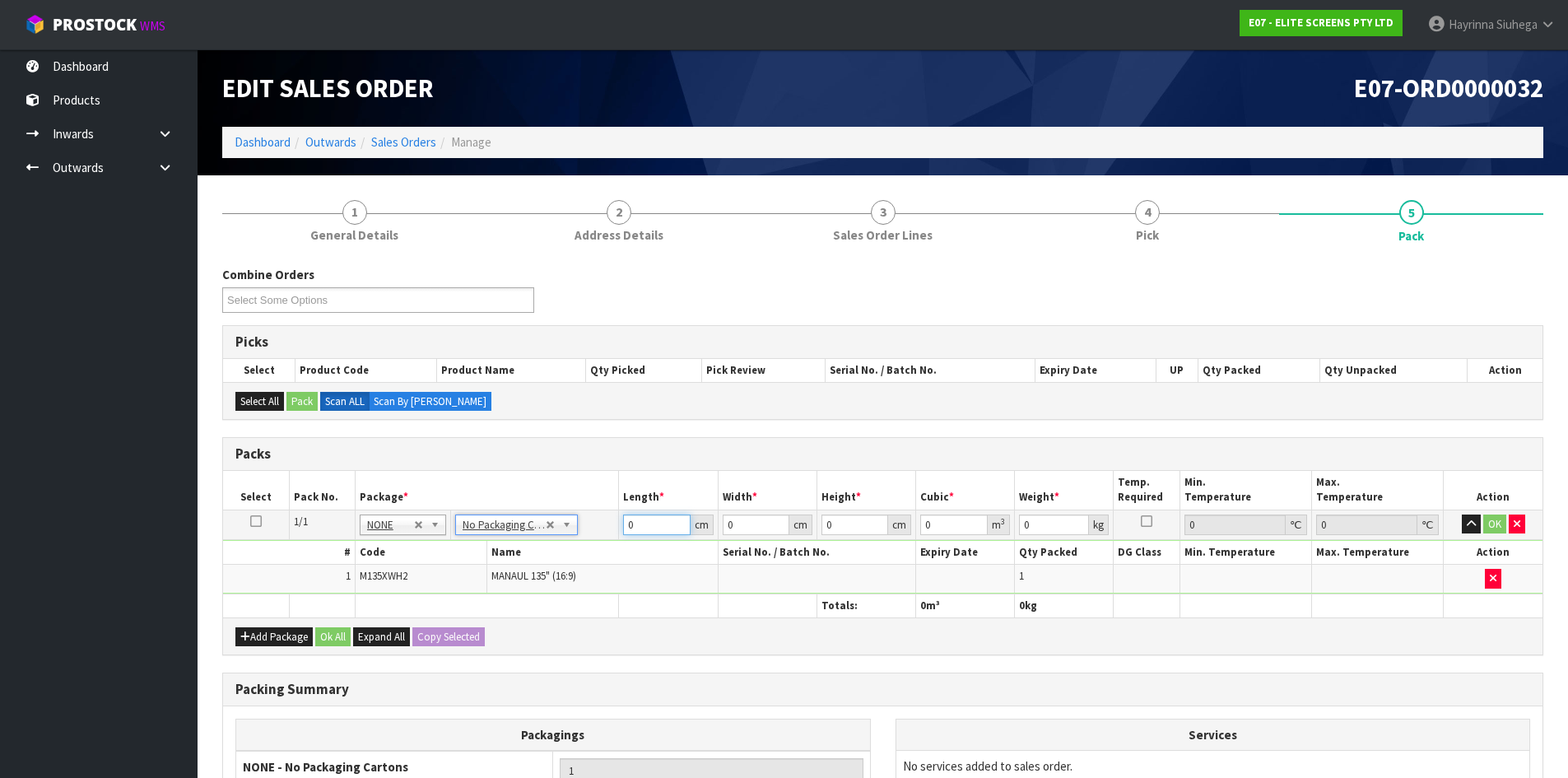
click at [623, 527] on input "0" at bounding box center [657, 524] width 67 height 21
drag, startPoint x: 623, startPoint y: 527, endPoint x: 1513, endPoint y: 470, distance: 891.8
click at [634, 527] on input "0" at bounding box center [657, 524] width 67 height 21
type input "337"
type input "18"
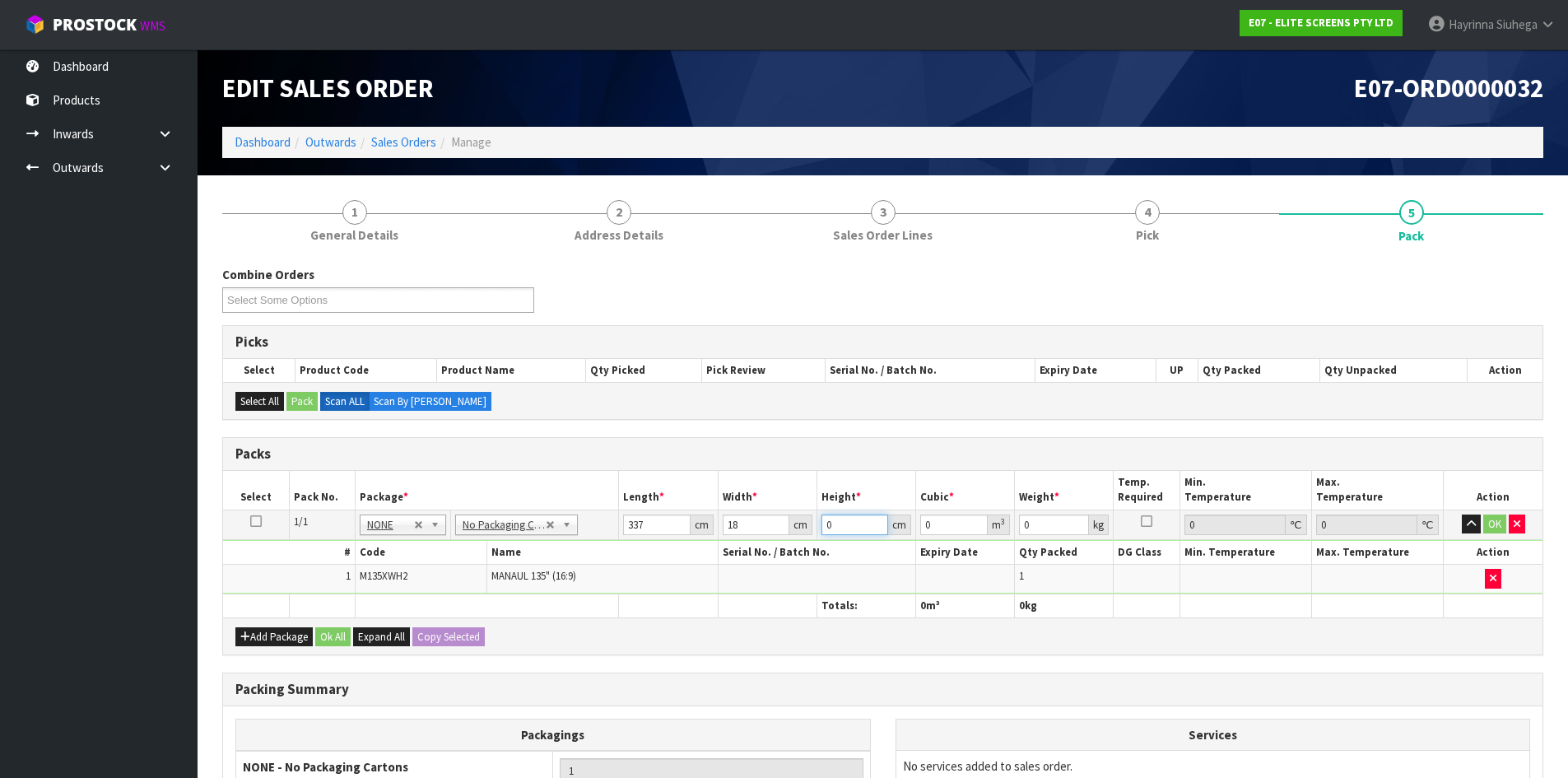
type input "1"
type input "0.006066"
type input "16"
type input "0.097056"
type input "16"
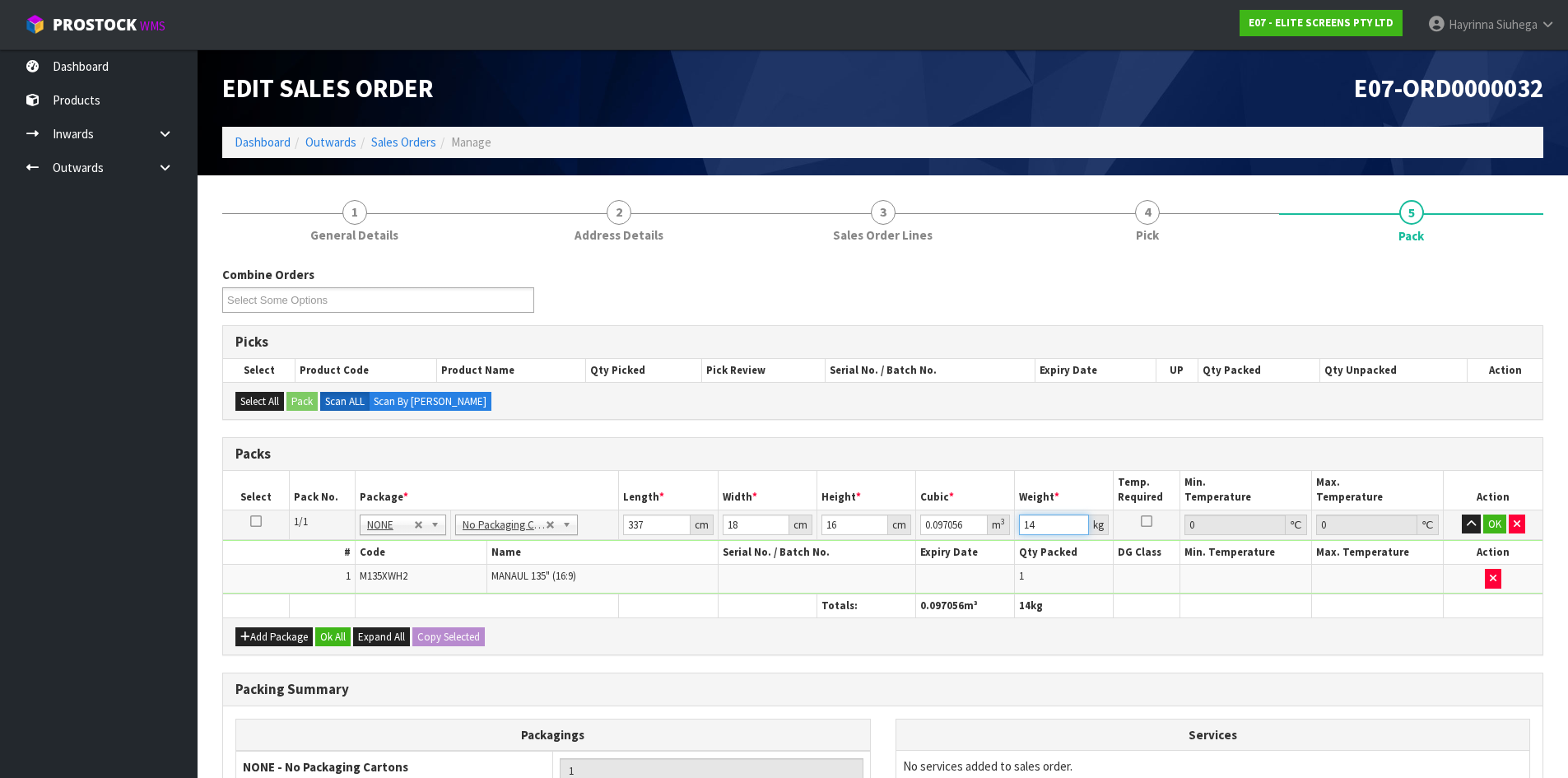
type input "14"
click button "OK" at bounding box center [1494, 524] width 23 height 20
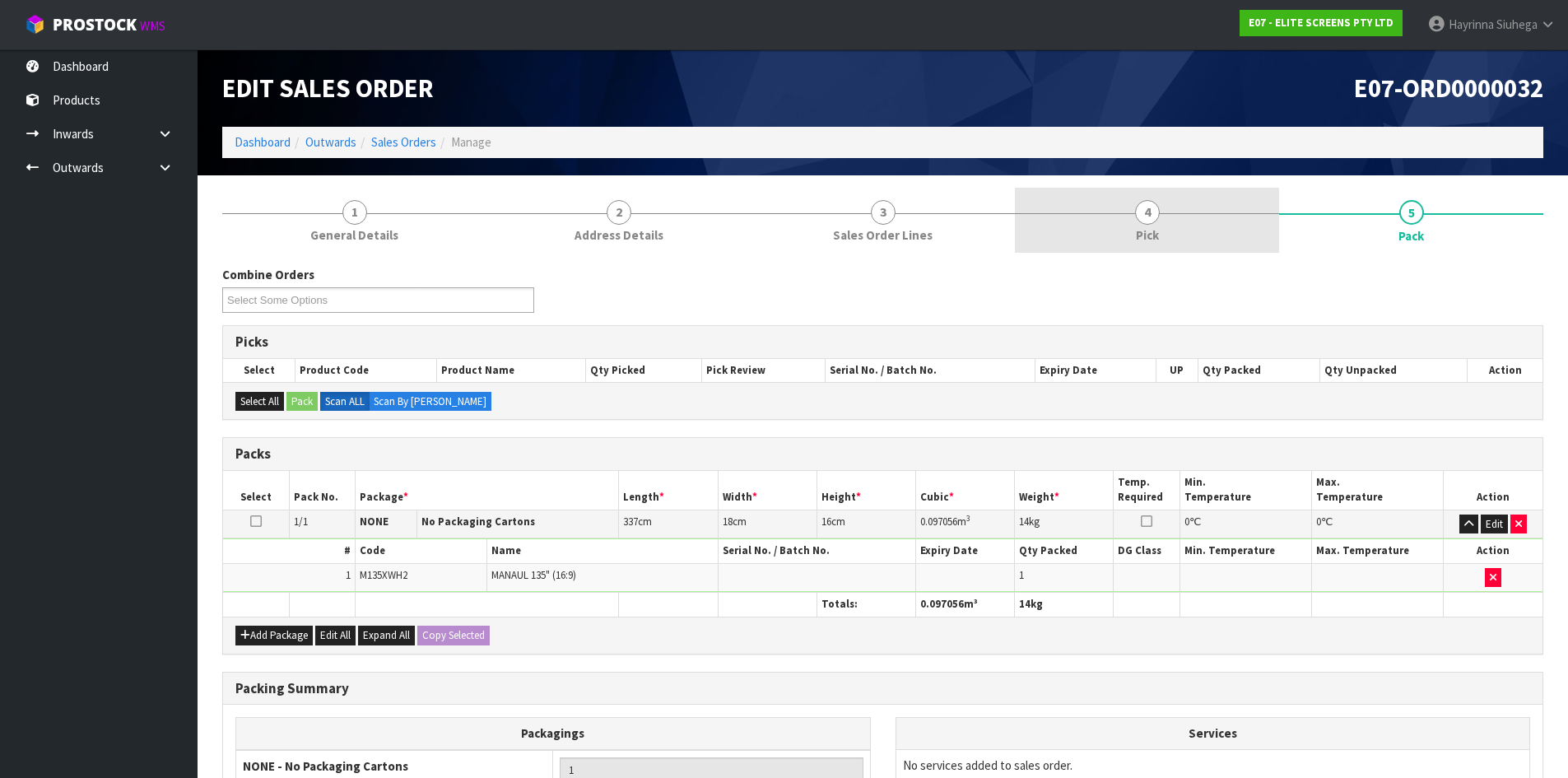
click at [1200, 227] on link "4 Pick" at bounding box center [1147, 220] width 264 height 65
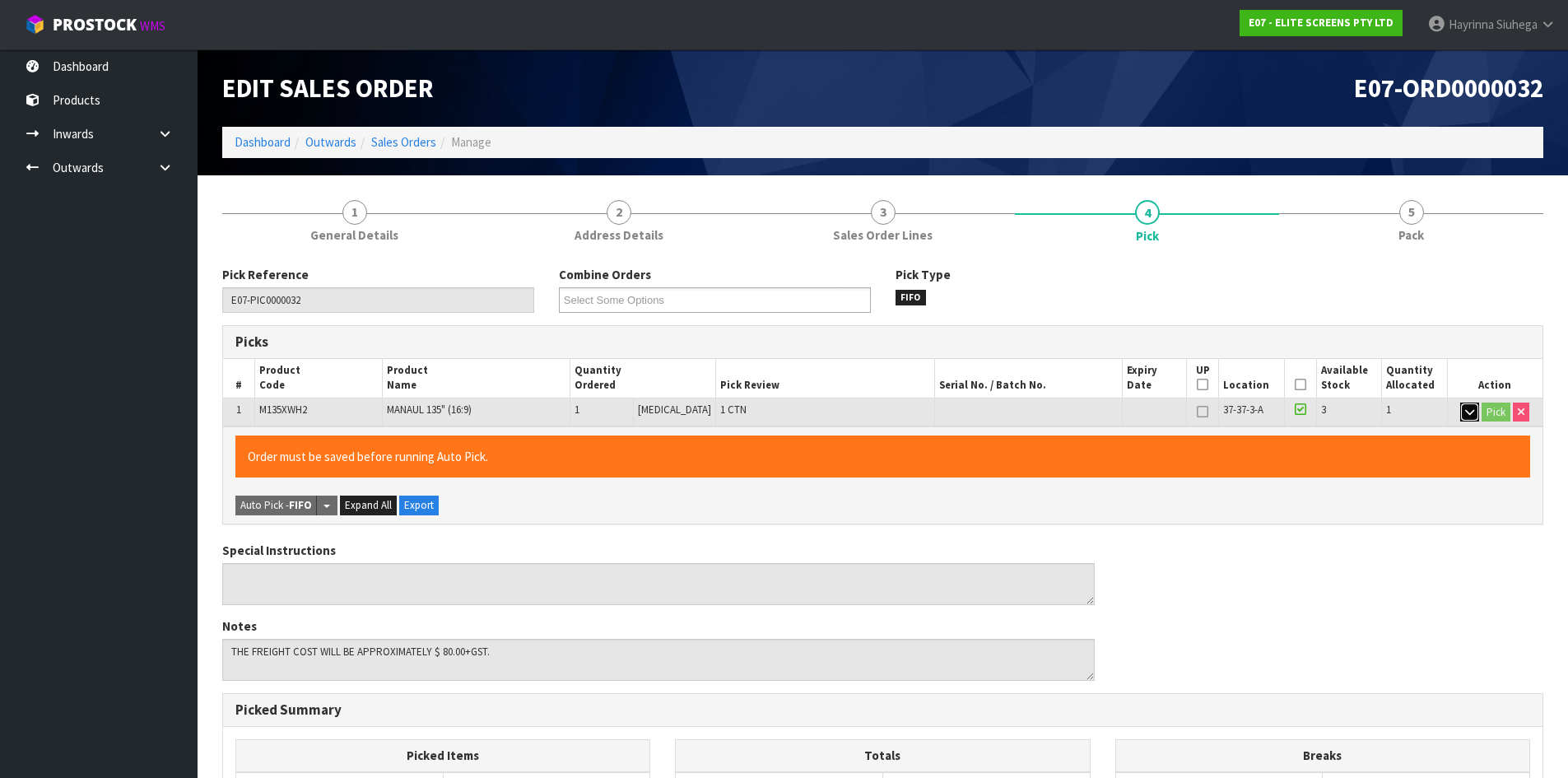
click at [1473, 408] on button "button" at bounding box center [1468, 412] width 19 height 20
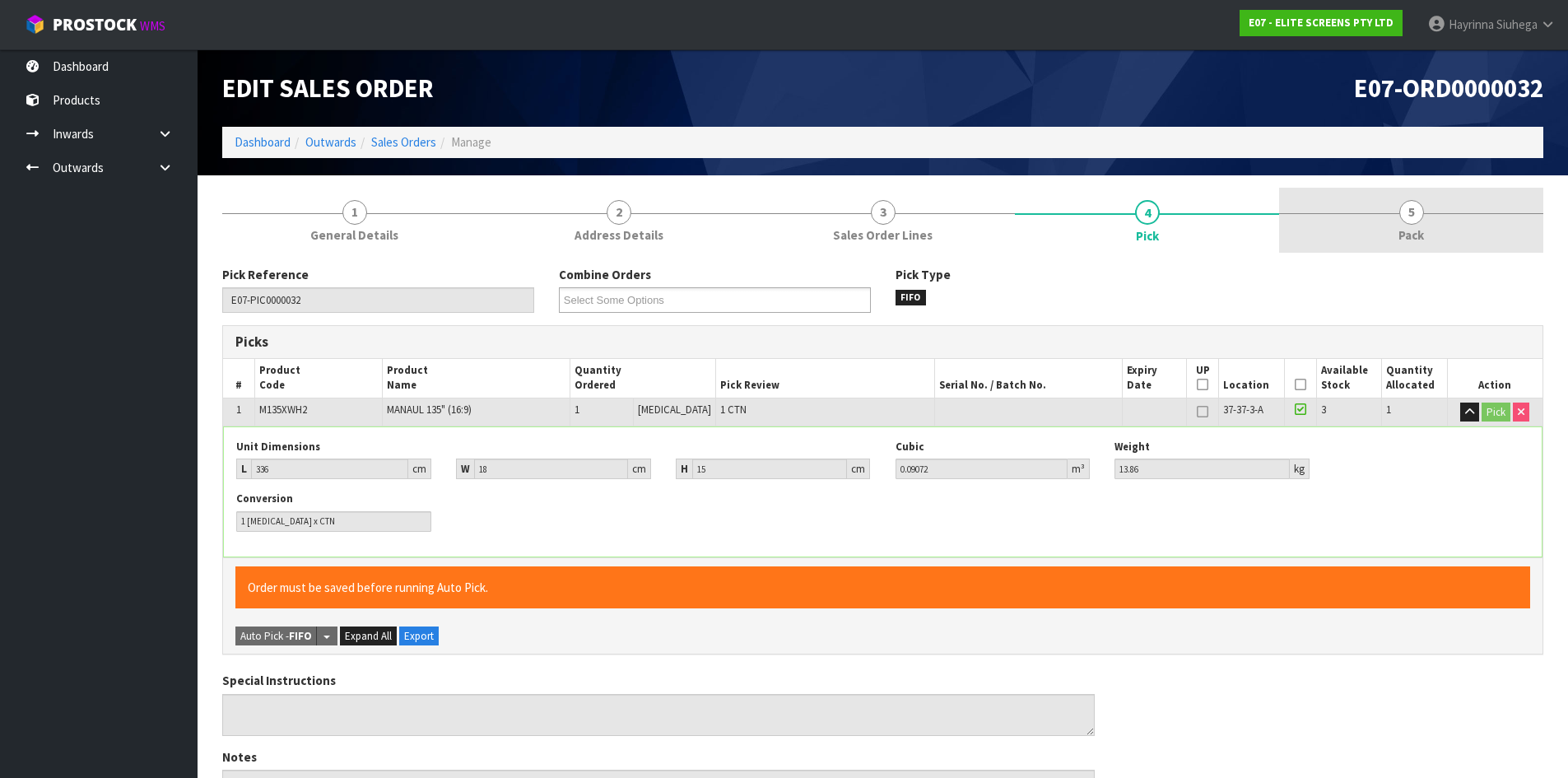
click at [1422, 250] on link "5 Pack" at bounding box center [1411, 220] width 264 height 65
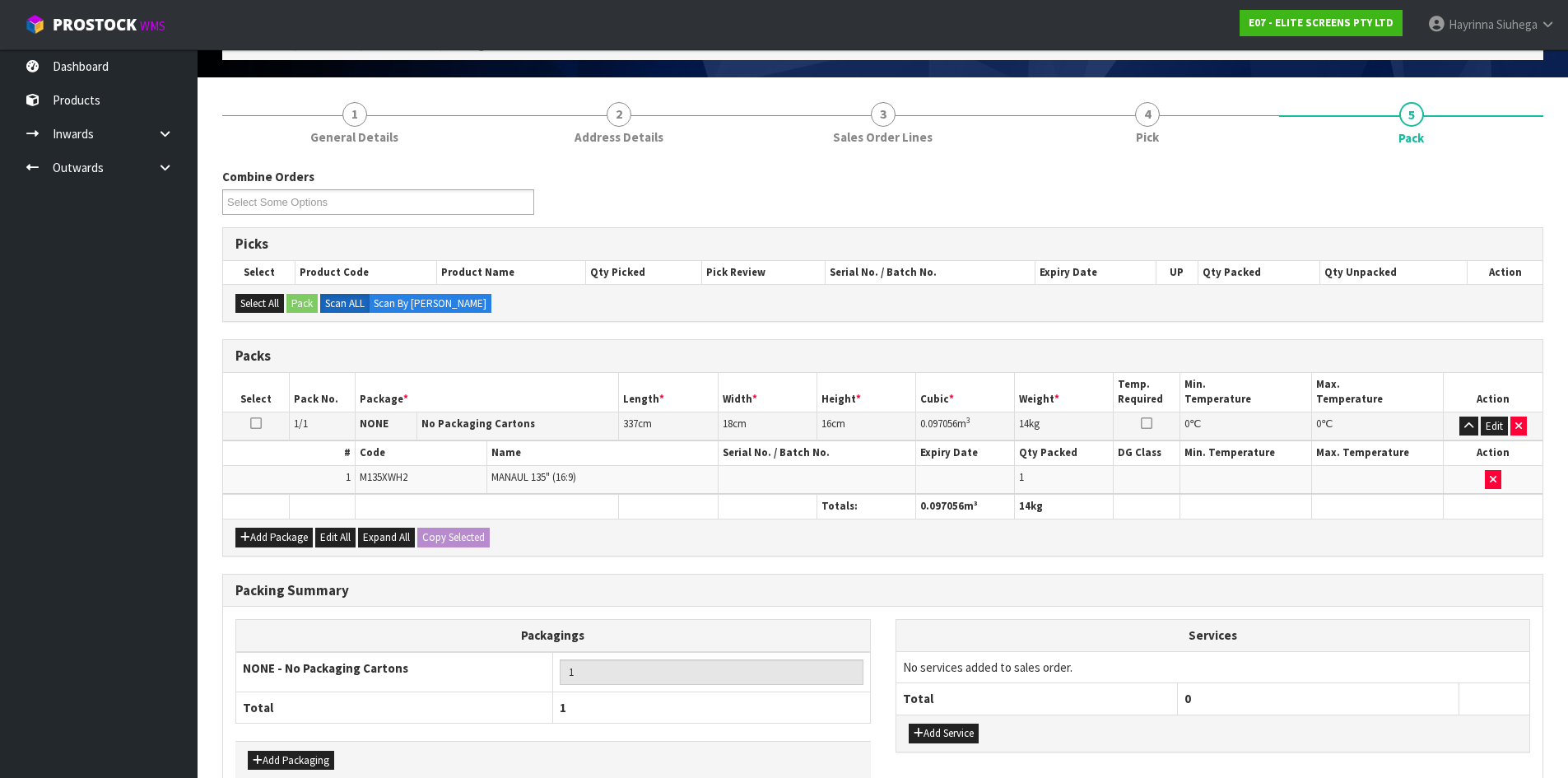
scroll to position [189, 0]
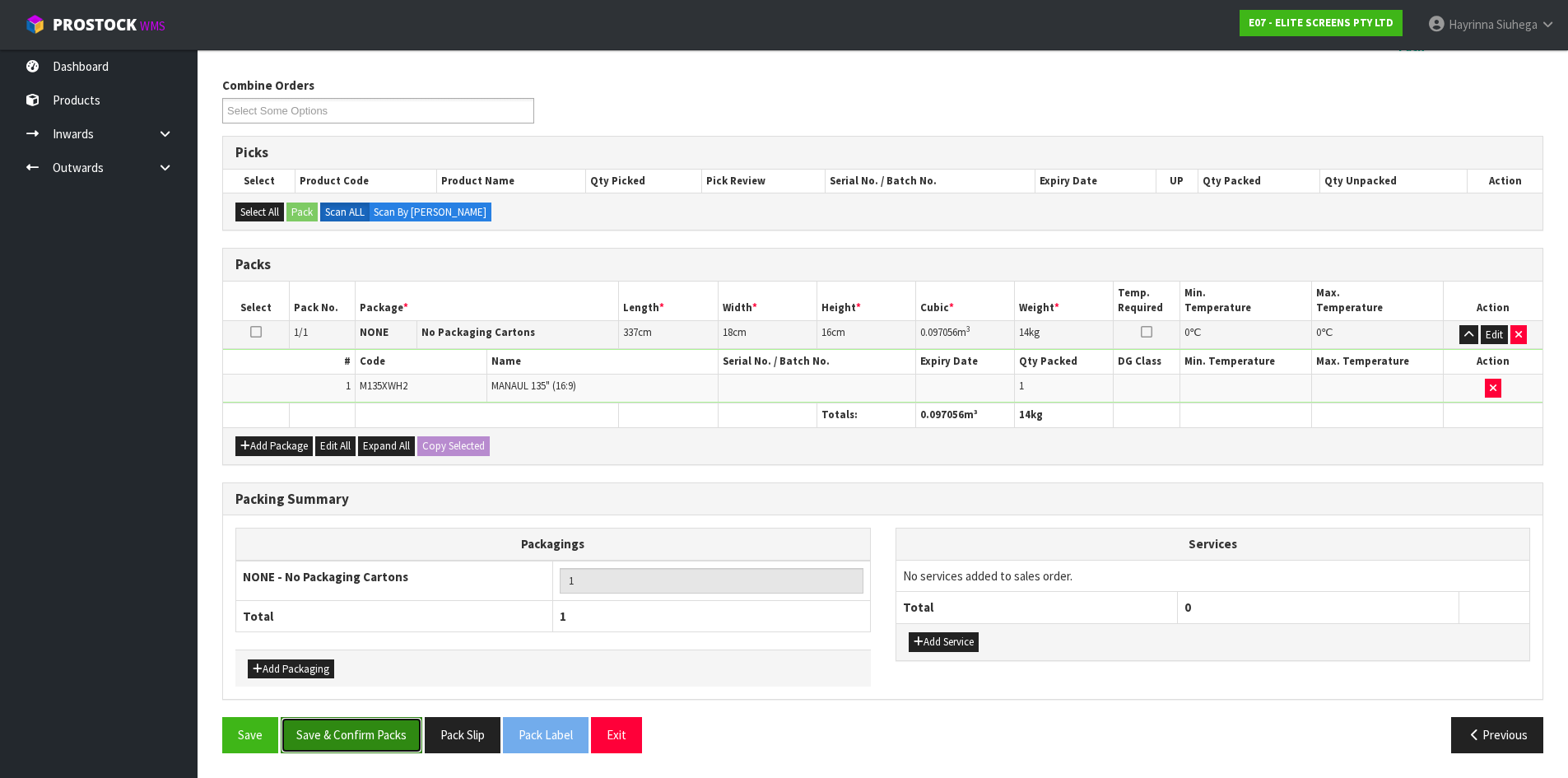
click at [391, 751] on button "Save & Confirm Packs" at bounding box center [352, 735] width 142 height 35
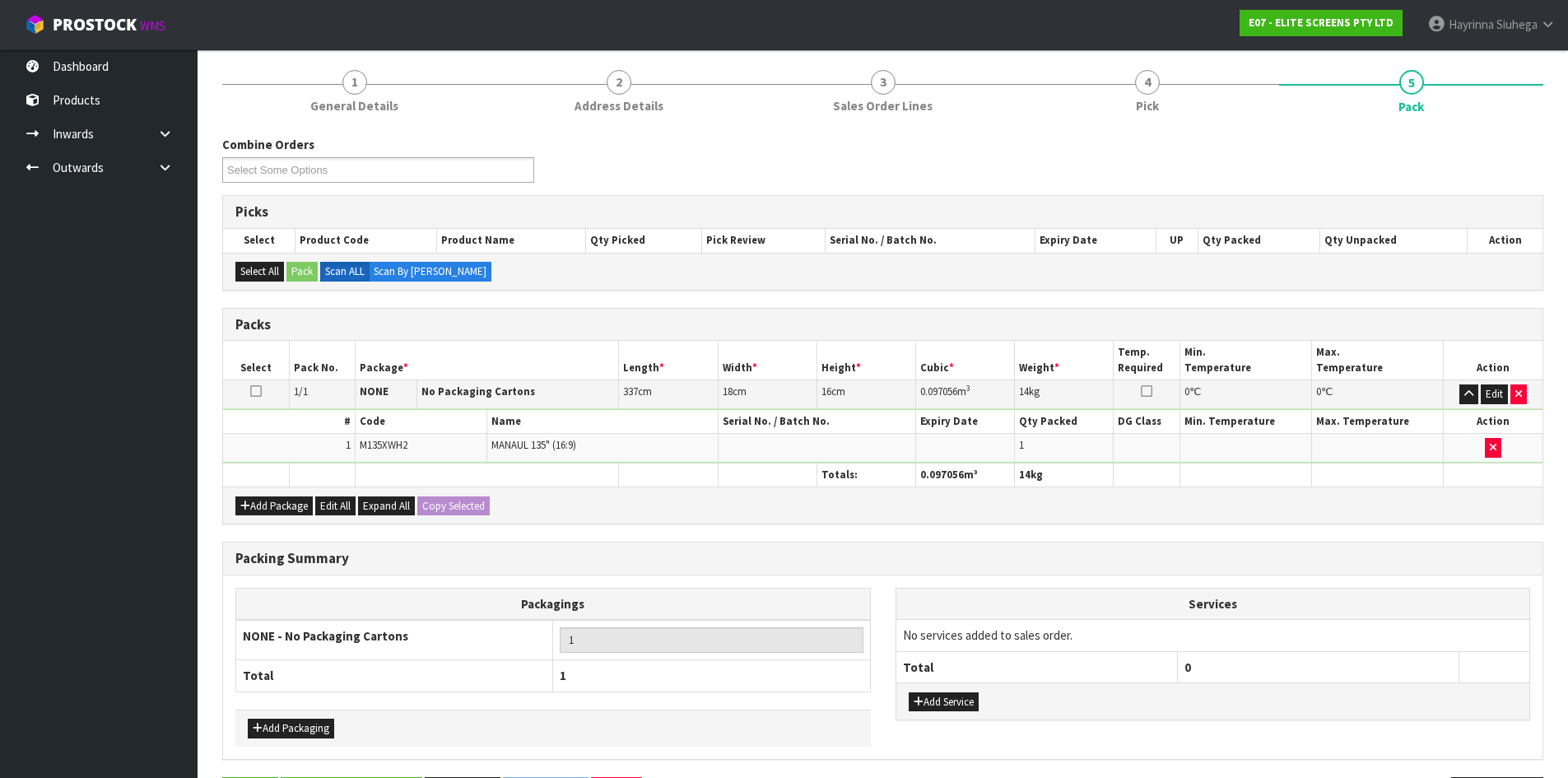
scroll to position [0, 0]
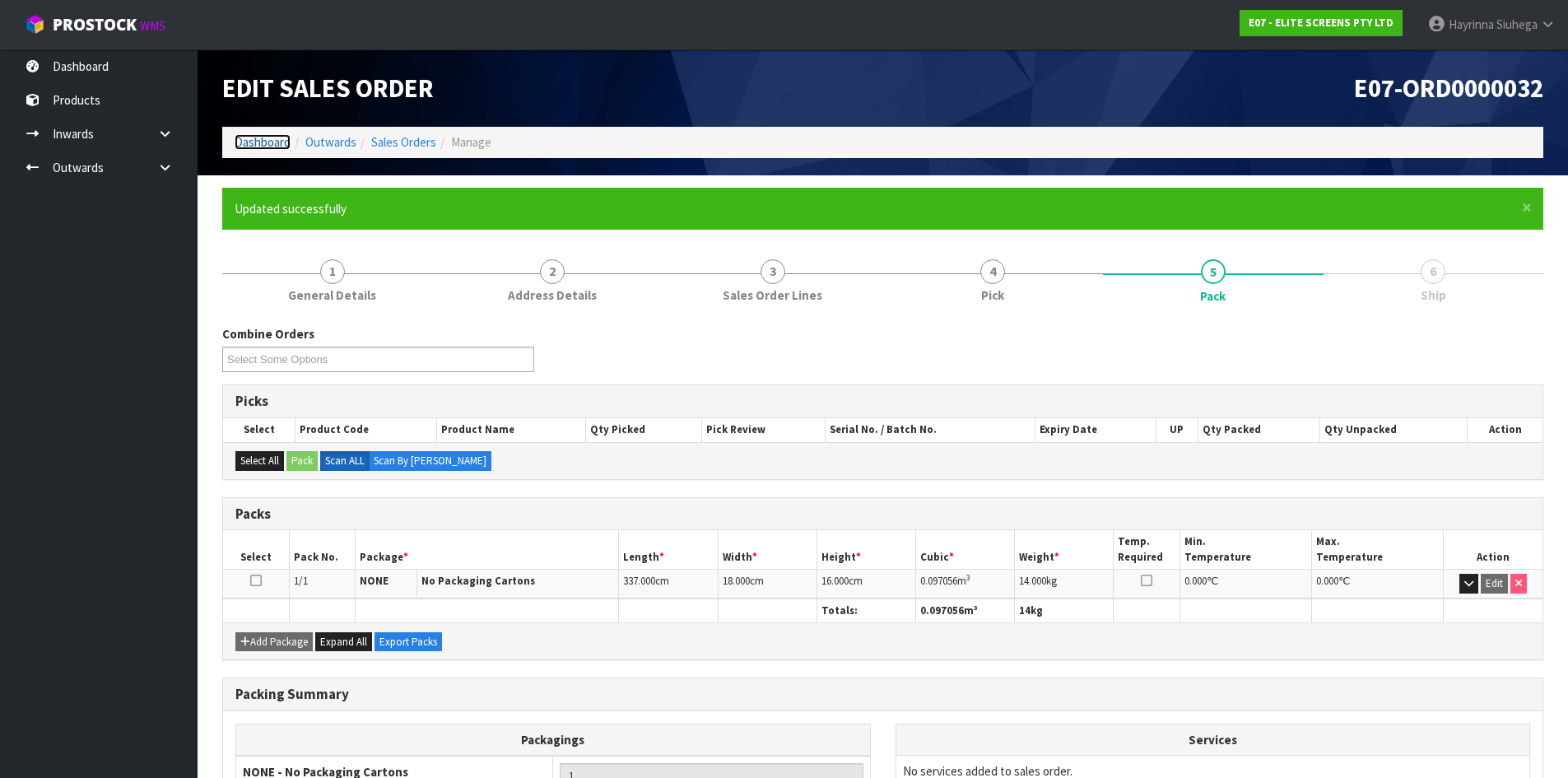
click at [271, 145] on link "Dashboard" at bounding box center [262, 142] width 56 height 16
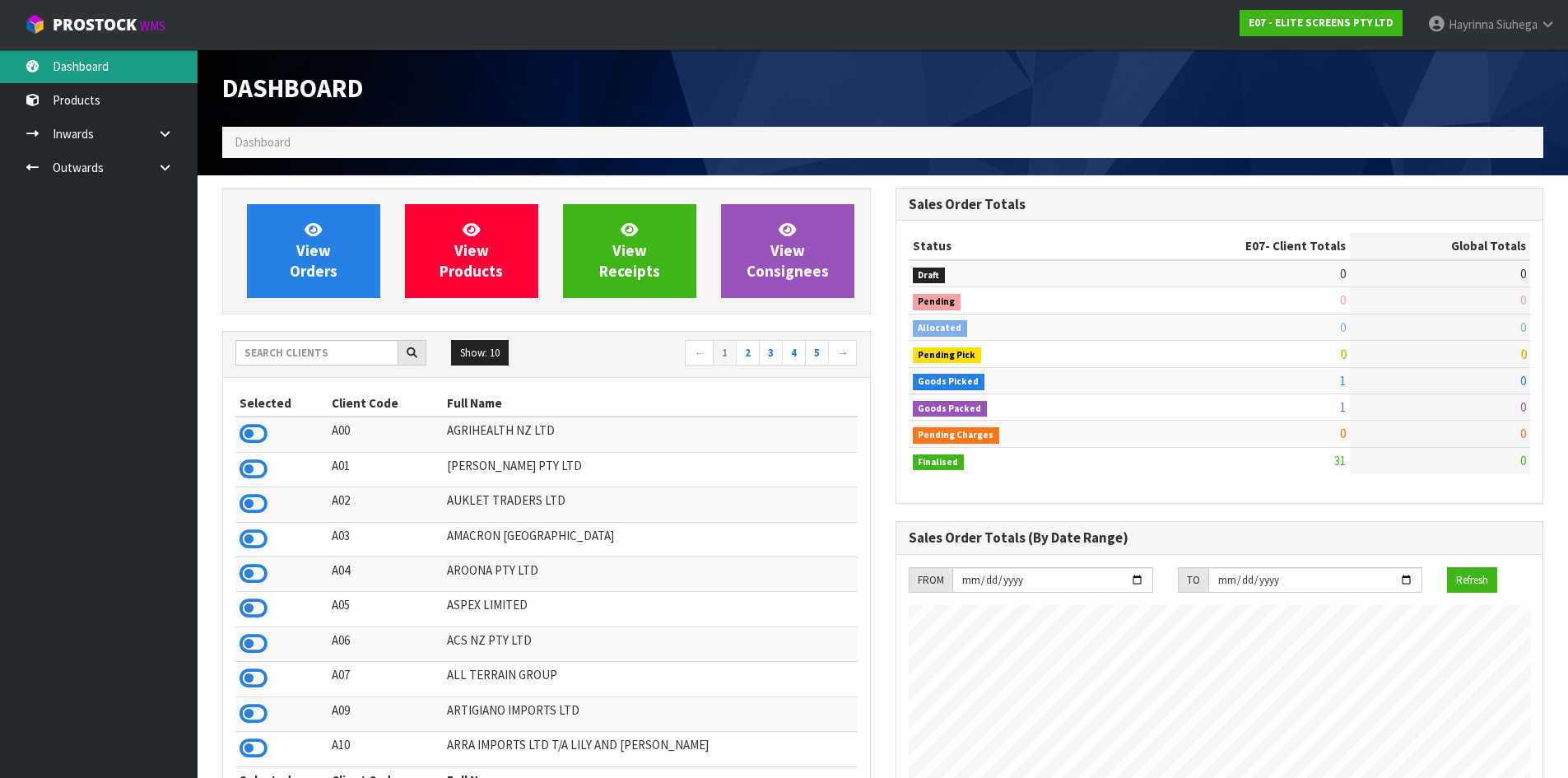
scroll to position [1060, 673]
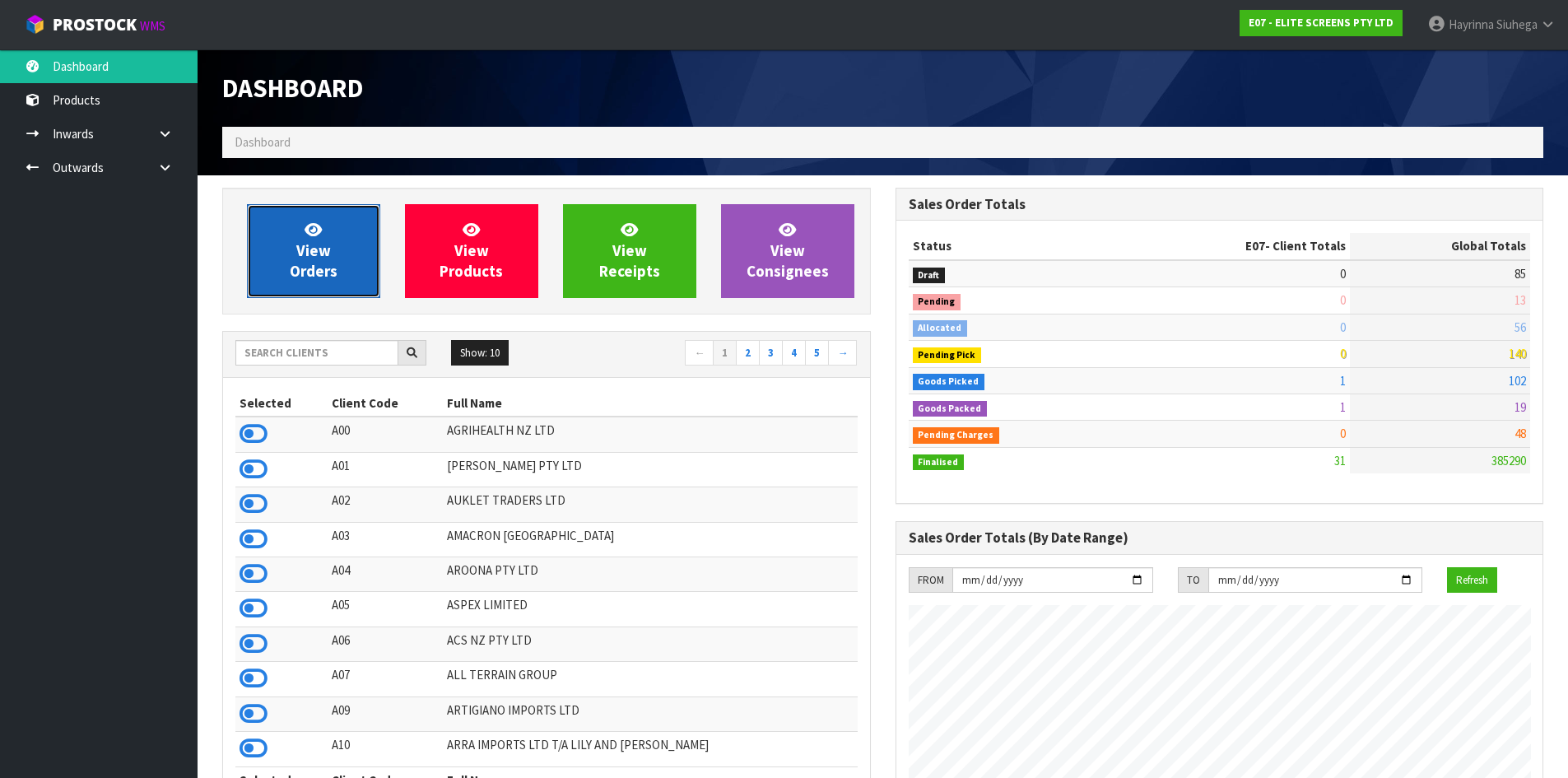
click at [327, 261] on span "View Orders" at bounding box center [314, 250] width 47 height 62
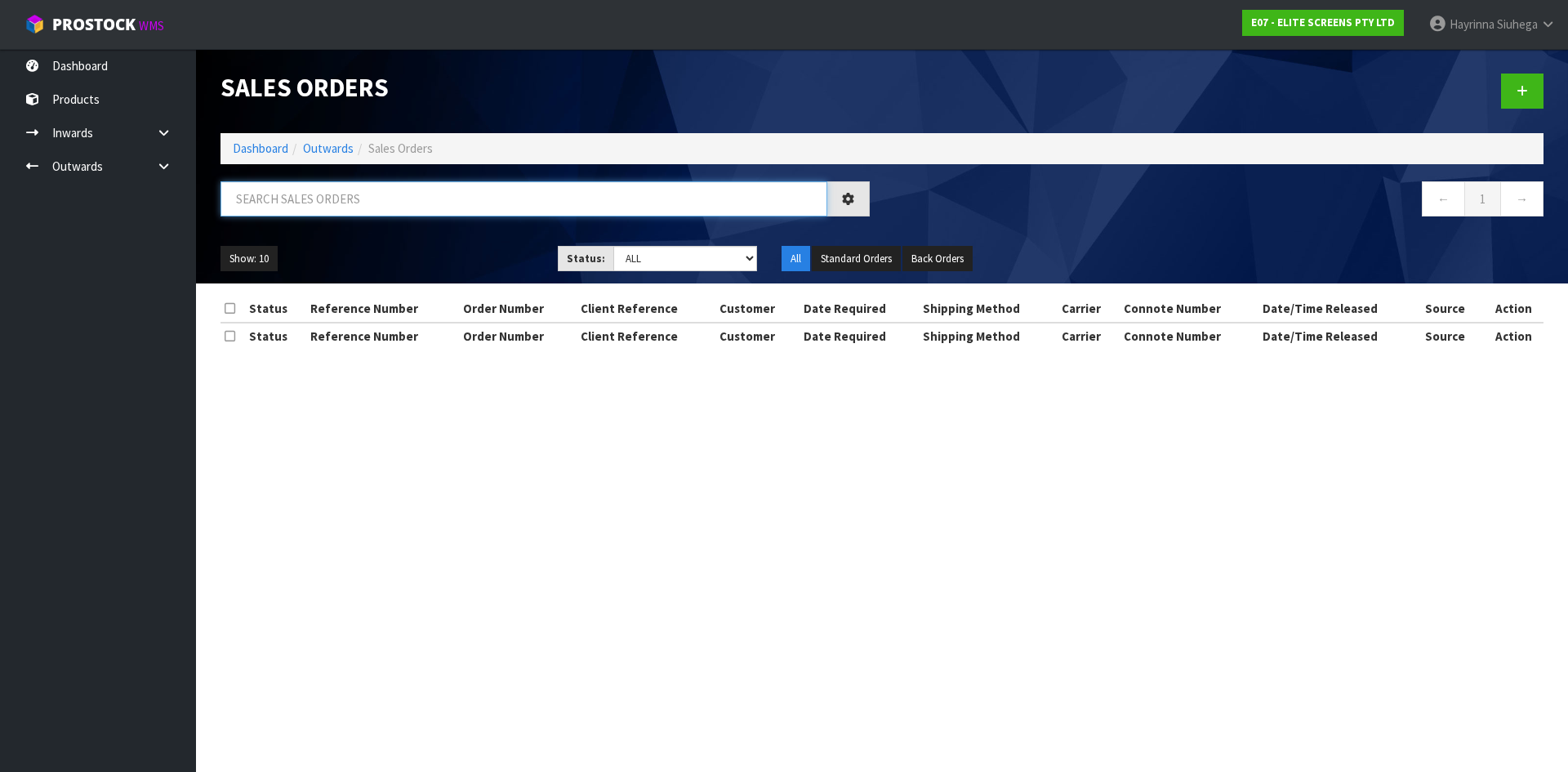
click at [330, 198] on input "text" at bounding box center [524, 199] width 607 height 35
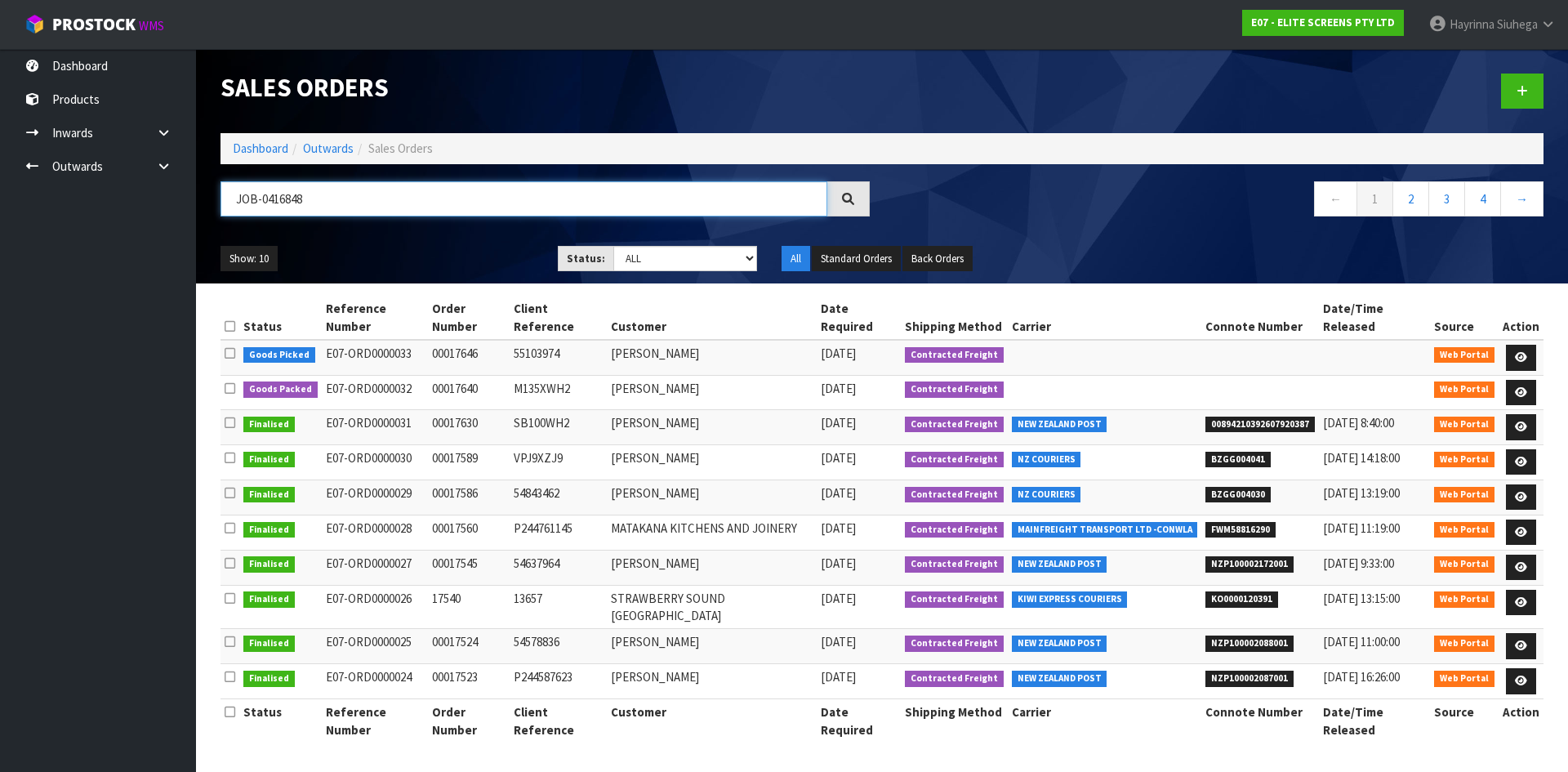
type input "JOB-0416848"
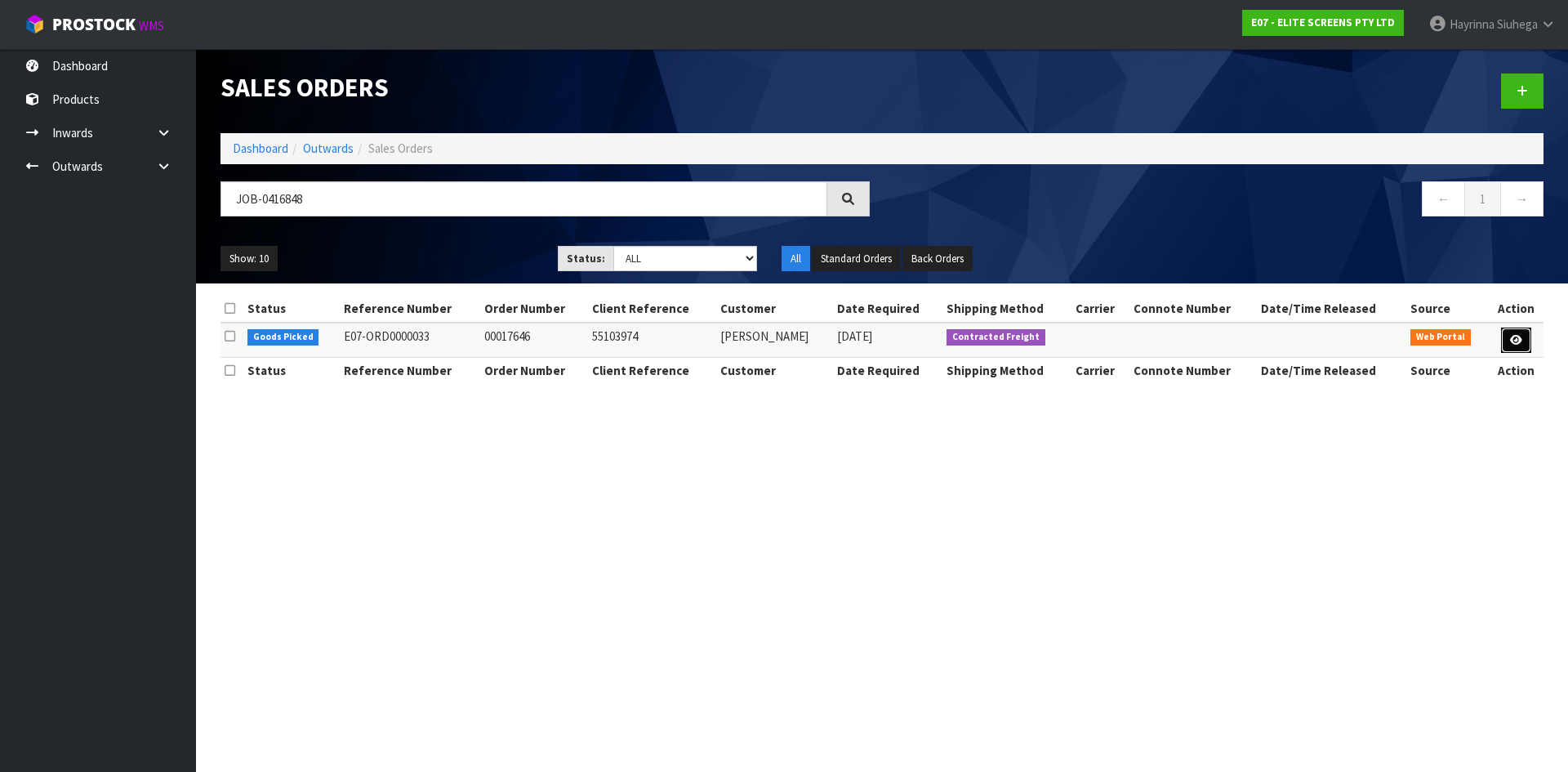
click at [1519, 339] on icon at bounding box center [1516, 340] width 13 height 11
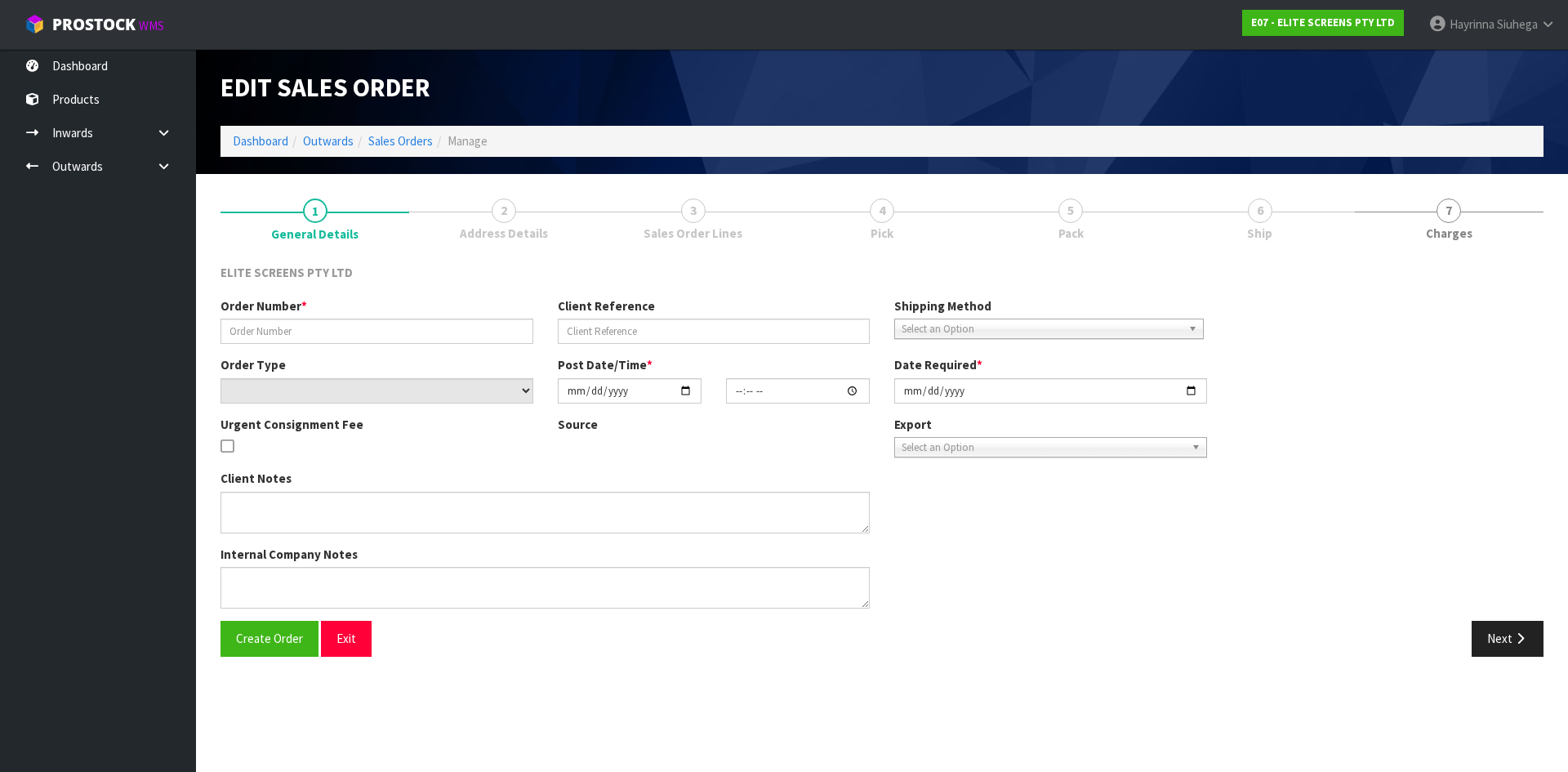
type input "00017646"
type input "55103974"
select select "number:0"
type input "[DATE]"
type input "15:09:00.000"
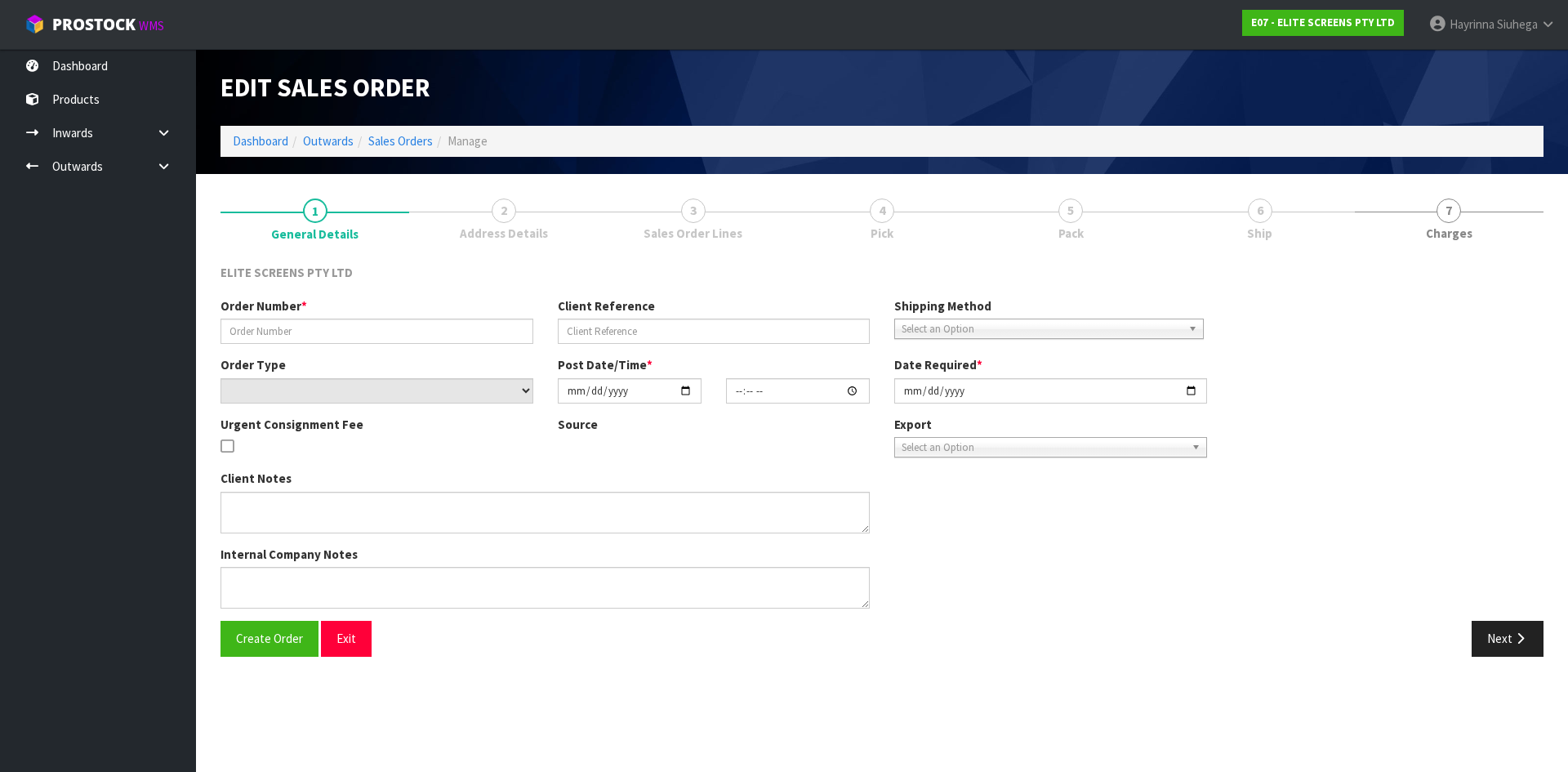
type input "[DATE]"
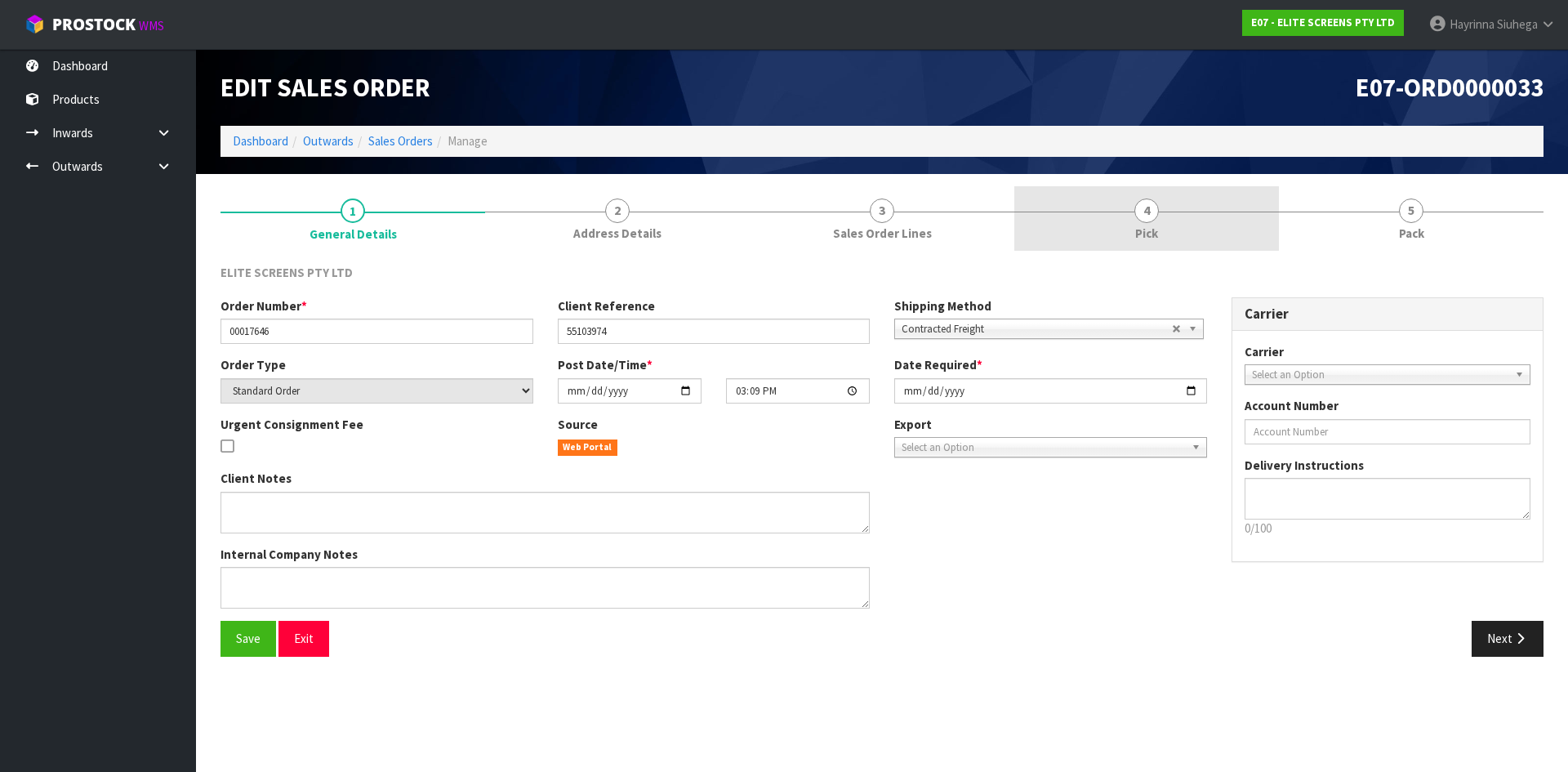
click at [1204, 214] on link "4 Pick" at bounding box center [1146, 218] width 264 height 65
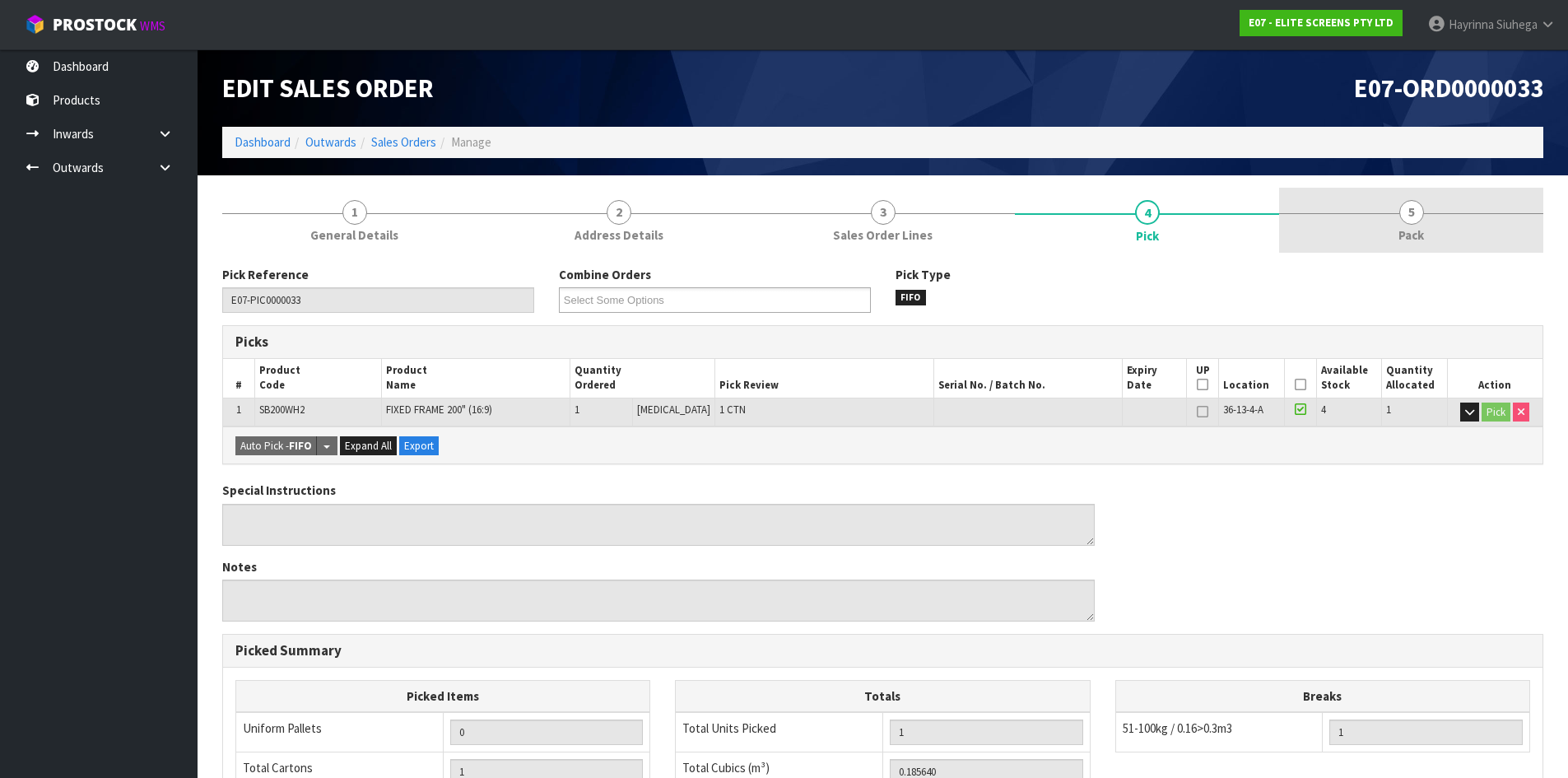
click at [1338, 222] on link "5 Pack" at bounding box center [1411, 220] width 264 height 65
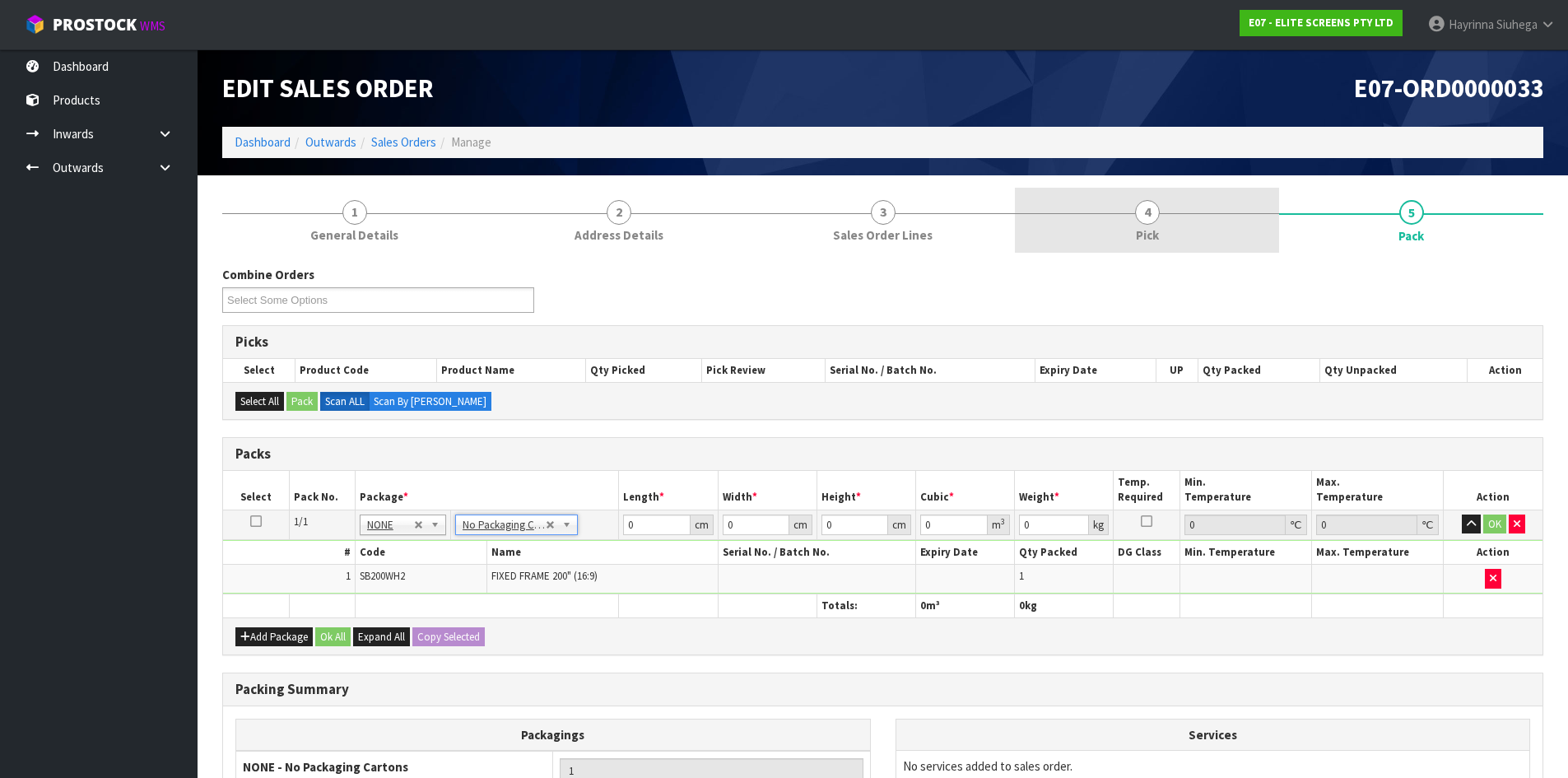
click at [1174, 230] on link "4 Pick" at bounding box center [1147, 220] width 264 height 65
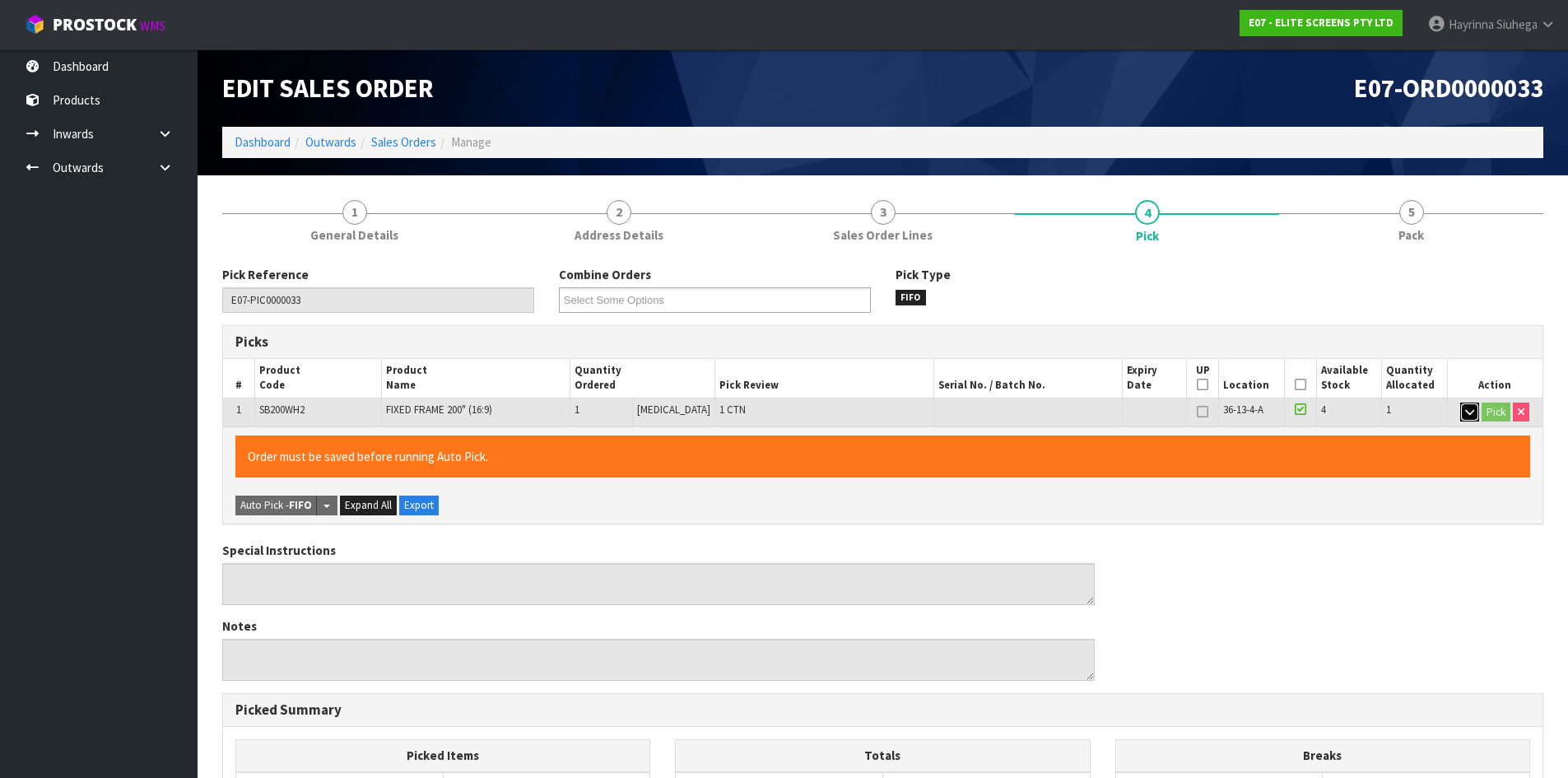
click at [1464, 406] on icon "button" at bounding box center [1468, 411] width 9 height 11
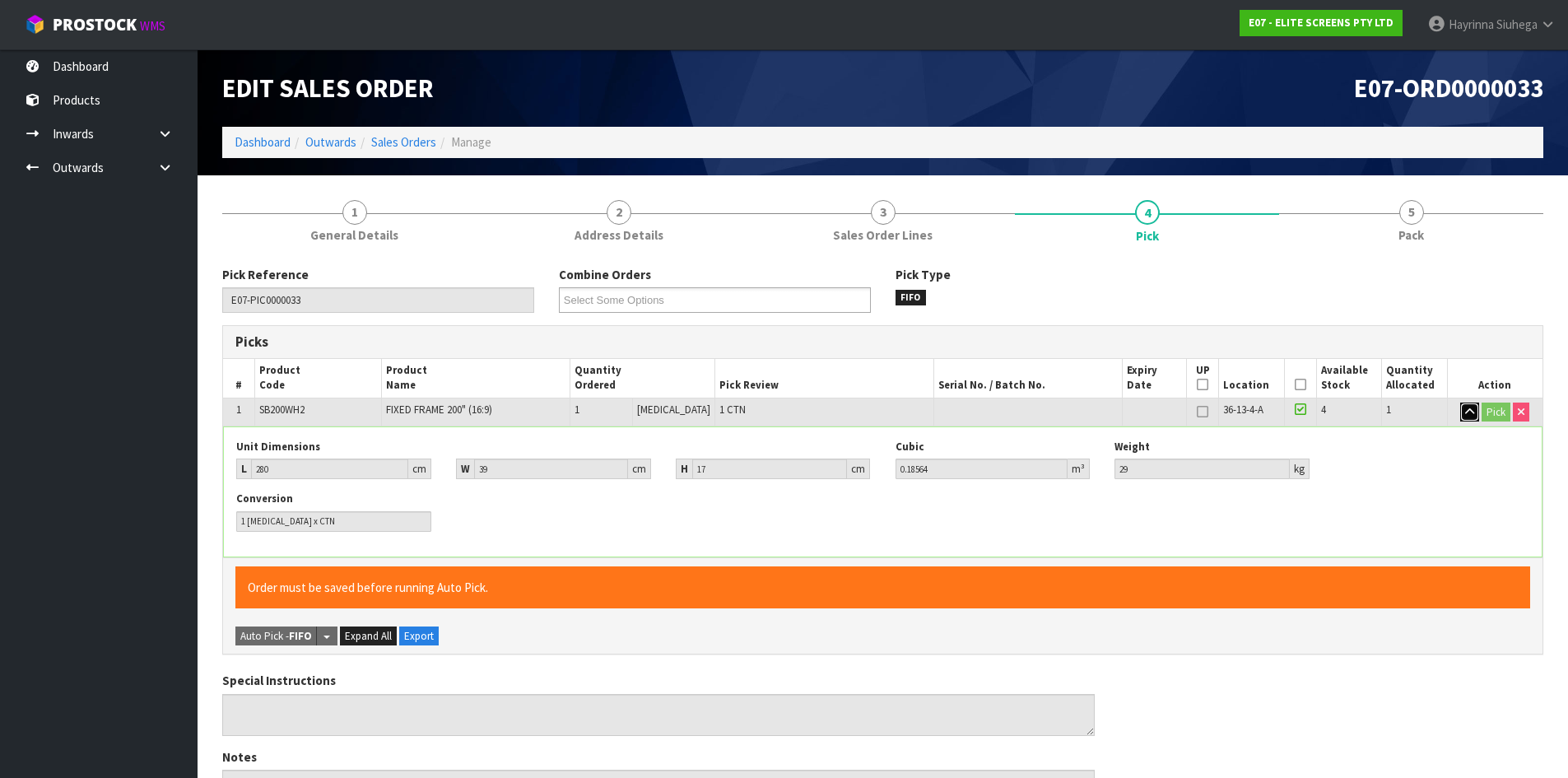
click at [1464, 406] on icon "button" at bounding box center [1468, 411] width 9 height 11
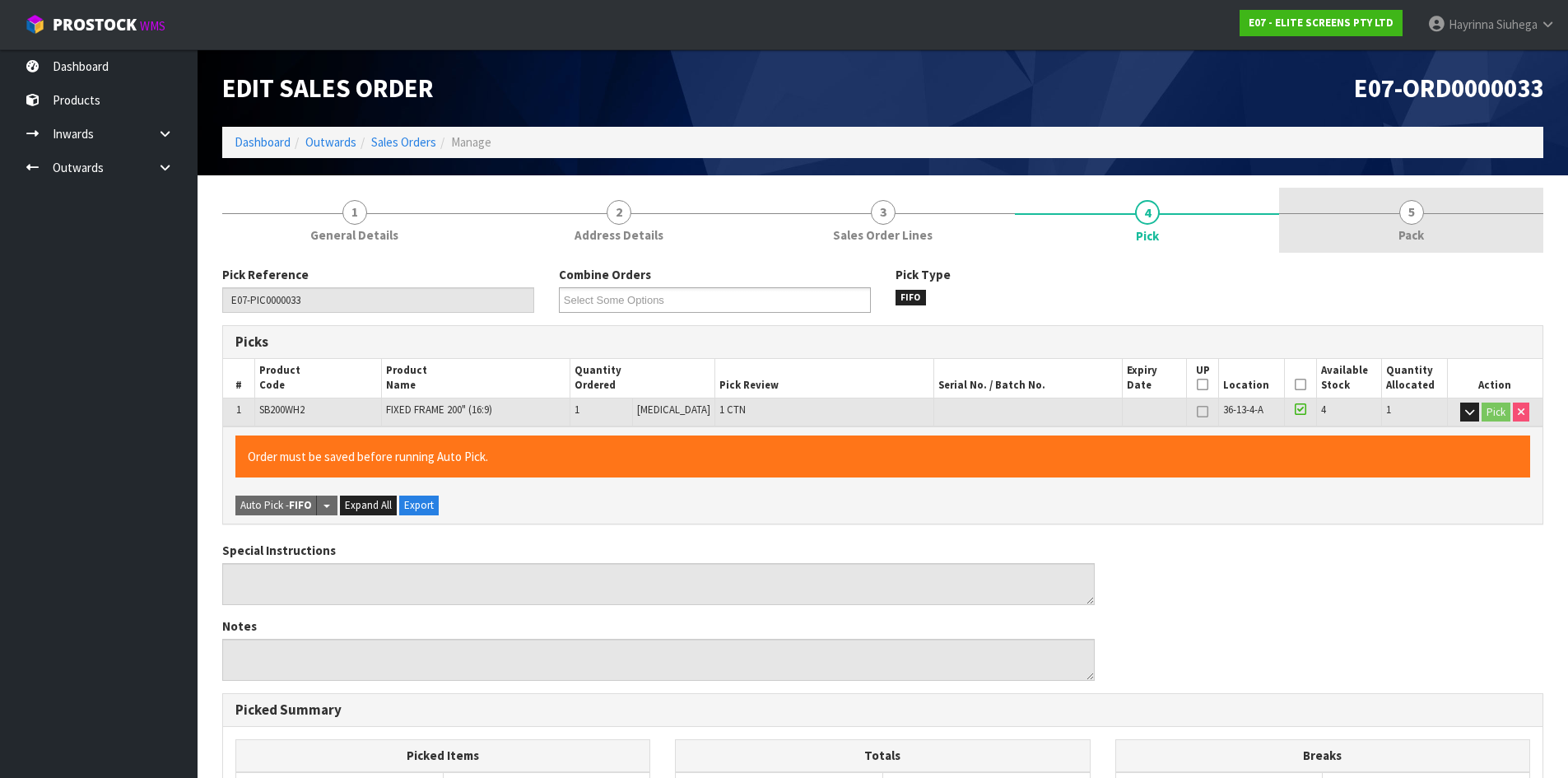
click at [1390, 201] on link "5 Pack" at bounding box center [1411, 220] width 264 height 65
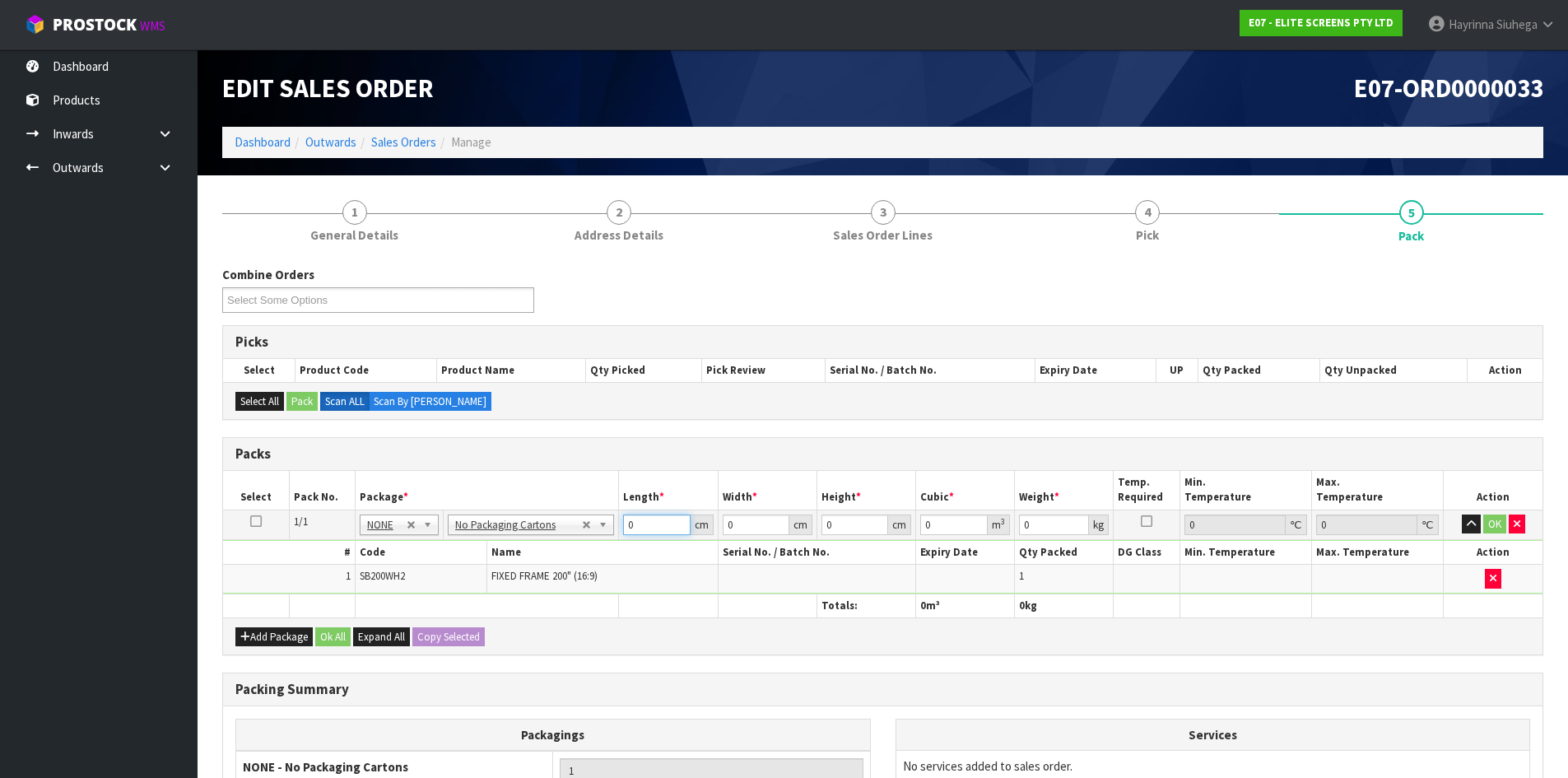
click at [624, 523] on input "0" at bounding box center [657, 524] width 67 height 21
drag, startPoint x: 624, startPoint y: 523, endPoint x: 1496, endPoint y: 395, distance: 881.3
click at [638, 515] on input "0" at bounding box center [657, 524] width 67 height 21
type input "280"
type input "39"
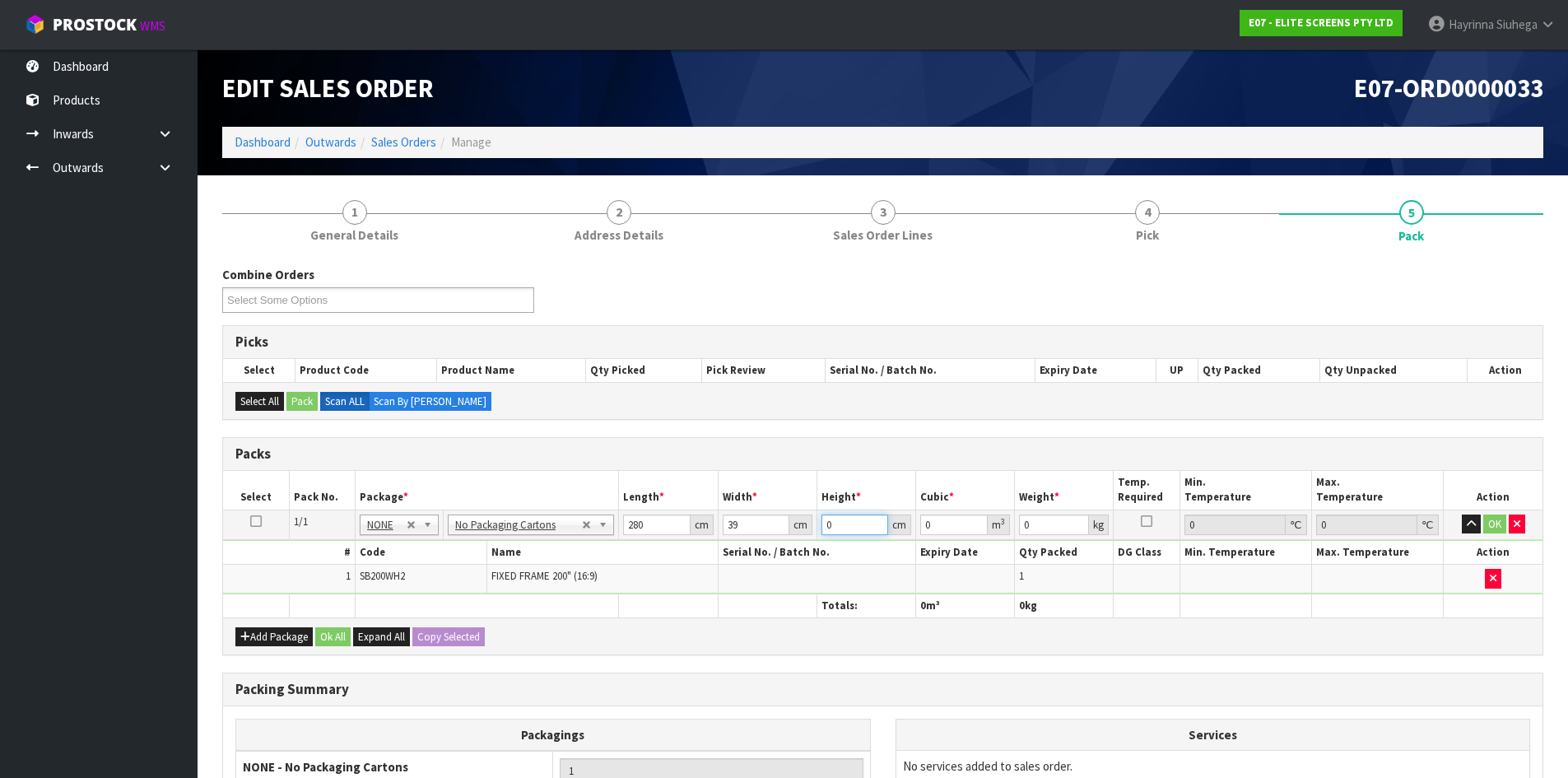
type input "1"
type input "0.01092"
type input "18"
type input "0.19656"
type input "18"
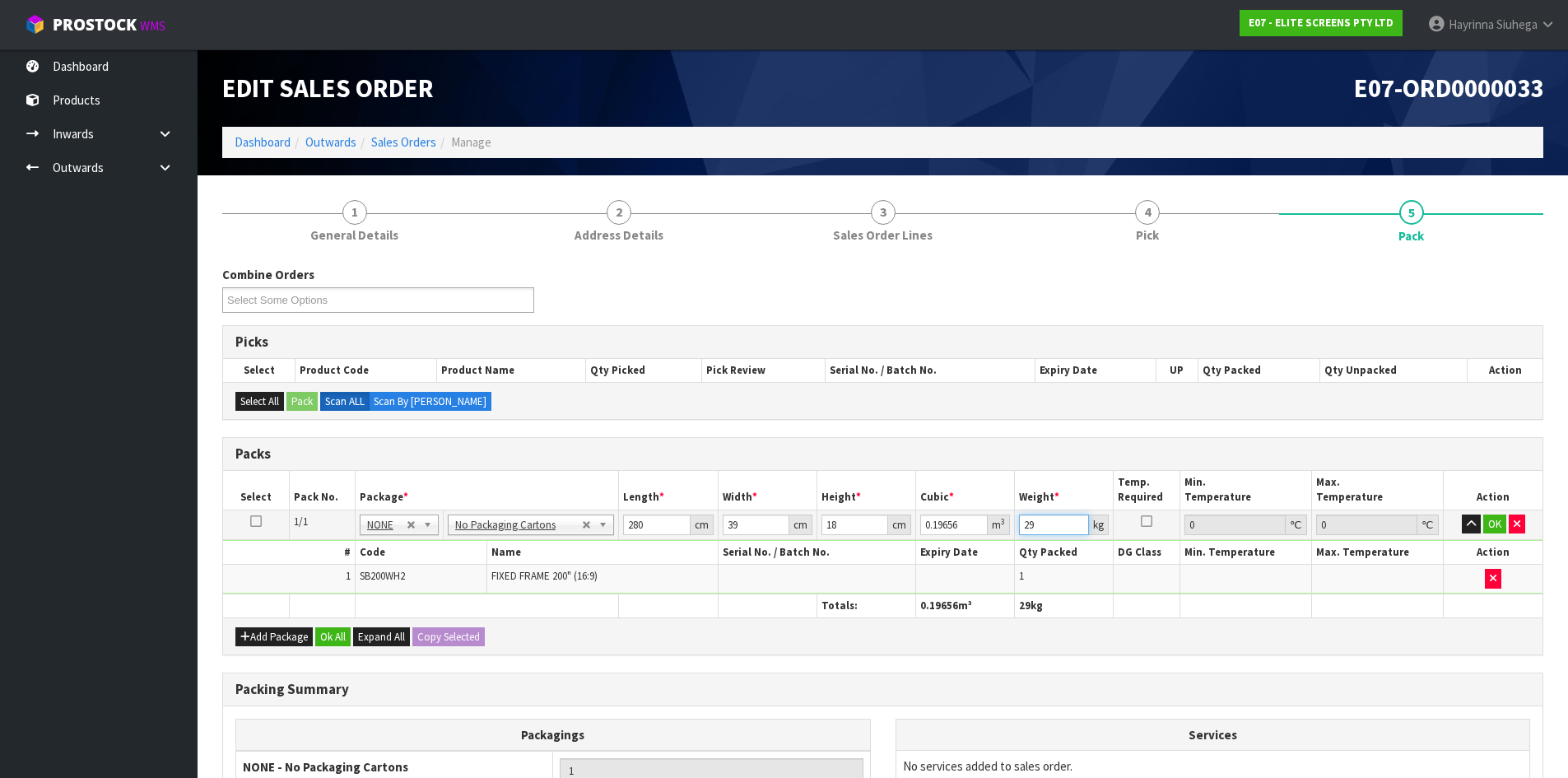
type input "29"
click button "OK" at bounding box center [1494, 524] width 23 height 20
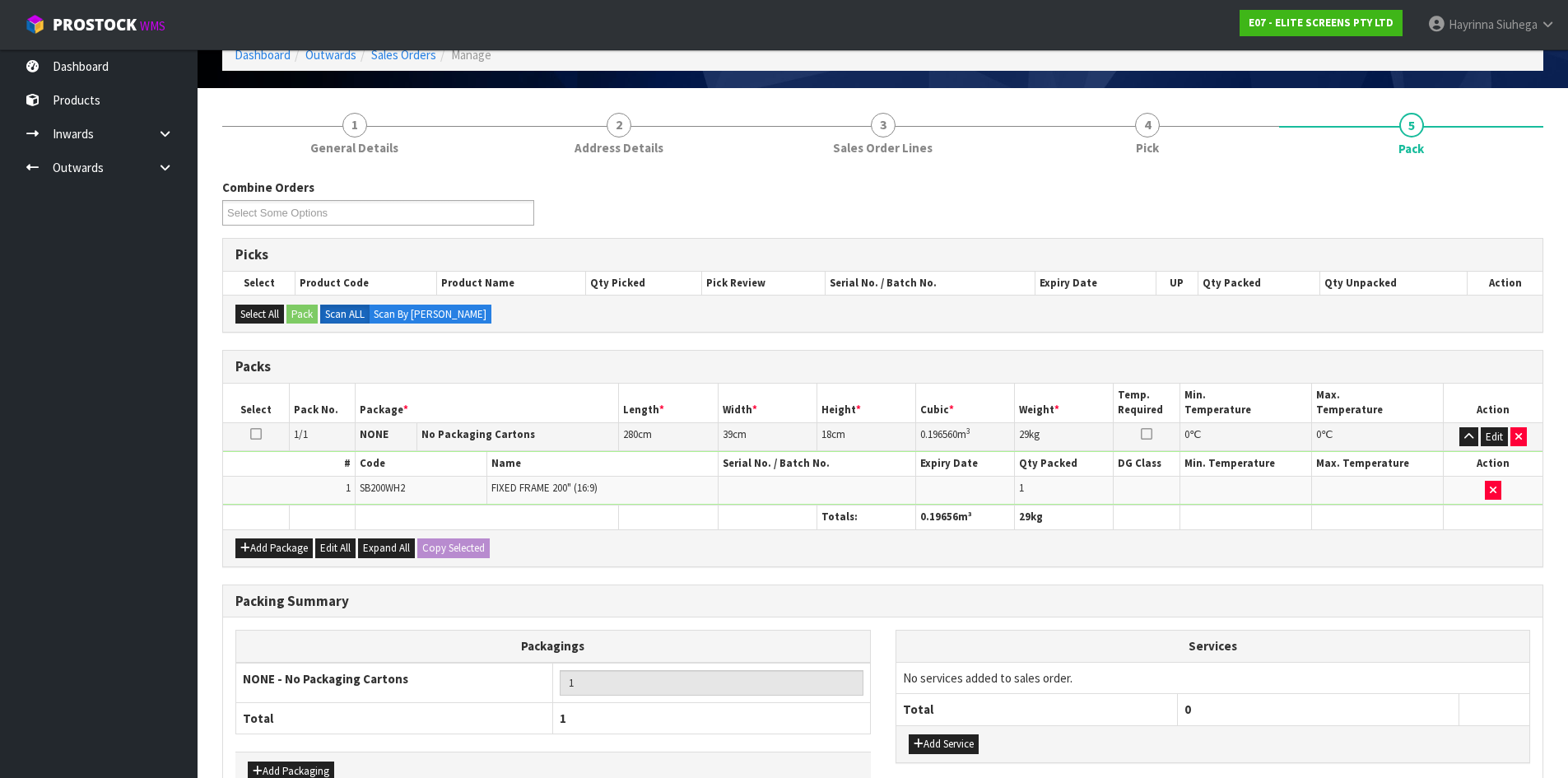
scroll to position [189, 0]
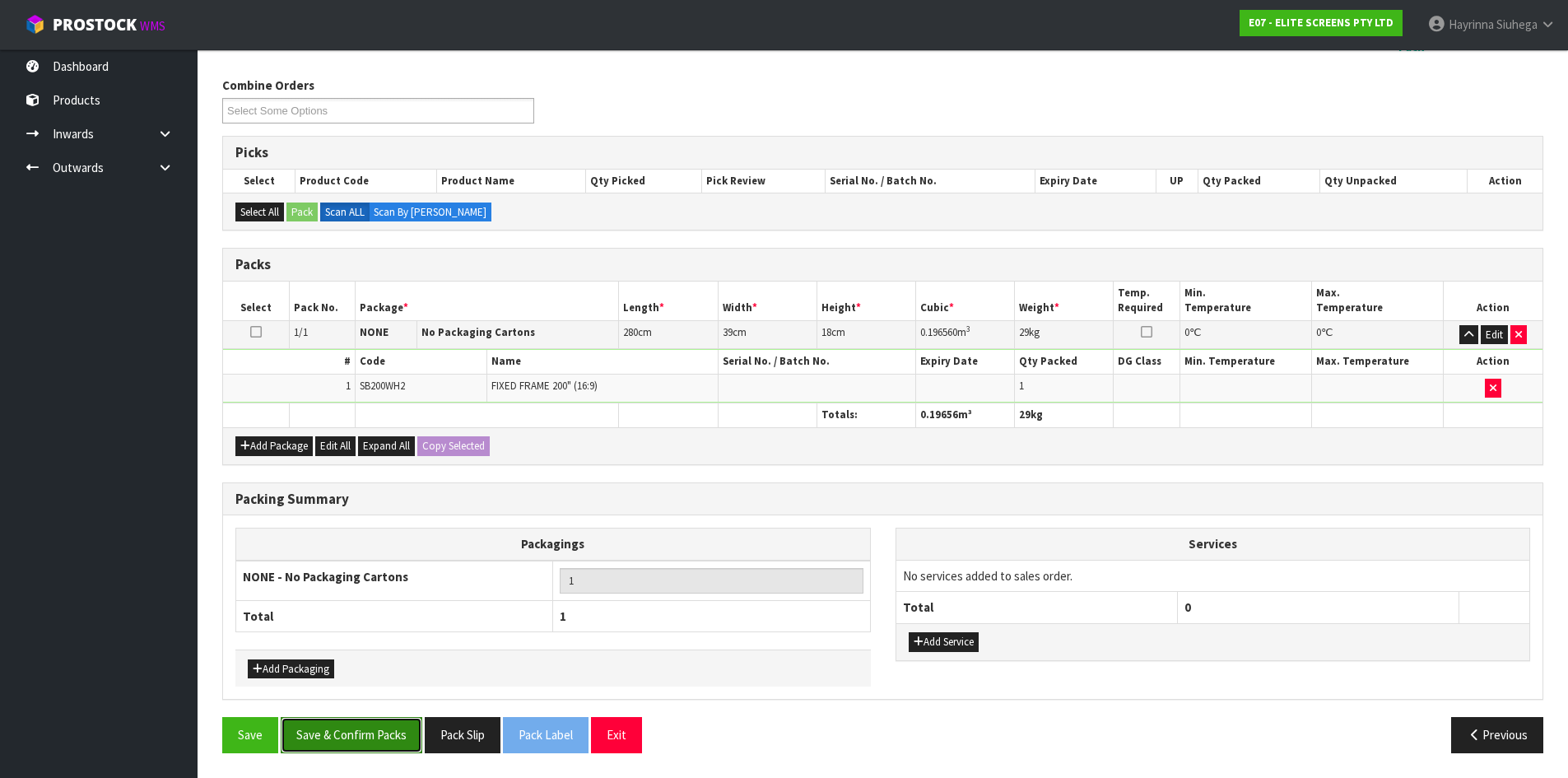
click at [358, 733] on button "Save & Confirm Packs" at bounding box center [352, 735] width 142 height 35
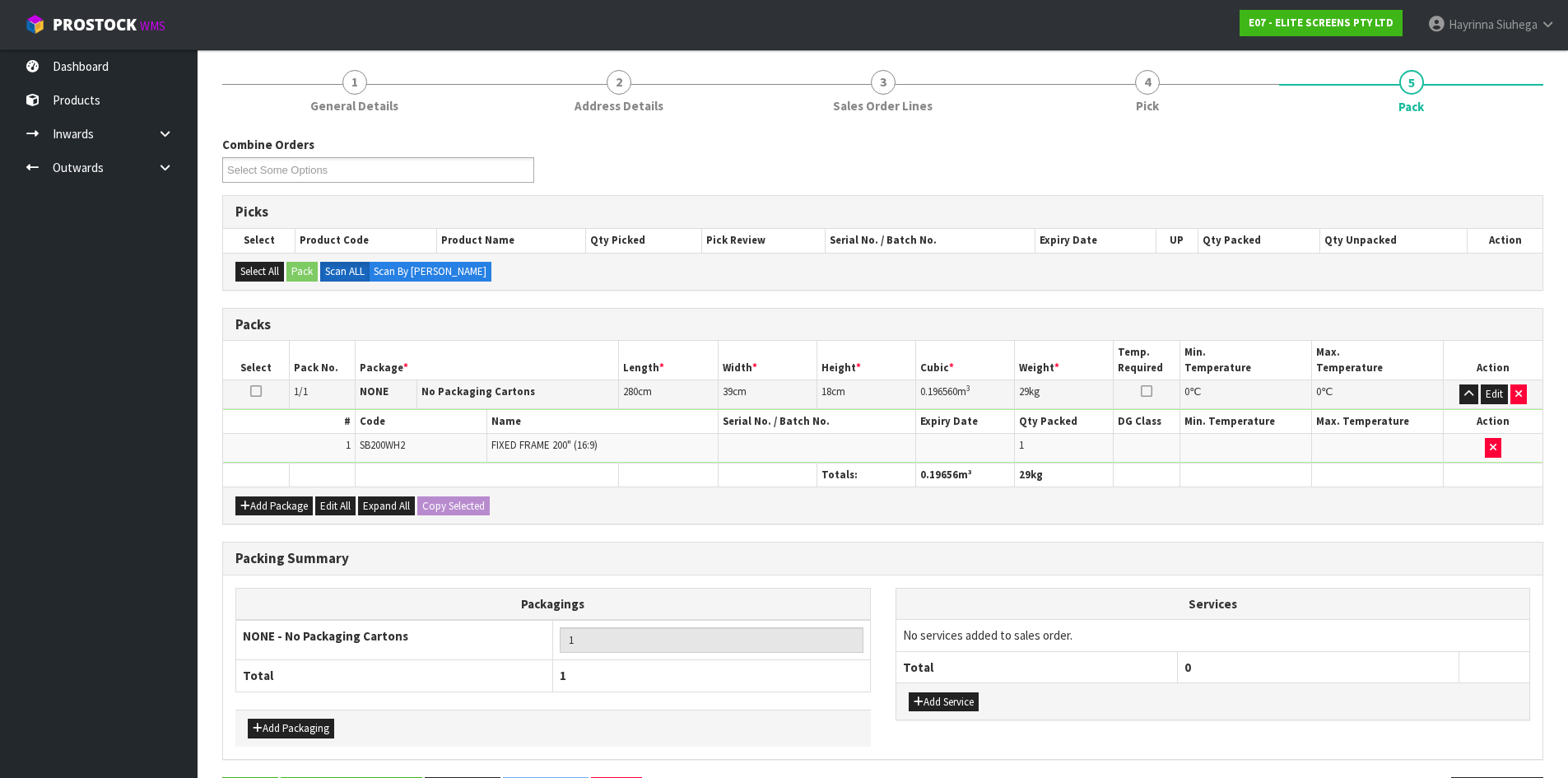
scroll to position [0, 0]
